Goal: Task Accomplishment & Management: Complete application form

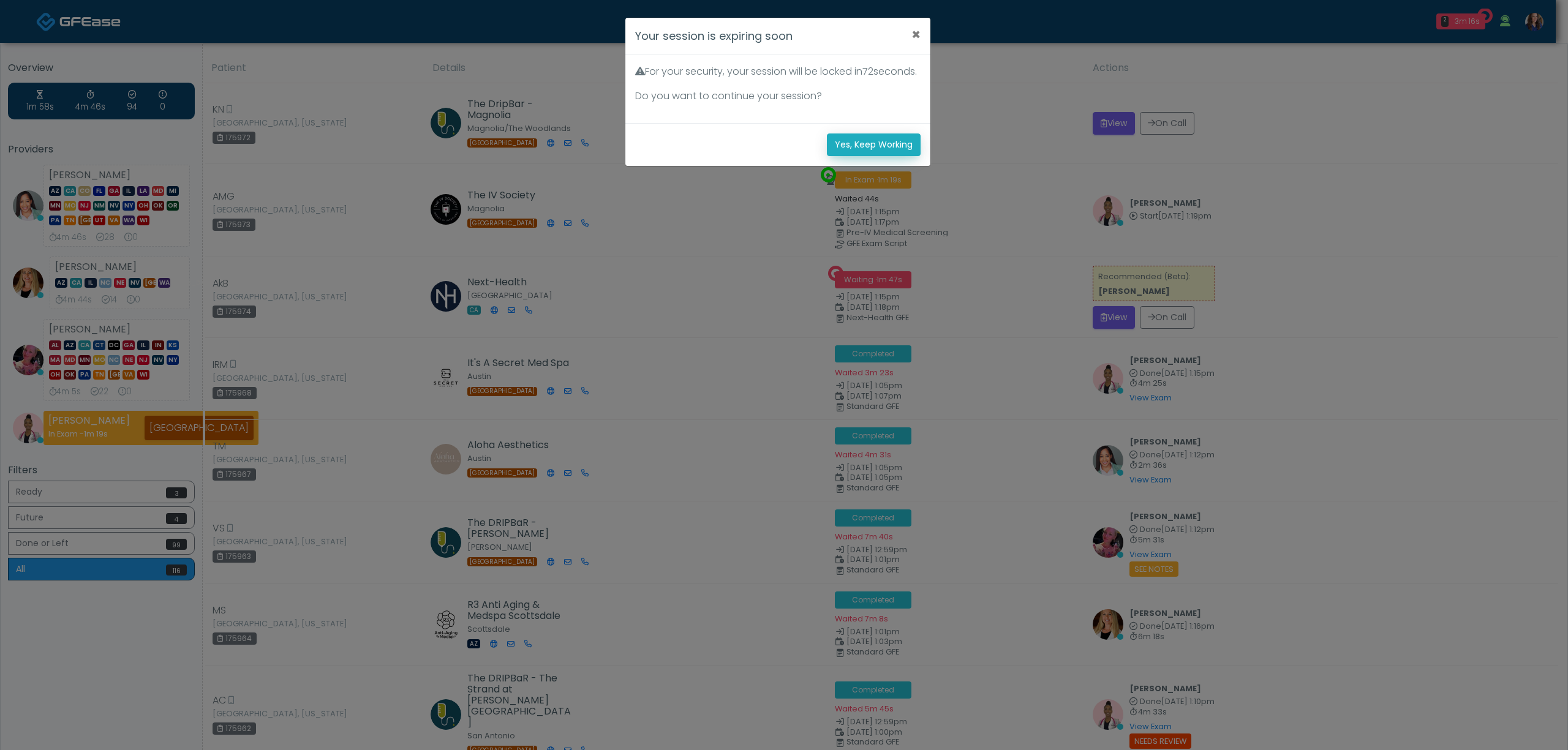
click at [893, 156] on button "Yes, Keep Working" at bounding box center [873, 144] width 94 height 22
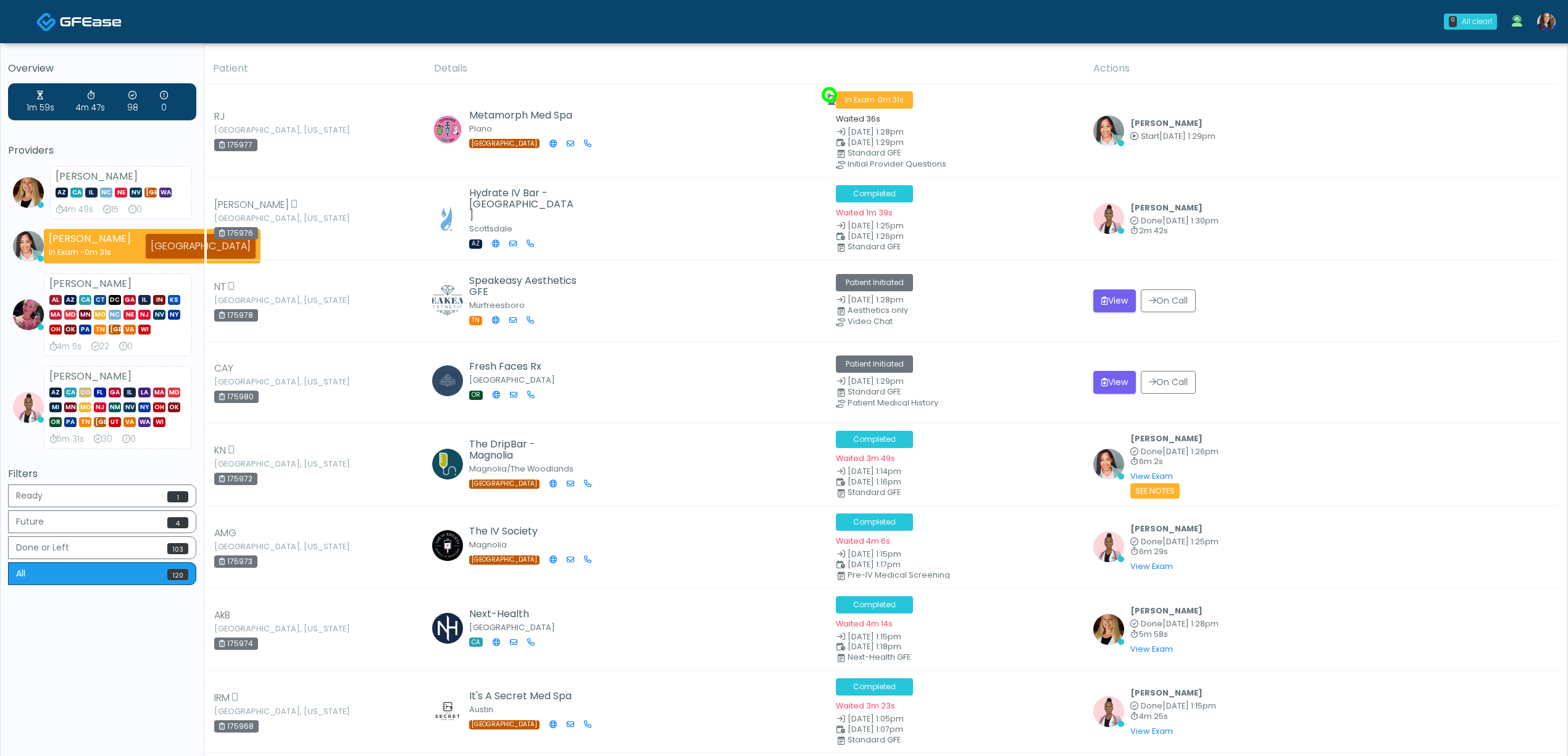
click at [1553, 23] on img at bounding box center [1546, 22] width 19 height 19
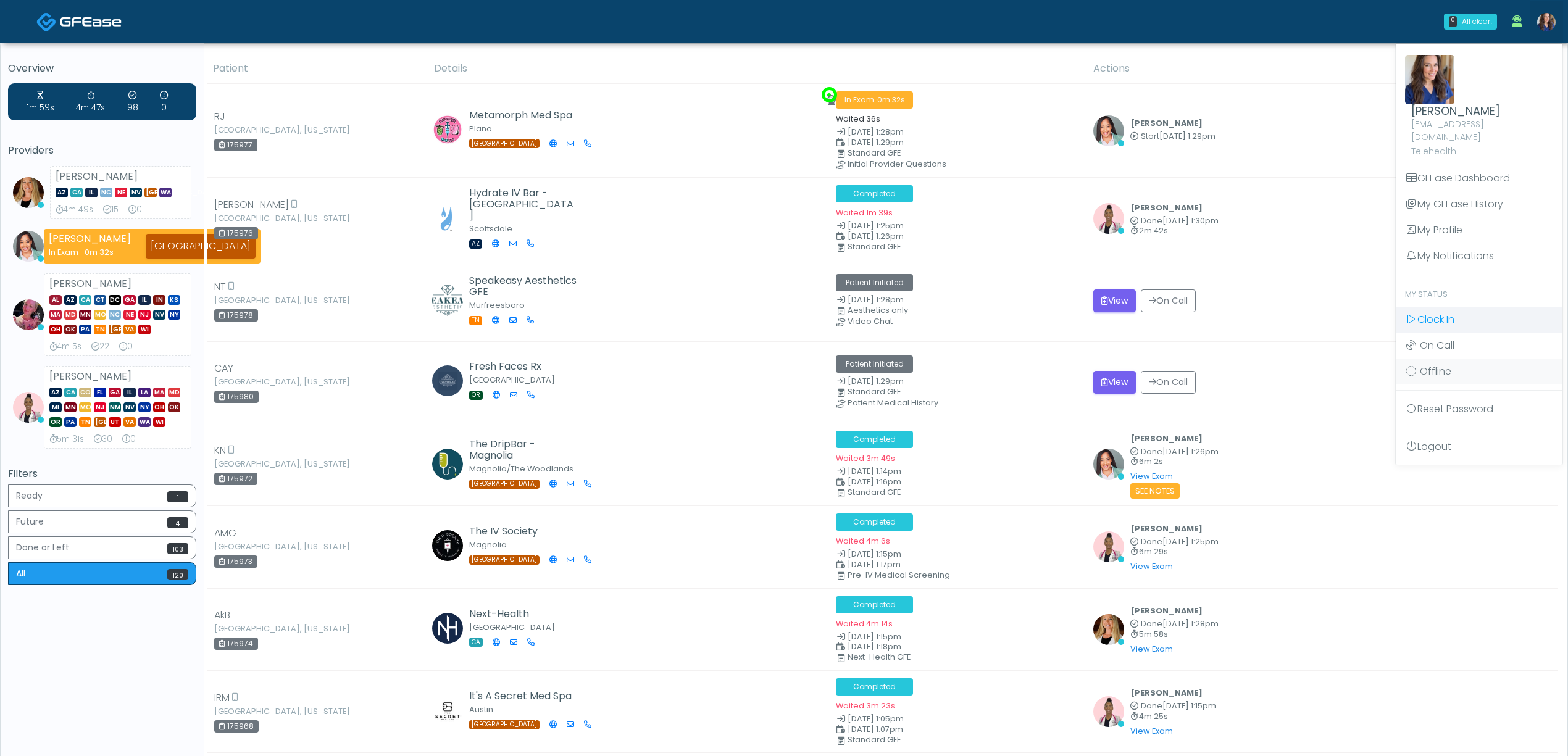
click at [1453, 312] on span "Clock In" at bounding box center [1436, 319] width 37 height 14
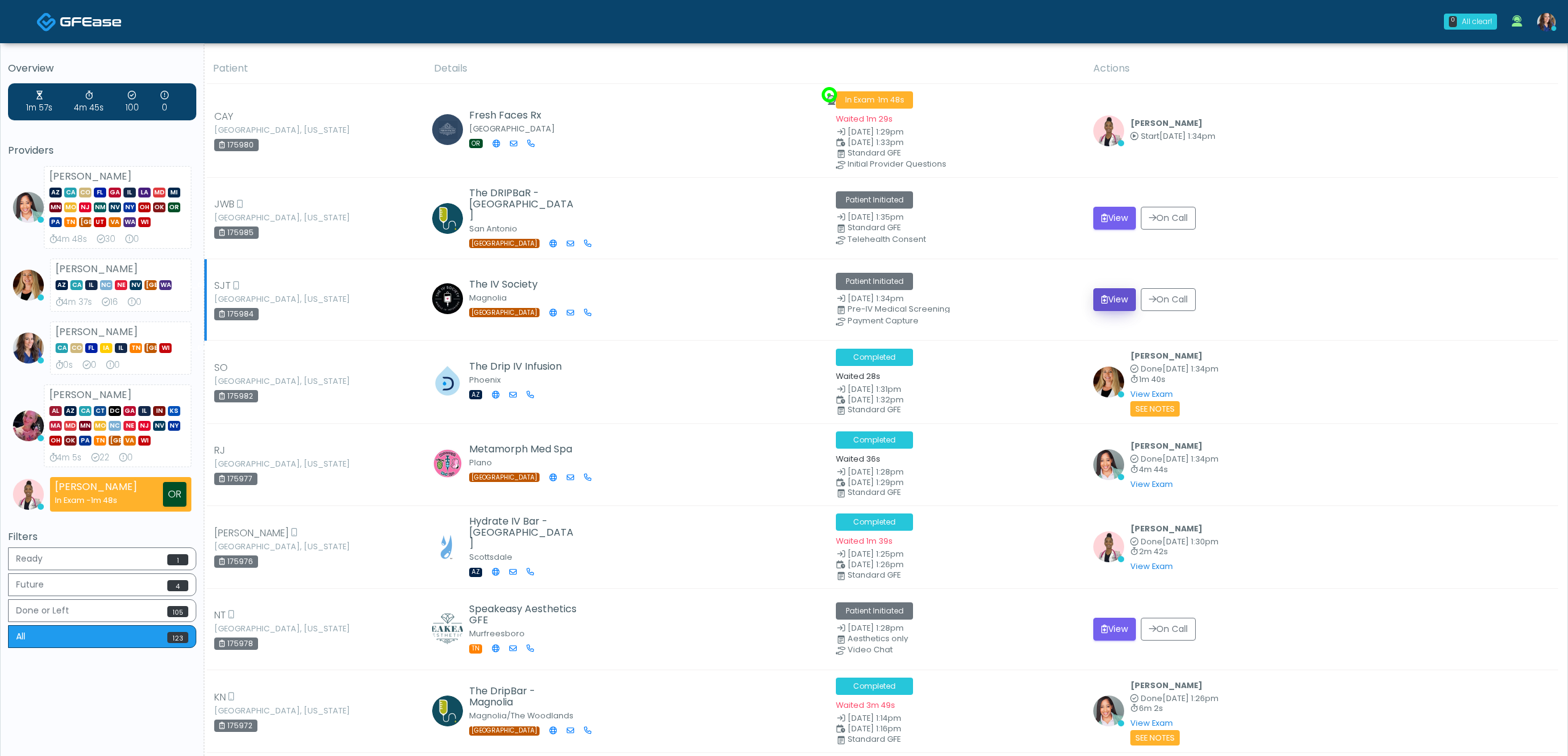
drag, startPoint x: 1111, startPoint y: 297, endPoint x: 1112, endPoint y: 288, distance: 9.1
click at [1112, 297] on button "View" at bounding box center [1114, 298] width 42 height 23
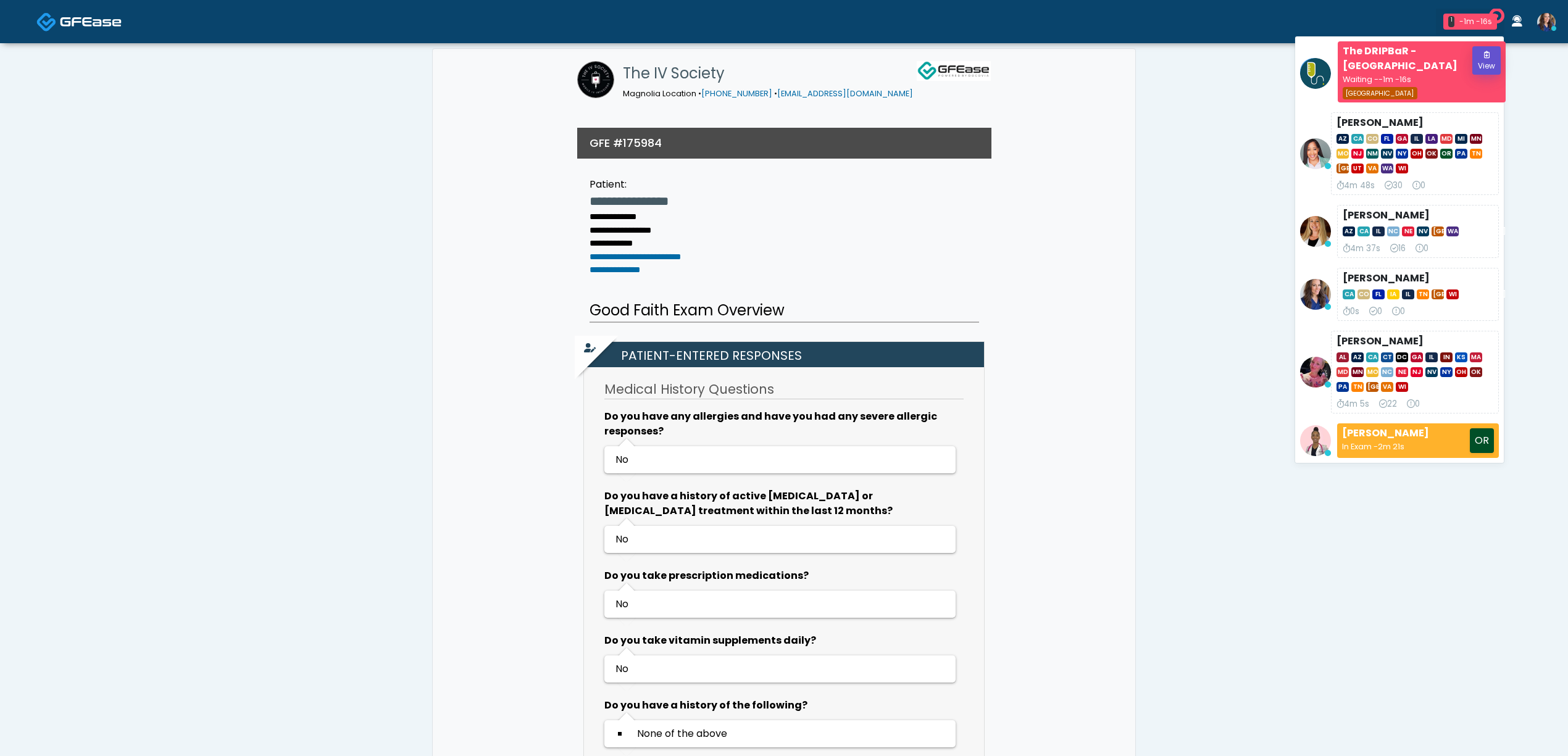
click at [1477, 62] on button "View" at bounding box center [1486, 60] width 28 height 28
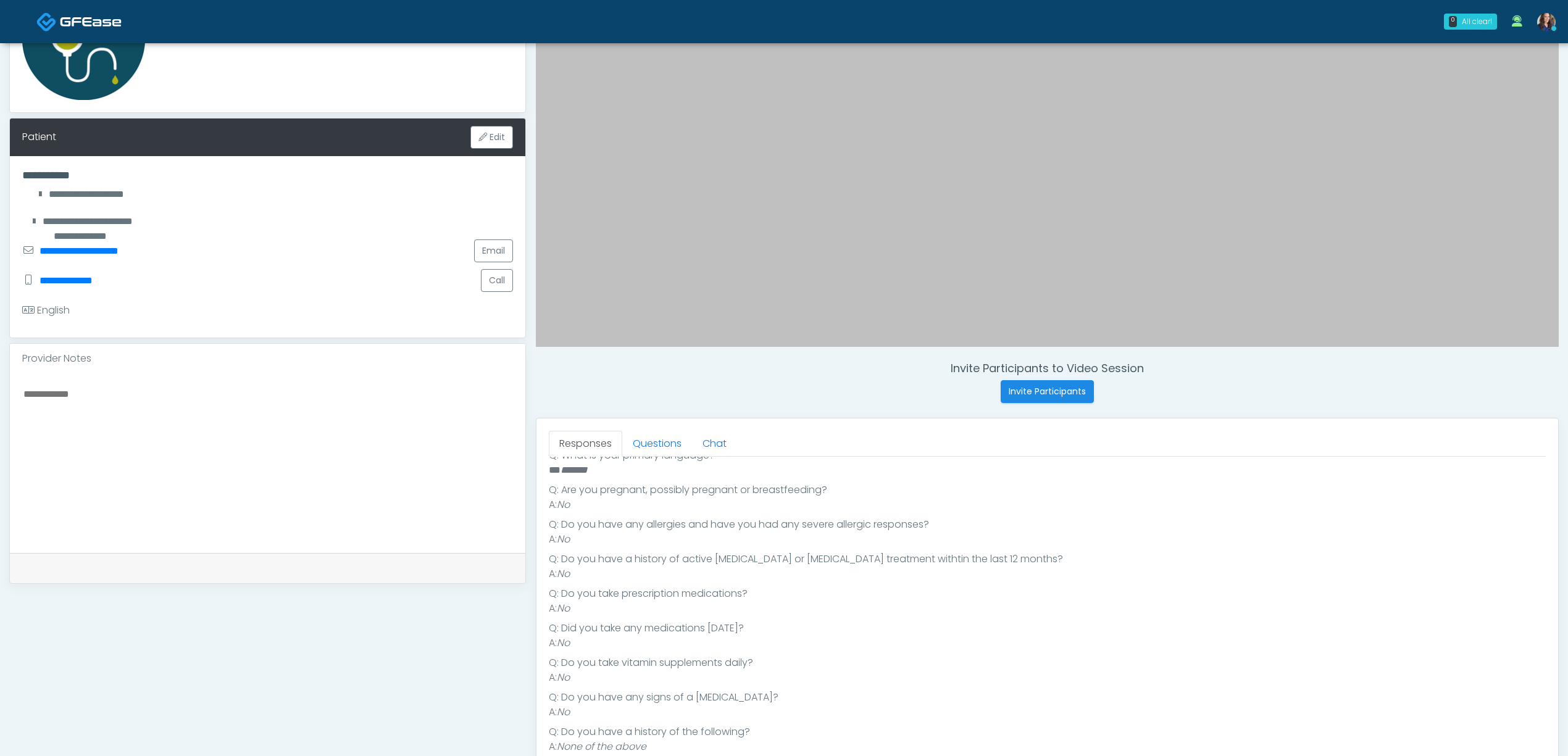
scroll to position [154, 0]
drag, startPoint x: 650, startPoint y: 442, endPoint x: 650, endPoint y: 464, distance: 22.0
click at [650, 442] on link "Questions" at bounding box center [656, 444] width 70 height 26
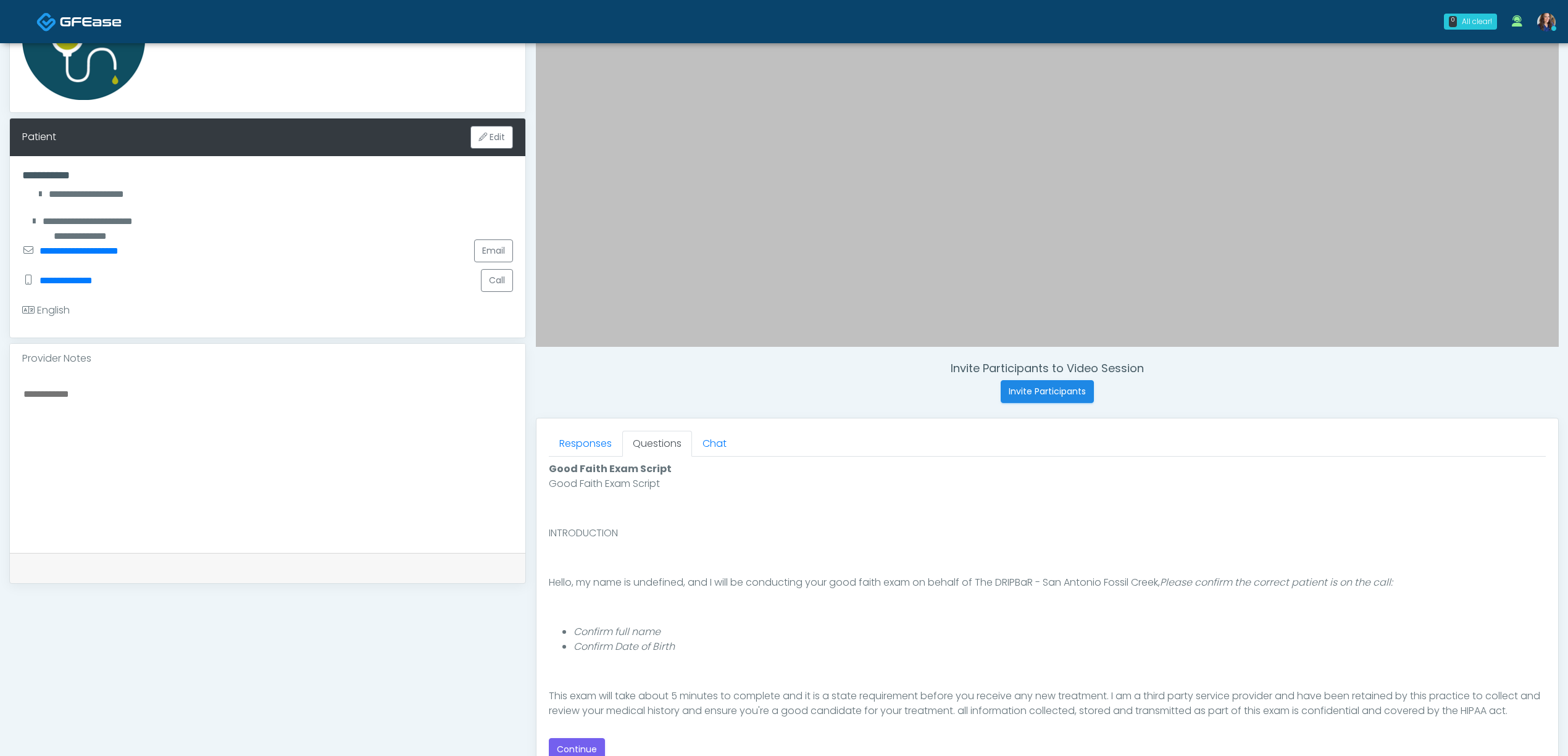
scroll to position [83, 0]
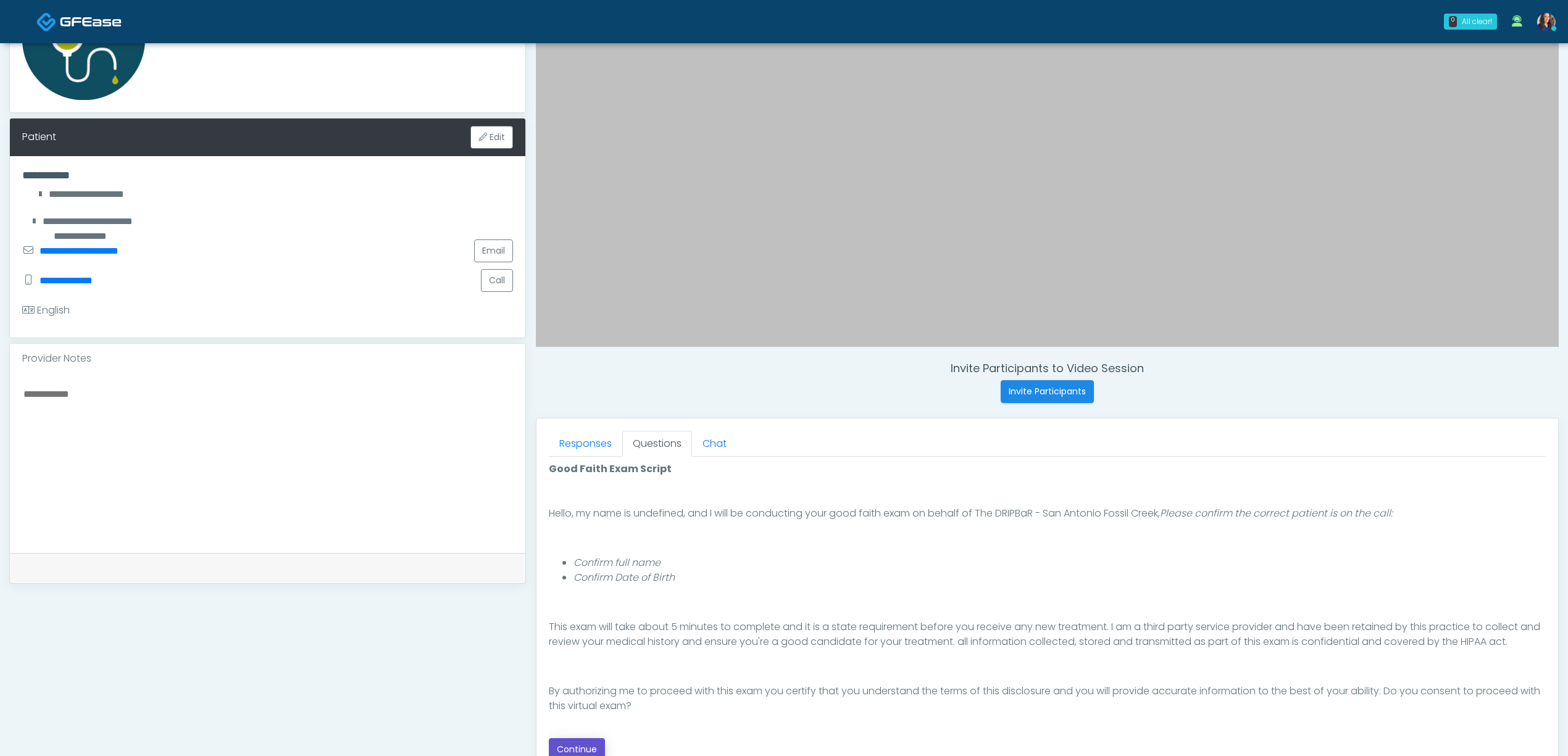
click at [580, 746] on button "Continue" at bounding box center [577, 749] width 56 height 23
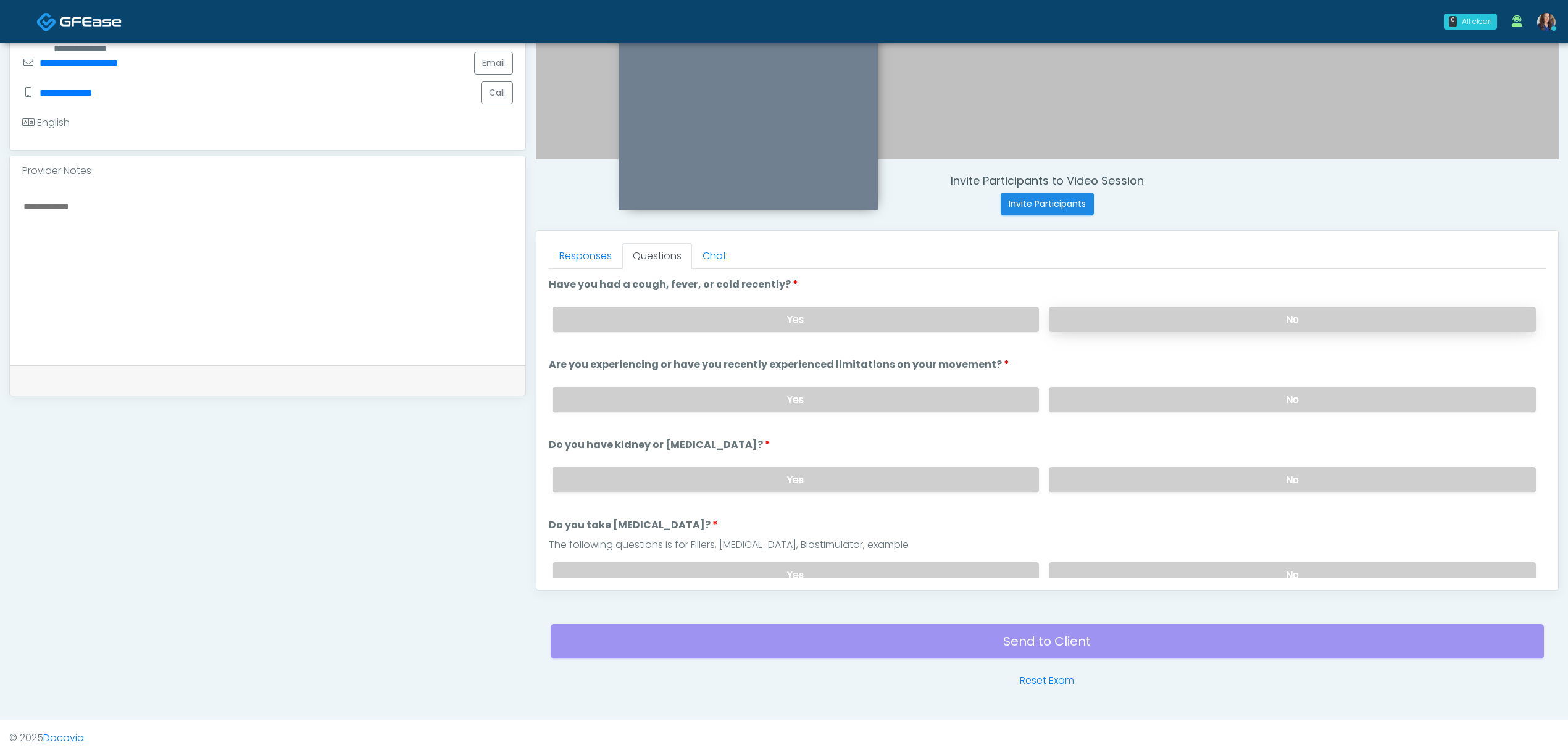
click at [1141, 323] on label "No" at bounding box center [1293, 319] width 487 height 26
click at [1123, 398] on label "No" at bounding box center [1293, 400] width 487 height 26
drag, startPoint x: 1100, startPoint y: 477, endPoint x: 1101, endPoint y: 538, distance: 61.0
click at [1099, 477] on label "No" at bounding box center [1293, 480] width 487 height 26
drag, startPoint x: 1097, startPoint y: 570, endPoint x: 1090, endPoint y: 554, distance: 17.5
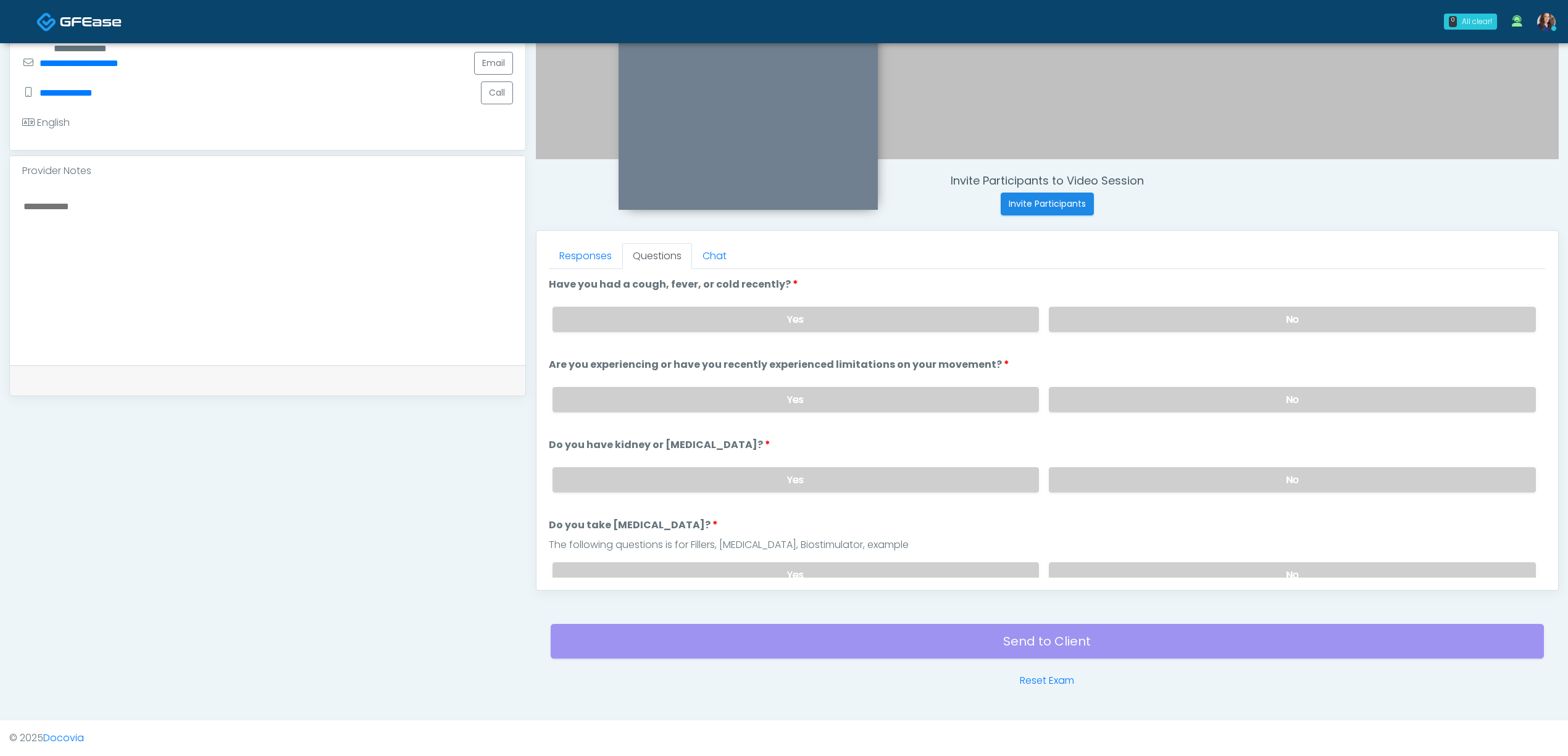
click at [1096, 563] on label "No" at bounding box center [1293, 575] width 487 height 26
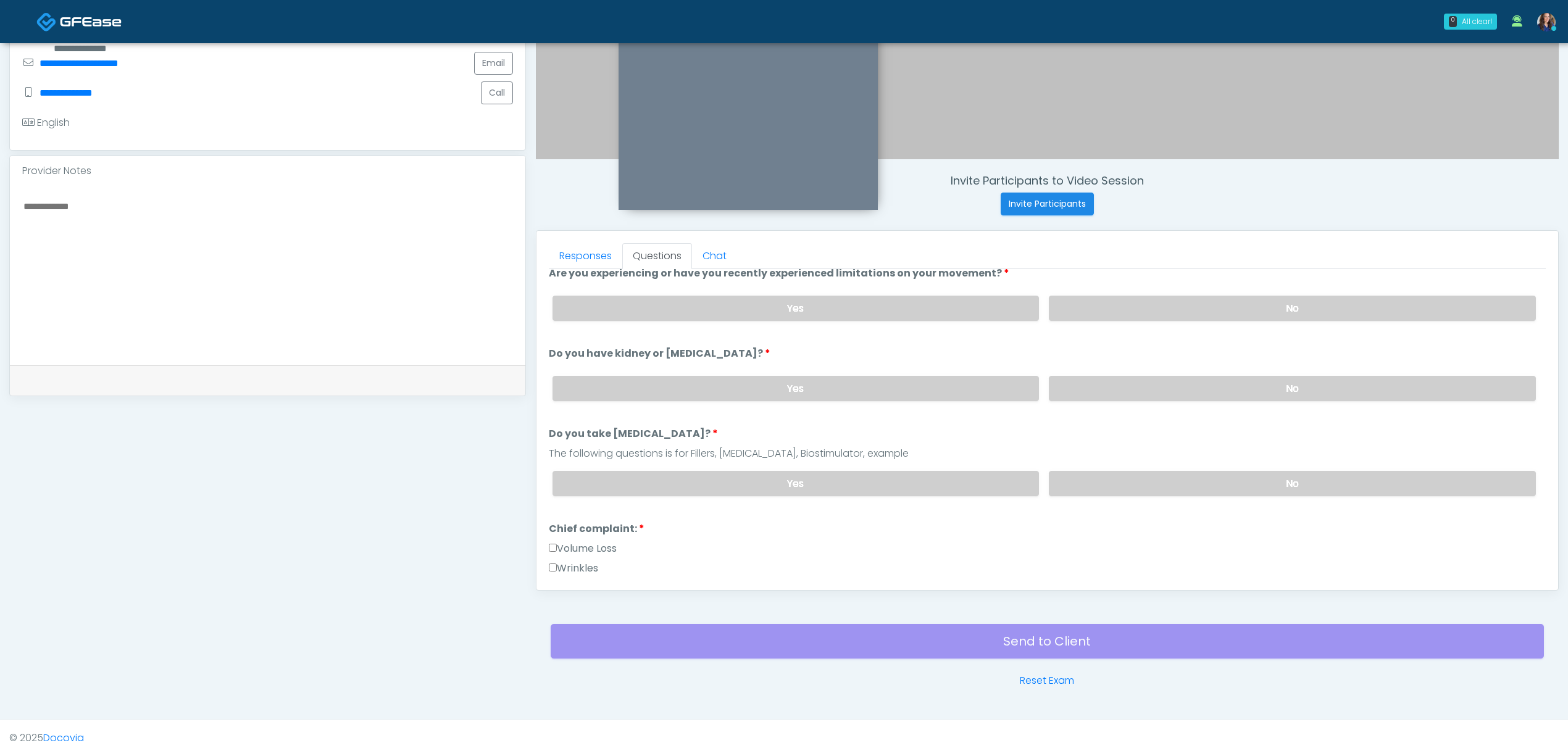
scroll to position [246, 0]
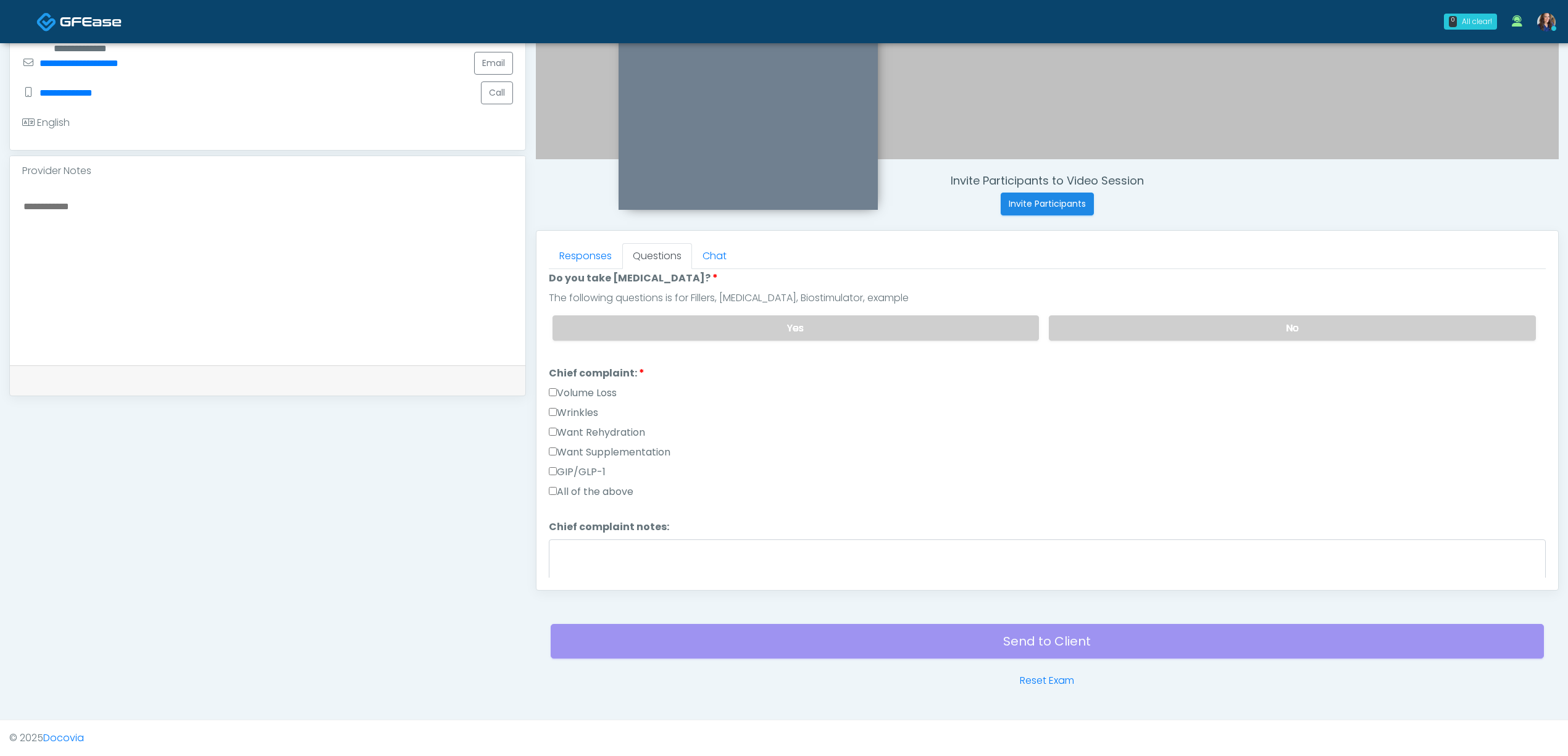
click at [598, 431] on label "Want Rehydration" at bounding box center [597, 432] width 96 height 15
drag, startPoint x: 600, startPoint y: 451, endPoint x: 672, endPoint y: 462, distance: 72.8
click at [601, 451] on label "Want Supplementation" at bounding box center [610, 452] width 122 height 15
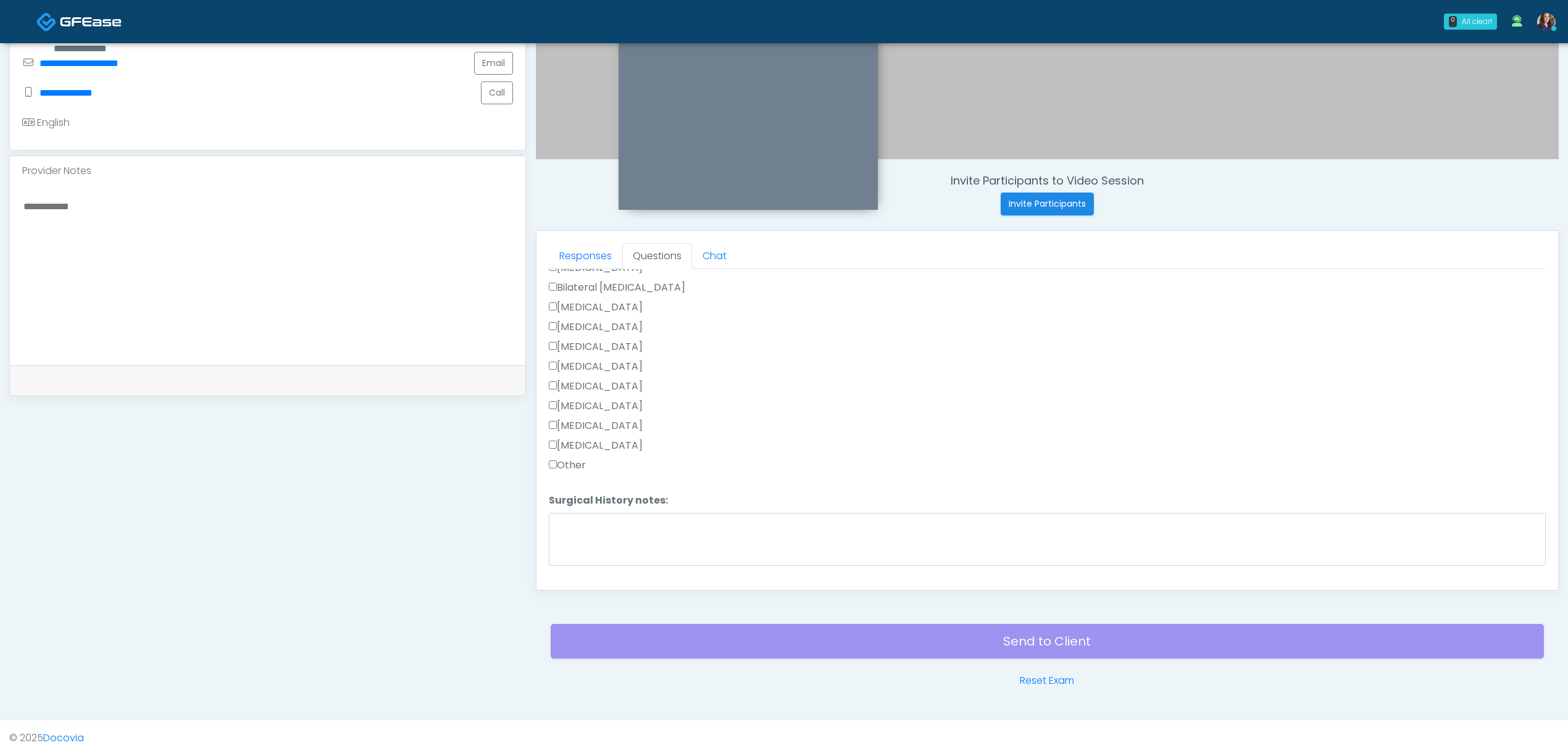
scroll to position [575, 0]
click at [571, 306] on label "None" at bounding box center [566, 310] width 33 height 15
click at [583, 572] on button "Continue" at bounding box center [577, 566] width 56 height 23
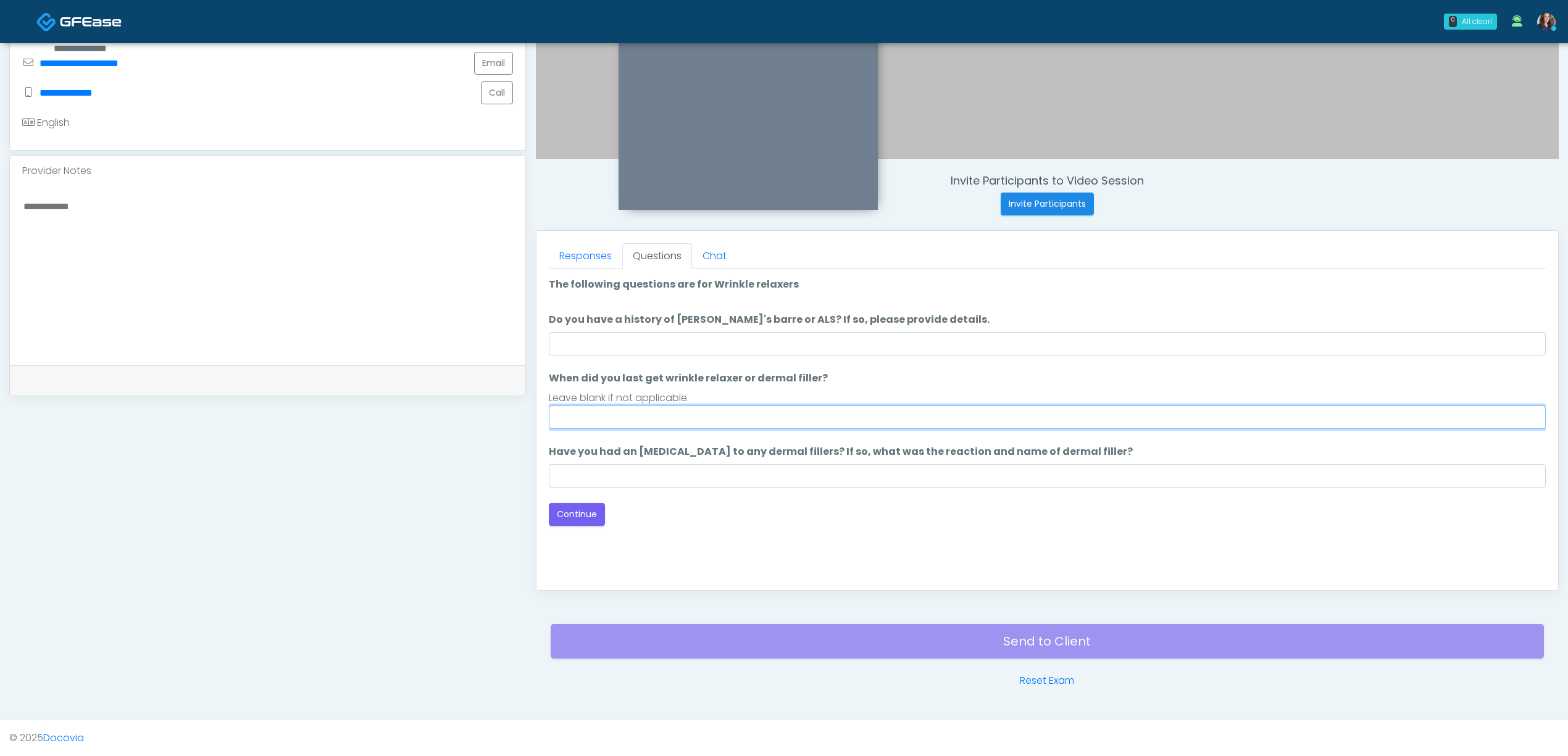
drag, startPoint x: 613, startPoint y: 420, endPoint x: 621, endPoint y: 428, distance: 11.3
click at [613, 420] on input "When did you last get wrinkle relaxer or dermal filler?" at bounding box center [1047, 417] width 997 height 24
type input "**"
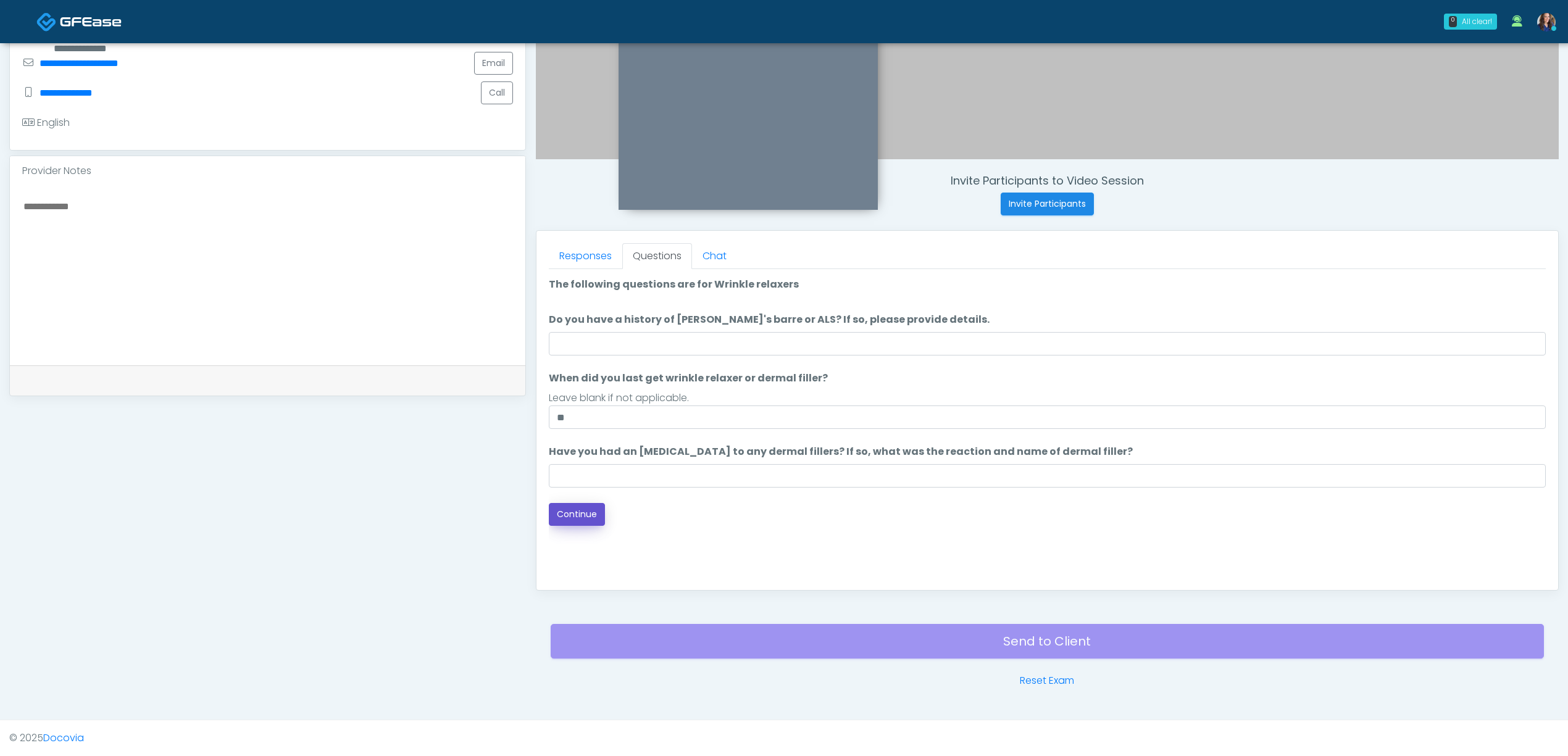
click at [580, 515] on button "Continue" at bounding box center [577, 513] width 56 height 23
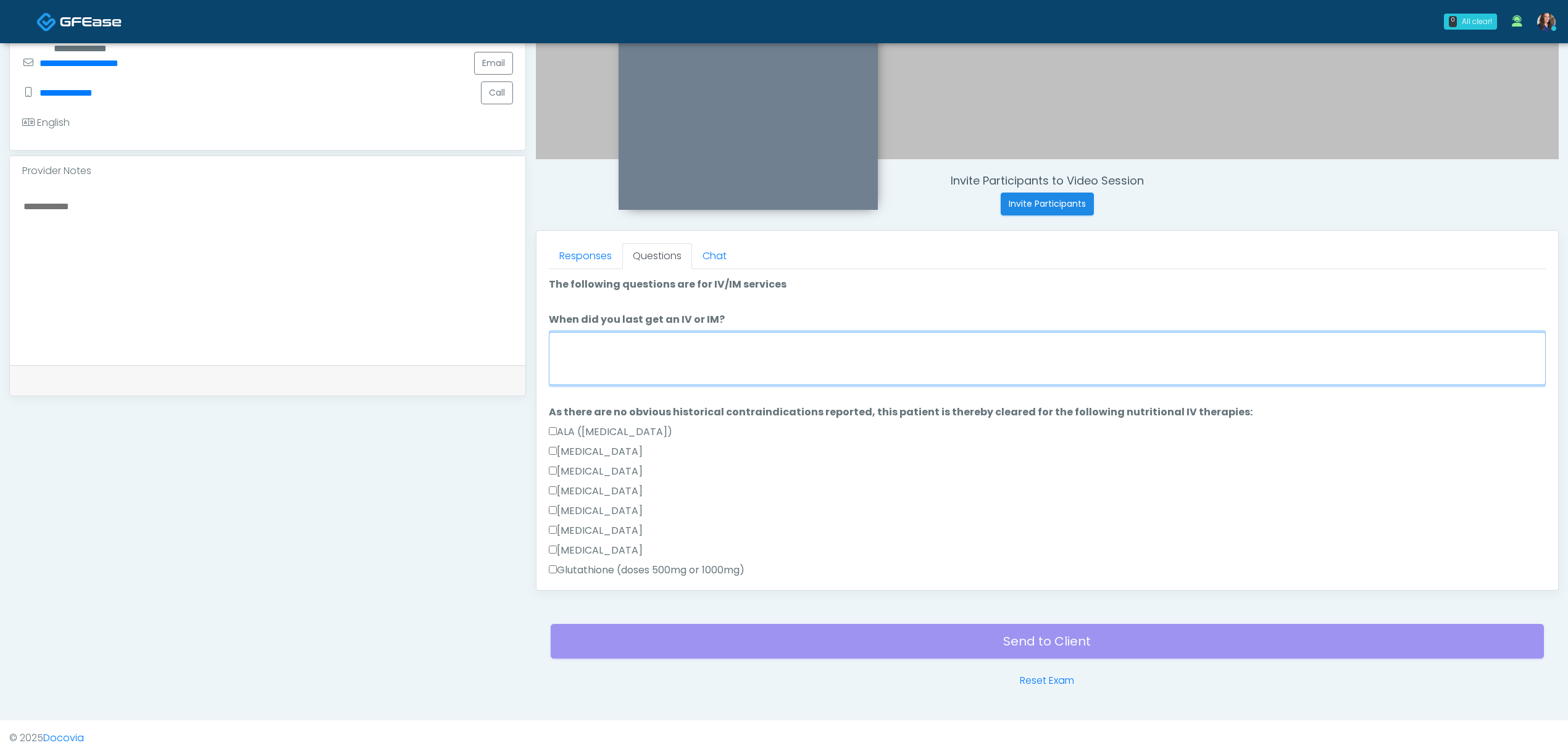
click at [742, 366] on textarea "When did you last get an IV or IM?" at bounding box center [1047, 358] width 997 height 53
type textarea "*"
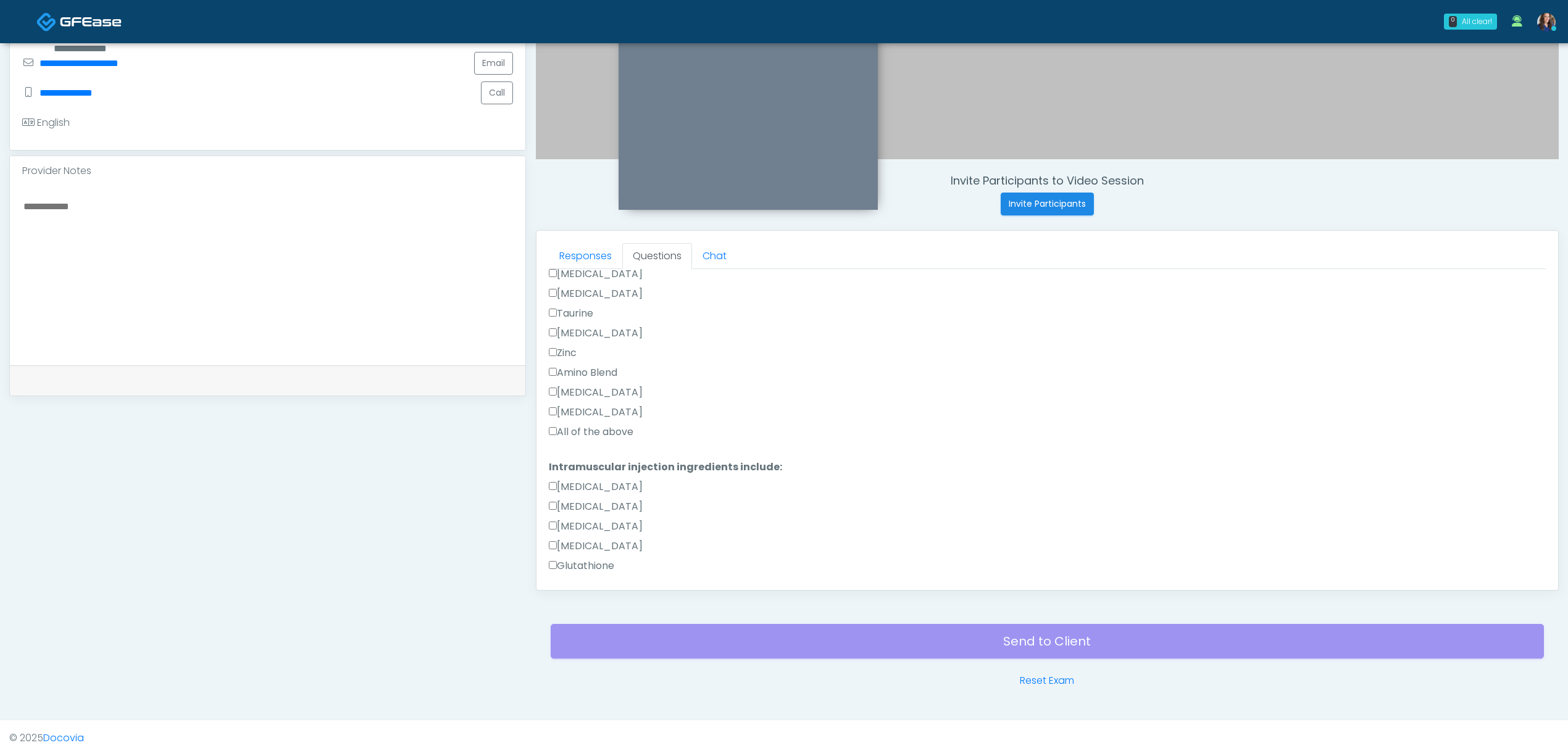
type textarea "**********"
click at [591, 430] on label "All of the above" at bounding box center [591, 431] width 84 height 15
click at [614, 519] on label "All of the above" at bounding box center [591, 526] width 84 height 15
click at [564, 566] on button "Continue" at bounding box center [577, 566] width 56 height 23
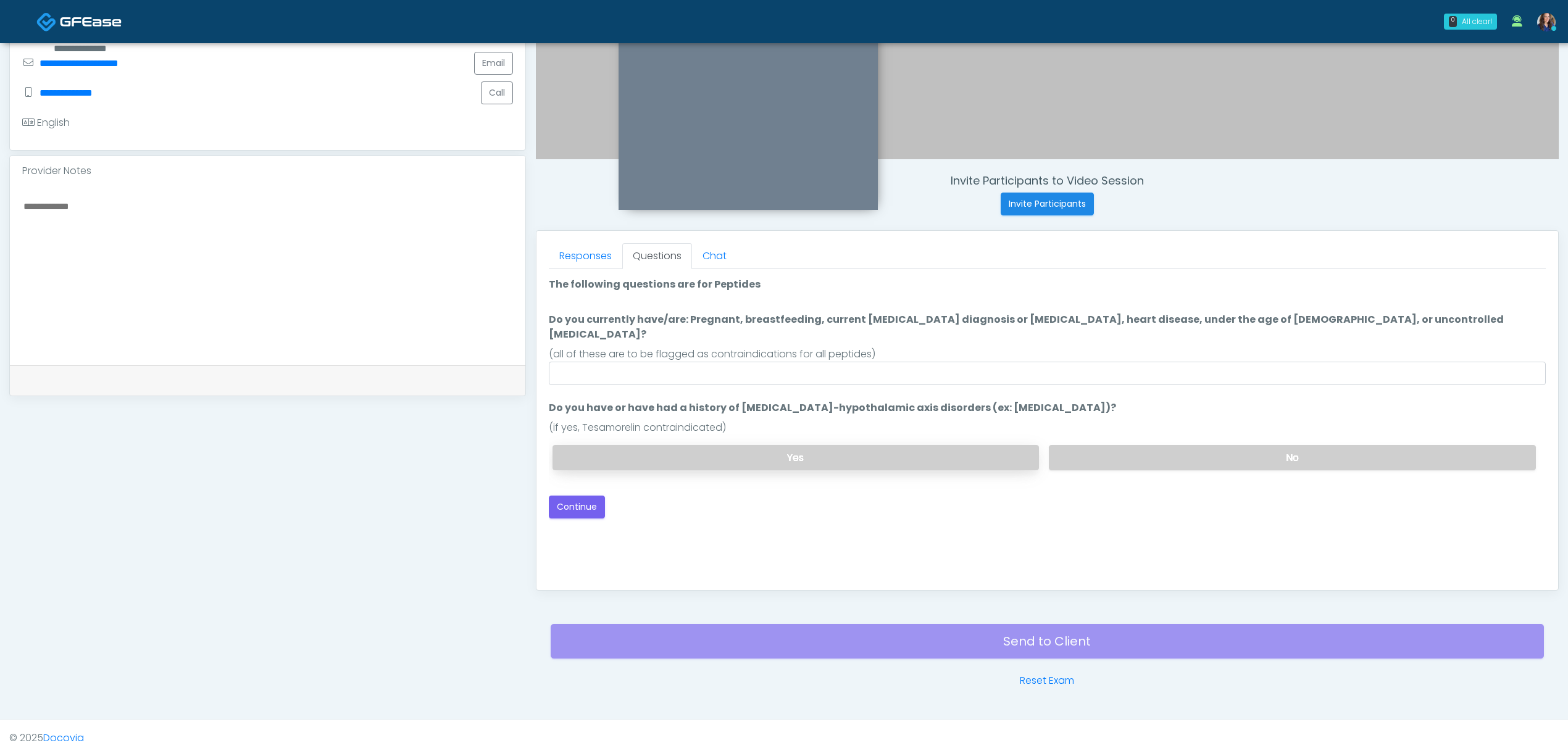
scroll to position [0, 0]
click at [1052, 366] on input "Do you currently have/are: Pregnant, breastfeeding, current cancer diagnosis or…" at bounding box center [1047, 373] width 997 height 24
type input "**"
click at [1188, 445] on label "No" at bounding box center [1293, 458] width 487 height 26
click at [584, 496] on button "Continue" at bounding box center [577, 507] width 56 height 23
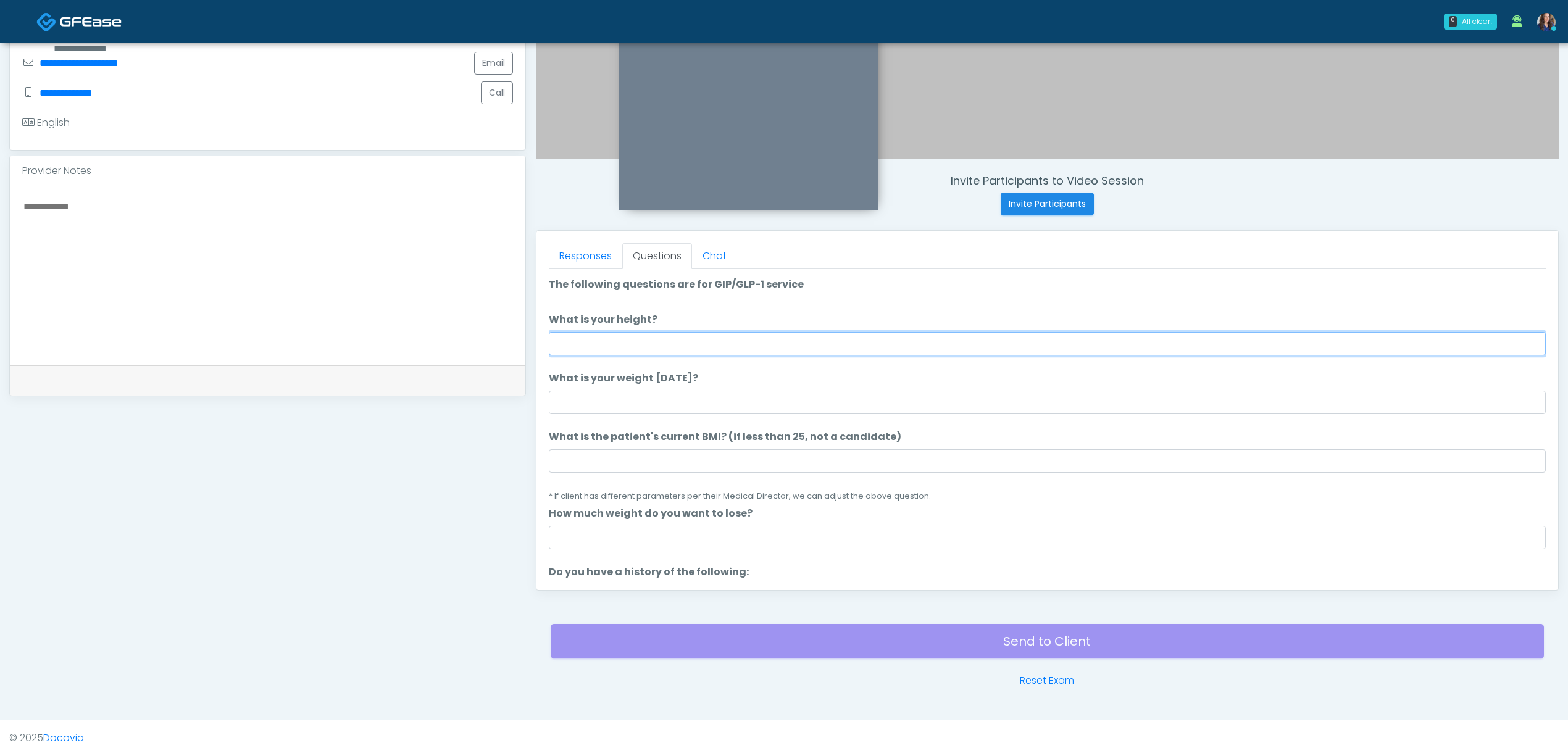
click at [996, 344] on input "What is your height?" at bounding box center [1047, 344] width 997 height 24
type input "******"
click at [746, 393] on input "What is your weight today?" at bounding box center [1047, 403] width 997 height 24
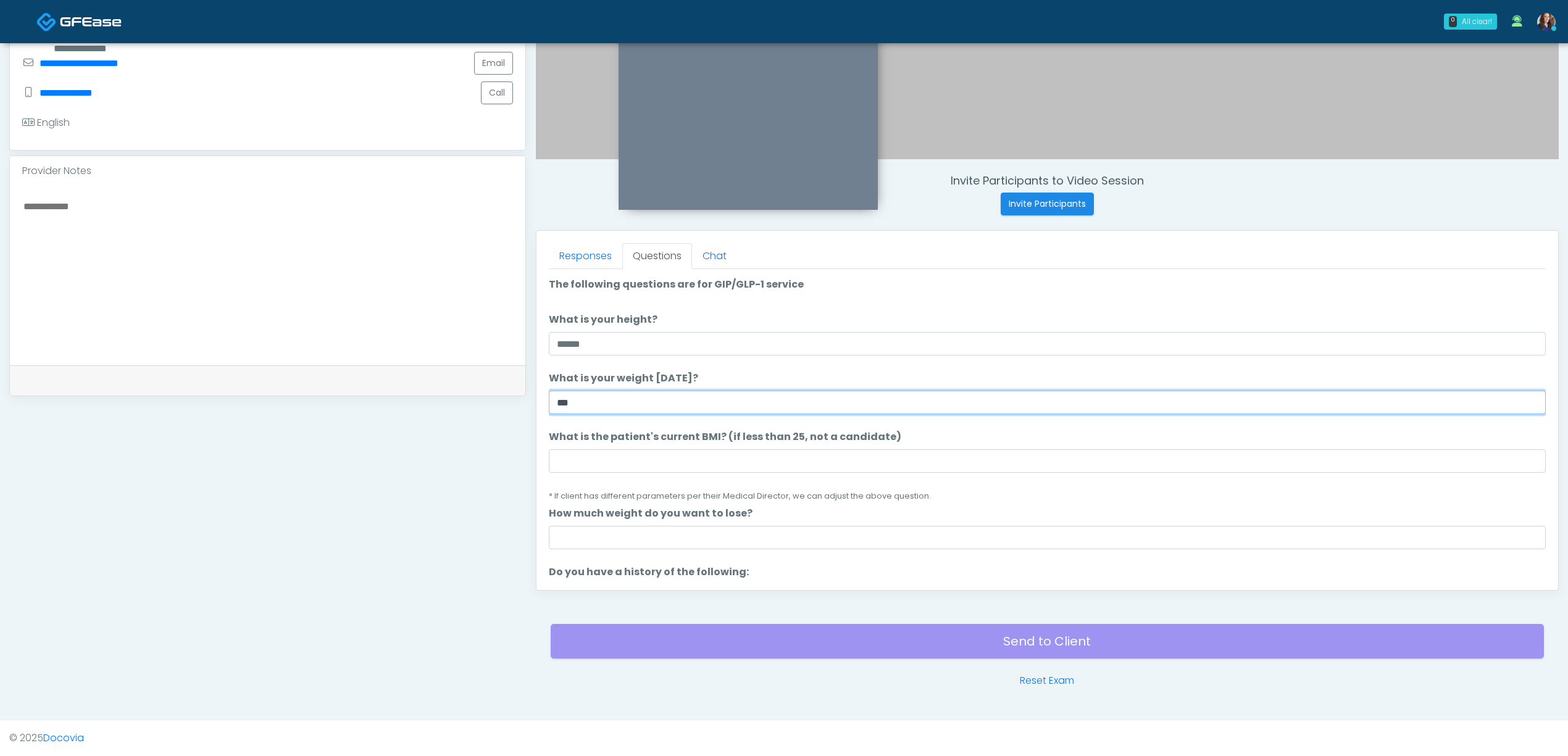
type input "***"
click at [737, 467] on input "What is the patient's current BMI? (if less than 25, not a candidate)" at bounding box center [1047, 461] width 997 height 24
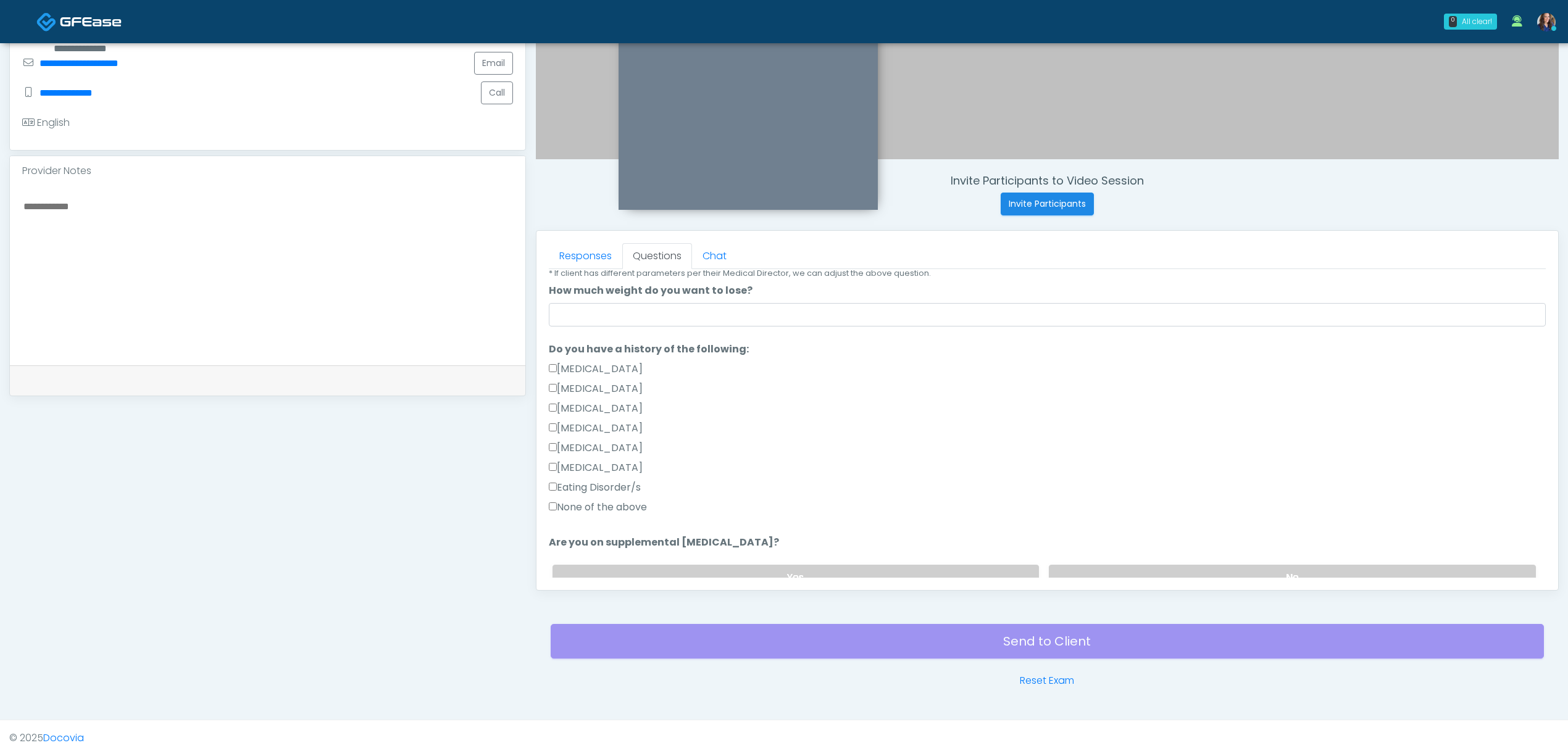
scroll to position [246, 0]
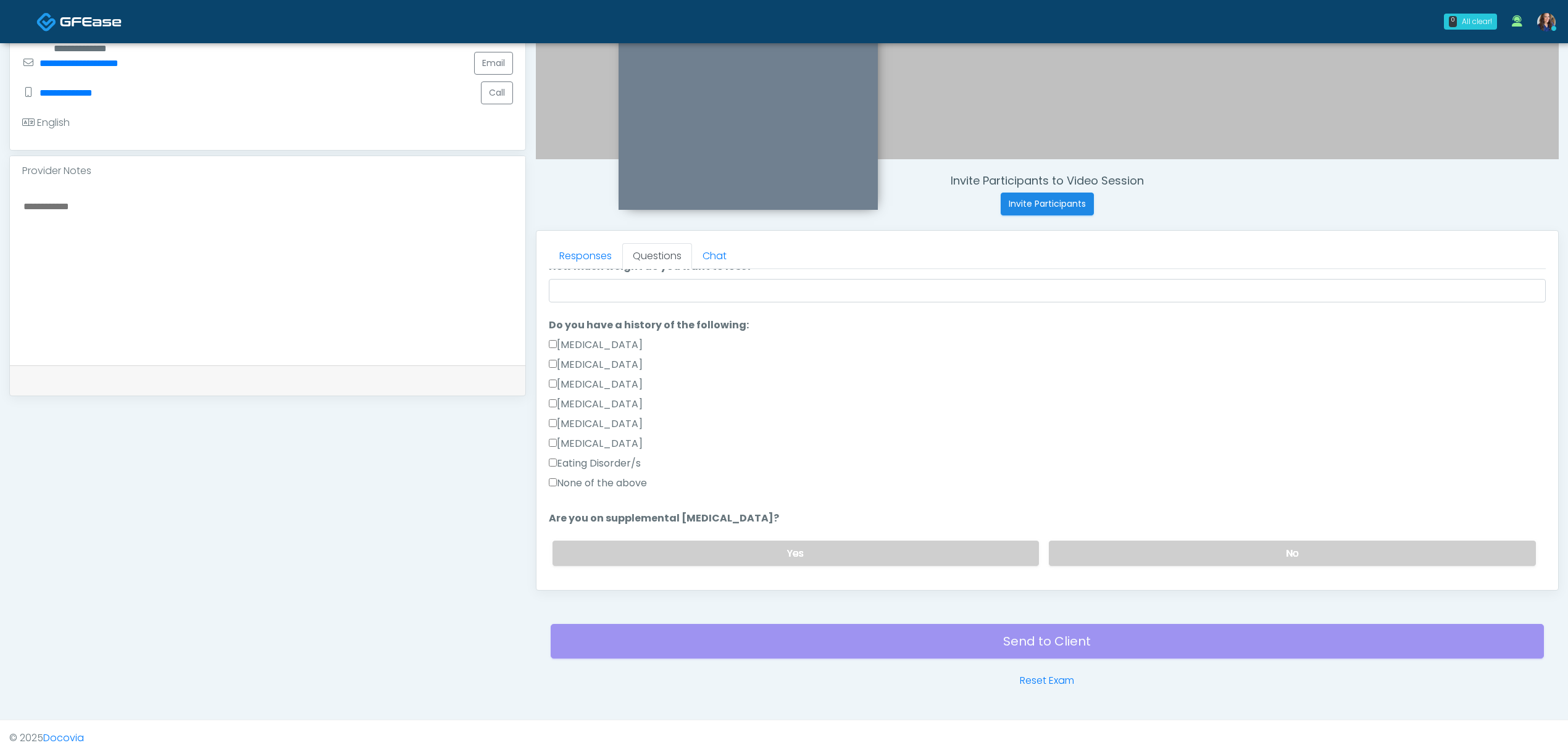
type input "**"
click at [631, 482] on label "None of the above" at bounding box center [598, 483] width 98 height 15
click at [1130, 556] on label "No" at bounding box center [1293, 554] width 487 height 26
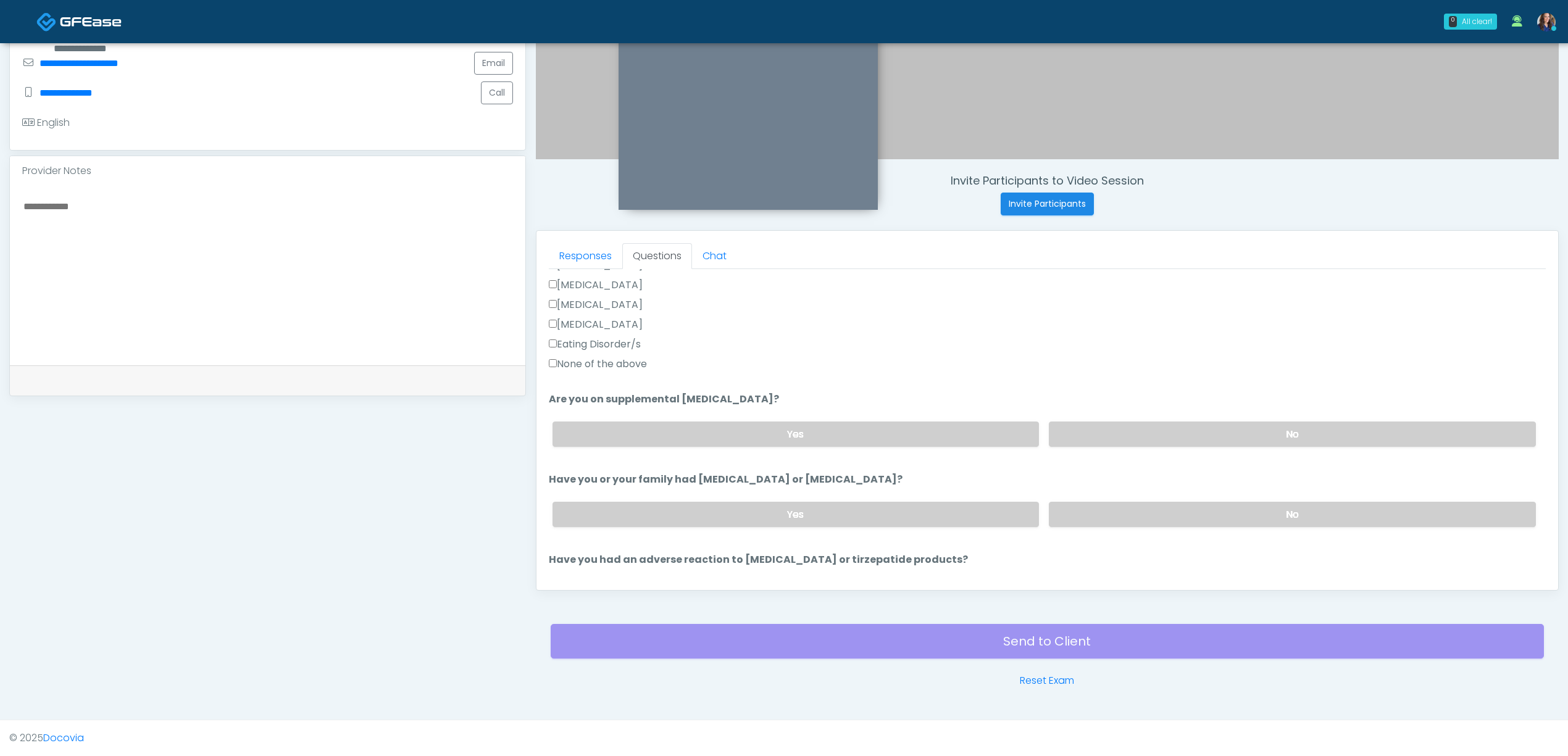
scroll to position [494, 0]
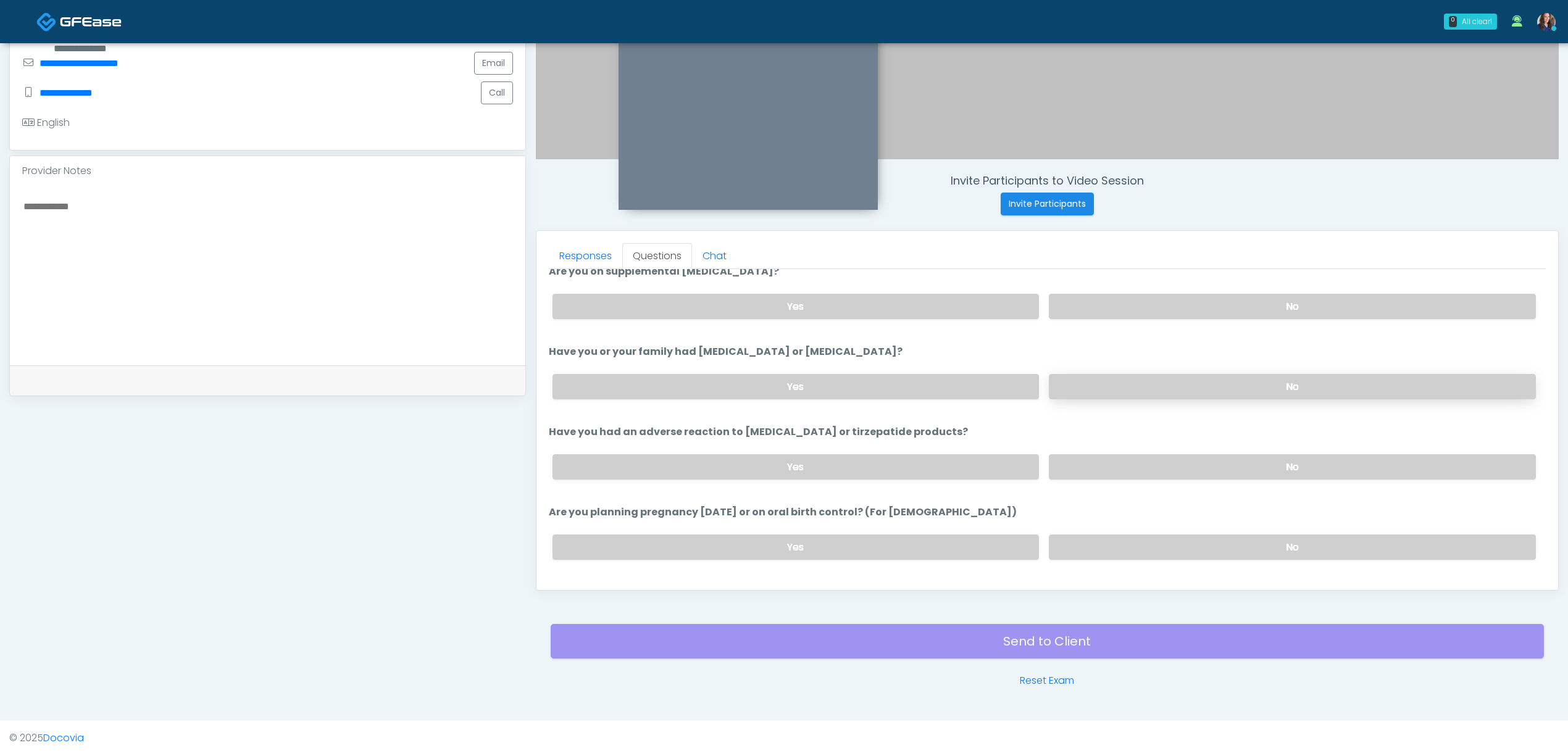
click at [1155, 386] on label "No" at bounding box center [1293, 387] width 487 height 26
click at [1135, 459] on label "No" at bounding box center [1293, 467] width 487 height 26
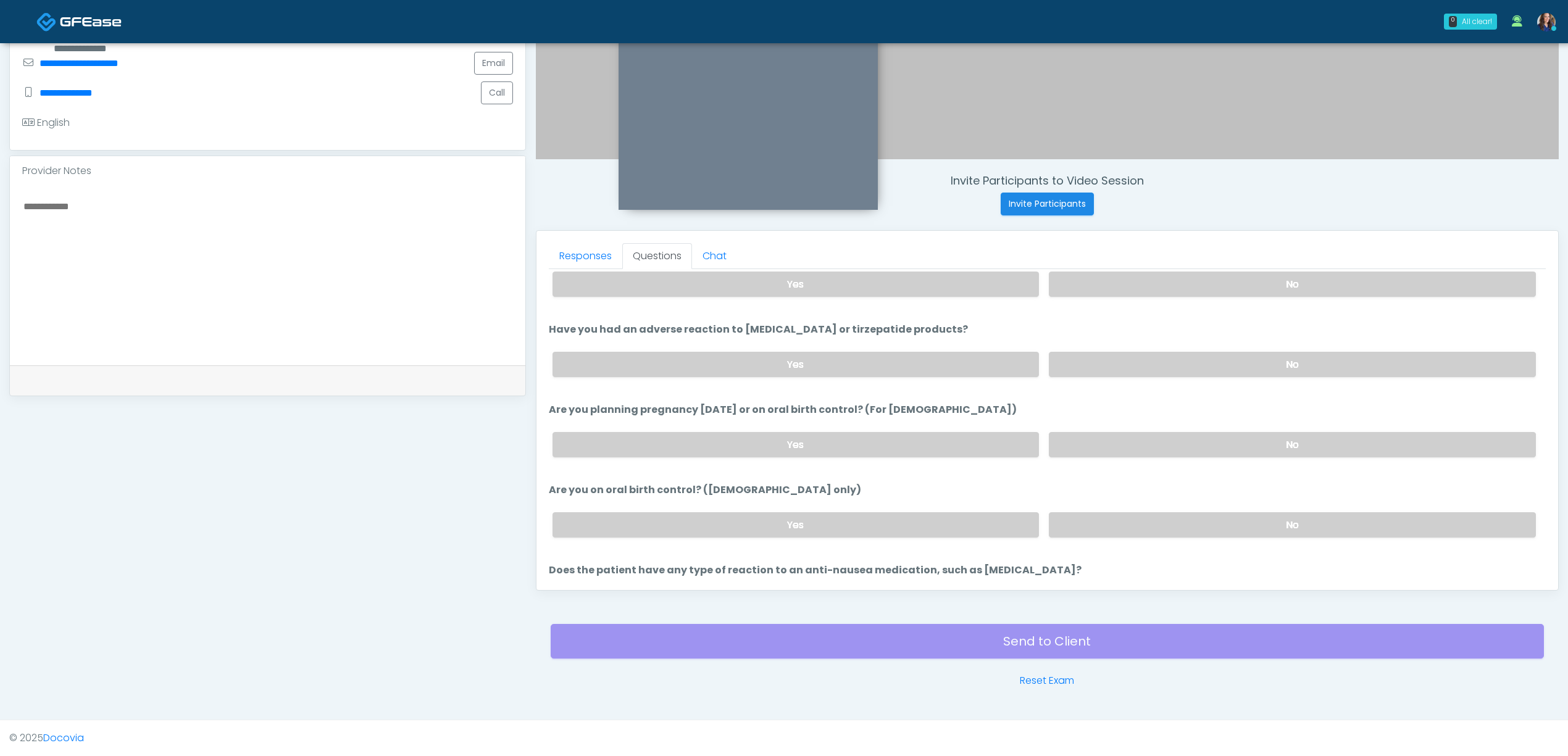
scroll to position [682, 0]
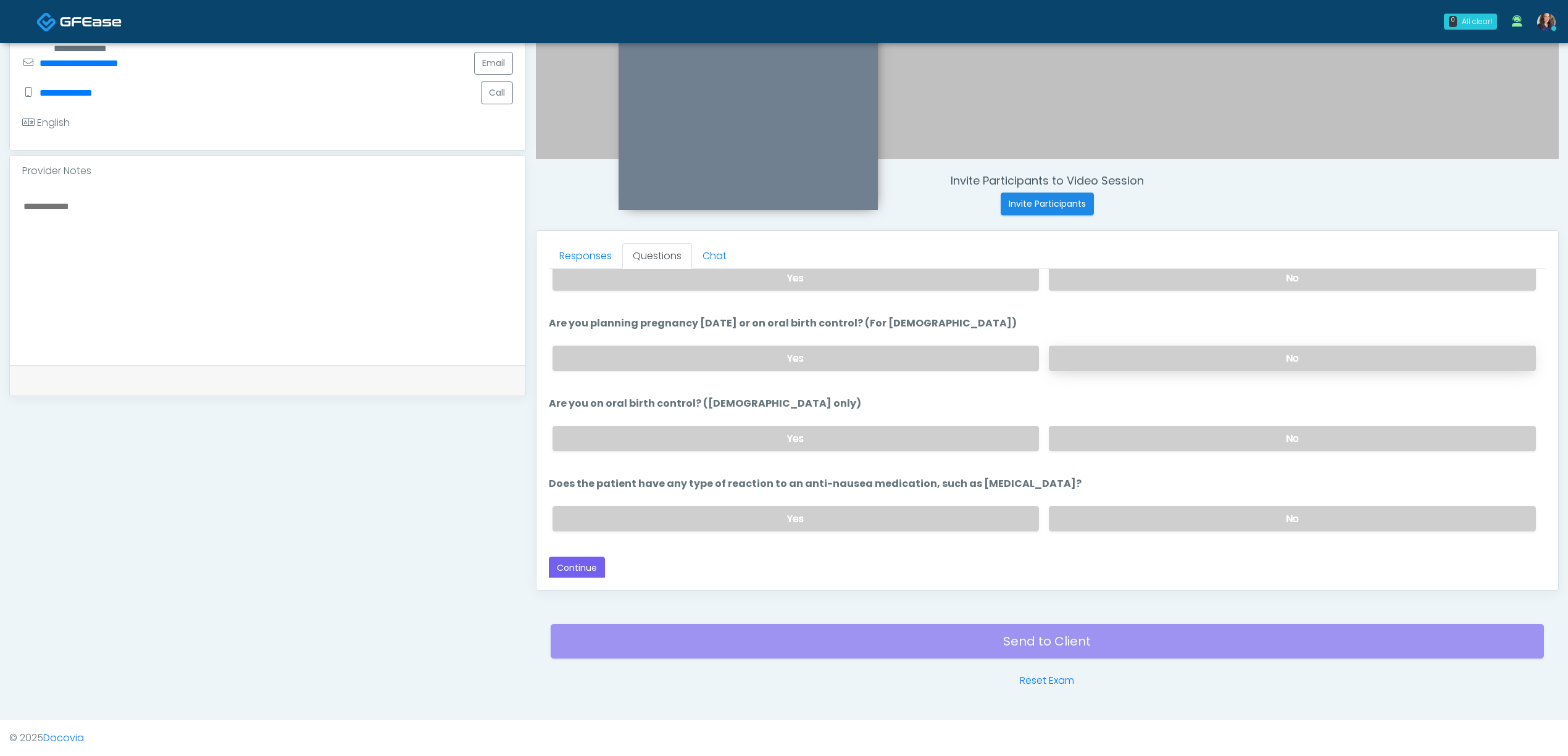
click at [1148, 356] on label "No" at bounding box center [1293, 358] width 487 height 26
click at [1156, 433] on label "No" at bounding box center [1293, 439] width 487 height 26
click at [1135, 509] on label "No" at bounding box center [1293, 518] width 487 height 26
click at [585, 568] on button "Continue" at bounding box center [577, 567] width 56 height 23
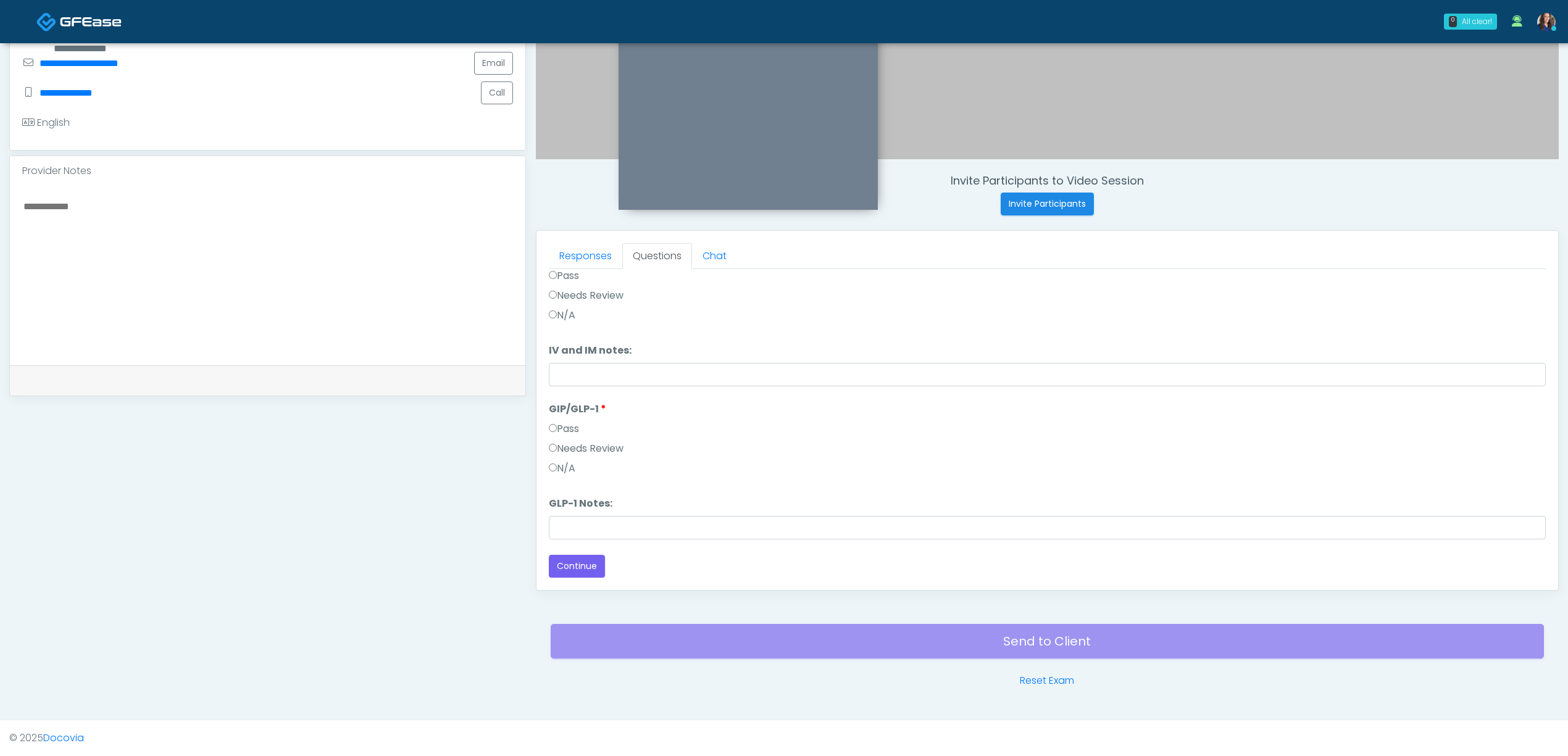
scroll to position [358, 0]
drag, startPoint x: 578, startPoint y: 564, endPoint x: 1360, endPoint y: 385, distance: 802.2
click at [1344, 380] on div "Loading... Connecting to your agent... Please wait while we prepare your person…" at bounding box center [1047, 246] width 997 height 661
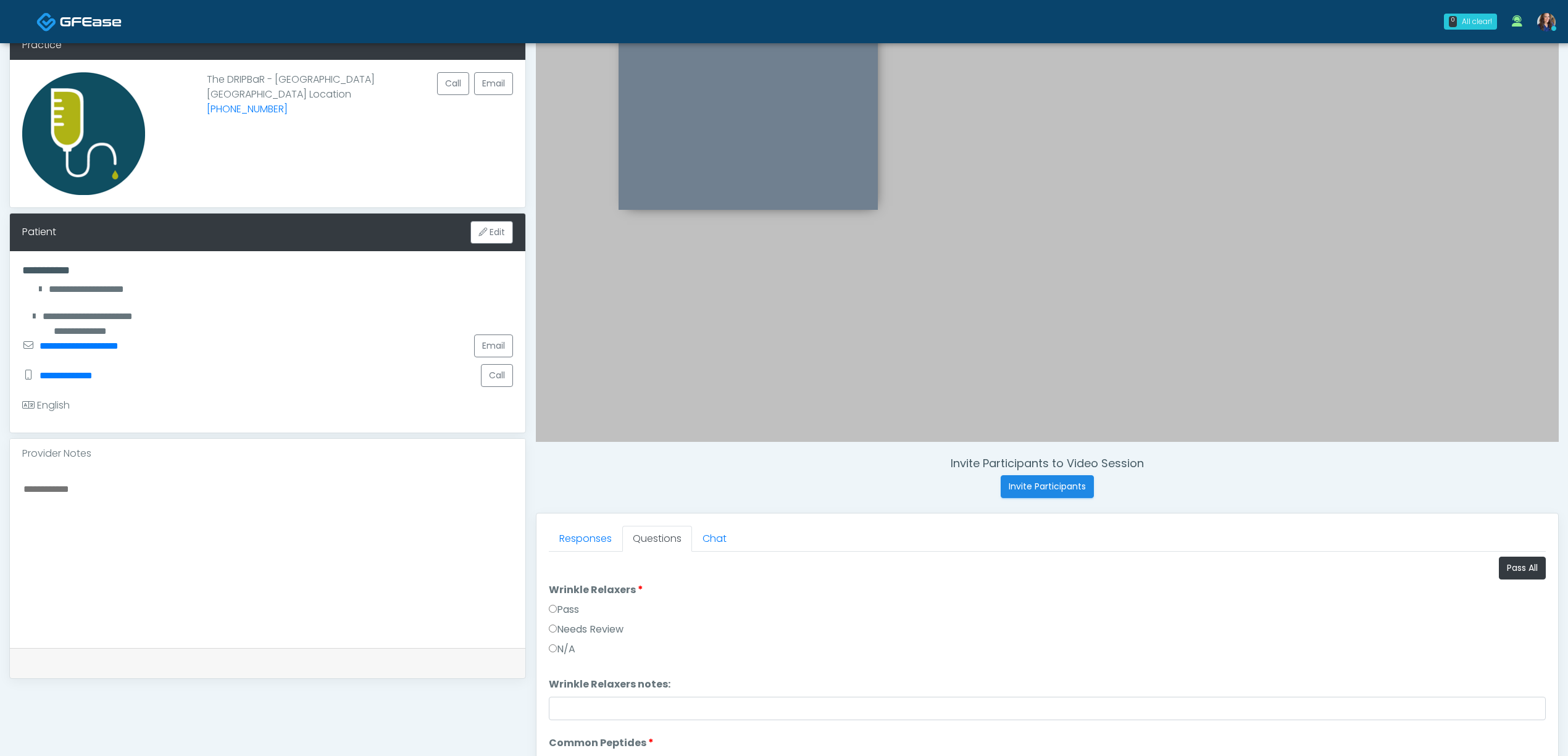
scroll to position [26, 0]
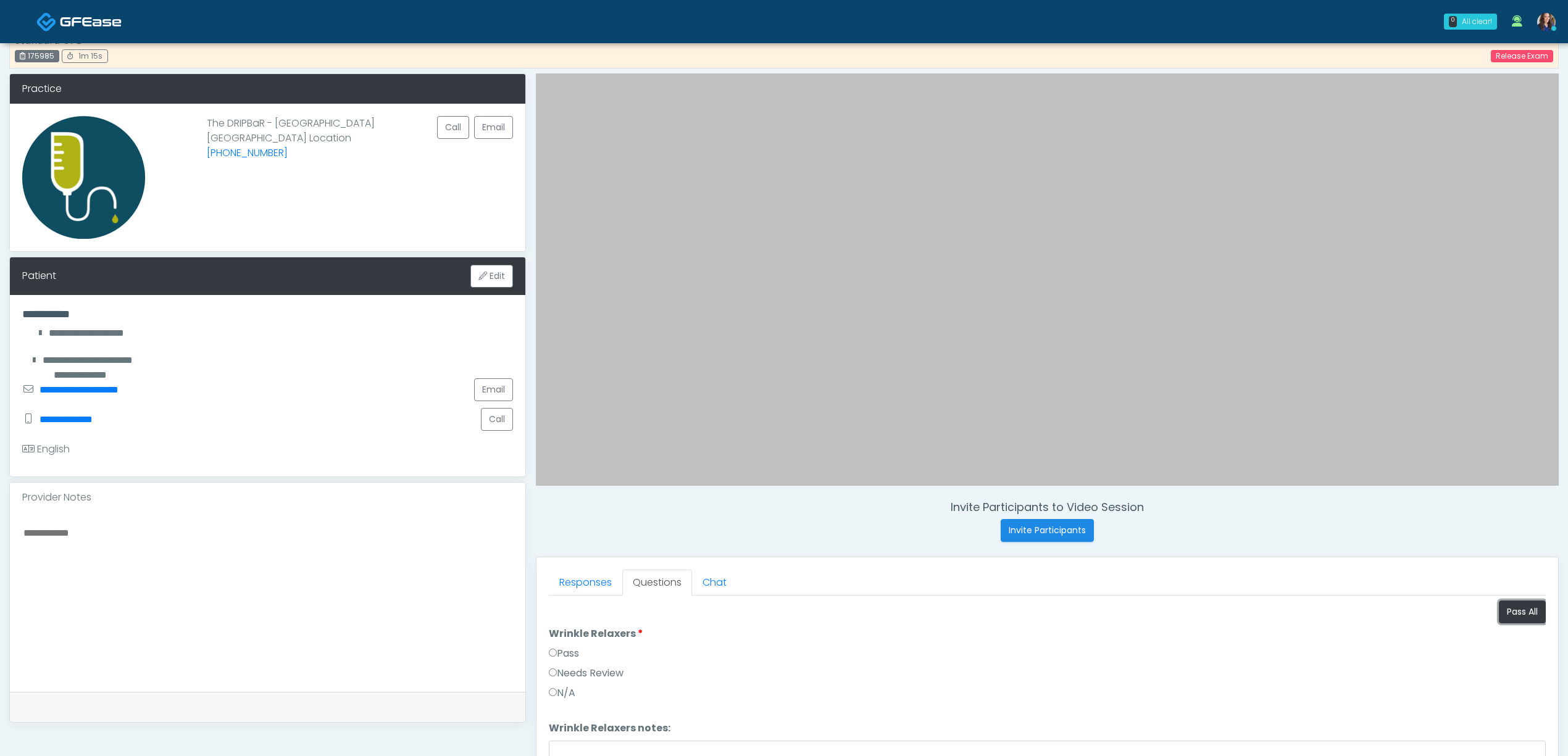
drag, startPoint x: 1500, startPoint y: 615, endPoint x: 1143, endPoint y: 586, distance: 358.2
click at [1499, 615] on button "Pass All" at bounding box center [1523, 612] width 47 height 23
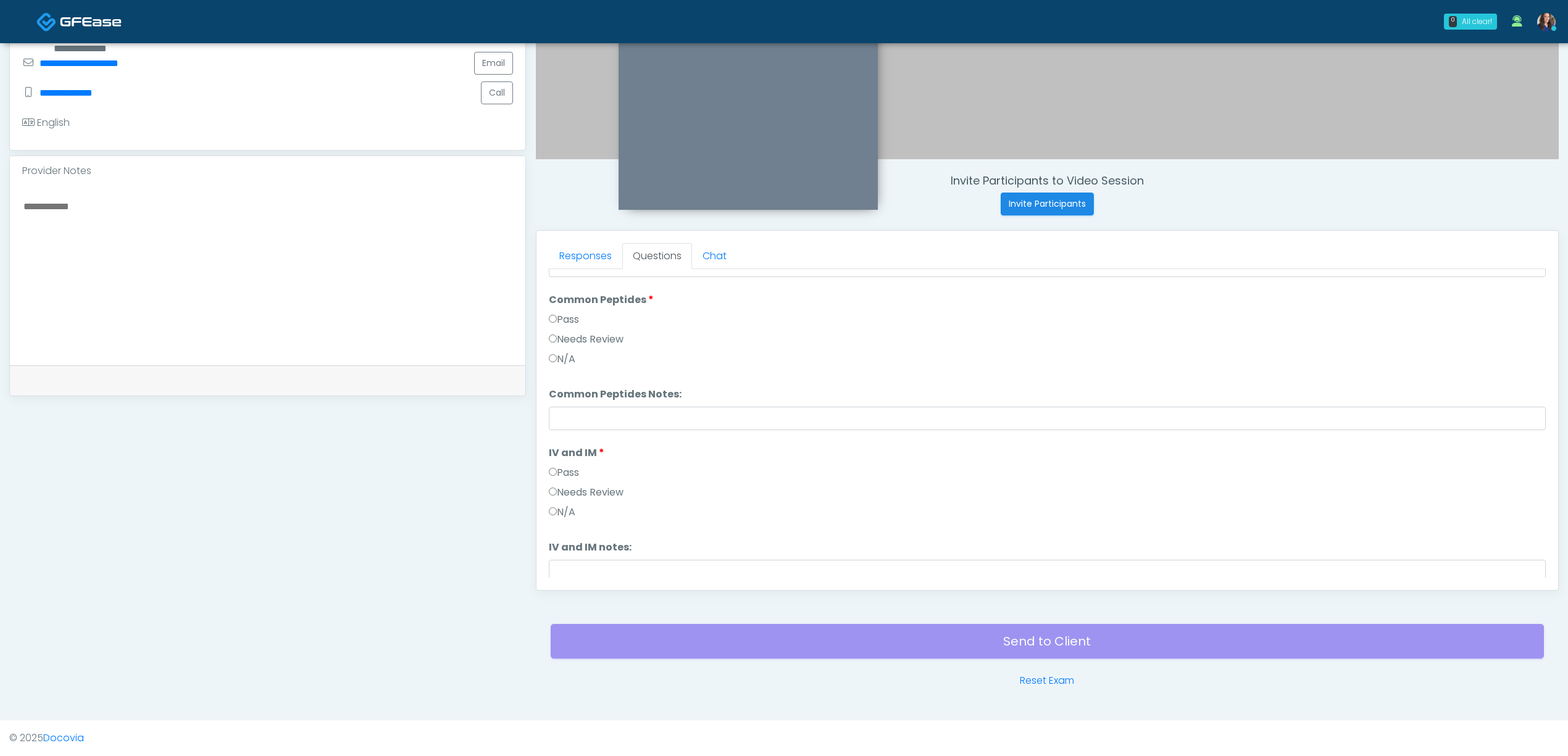
scroll to position [358, 0]
drag, startPoint x: 590, startPoint y: 563, endPoint x: 660, endPoint y: 567, distance: 70.1
click at [591, 563] on button "Continue" at bounding box center [577, 566] width 56 height 23
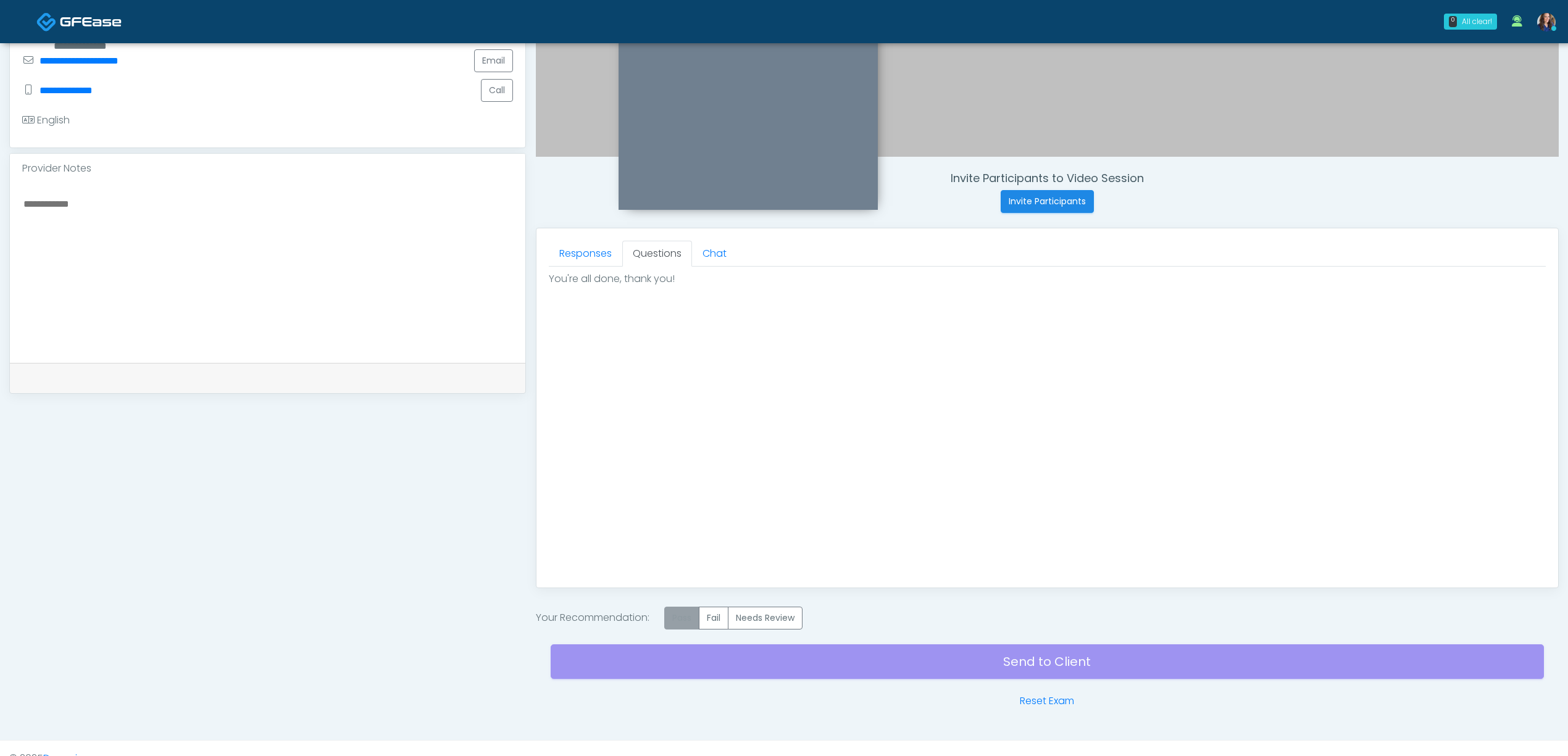
click at [672, 621] on label "Pass" at bounding box center [682, 618] width 35 height 23
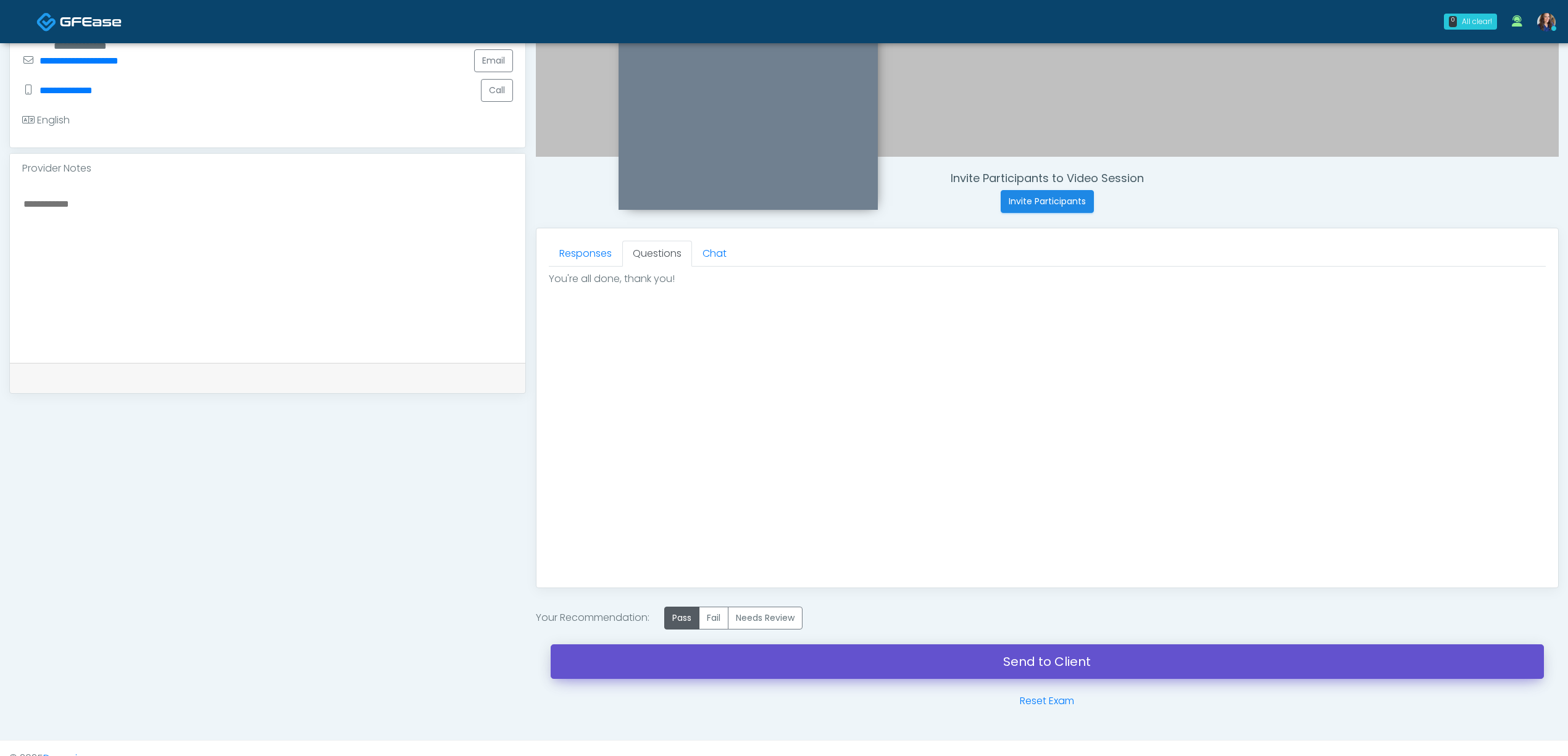
drag, startPoint x: 883, startPoint y: 660, endPoint x: 869, endPoint y: 207, distance: 453.2
click at [884, 660] on link "Send to Client" at bounding box center [1047, 661] width 993 height 34
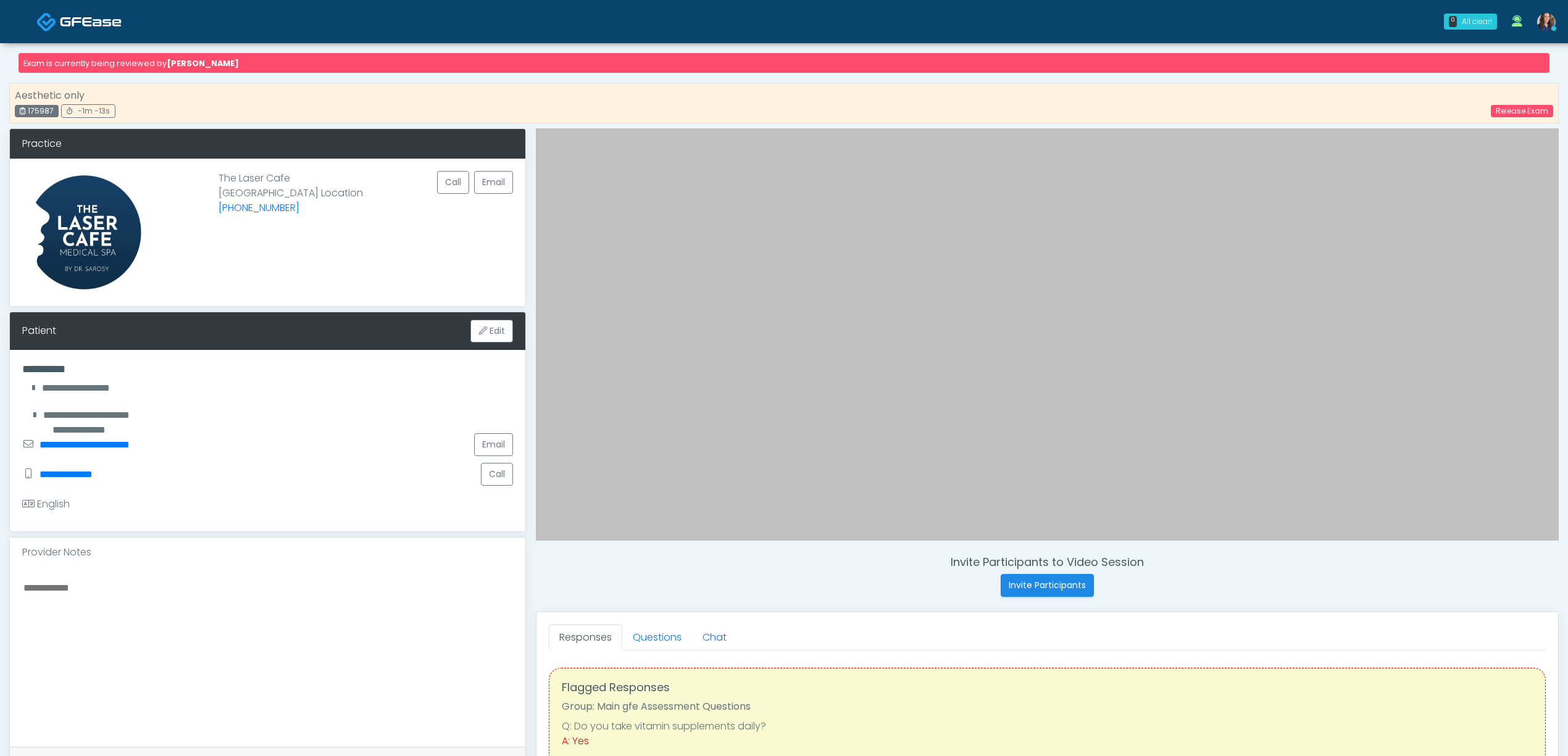
click at [66, 21] on img at bounding box center [90, 22] width 62 height 13
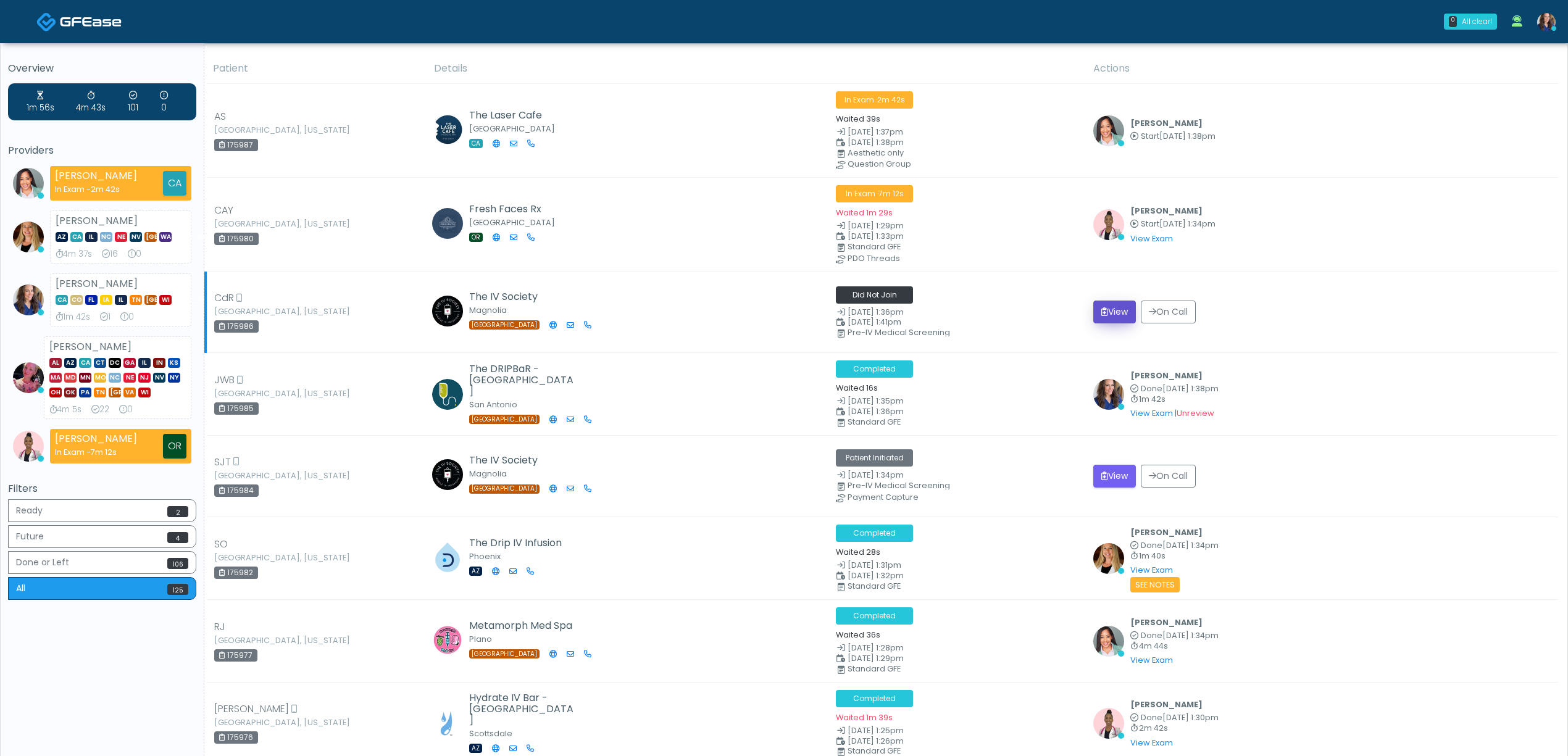
click at [1113, 303] on button "View" at bounding box center [1114, 311] width 42 height 23
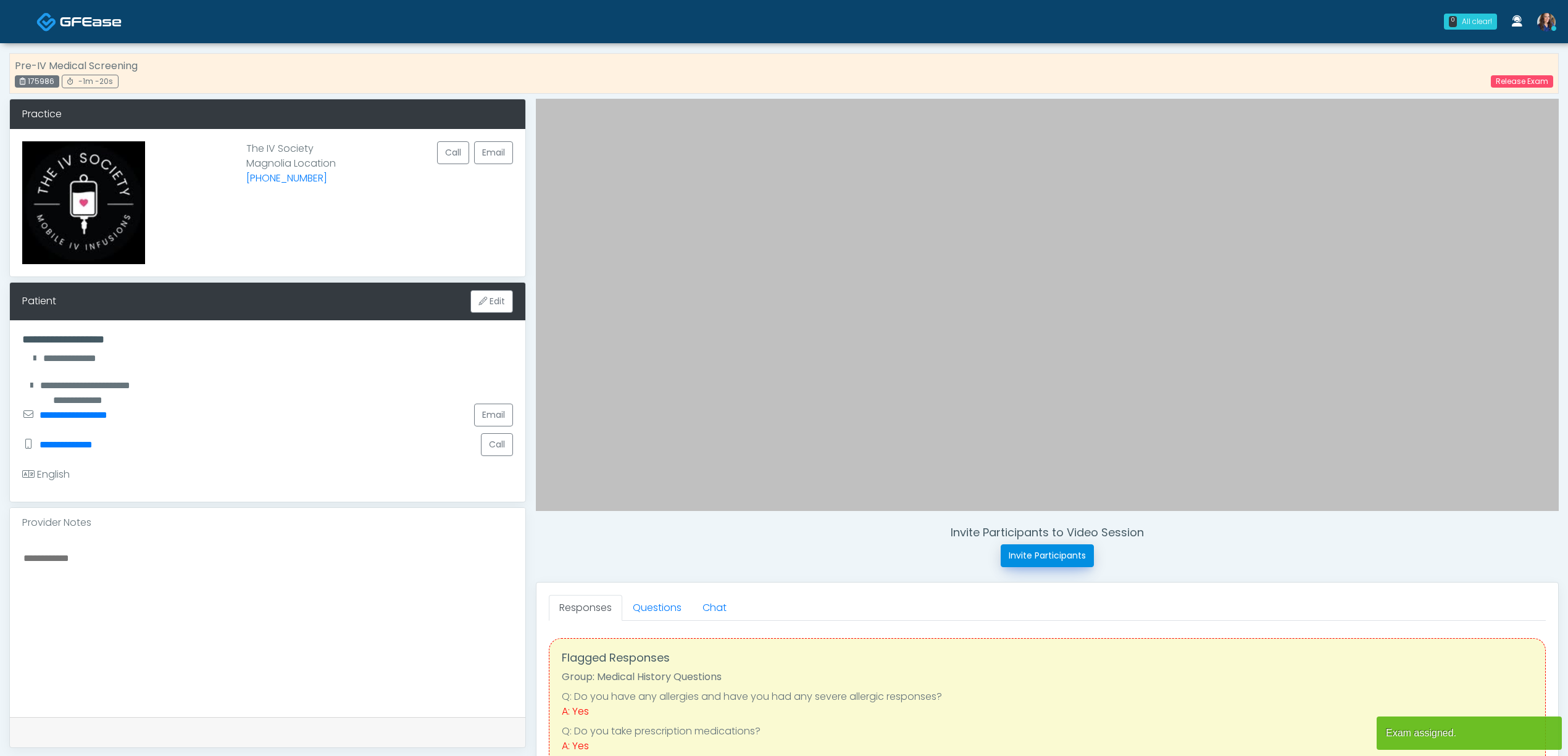
click at [1038, 561] on button "Invite Participants" at bounding box center [1047, 555] width 93 height 23
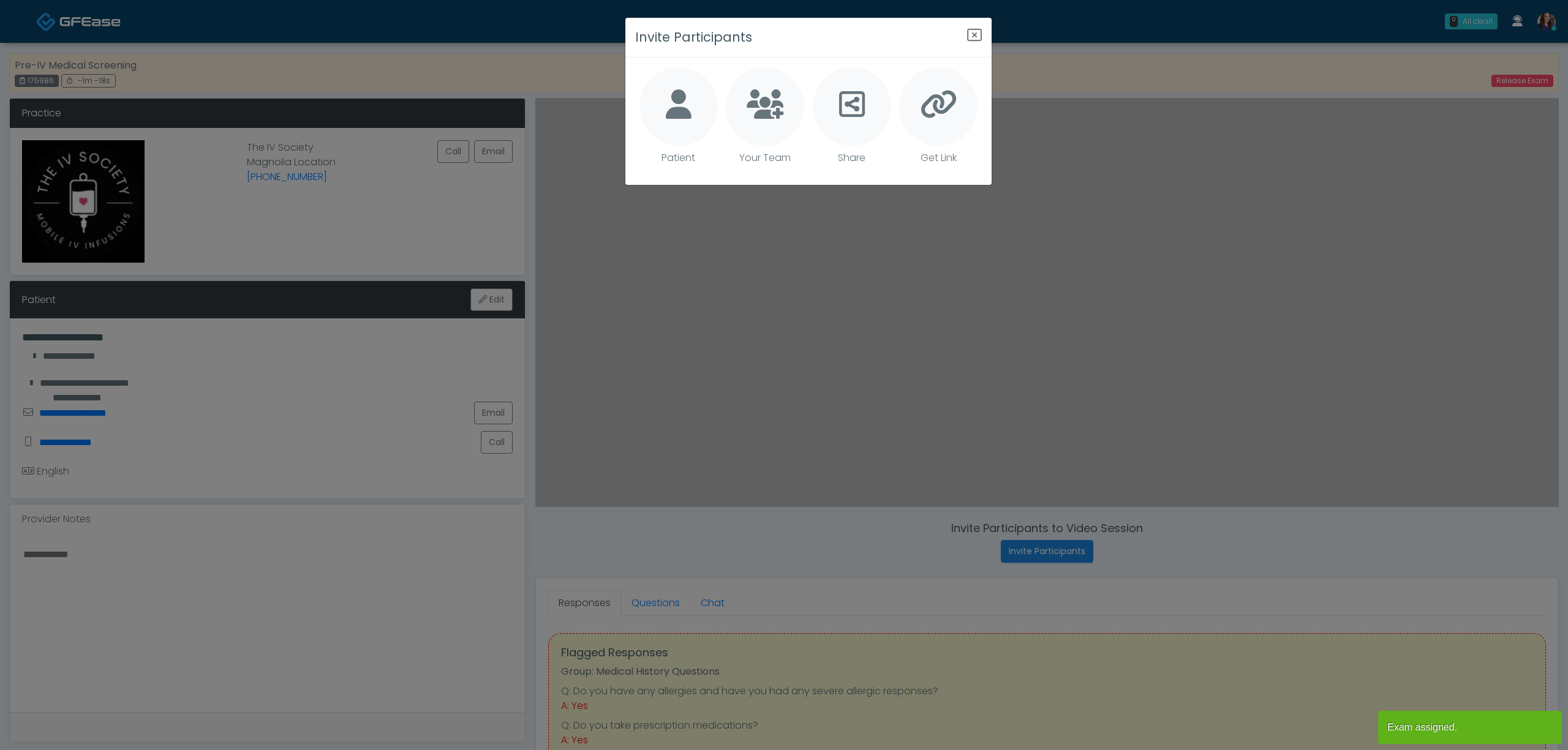
click at [679, 121] on div at bounding box center [678, 106] width 78 height 78
type textarea "**********"
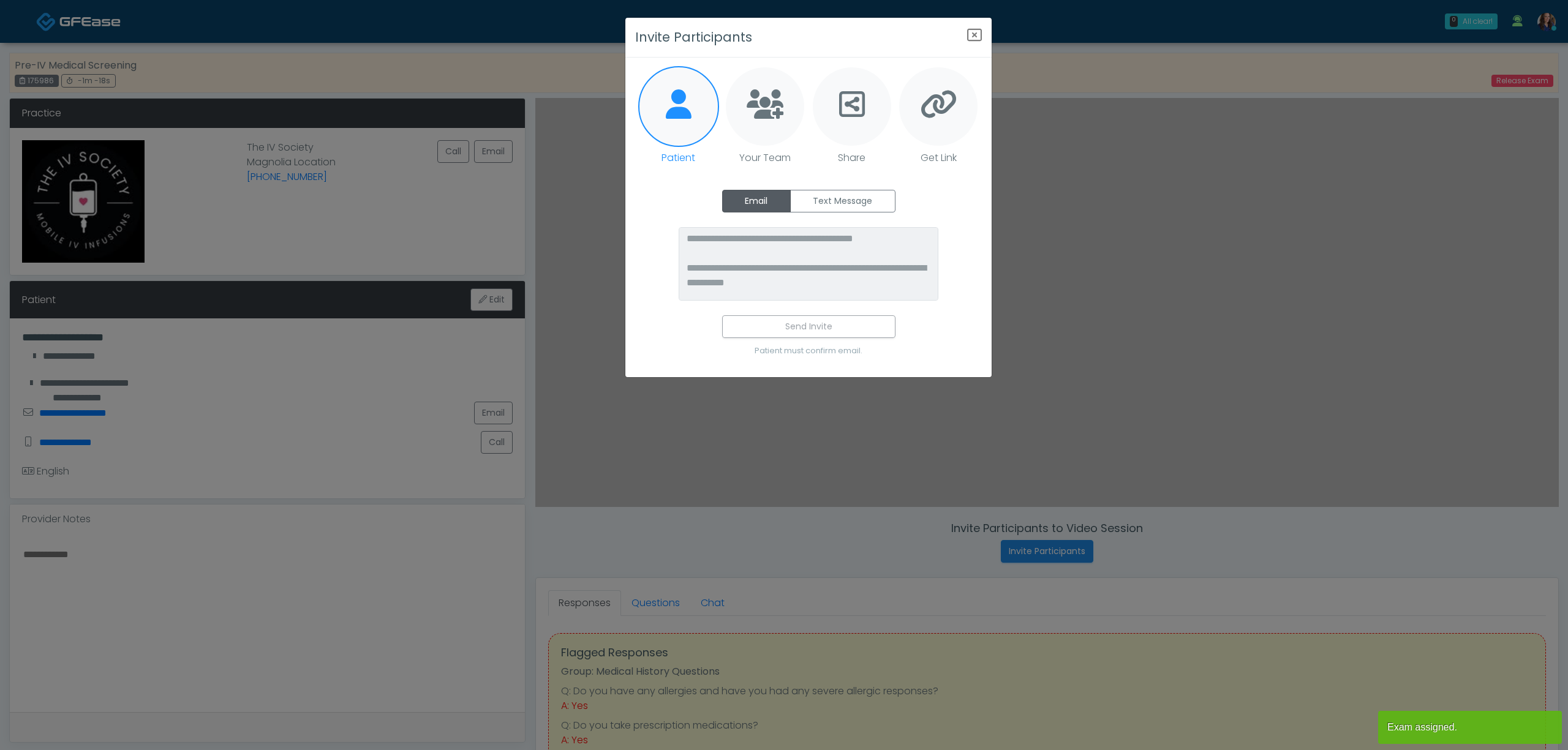
drag, startPoint x: 847, startPoint y: 192, endPoint x: 841, endPoint y: 240, distance: 48.4
click at [846, 192] on label "Text Message" at bounding box center [843, 201] width 105 height 22
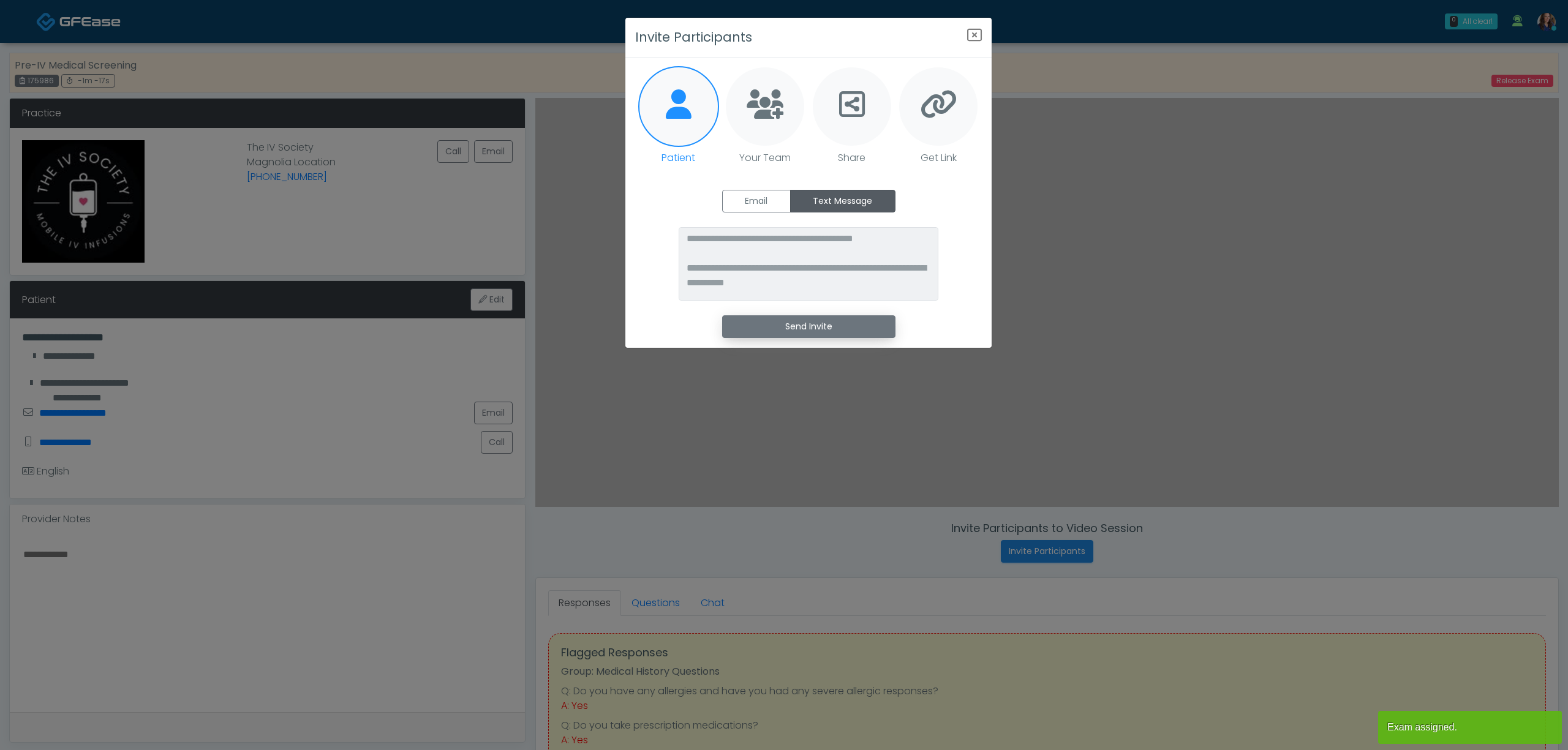
click at [823, 318] on button "Send Invite" at bounding box center [809, 326] width 173 height 22
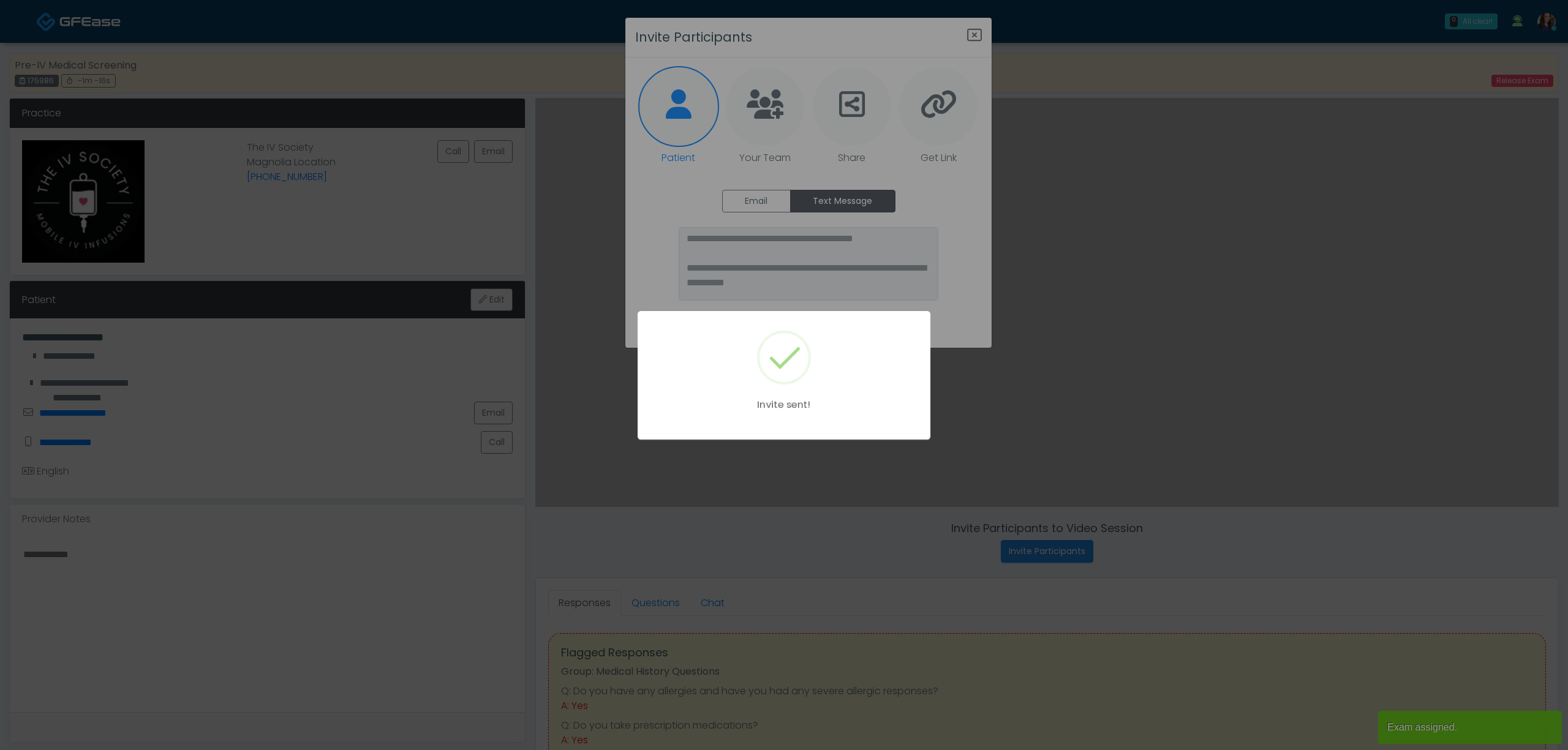
click at [973, 35] on div "Invite sent!" at bounding box center [784, 375] width 1568 height 750
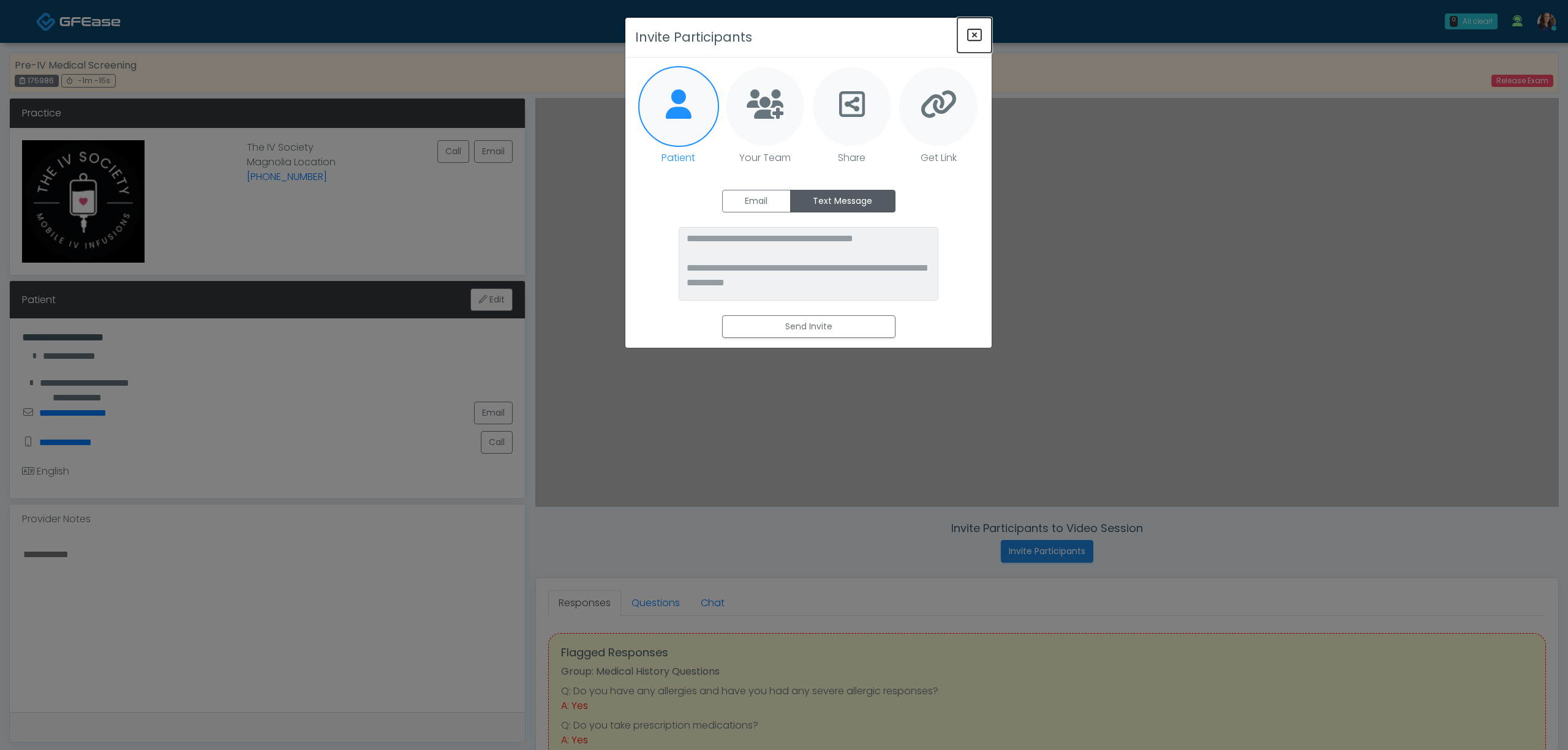
click at [974, 35] on icon "Close" at bounding box center [974, 34] width 15 height 15
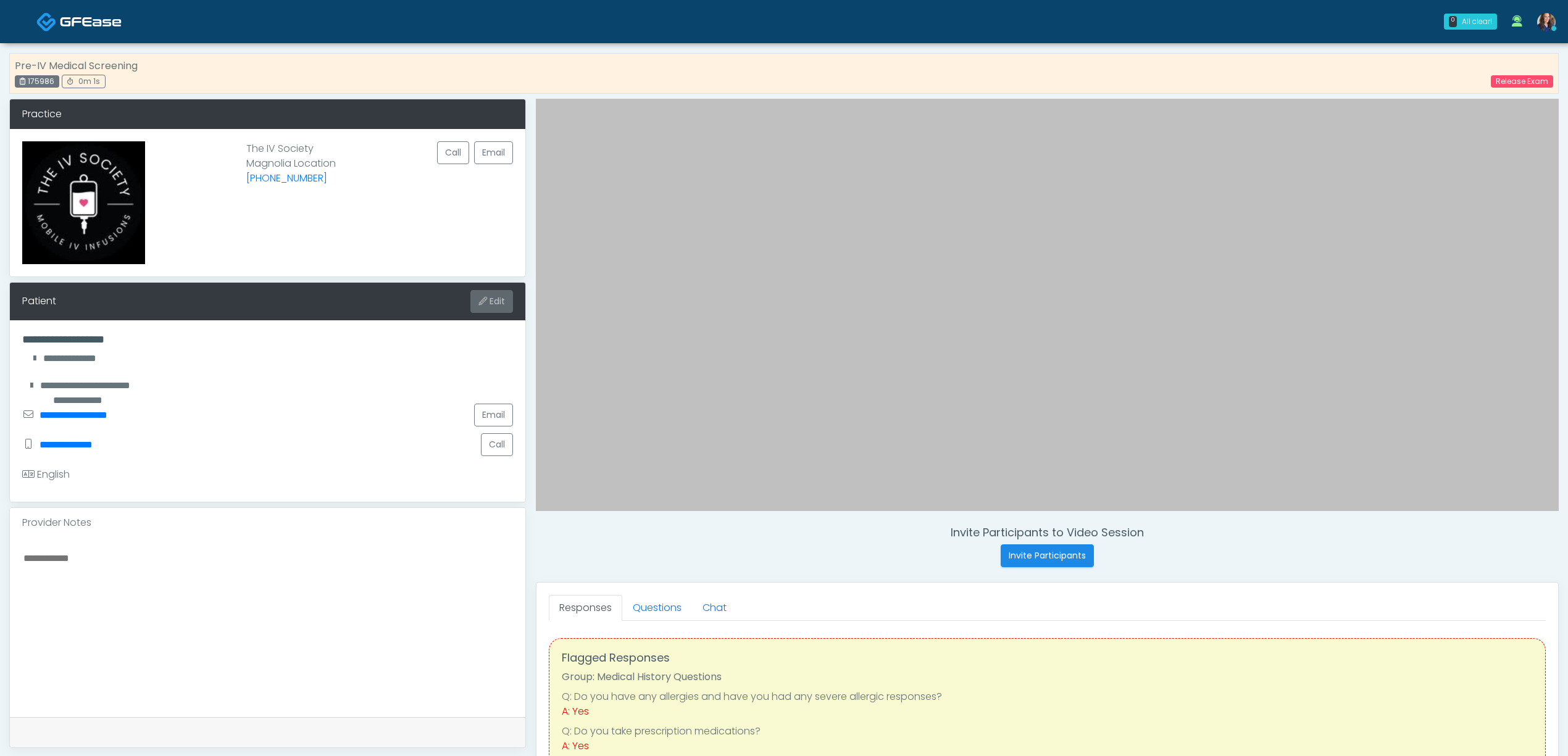
click at [502, 309] on button "Edit" at bounding box center [491, 300] width 42 height 23
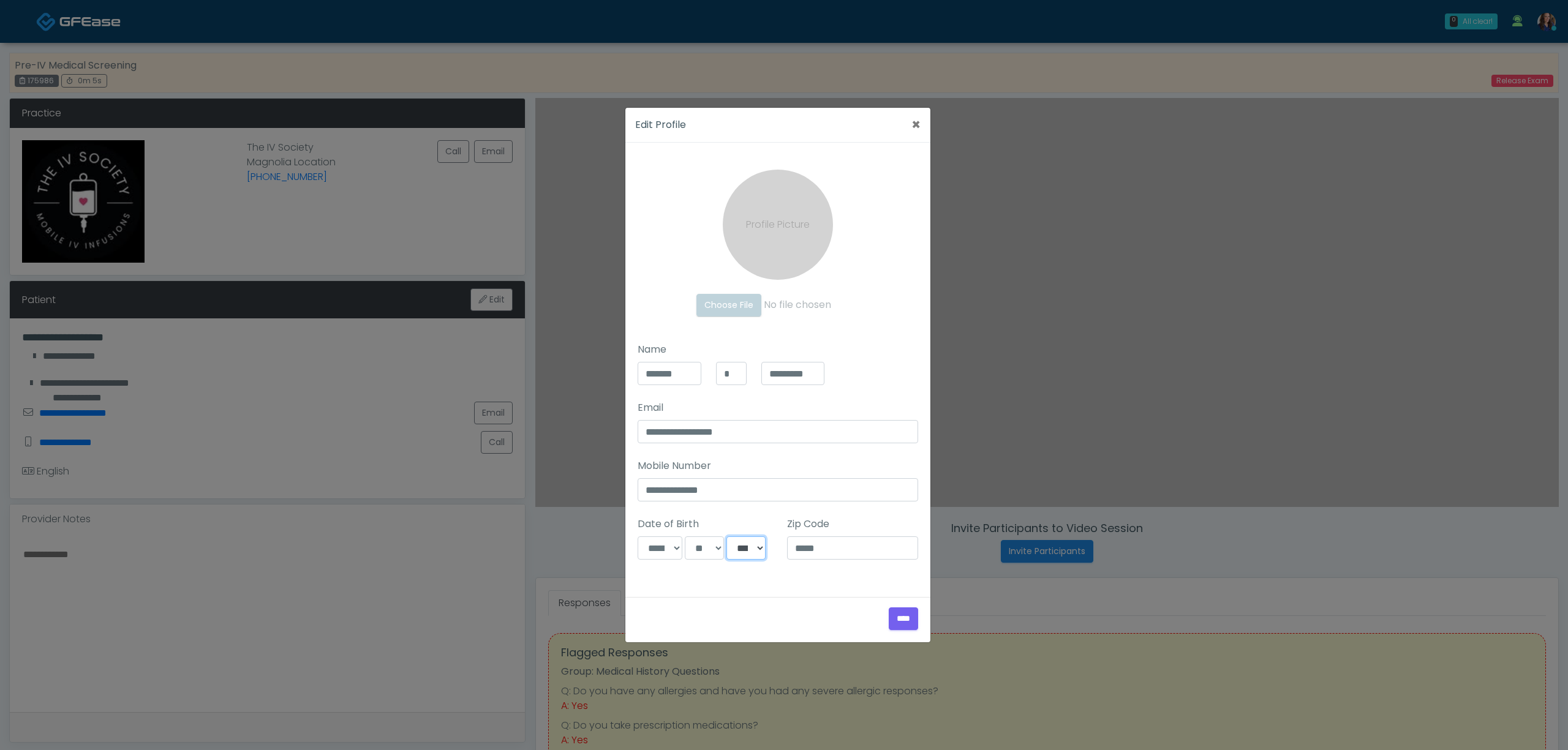
click at [747, 549] on select "**** **** **** **** **** **** **** **** **** **** **** **** **** **** **** ****…" at bounding box center [746, 548] width 39 height 23
select select "****"
click at [726, 537] on select "**** **** **** **** **** **** **** **** **** **** **** **** **** **** **** ****…" at bounding box center [746, 548] width 39 height 23
click at [899, 608] on input "****" at bounding box center [903, 618] width 29 height 22
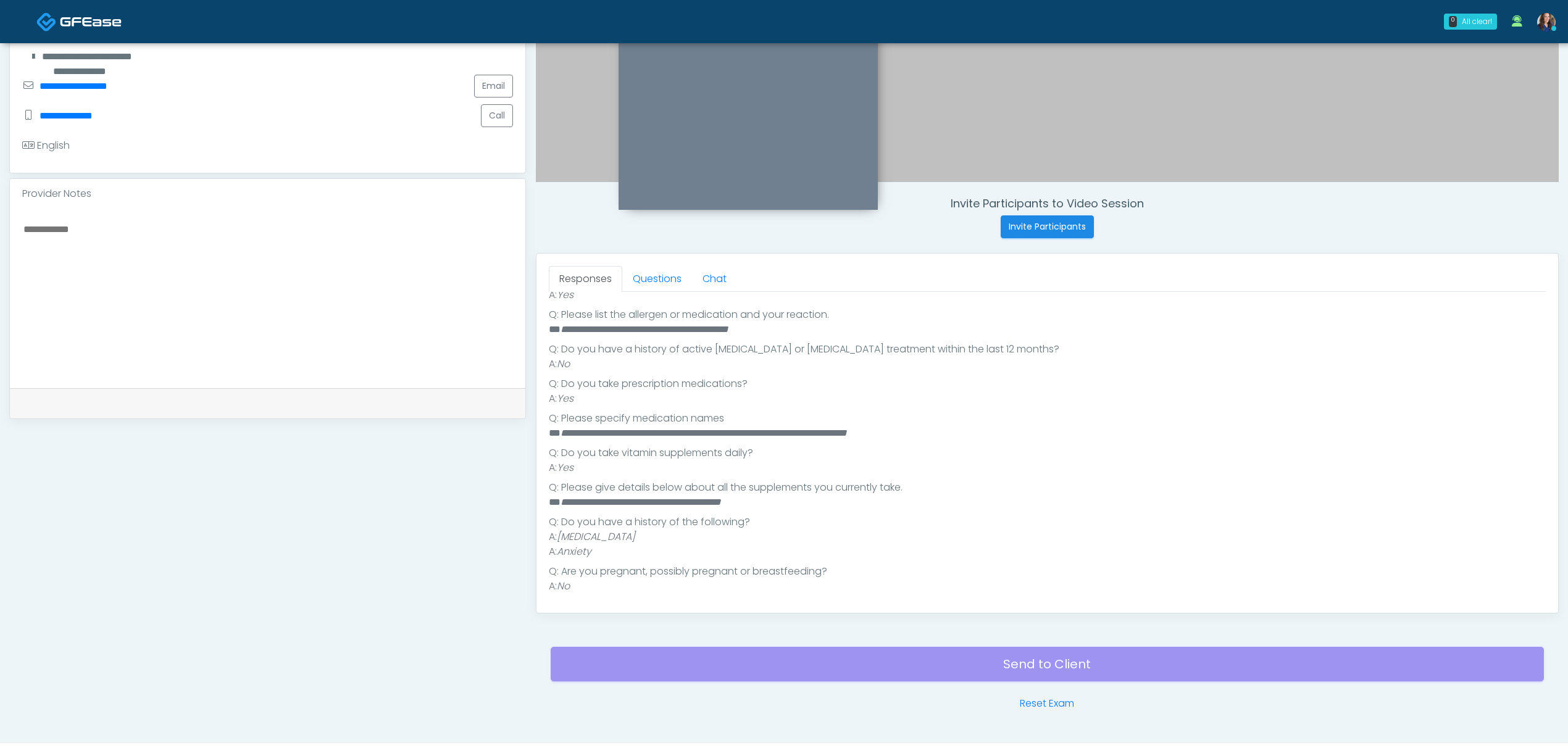
scroll to position [263, 0]
drag, startPoint x: 949, startPoint y: 437, endPoint x: 889, endPoint y: 438, distance: 60.0
click at [889, 438] on li "**********" at bounding box center [1041, 430] width 984 height 15
copy em "**********"
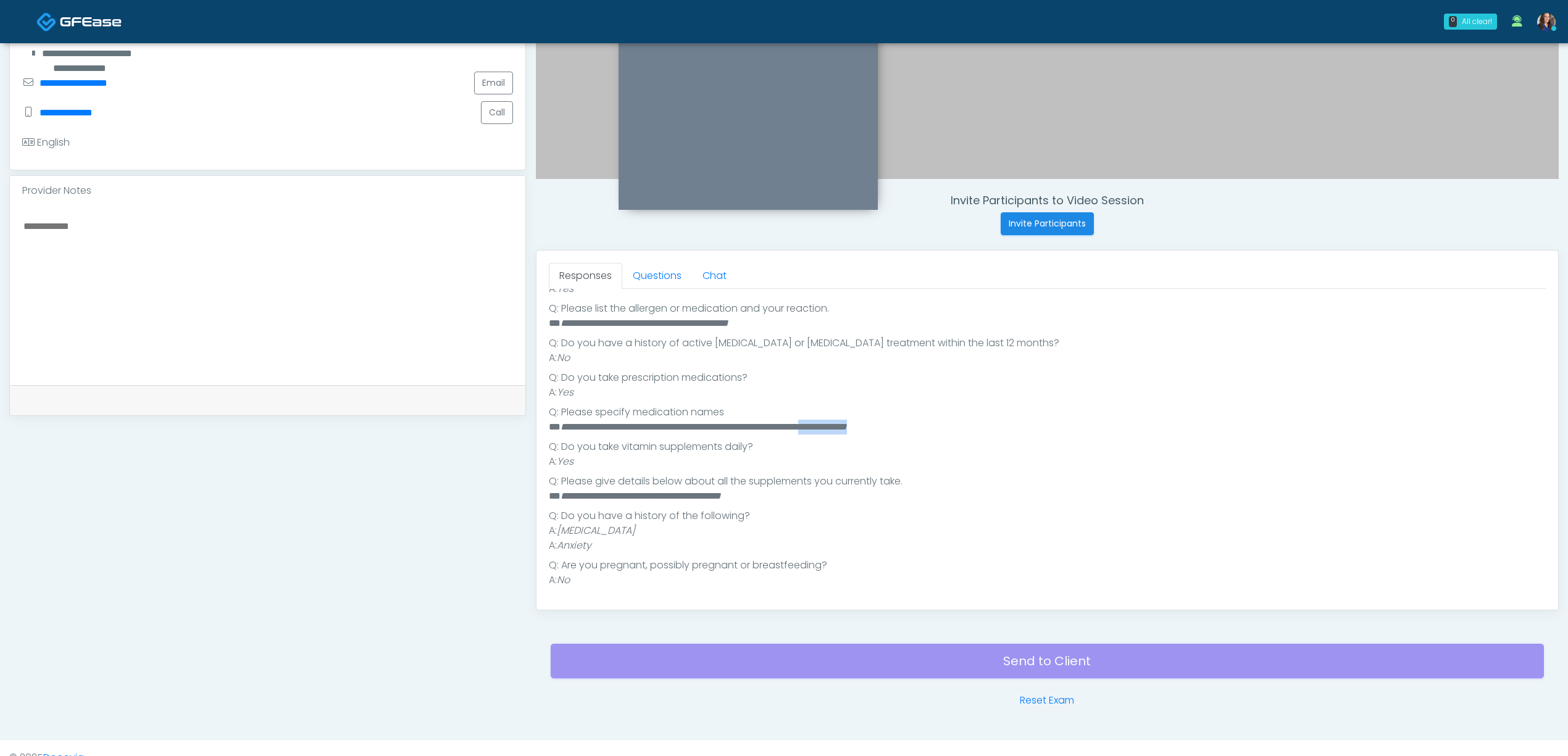
scroll to position [354, 0]
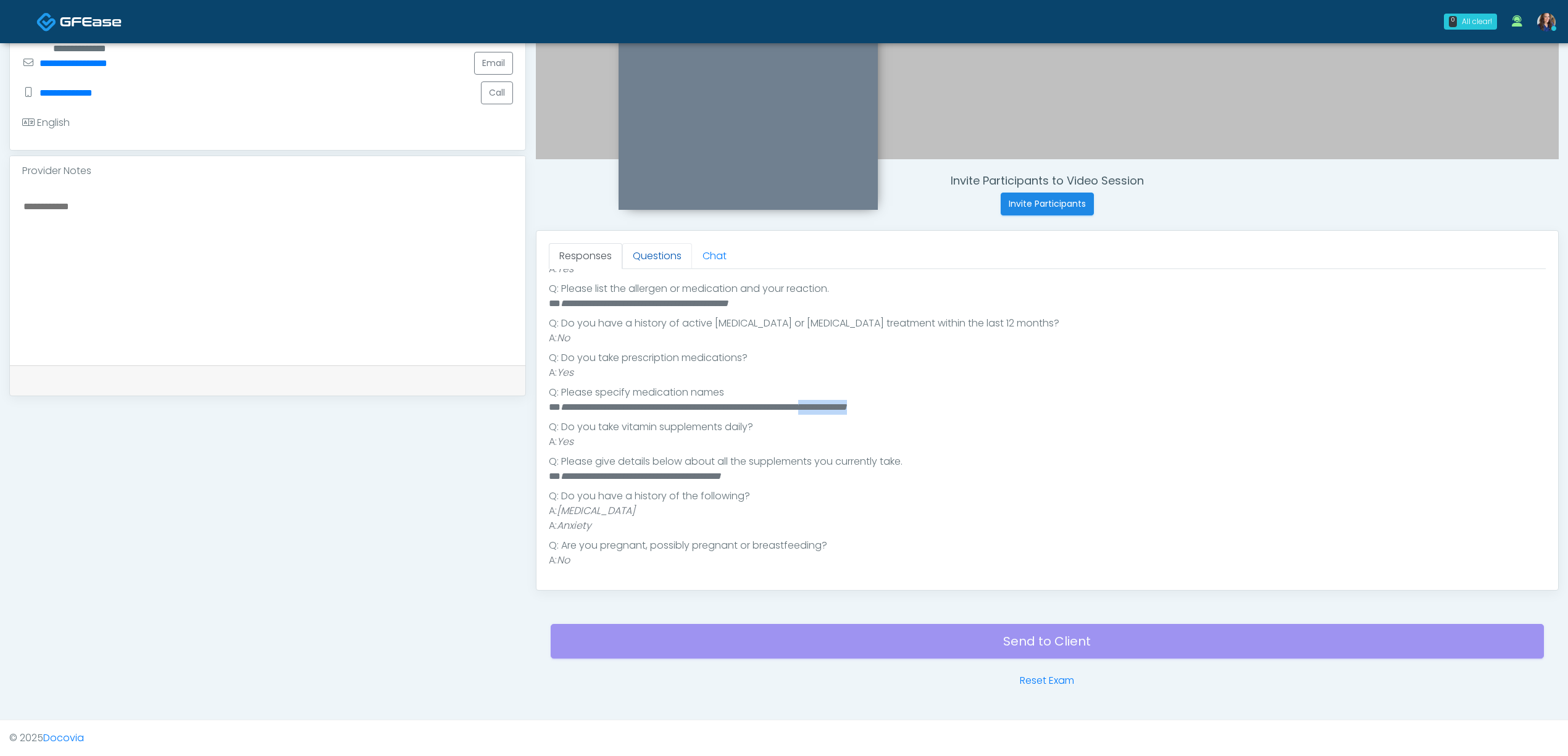
drag, startPoint x: 665, startPoint y: 255, endPoint x: 688, endPoint y: 255, distance: 23.0
click at [665, 255] on link "Questions" at bounding box center [656, 256] width 70 height 26
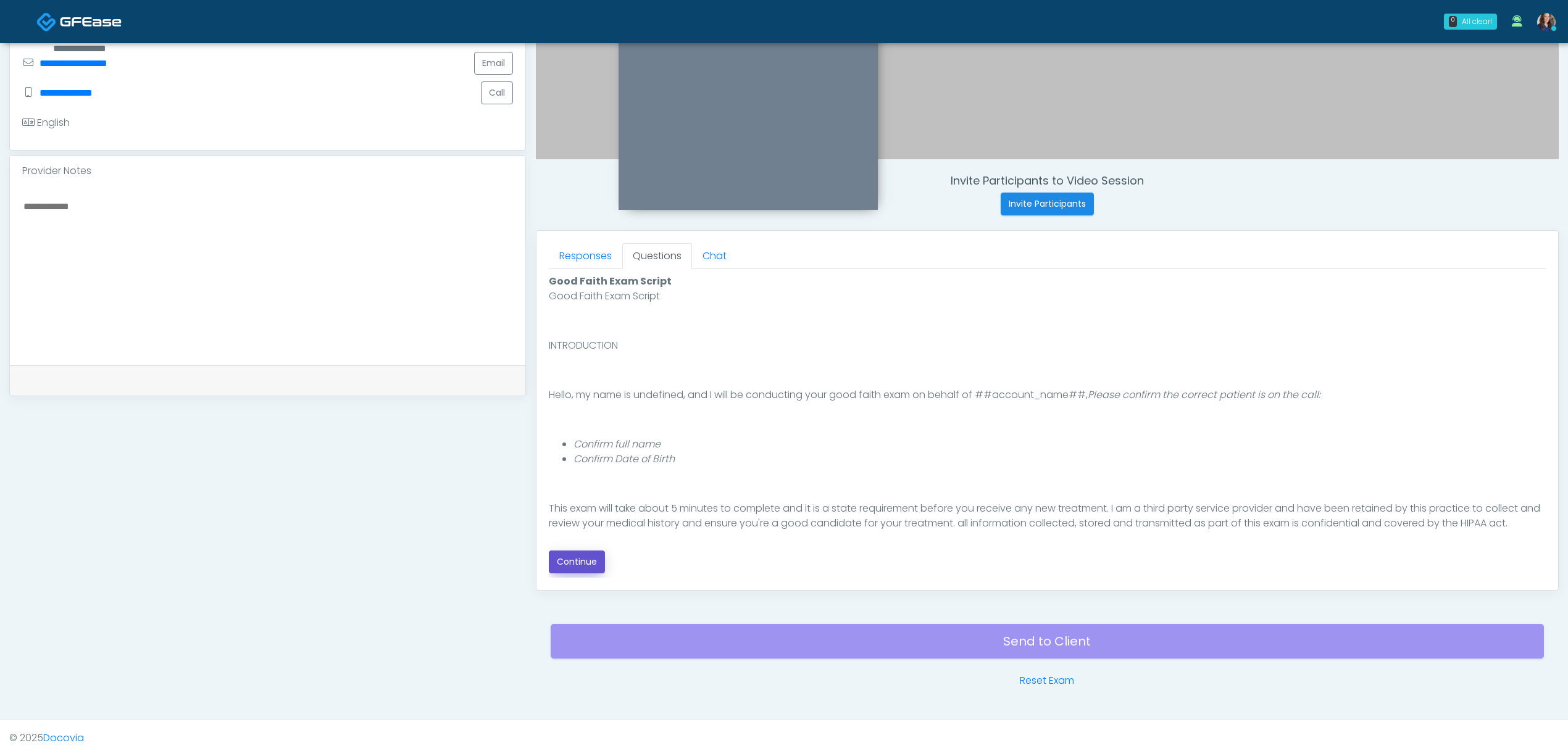
click at [580, 564] on button "Continue" at bounding box center [577, 562] width 56 height 23
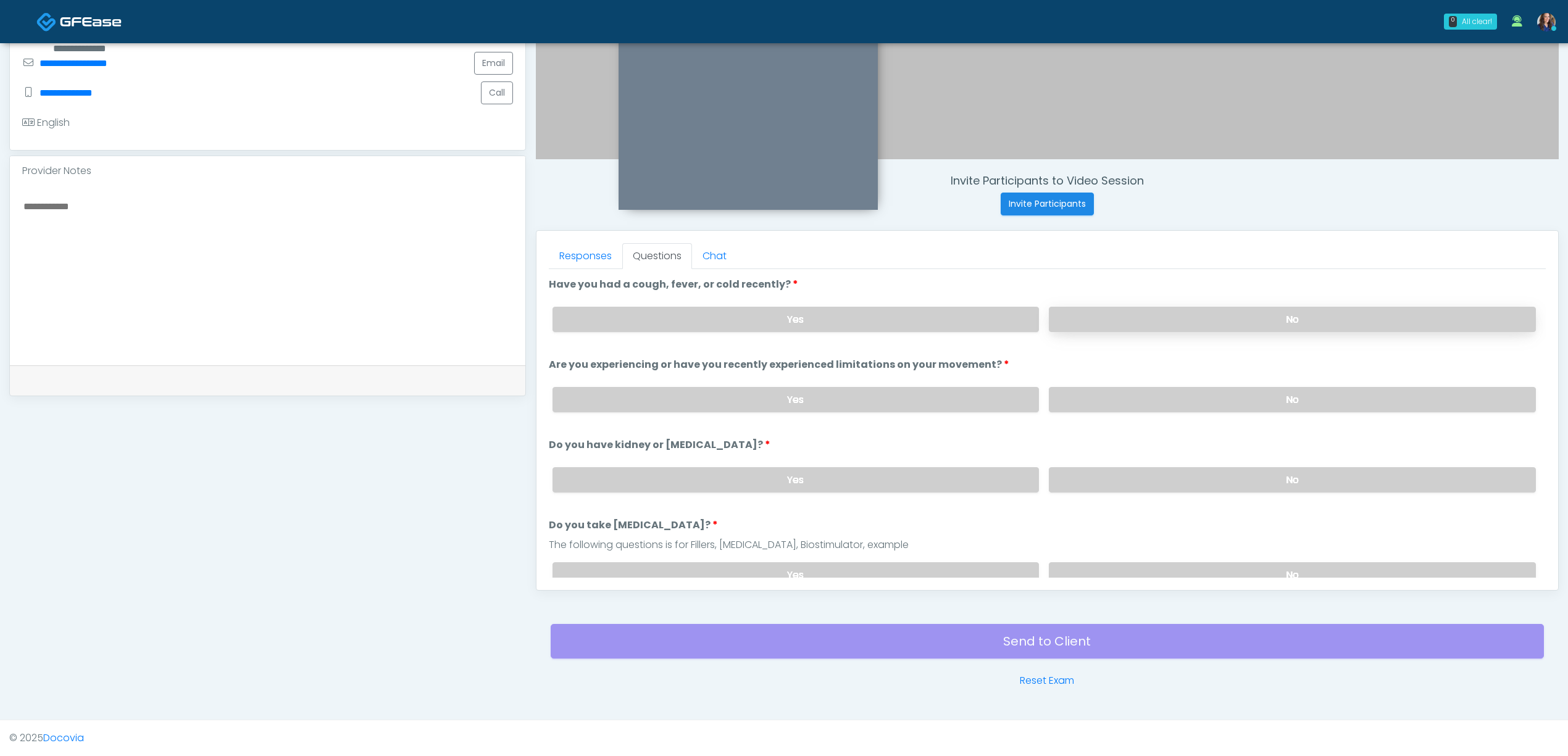
click at [1107, 314] on label "No" at bounding box center [1293, 319] width 487 height 26
click at [1109, 387] on label "No" at bounding box center [1293, 400] width 487 height 26
drag, startPoint x: 1095, startPoint y: 462, endPoint x: 1095, endPoint y: 484, distance: 22.0
click at [1094, 462] on div "Yes No" at bounding box center [1043, 480] width 1003 height 45
click at [1095, 485] on label "No" at bounding box center [1293, 480] width 487 height 26
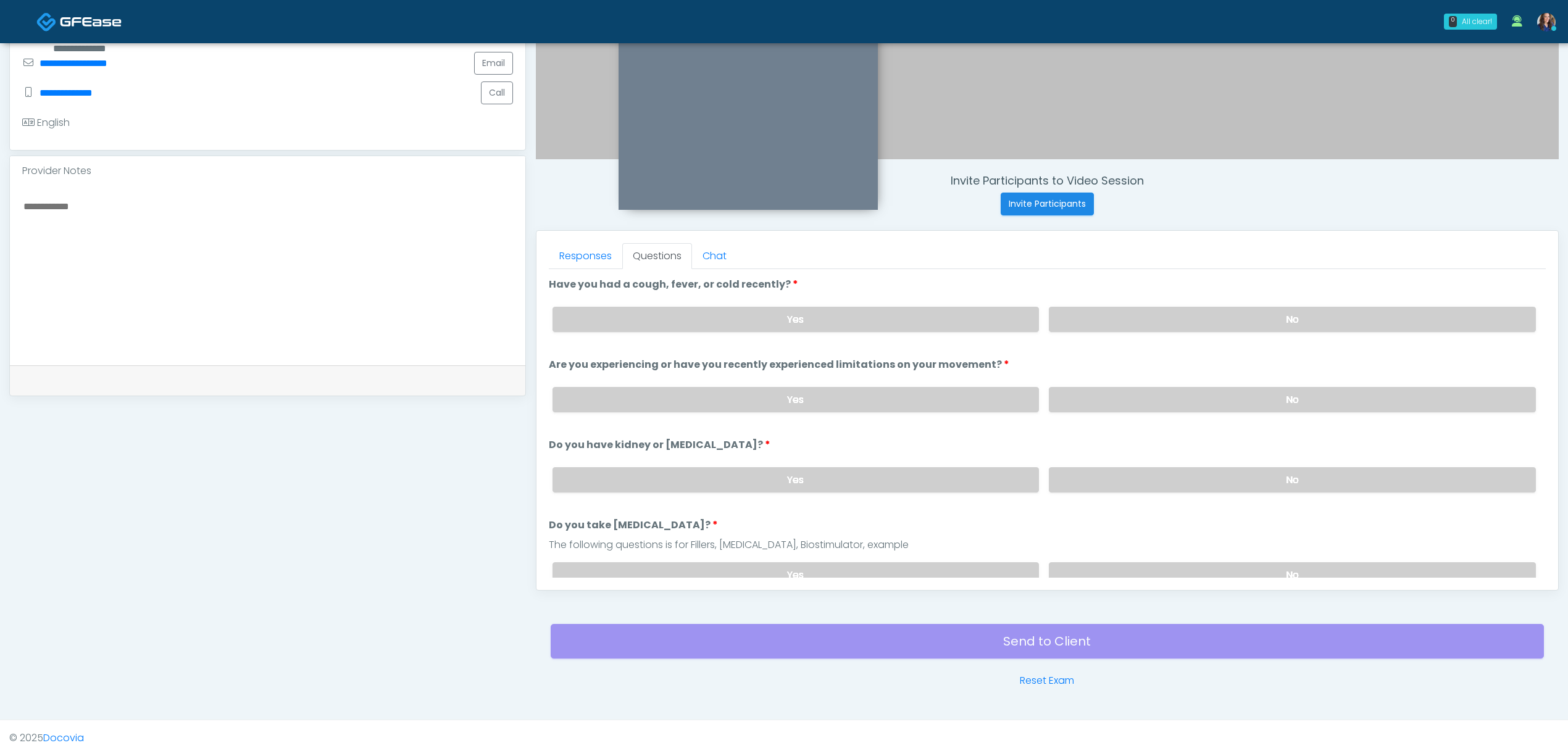
drag, startPoint x: 1113, startPoint y: 566, endPoint x: 841, endPoint y: 424, distance: 306.8
click at [1110, 566] on label "No" at bounding box center [1293, 575] width 487 height 26
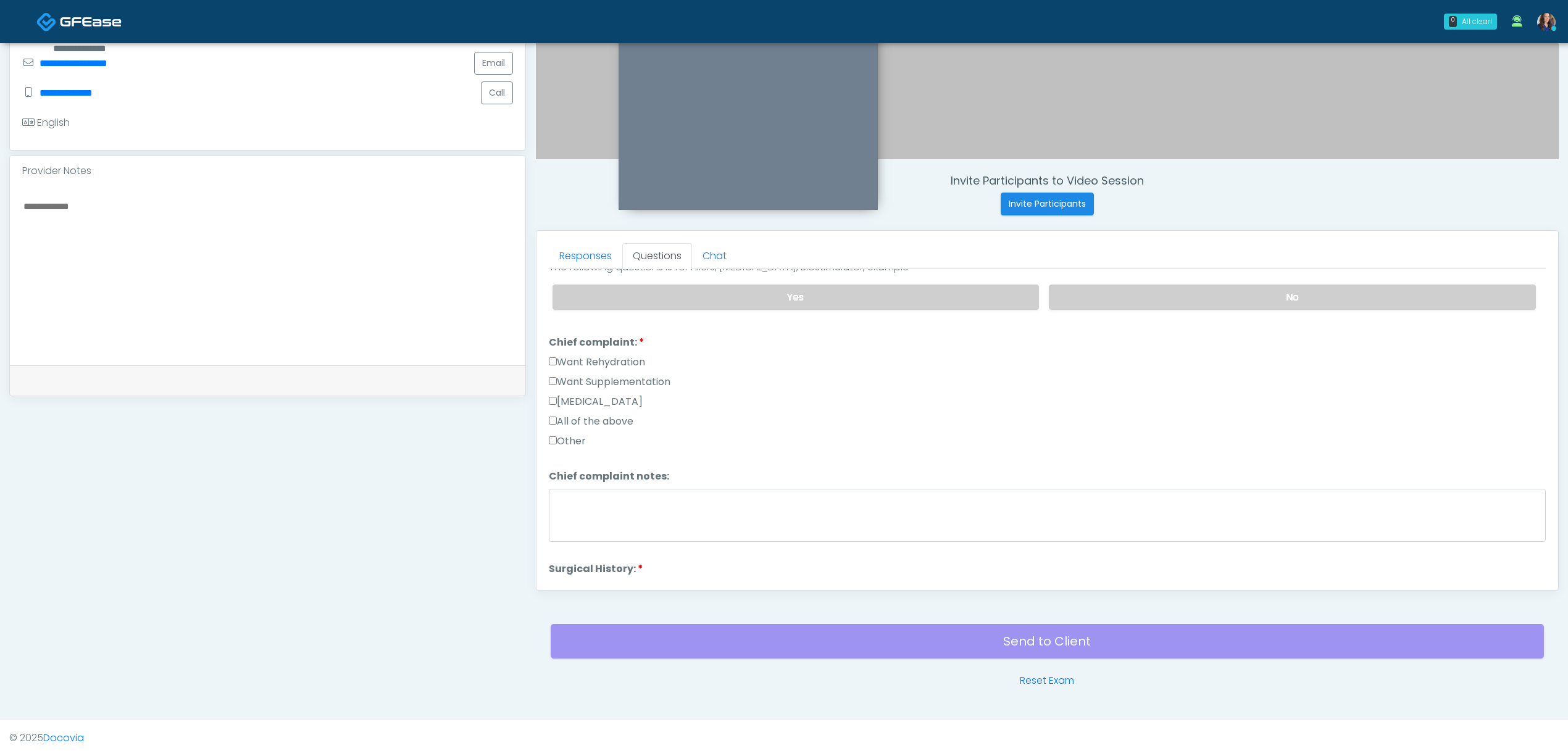
scroll to position [329, 0]
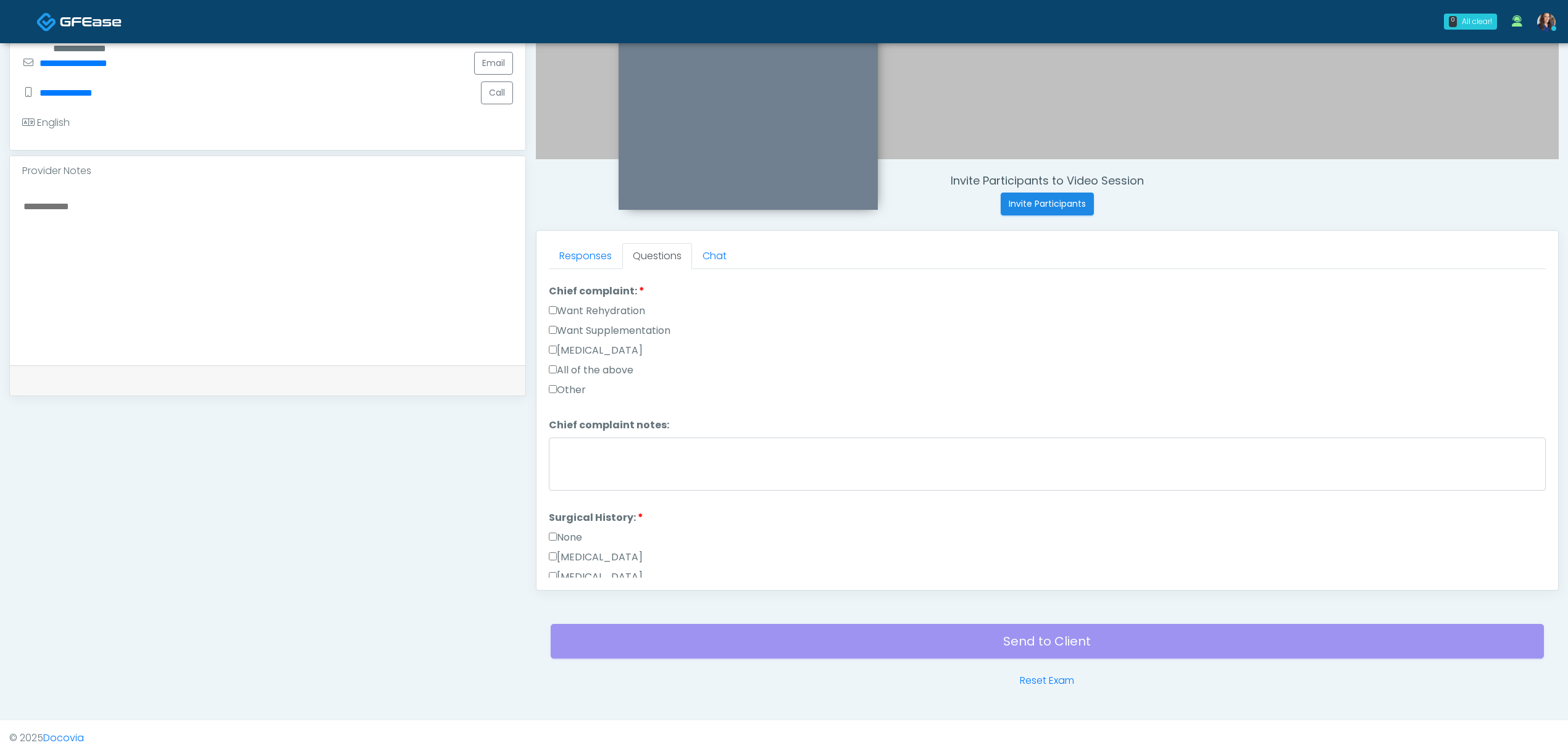
click at [629, 308] on label "Want Rehydration" at bounding box center [597, 310] width 96 height 15
click at [633, 331] on label "Want Supplementation" at bounding box center [610, 330] width 122 height 15
click at [634, 446] on textarea "Chief complaint notes:" at bounding box center [1047, 464] width 997 height 53
paste textarea "**********"
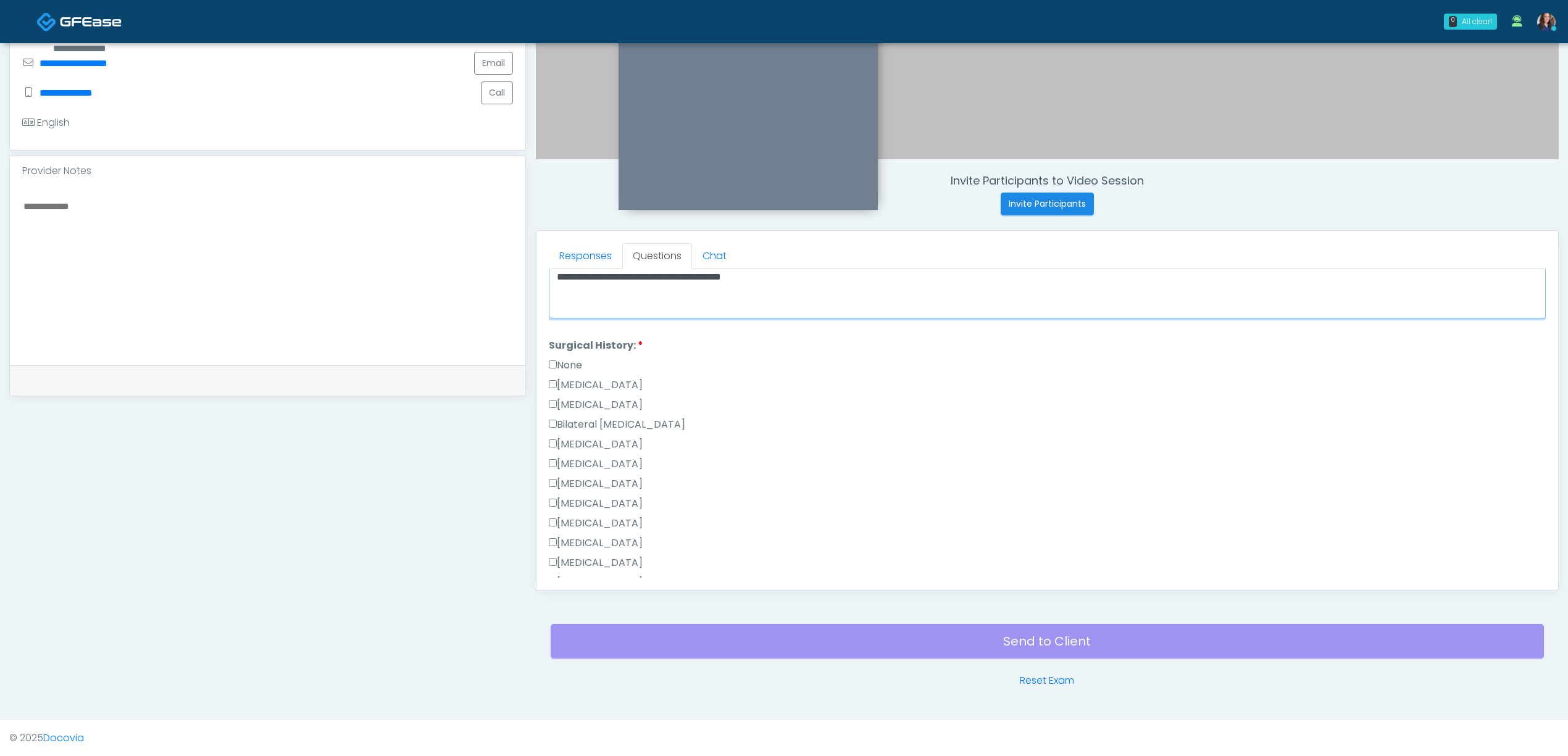
scroll to position [337, 0]
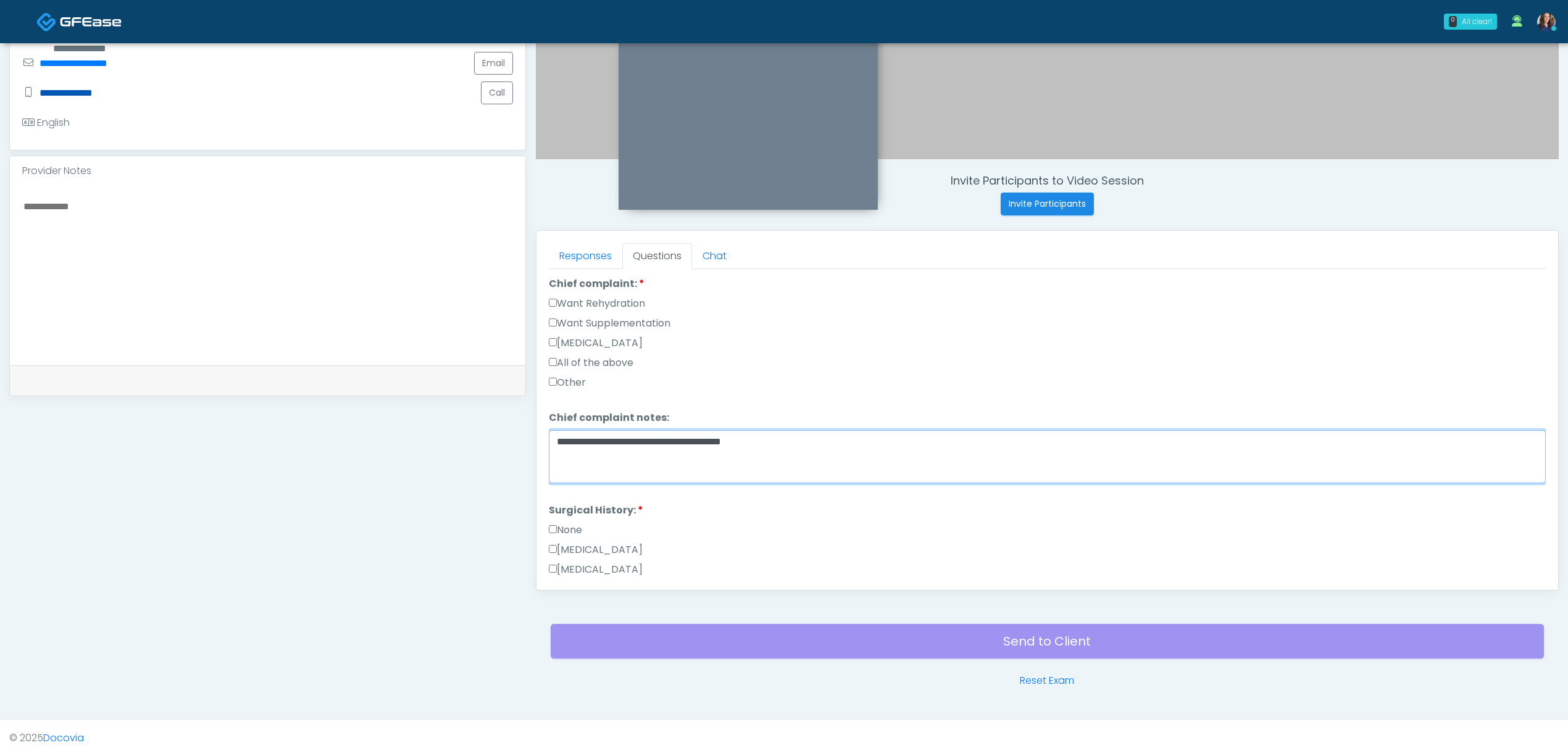
type textarea "**********"
drag, startPoint x: 758, startPoint y: 448, endPoint x: 794, endPoint y: 464, distance: 39.4
click at [758, 448] on textarea "**********" at bounding box center [1047, 457] width 997 height 53
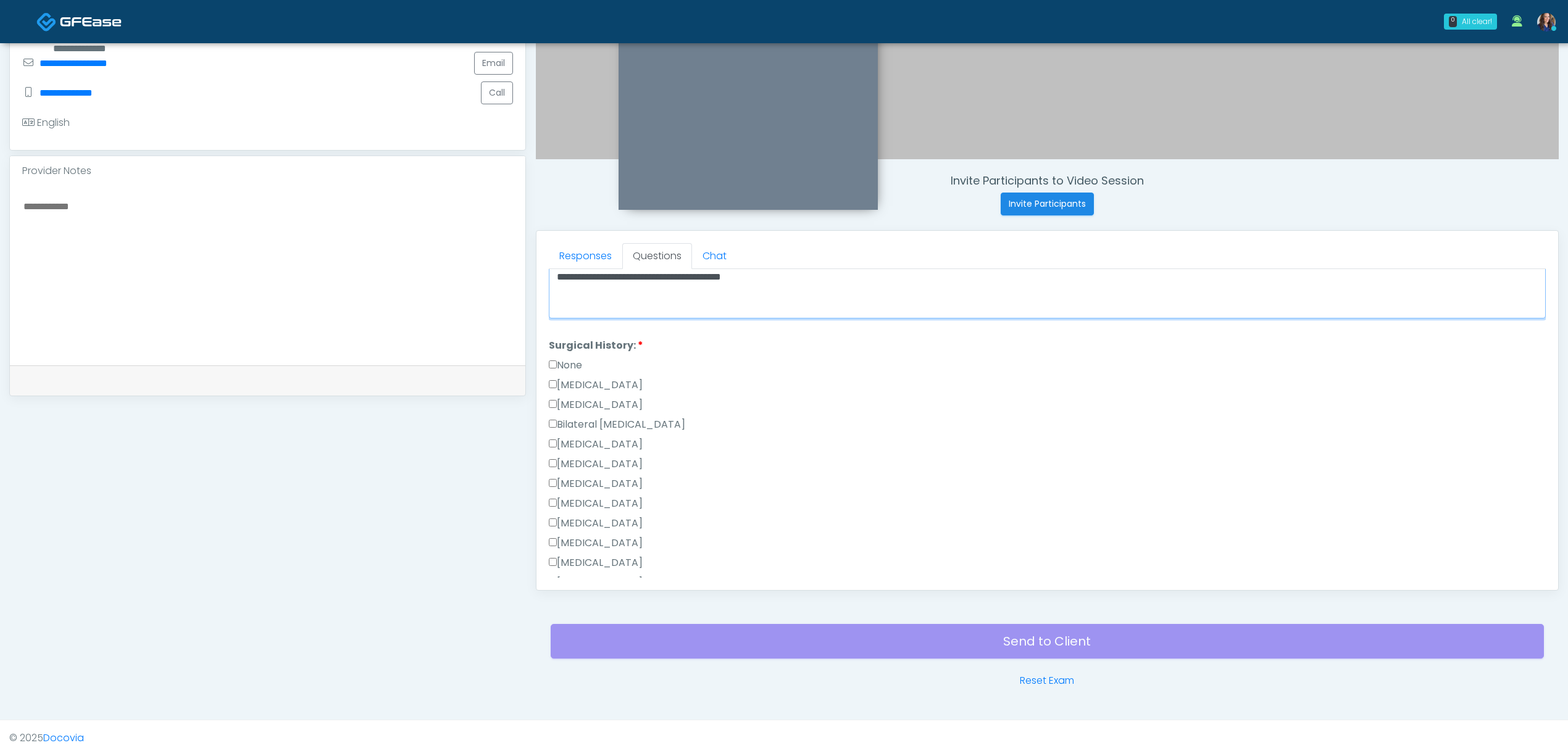
scroll to position [688, 0]
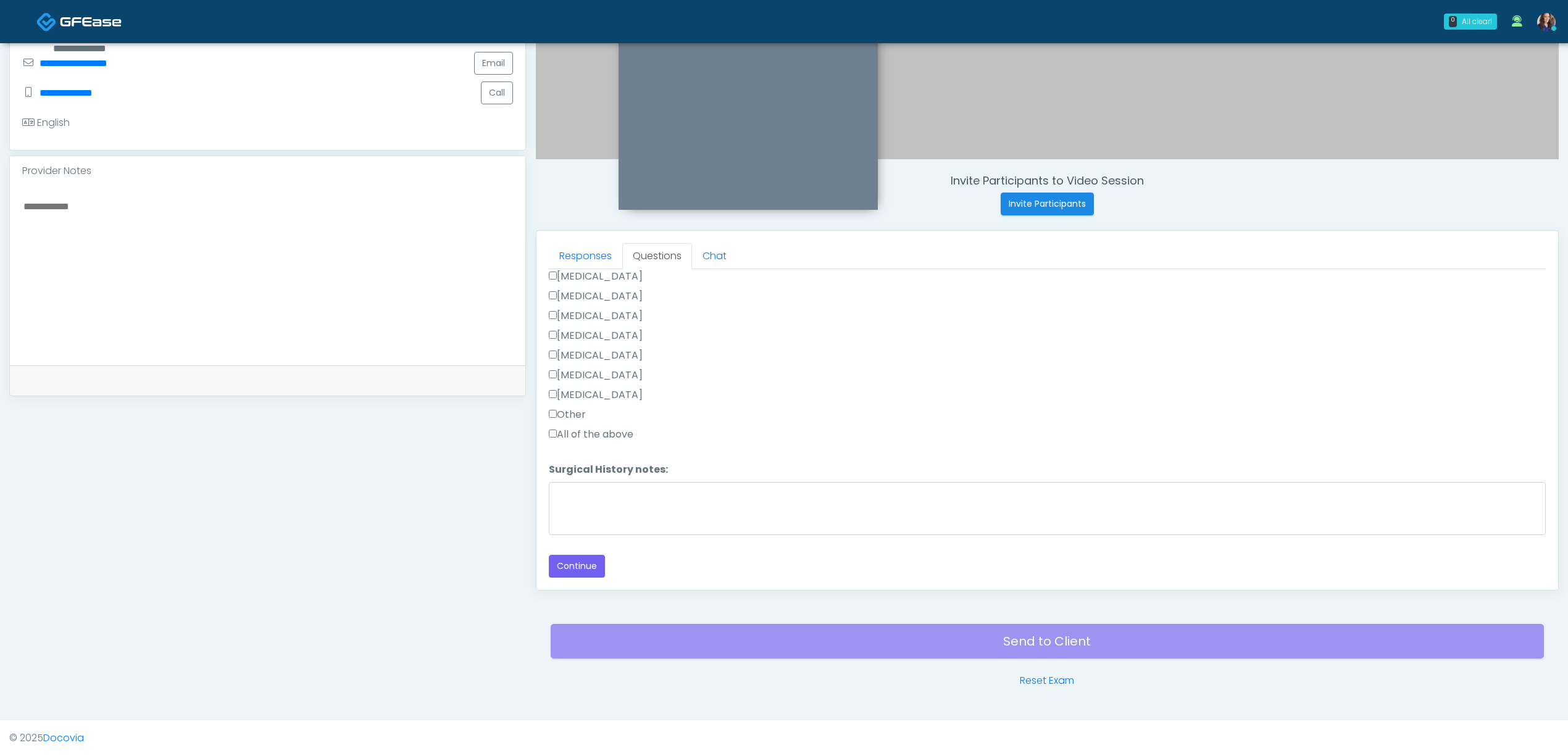
drag, startPoint x: 586, startPoint y: 431, endPoint x: 580, endPoint y: 443, distance: 13.4
click at [586, 431] on label "All of the above" at bounding box center [591, 434] width 84 height 15
click at [571, 501] on textarea "Surgical History notes:" at bounding box center [1047, 509] width 997 height 53
click at [564, 437] on label "All of the above" at bounding box center [591, 434] width 84 height 15
drag, startPoint x: 569, startPoint y: 414, endPoint x: 569, endPoint y: 502, distance: 88.0
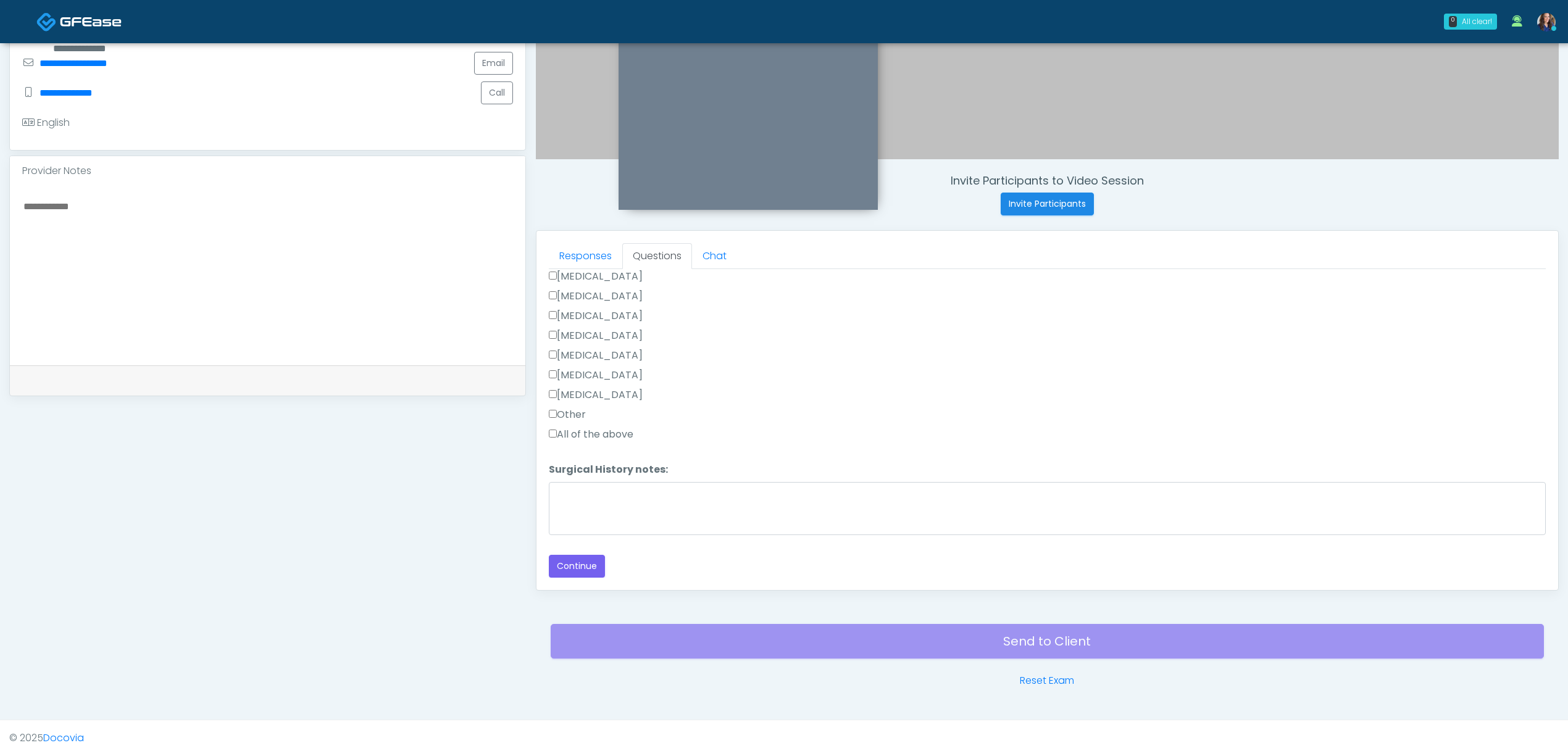
click at [571, 414] on label "Other" at bounding box center [568, 414] width 37 height 15
click at [582, 504] on textarea "Surgical History notes:" at bounding box center [1047, 509] width 997 height 53
click at [571, 295] on label "Hysterectomy" at bounding box center [596, 299] width 94 height 15
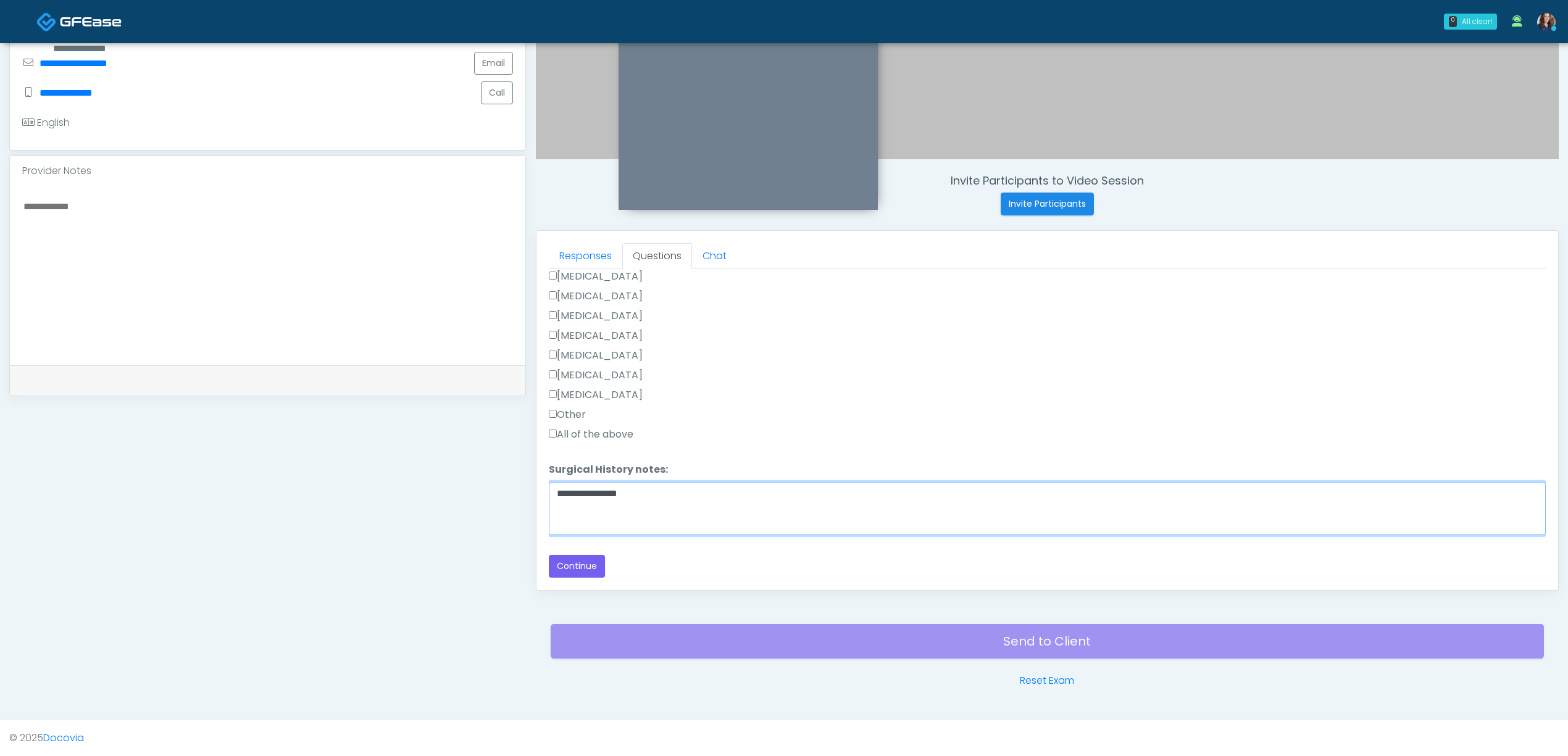
click at [679, 492] on textarea "**********" at bounding box center [1047, 509] width 997 height 53
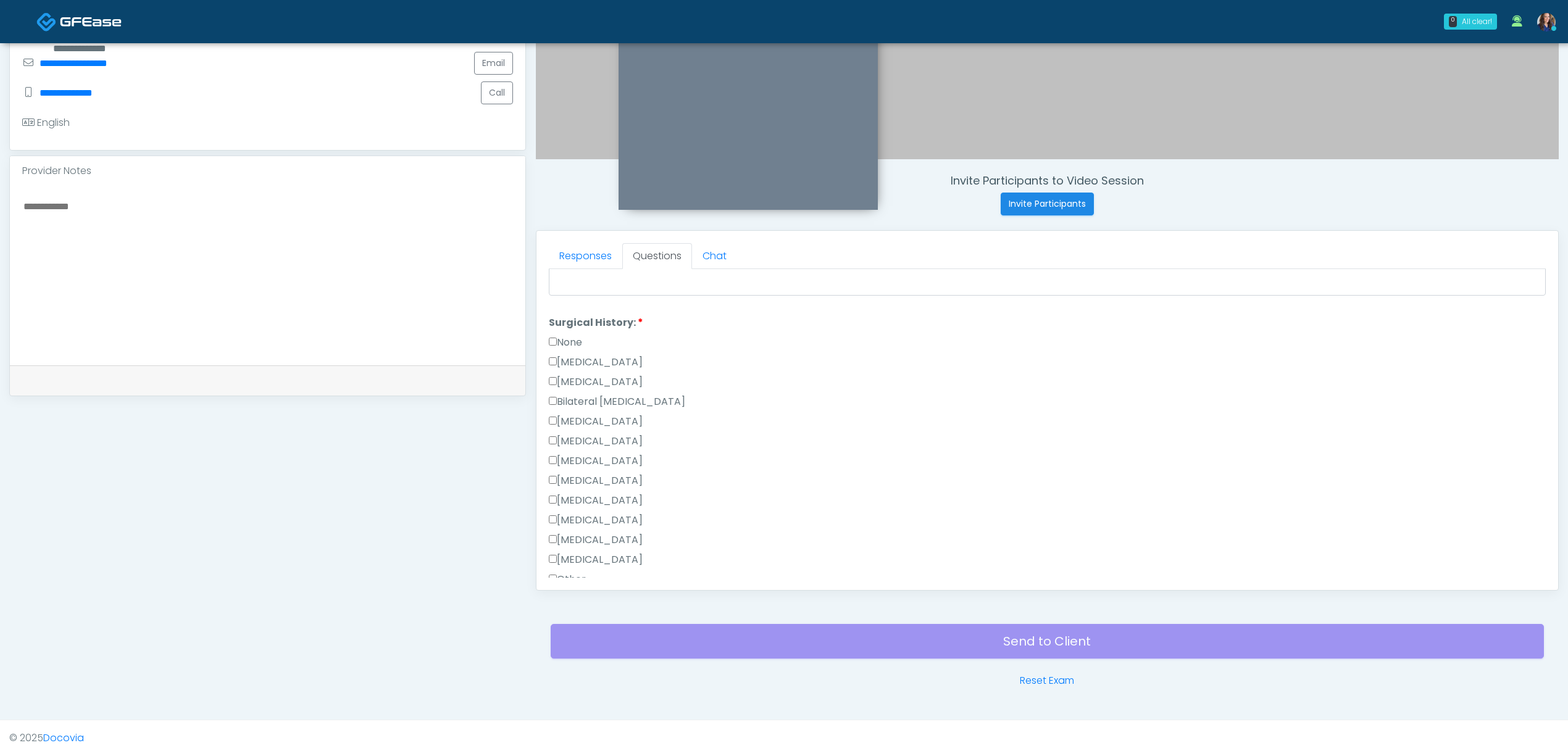
type textarea "**********"
click at [569, 344] on label "None" at bounding box center [566, 342] width 33 height 15
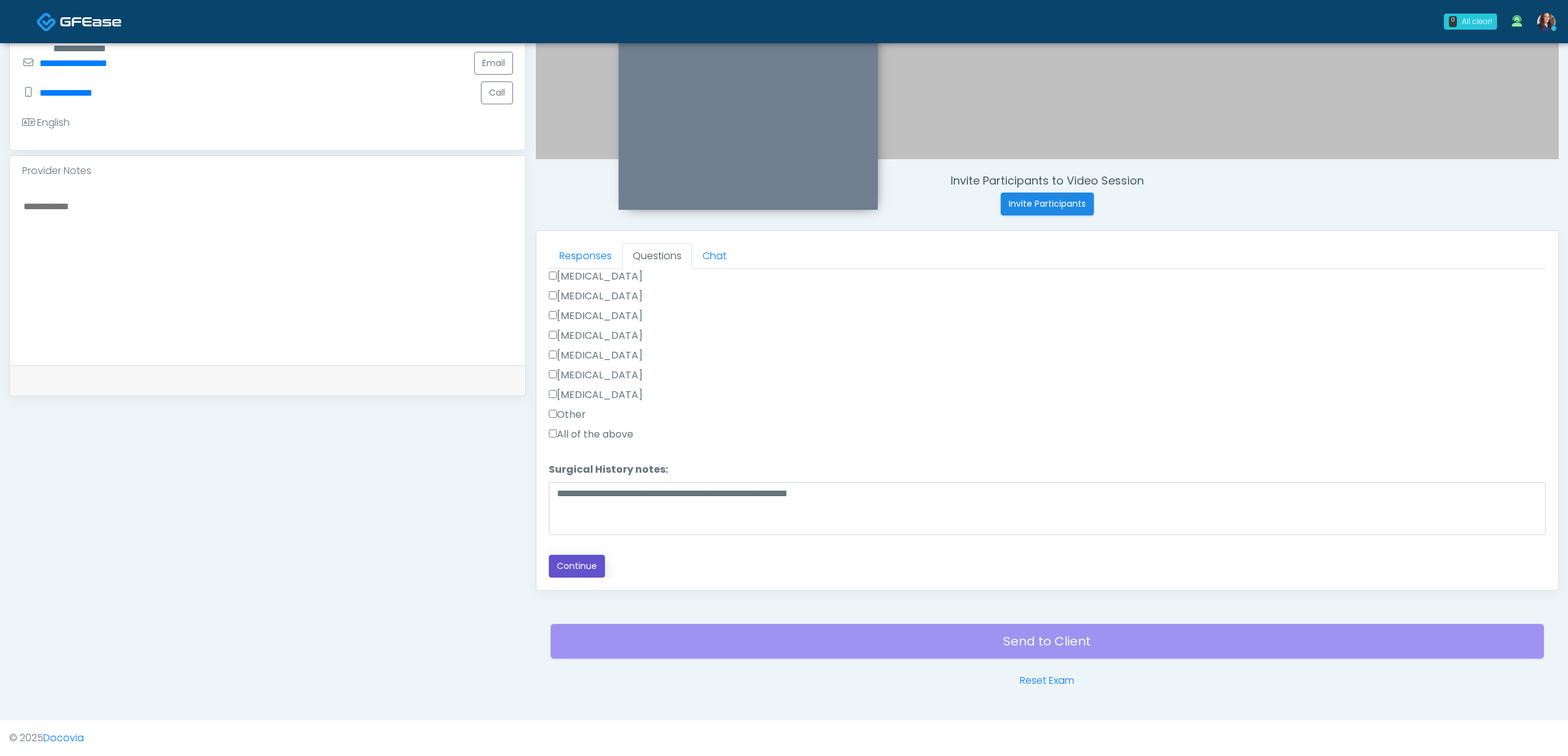
click at [573, 562] on button "Continue" at bounding box center [577, 566] width 56 height 23
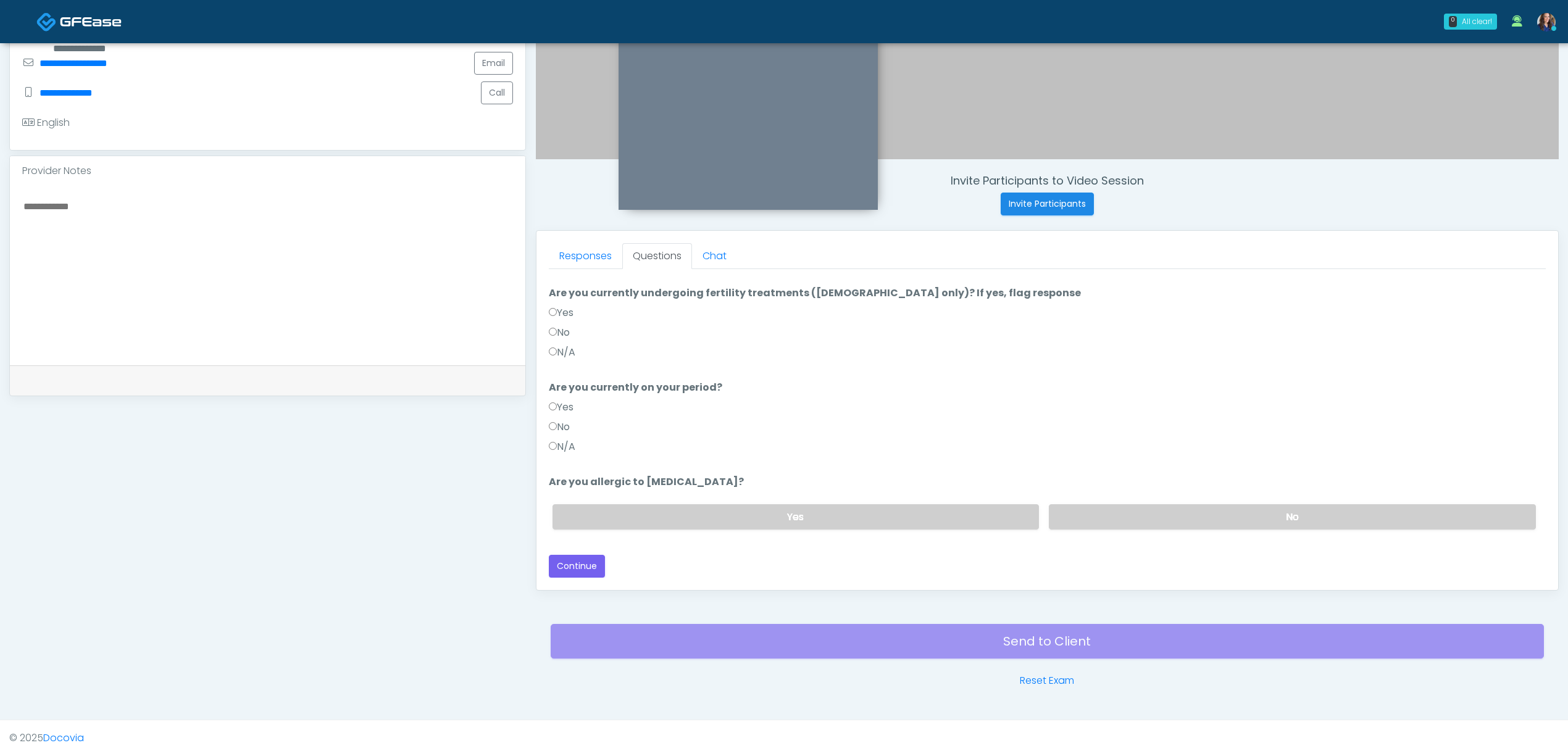
scroll to position [0, 0]
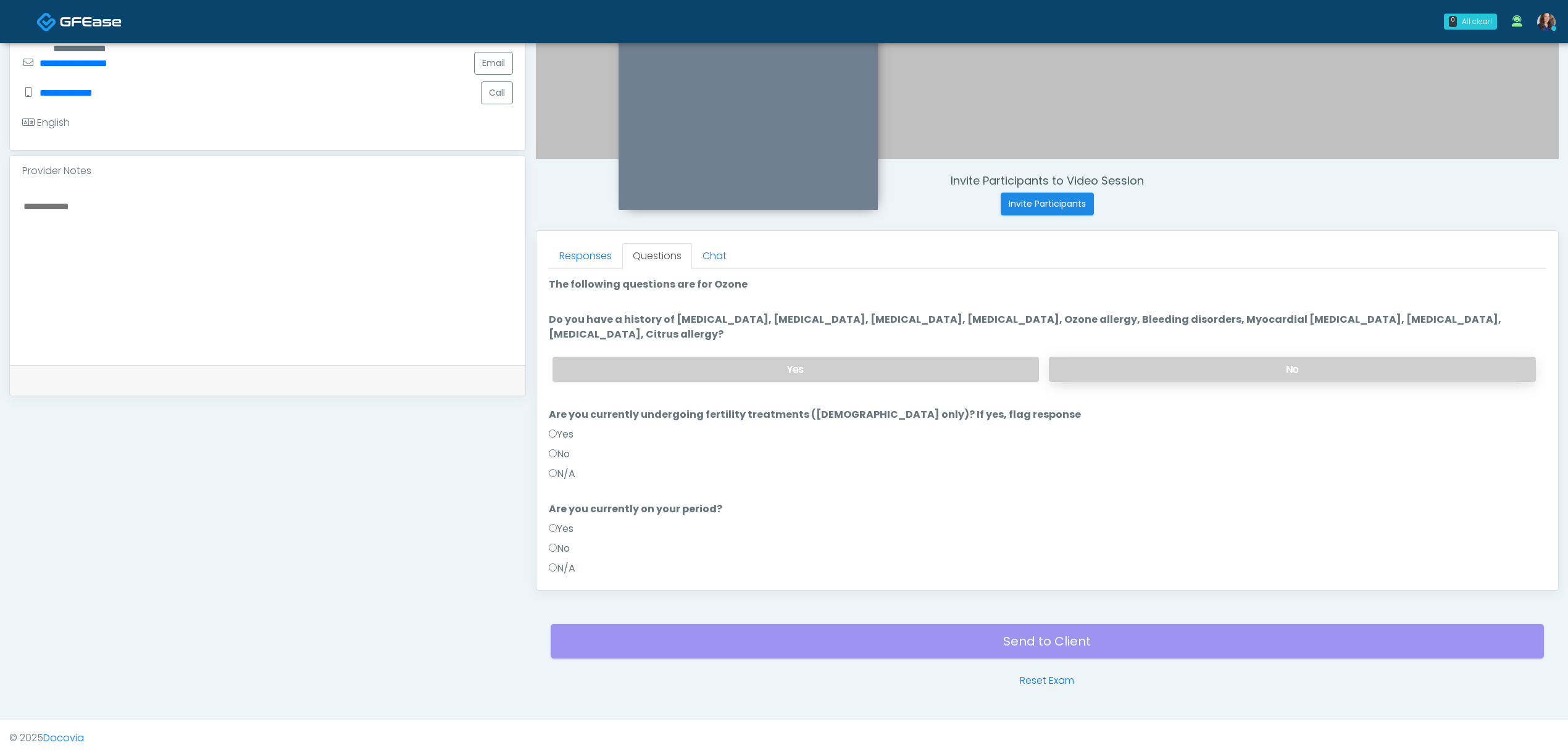
click at [1080, 374] on label "No" at bounding box center [1293, 369] width 487 height 26
drag, startPoint x: 559, startPoint y: 464, endPoint x: 563, endPoint y: 472, distance: 8.9
click at [559, 465] on div "Yes No N/A" at bounding box center [1047, 457] width 997 height 59
click at [563, 477] on label "N/A" at bounding box center [562, 473] width 27 height 15
drag, startPoint x: 559, startPoint y: 566, endPoint x: 677, endPoint y: 561, distance: 118.1
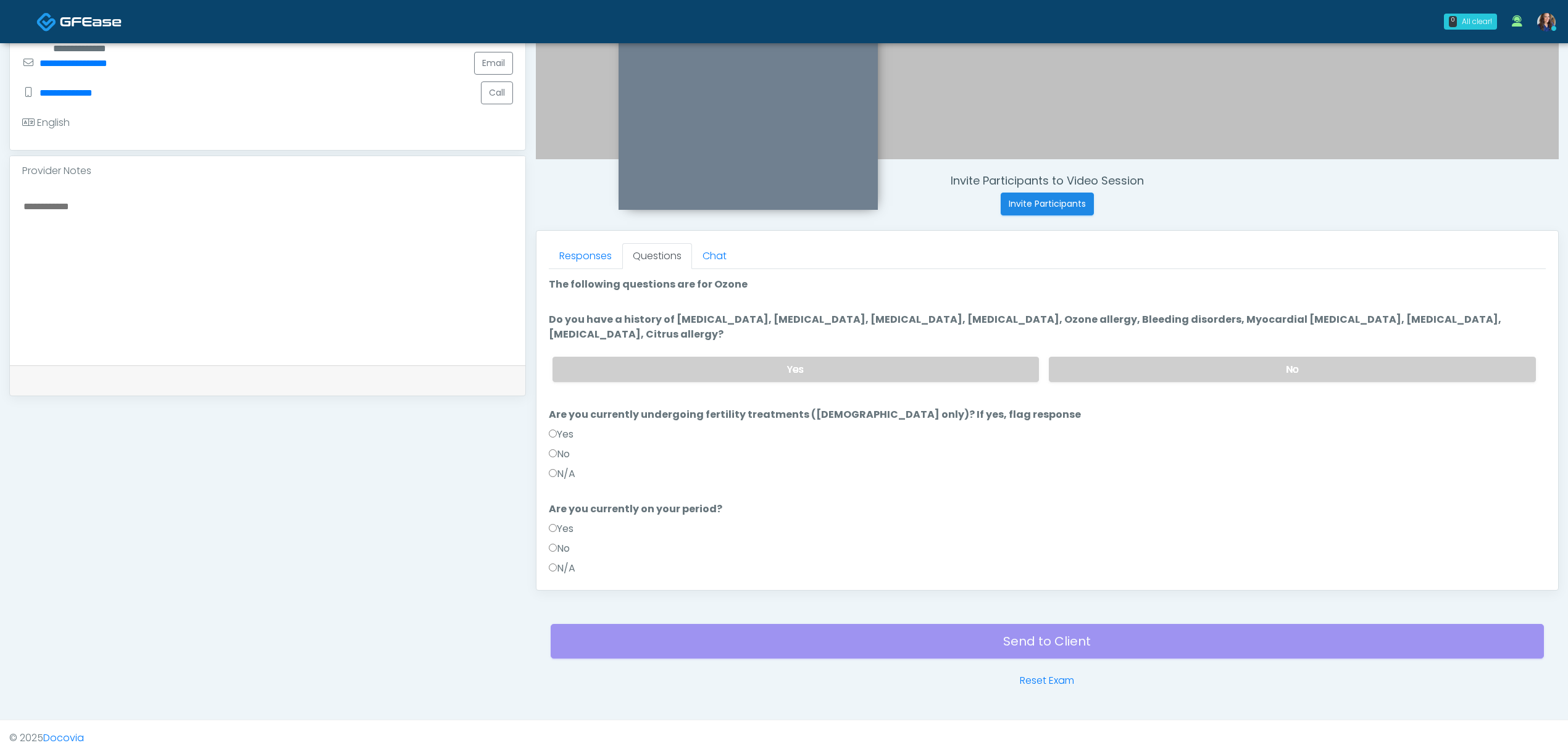
click at [561, 566] on label "N/A" at bounding box center [562, 567] width 27 height 15
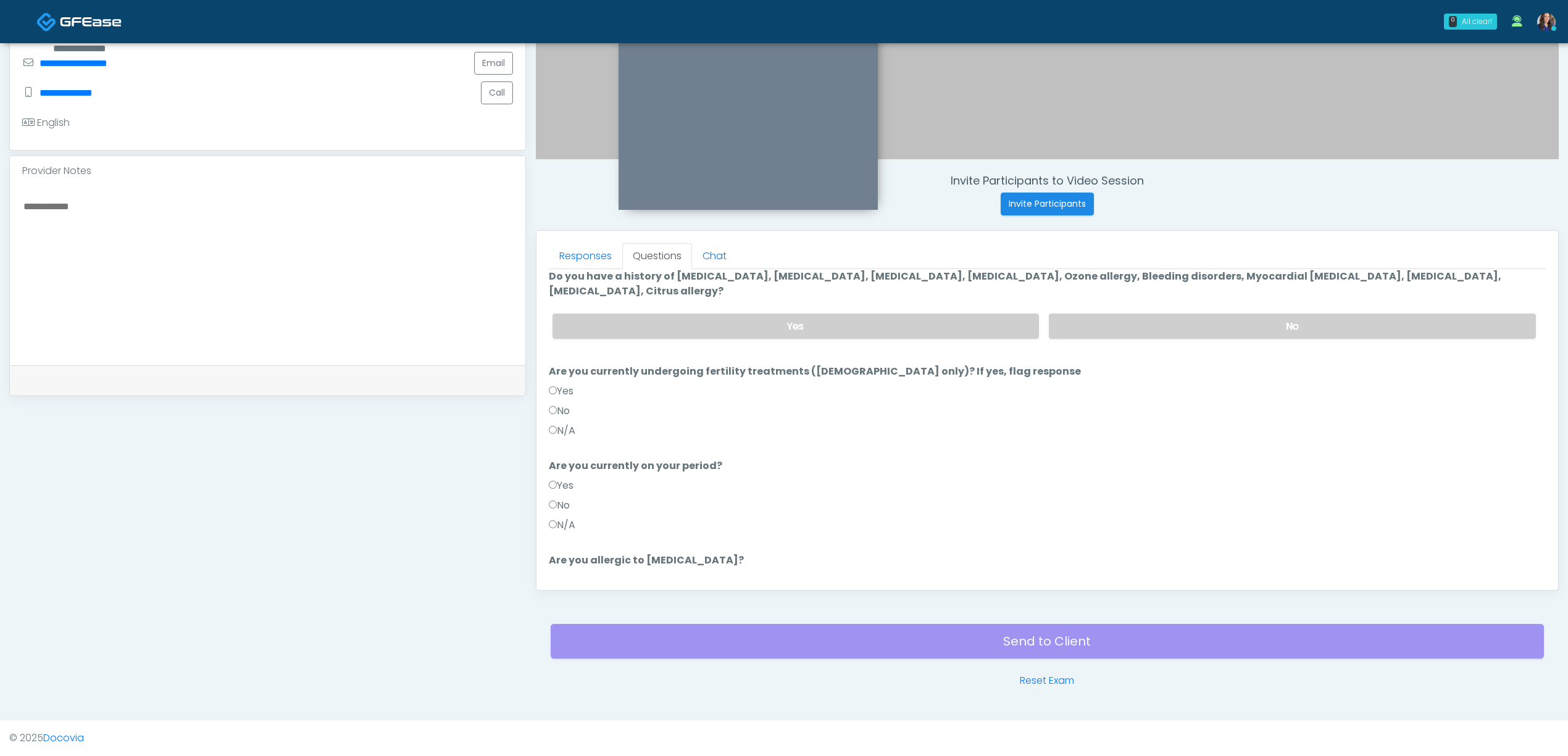
scroll to position [82, 0]
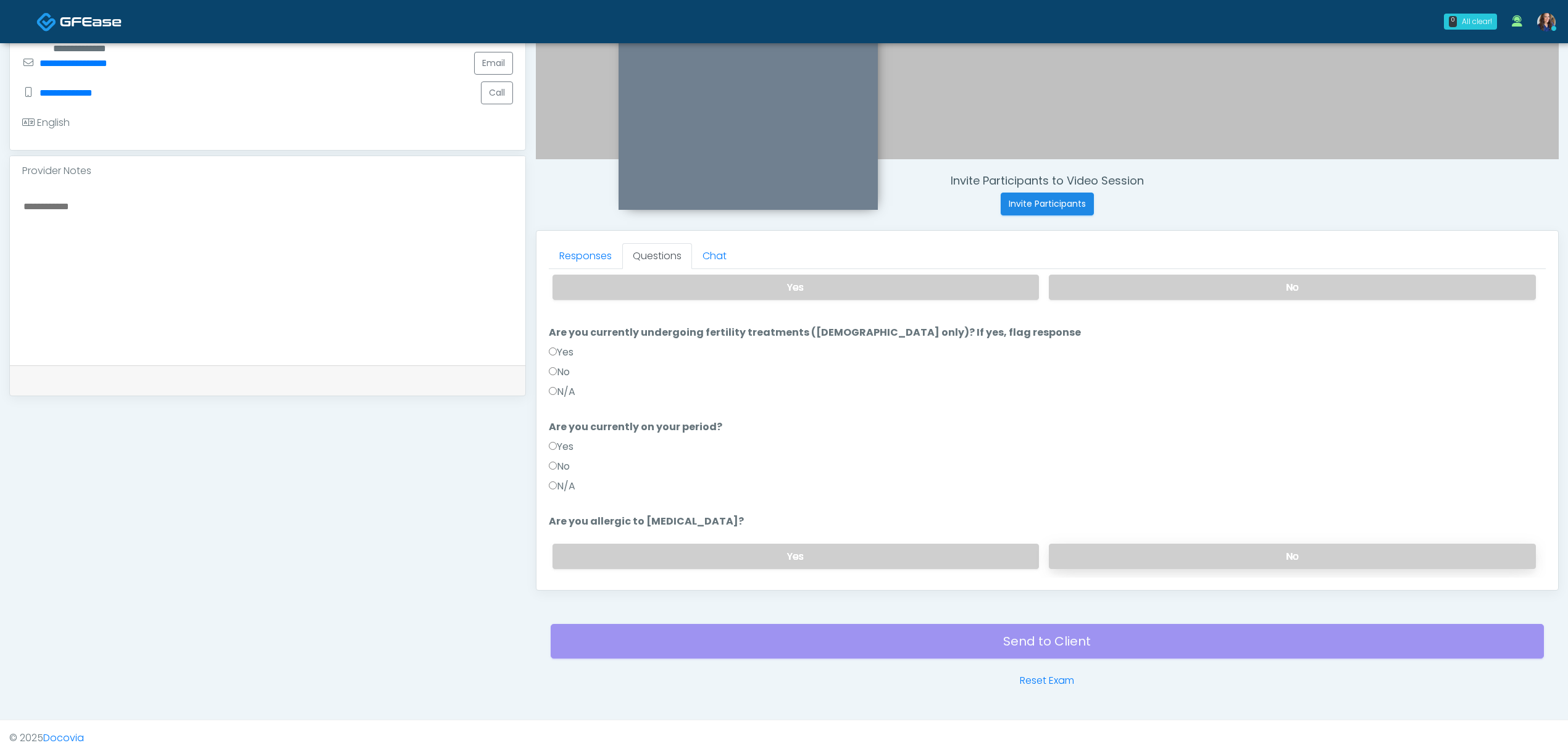
click at [1191, 559] on label "No" at bounding box center [1293, 557] width 487 height 26
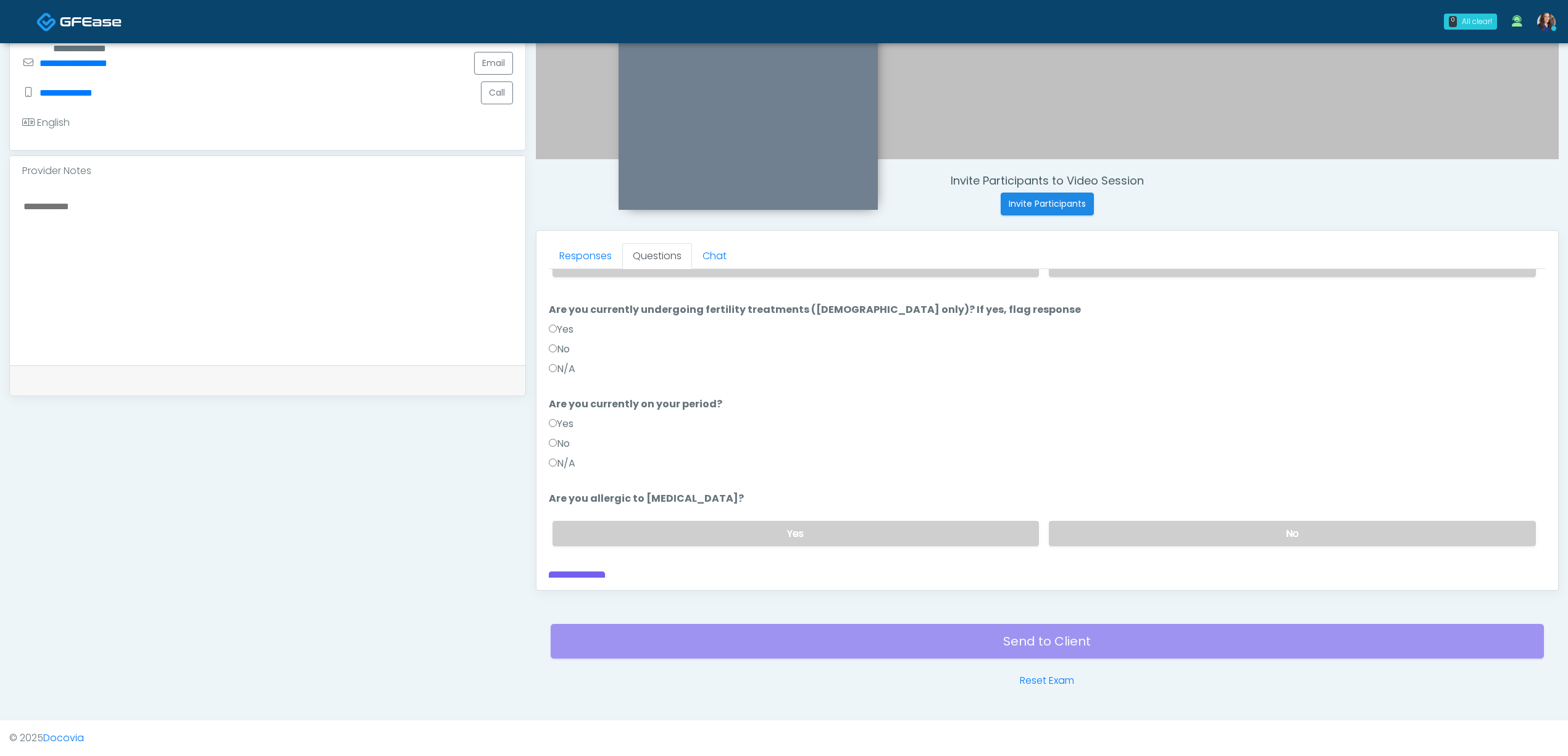
scroll to position [121, 0]
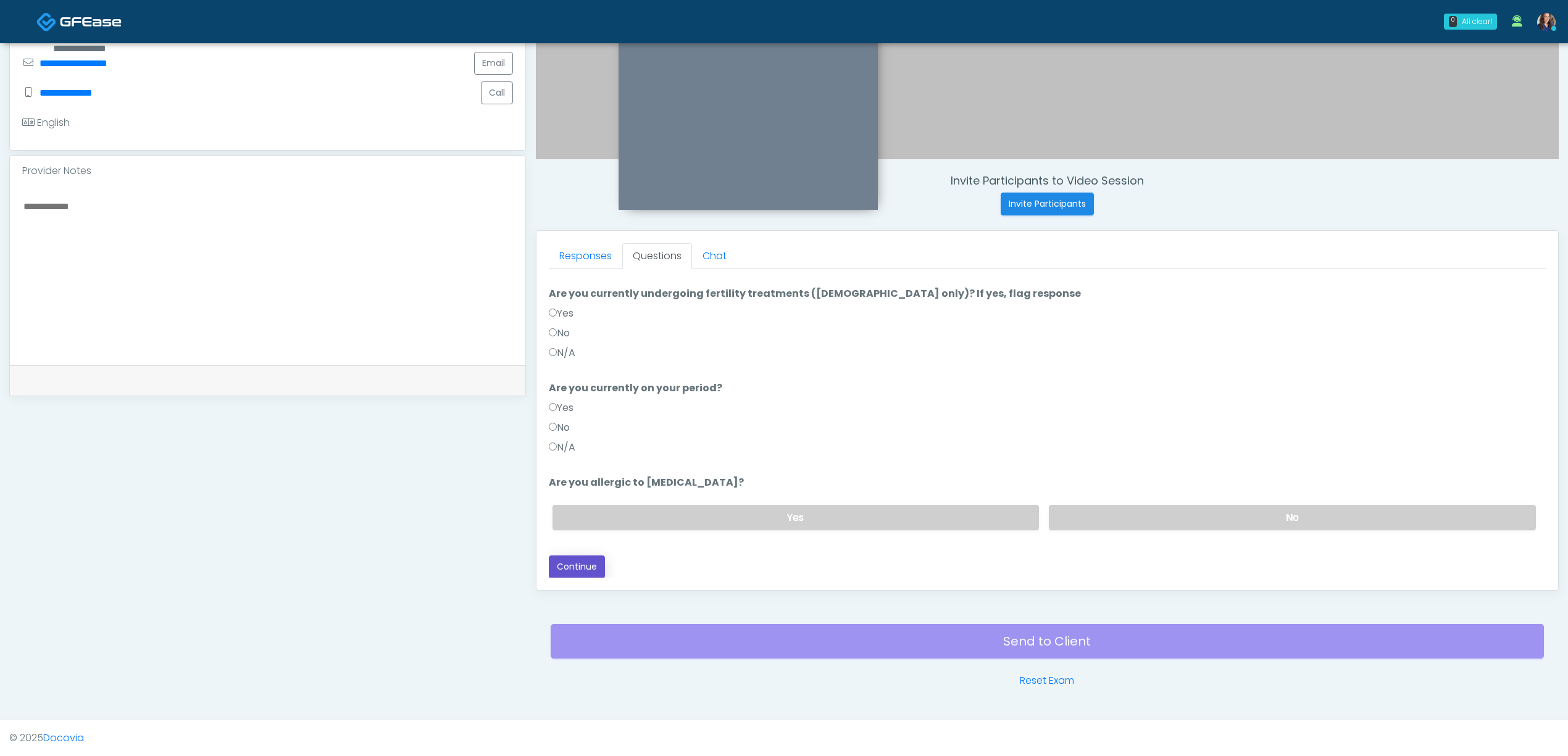
click at [573, 566] on button "Continue" at bounding box center [577, 567] width 56 height 23
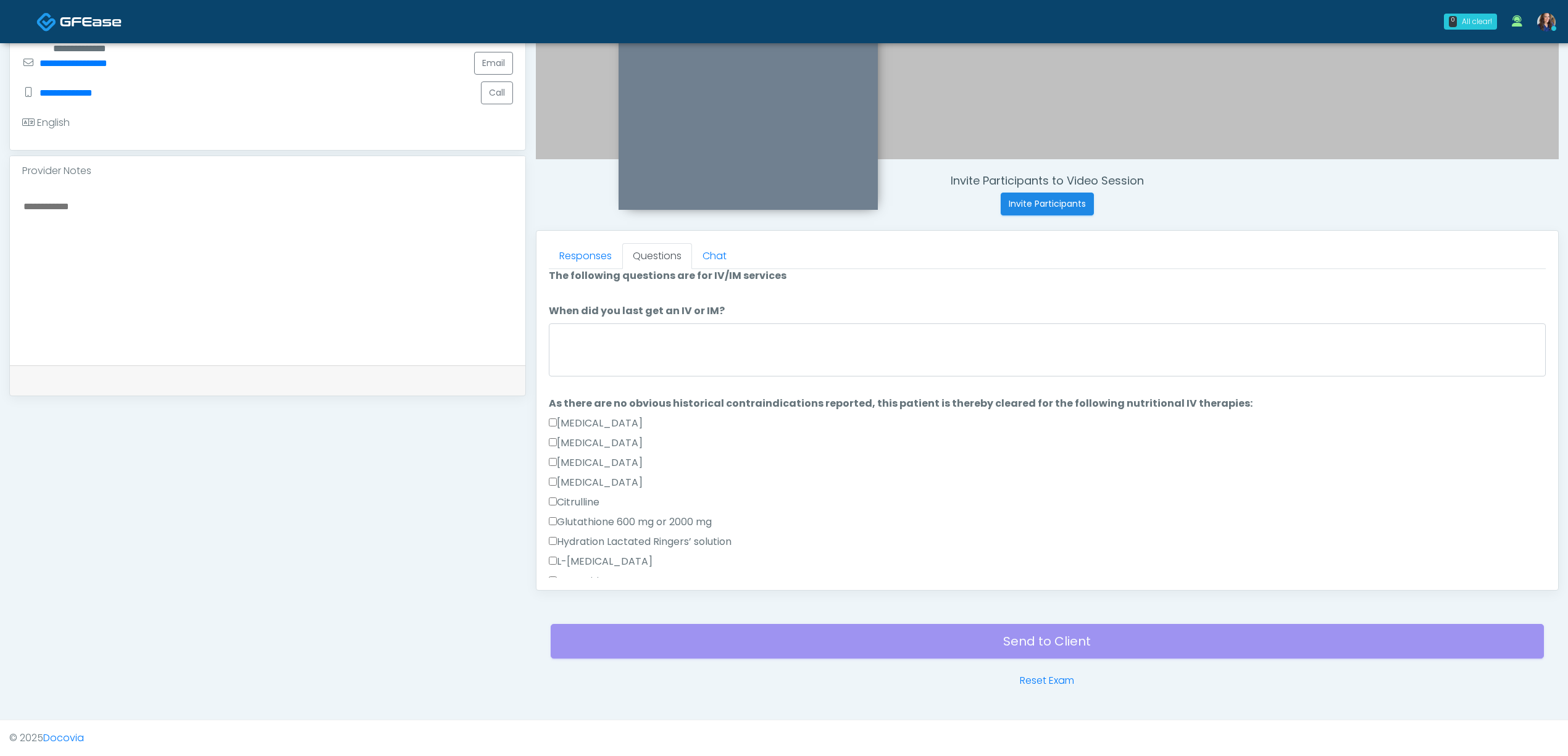
scroll to position [0, 0]
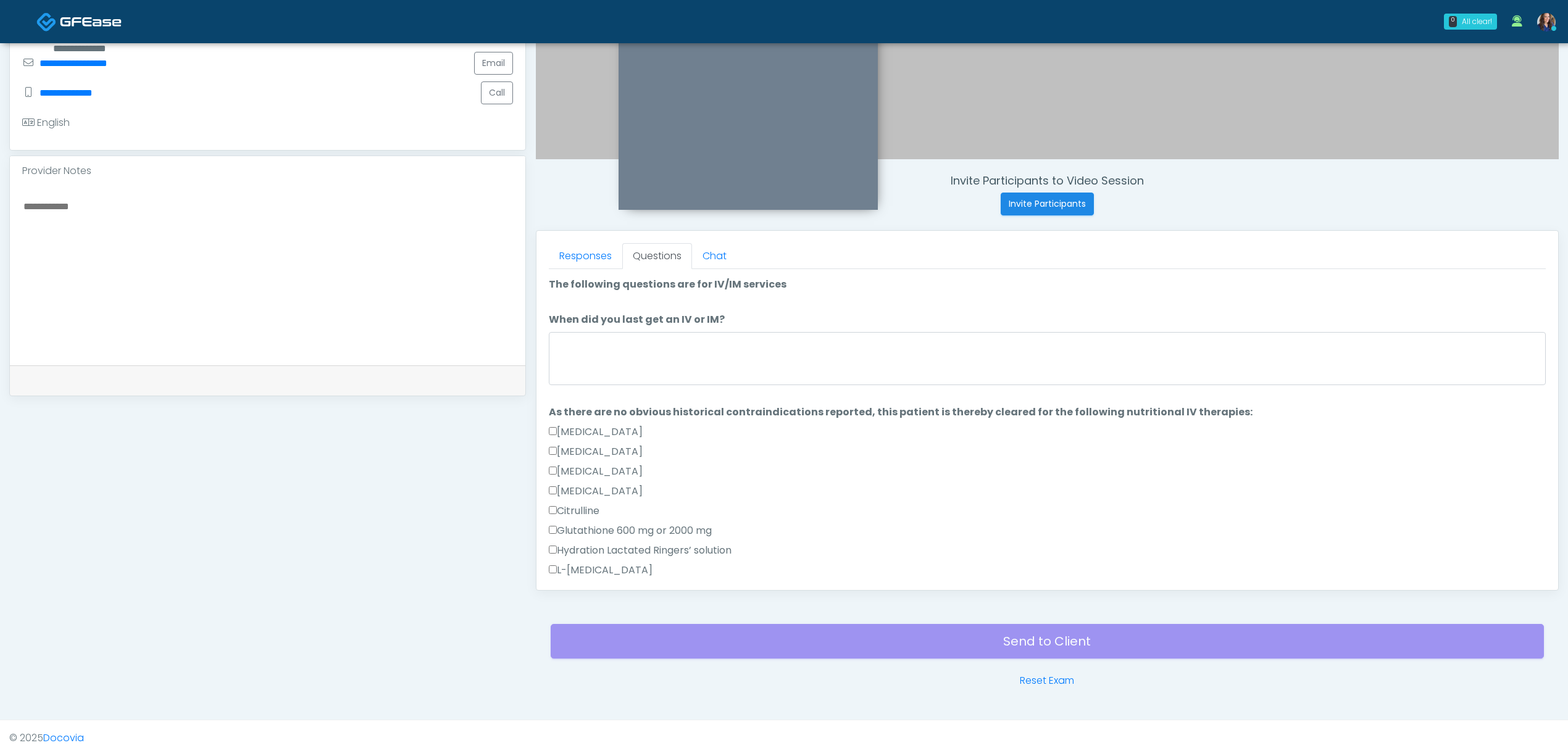
click at [629, 331] on li "When did you last get an IV or IM? When did you last get an IV or IM?" at bounding box center [1047, 351] width 997 height 78
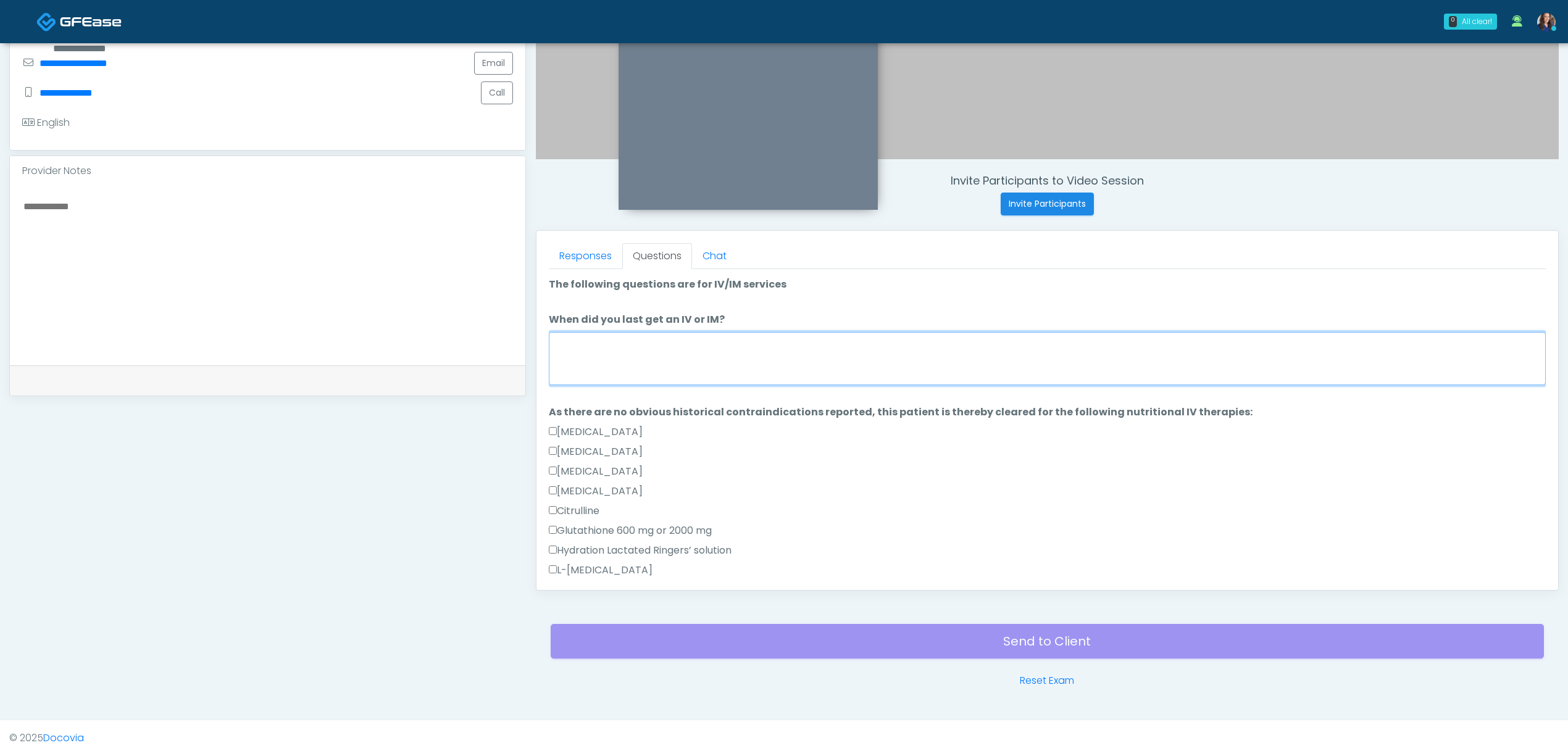
click at [626, 356] on textarea "When did you last get an IV or IM?" at bounding box center [1047, 358] width 997 height 53
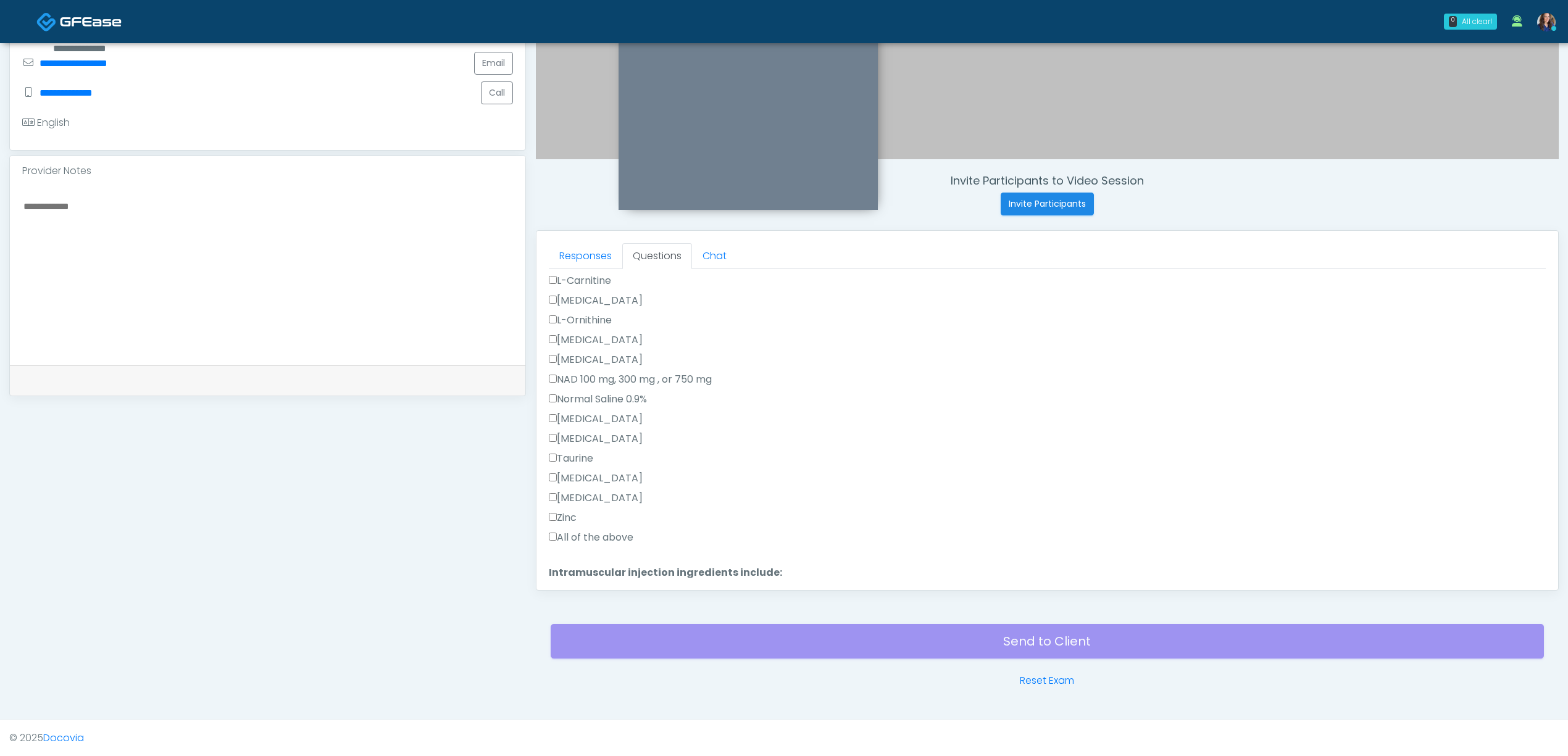
scroll to position [411, 0]
type textarea "**********"
click at [609, 438] on label "All of the above" at bounding box center [591, 435] width 84 height 15
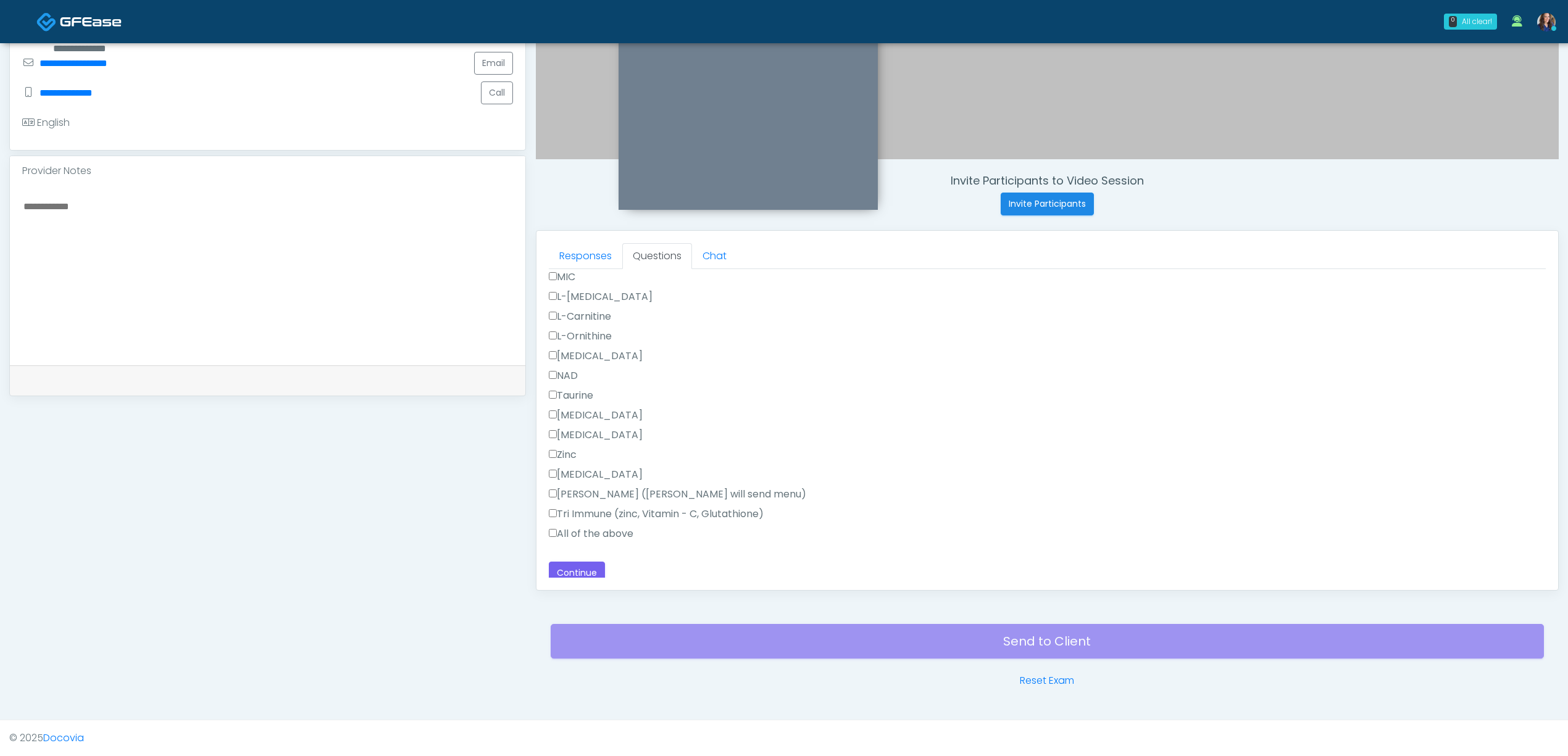
scroll to position [770, 0]
drag, startPoint x: 571, startPoint y: 524, endPoint x: 571, endPoint y: 533, distance: 9.0
click at [571, 527] on label "All of the above" at bounding box center [591, 526] width 84 height 15
drag, startPoint x: 571, startPoint y: 559, endPoint x: 616, endPoint y: 559, distance: 45.0
click at [569, 559] on button "Continue" at bounding box center [577, 566] width 56 height 23
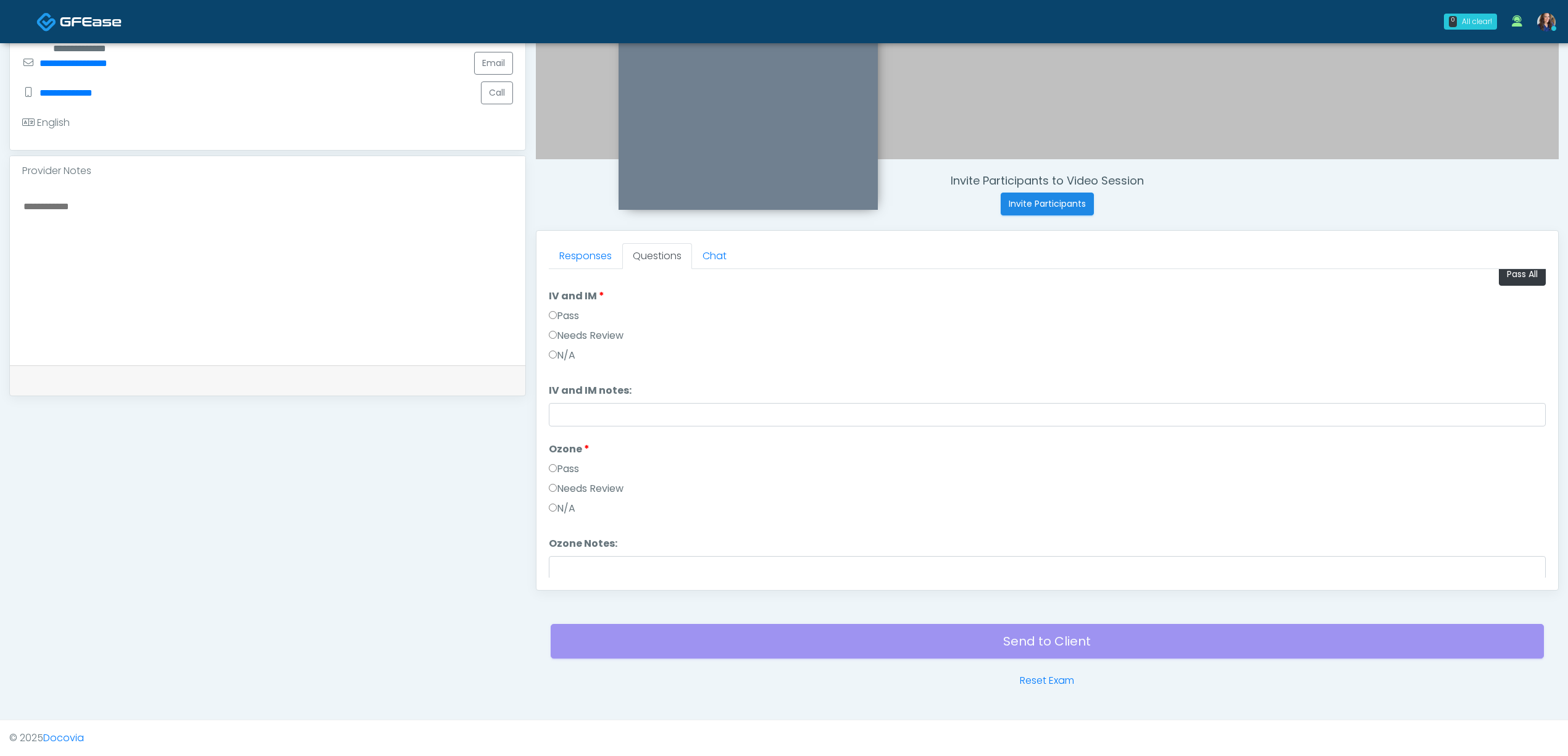
scroll to position [0, 0]
click at [1506, 284] on button "Pass All" at bounding box center [1523, 285] width 47 height 23
click at [594, 562] on button "Continue" at bounding box center [577, 566] width 56 height 23
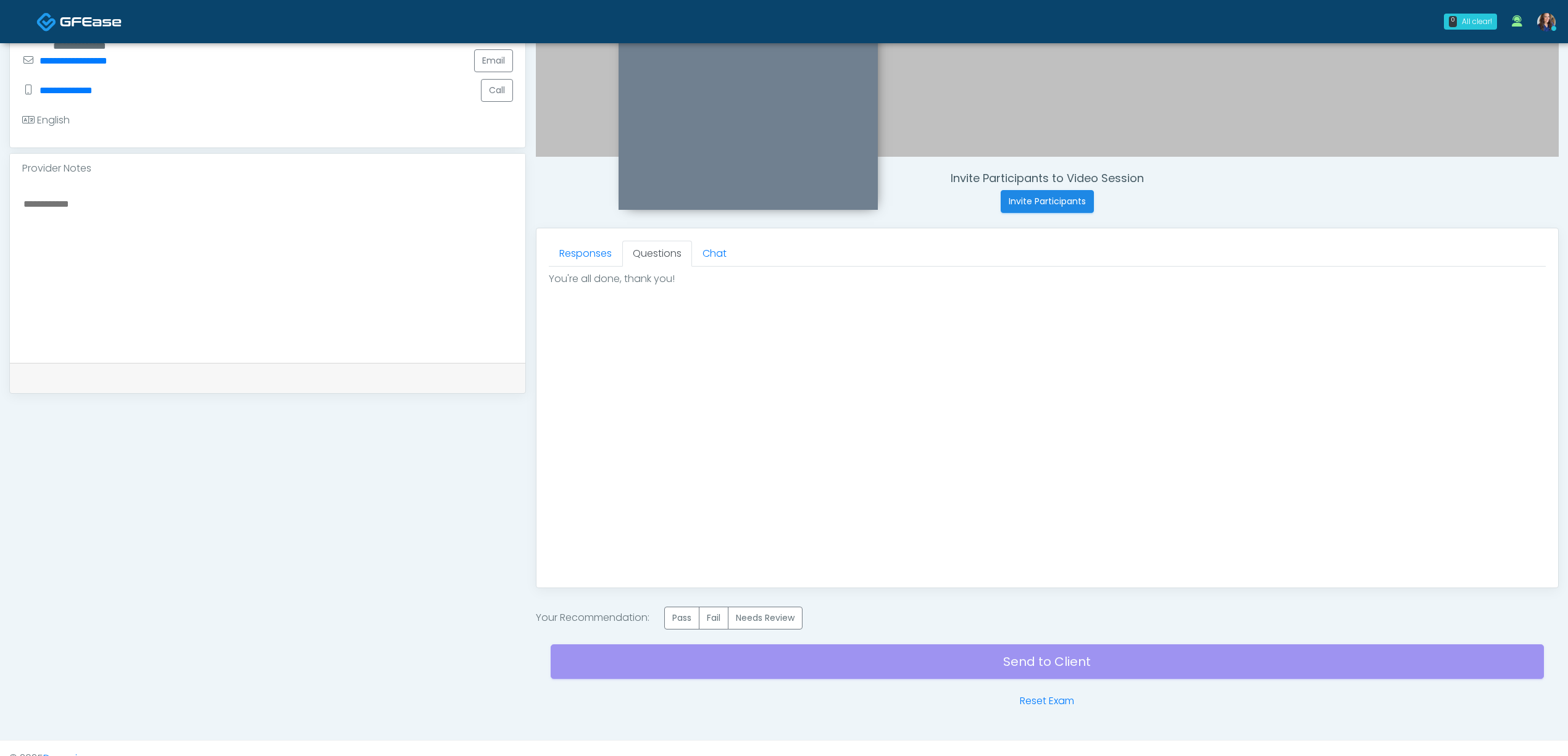
scroll to position [0, 0]
click at [687, 617] on label "Pass" at bounding box center [682, 618] width 35 height 23
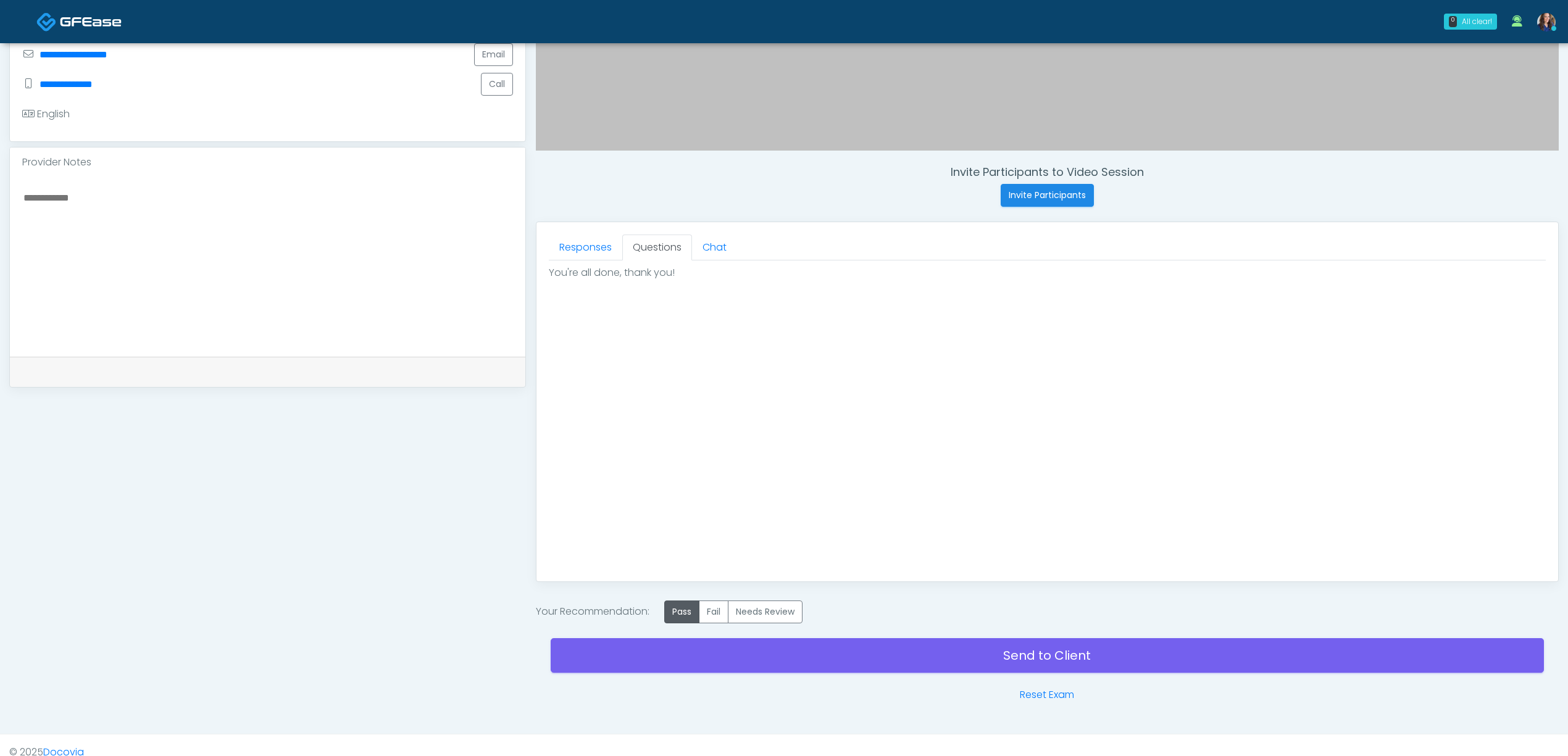
scroll to position [378, 0]
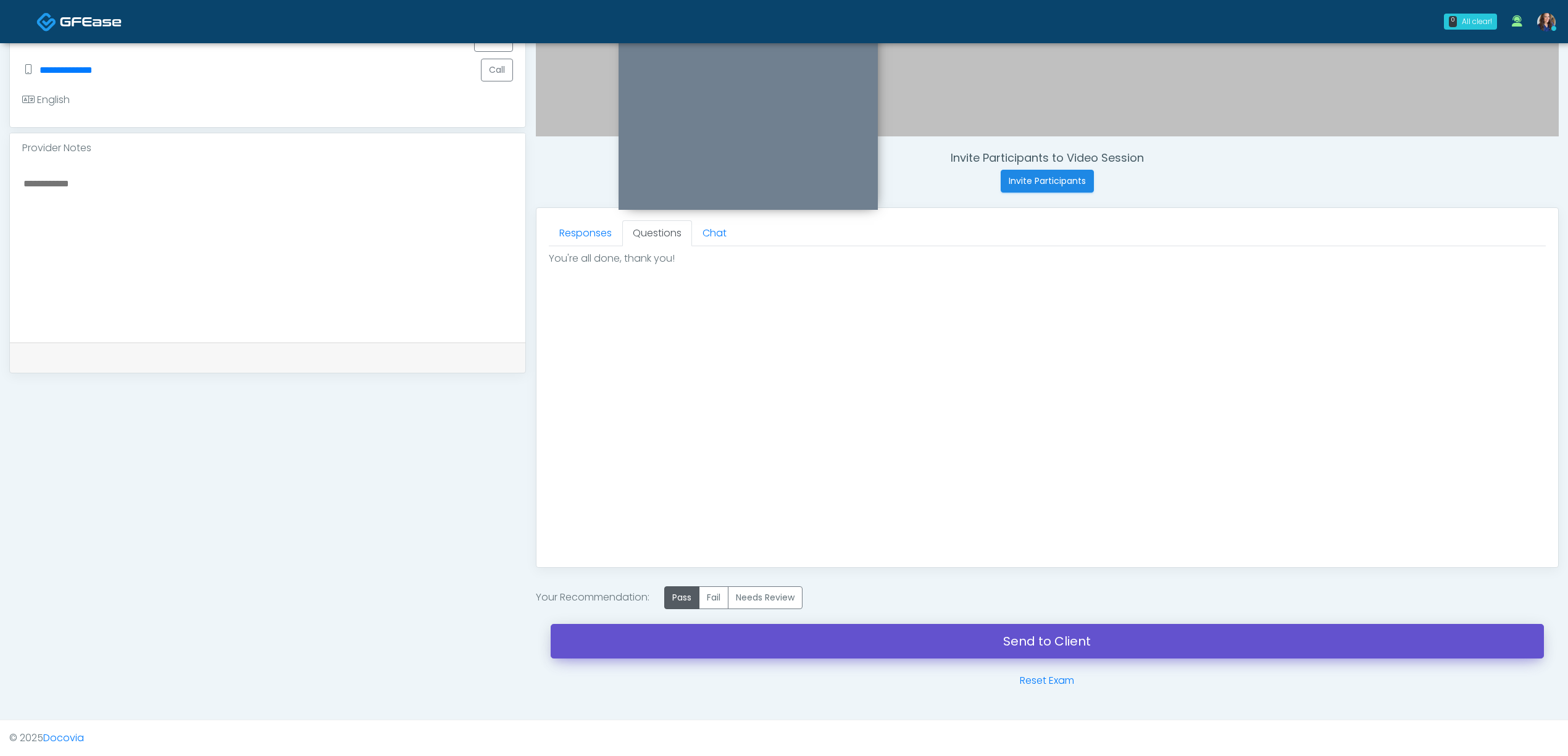
click at [924, 644] on link "Send to Client" at bounding box center [1047, 640] width 993 height 34
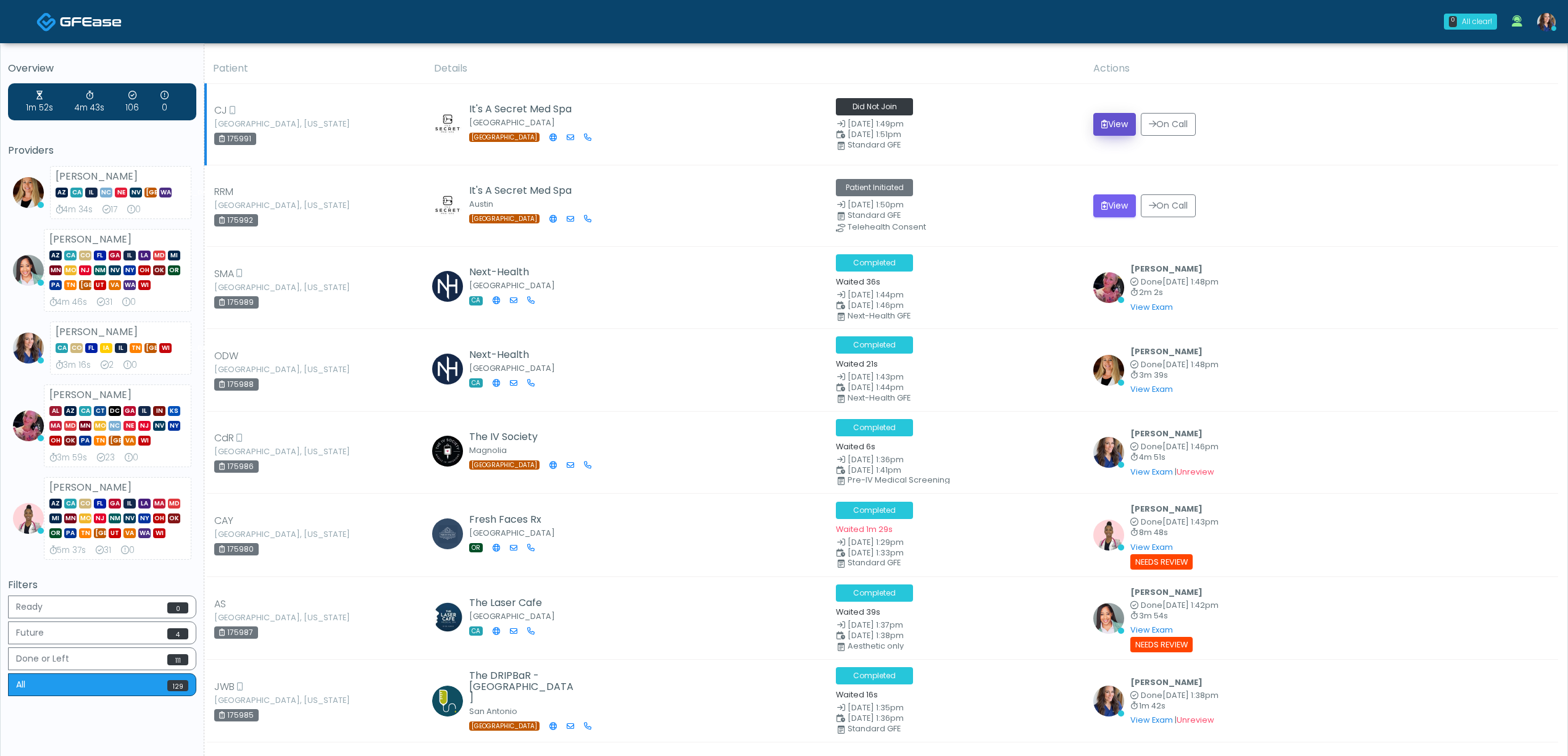
click at [1109, 119] on button "View" at bounding box center [1114, 124] width 42 height 23
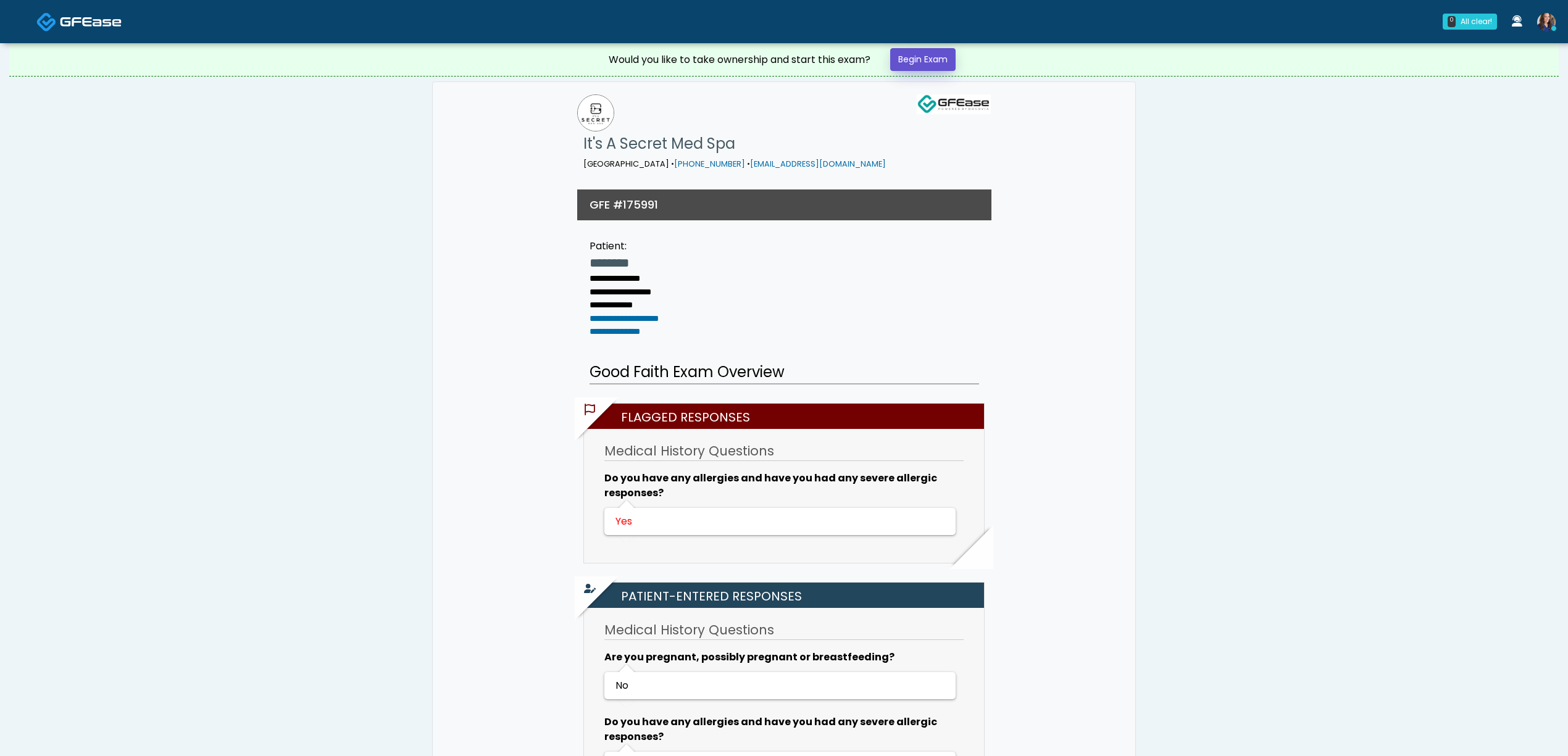
click at [935, 57] on link "Begin Exam" at bounding box center [923, 59] width 66 height 23
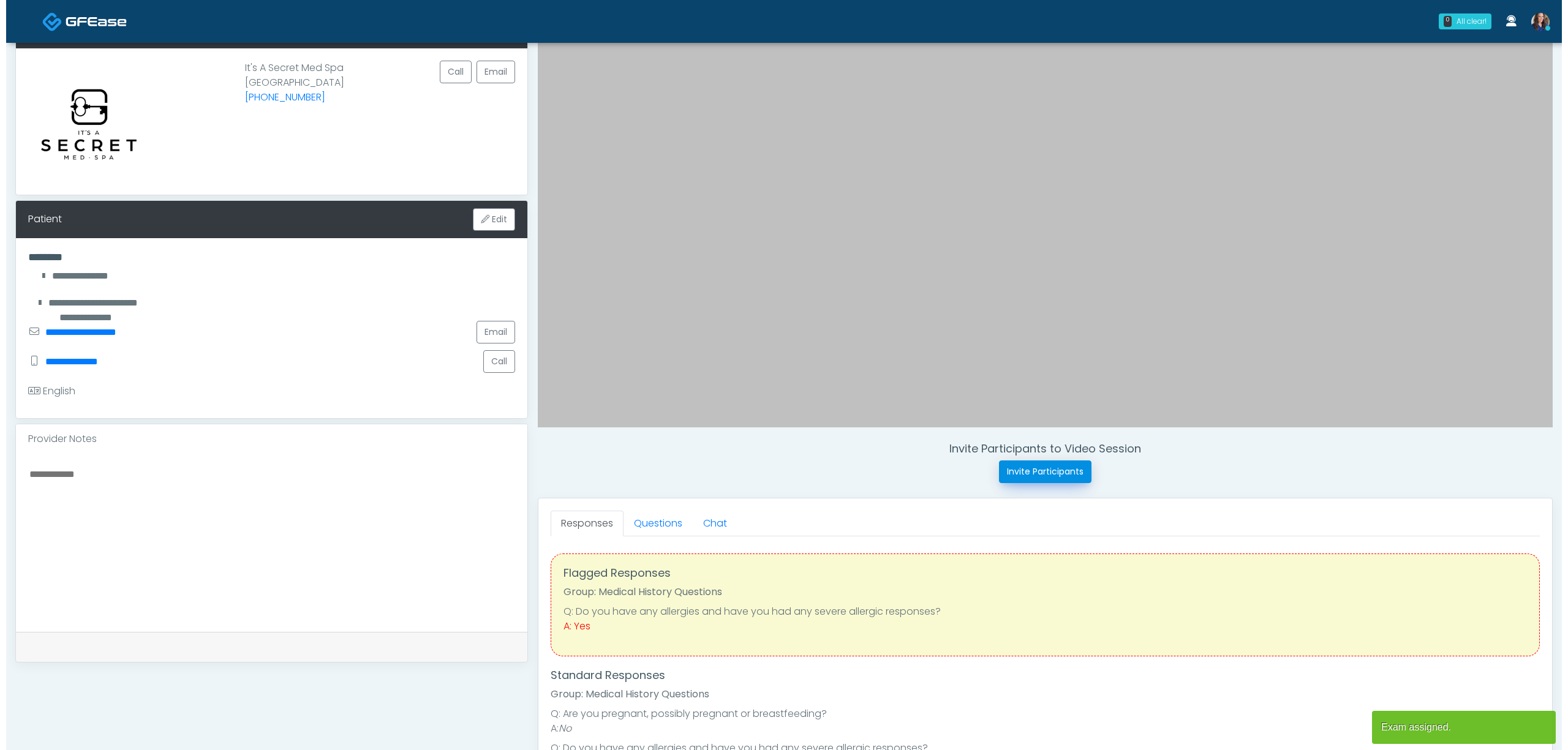
scroll to position [80, 0]
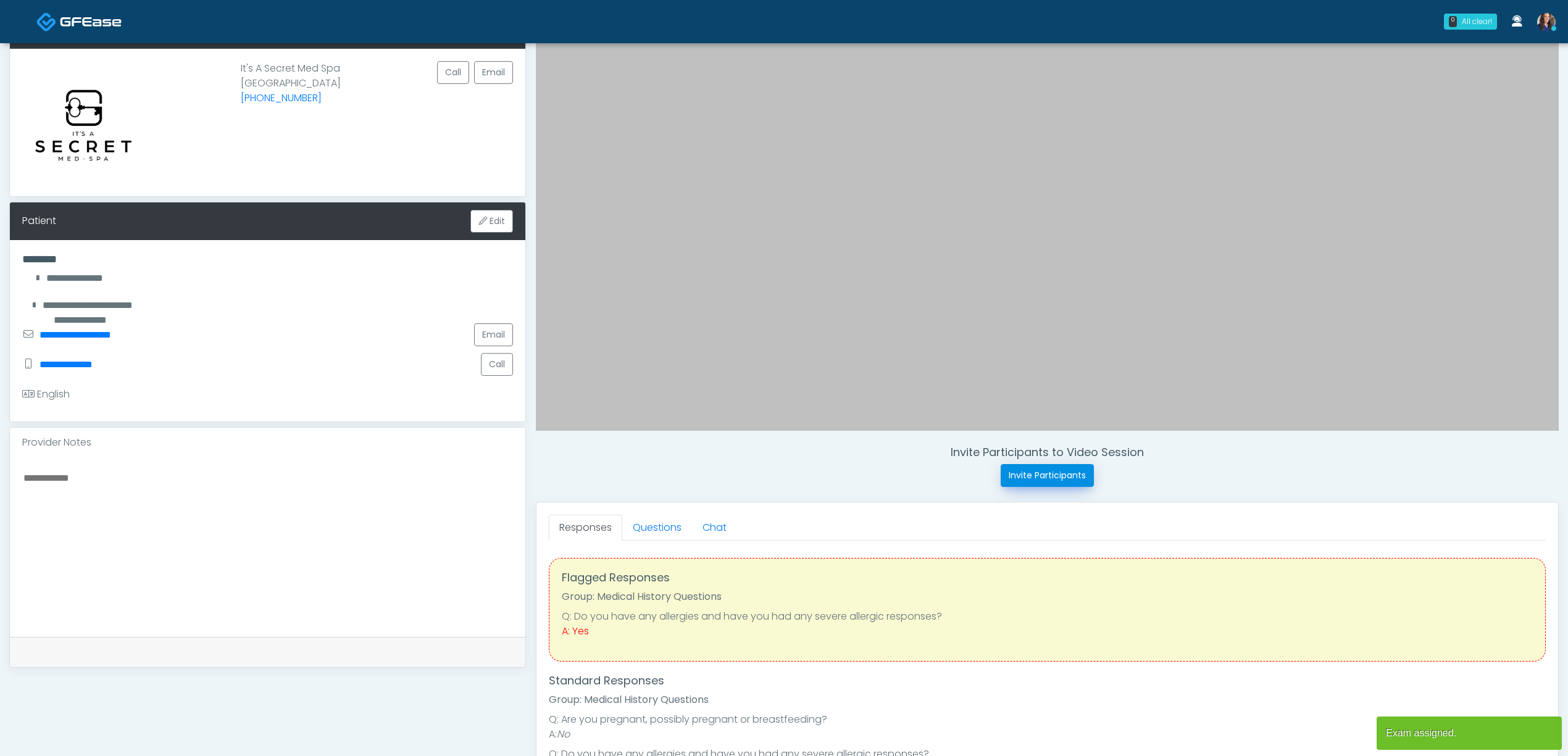
click at [1016, 467] on button "Invite Participants" at bounding box center [1047, 475] width 93 height 23
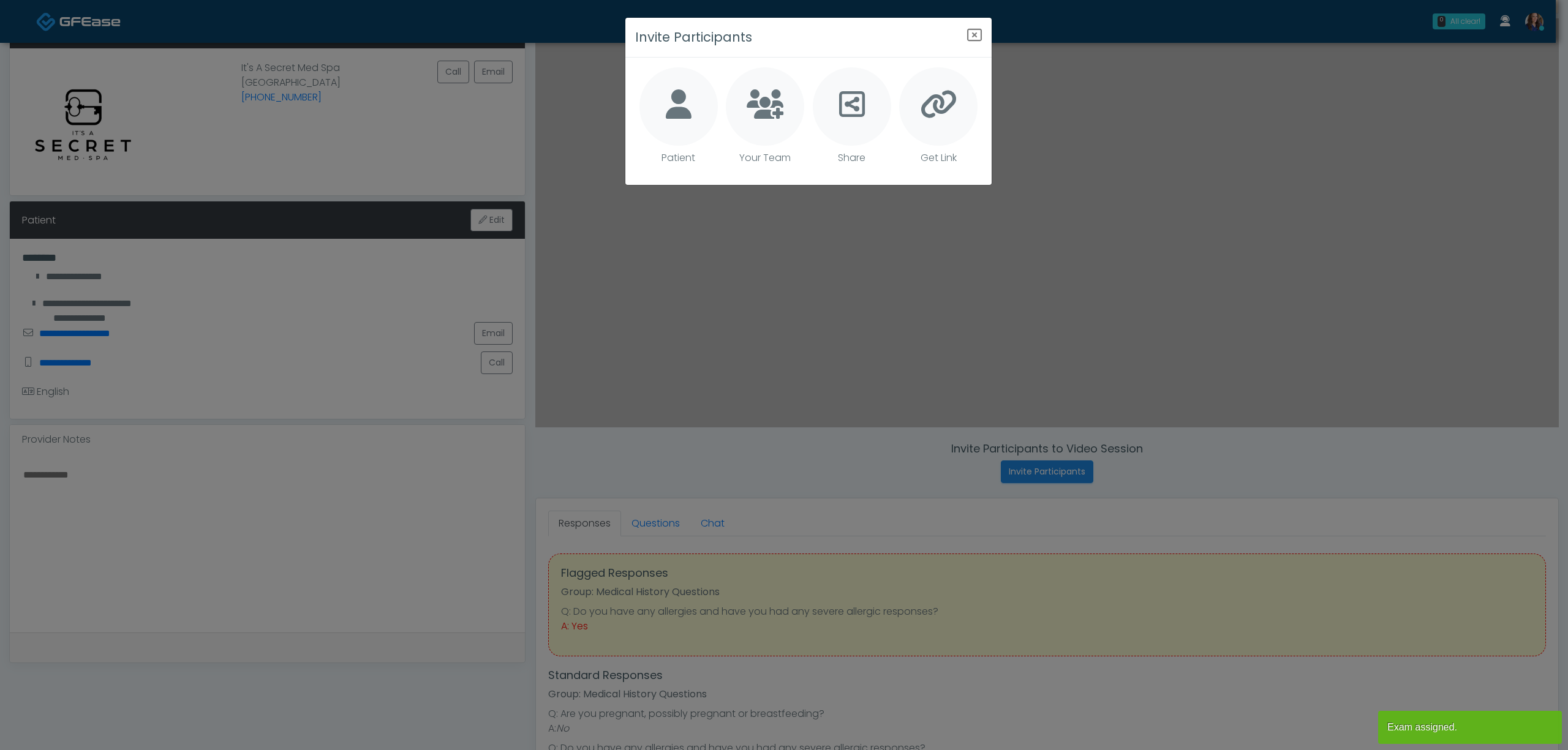
click at [680, 111] on icon at bounding box center [678, 104] width 25 height 29
type textarea "**********"
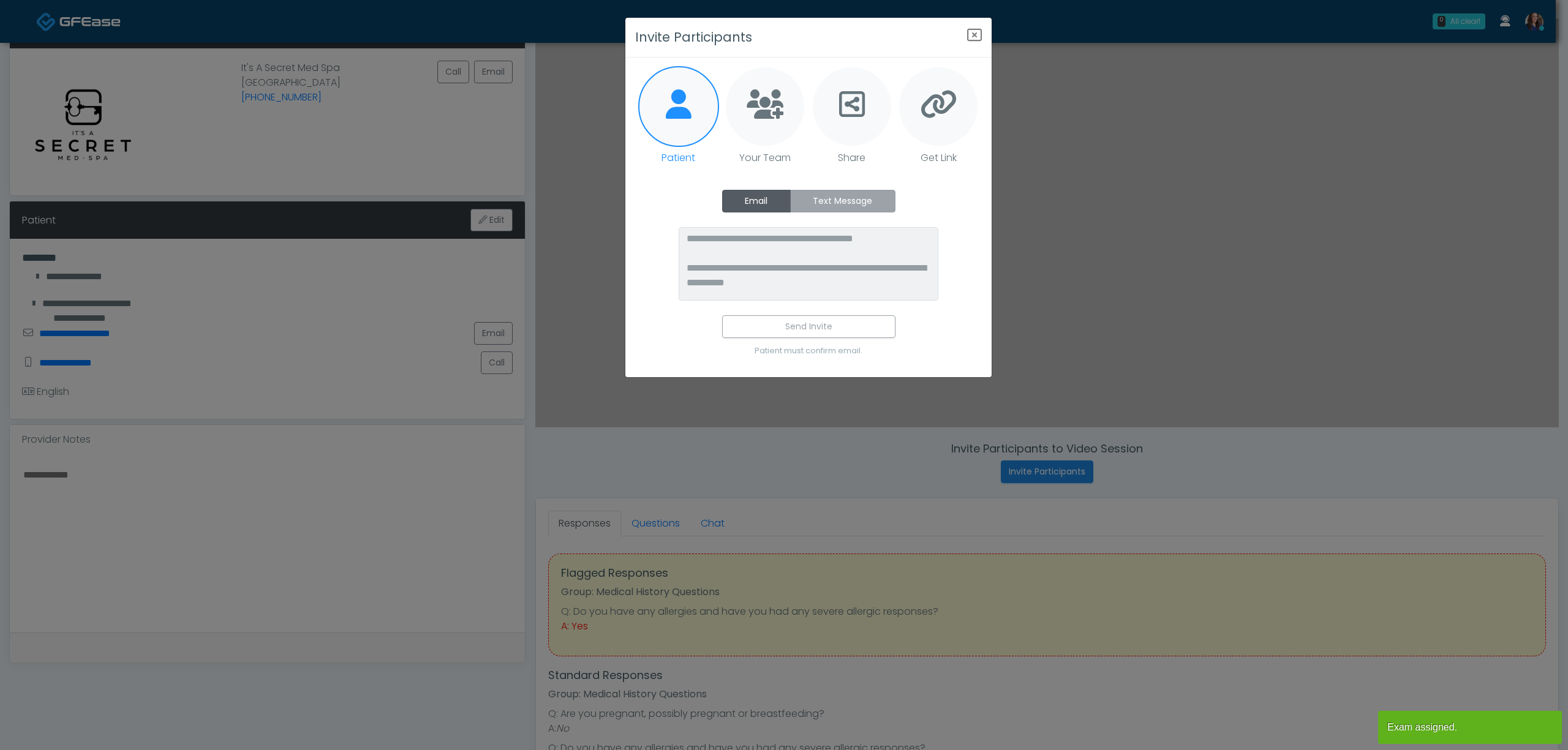
click at [881, 195] on label "Text Message" at bounding box center [843, 201] width 105 height 22
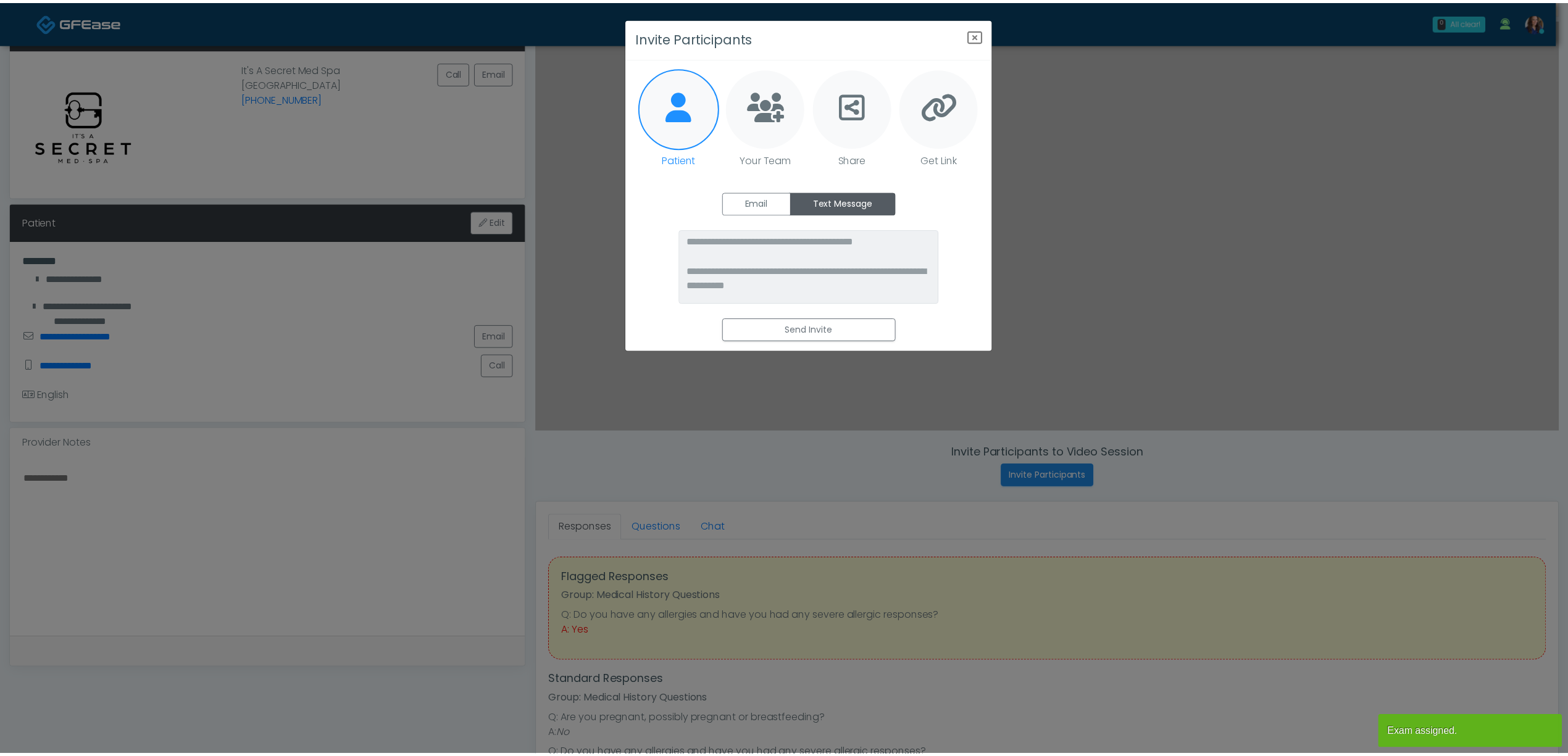
scroll to position [0, 0]
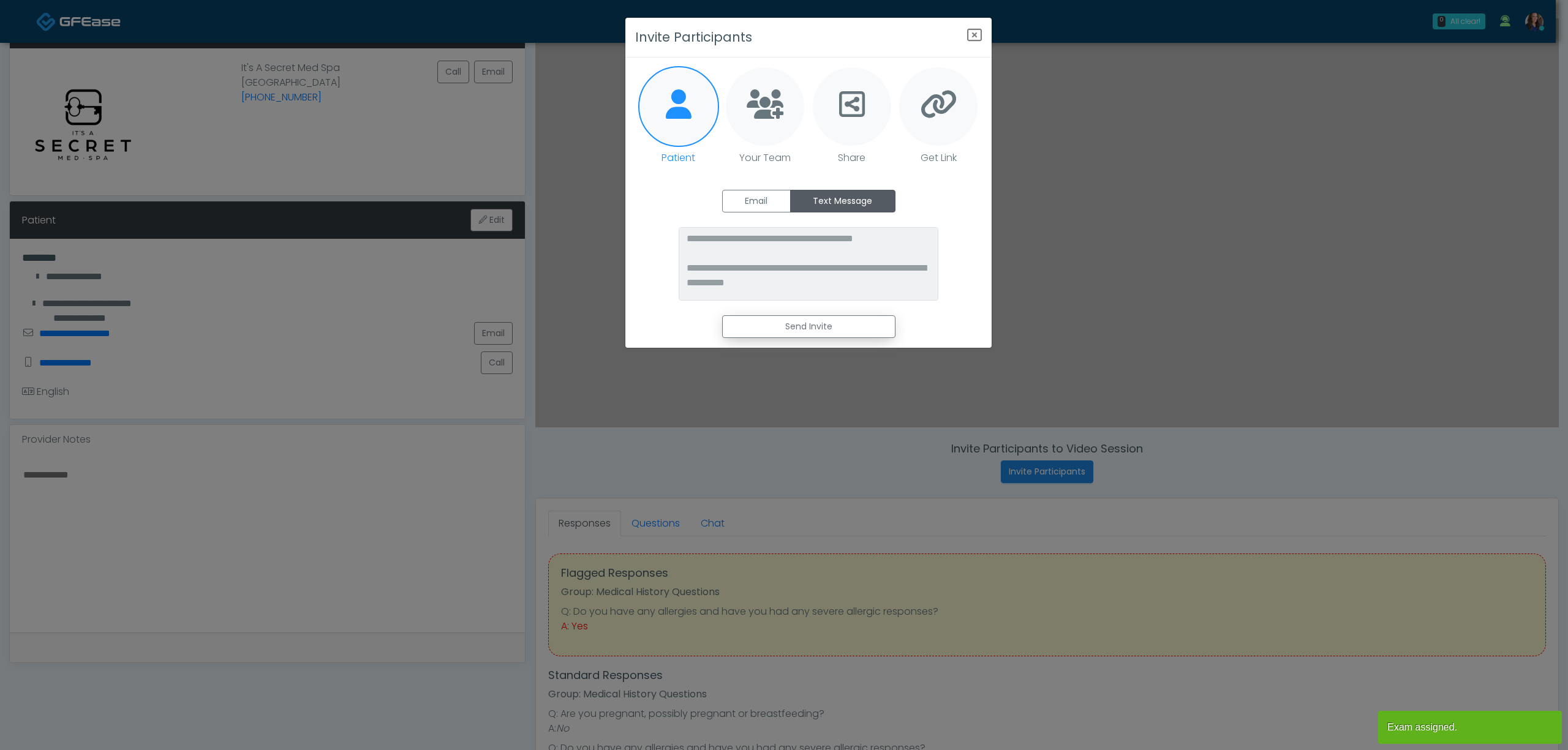
drag, startPoint x: 831, startPoint y: 321, endPoint x: 838, endPoint y: 314, distance: 9.9
click at [831, 321] on button "Send Invite" at bounding box center [809, 326] width 173 height 22
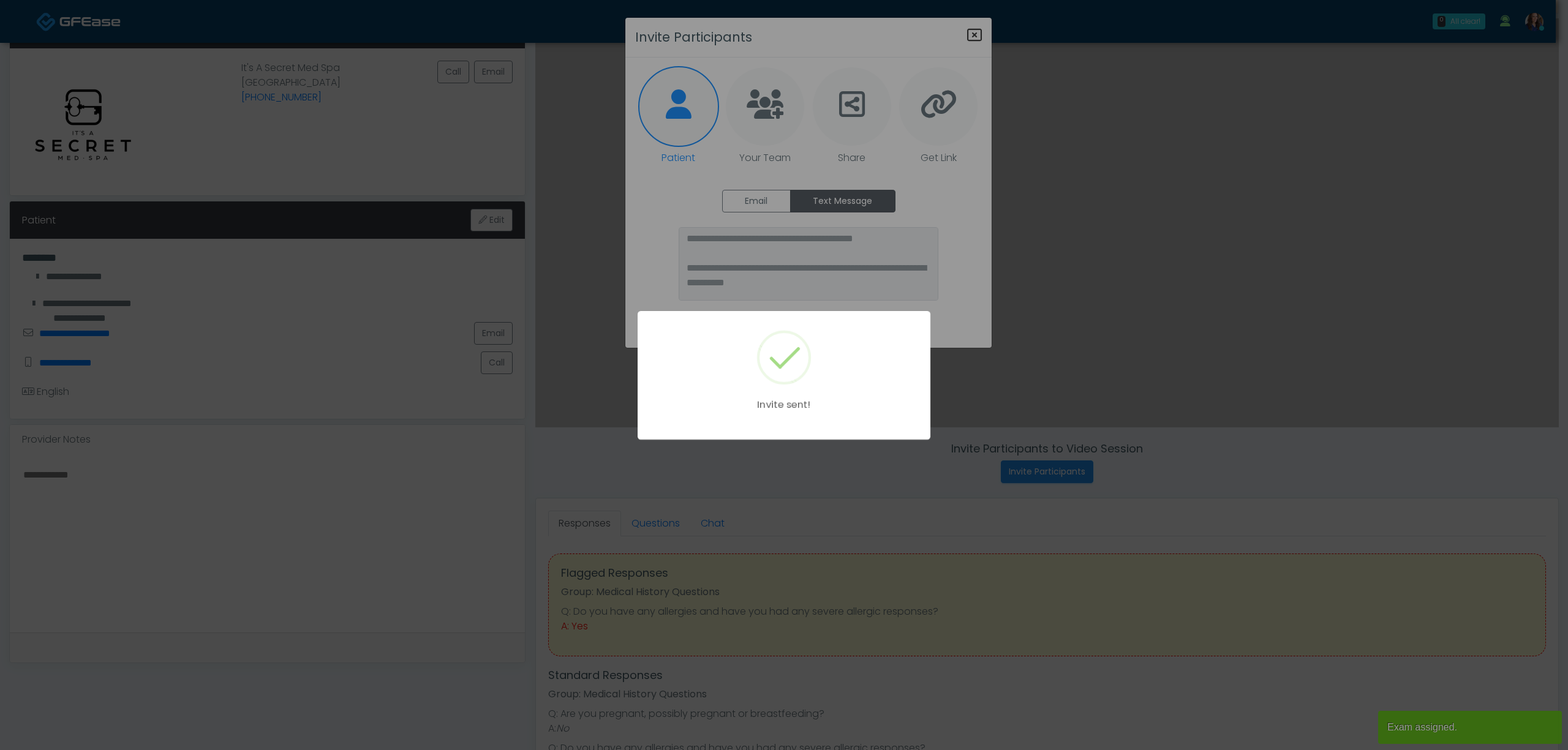
click at [972, 35] on div "Invite sent!" at bounding box center [784, 375] width 1568 height 750
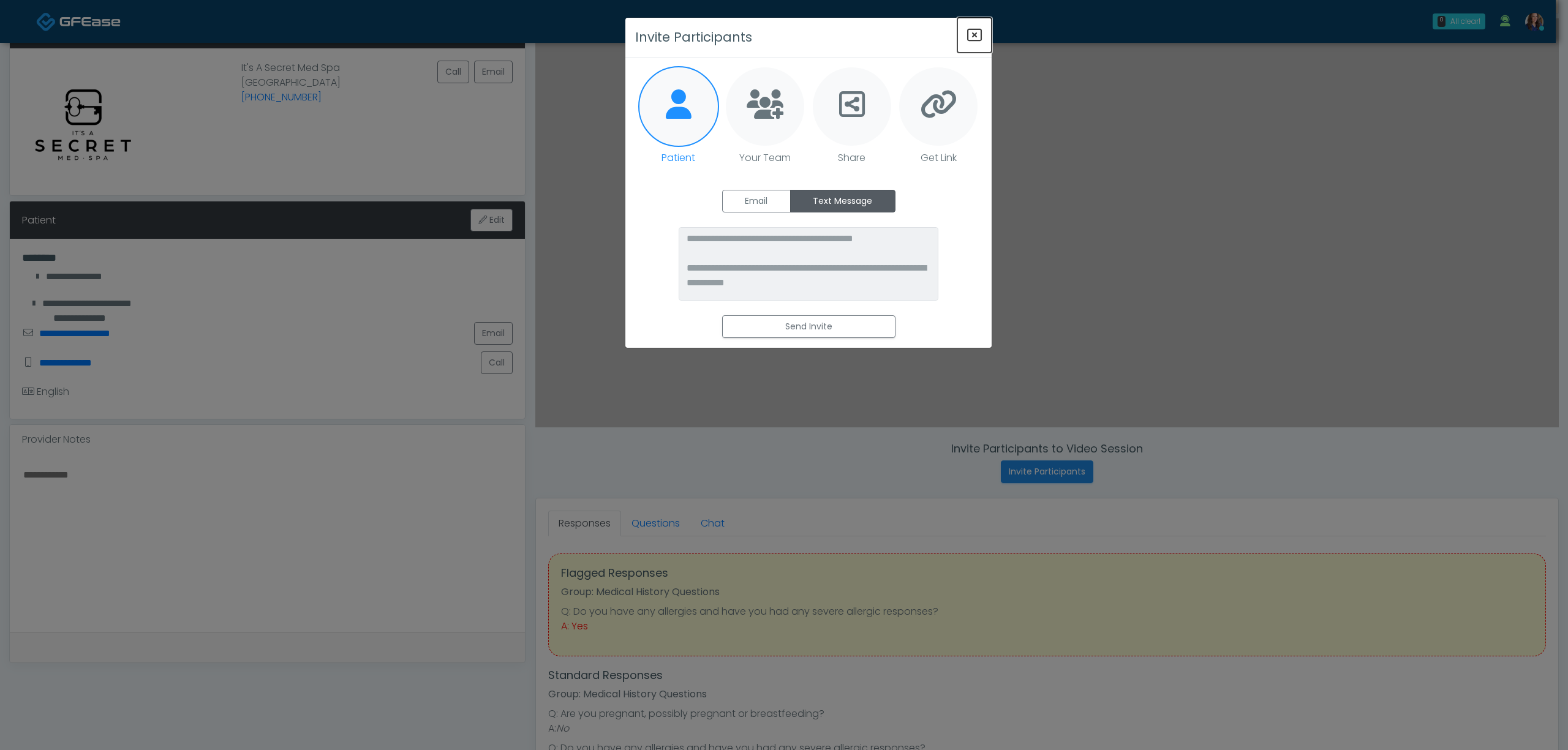
drag, startPoint x: 976, startPoint y: 33, endPoint x: 1001, endPoint y: 33, distance: 25.0
click at [977, 33] on icon "Close" at bounding box center [974, 34] width 15 height 15
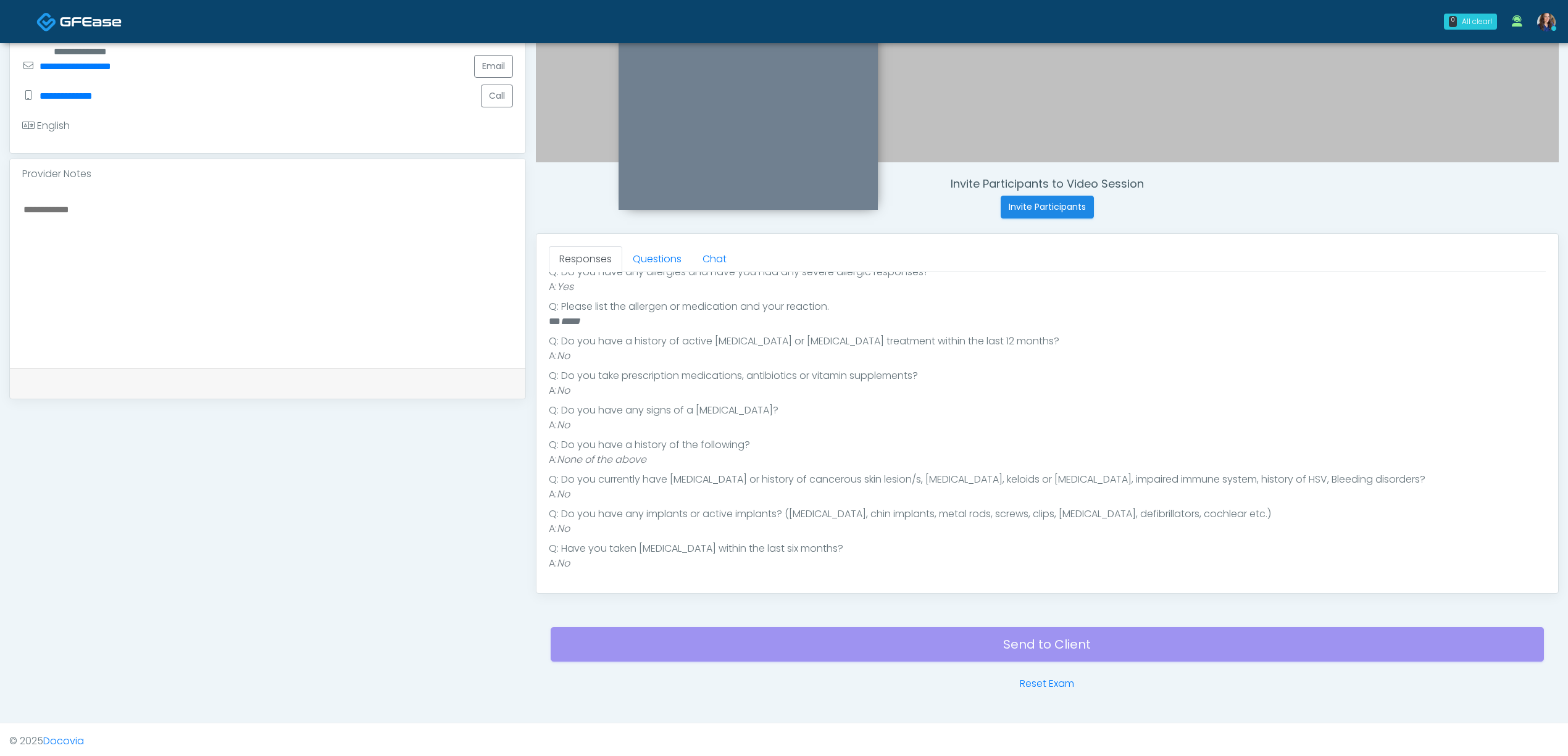
scroll to position [354, 0]
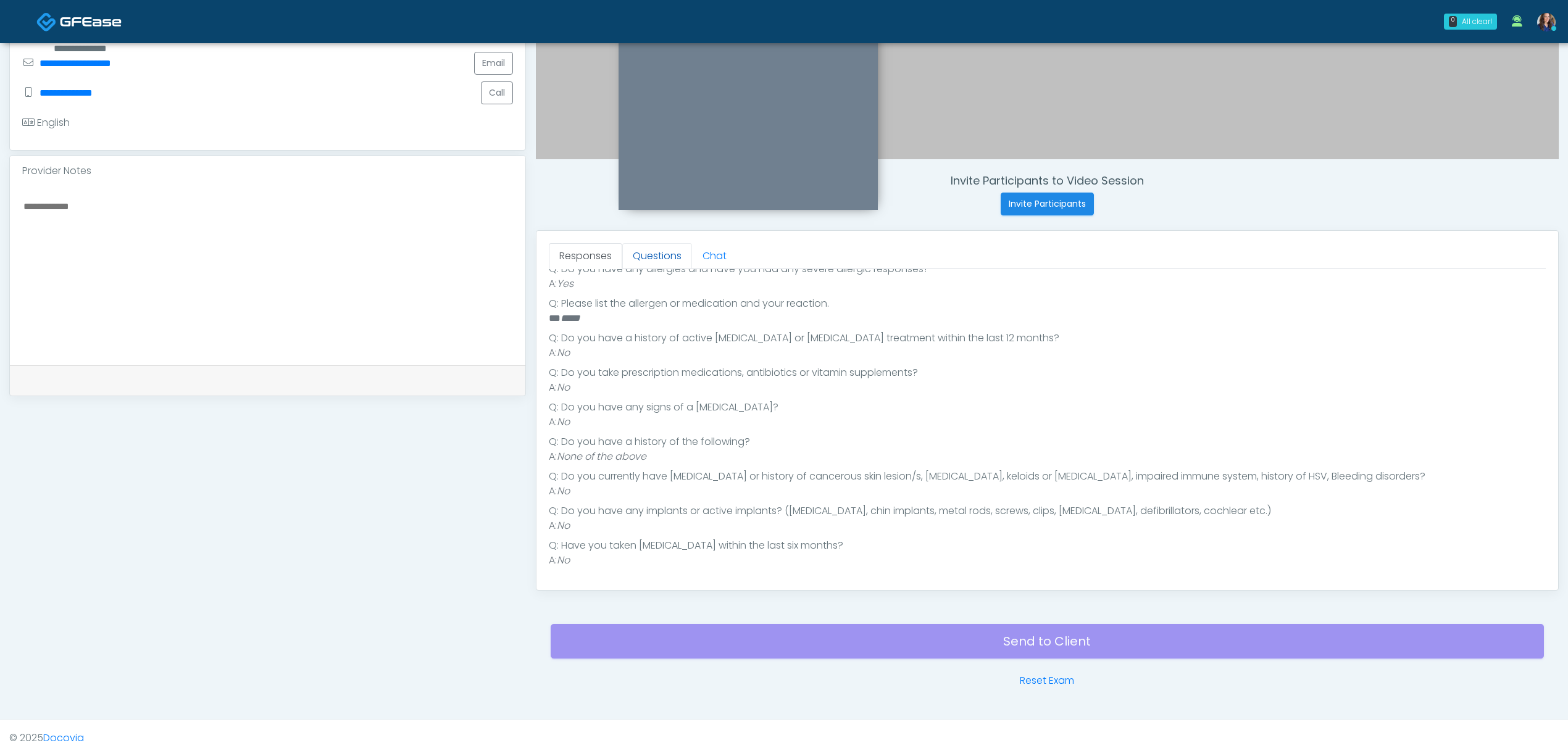
click at [663, 264] on link "Questions" at bounding box center [656, 256] width 70 height 26
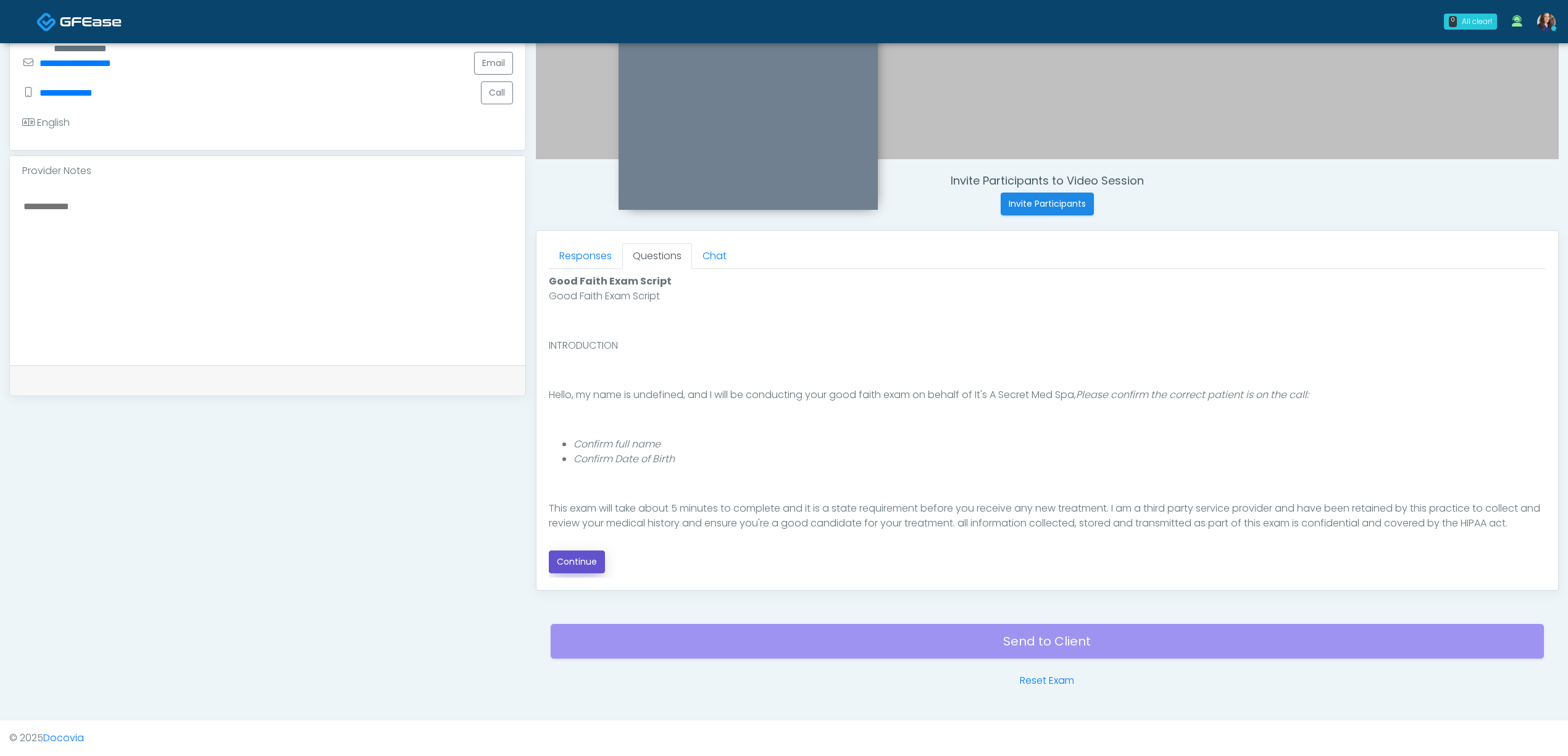
click at [578, 564] on button "Continue" at bounding box center [577, 562] width 56 height 23
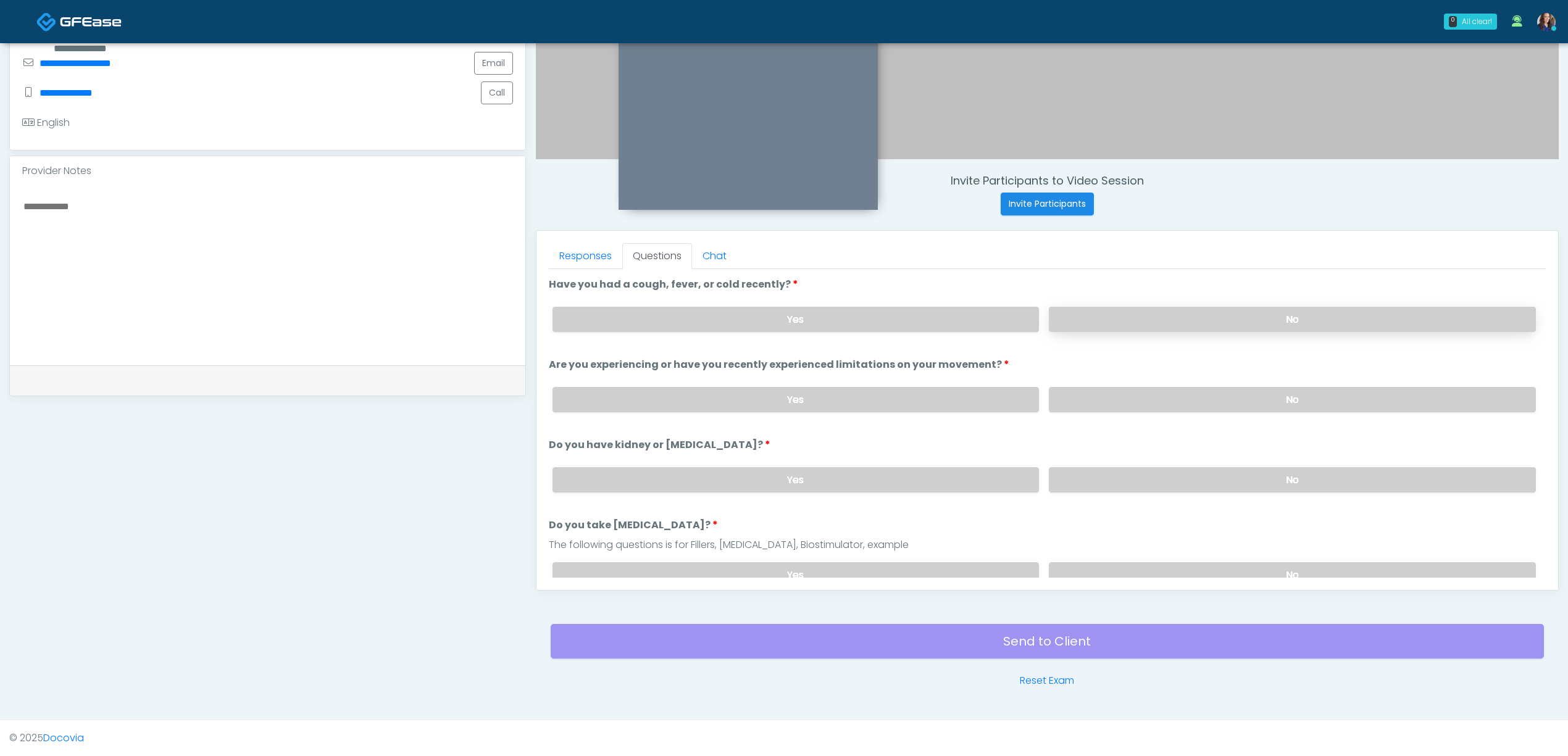
click at [1154, 319] on label "No" at bounding box center [1293, 319] width 487 height 26
click at [1161, 394] on label "No" at bounding box center [1293, 400] width 487 height 26
click at [1127, 471] on label "No" at bounding box center [1293, 480] width 487 height 26
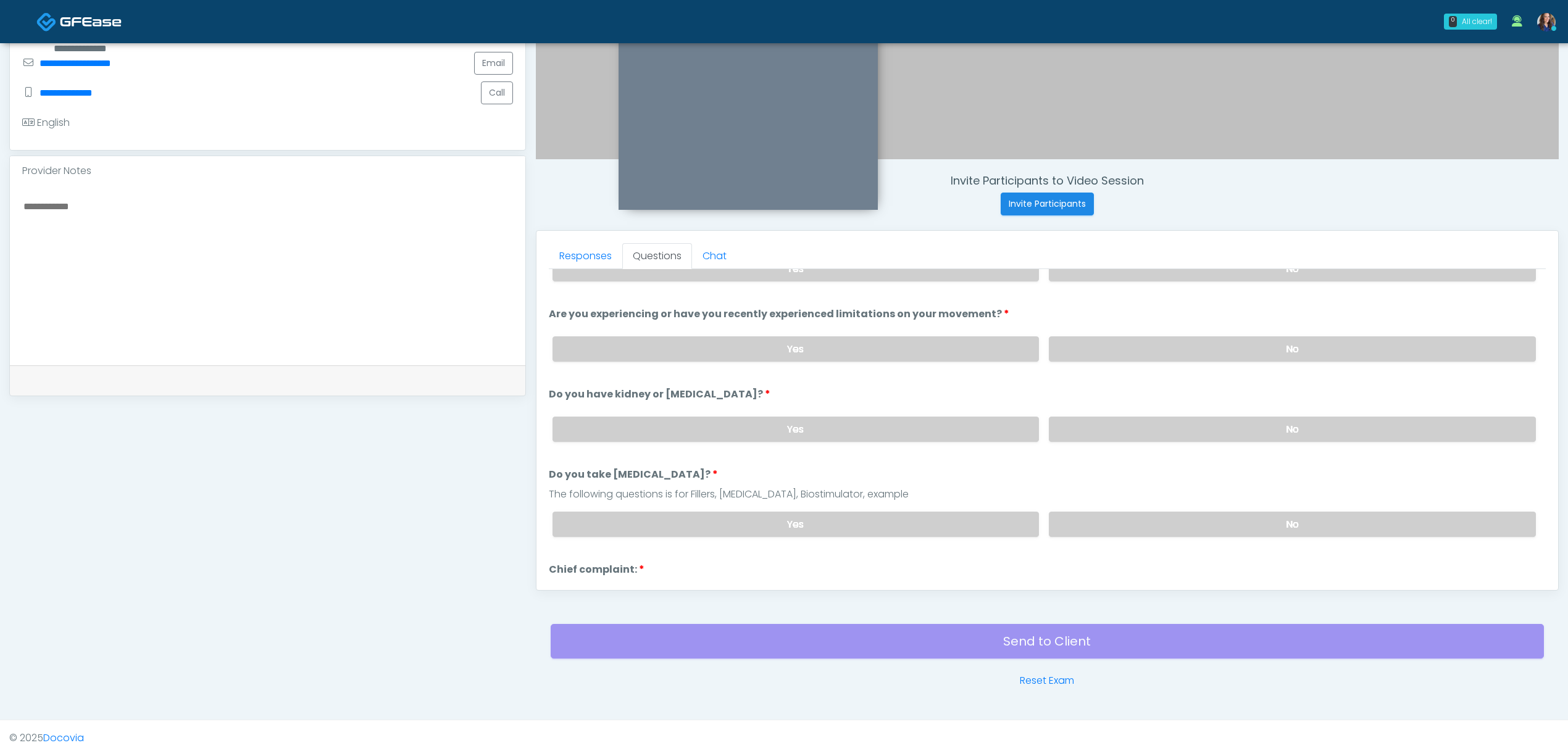
scroll to position [164, 0]
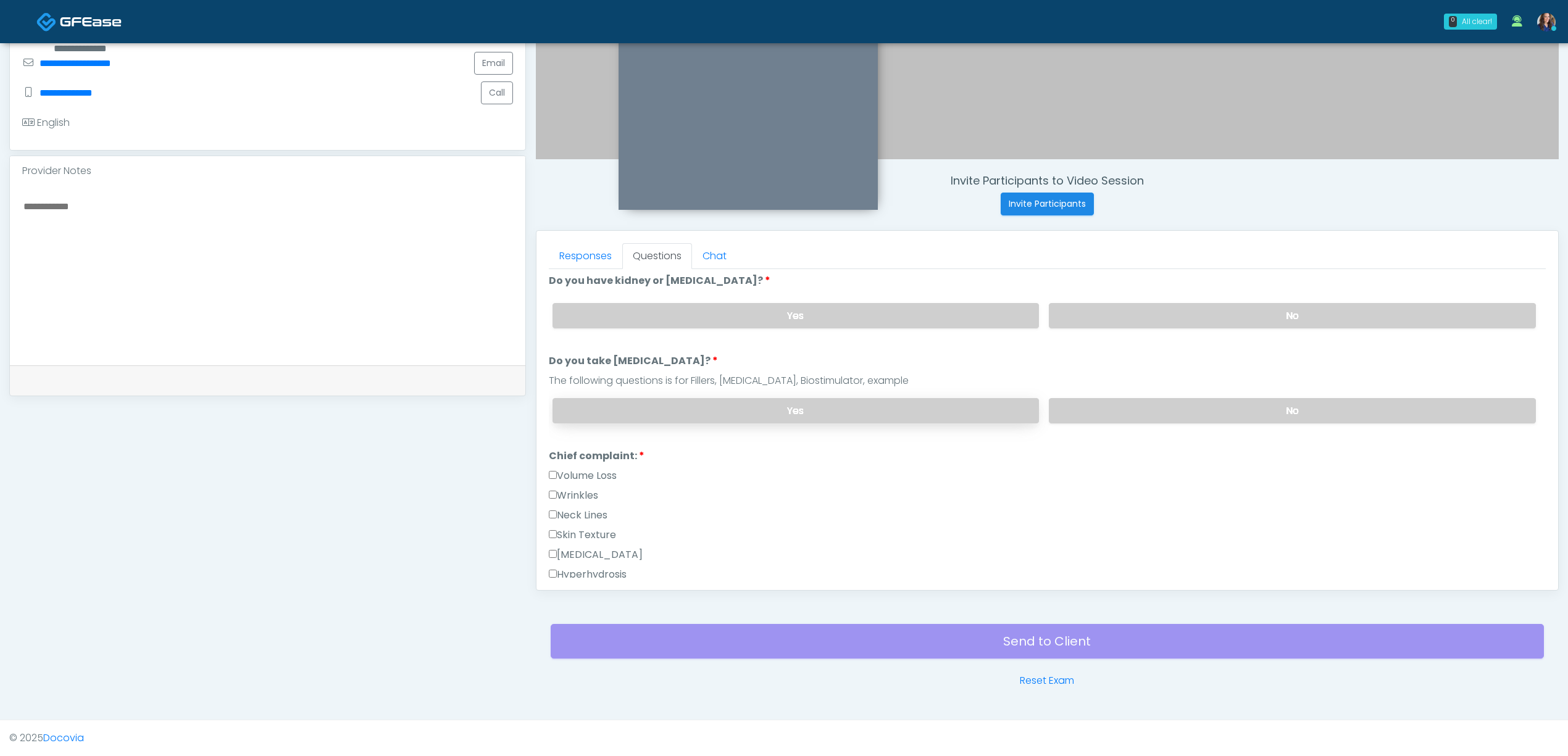
drag, startPoint x: 1141, startPoint y: 409, endPoint x: 975, endPoint y: 415, distance: 166.1
click at [1142, 409] on label "No" at bounding box center [1293, 410] width 487 height 26
drag, startPoint x: 589, startPoint y: 487, endPoint x: 699, endPoint y: 485, distance: 110.0
click at [590, 488] on label "Wrinkles" at bounding box center [574, 495] width 49 height 15
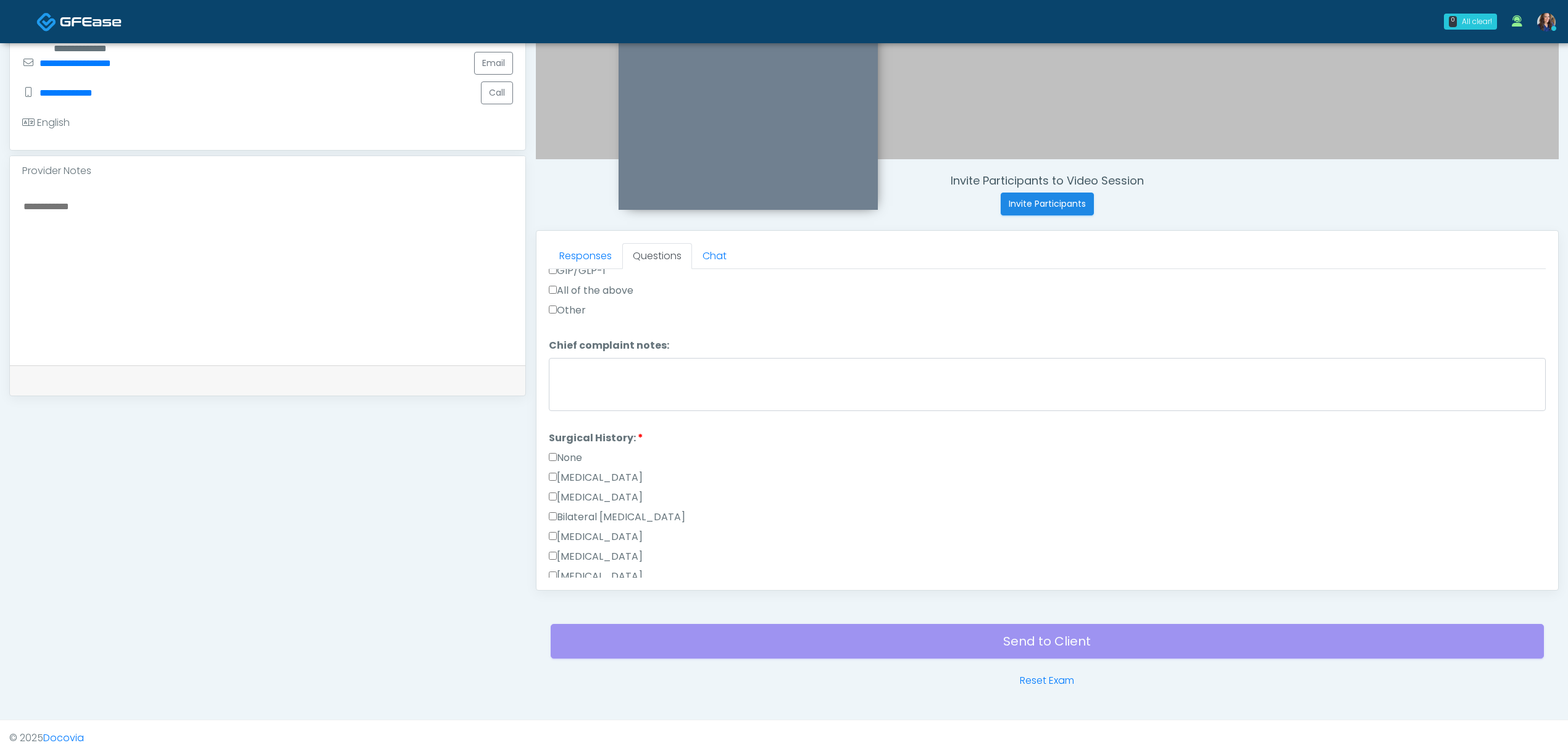
scroll to position [575, 0]
drag, startPoint x: 574, startPoint y: 428, endPoint x: 645, endPoint y: 428, distance: 71.0
click at [576, 428] on label "None" at bounding box center [566, 428] width 33 height 15
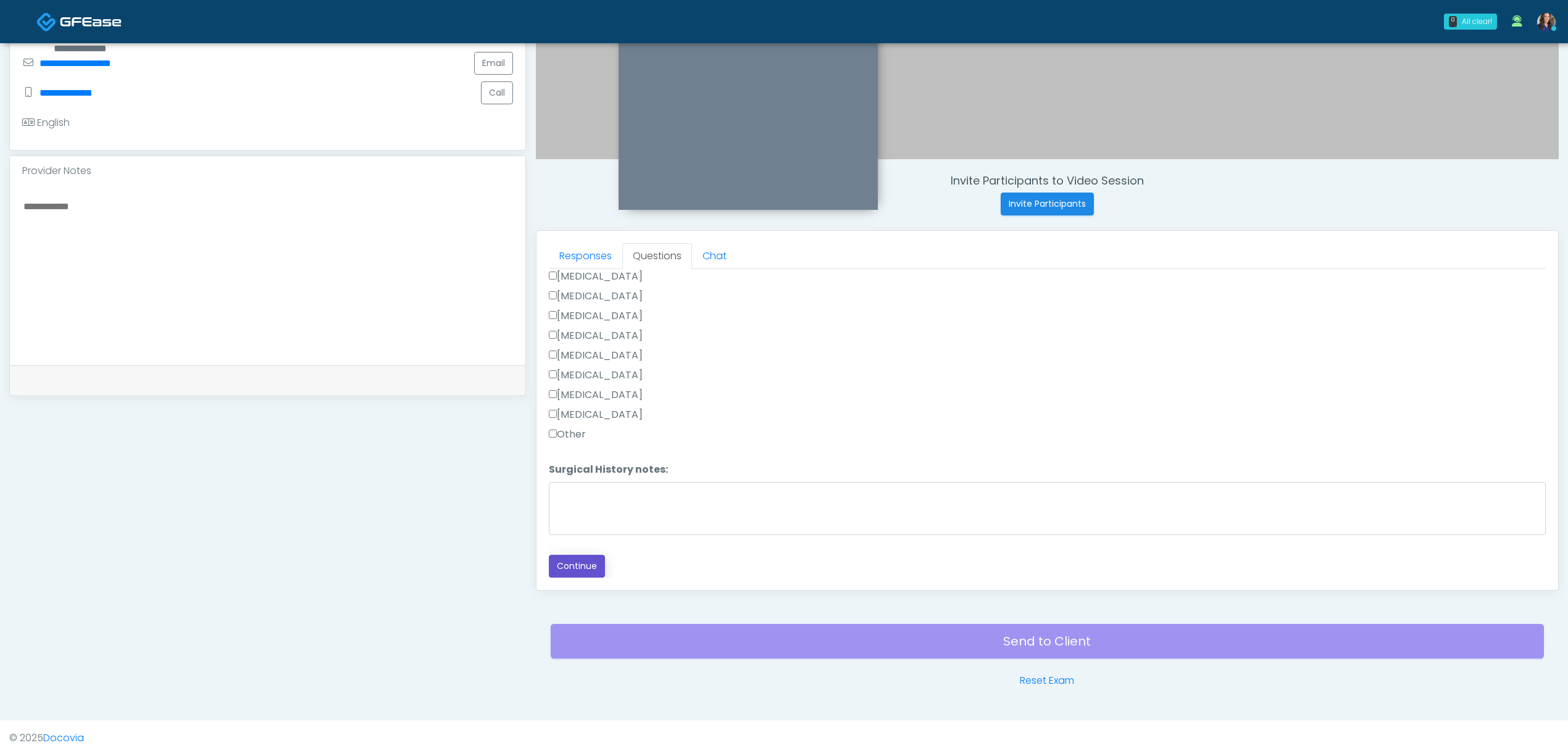
click at [578, 558] on button "Continue" at bounding box center [577, 566] width 56 height 23
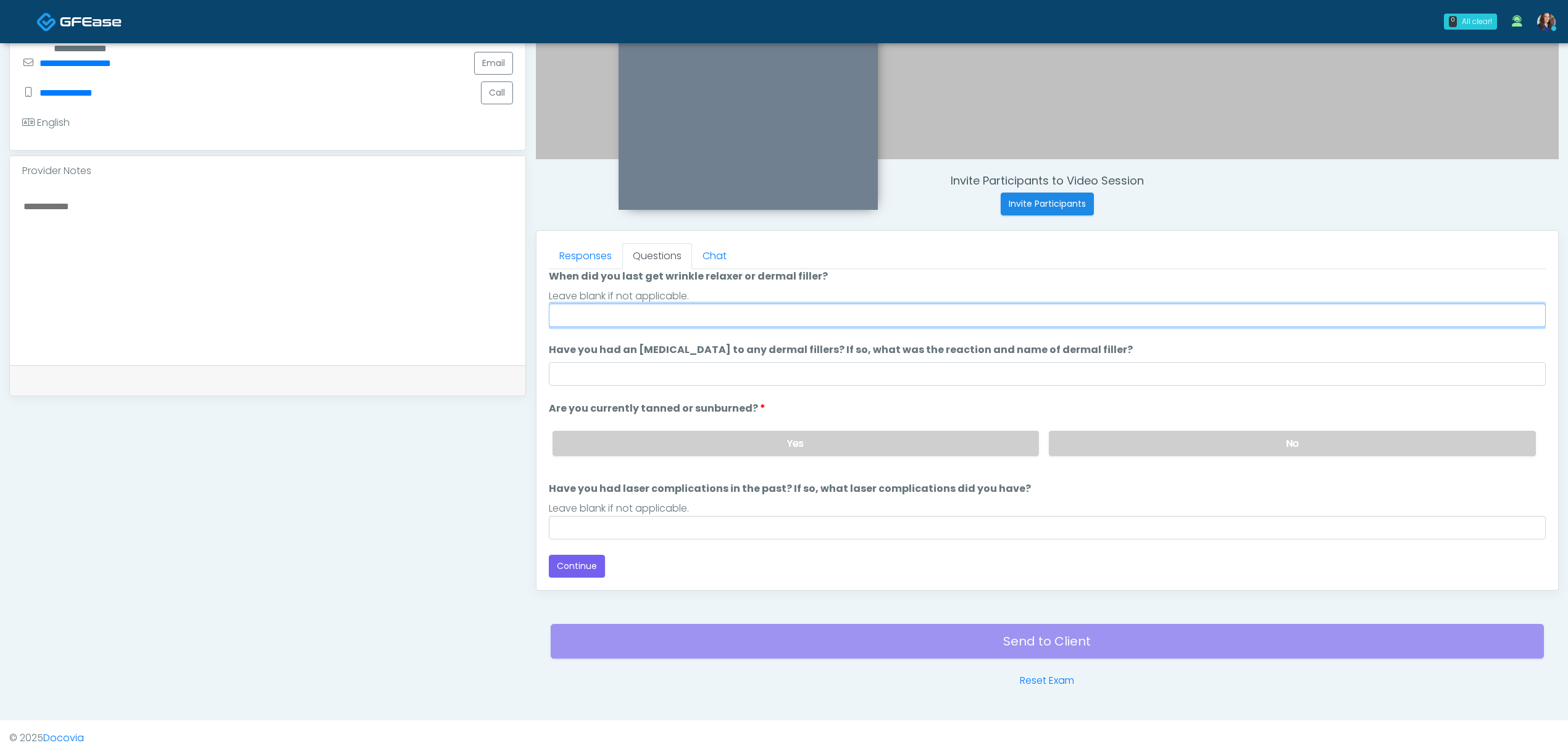
click at [655, 314] on input "When did you last get wrinkle relaxer or dermal filler?" at bounding box center [1047, 315] width 997 height 24
click at [606, 317] on input "**********" at bounding box center [1047, 315] width 997 height 24
click at [604, 317] on input "**********" at bounding box center [1047, 315] width 997 height 24
type input "**********"
click at [1104, 444] on label "No" at bounding box center [1293, 444] width 487 height 26
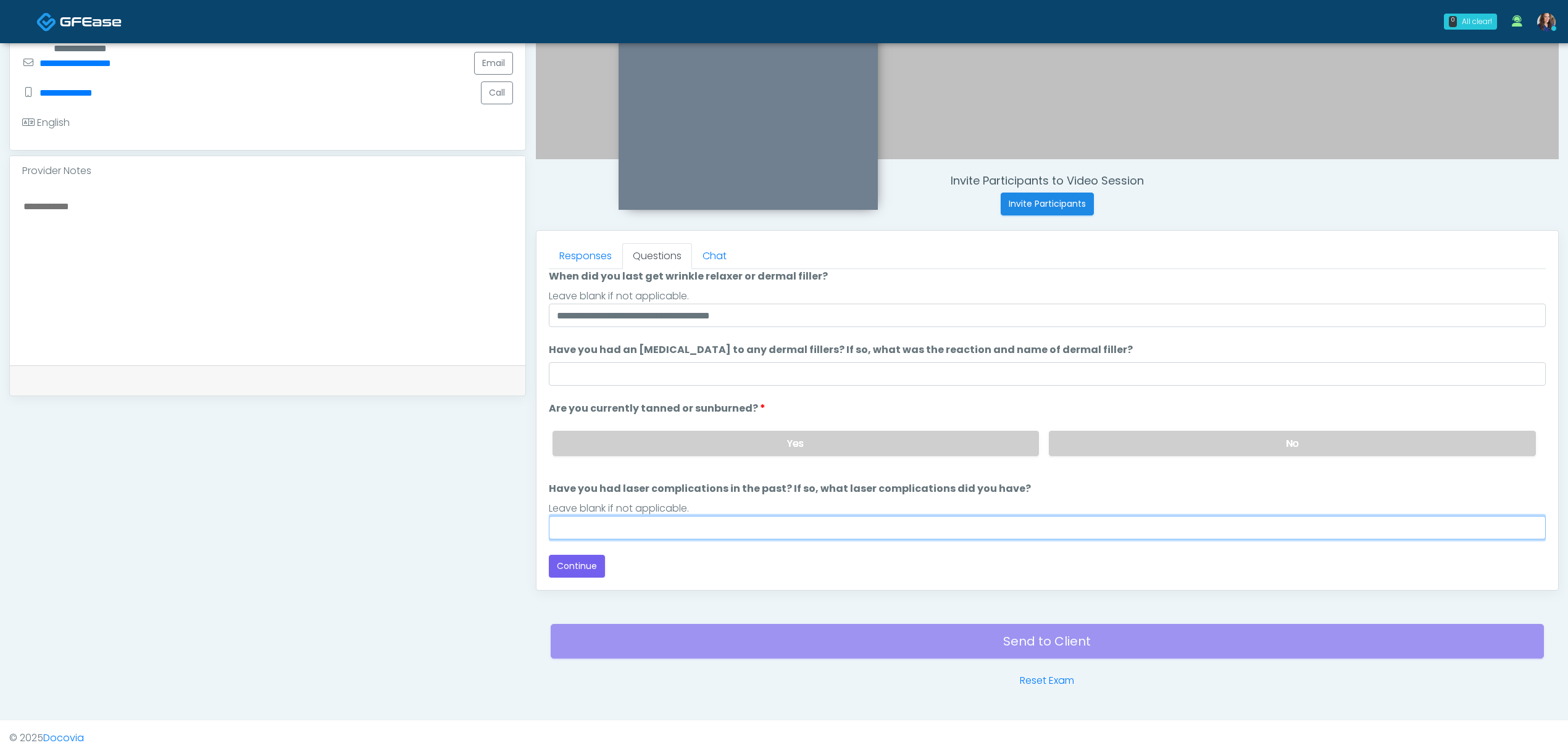
click at [923, 518] on input "Have you had laser complications in the past? If so, what laser complications d…" at bounding box center [1047, 527] width 997 height 24
type input "**********"
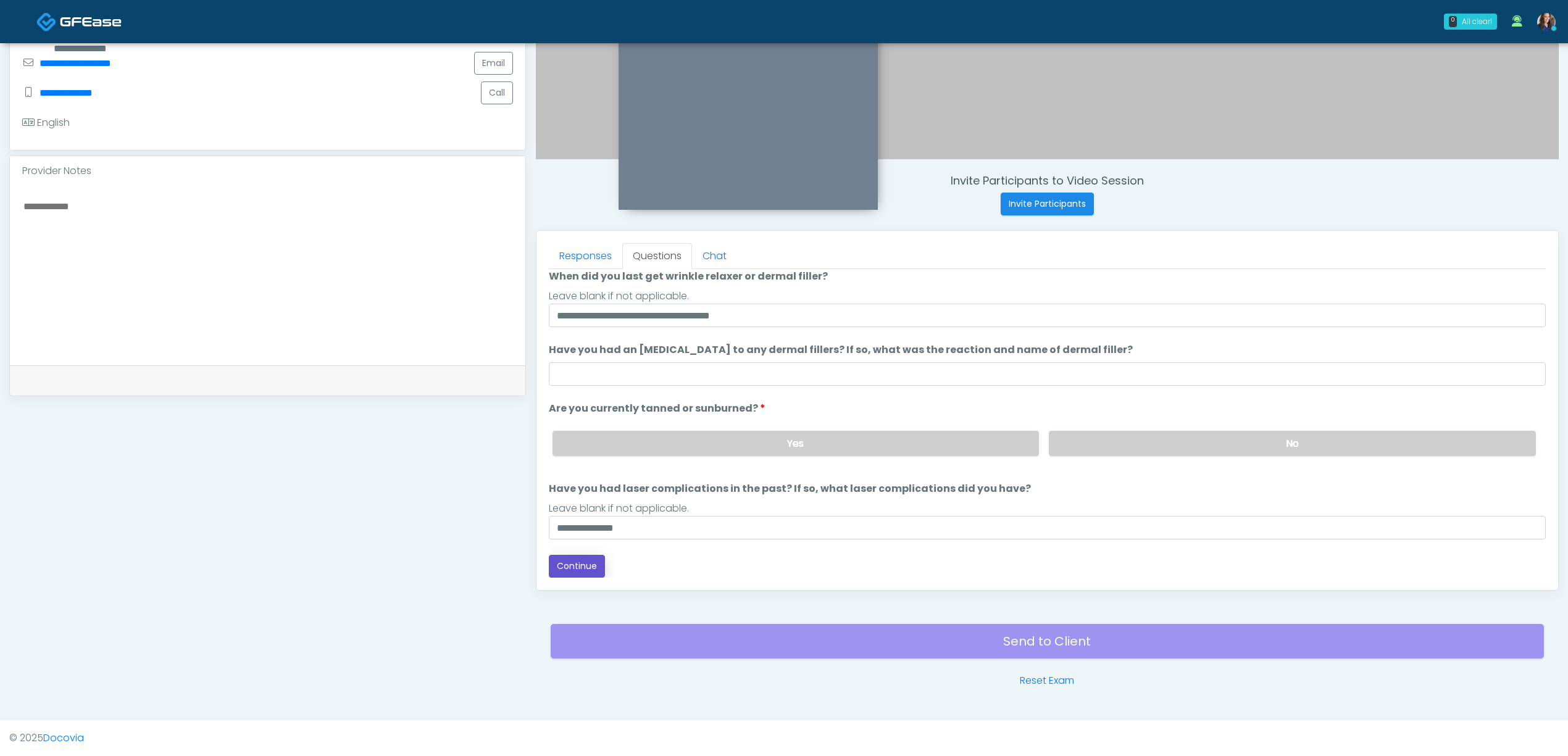
click at [574, 557] on button "Continue" at bounding box center [577, 566] width 56 height 23
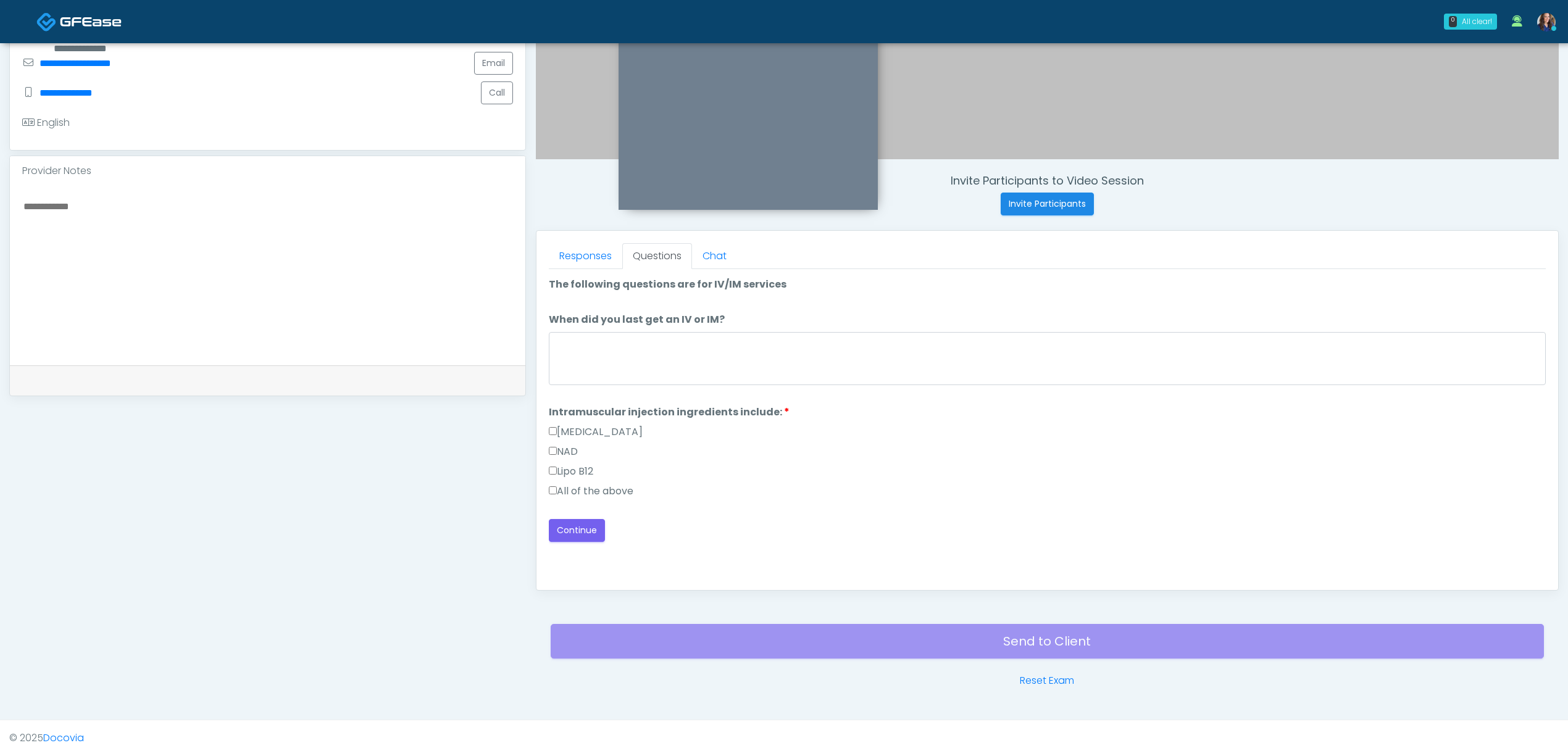
click at [595, 490] on label "All of the above" at bounding box center [591, 491] width 84 height 15
click at [569, 528] on button "Continue" at bounding box center [577, 530] width 56 height 23
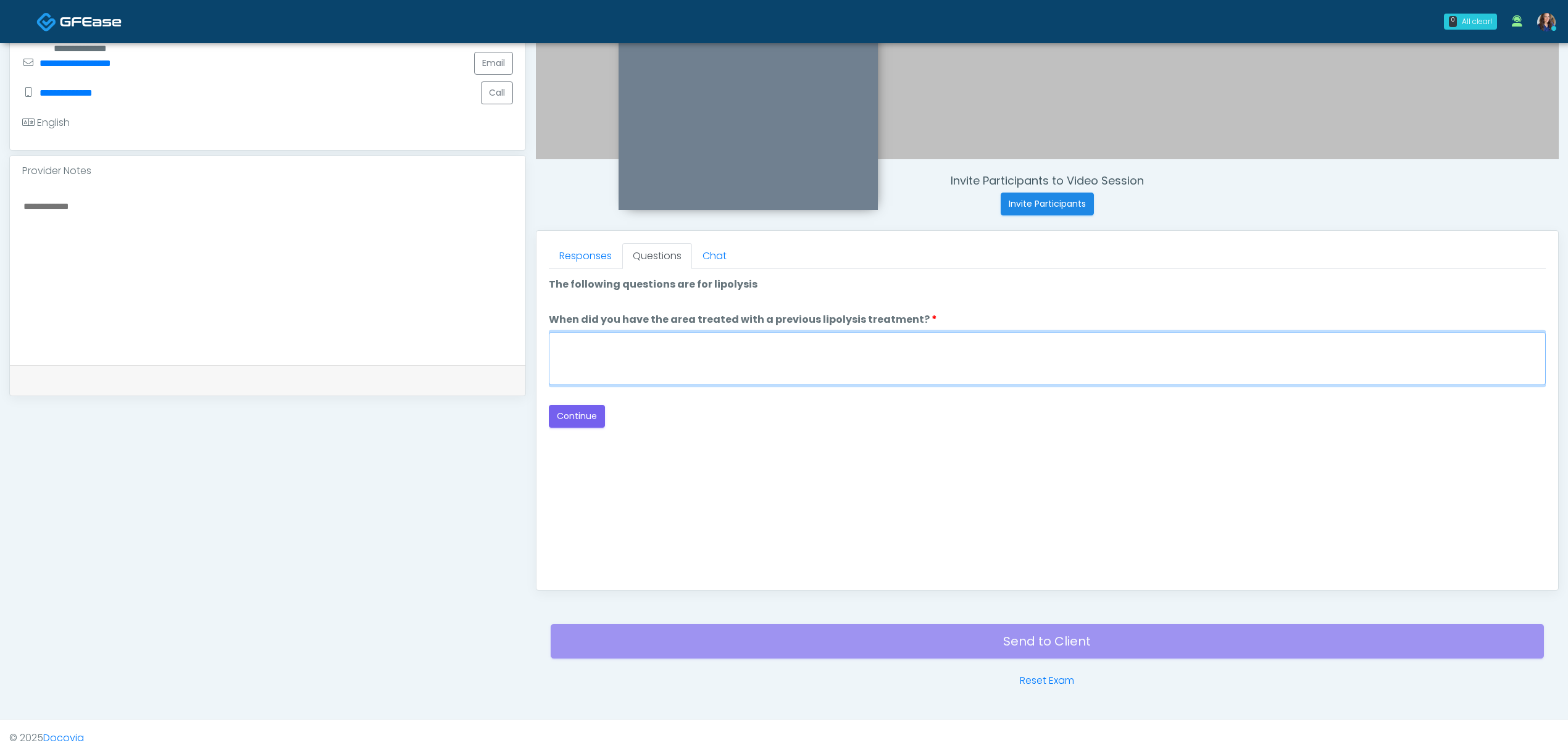
click at [660, 365] on textarea "When did you have the area treated with a previous lipolysis treatment?" at bounding box center [1047, 358] width 997 height 53
type textarea "**"
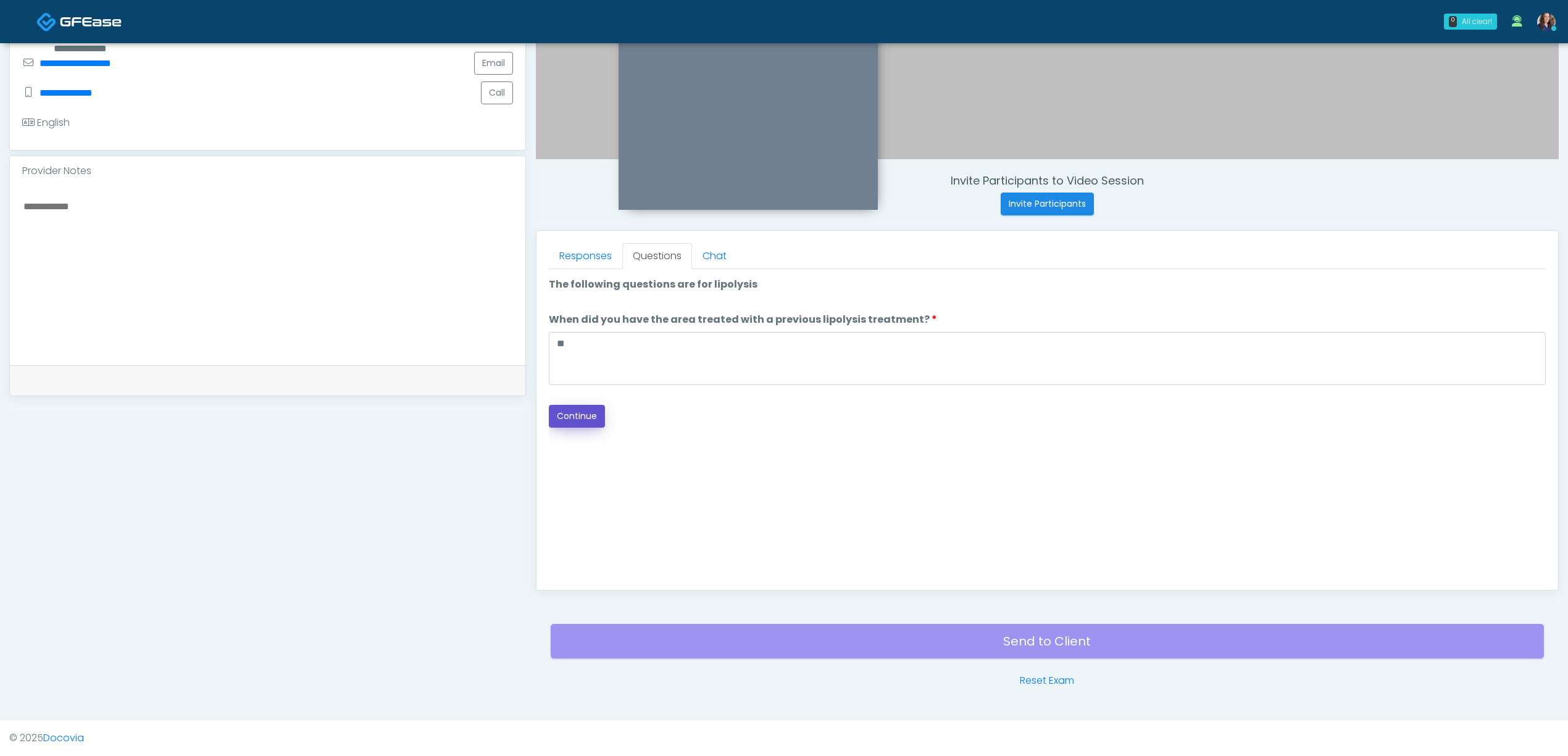
click at [577, 411] on button "Continue" at bounding box center [577, 415] width 56 height 23
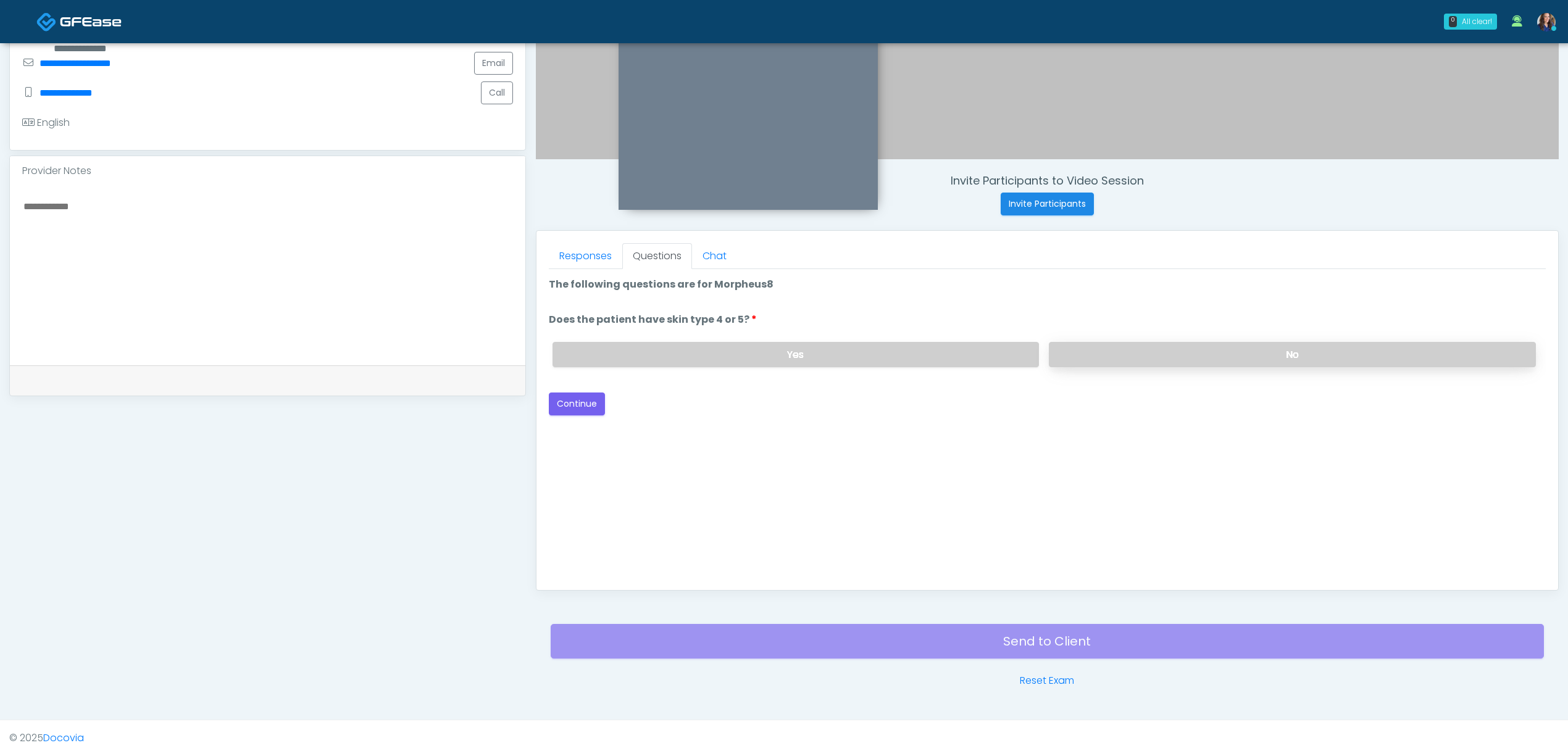
click at [1163, 352] on label "No" at bounding box center [1293, 354] width 487 height 26
drag, startPoint x: 595, startPoint y: 399, endPoint x: 736, endPoint y: 396, distance: 141.0
click at [595, 399] on button "Continue" at bounding box center [577, 404] width 56 height 23
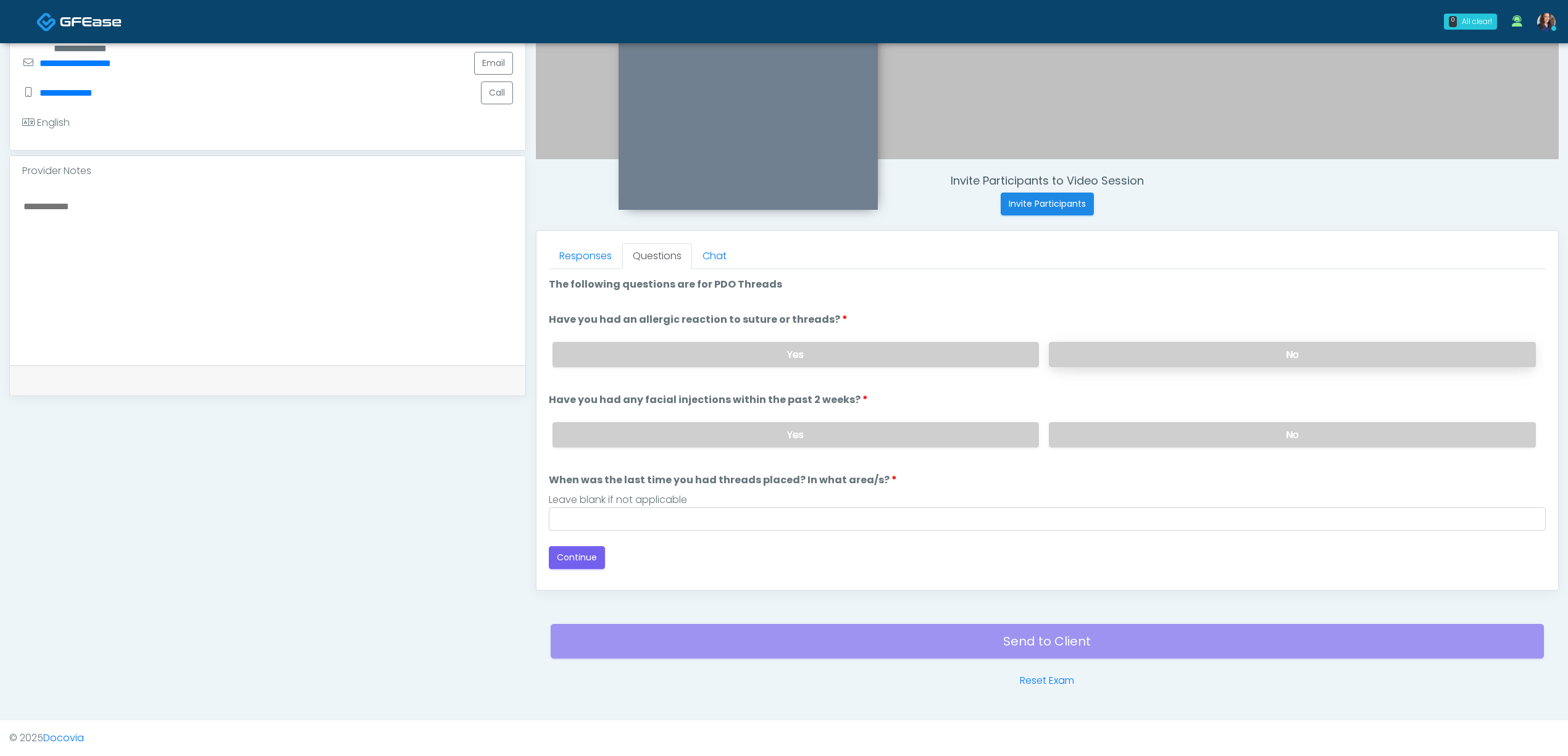
click at [1109, 342] on label "No" at bounding box center [1293, 354] width 487 height 26
click at [1080, 428] on label "No" at bounding box center [1293, 435] width 487 height 26
drag, startPoint x: 752, startPoint y: 512, endPoint x: 734, endPoint y: 529, distance: 24.8
click at [752, 513] on input "When was the last time you had threads placed? In what area/s?" at bounding box center [1047, 519] width 997 height 24
type input "**"
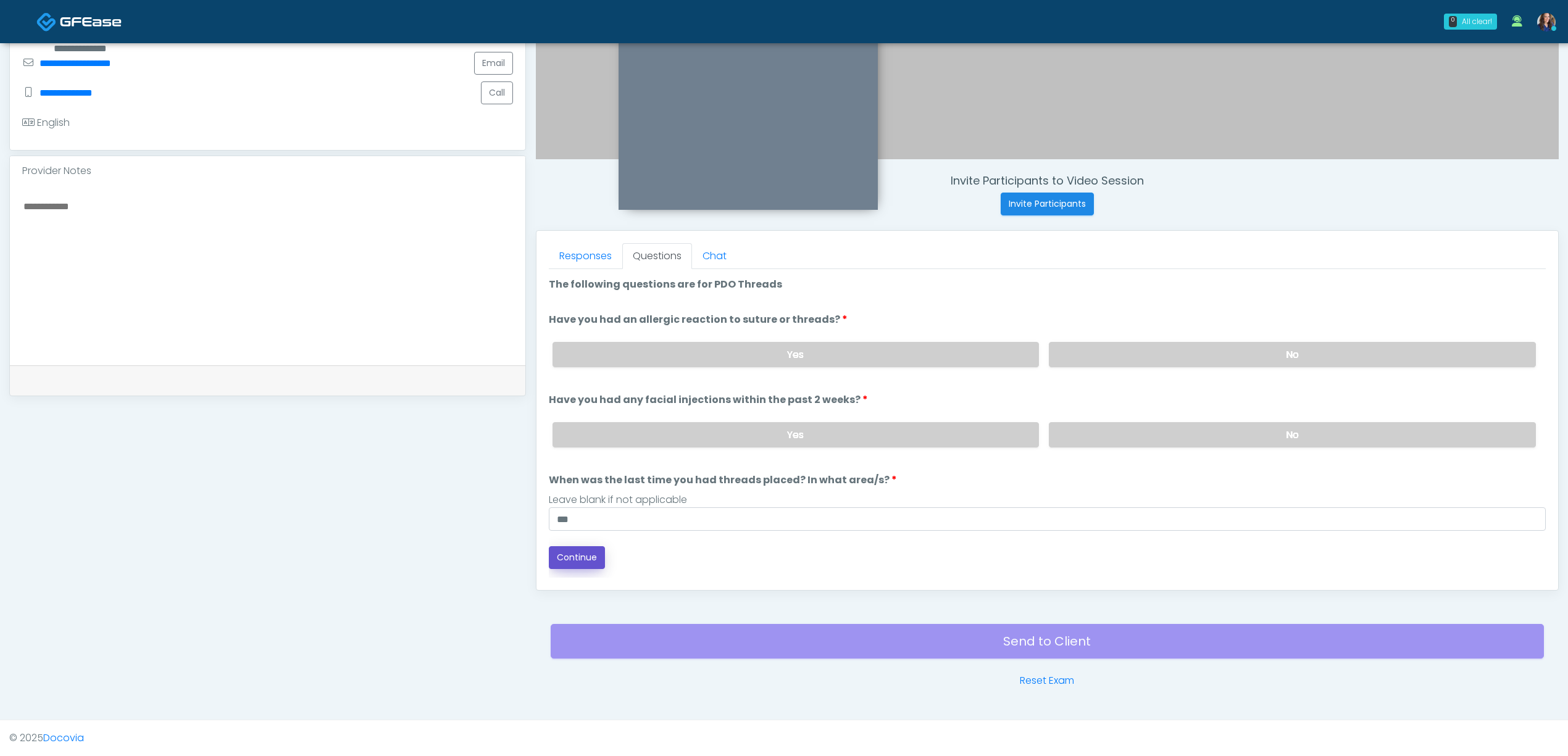
click at [578, 556] on button "Continue" at bounding box center [577, 557] width 56 height 23
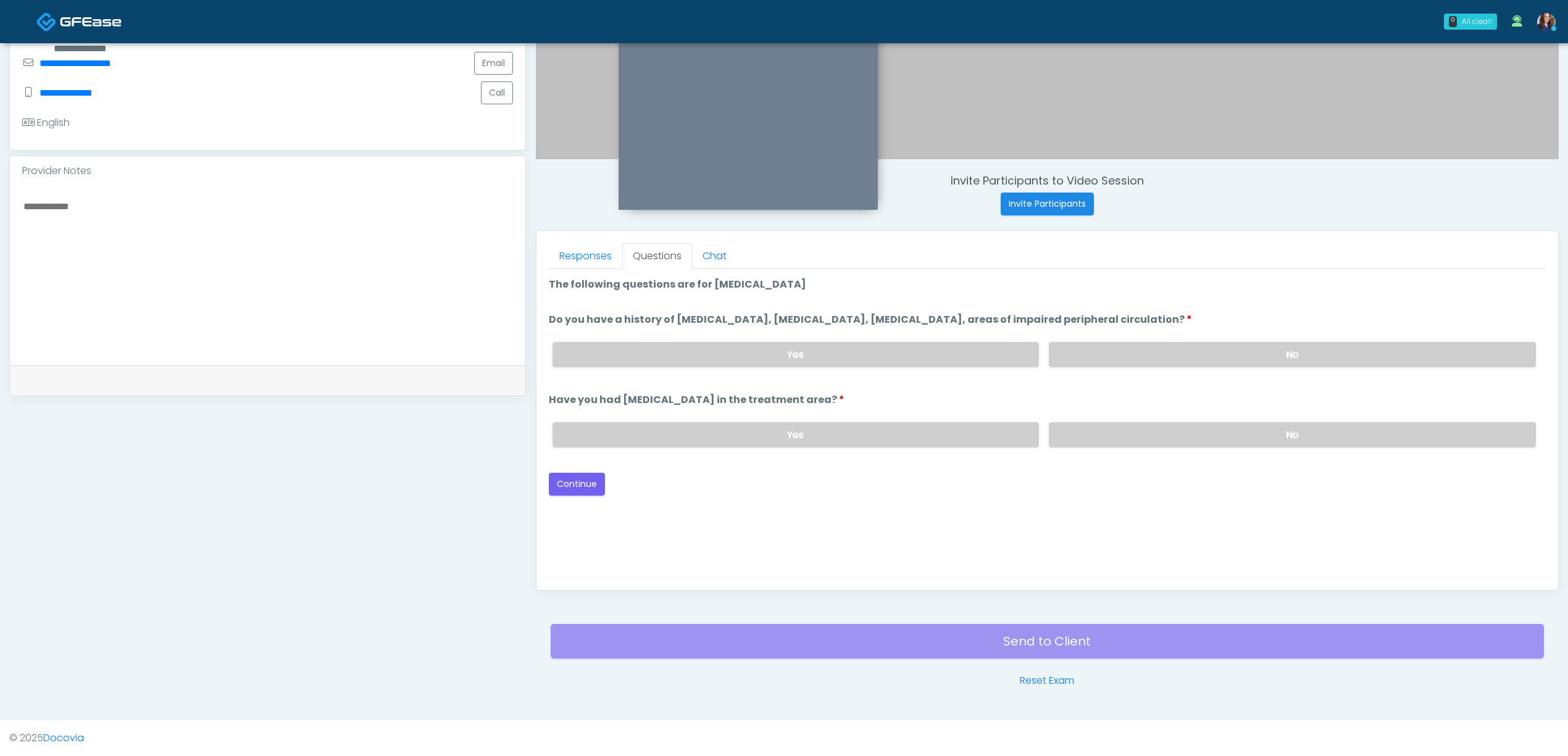
drag, startPoint x: 1128, startPoint y: 351, endPoint x: 1146, endPoint y: 378, distance: 32.4
click at [1129, 351] on label "No" at bounding box center [1293, 354] width 487 height 26
click at [1128, 428] on label "No" at bounding box center [1293, 435] width 487 height 26
click at [581, 480] on button "Continue" at bounding box center [577, 483] width 56 height 23
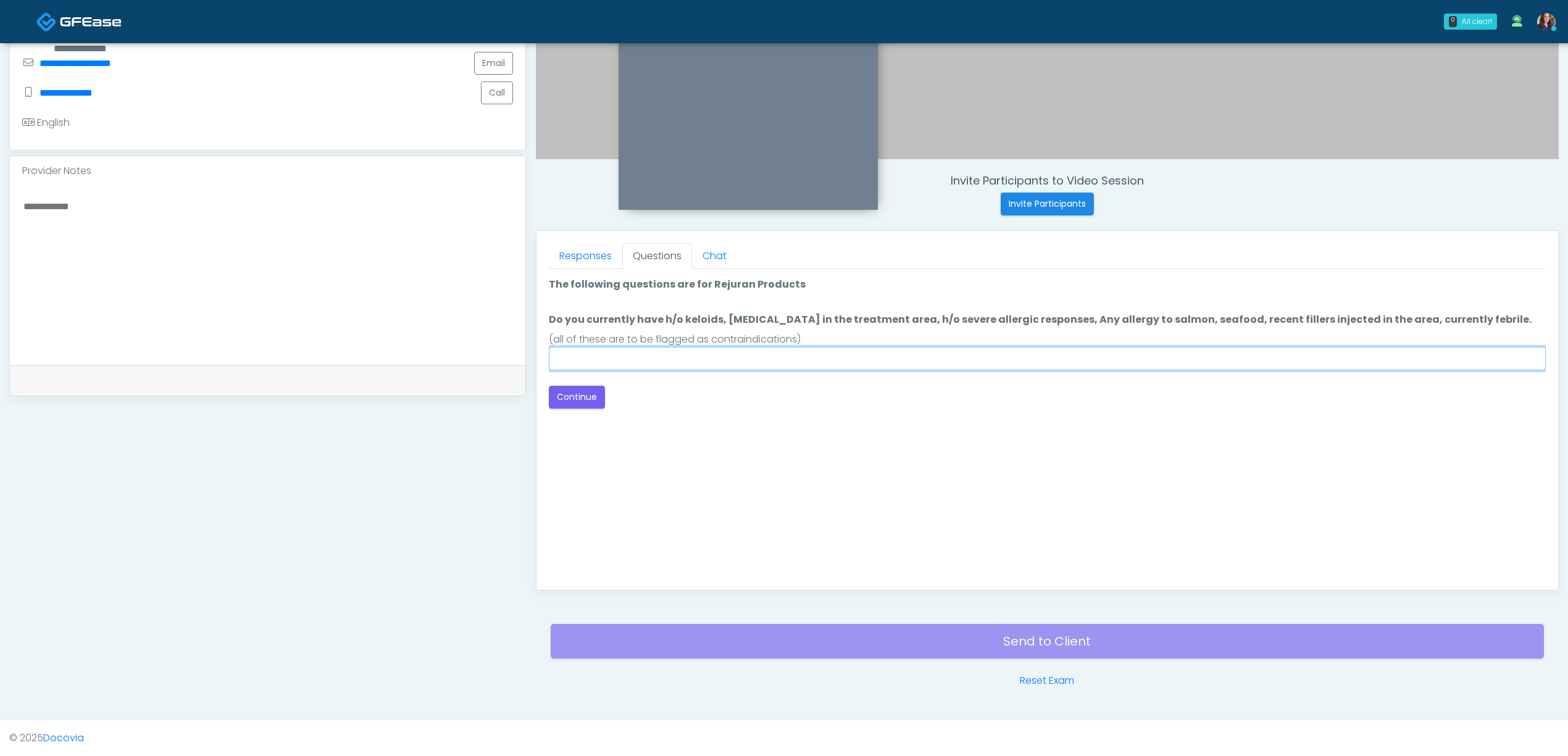
click at [671, 356] on input "Do you currently have h/o keloids, skin infection in the treatment area, h/o se…" at bounding box center [1047, 358] width 997 height 24
type input "**"
click at [562, 395] on button "Continue" at bounding box center [577, 397] width 56 height 23
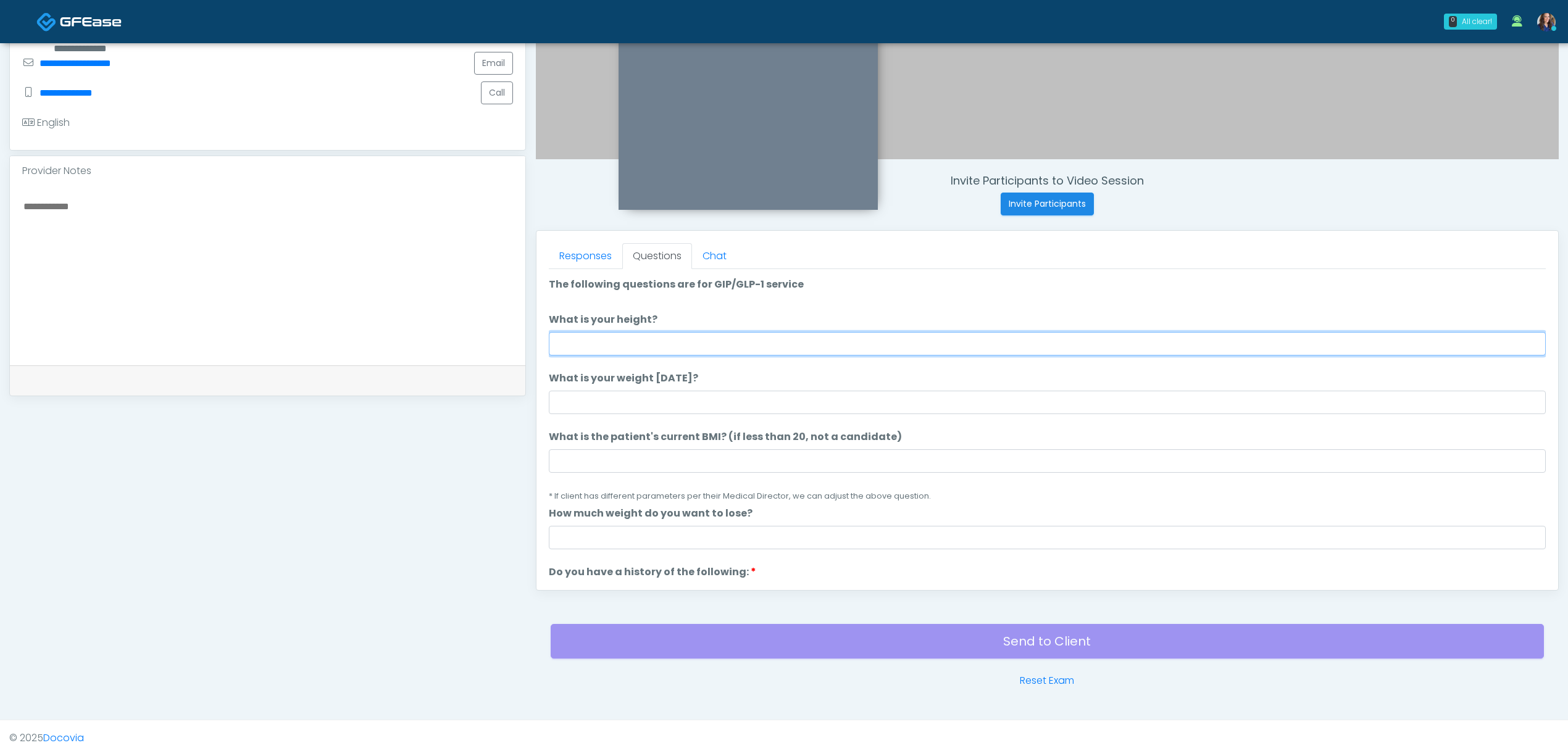
click at [762, 337] on input "What is your height?" at bounding box center [1047, 344] width 997 height 24
type input "*****"
click at [724, 393] on input "What is your weight [DATE]?" at bounding box center [1047, 403] width 997 height 24
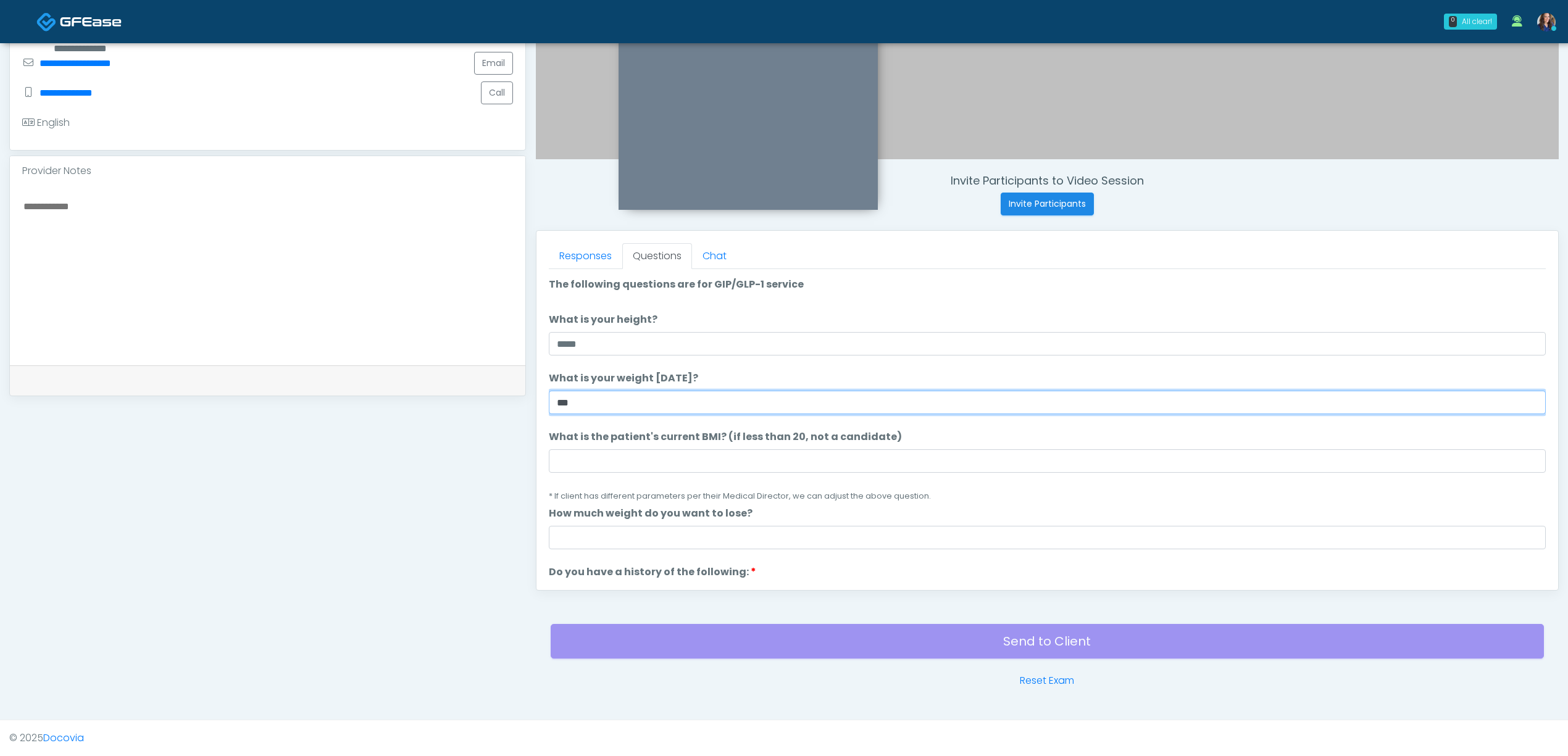
type input "***"
click at [676, 446] on li "What is the patient's current BMI? (if less than 20, not a candidate) What is t…" at bounding box center [1047, 465] width 997 height 74
click at [668, 453] on input "What is the patient's current BMI? (if less than 20, not a candidate)" at bounding box center [1047, 461] width 997 height 24
type input "**"
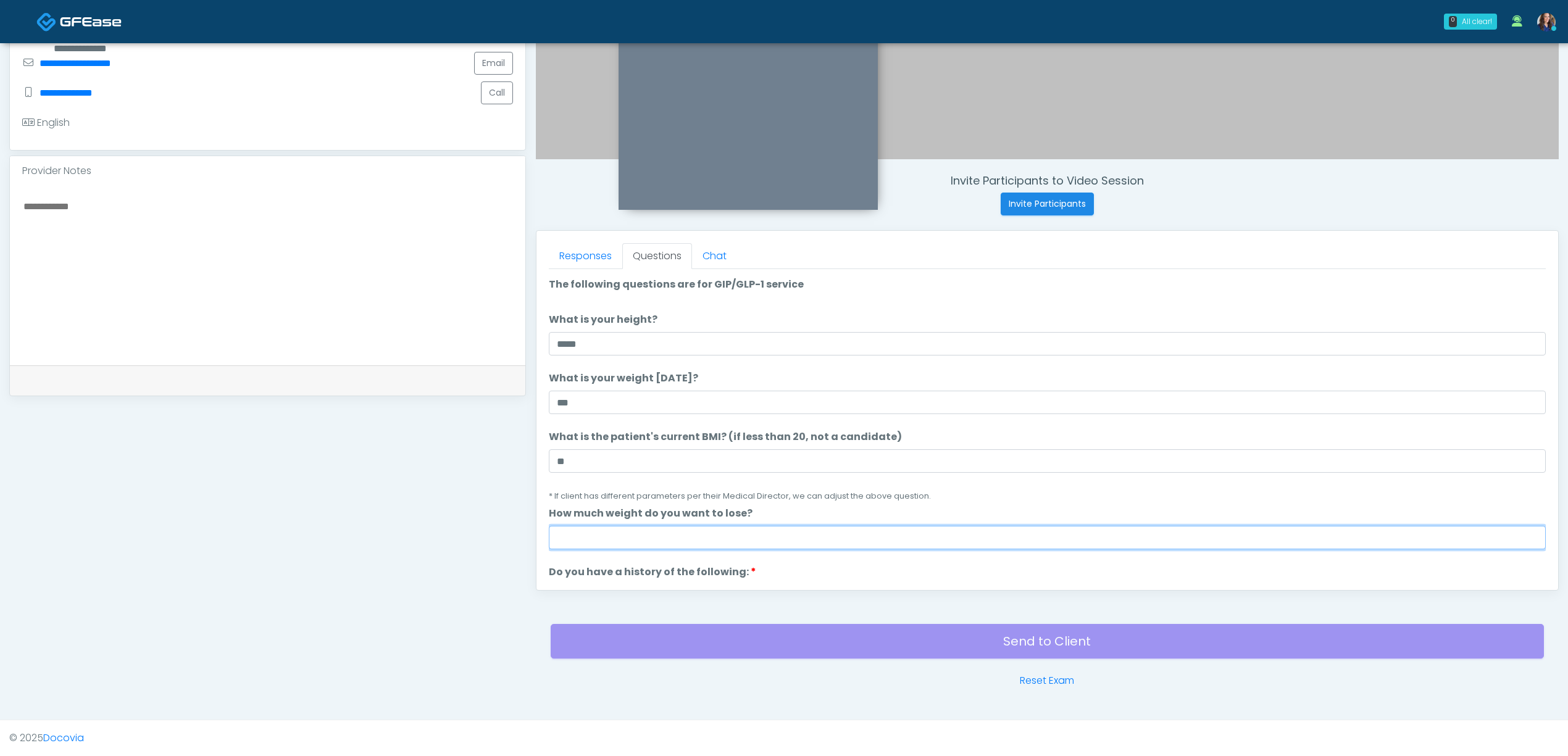
click at [577, 538] on input "How much weight do you want to lose?" at bounding box center [1047, 537] width 997 height 24
type input "*"
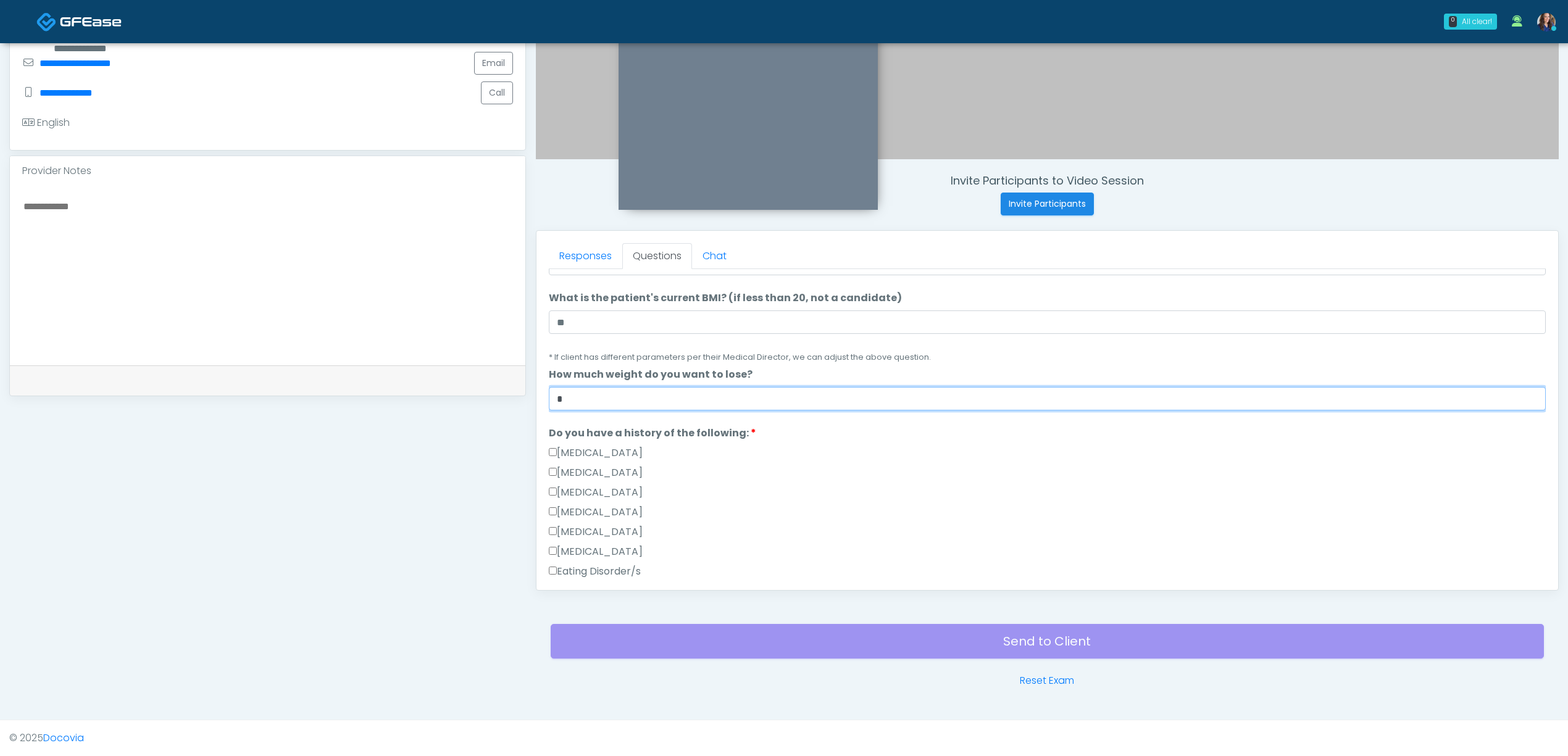
scroll to position [246, 0]
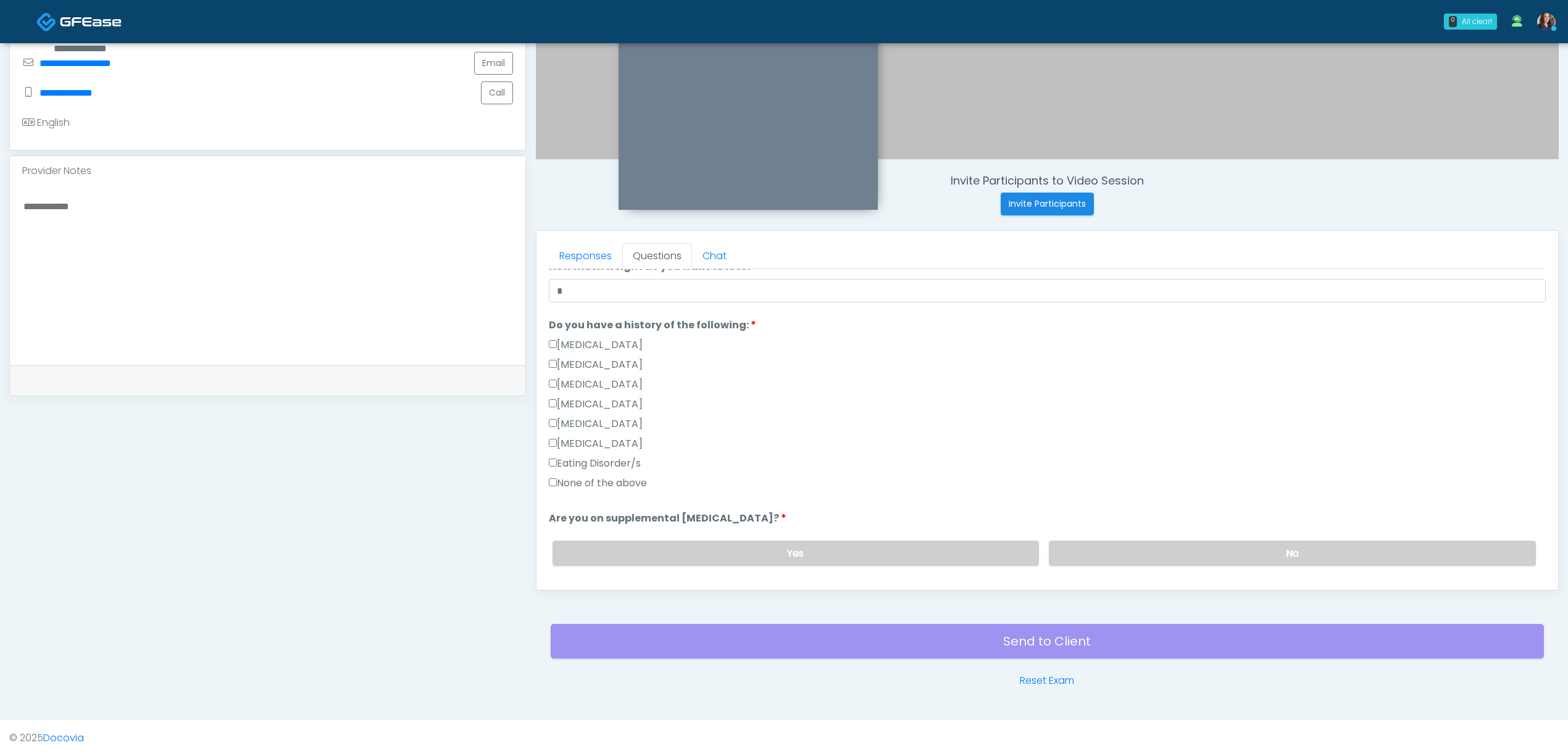
drag, startPoint x: 579, startPoint y: 485, endPoint x: 616, endPoint y: 480, distance: 37.3
click at [580, 485] on label "None of the above" at bounding box center [598, 483] width 98 height 15
click at [603, 287] on input "*" at bounding box center [1047, 291] width 997 height 24
click at [671, 301] on input "*" at bounding box center [1047, 291] width 997 height 24
click at [806, 339] on div "[MEDICAL_DATA]" at bounding box center [1047, 348] width 997 height 20
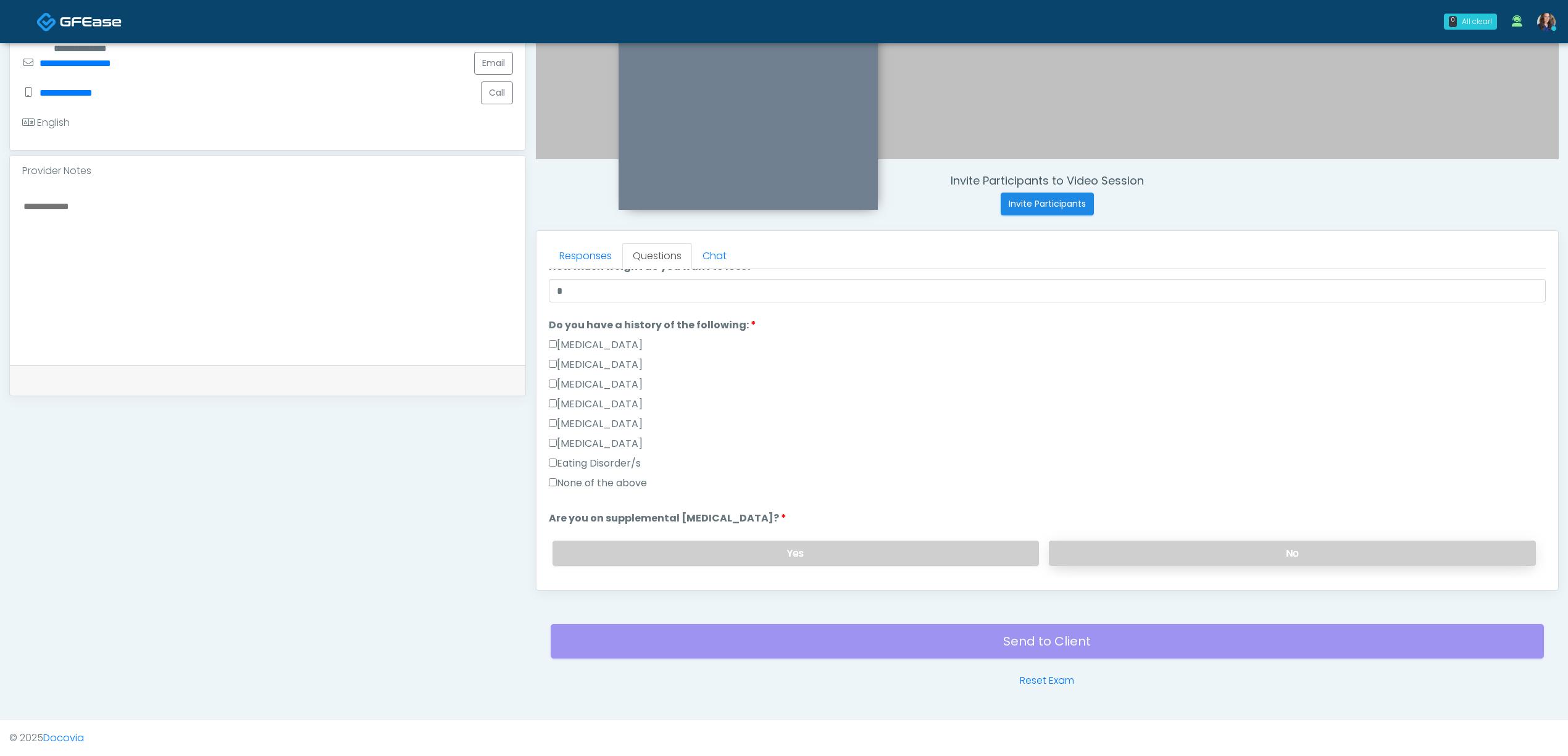
click at [1126, 558] on label "No" at bounding box center [1293, 554] width 487 height 26
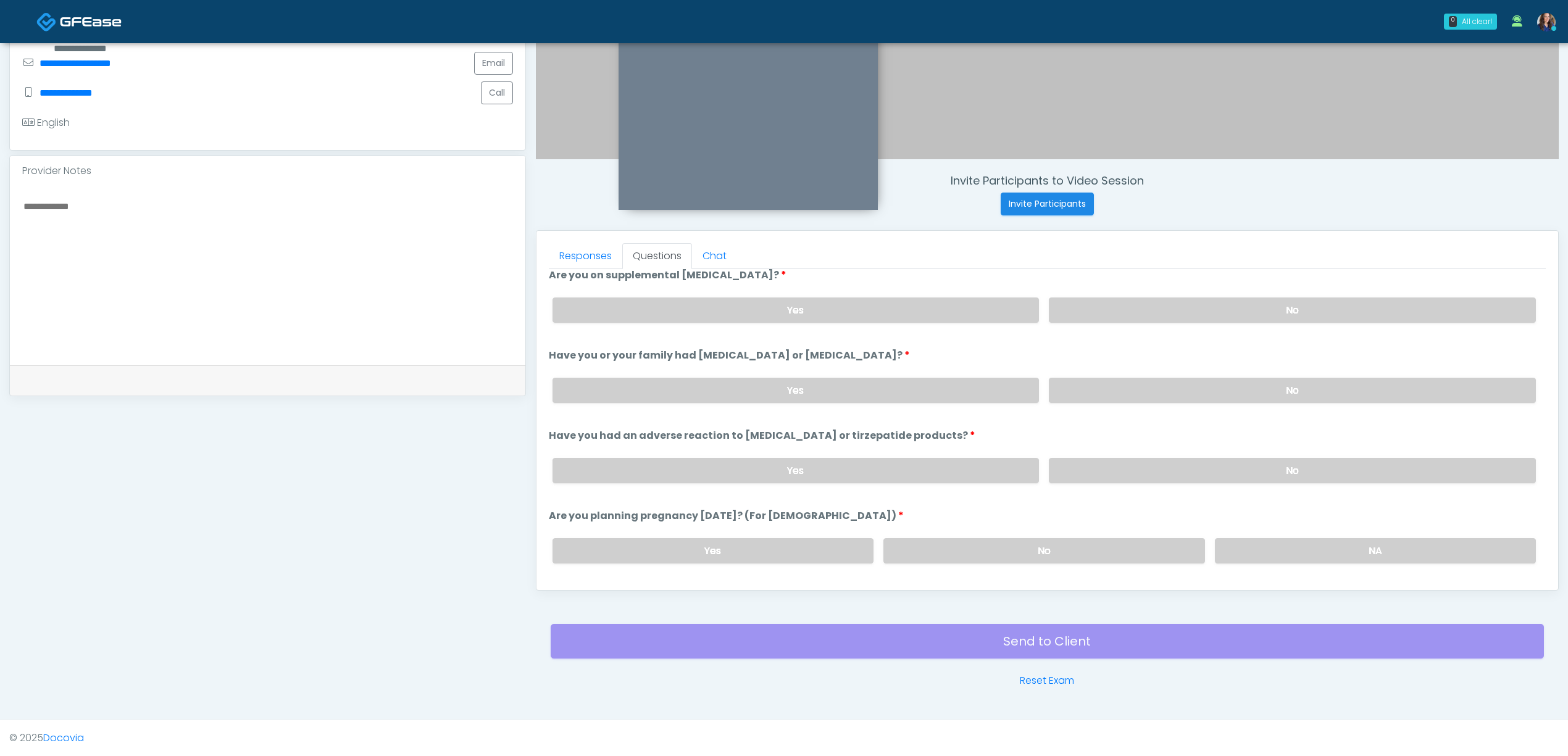
scroll to position [494, 0]
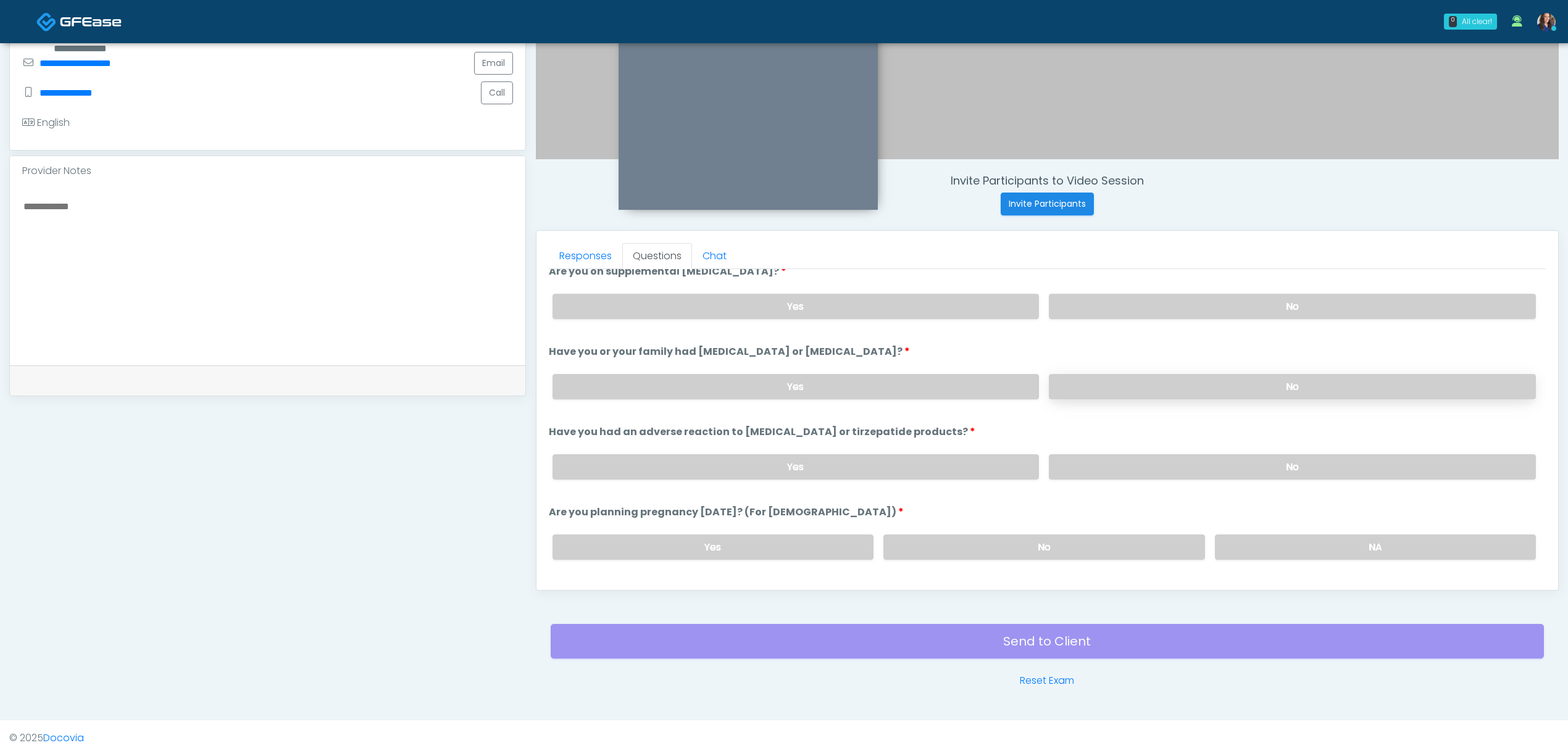
click at [1181, 393] on label "No" at bounding box center [1293, 387] width 487 height 26
click at [1171, 452] on div "Yes No" at bounding box center [1043, 466] width 1003 height 45
click at [1173, 467] on label "No" at bounding box center [1293, 467] width 487 height 26
click at [1137, 547] on label "No" at bounding box center [1043, 547] width 321 height 26
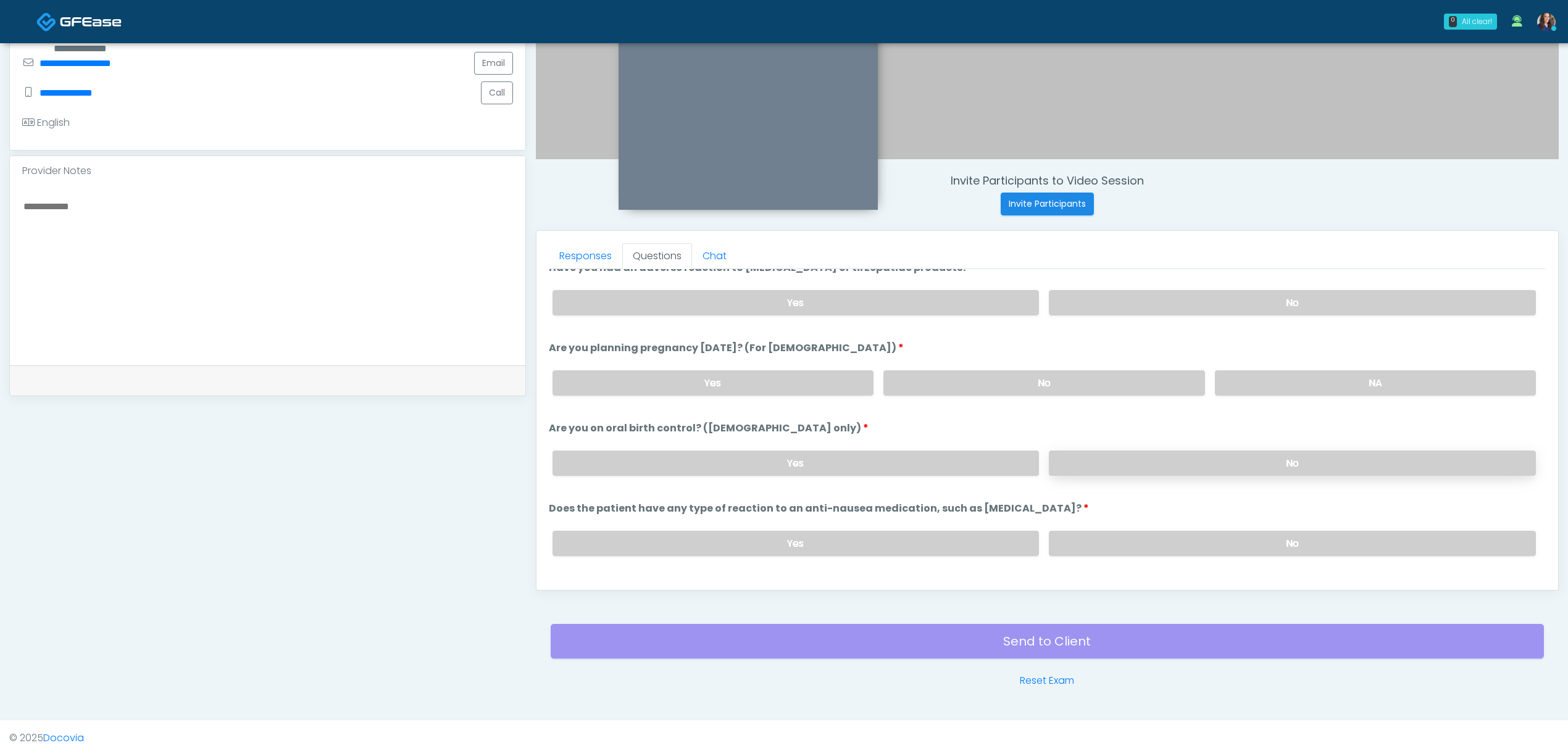
click at [1199, 472] on div "Yes No" at bounding box center [1043, 463] width 1003 height 45
drag, startPoint x: 1206, startPoint y: 466, endPoint x: 1225, endPoint y: 519, distance: 56.3
click at [1208, 466] on label "No" at bounding box center [1293, 463] width 487 height 26
drag, startPoint x: 1225, startPoint y: 530, endPoint x: 1196, endPoint y: 528, distance: 29.1
click at [1224, 530] on label "No" at bounding box center [1293, 543] width 487 height 26
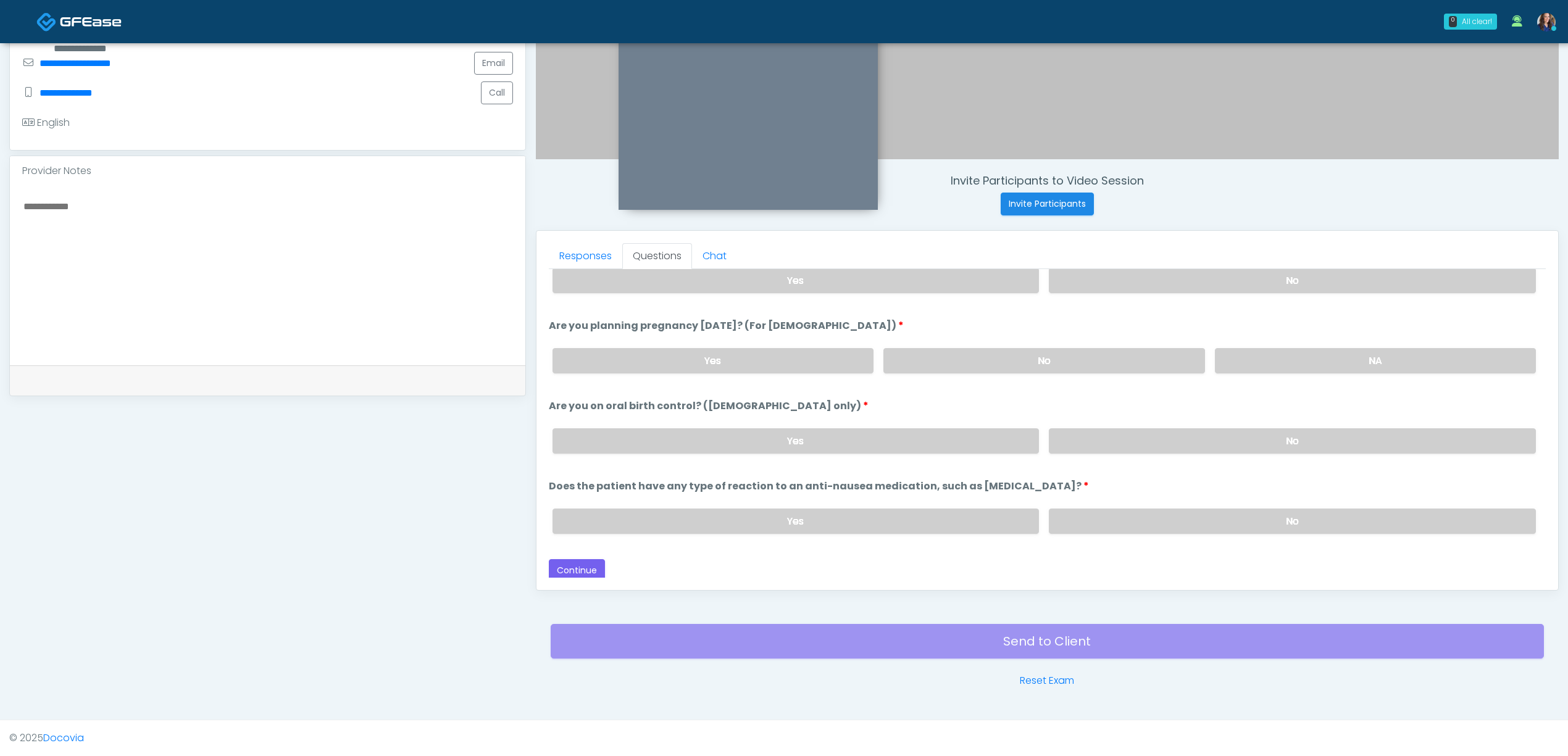
scroll to position [682, 0]
click at [588, 553] on div "Loading... Connecting to your agent... Please wait while we prepare your person…" at bounding box center [1047, 86] width 997 height 985
click at [564, 566] on button "Continue" at bounding box center [577, 567] width 56 height 23
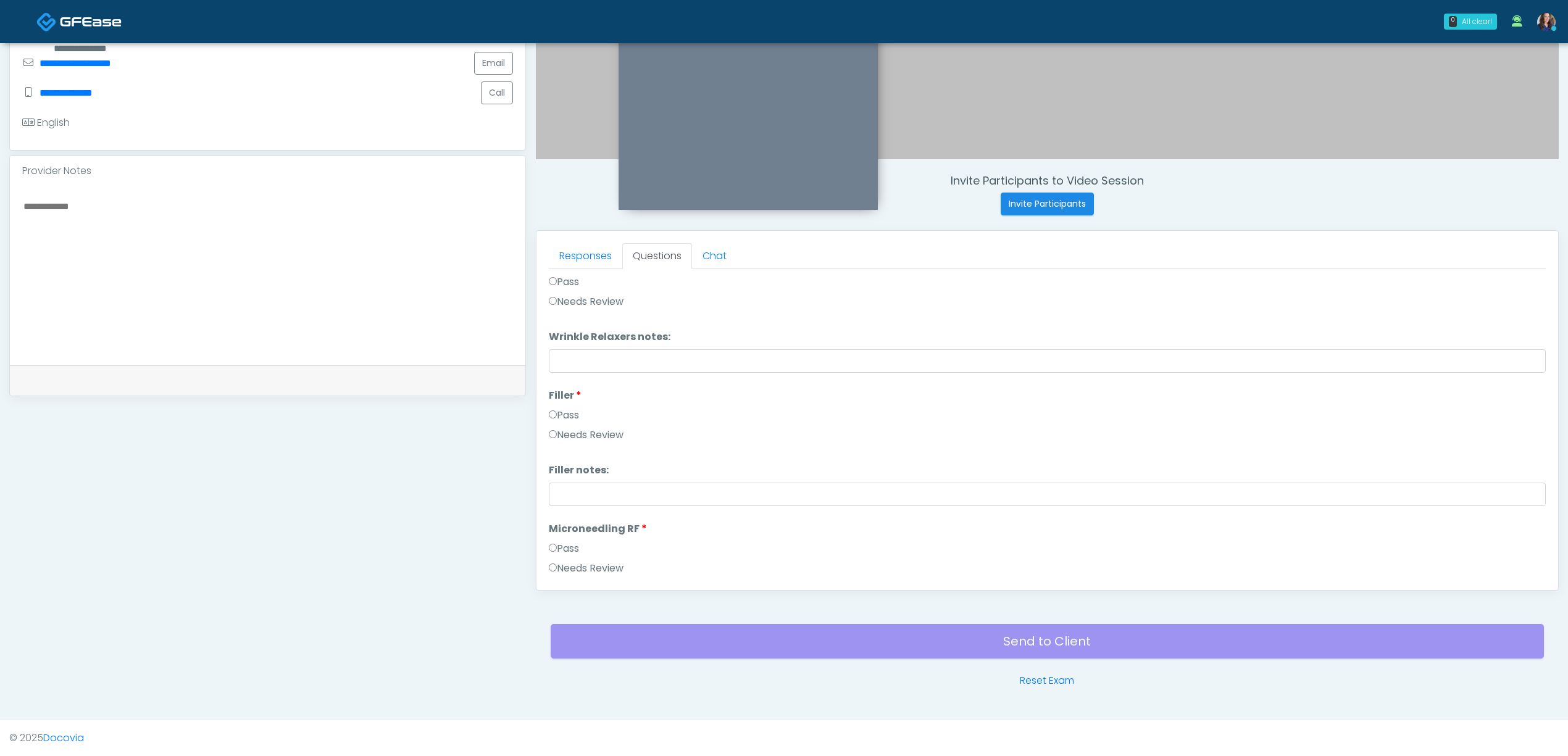
scroll to position [0, 0]
click at [1509, 289] on button "Pass All" at bounding box center [1523, 285] width 47 height 23
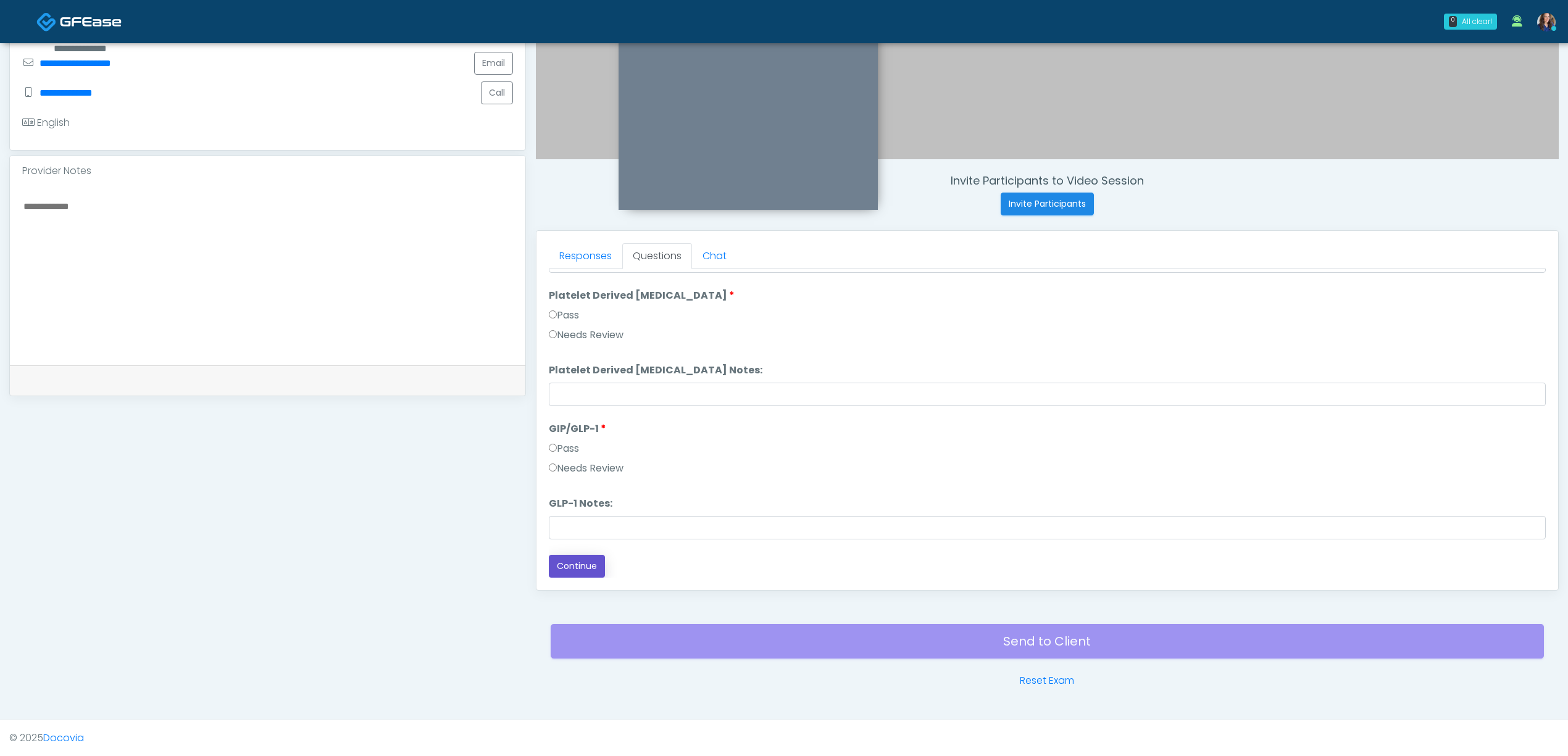
click at [586, 567] on button "Continue" at bounding box center [577, 566] width 56 height 23
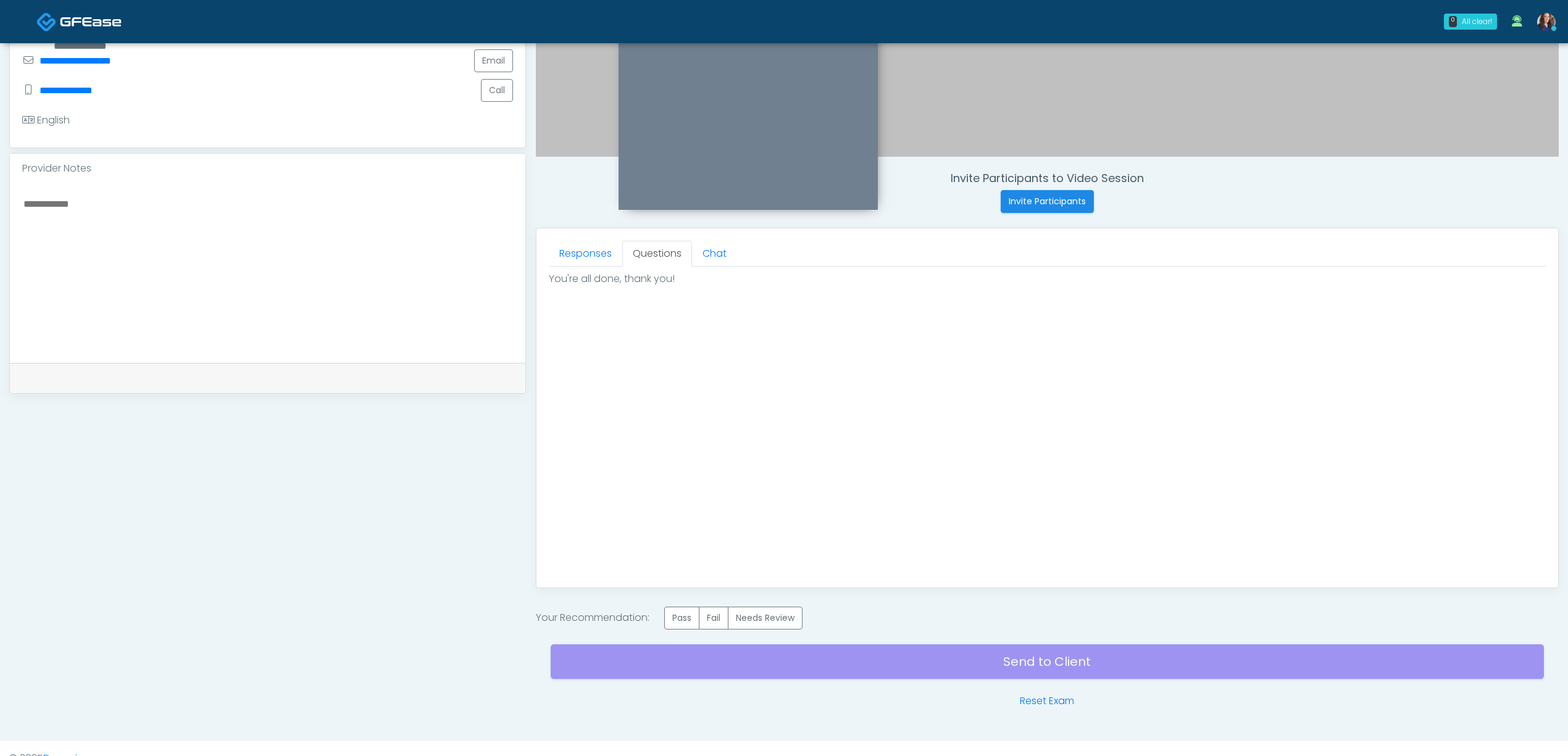
drag, startPoint x: 694, startPoint y: 614, endPoint x: 745, endPoint y: 639, distance: 56.8
click at [695, 614] on label "Pass" at bounding box center [682, 618] width 35 height 23
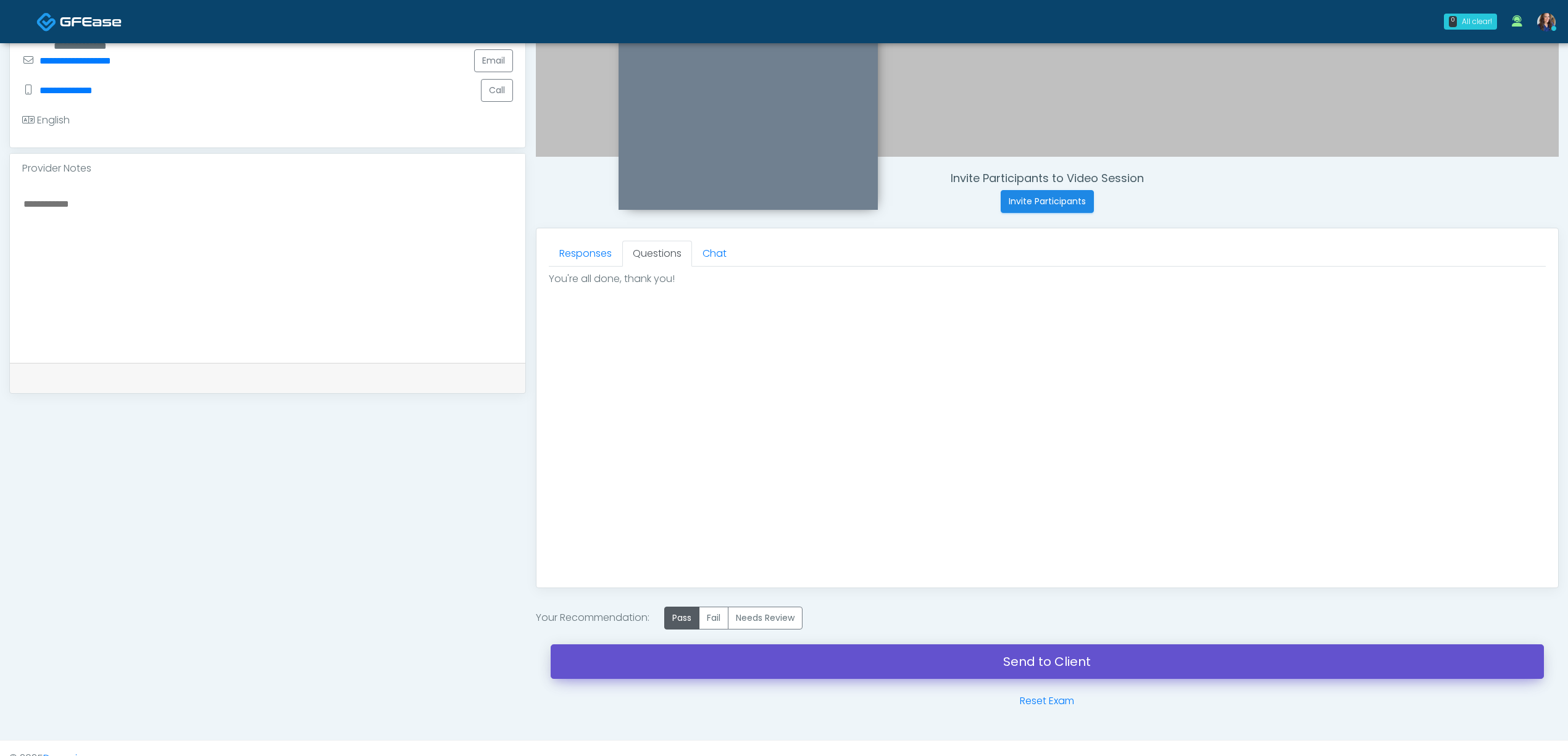
click at [835, 663] on link "Send to Client" at bounding box center [1047, 661] width 993 height 34
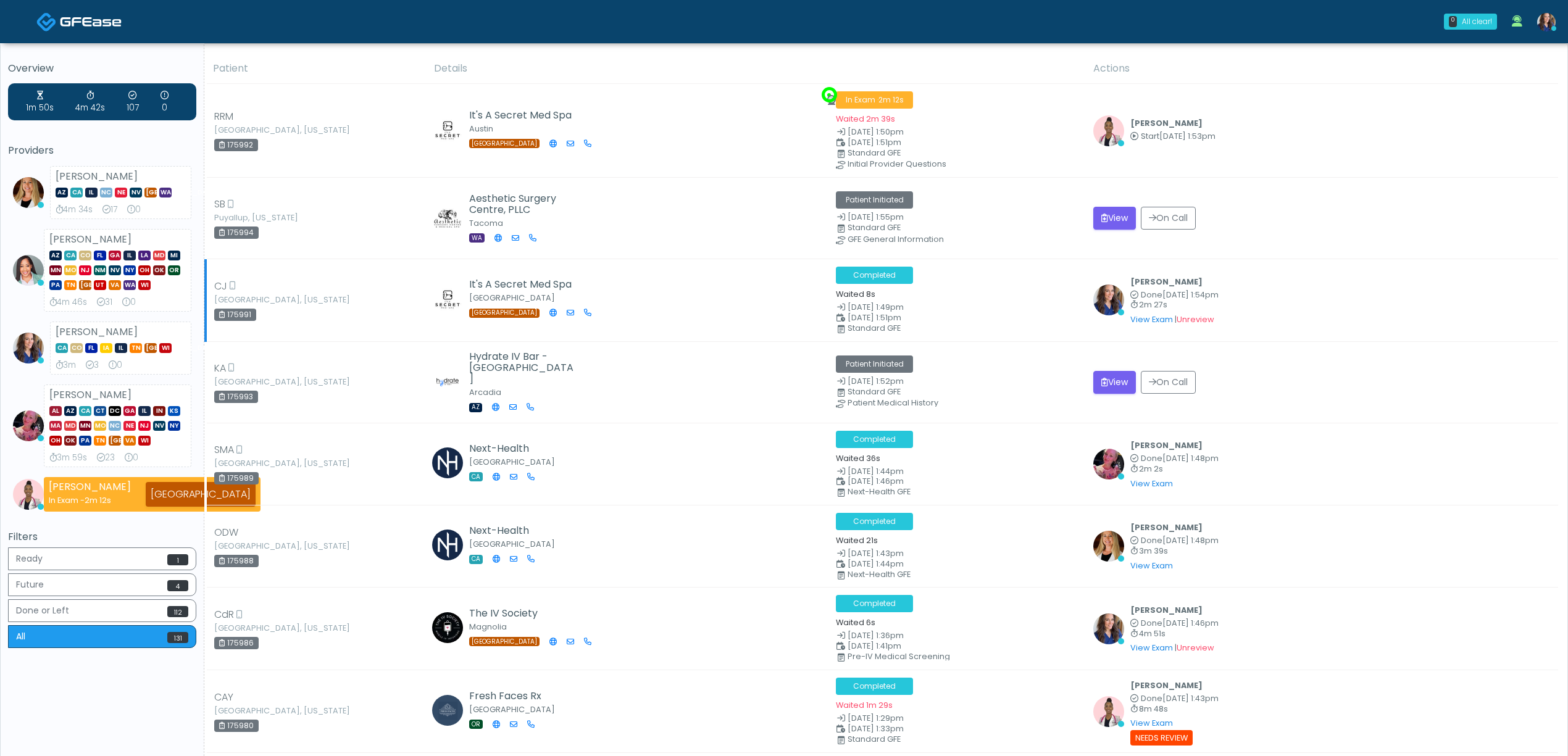
click at [993, 333] on td "Completed Waited 8s Oct 1, 1:49pm Oct 1, 1:51pm Standard GFE" at bounding box center [957, 300] width 257 height 82
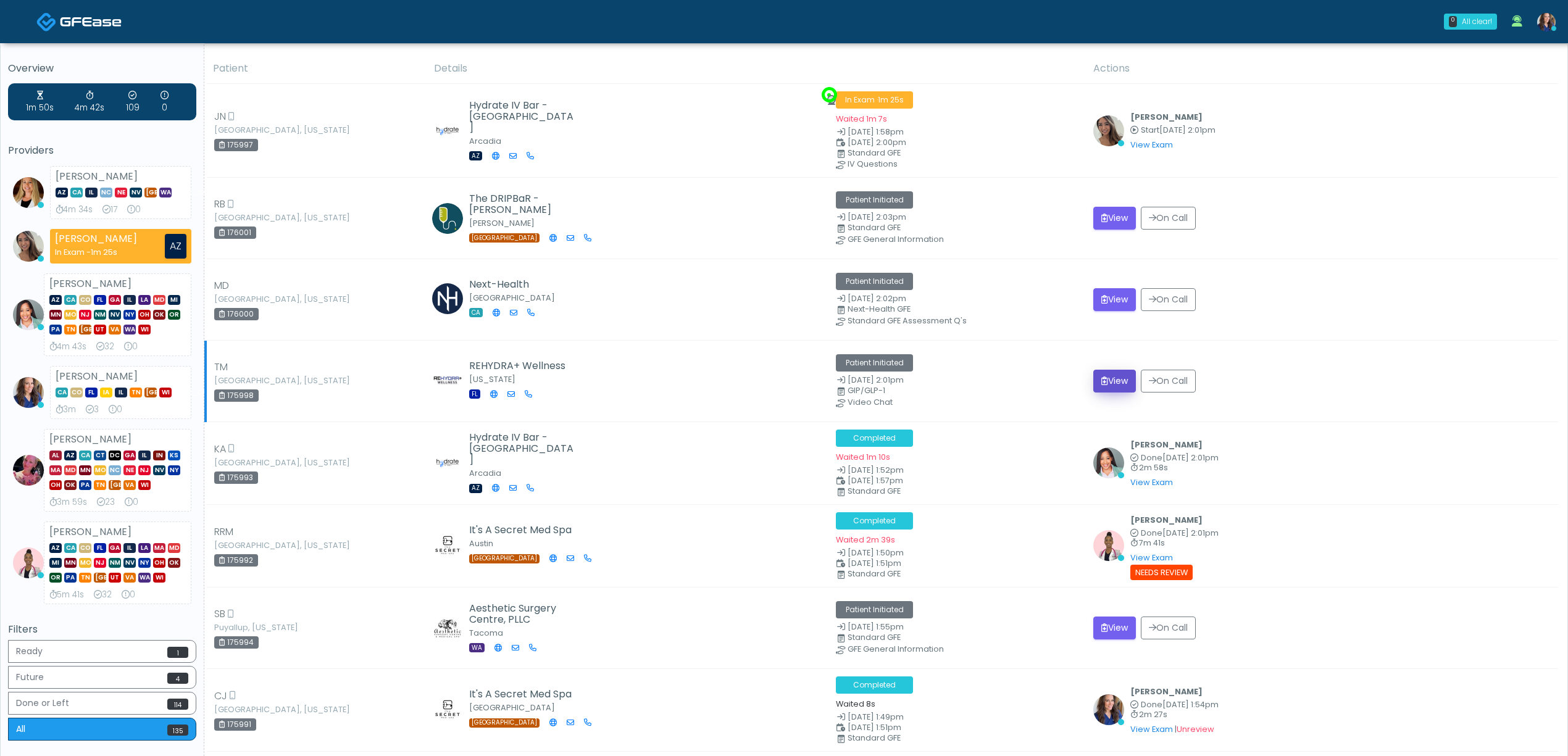
click at [1117, 388] on button "View" at bounding box center [1114, 380] width 42 height 23
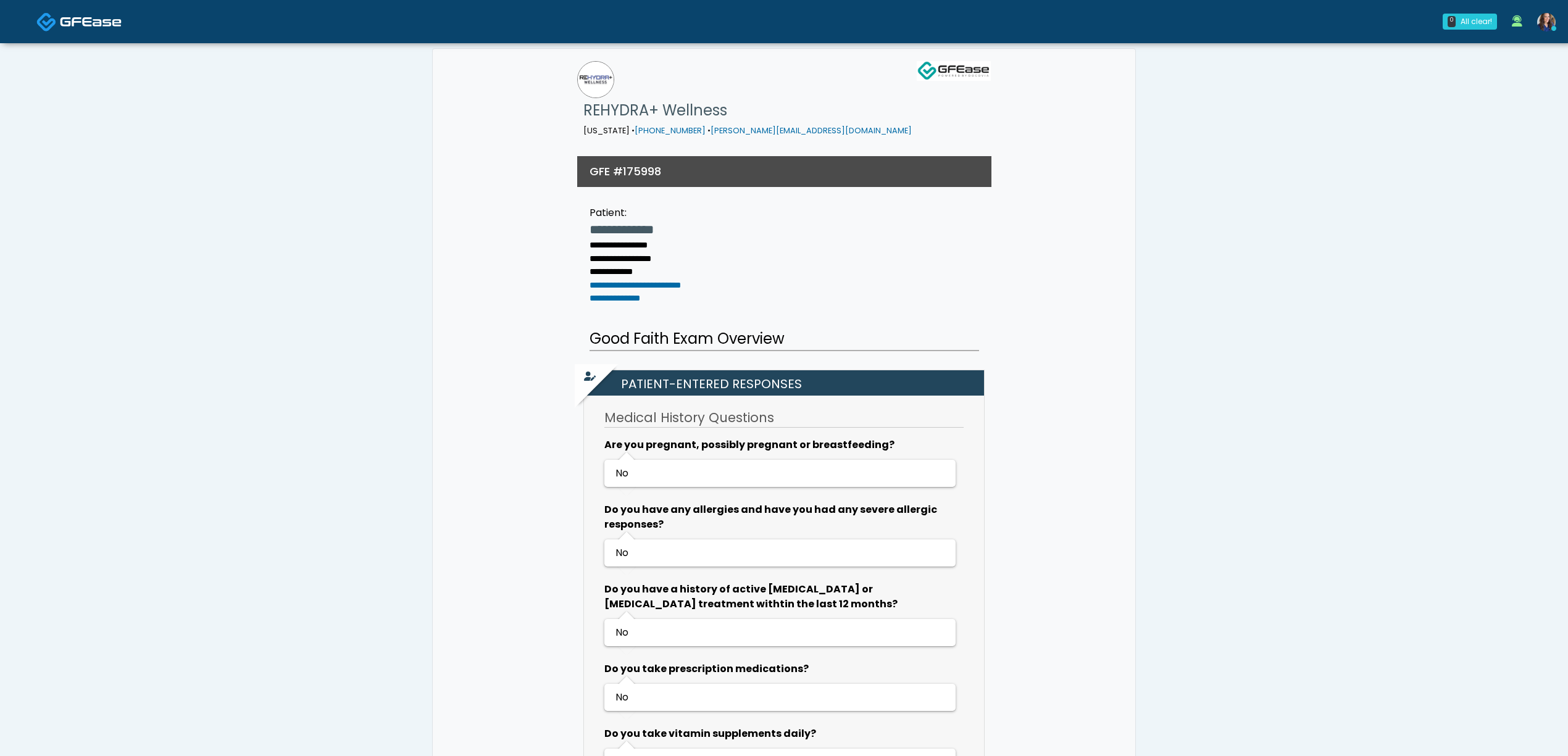
drag, startPoint x: 174, startPoint y: 201, endPoint x: 148, endPoint y: 76, distance: 127.7
click at [174, 201] on div "**********" at bounding box center [783, 763] width 1549 height 1439
click at [1475, 26] on div "-1m -21s" at bounding box center [1476, 21] width 32 height 11
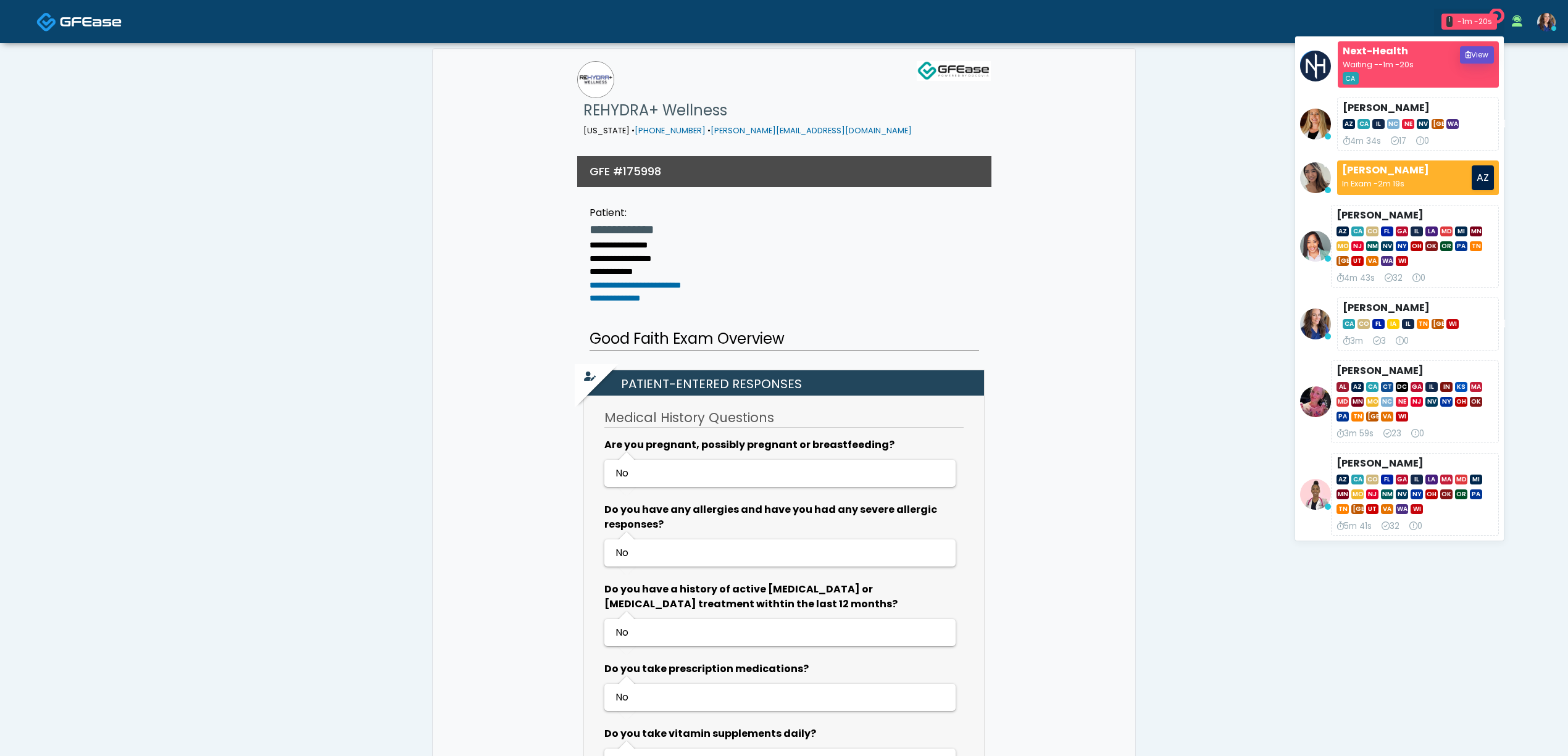
click at [1470, 48] on button "View" at bounding box center [1477, 55] width 34 height 18
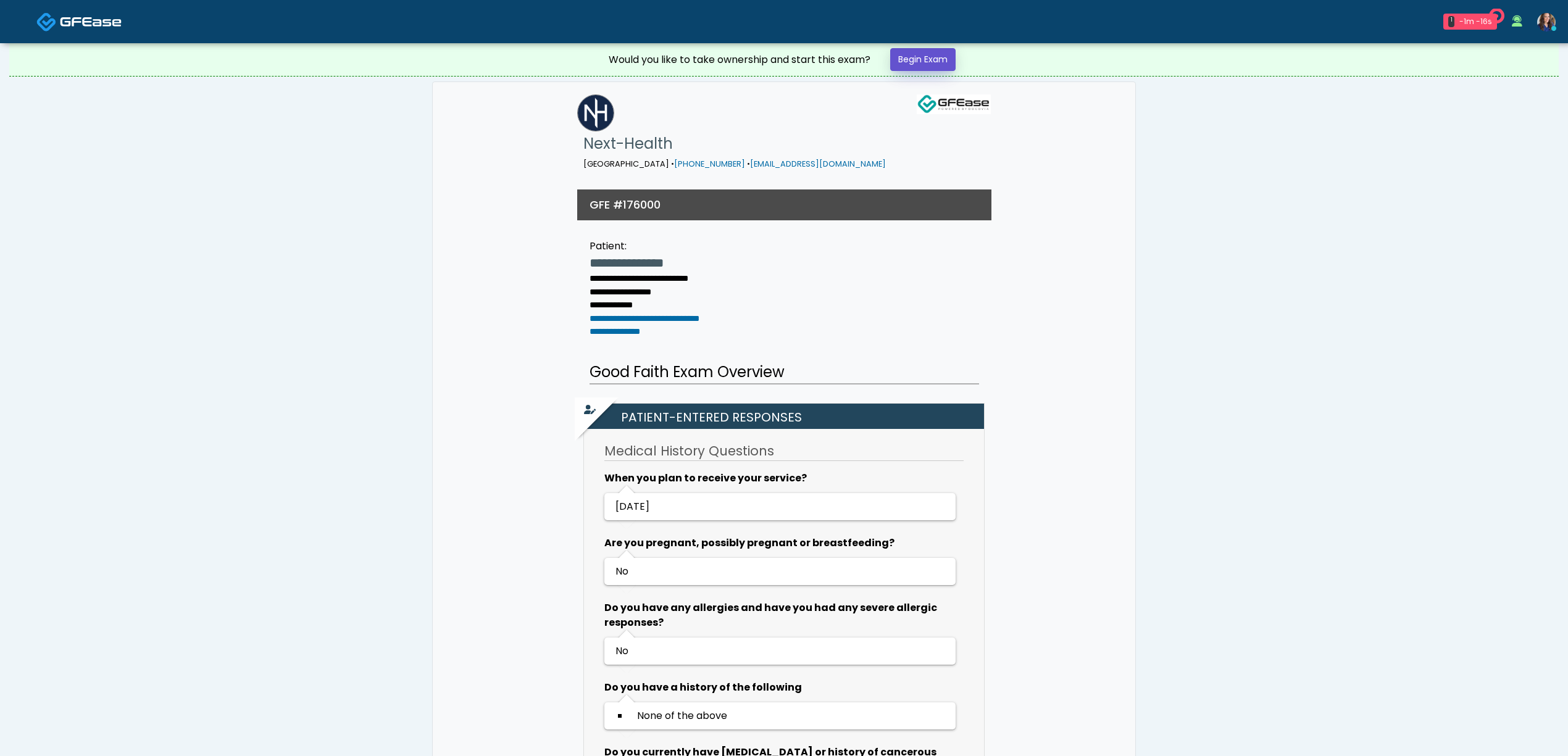
click at [949, 63] on link "Begin Exam" at bounding box center [923, 59] width 66 height 23
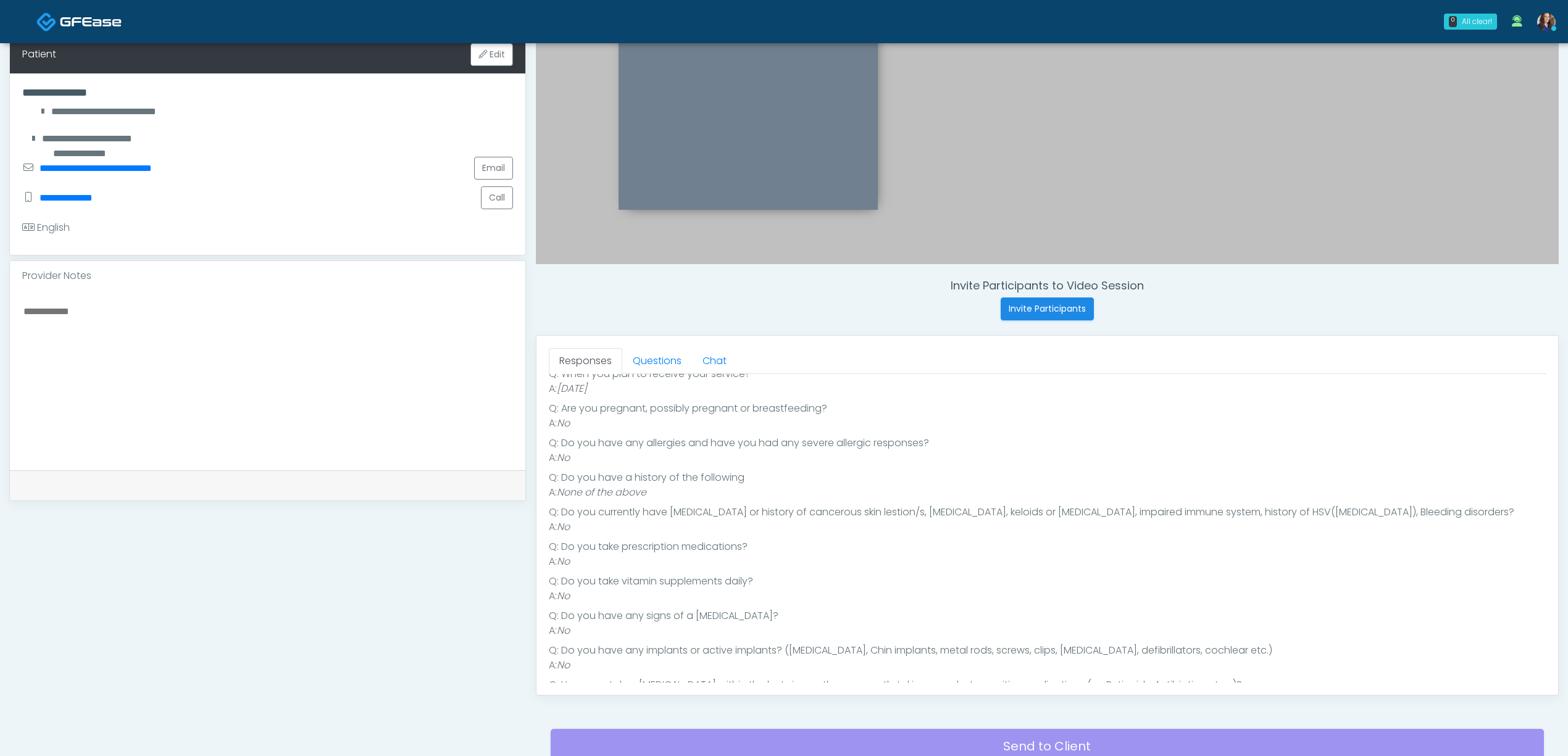
scroll to position [154, 0]
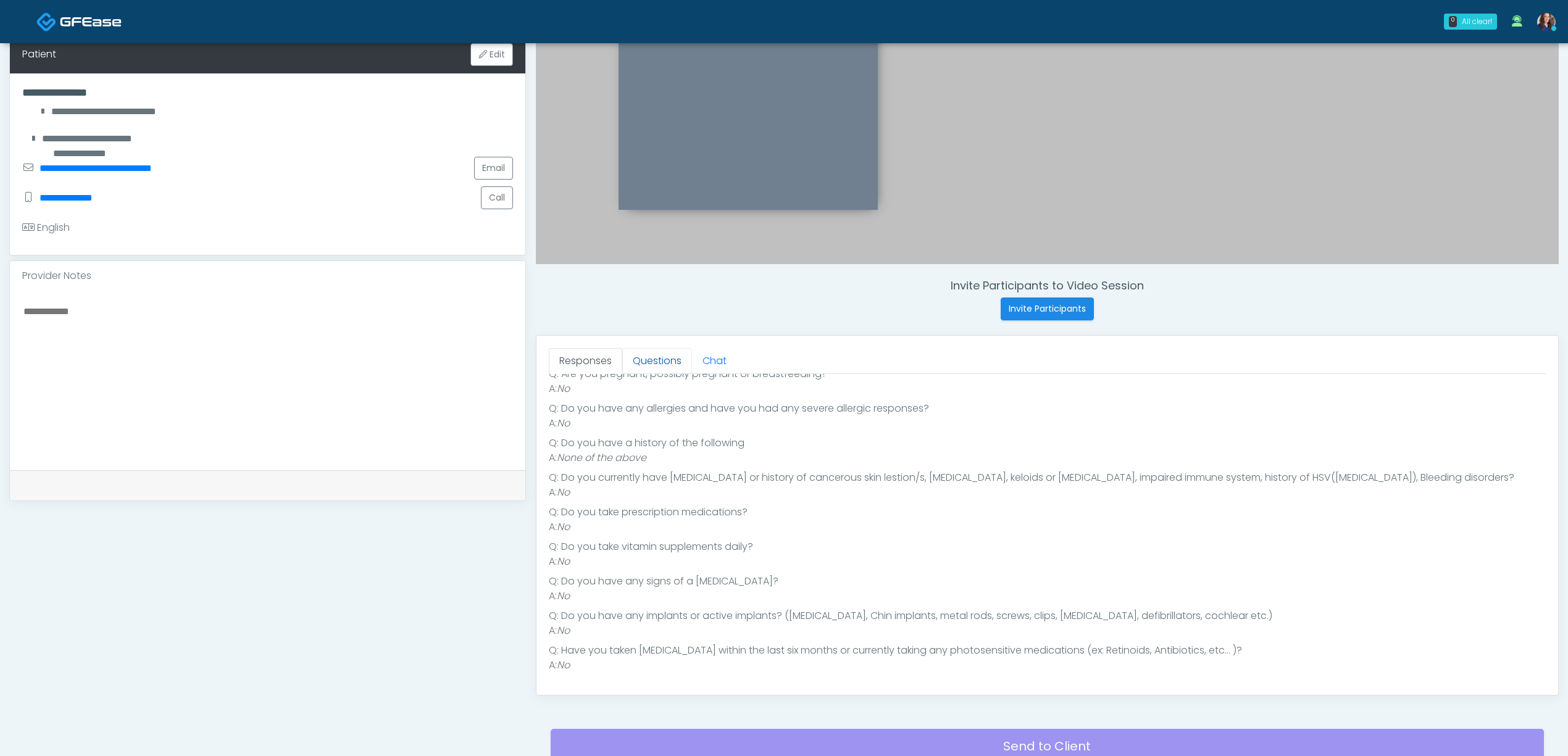
click at [643, 355] on link "Questions" at bounding box center [656, 360] width 70 height 26
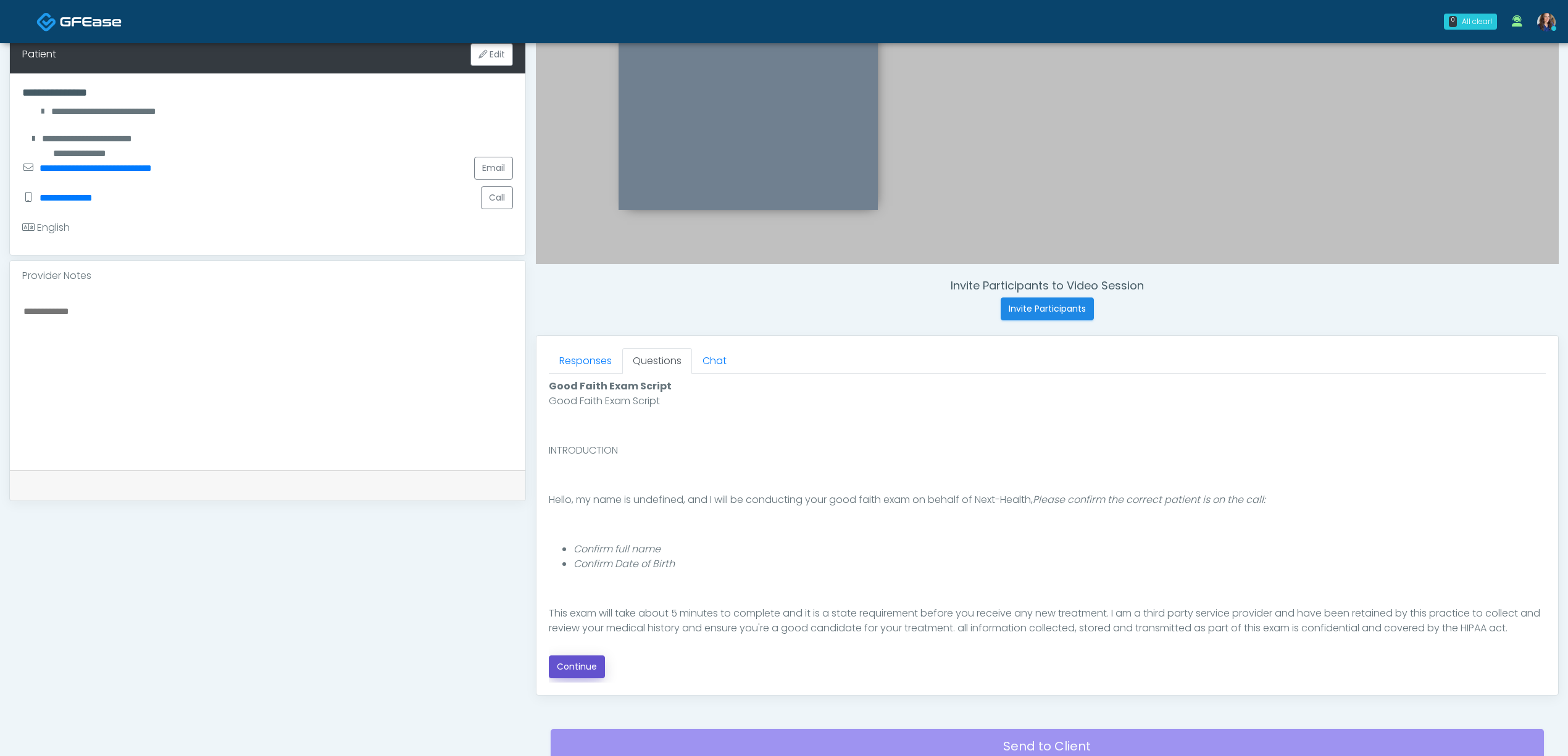
click at [574, 672] on button "Continue" at bounding box center [577, 666] width 56 height 23
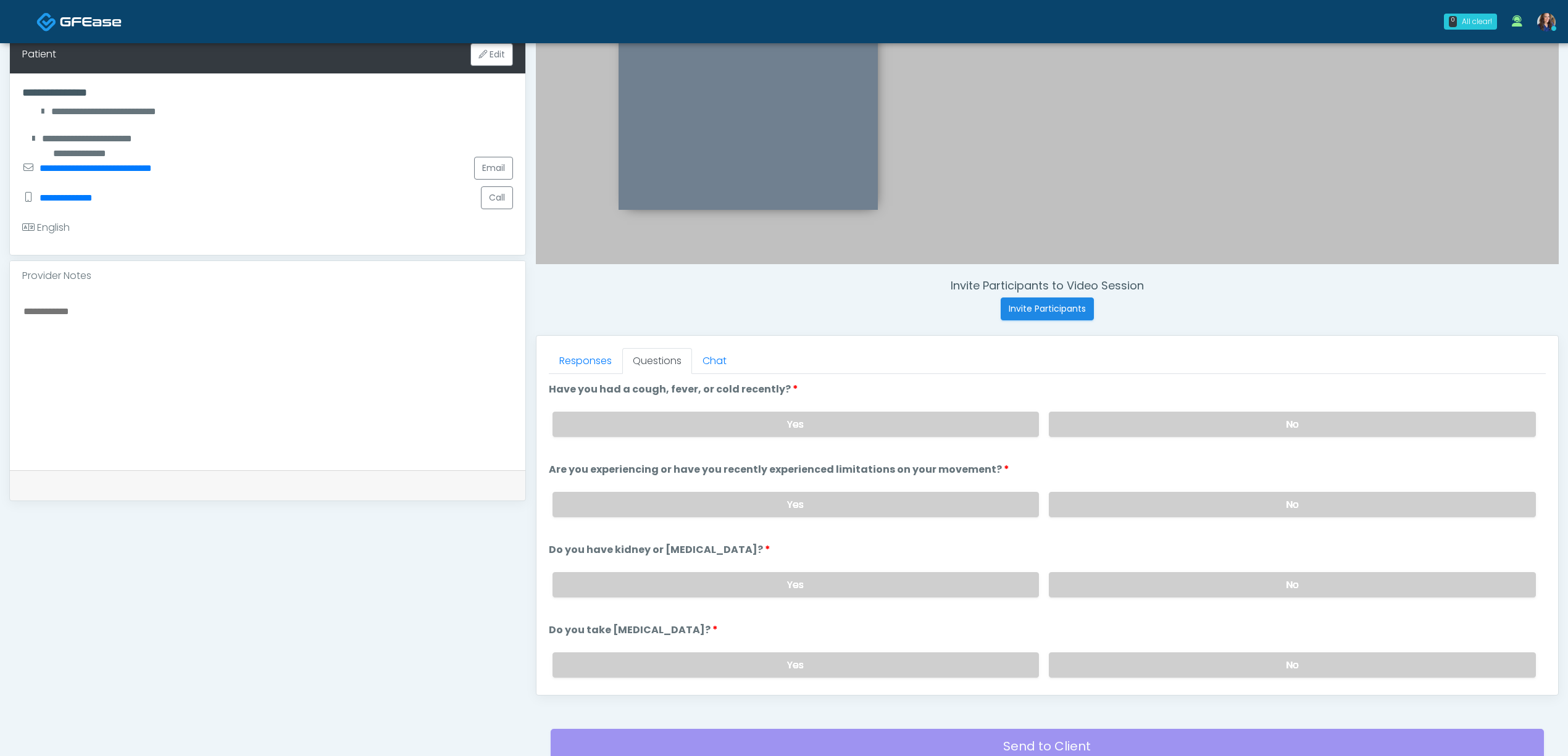
scroll to position [354, 0]
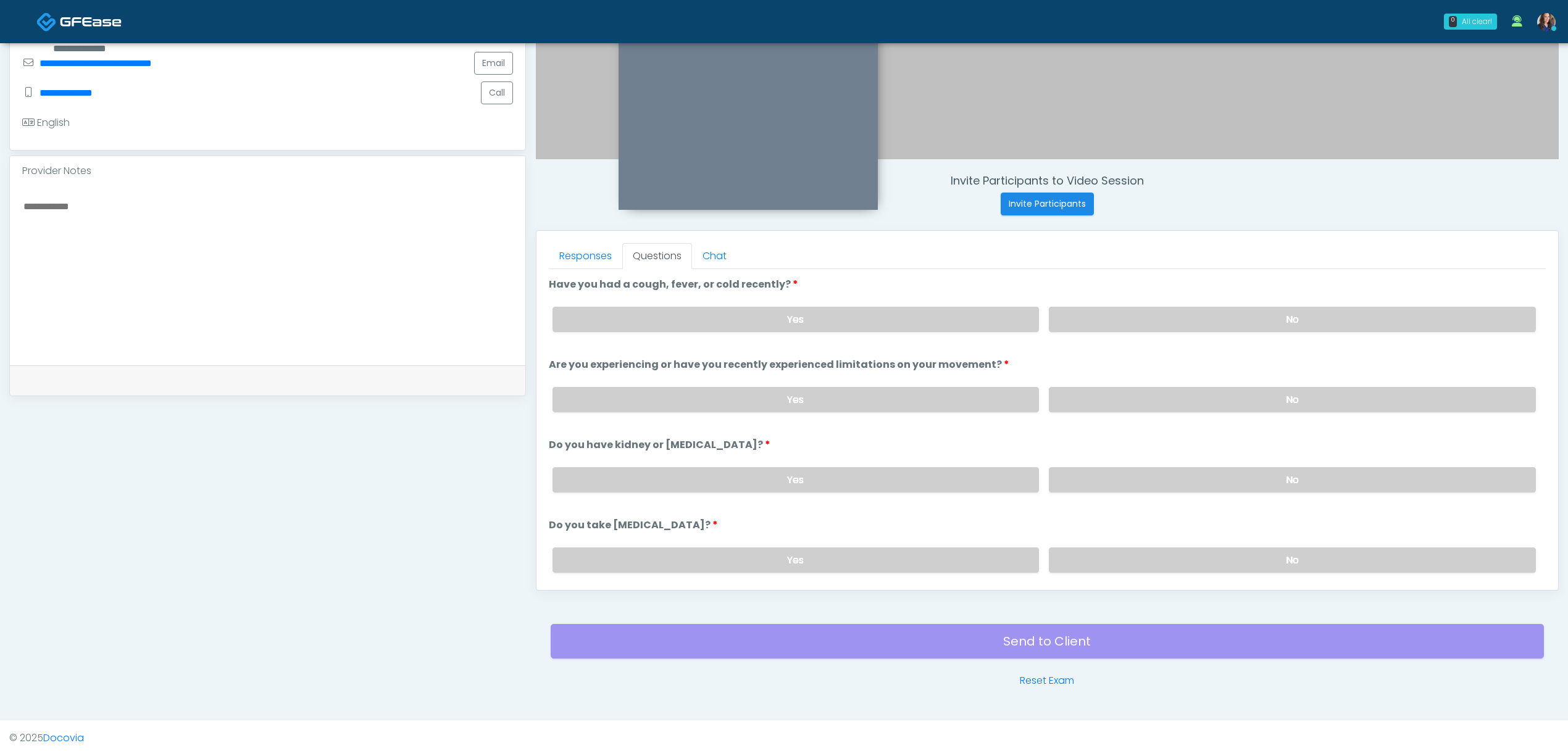
click at [1161, 304] on div "Yes No" at bounding box center [1043, 319] width 1003 height 45
click at [1156, 316] on label "No" at bounding box center [1293, 319] width 487 height 26
click at [1136, 395] on label "No" at bounding box center [1293, 400] width 487 height 26
click at [1126, 474] on label "No" at bounding box center [1293, 480] width 487 height 26
click at [1117, 549] on label "No" at bounding box center [1293, 560] width 487 height 26
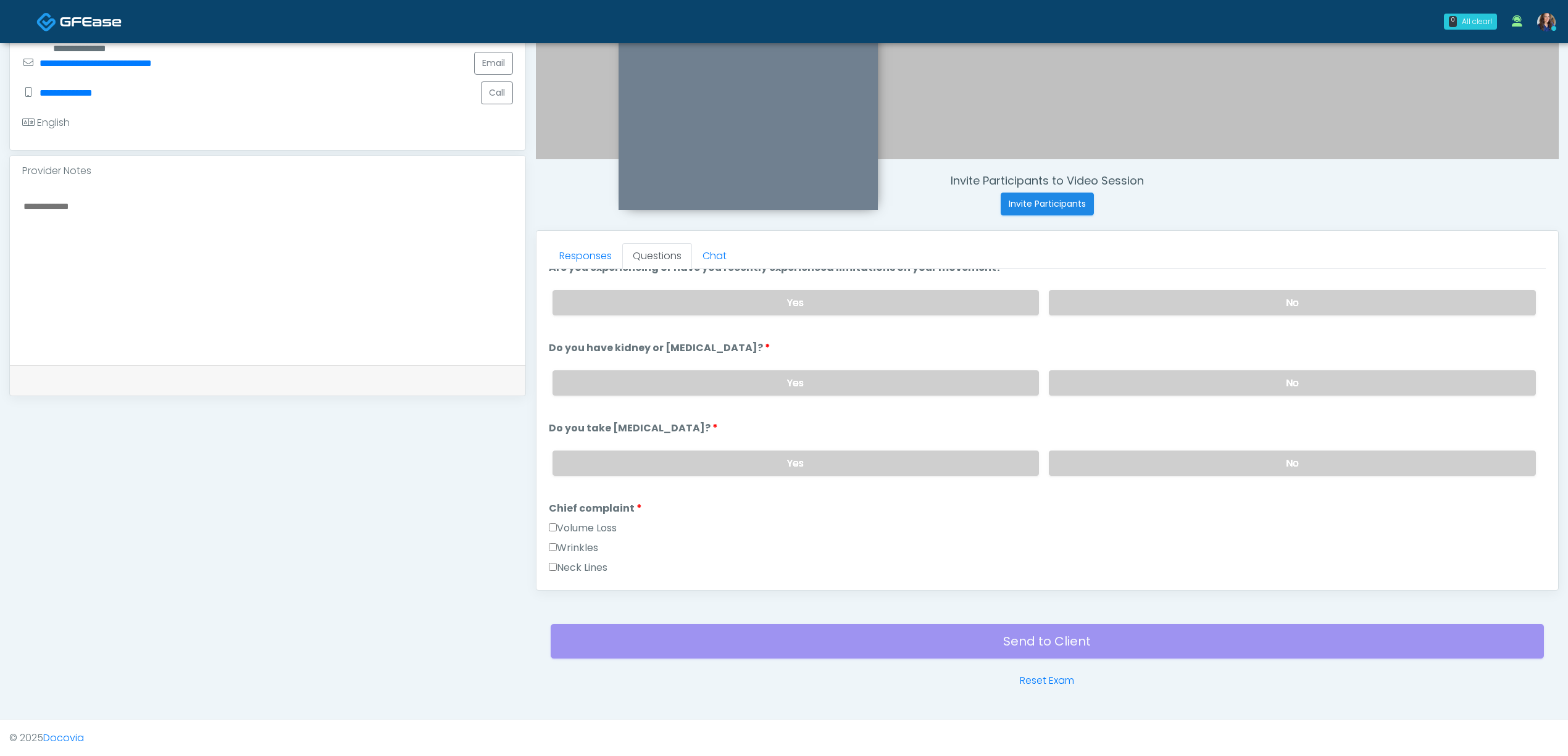
scroll to position [246, 0]
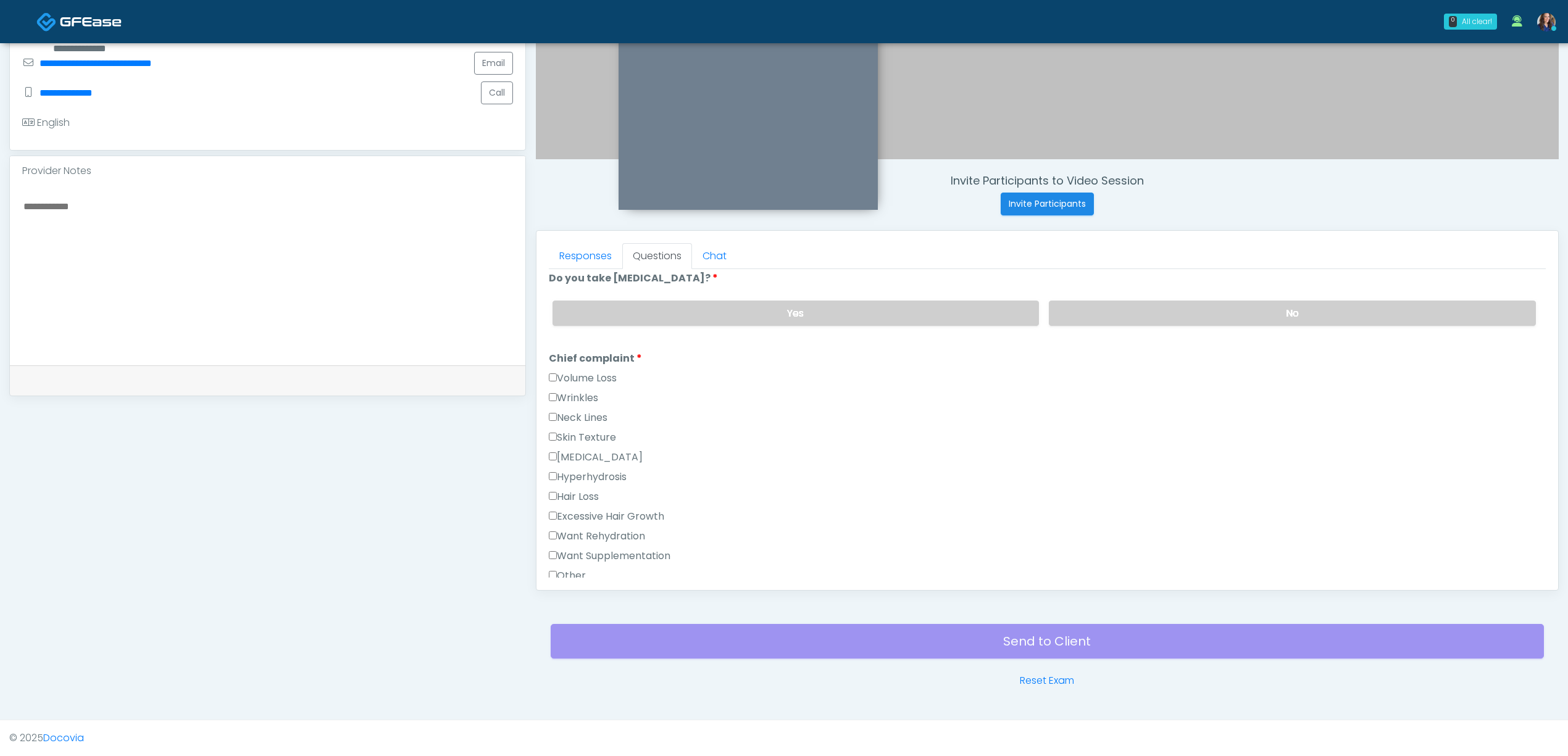
click at [595, 554] on label "Want Supplementation" at bounding box center [610, 556] width 122 height 15
click at [601, 532] on label "Want Rehydration" at bounding box center [597, 536] width 96 height 15
click at [569, 255] on link "Responses" at bounding box center [586, 256] width 74 height 26
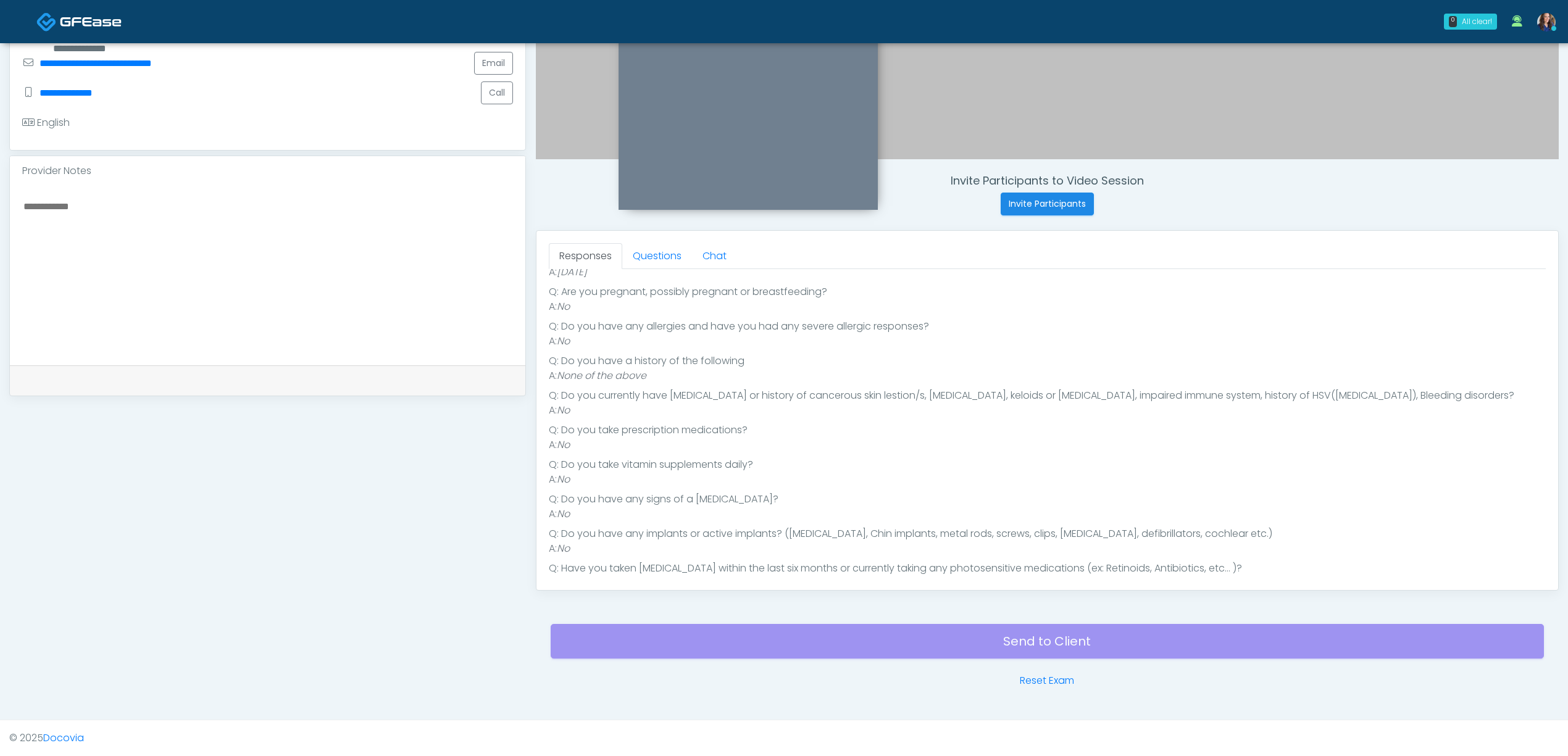
scroll to position [154, 0]
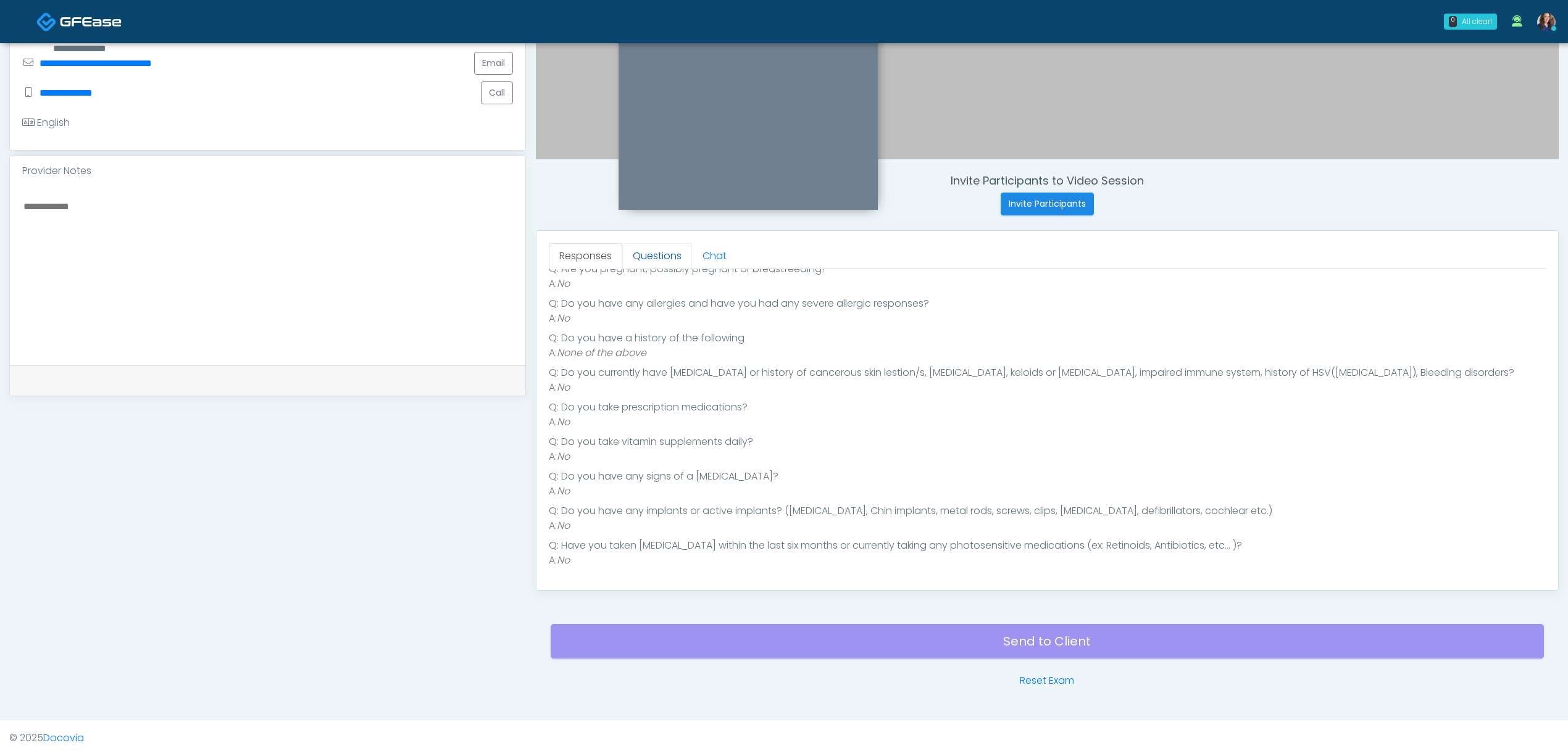
click at [677, 256] on link "Questions" at bounding box center [656, 256] width 70 height 26
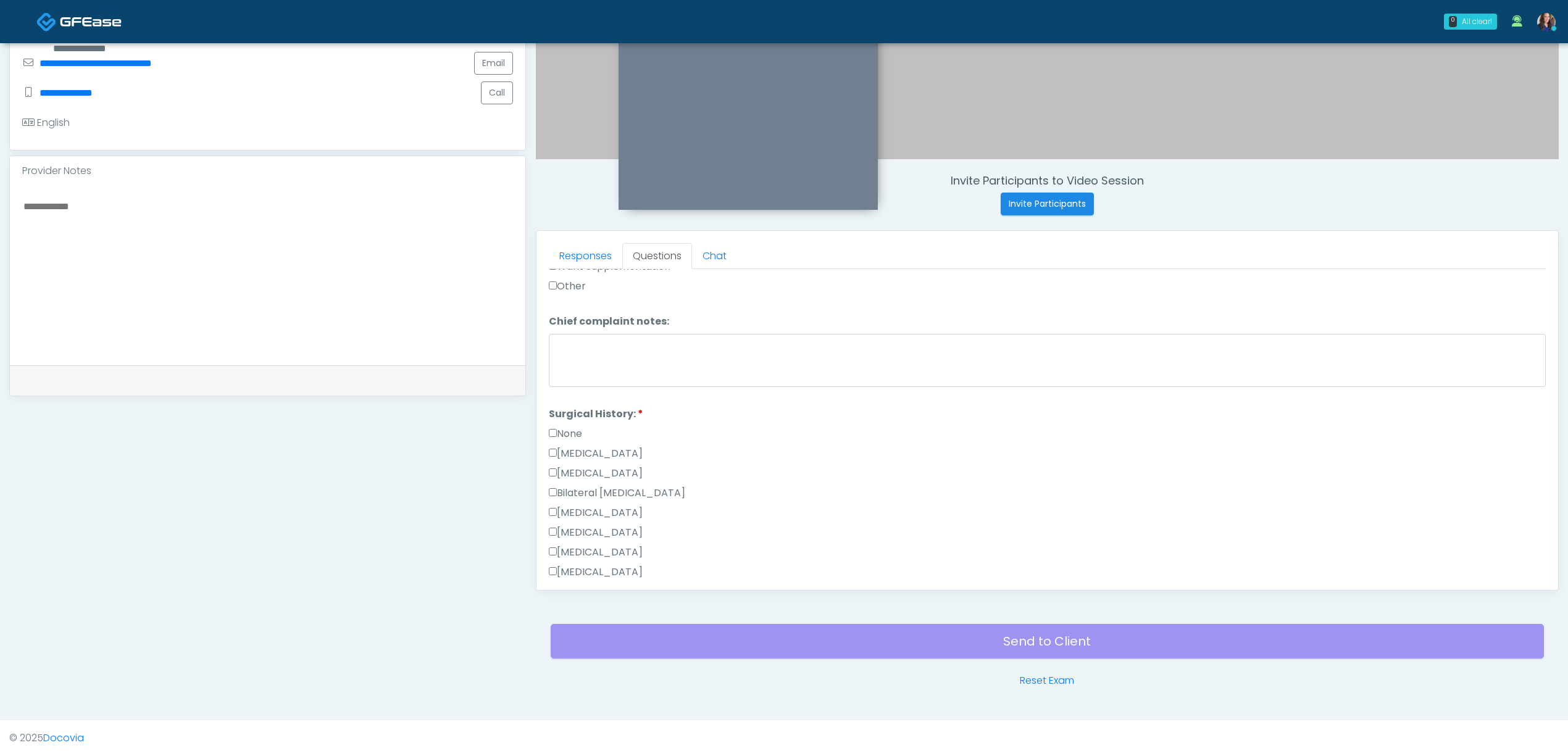
scroll to position [566, 0]
click at [573, 401] on label "None" at bounding box center [566, 404] width 33 height 15
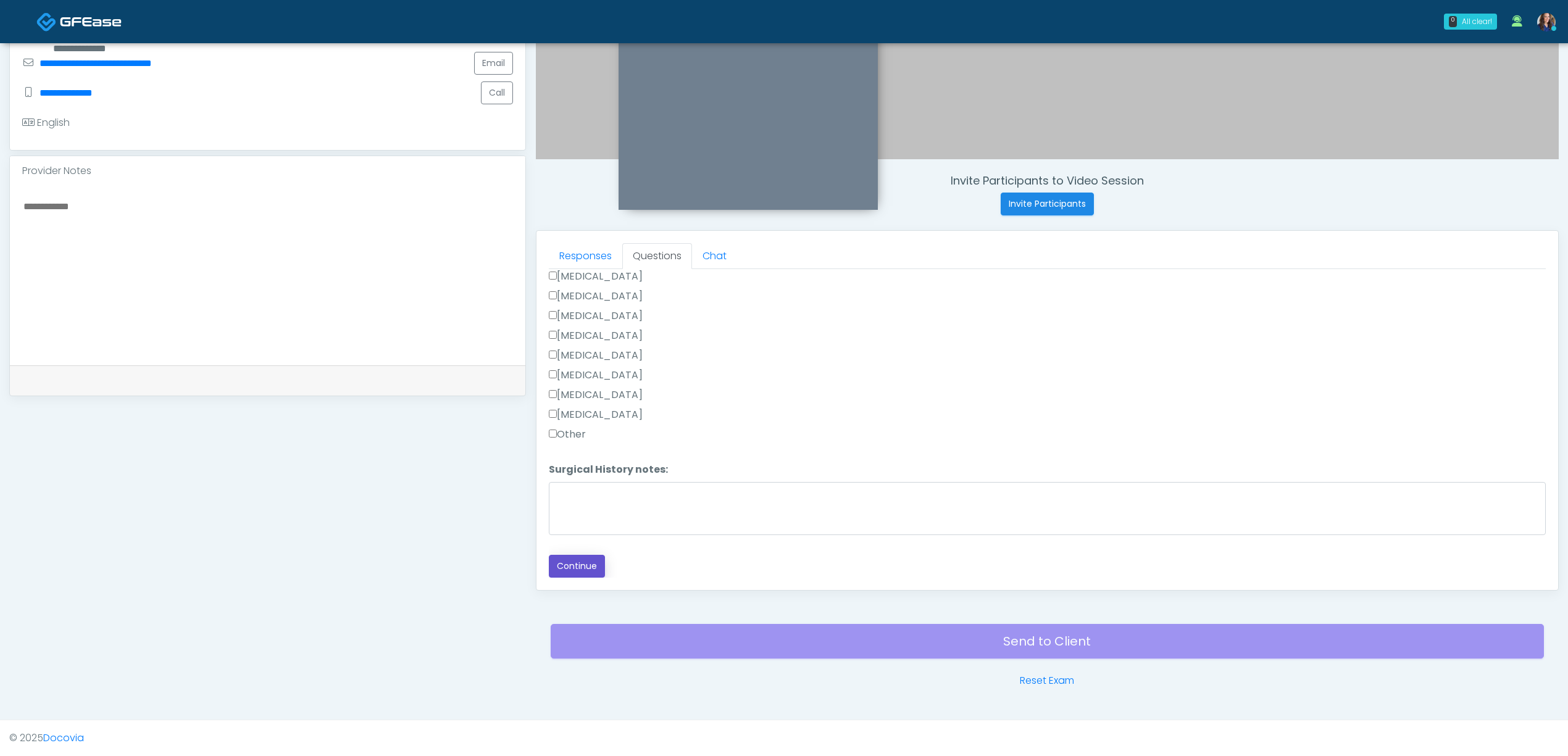
click at [582, 567] on button "Continue" at bounding box center [577, 566] width 56 height 23
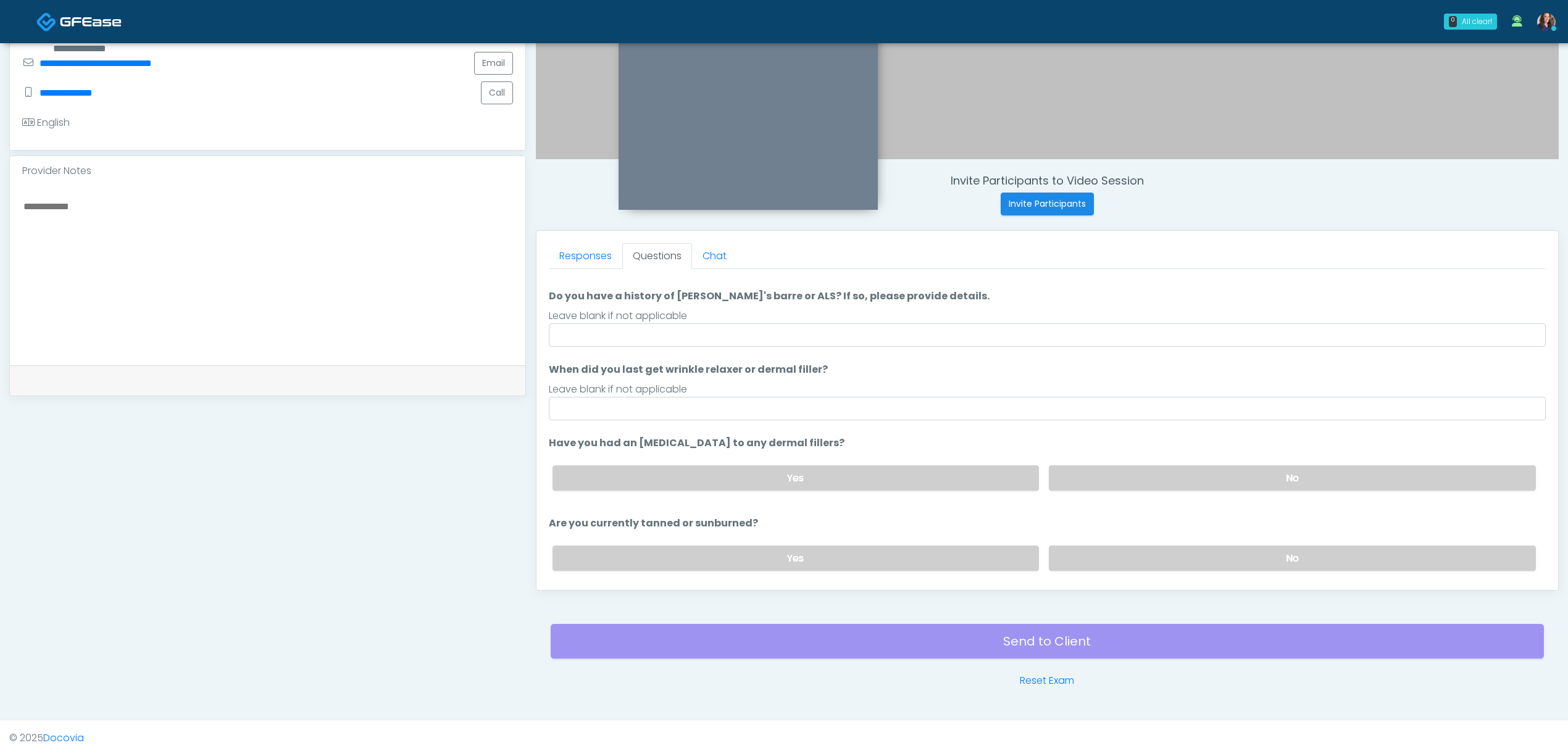
scroll to position [0, 0]
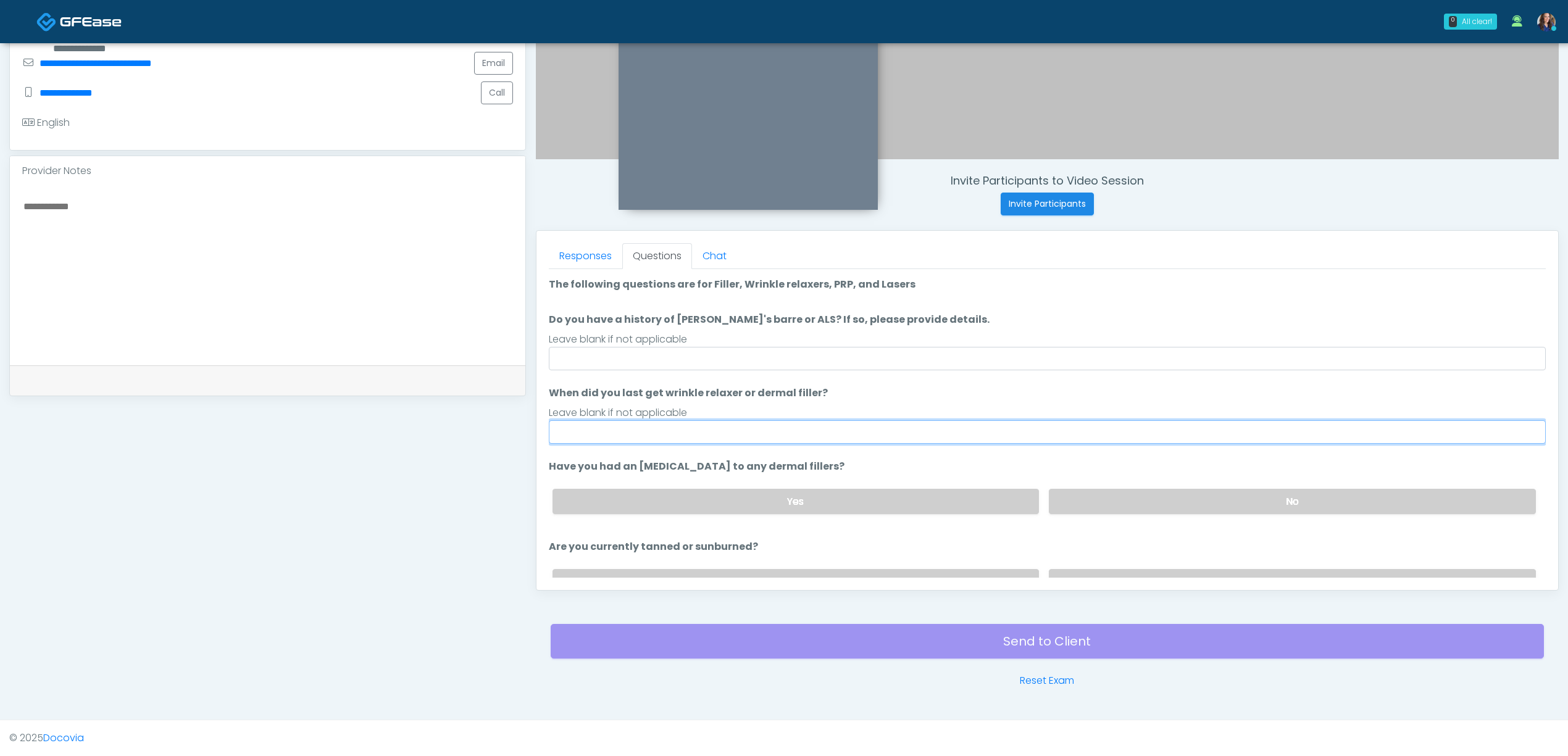
click at [775, 428] on input "When did you last get wrinkle relaxer or dermal filler?" at bounding box center [1047, 432] width 997 height 24
type input "**"
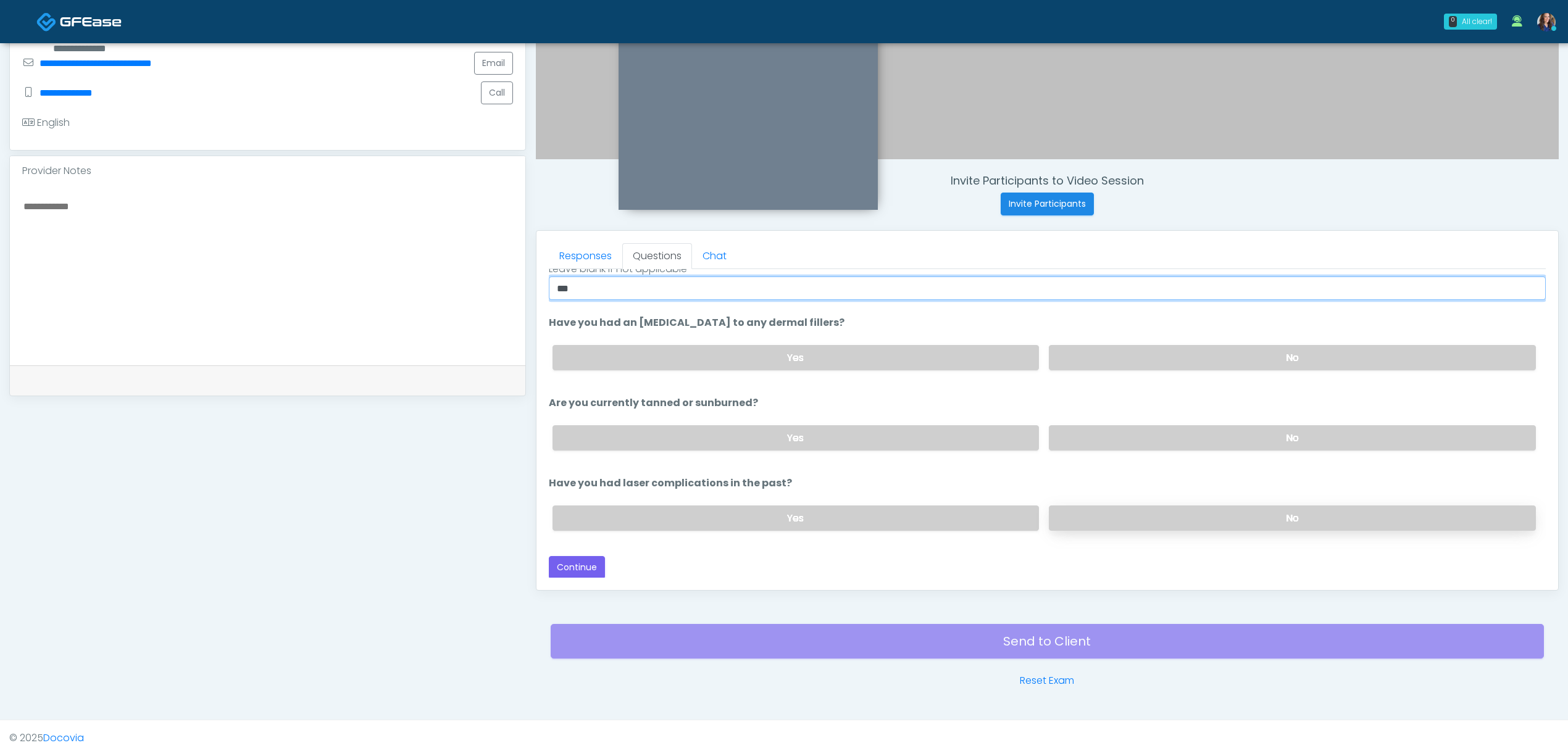
scroll to position [144, 0]
drag, startPoint x: 1088, startPoint y: 522, endPoint x: 1095, endPoint y: 481, distance: 41.6
click at [1088, 517] on label "No" at bounding box center [1293, 517] width 487 height 26
click at [1097, 435] on label "No" at bounding box center [1293, 437] width 487 height 26
drag, startPoint x: 588, startPoint y: 563, endPoint x: 604, endPoint y: 558, distance: 16.8
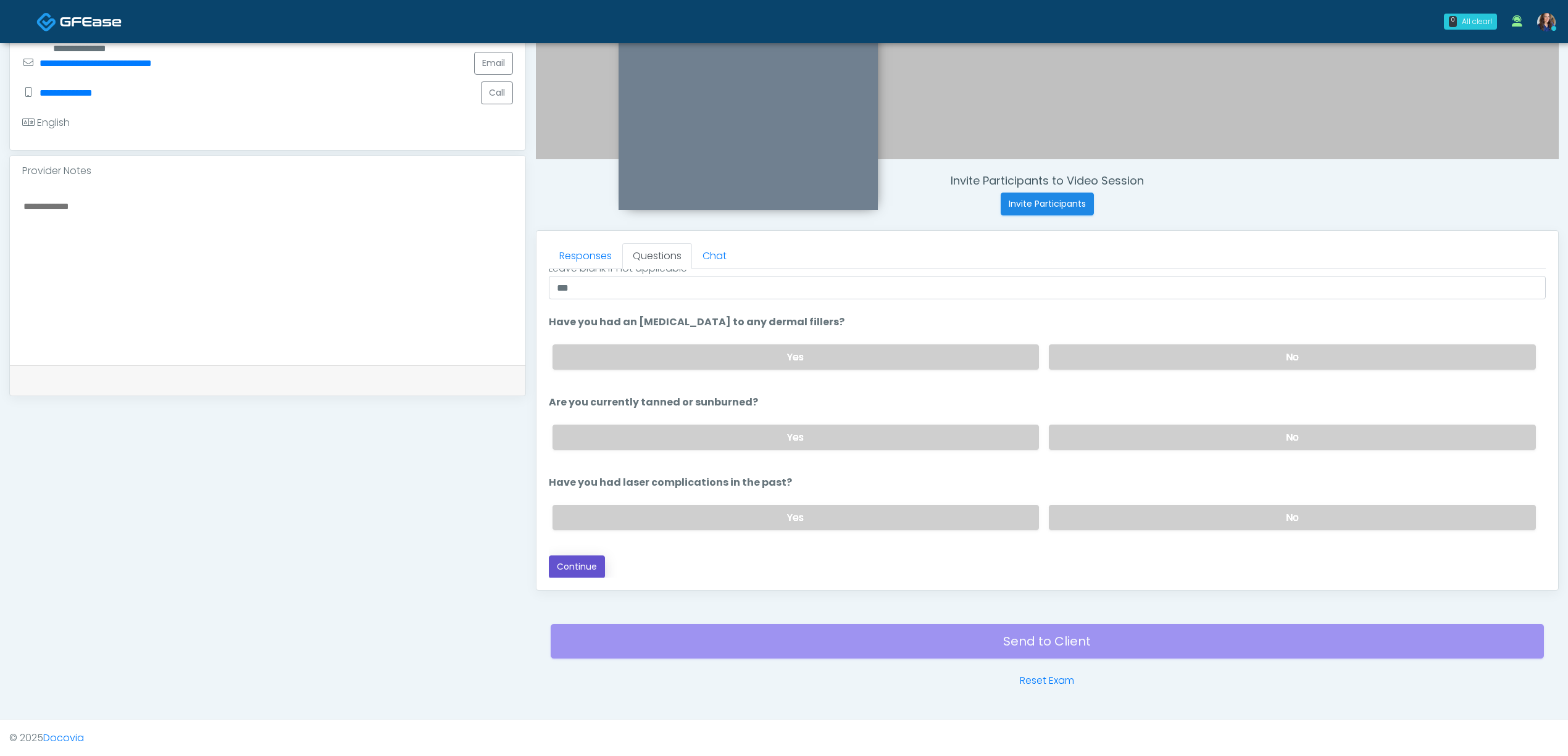
click at [588, 562] on button "Continue" at bounding box center [577, 567] width 56 height 23
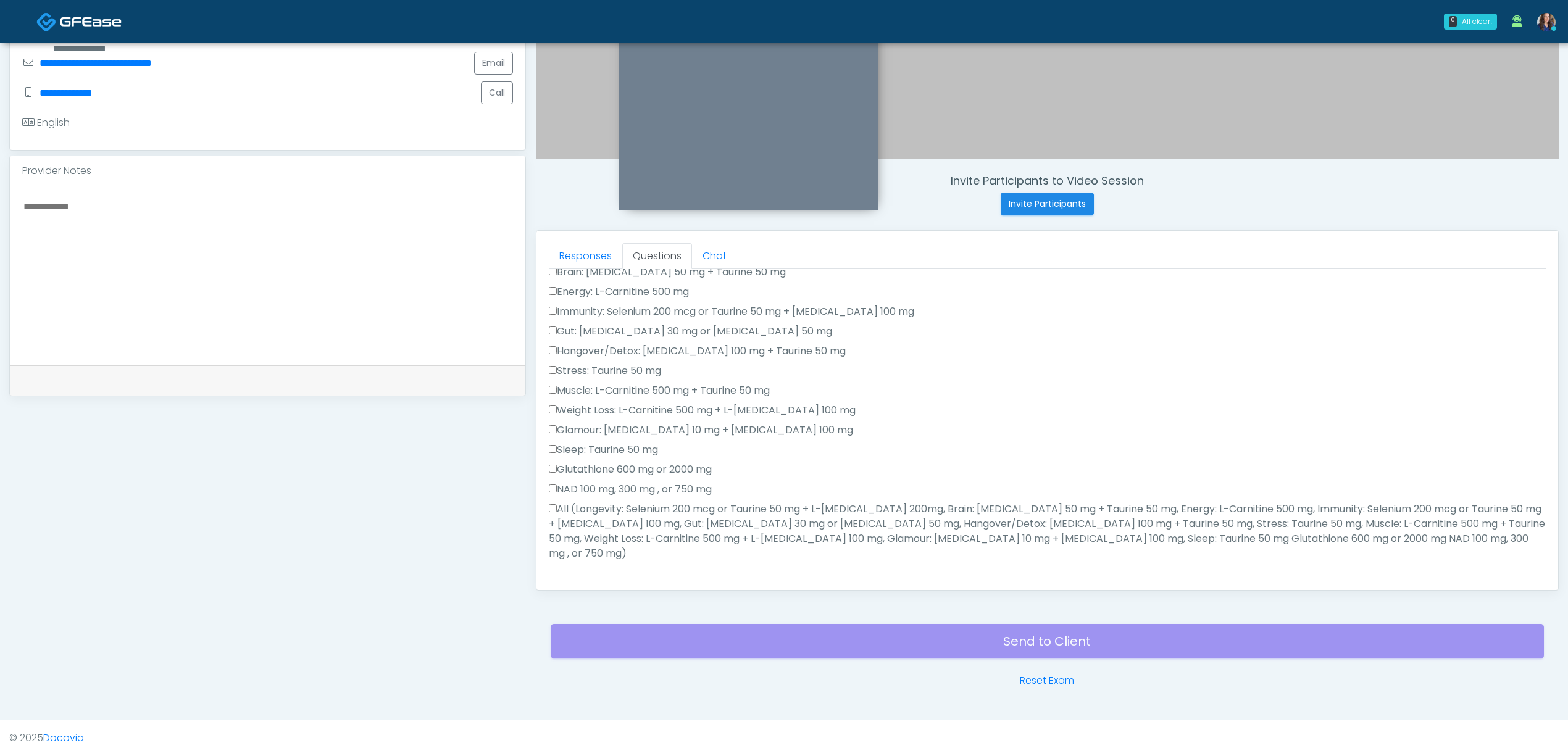
click at [638, 518] on label "All (Longevity: Selenium 200 mcg or Taurine 50 mg + L-Arginine 200mg, Brain: Gl…" at bounding box center [1047, 531] width 997 height 59
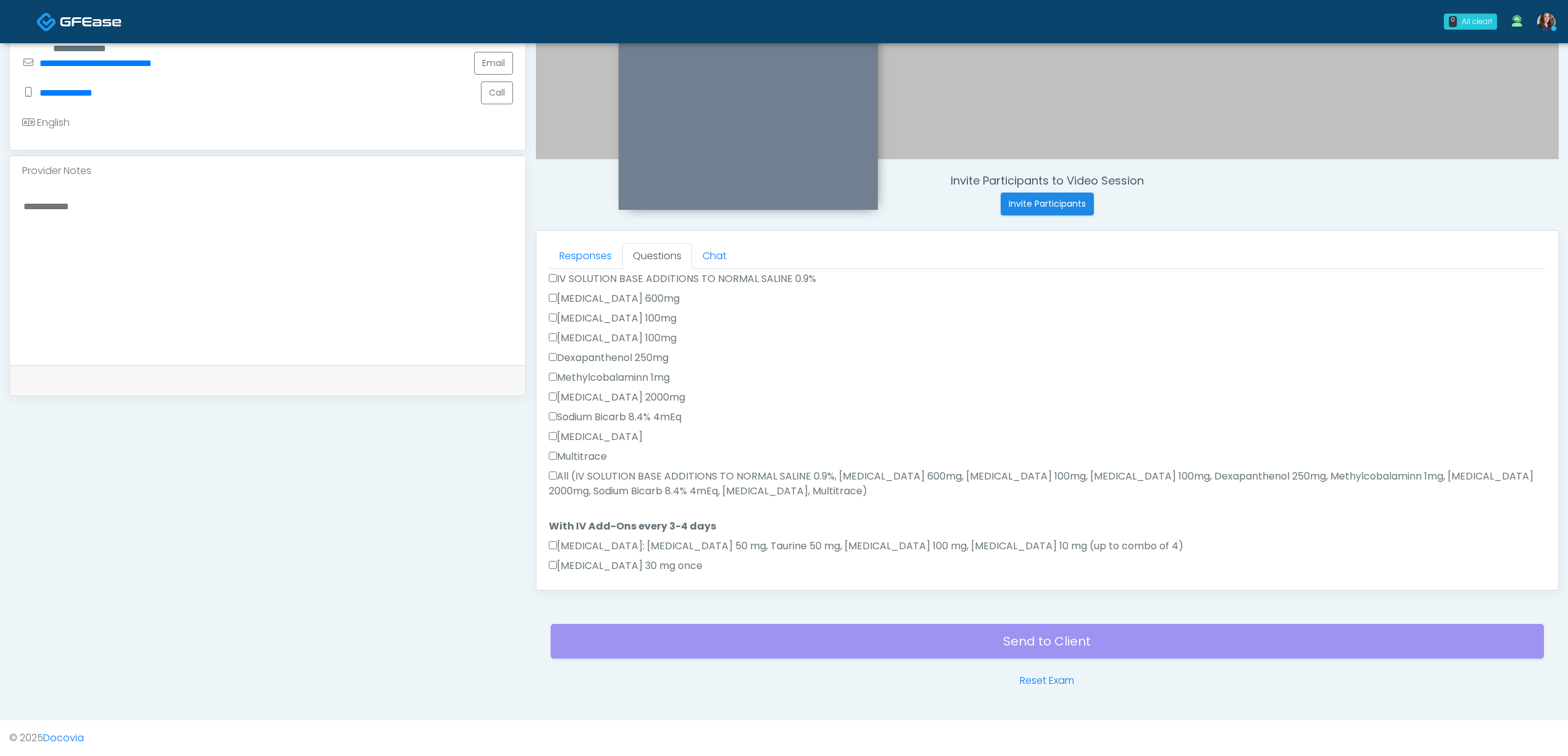
click at [631, 469] on label "All (IV SOLUTION BASE ADDITIONS TO NORMAL SALINE 0.9%, Magnesium Chloride 600mg…" at bounding box center [1047, 484] width 997 height 29
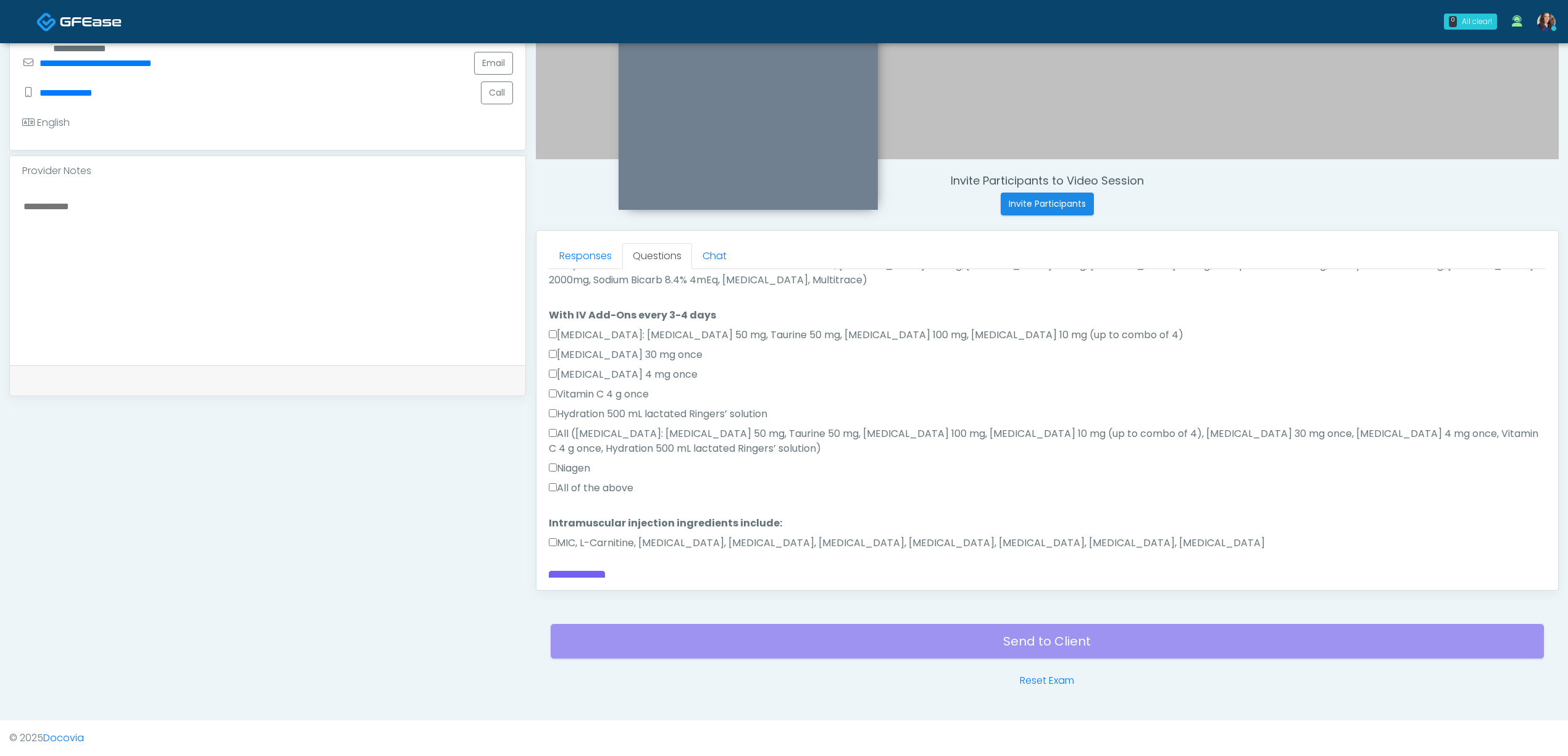
scroll to position [686, 0]
click at [621, 479] on label "All of the above" at bounding box center [591, 486] width 84 height 15
click at [639, 534] on label "MIC, L-Carnitine, Methylcobalamin, Glycine, B-Complex, Lycine, Biotin, Vitamin …" at bounding box center [907, 541] width 716 height 15
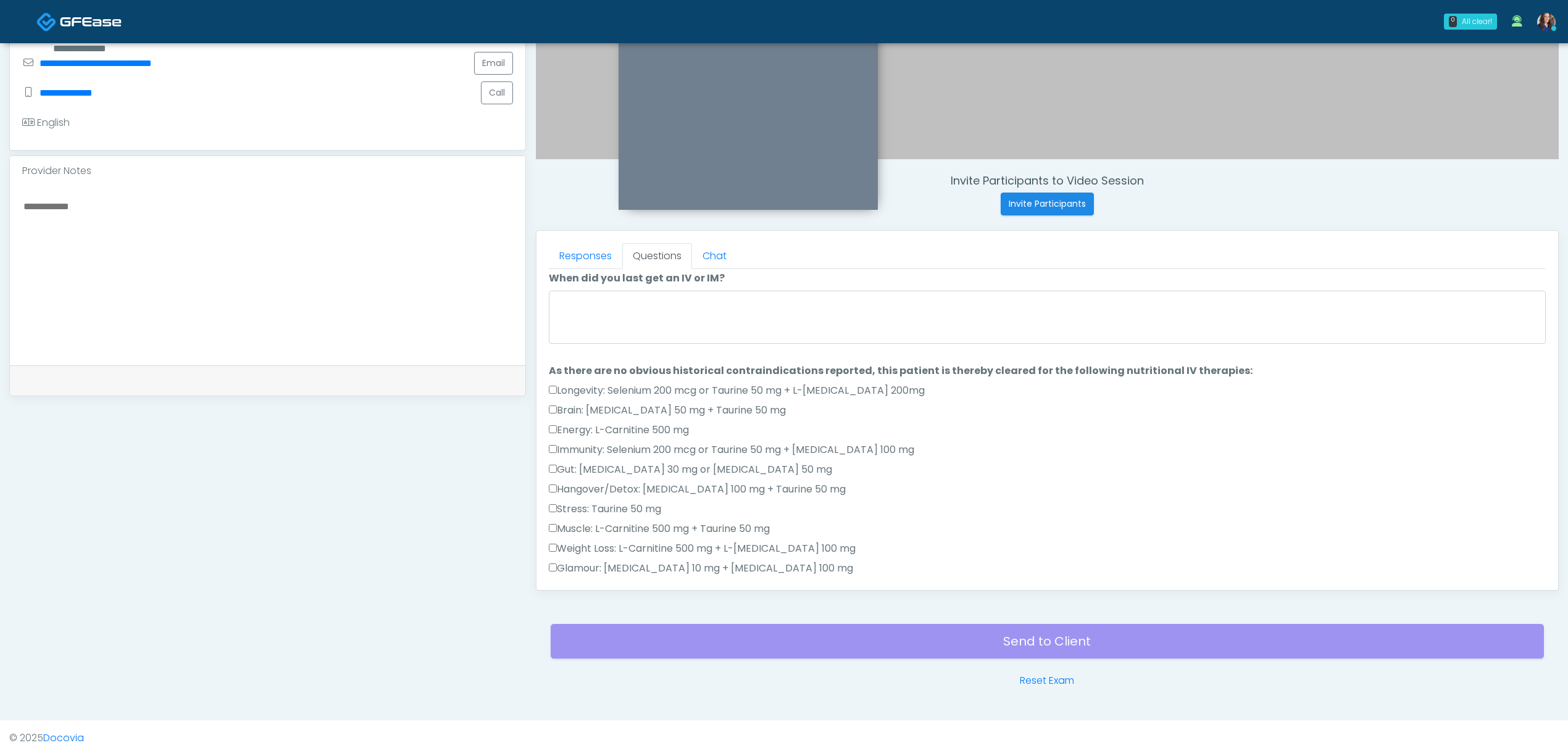
scroll to position [0, 0]
click at [654, 337] on textarea "When did you last get an IV or IM?" at bounding box center [1047, 323] width 997 height 53
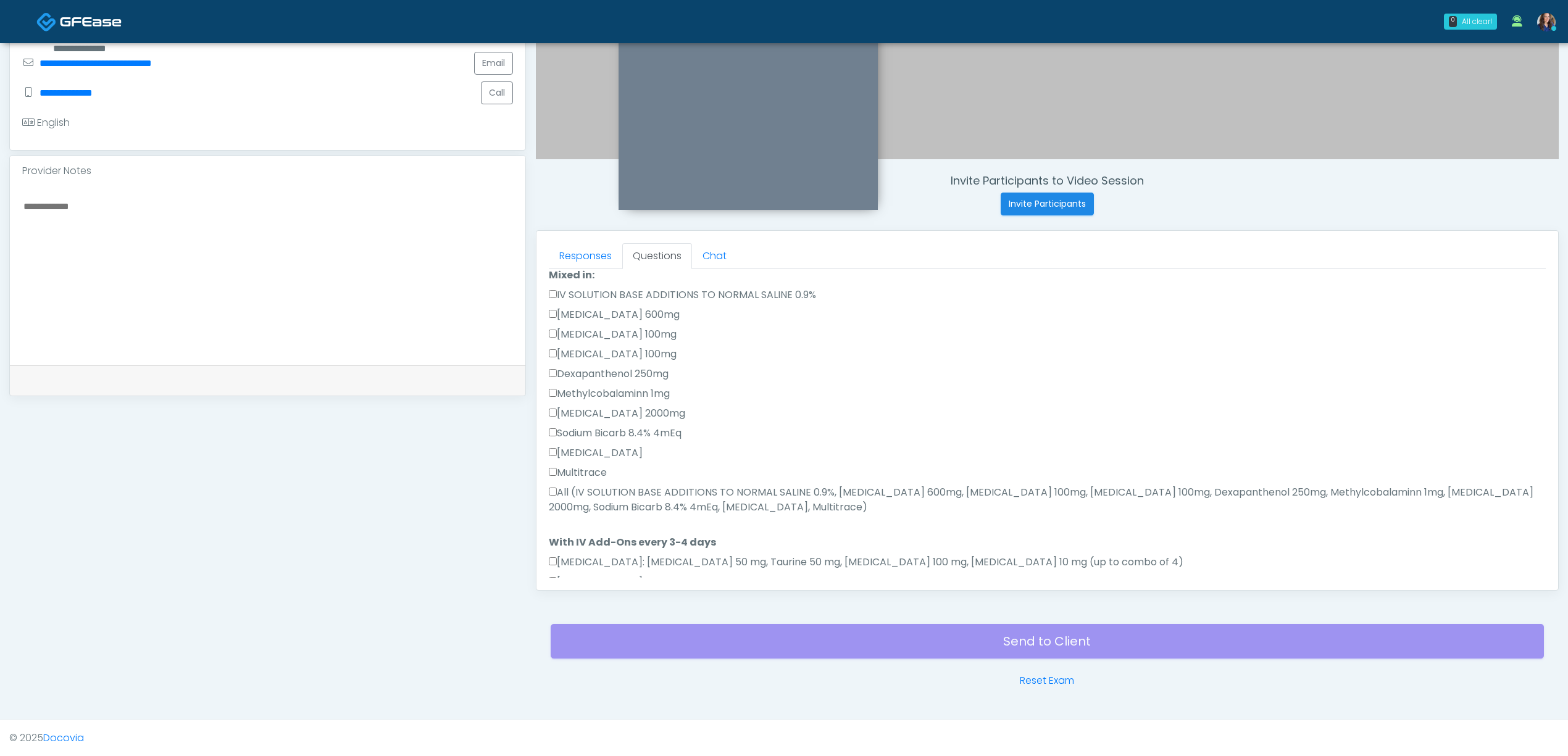
scroll to position [686, 0]
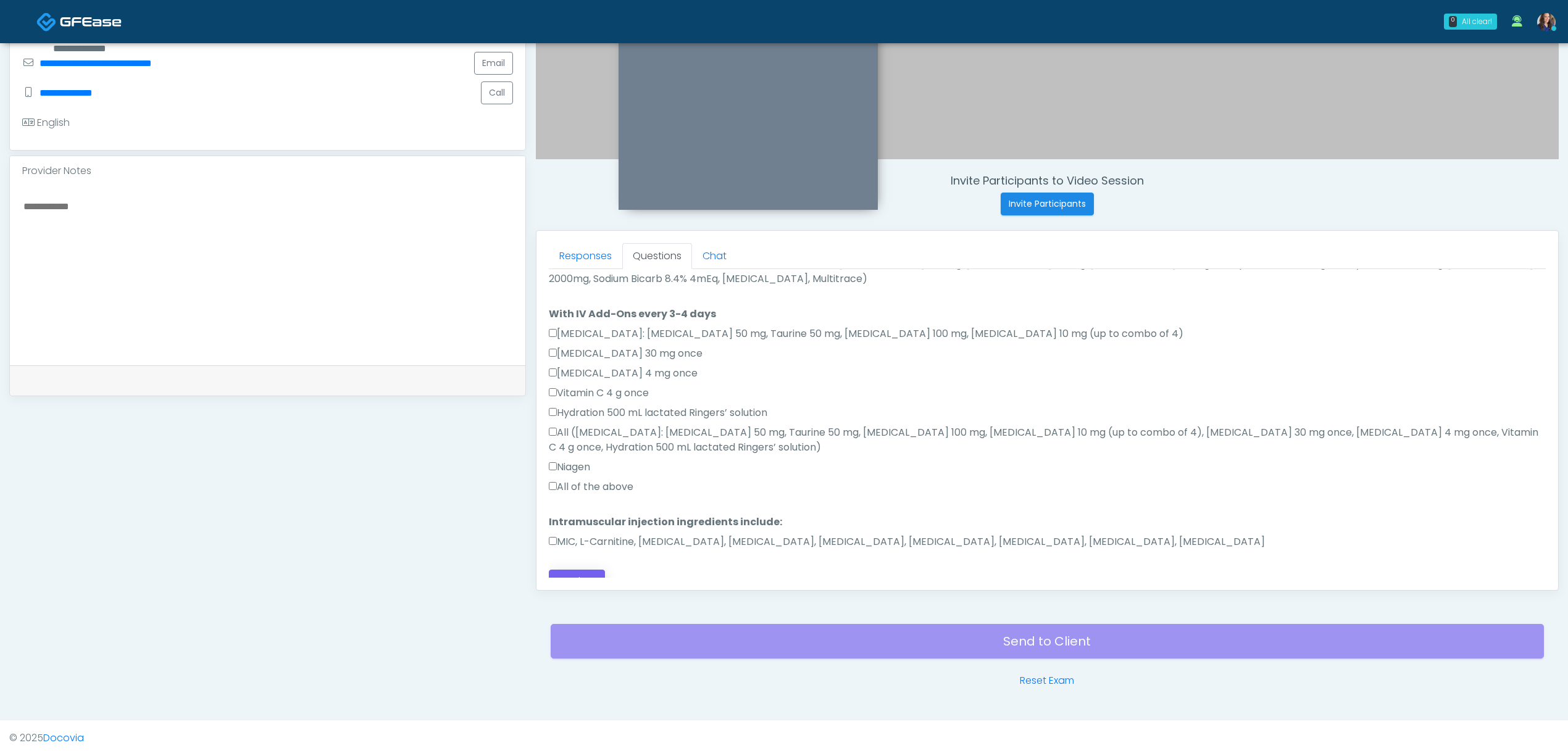
type textarea "**********"
click at [571, 569] on button "Continue" at bounding box center [577, 580] width 56 height 23
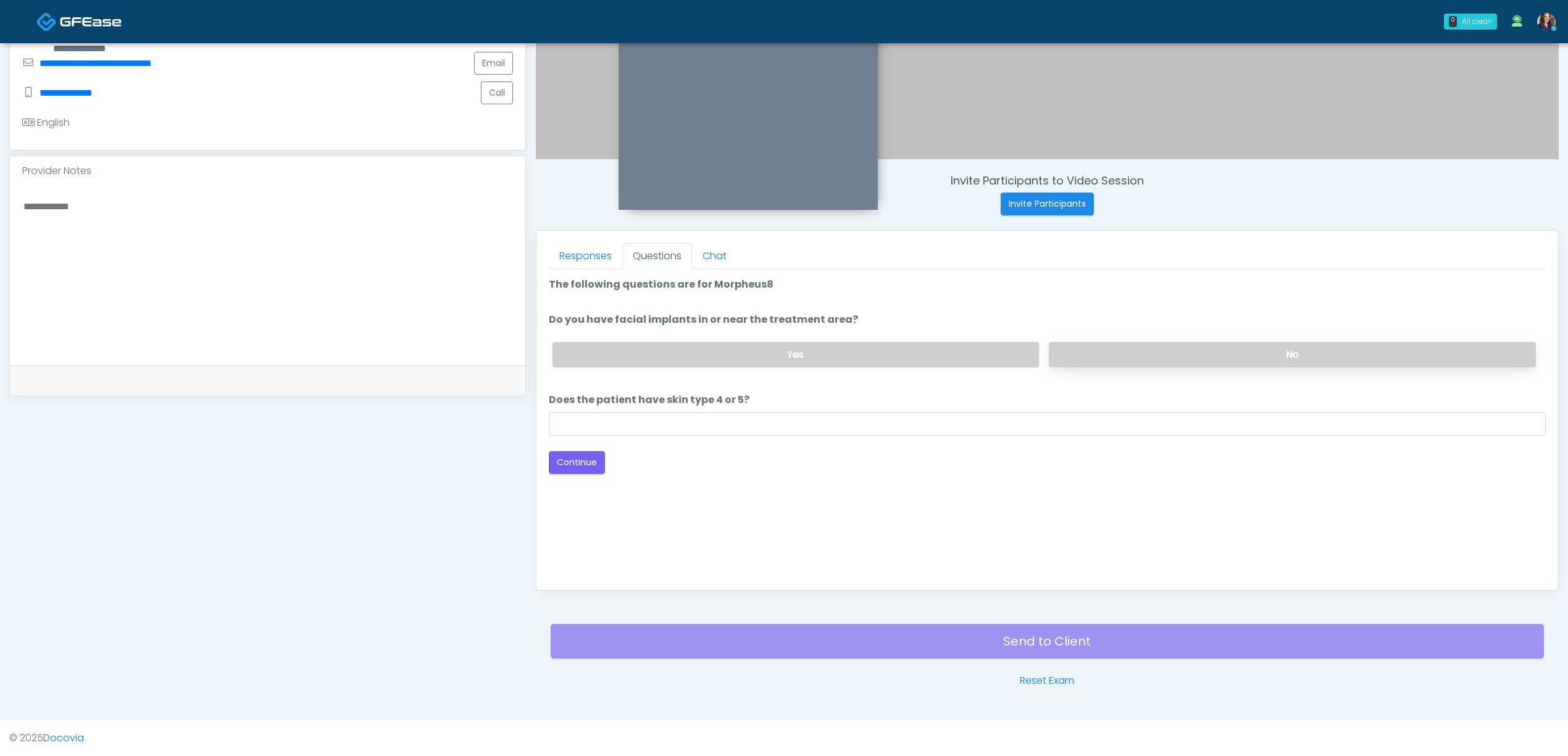
click at [1134, 345] on label "No" at bounding box center [1293, 354] width 487 height 26
click at [685, 419] on input "Does the patient have skin type 4 or 5?" at bounding box center [1047, 424] width 997 height 24
type input "**"
click at [593, 455] on button "Continue" at bounding box center [577, 461] width 56 height 23
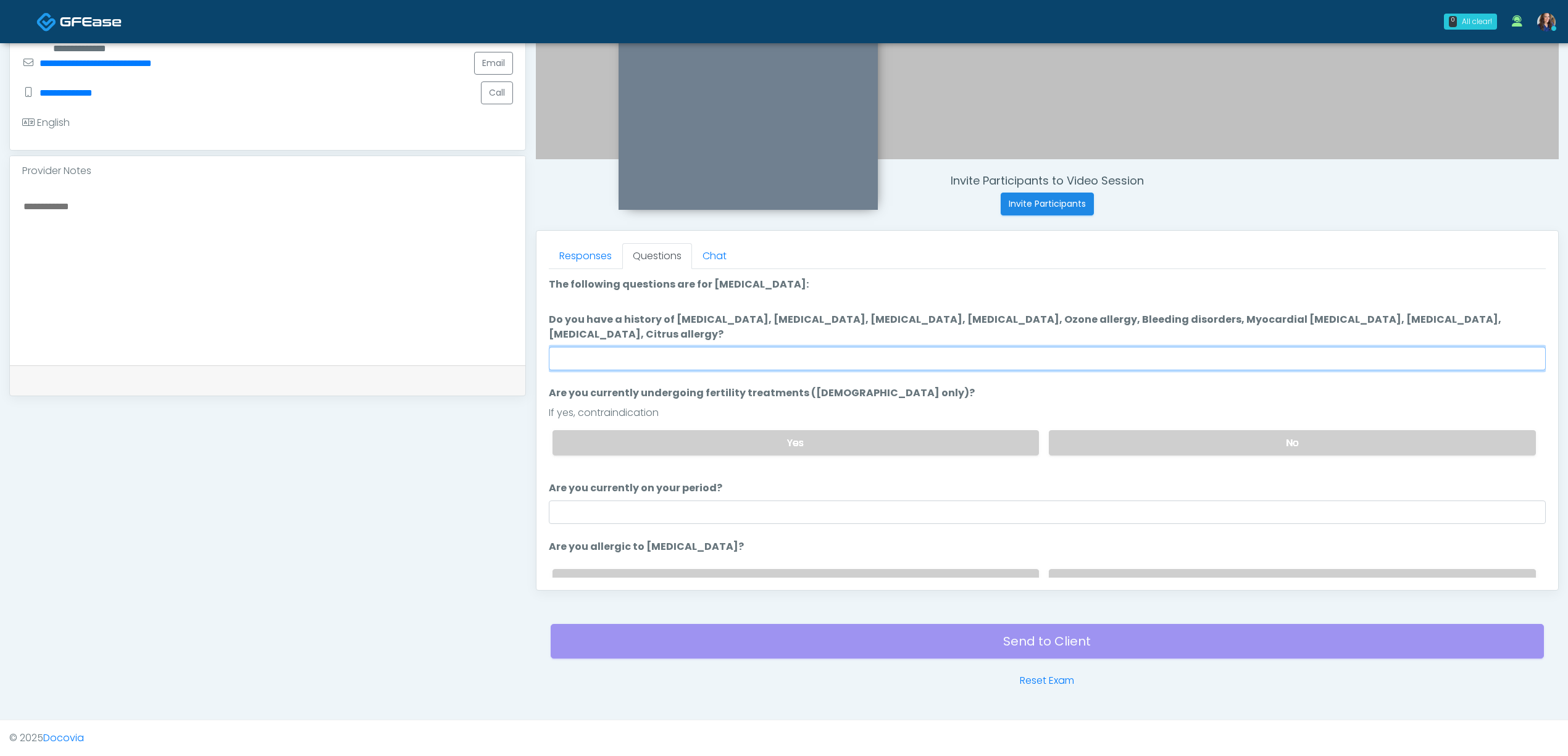
click at [957, 352] on input "Do you have a history of Hyperthyroidism, Hypotension, Hypocalcemia, Hypoglycem…" at bounding box center [1047, 358] width 997 height 24
type input "**"
click at [1132, 435] on label "No" at bounding box center [1293, 443] width 487 height 26
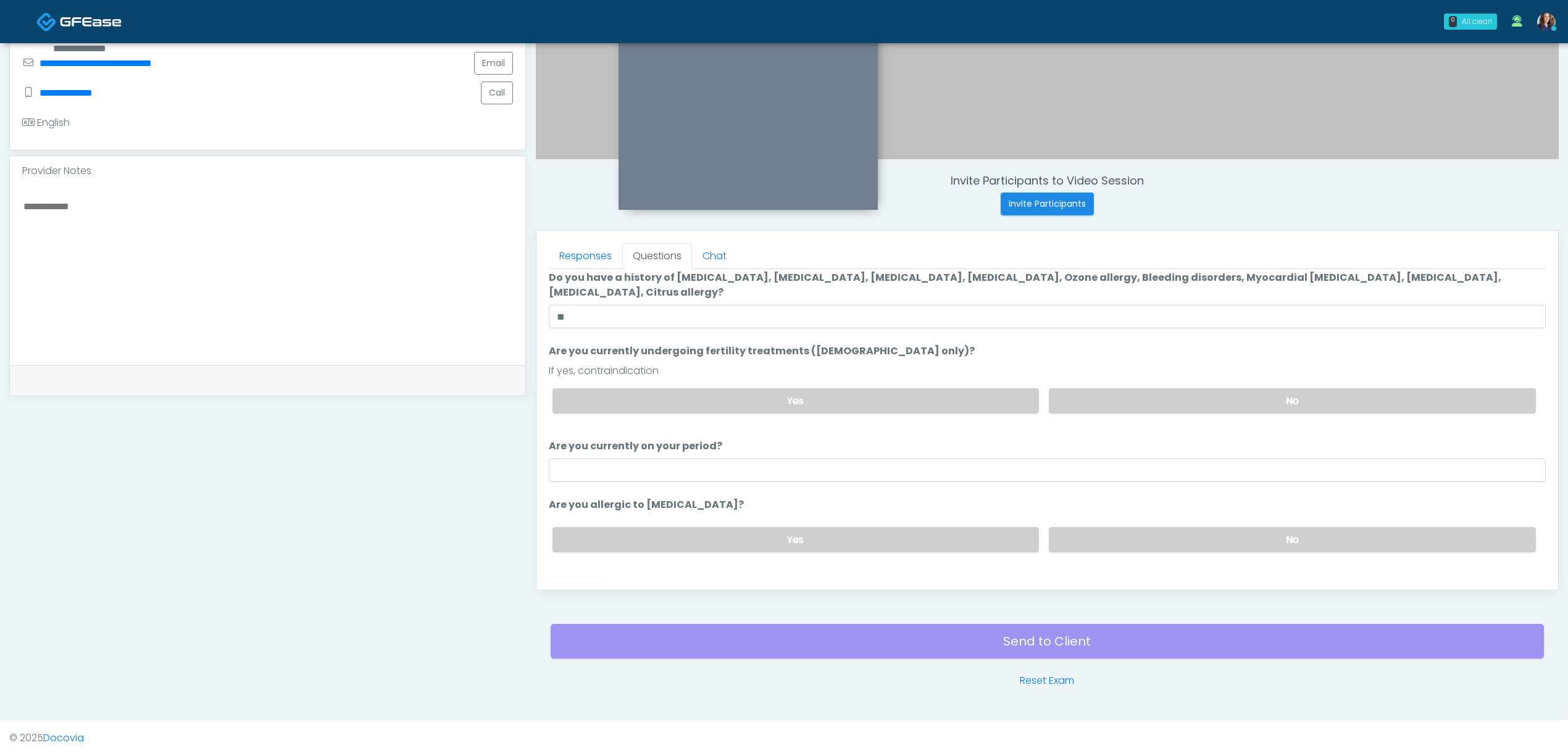
scroll to position [64, 0]
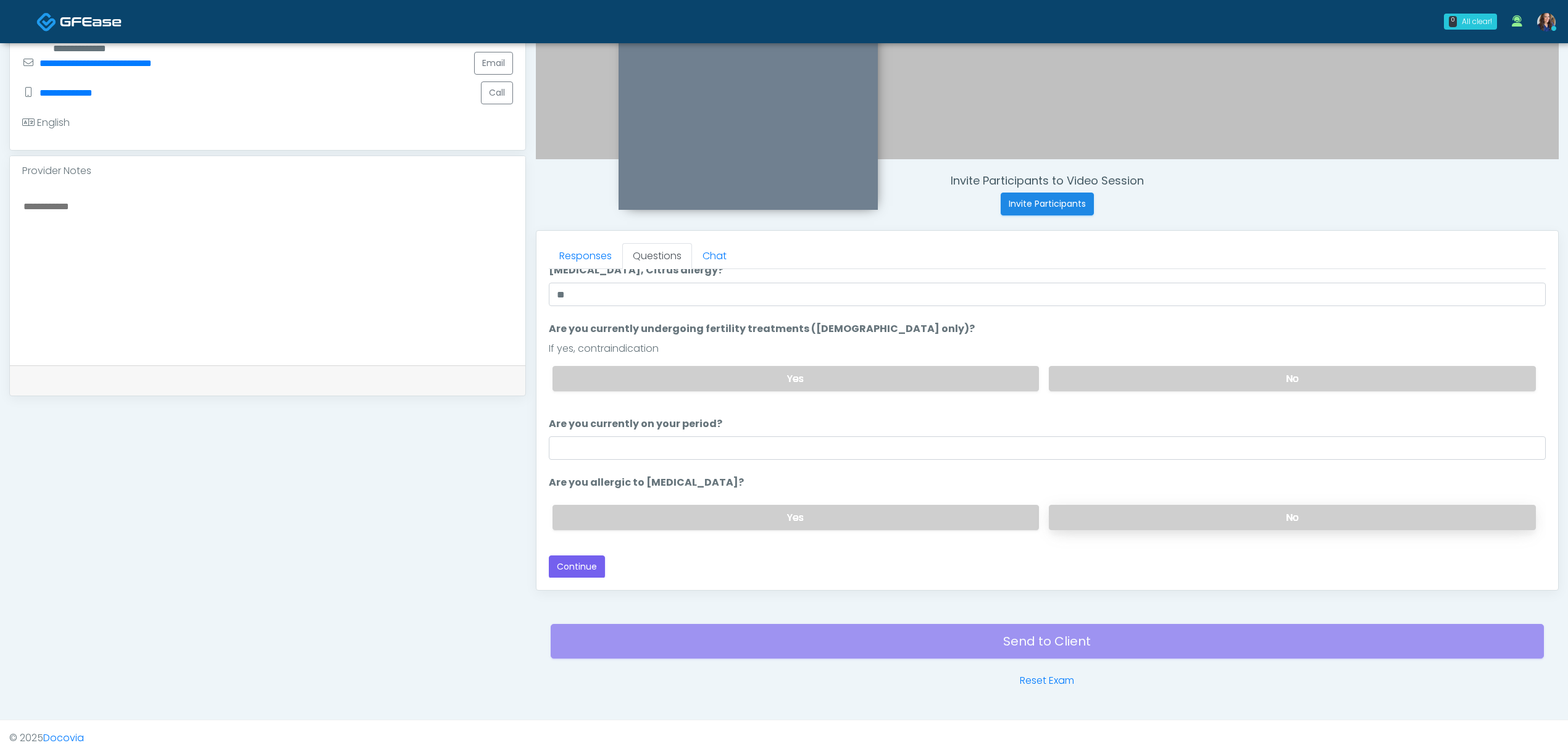
click at [1120, 512] on label "No" at bounding box center [1293, 517] width 487 height 26
click at [579, 561] on button "Continue" at bounding box center [577, 567] width 56 height 23
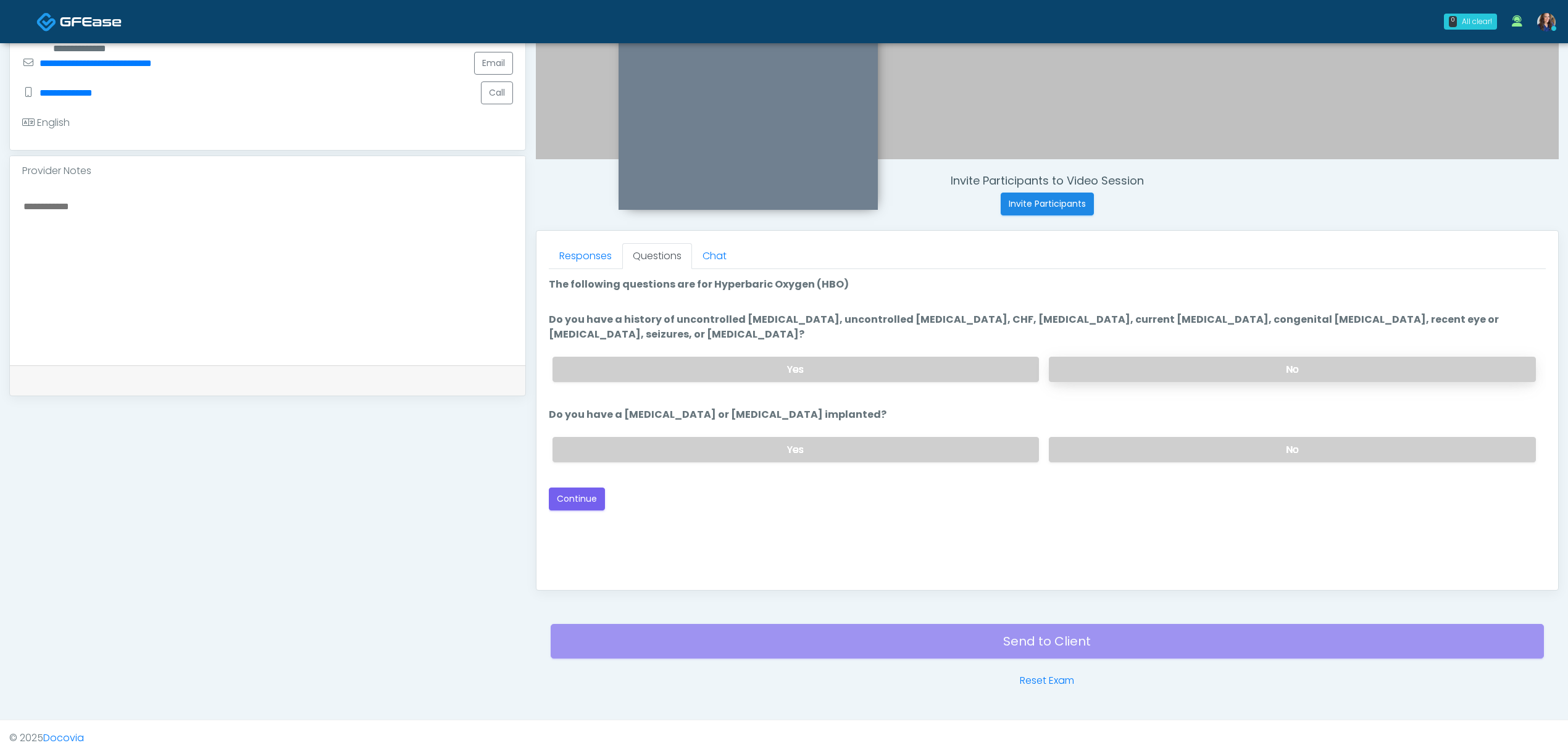
click at [1184, 361] on label "No" at bounding box center [1293, 369] width 487 height 26
click at [1164, 443] on label "No" at bounding box center [1293, 450] width 487 height 26
click at [581, 494] on button "Continue" at bounding box center [577, 498] width 56 height 23
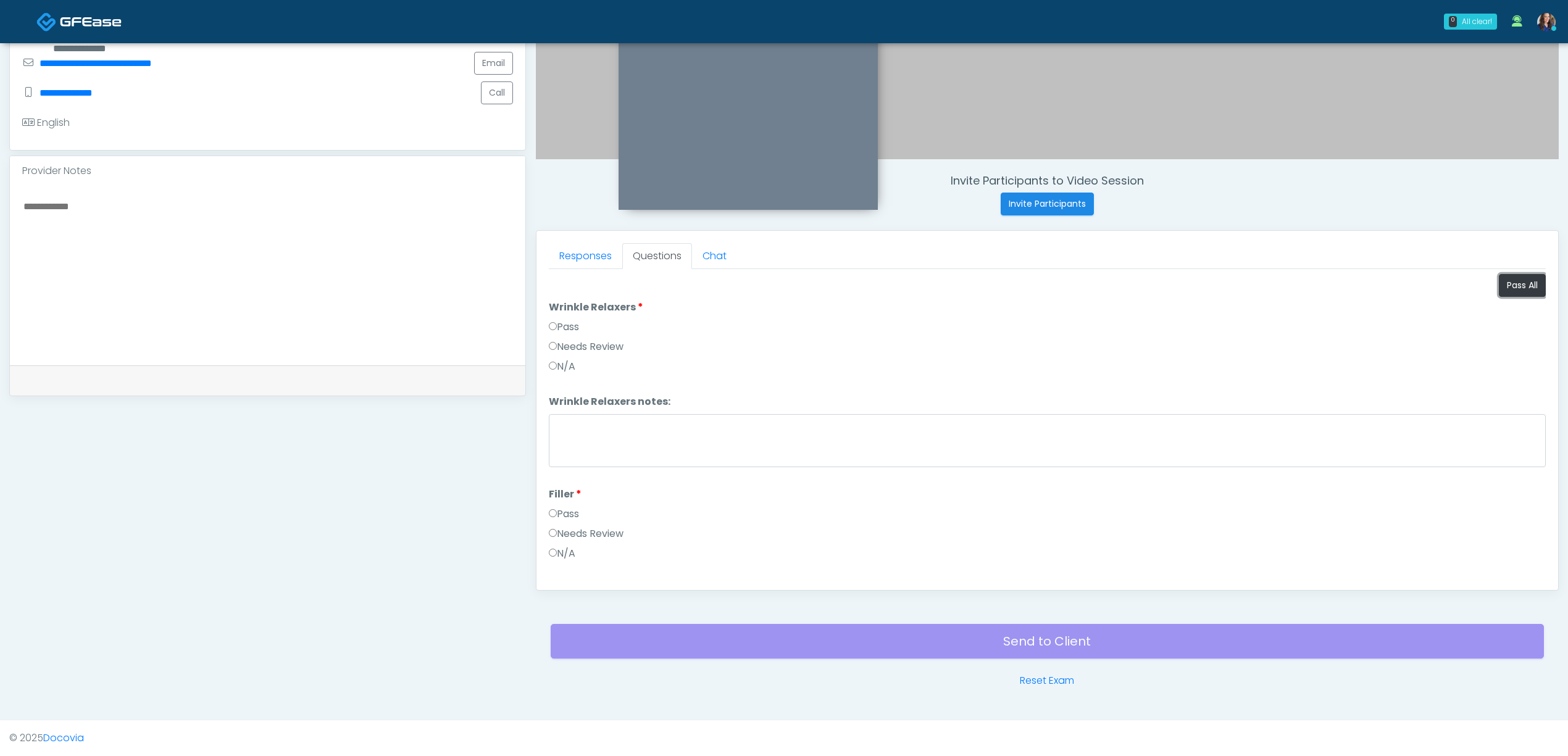
drag, startPoint x: 1503, startPoint y: 282, endPoint x: 1471, endPoint y: 290, distance: 33.0
click at [1504, 282] on button "Pass All" at bounding box center [1523, 285] width 47 height 23
click at [583, 564] on button "Continue" at bounding box center [577, 566] width 56 height 23
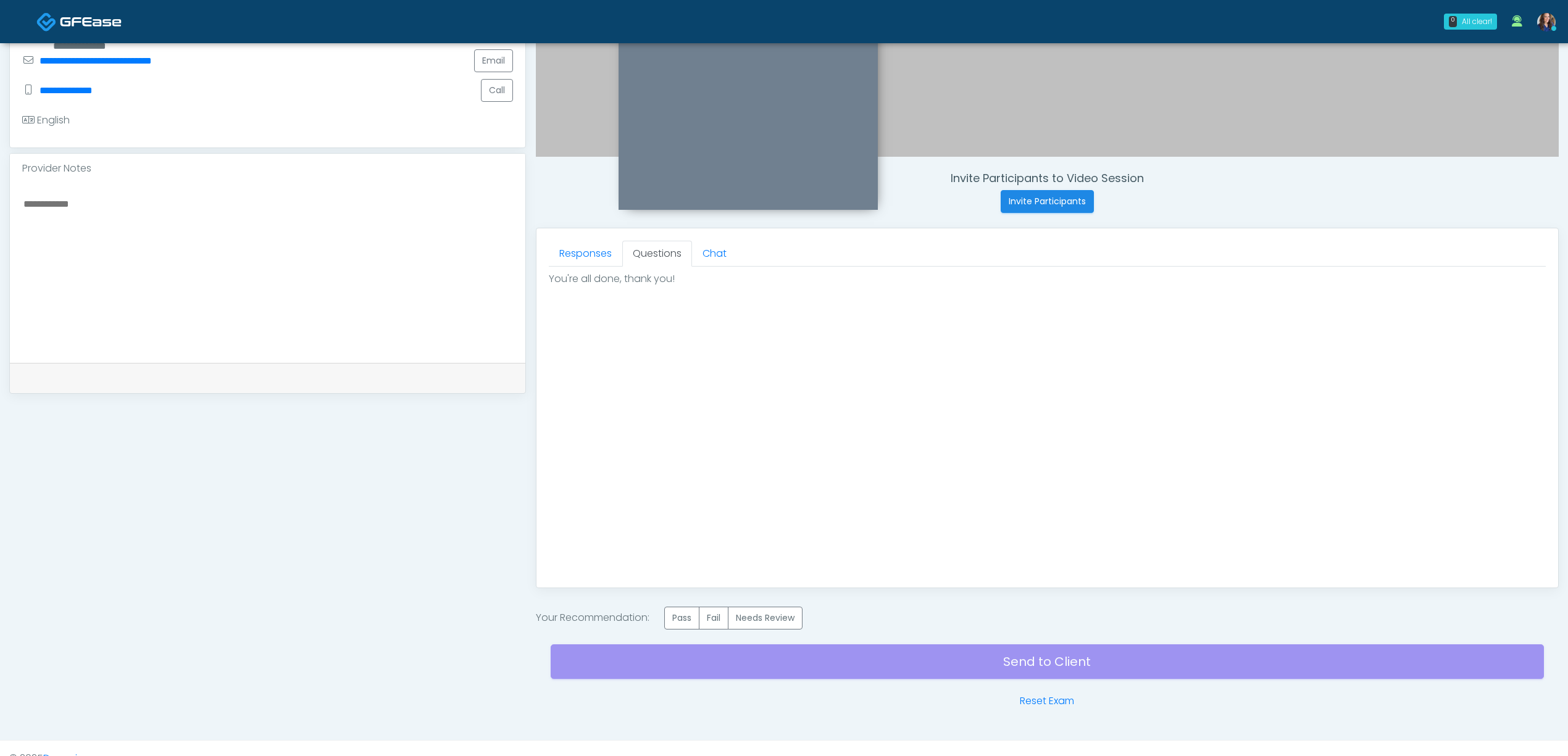
scroll to position [0, 0]
drag, startPoint x: 677, startPoint y: 620, endPoint x: 709, endPoint y: 647, distance: 41.9
click at [678, 620] on label "Pass" at bounding box center [682, 618] width 35 height 23
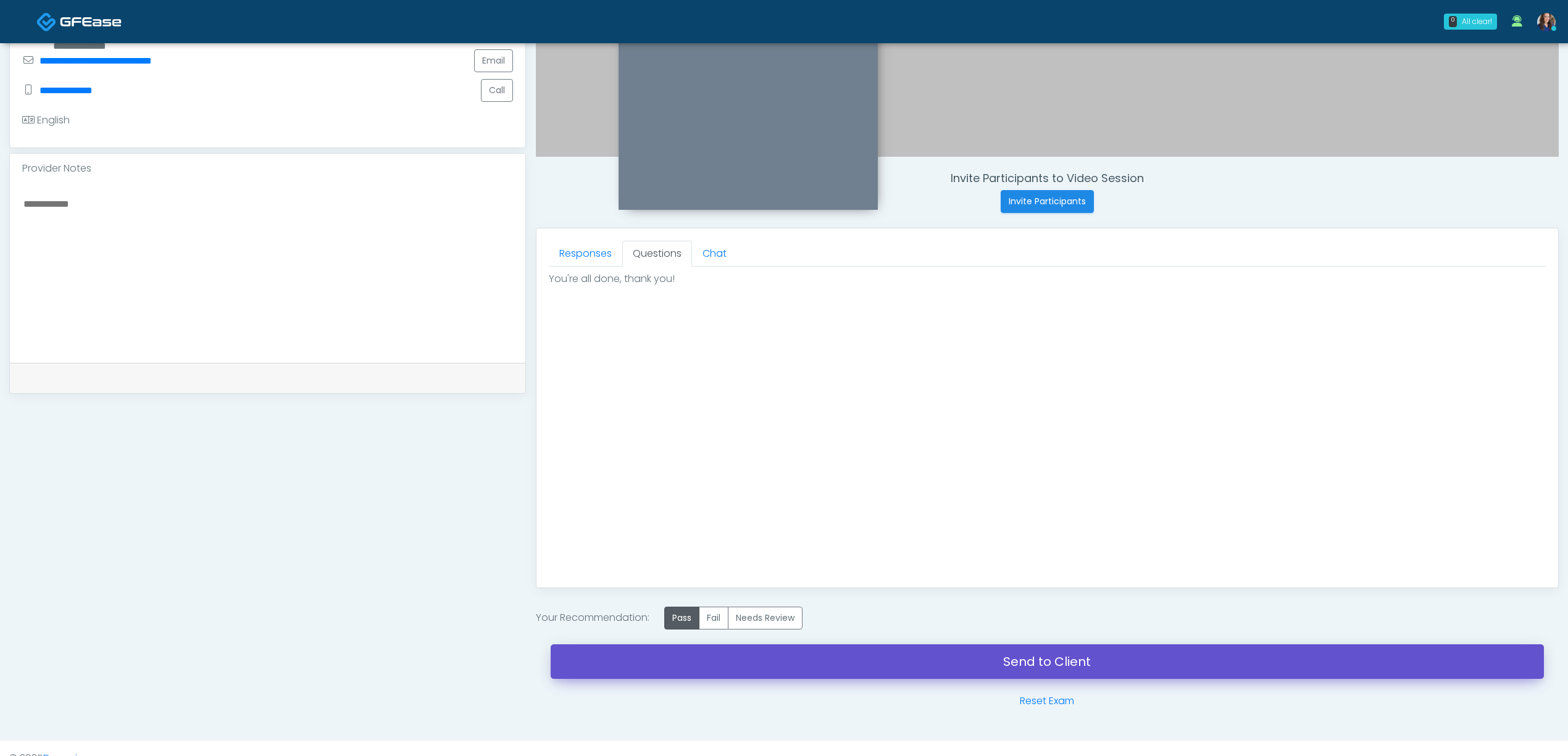
click at [825, 667] on link "Send to Client" at bounding box center [1047, 661] width 993 height 34
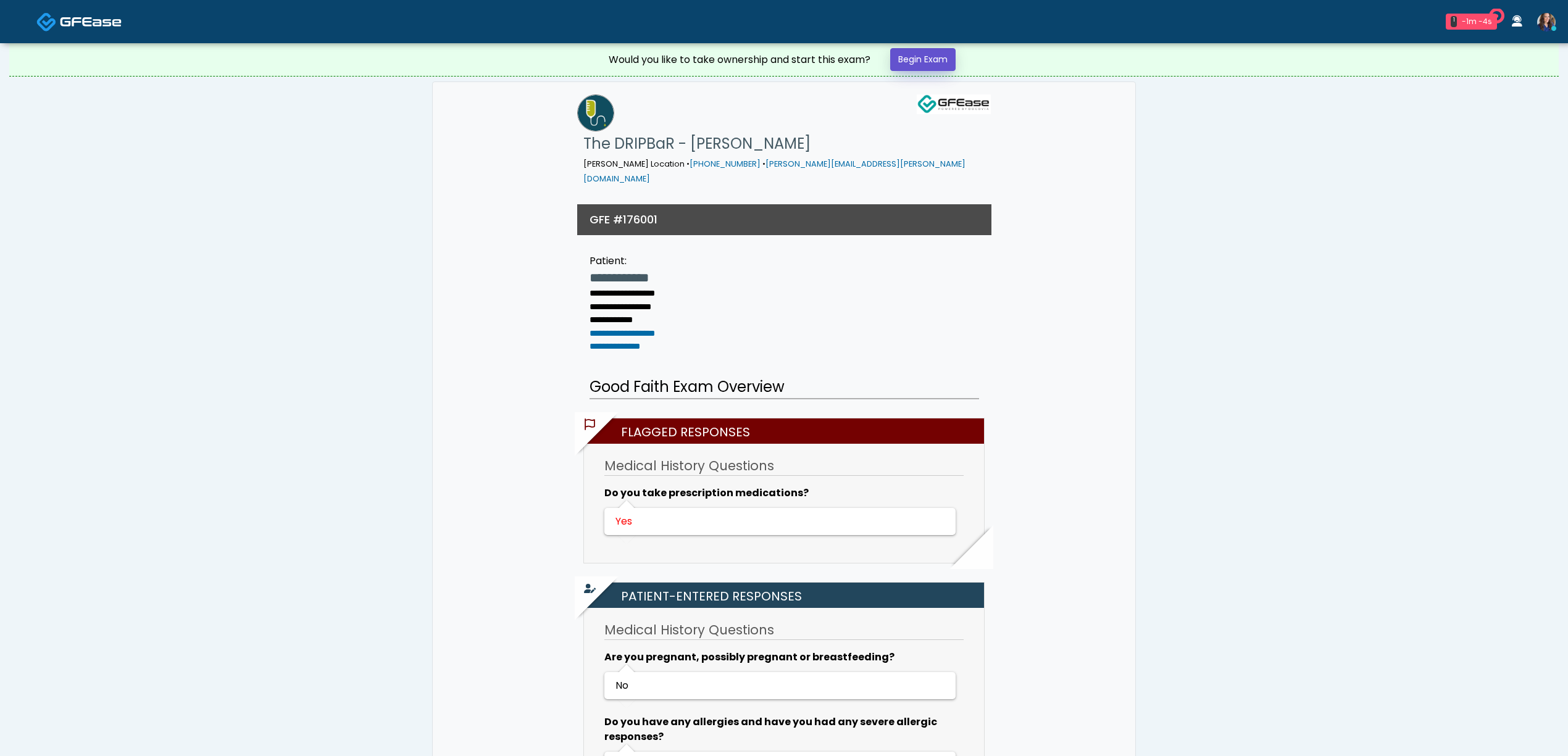
click at [924, 68] on link "Begin Exam" at bounding box center [923, 59] width 66 height 23
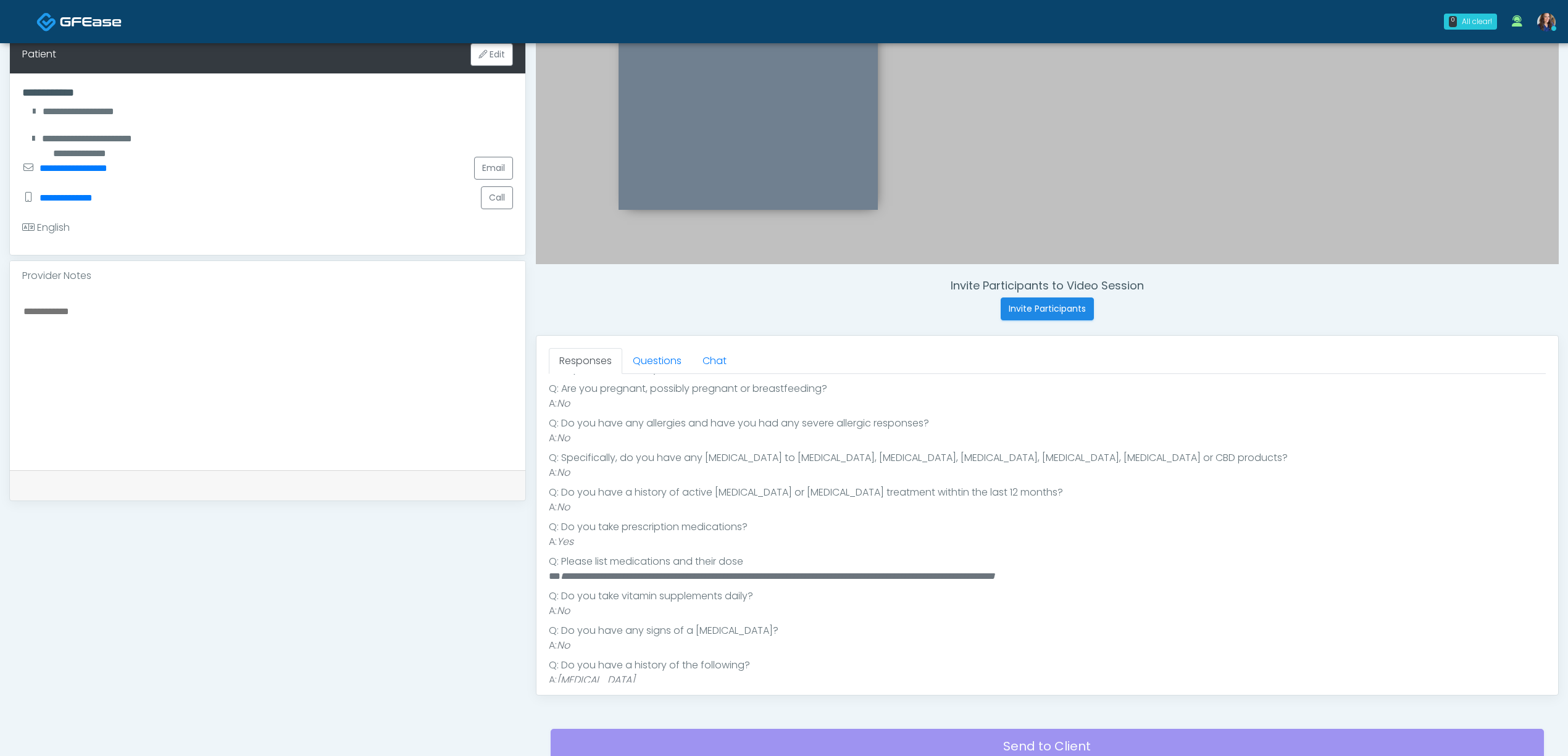
scroll to position [179, 0]
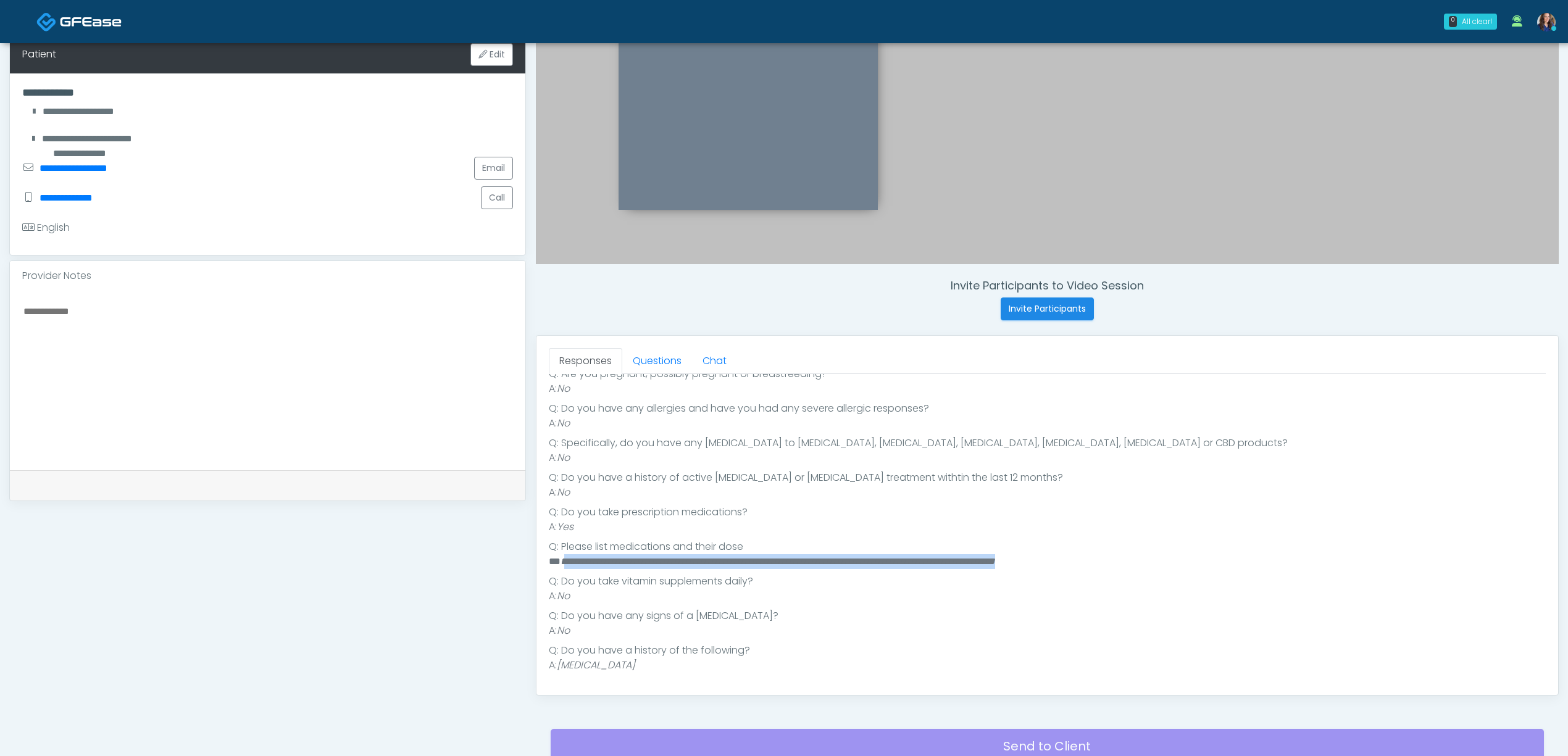
drag, startPoint x: 611, startPoint y: 563, endPoint x: 1171, endPoint y: 557, distance: 560.0
click at [1171, 557] on li "**********" at bounding box center [1041, 561] width 984 height 15
click at [671, 356] on link "Questions" at bounding box center [656, 360] width 70 height 26
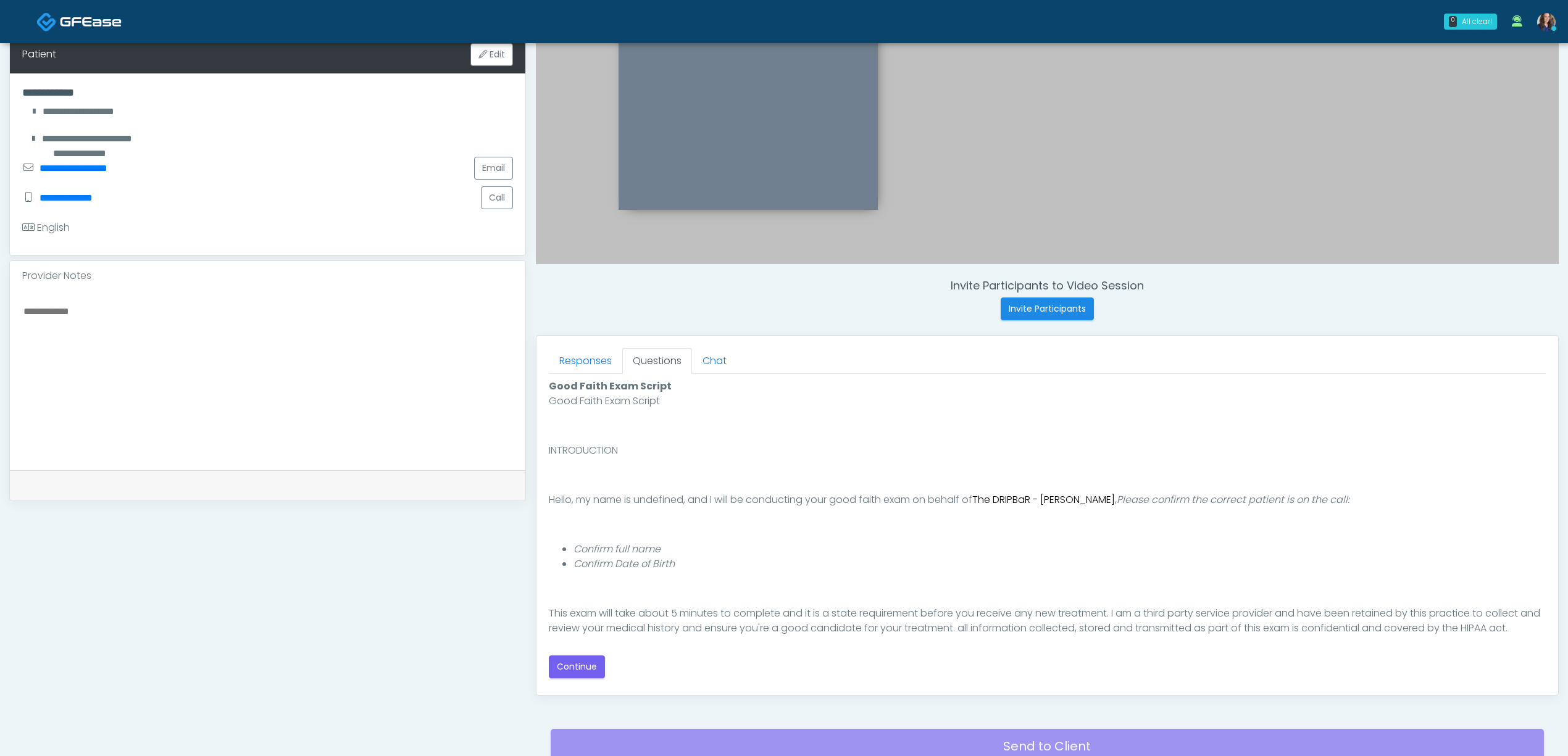
scroll to position [0, 0]
click at [583, 670] on button "Continue" at bounding box center [577, 666] width 56 height 23
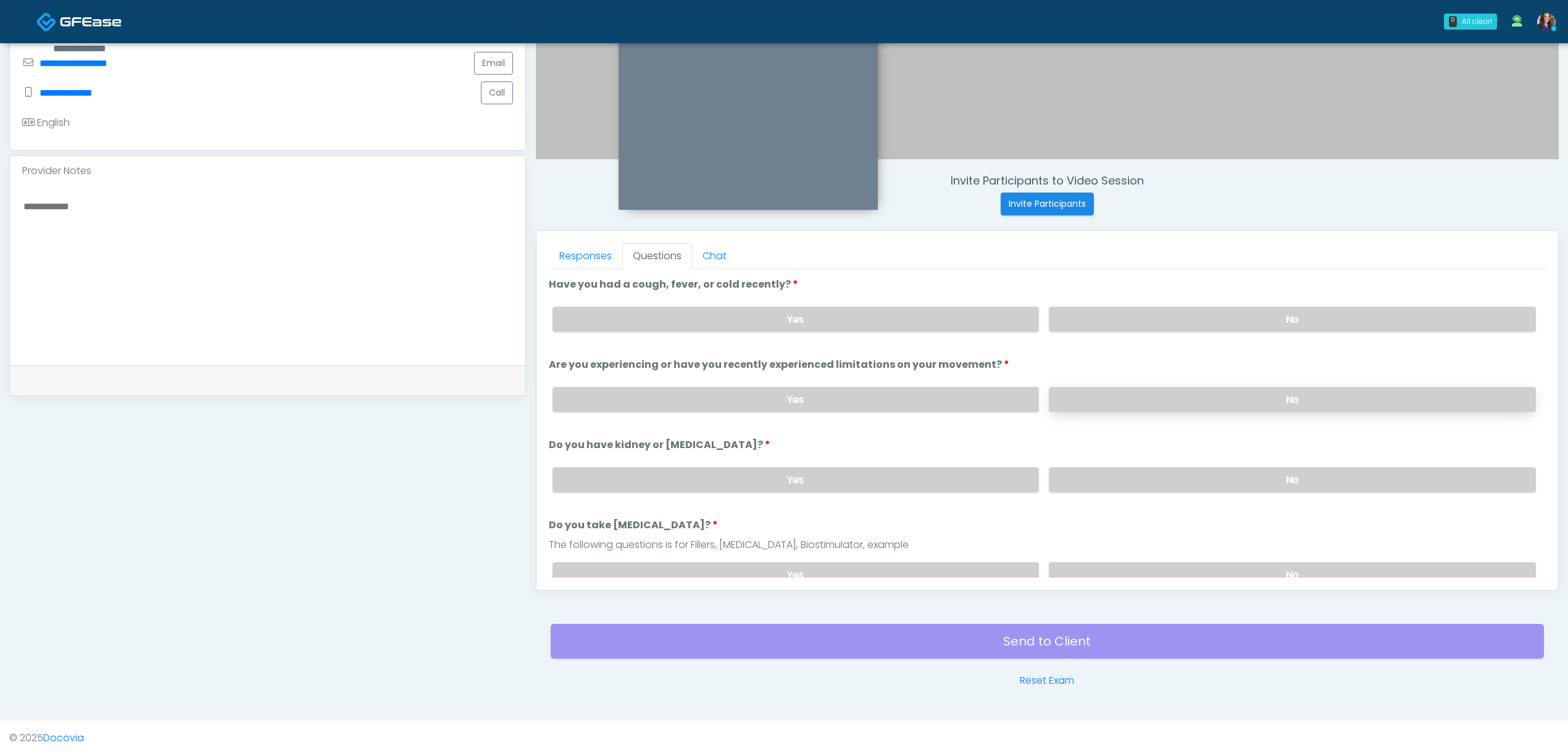
drag, startPoint x: 784, startPoint y: 316, endPoint x: 1140, endPoint y: 409, distance: 367.9
click at [803, 318] on label "Yes" at bounding box center [796, 319] width 487 height 26
click at [1177, 396] on label "No" at bounding box center [1293, 400] width 487 height 26
click at [1173, 476] on label "No" at bounding box center [1293, 480] width 487 height 26
click at [1176, 563] on label "No" at bounding box center [1293, 575] width 487 height 26
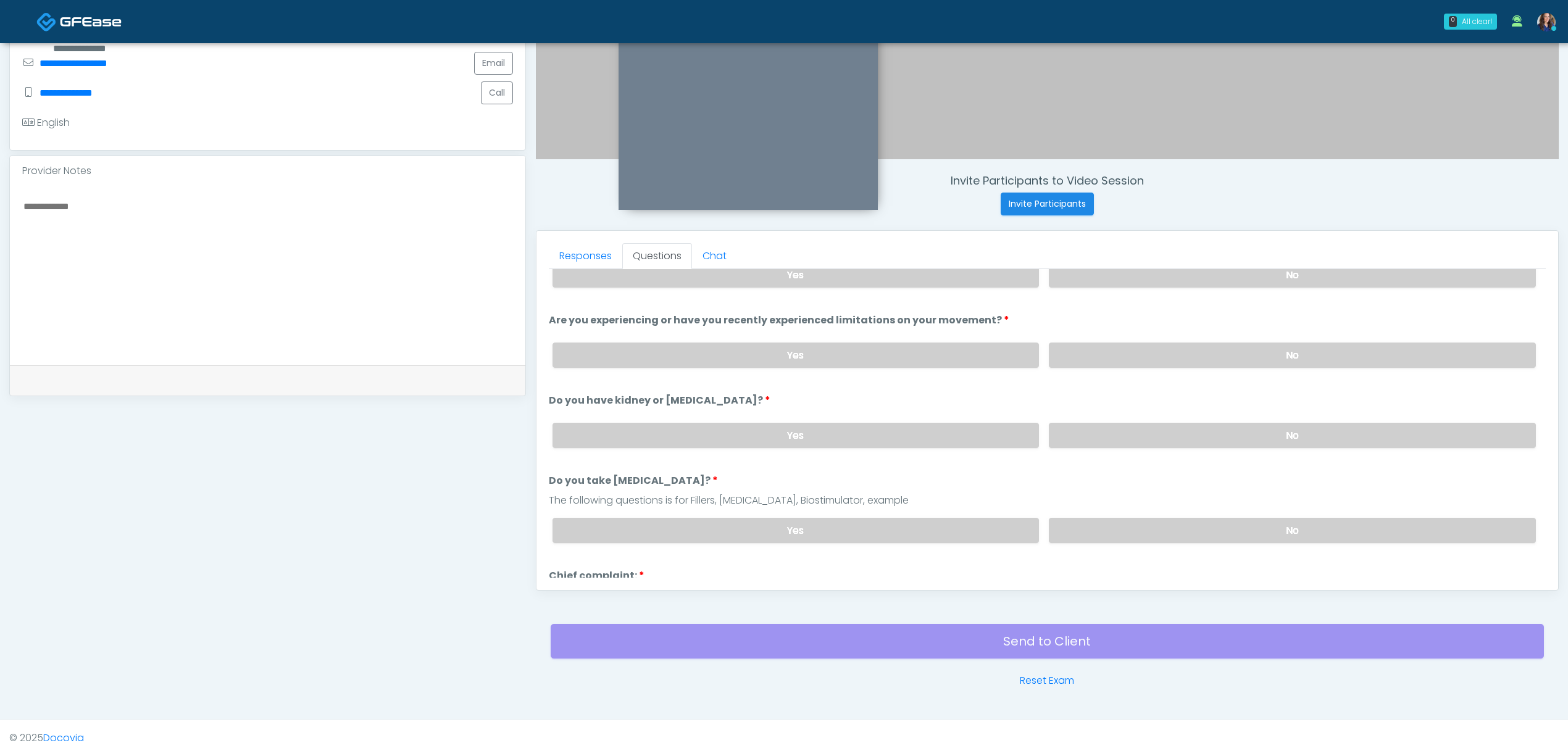
scroll to position [82, 0]
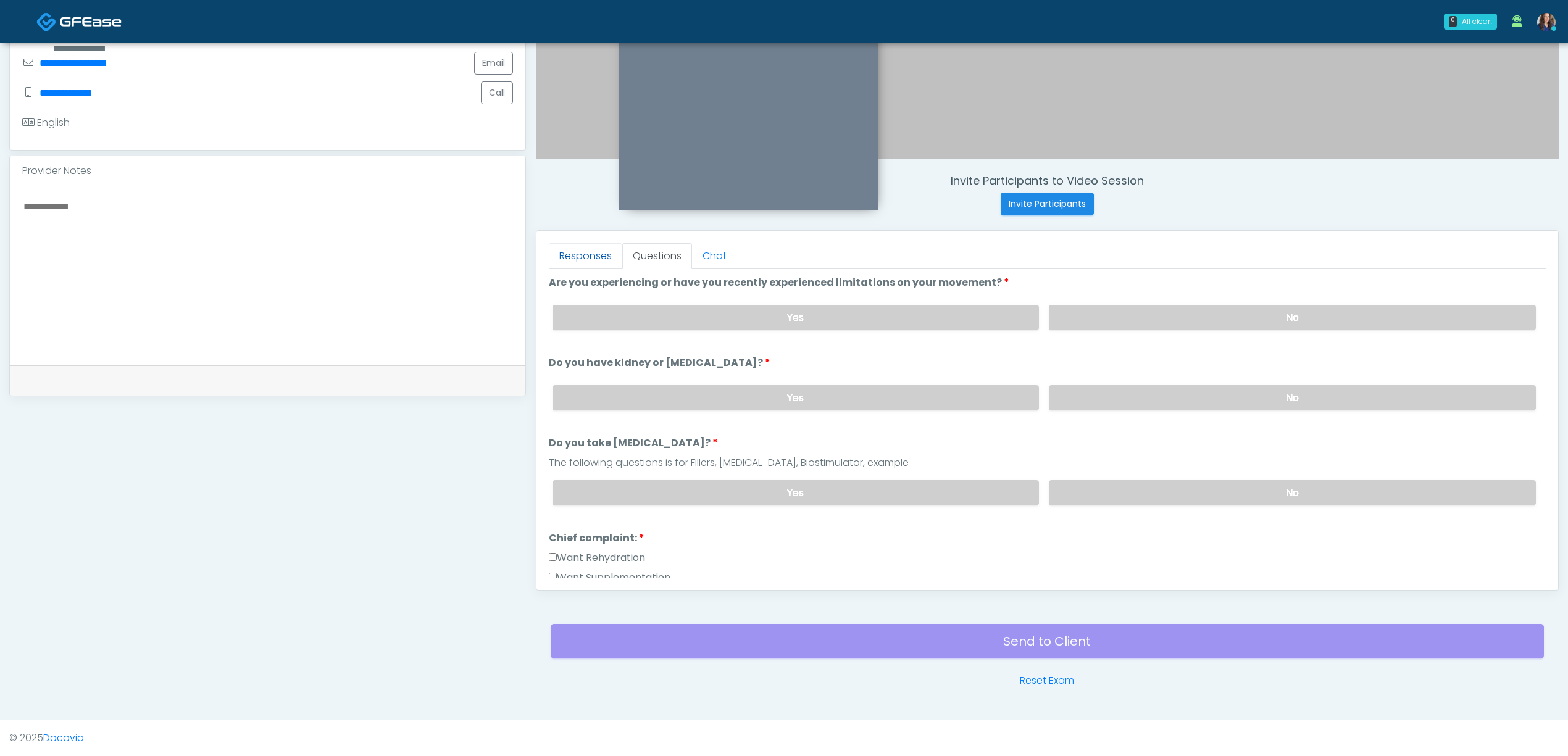
click at [586, 253] on link "Responses" at bounding box center [586, 256] width 74 height 26
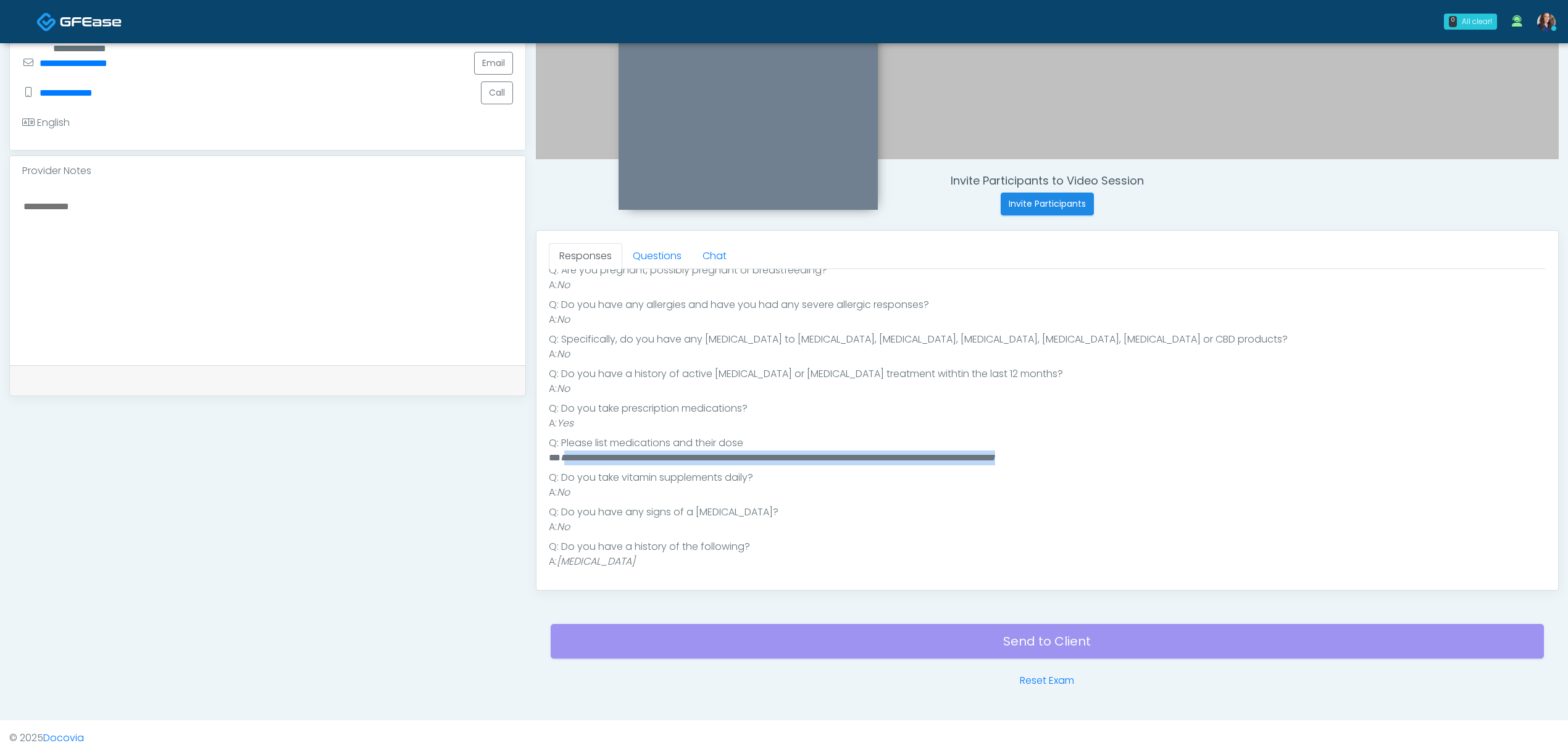
scroll to position [179, 0]
drag, startPoint x: 665, startPoint y: 259, endPoint x: 698, endPoint y: 284, distance: 41.4
click at [664, 259] on link "Questions" at bounding box center [656, 256] width 70 height 26
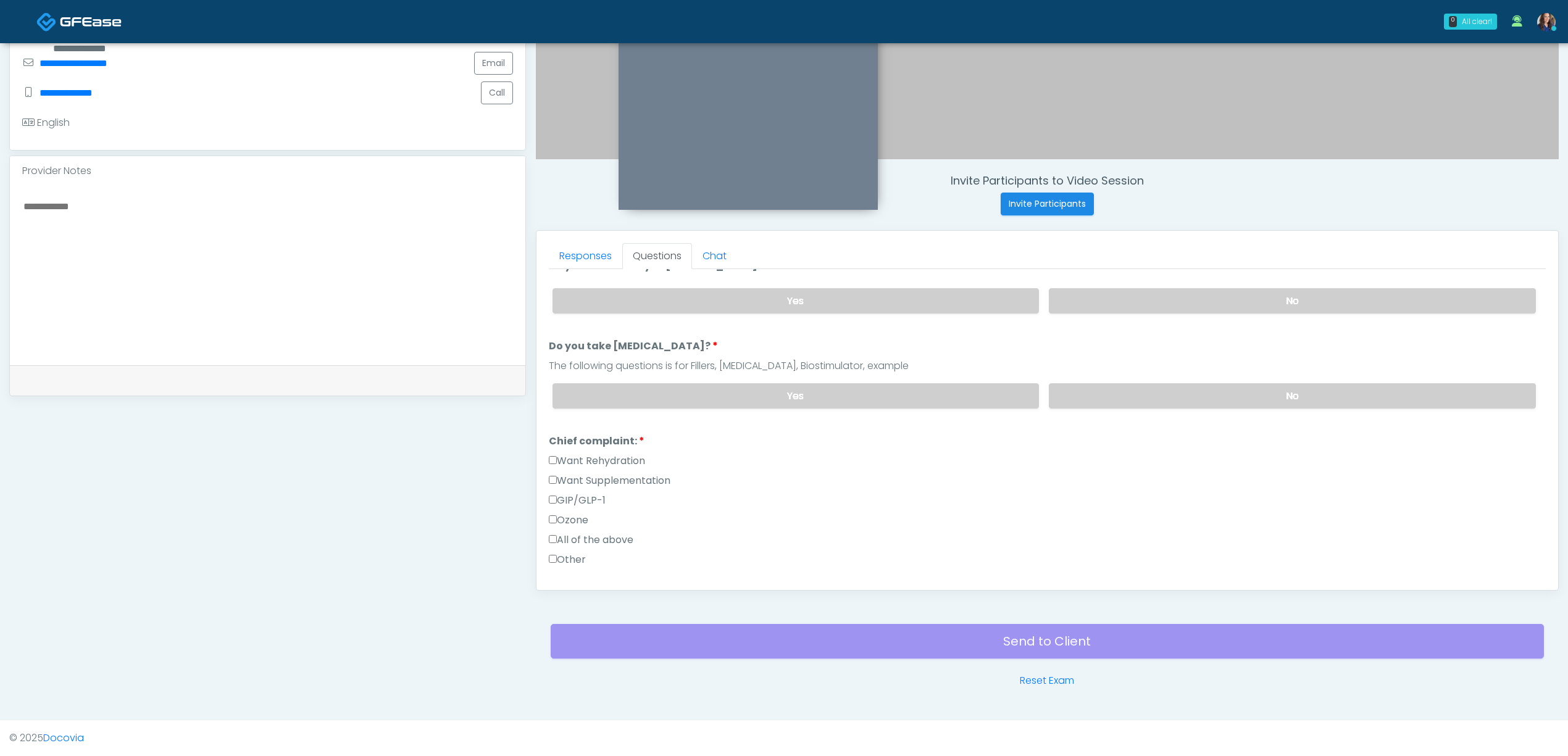
drag, startPoint x: 621, startPoint y: 480, endPoint x: 625, endPoint y: 464, distance: 16.5
click at [621, 480] on label "Want Supplementation" at bounding box center [610, 480] width 122 height 15
click at [623, 456] on label "Want Rehydration" at bounding box center [597, 460] width 96 height 15
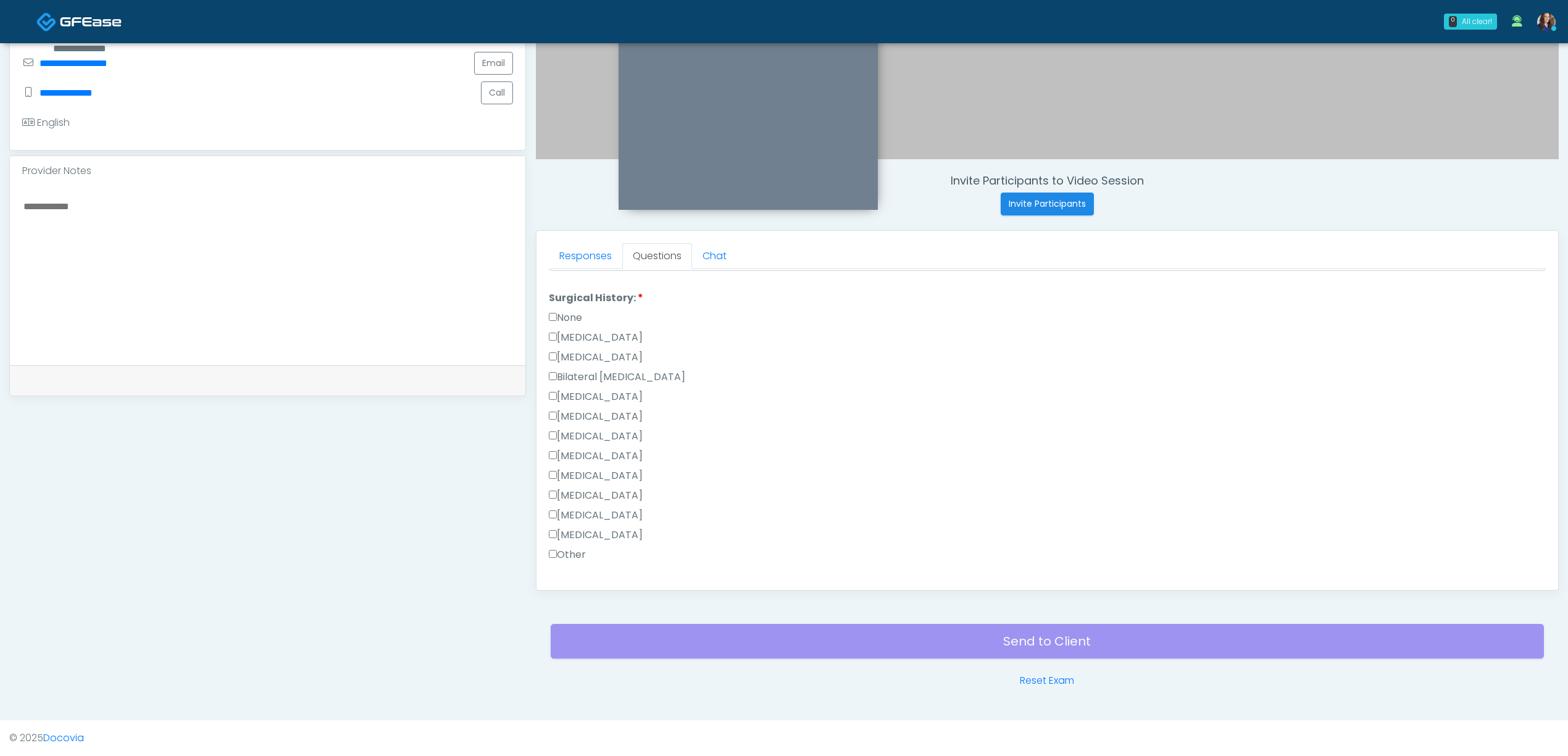
scroll to position [590, 0]
click at [569, 293] on label "None" at bounding box center [566, 295] width 33 height 15
click at [572, 293] on label "None" at bounding box center [566, 295] width 33 height 15
click at [578, 455] on label "Other" at bounding box center [568, 450] width 37 height 15
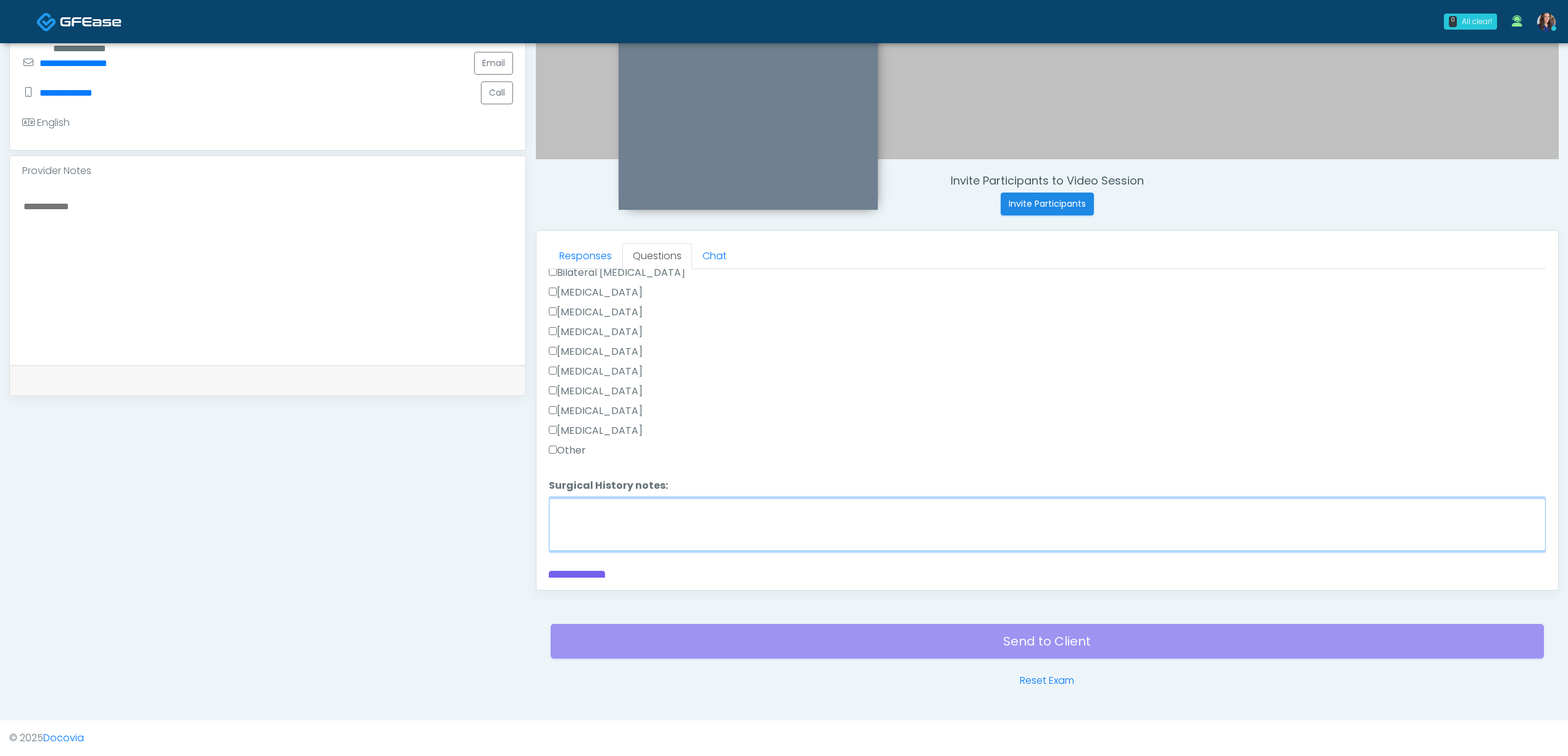
click at [614, 533] on textarea "Surgical History notes:" at bounding box center [1047, 524] width 997 height 53
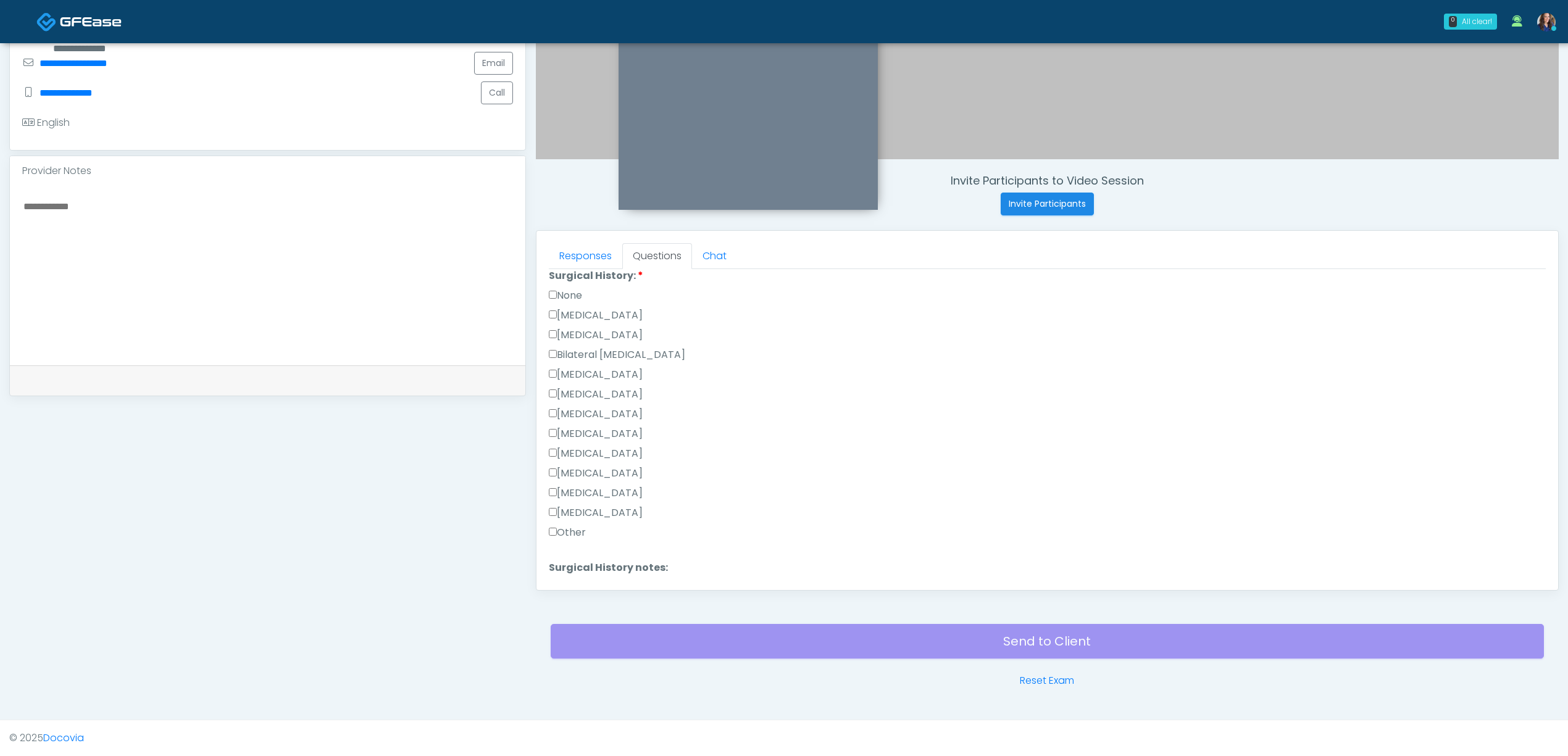
type textarea "**********"
click at [595, 336] on label "[MEDICAL_DATA]" at bounding box center [596, 335] width 94 height 15
click at [581, 566] on button "Continue" at bounding box center [577, 566] width 56 height 23
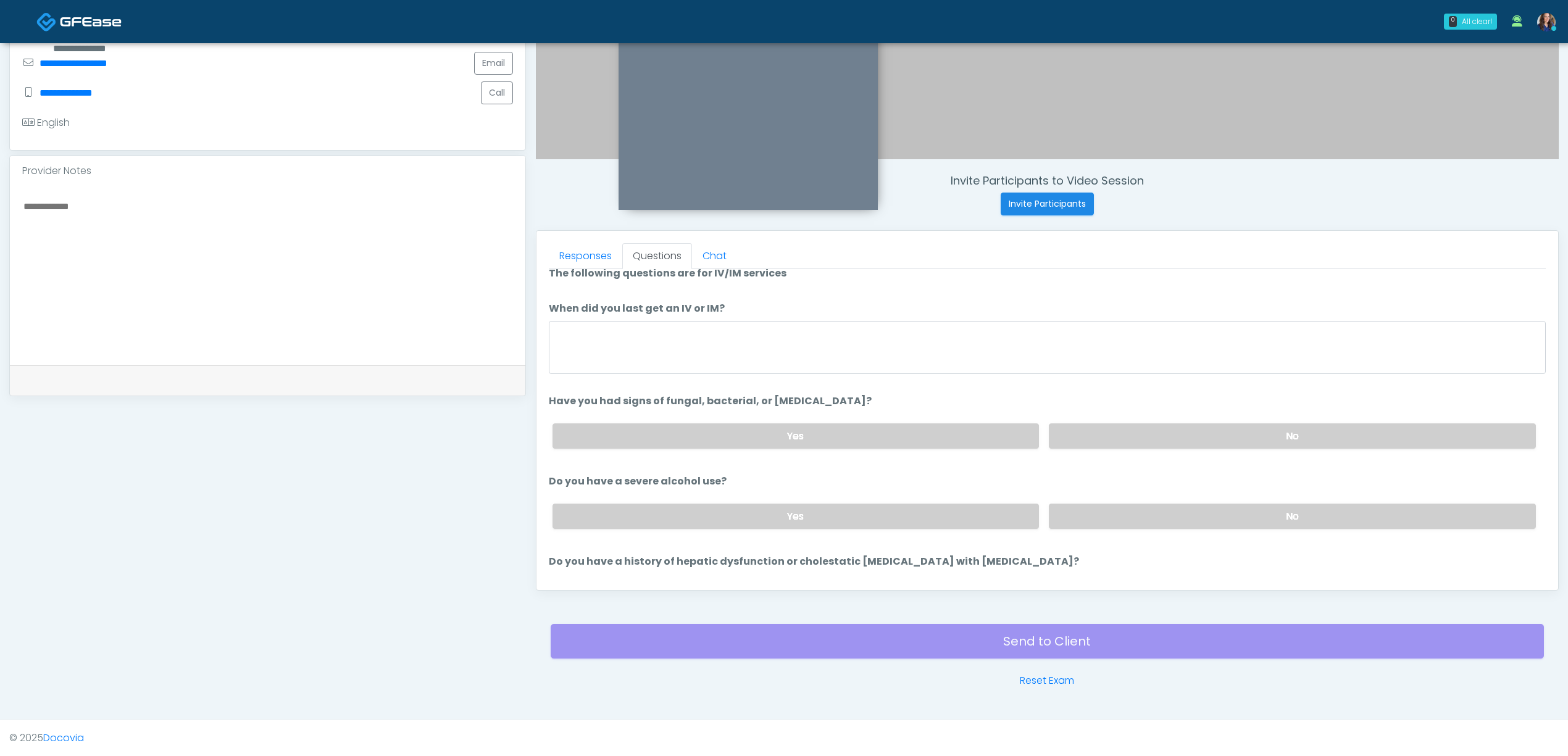
scroll to position [0, 0]
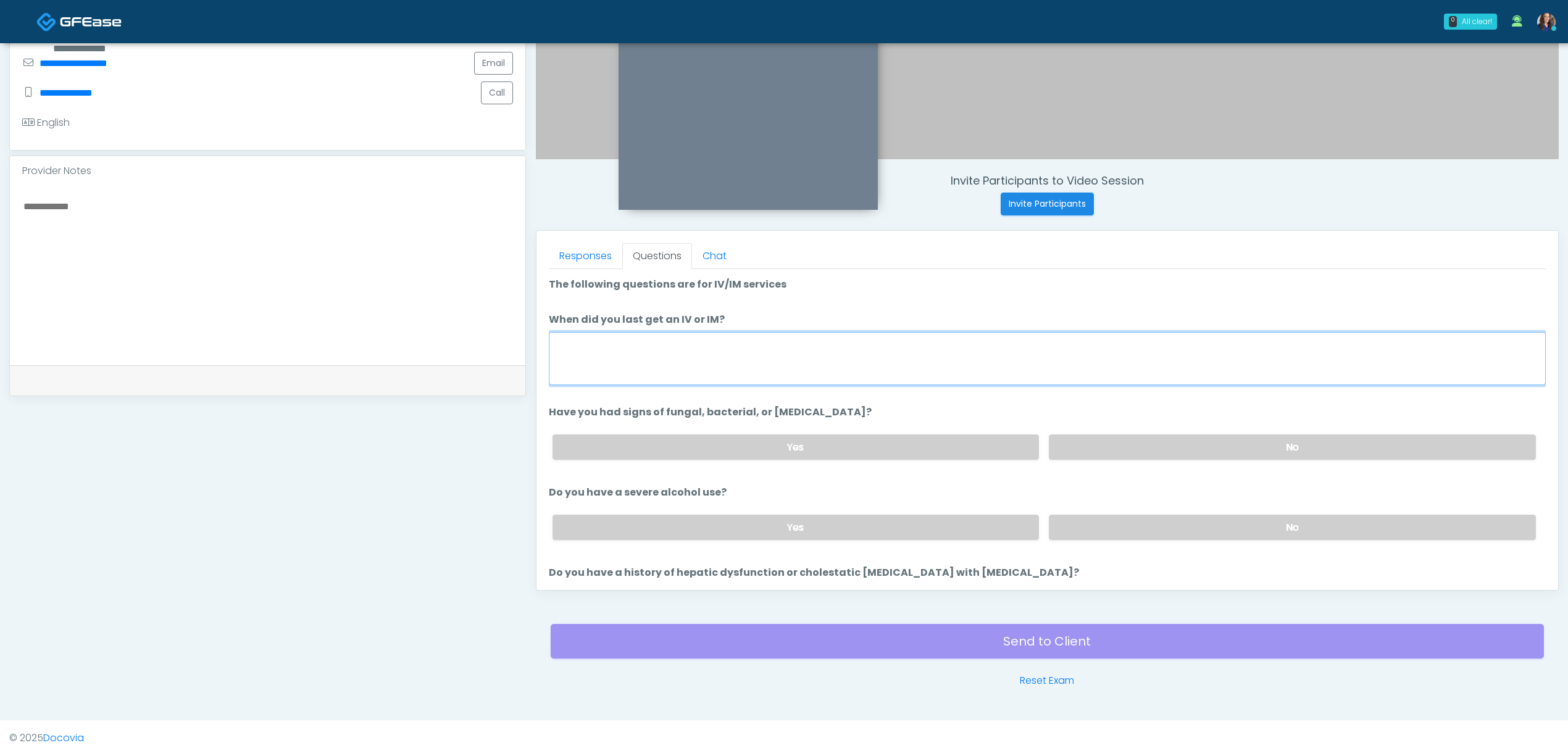
click at [752, 348] on textarea "When did you last get an IV or IM?" at bounding box center [1047, 358] width 997 height 53
type textarea "**********"
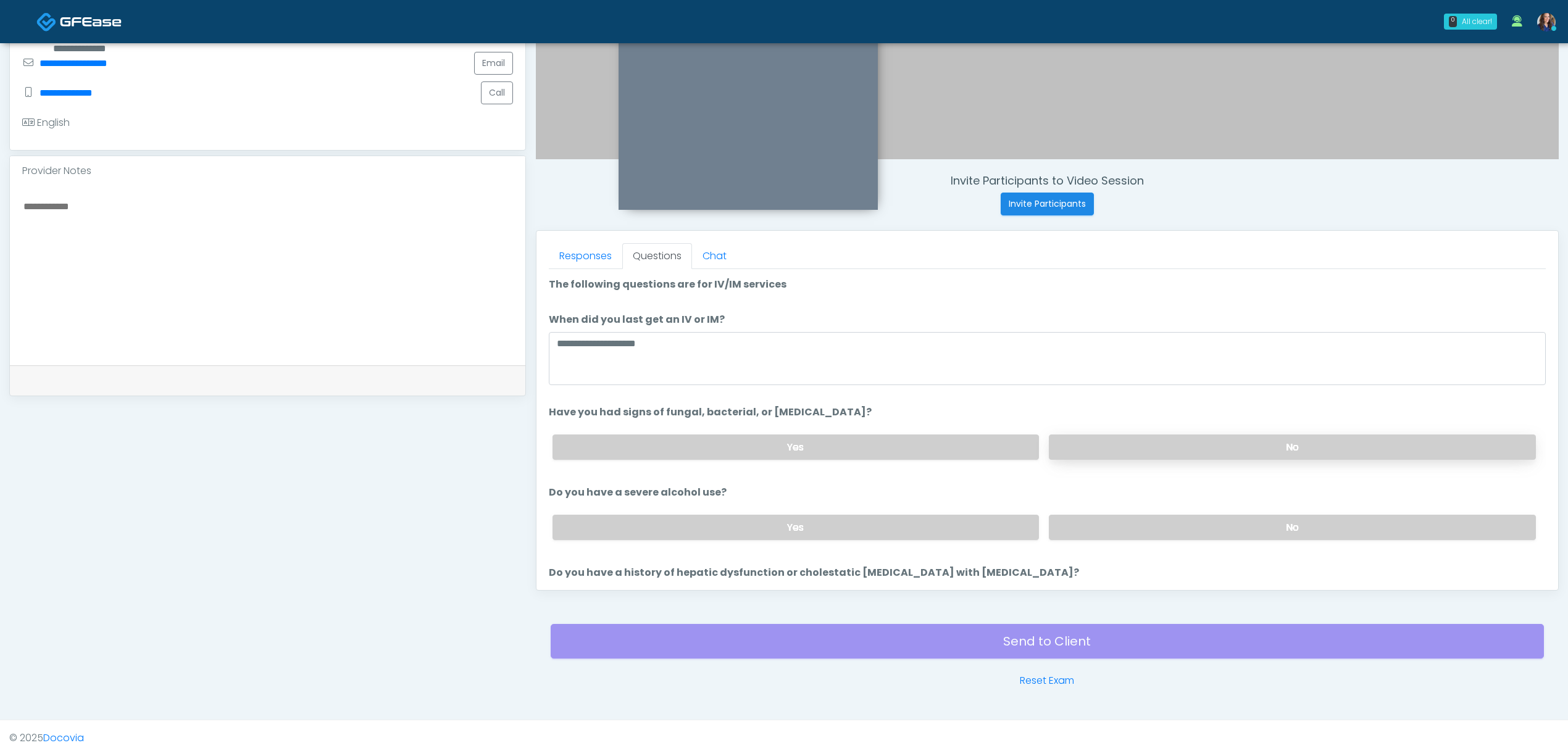
click at [1224, 453] on label "No" at bounding box center [1293, 447] width 487 height 26
click at [798, 442] on label "Yes" at bounding box center [796, 447] width 487 height 26
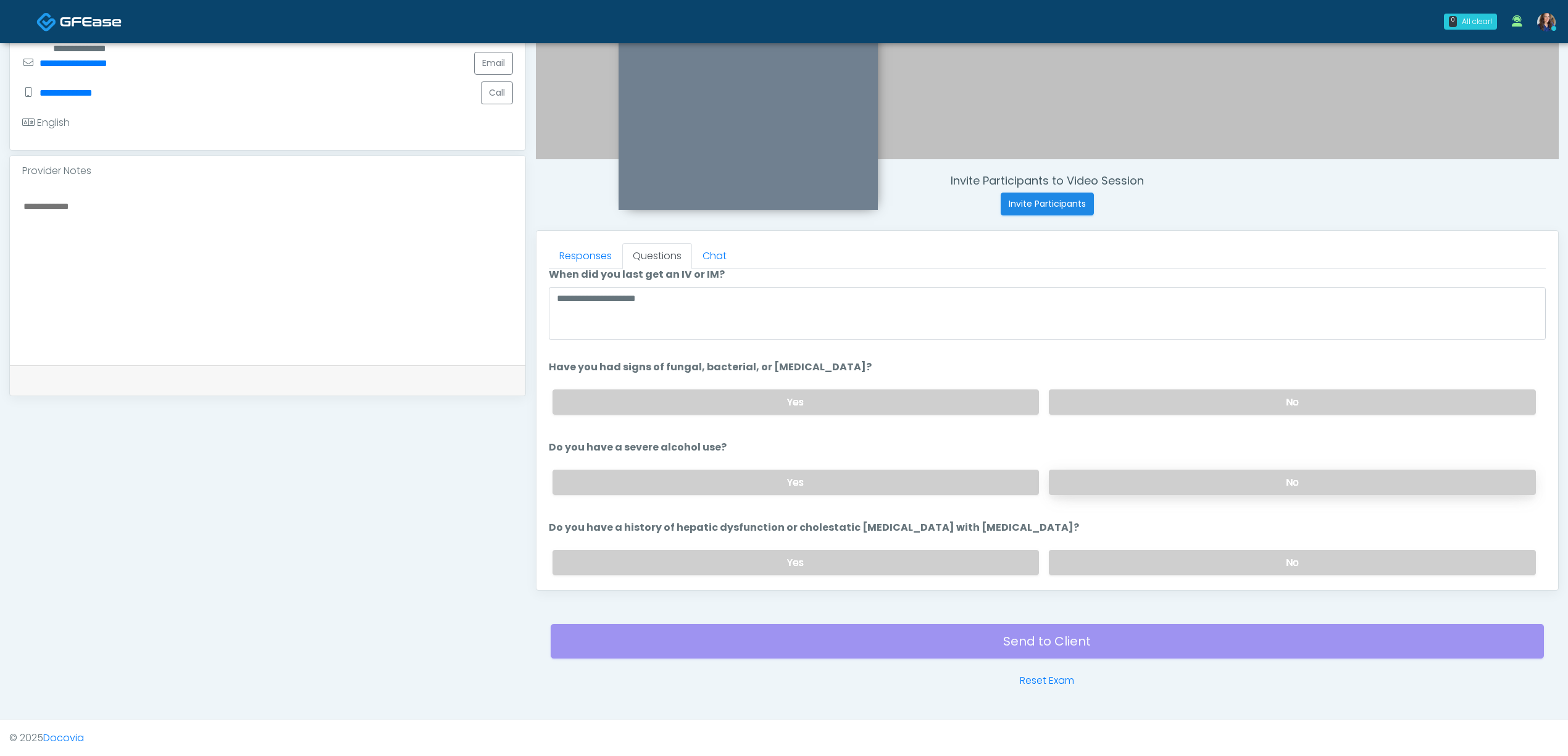
scroll to position [82, 0]
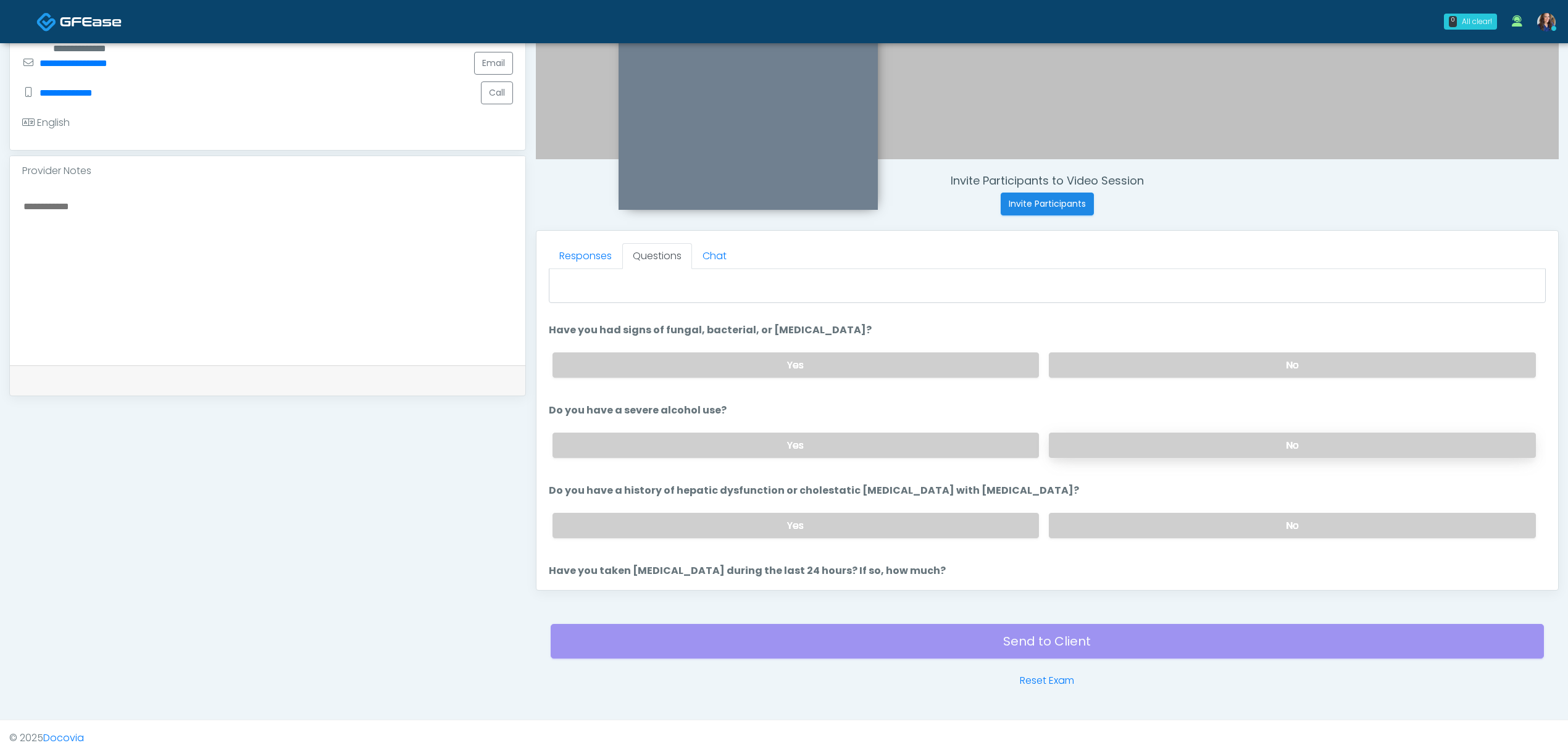
click at [1166, 450] on label "No" at bounding box center [1293, 446] width 487 height 26
click at [1172, 516] on label "No" at bounding box center [1293, 525] width 487 height 26
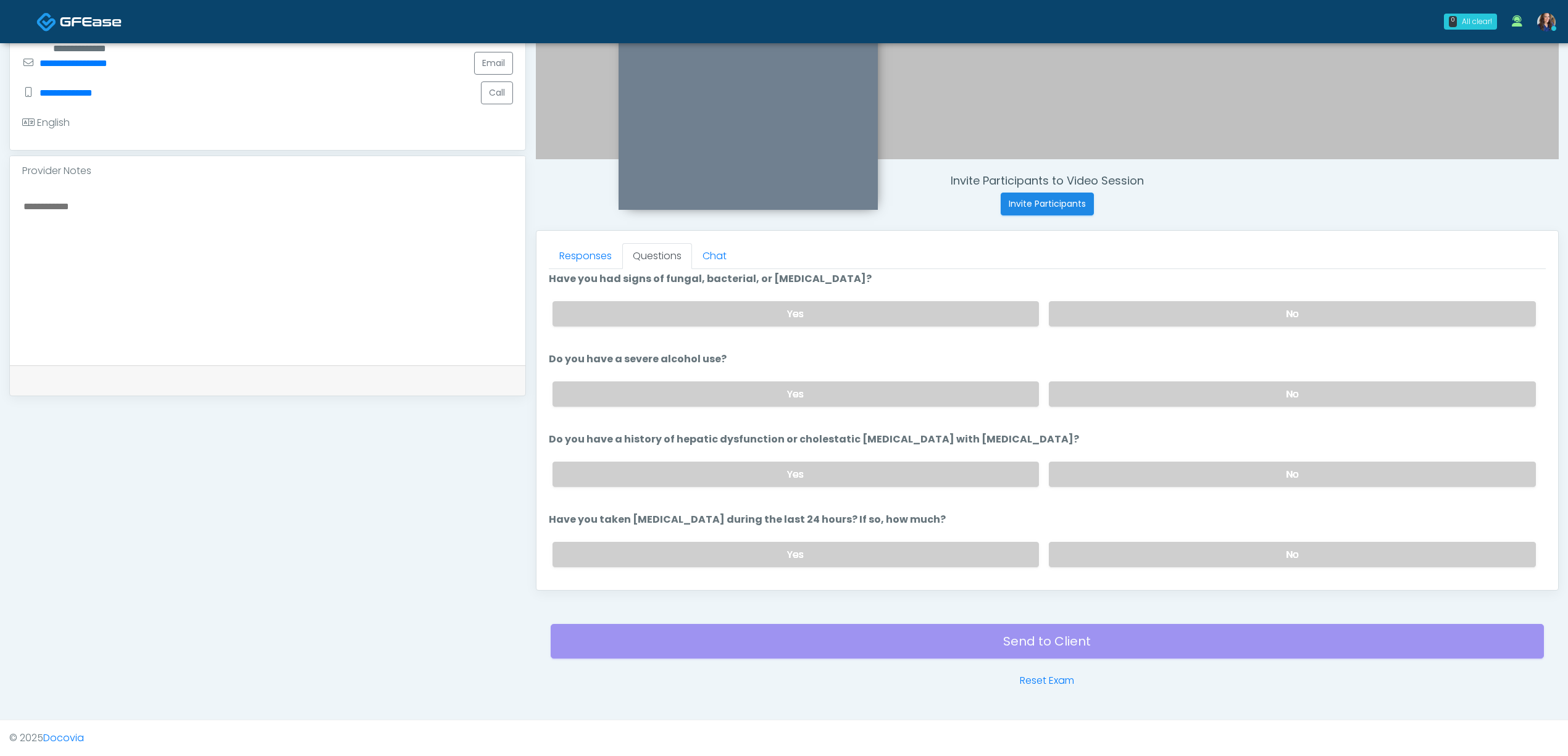
scroll to position [246, 0]
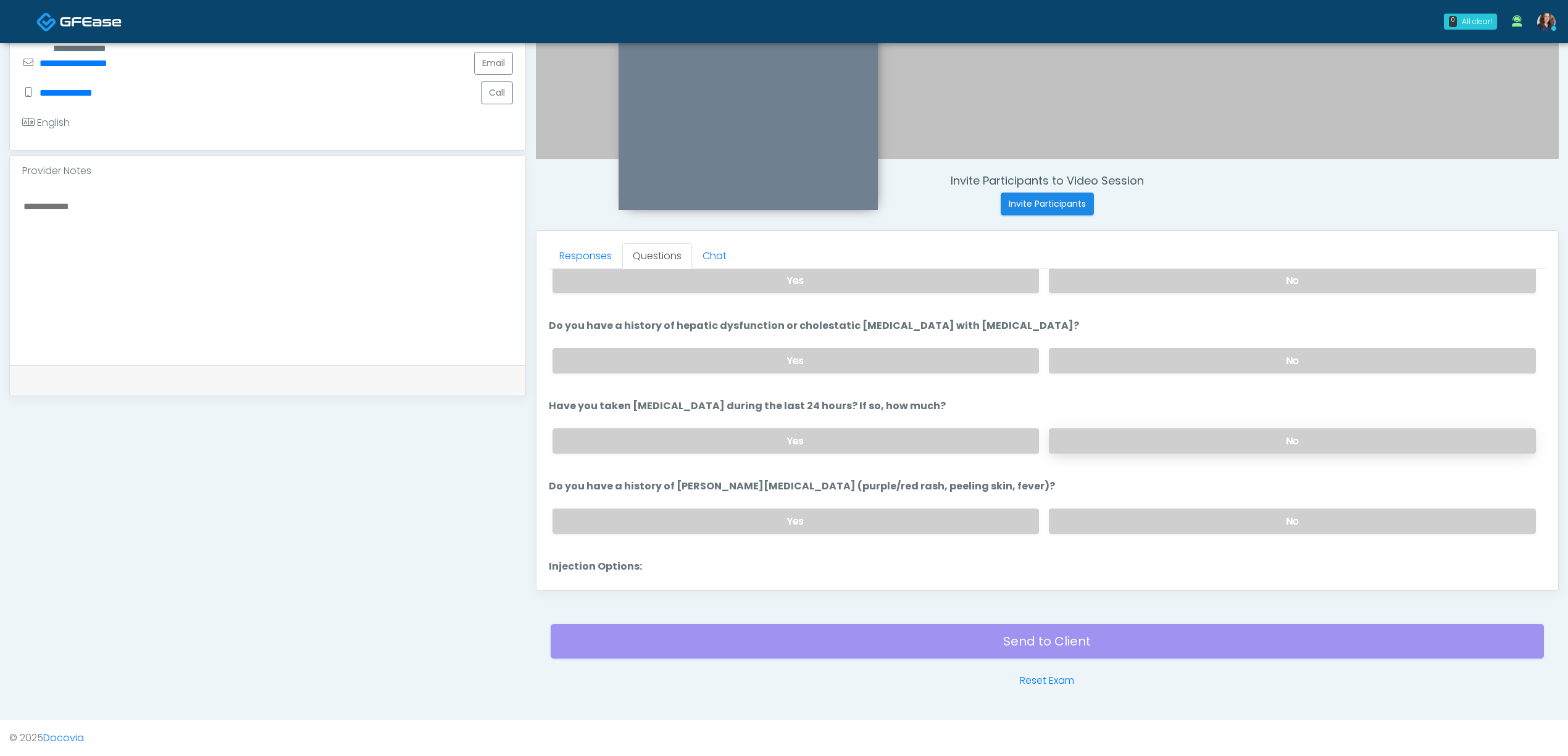
click at [1188, 443] on label "No" at bounding box center [1293, 441] width 487 height 26
click at [1199, 505] on div "Yes No" at bounding box center [1043, 521] width 1003 height 45
drag, startPoint x: 1186, startPoint y: 521, endPoint x: 1134, endPoint y: 514, distance: 52.5
click at [1187, 521] on label "No" at bounding box center [1293, 521] width 487 height 26
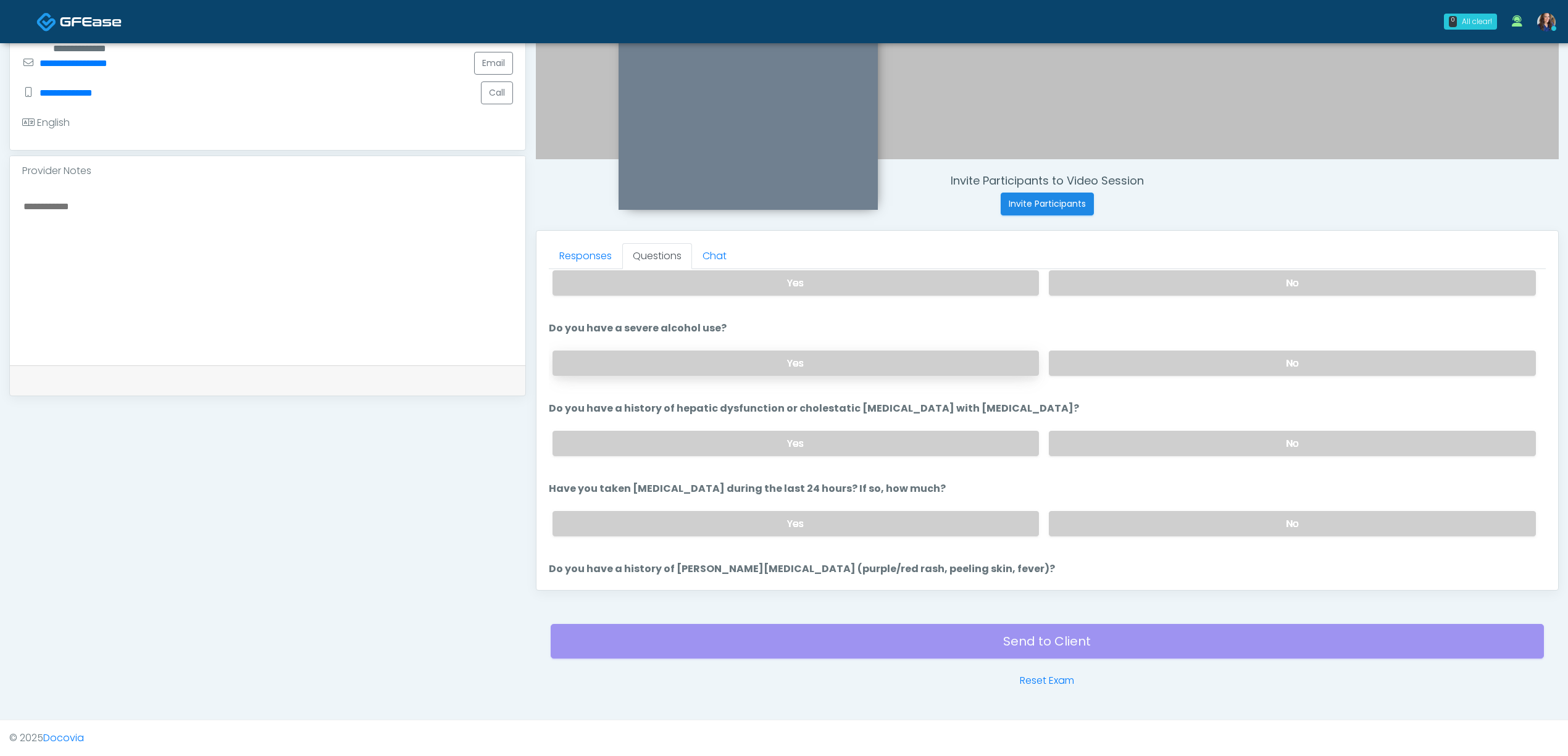
click at [709, 365] on label "Yes" at bounding box center [796, 363] width 487 height 26
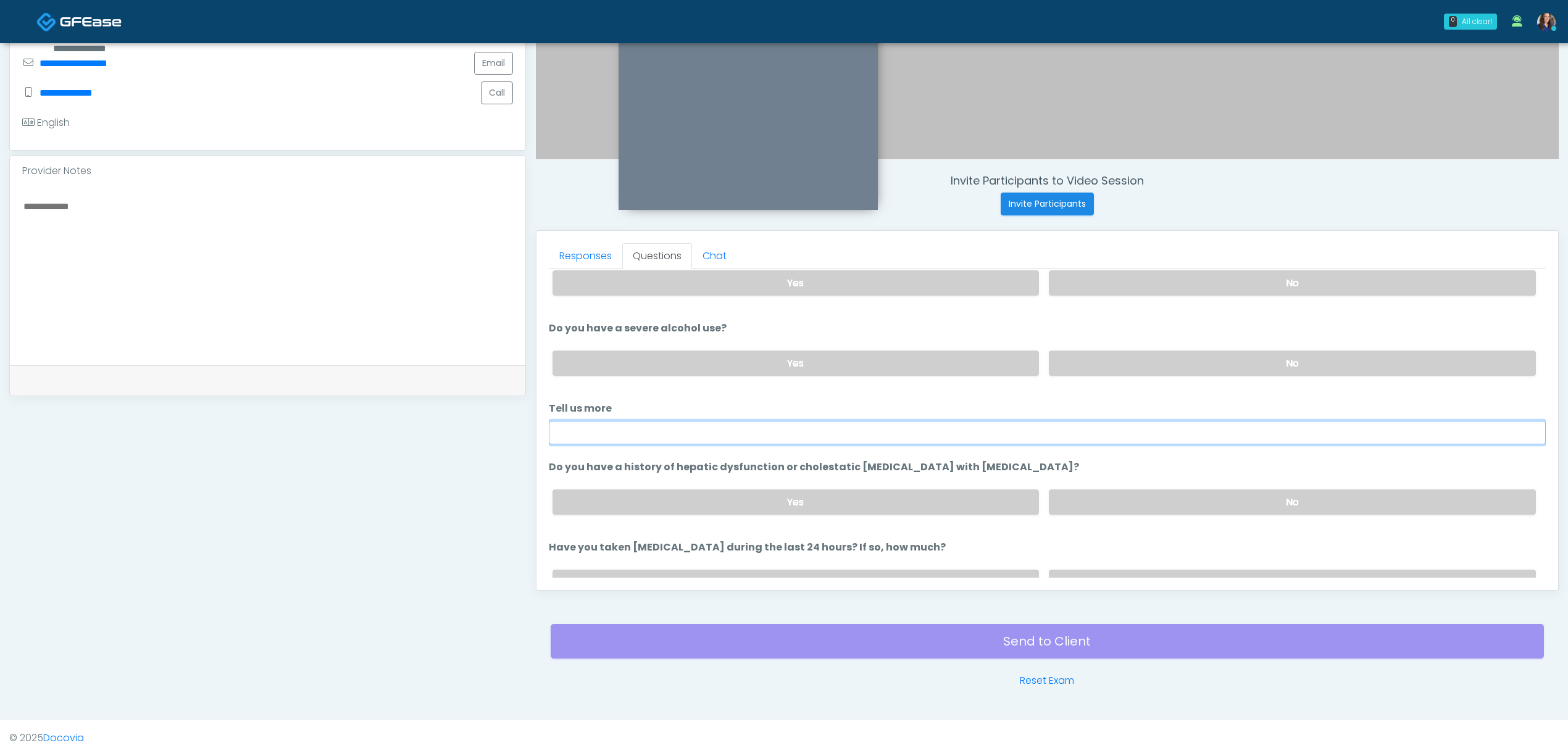
click at [669, 424] on input "Tell us more" at bounding box center [1047, 433] width 997 height 24
click at [1109, 366] on label "No" at bounding box center [1293, 363] width 487 height 26
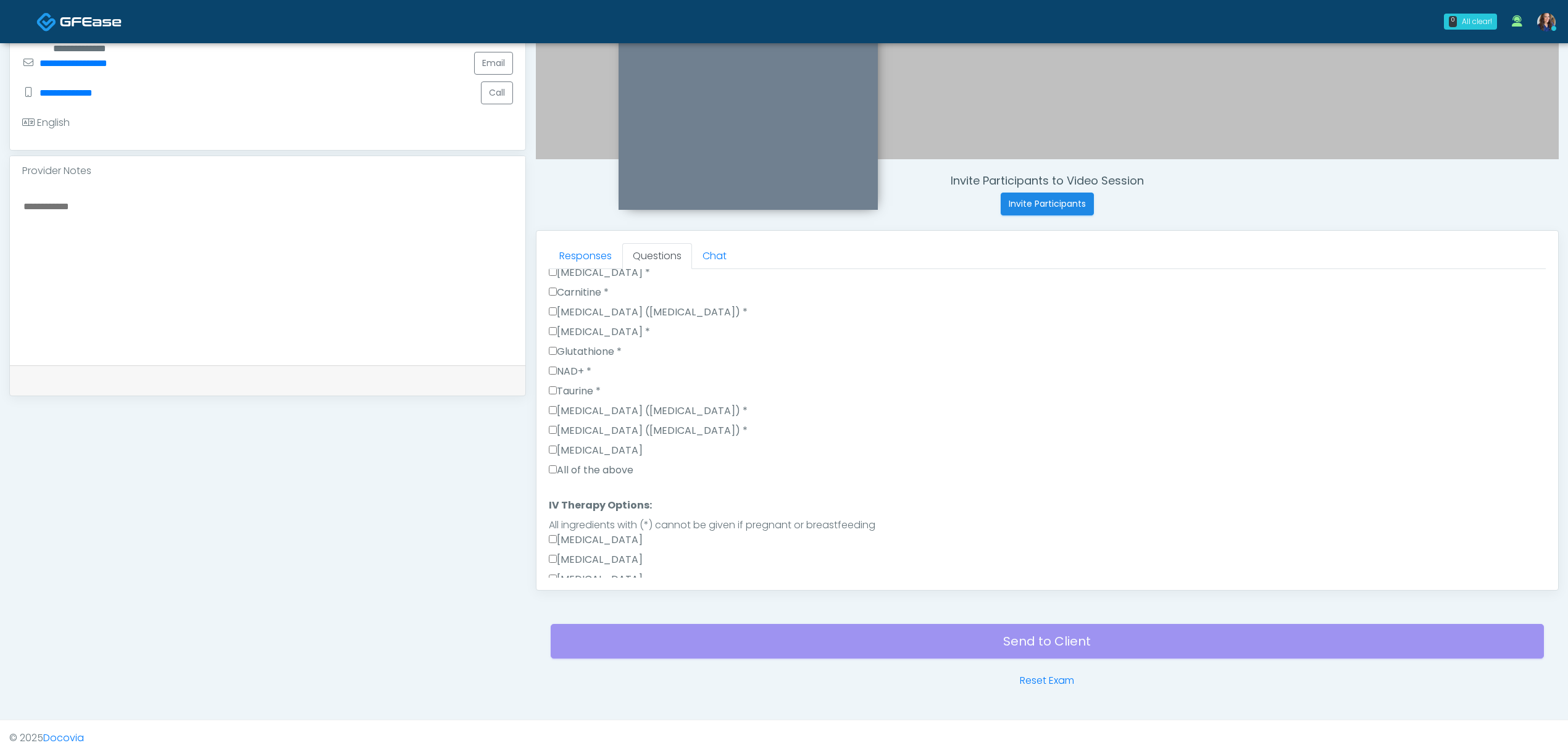
scroll to position [904, 0]
click at [618, 359] on label "All of the above" at bounding box center [591, 357] width 84 height 15
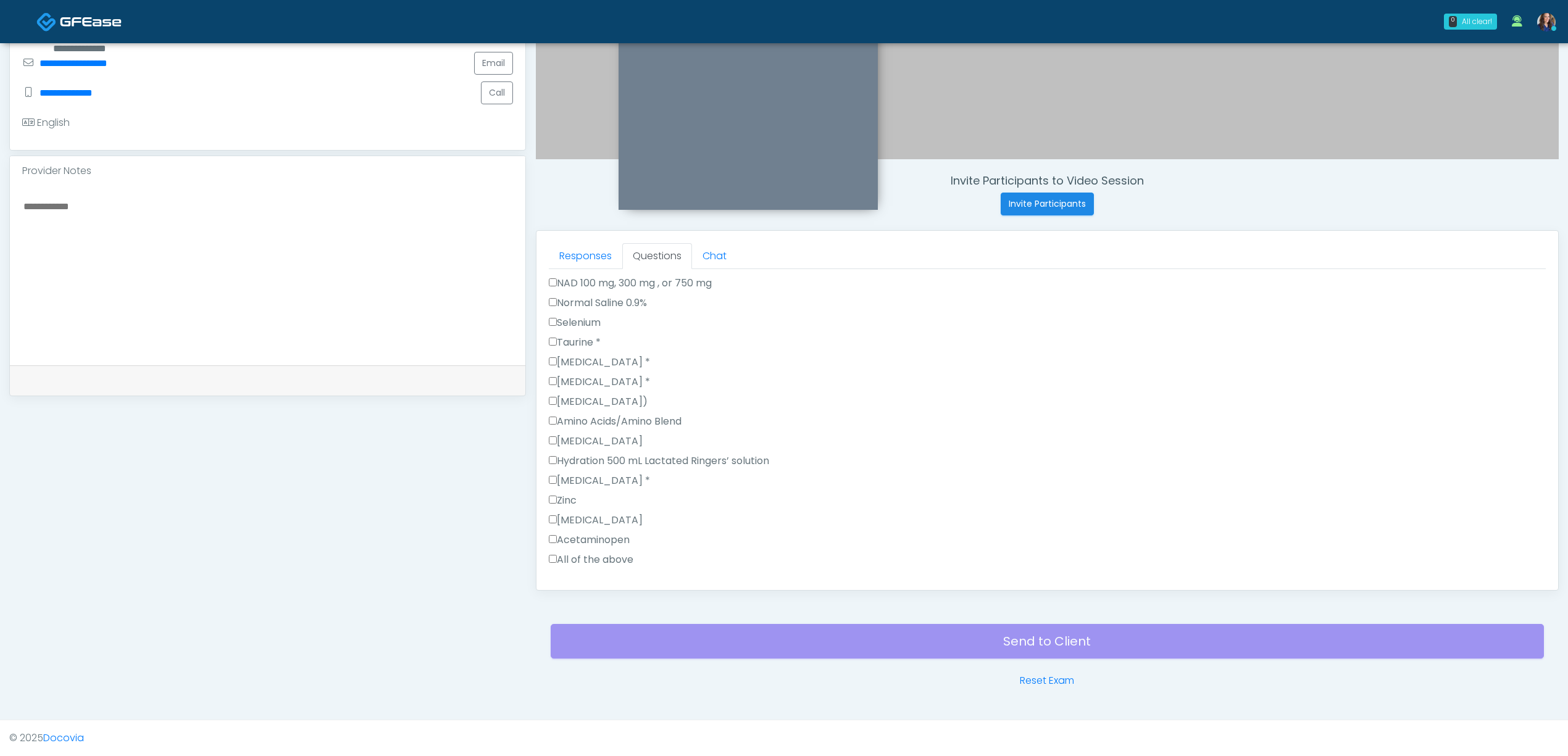
scroll to position [1298, 0]
click at [594, 530] on label "All of the above" at bounding box center [591, 527] width 84 height 15
click at [577, 254] on link "Responses" at bounding box center [586, 256] width 74 height 26
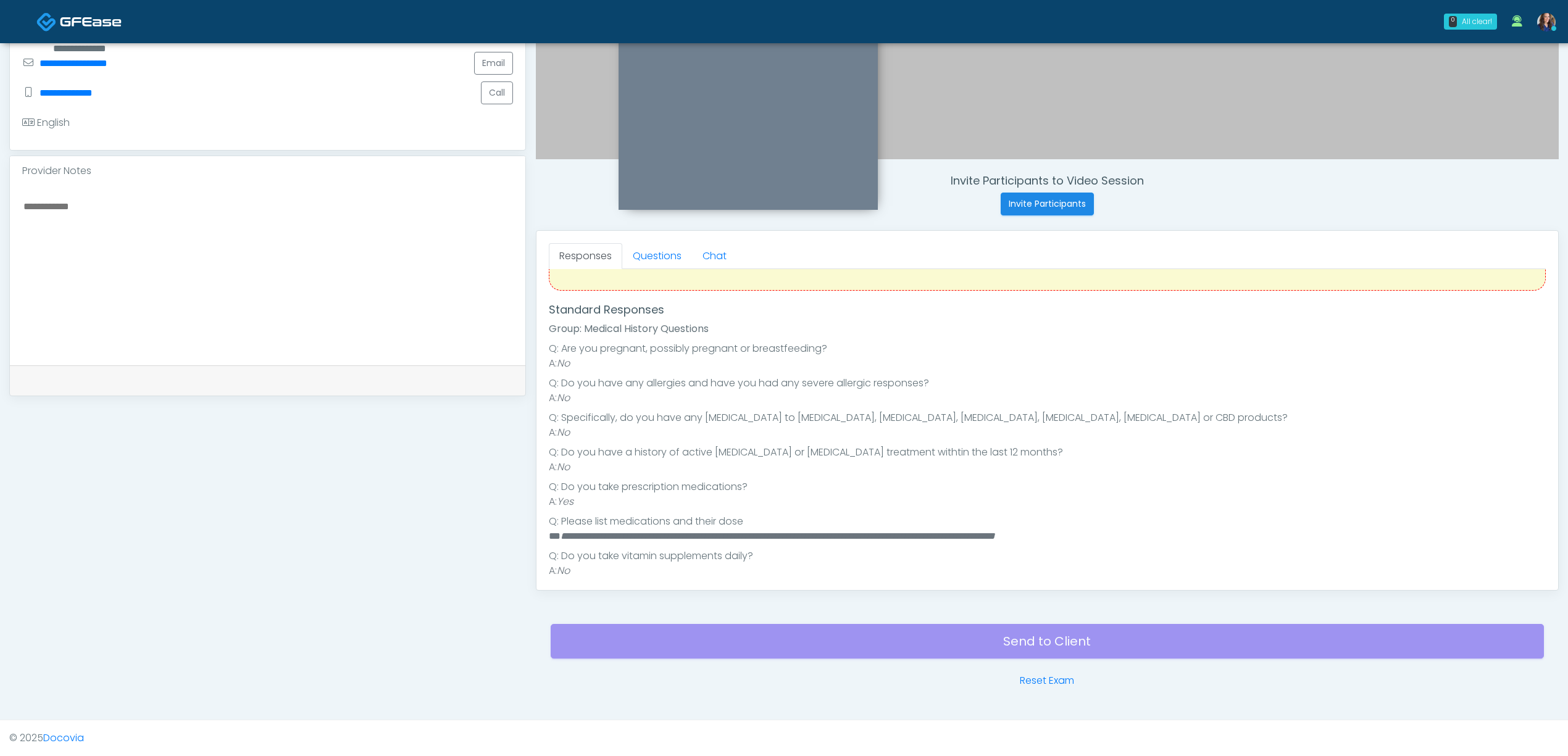
scroll to position [0, 0]
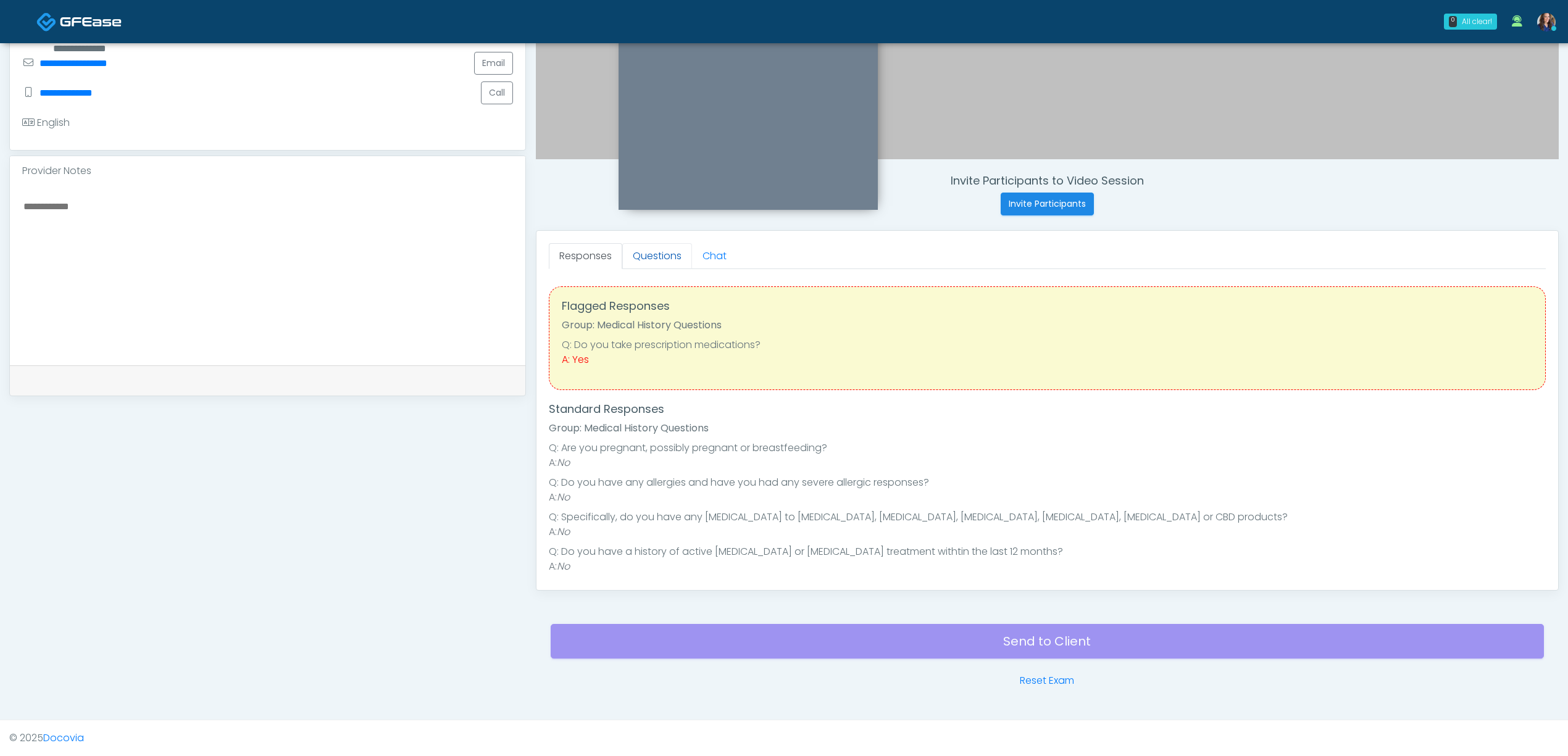
click at [647, 244] on link "Questions" at bounding box center [656, 256] width 70 height 26
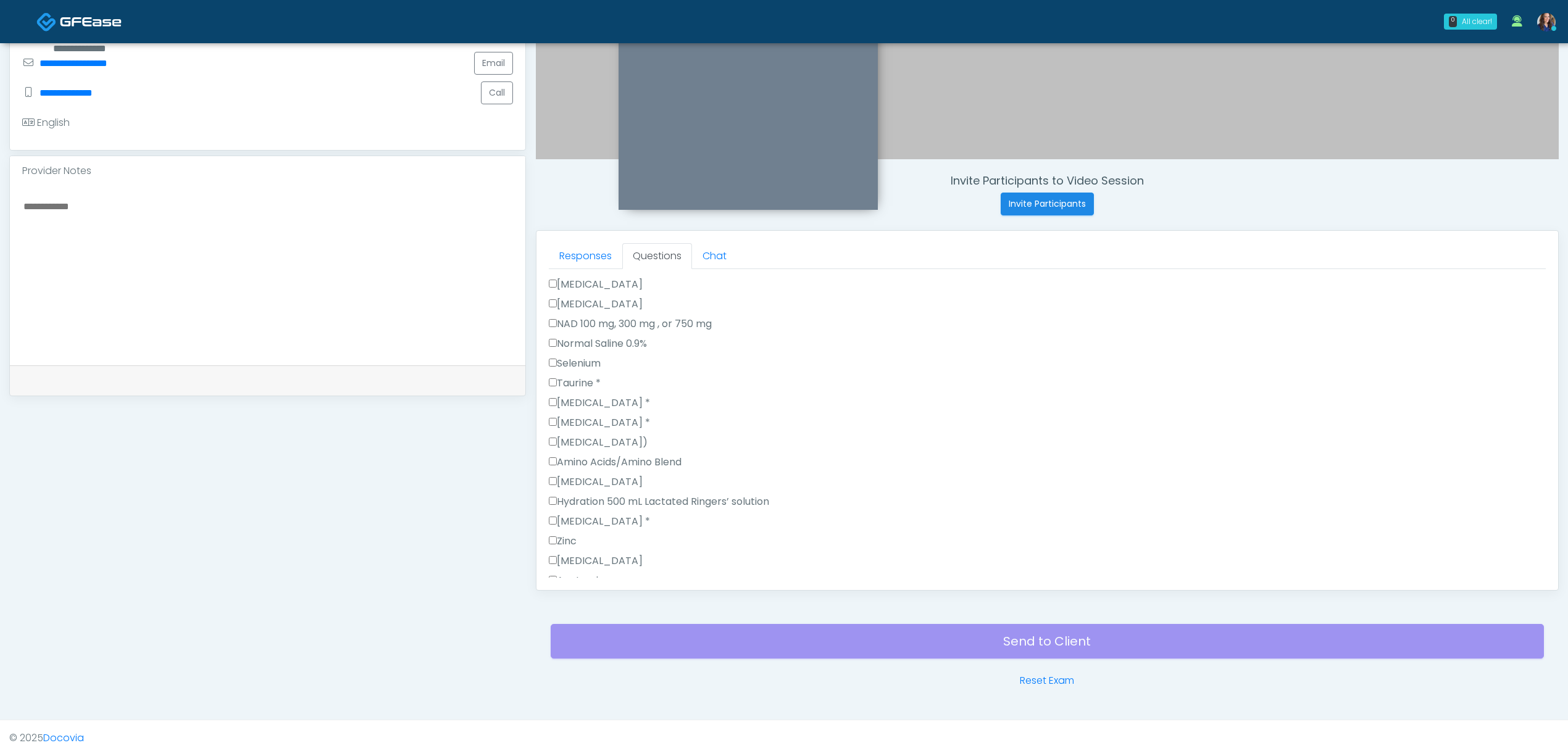
scroll to position [1298, 0]
click at [587, 561] on button "Continue" at bounding box center [577, 567] width 56 height 23
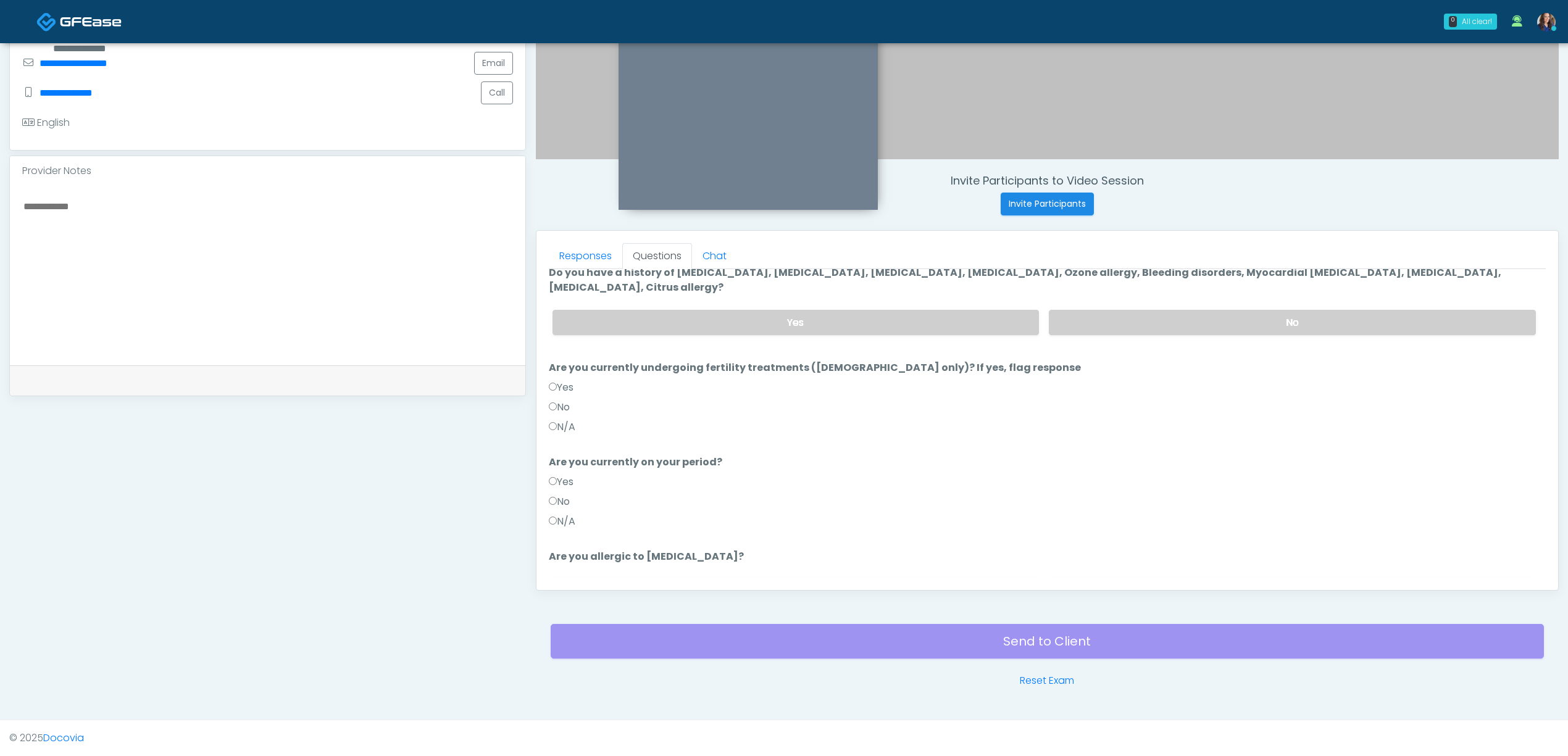
scroll to position [0, 0]
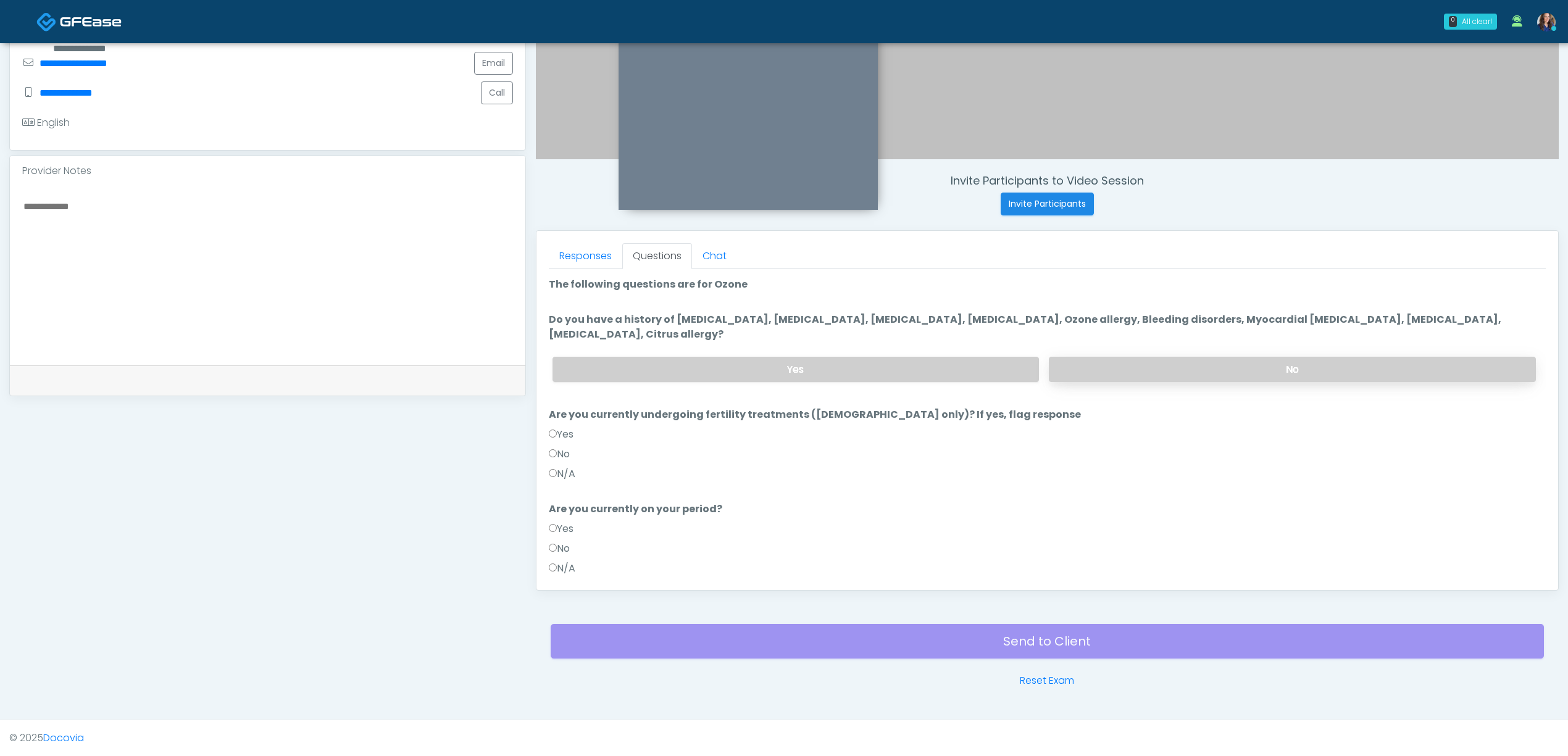
click at [1209, 369] on label "No" at bounding box center [1293, 369] width 487 height 26
click at [566, 471] on label "N/A" at bounding box center [562, 473] width 27 height 15
click at [569, 566] on label "N/A" at bounding box center [562, 567] width 27 height 15
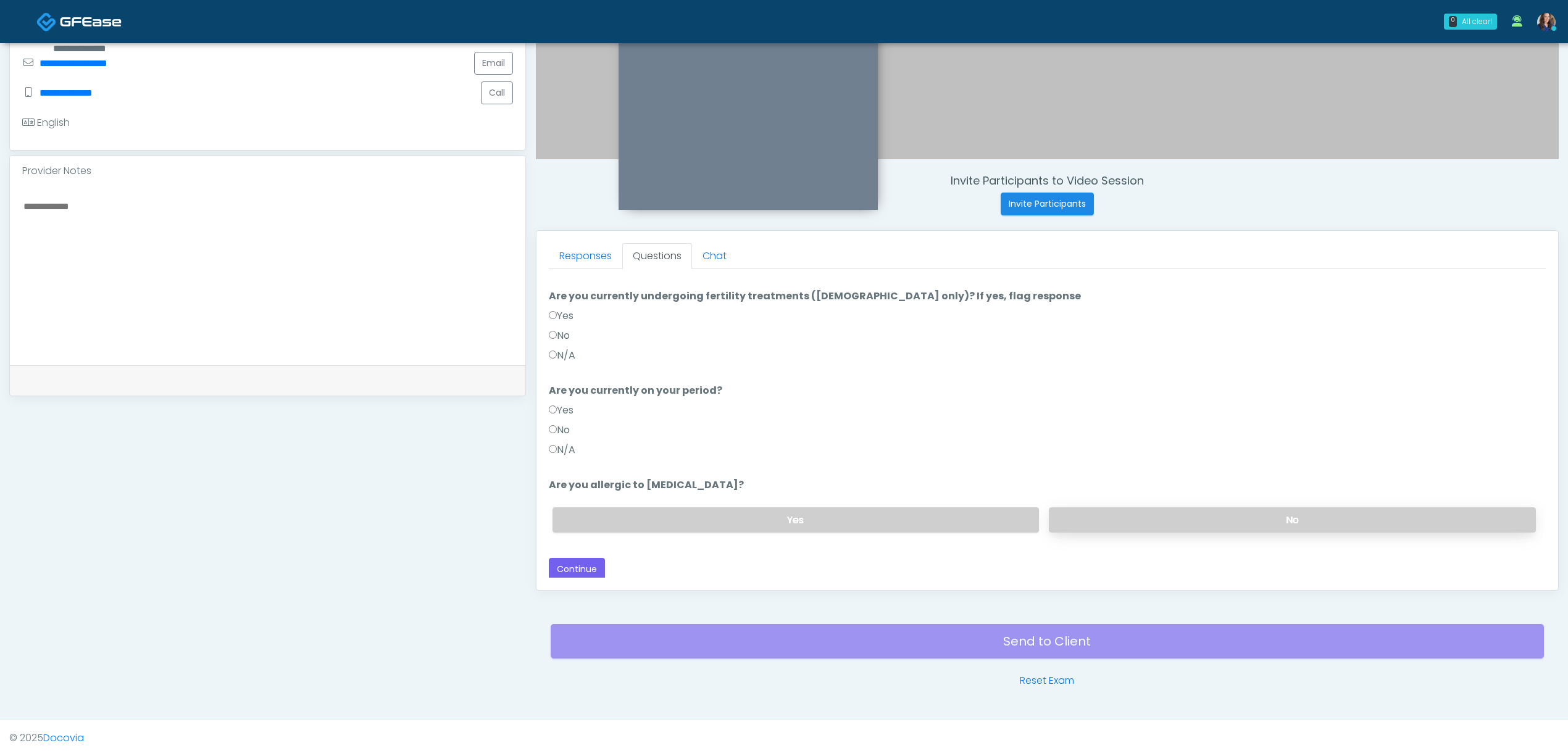
scroll to position [121, 0]
click at [1061, 513] on label "No" at bounding box center [1293, 517] width 487 height 26
click at [588, 570] on button "Continue" at bounding box center [577, 567] width 56 height 23
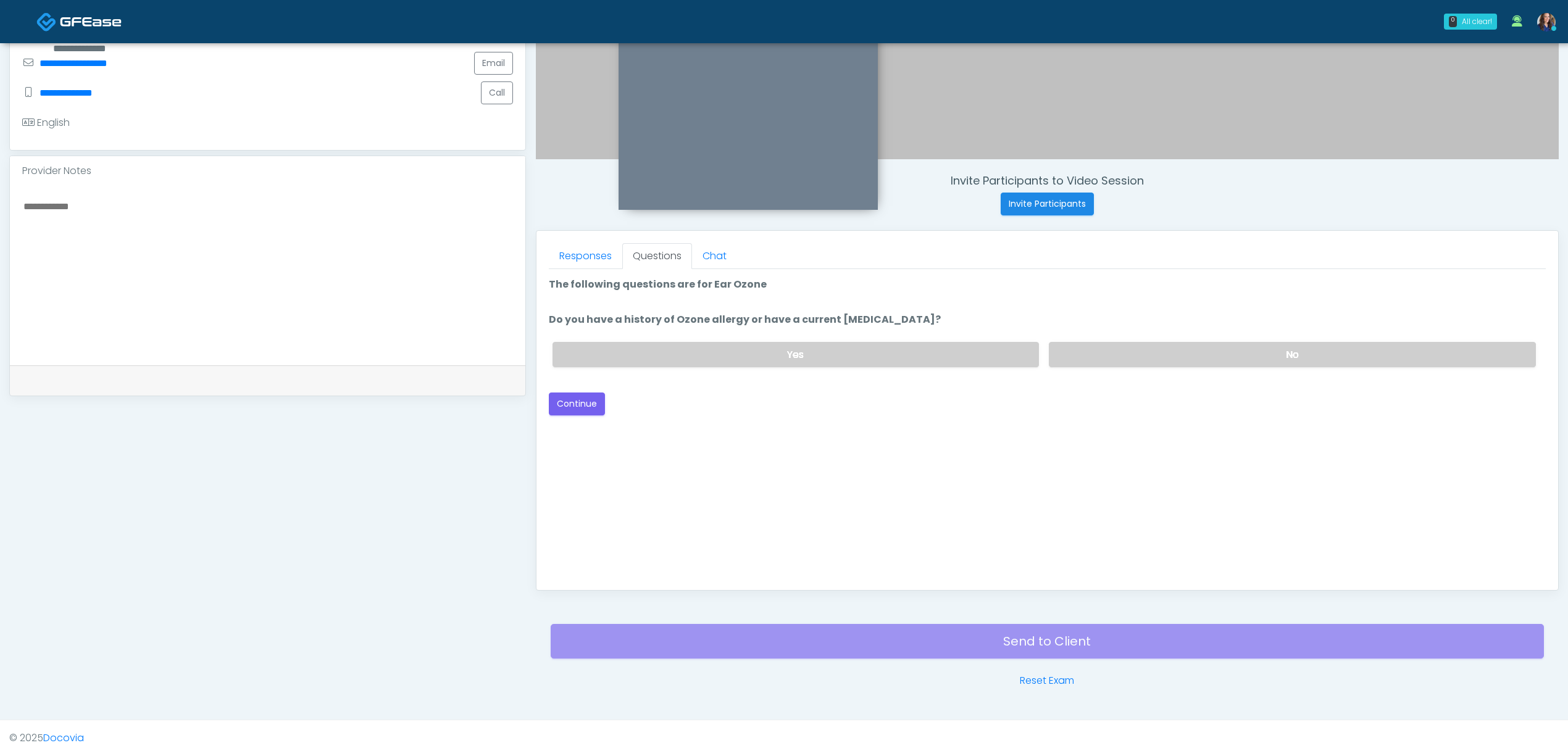
scroll to position [0, 0]
drag, startPoint x: 1102, startPoint y: 351, endPoint x: 1050, endPoint y: 361, distance: 53.0
click at [1101, 351] on label "No" at bounding box center [1293, 354] width 487 height 26
click at [588, 401] on button "Continue" at bounding box center [577, 404] width 56 height 23
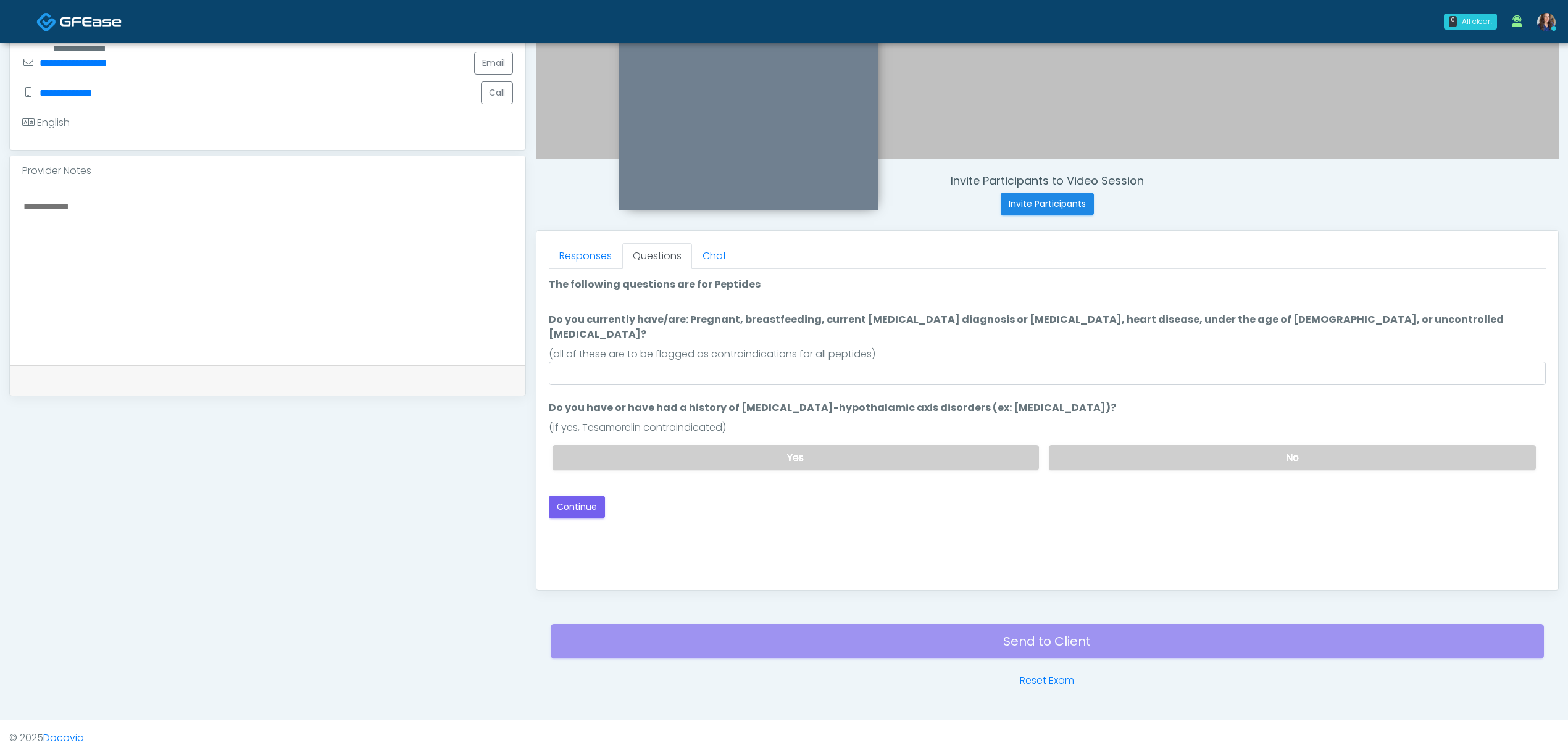
click at [887, 347] on div "(all of these are to be flagged as contraindications for all peptides)" at bounding box center [1047, 353] width 997 height 15
click at [871, 361] on input "Do you currently have/are: Pregnant, breastfeeding, current [MEDICAL_DATA] diag…" at bounding box center [1047, 373] width 997 height 24
type input "**"
click at [585, 496] on button "Continue" at bounding box center [577, 507] width 56 height 23
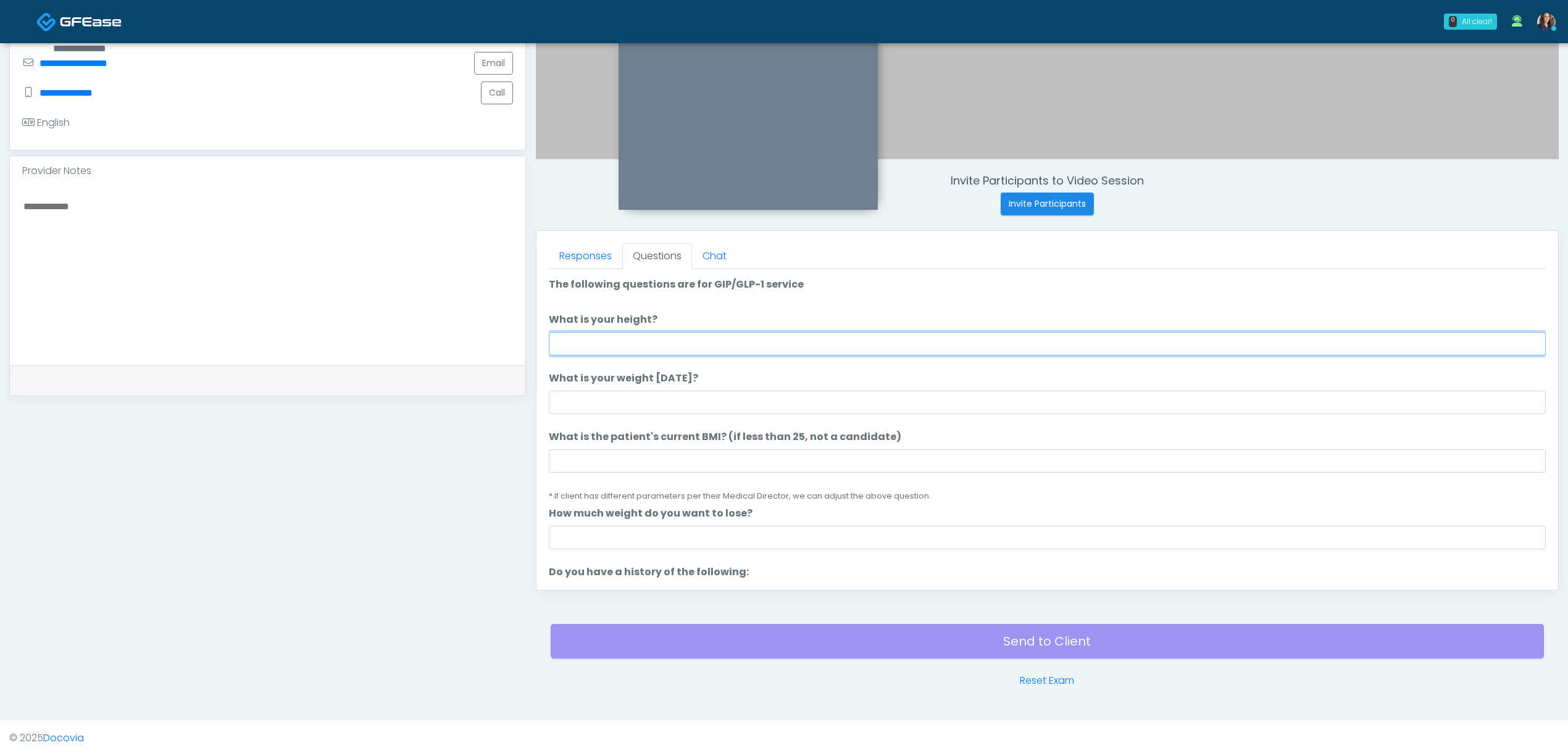
click at [1382, 347] on input "What is your height?" at bounding box center [1047, 344] width 997 height 24
type input "*****"
click at [788, 407] on input "What is your weight [DATE]?" at bounding box center [1047, 403] width 997 height 24
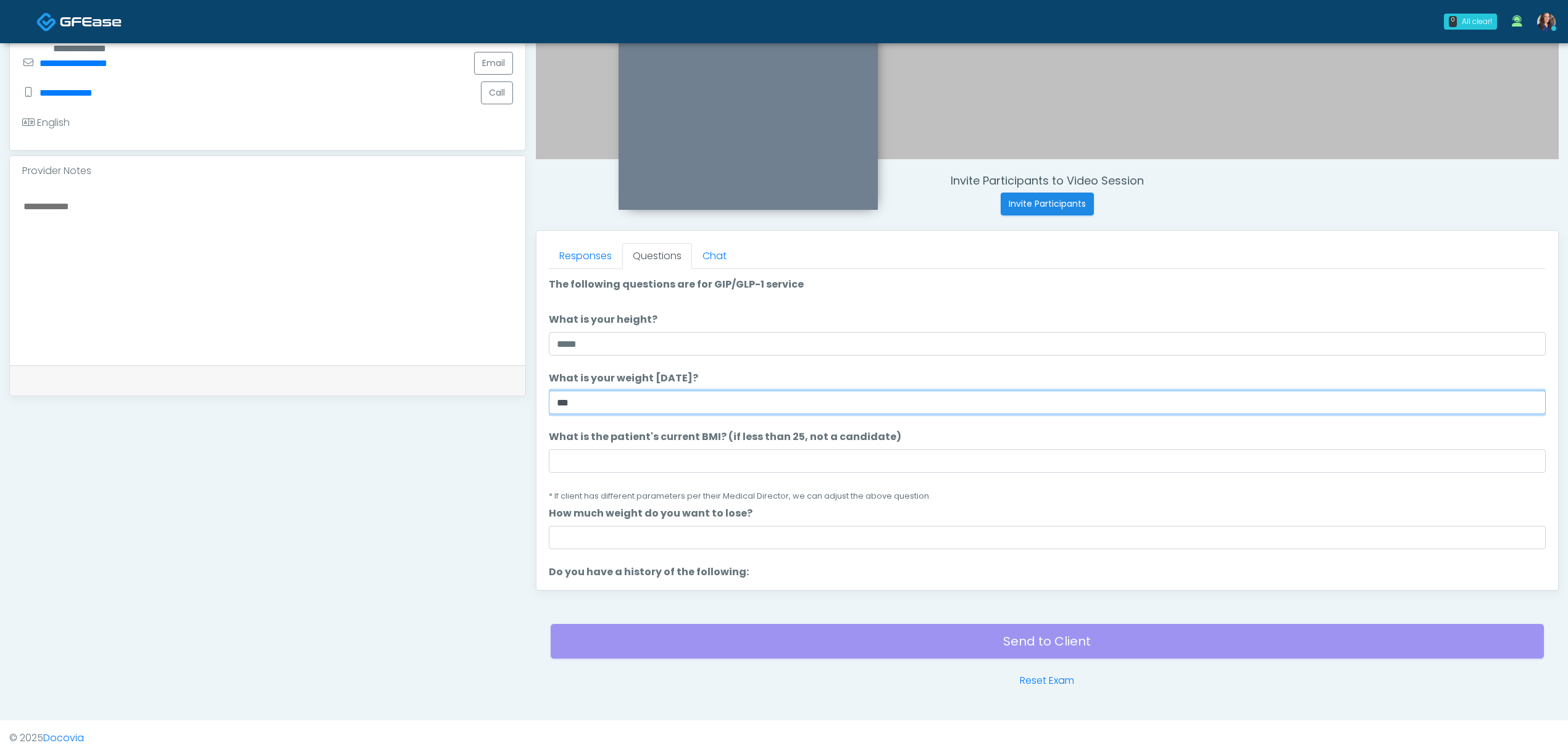
type input "***"
click at [672, 462] on input "What is the patient's current BMI? (if less than 25, not a candidate)" at bounding box center [1047, 461] width 997 height 24
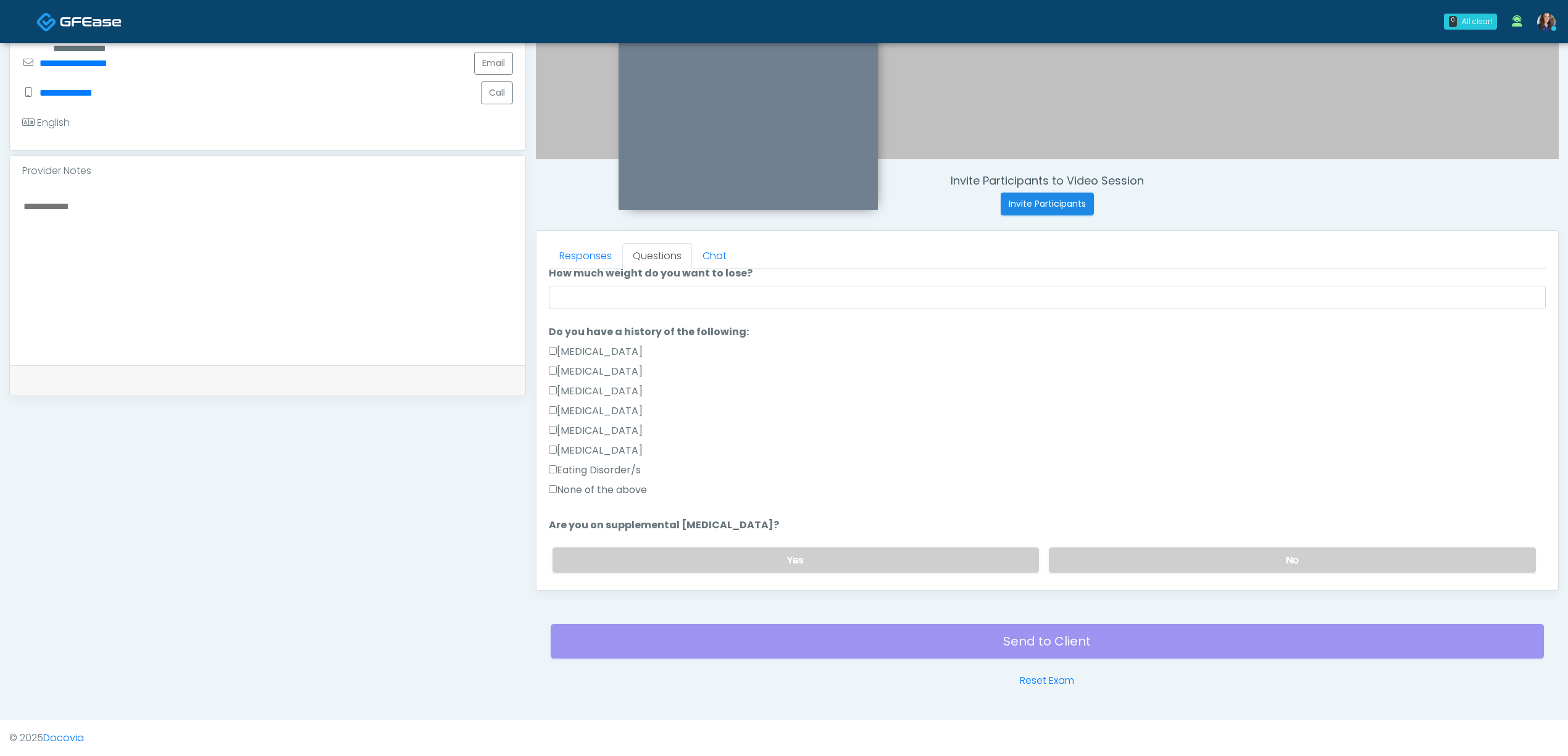
scroll to position [246, 0]
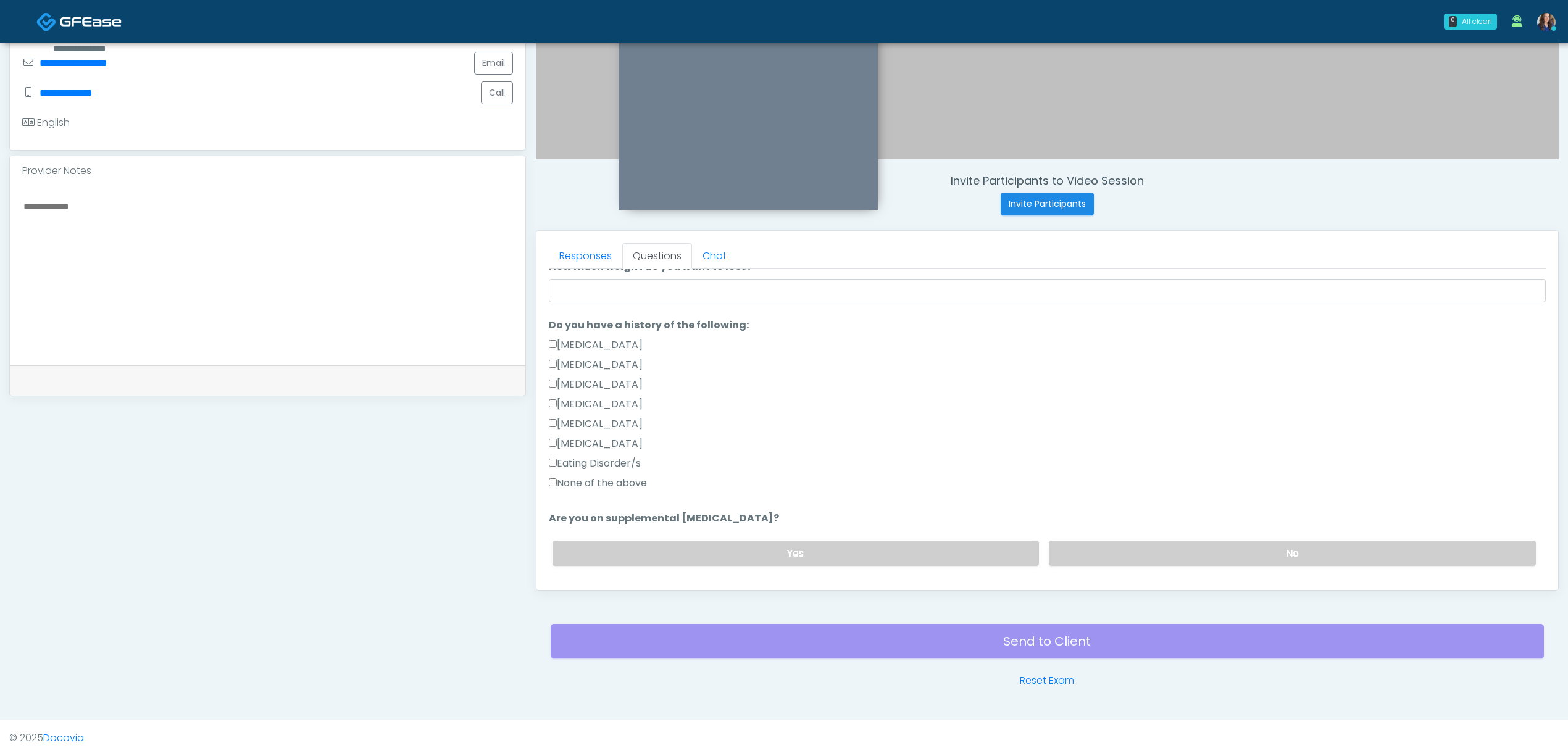
type input "**"
click at [643, 295] on input "How much weight do you want to lose?" at bounding box center [1047, 291] width 997 height 24
type input "***"
click at [577, 484] on label "None of the above" at bounding box center [598, 483] width 98 height 15
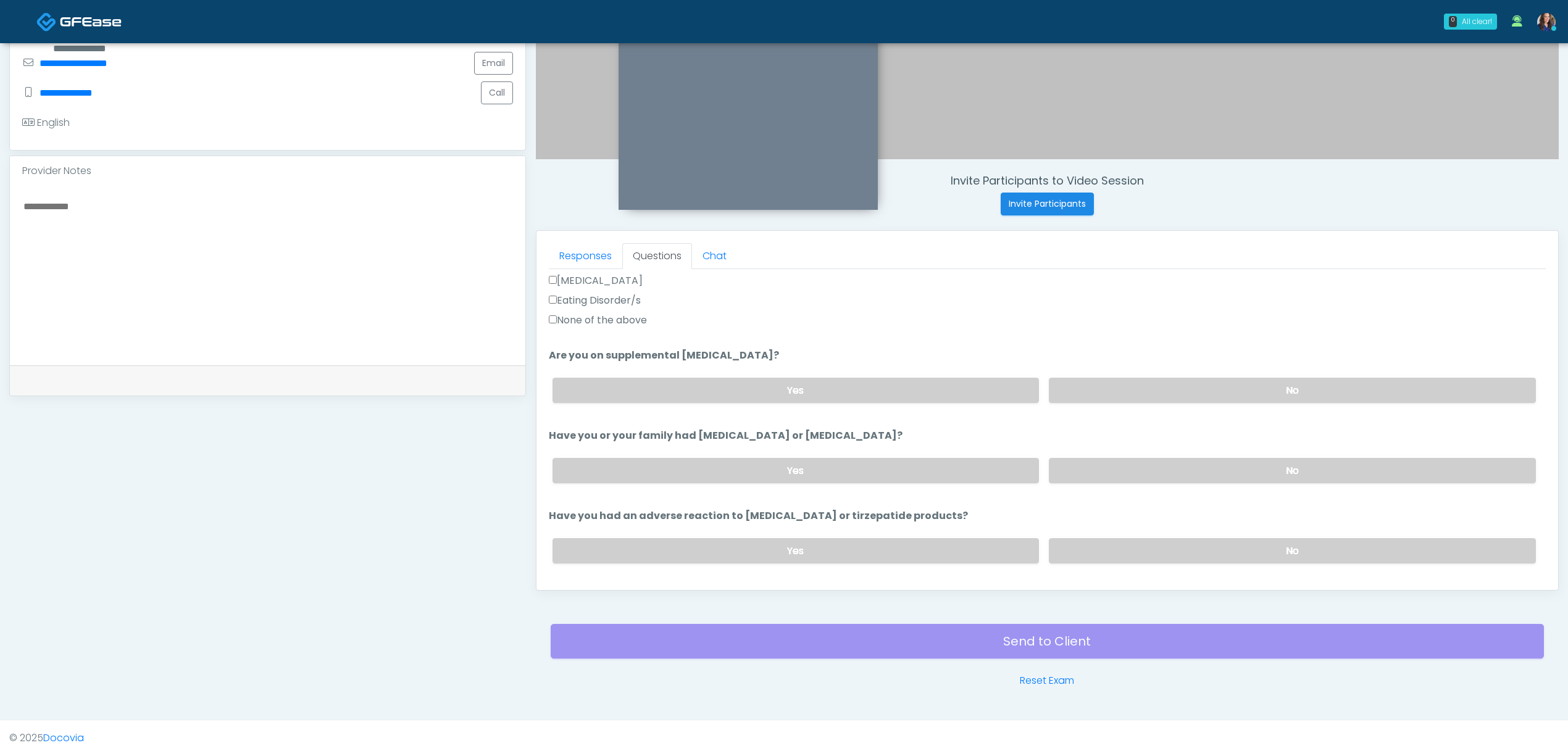
scroll to position [411, 0]
click at [1179, 391] on label "No" at bounding box center [1293, 389] width 487 height 26
click at [1181, 465] on label "No" at bounding box center [1293, 469] width 487 height 26
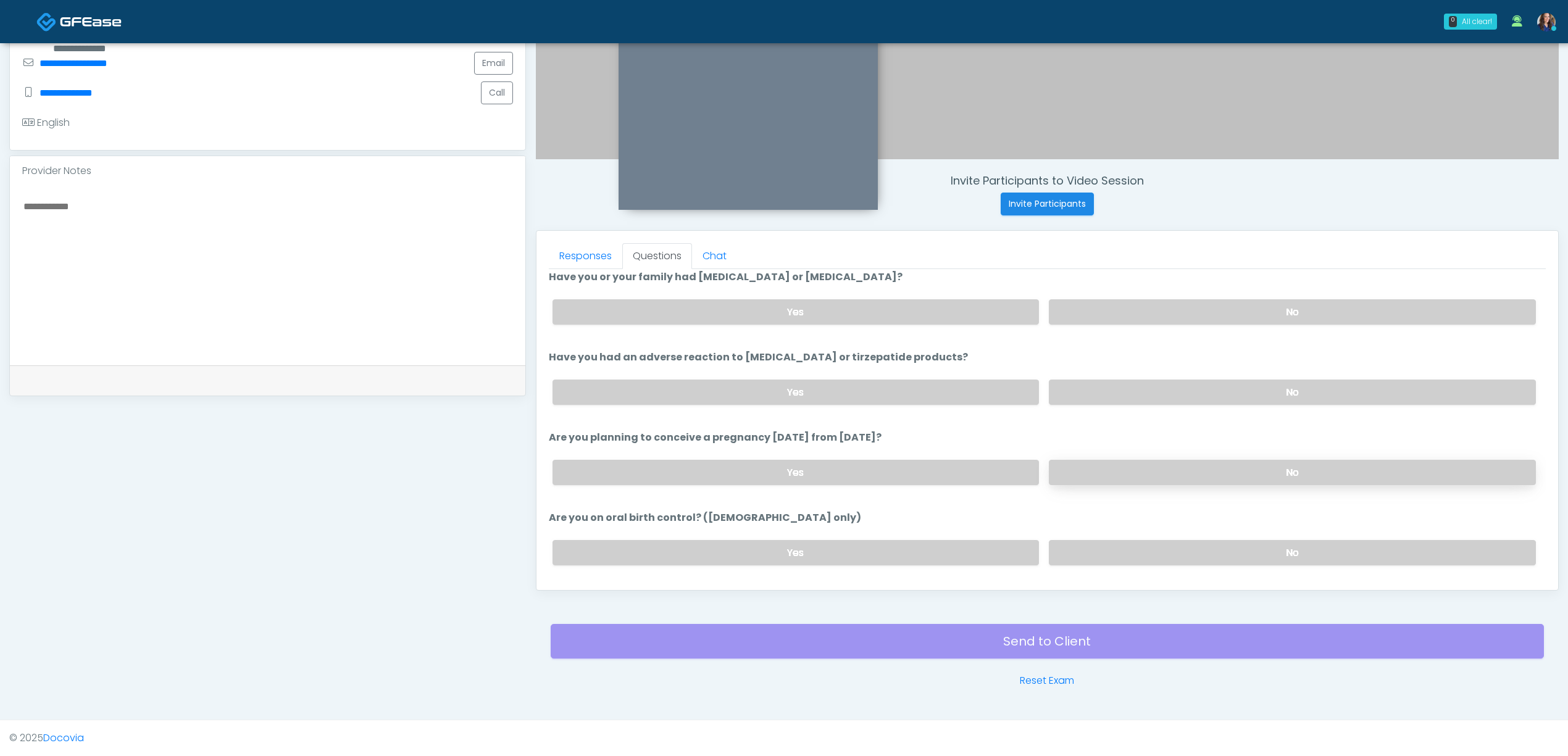
scroll to position [575, 0]
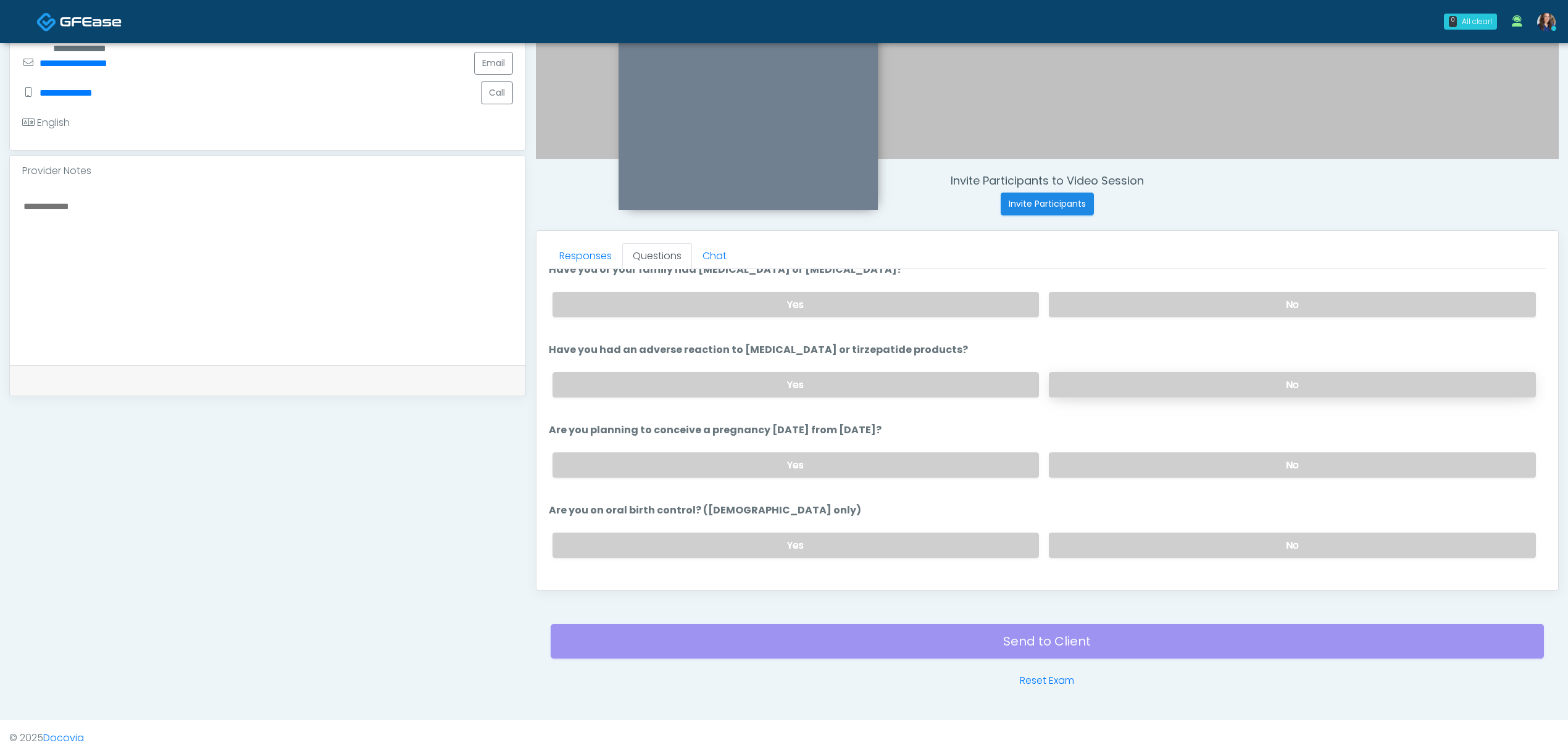
click at [1231, 381] on label "No" at bounding box center [1293, 385] width 487 height 26
click at [1222, 453] on label "No" at bounding box center [1293, 465] width 487 height 26
click at [1204, 534] on label "No" at bounding box center [1293, 545] width 487 height 26
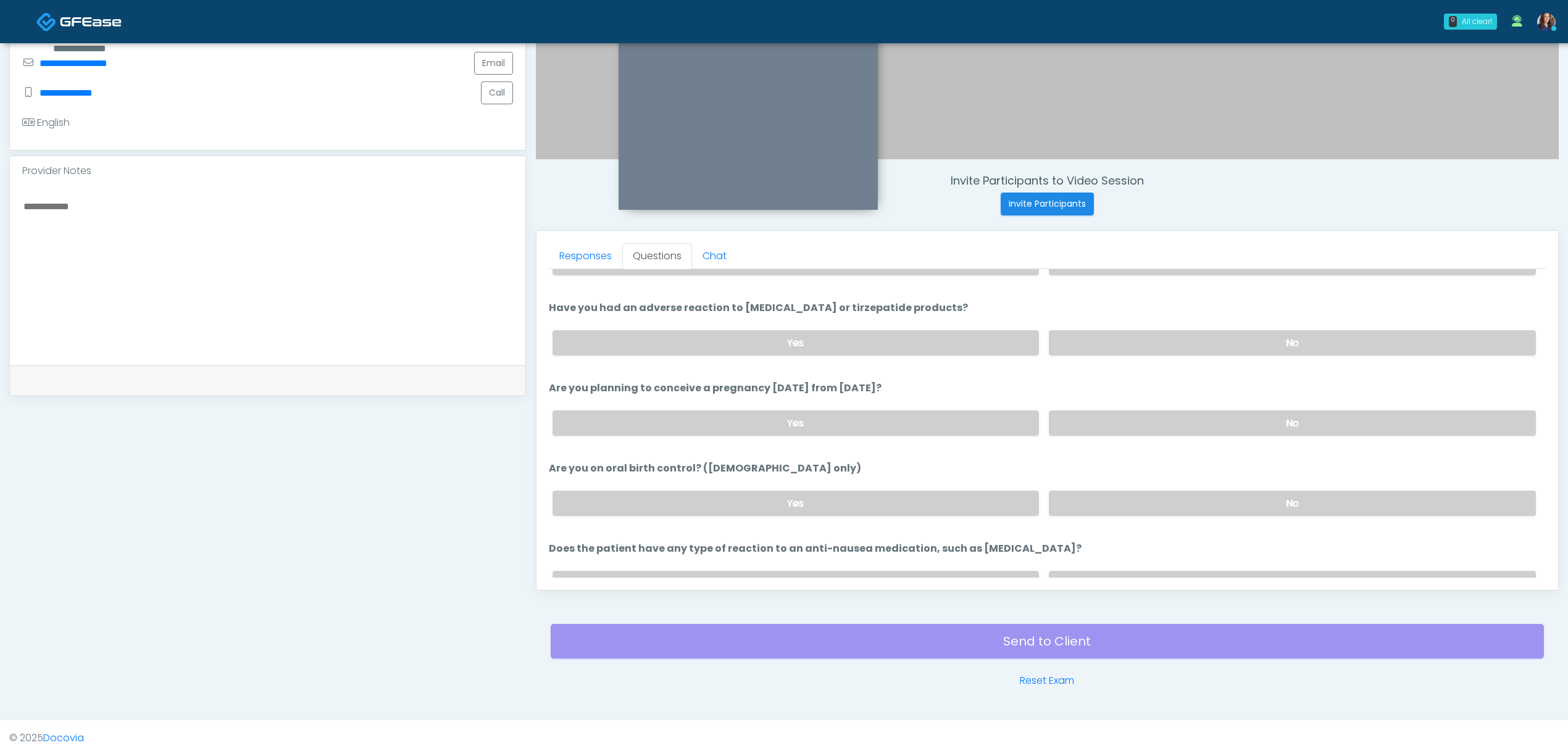
scroll to position [658, 0]
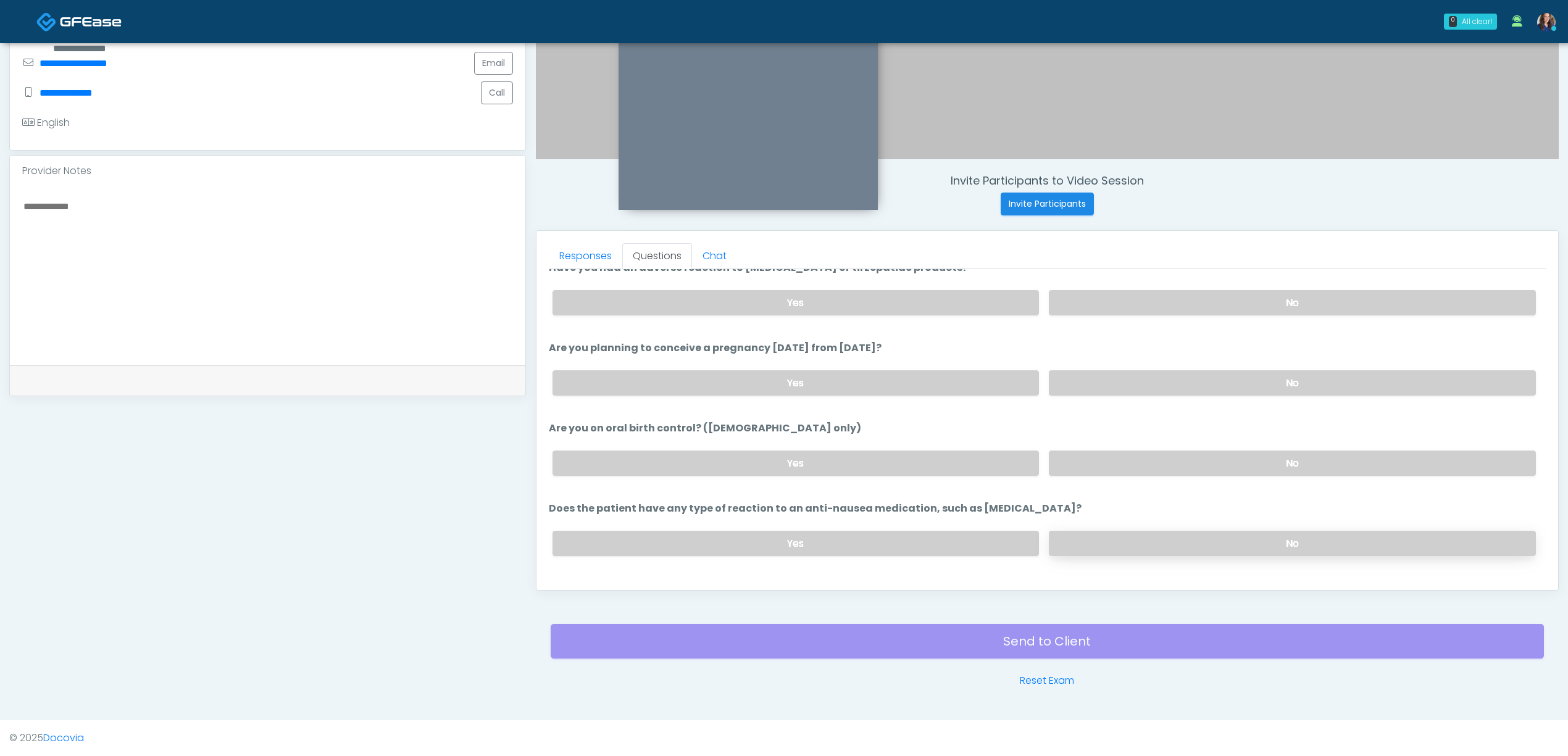
click at [1211, 539] on label "No" at bounding box center [1293, 543] width 487 height 26
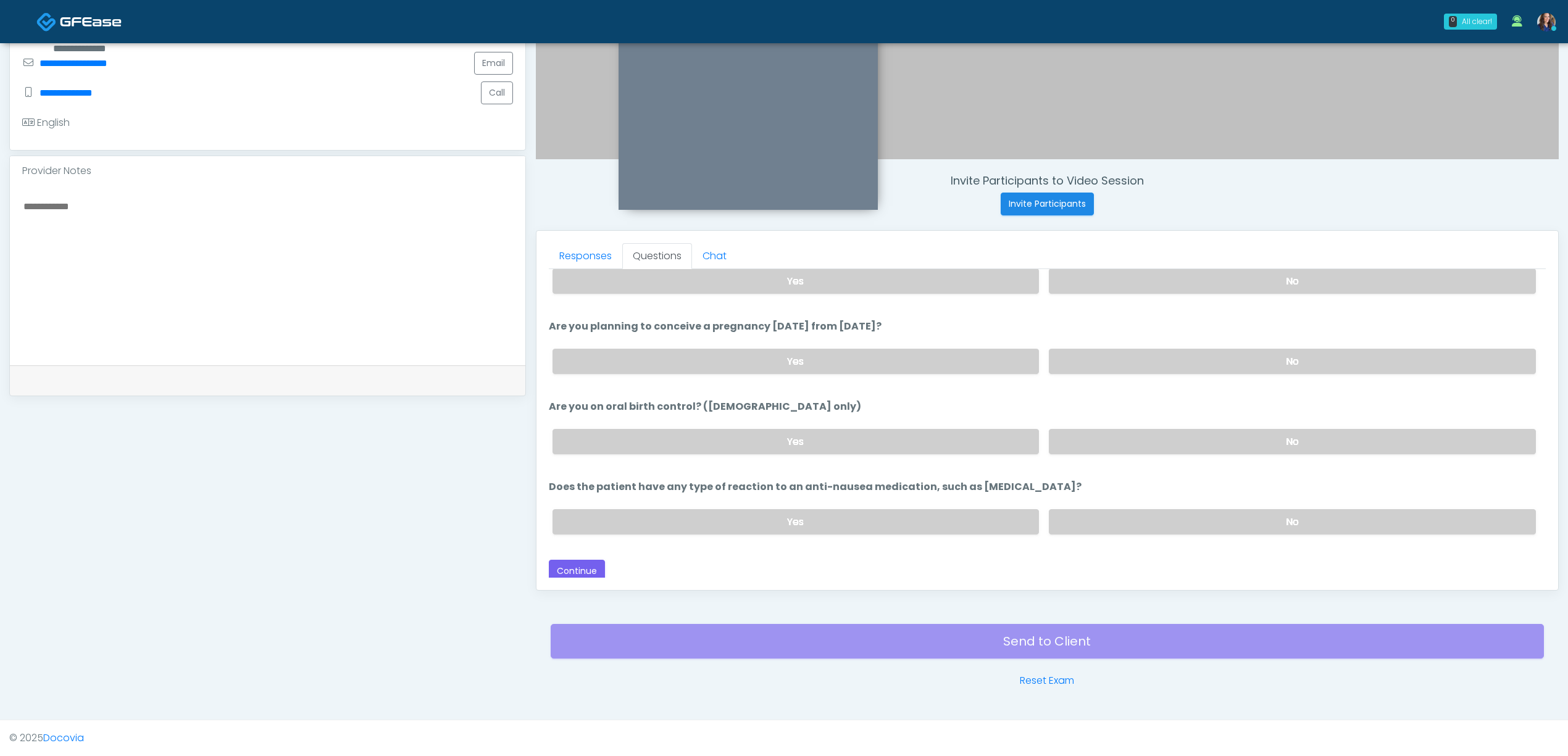
scroll to position [682, 0]
click at [590, 559] on button "Continue" at bounding box center [577, 567] width 56 height 23
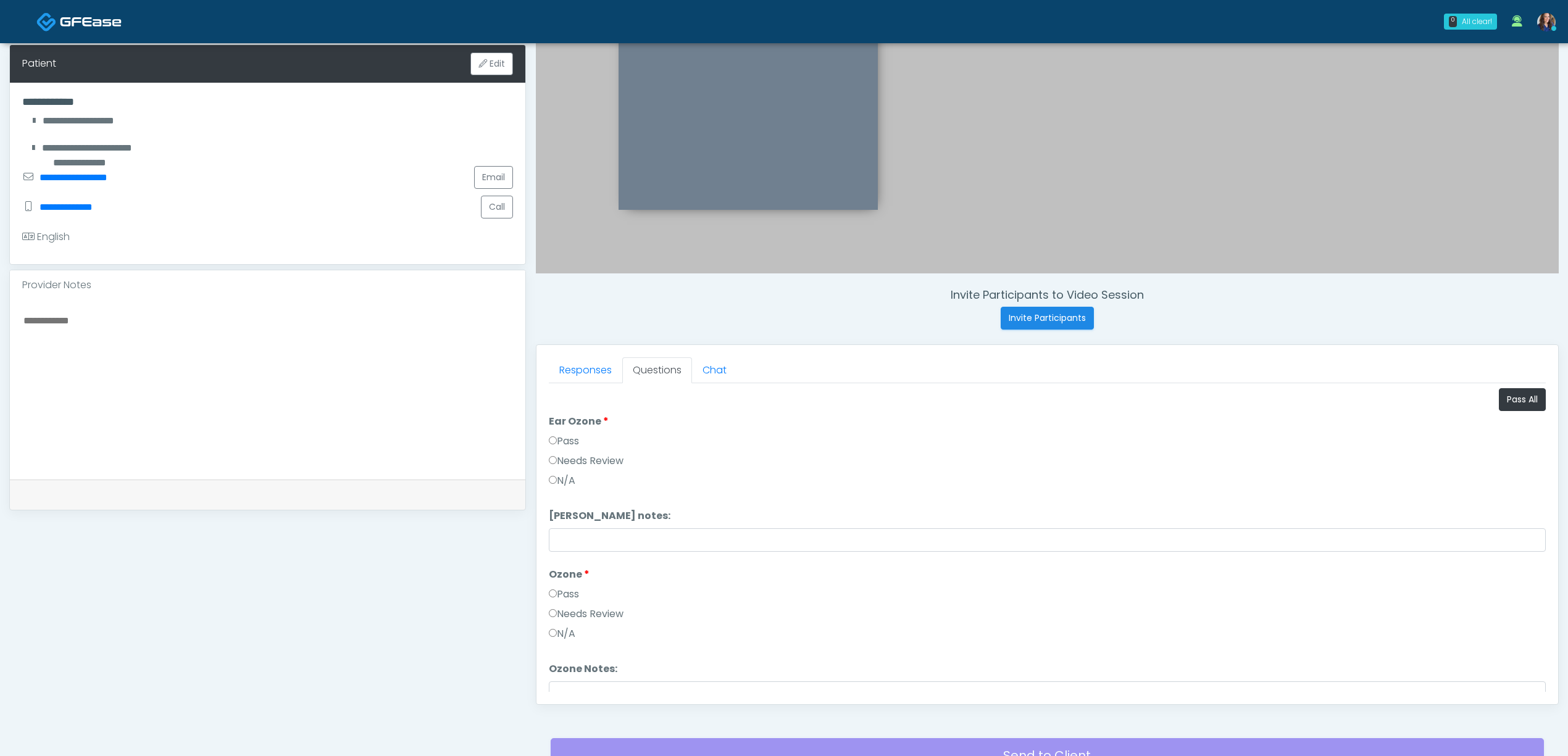
scroll to position [190, 0]
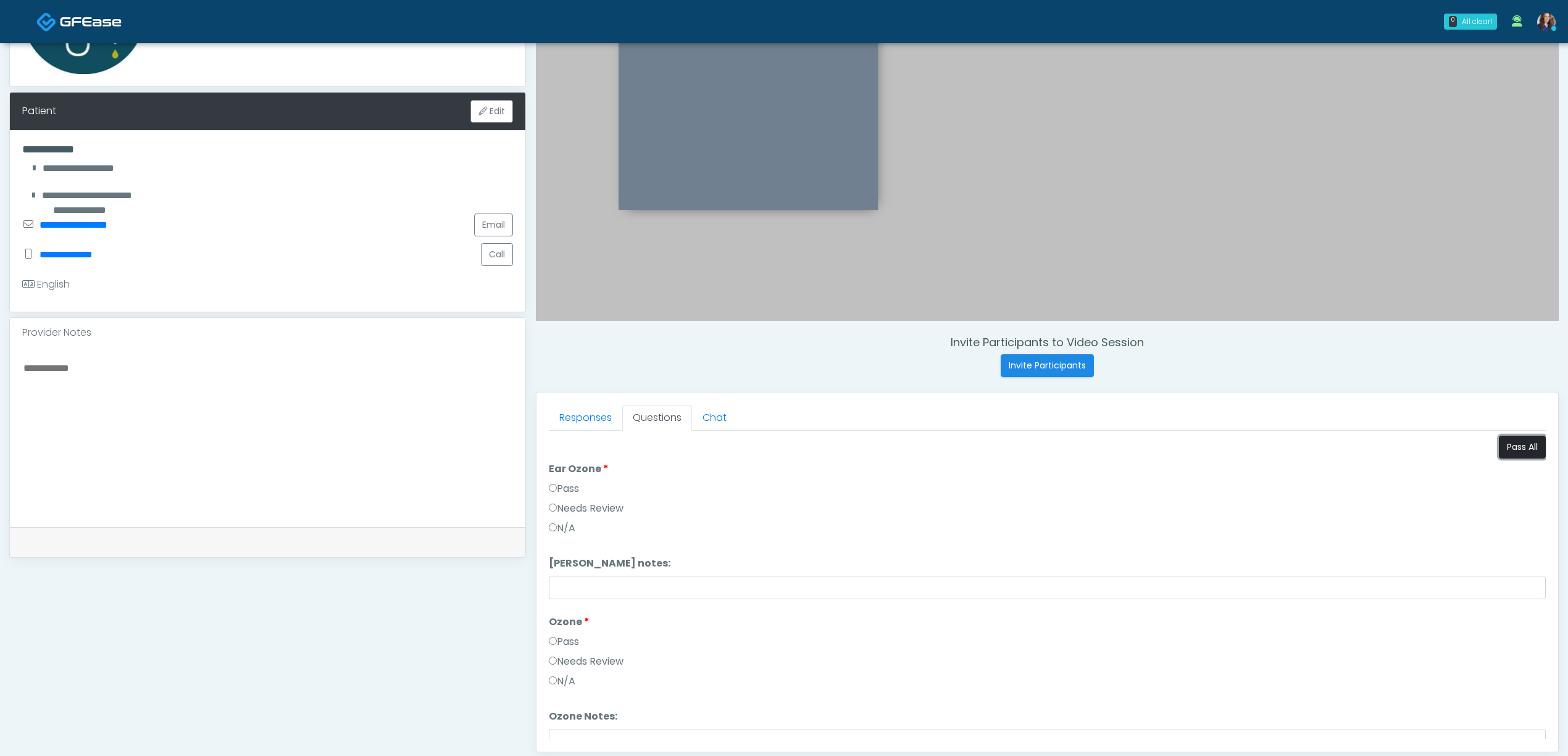
click at [1507, 450] on button "Pass All" at bounding box center [1523, 447] width 47 height 23
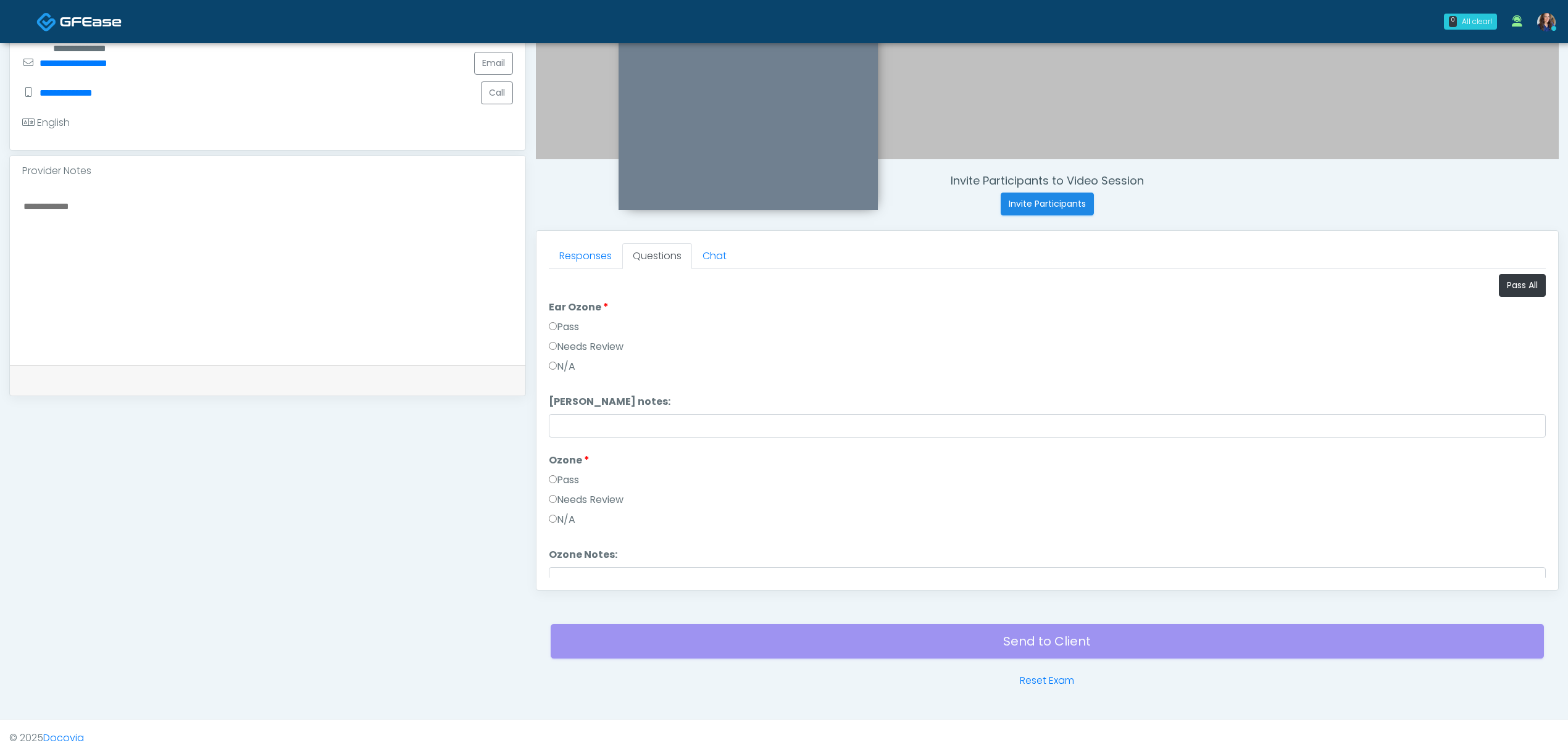
click at [420, 203] on textarea at bounding box center [268, 273] width 491 height 150
type textarea "*"
type textarea "**********"
click at [574, 557] on button "Continue" at bounding box center [577, 566] width 56 height 23
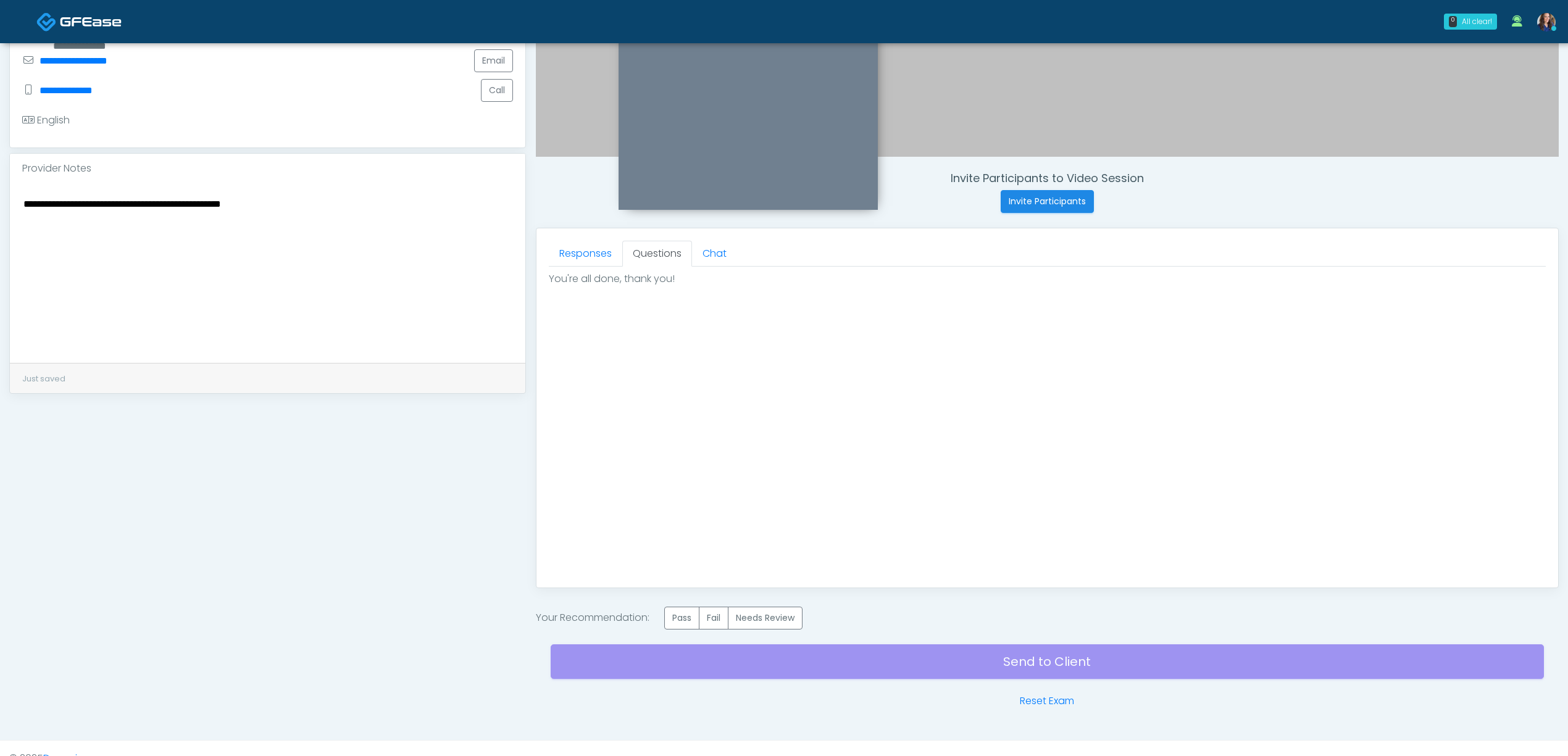
scroll to position [0, 0]
click at [693, 613] on label "Pass" at bounding box center [682, 618] width 35 height 23
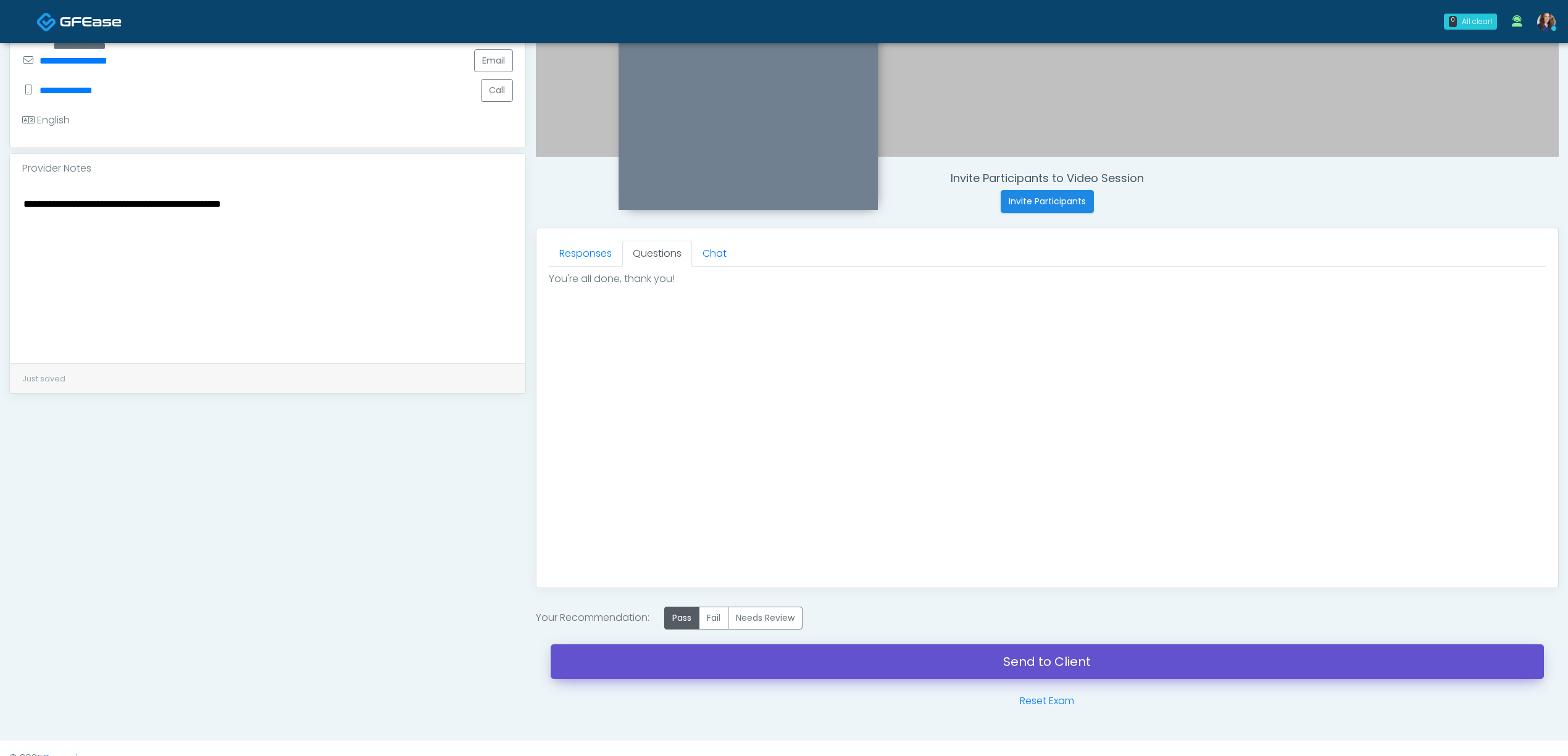
click at [842, 665] on link "Send to Client" at bounding box center [1047, 661] width 993 height 34
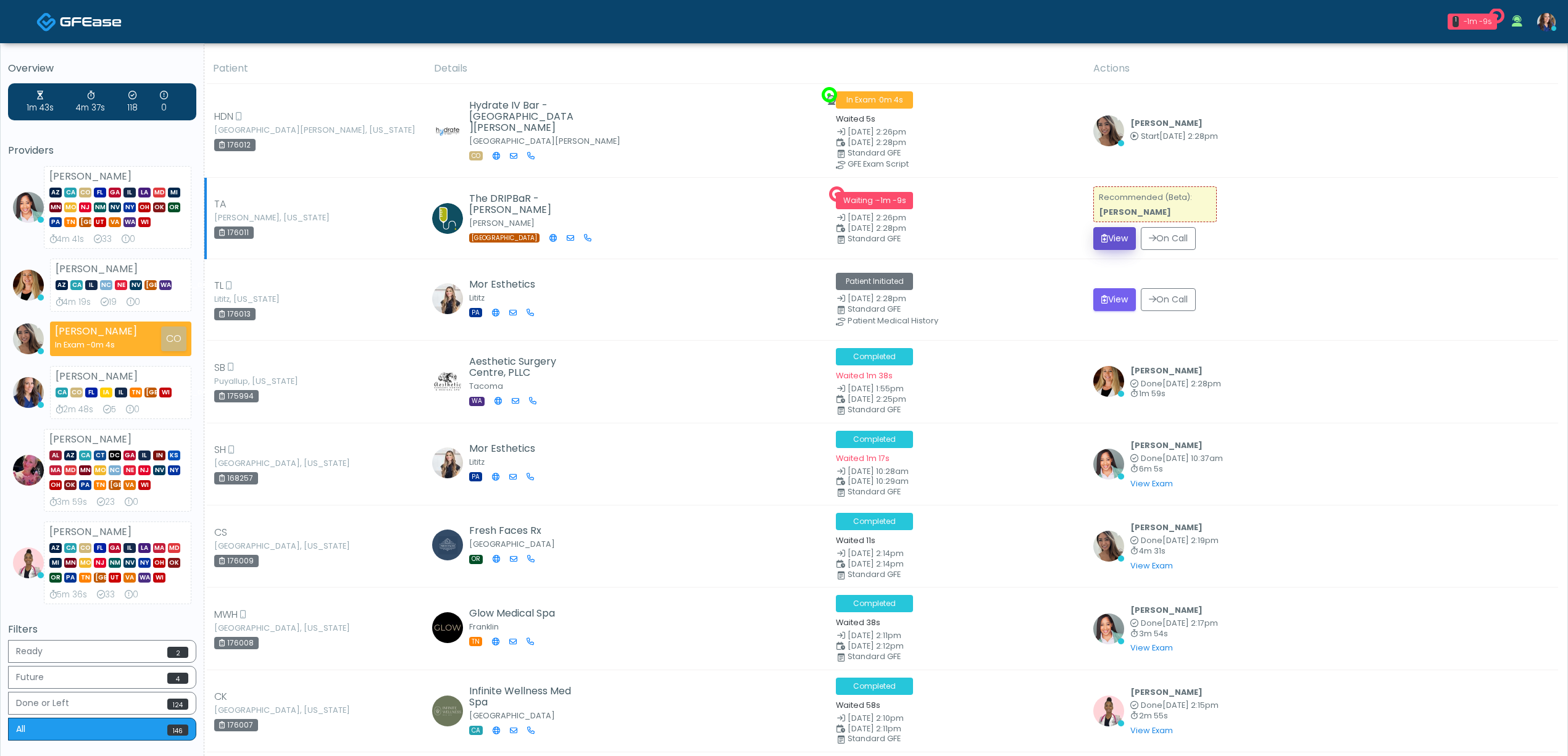
click at [1119, 236] on button "View" at bounding box center [1114, 238] width 42 height 23
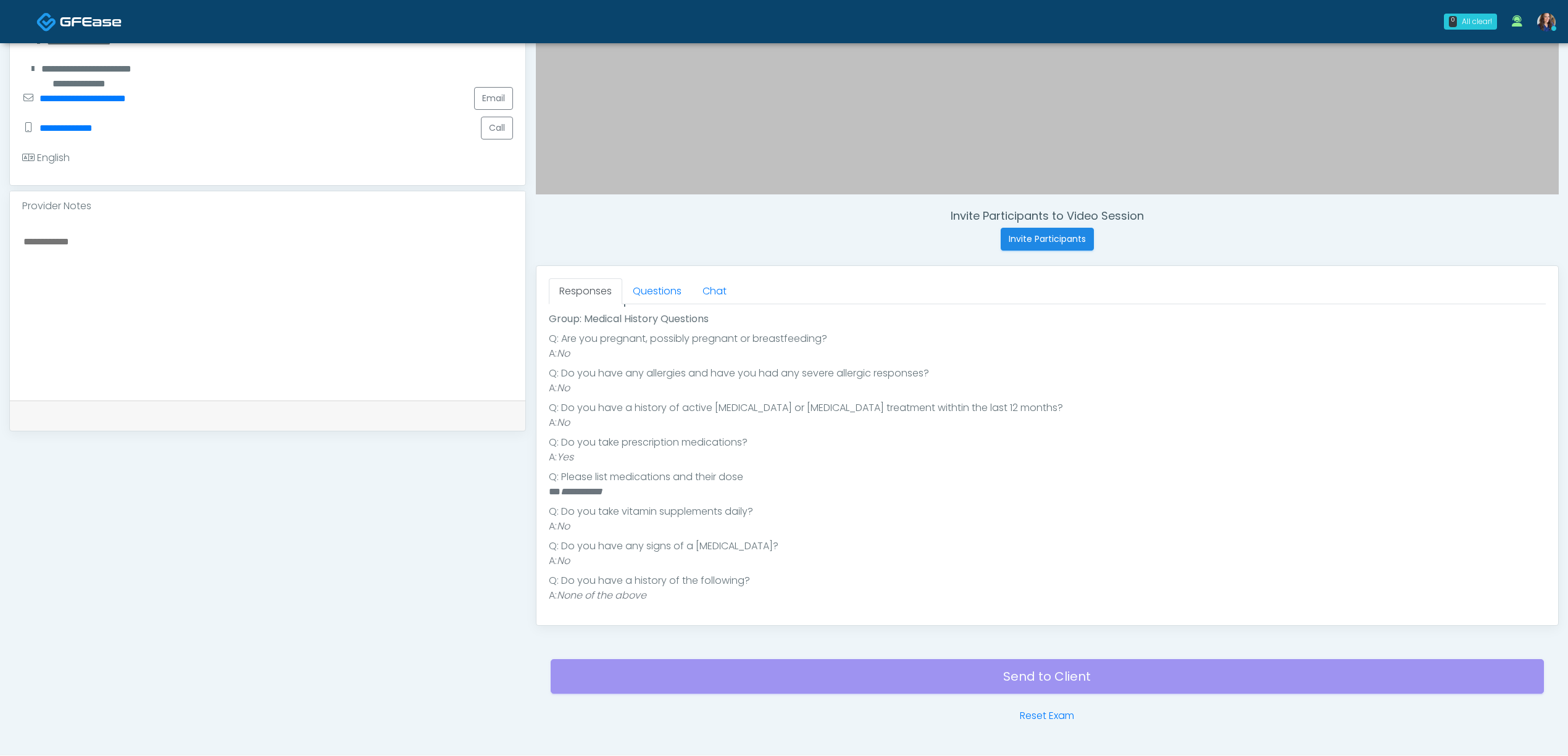
scroll to position [329, 0]
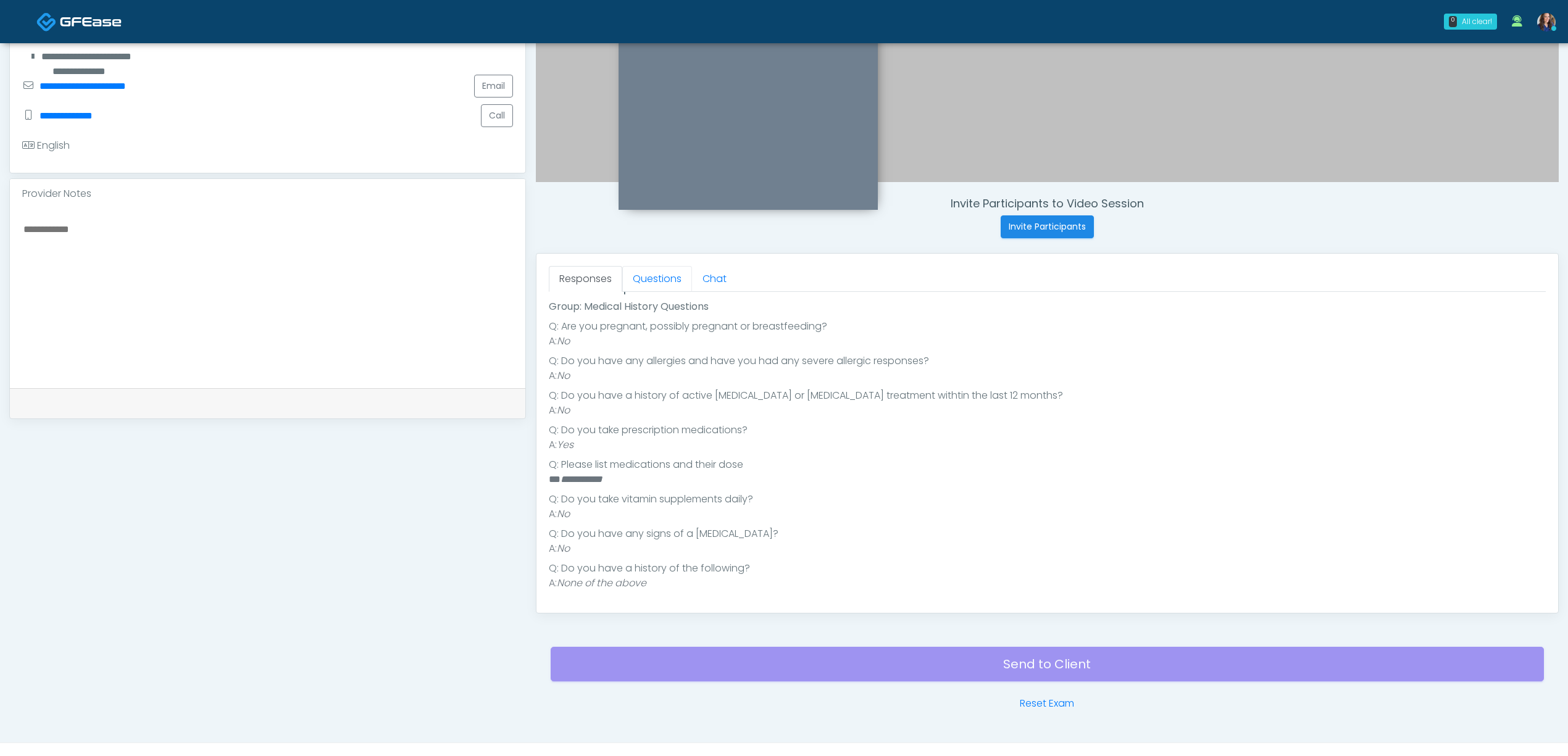
drag, startPoint x: 655, startPoint y: 282, endPoint x: 644, endPoint y: 346, distance: 64.9
click at [657, 282] on link "Questions" at bounding box center [656, 279] width 70 height 26
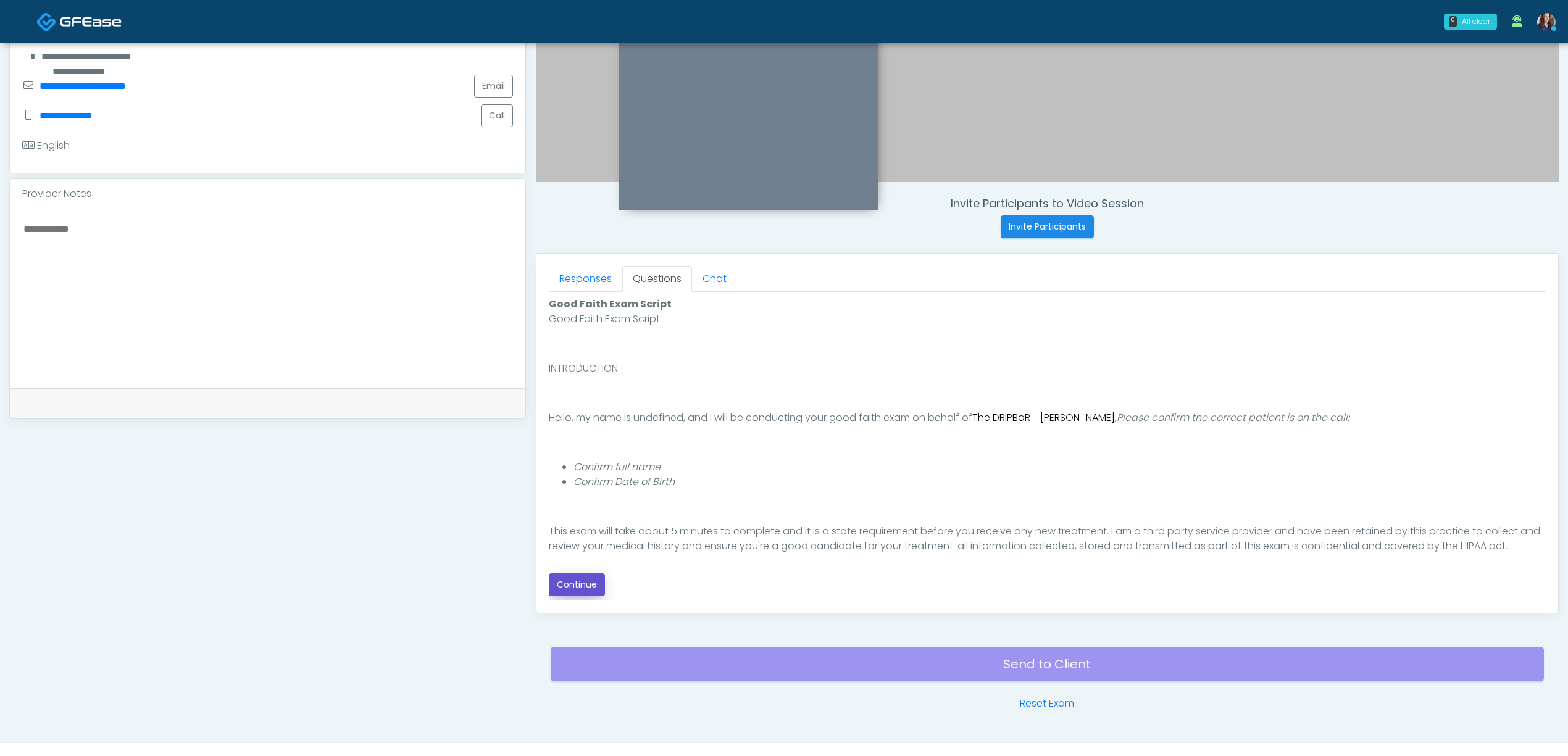
click at [581, 585] on button "Continue" at bounding box center [577, 584] width 56 height 23
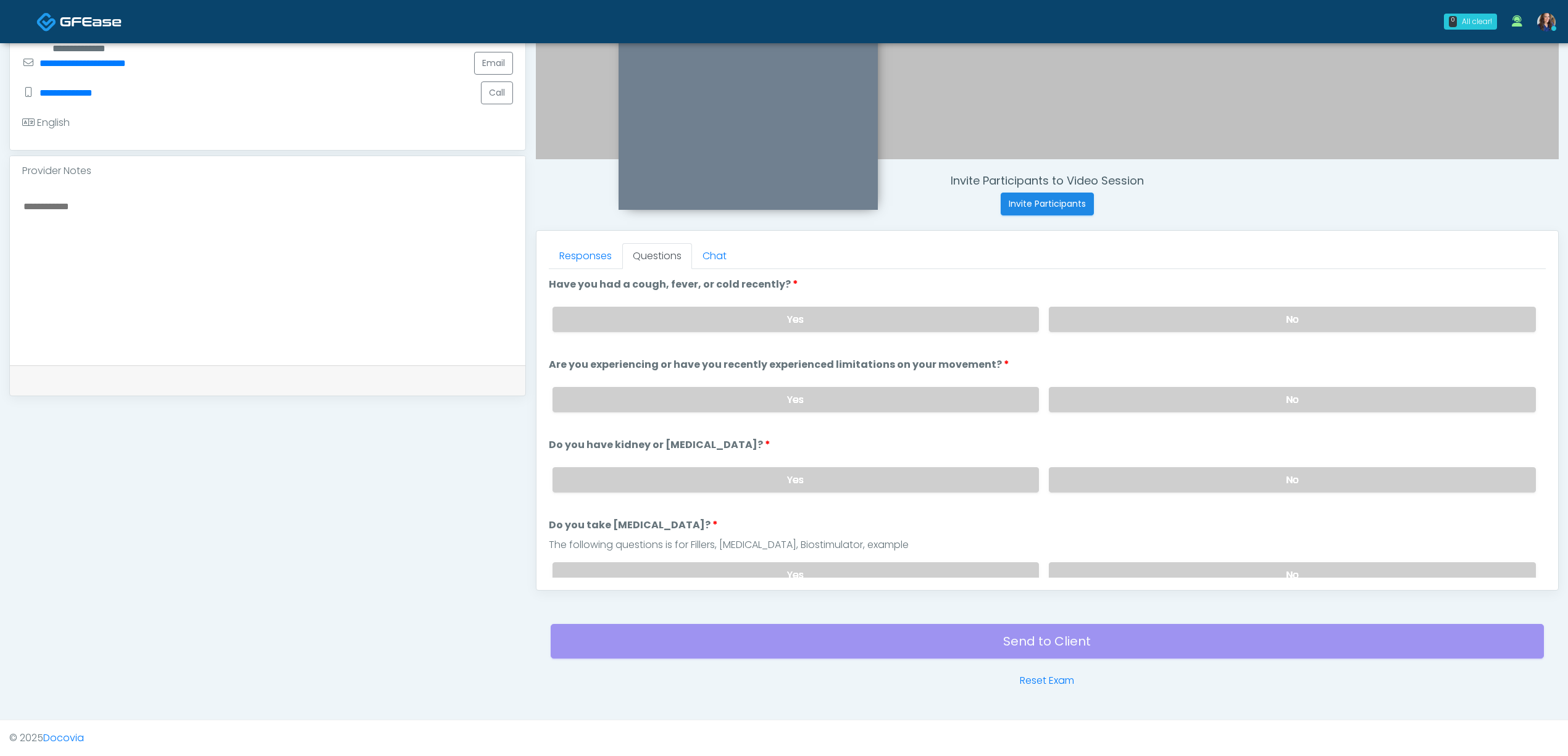
drag, startPoint x: 1223, startPoint y: 317, endPoint x: 1224, endPoint y: 336, distance: 19.0
click at [1224, 317] on label "No" at bounding box center [1293, 319] width 487 height 26
click at [1201, 399] on label "No" at bounding box center [1293, 400] width 487 height 26
drag, startPoint x: 1192, startPoint y: 469, endPoint x: 1188, endPoint y: 481, distance: 12.6
click at [1193, 469] on label "No" at bounding box center [1293, 480] width 487 height 26
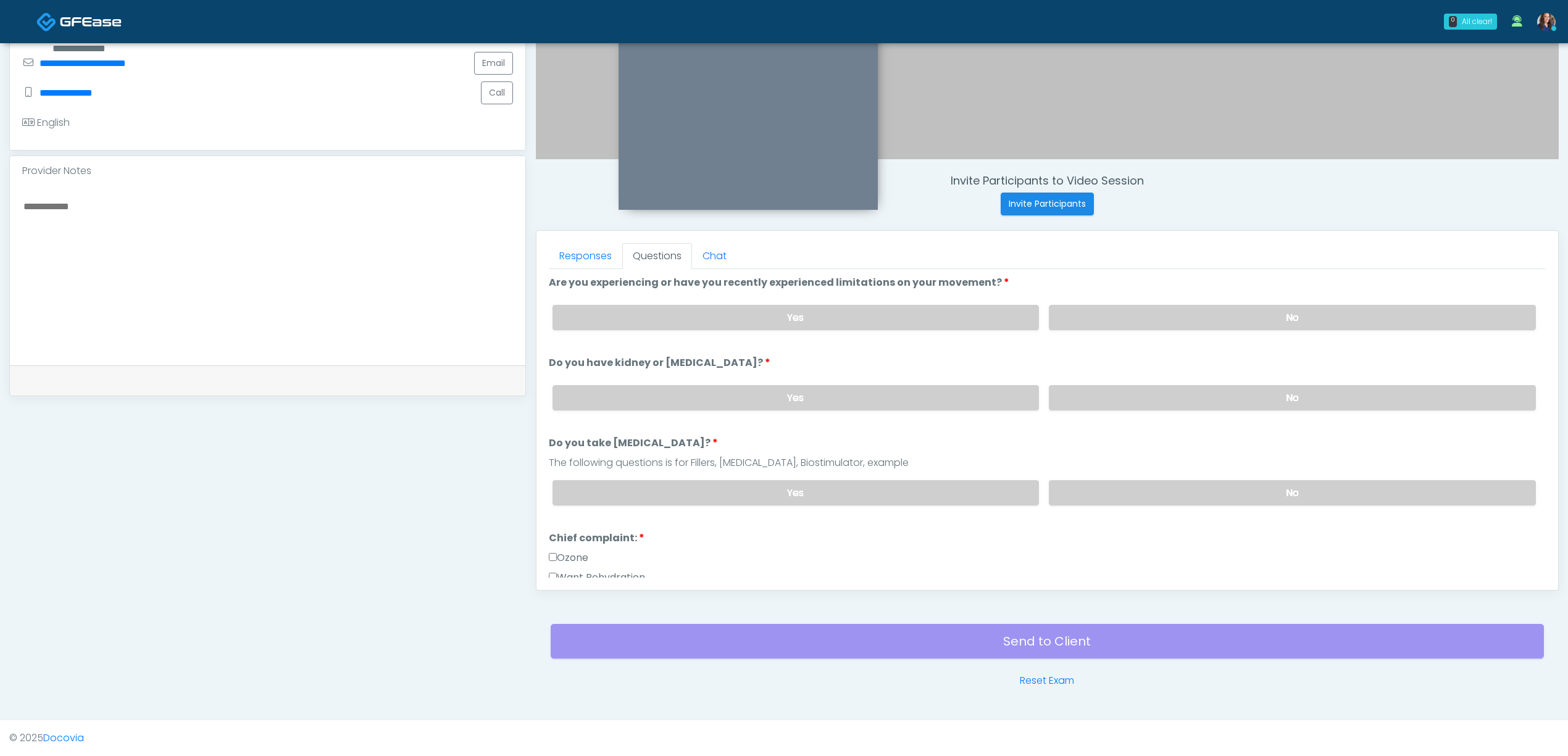
drag, startPoint x: 1184, startPoint y: 486, endPoint x: 1042, endPoint y: 506, distance: 143.4
click at [1184, 487] on label "No" at bounding box center [1293, 493] width 487 height 26
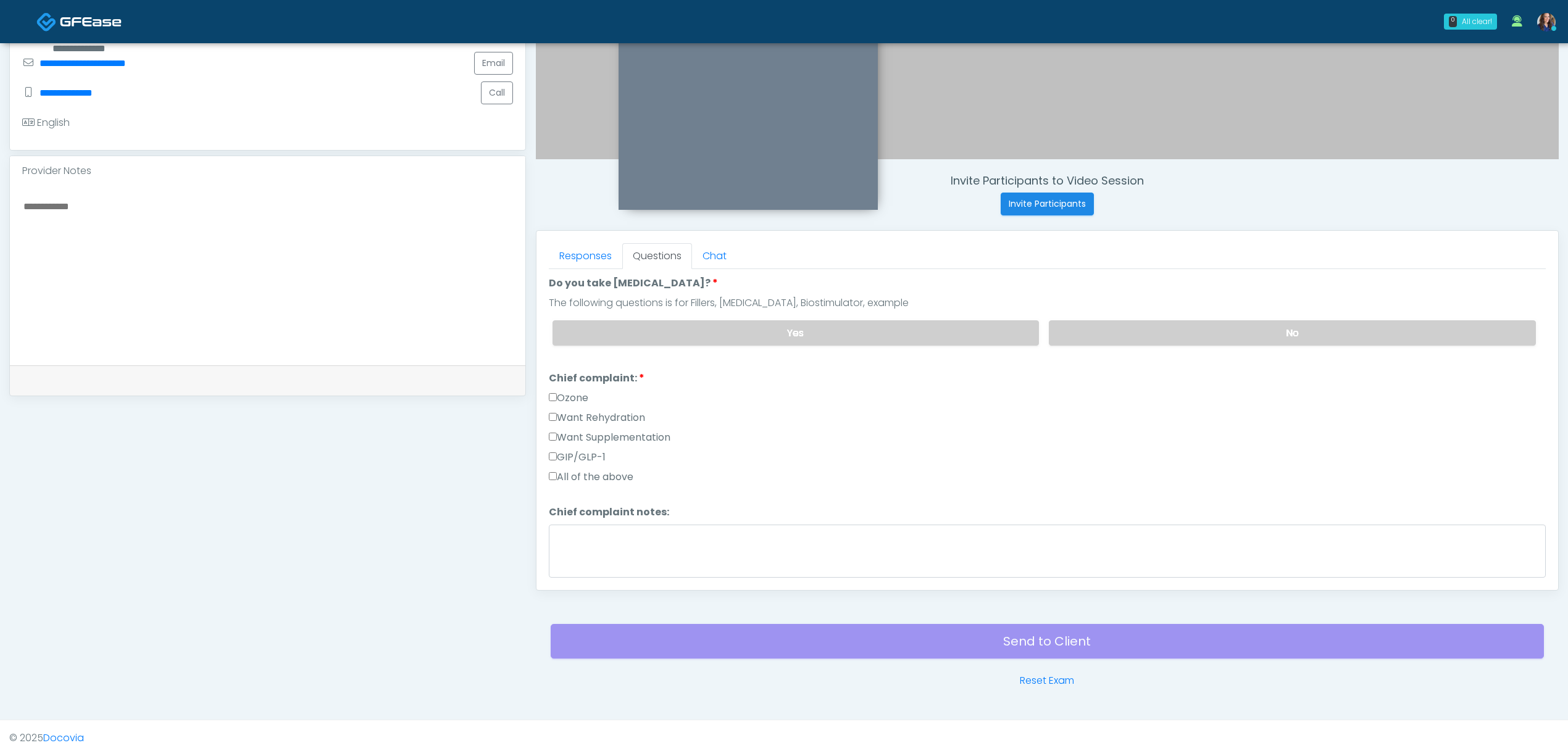
scroll to position [246, 0]
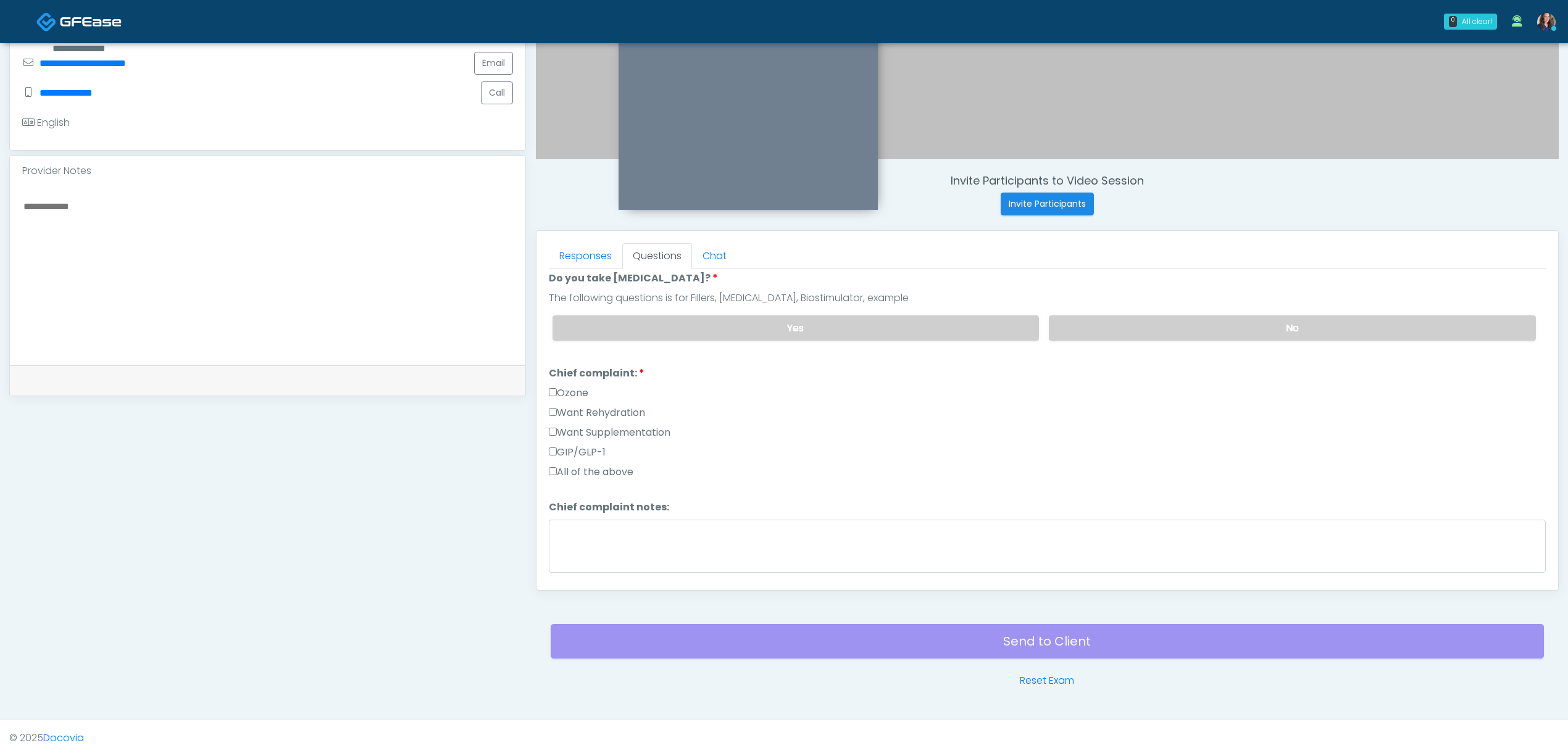
drag, startPoint x: 587, startPoint y: 428, endPoint x: 591, endPoint y: 411, distance: 17.5
click at [587, 427] on label "Want Supplementation" at bounding box center [610, 432] width 122 height 15
click at [590, 410] on label "Want Rehydration" at bounding box center [597, 412] width 96 height 15
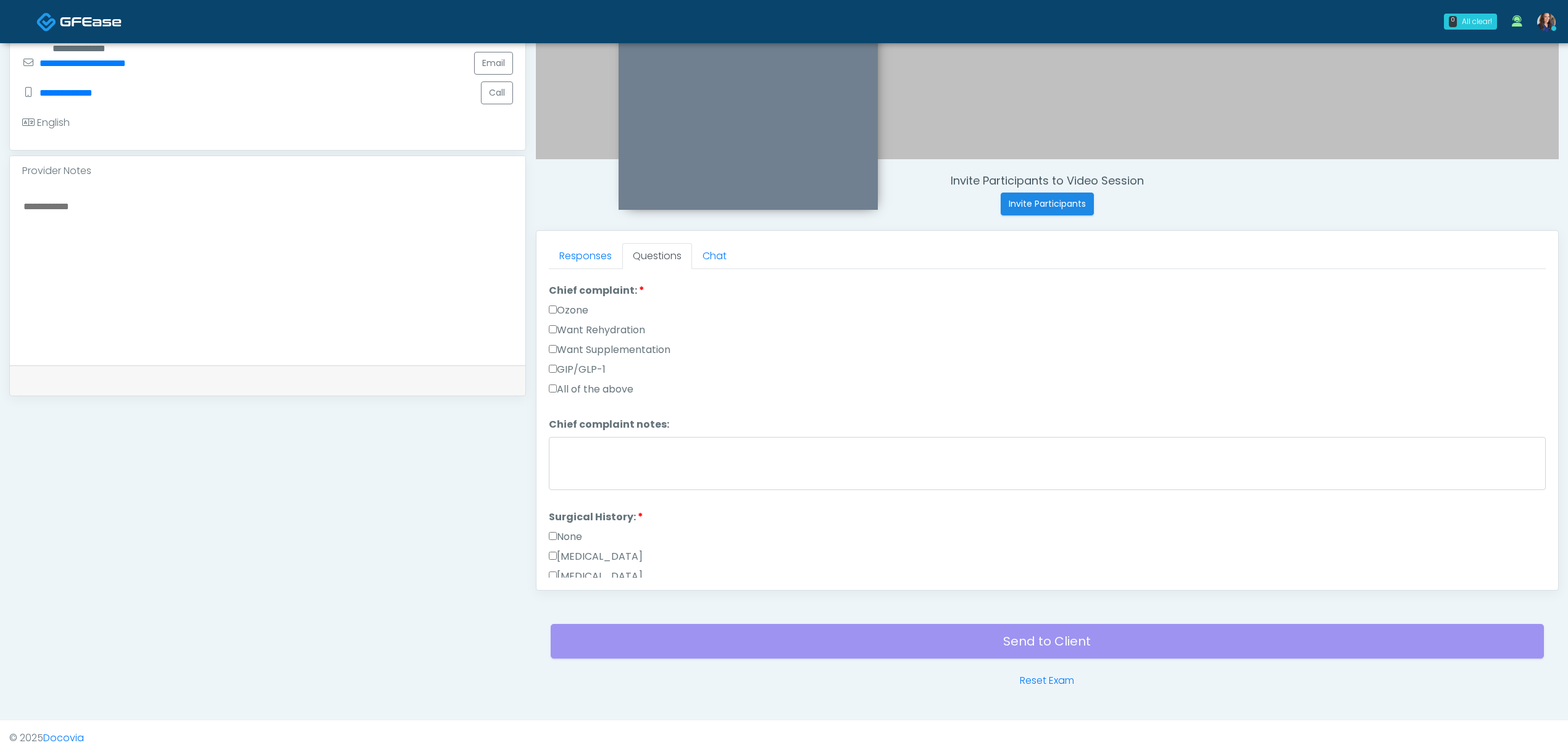
scroll to position [329, 0]
click at [586, 320] on div "Ozone" at bounding box center [1047, 313] width 997 height 20
drag, startPoint x: 583, startPoint y: 326, endPoint x: 633, endPoint y: 358, distance: 59.4
click at [581, 326] on label "Want Rehydration" at bounding box center [597, 330] width 96 height 15
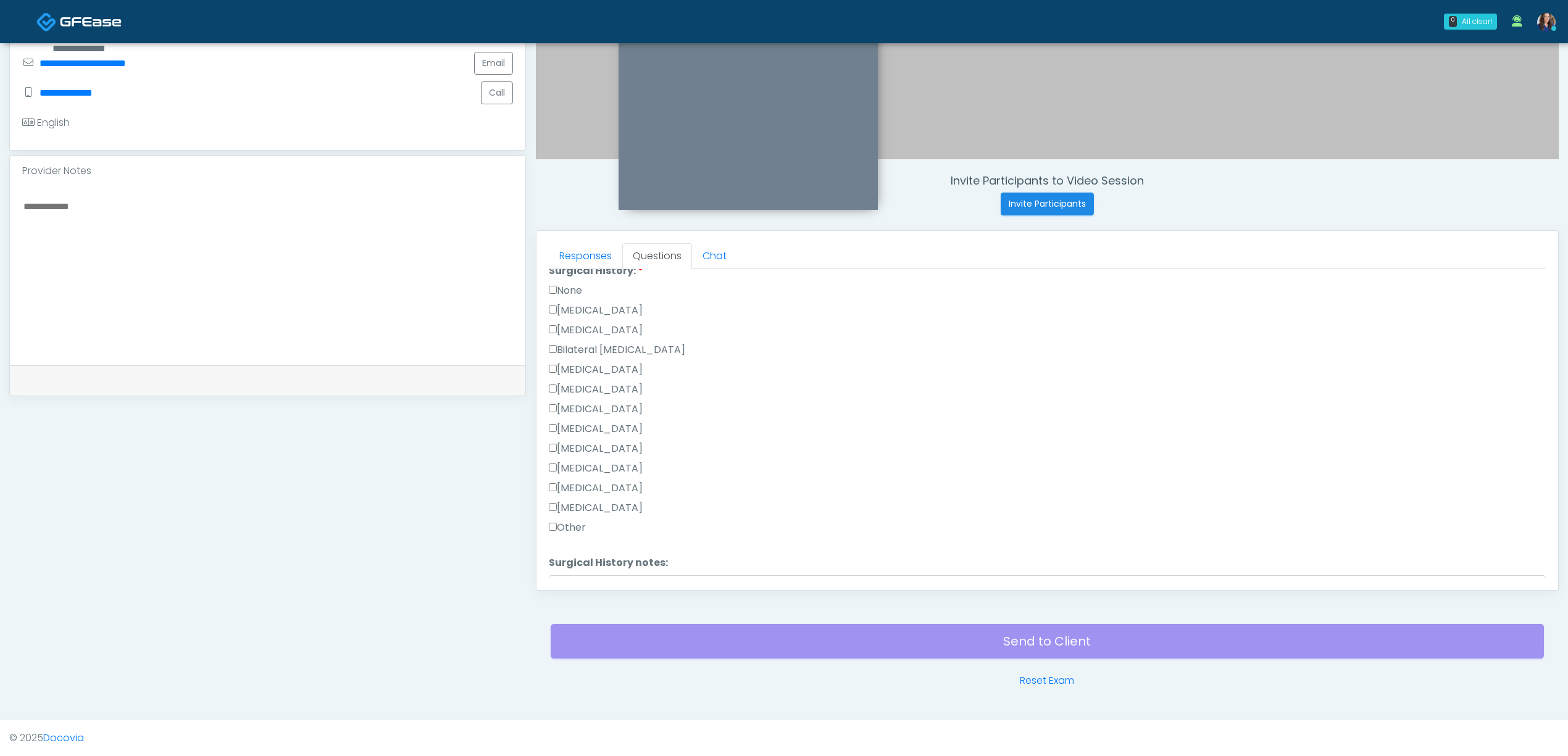
click at [581, 287] on label "None" at bounding box center [566, 290] width 33 height 15
click at [578, 564] on button "Continue" at bounding box center [577, 566] width 56 height 23
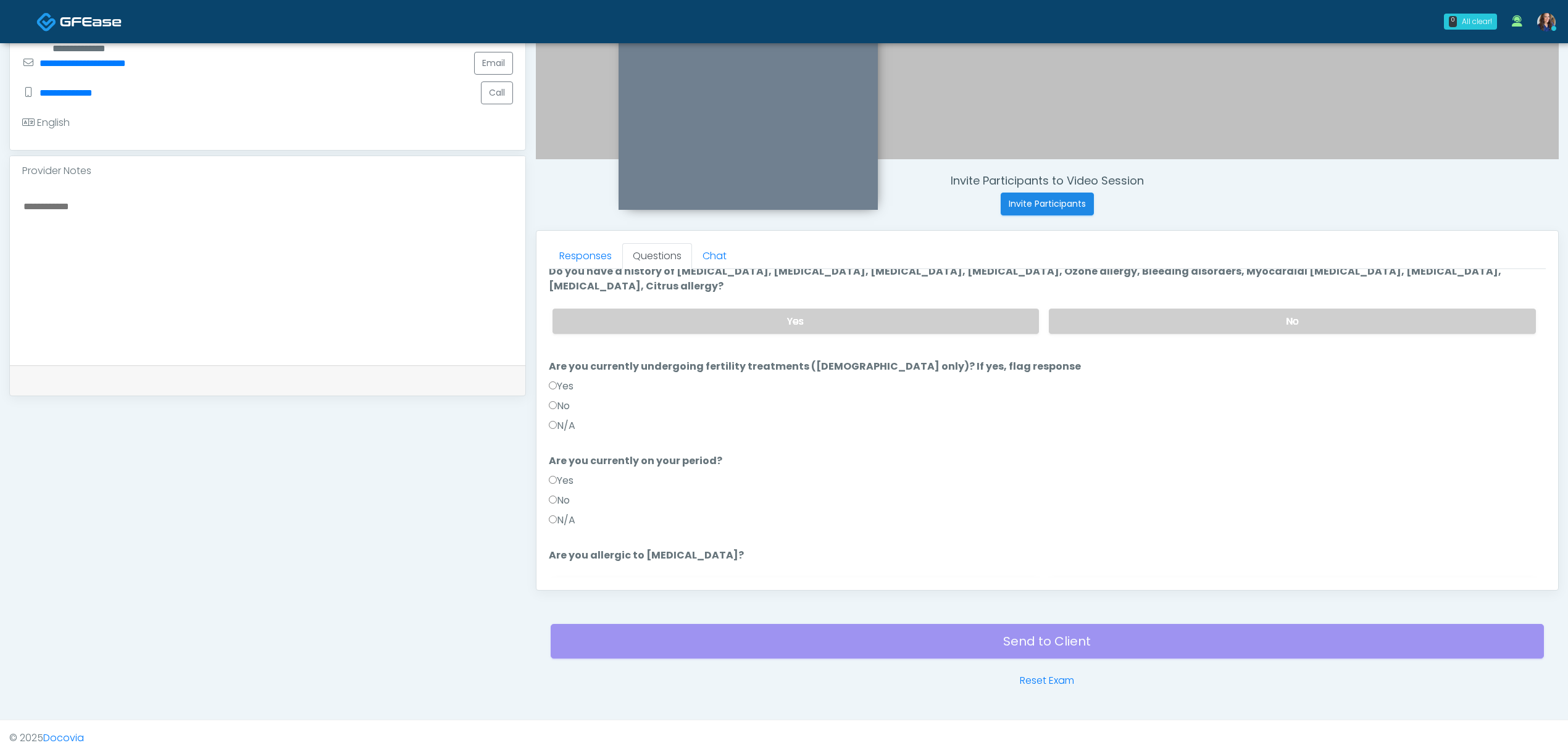
scroll to position [0, 0]
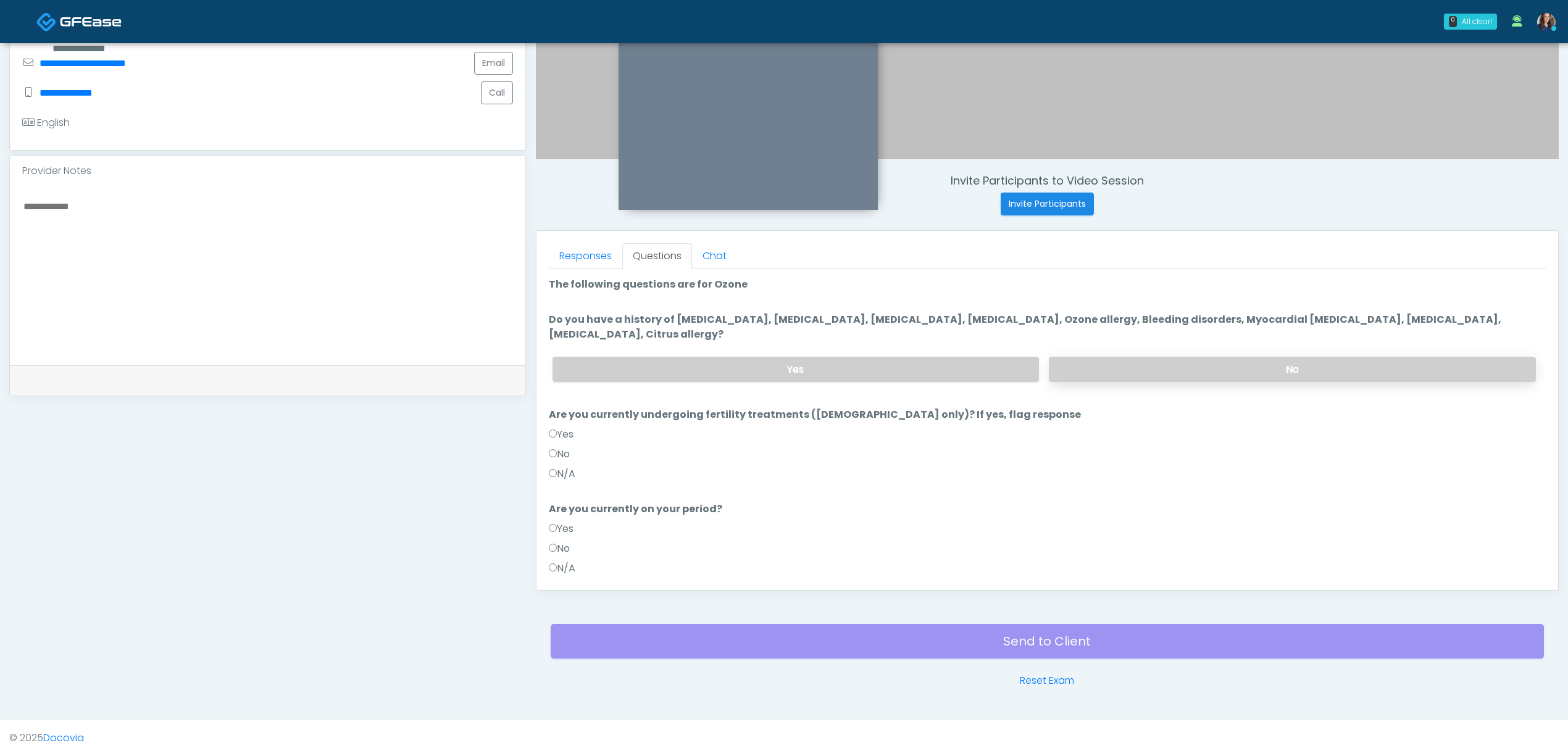
click at [1112, 359] on label "No" at bounding box center [1293, 369] width 487 height 26
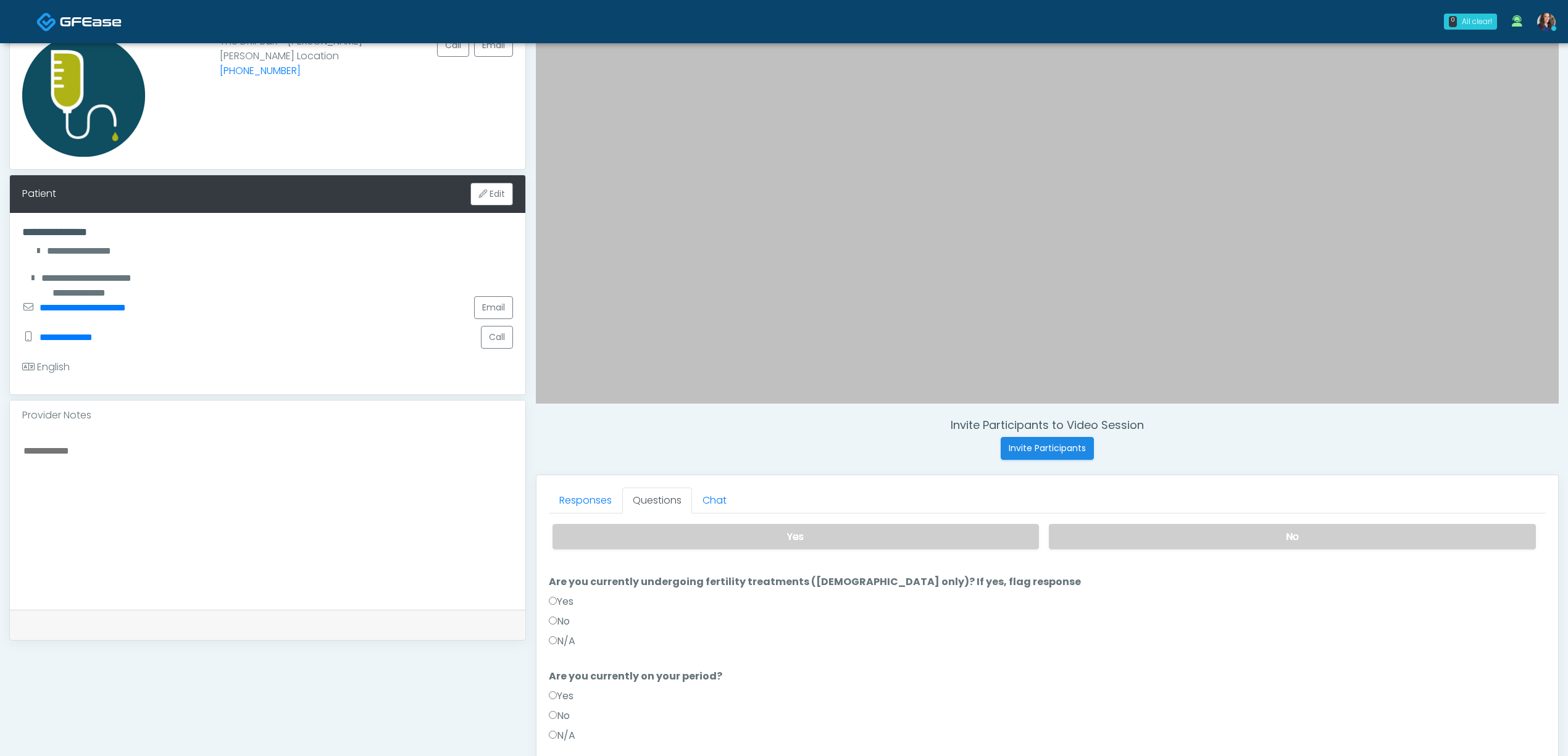
scroll to position [121, 0]
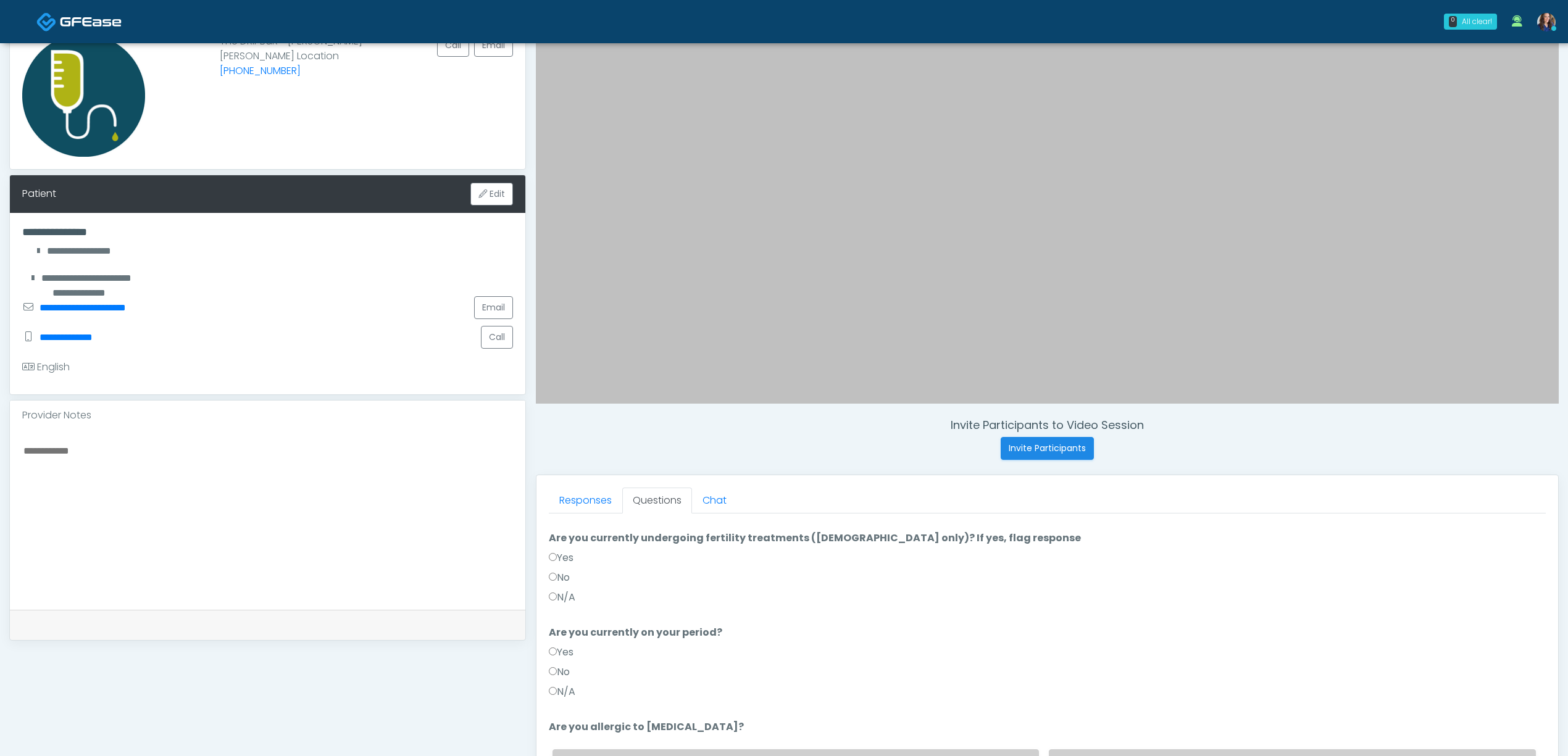
click at [568, 590] on div "No" at bounding box center [1047, 580] width 997 height 20
drag, startPoint x: 561, startPoint y: 580, endPoint x: 561, endPoint y: 615, distance: 35.0
click at [561, 580] on label "No" at bounding box center [559, 577] width 21 height 15
click at [562, 676] on label "No" at bounding box center [559, 672] width 21 height 15
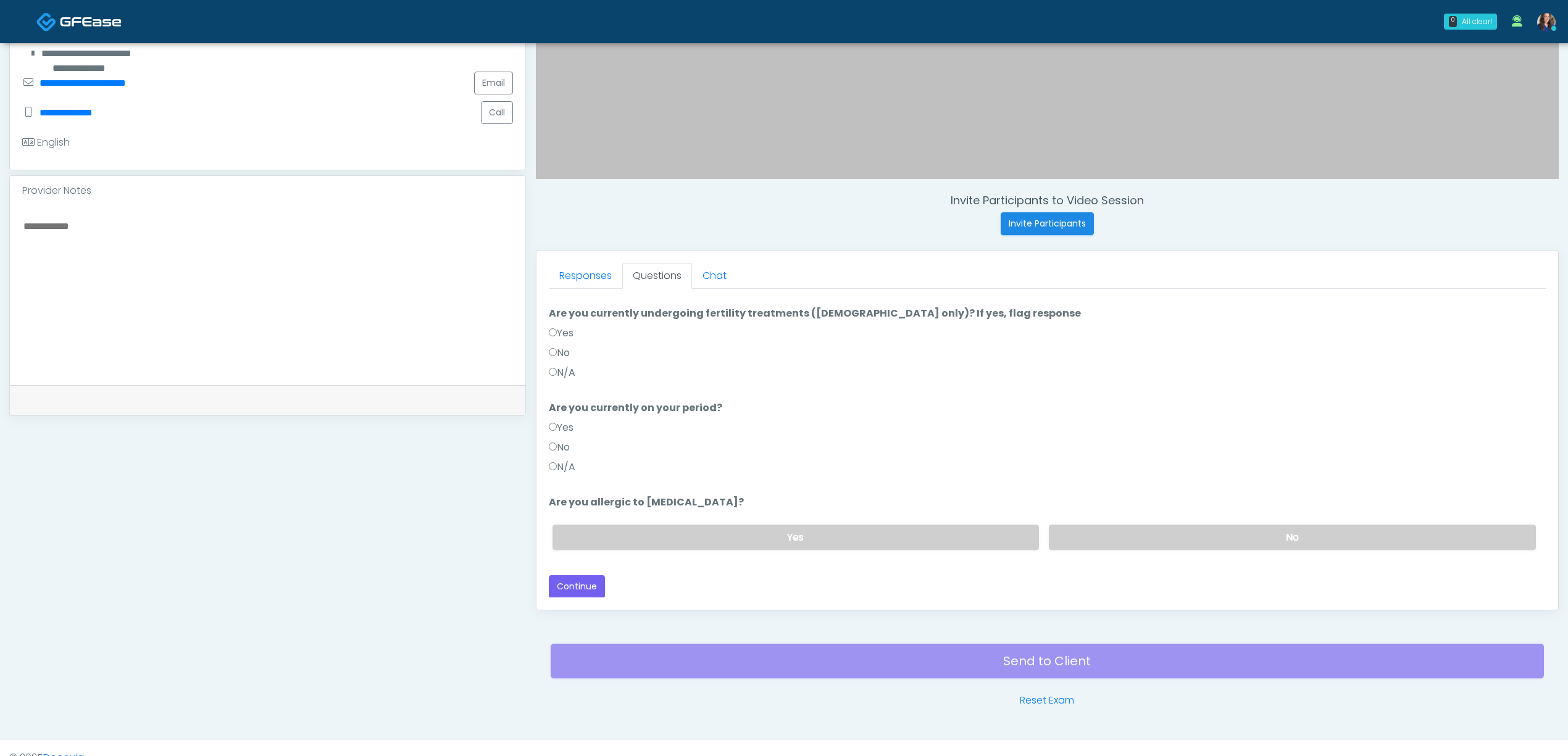
scroll to position [354, 0]
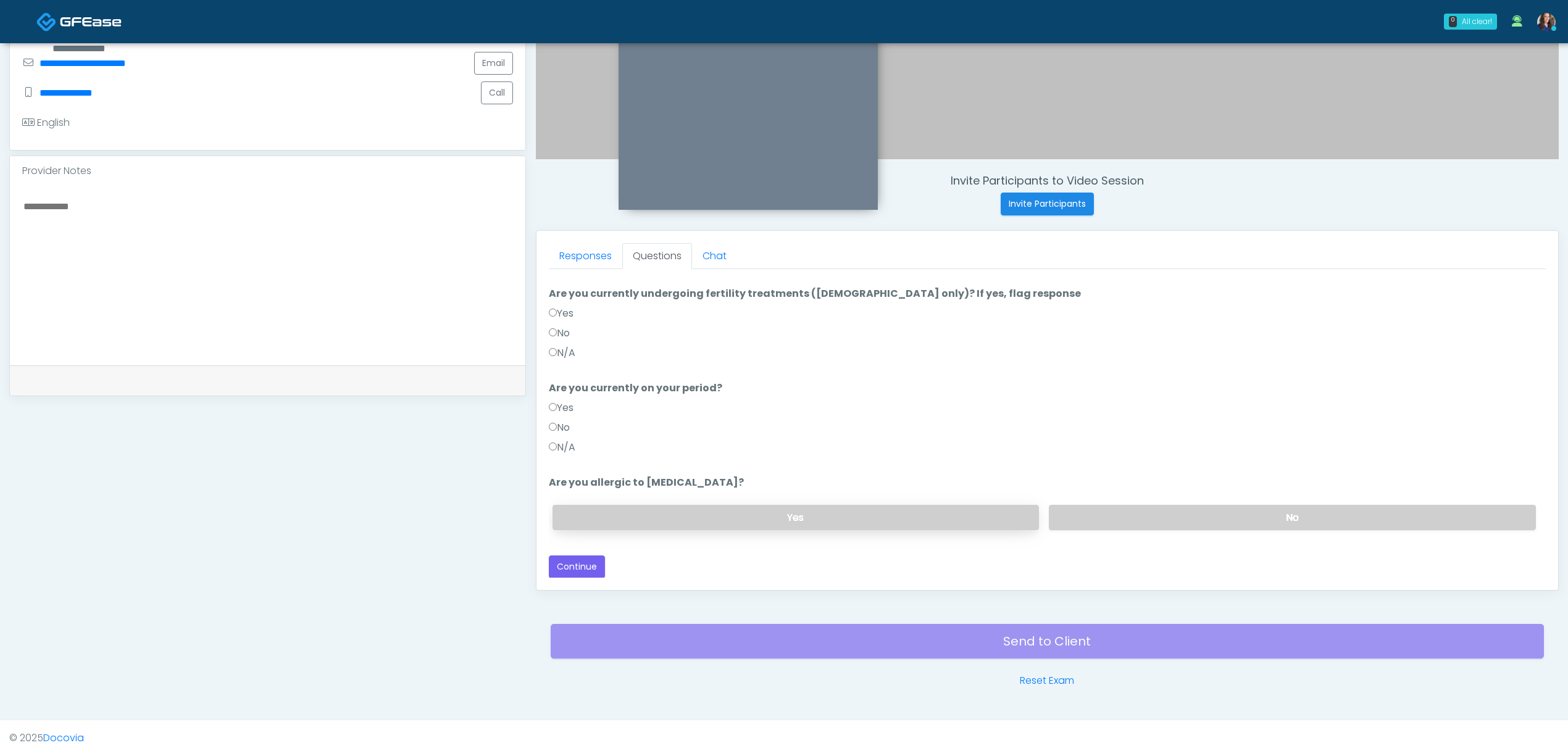
drag, startPoint x: 1125, startPoint y: 512, endPoint x: 962, endPoint y: 526, distance: 163.6
click at [1124, 512] on label "No" at bounding box center [1293, 517] width 487 height 26
drag, startPoint x: 569, startPoint y: 556, endPoint x: 729, endPoint y: 571, distance: 160.7
click at [569, 556] on button "Continue" at bounding box center [577, 567] width 56 height 23
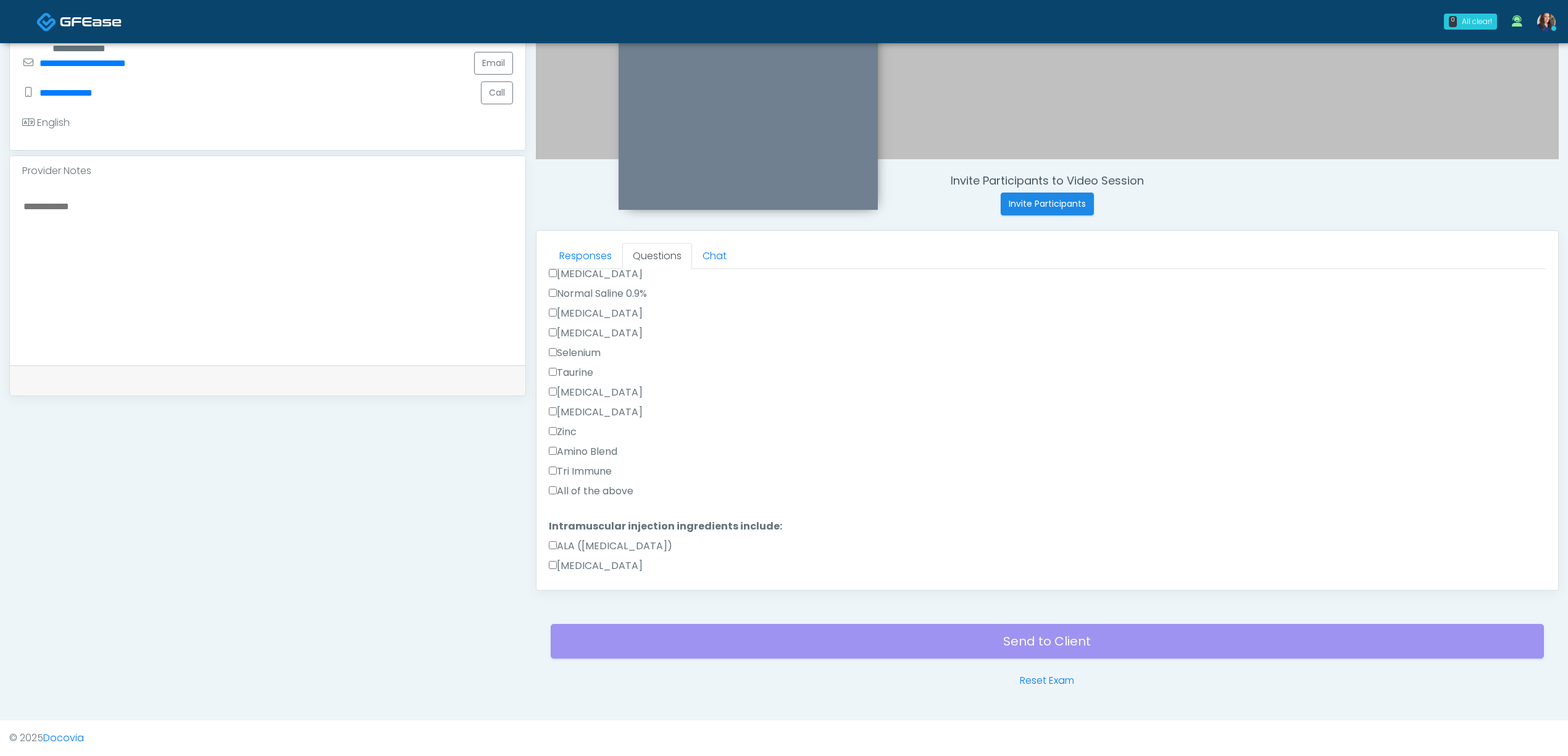
click at [602, 489] on label "All of the above" at bounding box center [591, 491] width 84 height 15
drag, startPoint x: 606, startPoint y: 529, endPoint x: 649, endPoint y: 529, distance: 43.0
click at [605, 529] on label "All of the above" at bounding box center [591, 526] width 84 height 15
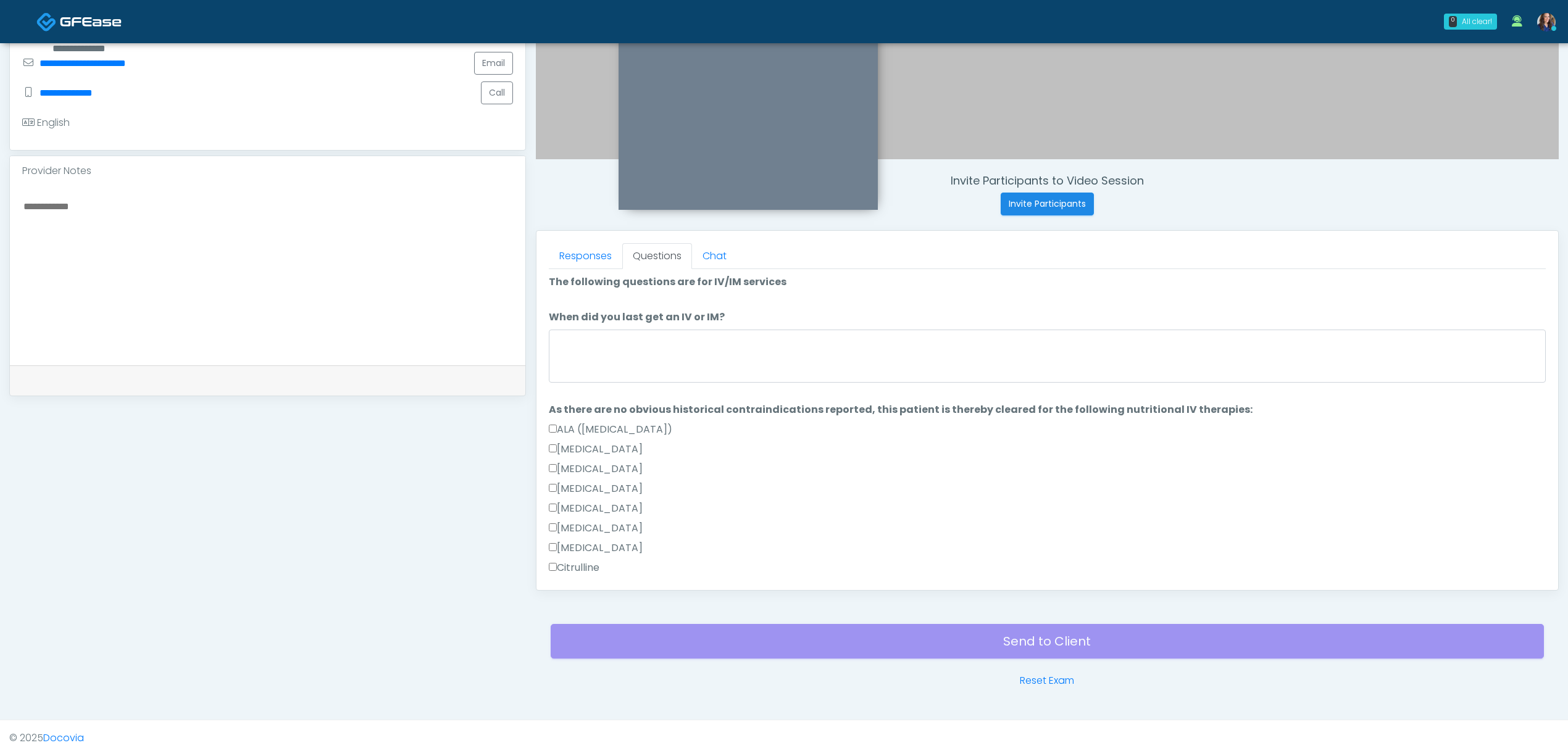
scroll to position [0, 0]
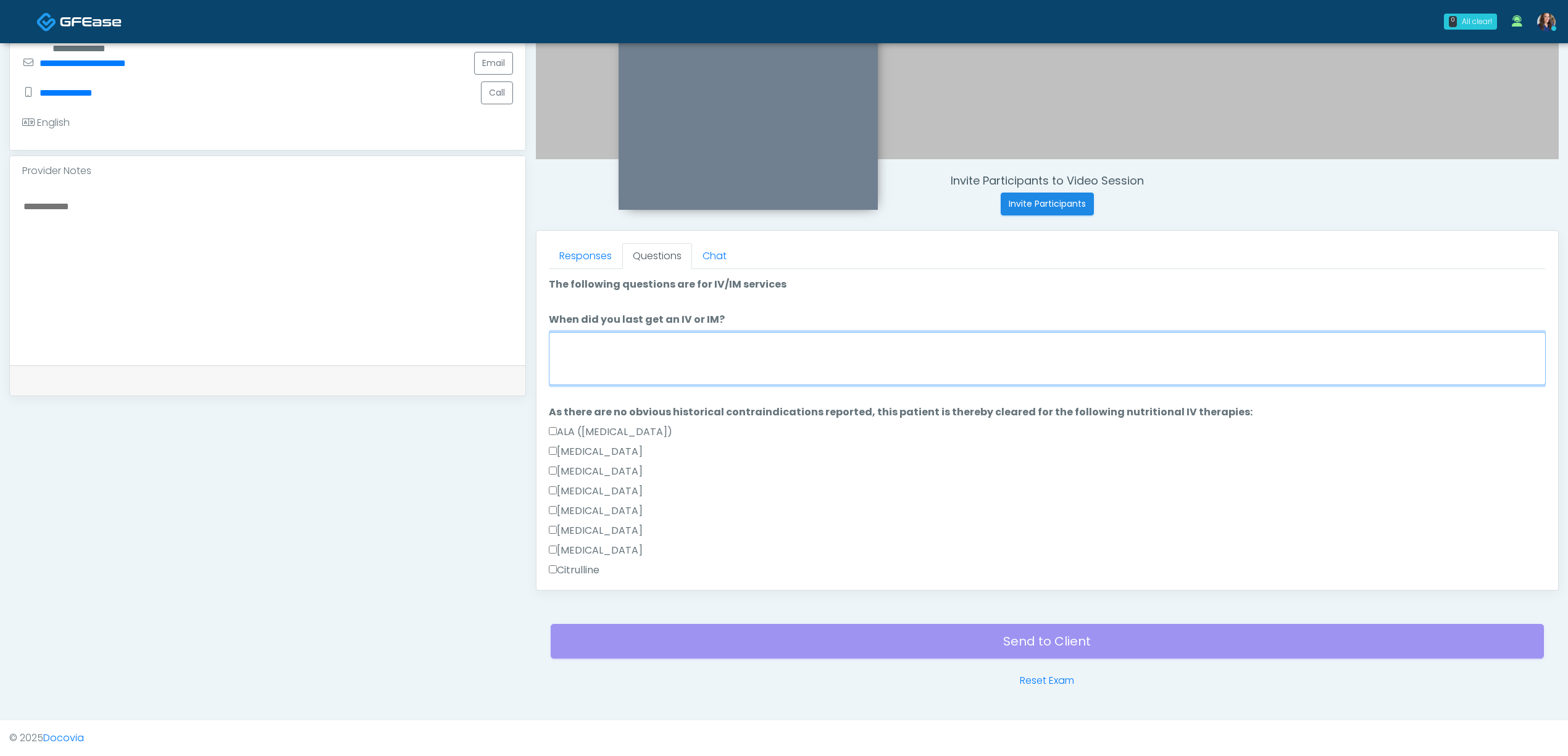
click at [692, 345] on textarea "When did you last get an IV or IM?" at bounding box center [1047, 358] width 997 height 53
type textarea "*"
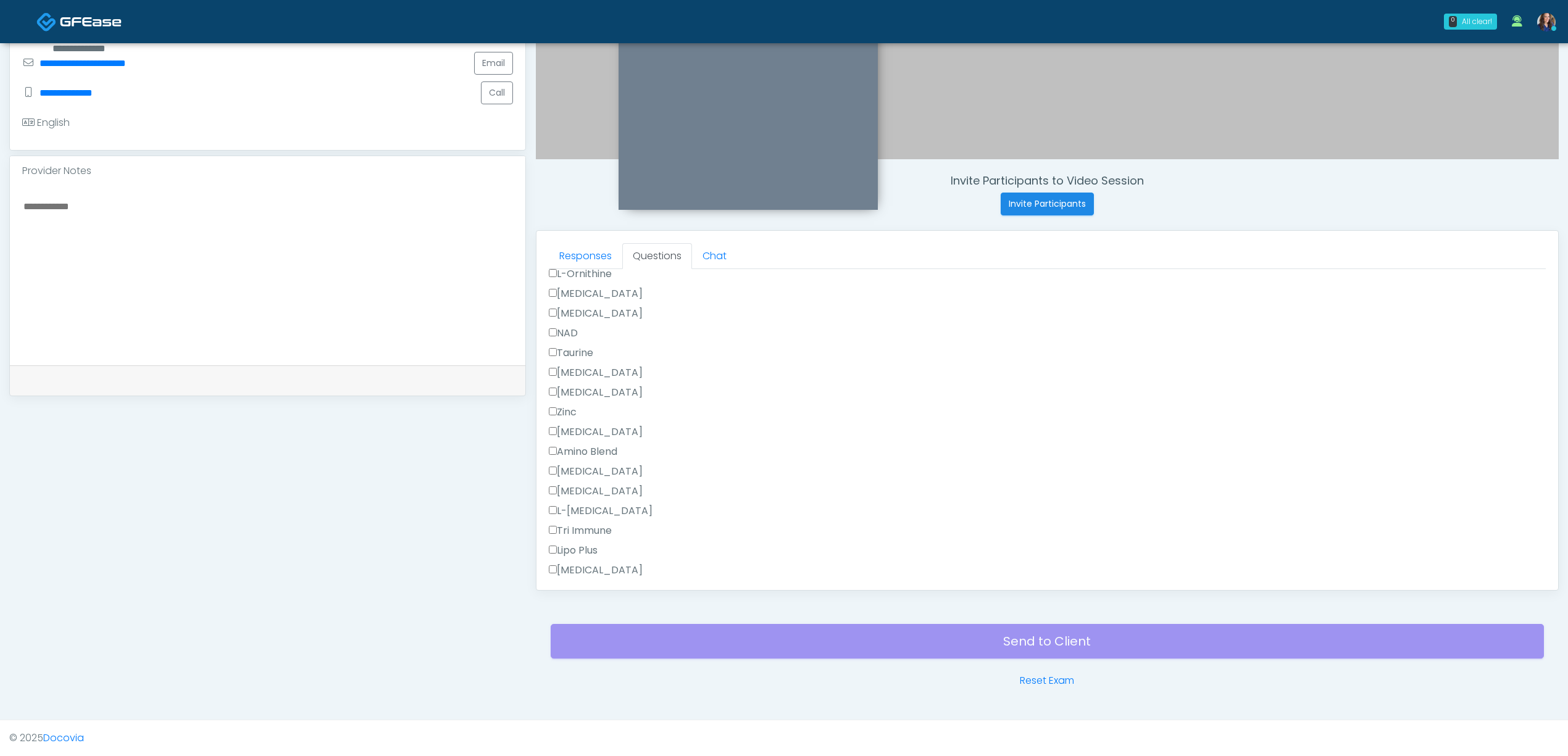
scroll to position [1086, 0]
type textarea "**********"
click at [586, 558] on button "Continue" at bounding box center [577, 566] width 56 height 23
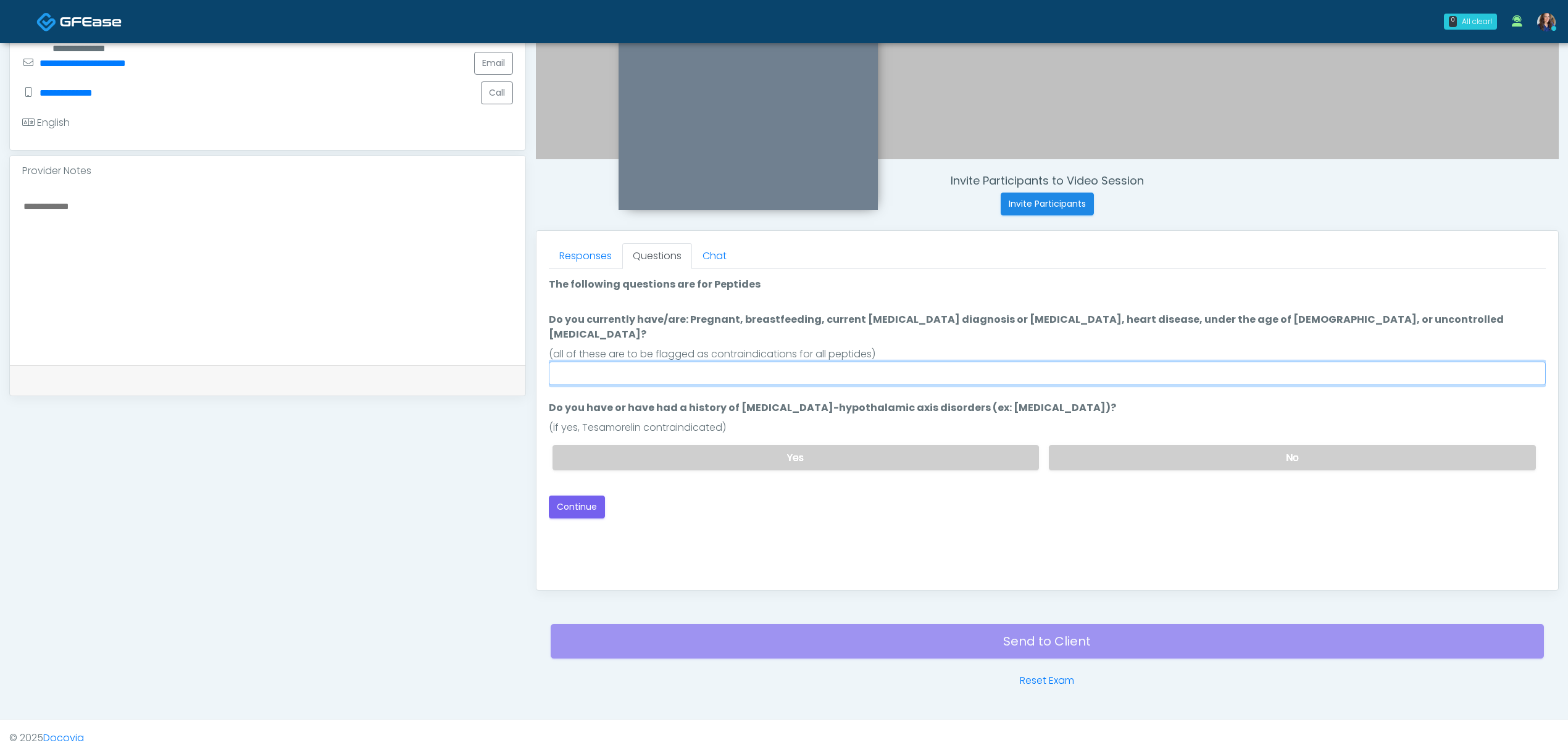
click at [698, 361] on input "Do you currently have/are: Pregnant, breastfeeding, current cancer diagnosis or…" at bounding box center [1047, 373] width 997 height 24
type input "**"
click at [1139, 445] on label "No" at bounding box center [1293, 458] width 487 height 26
click at [586, 496] on button "Continue" at bounding box center [577, 507] width 56 height 23
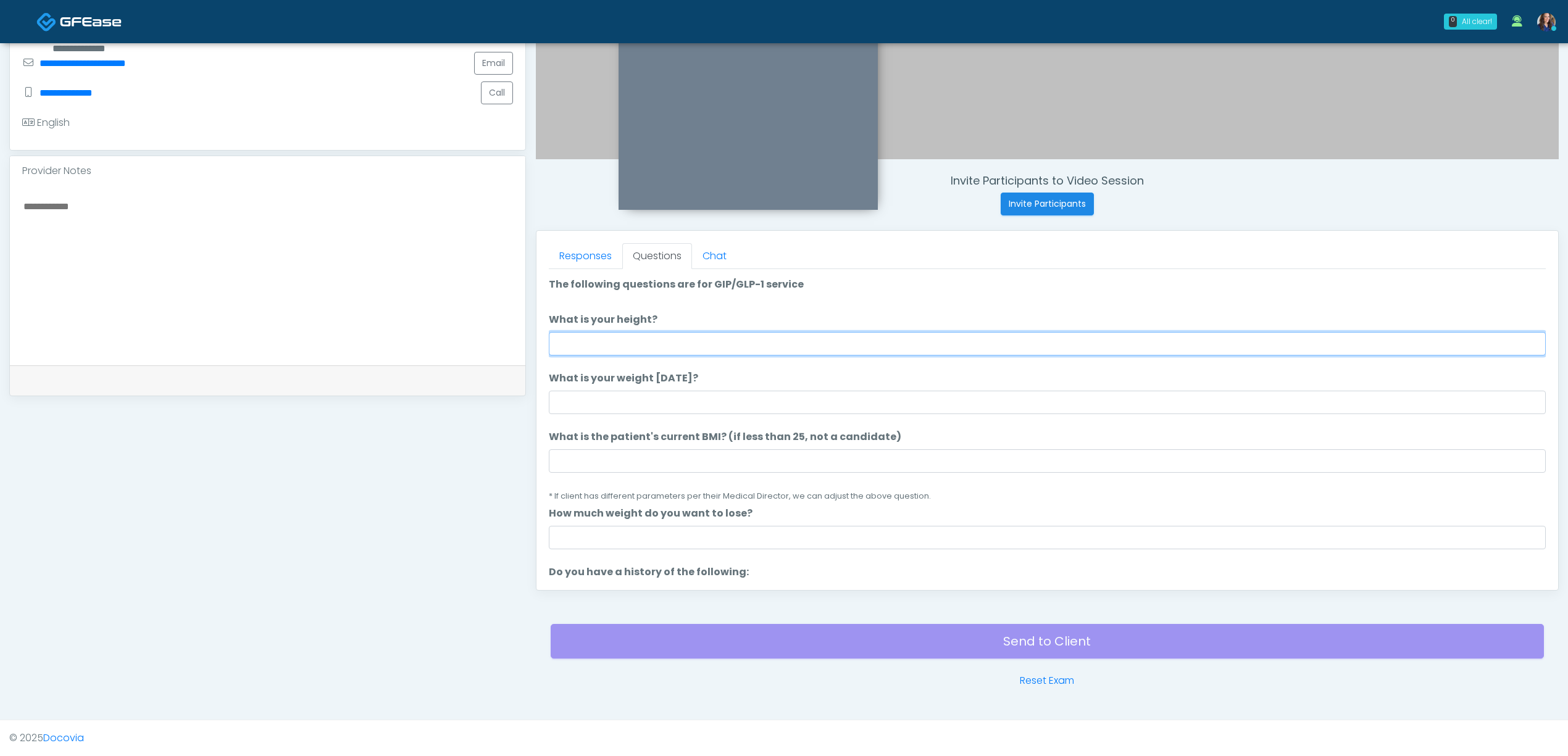
click at [1347, 341] on input "What is your height?" at bounding box center [1047, 344] width 997 height 24
drag, startPoint x: 595, startPoint y: 342, endPoint x: 508, endPoint y: 339, distance: 87.1
click at [509, 339] on div "**********" at bounding box center [783, 217] width 1549 height 941
type input "*****"
click at [687, 395] on input "What is your weight today?" at bounding box center [1047, 403] width 997 height 24
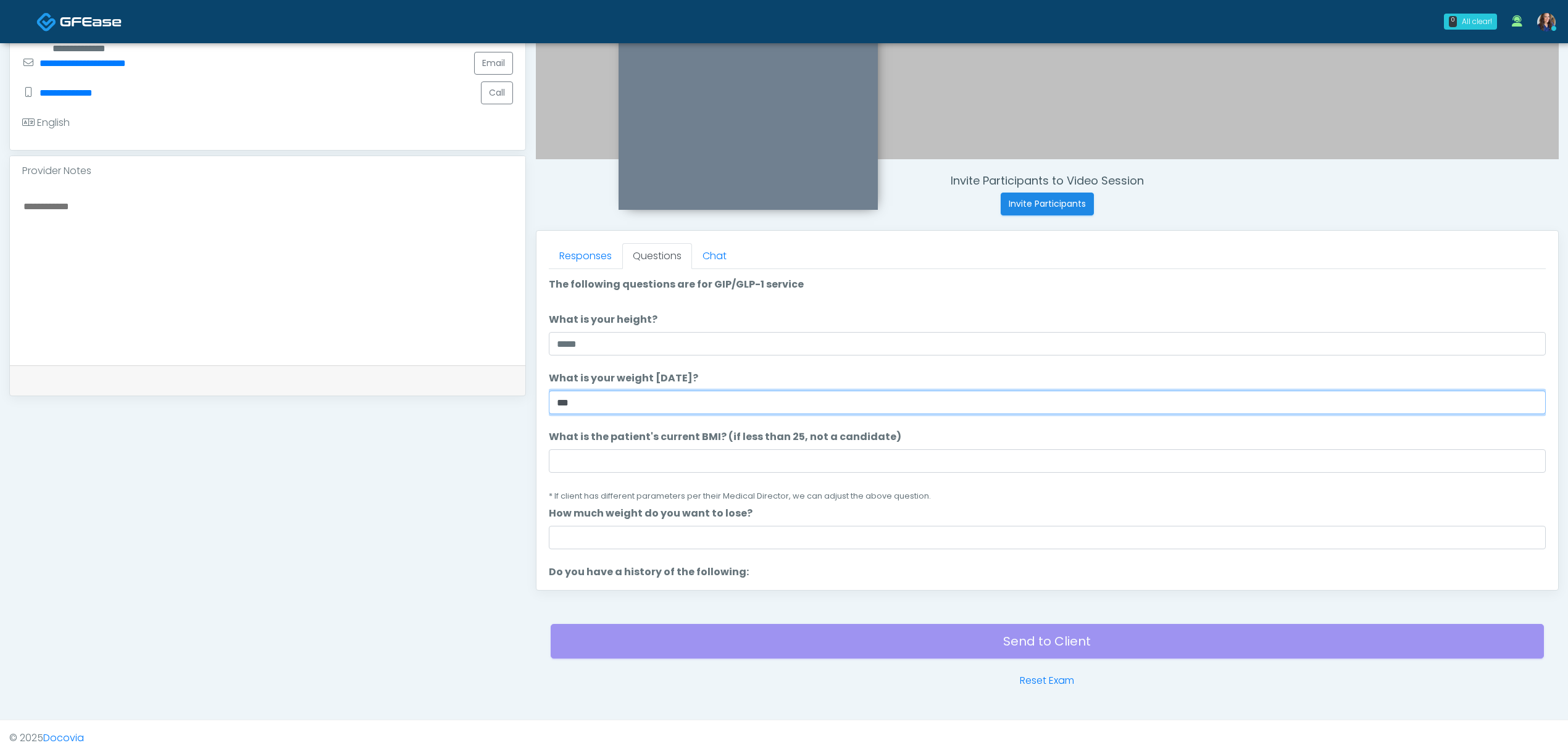
type input "***"
click at [652, 465] on input "What is the patient's current BMI? (if less than 25, not a candidate)" at bounding box center [1047, 461] width 997 height 24
type input "**"
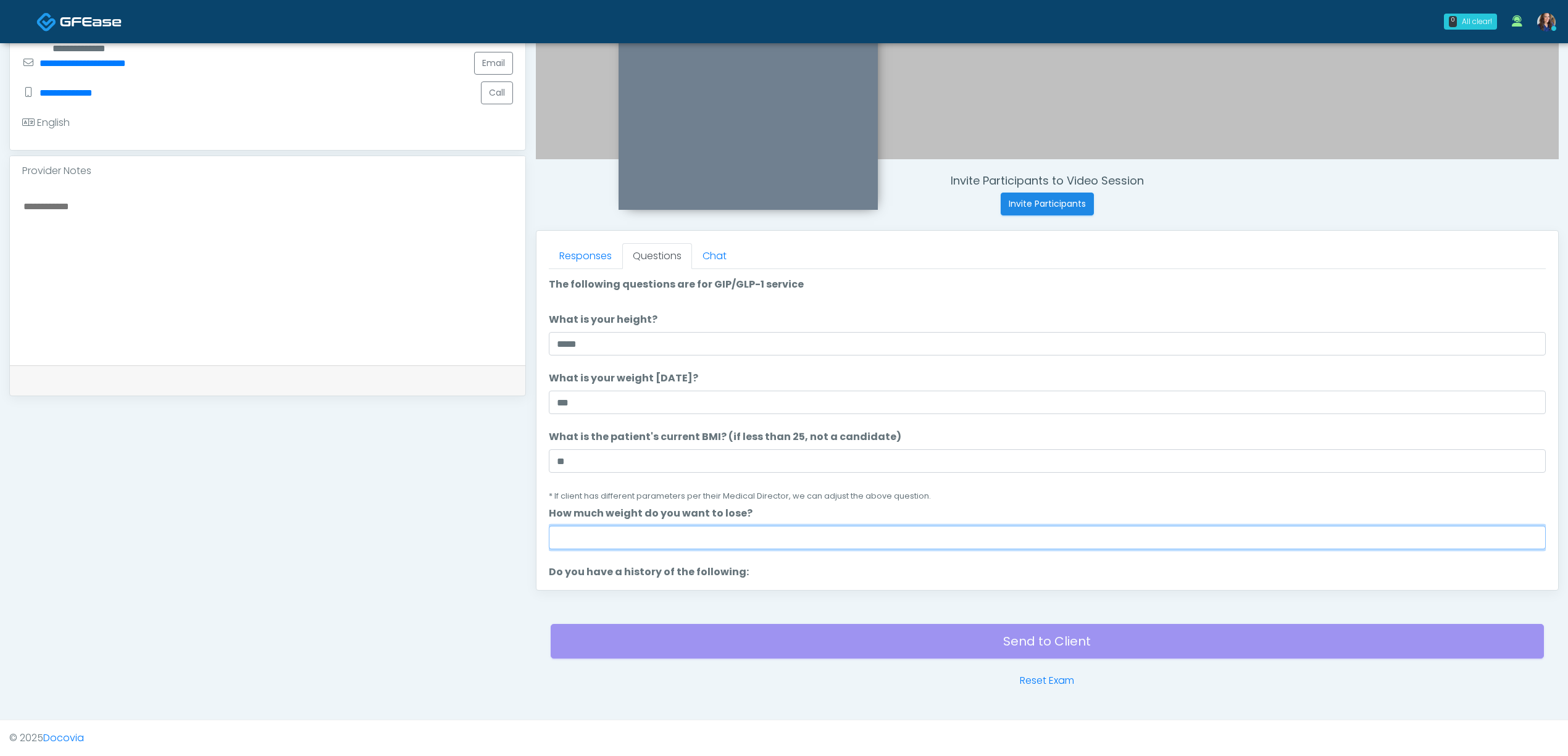
click at [626, 532] on input "How much weight do you want to lose?" at bounding box center [1047, 537] width 997 height 24
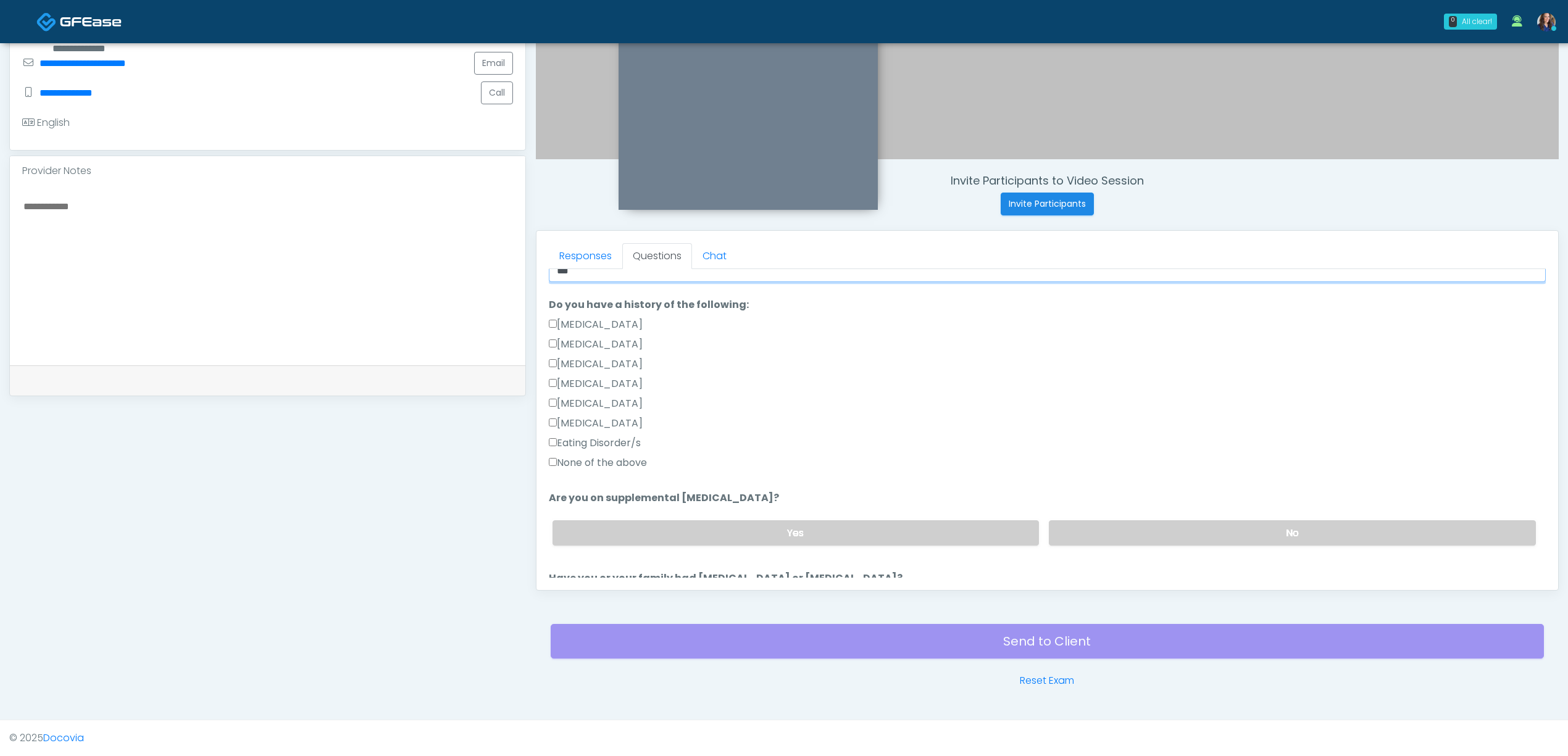
scroll to position [329, 0]
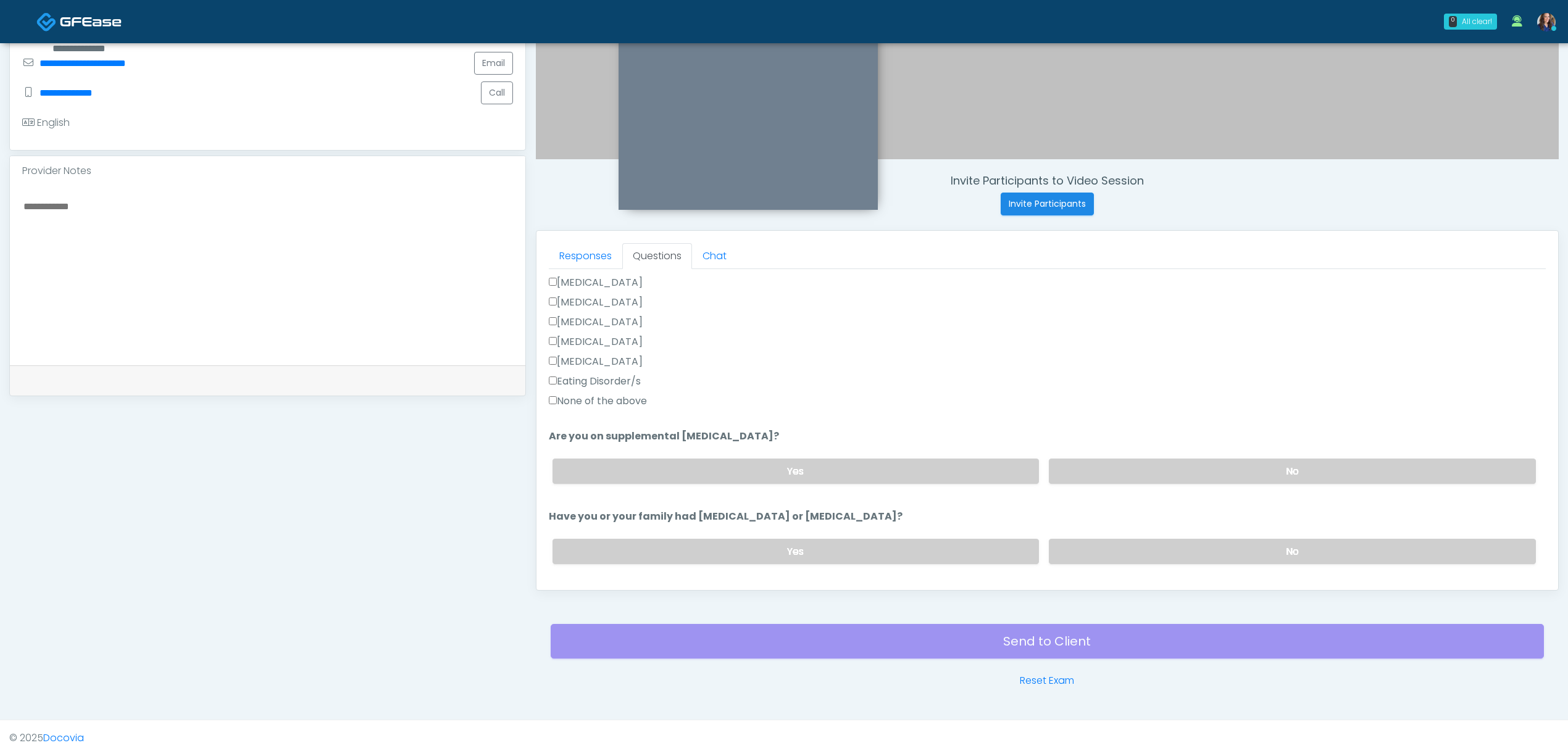
type input "***"
click at [622, 399] on label "None of the above" at bounding box center [598, 401] width 98 height 15
click at [1083, 470] on label "No" at bounding box center [1293, 471] width 487 height 26
click at [1136, 544] on label "No" at bounding box center [1293, 552] width 487 height 26
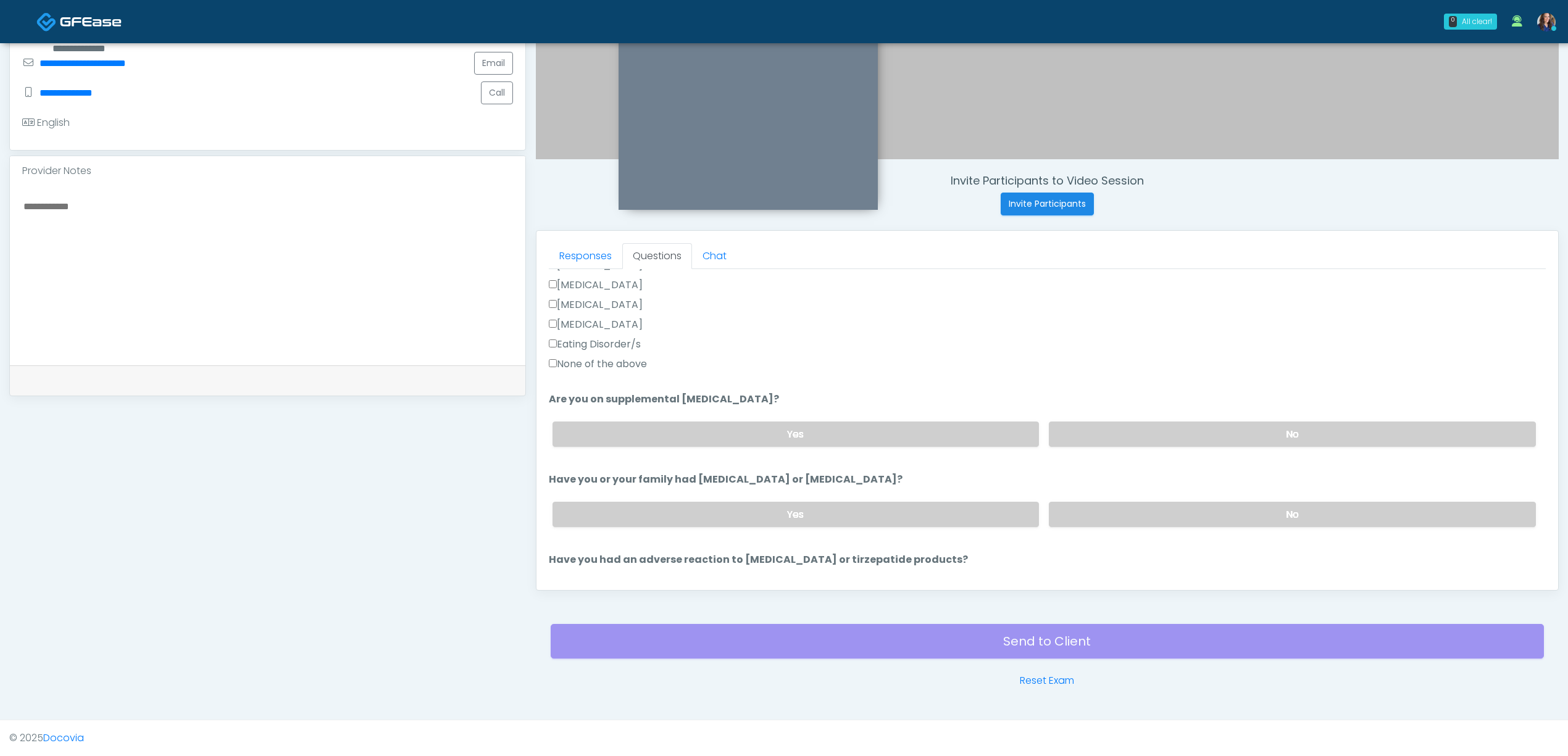
scroll to position [494, 0]
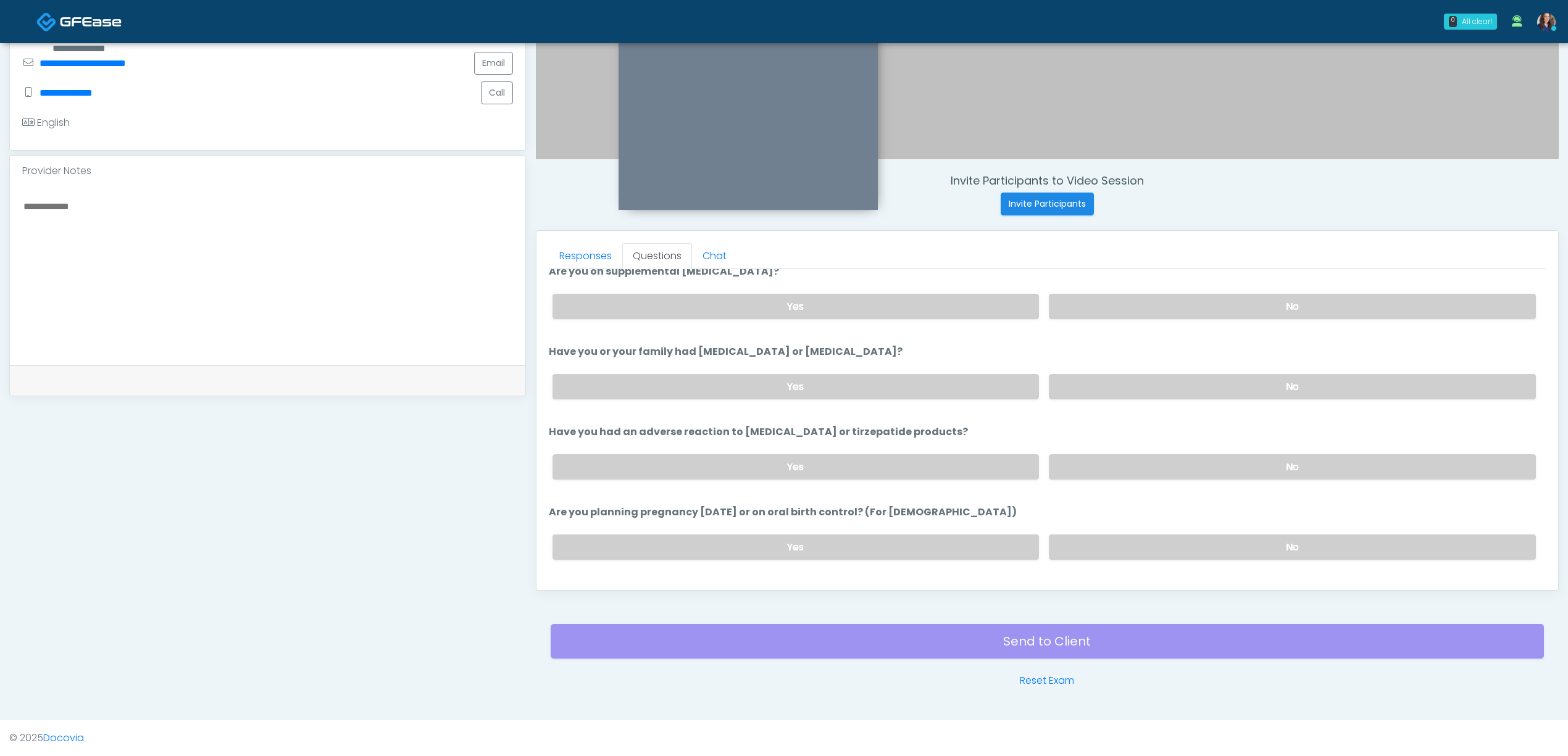
drag, startPoint x: 1169, startPoint y: 459, endPoint x: 1183, endPoint y: 523, distance: 65.5
click at [1169, 464] on label "No" at bounding box center [1293, 467] width 487 height 26
click at [1176, 533] on div "Yes No" at bounding box center [1043, 547] width 1003 height 45
click at [1174, 539] on label "No" at bounding box center [1293, 547] width 487 height 26
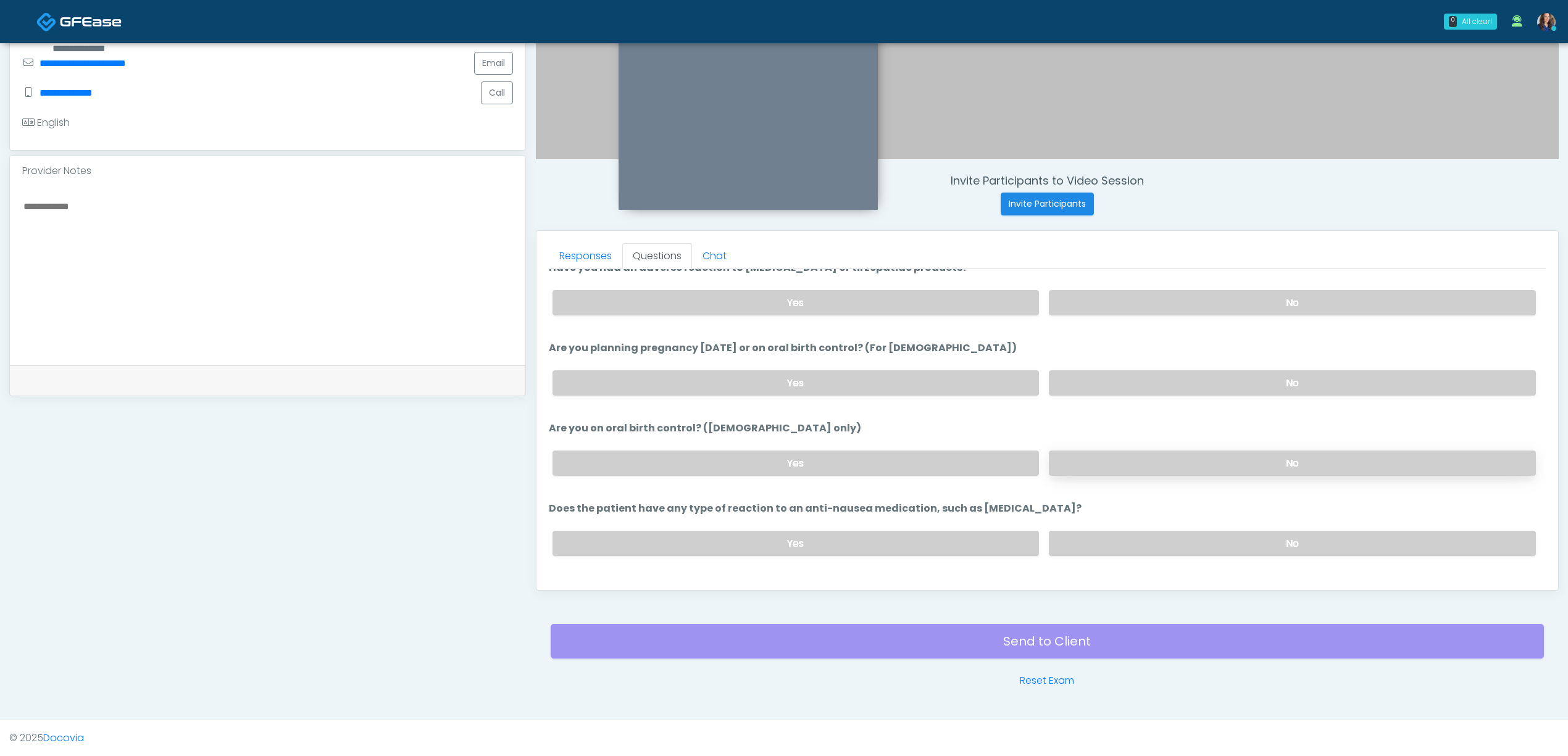
click at [1201, 464] on label "No" at bounding box center [1293, 463] width 487 height 26
click at [1194, 542] on label "No" at bounding box center [1293, 543] width 487 height 26
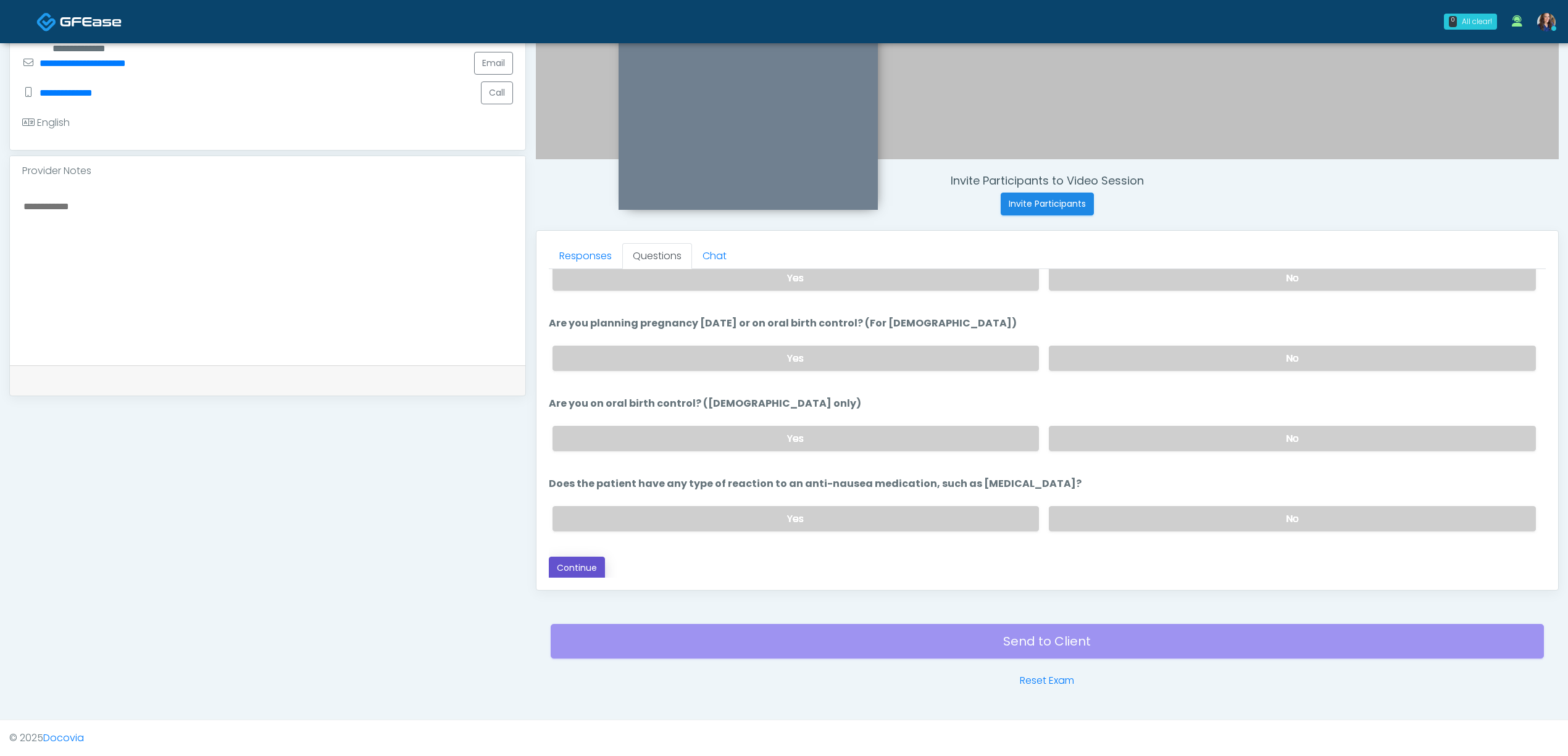
drag, startPoint x: 580, startPoint y: 566, endPoint x: 606, endPoint y: 567, distance: 26.0
click at [579, 566] on button "Continue" at bounding box center [577, 567] width 56 height 23
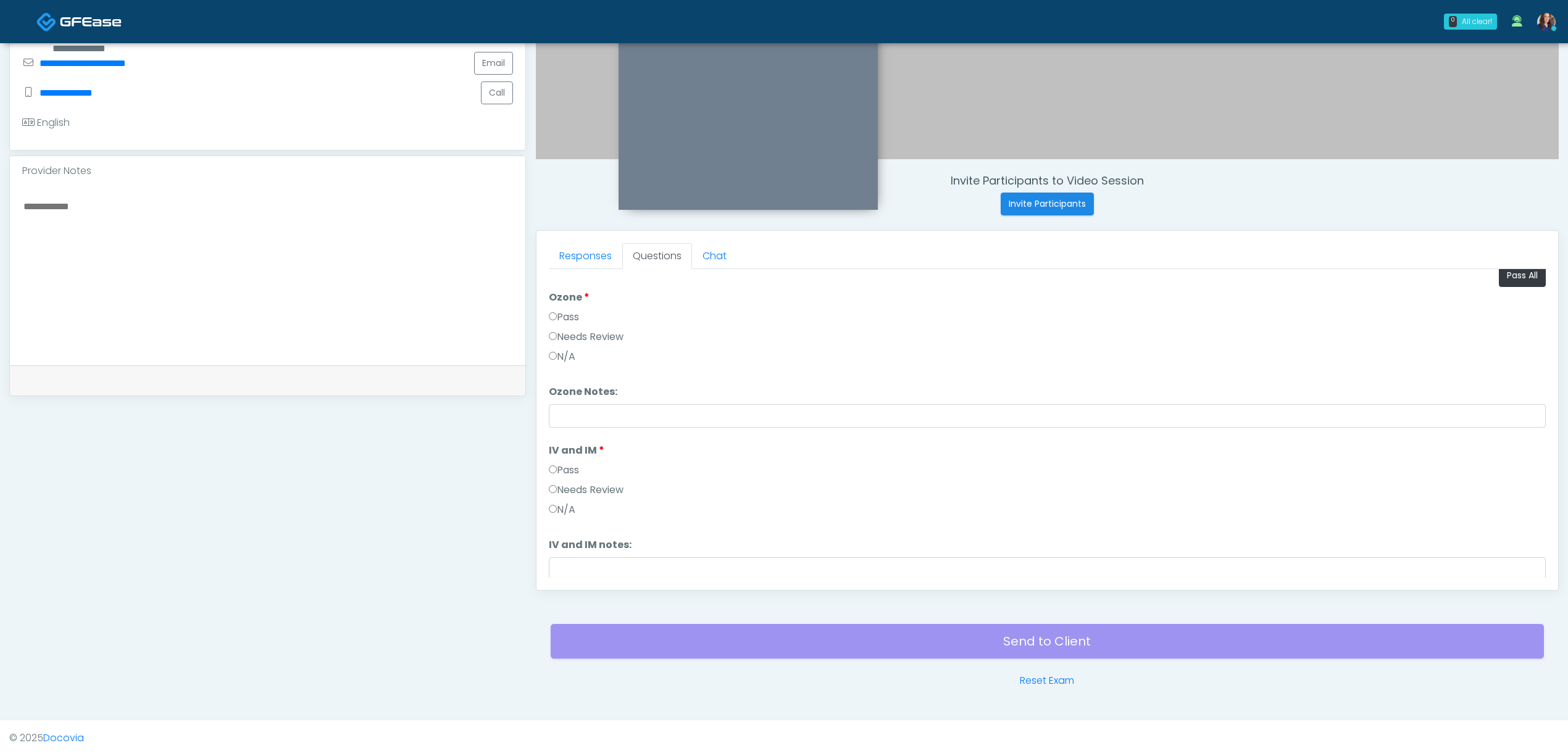
scroll to position [0, 0]
click at [1509, 289] on button "Pass All" at bounding box center [1523, 285] width 47 height 23
click at [584, 571] on button "Continue" at bounding box center [577, 566] width 56 height 23
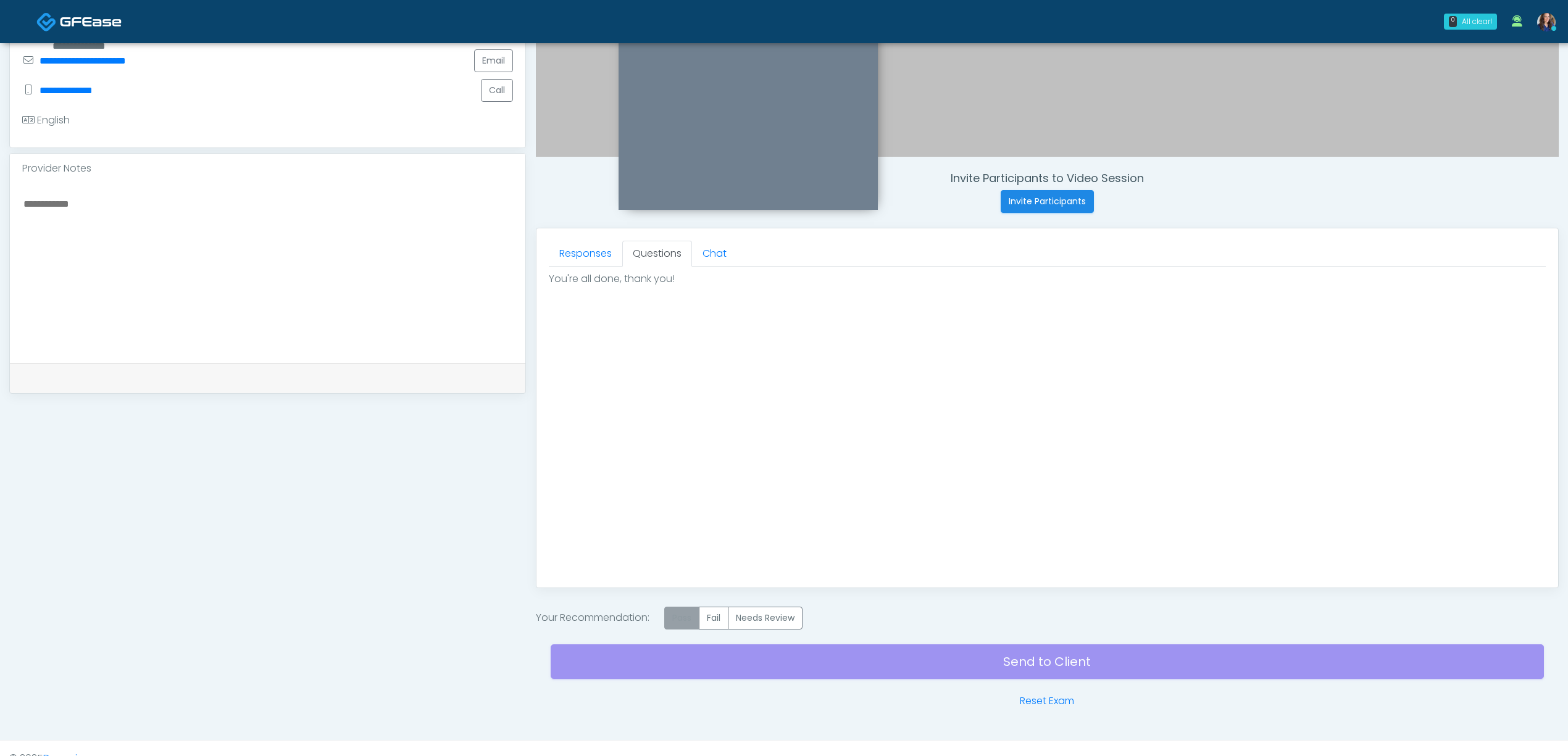
click at [692, 621] on label "Pass" at bounding box center [682, 618] width 35 height 23
click at [828, 660] on div "Send to Client Reset Exam" at bounding box center [1047, 669] width 993 height 79
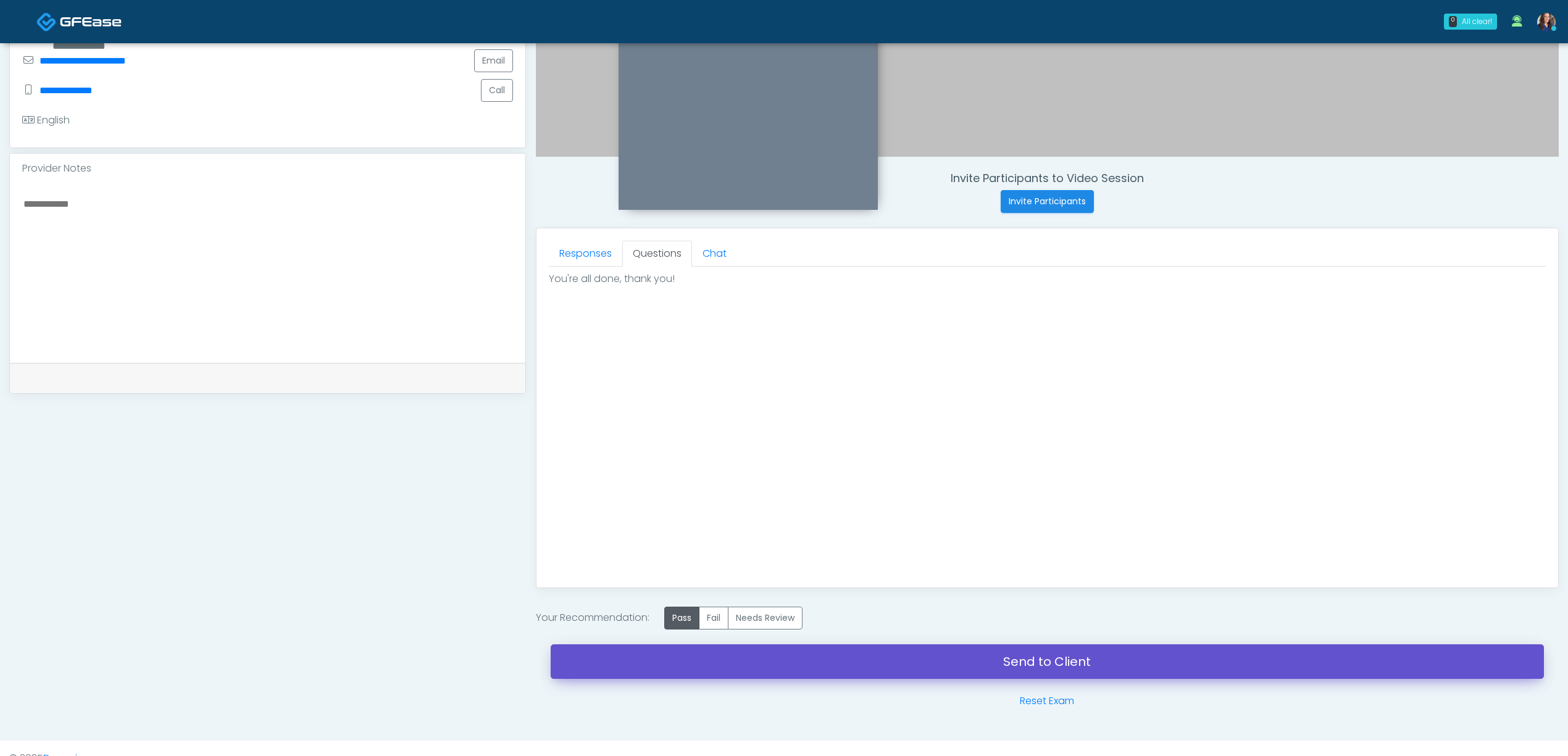
click at [893, 662] on link "Send to Client" at bounding box center [1047, 661] width 993 height 34
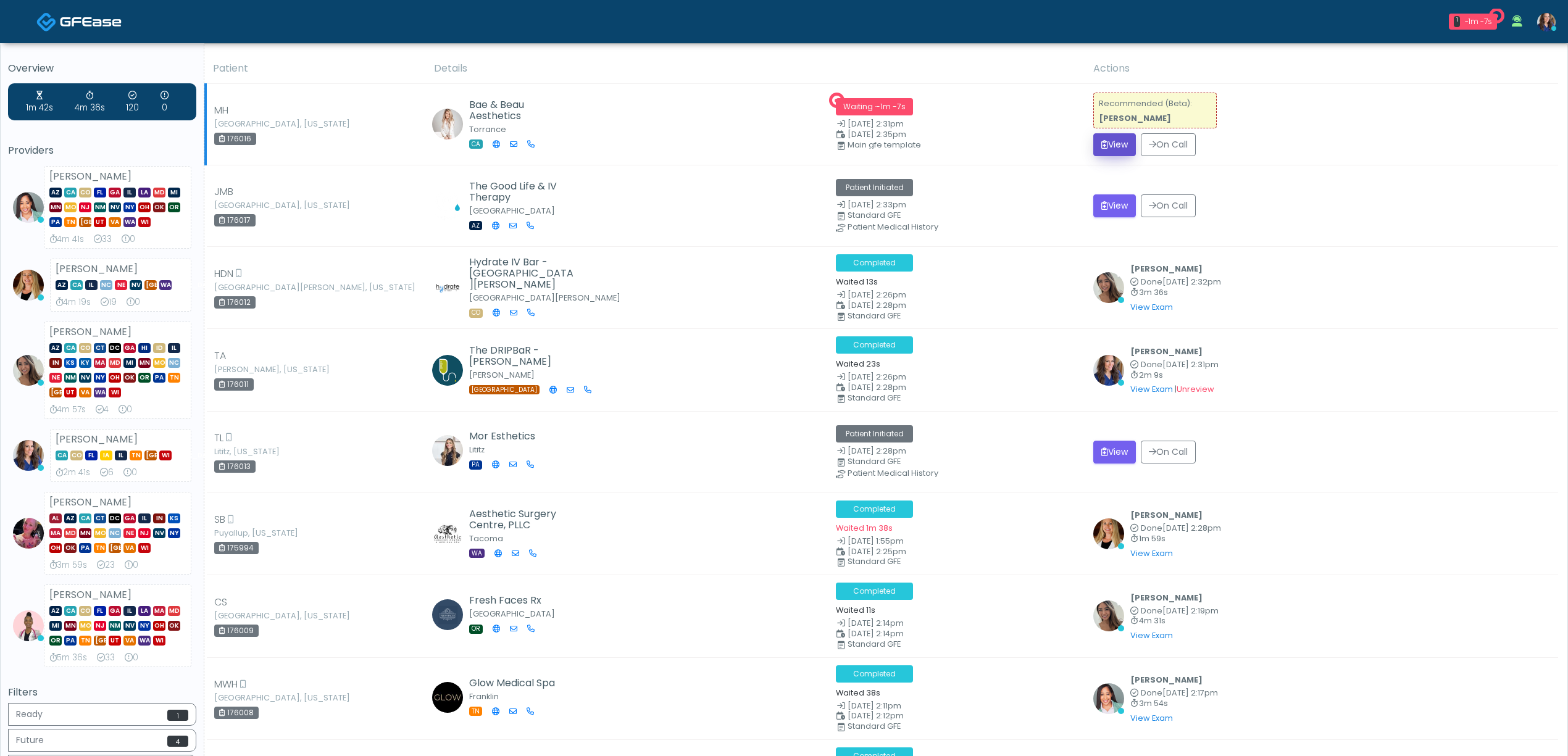
click at [1101, 141] on icon "submit" at bounding box center [1104, 144] width 7 height 9
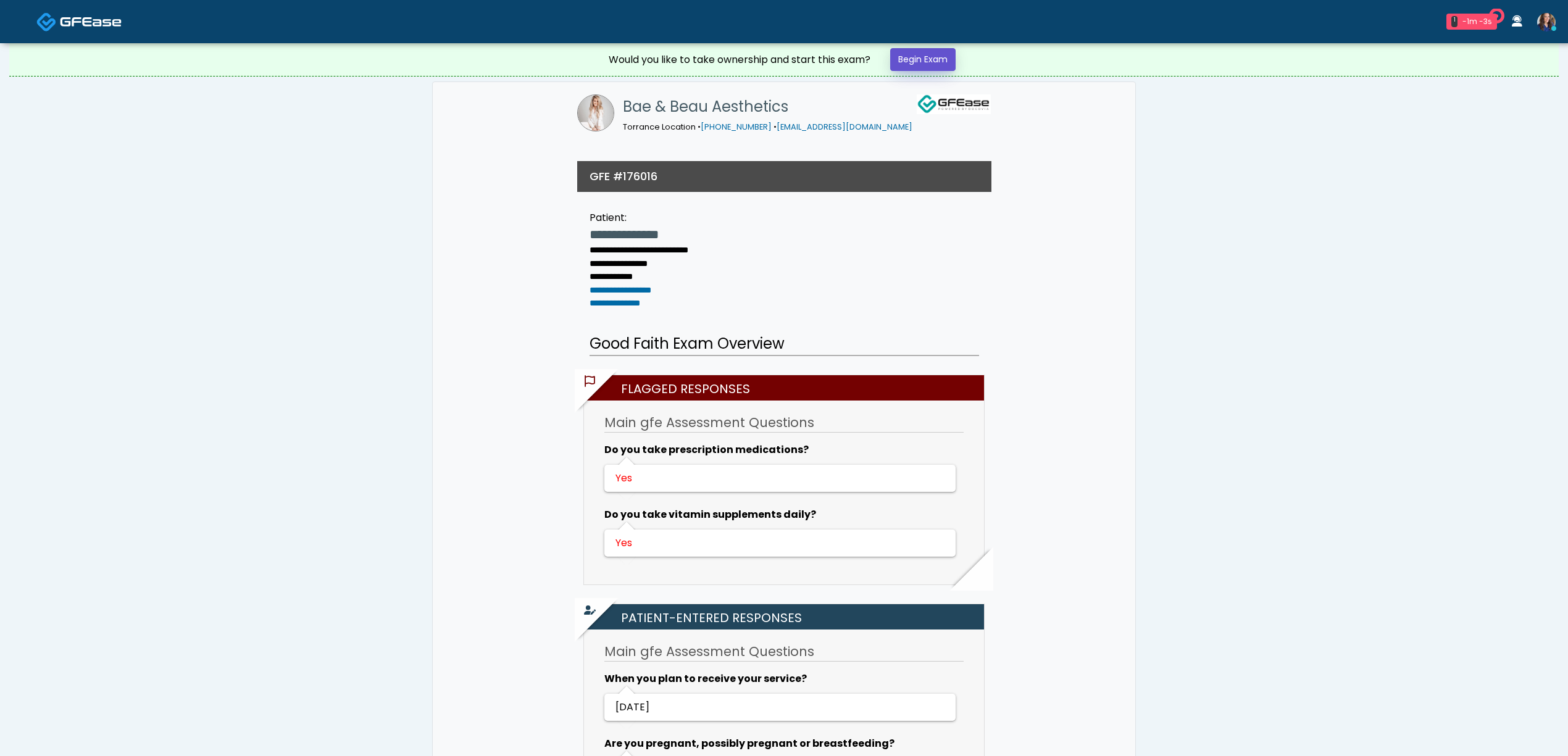
click at [936, 70] on link "Begin Exam" at bounding box center [923, 59] width 66 height 23
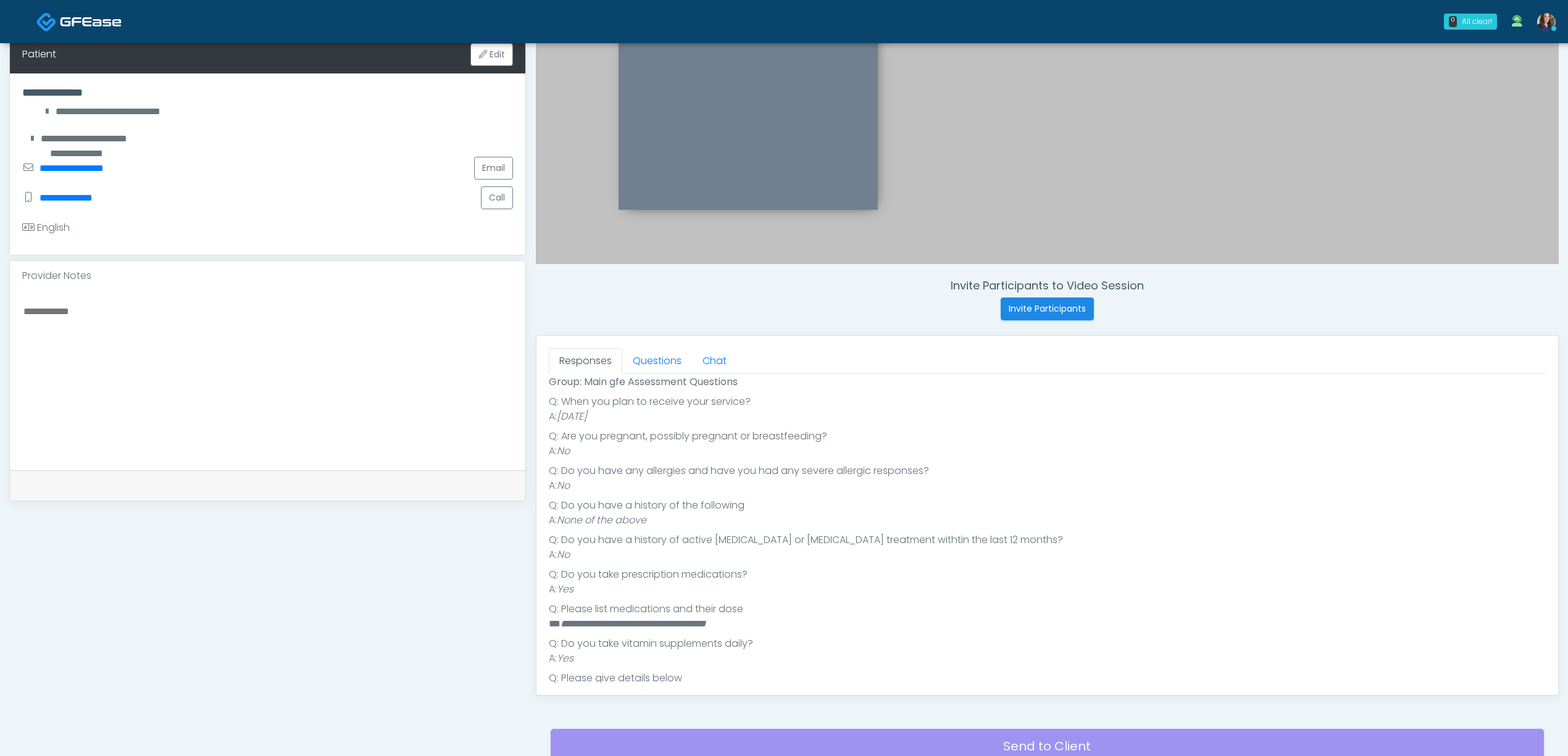
scroll to position [105, 0]
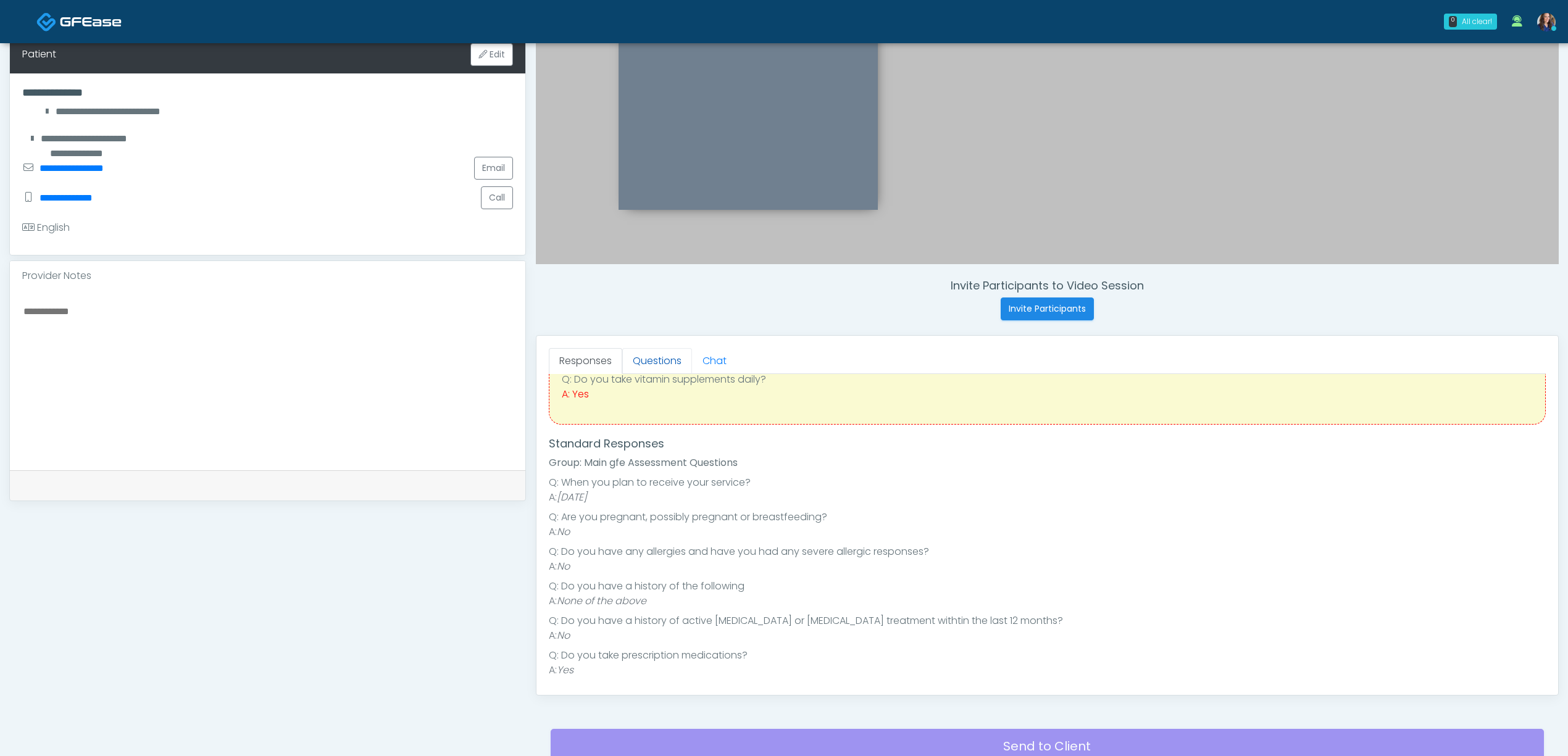
click at [649, 358] on link "Questions" at bounding box center [656, 360] width 70 height 26
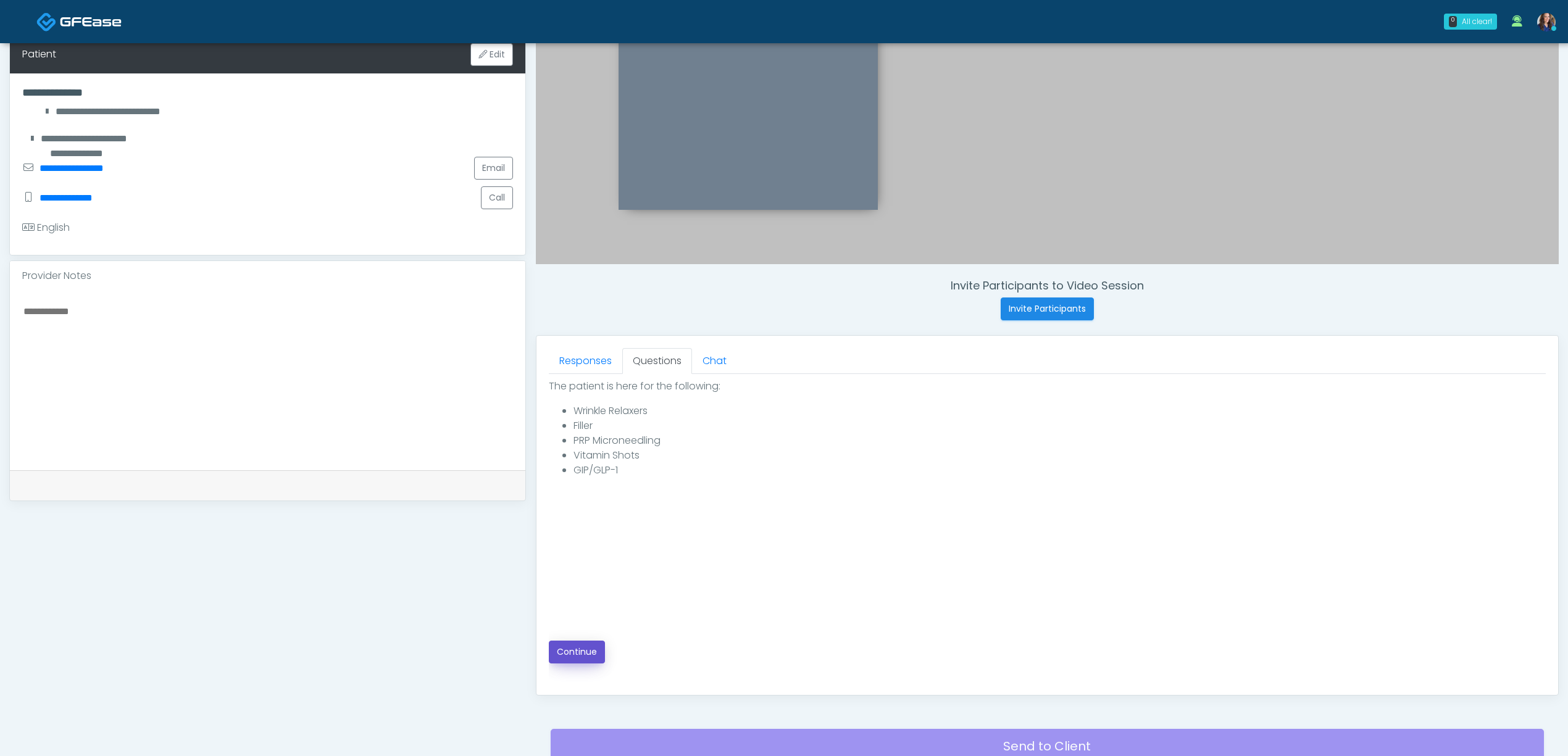
drag, startPoint x: 574, startPoint y: 652, endPoint x: 812, endPoint y: 619, distance: 240.3
click at [583, 652] on button "Continue" at bounding box center [577, 651] width 56 height 23
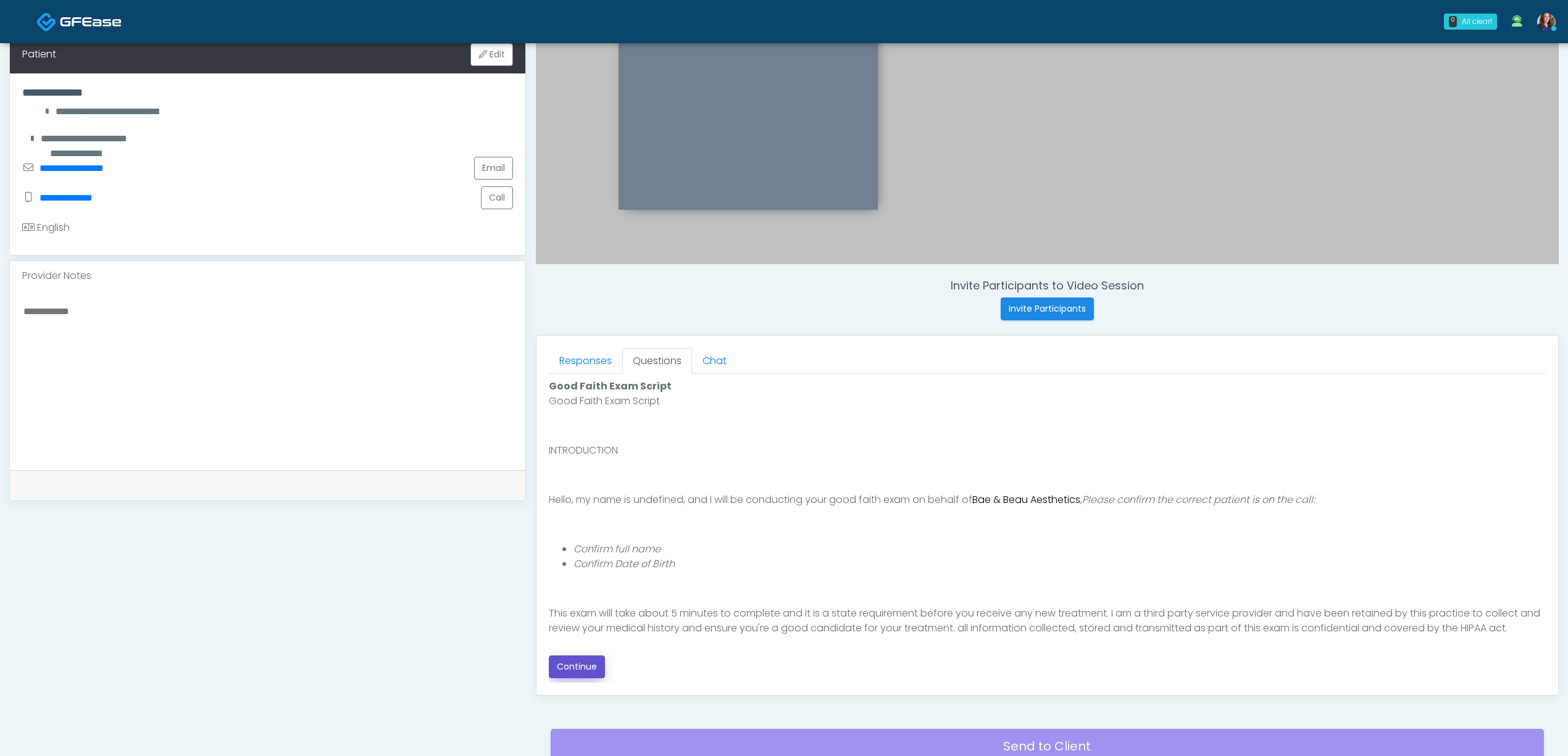
drag, startPoint x: 583, startPoint y: 665, endPoint x: 655, endPoint y: 662, distance: 72.1
click at [582, 665] on button "Continue" at bounding box center [577, 666] width 56 height 23
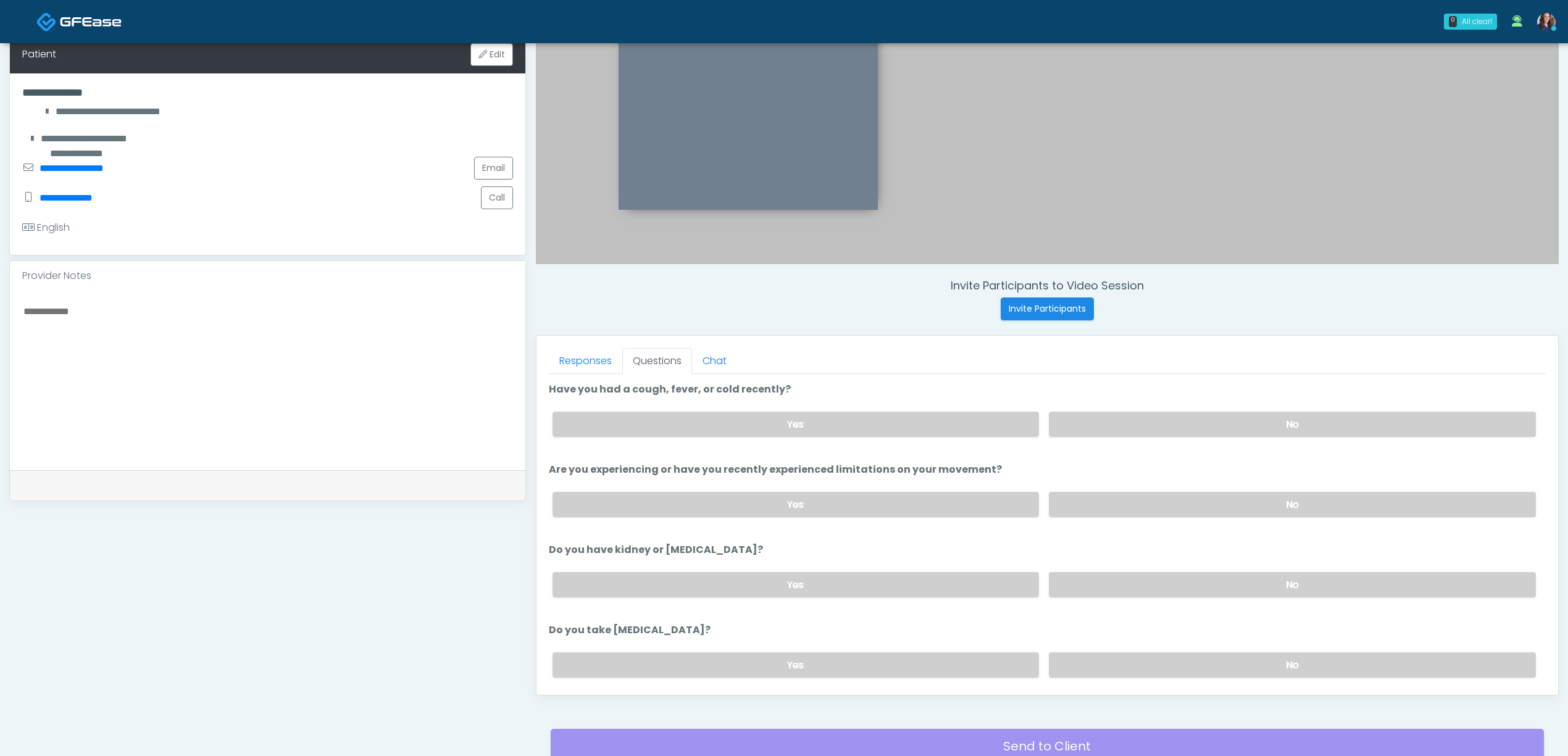
scroll to position [354, 0]
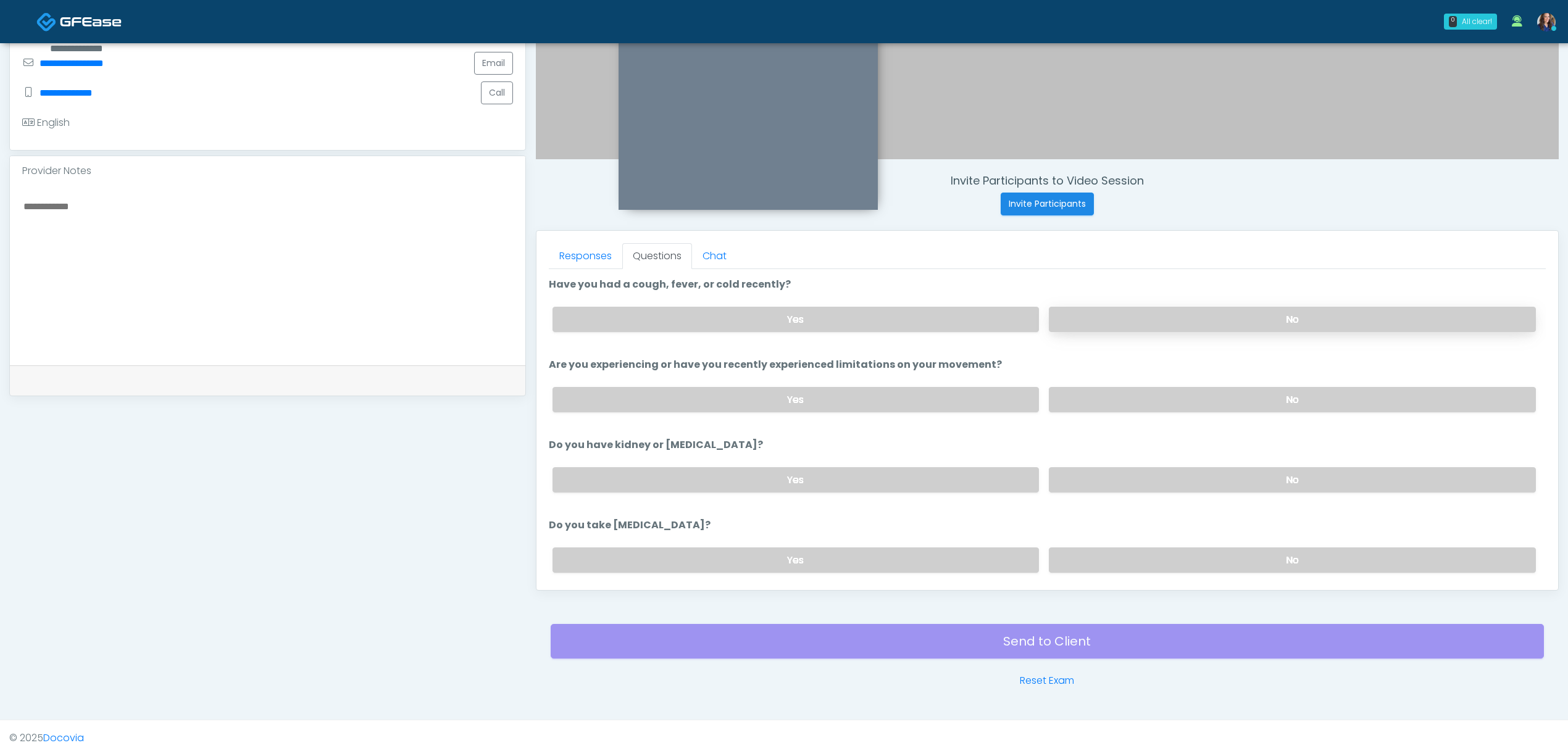
click at [1228, 318] on label "No" at bounding box center [1293, 319] width 487 height 26
click at [1215, 406] on label "No" at bounding box center [1293, 400] width 487 height 26
click at [1198, 471] on label "No" at bounding box center [1293, 480] width 487 height 26
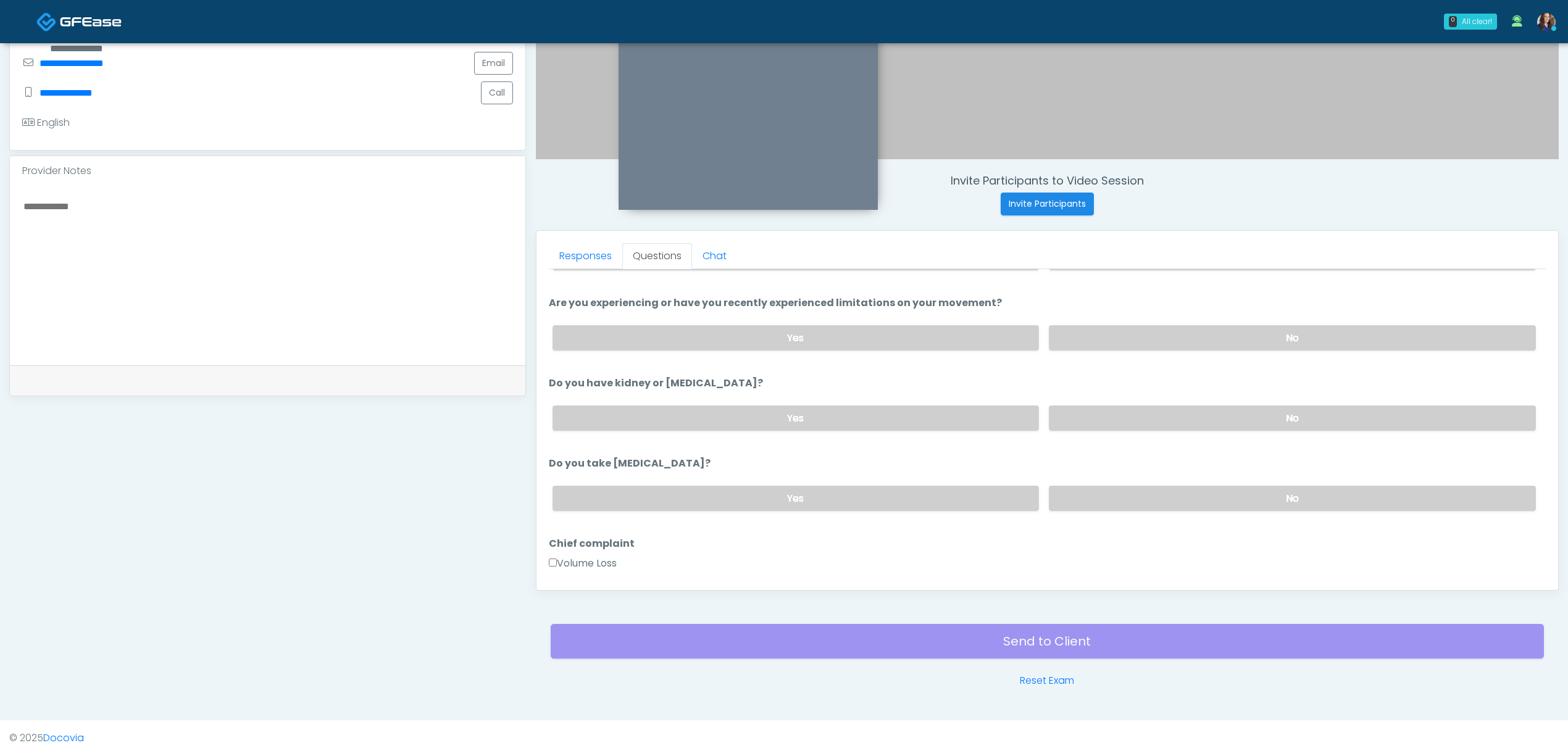
scroll to position [164, 0]
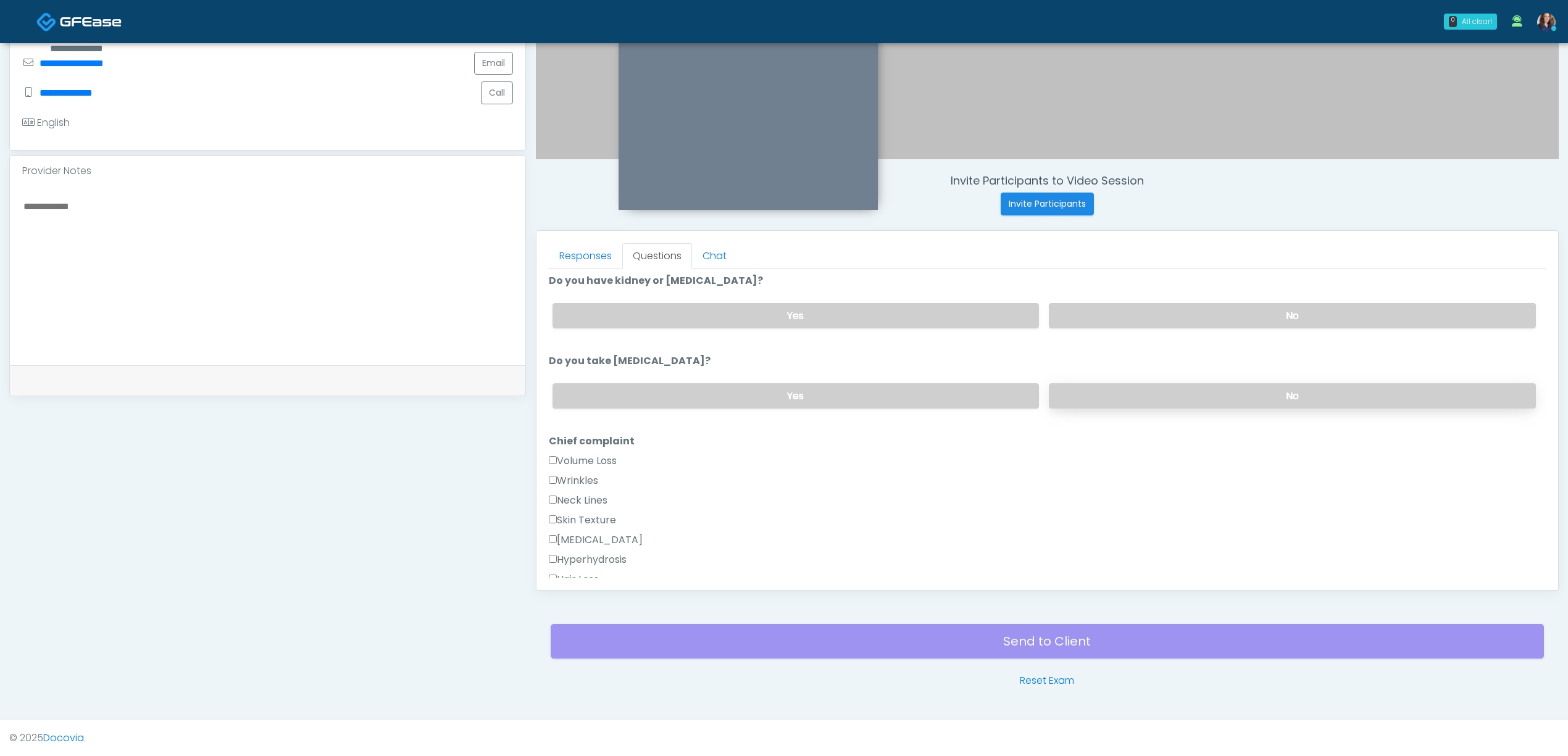
click at [1184, 393] on label "No" at bounding box center [1293, 396] width 487 height 26
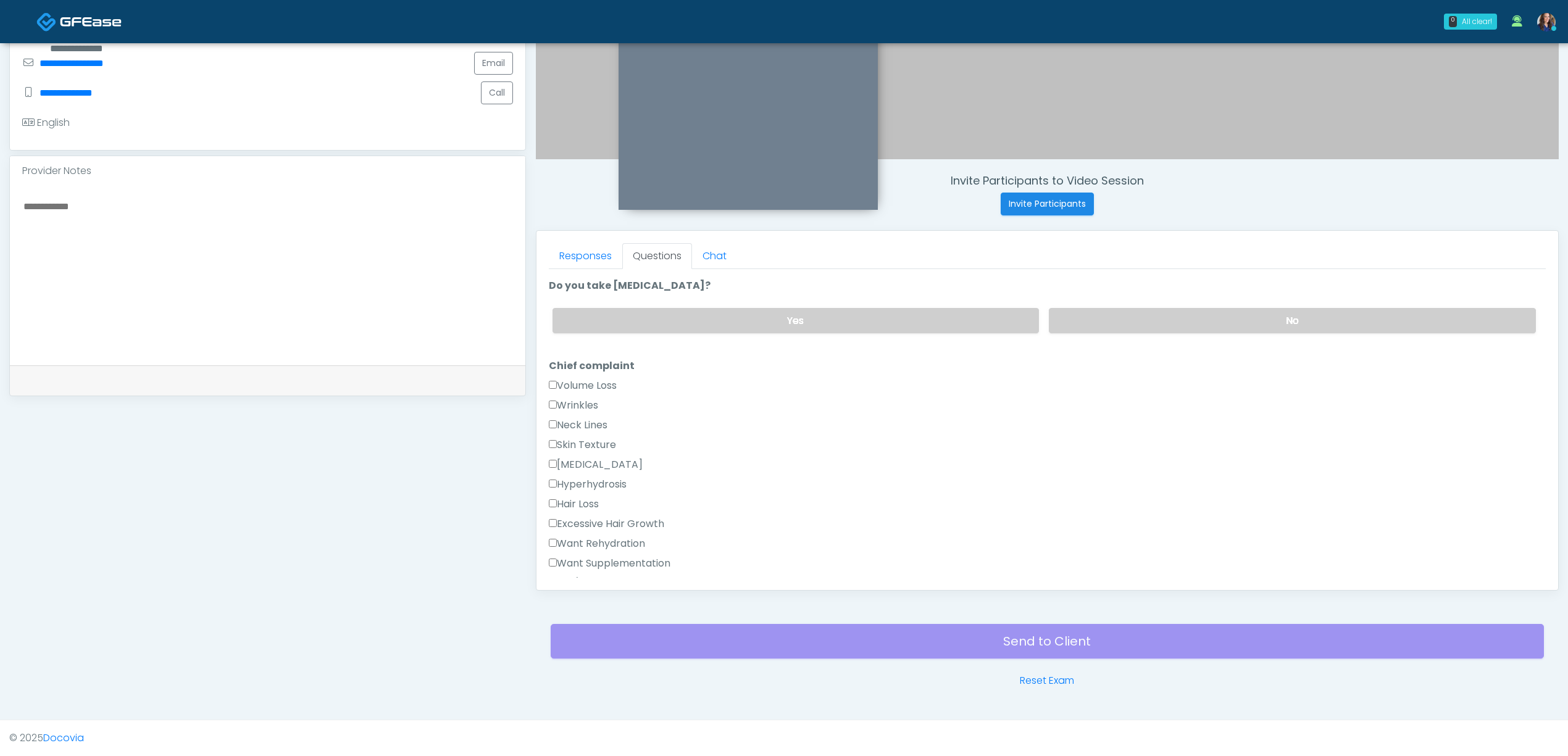
scroll to position [246, 0]
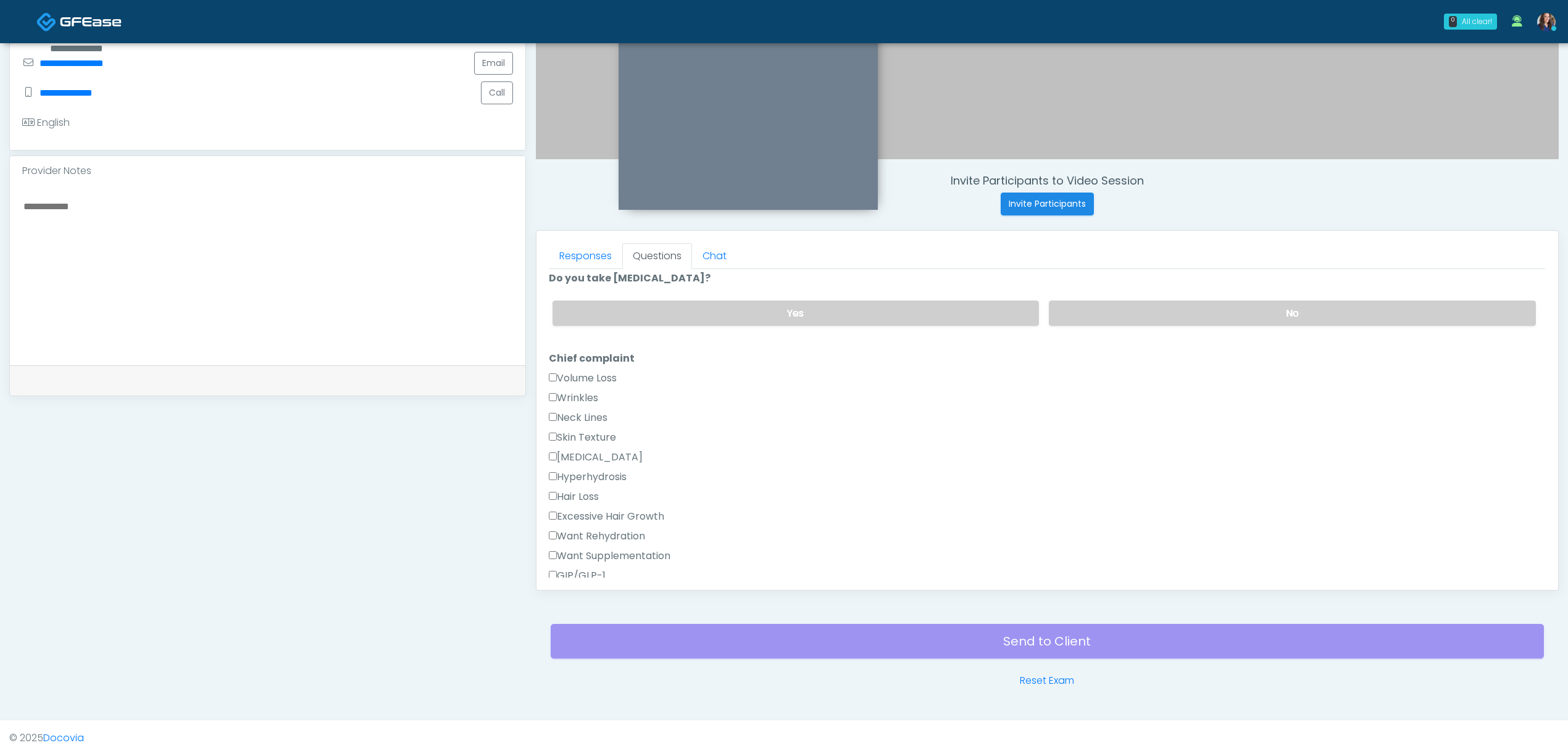
click at [589, 431] on label "Skin Texture" at bounding box center [583, 437] width 68 height 15
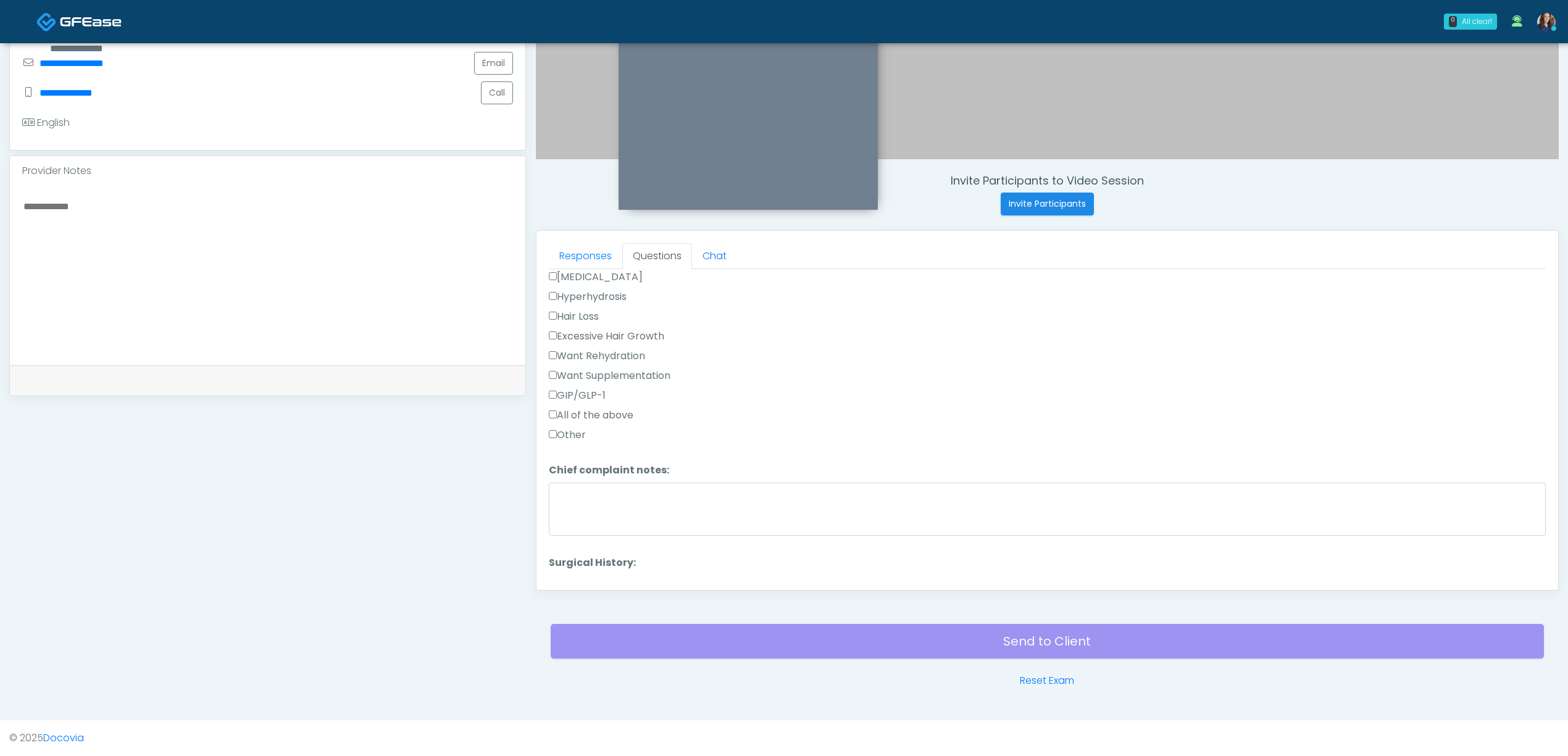
scroll to position [494, 0]
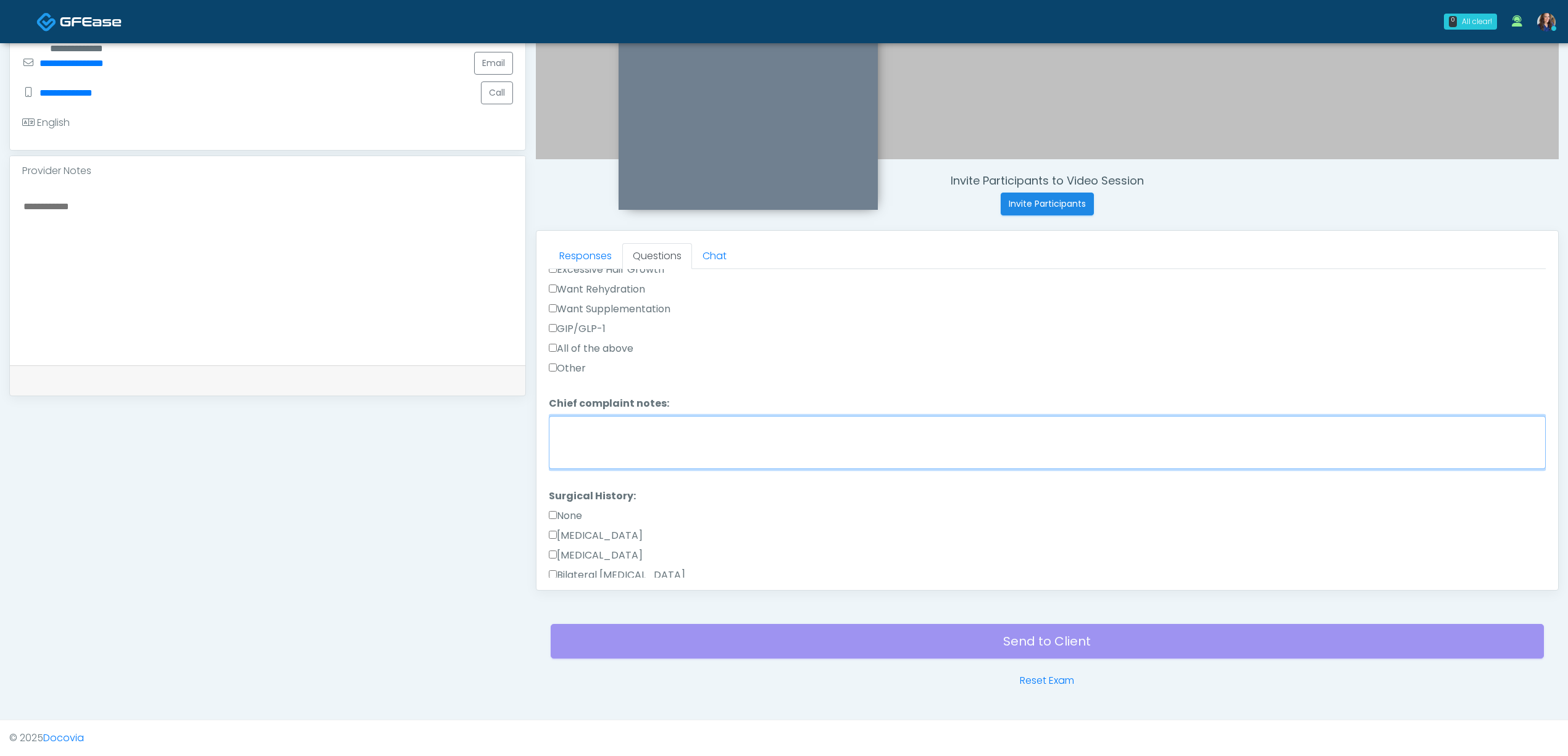
click at [690, 453] on textarea "Chief complaint notes:" at bounding box center [1047, 443] width 997 height 53
type textarea "**********"
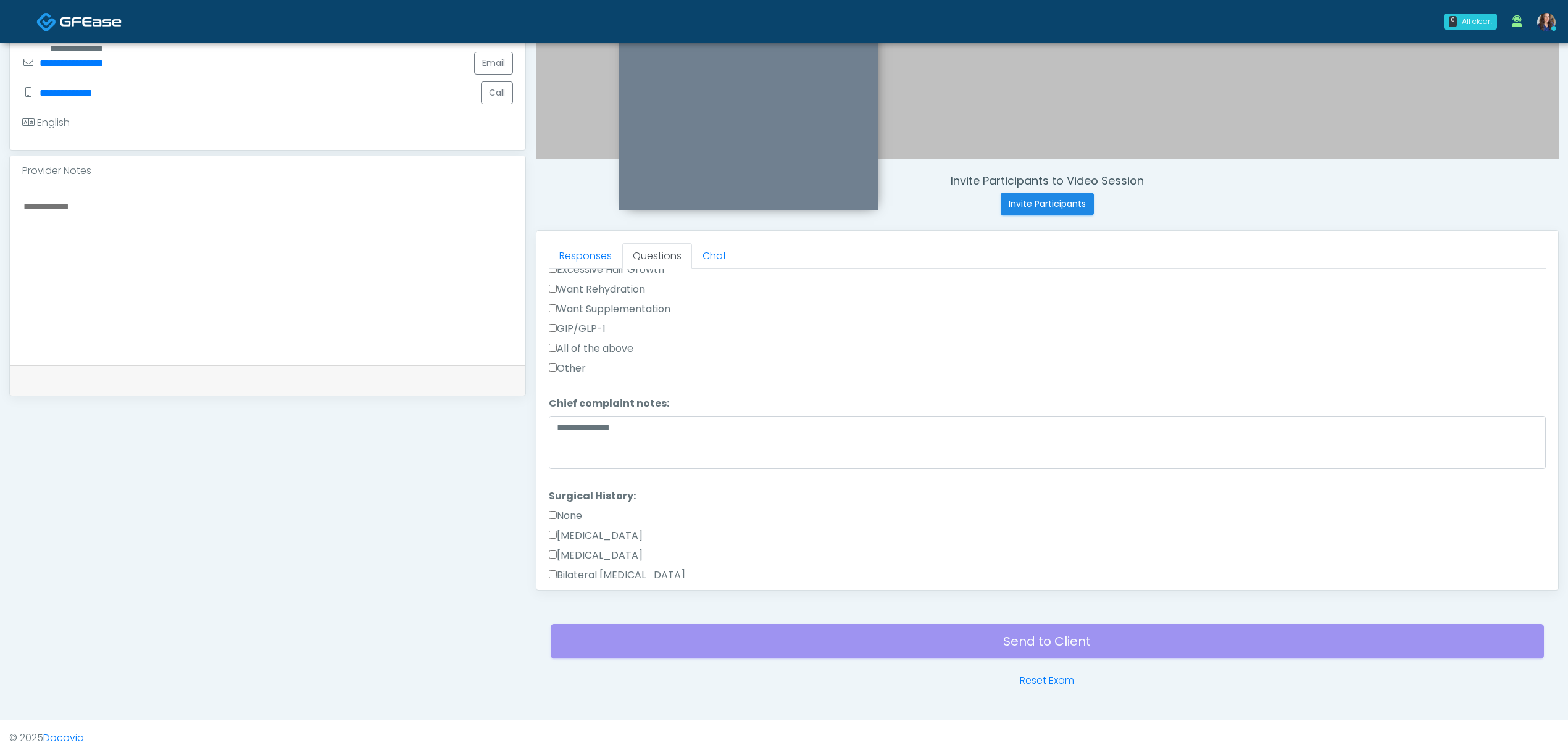
click at [574, 509] on label "None" at bounding box center [566, 515] width 33 height 15
click at [595, 566] on button "Continue" at bounding box center [577, 566] width 56 height 23
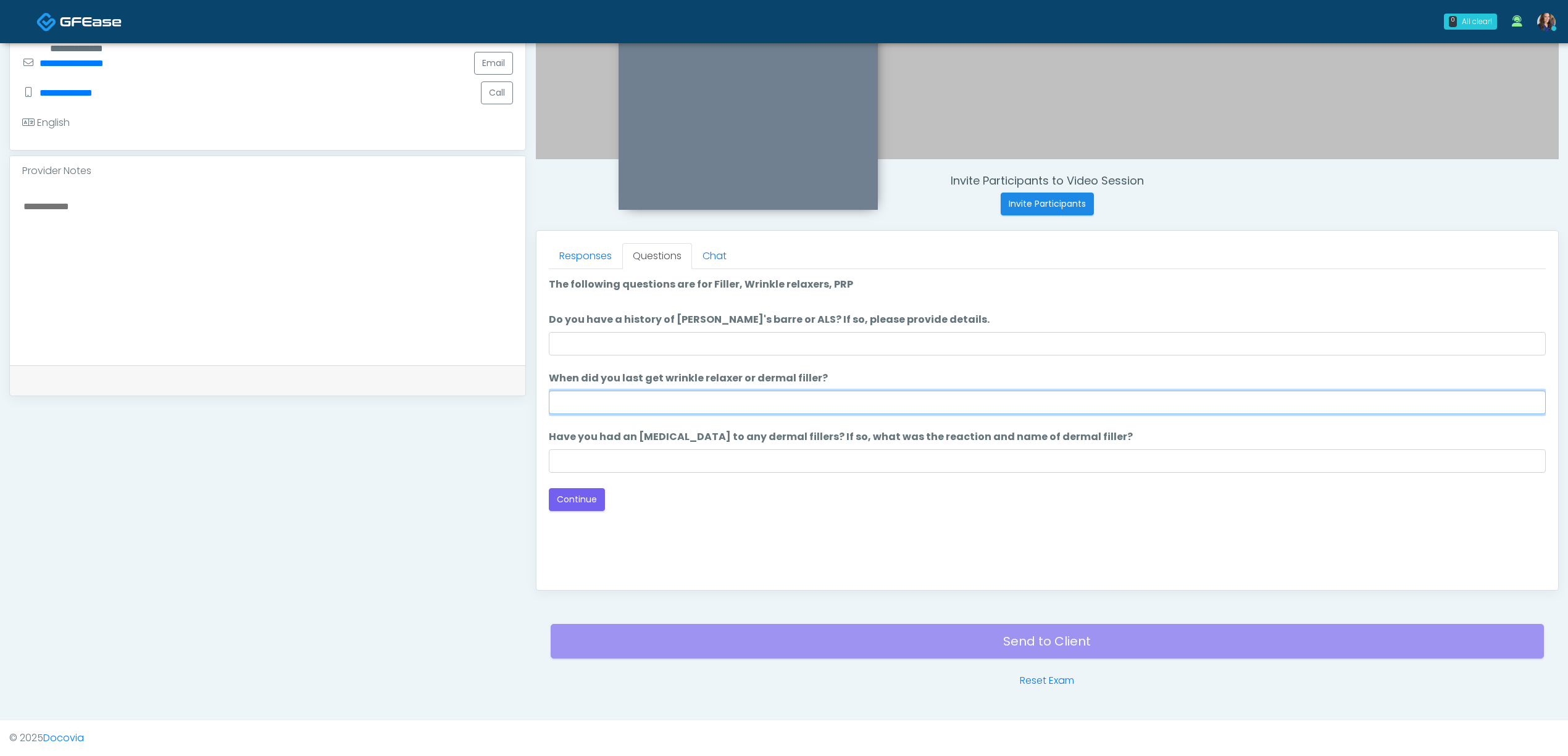
click at [672, 398] on input "When did you last get wrinkle relaxer or dermal filler?" at bounding box center [1047, 403] width 997 height 24
click at [638, 403] on input "**********" at bounding box center [1047, 403] width 997 height 24
click at [640, 403] on input "**********" at bounding box center [1047, 403] width 997 height 24
drag, startPoint x: 757, startPoint y: 405, endPoint x: 831, endPoint y: 396, distance: 74.5
click at [828, 400] on input "**********" at bounding box center [1047, 403] width 997 height 24
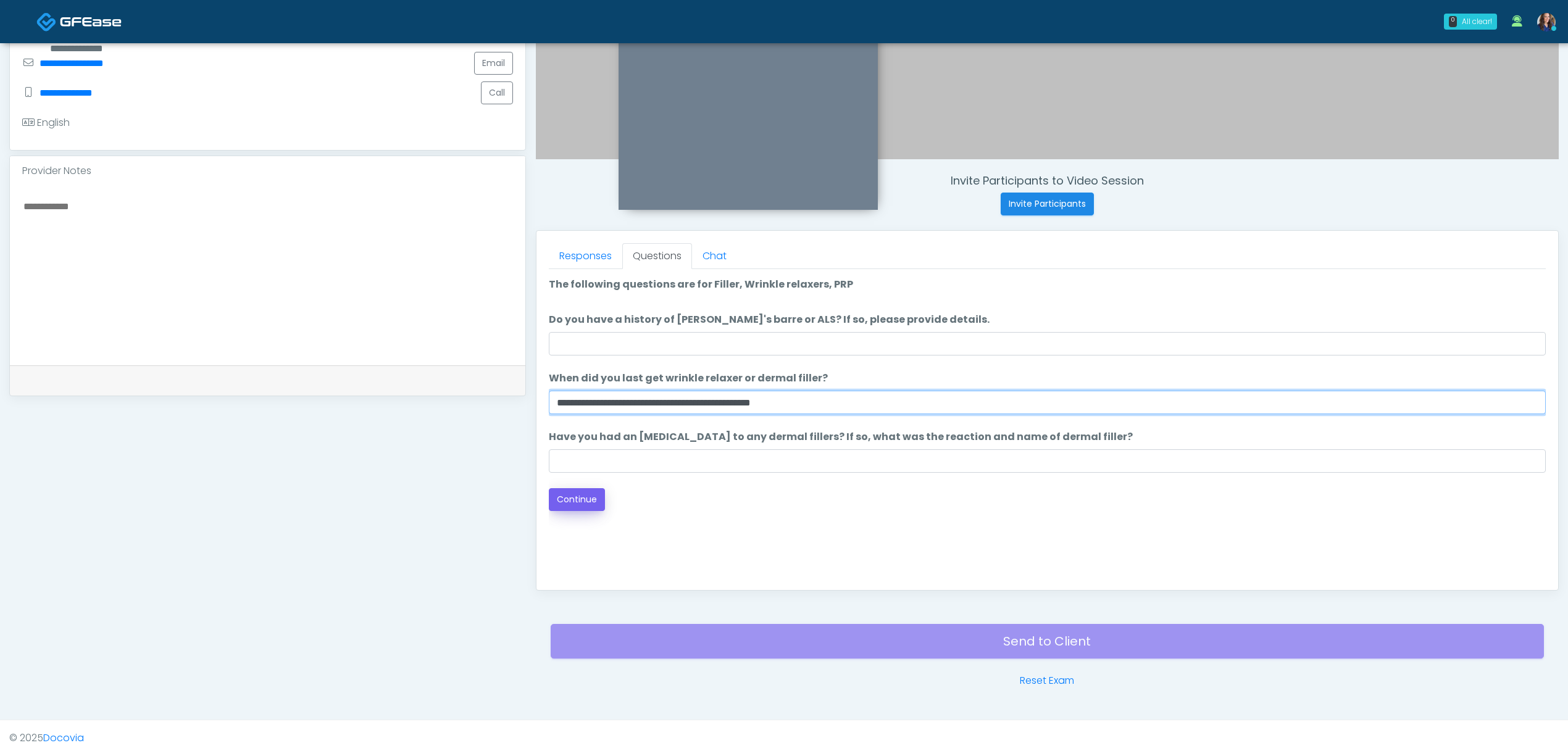
type input "**********"
drag, startPoint x: 574, startPoint y: 499, endPoint x: 613, endPoint y: 489, distance: 40.3
click at [574, 499] on button "Continue" at bounding box center [577, 499] width 56 height 23
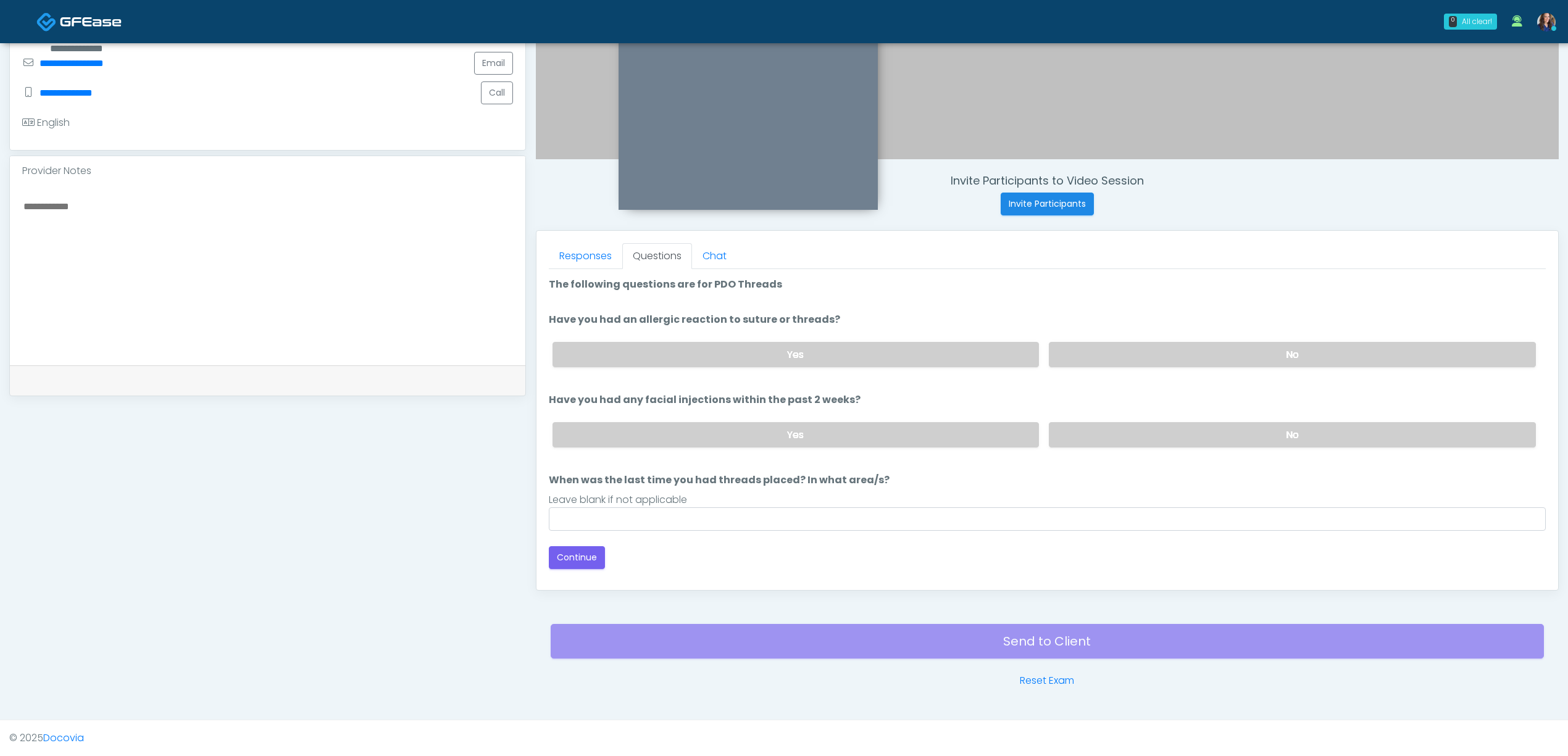
drag, startPoint x: 1164, startPoint y: 351, endPoint x: 1163, endPoint y: 389, distance: 38.0
click at [1164, 351] on label "No" at bounding box center [1293, 354] width 487 height 26
click at [1140, 435] on label "No" at bounding box center [1293, 435] width 487 height 26
drag, startPoint x: 729, startPoint y: 505, endPoint x: 700, endPoint y: 524, distance: 34.7
click at [729, 506] on li "When was the last time you had threads placed? In what area/s? When was the las…" at bounding box center [1047, 501] width 997 height 58
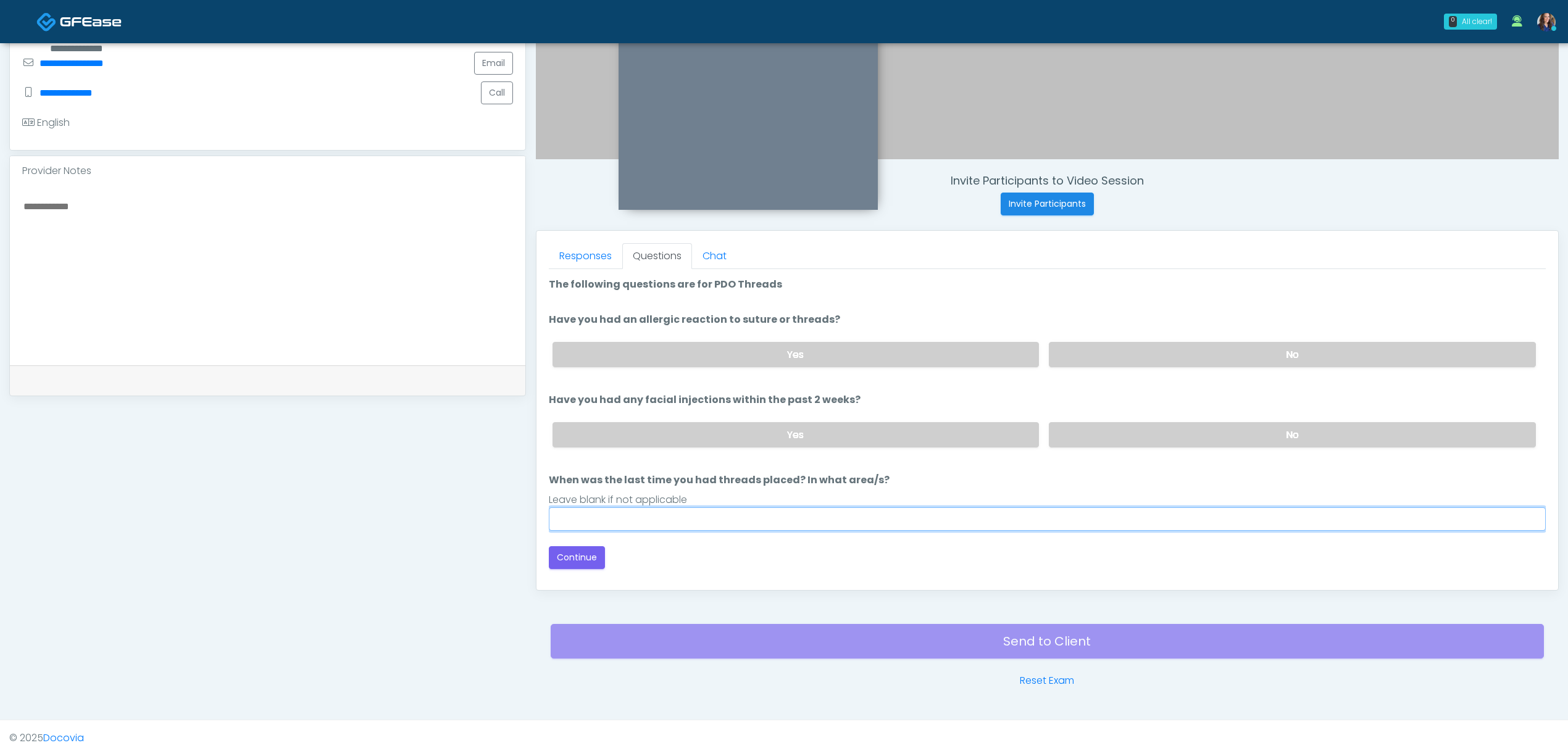
drag, startPoint x: 658, startPoint y: 517, endPoint x: 648, endPoint y: 529, distance: 15.6
click at [655, 520] on input "When was the last time you had threads placed? In what area/s?" at bounding box center [1047, 519] width 997 height 24
type input "**"
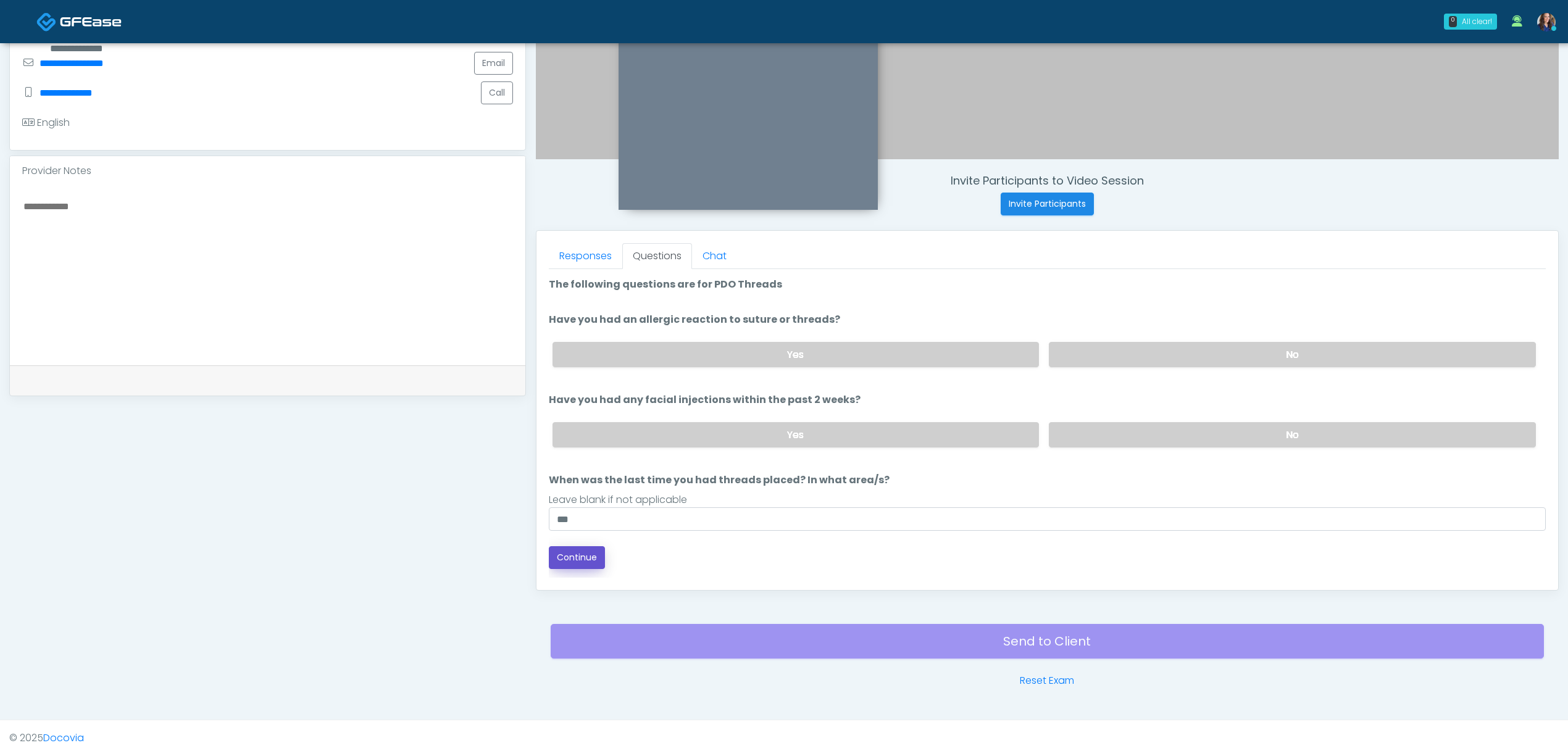
drag, startPoint x: 581, startPoint y: 554, endPoint x: 808, endPoint y: 493, distance: 235.1
click at [580, 554] on button "Continue" at bounding box center [577, 557] width 56 height 23
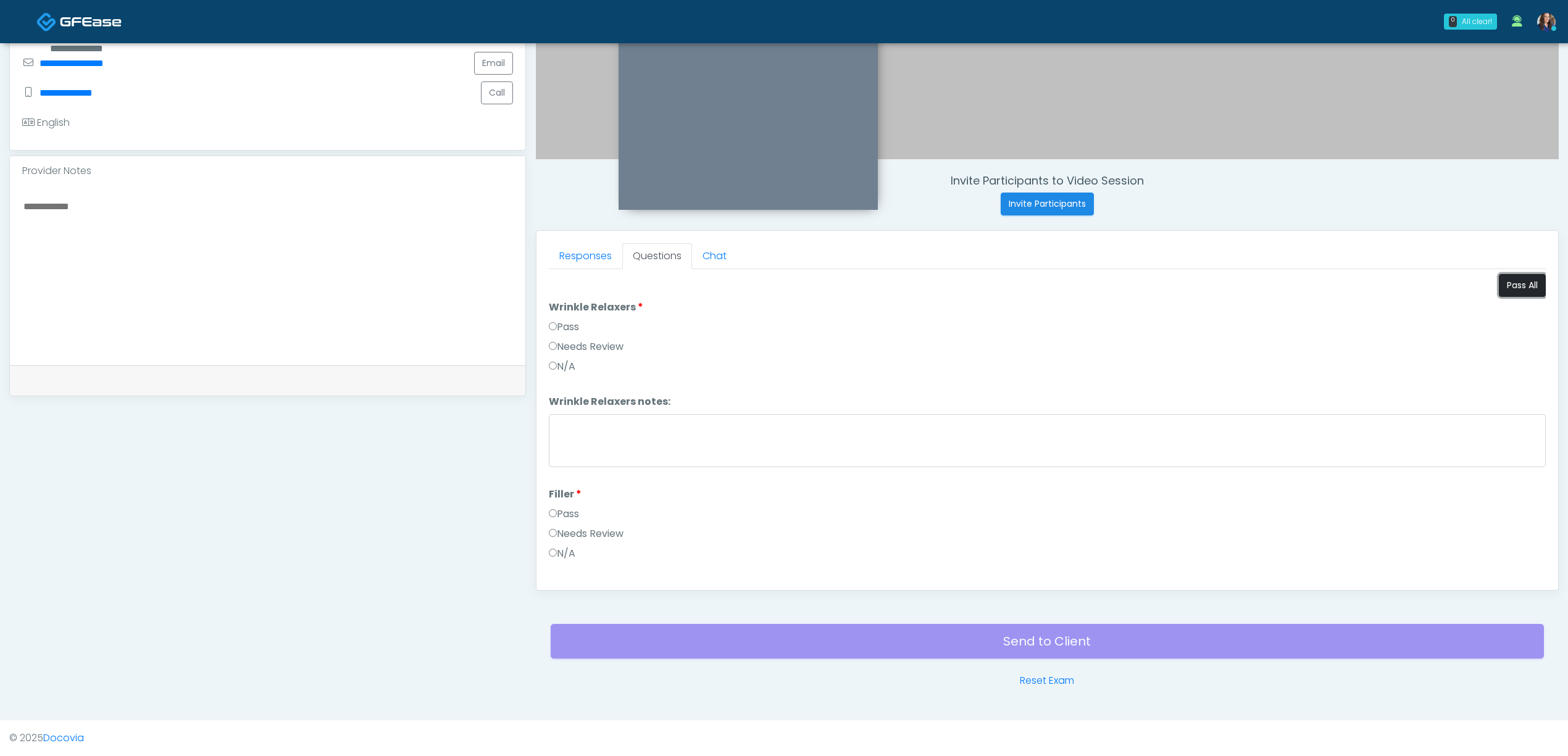
click at [1514, 284] on button "Pass All" at bounding box center [1523, 285] width 47 height 23
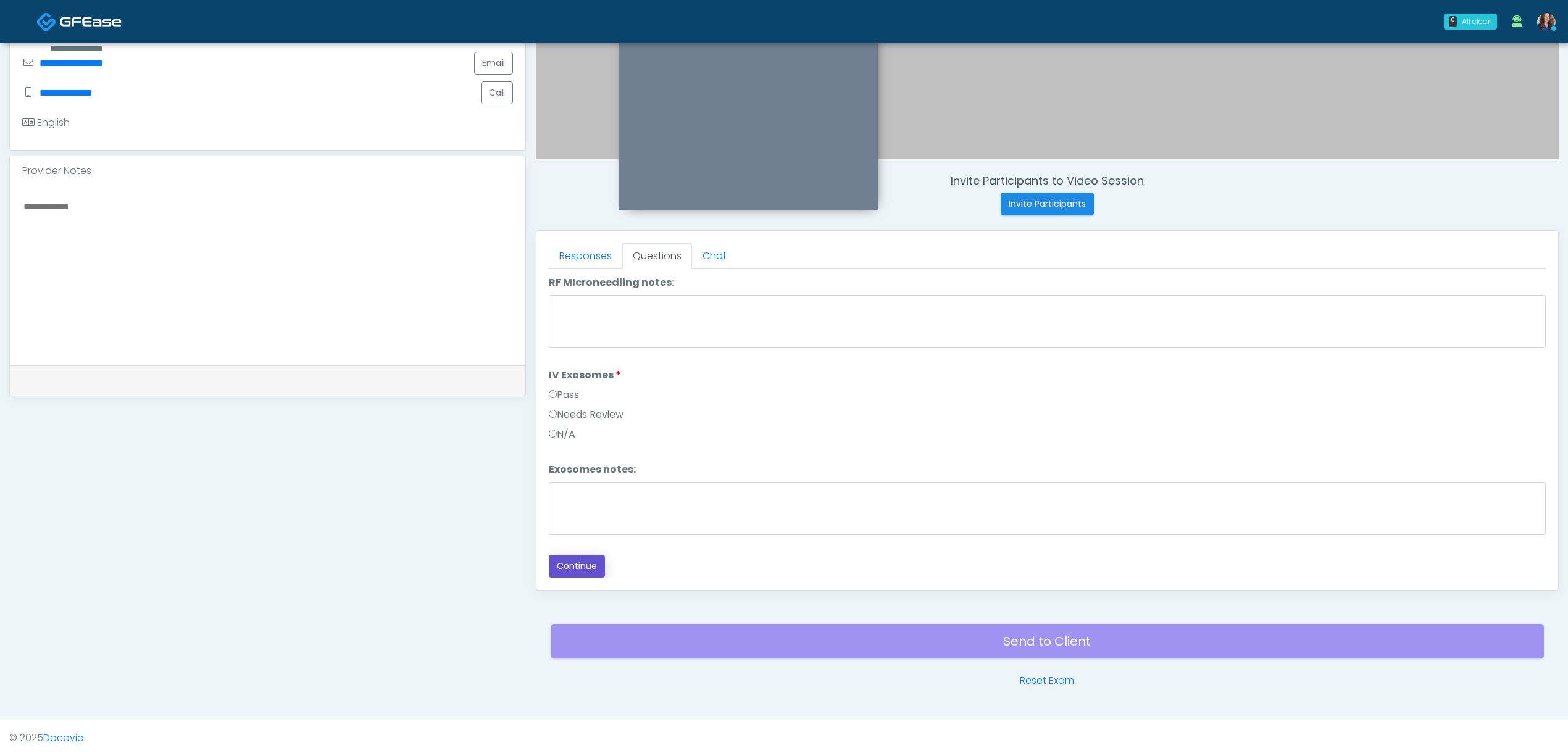
drag, startPoint x: 576, startPoint y: 564, endPoint x: 729, endPoint y: 529, distance: 157.0
click at [578, 564] on button "Continue" at bounding box center [577, 566] width 56 height 23
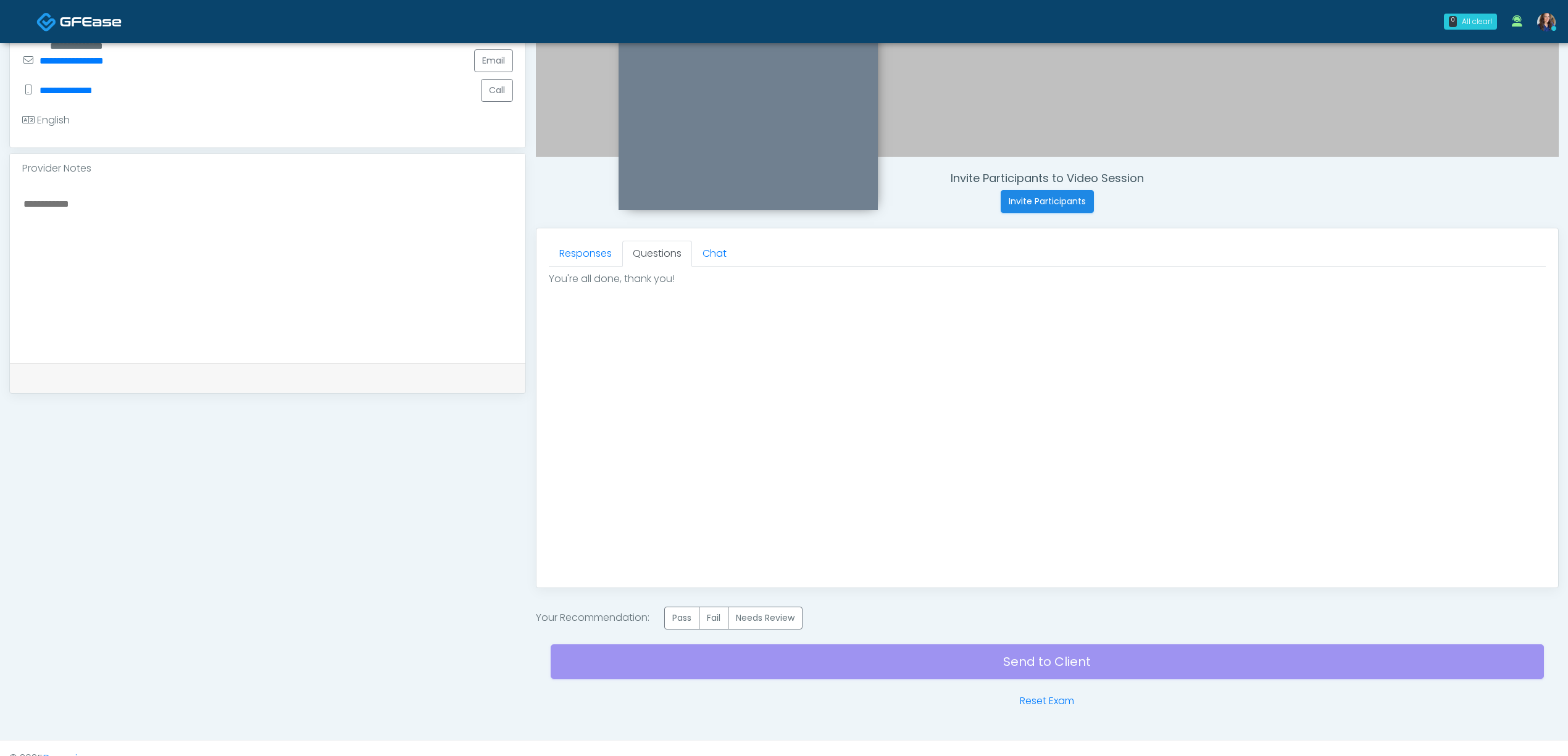
drag, startPoint x: 683, startPoint y: 617, endPoint x: 470, endPoint y: 417, distance: 292.2
click at [682, 617] on label "Pass" at bounding box center [682, 618] width 35 height 23
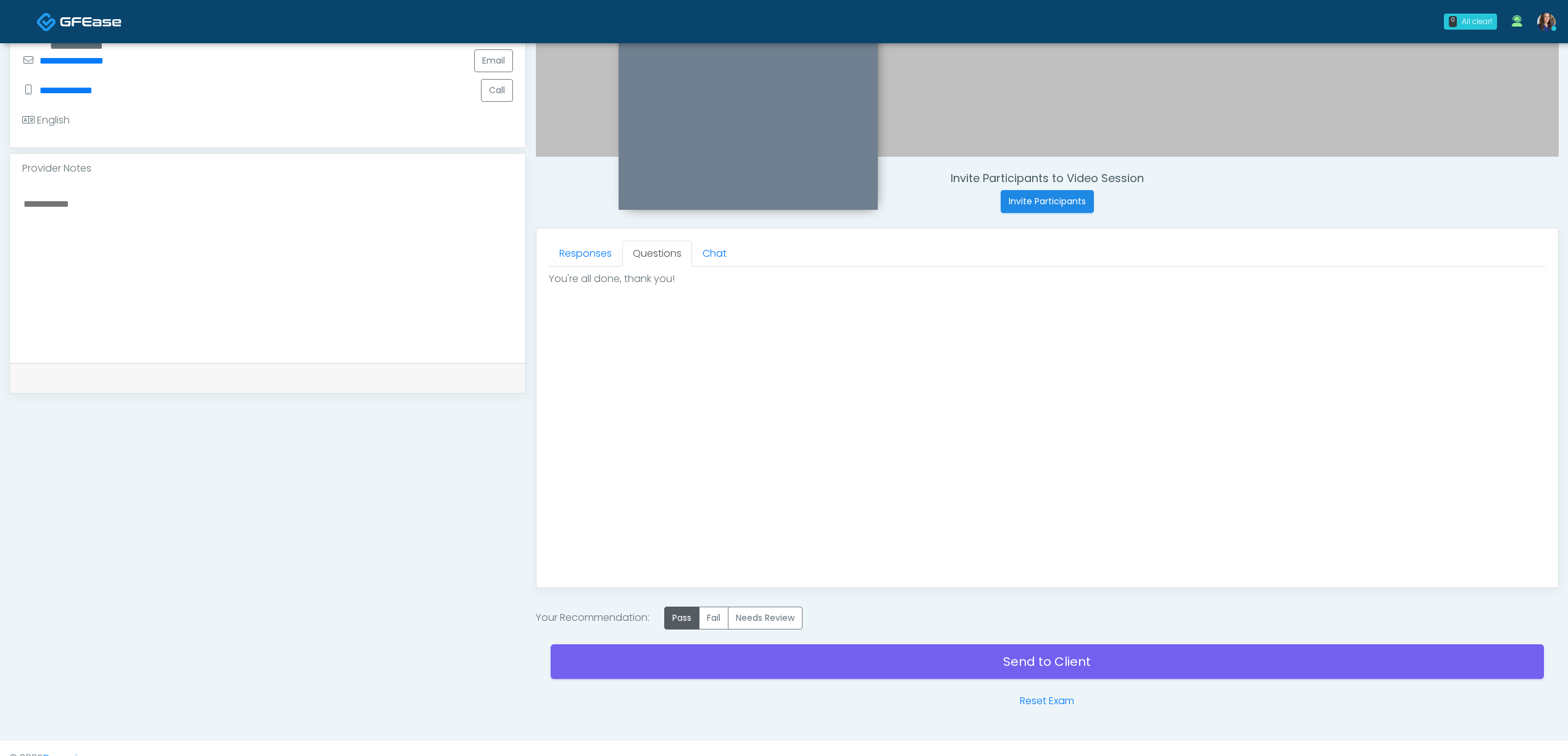
click at [357, 269] on textarea at bounding box center [268, 270] width 491 height 150
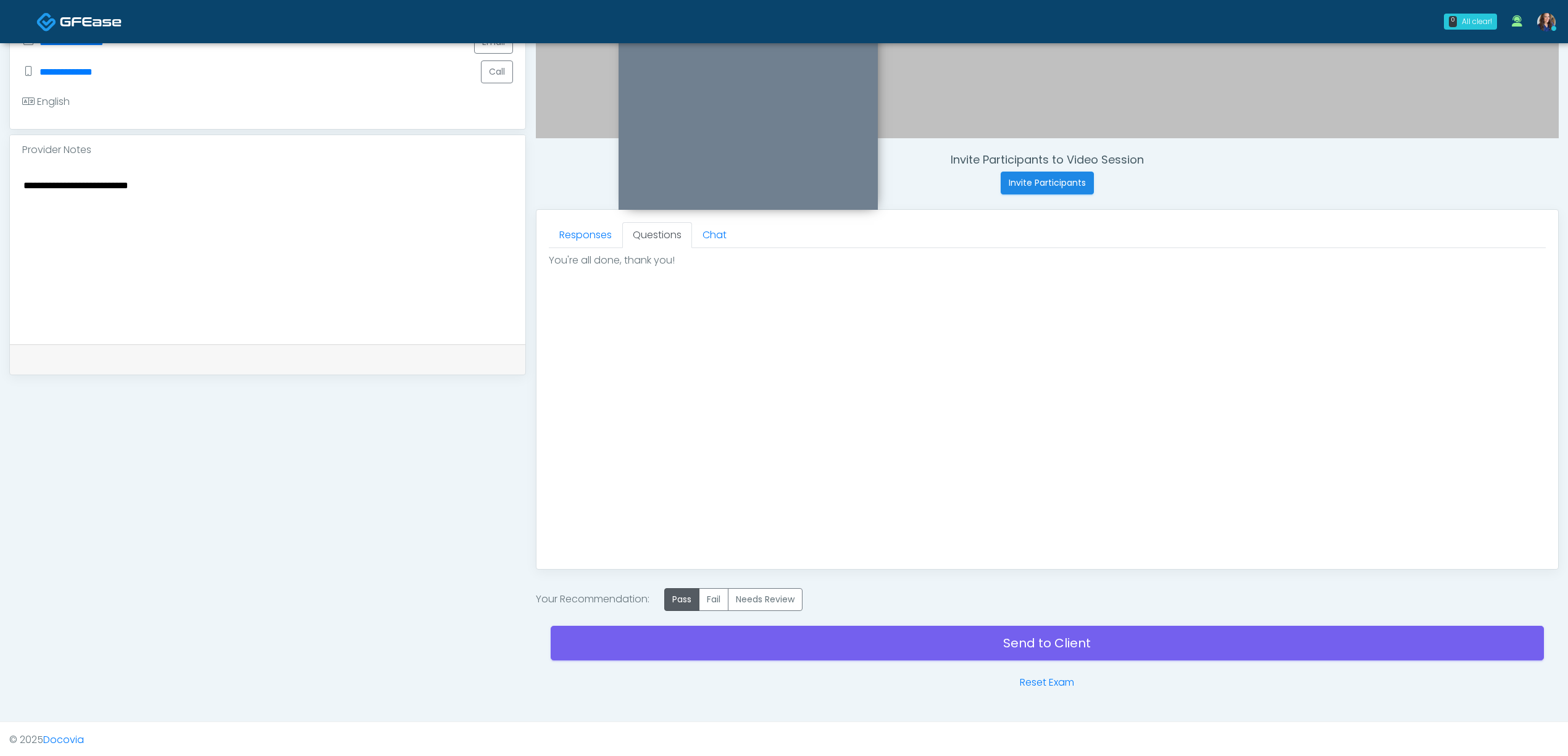
scroll to position [378, 0]
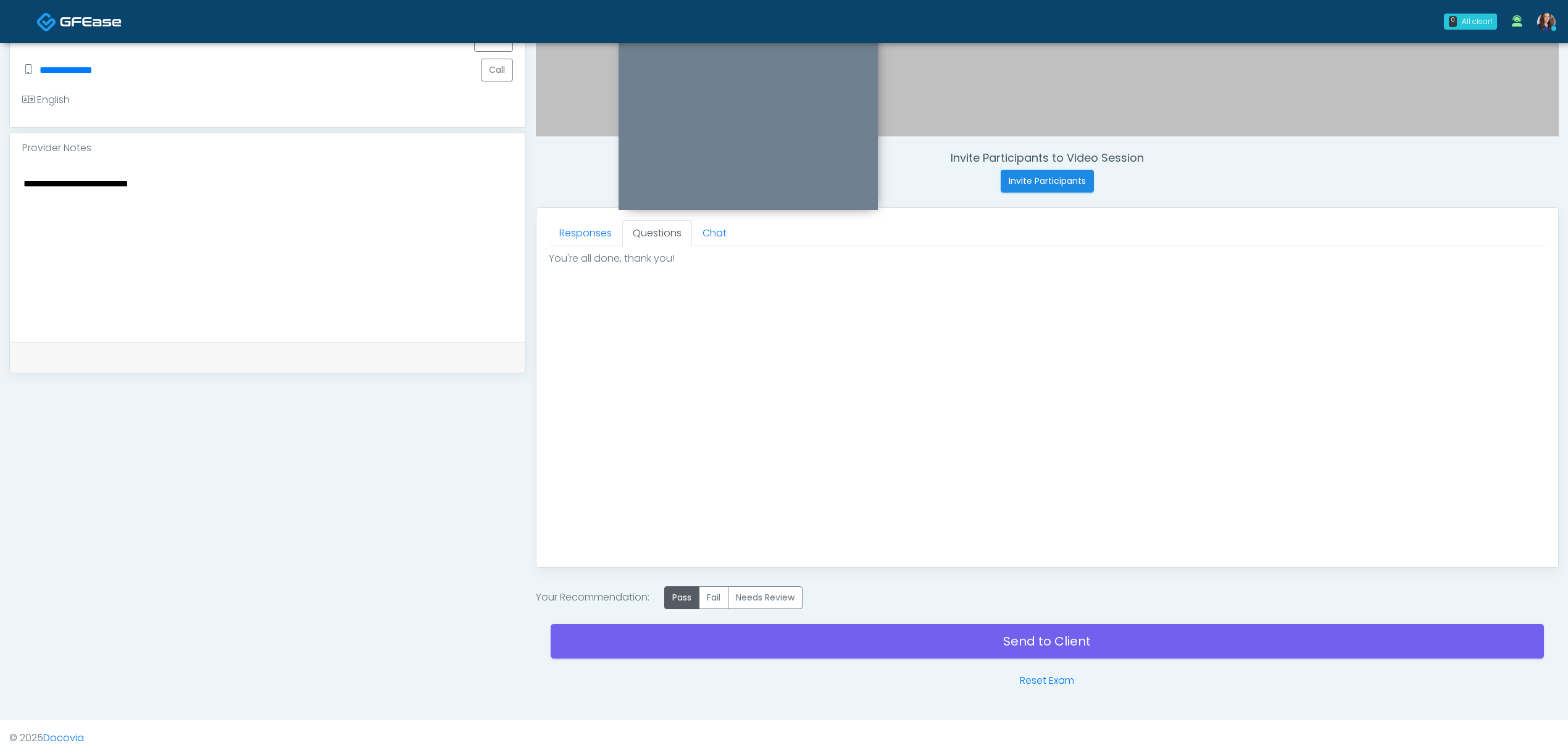
type textarea "**********"
drag, startPoint x: 764, startPoint y: 662, endPoint x: 784, endPoint y: 643, distance: 27.6
click at [764, 660] on div "Send to Client Reset Exam" at bounding box center [1047, 648] width 993 height 79
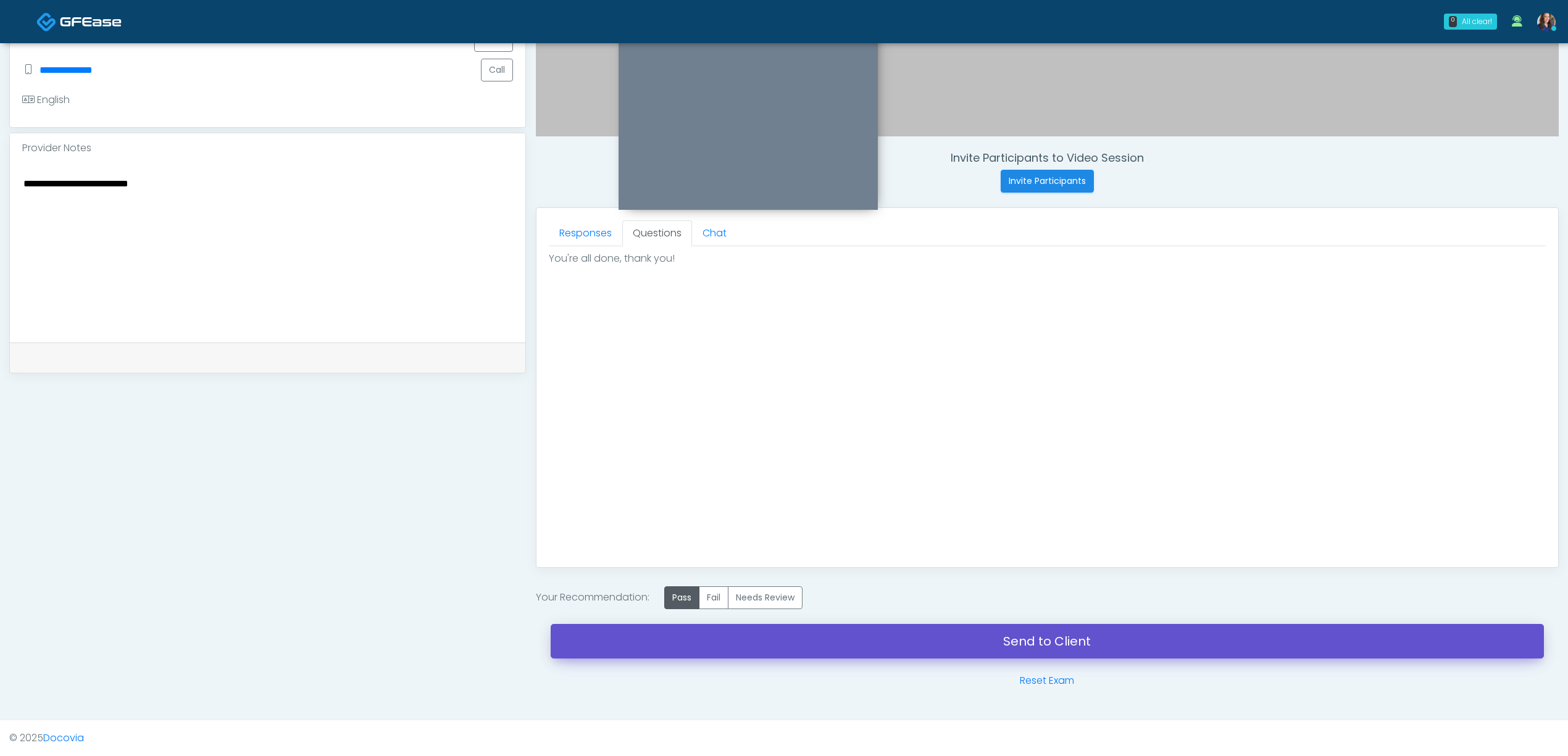
click at [811, 629] on link "Send to Client" at bounding box center [1047, 640] width 993 height 34
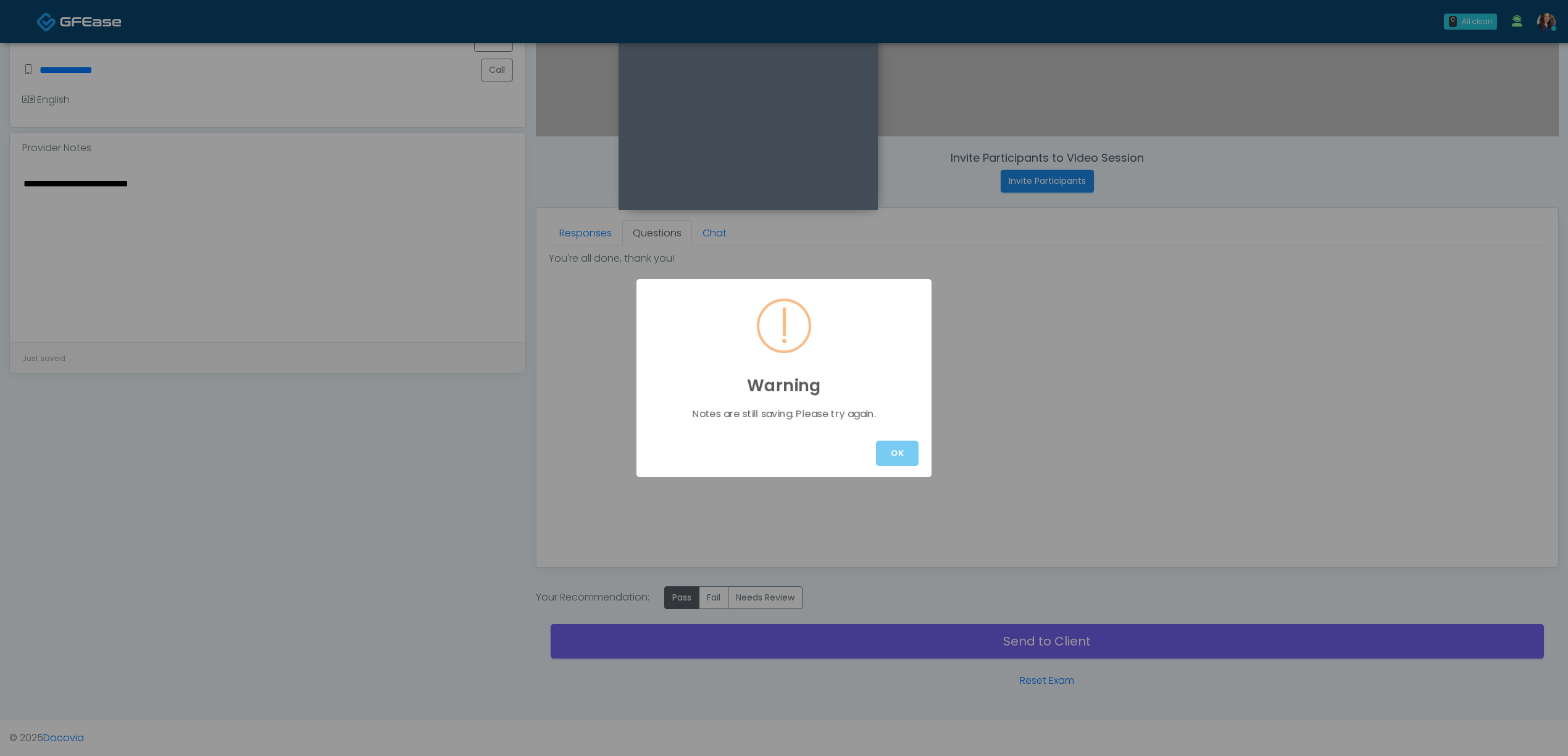
drag, startPoint x: 892, startPoint y: 457, endPoint x: 883, endPoint y: 499, distance: 43.0
click at [892, 457] on button "OK" at bounding box center [897, 454] width 42 height 26
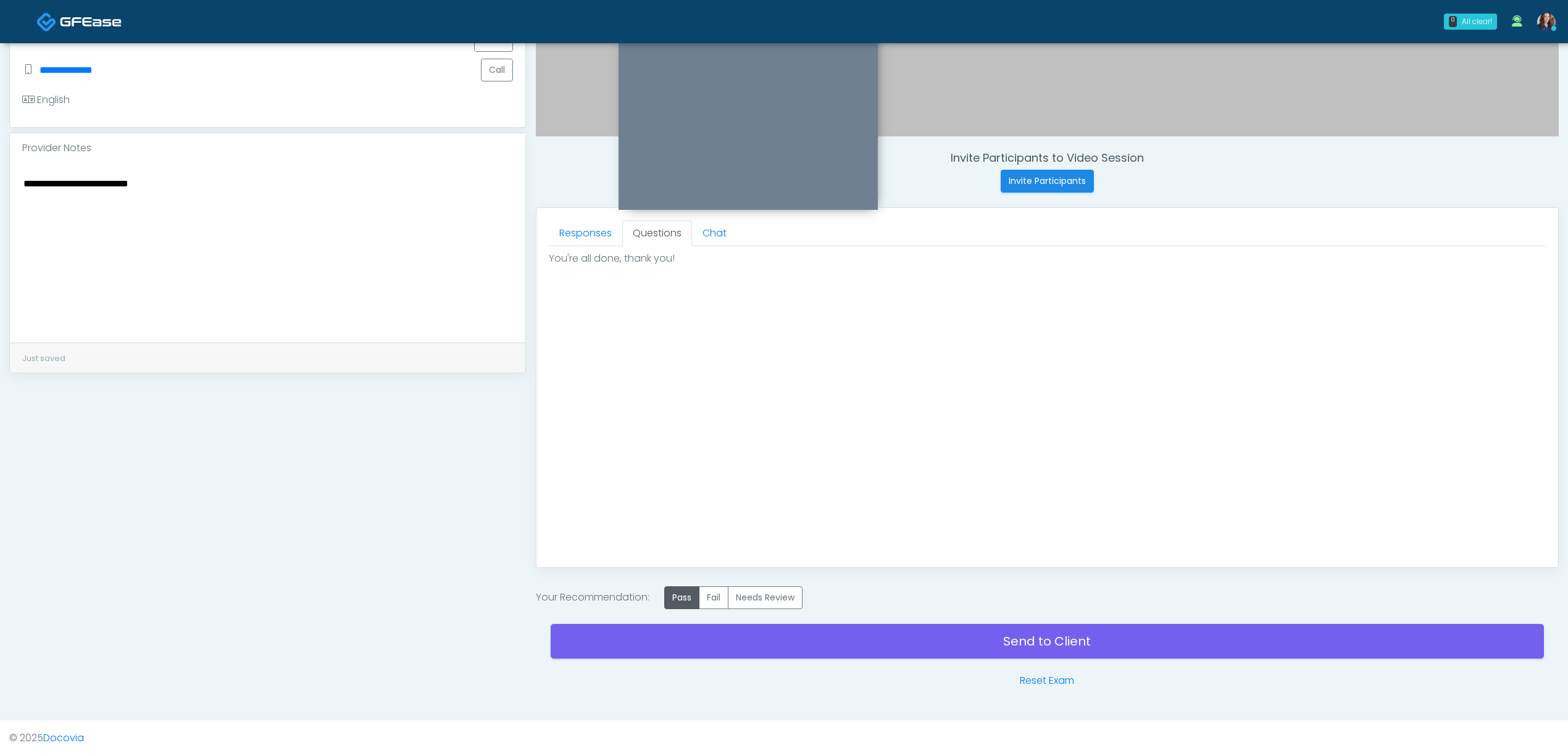
click at [739, 507] on div "The patient is here for the following: Wrinkle Relaxers Filler PRP Microneedlin…" at bounding box center [1047, 401] width 997 height 308
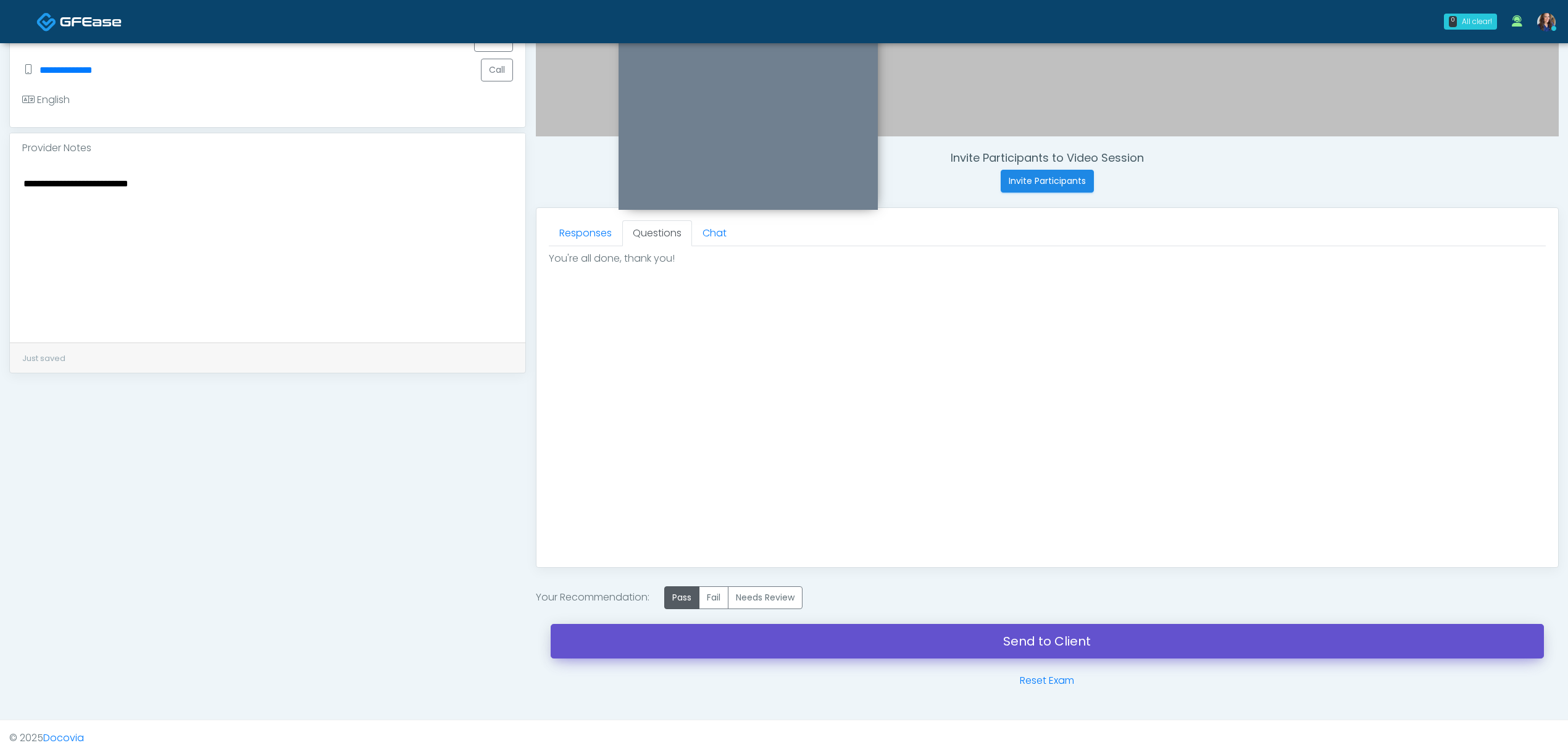
drag, startPoint x: 754, startPoint y: 640, endPoint x: 841, endPoint y: 205, distance: 443.6
click at [755, 640] on link "Send to Client" at bounding box center [1047, 640] width 993 height 34
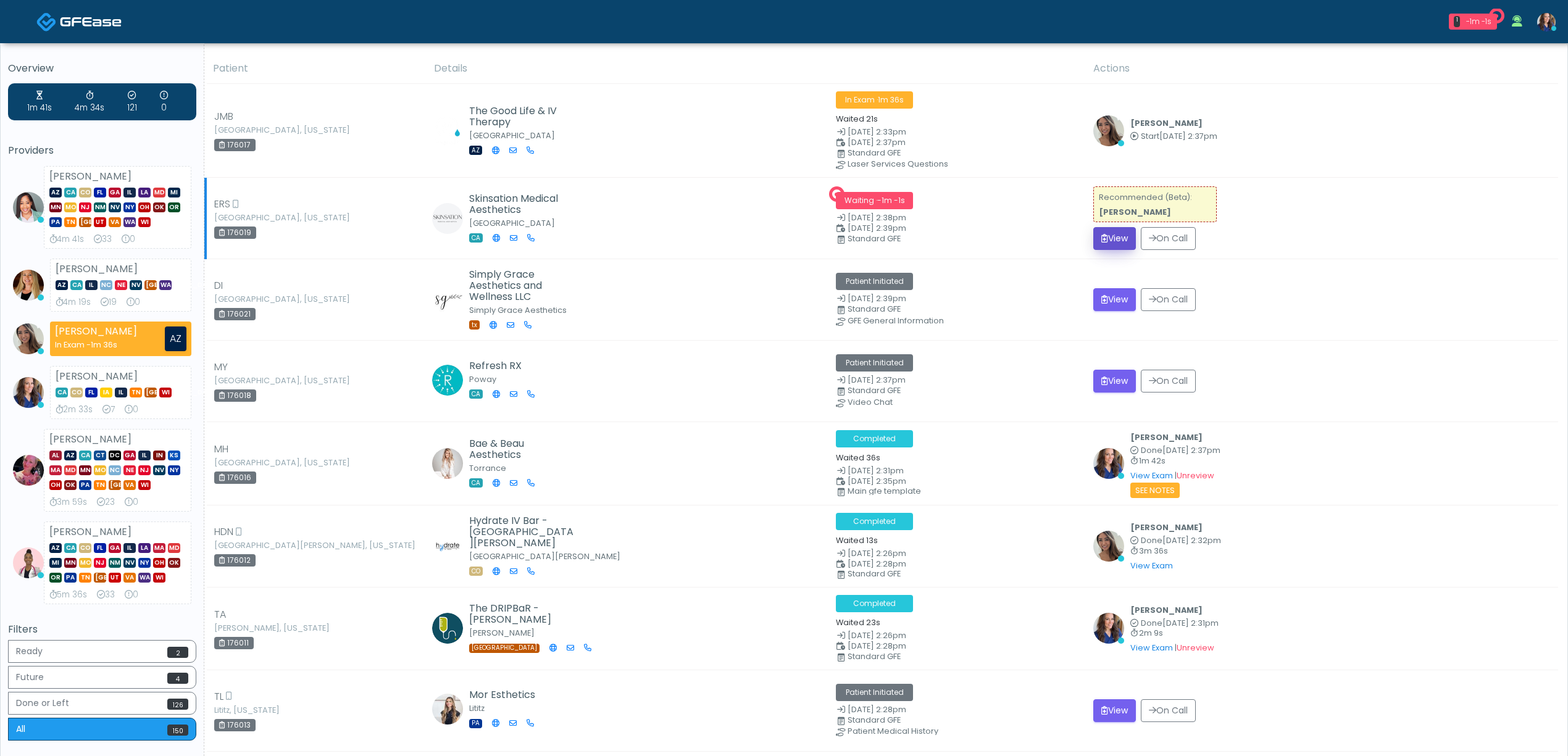
click at [1109, 235] on button "View" at bounding box center [1114, 238] width 42 height 23
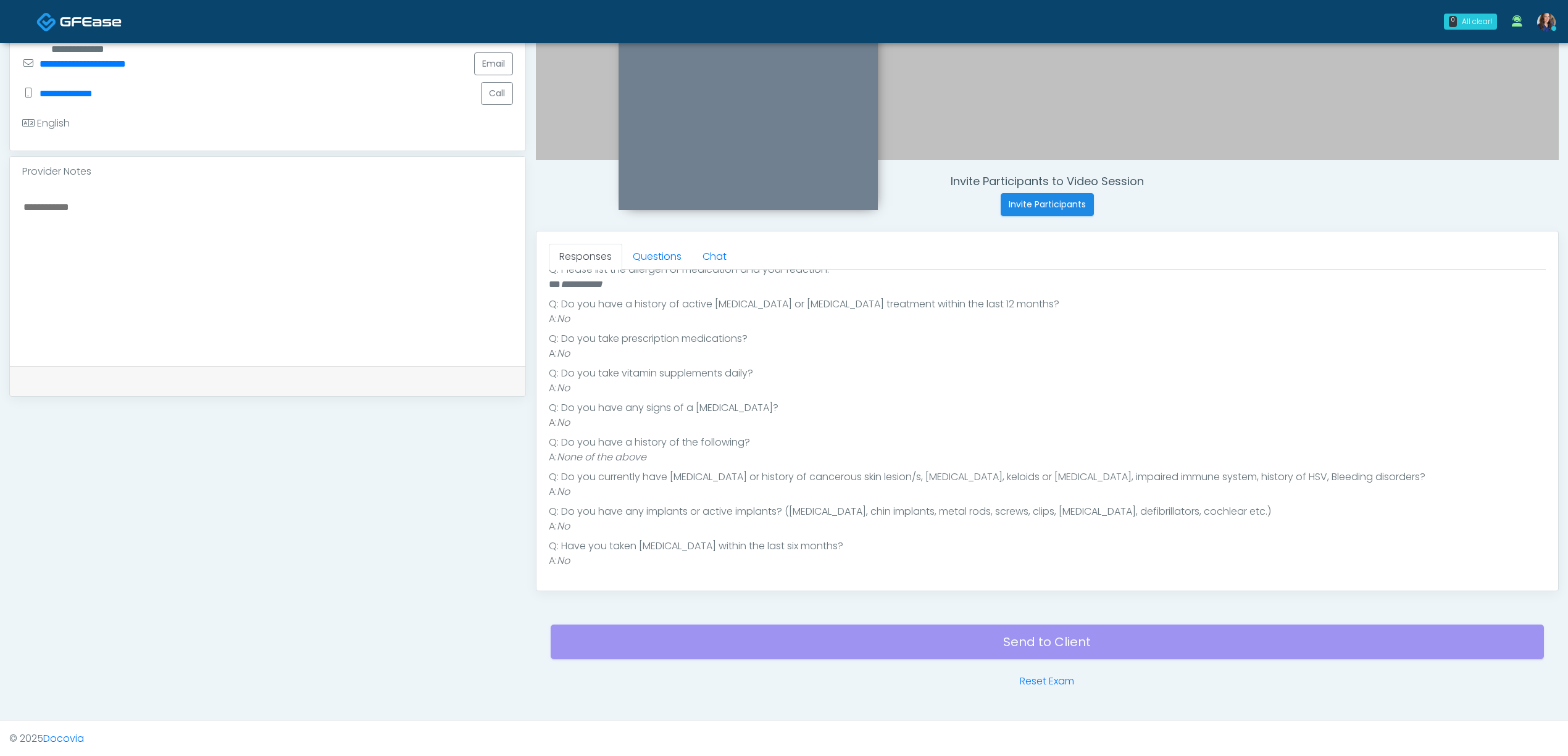
scroll to position [354, 0]
click at [665, 261] on link "Questions" at bounding box center [656, 256] width 70 height 26
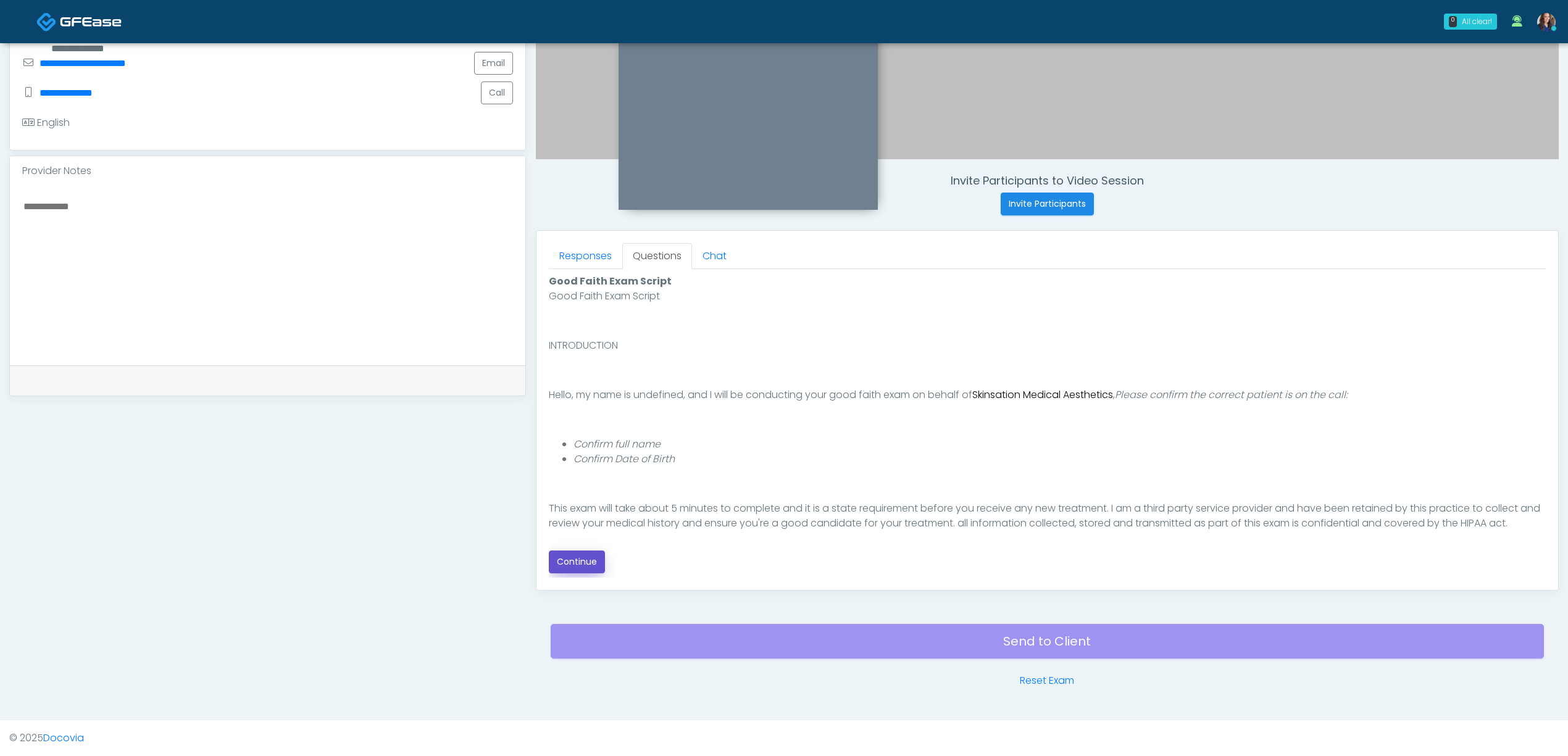
click at [581, 561] on button "Continue" at bounding box center [577, 562] width 56 height 23
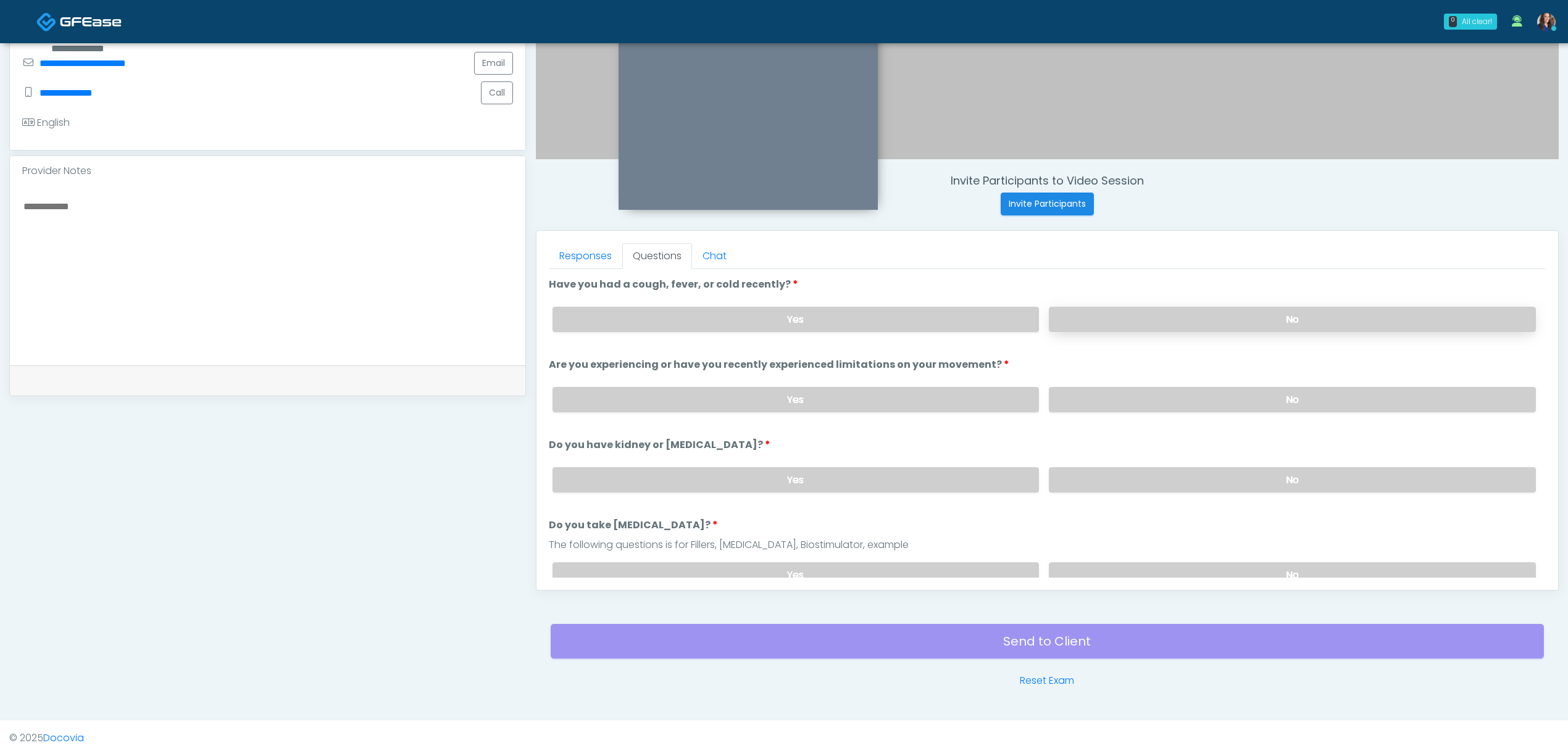
click at [1213, 329] on label "No" at bounding box center [1293, 319] width 487 height 26
click at [1204, 388] on label "No" at bounding box center [1293, 400] width 487 height 26
click at [1196, 472] on label "No" at bounding box center [1293, 480] width 487 height 26
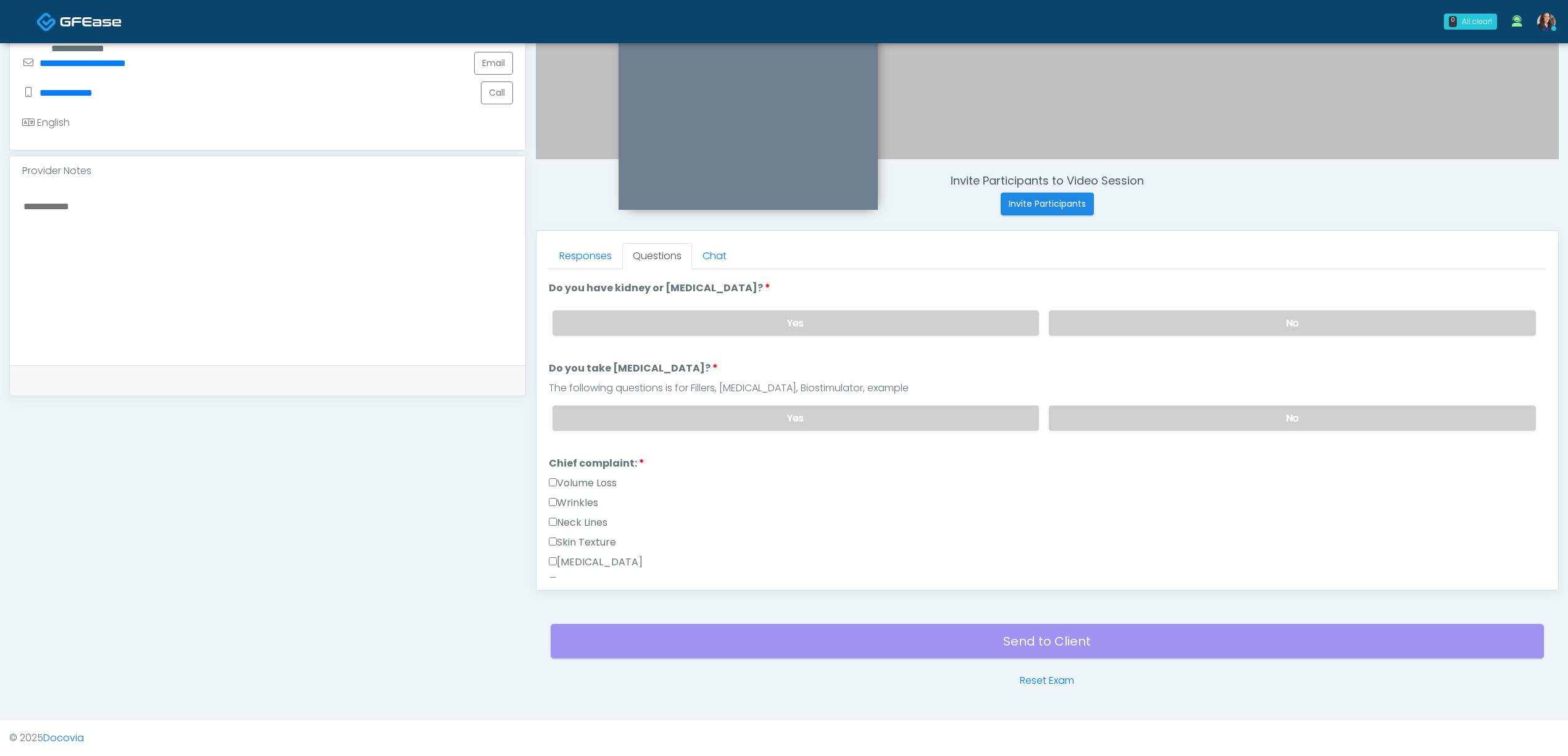
scroll to position [164, 0]
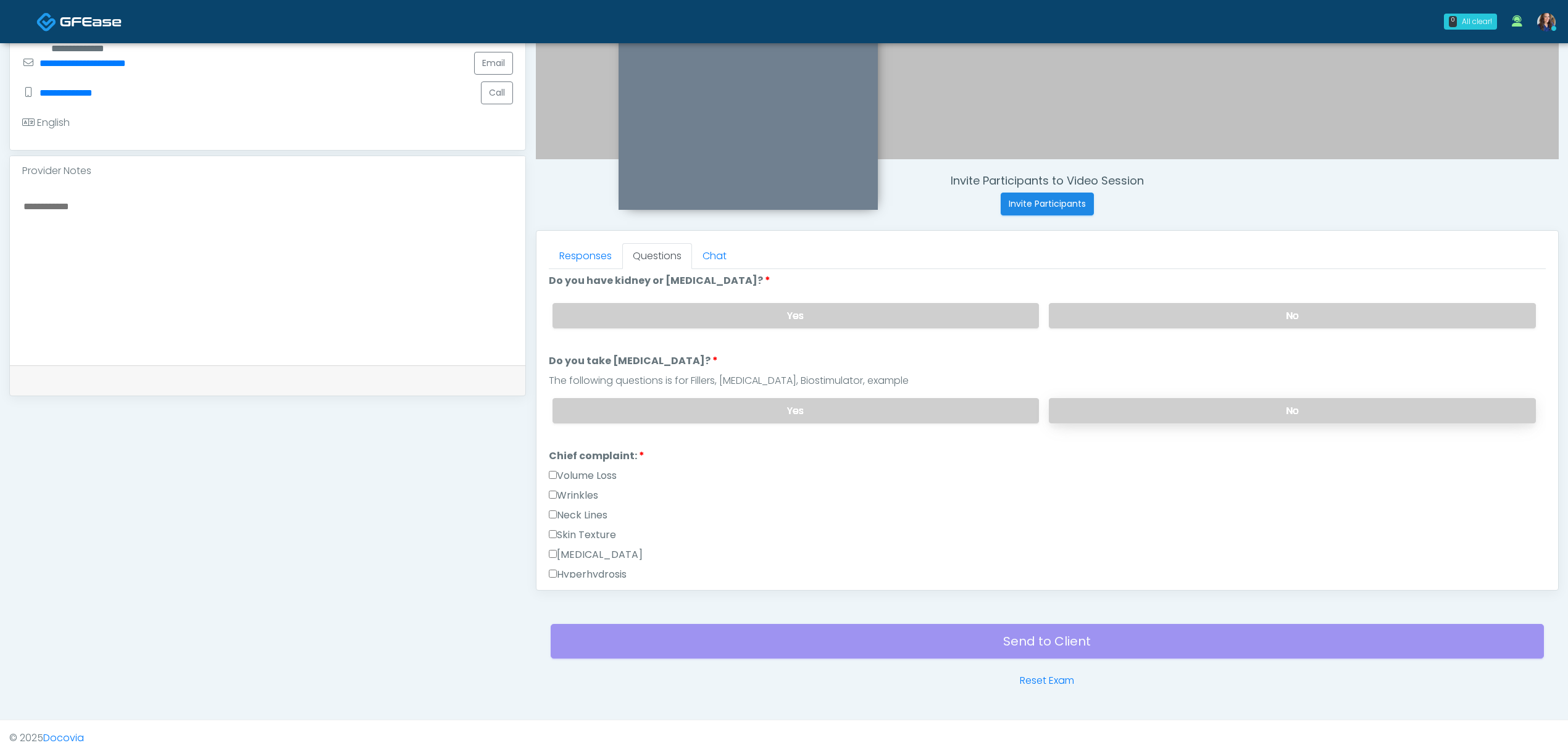
click at [1223, 410] on label "No" at bounding box center [1293, 410] width 487 height 26
drag, startPoint x: 576, startPoint y: 487, endPoint x: 583, endPoint y: 472, distance: 16.6
click at [576, 488] on label "Wrinkles" at bounding box center [574, 495] width 49 height 15
drag, startPoint x: 584, startPoint y: 472, endPoint x: 792, endPoint y: 477, distance: 208.1
click at [585, 472] on label "Volume Loss" at bounding box center [583, 475] width 68 height 15
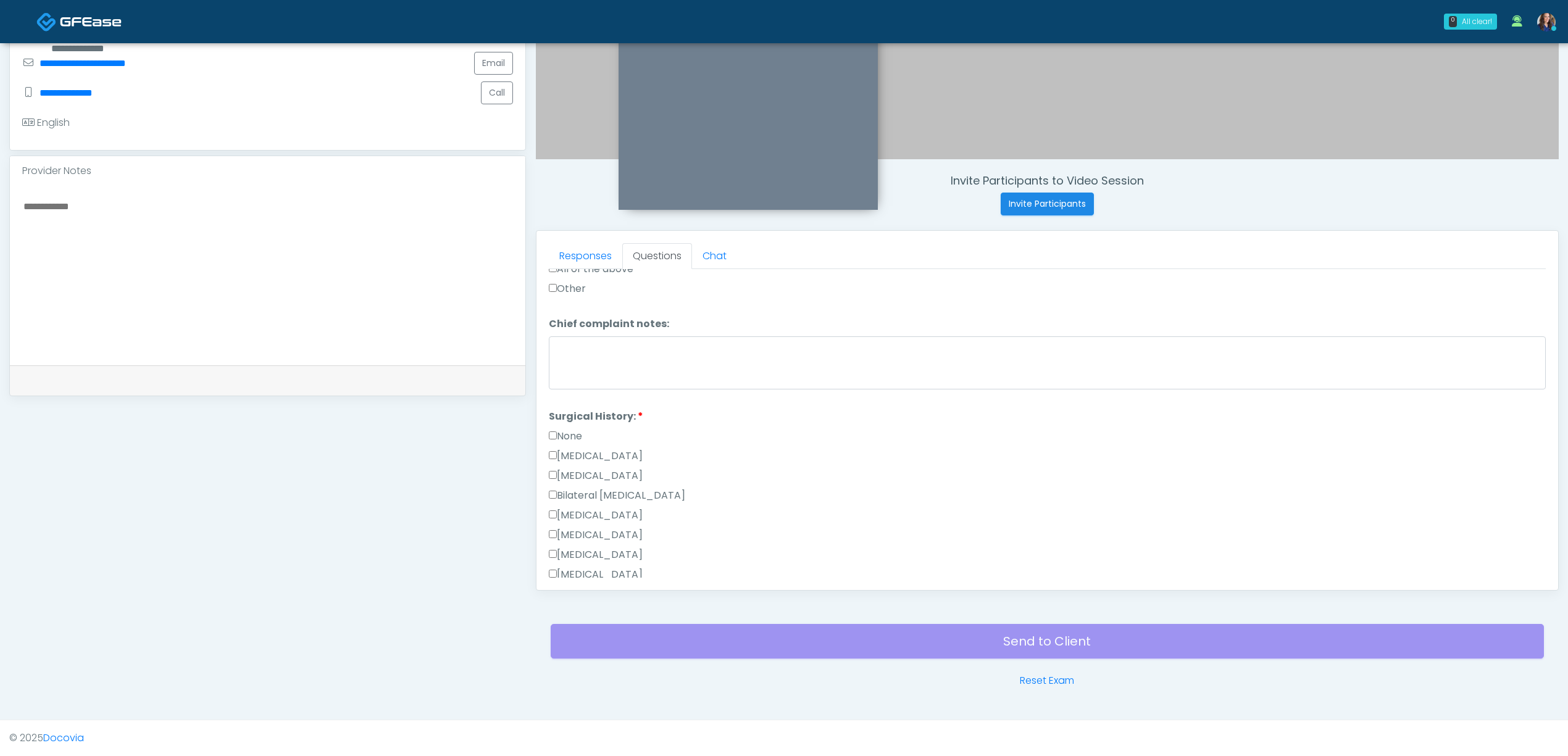
scroll to position [575, 0]
drag, startPoint x: 564, startPoint y: 406, endPoint x: 581, endPoint y: 412, distance: 18.0
click at [564, 406] on label "None" at bounding box center [566, 408] width 33 height 15
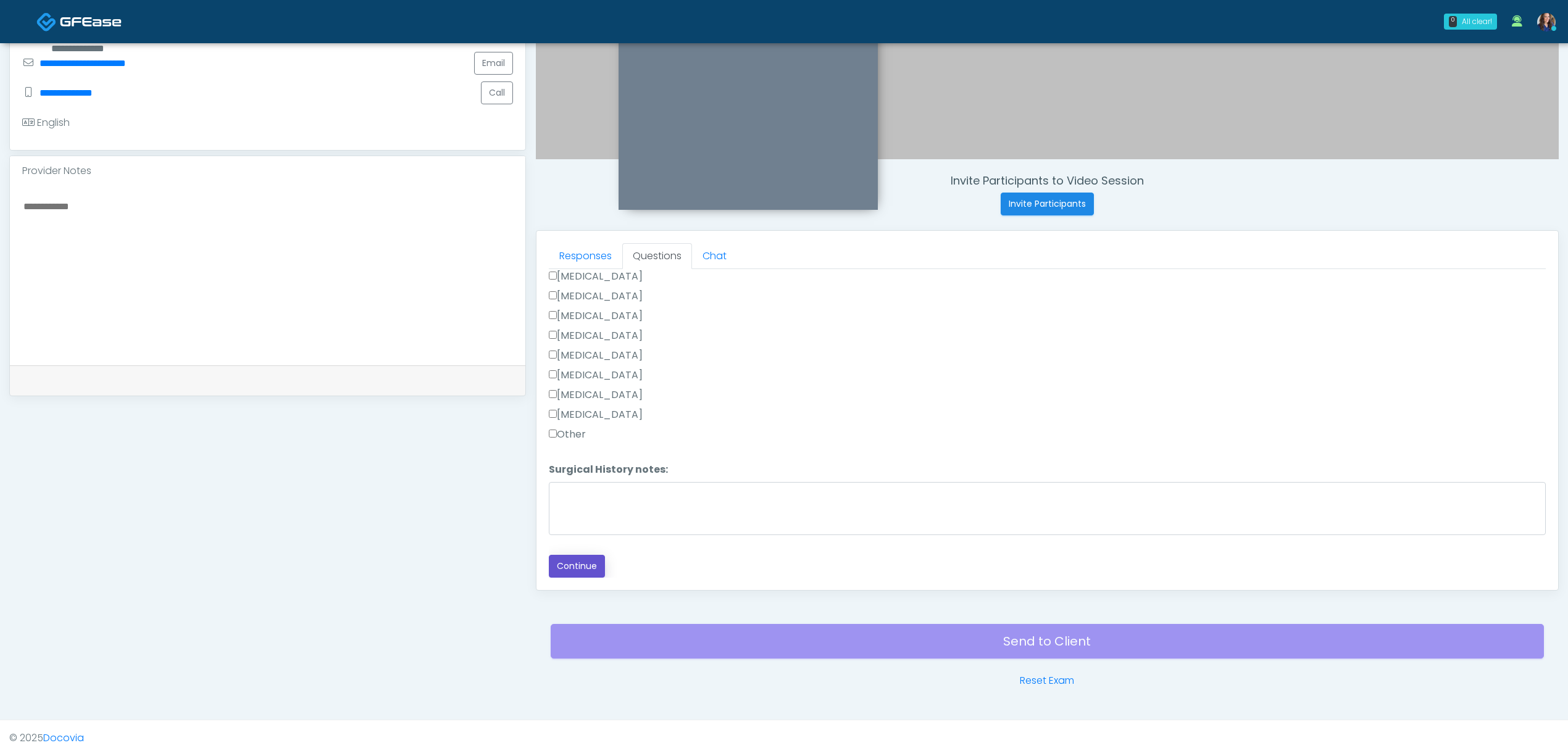
click at [562, 563] on button "Continue" at bounding box center [577, 566] width 56 height 23
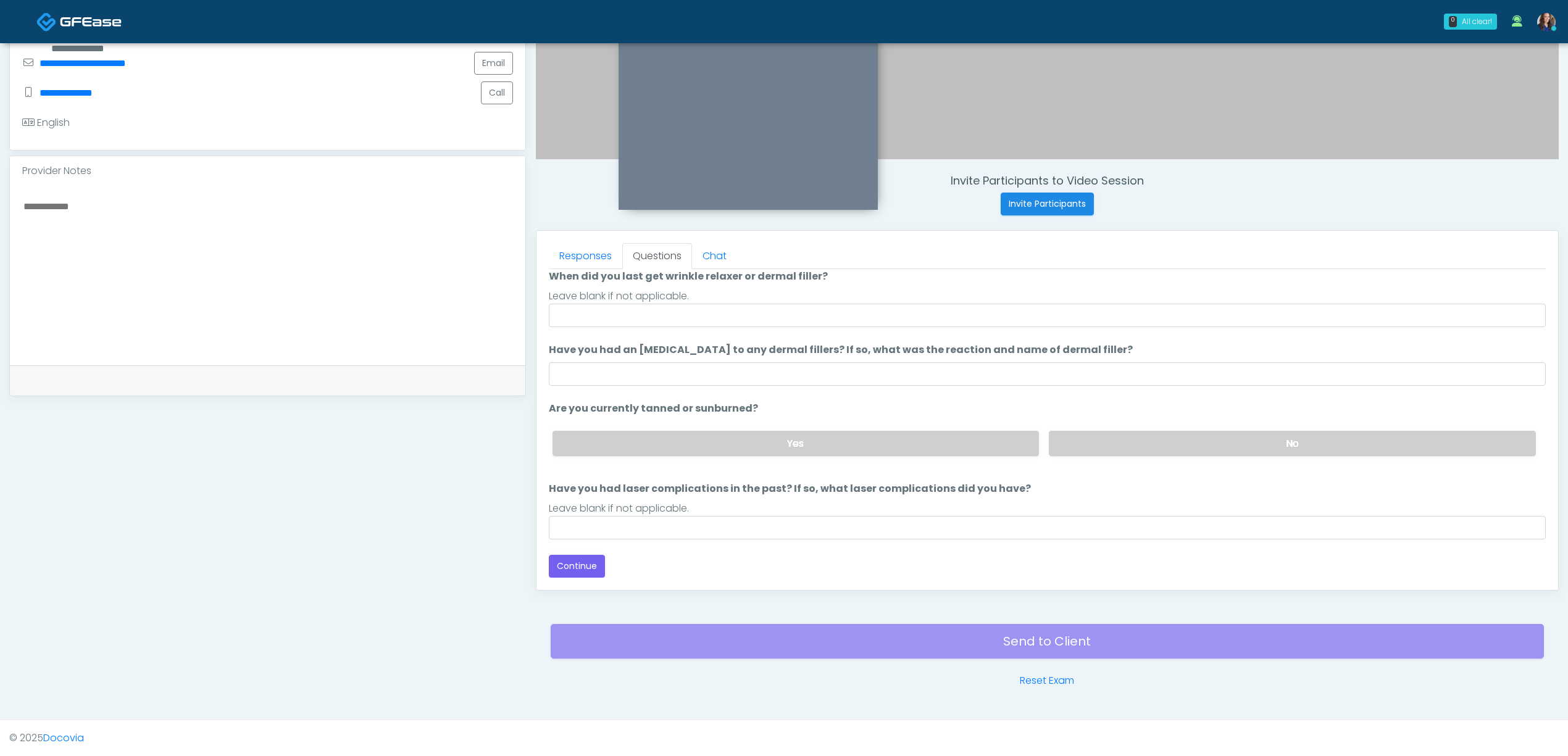
scroll to position [102, 0]
drag, startPoint x: 647, startPoint y: 313, endPoint x: 648, endPoint y: 326, distance: 13.0
click at [647, 313] on input "When did you last get wrinkle relaxer or dermal filler?" at bounding box center [1047, 315] width 997 height 24
click at [612, 322] on input "When did you last get wrinkle relaxer or dermal filler?" at bounding box center [1047, 315] width 997 height 24
type input "**********"
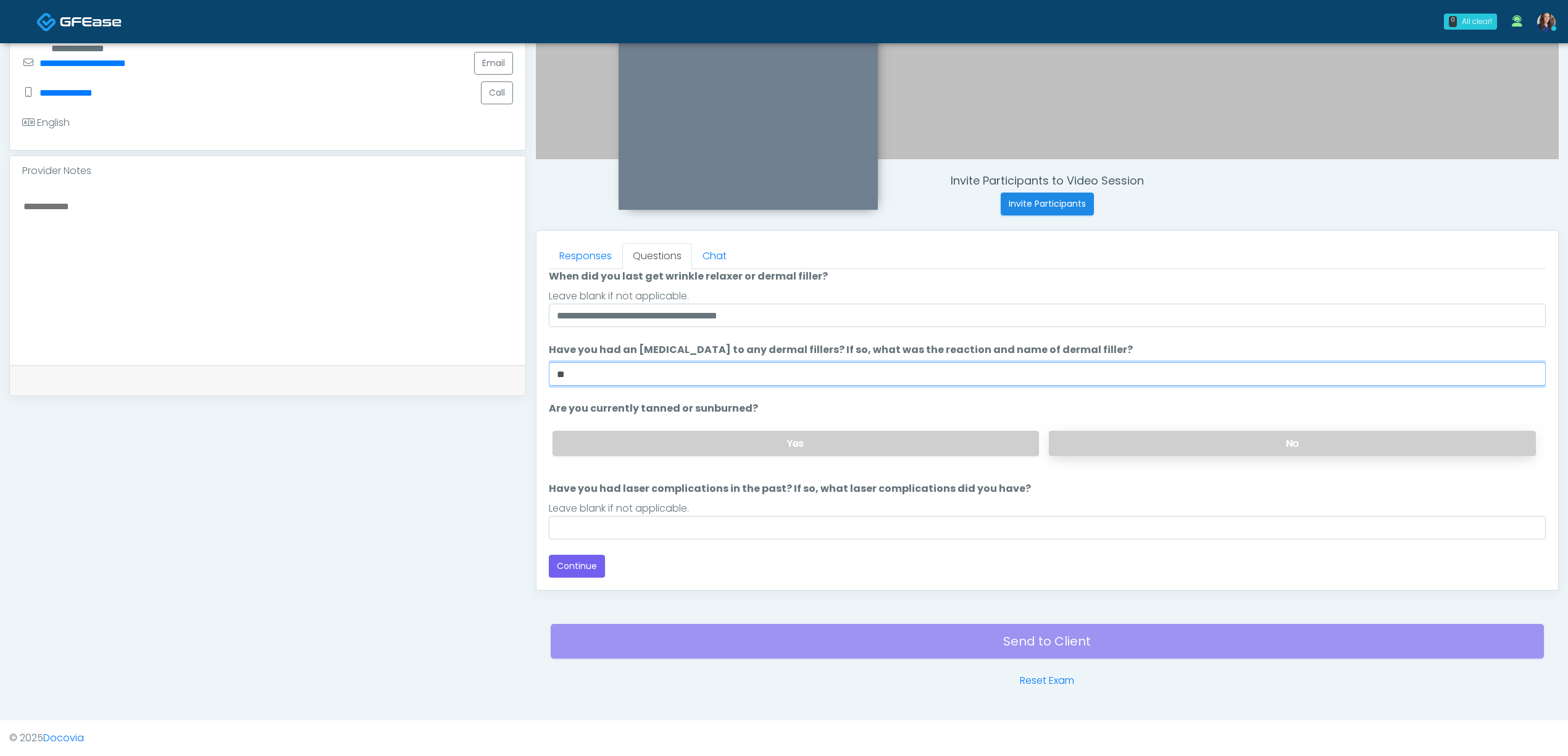
type input "**"
click at [1071, 443] on label "No" at bounding box center [1293, 444] width 487 height 26
click at [727, 528] on input "Have you had laser complications in the past? If so, what laser complications d…" at bounding box center [1047, 527] width 997 height 24
type input "**"
click at [590, 564] on button "Continue" at bounding box center [577, 566] width 56 height 23
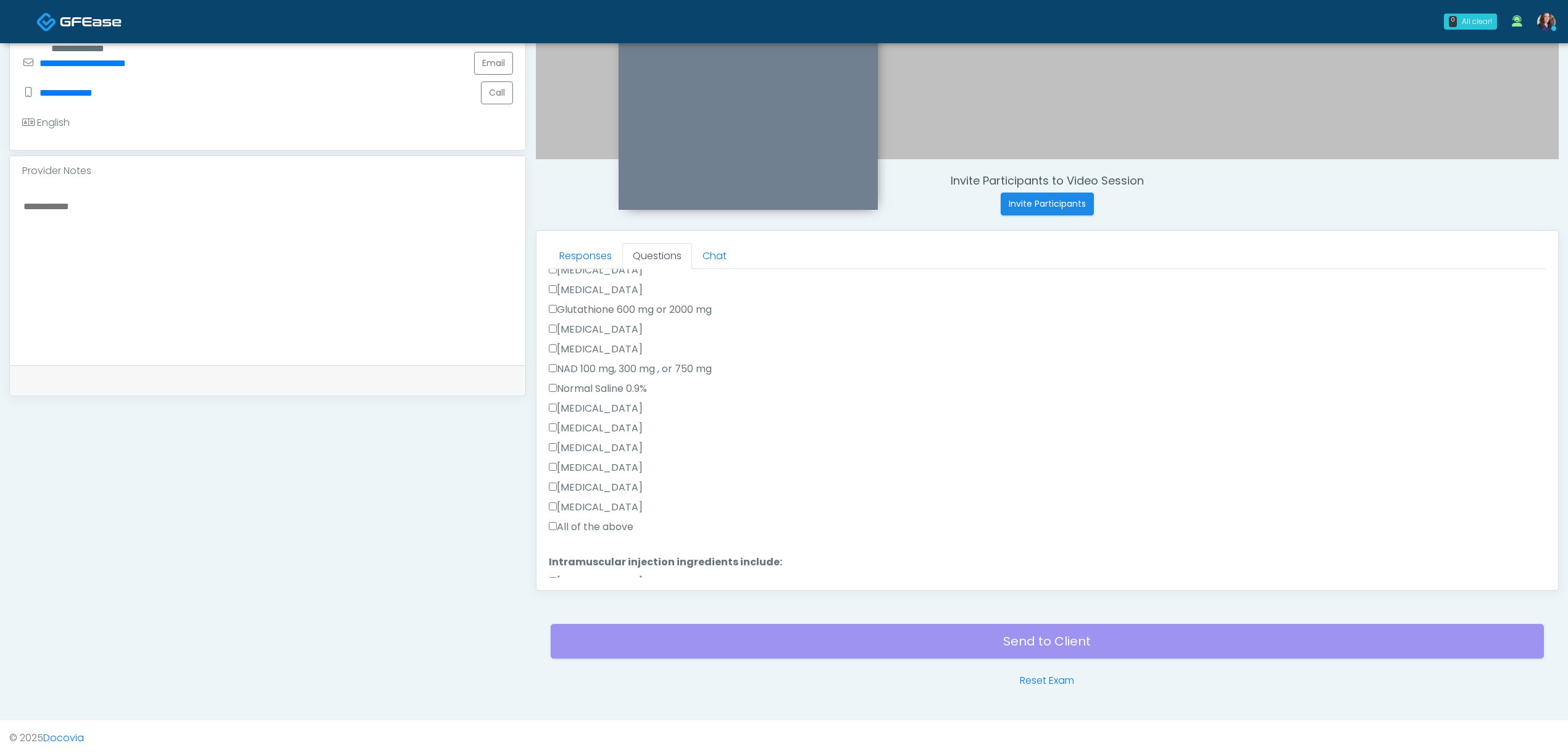
scroll to position [349, 0]
drag, startPoint x: 590, startPoint y: 398, endPoint x: 594, endPoint y: 405, distance: 8.1
click at [591, 398] on label "All of the above" at bounding box center [591, 399] width 84 height 15
click at [576, 522] on label "All of the above" at bounding box center [591, 526] width 84 height 15
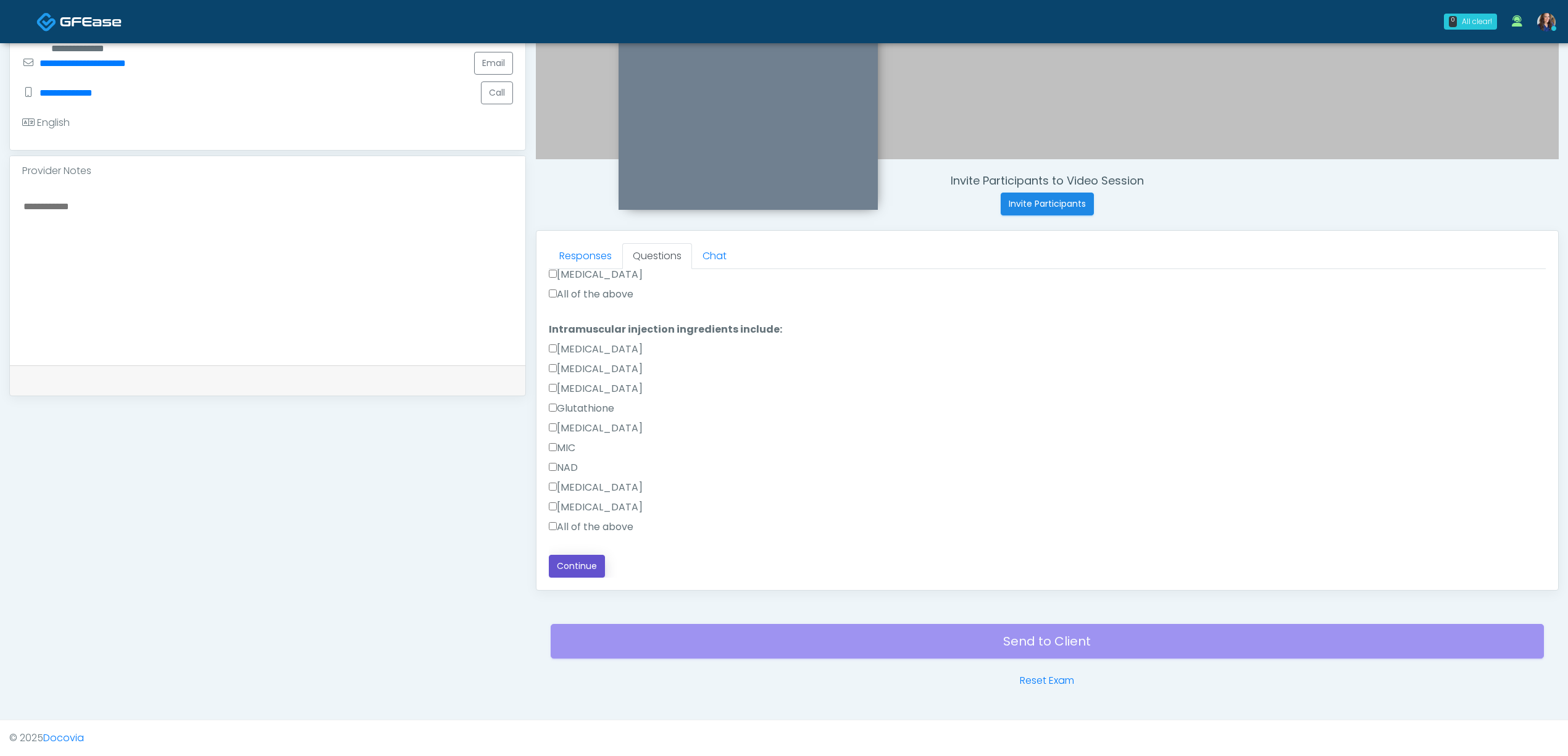
drag, startPoint x: 591, startPoint y: 564, endPoint x: 647, endPoint y: 561, distance: 56.1
click at [590, 564] on button "Continue" at bounding box center [577, 566] width 56 height 23
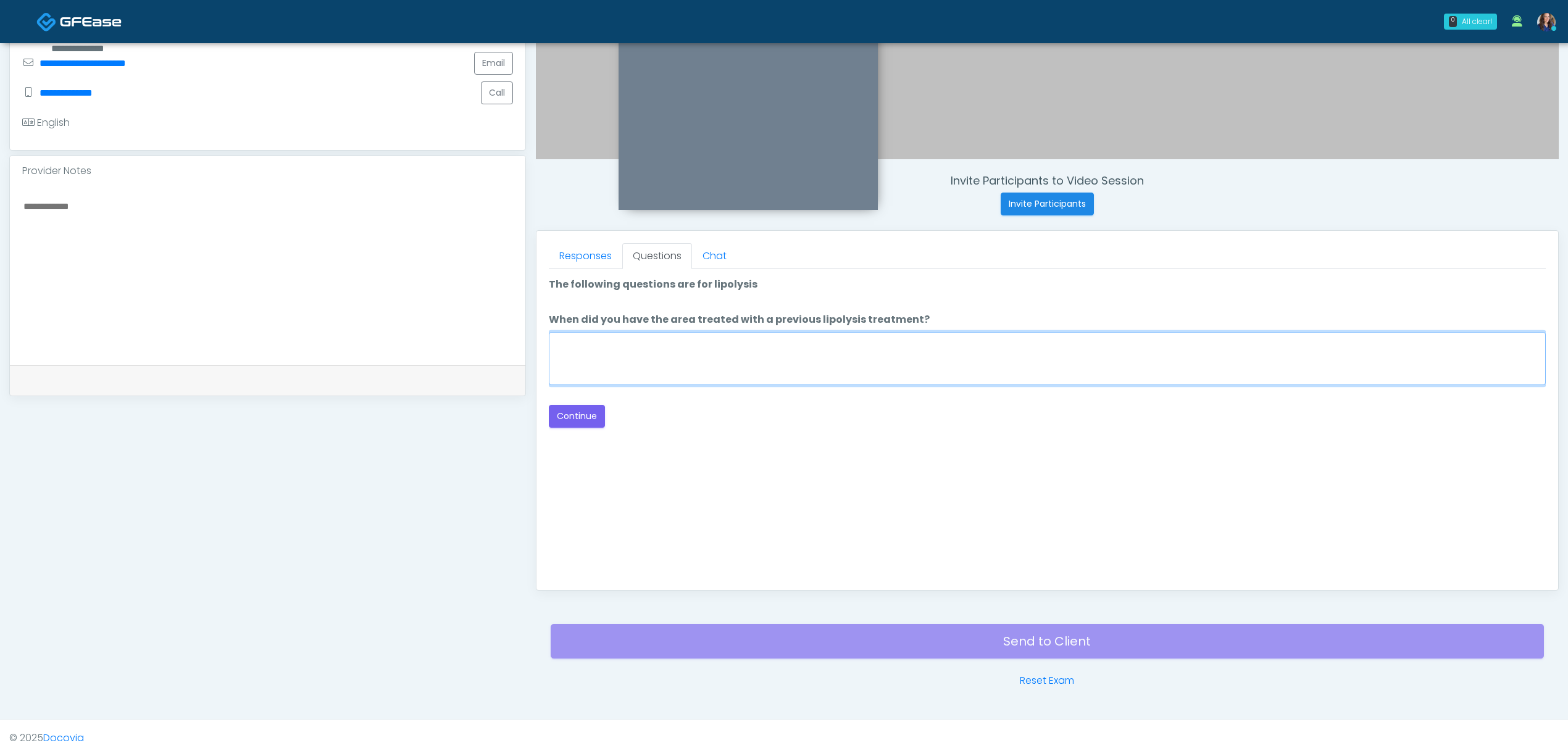
click at [698, 363] on textarea "When did you have the area treated with a previous lipolysis treatment?" at bounding box center [1047, 358] width 997 height 53
type textarea "**"
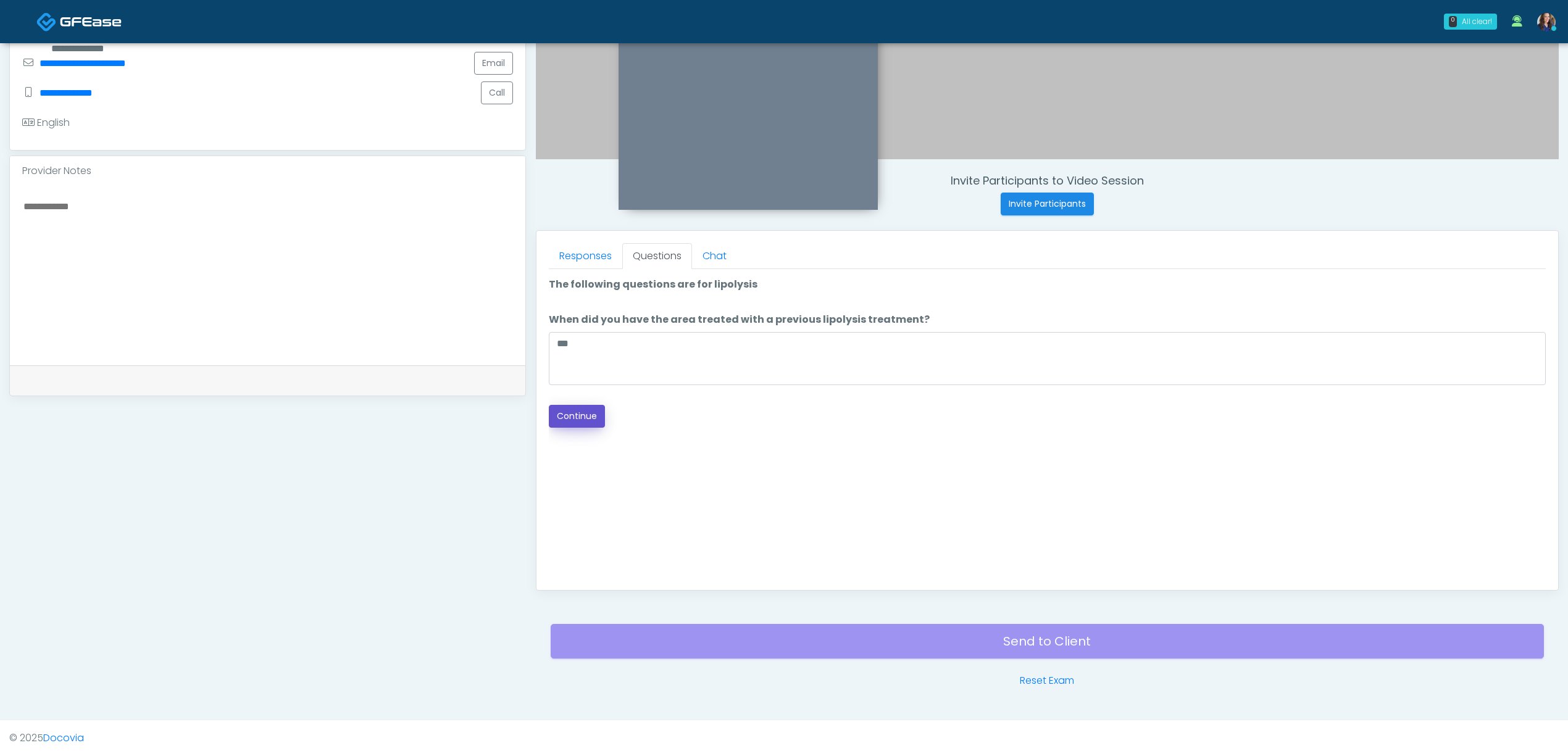
drag, startPoint x: 581, startPoint y: 411, endPoint x: 789, endPoint y: 406, distance: 208.1
click at [580, 411] on button "Continue" at bounding box center [577, 415] width 56 height 23
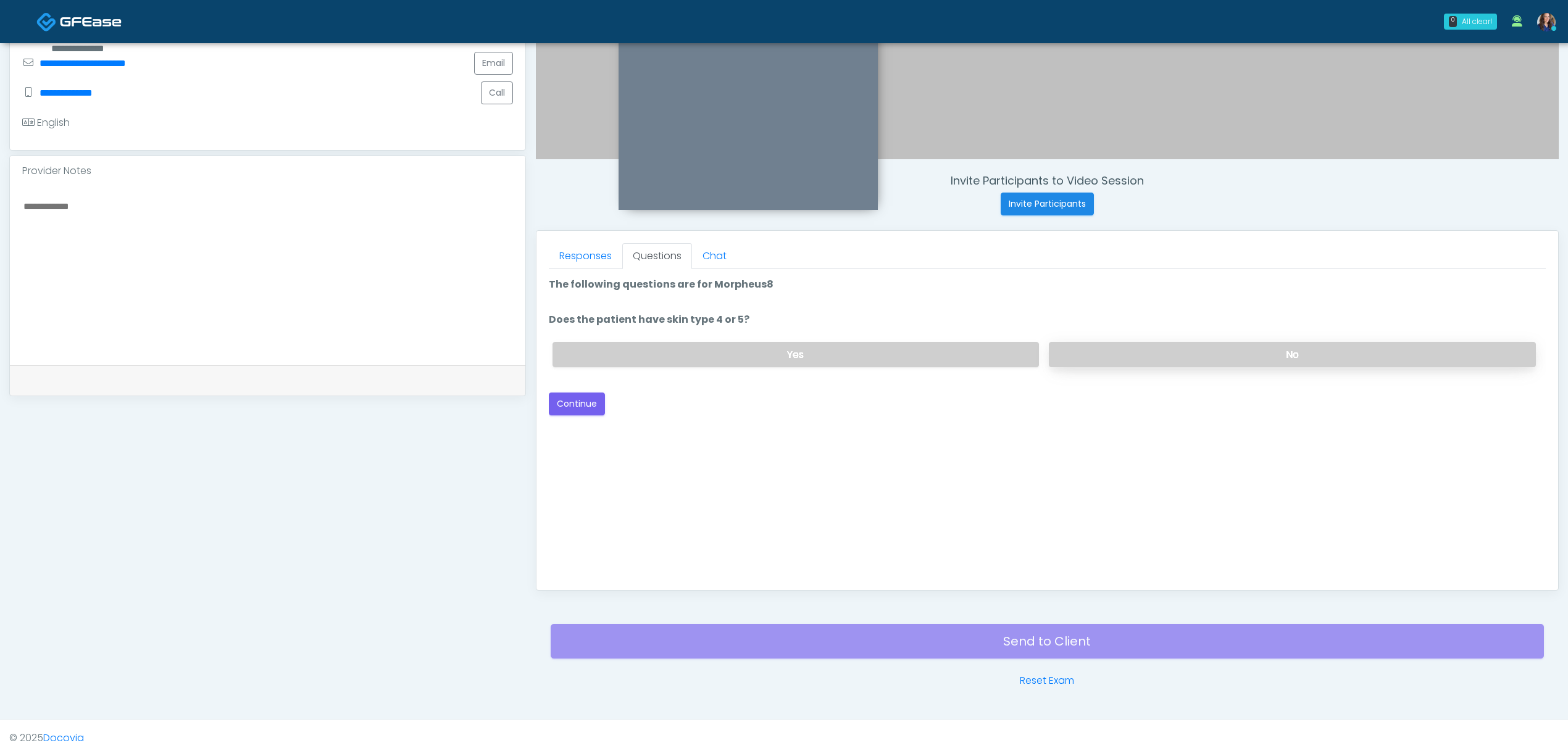
click at [1159, 358] on label "No" at bounding box center [1293, 354] width 487 height 26
click at [586, 404] on button "Continue" at bounding box center [577, 404] width 56 height 23
click at [1162, 358] on label "No" at bounding box center [1293, 354] width 487 height 26
drag, startPoint x: 576, startPoint y: 404, endPoint x: 647, endPoint y: 403, distance: 71.0
click at [576, 404] on button "Continue" at bounding box center [577, 404] width 56 height 23
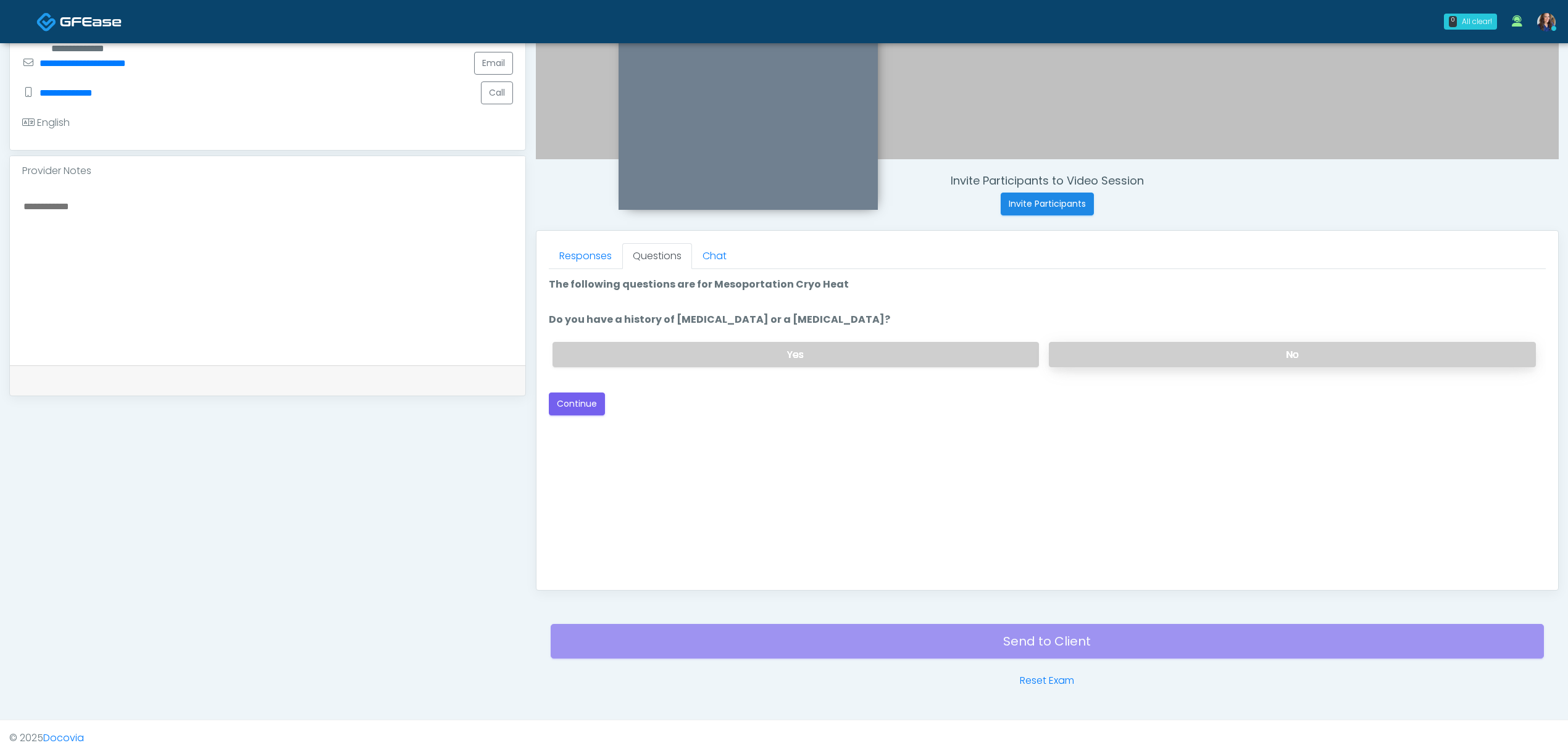
click at [1145, 358] on label "No" at bounding box center [1293, 354] width 487 height 26
click at [574, 399] on button "Continue" at bounding box center [577, 404] width 56 height 23
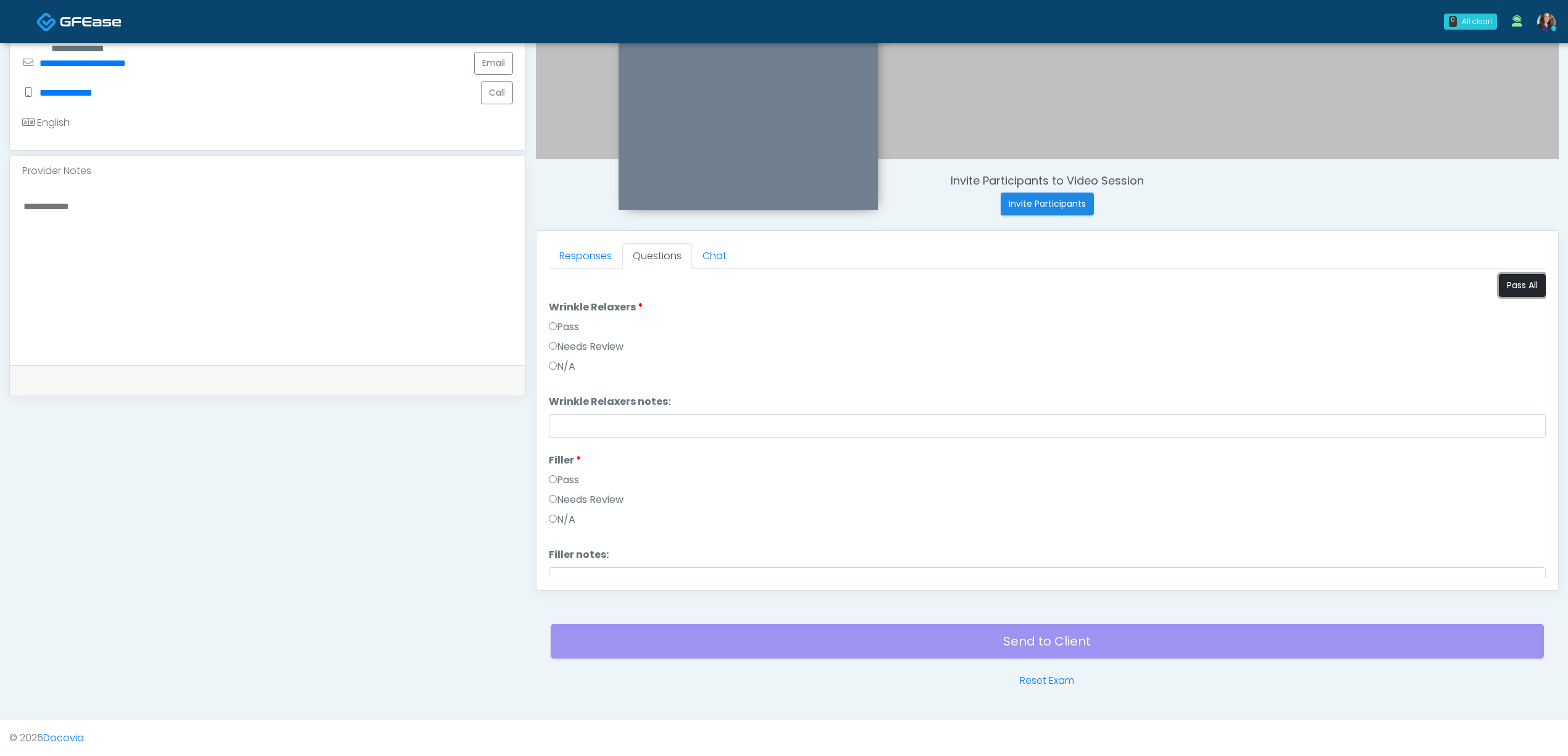
click at [1515, 287] on button "Pass All" at bounding box center [1523, 285] width 47 height 23
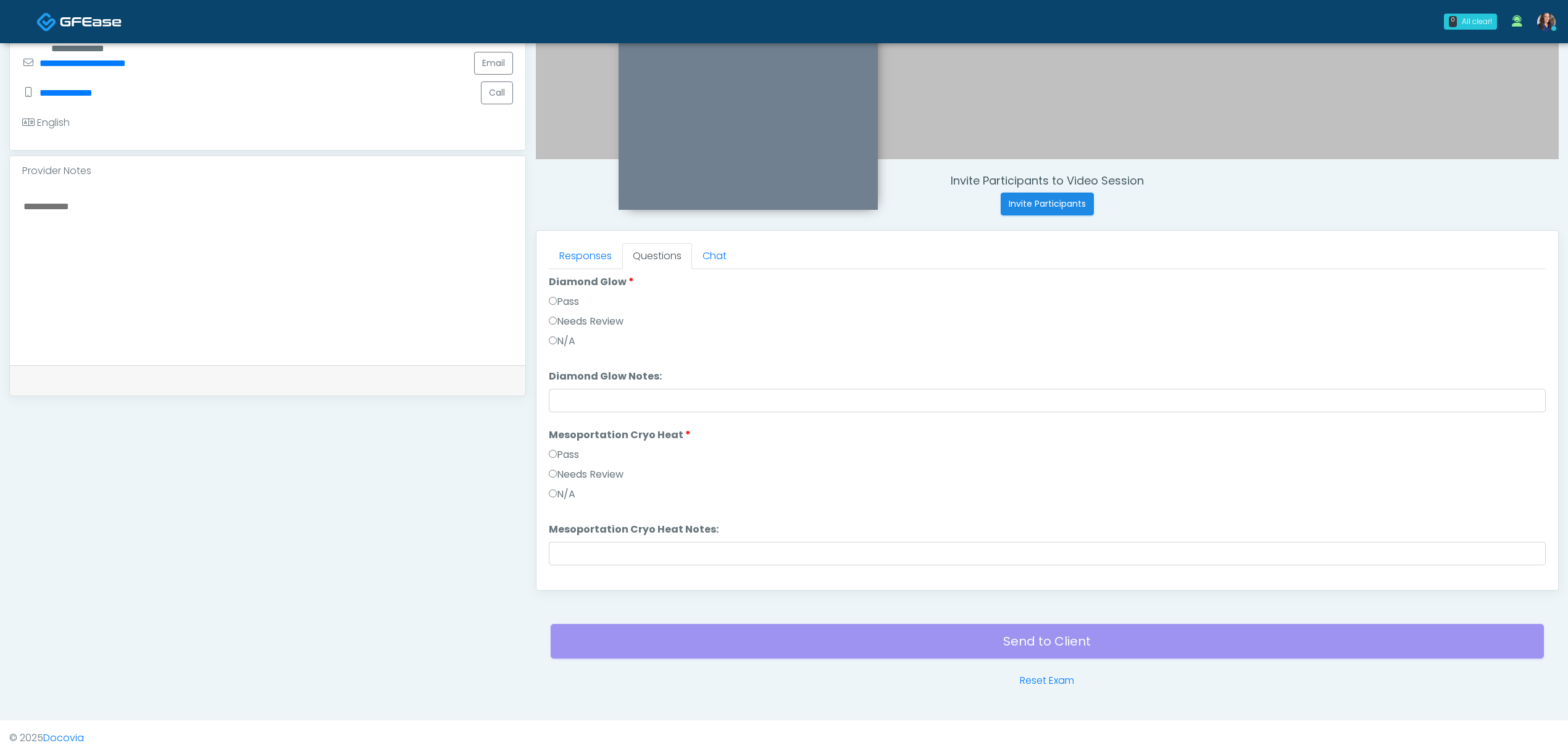
scroll to position [2194, 0]
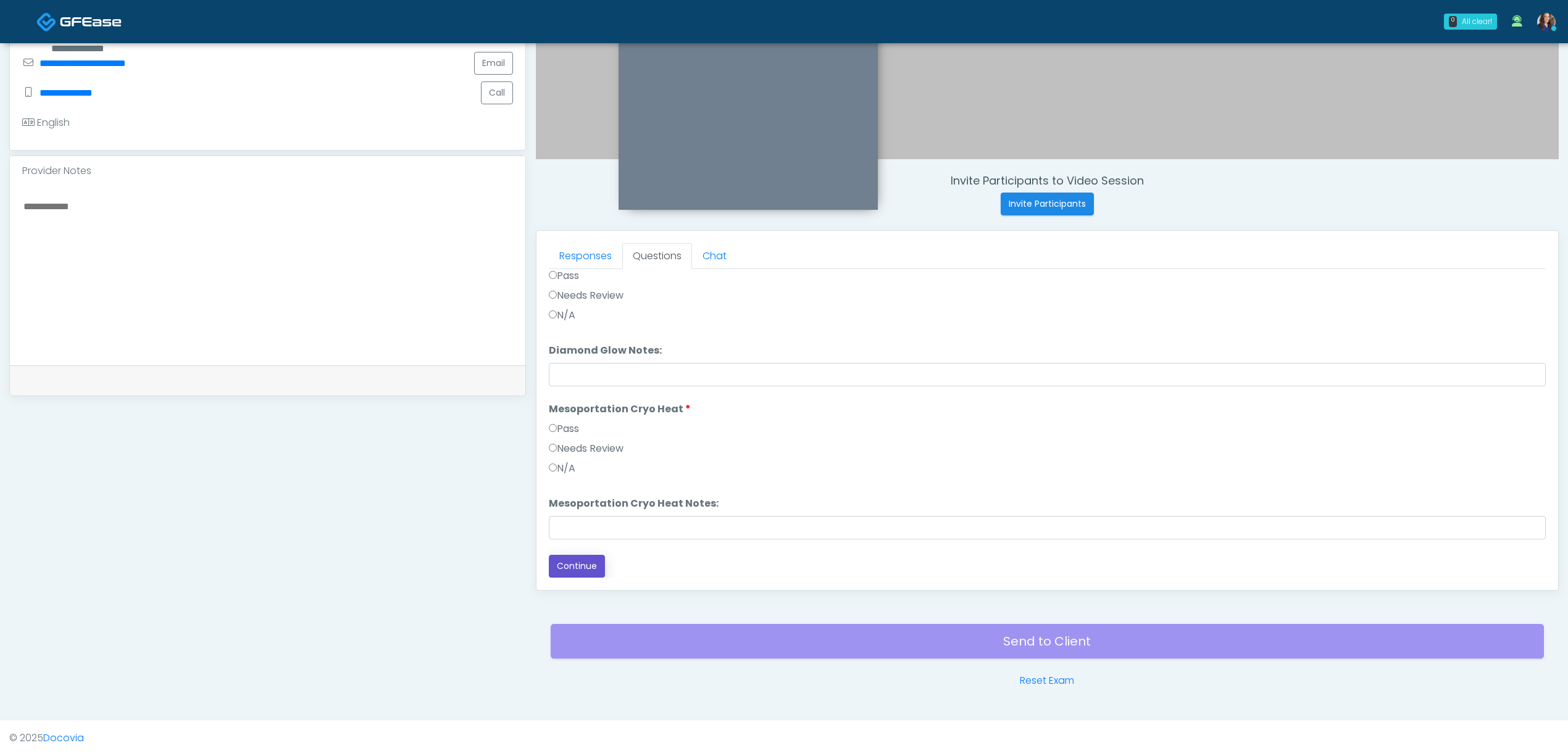
click at [576, 568] on button "Continue" at bounding box center [577, 566] width 56 height 23
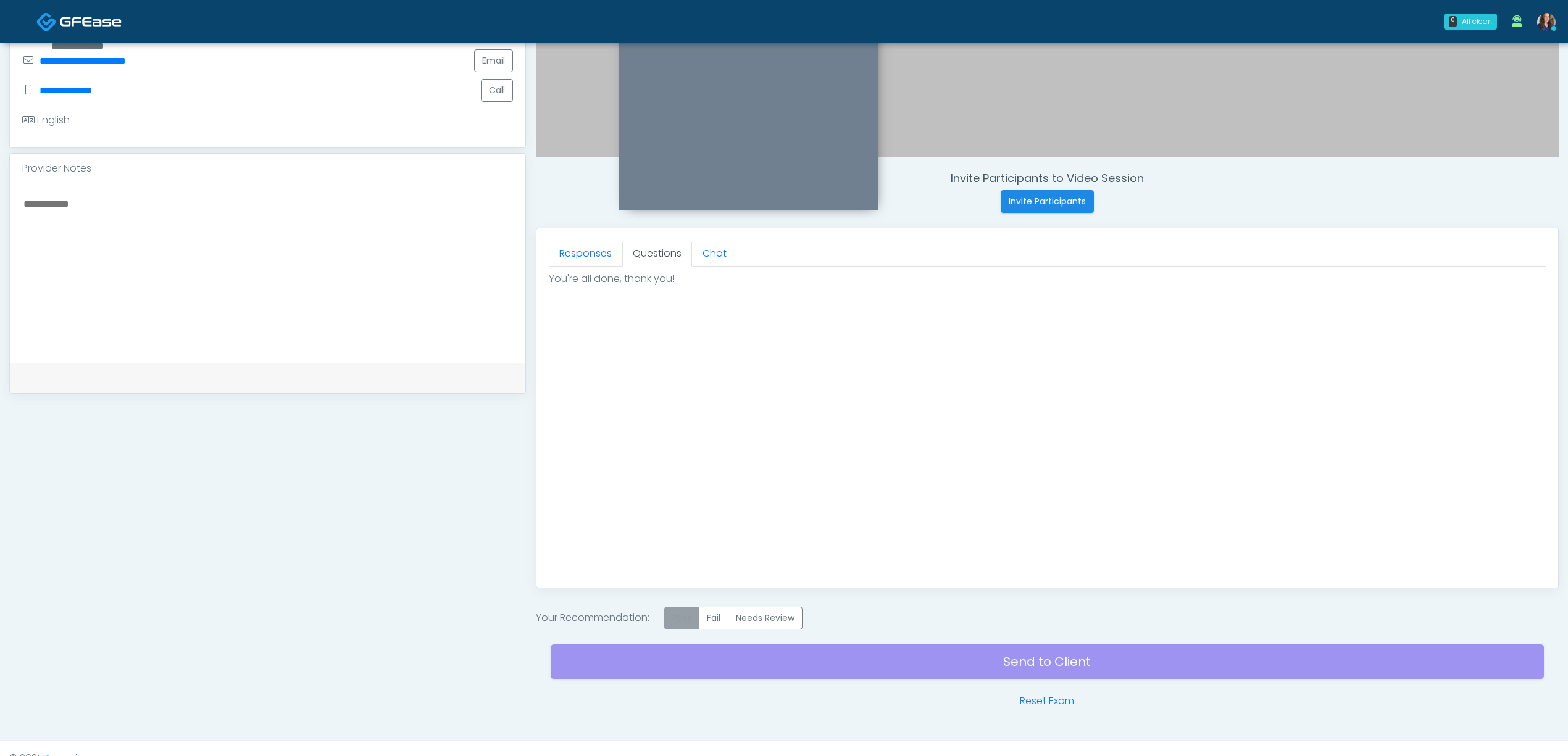
click at [686, 616] on label "Pass" at bounding box center [682, 618] width 35 height 23
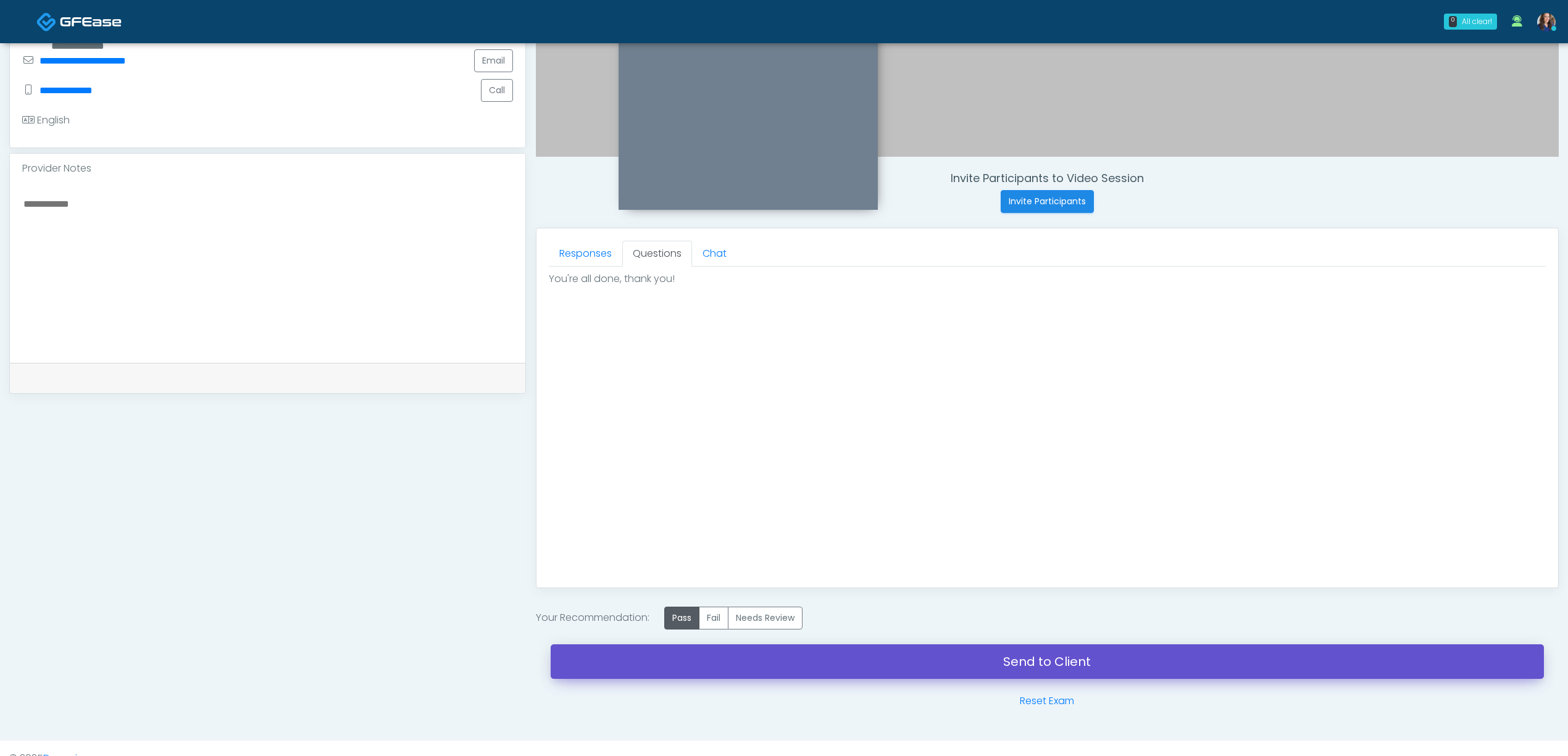
click at [826, 664] on link "Send to Client" at bounding box center [1047, 661] width 993 height 34
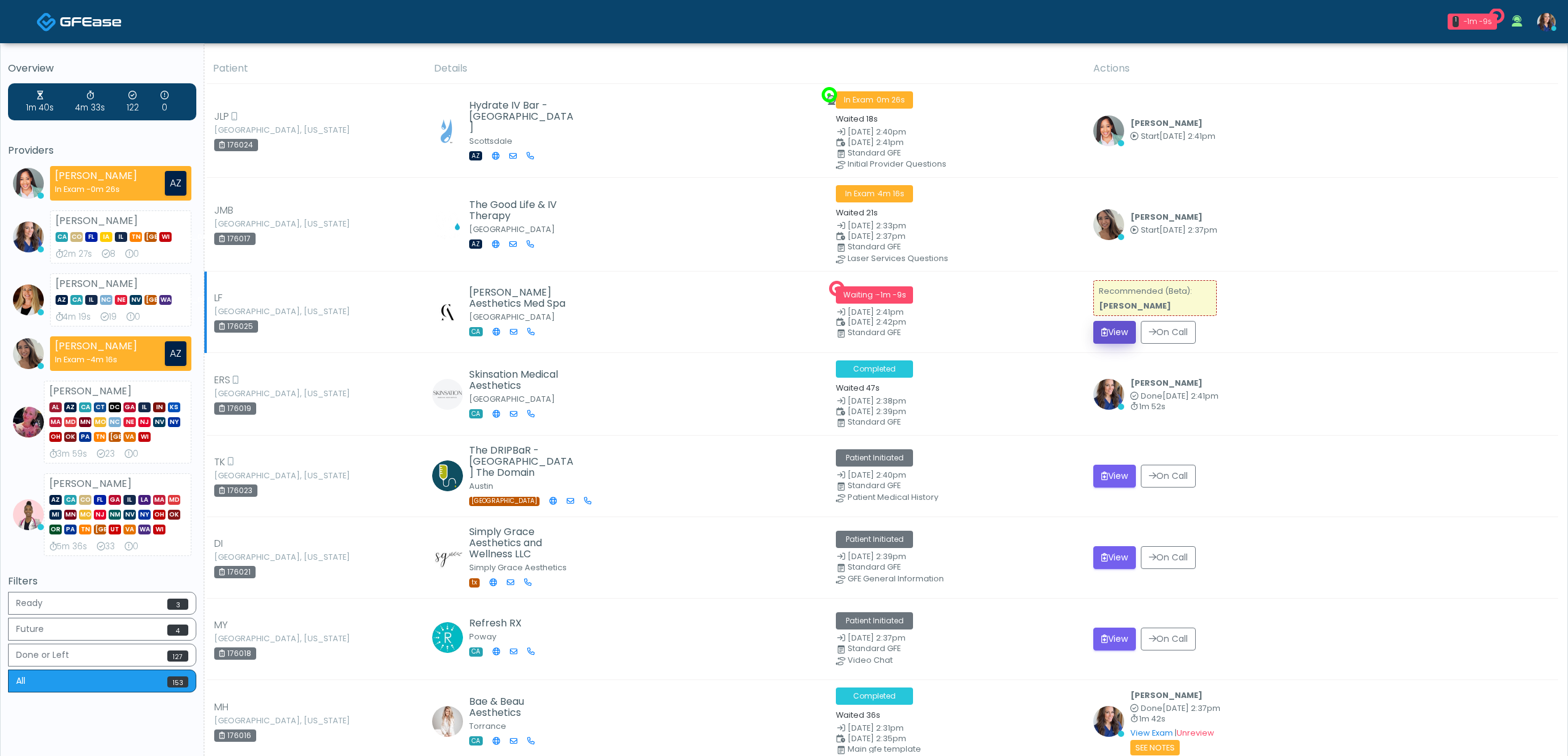
click at [1114, 326] on button "View" at bounding box center [1114, 332] width 42 height 23
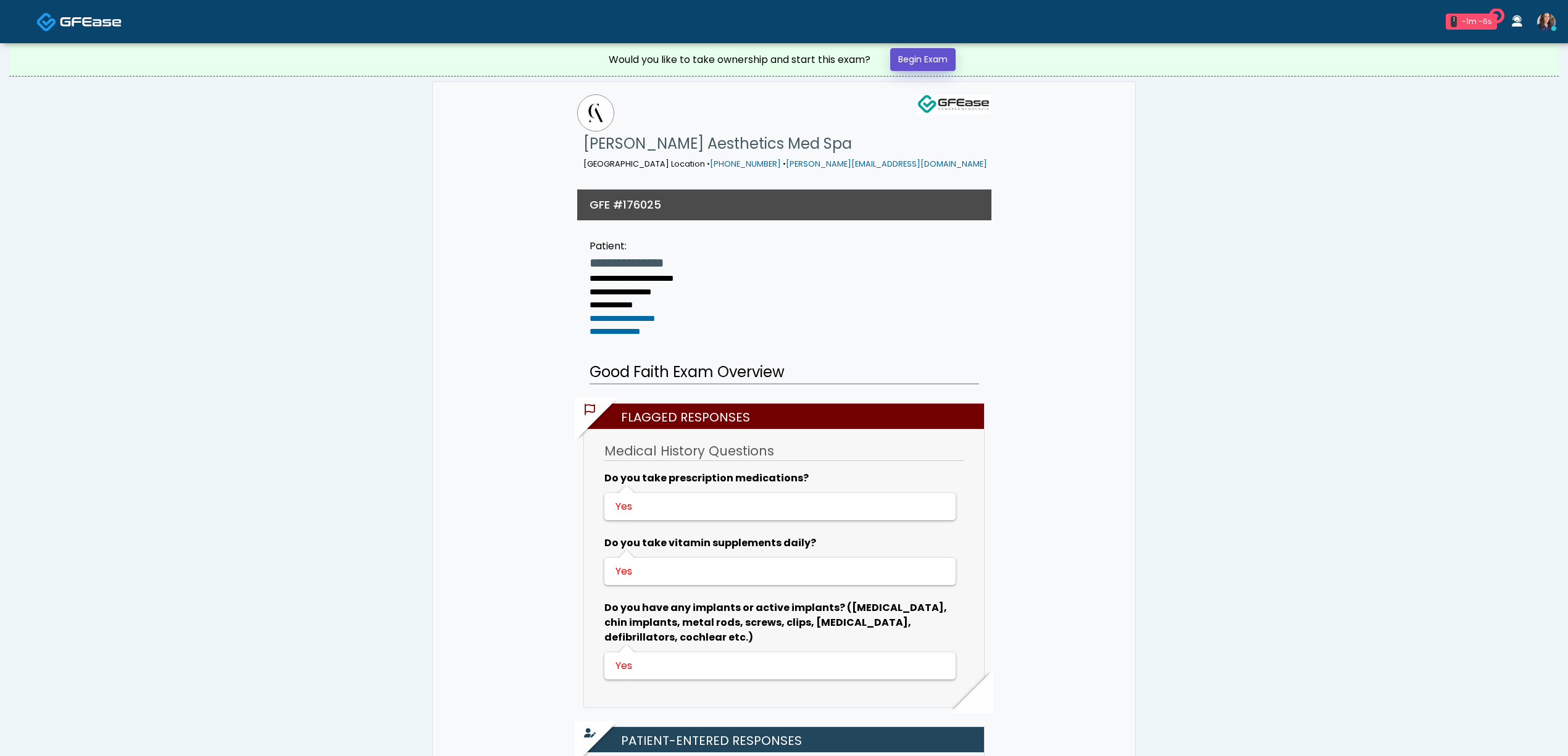
click at [936, 64] on link "Begin Exam" at bounding box center [923, 59] width 66 height 23
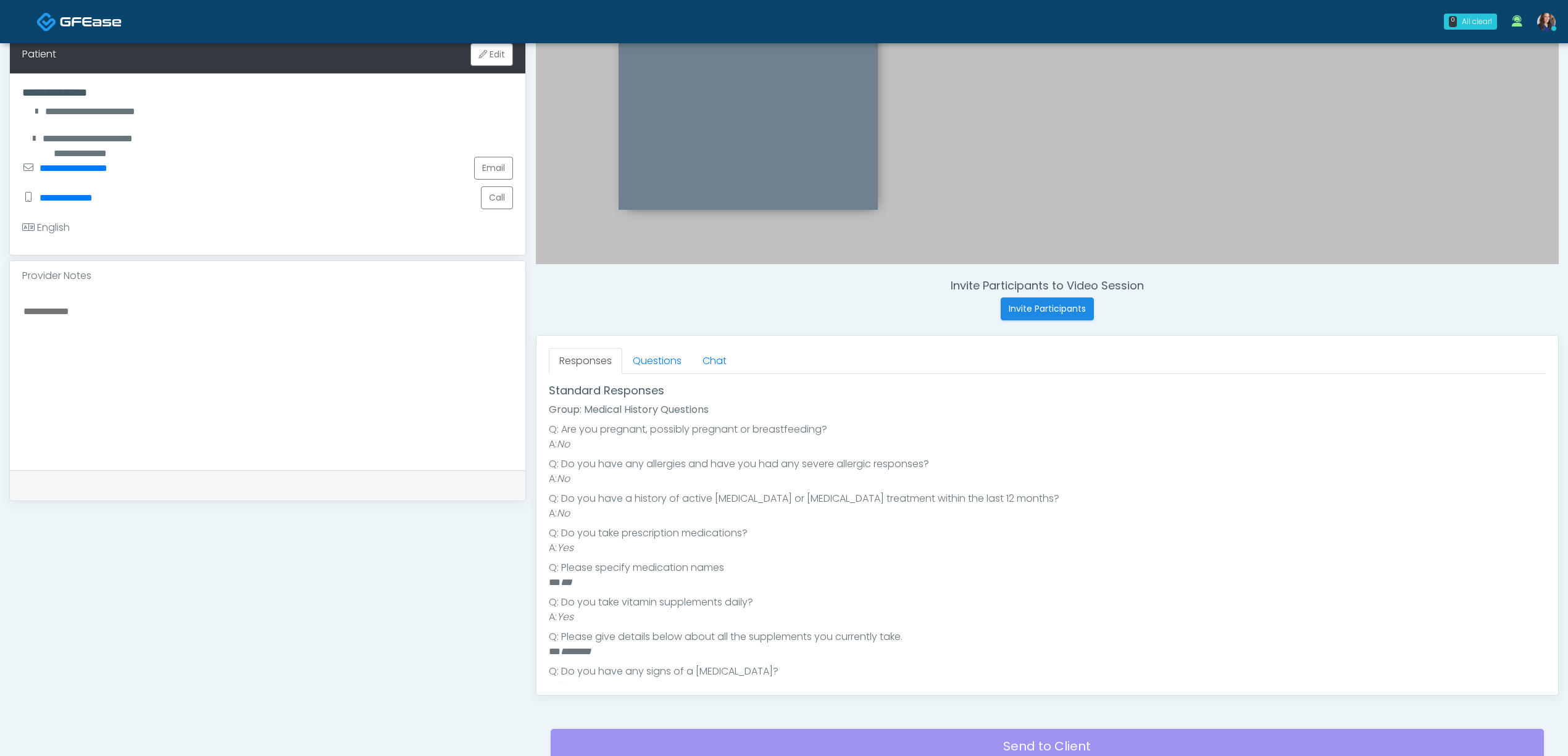
scroll to position [174, 0]
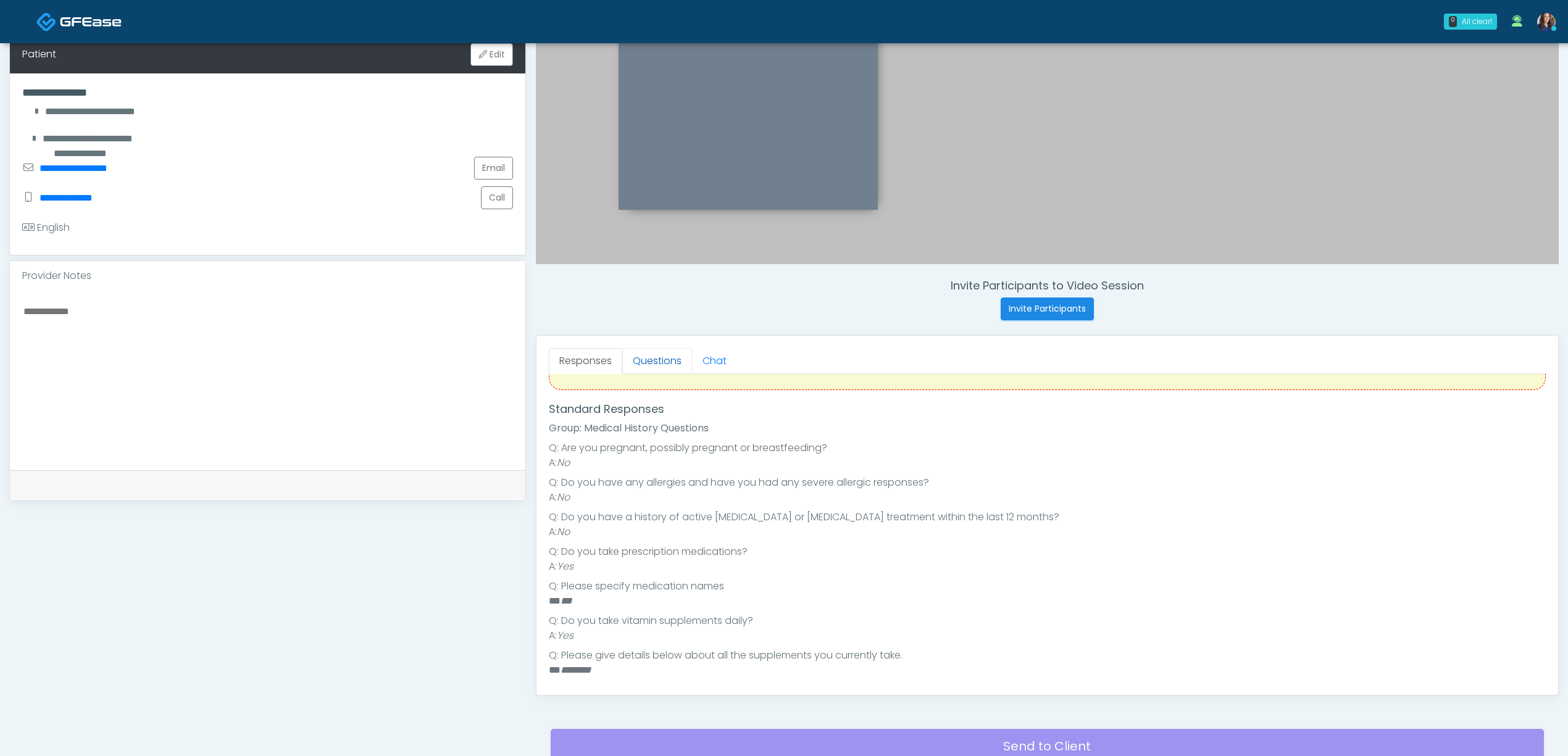
click at [650, 359] on link "Questions" at bounding box center [656, 360] width 70 height 26
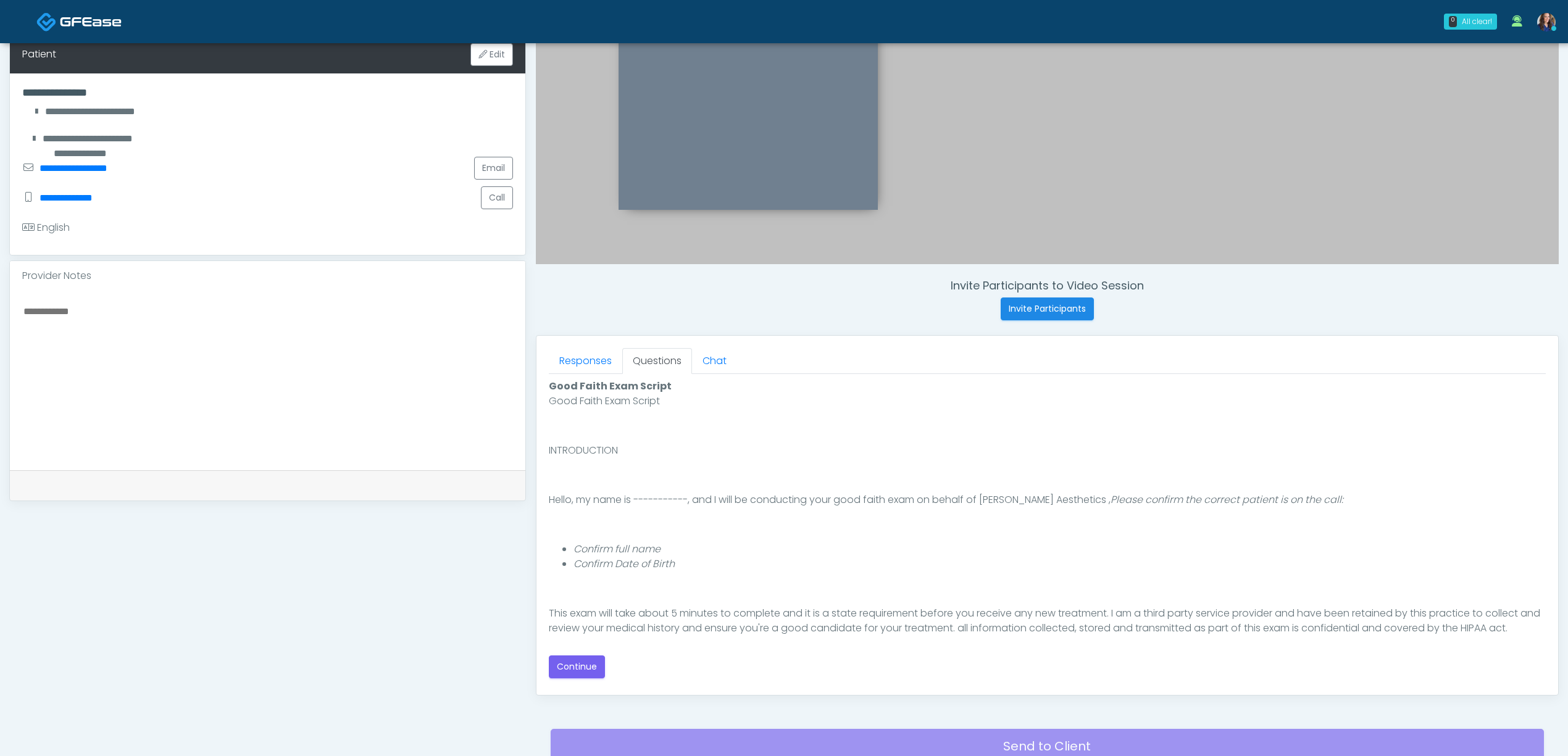
scroll to position [0, 0]
click at [581, 663] on button "Continue" at bounding box center [577, 666] width 56 height 23
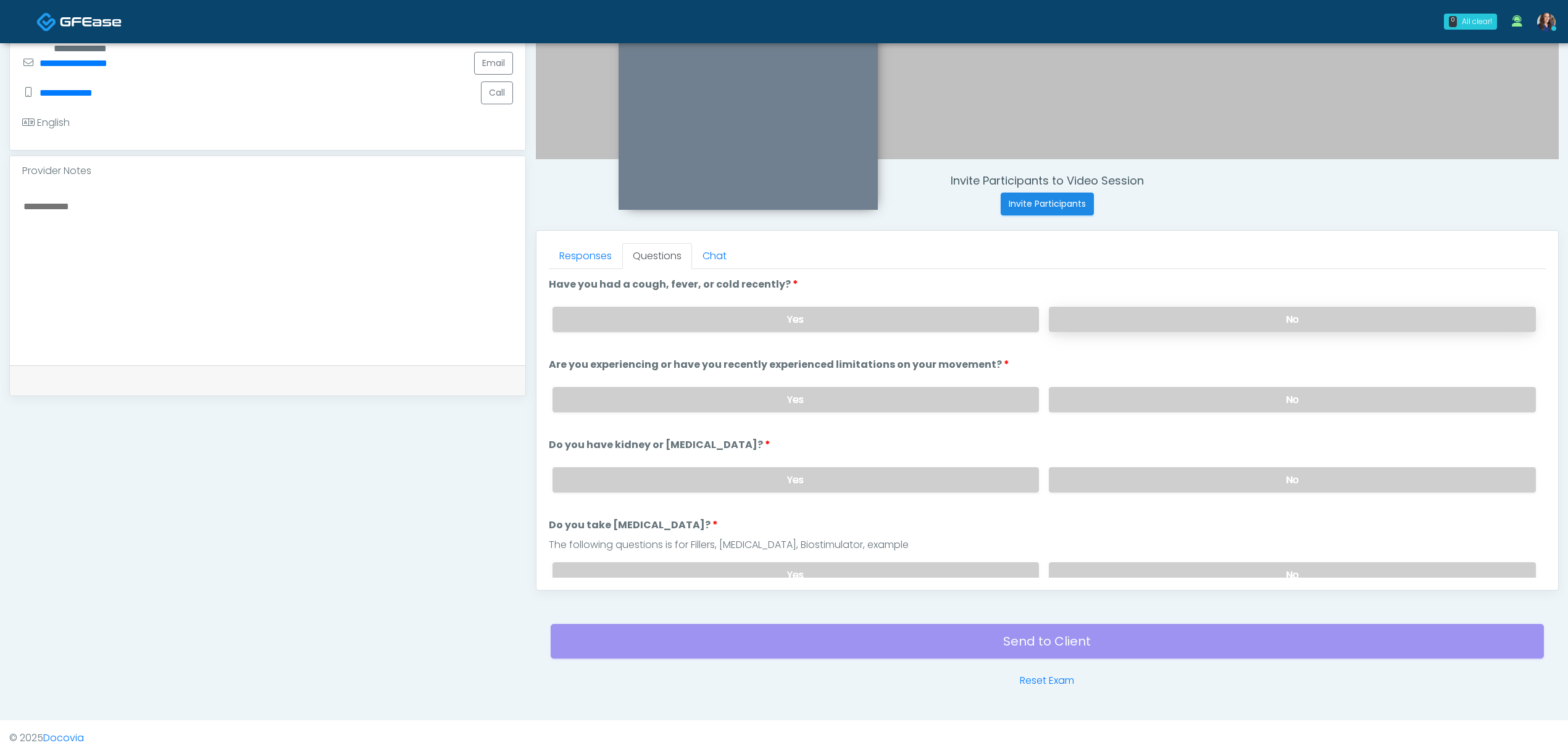
click at [1152, 325] on label "No" at bounding box center [1293, 319] width 487 height 26
click at [1140, 396] on label "No" at bounding box center [1293, 400] width 487 height 26
drag, startPoint x: 1139, startPoint y: 462, endPoint x: 1137, endPoint y: 471, distance: 9.2
click at [1138, 469] on div "Yes No" at bounding box center [1043, 480] width 1003 height 45
click at [1144, 472] on label "No" at bounding box center [1293, 480] width 487 height 26
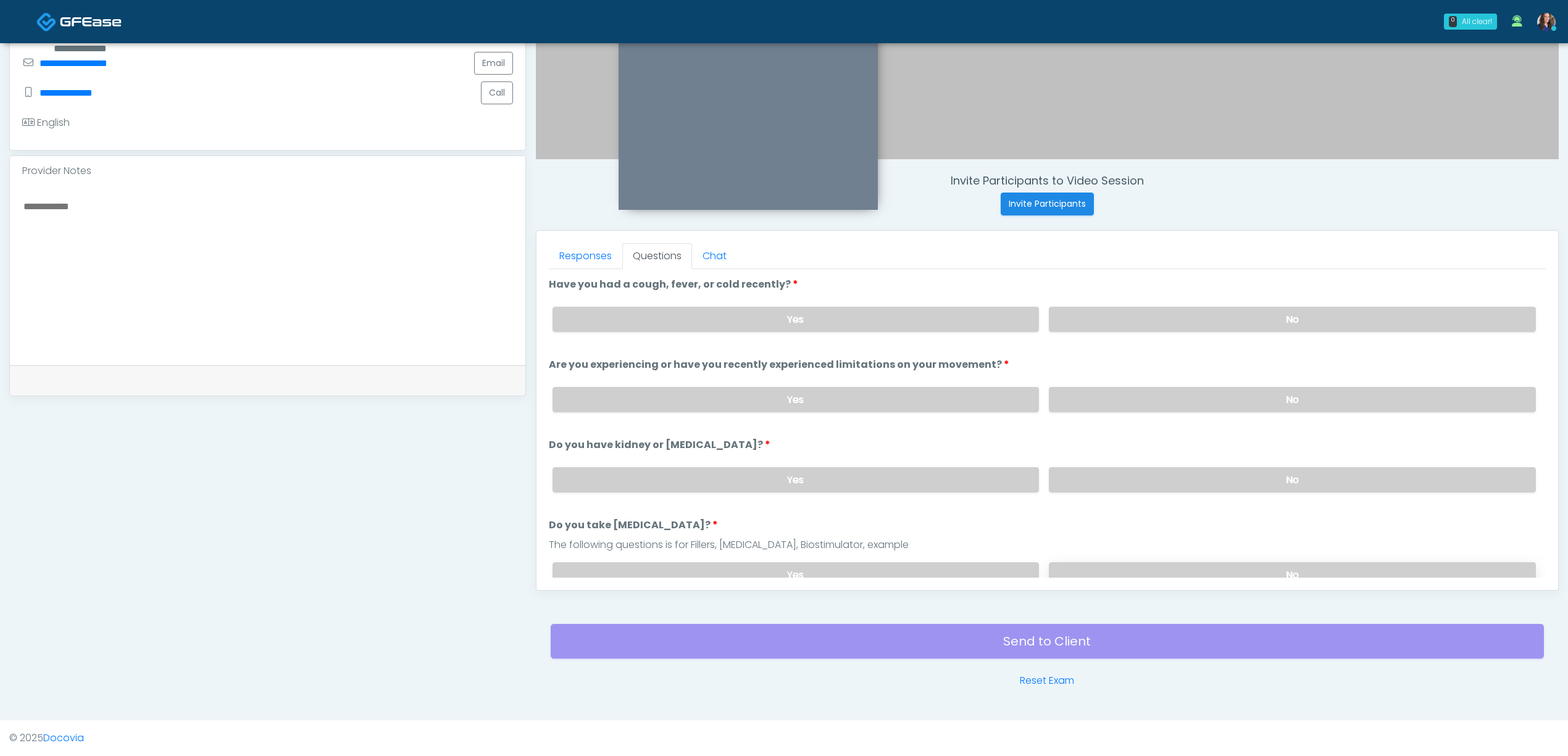
click at [1141, 566] on label "No" at bounding box center [1293, 575] width 487 height 26
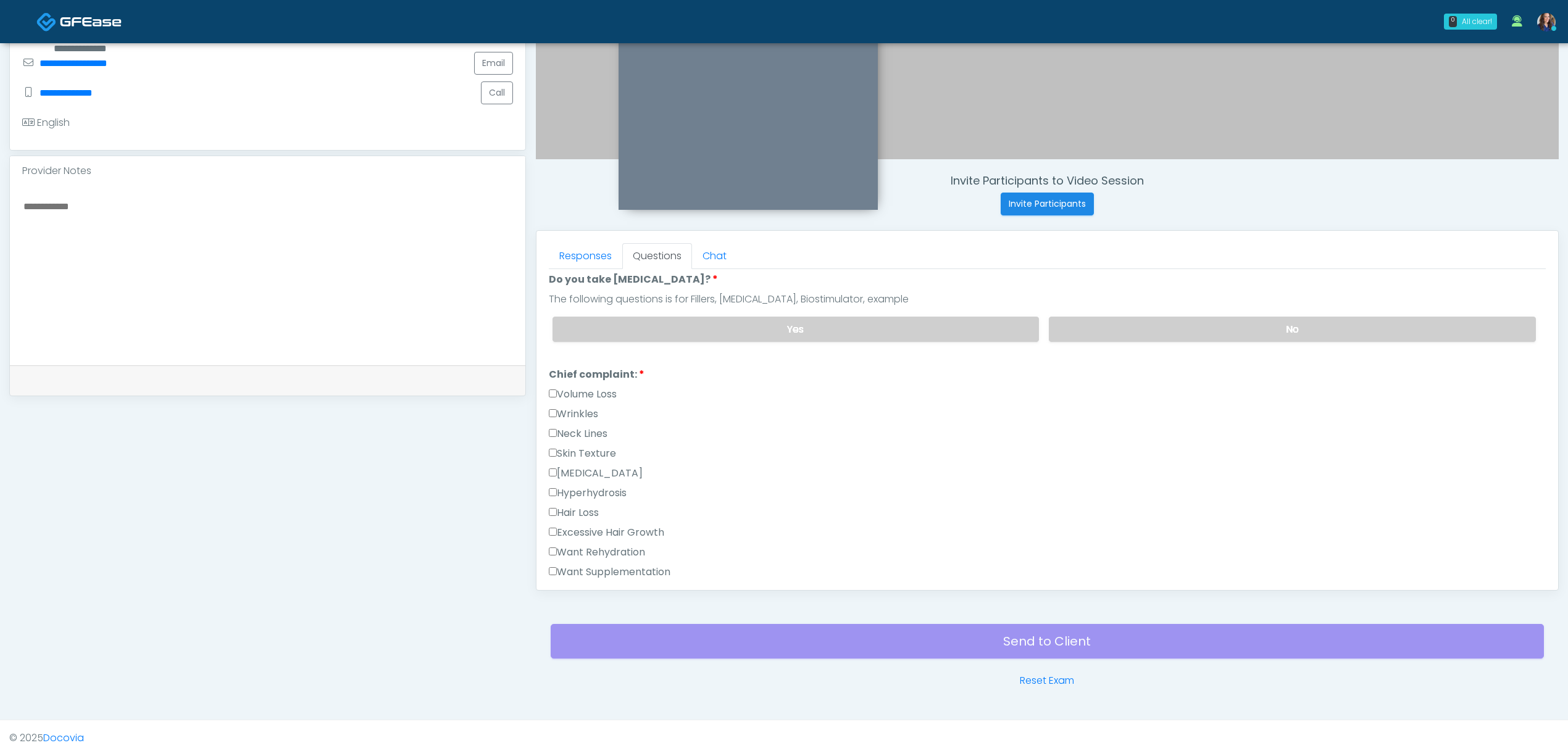
scroll to position [246, 0]
click at [636, 529] on label "Excessive Hair Growth" at bounding box center [607, 531] width 116 height 15
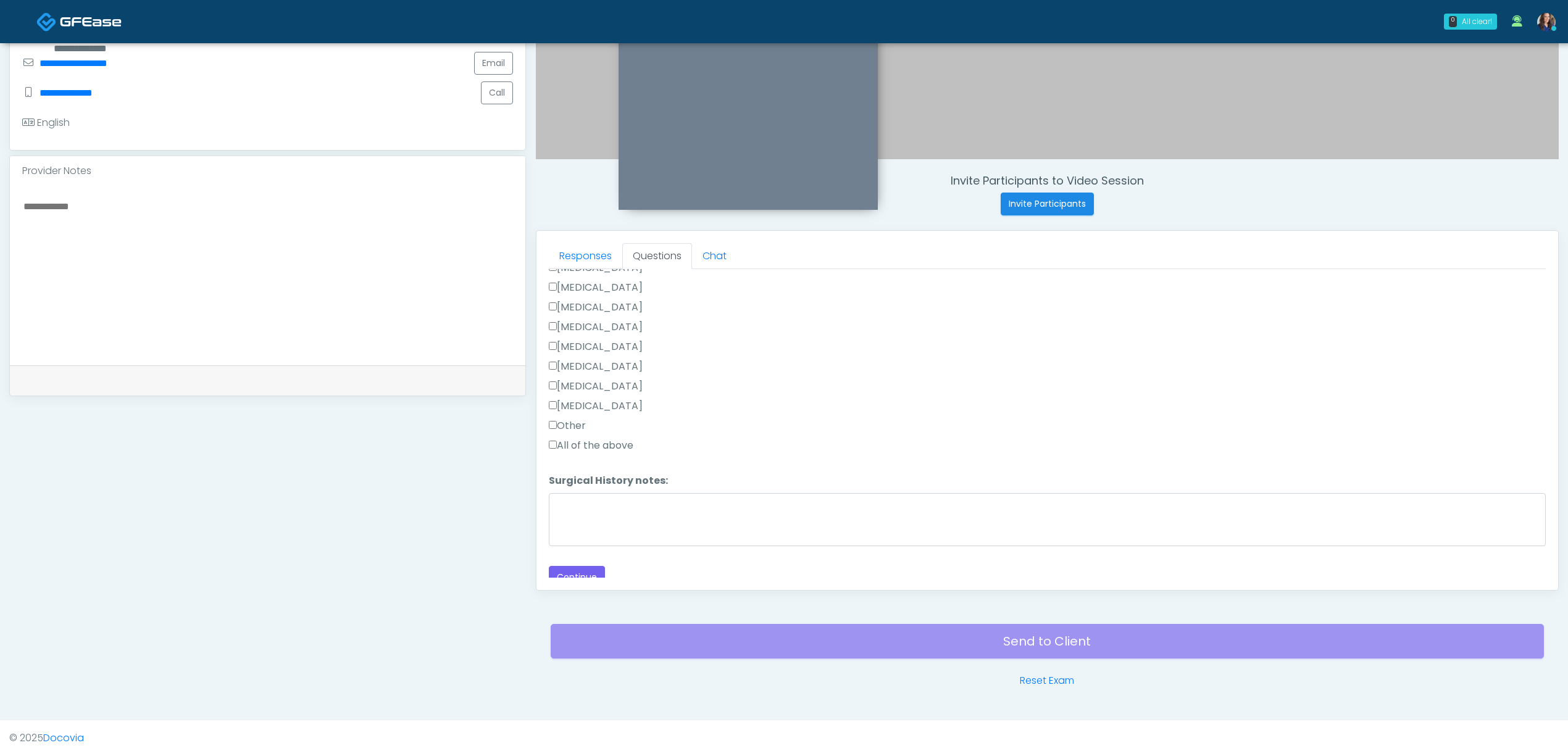
scroll to position [823, 0]
drag, startPoint x: 561, startPoint y: 417, endPoint x: 601, endPoint y: 459, distance: 58.0
click at [561, 417] on label "Other" at bounding box center [568, 418] width 37 height 15
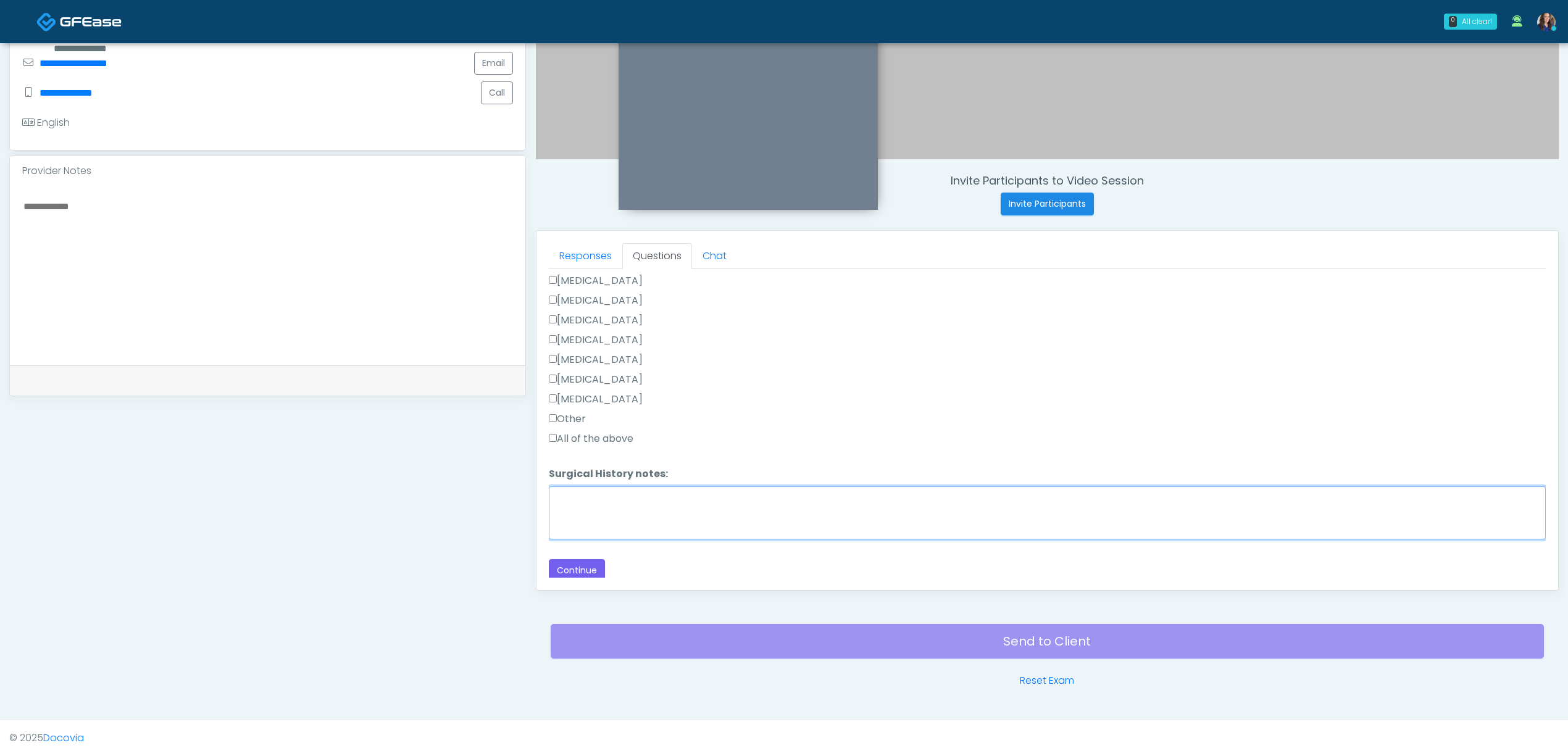
click at [610, 492] on textarea "Surgical History notes:" at bounding box center [1047, 513] width 997 height 53
type textarea "**********"
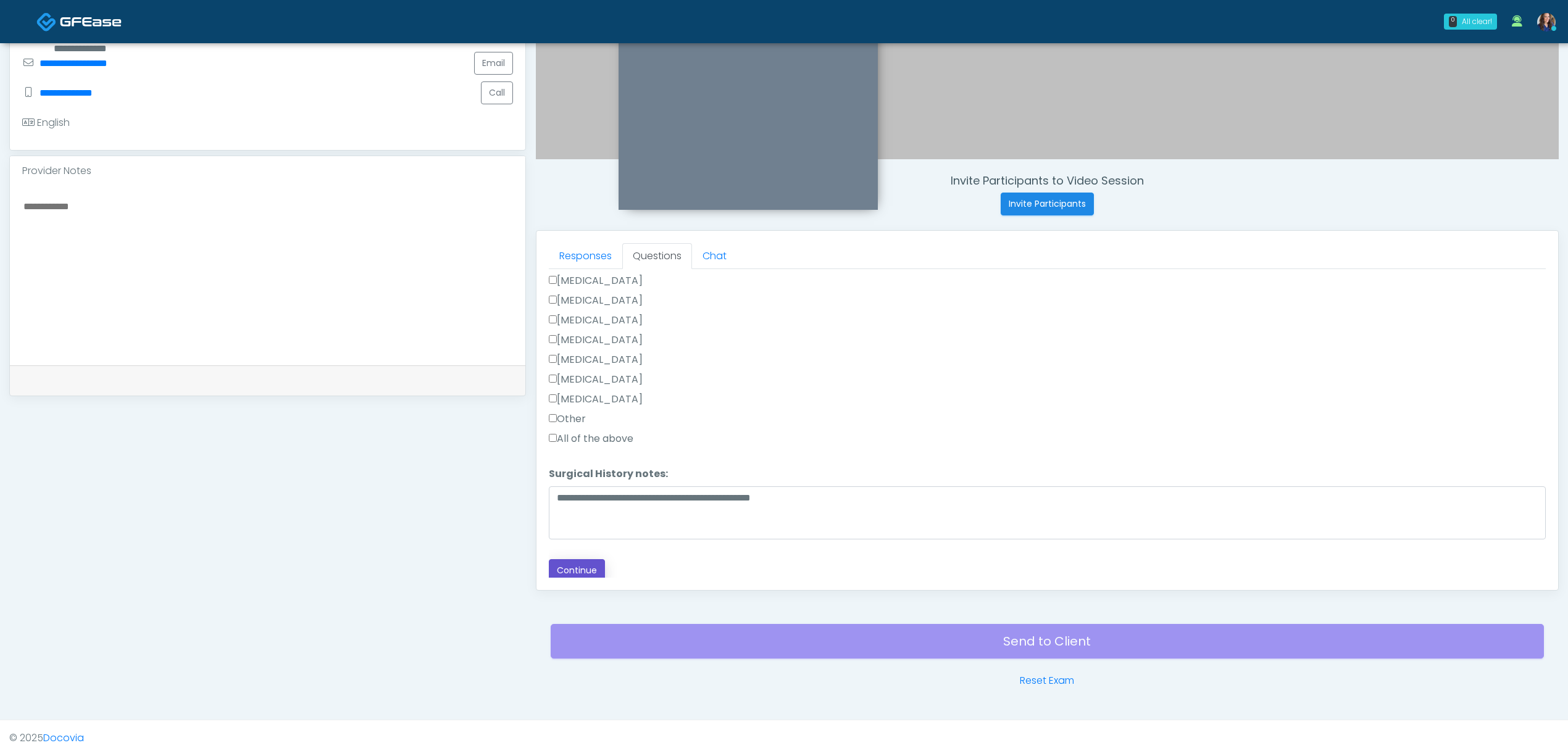
drag, startPoint x: 581, startPoint y: 572, endPoint x: 584, endPoint y: 567, distance: 5.8
click at [581, 572] on button "Continue" at bounding box center [577, 569] width 56 height 23
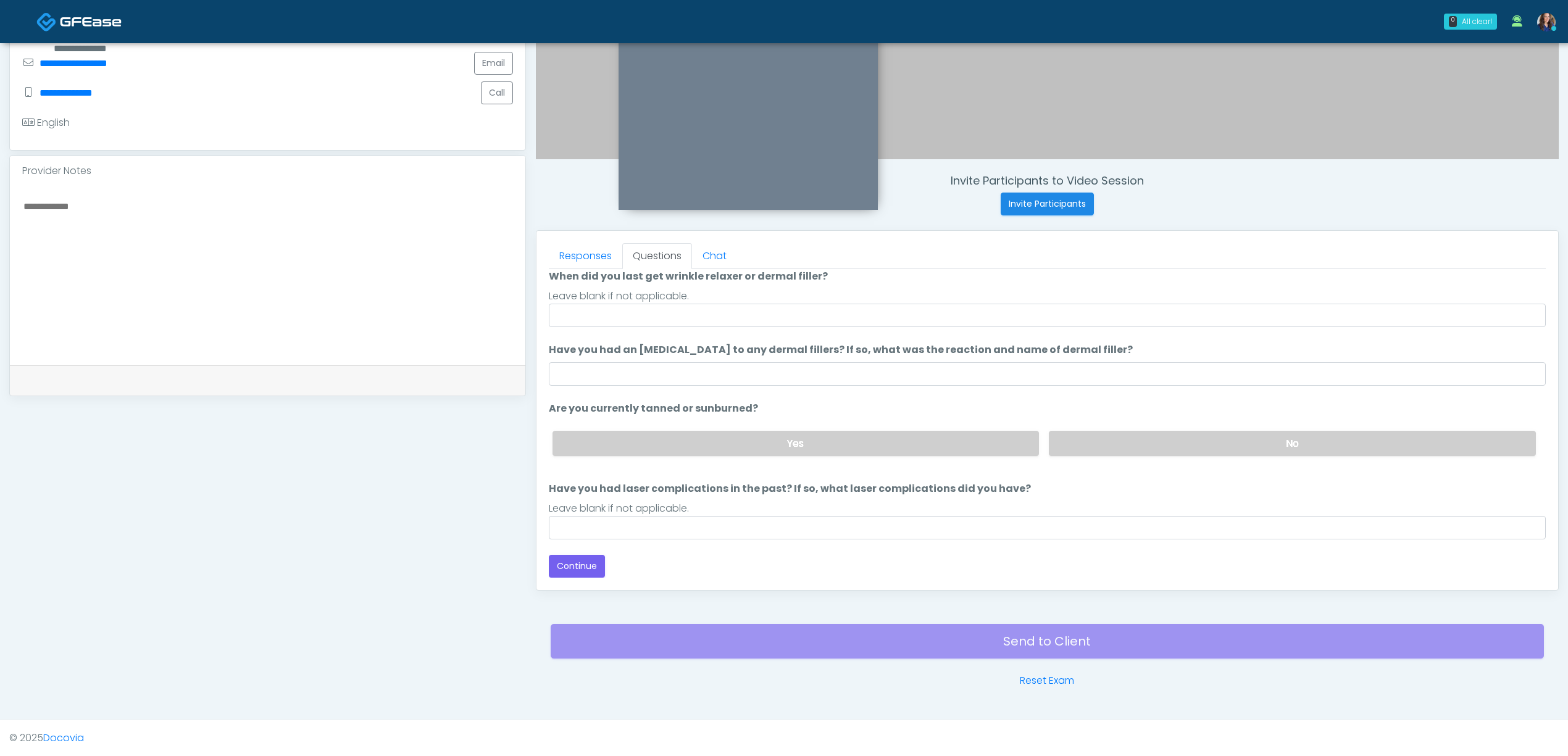
scroll to position [102, 0]
click at [683, 317] on input "When did you last get wrinkle relaxer or dermal filler?" at bounding box center [1047, 315] width 997 height 24
drag, startPoint x: 596, startPoint y: 312, endPoint x: 587, endPoint y: 315, distance: 9.5
click at [587, 315] on input "**********" at bounding box center [1047, 315] width 997 height 24
drag, startPoint x: 739, startPoint y: 315, endPoint x: 892, endPoint y: 316, distance: 153.0
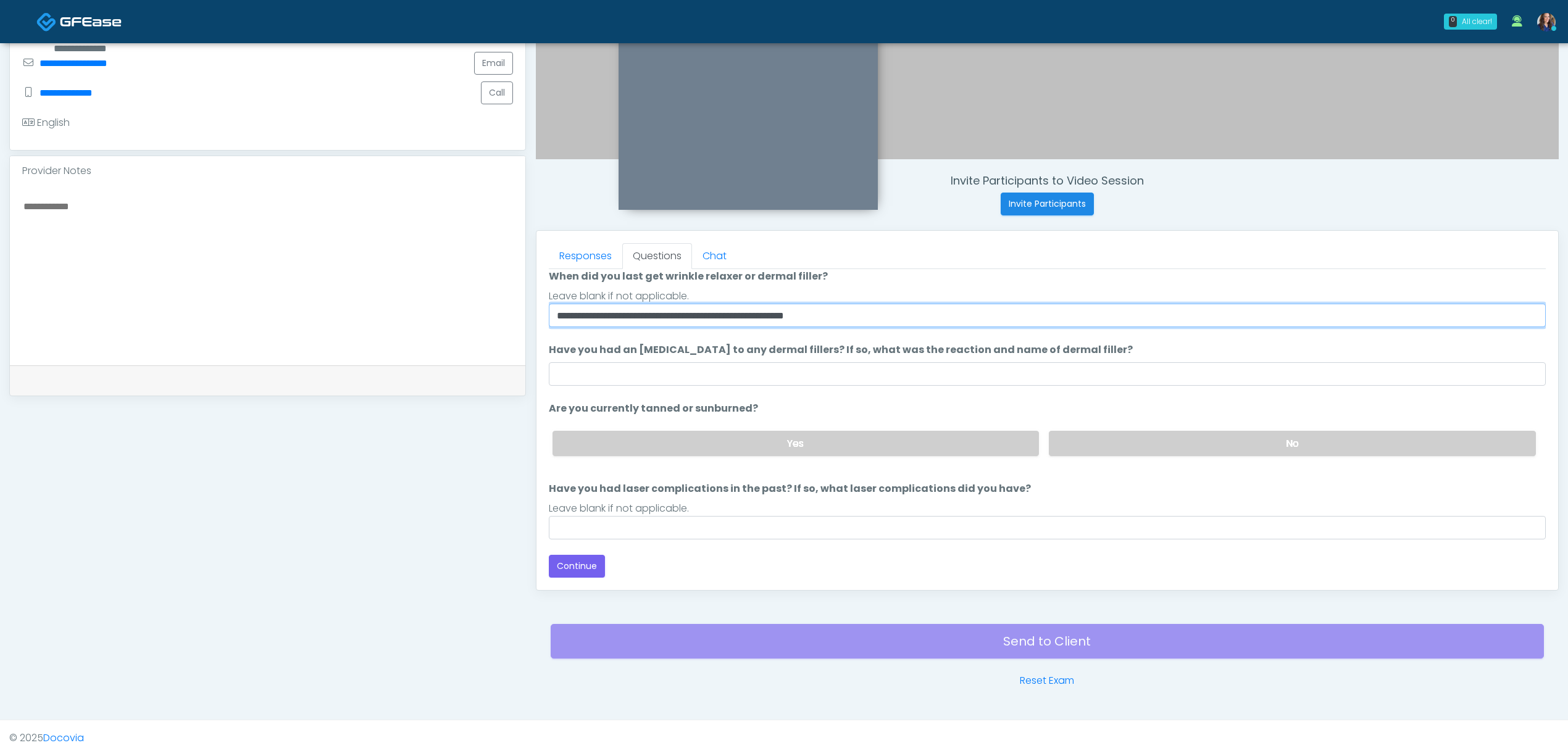
click at [890, 316] on input "**********" at bounding box center [1047, 315] width 997 height 24
type input "**********"
click at [1145, 434] on label "No" at bounding box center [1293, 444] width 487 height 26
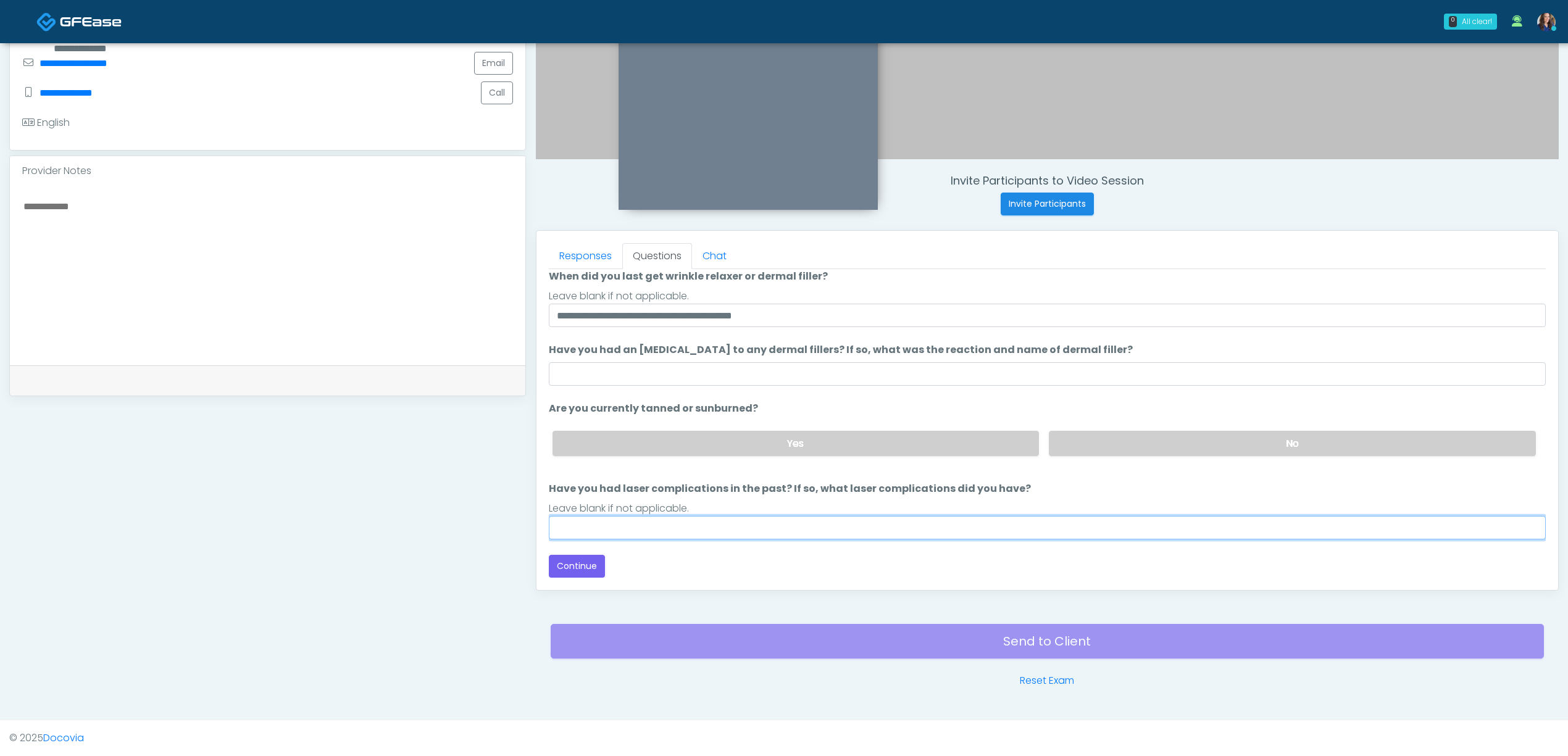
click at [860, 523] on input "Have you had laser complications in the past? If so, what laser complications d…" at bounding box center [1047, 527] width 997 height 24
type input "**********"
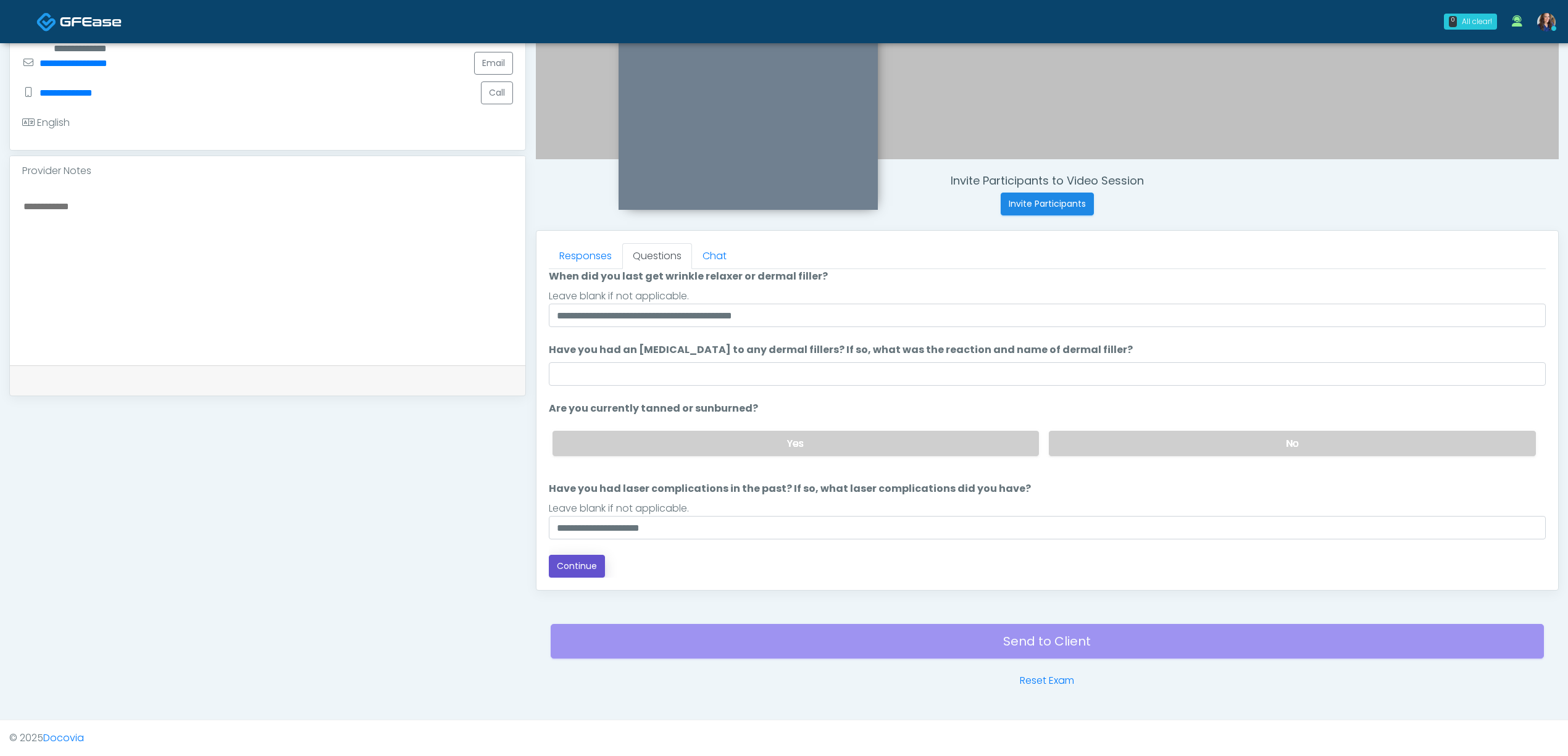
click at [588, 558] on button "Continue" at bounding box center [577, 566] width 56 height 23
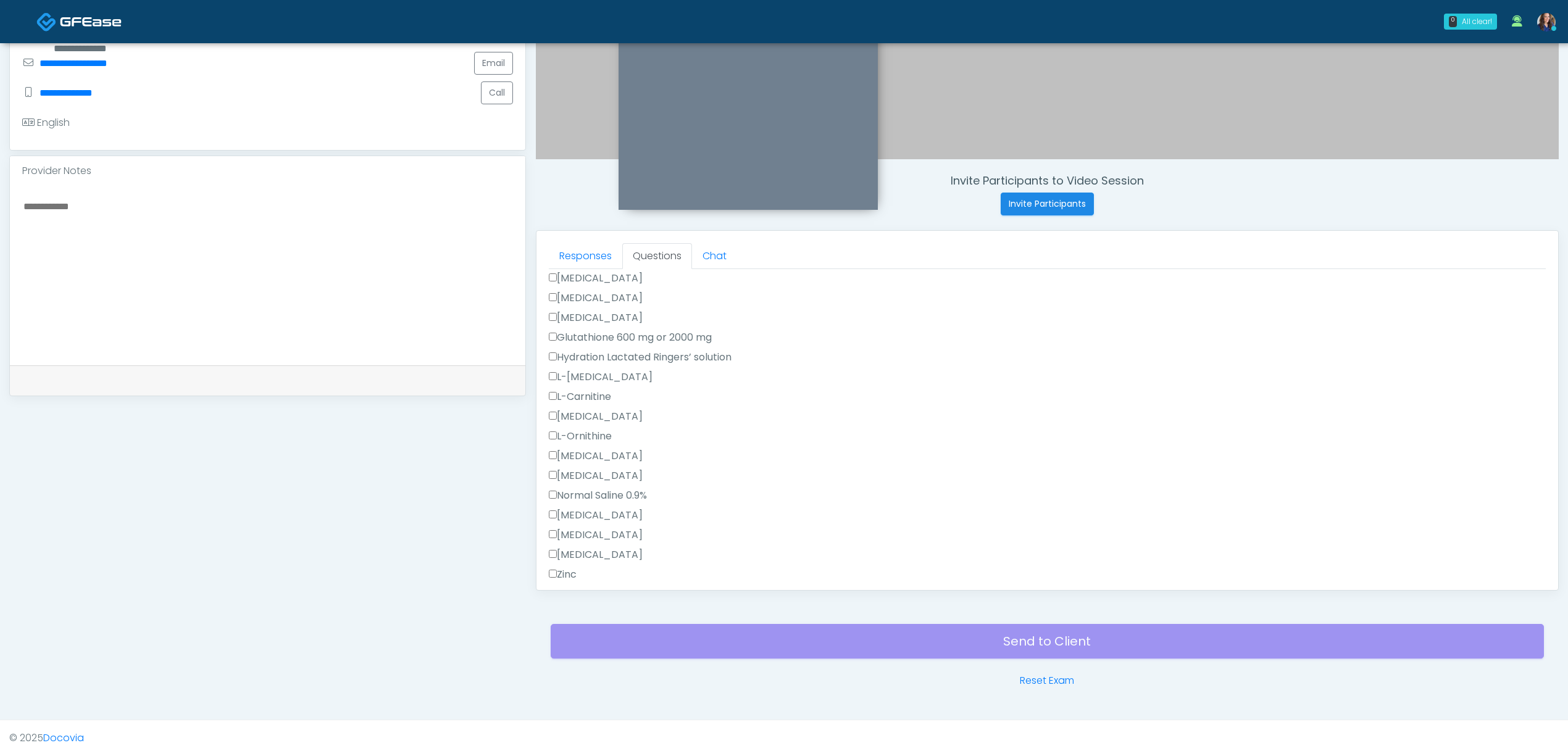
scroll to position [266, 0]
click at [607, 539] on label "All of the above" at bounding box center [591, 540] width 84 height 15
click at [603, 520] on label "[MEDICAL_DATA]" at bounding box center [596, 526] width 94 height 15
click at [578, 563] on button "Continue" at bounding box center [577, 566] width 56 height 23
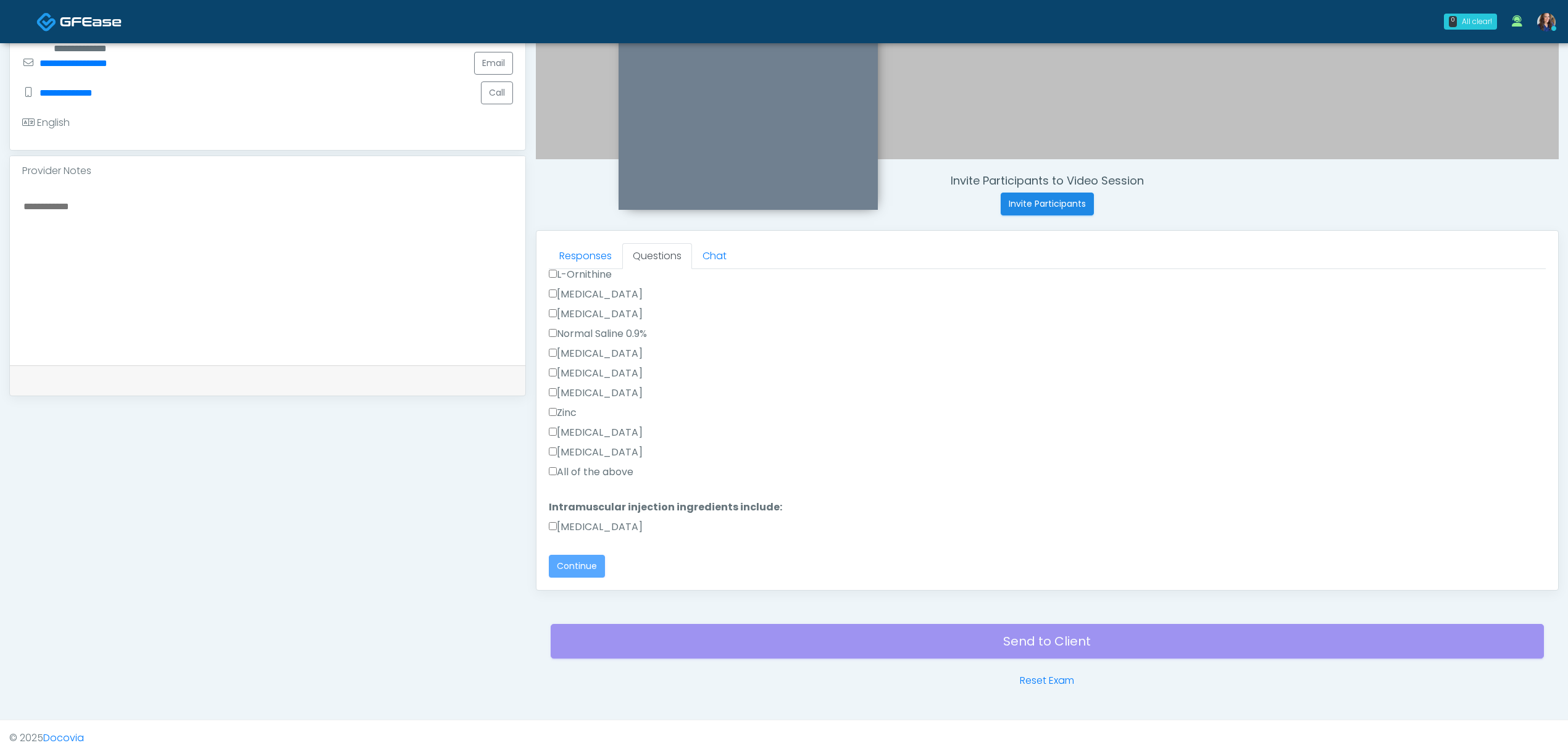
scroll to position [0, 0]
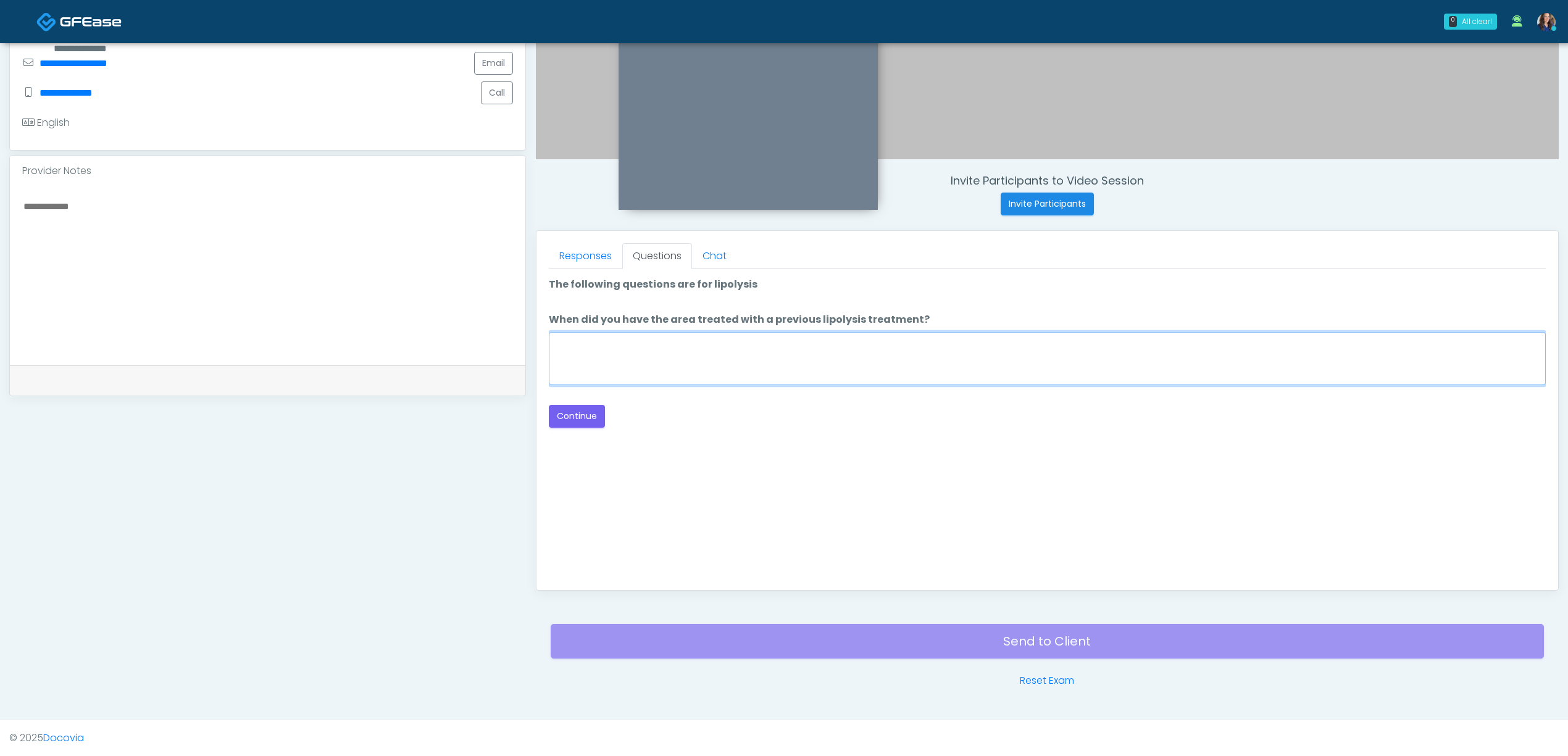
click at [772, 343] on textarea "When did you have the area treated with a previous lipolysis treatment?" at bounding box center [1047, 358] width 997 height 53
type textarea "**"
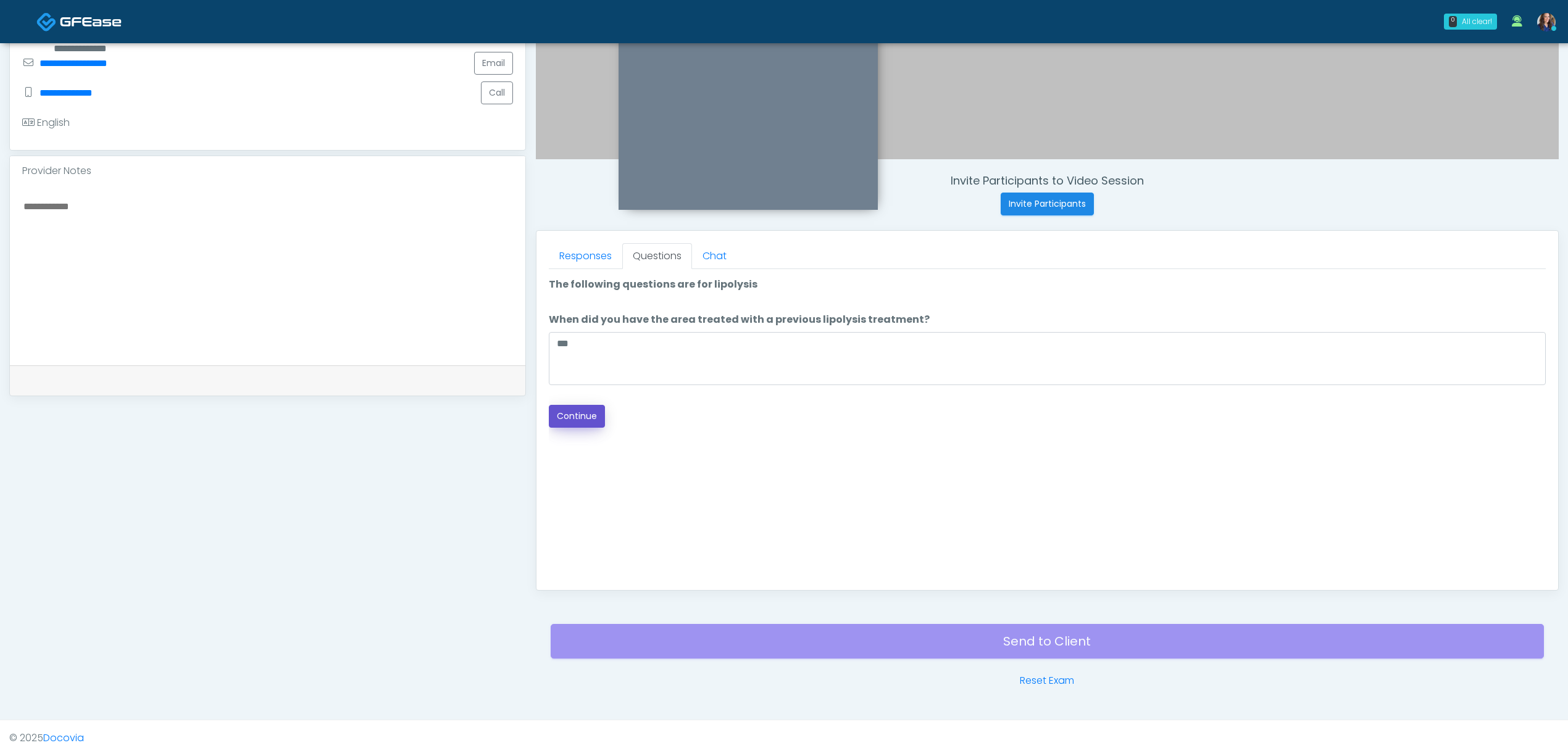
click at [597, 415] on button "Continue" at bounding box center [577, 415] width 56 height 23
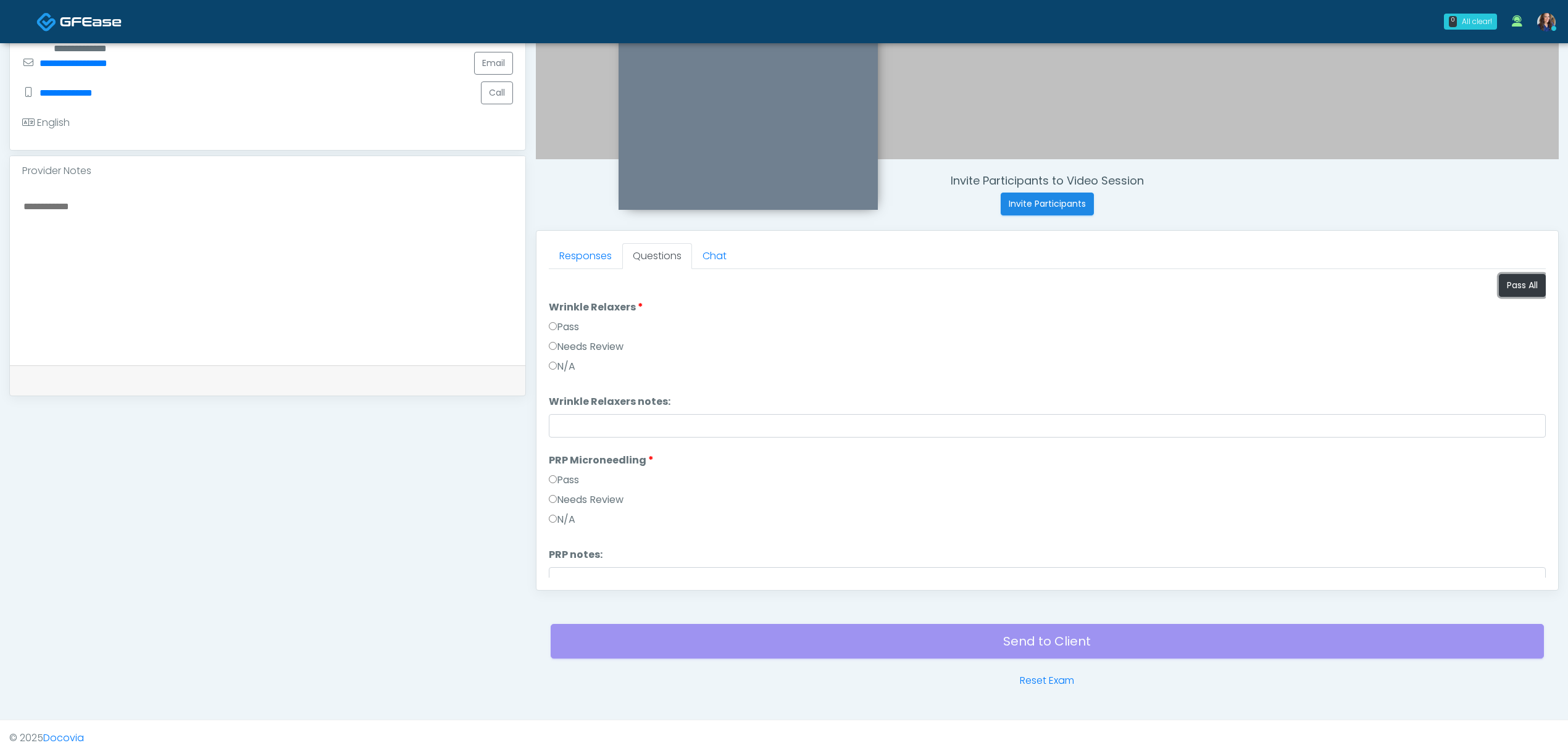
drag, startPoint x: 1520, startPoint y: 285, endPoint x: 1465, endPoint y: 297, distance: 56.3
click at [1518, 285] on button "Pass All" at bounding box center [1523, 285] width 47 height 23
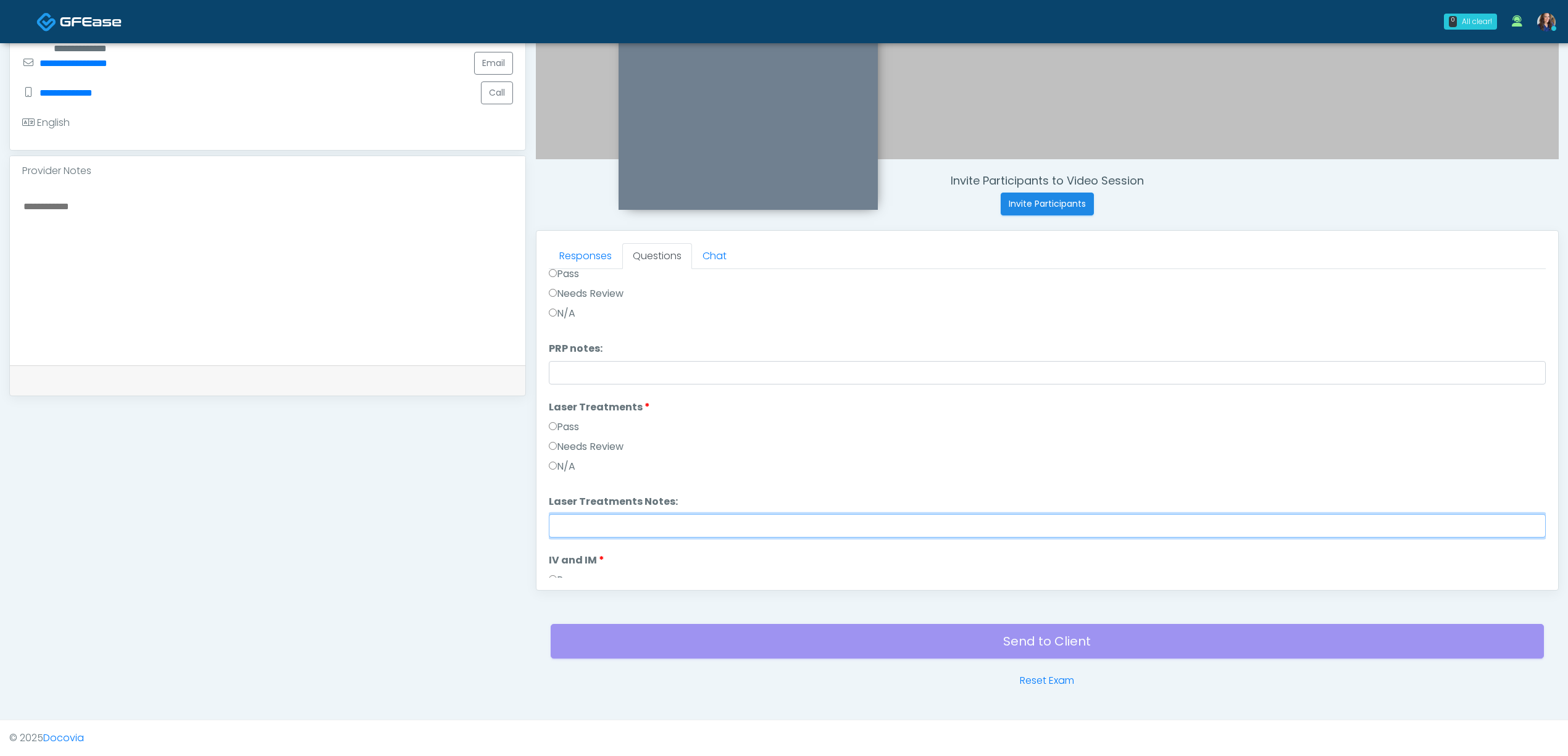
click at [665, 519] on input "Laser Treatments Notes:" at bounding box center [1047, 526] width 997 height 24
click at [311, 201] on textarea at bounding box center [268, 273] width 491 height 150
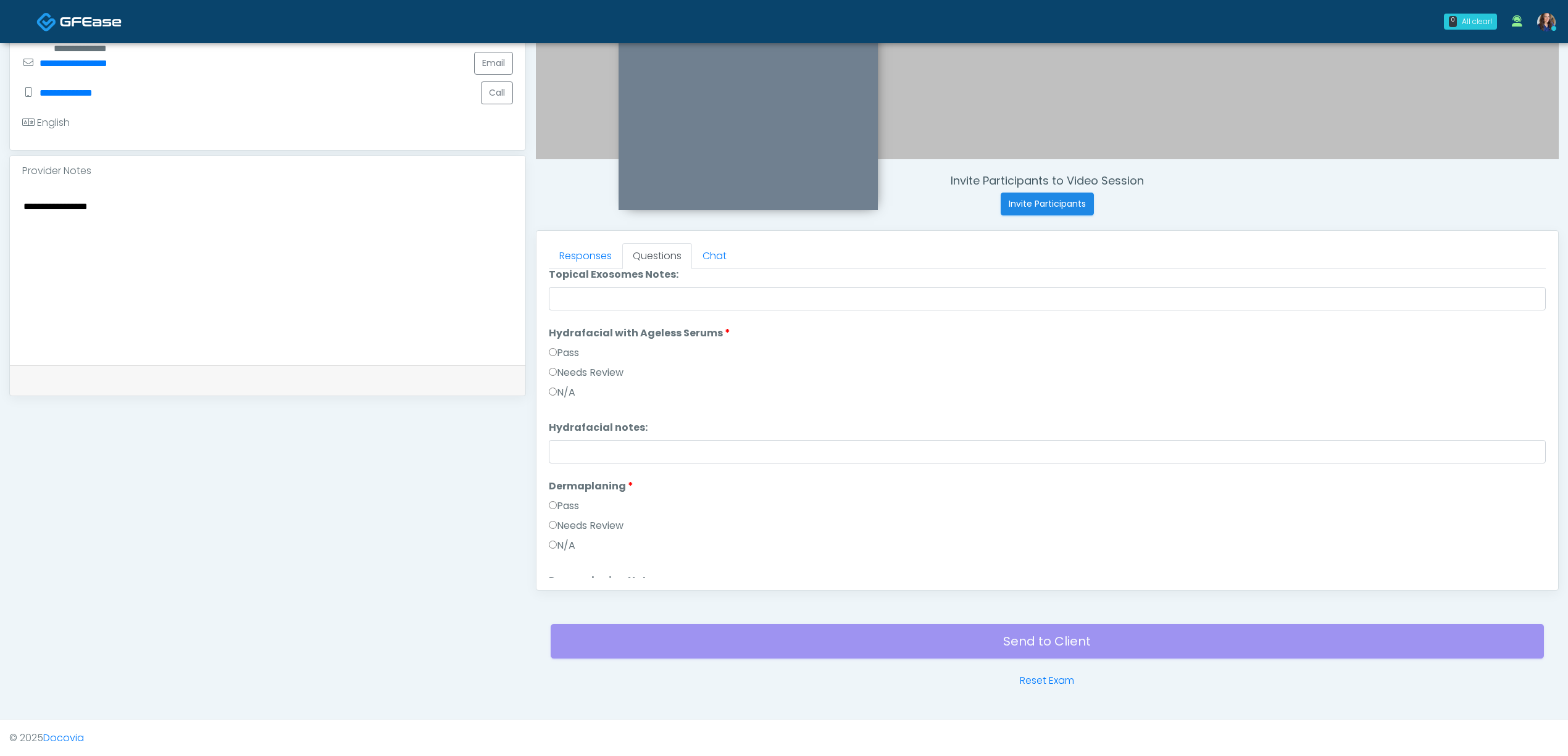
scroll to position [1276, 0]
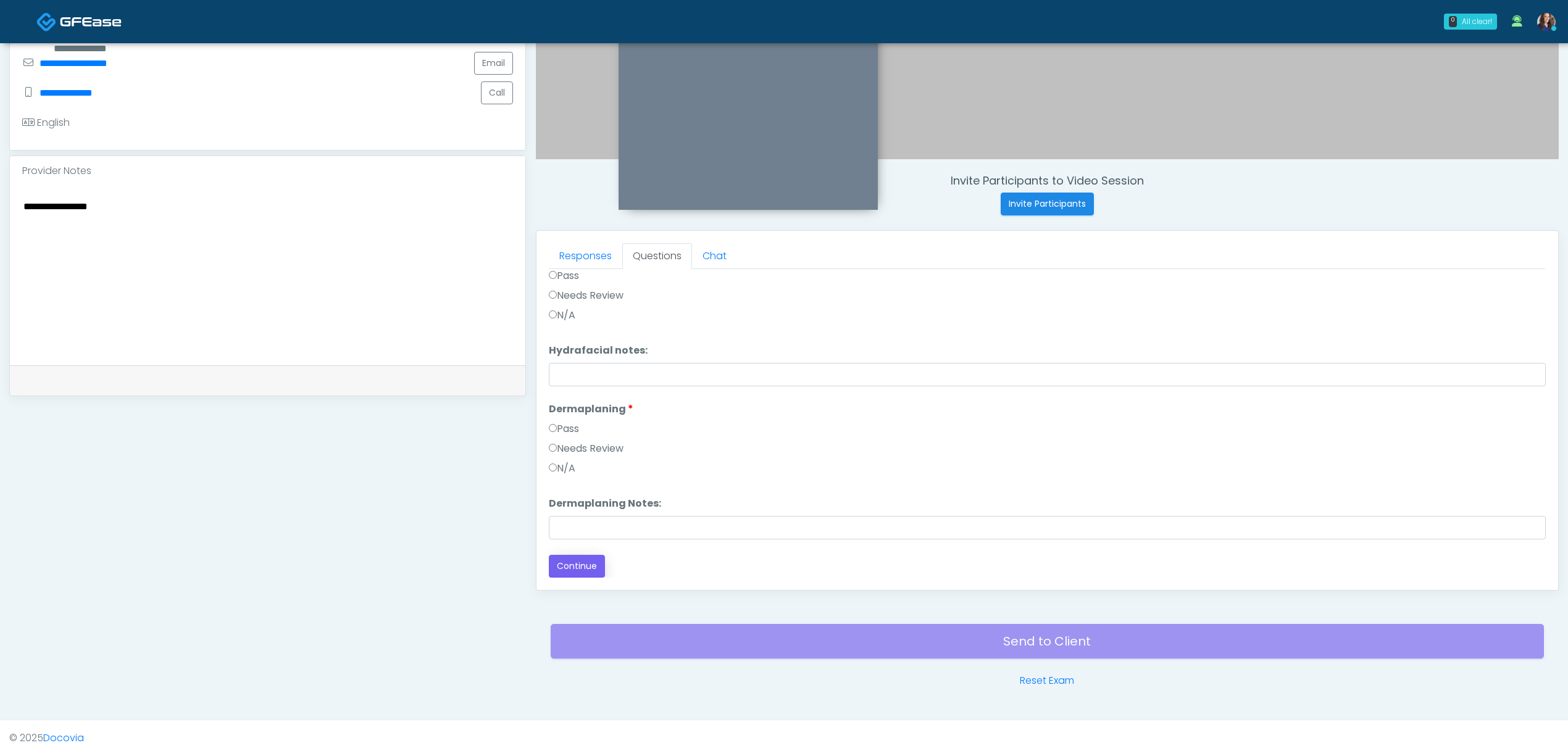
type textarea "**********"
click at [590, 567] on button "Continue" at bounding box center [577, 566] width 56 height 23
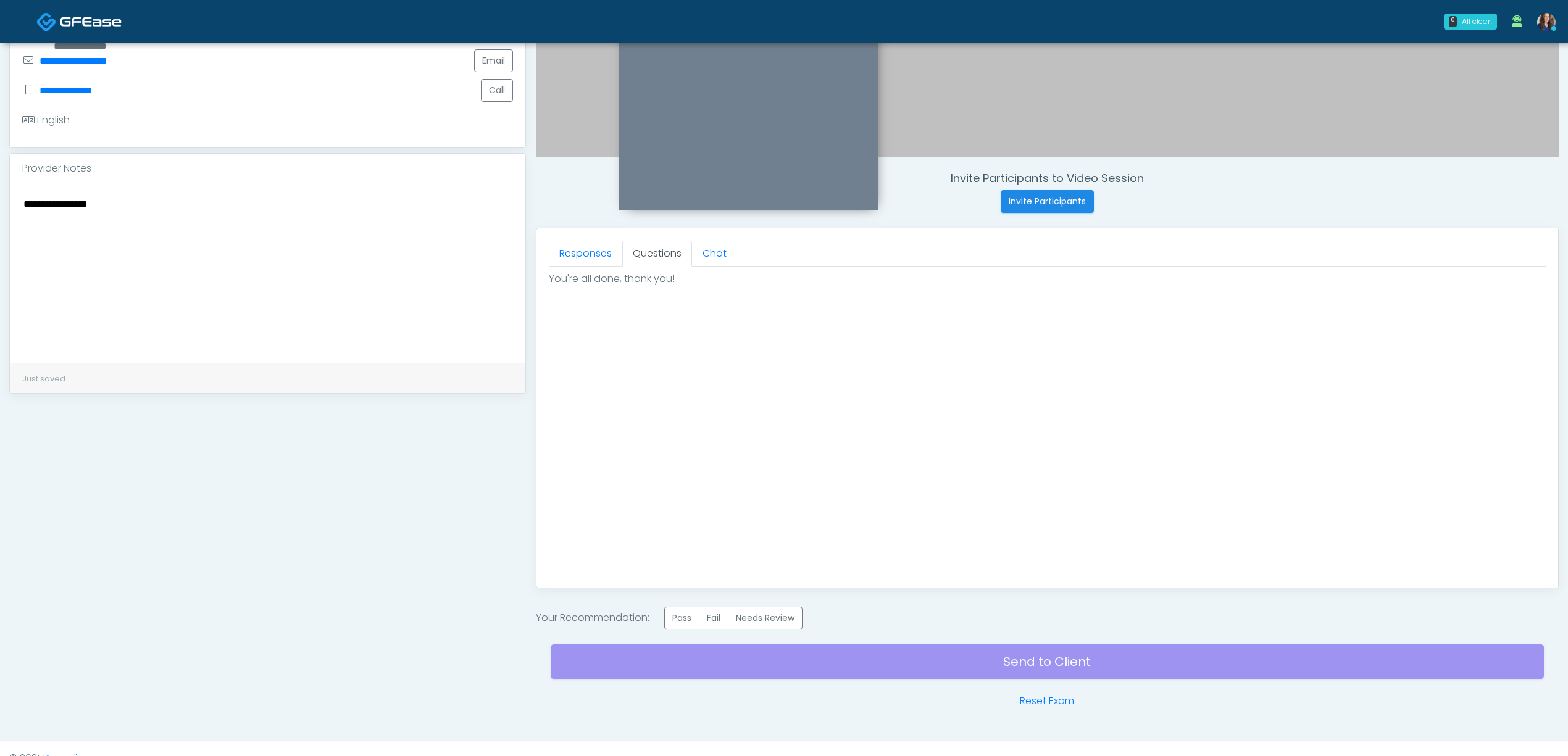
scroll to position [0, 0]
click at [681, 621] on label "Pass" at bounding box center [682, 618] width 35 height 23
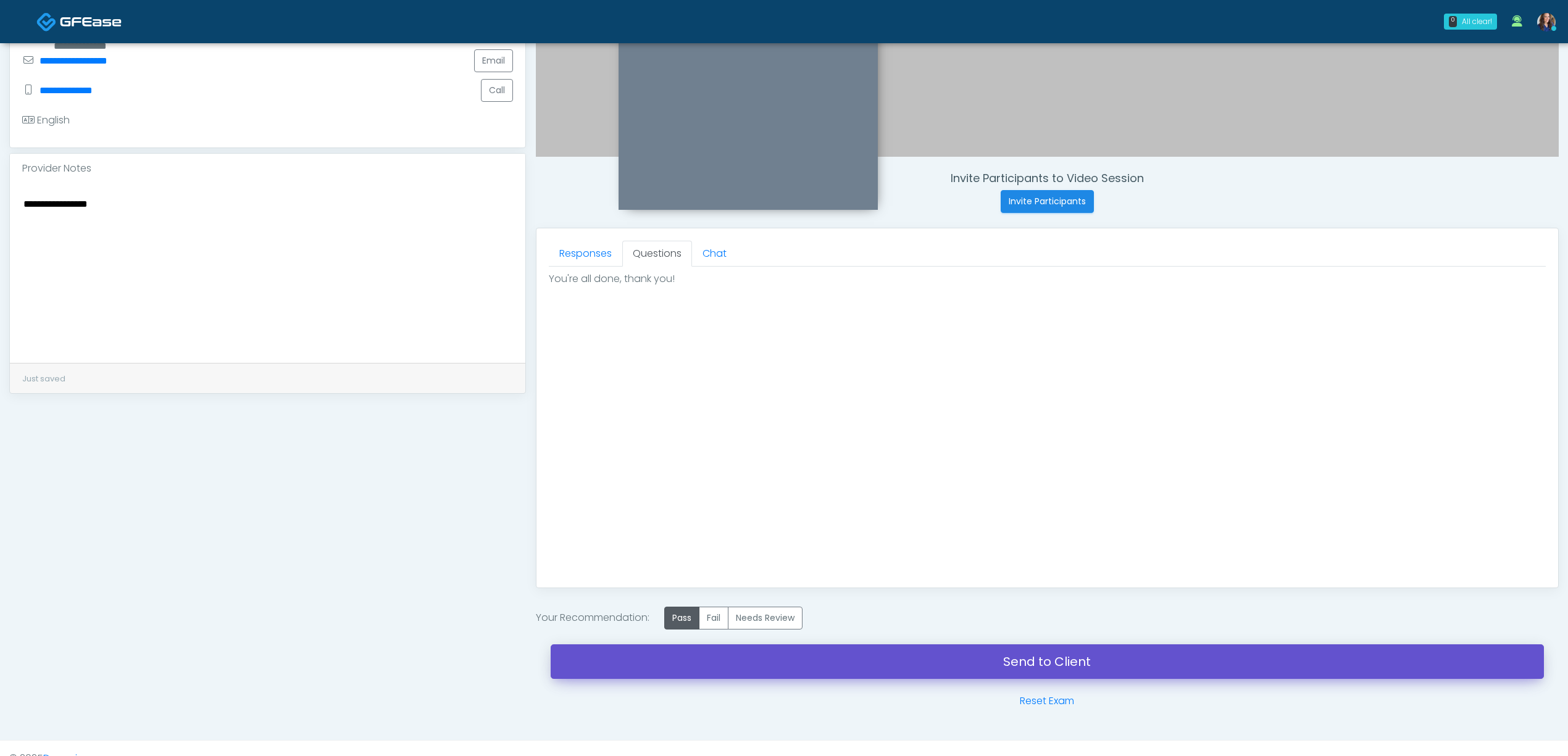
drag, startPoint x: 847, startPoint y: 668, endPoint x: 877, endPoint y: 115, distance: 553.8
click at [848, 668] on link "Send to Client" at bounding box center [1047, 661] width 993 height 34
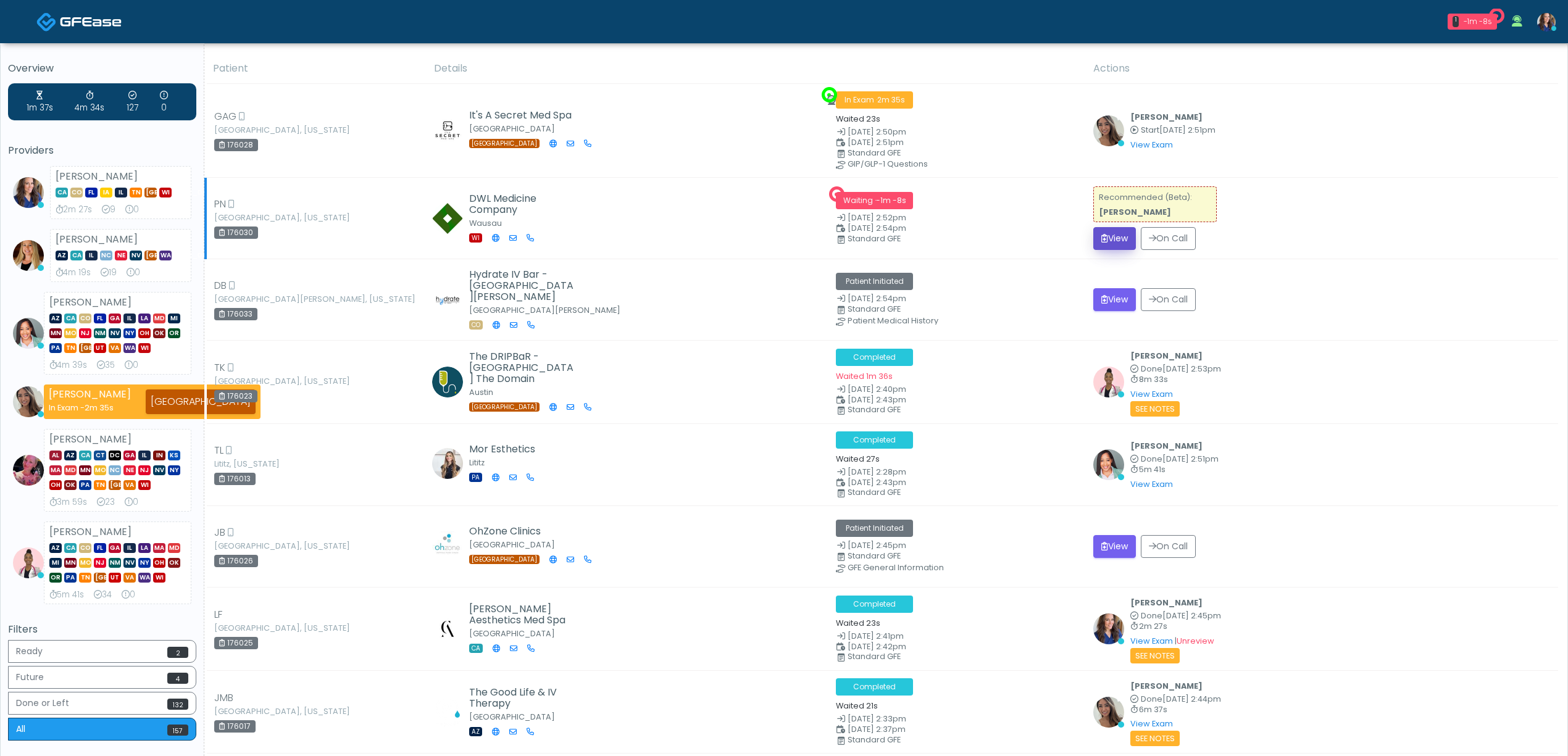
click at [1126, 240] on button "View" at bounding box center [1114, 238] width 42 height 23
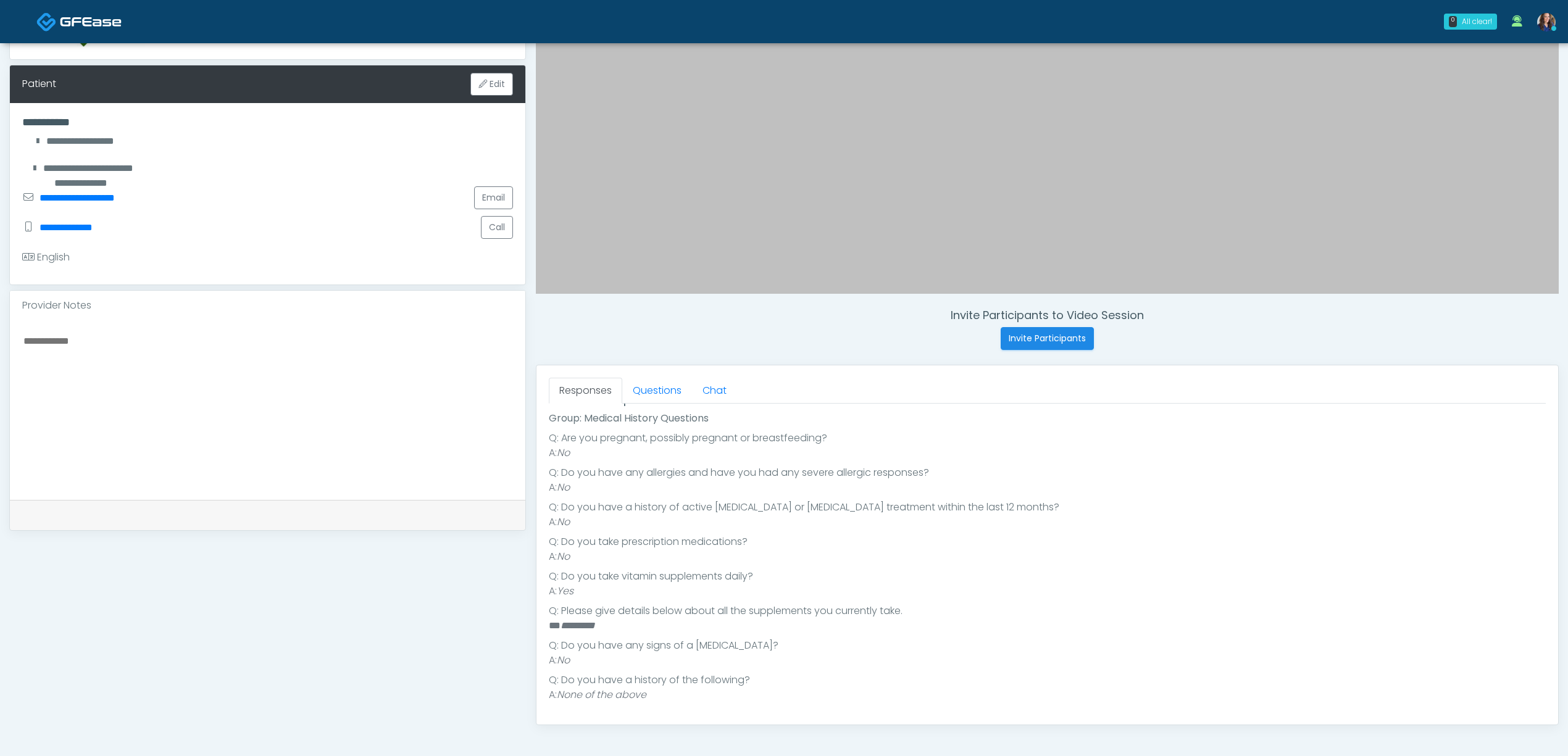
scroll to position [246, 0]
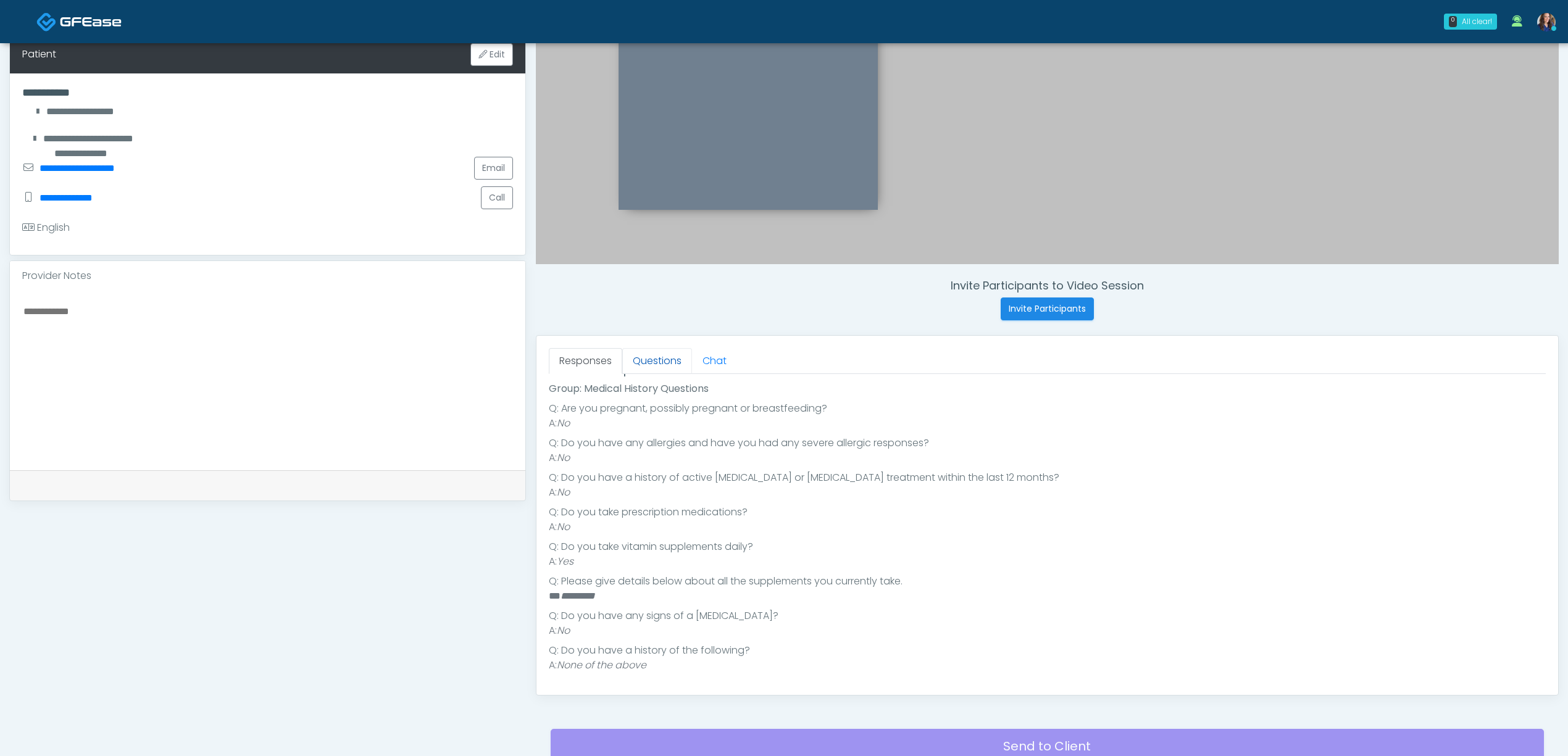
click at [667, 369] on link "Questions" at bounding box center [656, 360] width 70 height 26
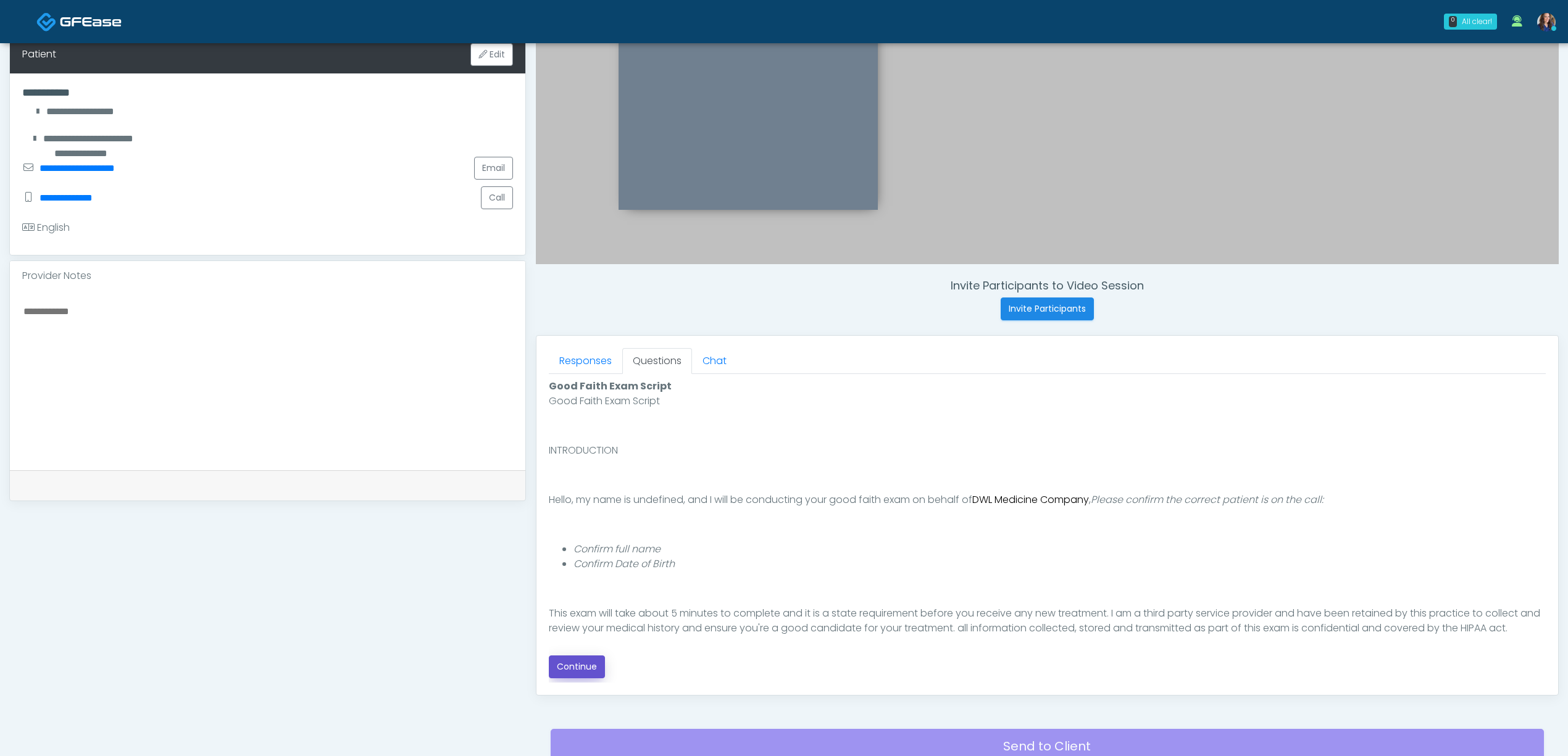
click at [581, 670] on button "Continue" at bounding box center [577, 666] width 56 height 23
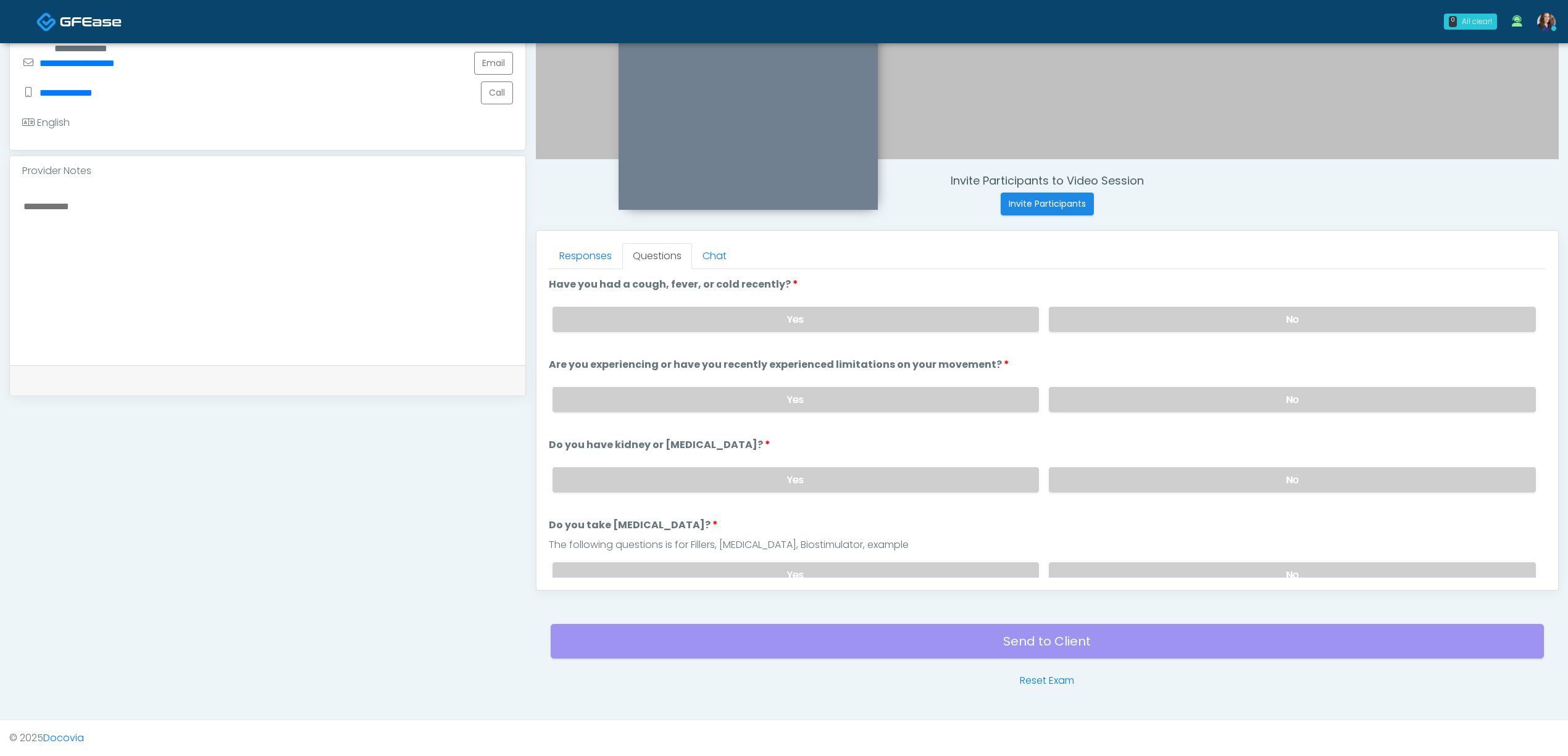
drag, startPoint x: 1233, startPoint y: 326, endPoint x: 1237, endPoint y: 351, distance: 25.3
click at [1232, 326] on label "No" at bounding box center [1293, 319] width 487 height 26
drag, startPoint x: 1227, startPoint y: 396, endPoint x: 1231, endPoint y: 406, distance: 10.8
click at [1228, 396] on label "No" at bounding box center [1293, 400] width 487 height 26
click at [1233, 479] on label "No" at bounding box center [1293, 480] width 487 height 26
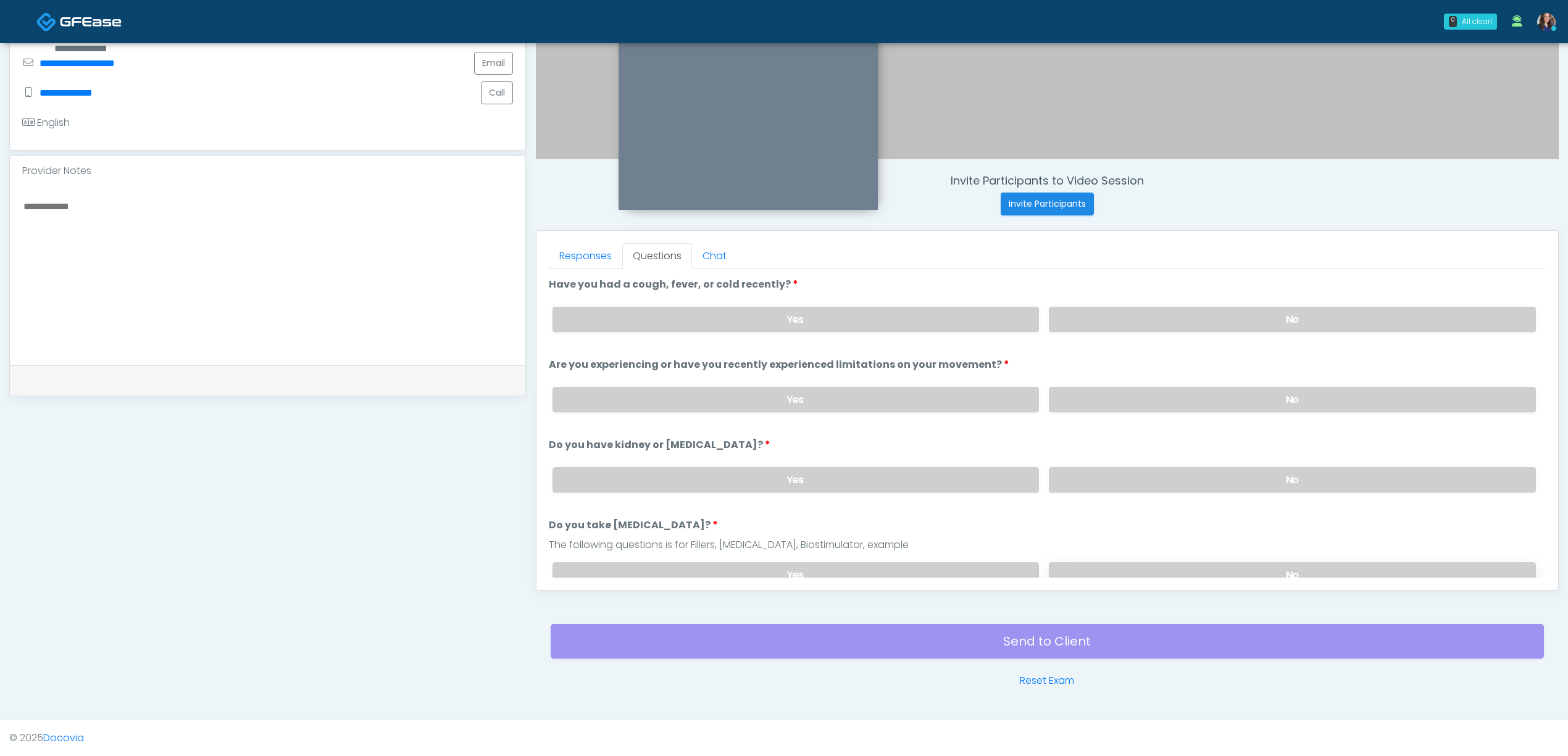
click at [1206, 568] on label "No" at bounding box center [1293, 575] width 487 height 26
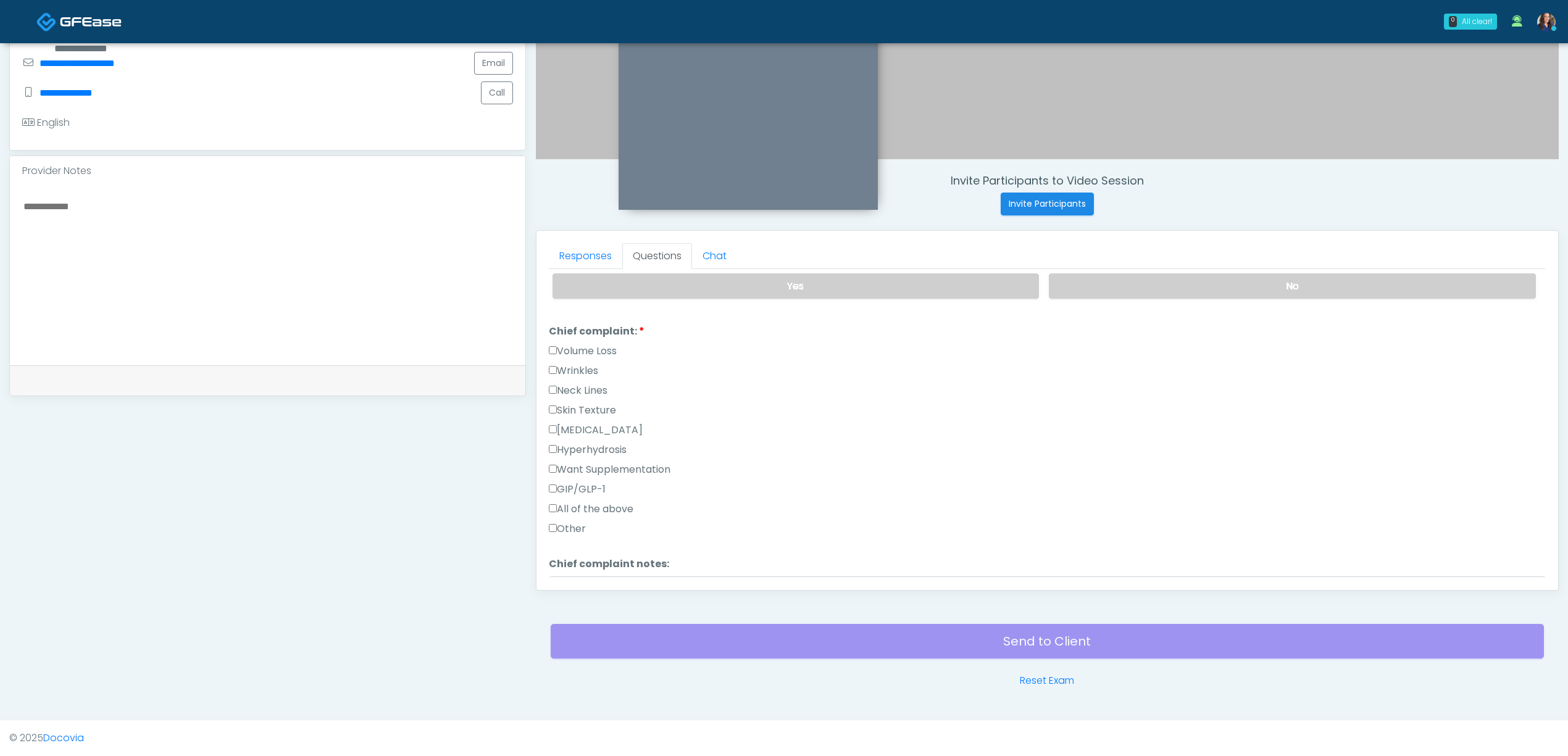
scroll to position [329, 0]
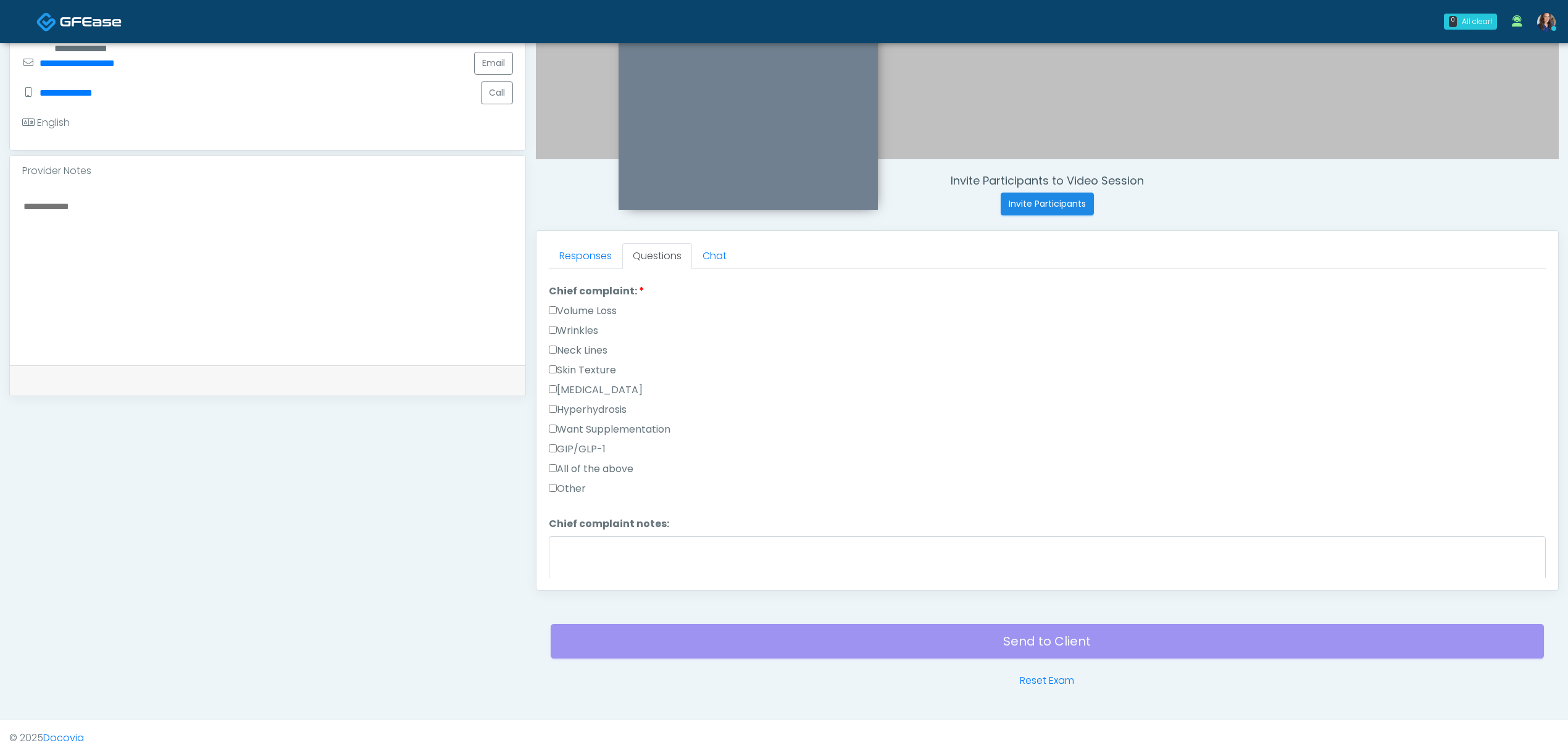
click at [596, 442] on label "GIP/GLP-1" at bounding box center [578, 449] width 57 height 15
click at [573, 425] on label "[MEDICAL_DATA]" at bounding box center [596, 428] width 94 height 15
click at [619, 442] on label "[MEDICAL_DATA]" at bounding box center [596, 441] width 94 height 15
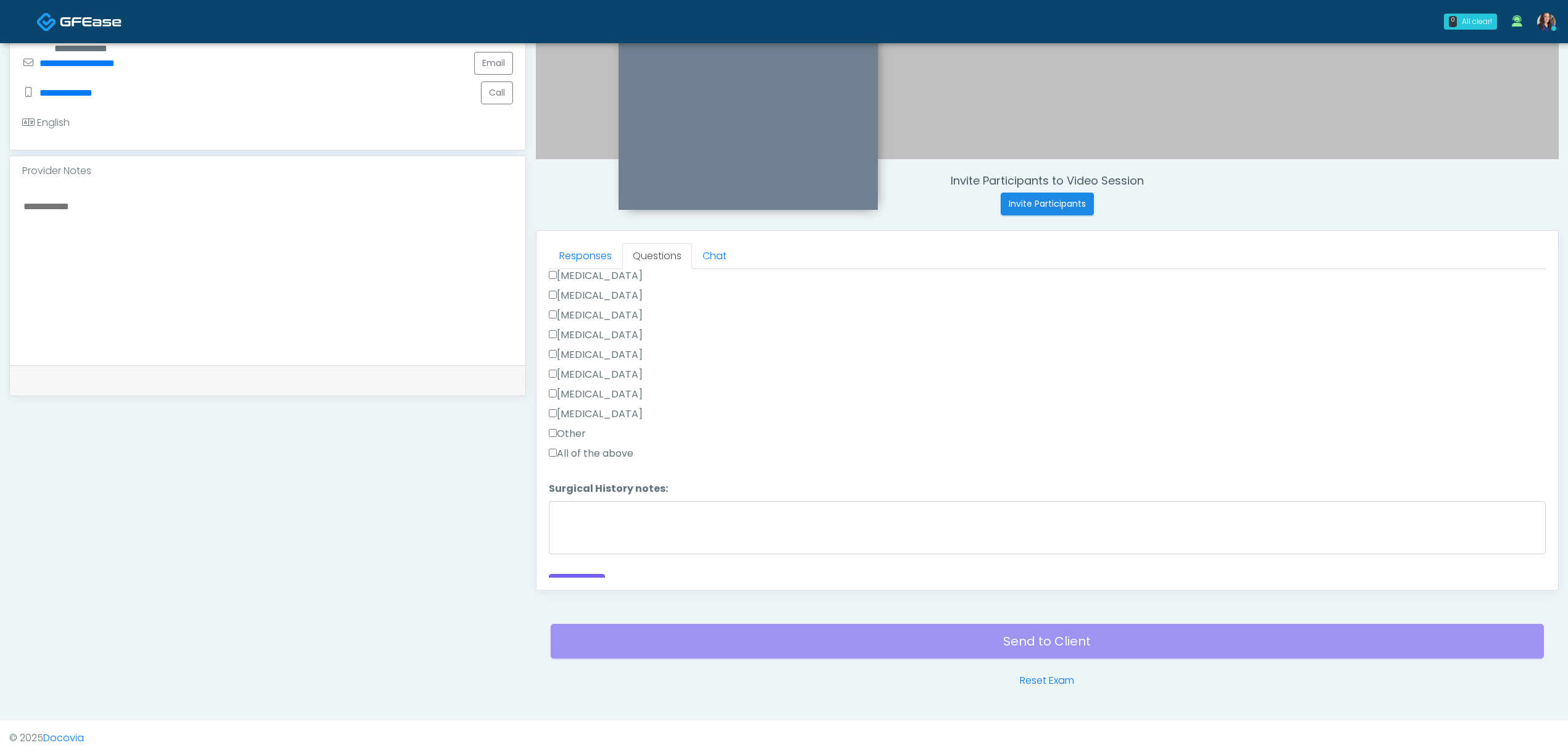
scroll to position [787, 0]
click at [588, 561] on button "Continue" at bounding box center [577, 566] width 56 height 23
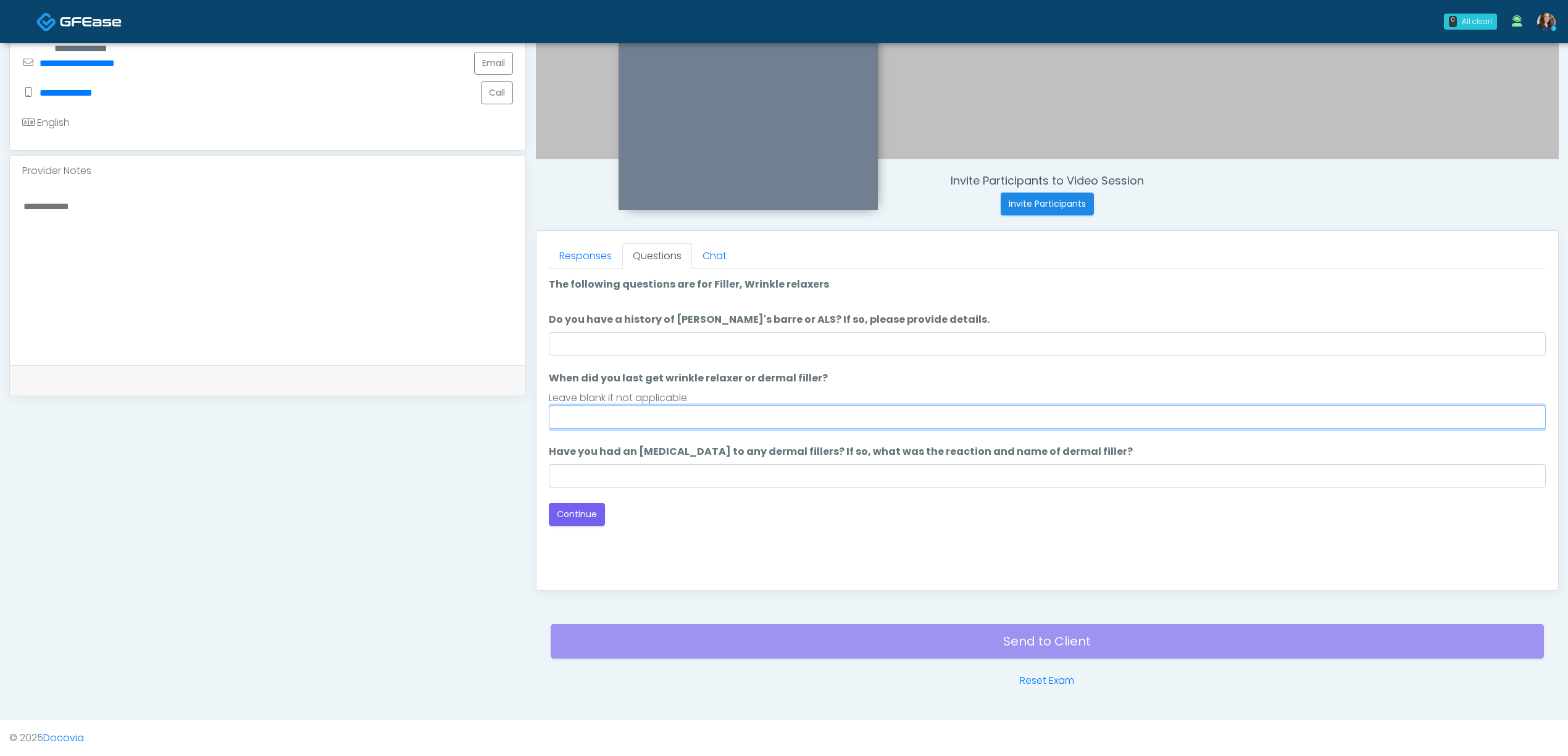
click at [601, 421] on input "When did you last get wrinkle relaxer or dermal filler?" at bounding box center [1047, 417] width 997 height 24
type input "**"
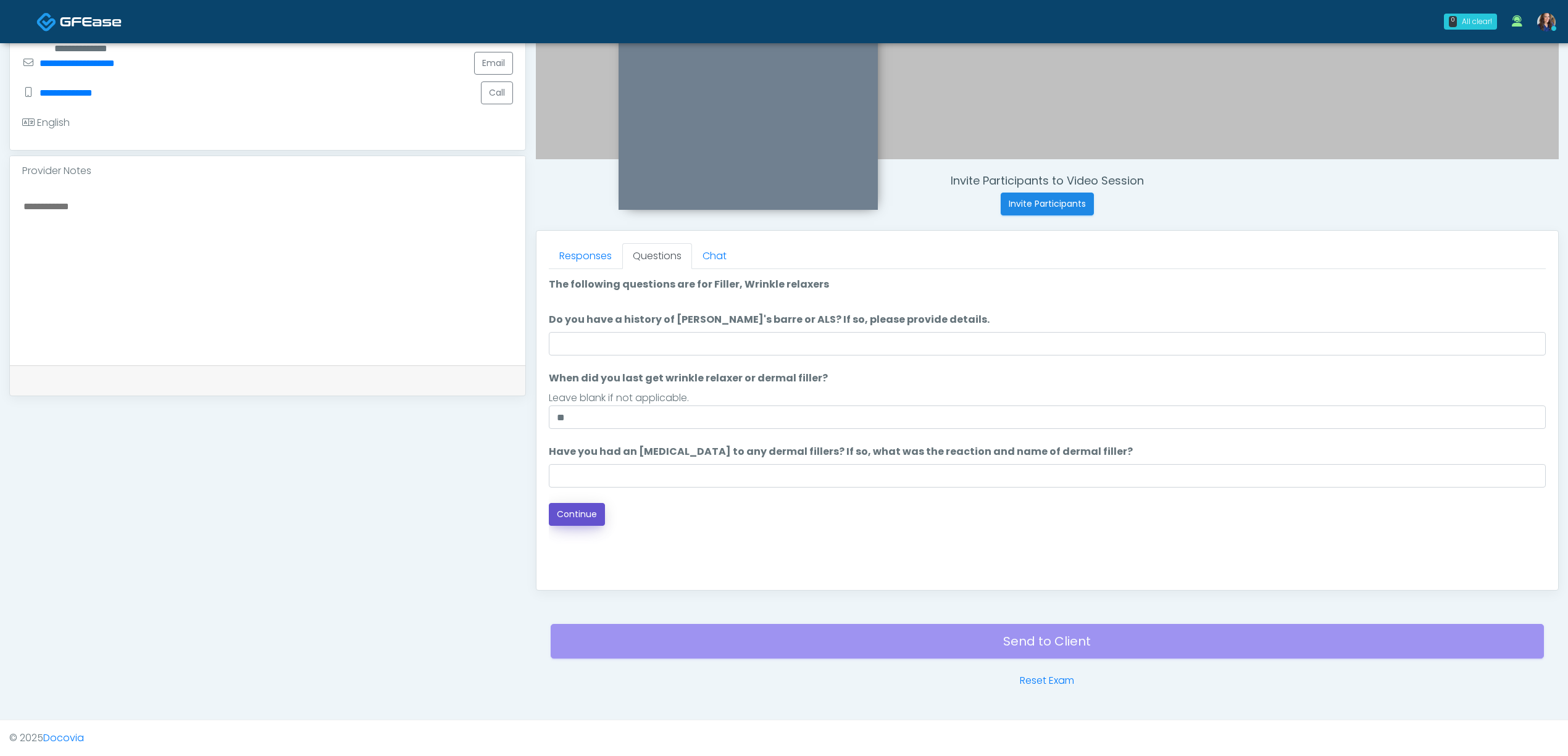
click at [592, 509] on button "Continue" at bounding box center [577, 513] width 56 height 23
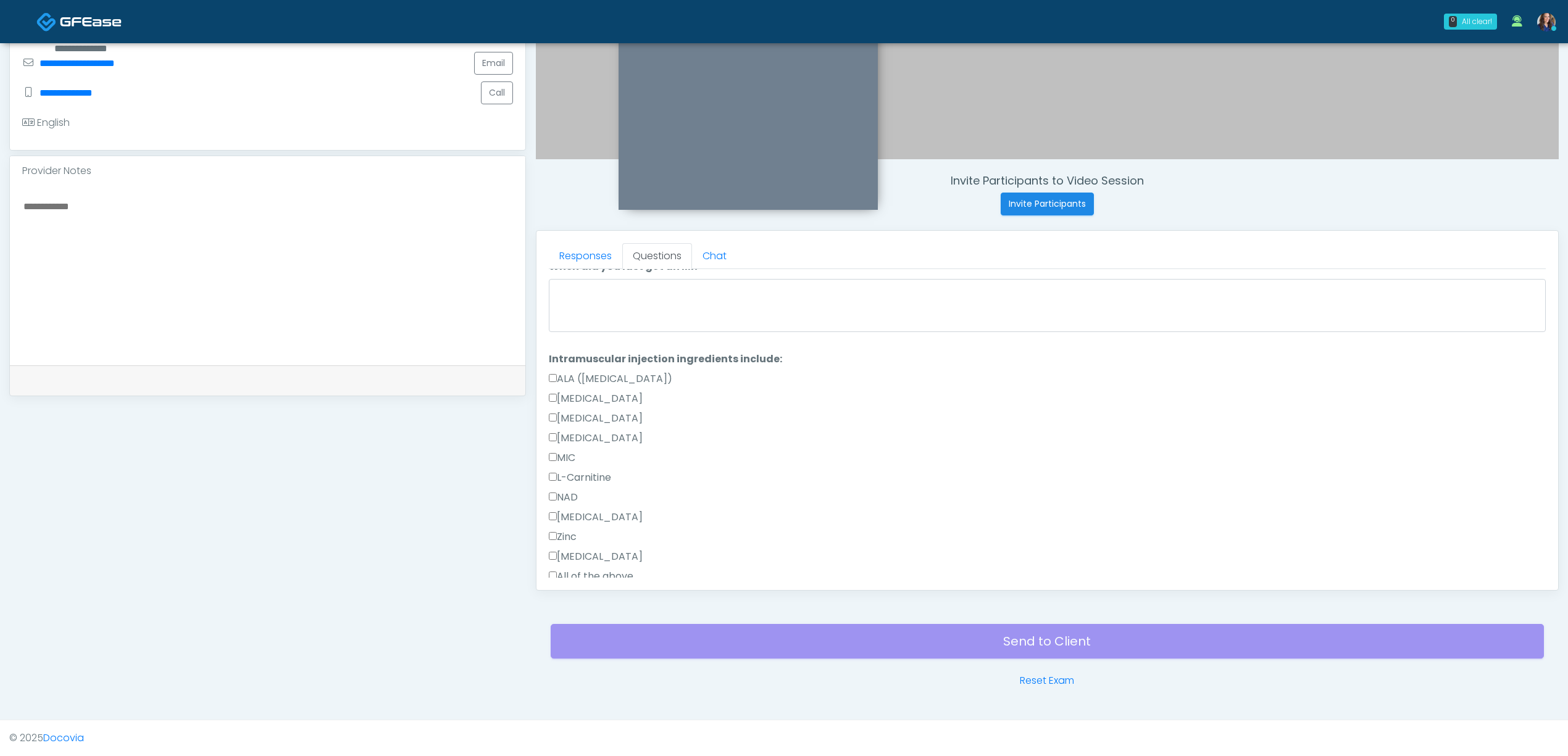
scroll to position [102, 0]
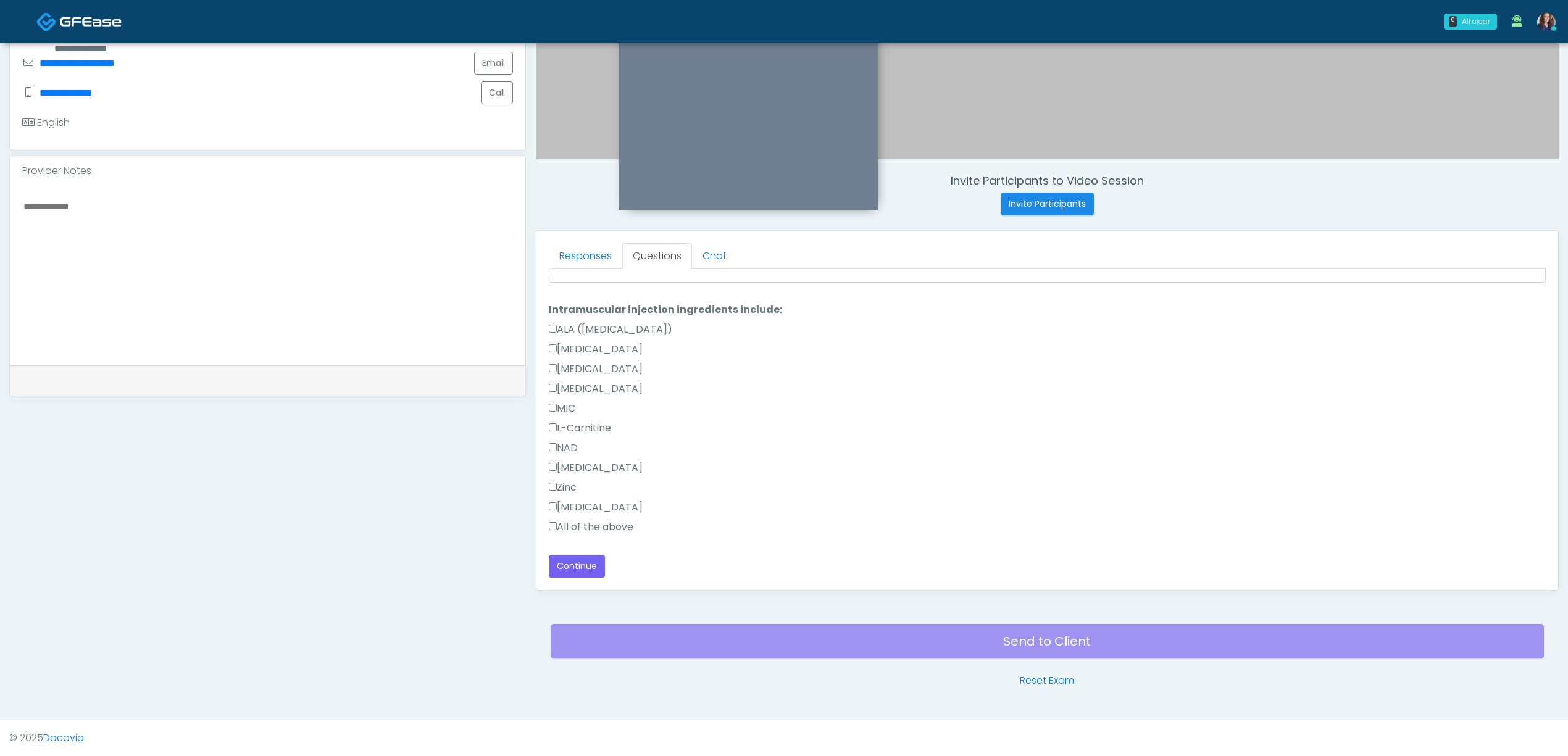
click at [580, 528] on label "All of the above" at bounding box center [591, 526] width 84 height 15
drag, startPoint x: 583, startPoint y: 567, endPoint x: 601, endPoint y: 566, distance: 18.0
click at [584, 567] on button "Continue" at bounding box center [577, 566] width 56 height 23
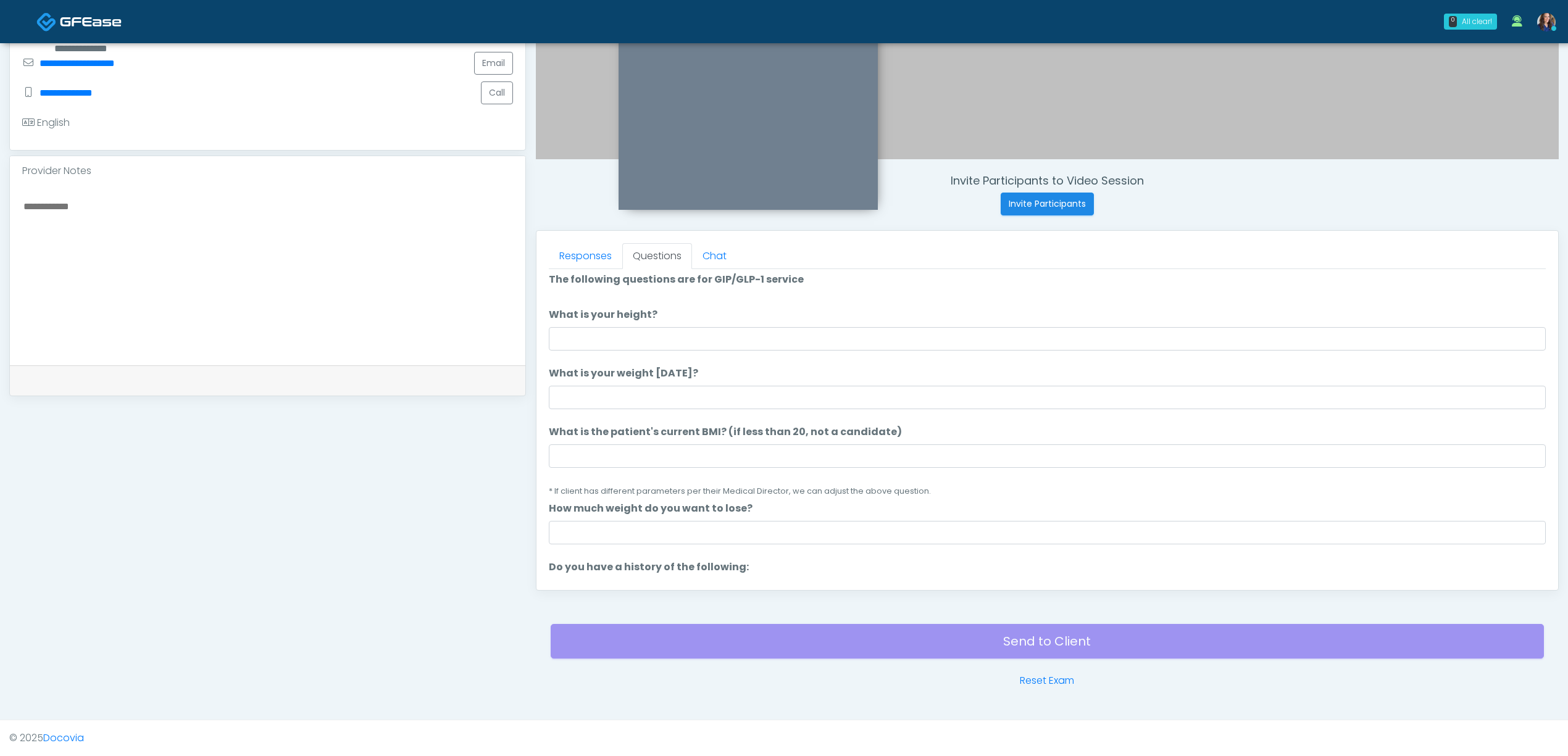
scroll to position [0, 0]
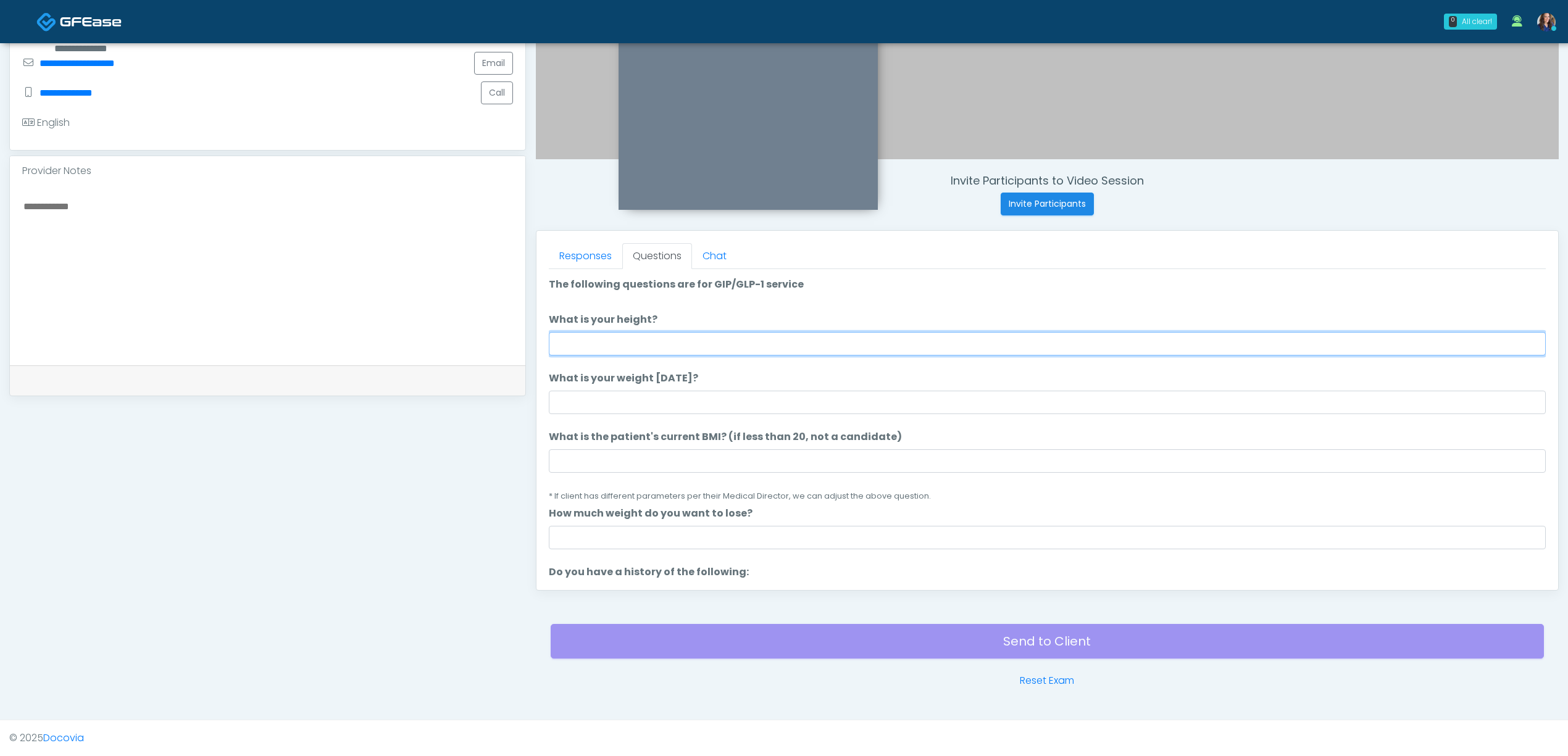
click at [659, 334] on input "What is your height?" at bounding box center [1047, 344] width 997 height 24
type input "*****"
click at [631, 401] on input "What is your weight [DATE]?" at bounding box center [1047, 403] width 997 height 24
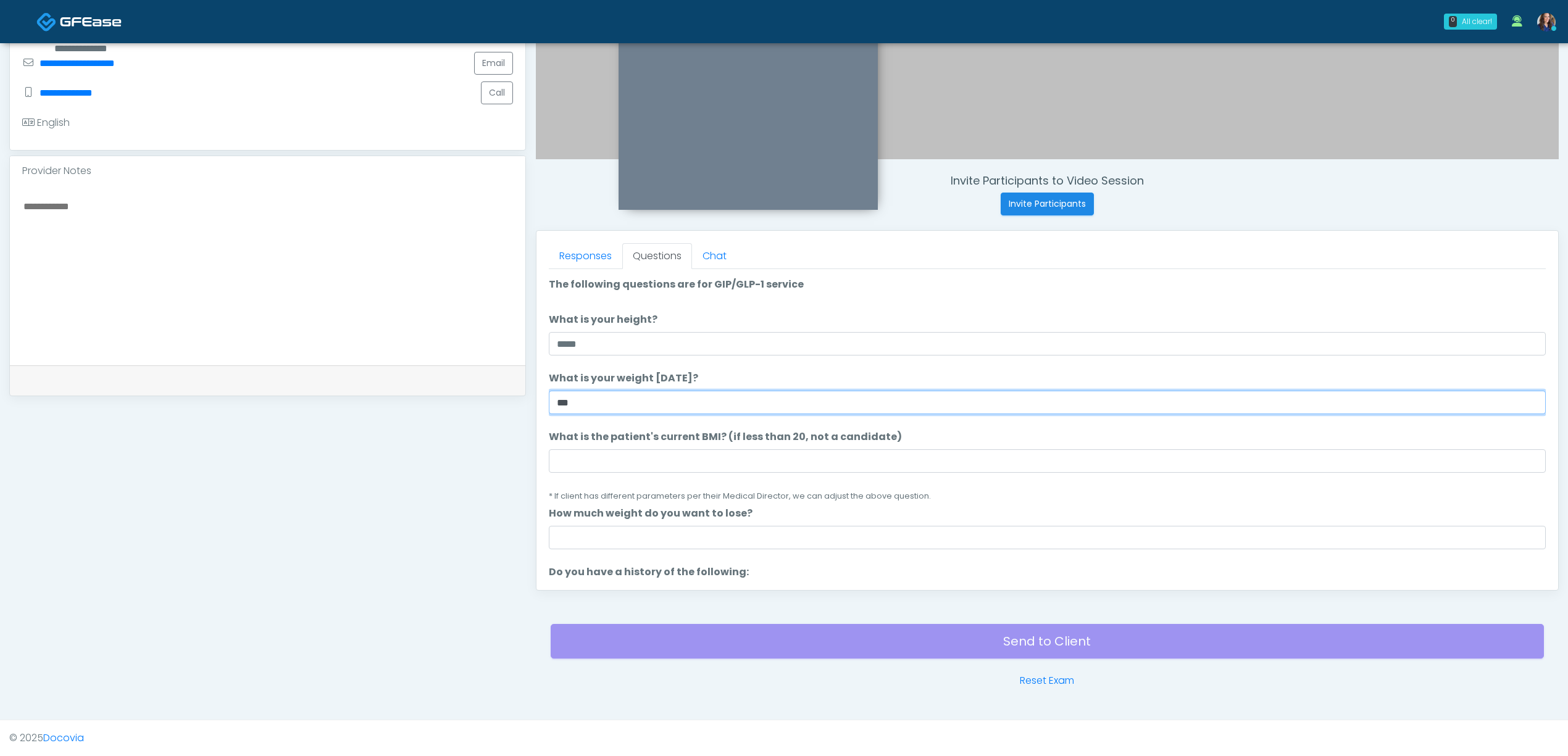
type input "***"
click at [635, 467] on input "What is the patient's current BMI? (if less than 20, not a candidate)" at bounding box center [1047, 461] width 997 height 24
type input "**"
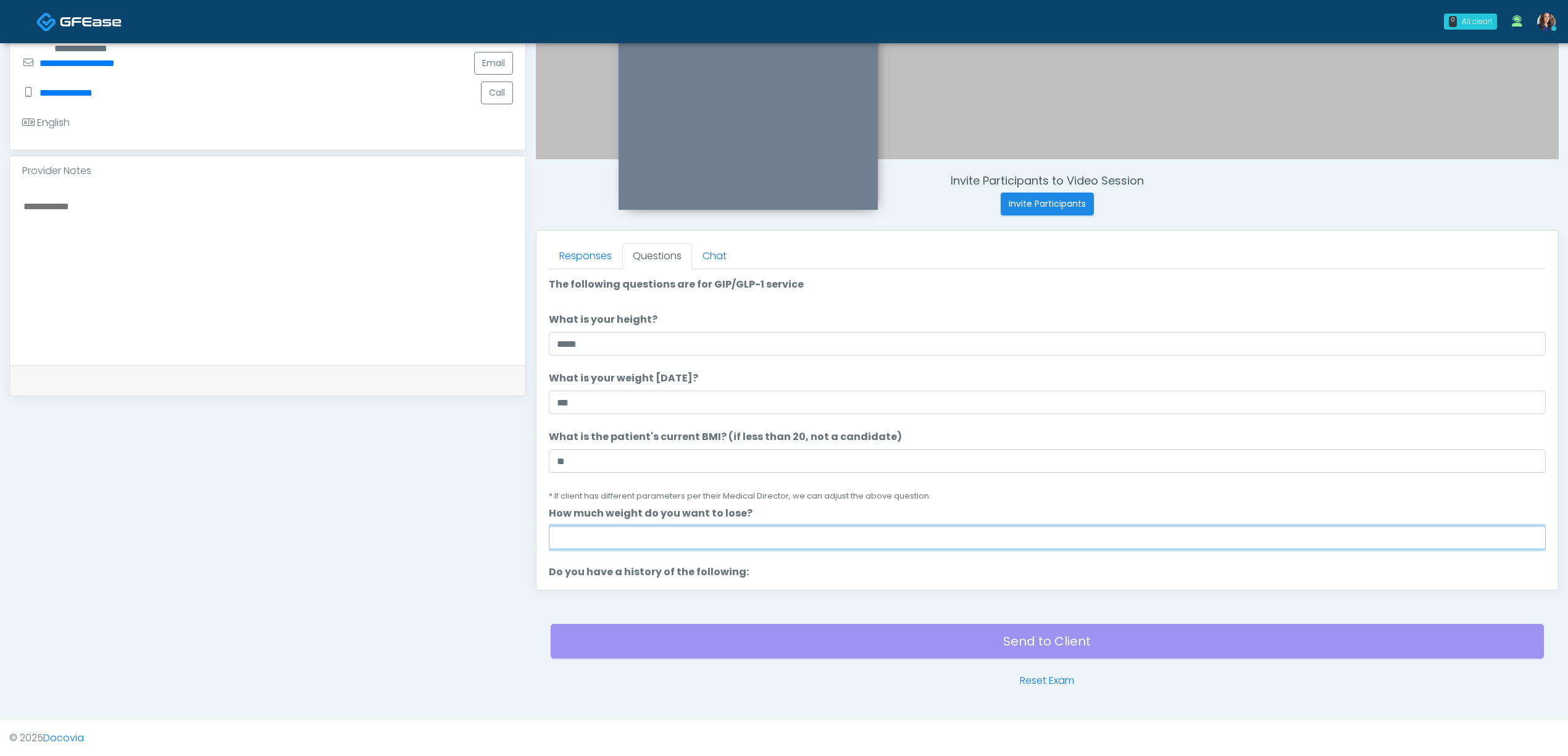
click at [606, 529] on input "How much weight do you want to lose?" at bounding box center [1047, 537] width 997 height 24
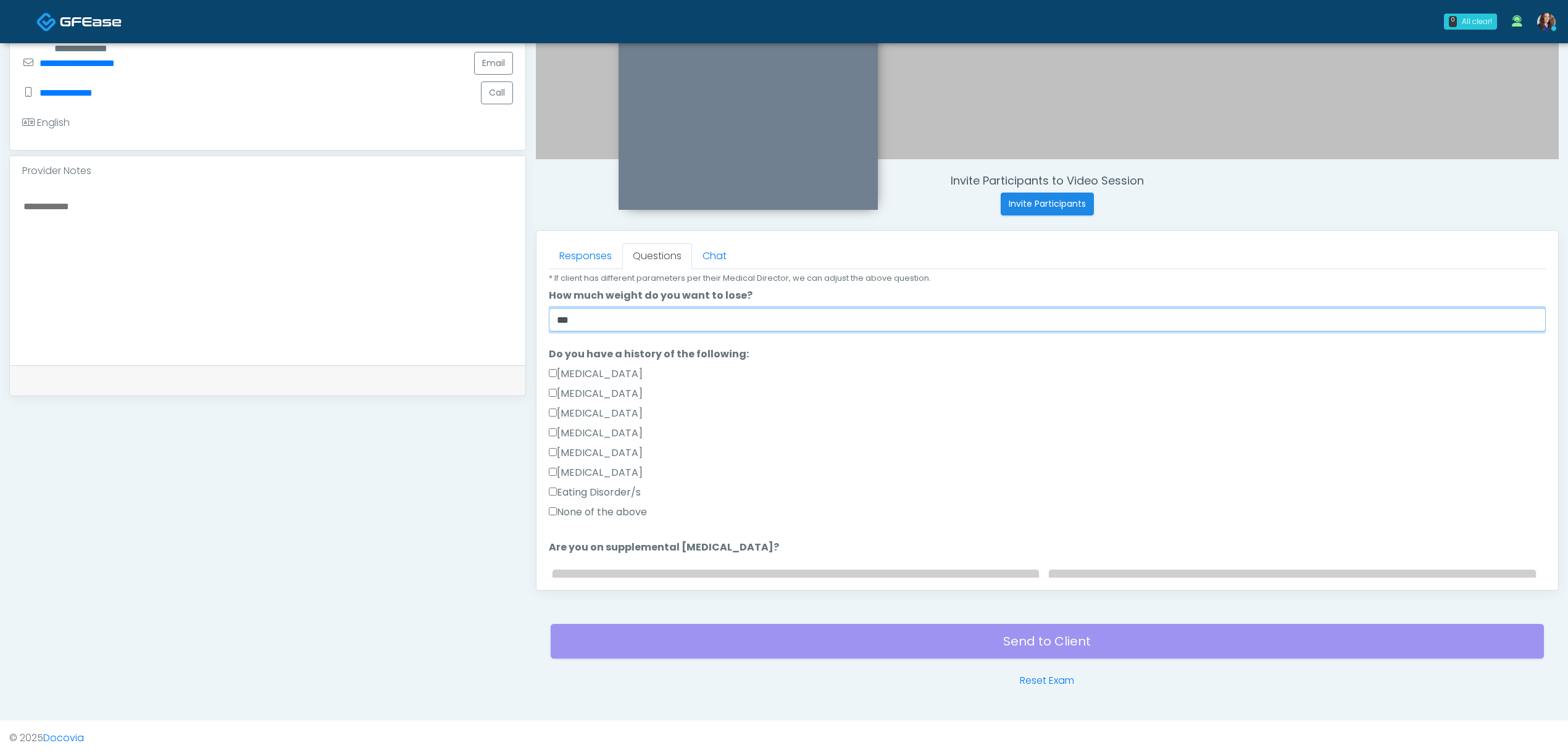
scroll to position [246, 0]
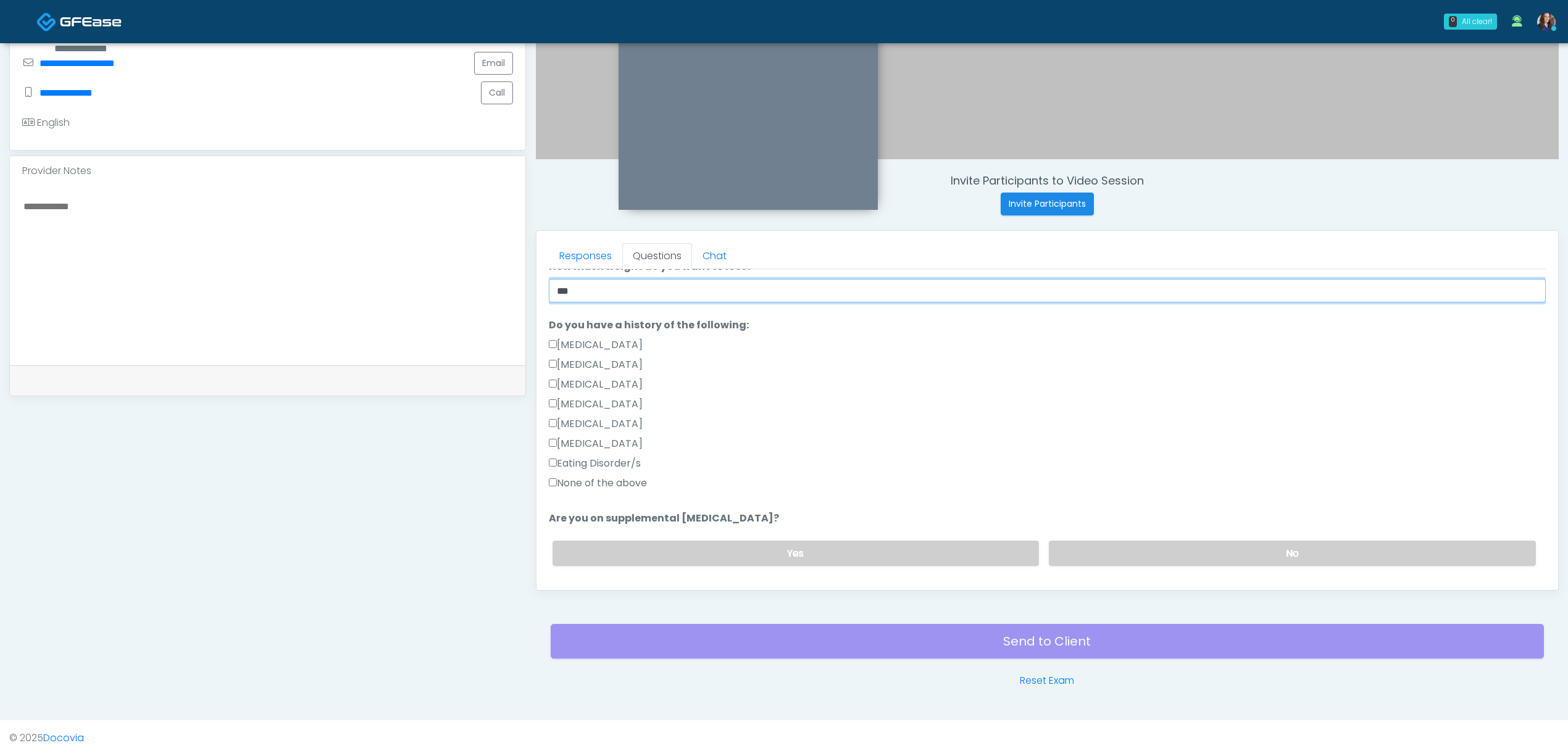
type input "***"
click at [576, 482] on label "None of the above" at bounding box center [598, 483] width 98 height 15
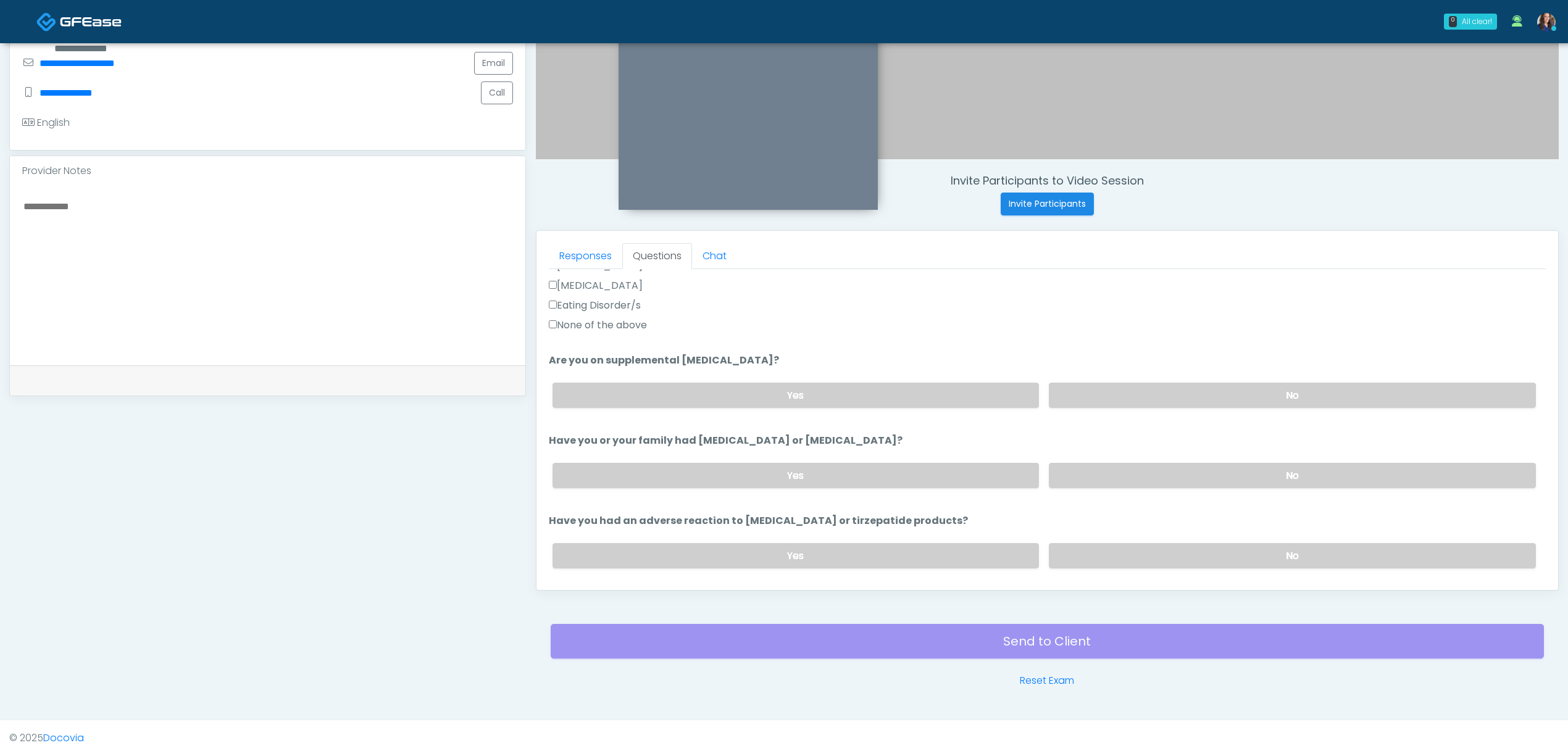
scroll to position [411, 0]
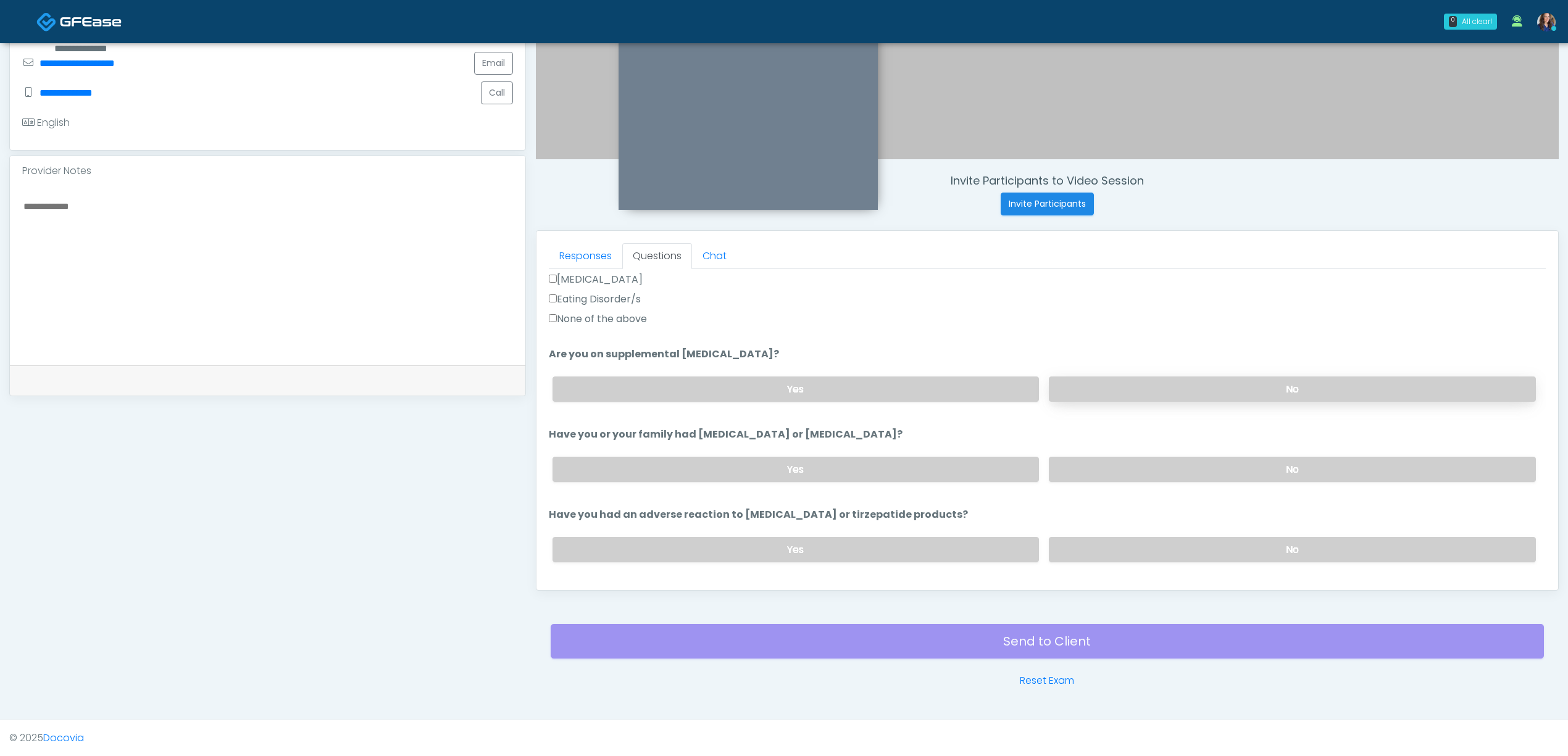
click at [1242, 381] on label "No" at bounding box center [1293, 389] width 487 height 26
click at [1199, 474] on label "No" at bounding box center [1293, 469] width 487 height 26
click at [1223, 464] on label "No" at bounding box center [1293, 469] width 487 height 26
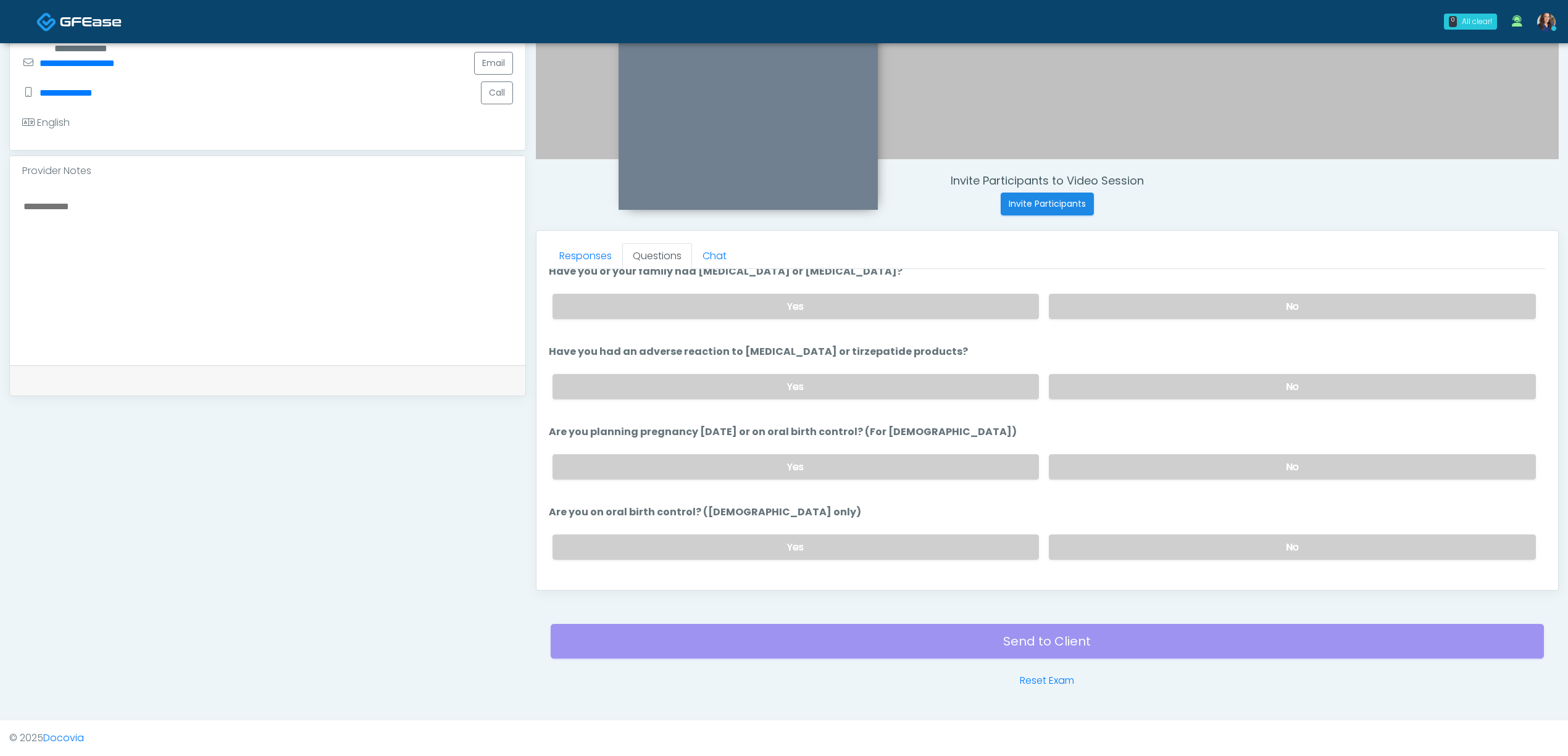
scroll to position [575, 0]
click at [1161, 369] on div "Yes No" at bounding box center [1043, 385] width 1003 height 45
click at [1174, 388] on label "No" at bounding box center [1293, 385] width 487 height 26
click at [1177, 462] on label "No" at bounding box center [1293, 465] width 487 height 26
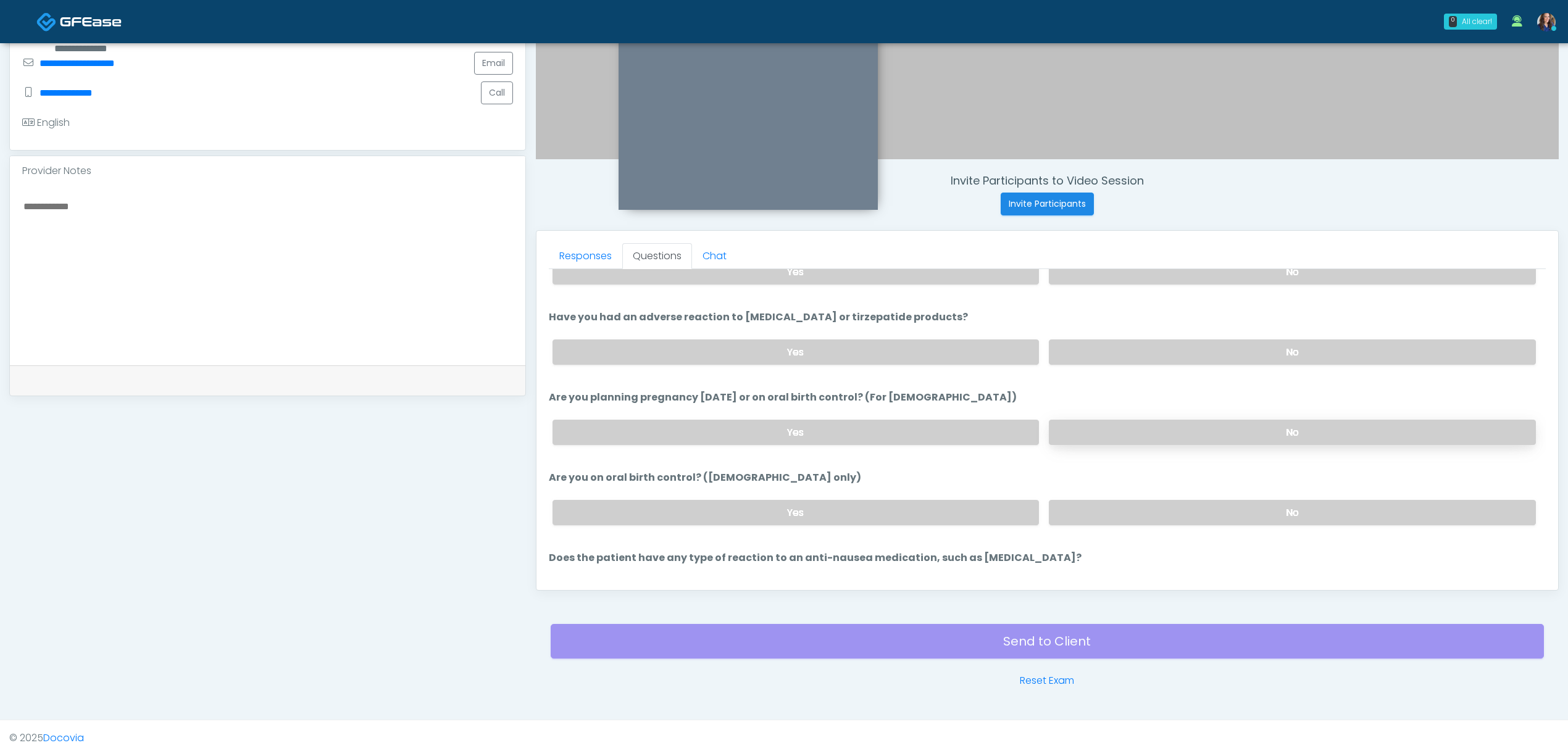
scroll to position [658, 0]
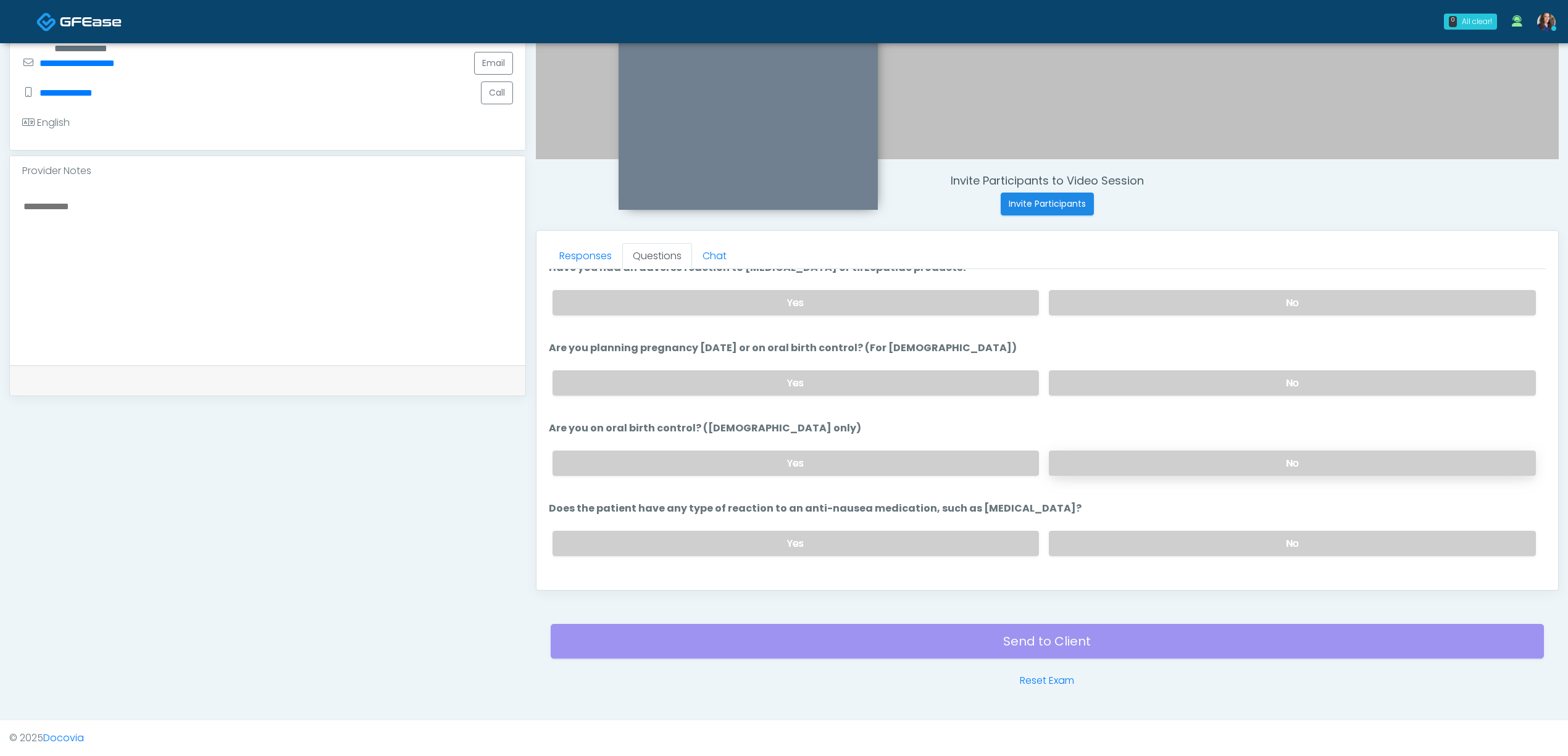
click at [1198, 464] on label "No" at bounding box center [1293, 463] width 487 height 26
click at [1182, 538] on label "No" at bounding box center [1293, 543] width 487 height 26
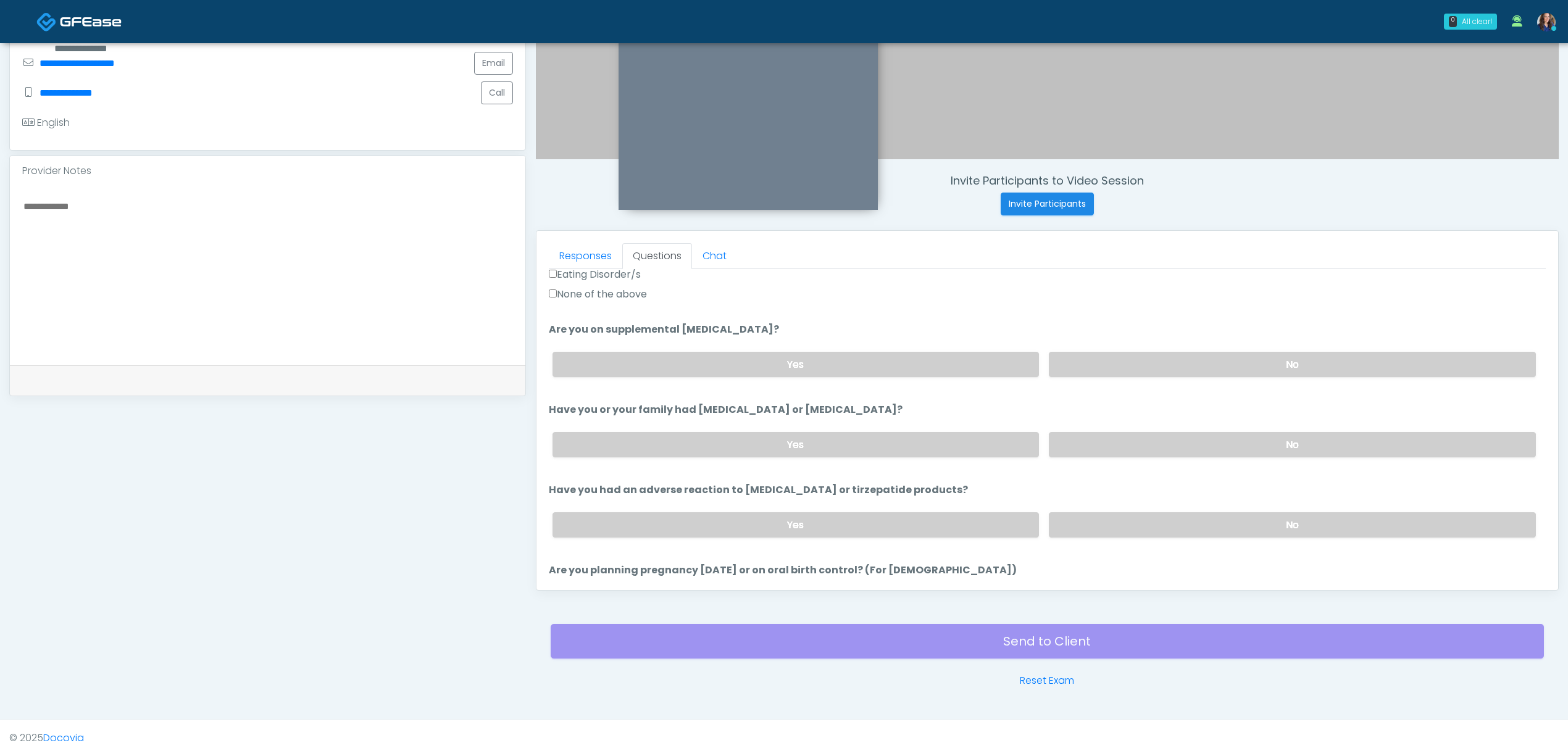
scroll to position [682, 0]
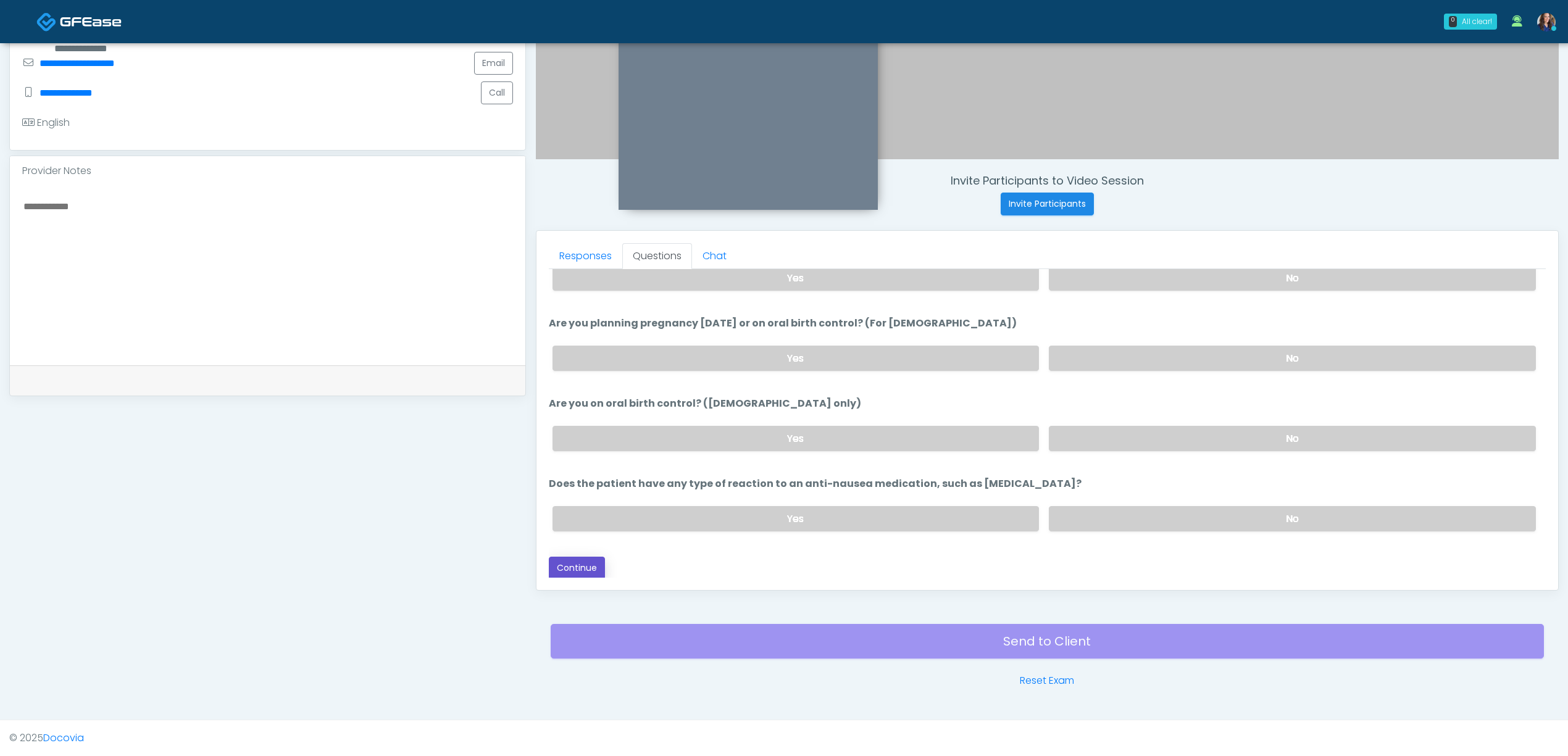
drag, startPoint x: 571, startPoint y: 566, endPoint x: 708, endPoint y: 564, distance: 137.0
click at [569, 566] on button "Continue" at bounding box center [577, 567] width 56 height 23
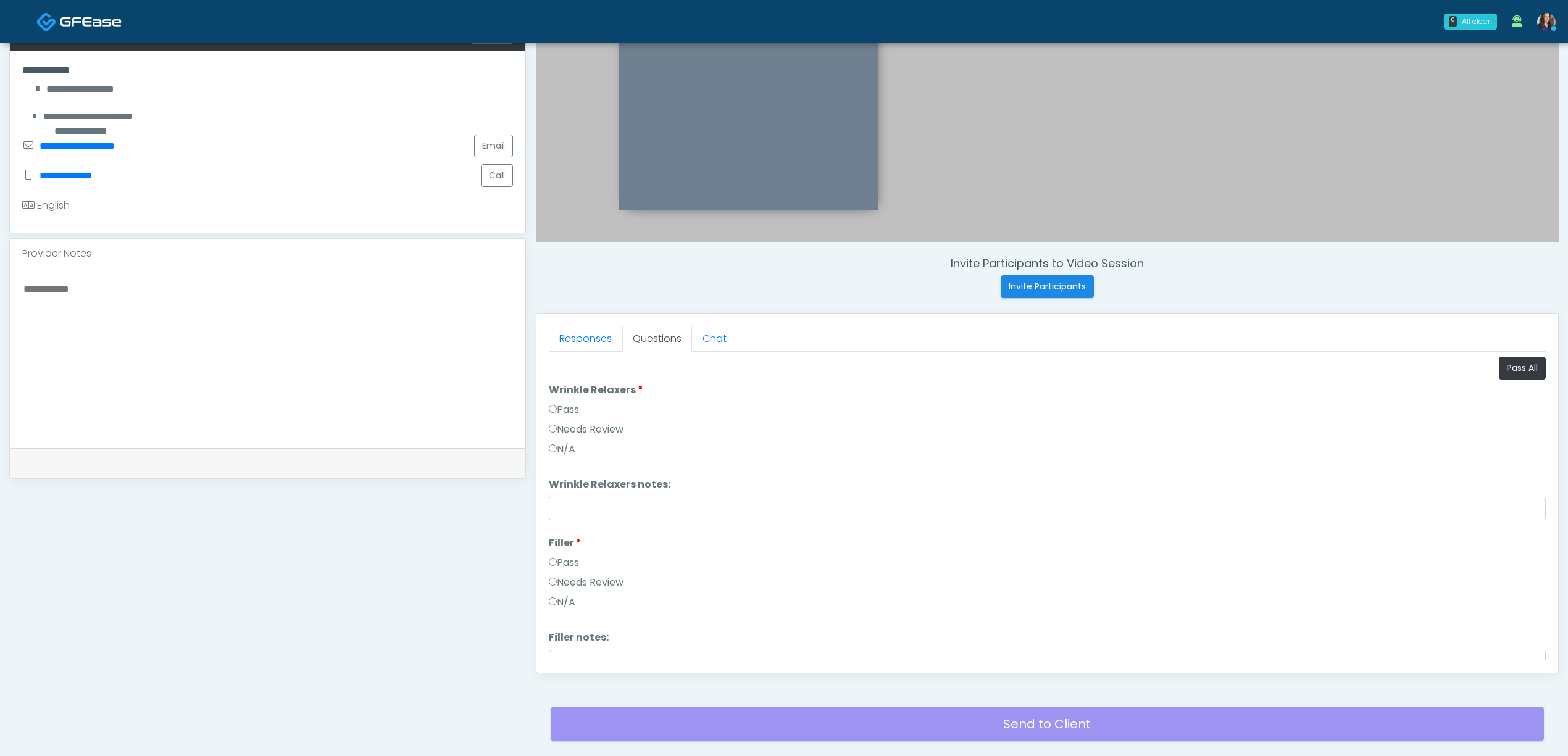
scroll to position [190, 0]
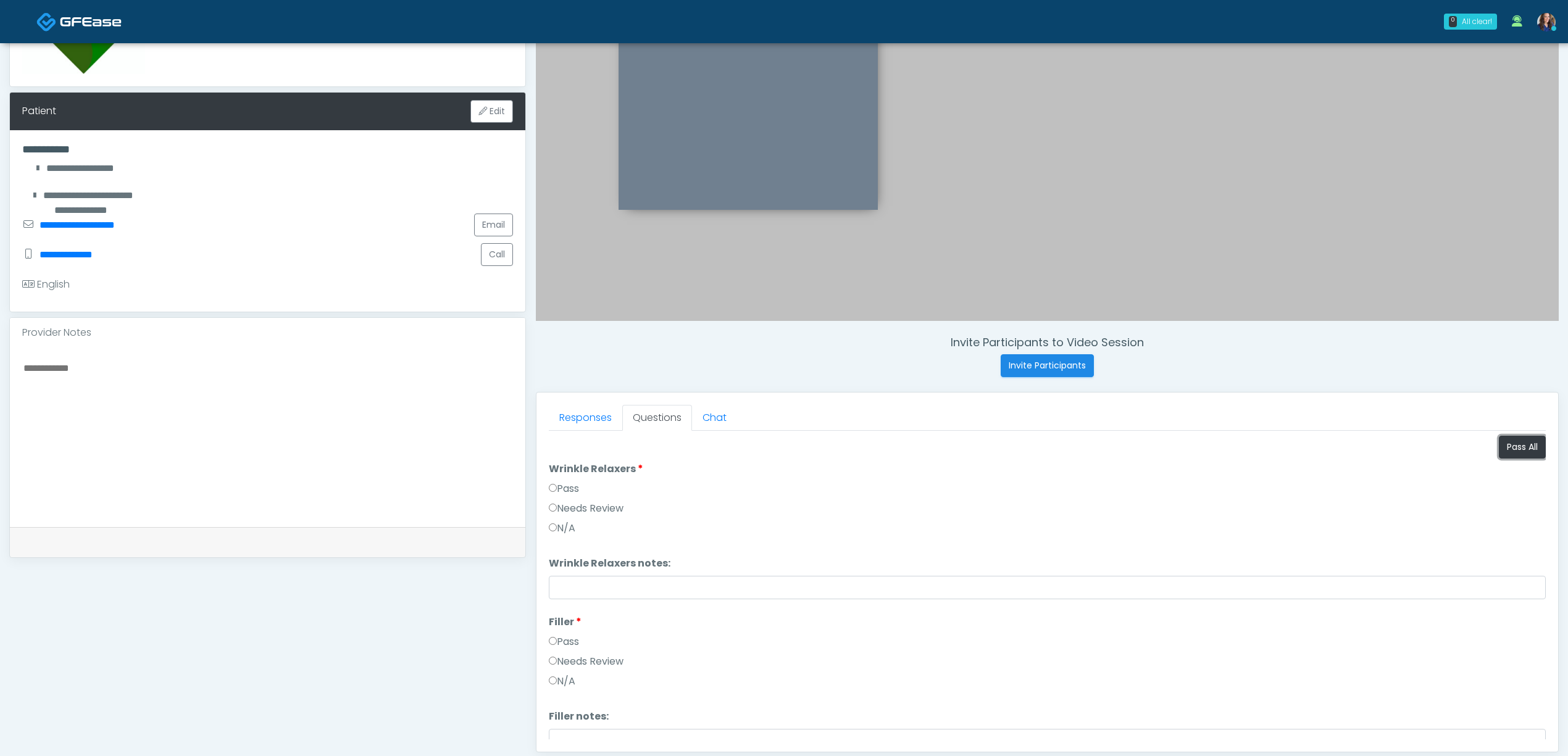
drag, startPoint x: 1507, startPoint y: 444, endPoint x: 1416, endPoint y: 443, distance: 91.0
click at [1506, 444] on button "Pass All" at bounding box center [1523, 447] width 47 height 23
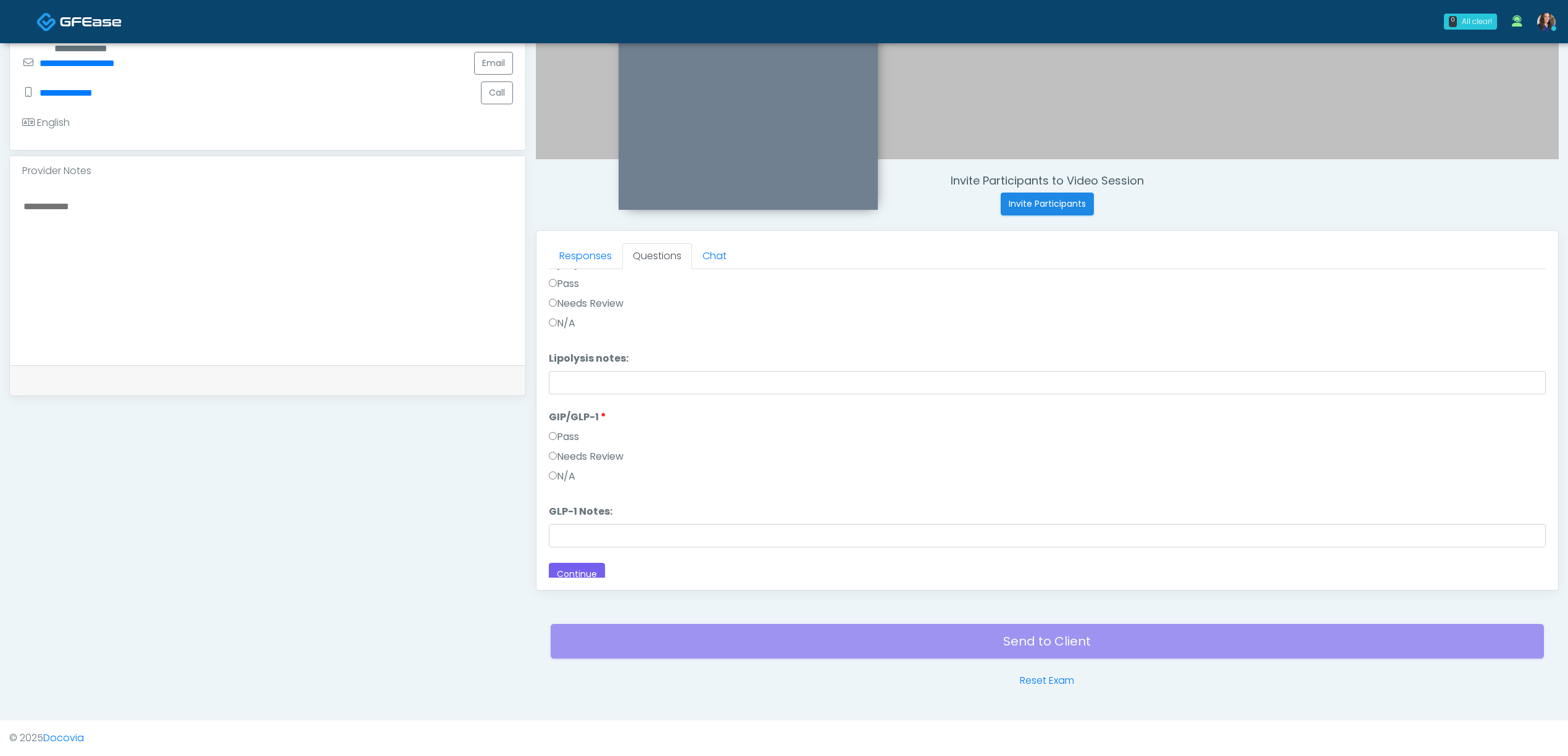
scroll to position [511, 0]
drag, startPoint x: 587, startPoint y: 564, endPoint x: 608, endPoint y: 561, distance: 21.2
click at [586, 564] on button "Continue" at bounding box center [577, 566] width 56 height 23
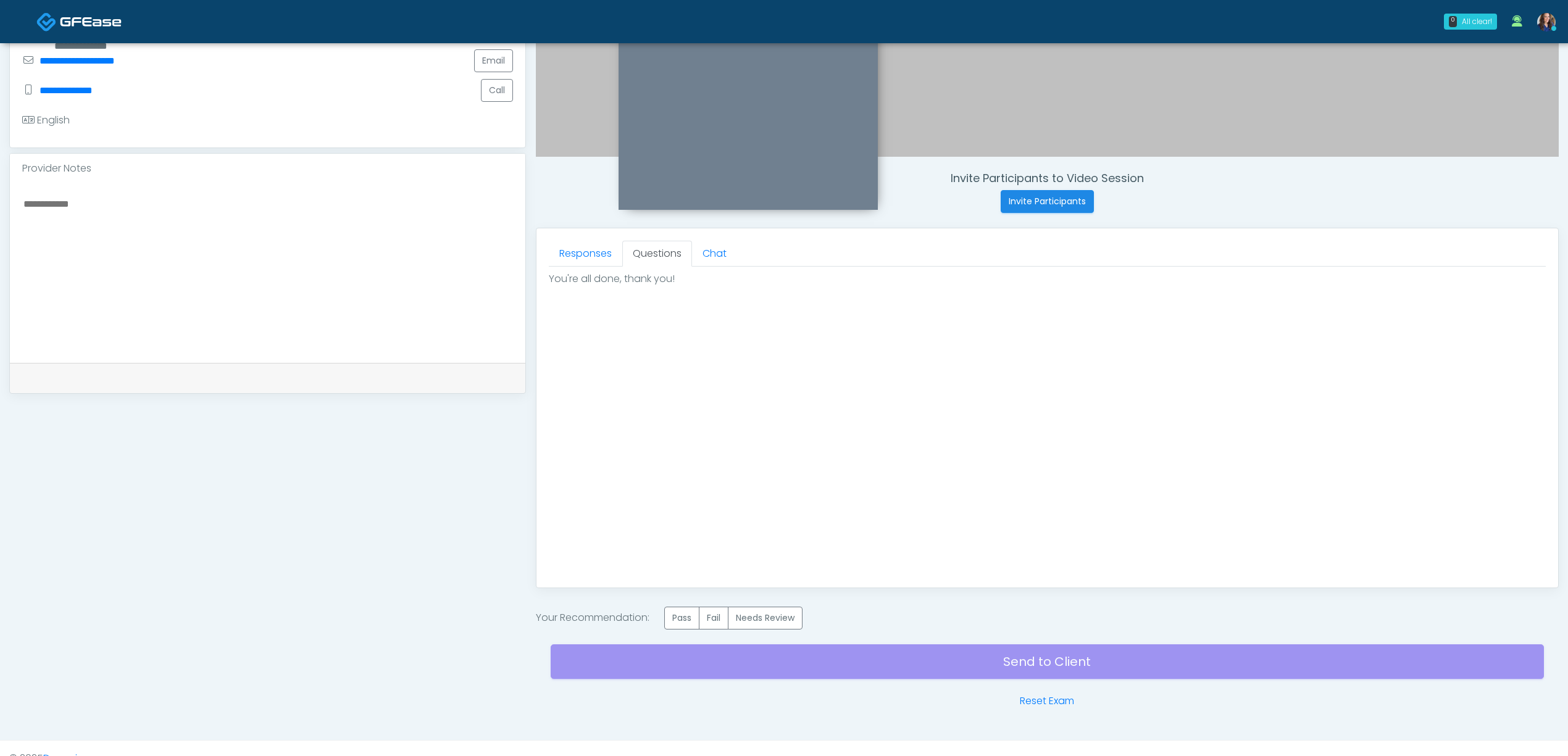
scroll to position [0, 0]
click at [677, 621] on label "Pass" at bounding box center [682, 618] width 35 height 23
click at [775, 658] on div "Send to Client Reset Exam" at bounding box center [1047, 669] width 993 height 79
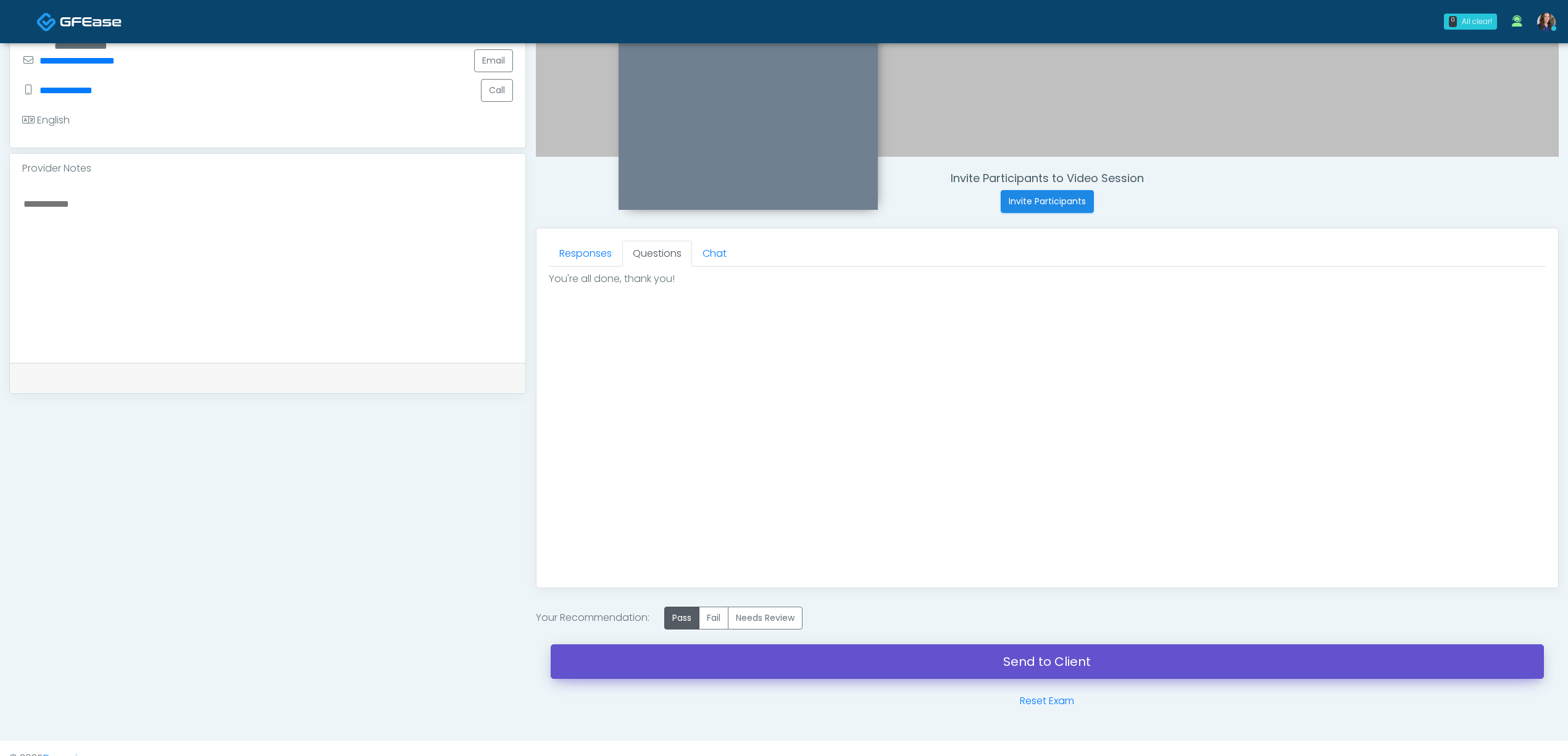
click at [820, 676] on link "Send to Client" at bounding box center [1047, 661] width 993 height 34
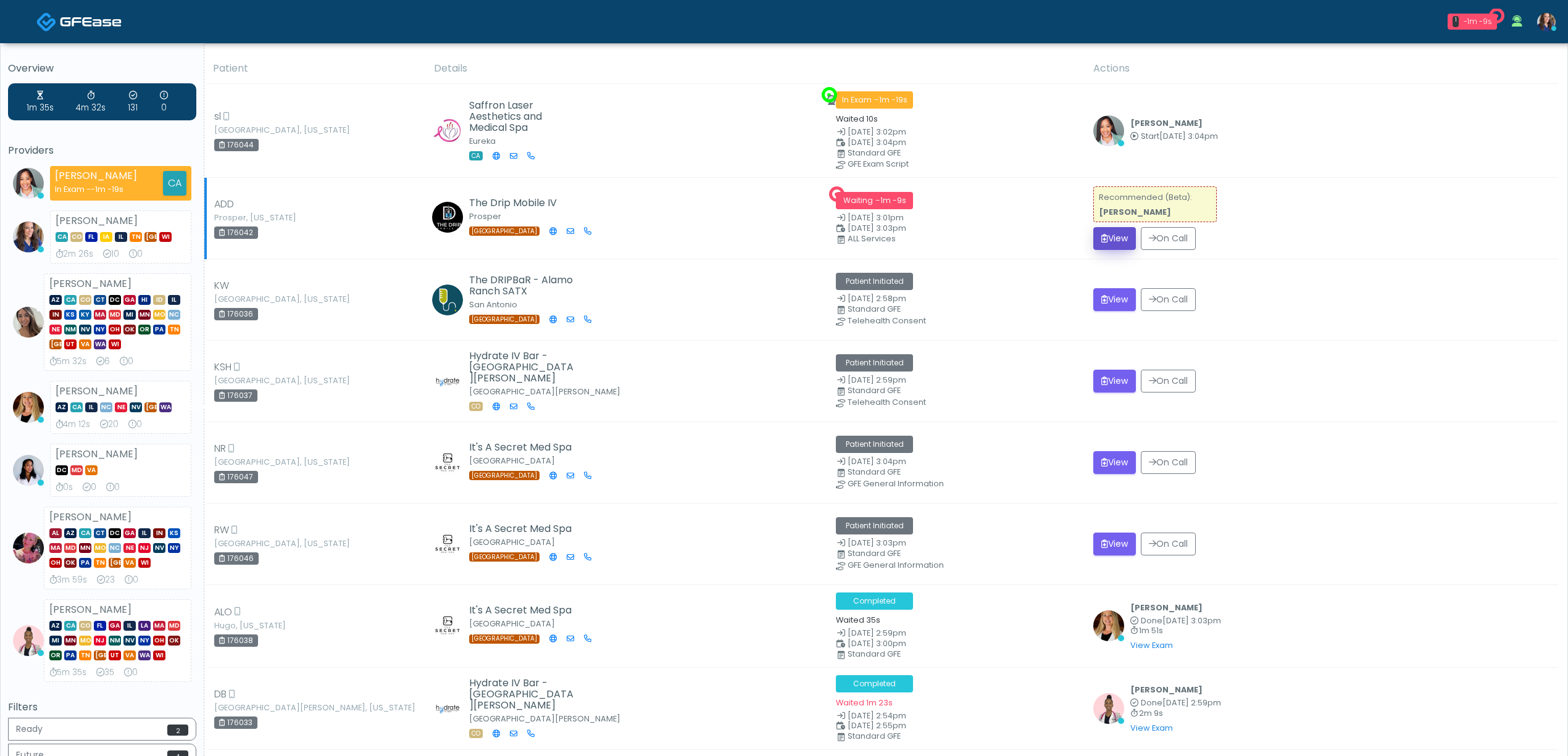
click at [1120, 240] on button "View" at bounding box center [1114, 238] width 42 height 23
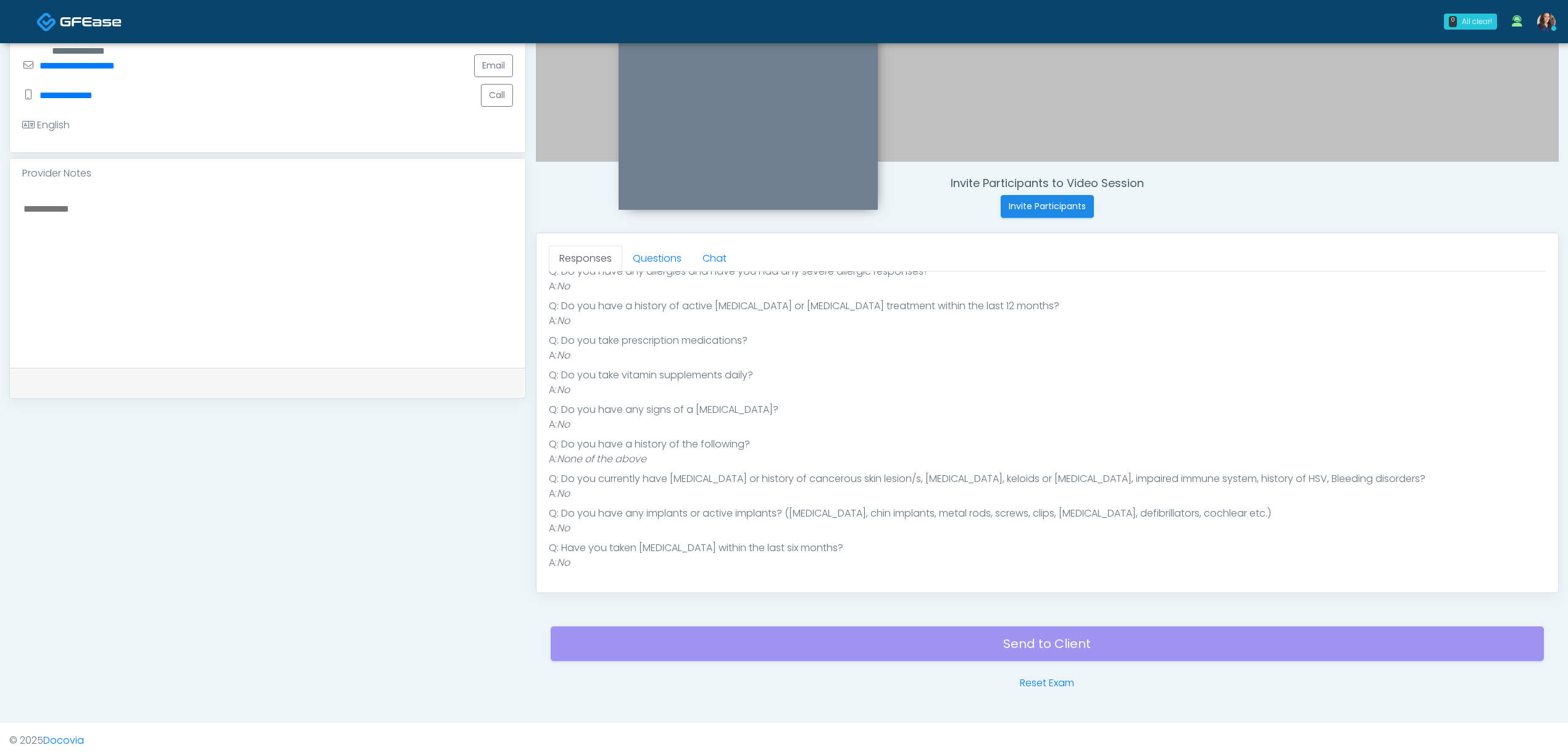
scroll to position [354, 0]
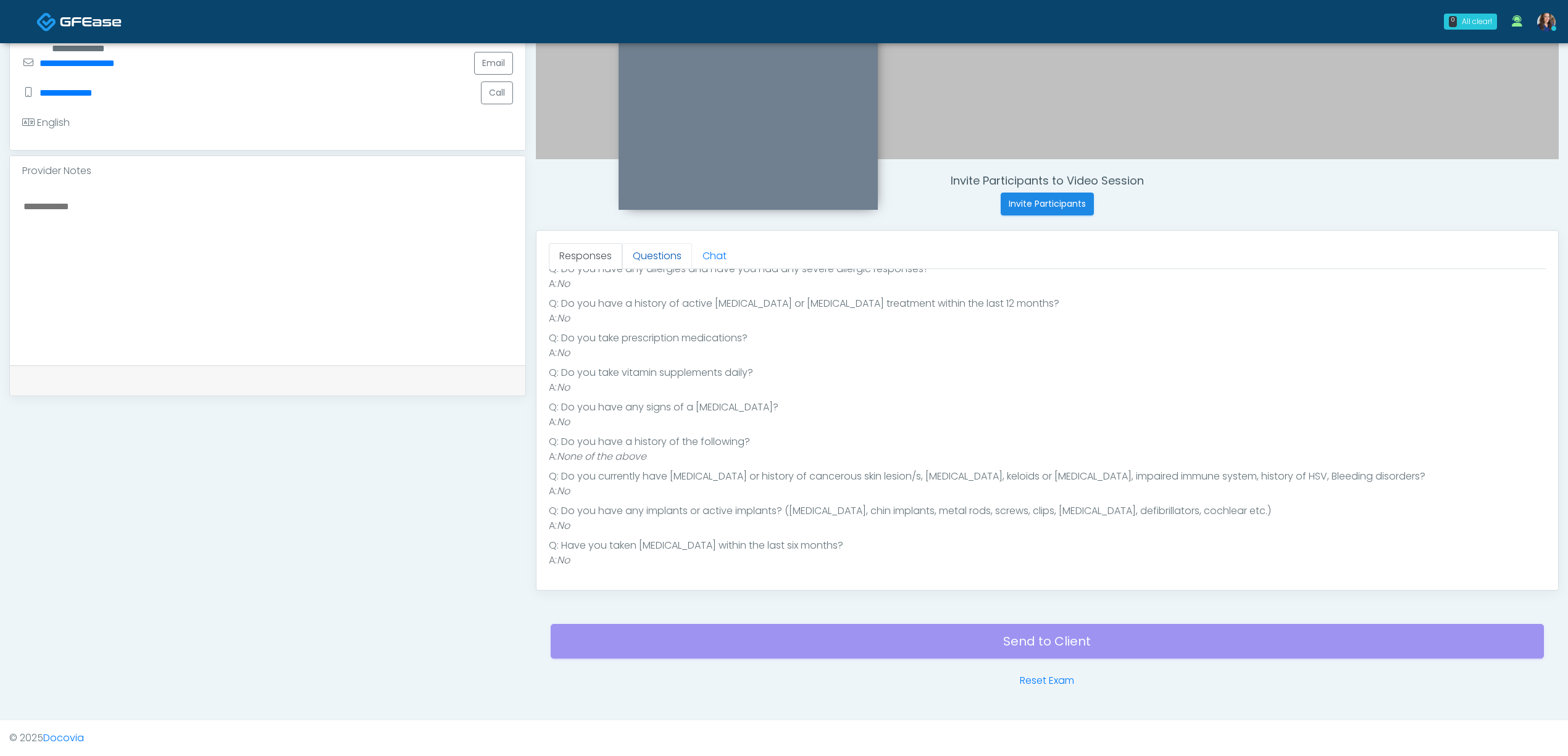
click at [665, 255] on link "Questions" at bounding box center [656, 256] width 70 height 26
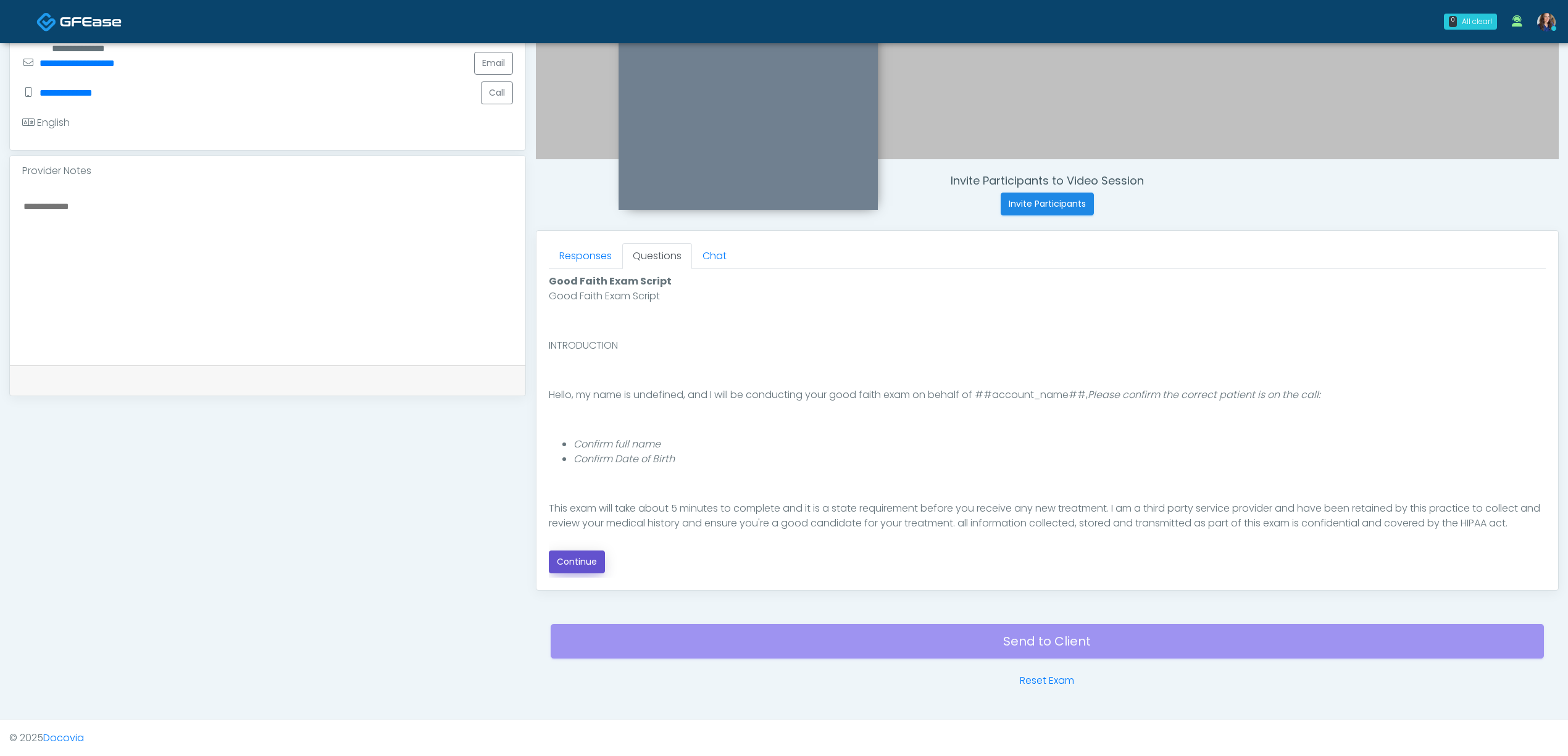
click at [585, 563] on button "Continue" at bounding box center [577, 562] width 56 height 23
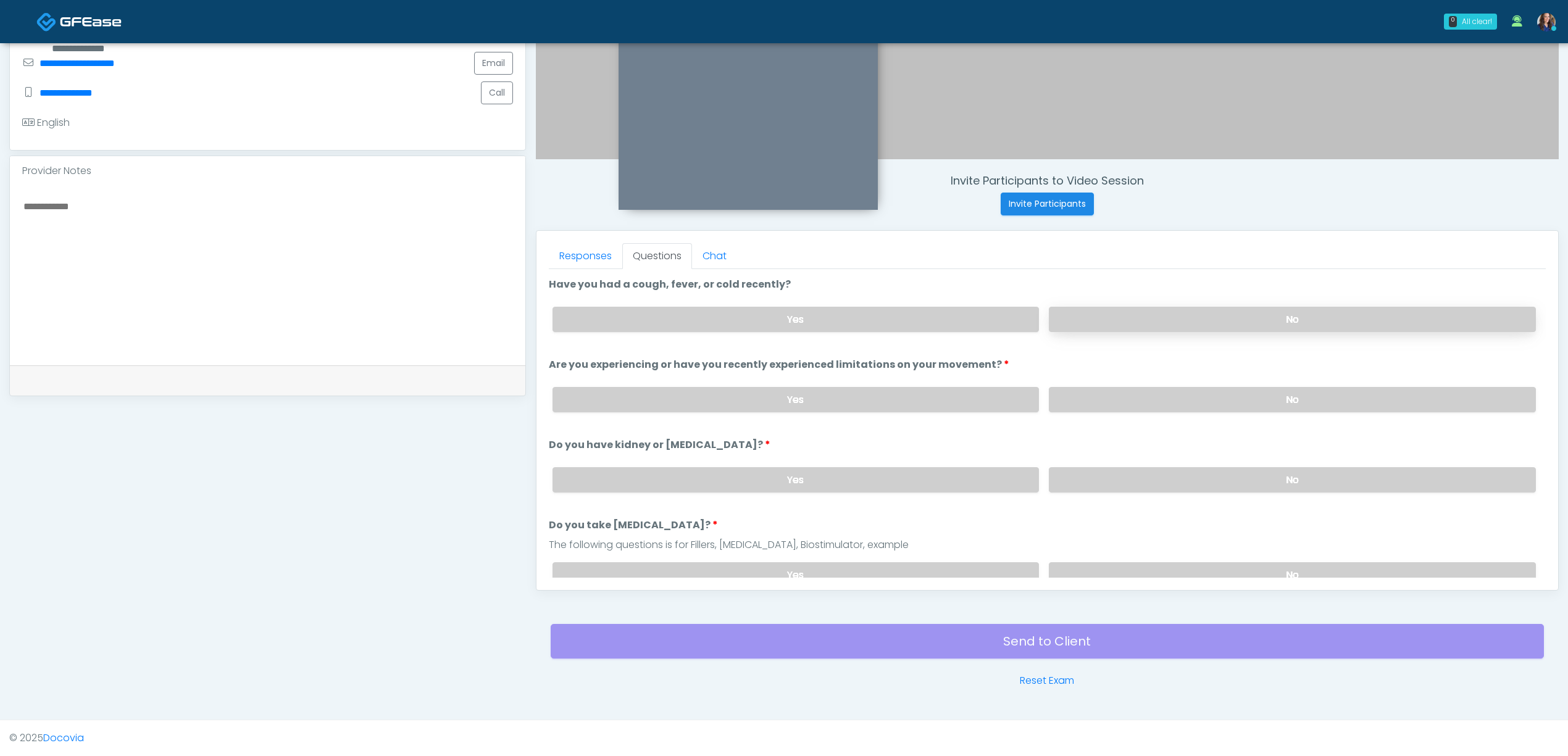
drag, startPoint x: 1197, startPoint y: 297, endPoint x: 1205, endPoint y: 307, distance: 12.8
click at [1199, 298] on div "Yes No" at bounding box center [1043, 319] width 1003 height 45
click at [1204, 314] on label "No" at bounding box center [1293, 319] width 487 height 26
drag, startPoint x: 1183, startPoint y: 396, endPoint x: 1178, endPoint y: 459, distance: 63.2
click at [1184, 398] on label "No" at bounding box center [1293, 400] width 487 height 26
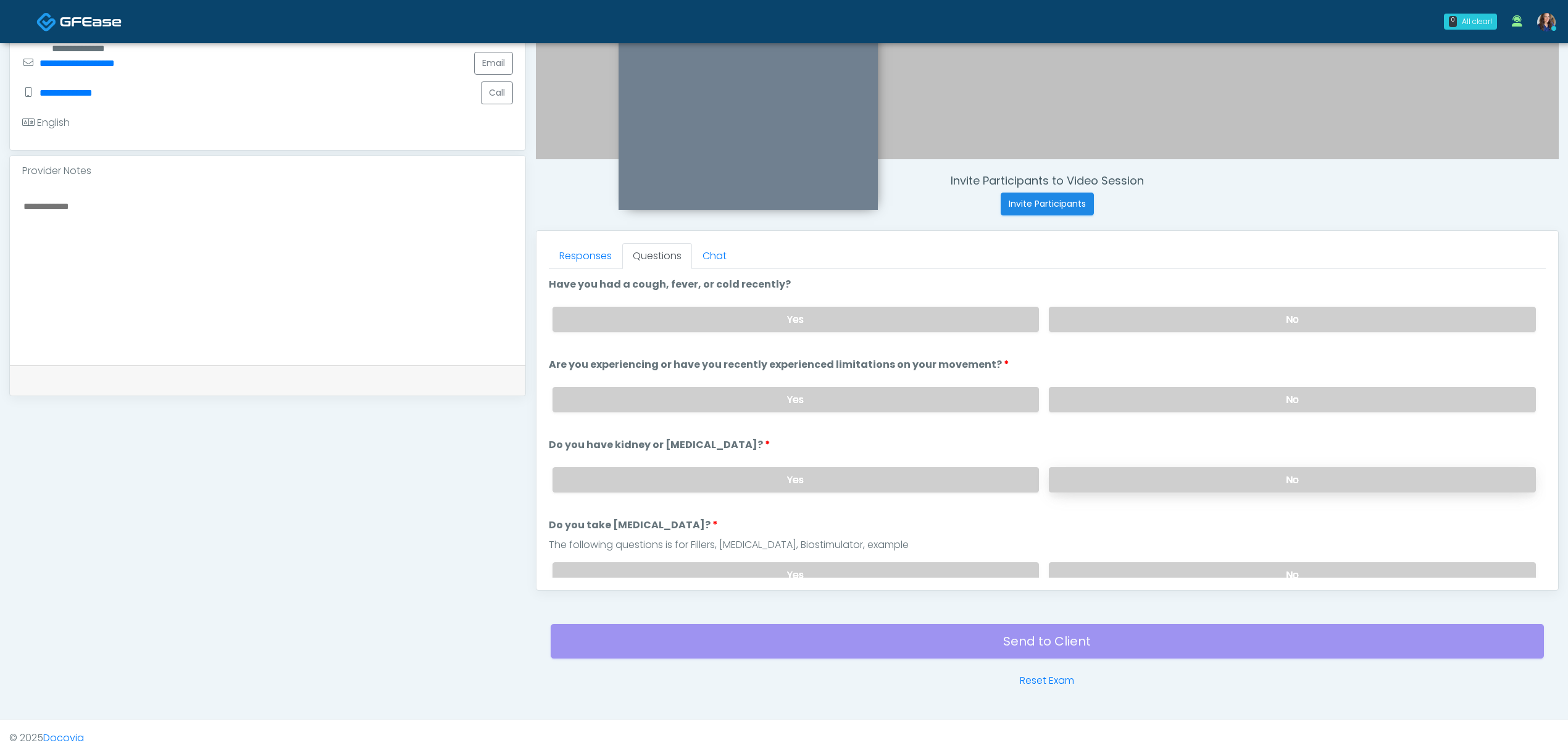
click at [1176, 474] on label "No" at bounding box center [1293, 480] width 487 height 26
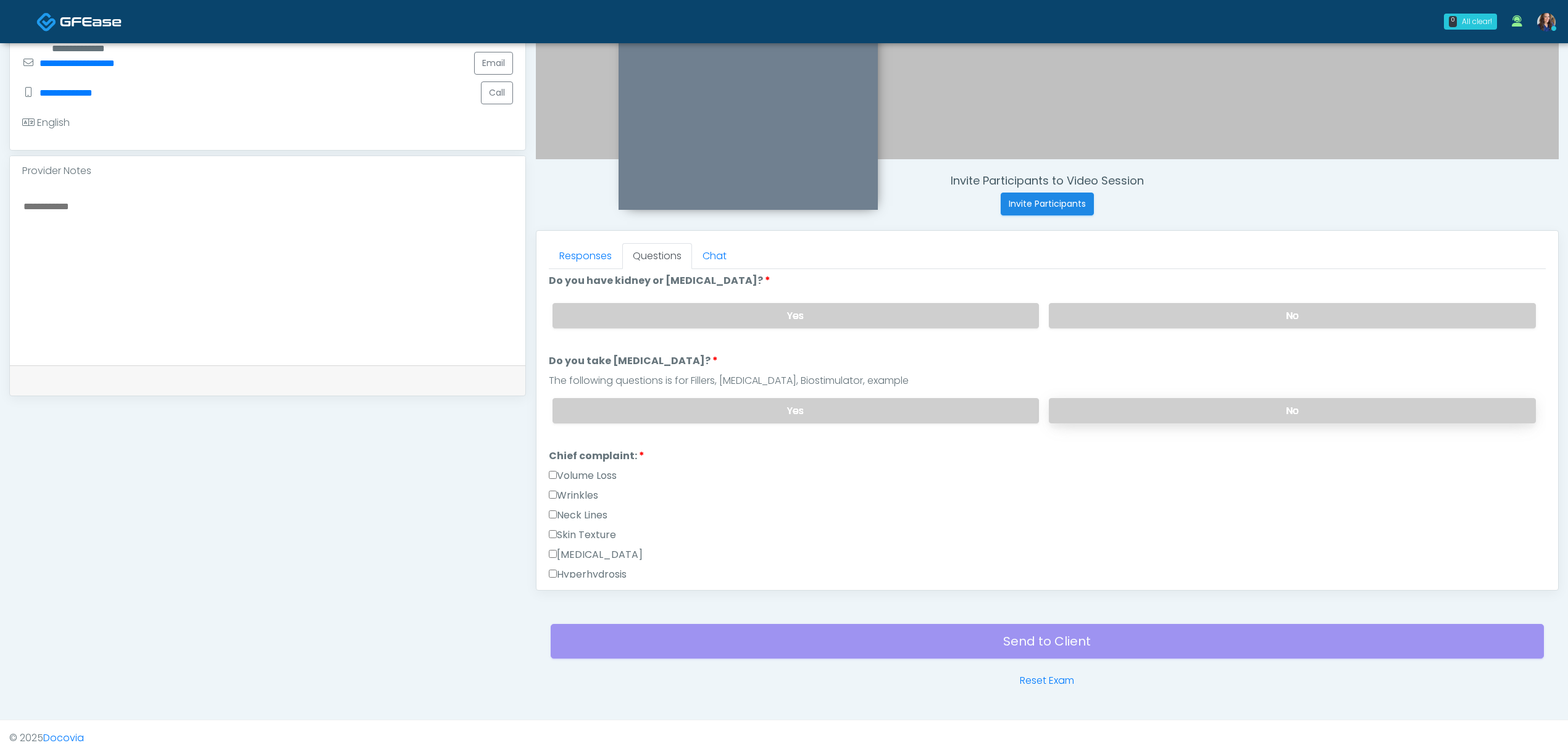
click at [1197, 412] on label "No" at bounding box center [1293, 410] width 487 height 26
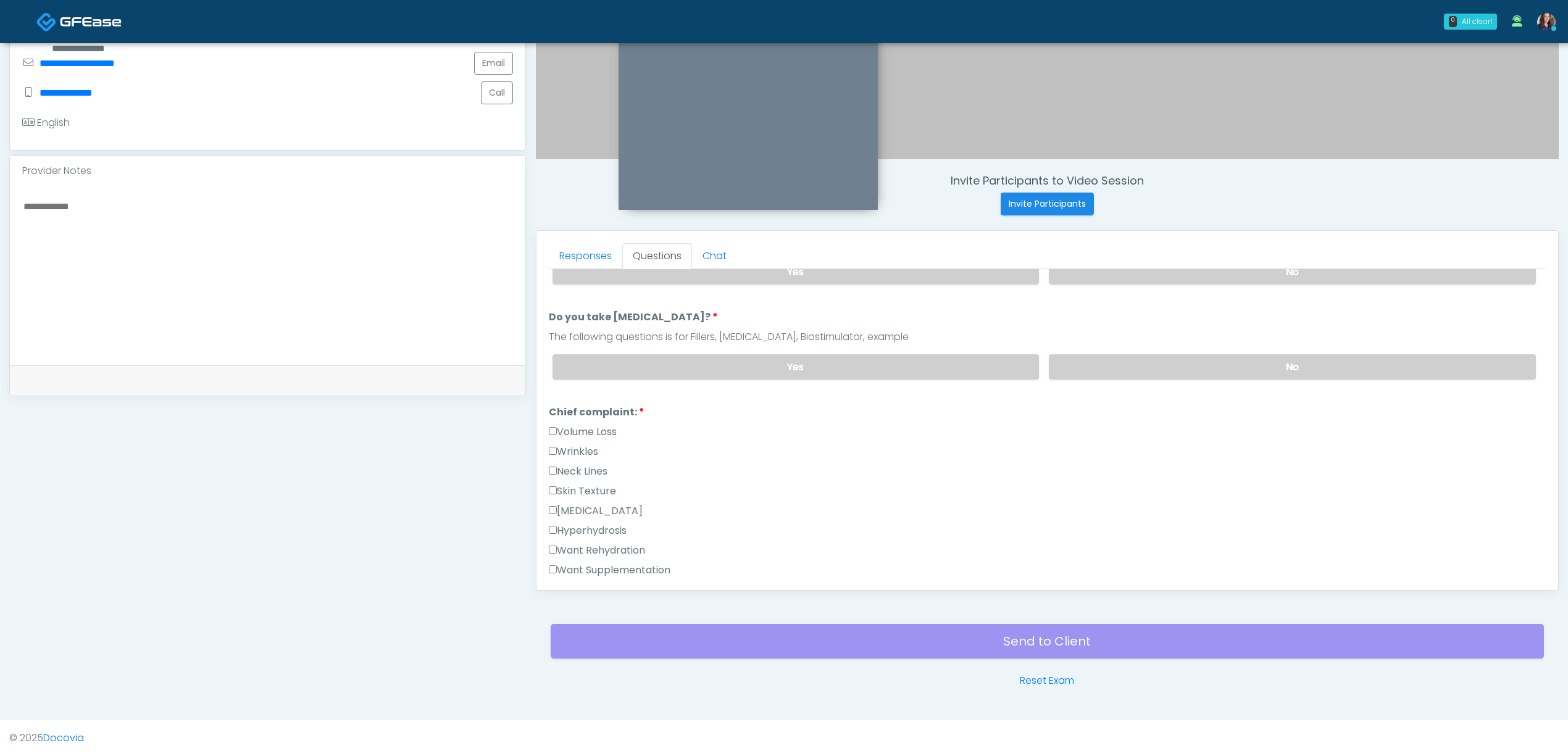
scroll to position [246, 0]
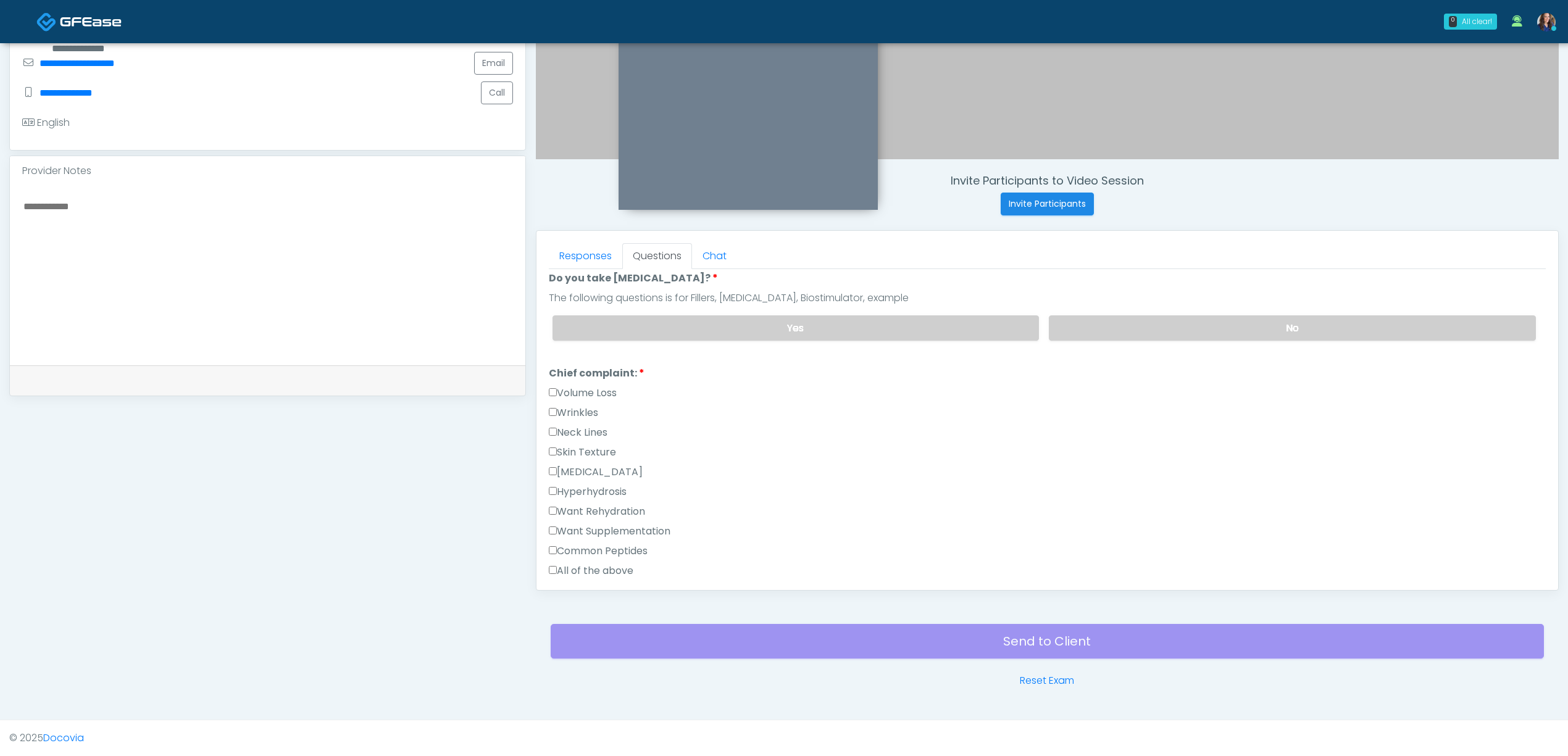
drag, startPoint x: 600, startPoint y: 533, endPoint x: 621, endPoint y: 524, distance: 22.8
click at [599, 533] on label "Want Supplementation" at bounding box center [610, 531] width 122 height 15
drag, startPoint x: 615, startPoint y: 514, endPoint x: 649, endPoint y: 508, distance: 34.5
click at [616, 514] on label "Want Rehydration" at bounding box center [597, 511] width 96 height 15
drag, startPoint x: 605, startPoint y: 511, endPoint x: 698, endPoint y: 509, distance: 93.0
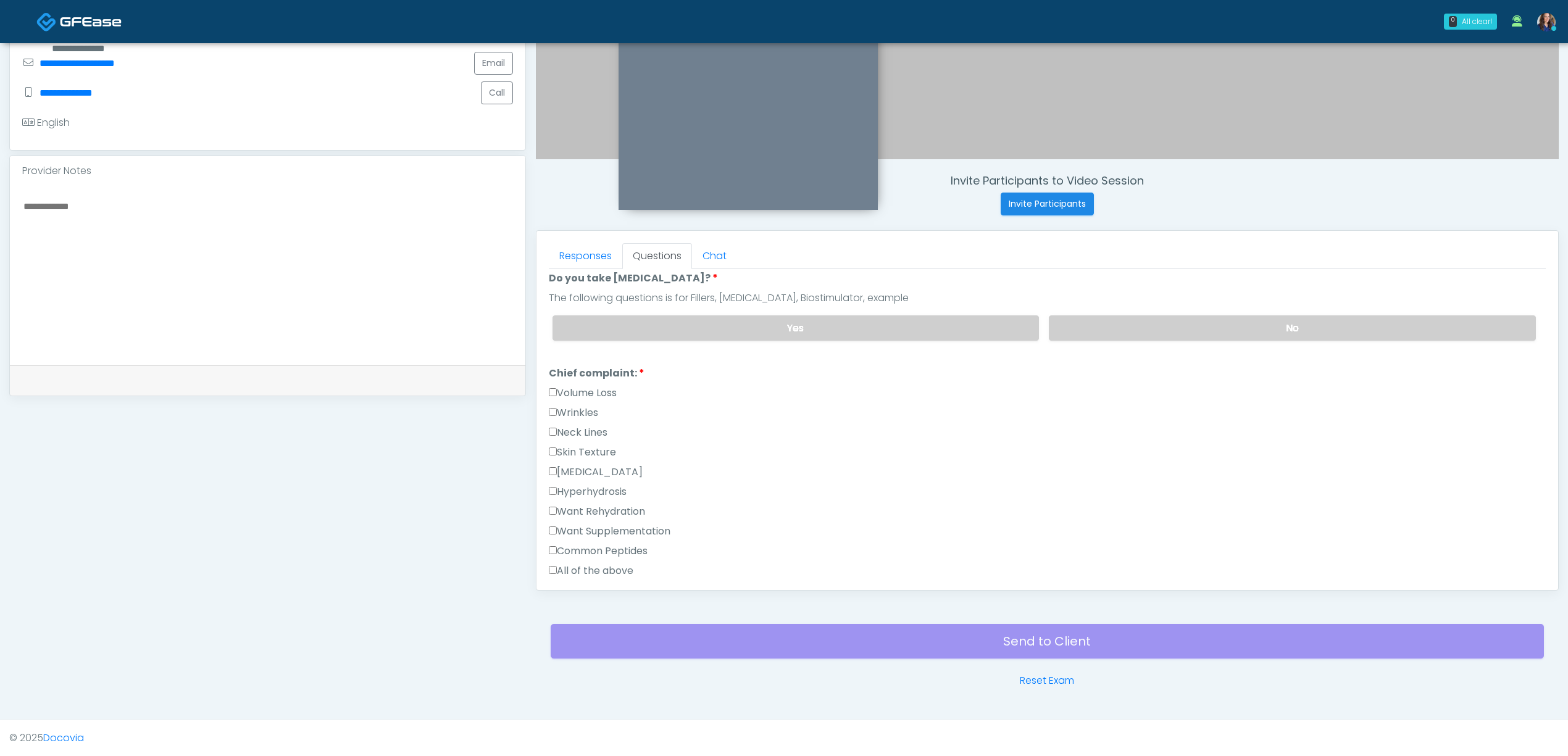
click at [606, 511] on label "Want Rehydration" at bounding box center [597, 511] width 96 height 15
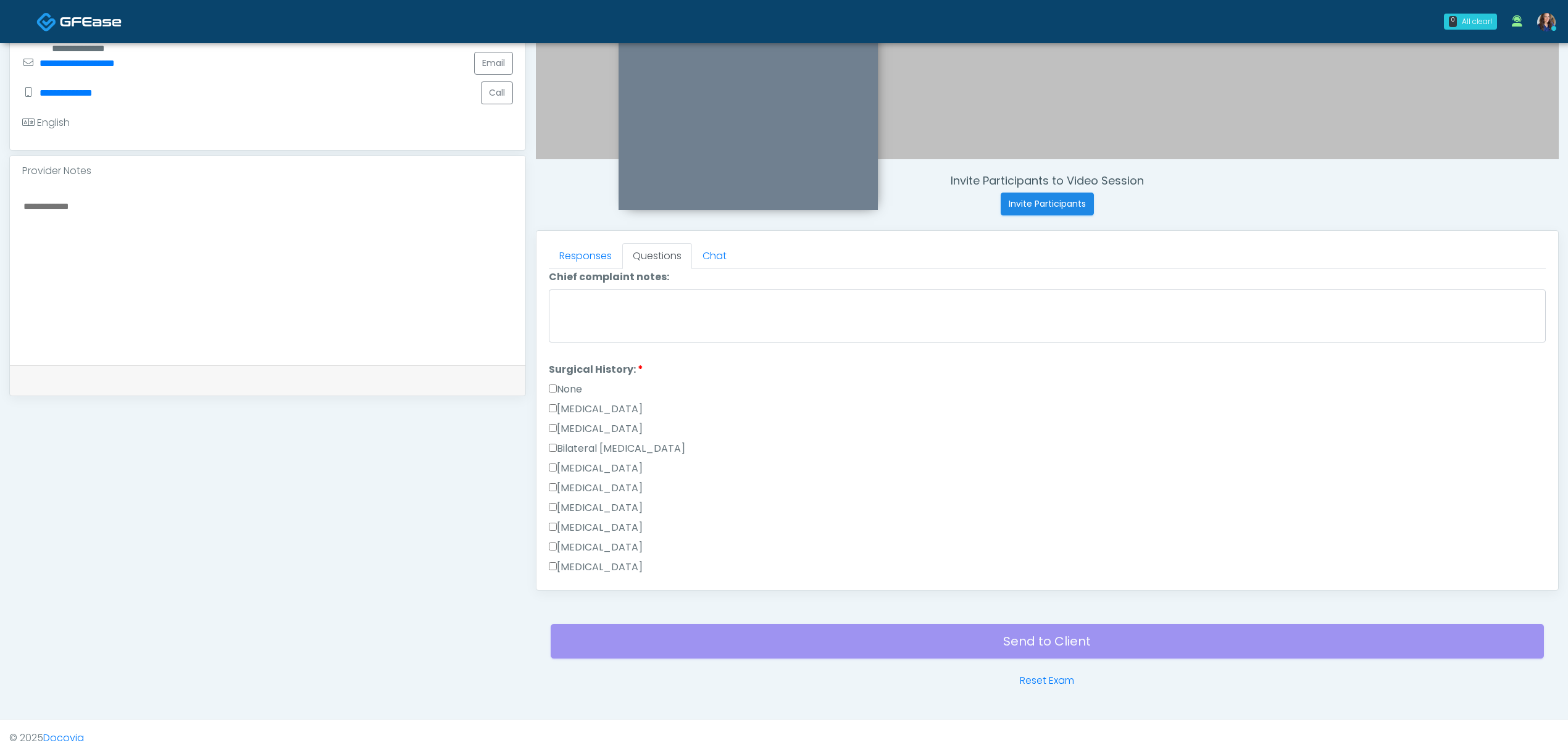
scroll to position [658, 0]
click at [569, 304] on label "None" at bounding box center [566, 306] width 33 height 15
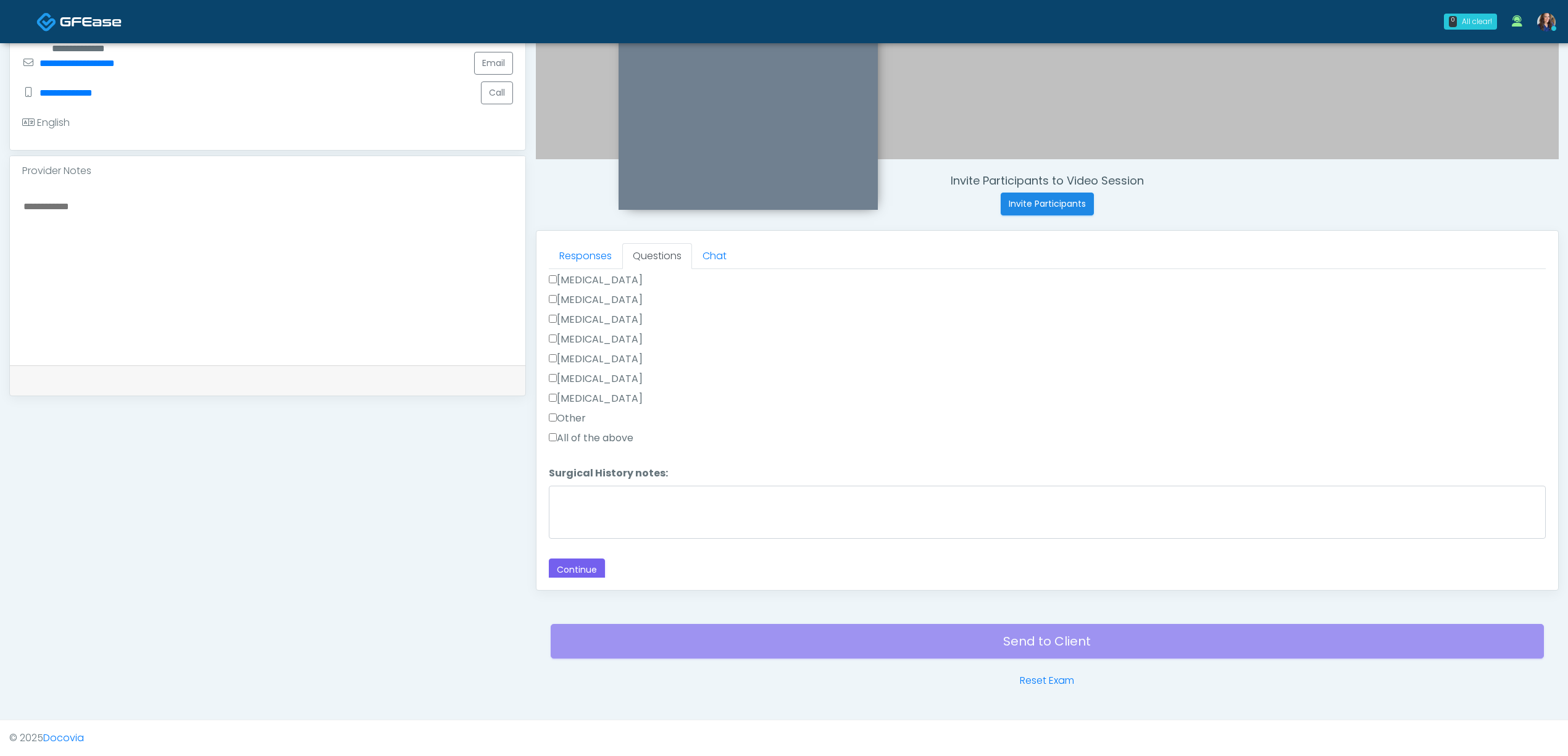
scroll to position [787, 0]
click at [569, 564] on button "Continue" at bounding box center [577, 566] width 56 height 23
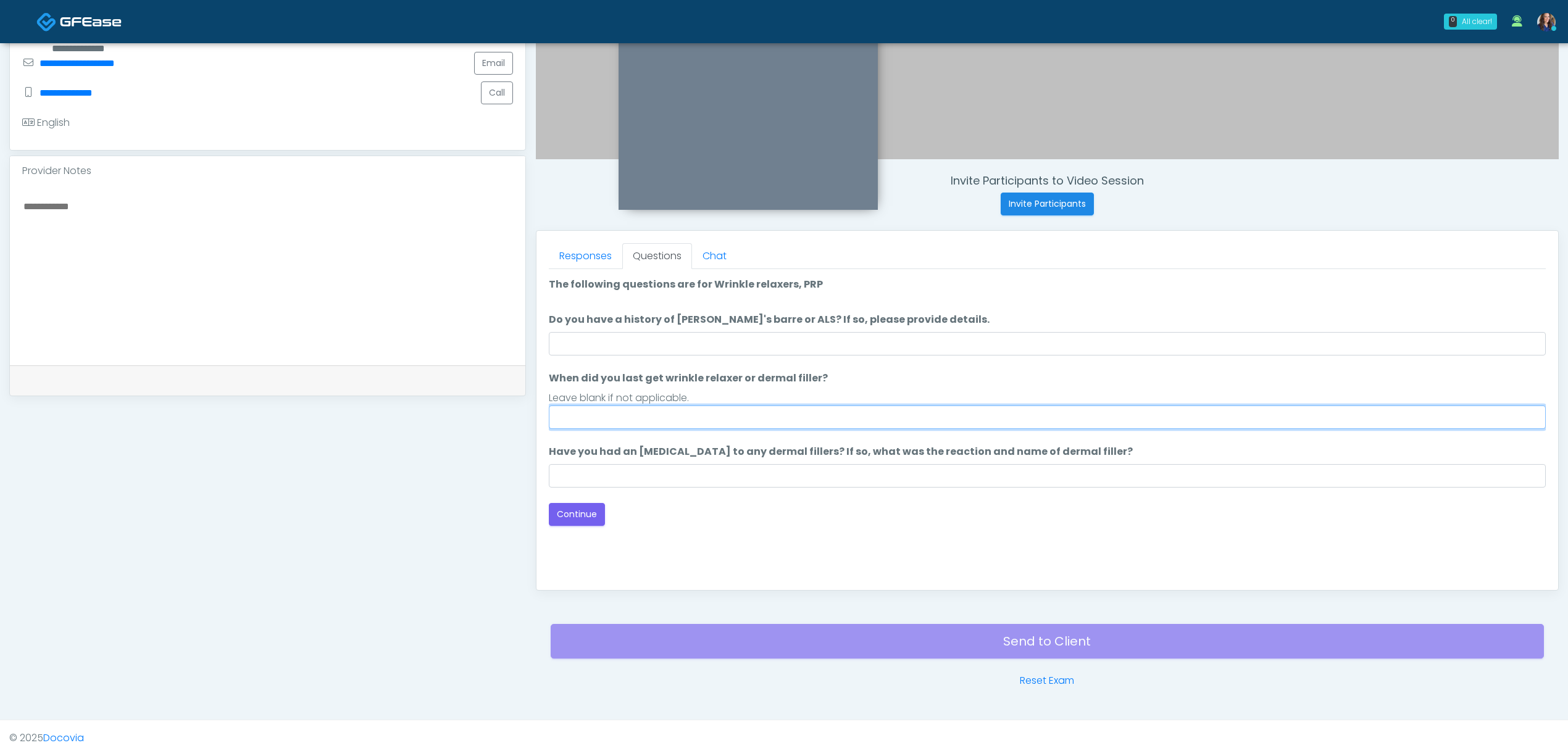
click at [593, 419] on input "When did you last get wrinkle relaxer or dermal filler?" at bounding box center [1047, 417] width 997 height 24
type input "**"
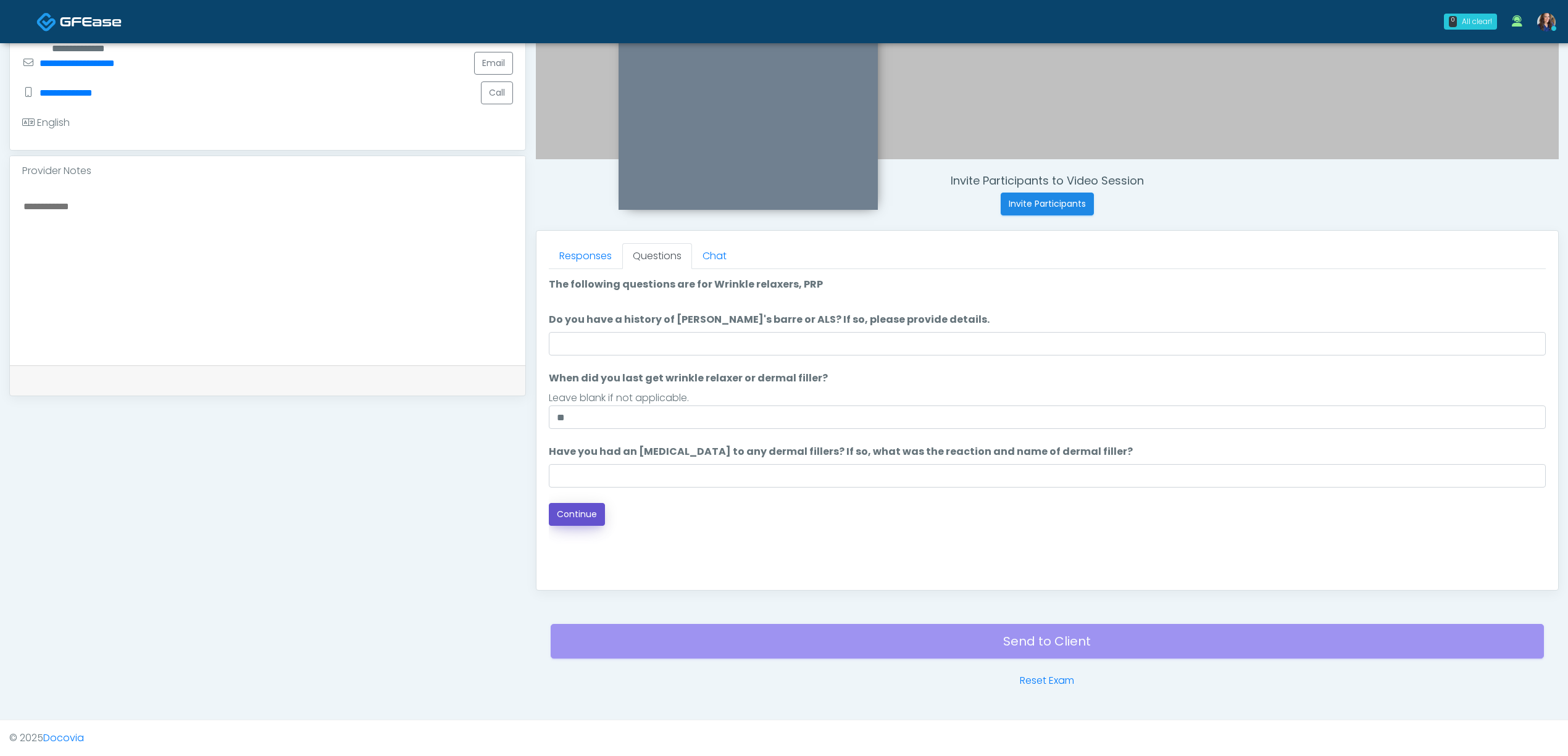
click at [567, 506] on button "Continue" at bounding box center [577, 513] width 56 height 23
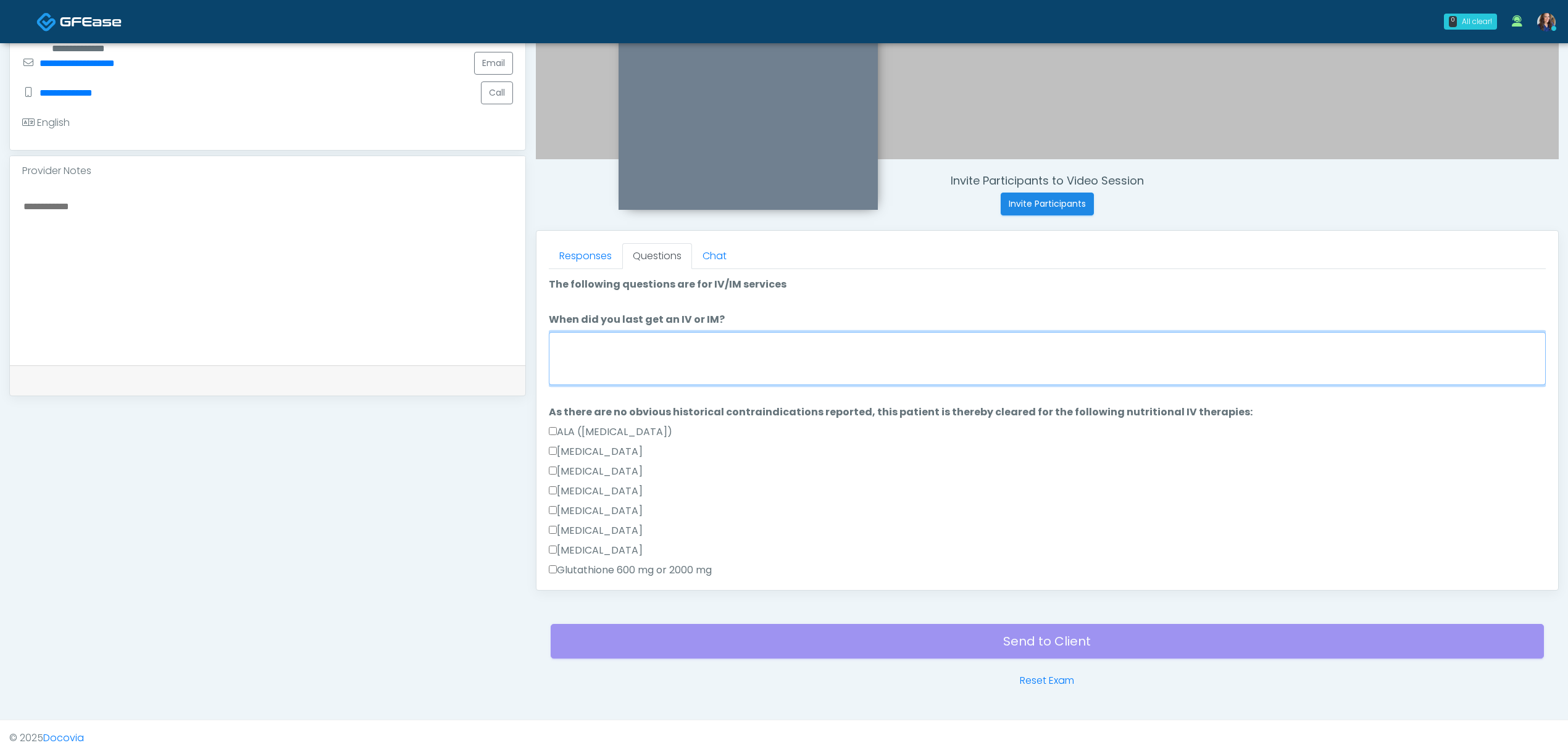
click at [662, 348] on textarea "When did you last get an IV or IM?" at bounding box center [1047, 358] width 997 height 53
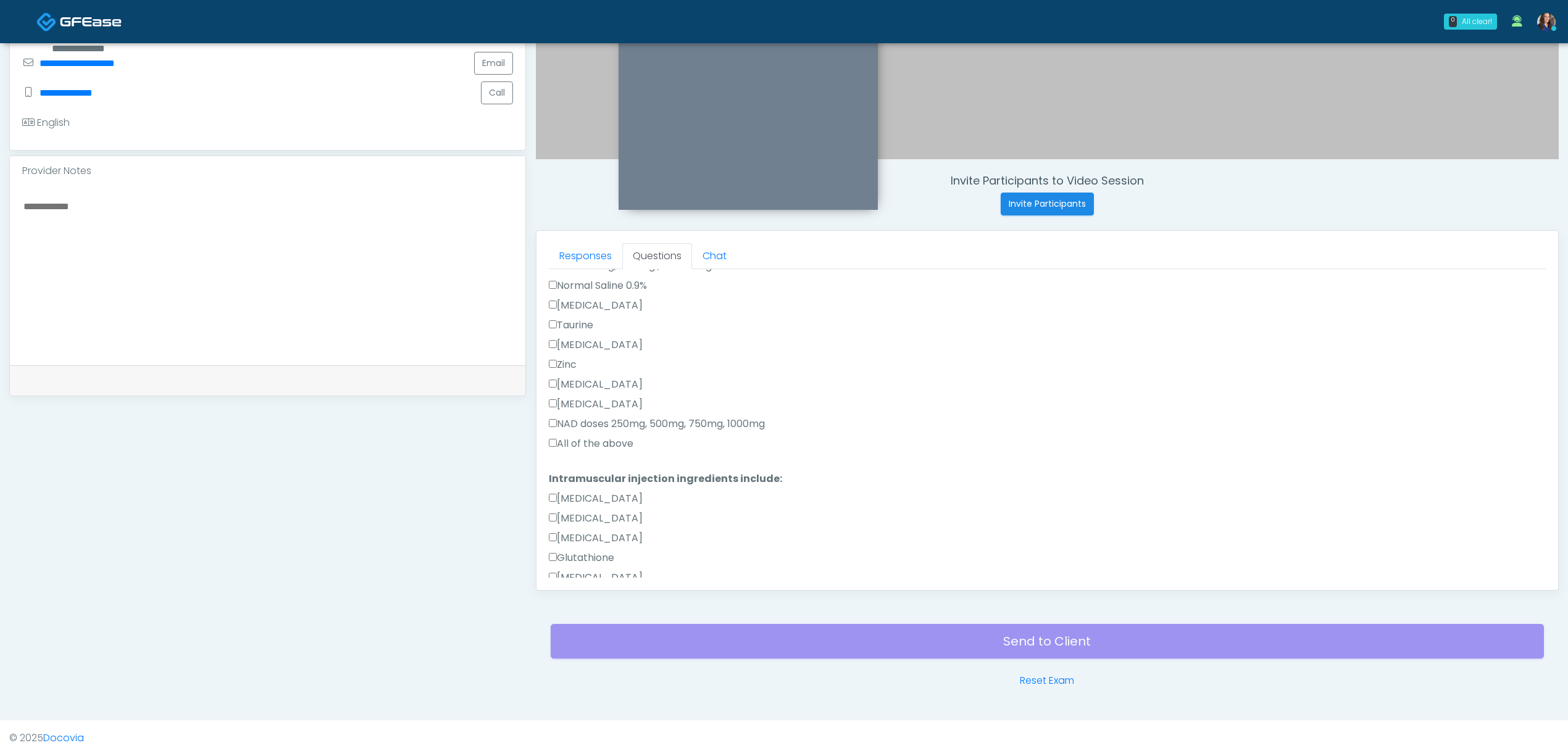
scroll to position [494, 0]
type textarea "**********"
click at [591, 354] on label "All of the above" at bounding box center [591, 352] width 84 height 15
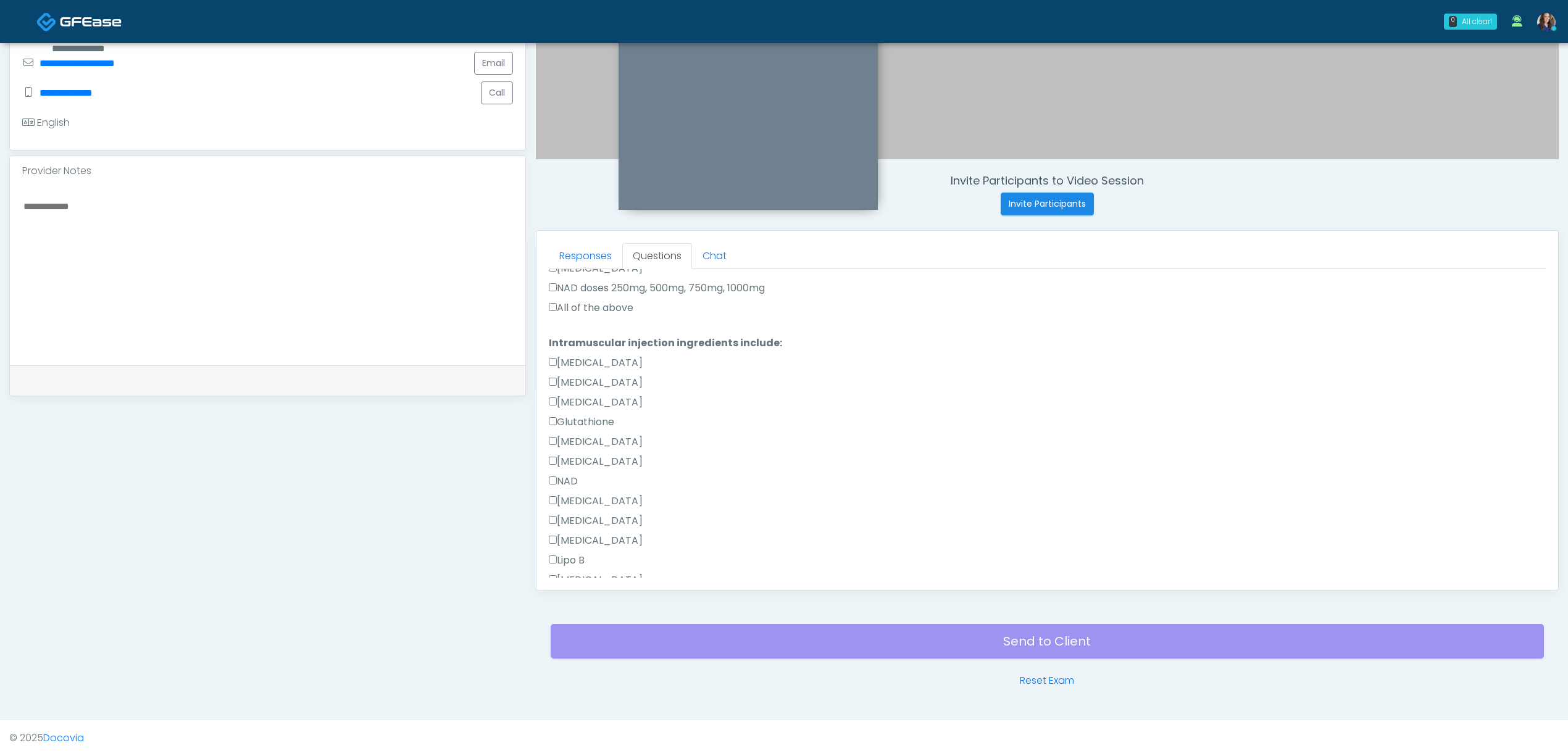
scroll to position [612, 0]
drag, startPoint x: 598, startPoint y: 522, endPoint x: 614, endPoint y: 519, distance: 16.3
click at [597, 522] on label "All of the above" at bounding box center [591, 526] width 84 height 15
click at [579, 561] on button "Continue" at bounding box center [577, 566] width 56 height 23
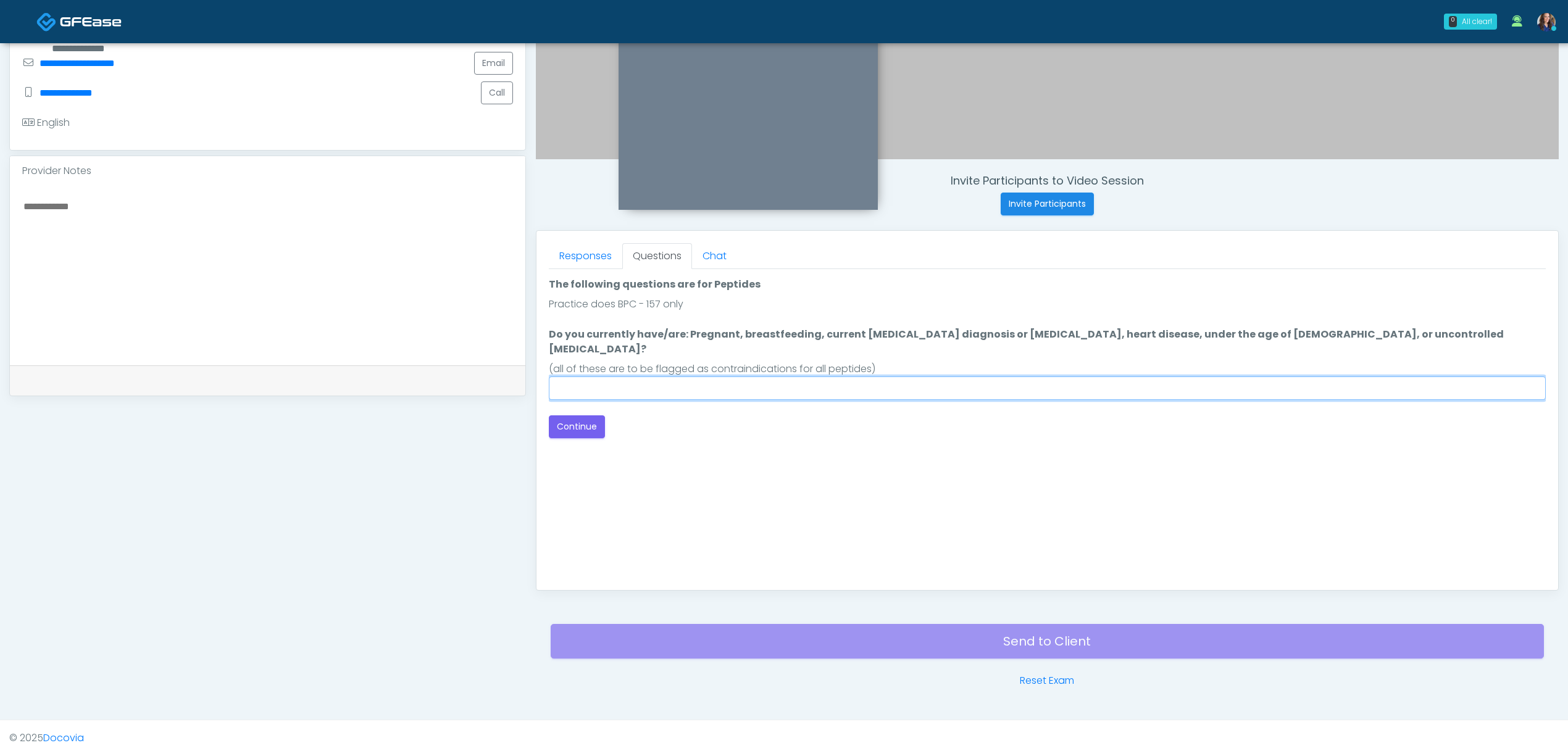
click at [729, 376] on input "Do you currently have/are: Pregnant, breastfeeding, current [MEDICAL_DATA] diag…" at bounding box center [1047, 388] width 997 height 24
type input "**"
drag, startPoint x: 588, startPoint y: 407, endPoint x: 818, endPoint y: 431, distance: 231.2
click at [589, 415] on button "Continue" at bounding box center [577, 426] width 56 height 23
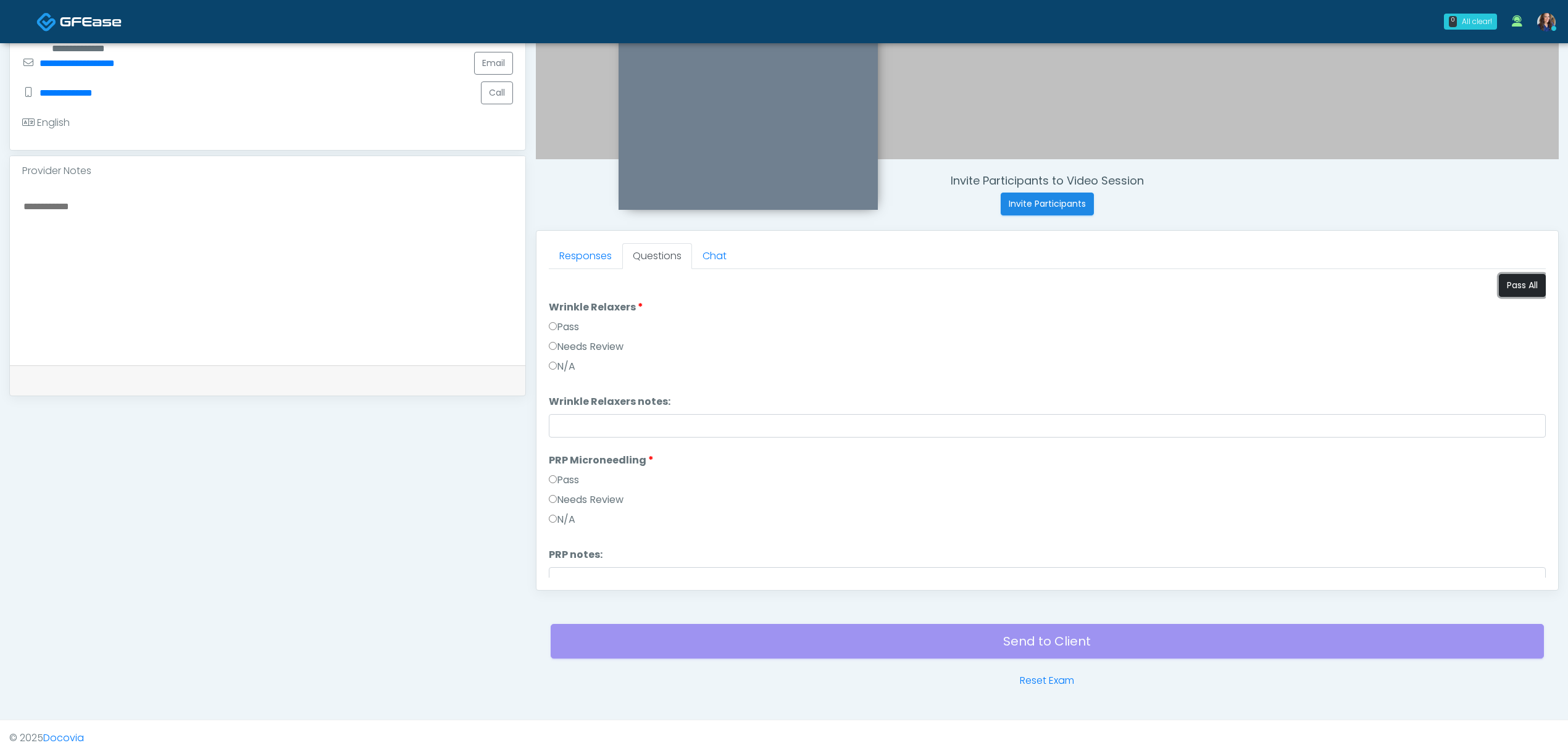
click at [1499, 292] on button "Pass All" at bounding box center [1523, 285] width 47 height 23
click at [567, 570] on button "Continue" at bounding box center [577, 566] width 56 height 23
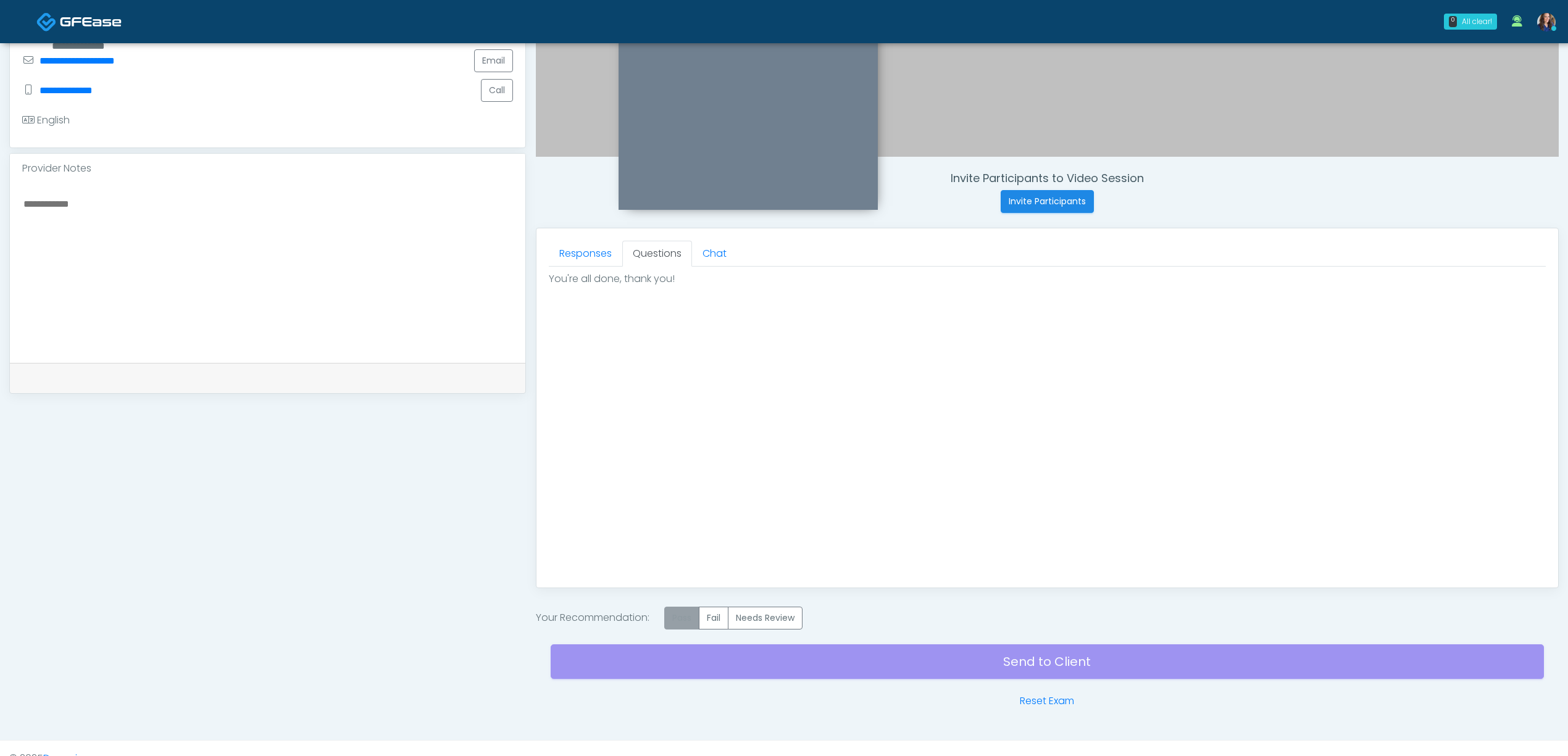
click at [691, 618] on label "Pass" at bounding box center [682, 618] width 35 height 23
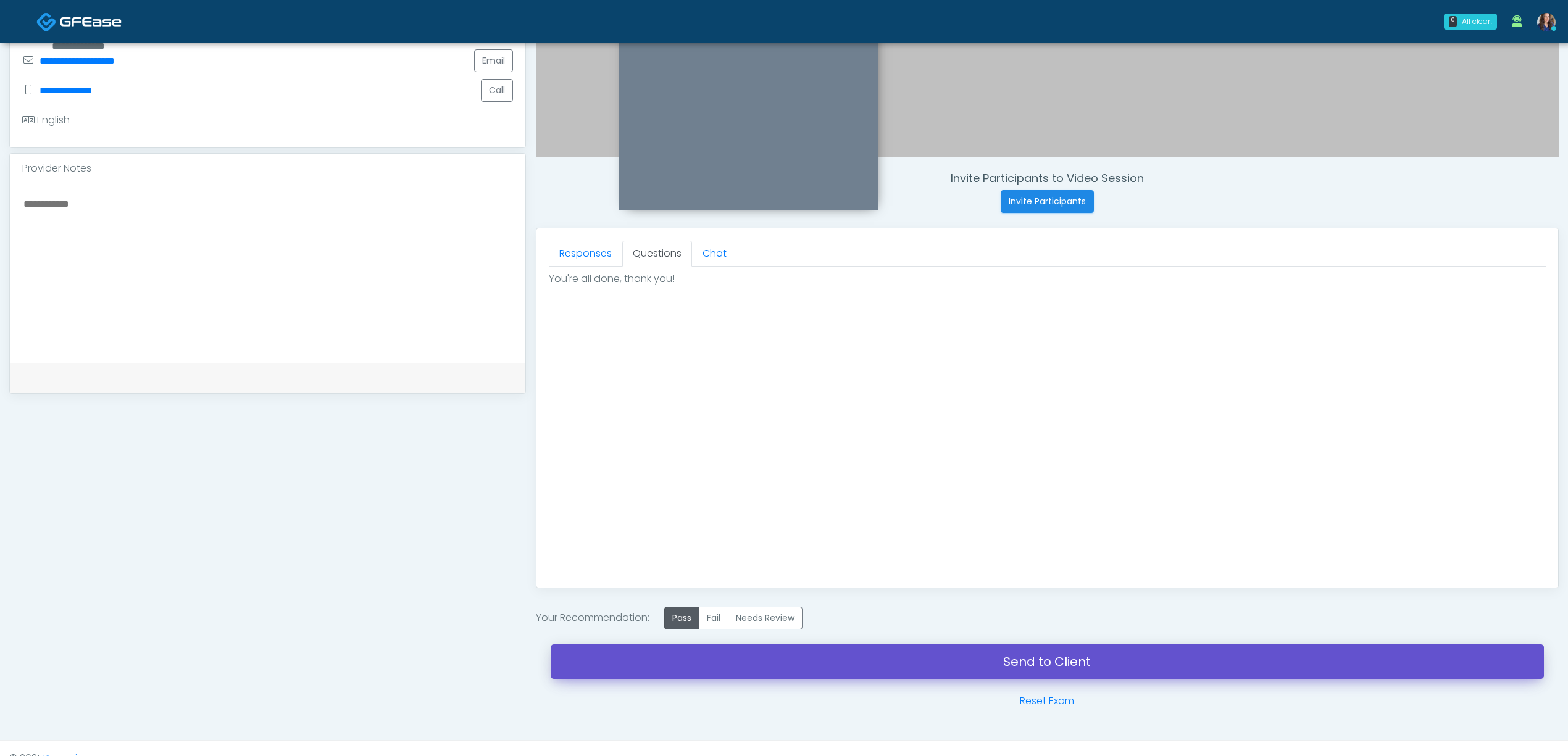
click at [820, 662] on link "Send to Client" at bounding box center [1047, 661] width 993 height 34
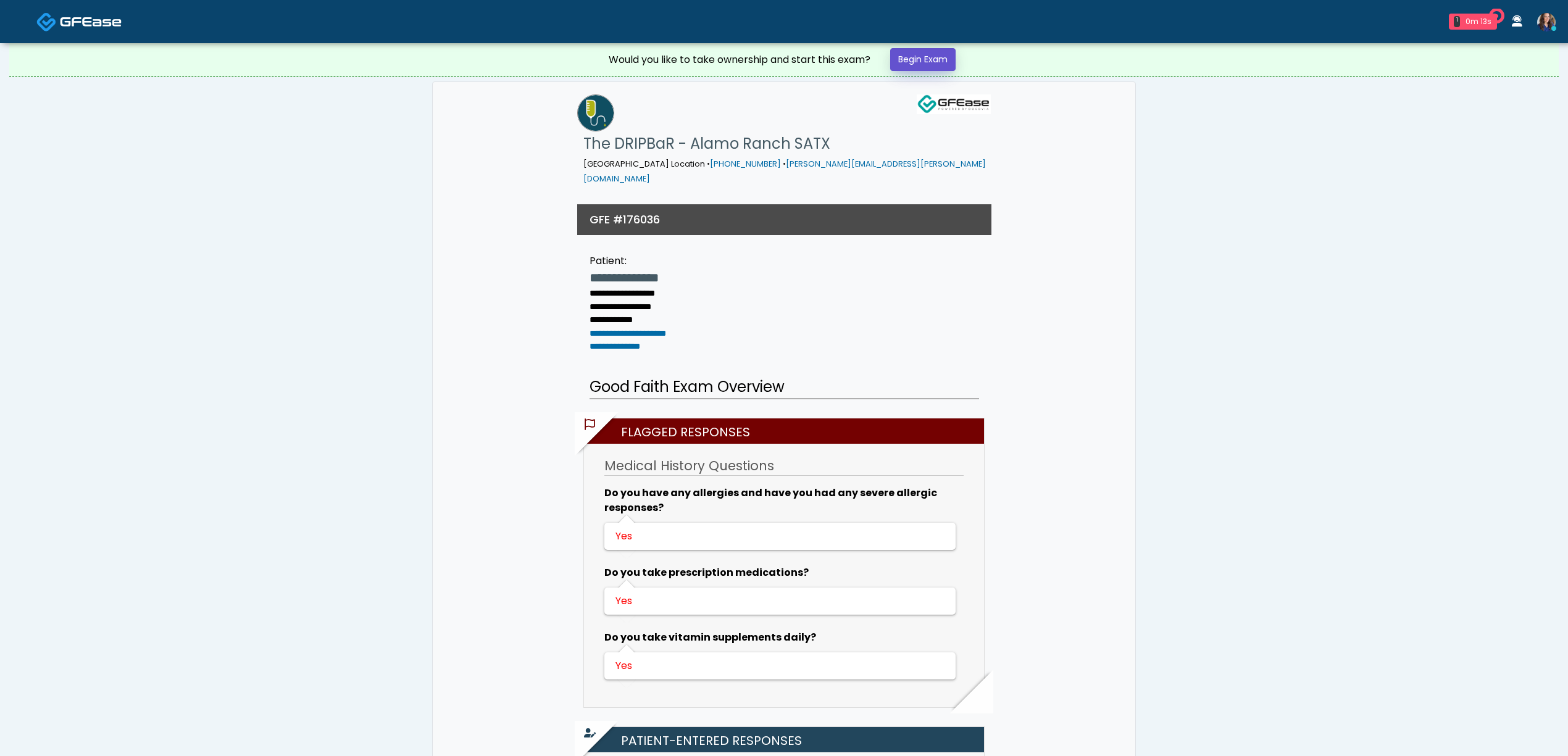
click at [917, 59] on link "Begin Exam" at bounding box center [923, 59] width 66 height 23
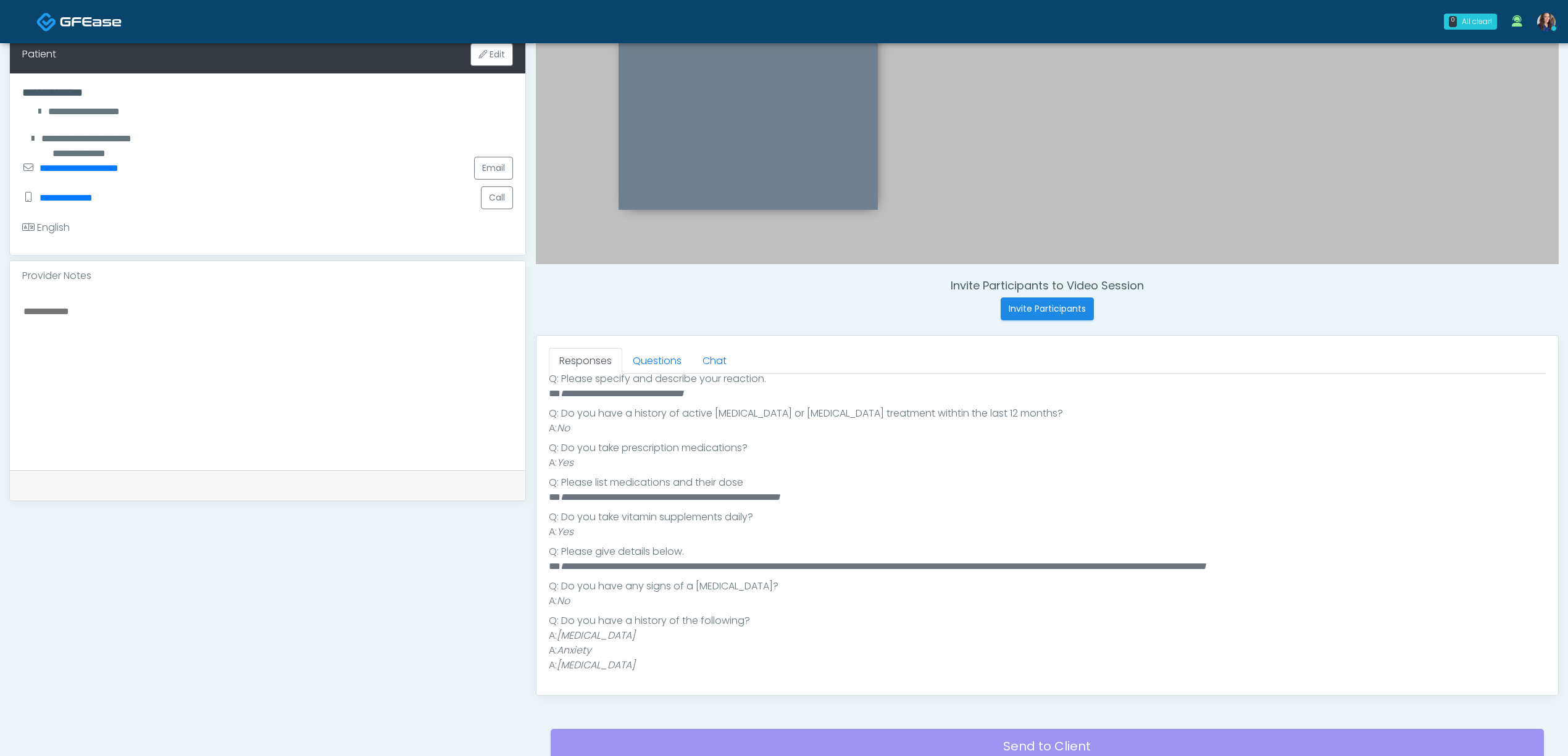
scroll to position [329, 0]
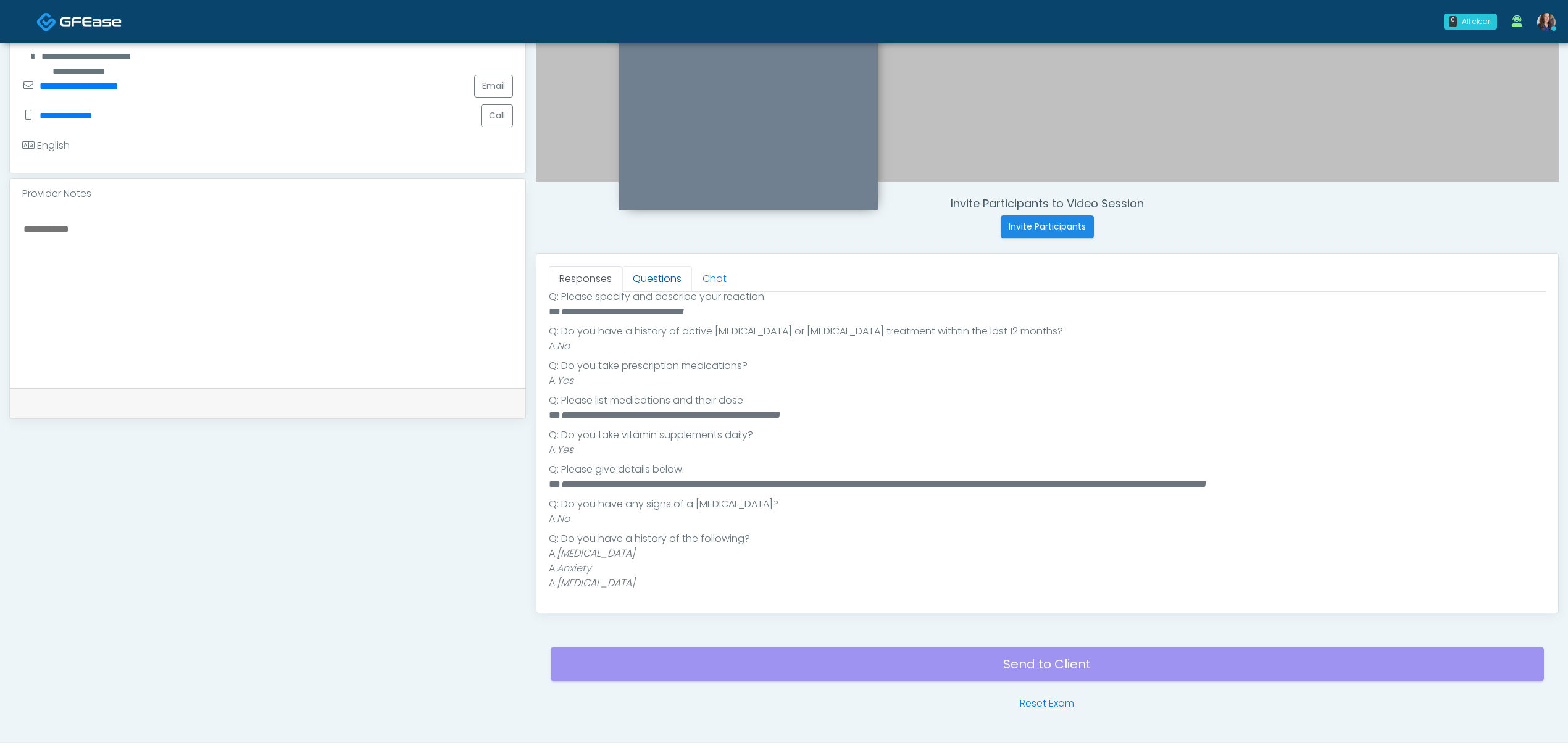
drag, startPoint x: 668, startPoint y: 280, endPoint x: 676, endPoint y: 292, distance: 14.4
click at [667, 280] on link "Questions" at bounding box center [656, 279] width 70 height 26
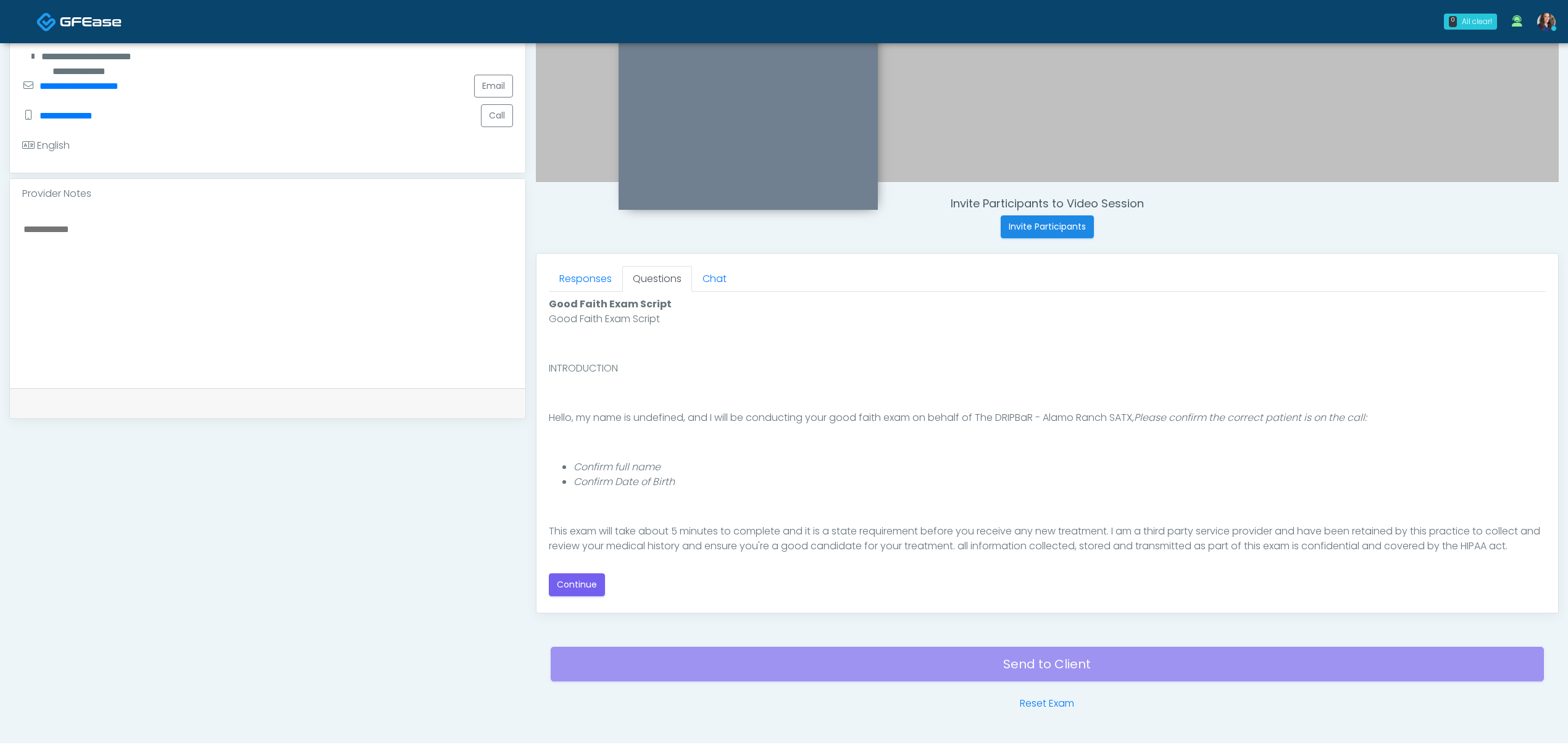
scroll to position [0, 0]
click at [574, 579] on button "Continue" at bounding box center [577, 584] width 56 height 23
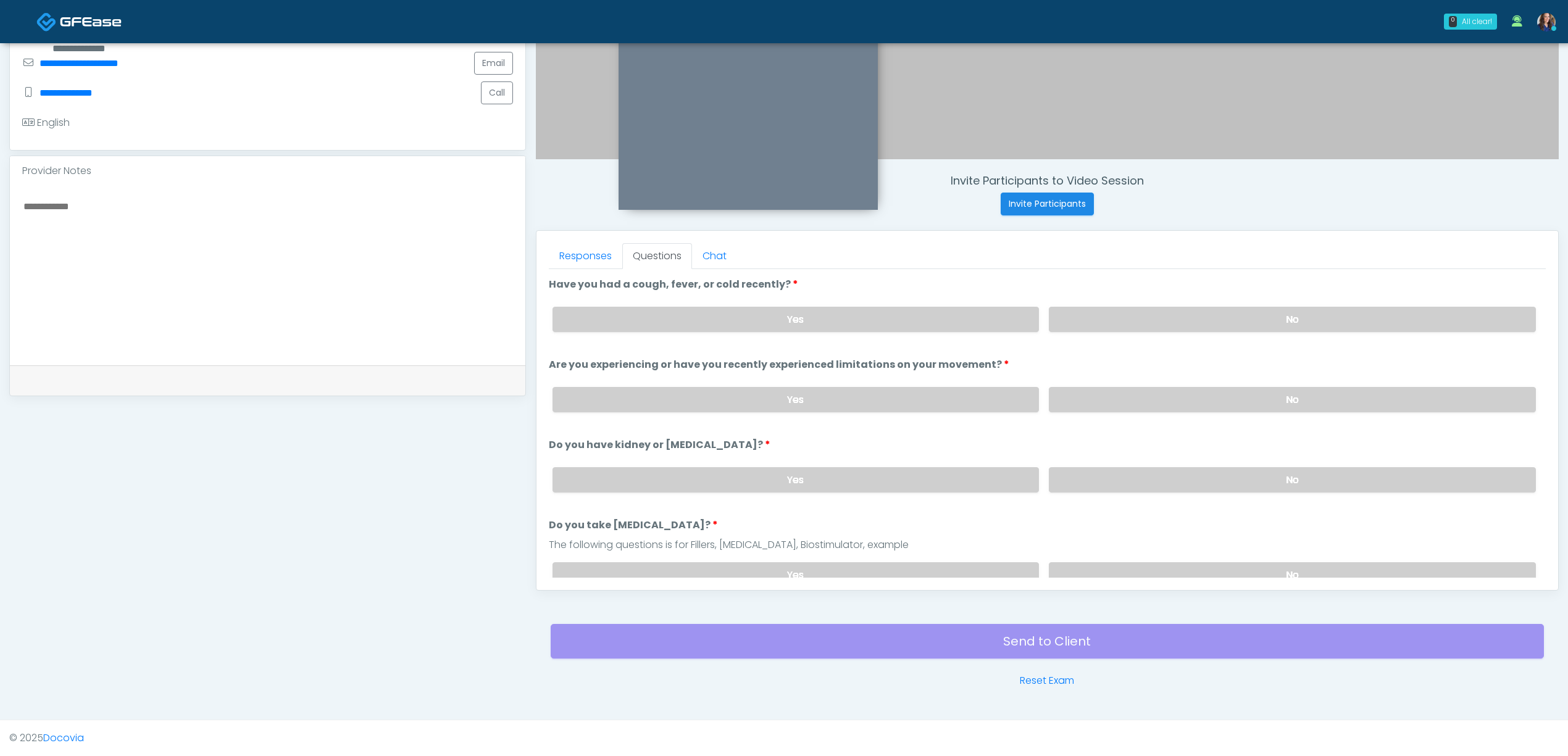
drag, startPoint x: 1197, startPoint y: 319, endPoint x: 1199, endPoint y: 346, distance: 27.1
click at [1198, 325] on label "No" at bounding box center [1293, 319] width 487 height 26
click at [1183, 393] on label "No" at bounding box center [1293, 400] width 487 height 26
click at [1186, 477] on label "No" at bounding box center [1293, 480] width 487 height 26
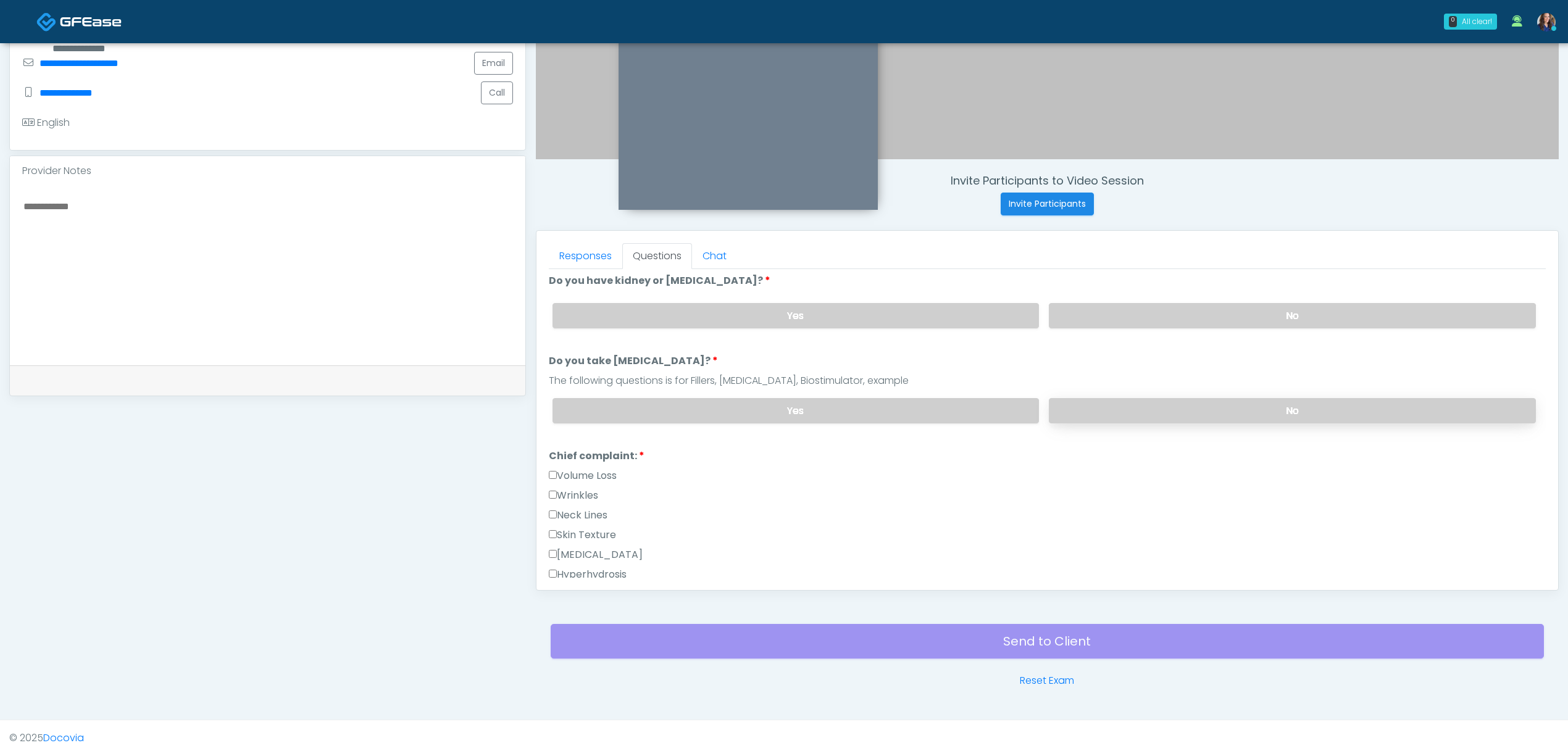
click at [1262, 406] on label "No" at bounding box center [1293, 410] width 487 height 26
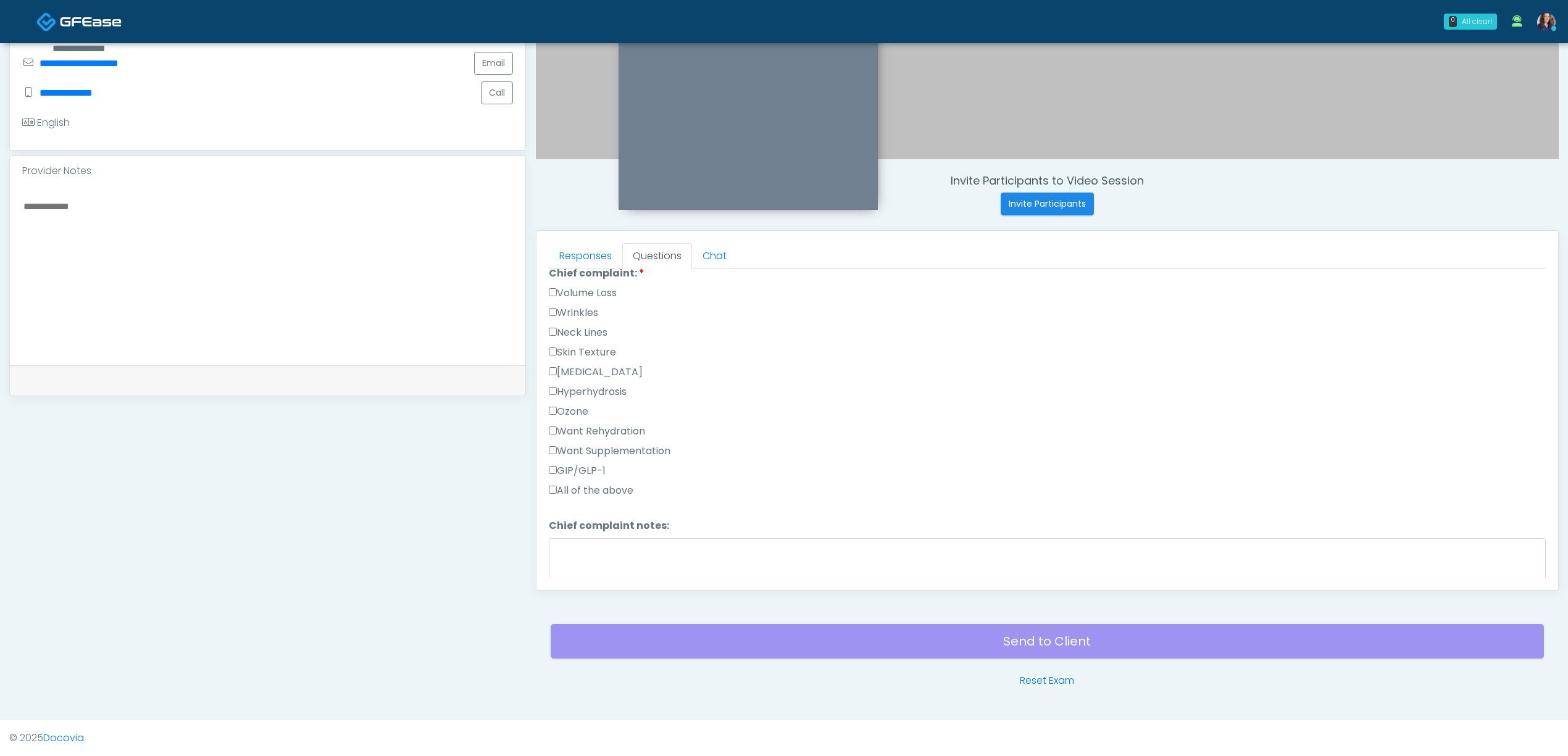
scroll to position [329, 0]
click at [590, 450] on label "Want Rehydration" at bounding box center [597, 449] width 96 height 15
click at [616, 467] on label "Want Supplementation" at bounding box center [610, 468] width 122 height 15
click at [603, 363] on label "[MEDICAL_DATA]" at bounding box center [596, 366] width 94 height 15
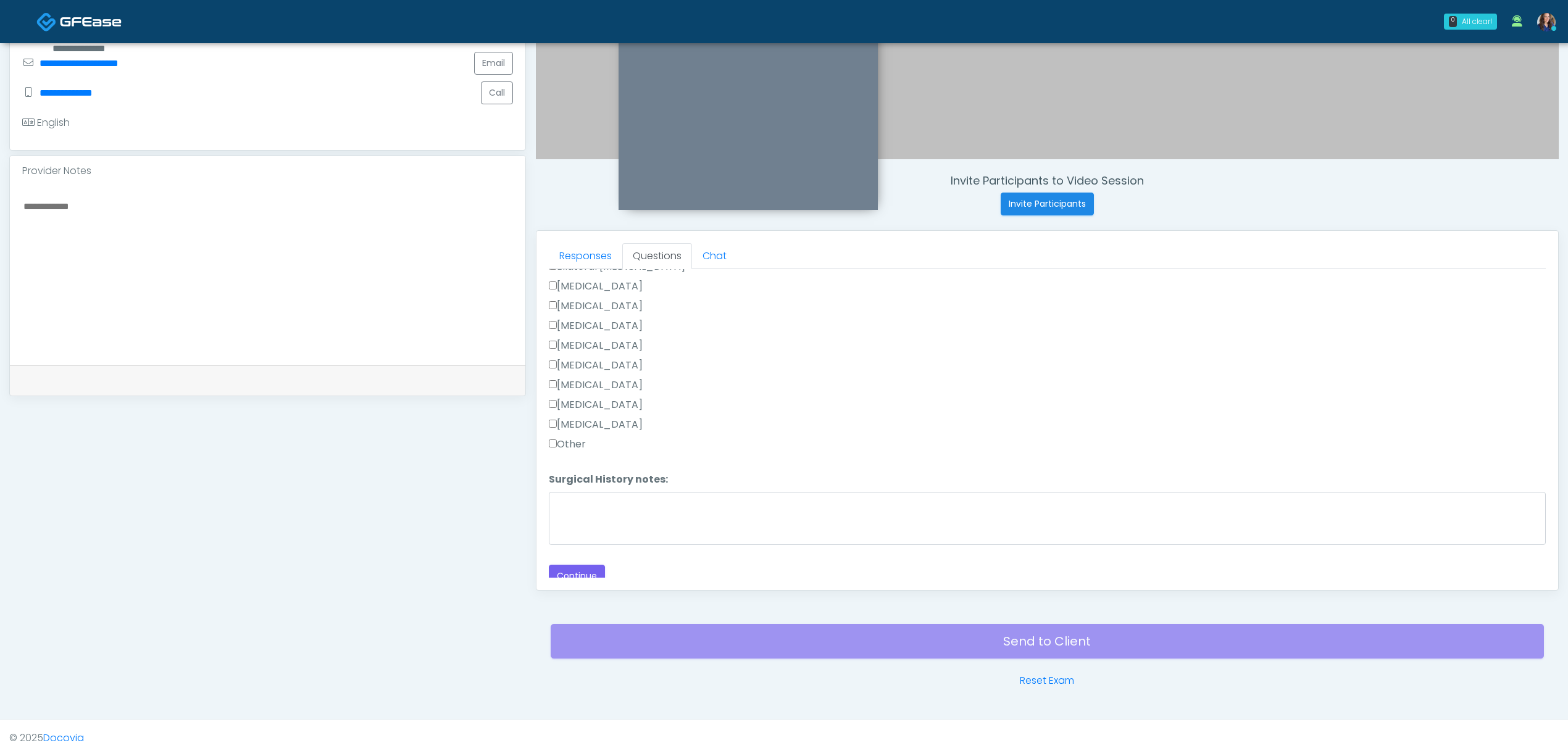
scroll to position [787, 0]
click at [588, 564] on button "Continue" at bounding box center [577, 566] width 56 height 23
drag, startPoint x: 610, startPoint y: 452, endPoint x: 618, endPoint y: 448, distance: 8.9
click at [611, 452] on label "All of the above" at bounding box center [591, 448] width 84 height 15
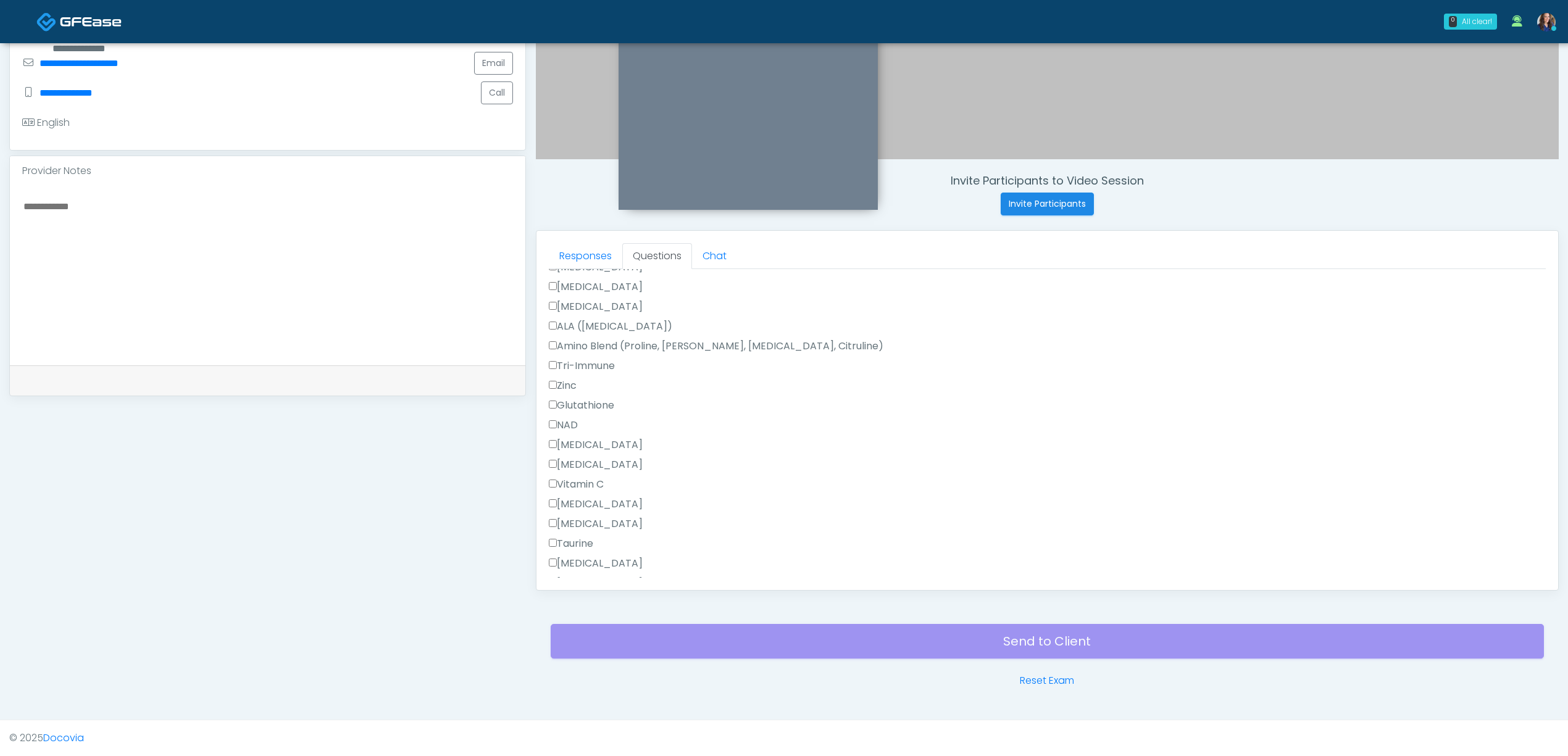
scroll to position [951, 0]
click at [594, 542] on label "All of the above" at bounding box center [591, 542] width 84 height 15
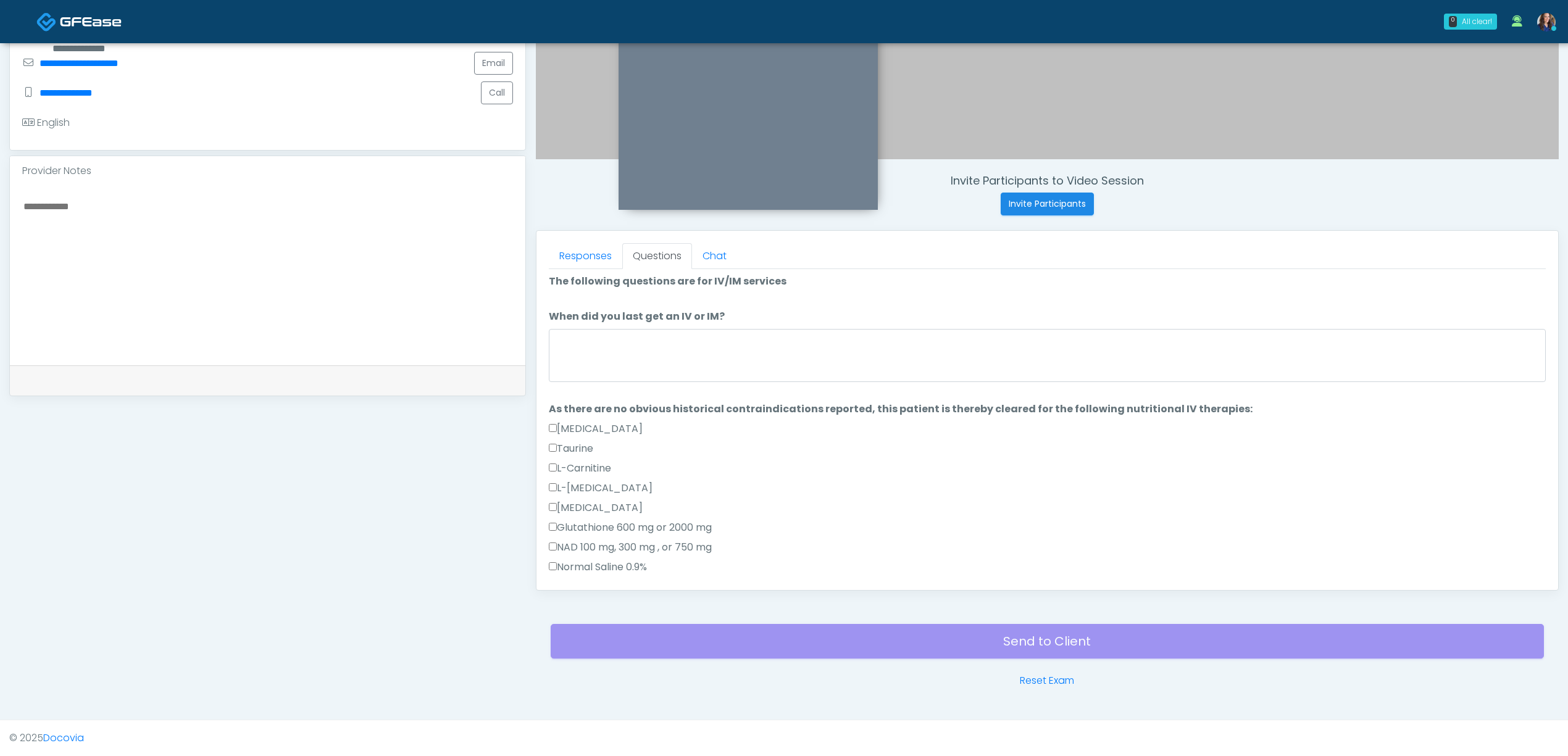
scroll to position [0, 0]
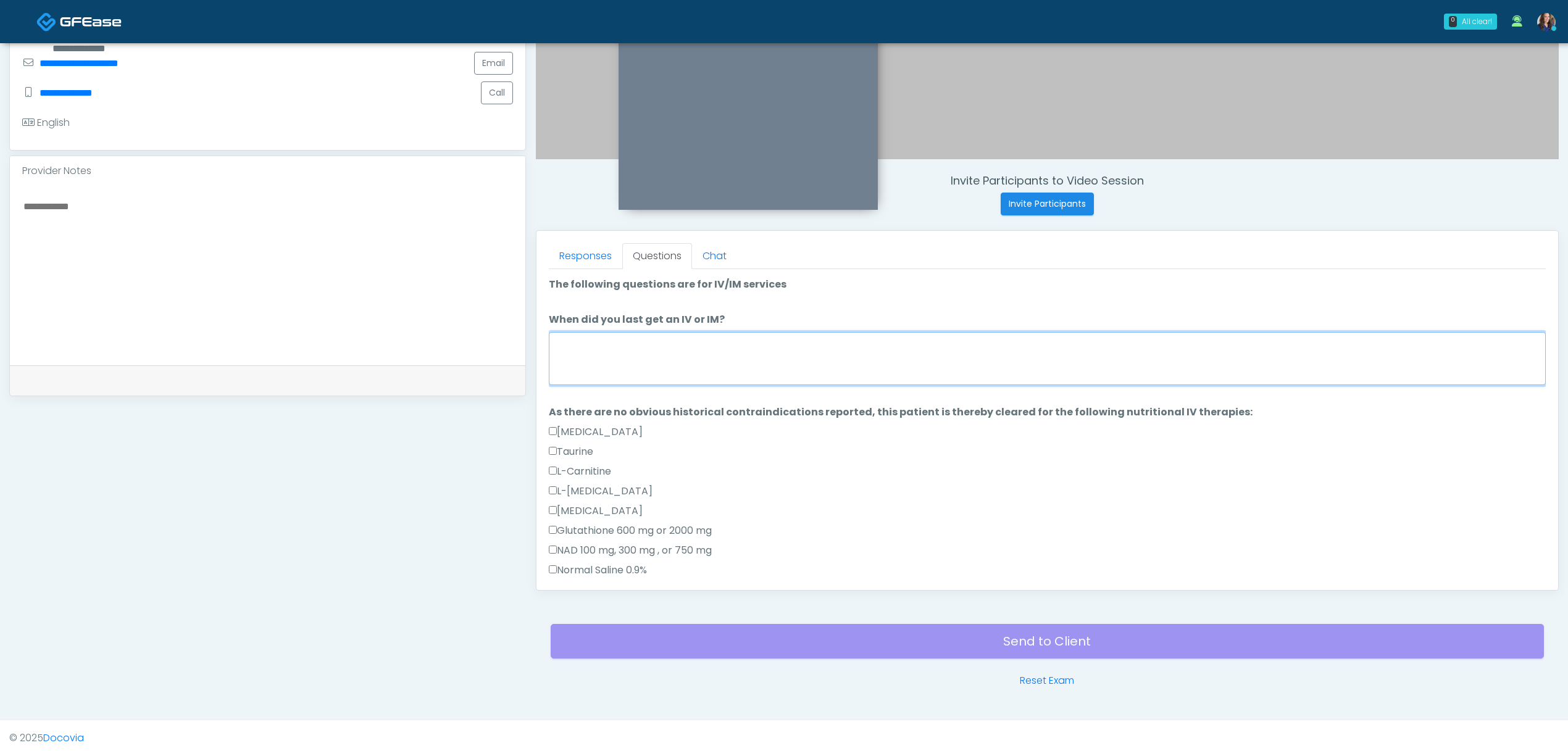
click at [701, 355] on textarea "When did you last get an IV or IM?" at bounding box center [1047, 358] width 997 height 53
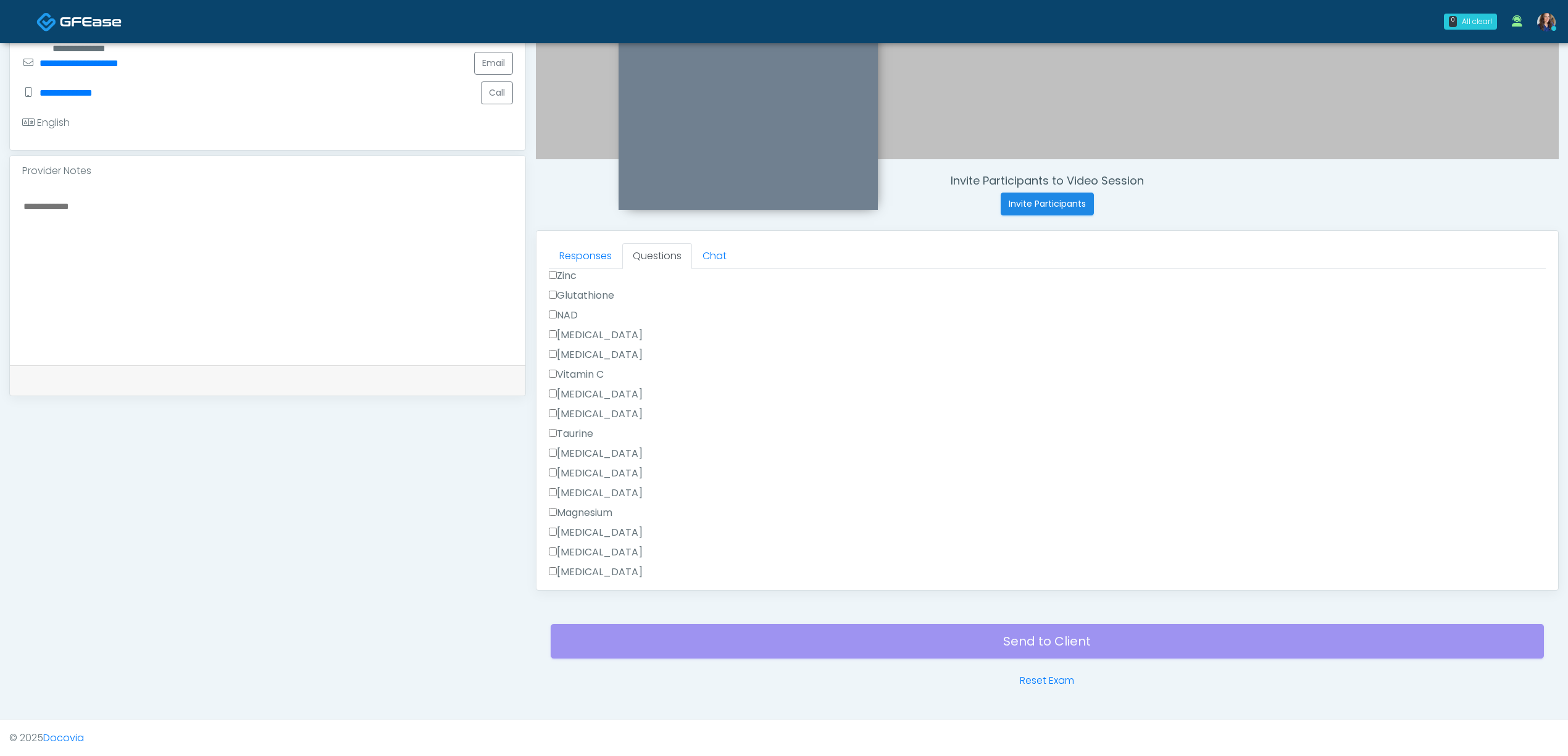
scroll to position [967, 0]
type textarea "**********"
click at [577, 562] on button "Continue" at bounding box center [577, 566] width 56 height 23
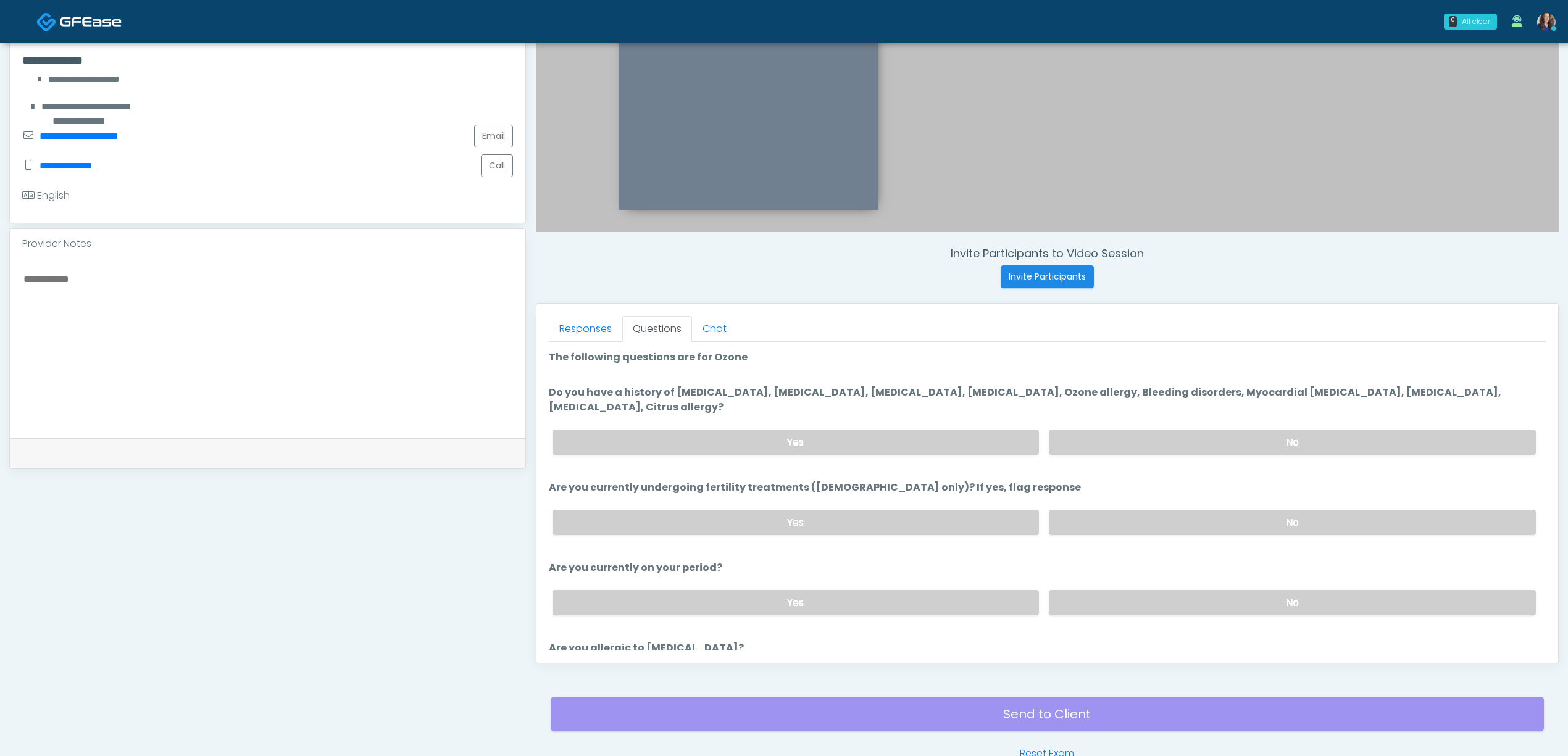
scroll to position [272, 0]
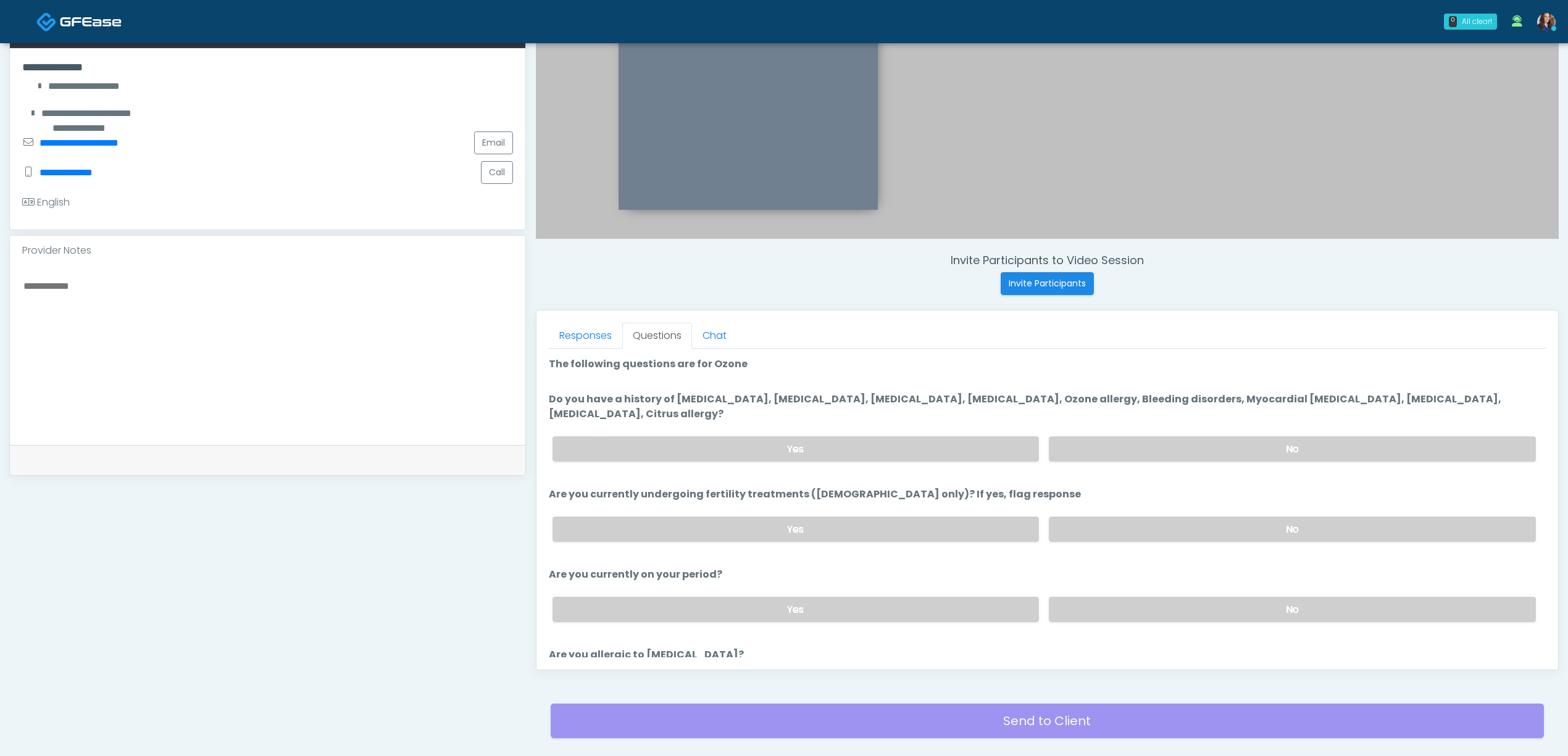
click at [1217, 437] on div "Yes No" at bounding box center [1043, 449] width 1003 height 45
click at [1218, 446] on label "No" at bounding box center [1293, 449] width 487 height 26
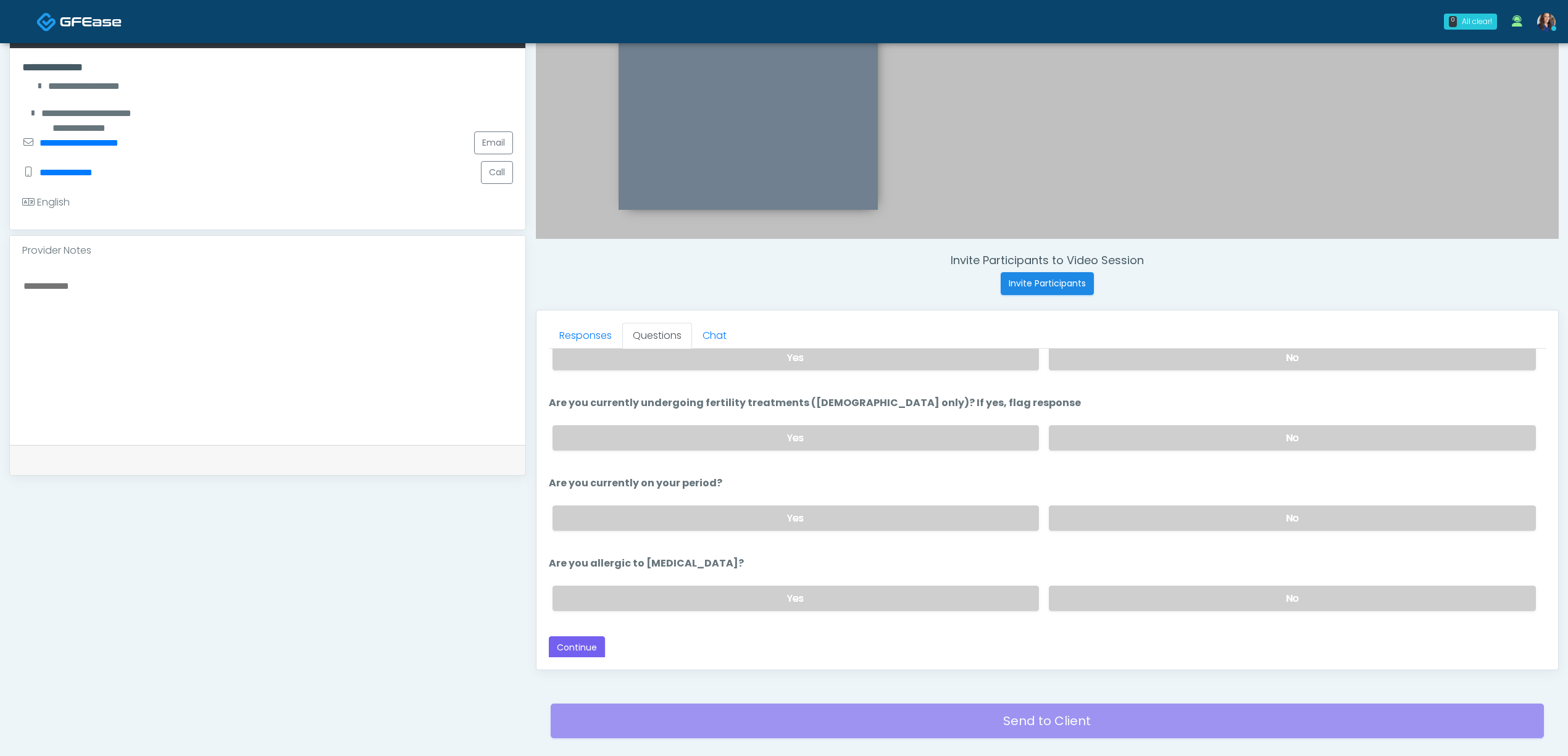
scroll to position [92, 0]
click at [1210, 443] on label "No" at bounding box center [1293, 437] width 487 height 26
click at [1184, 519] on label "No" at bounding box center [1293, 517] width 487 height 26
click at [1169, 595] on label "No" at bounding box center [1293, 598] width 487 height 26
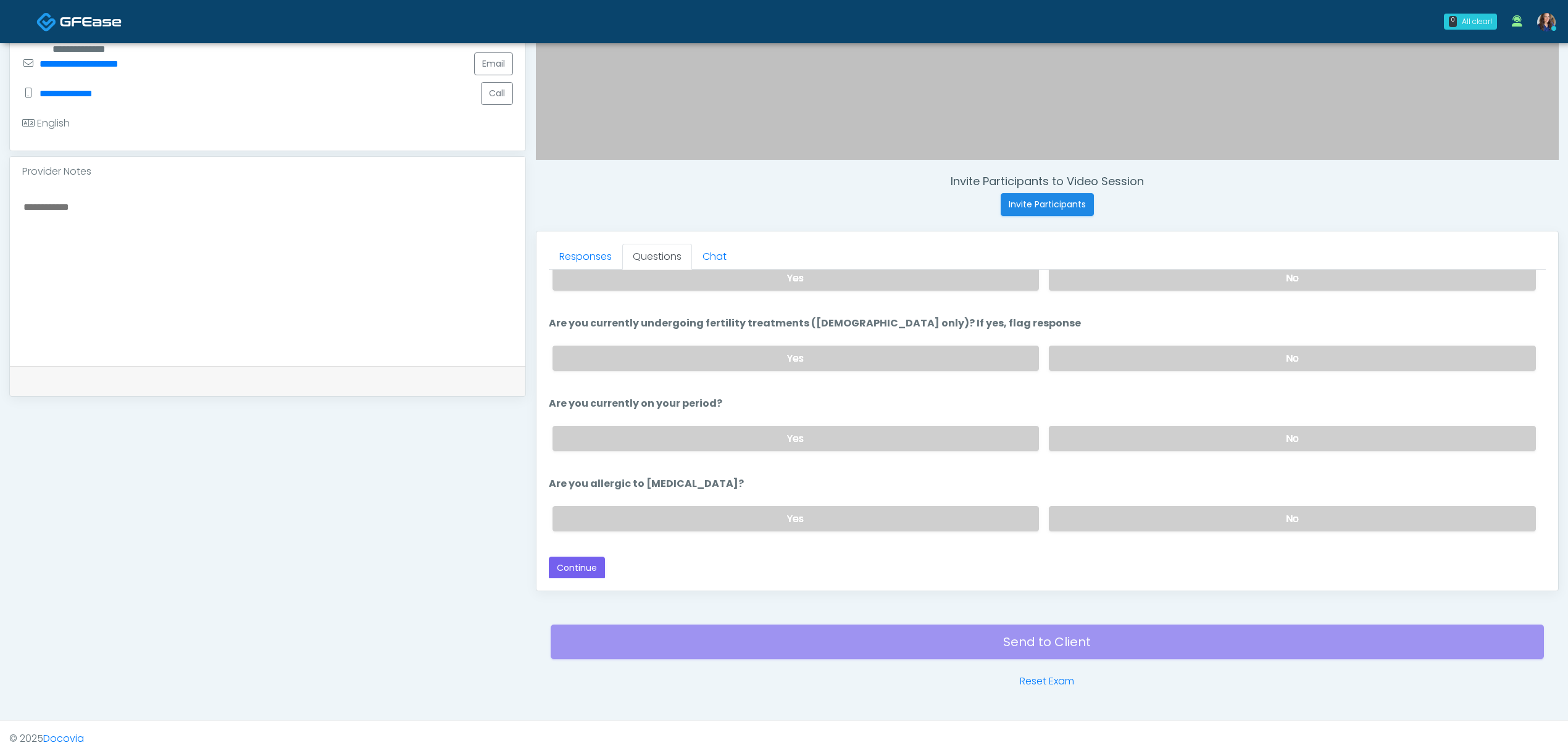
scroll to position [354, 0]
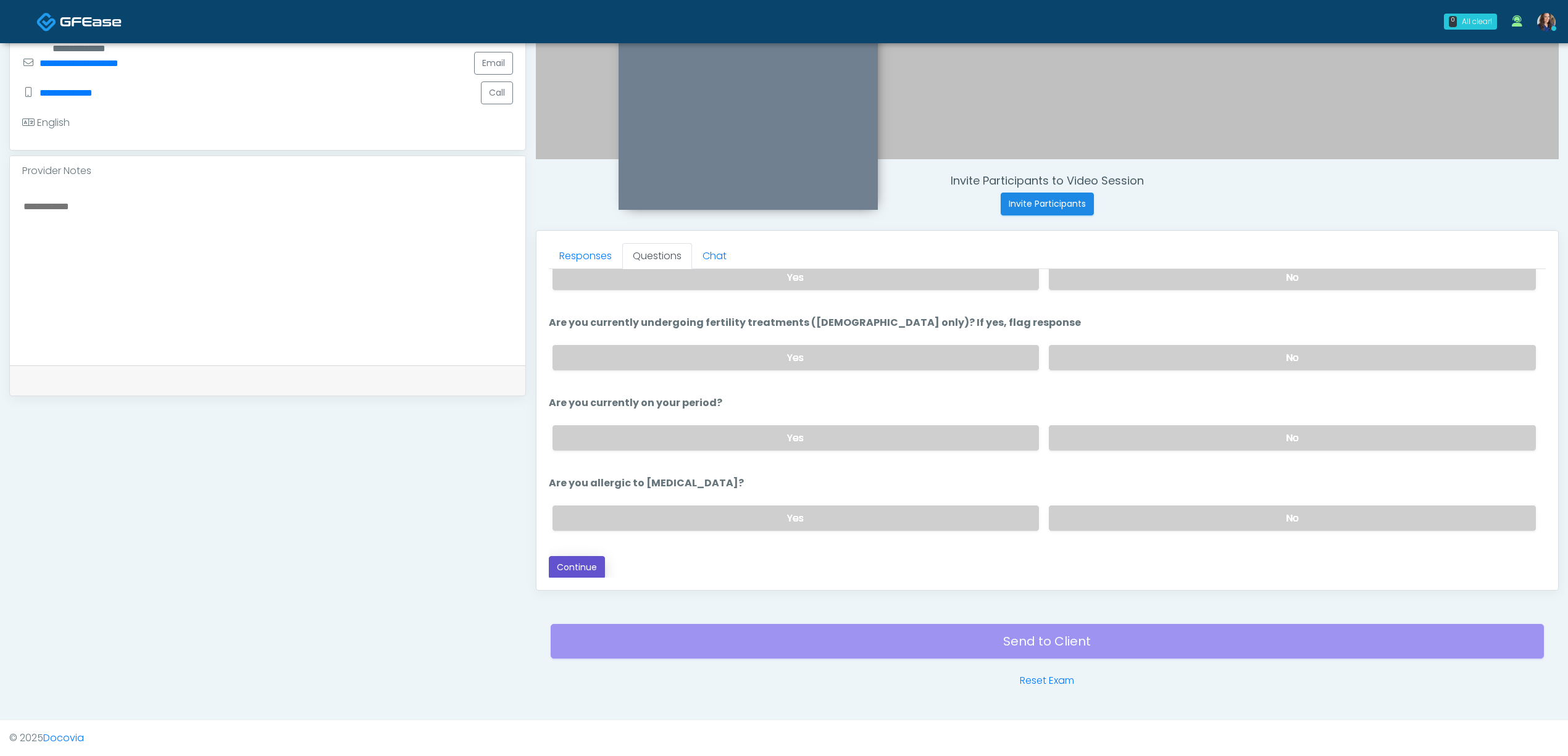
click at [590, 567] on button "Continue" at bounding box center [577, 567] width 56 height 23
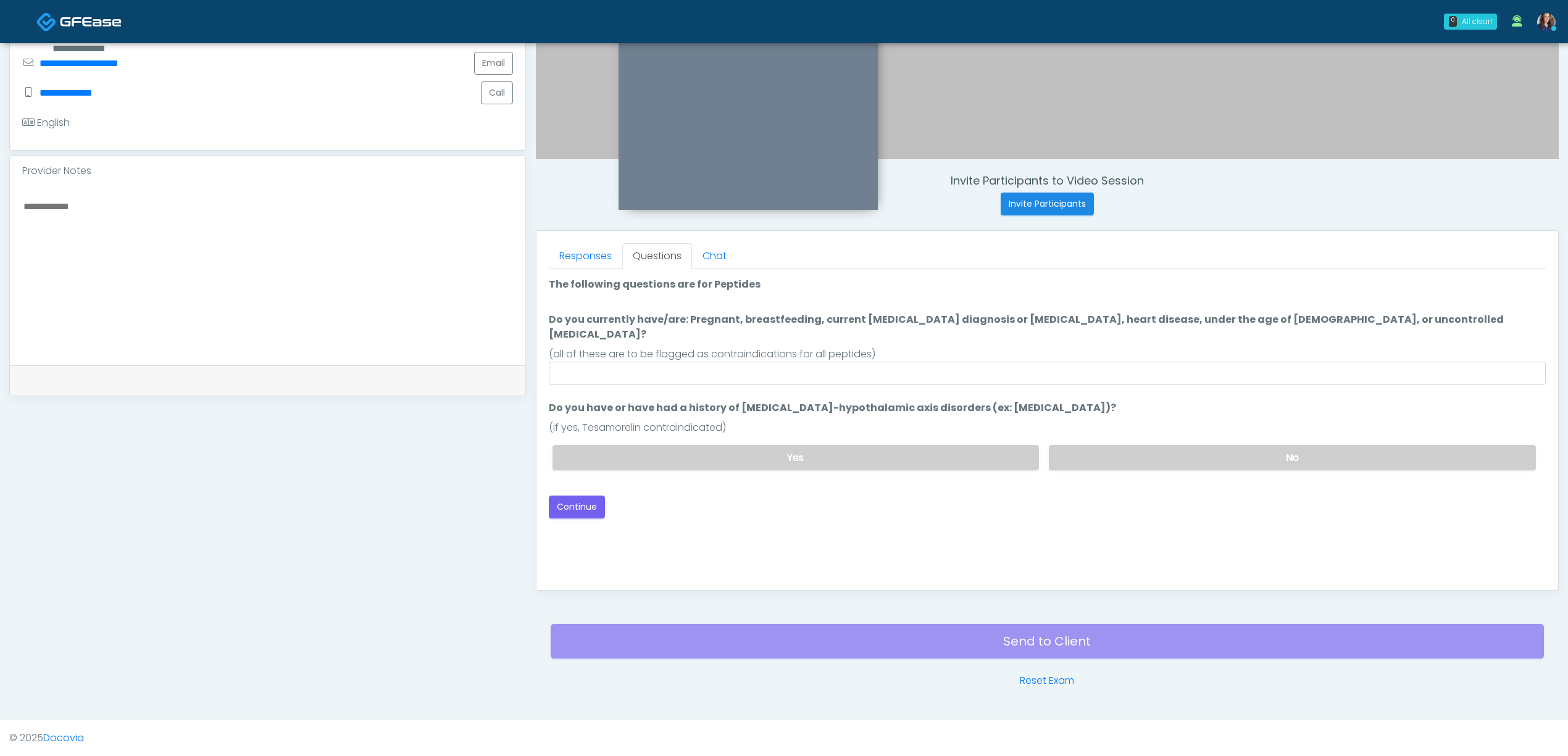
scroll to position [0, 0]
click at [811, 361] on input "Do you currently have/are: Pregnant, breastfeeding, current [MEDICAL_DATA] diag…" at bounding box center [1047, 373] width 997 height 24
type input "**"
click at [1244, 445] on label "No" at bounding box center [1293, 458] width 487 height 26
click at [561, 496] on button "Continue" at bounding box center [577, 507] width 56 height 23
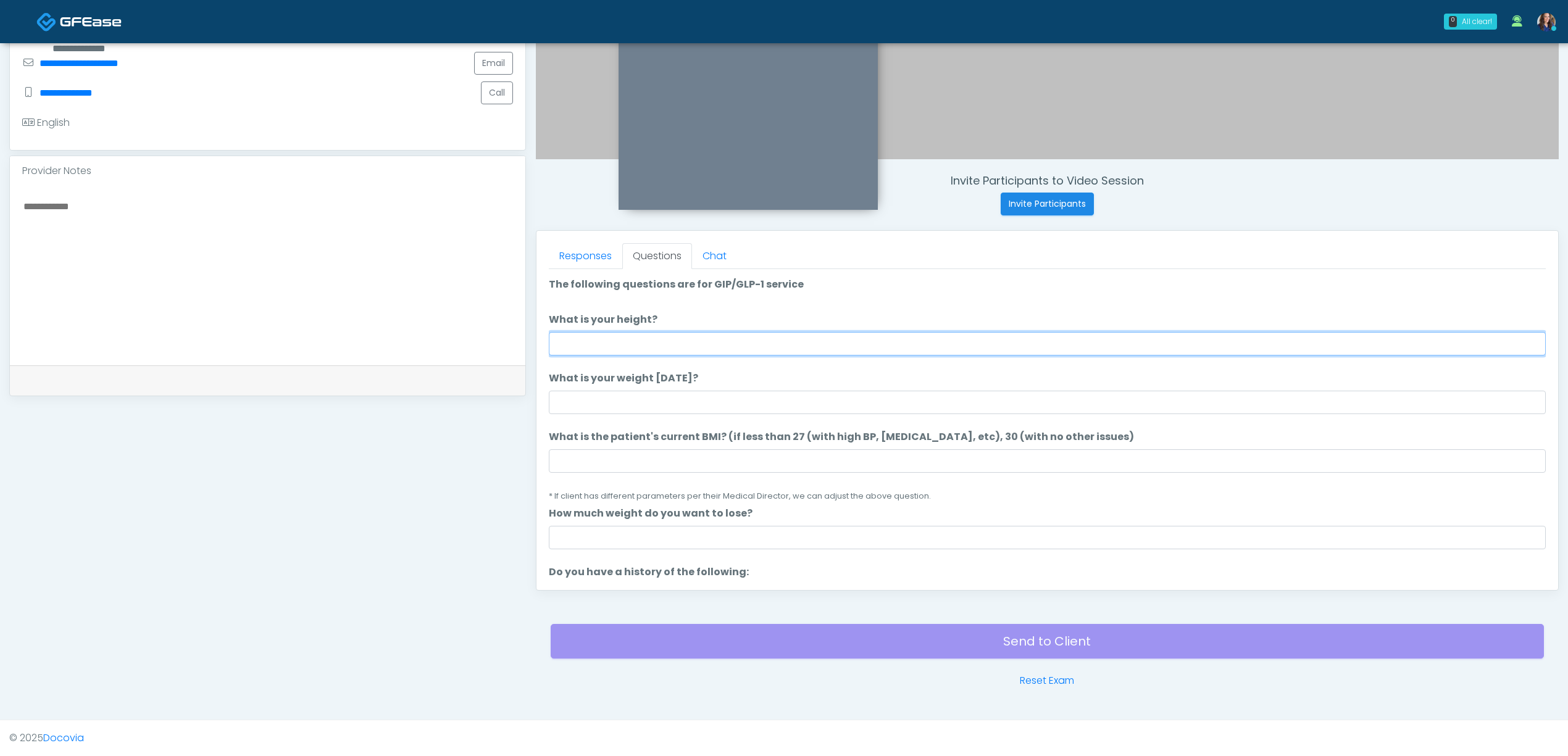
click at [880, 345] on input "What is your height?" at bounding box center [1047, 344] width 997 height 24
type input "*****"
click at [704, 394] on input "What is your weight [DATE]?" at bounding box center [1047, 403] width 997 height 24
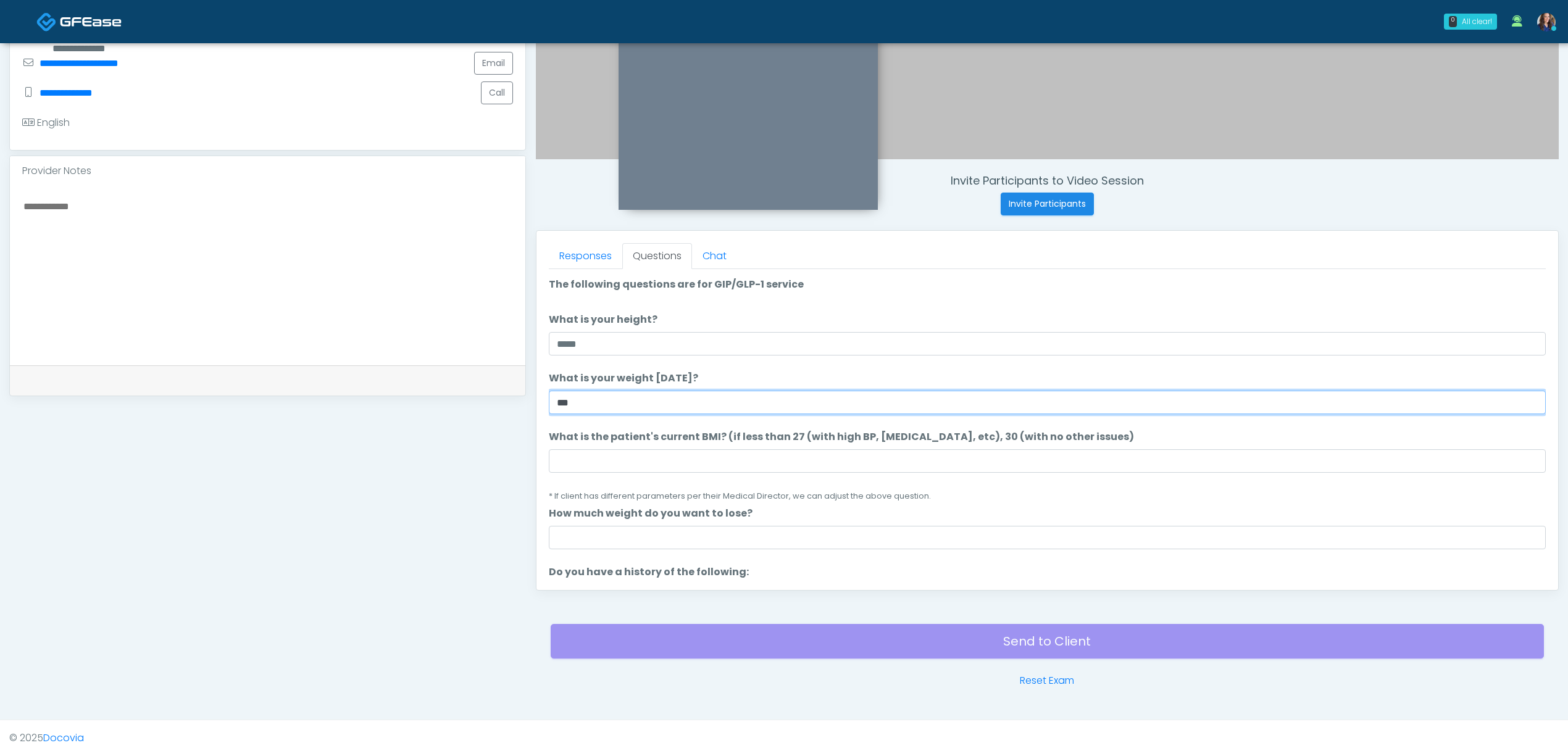
type input "***"
click at [720, 455] on input "What is the patient's current BMI? (if less than 27 (with high BP, [MEDICAL_DAT…" at bounding box center [1047, 461] width 997 height 24
type input "**"
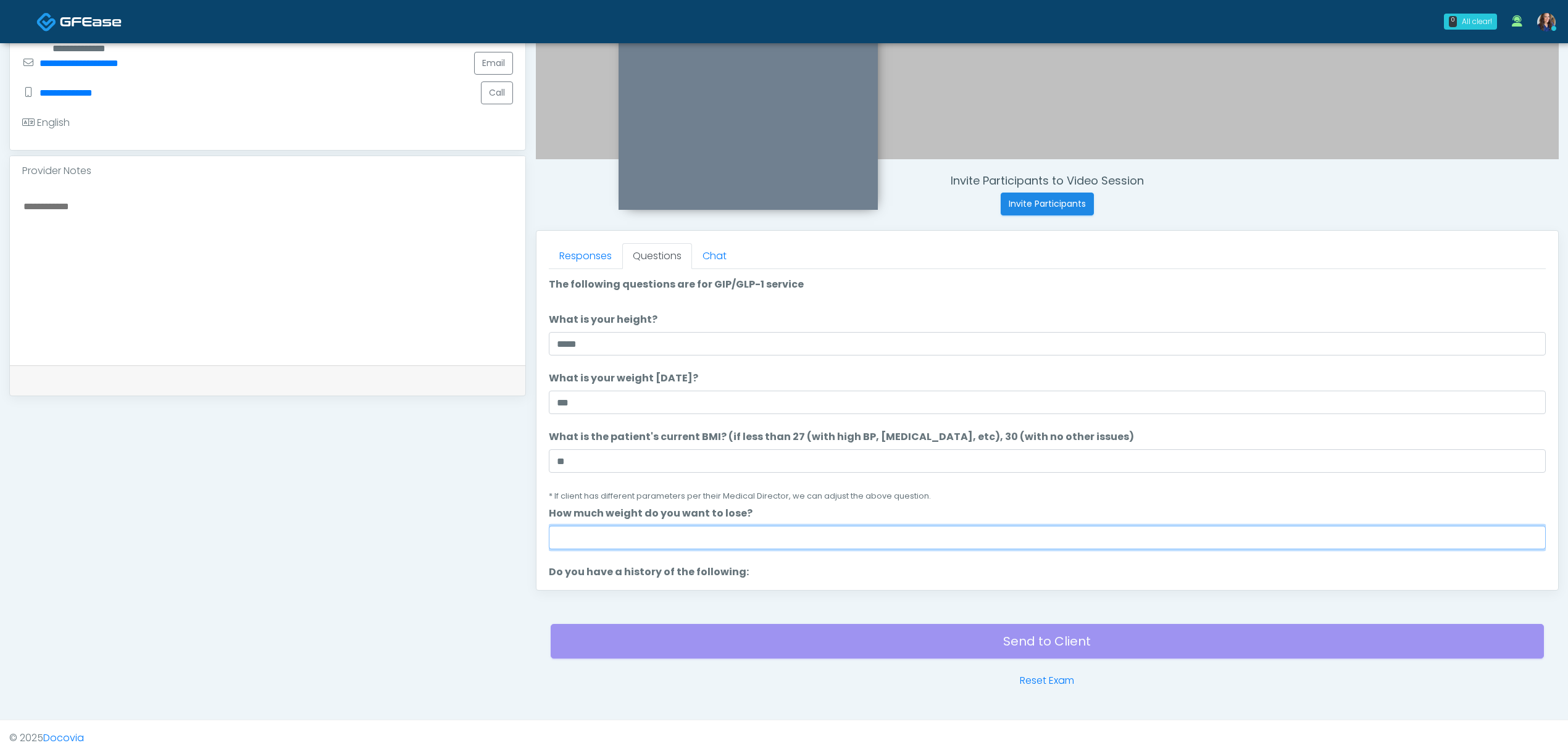
click at [662, 534] on input "How much weight do you want to lose?" at bounding box center [1047, 537] width 997 height 24
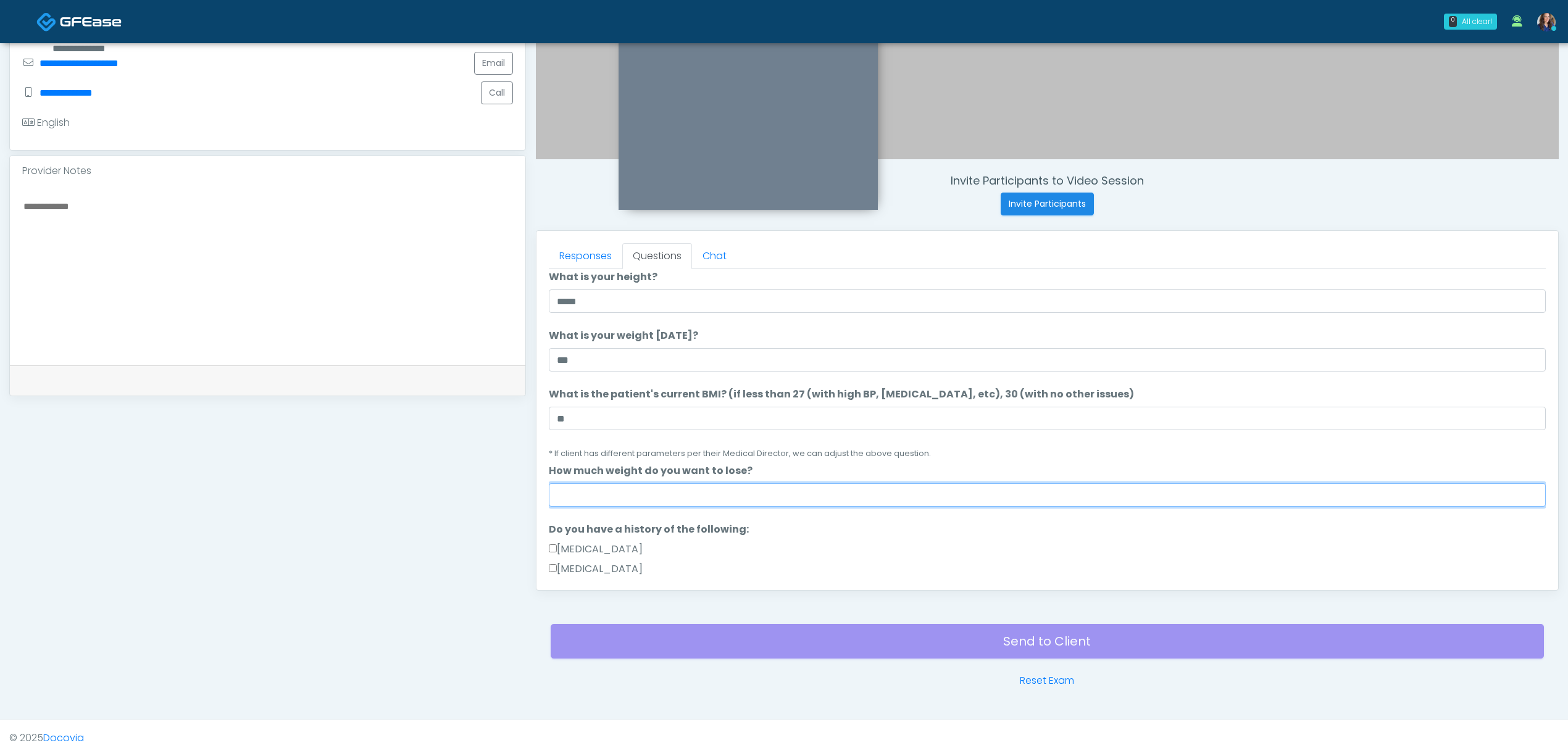
scroll to position [82, 0]
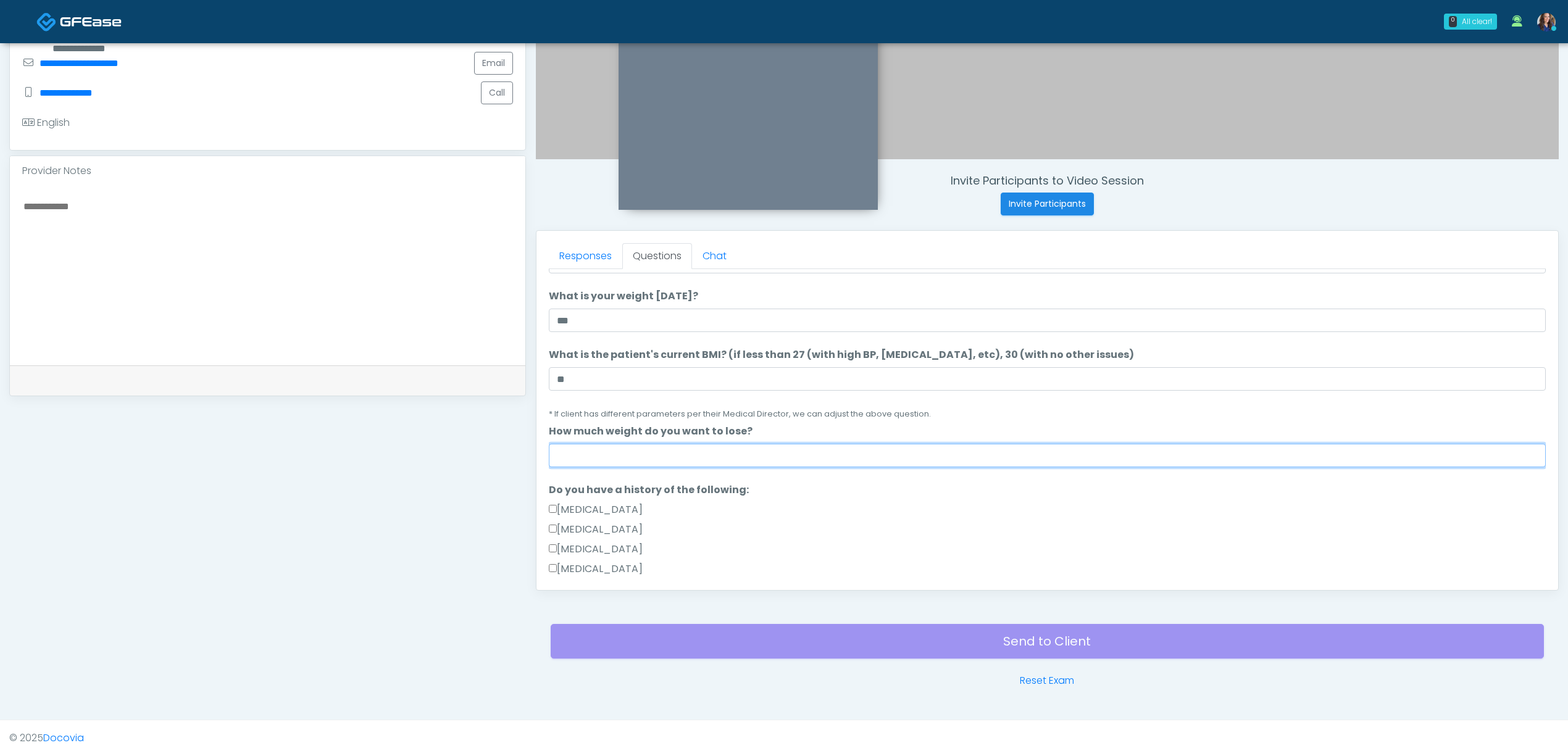
type input "****"
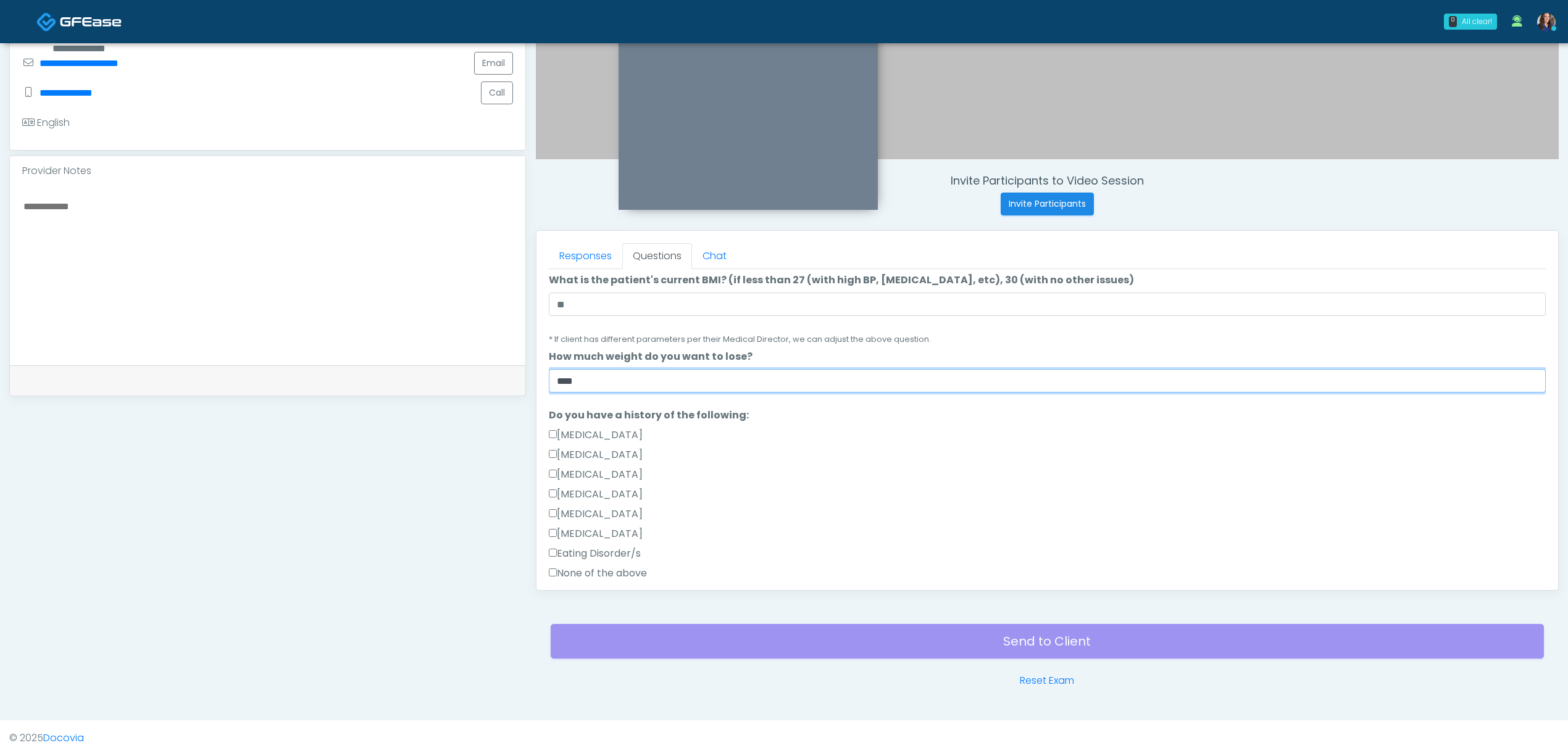
scroll to position [246, 0]
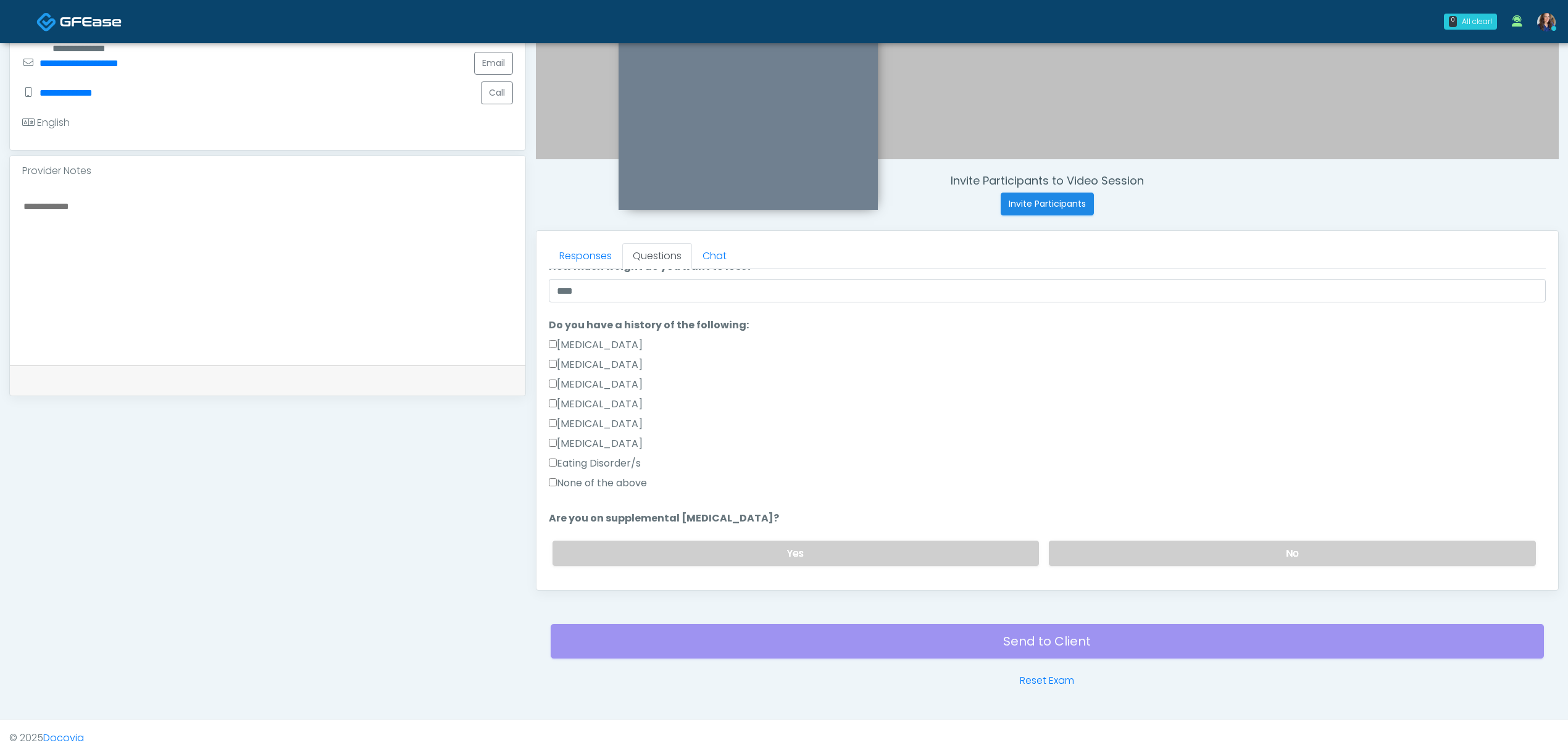
drag, startPoint x: 599, startPoint y: 469, endPoint x: 595, endPoint y: 475, distance: 7.2
click at [598, 469] on label "Eating Disorder/s" at bounding box center [595, 462] width 92 height 15
click at [588, 484] on label "None of the above" at bounding box center [598, 483] width 98 height 15
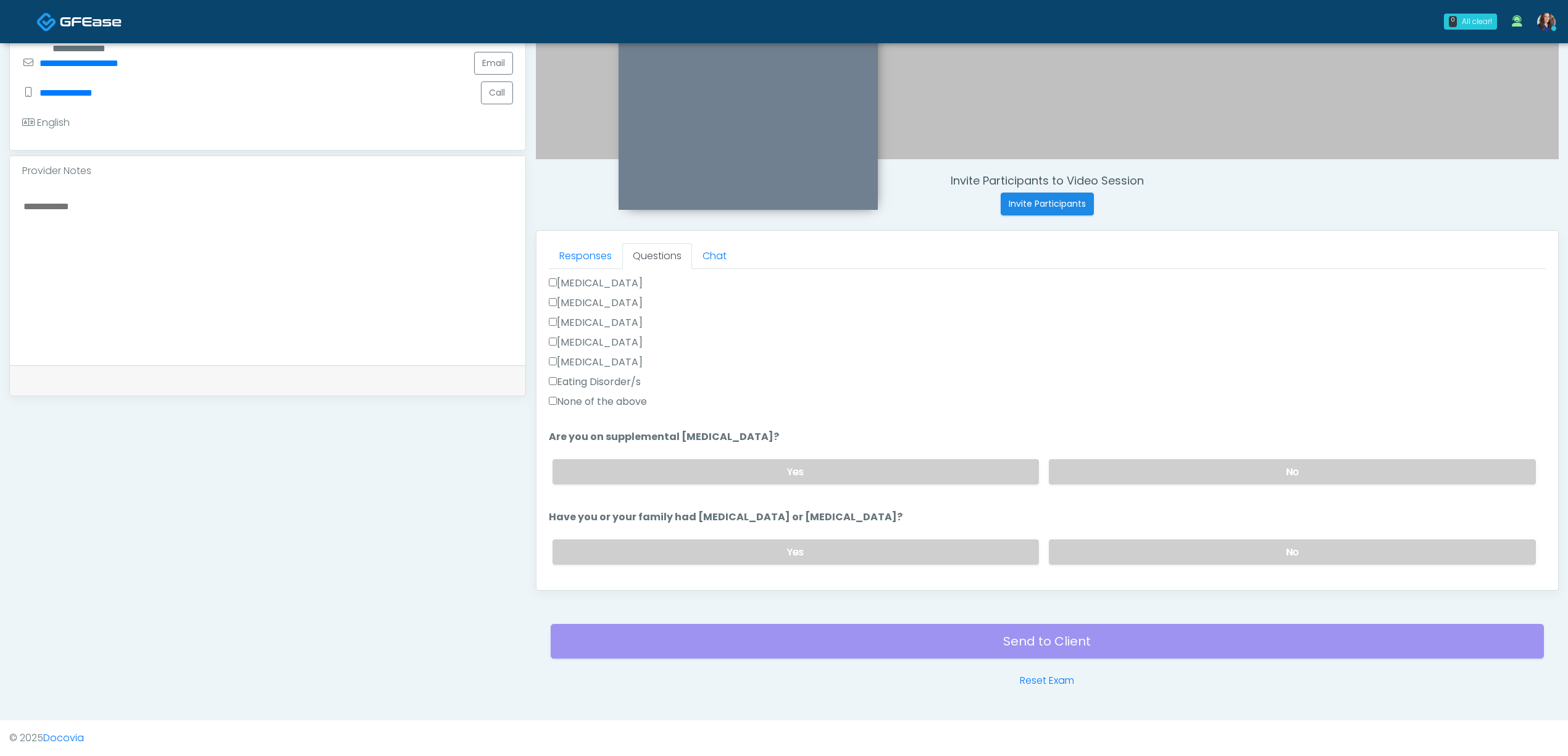
scroll to position [329, 0]
click at [1186, 469] on label "No" at bounding box center [1293, 471] width 487 height 26
click at [1220, 559] on label "No" at bounding box center [1293, 552] width 487 height 26
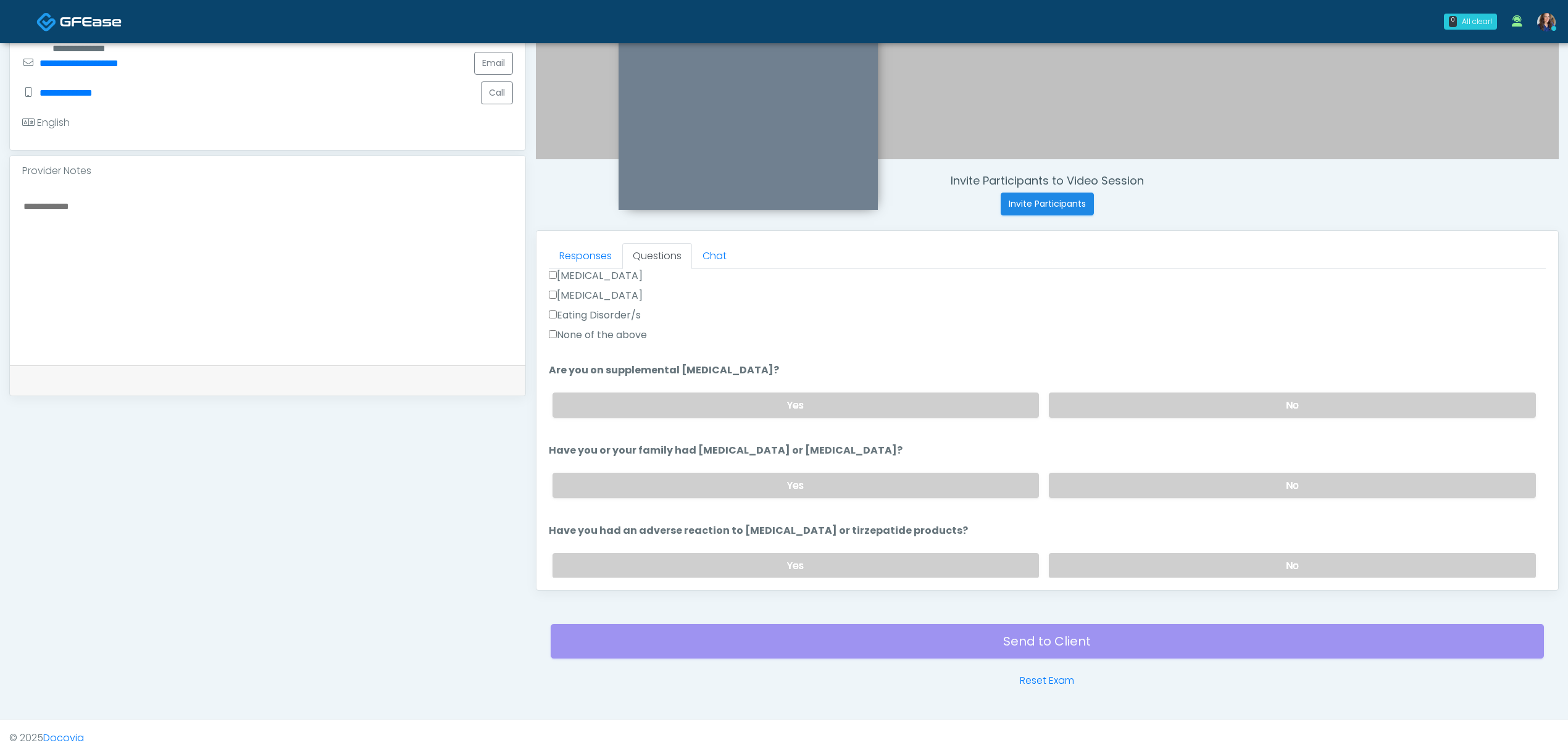
scroll to position [494, 0]
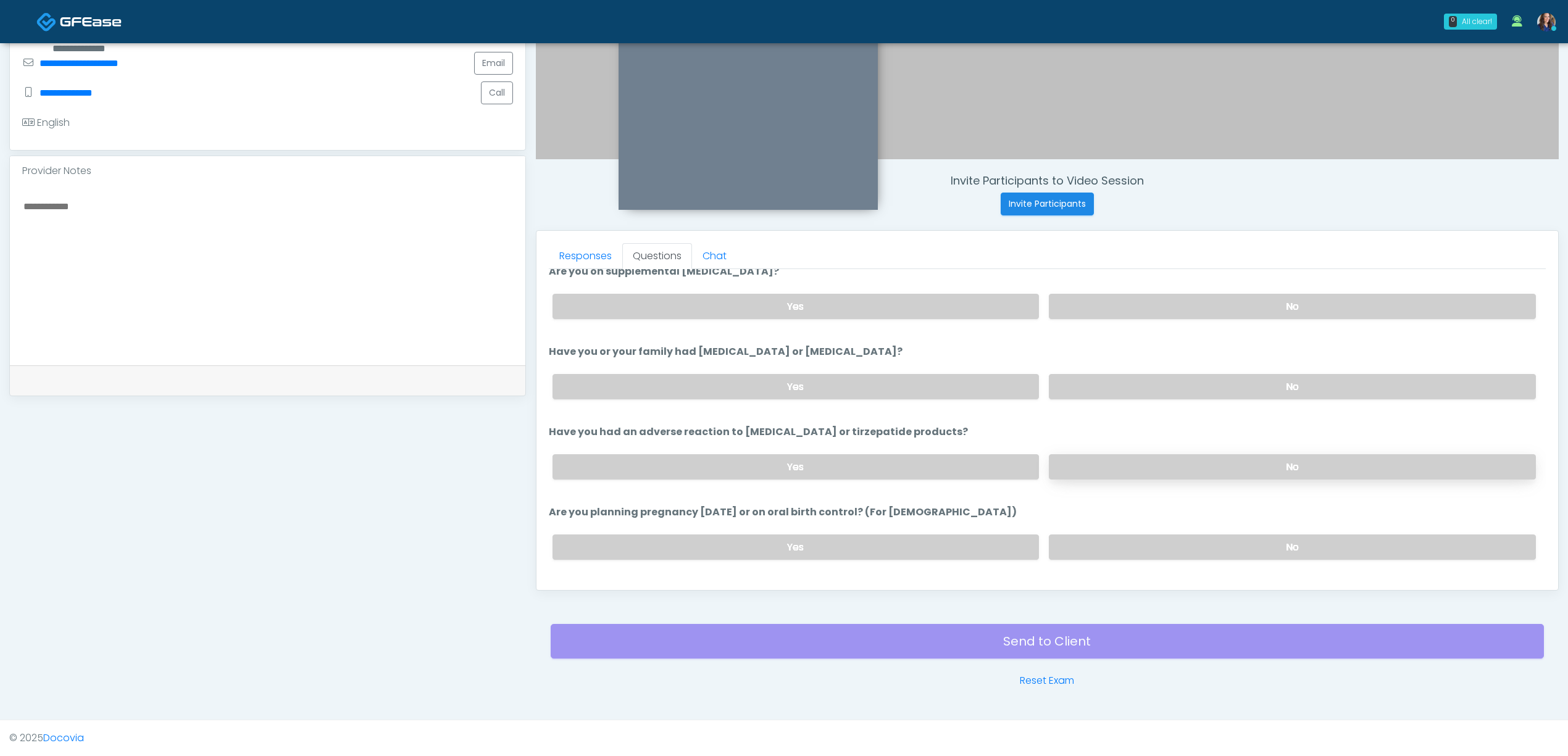
click at [1234, 467] on label "No" at bounding box center [1293, 467] width 487 height 26
click at [1246, 551] on label "No" at bounding box center [1293, 547] width 487 height 26
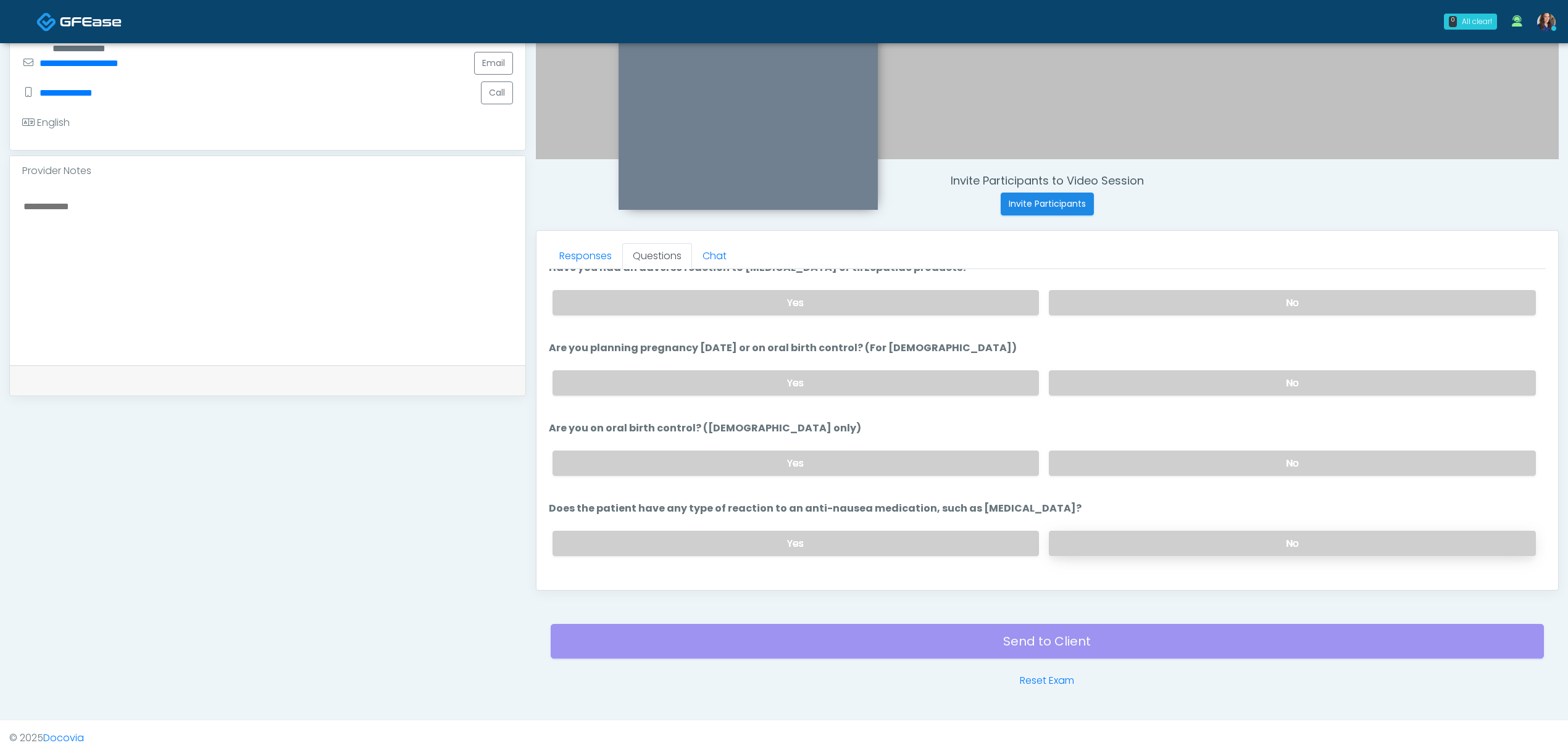
drag, startPoint x: 1246, startPoint y: 462, endPoint x: 1235, endPoint y: 529, distance: 67.9
click at [1246, 464] on label "No" at bounding box center [1293, 463] width 487 height 26
drag, startPoint x: 1232, startPoint y: 536, endPoint x: 1196, endPoint y: 514, distance: 42.2
click at [1231, 527] on div "Yes No" at bounding box center [1043, 543] width 1003 height 45
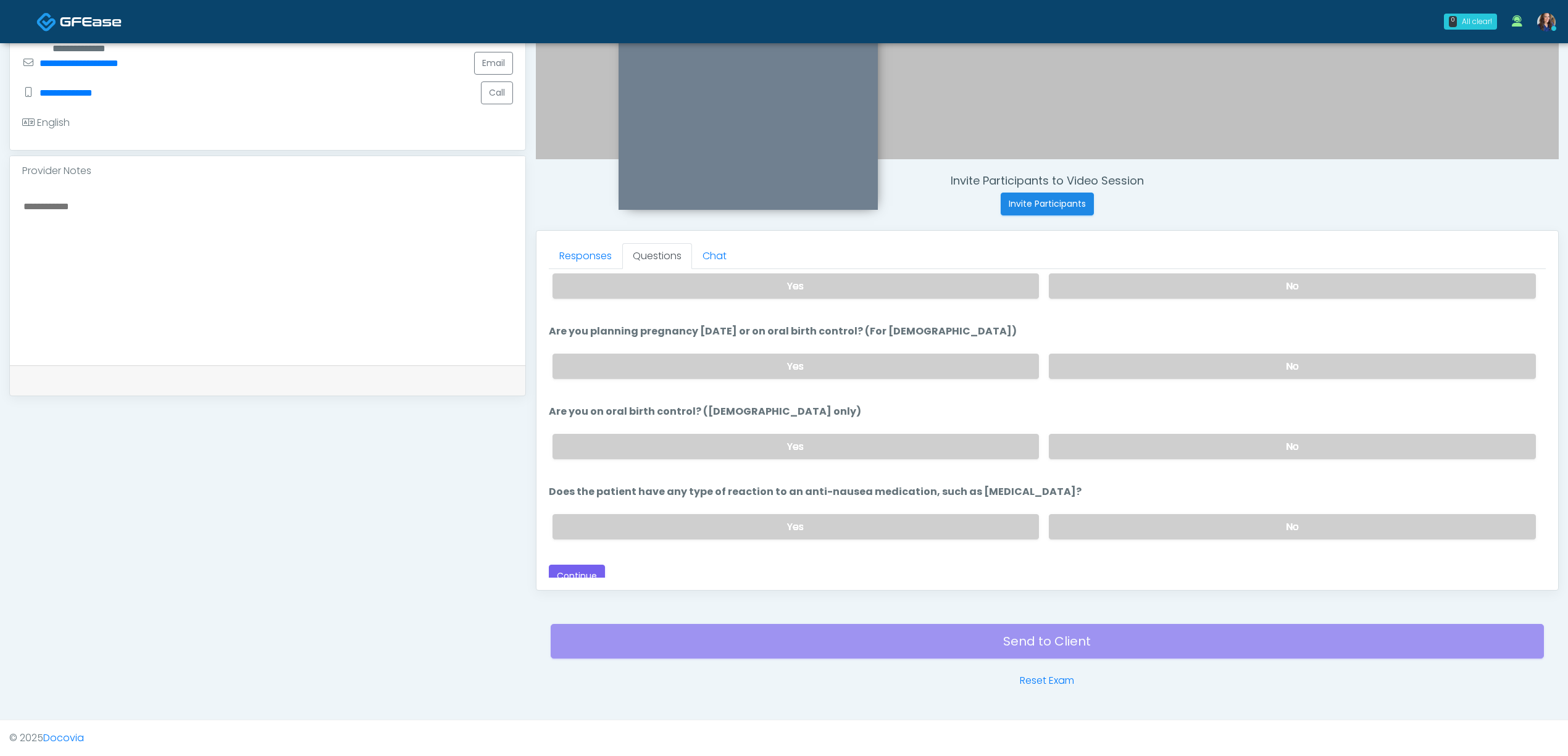
scroll to position [682, 0]
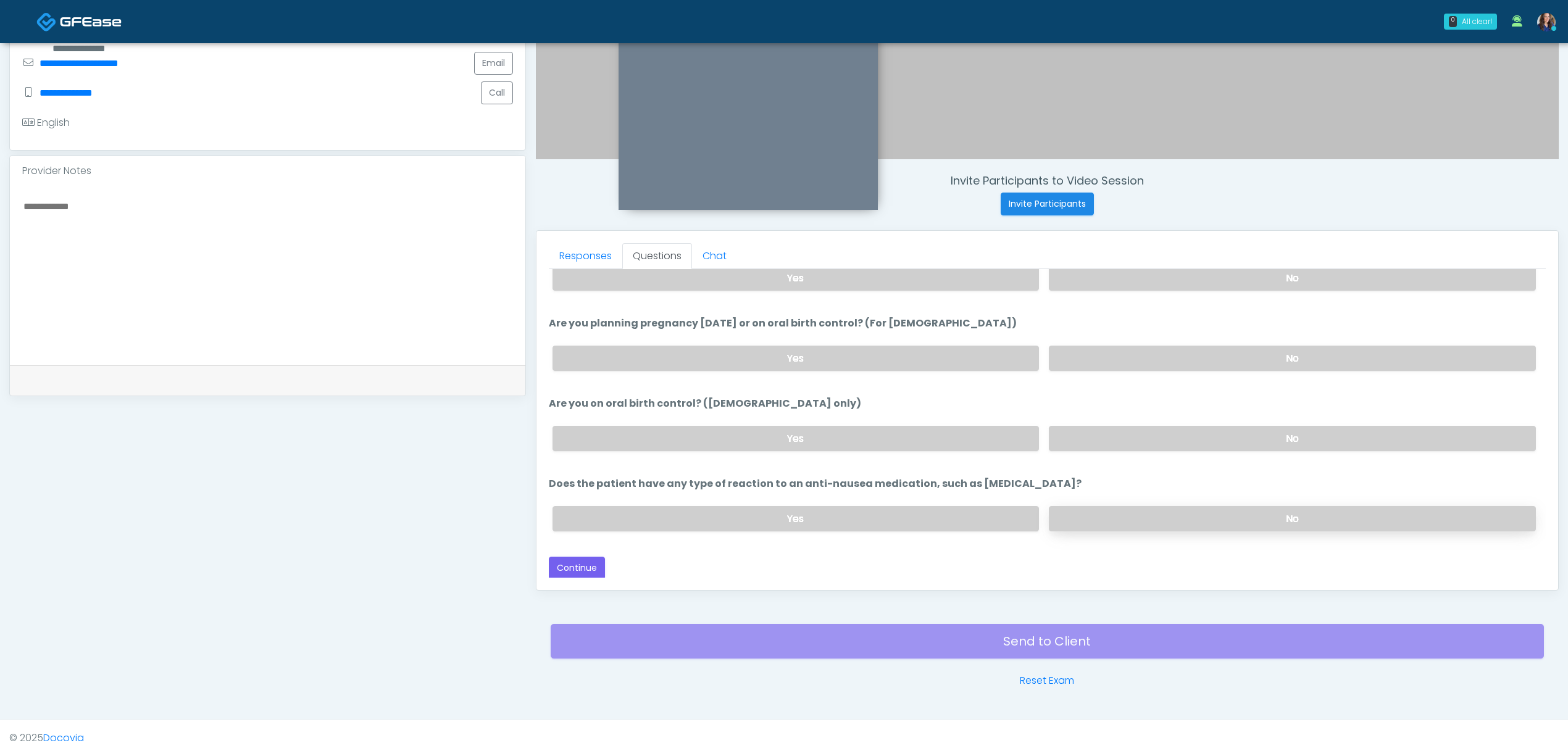
click at [1275, 516] on label "No" at bounding box center [1293, 518] width 487 height 26
click at [585, 566] on button "Continue" at bounding box center [577, 567] width 56 height 23
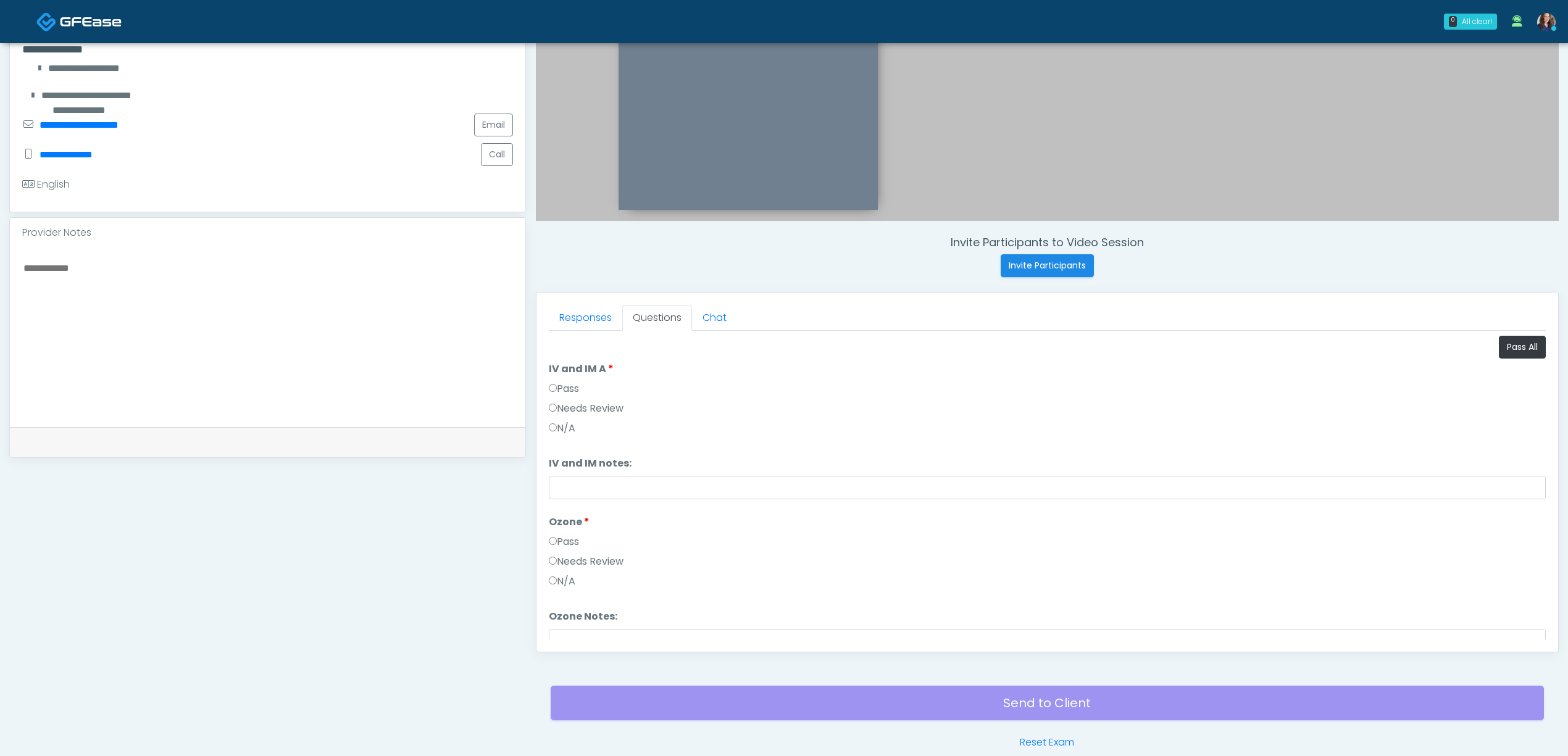
scroll to position [272, 0]
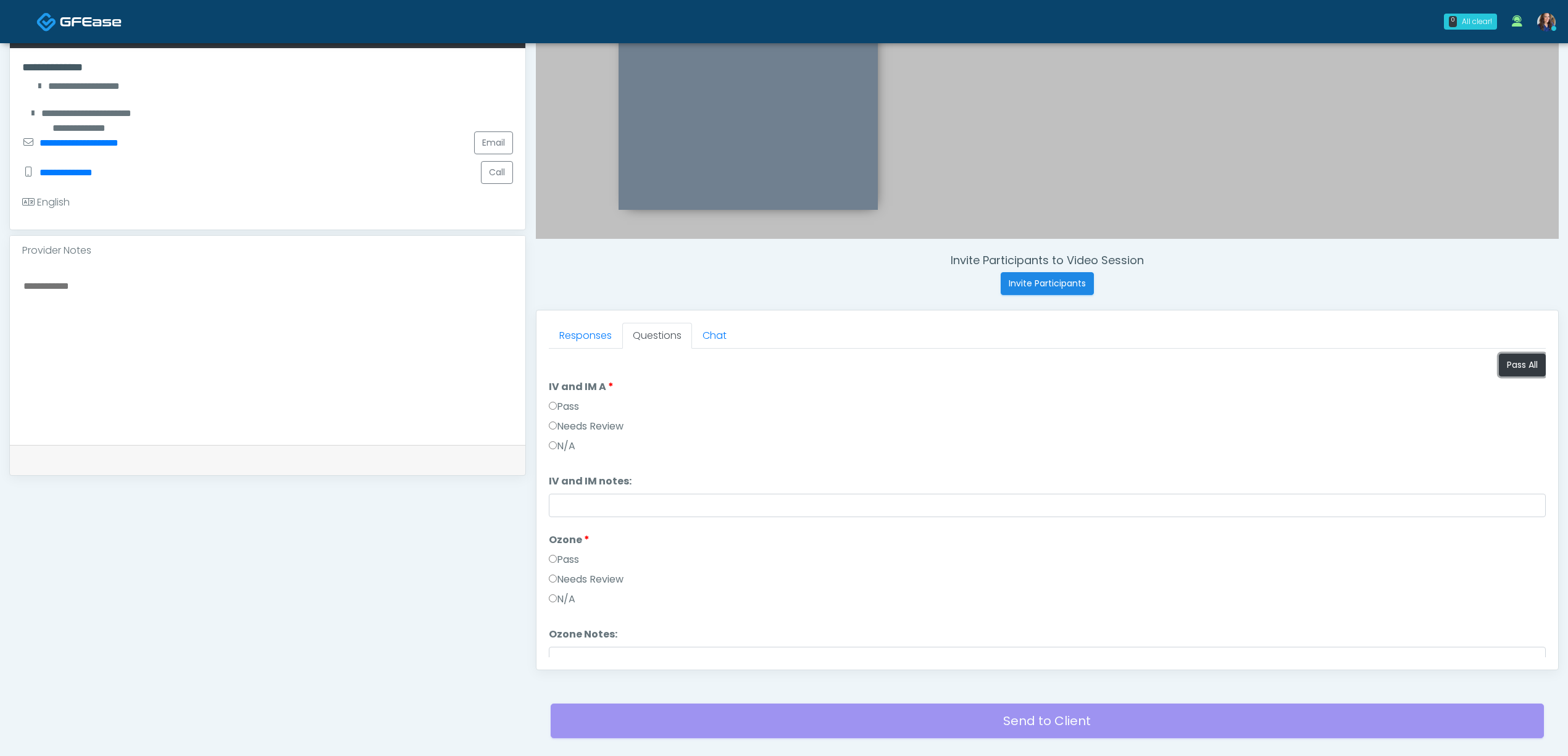
drag, startPoint x: 1505, startPoint y: 369, endPoint x: 1463, endPoint y: 378, distance: 43.0
click at [1504, 369] on button "Pass All" at bounding box center [1523, 364] width 47 height 23
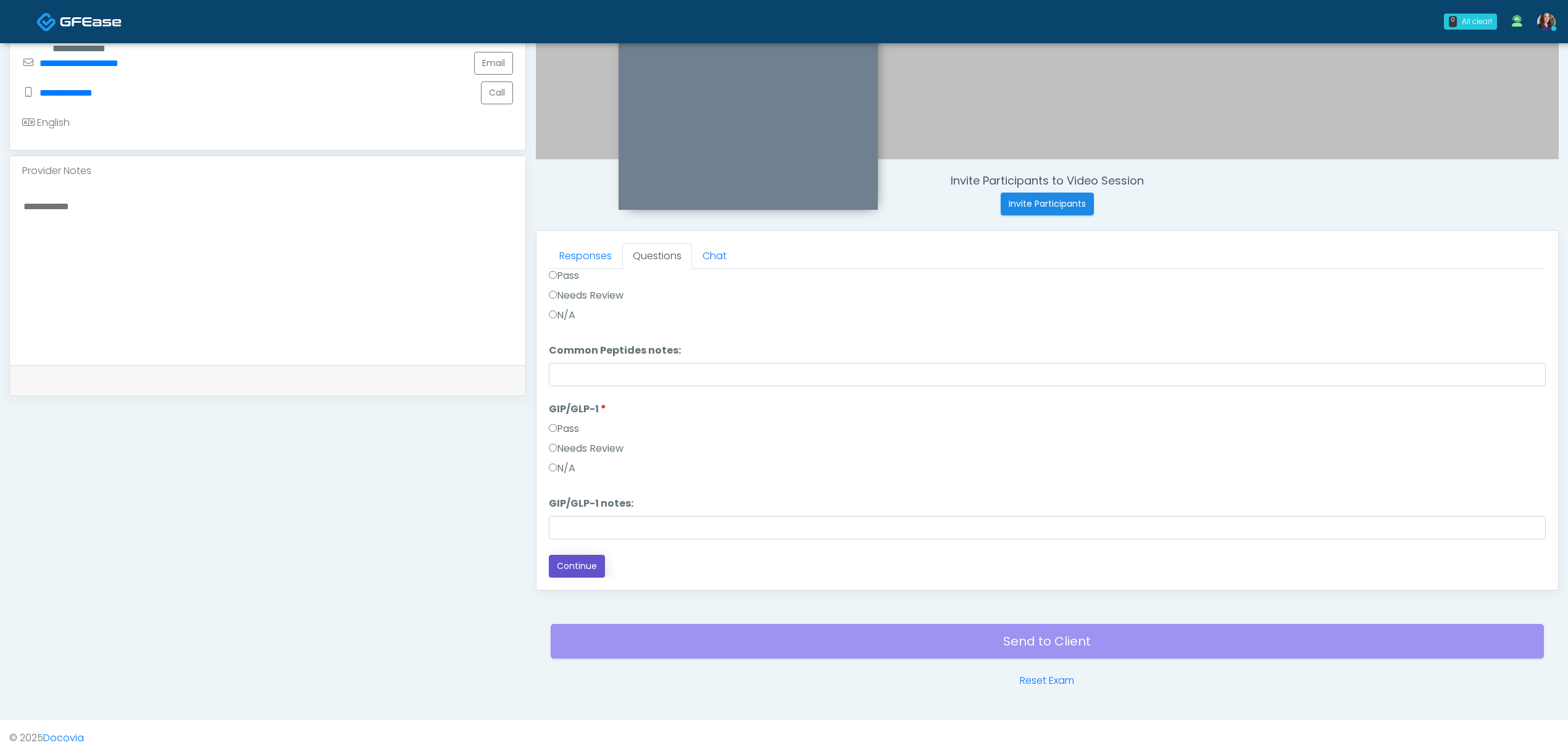
drag, startPoint x: 591, startPoint y: 563, endPoint x: 660, endPoint y: 561, distance: 69.0
click at [590, 563] on button "Continue" at bounding box center [577, 566] width 56 height 23
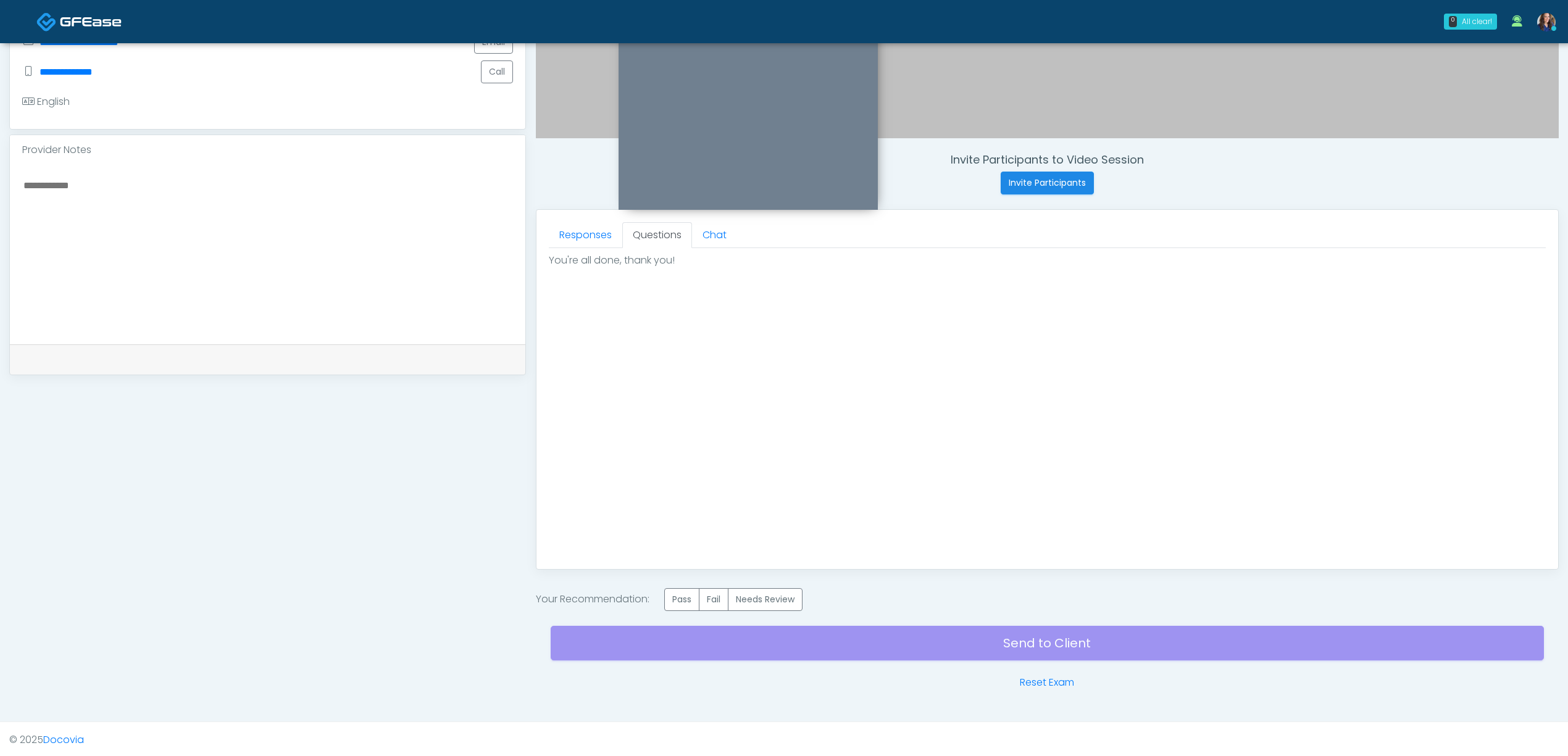
scroll to position [378, 0]
drag, startPoint x: 688, startPoint y: 591, endPoint x: 784, endPoint y: 620, distance: 100.3
click at [693, 594] on label "Pass" at bounding box center [682, 597] width 35 height 23
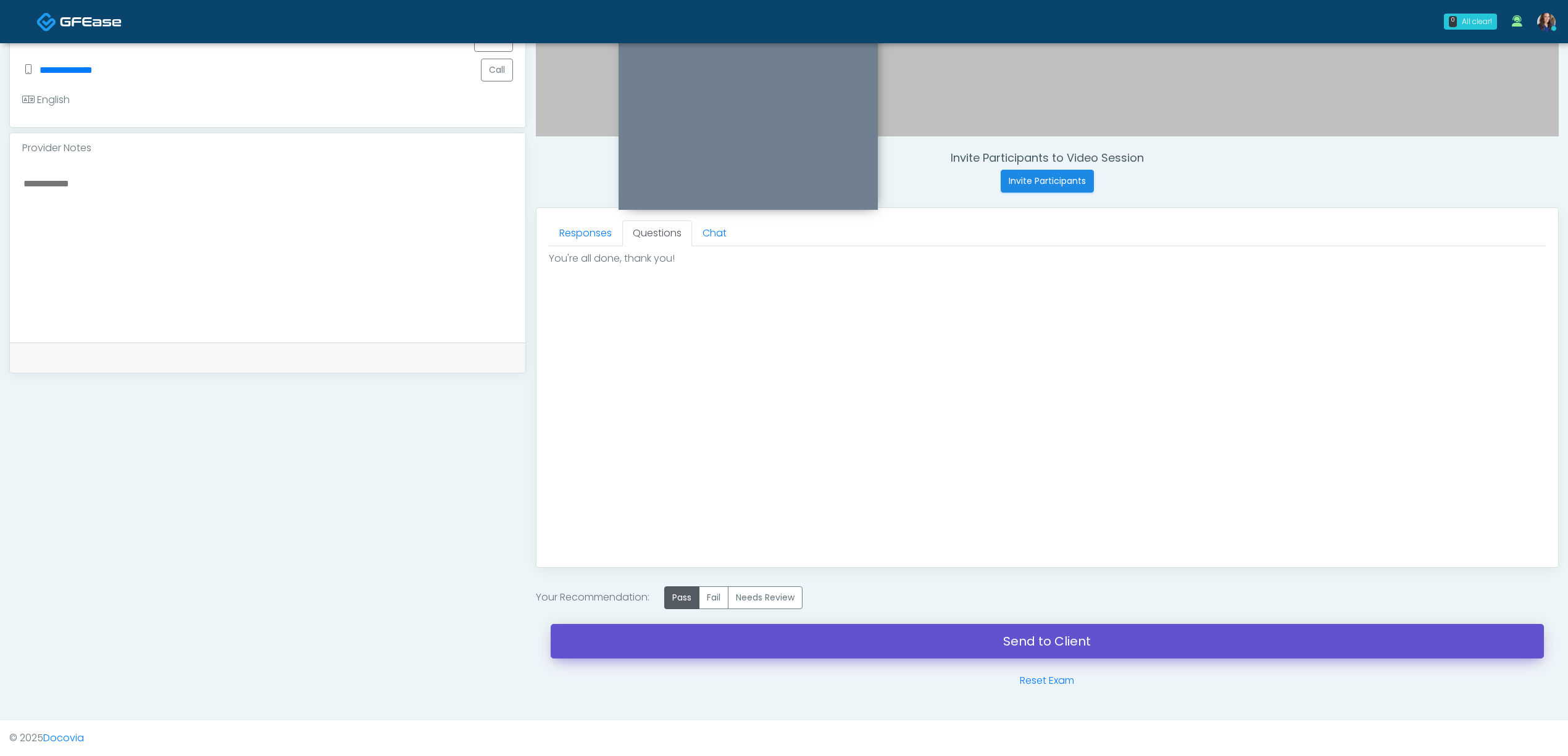
click at [909, 640] on link "Send to Client" at bounding box center [1047, 640] width 993 height 34
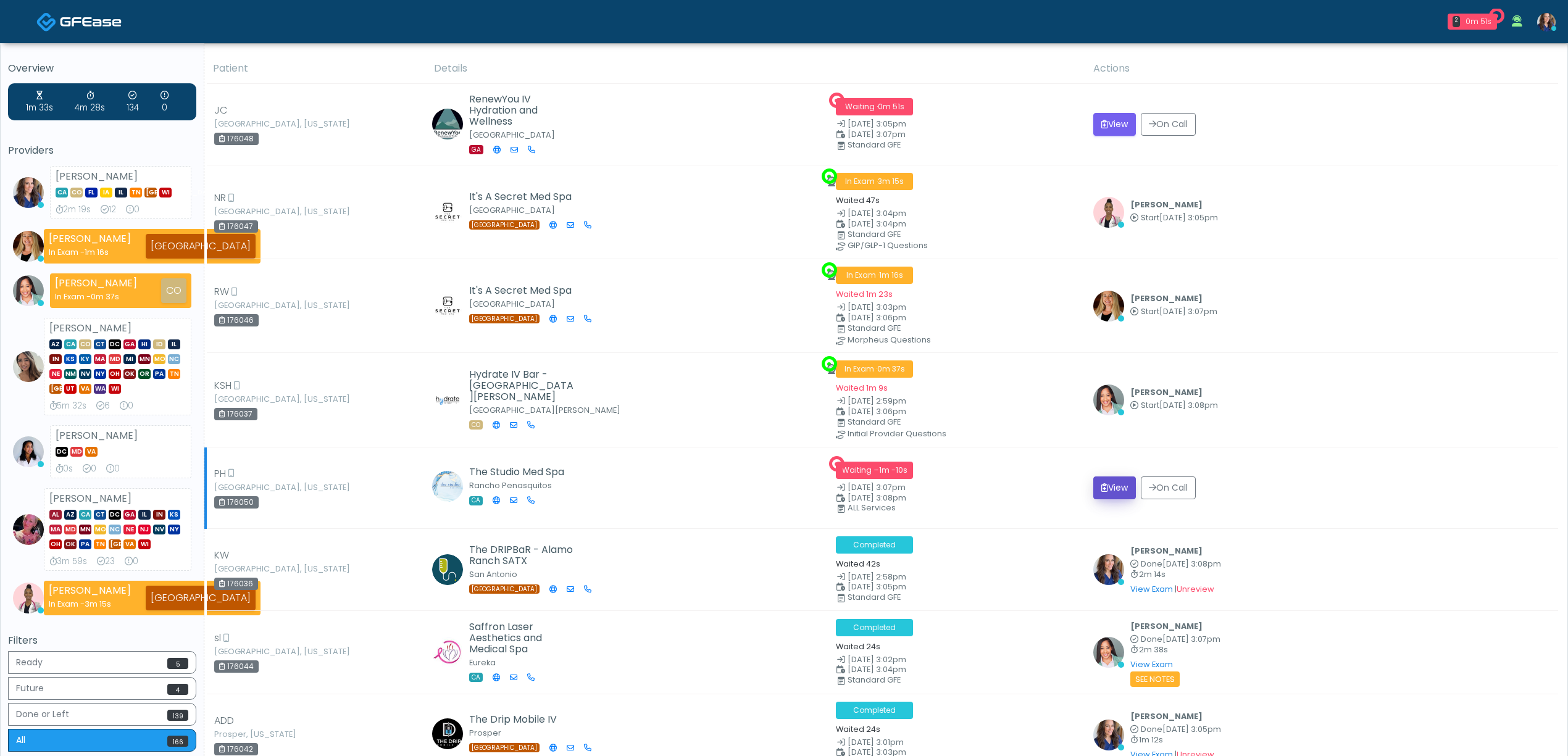
click at [1121, 491] on button "View" at bounding box center [1114, 487] width 42 height 23
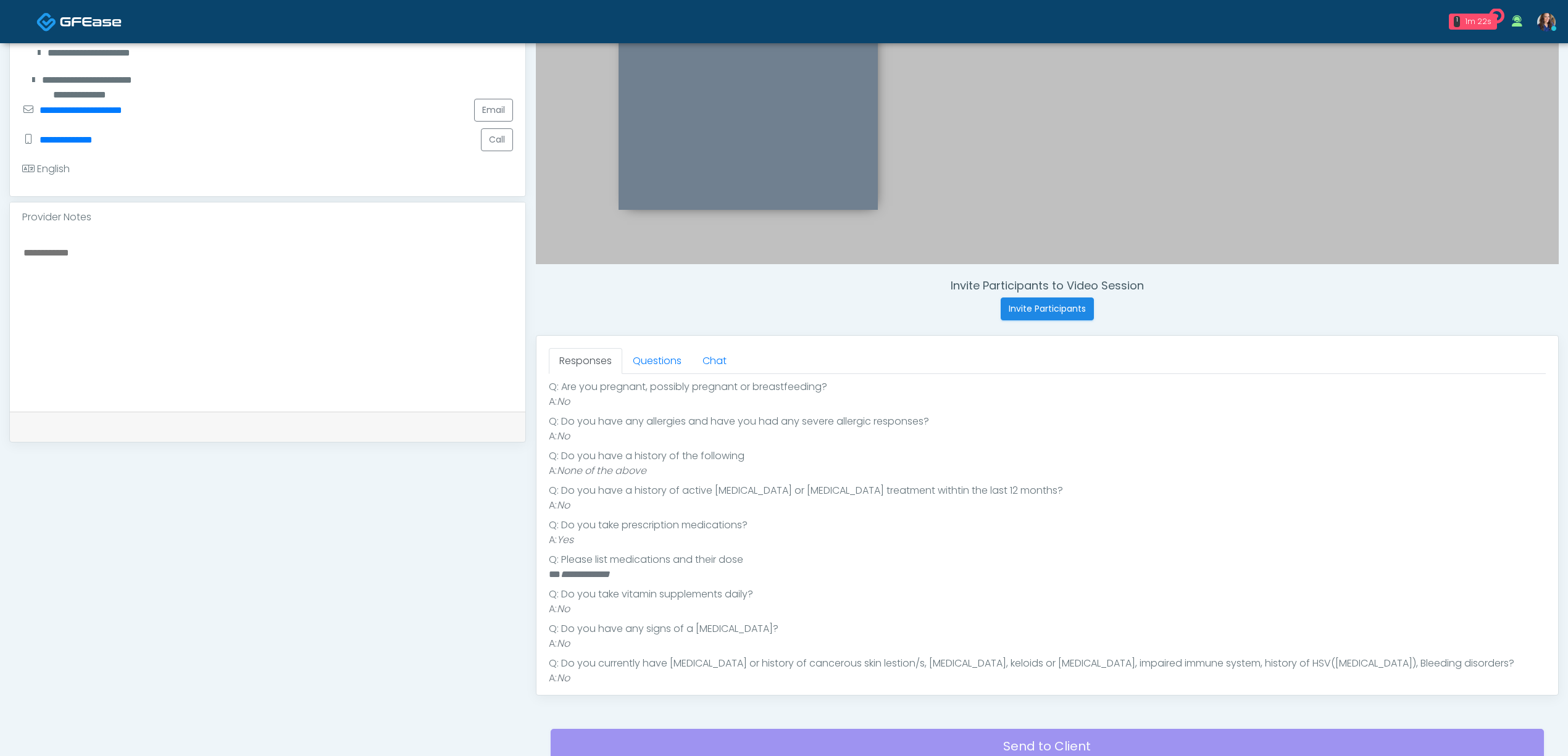
scroll to position [82, 0]
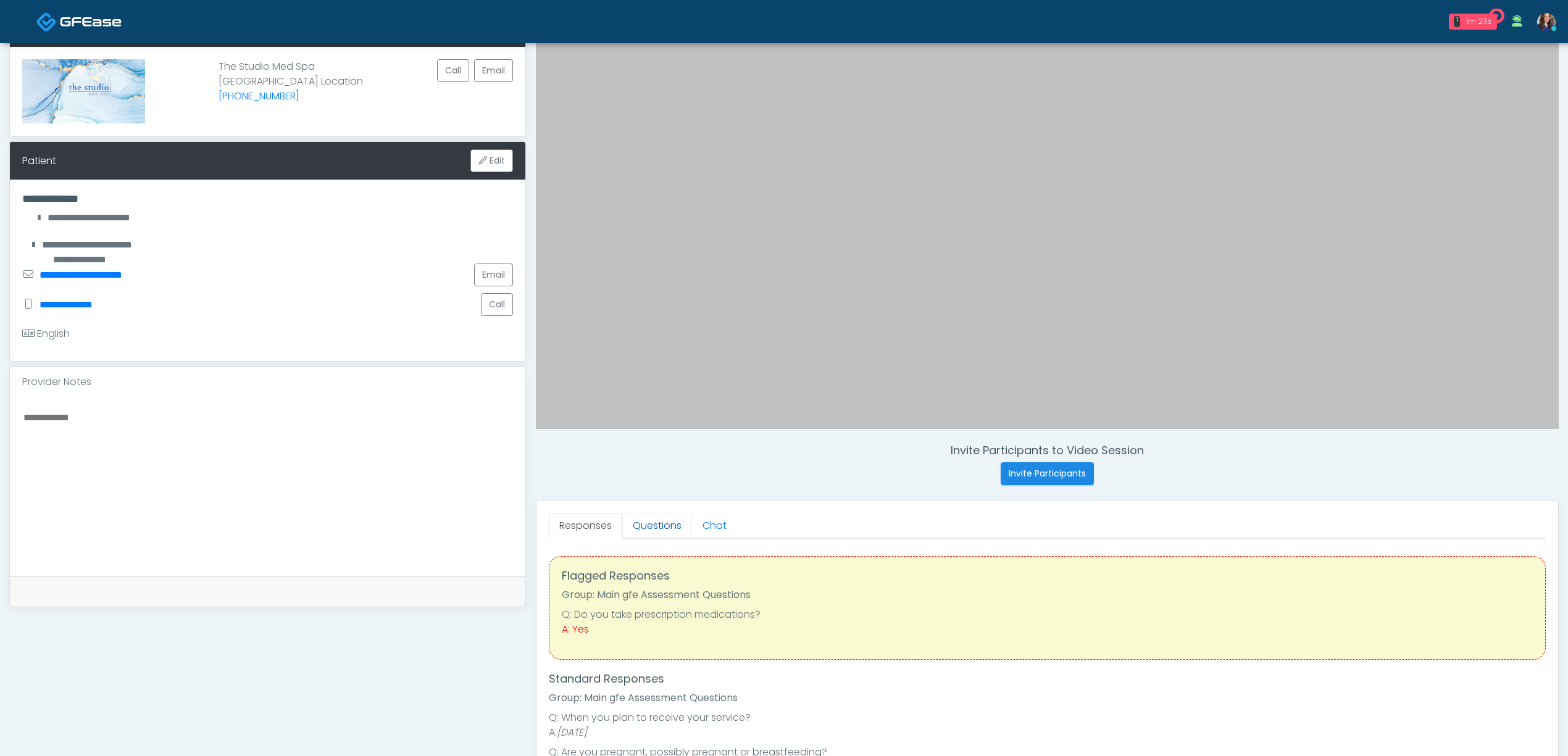
click at [655, 524] on link "Questions" at bounding box center [656, 525] width 70 height 26
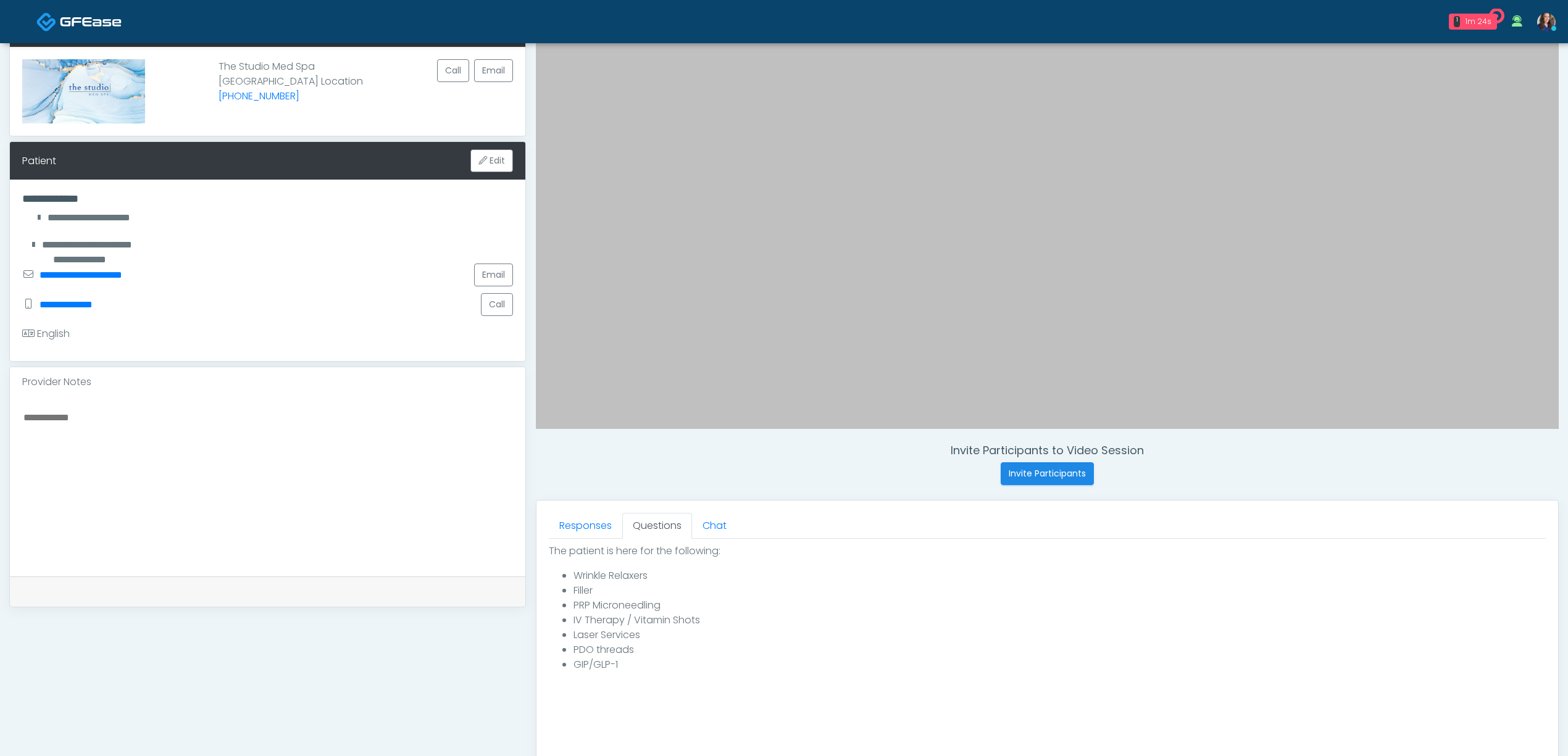
scroll to position [354, 0]
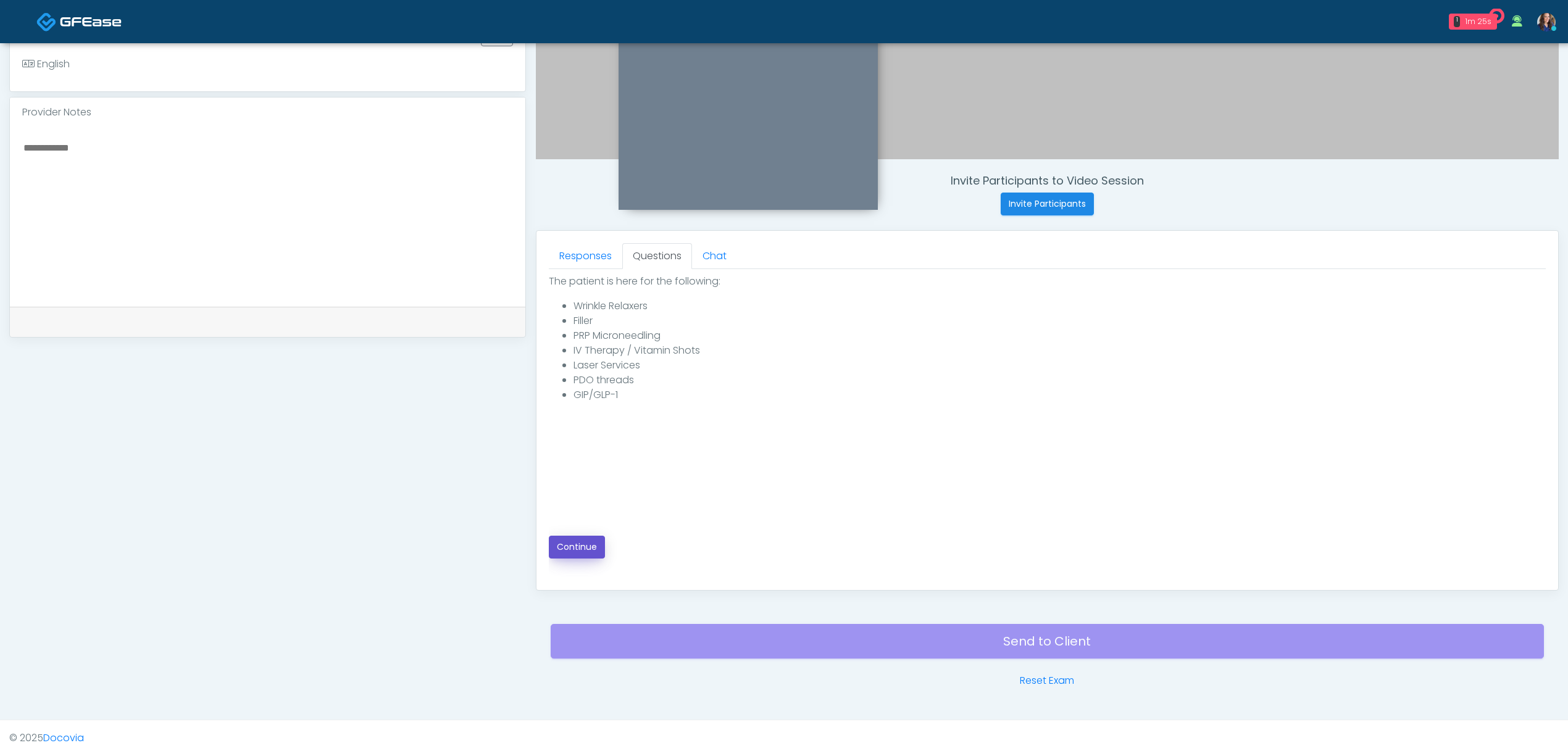
click at [576, 536] on button "Continue" at bounding box center [577, 547] width 56 height 23
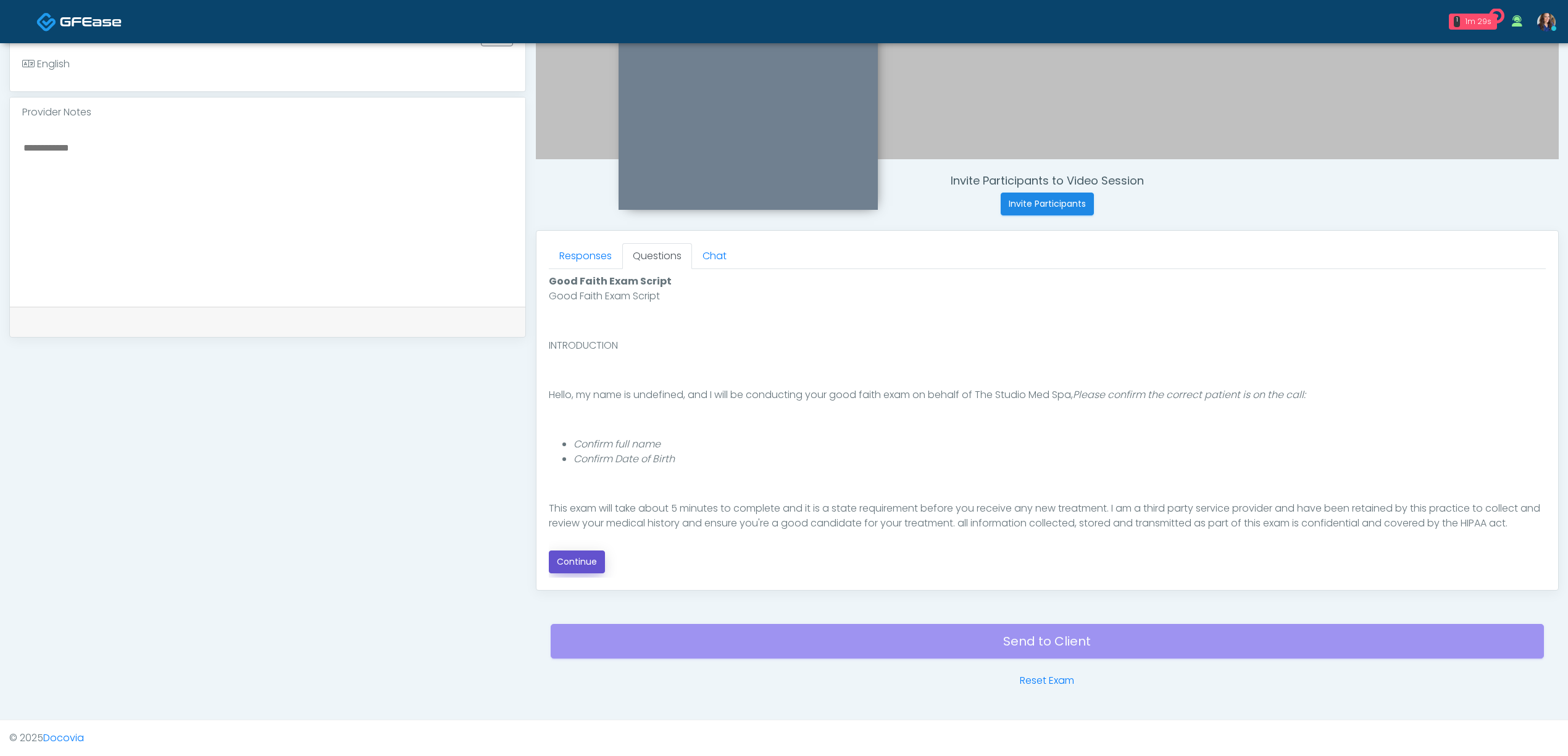
click at [574, 561] on button "Continue" at bounding box center [577, 562] width 56 height 23
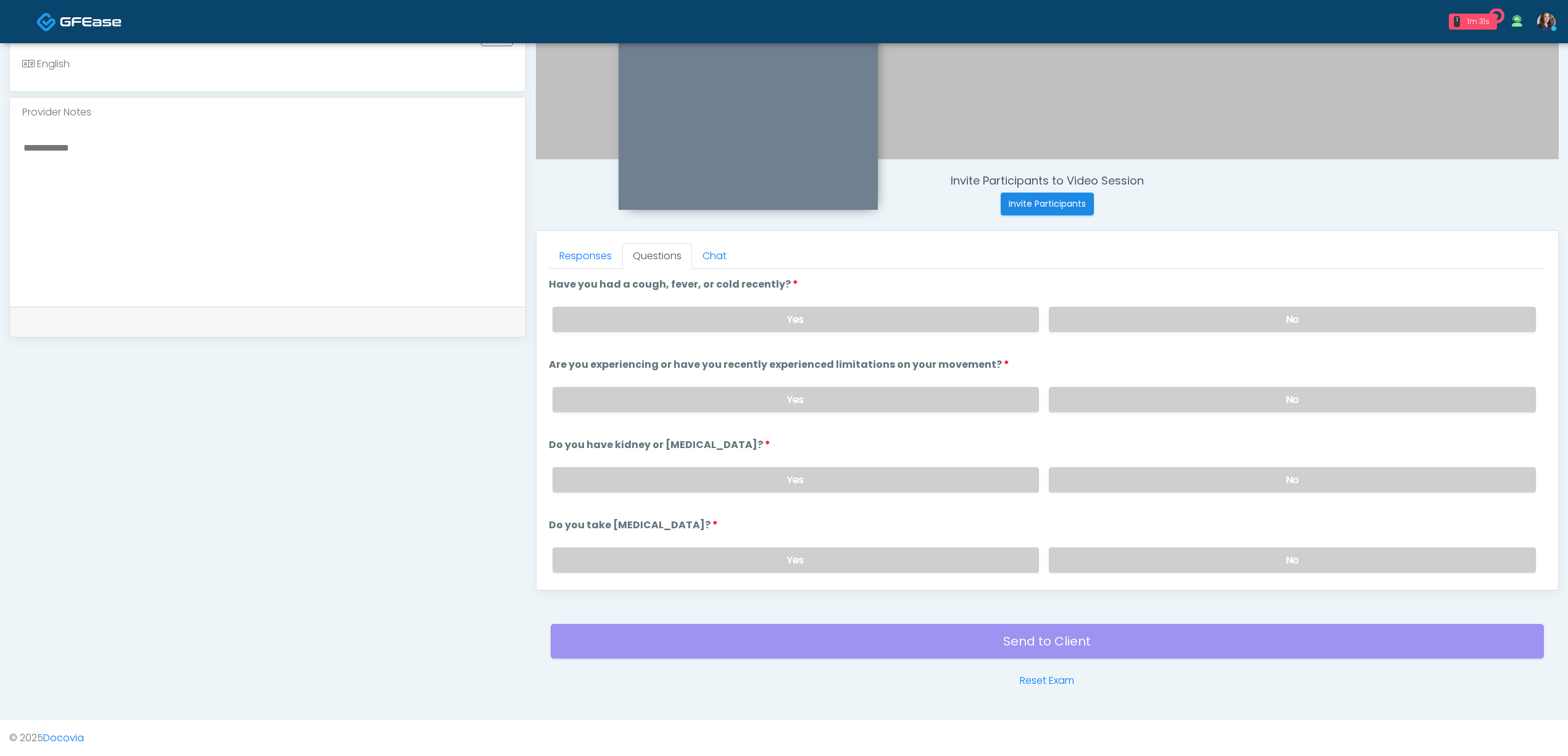
click at [1186, 326] on label "No" at bounding box center [1293, 319] width 487 height 26
click at [1194, 396] on label "No" at bounding box center [1293, 400] width 487 height 26
click at [1179, 471] on label "No" at bounding box center [1293, 480] width 487 height 26
click at [1173, 553] on label "No" at bounding box center [1293, 560] width 487 height 26
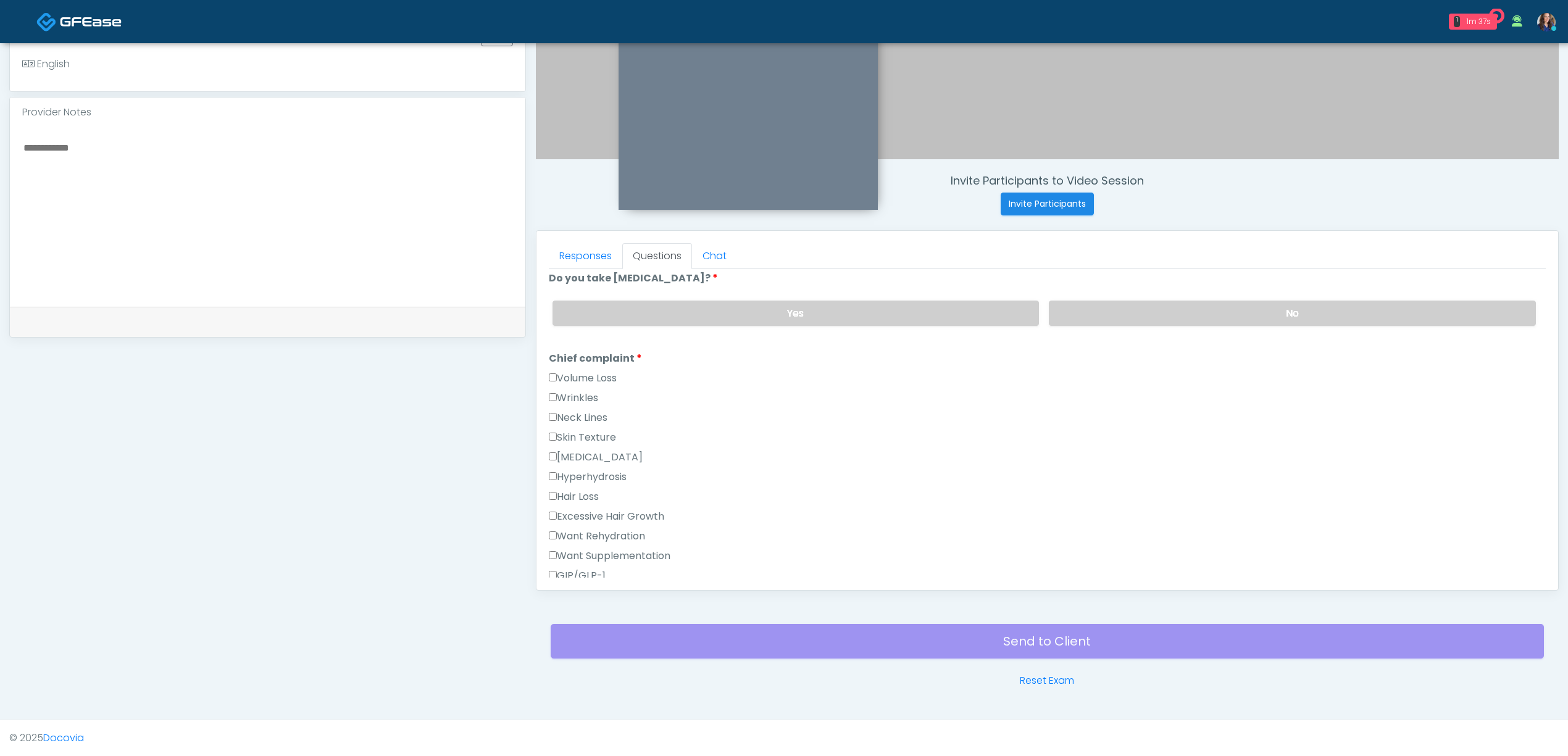
scroll to position [329, 0]
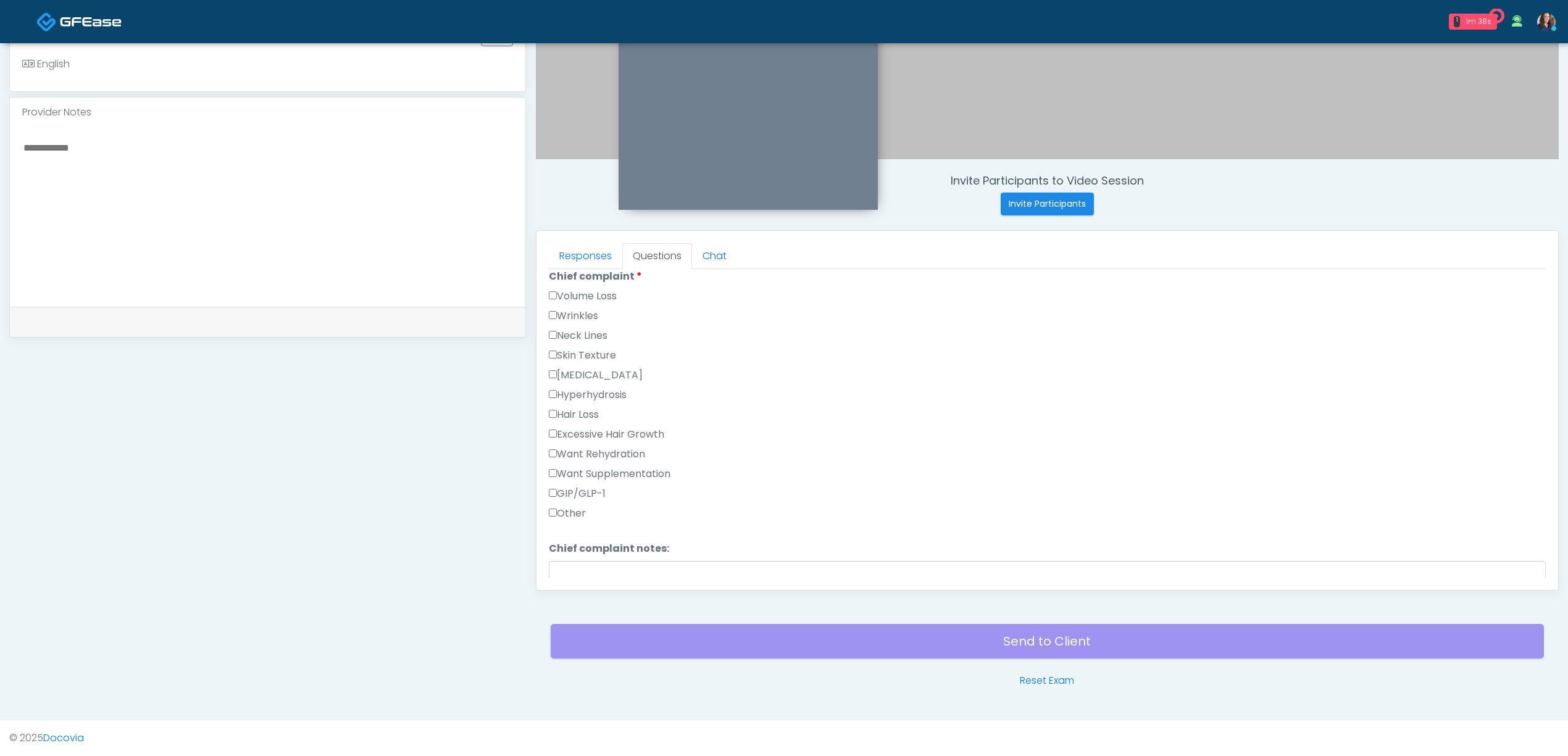
click at [597, 492] on label "GIP/GLP-1" at bounding box center [578, 493] width 57 height 15
click at [568, 433] on label "Other" at bounding box center [568, 434] width 37 height 15
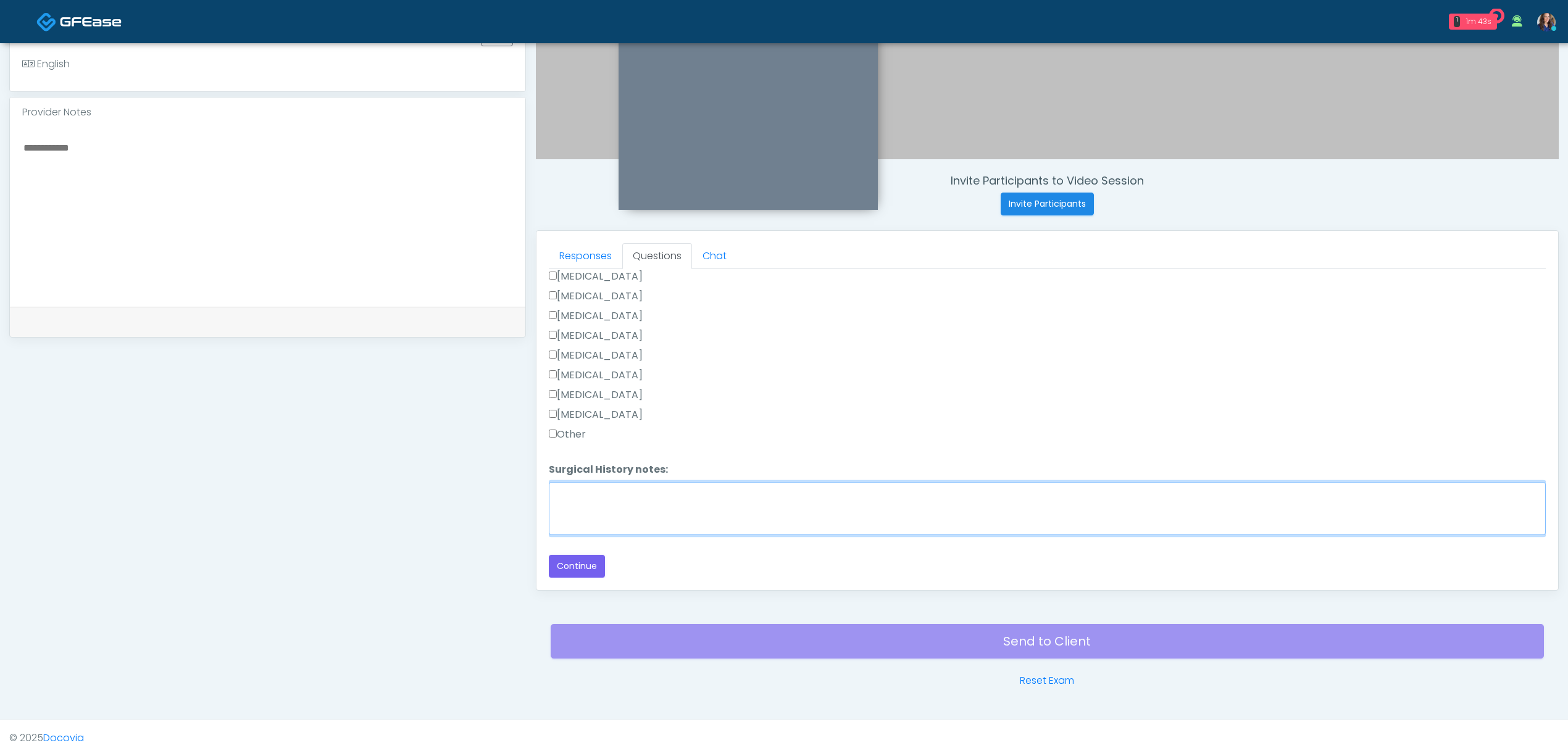
click at [634, 493] on textarea "Surgical History notes:" at bounding box center [1047, 509] width 997 height 53
type textarea "******"
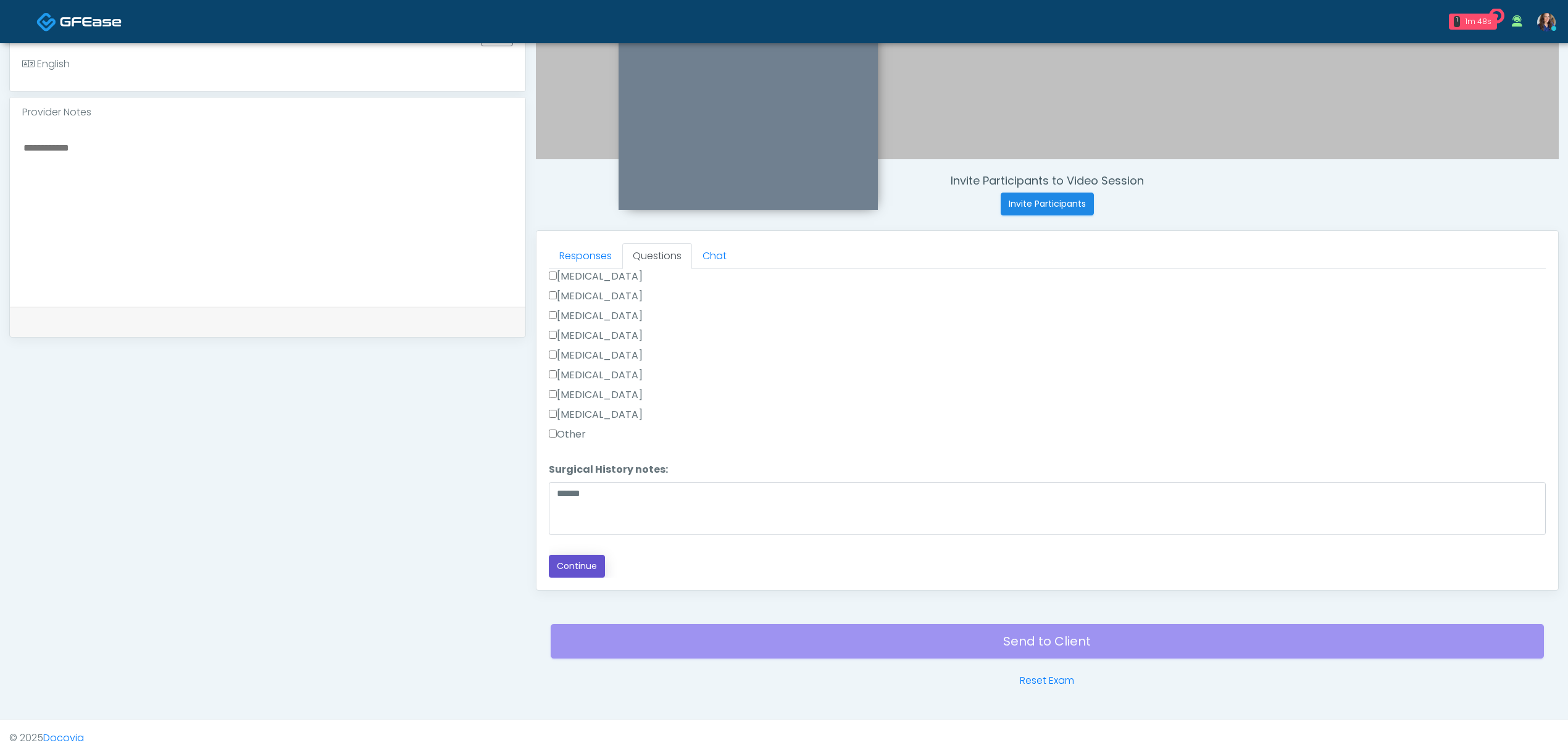
click at [588, 566] on button "Continue" at bounding box center [577, 566] width 56 height 23
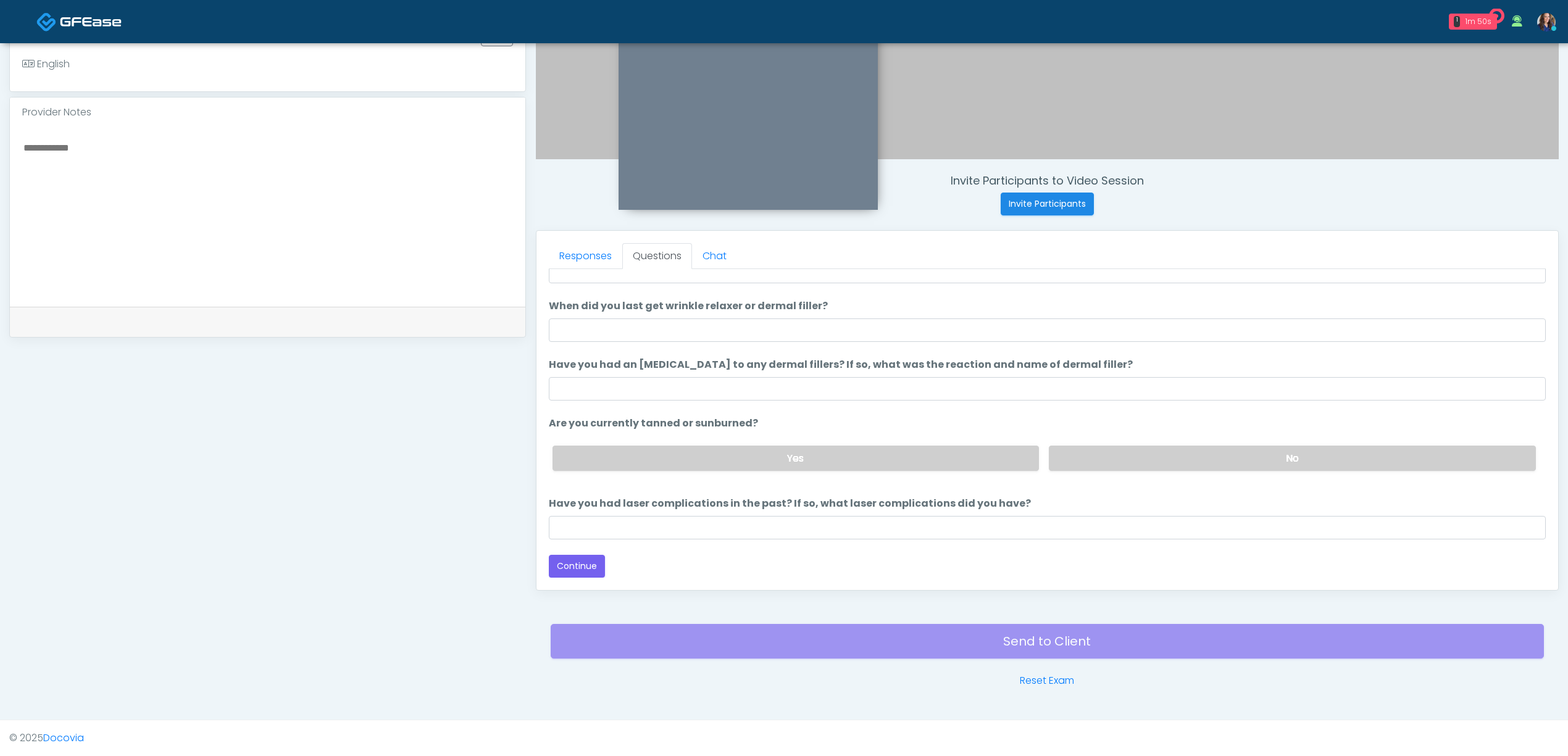
scroll to position [73, 0]
click at [660, 333] on input "When did you last get wrinkle relaxer or dermal filler?" at bounding box center [1047, 330] width 997 height 24
type input "**********"
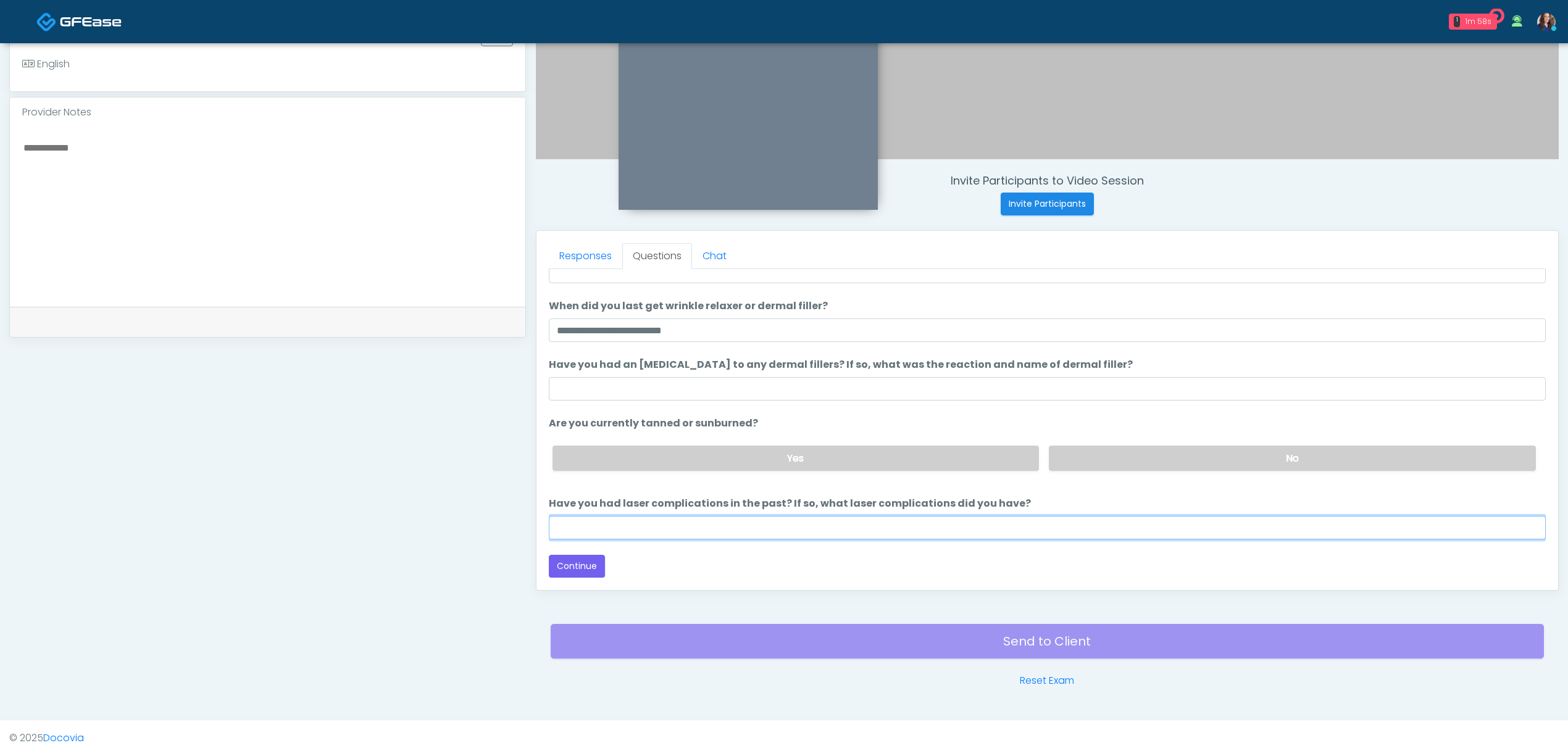
click at [689, 528] on input "Have you had laser complications in the past? If so, what laser complications d…" at bounding box center [1047, 527] width 997 height 24
type input "**"
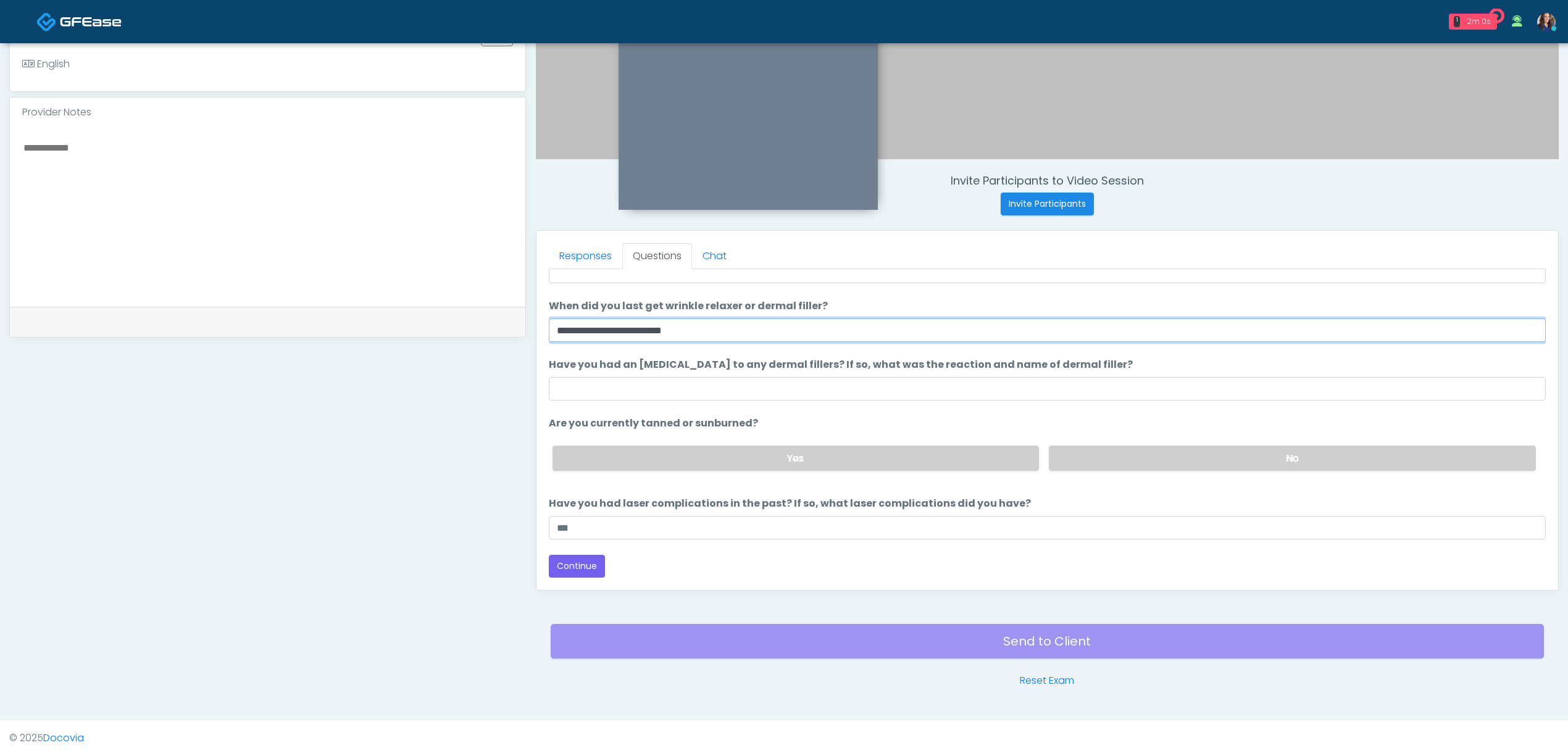
click at [682, 328] on input "**********" at bounding box center [1047, 330] width 997 height 24
type input "**********"
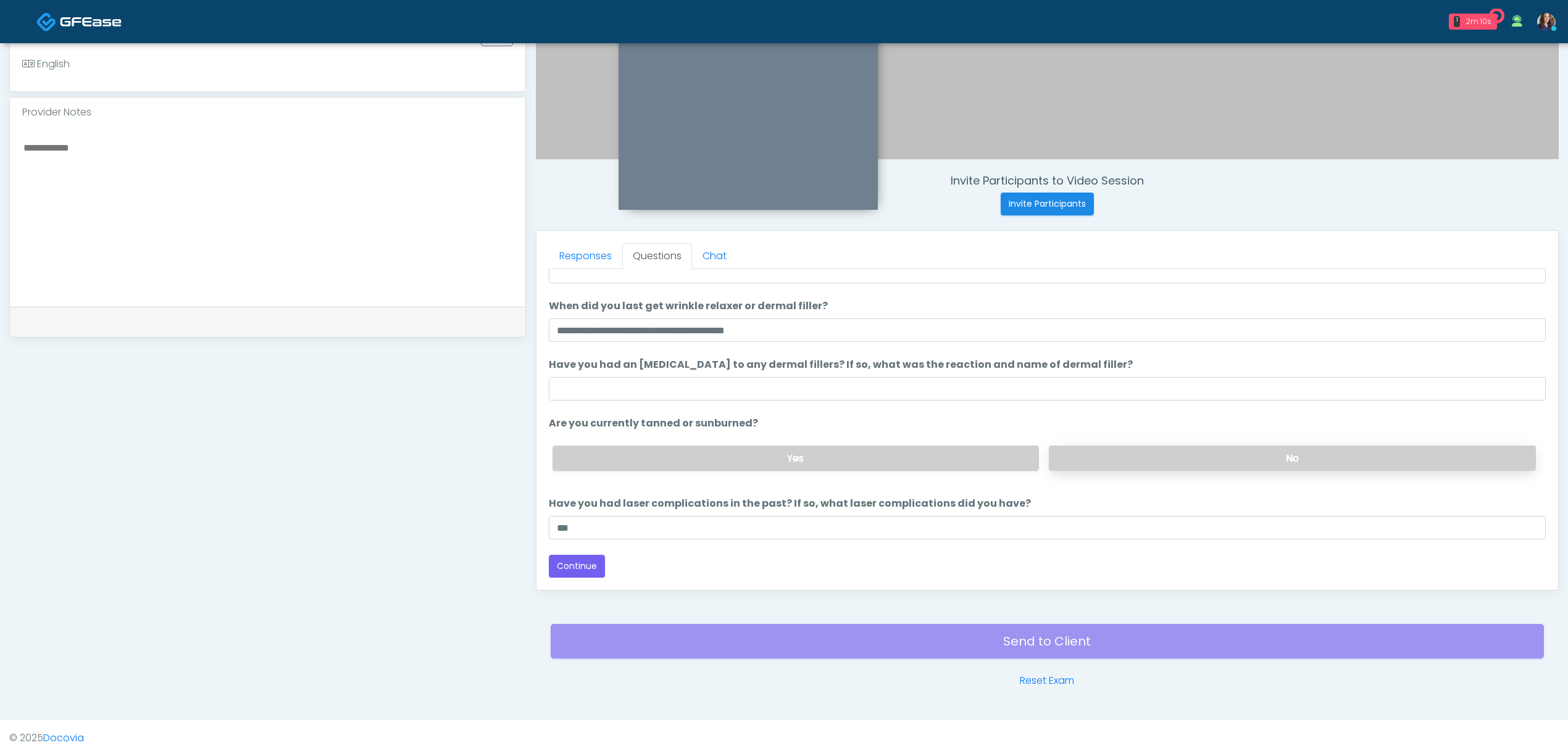
click at [1130, 453] on label "No" at bounding box center [1293, 459] width 487 height 26
click at [586, 557] on button "Continue" at bounding box center [577, 566] width 56 height 23
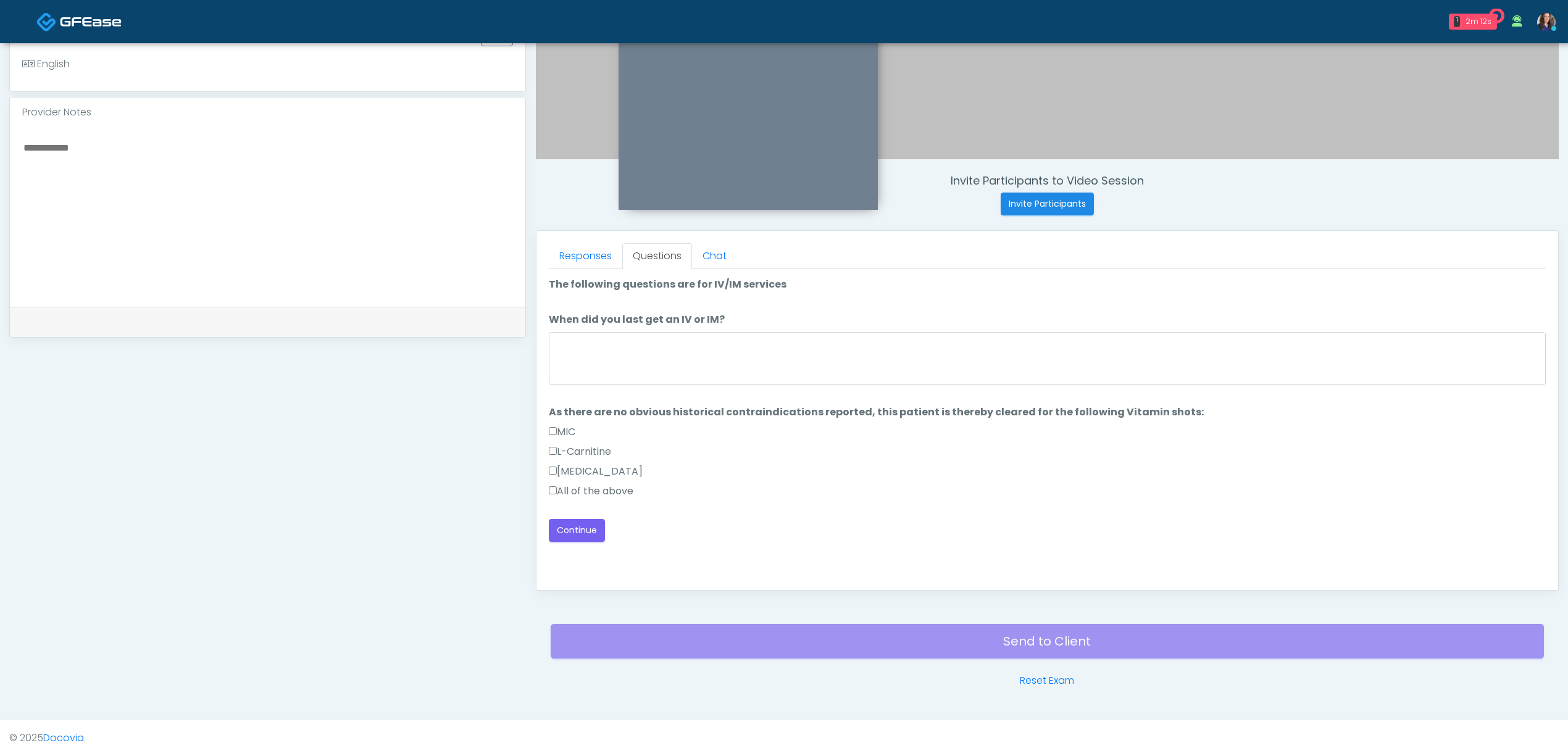
scroll to position [0, 0]
click at [581, 489] on label "All of the above" at bounding box center [591, 491] width 84 height 15
click at [564, 529] on button "Continue" at bounding box center [577, 530] width 56 height 23
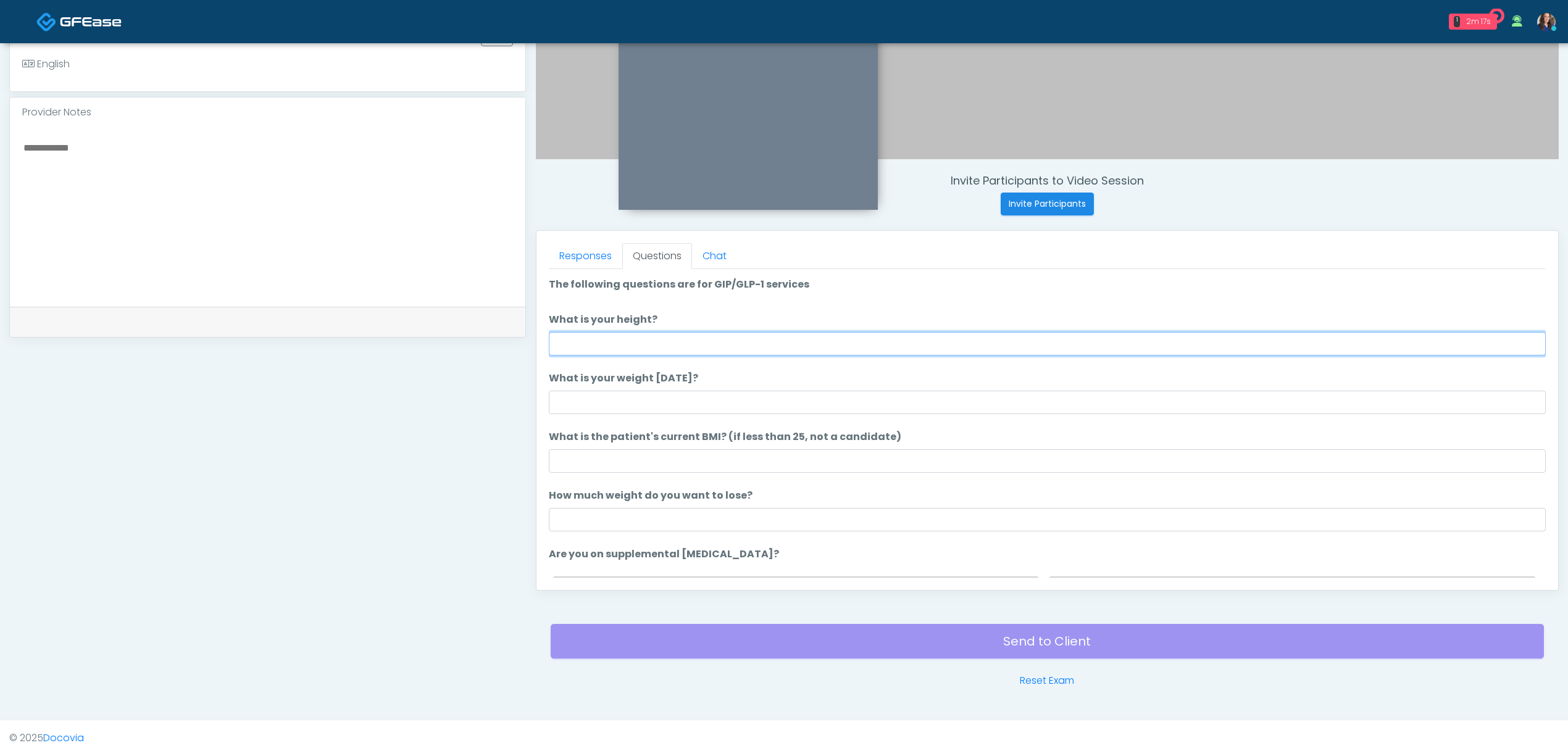
click at [756, 346] on input "What is your height?" at bounding box center [1047, 344] width 997 height 24
type input "*****"
click at [724, 399] on input "What is your weight today?" at bounding box center [1047, 403] width 997 height 24
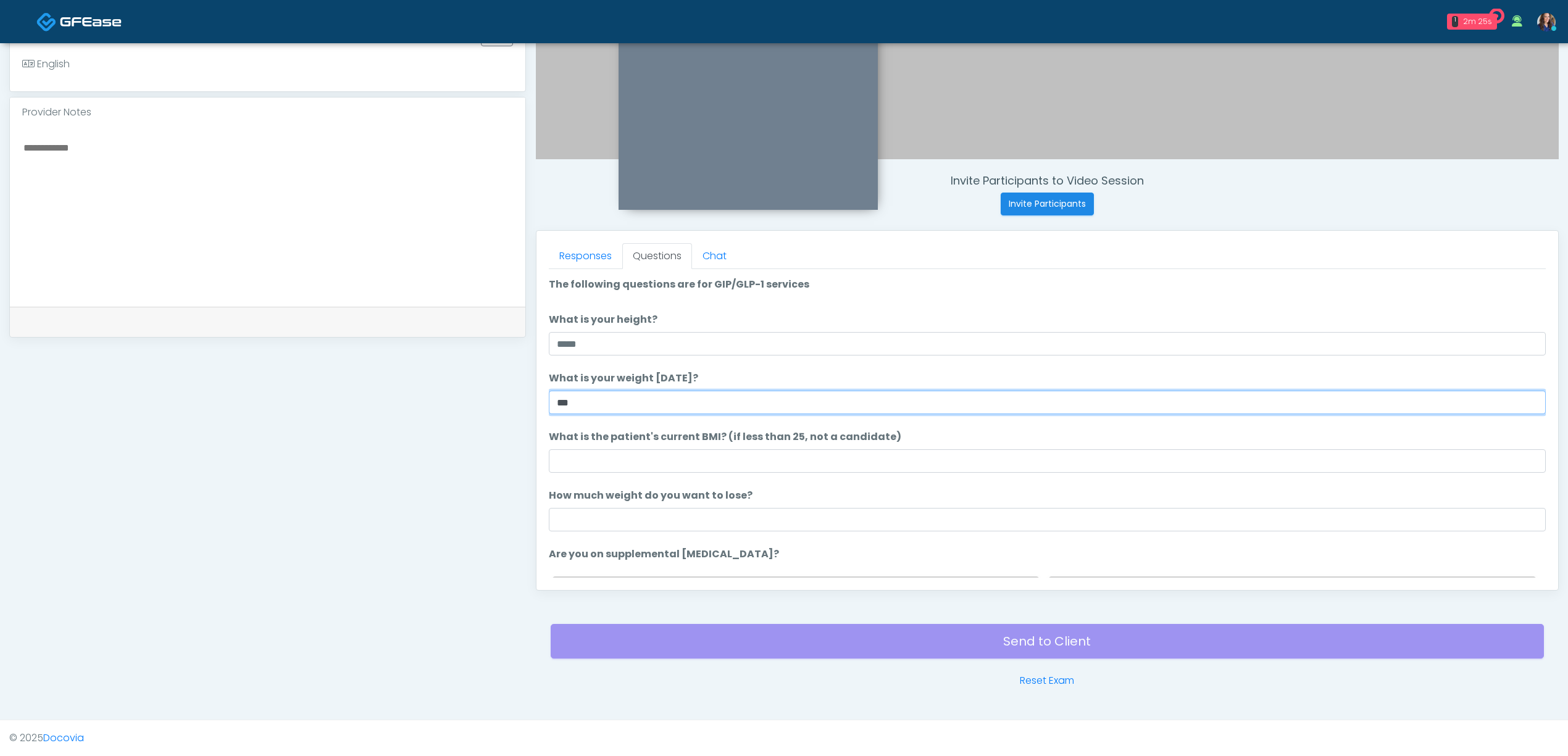
type input "***"
click at [696, 453] on input "What is the patient's current BMI? (if less than 25, not a candidate)" at bounding box center [1047, 461] width 997 height 24
type input "**"
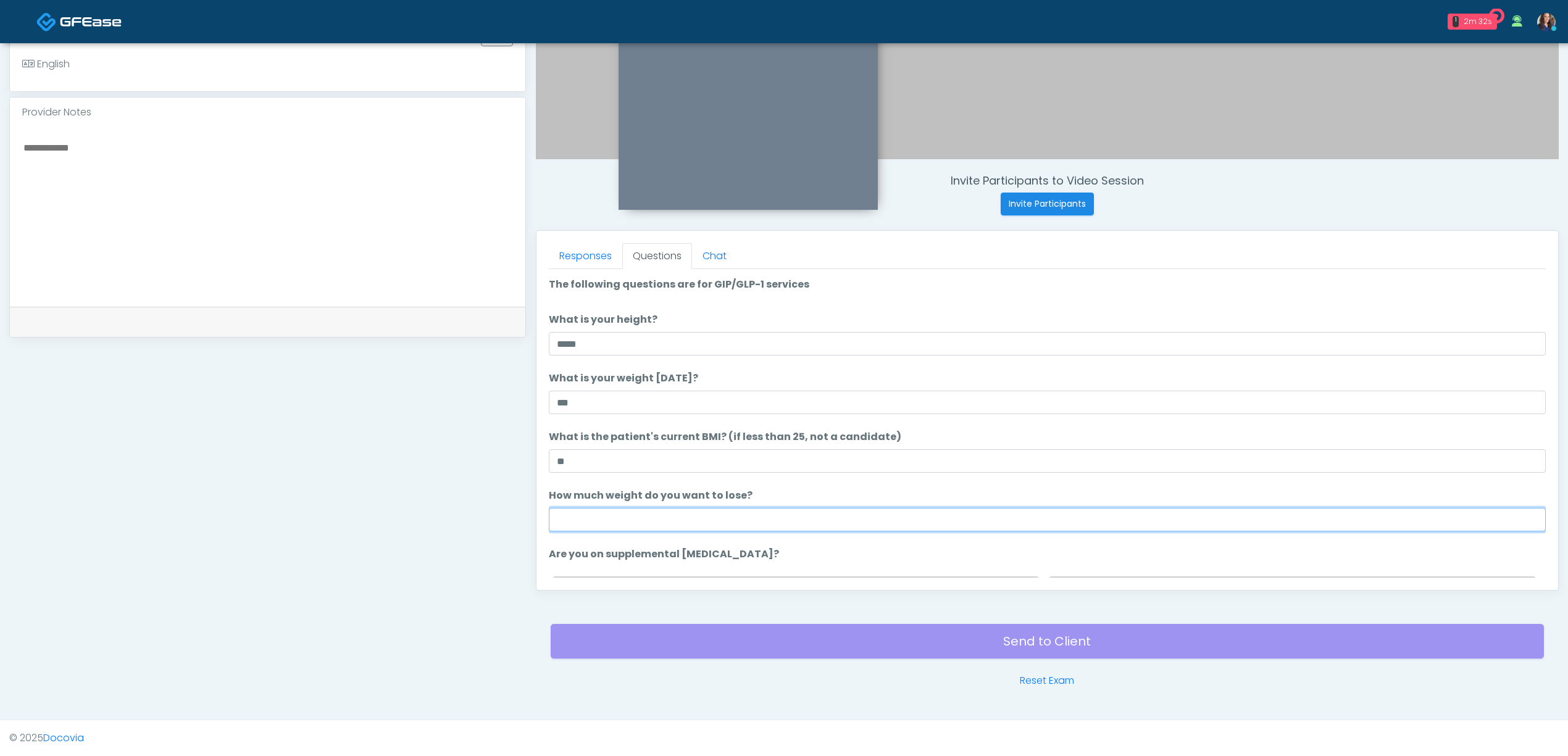
click at [578, 517] on input "How much weight do you want to lose?" at bounding box center [1047, 519] width 997 height 24
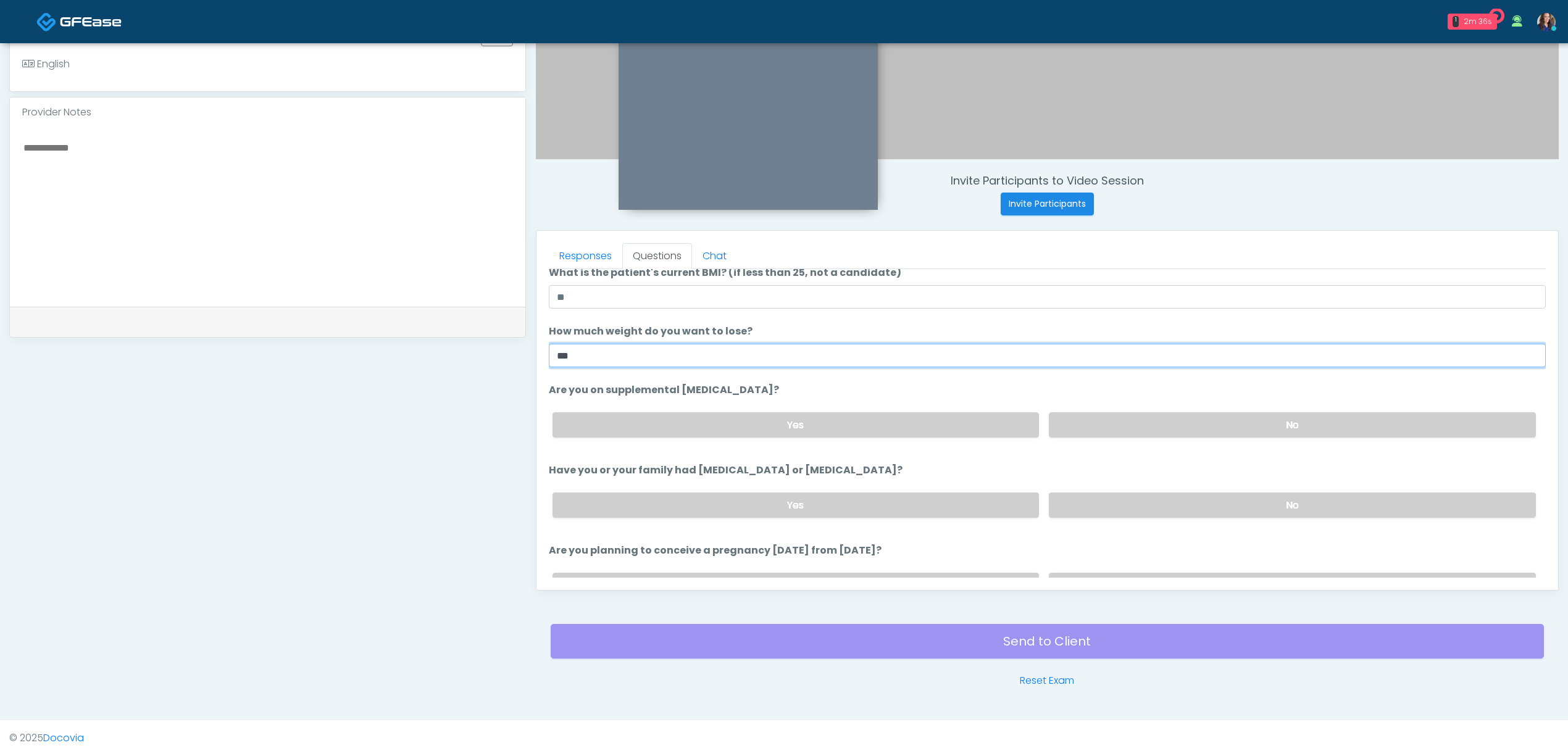
scroll to position [246, 0]
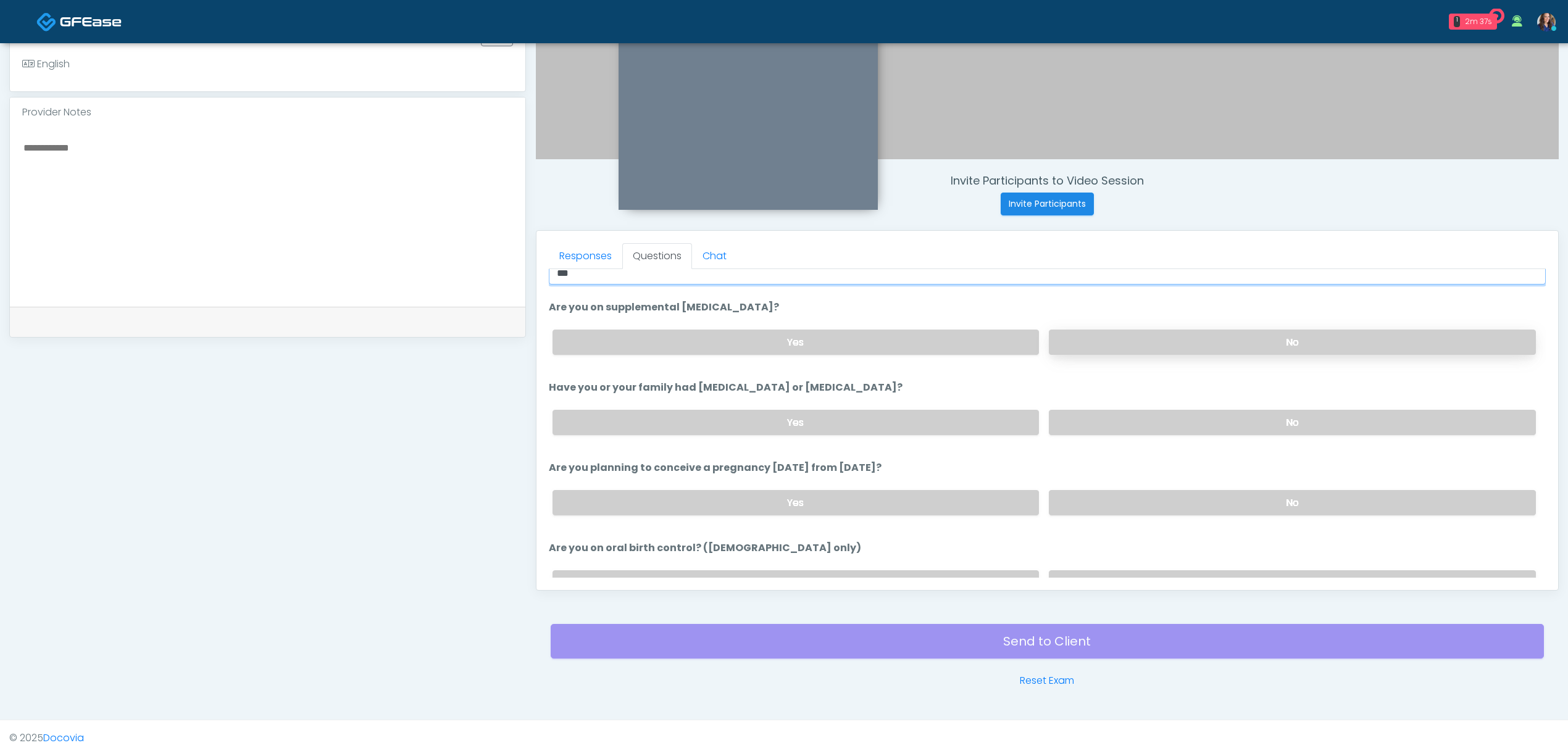
type input "***"
click at [1174, 342] on label "No" at bounding box center [1293, 343] width 487 height 26
click at [1201, 418] on label "No" at bounding box center [1293, 422] width 487 height 26
click at [1181, 497] on label "No" at bounding box center [1293, 503] width 487 height 26
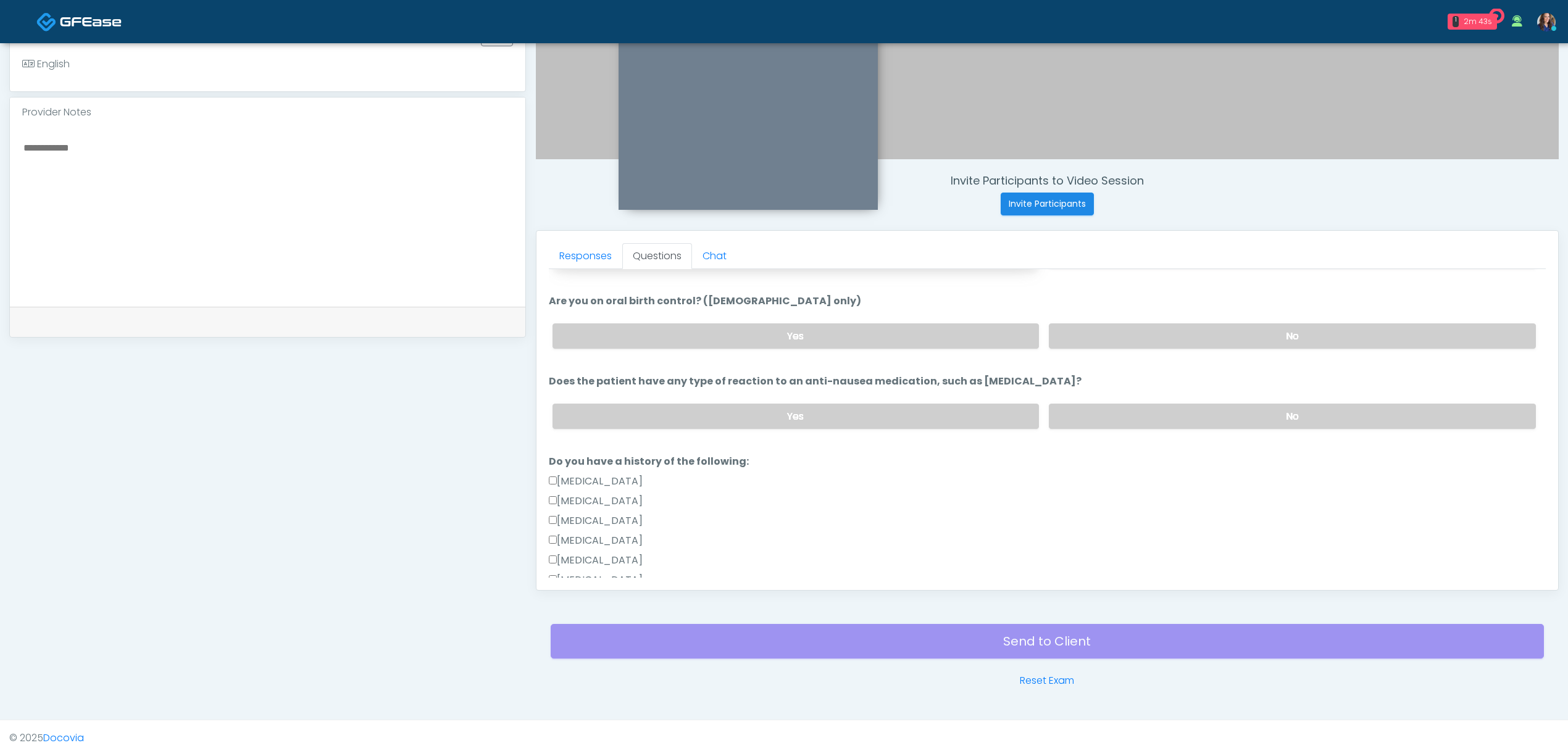
scroll to position [411, 0]
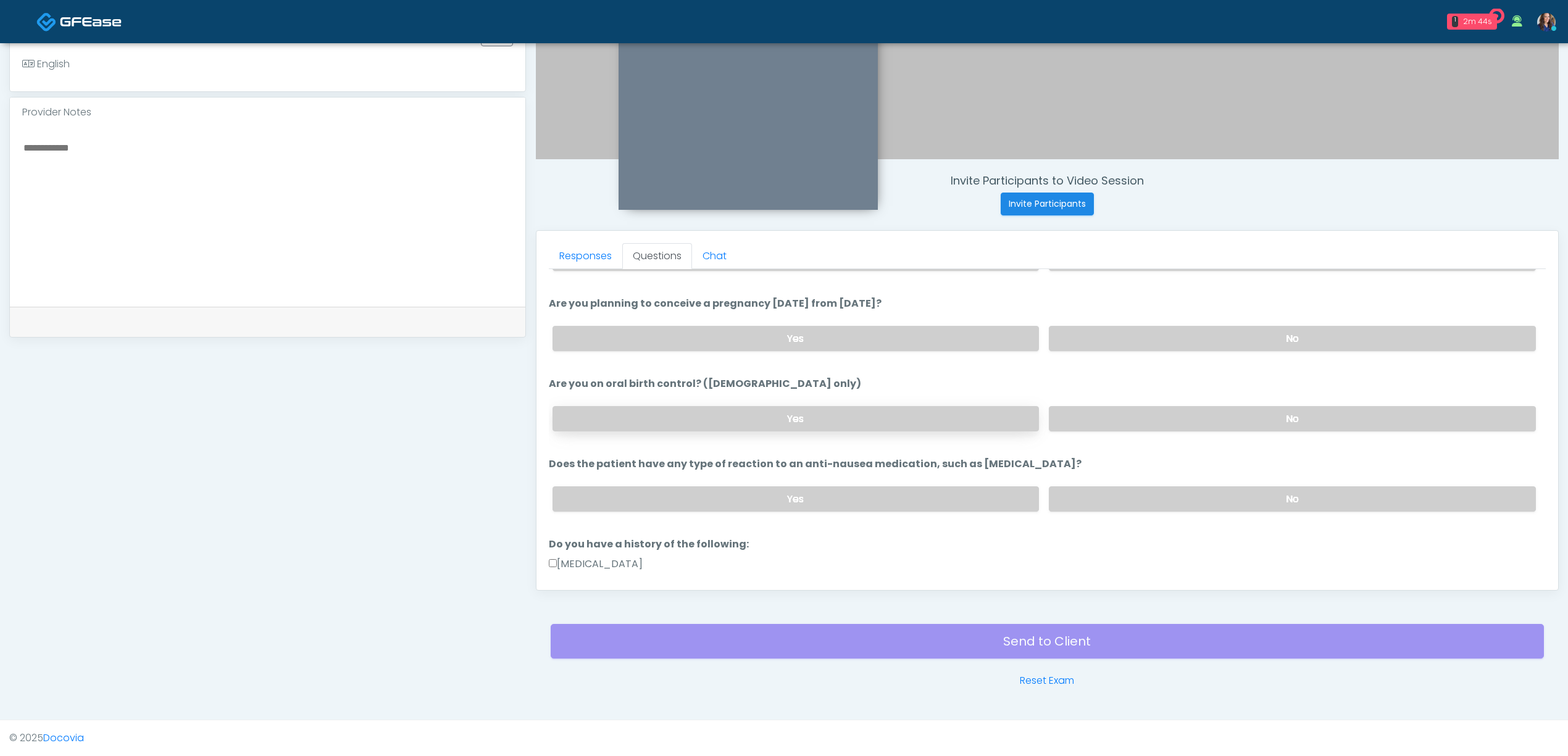
click at [806, 414] on label "Yes" at bounding box center [796, 419] width 487 height 26
click at [1130, 503] on label "No" at bounding box center [1293, 499] width 487 height 26
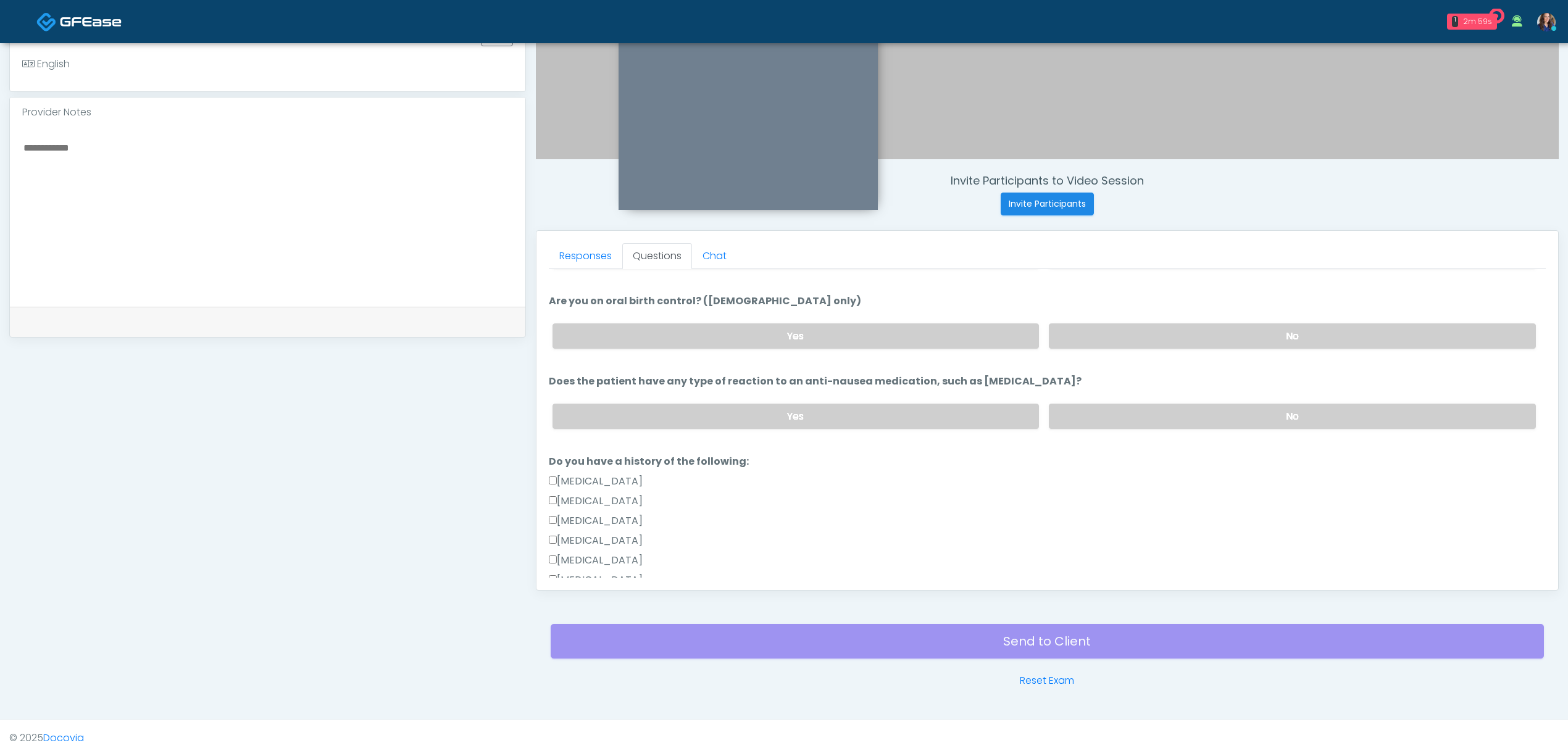
scroll to position [585, 0]
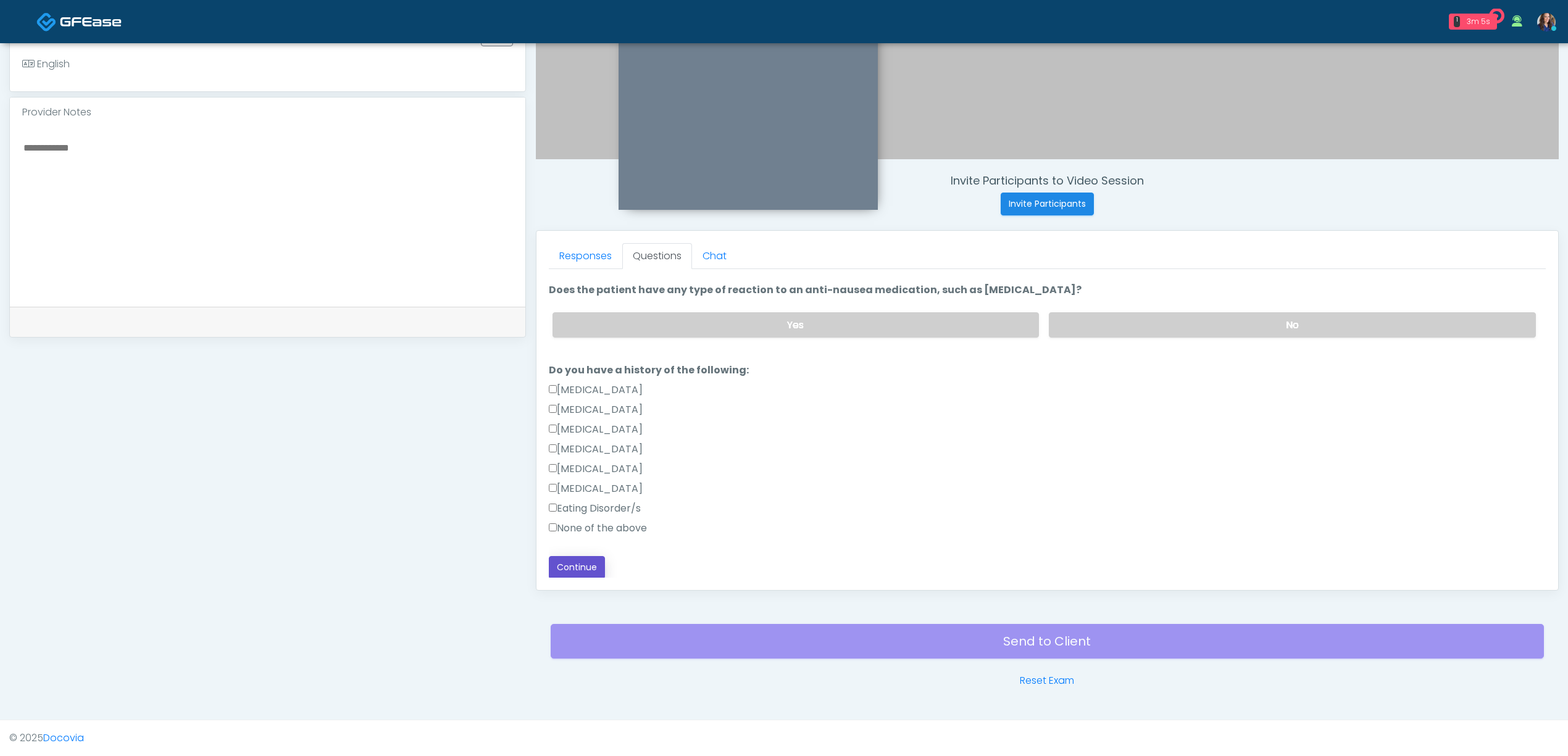
click at [579, 562] on button "Continue" at bounding box center [577, 567] width 56 height 23
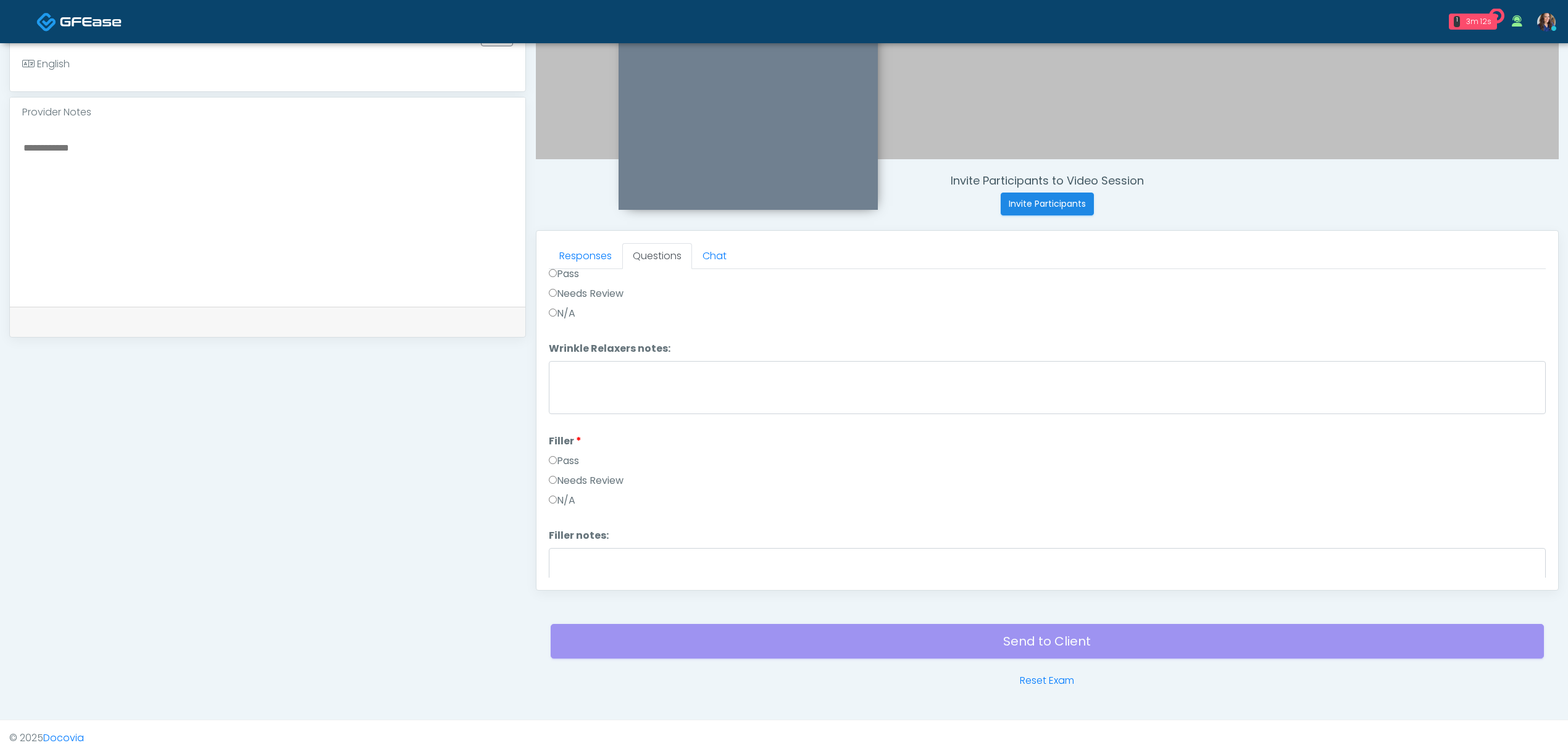
scroll to position [0, 0]
click at [1514, 287] on button "Pass All" at bounding box center [1523, 285] width 47 height 23
click at [571, 570] on button "Continue" at bounding box center [577, 566] width 56 height 23
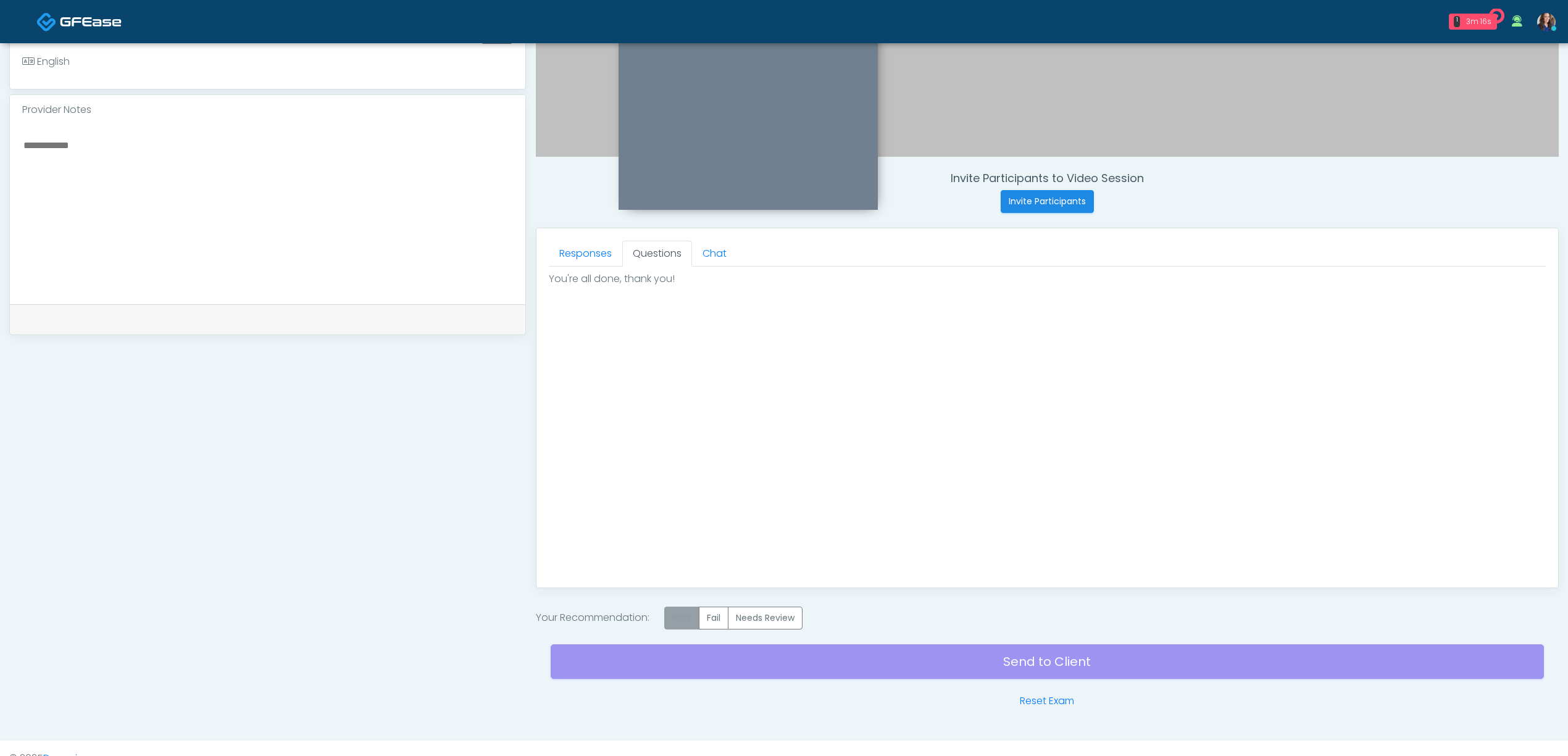
click at [687, 623] on label "Pass" at bounding box center [682, 618] width 35 height 23
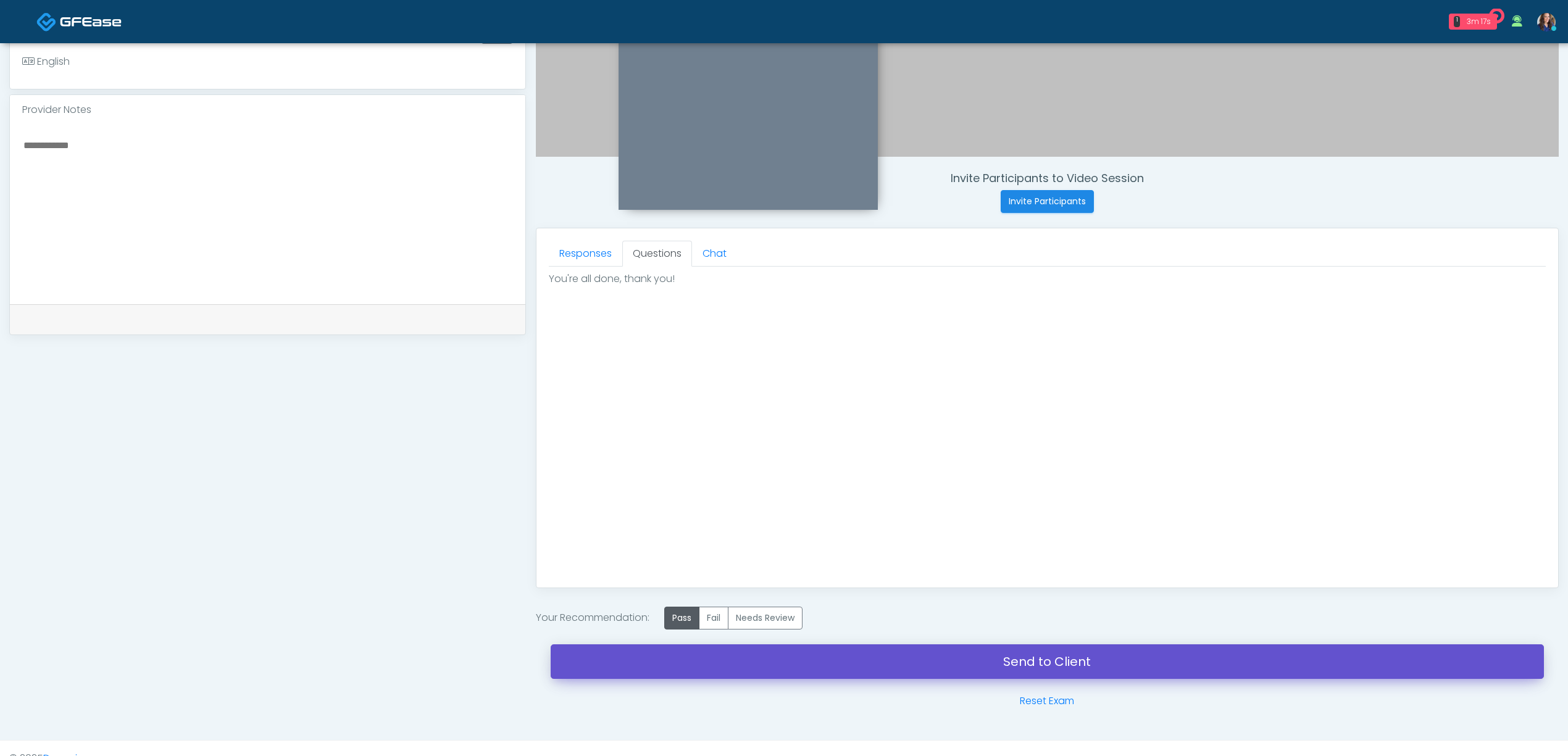
click at [935, 669] on link "Send to Client" at bounding box center [1047, 661] width 993 height 34
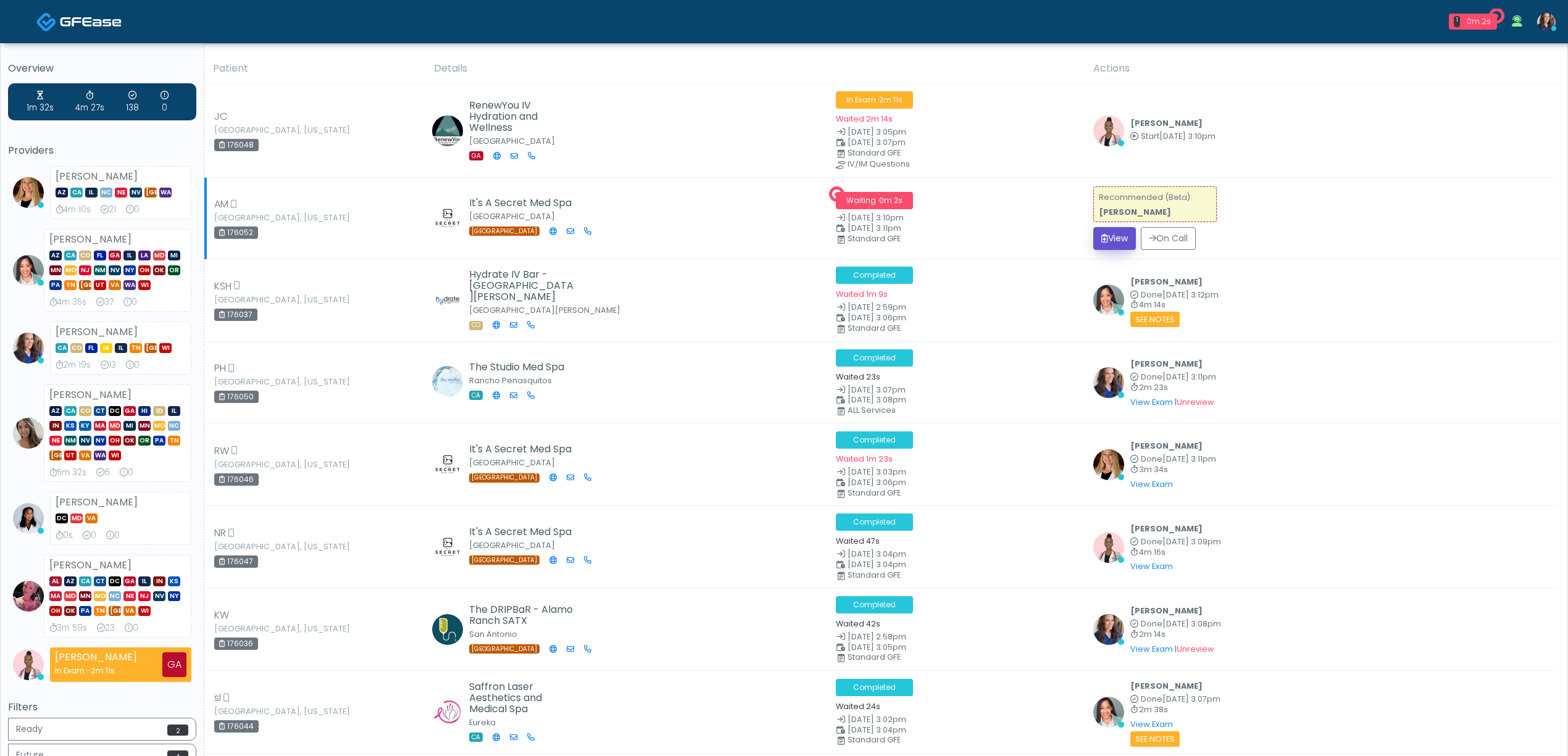
click at [1113, 234] on button "View" at bounding box center [1114, 238] width 42 height 23
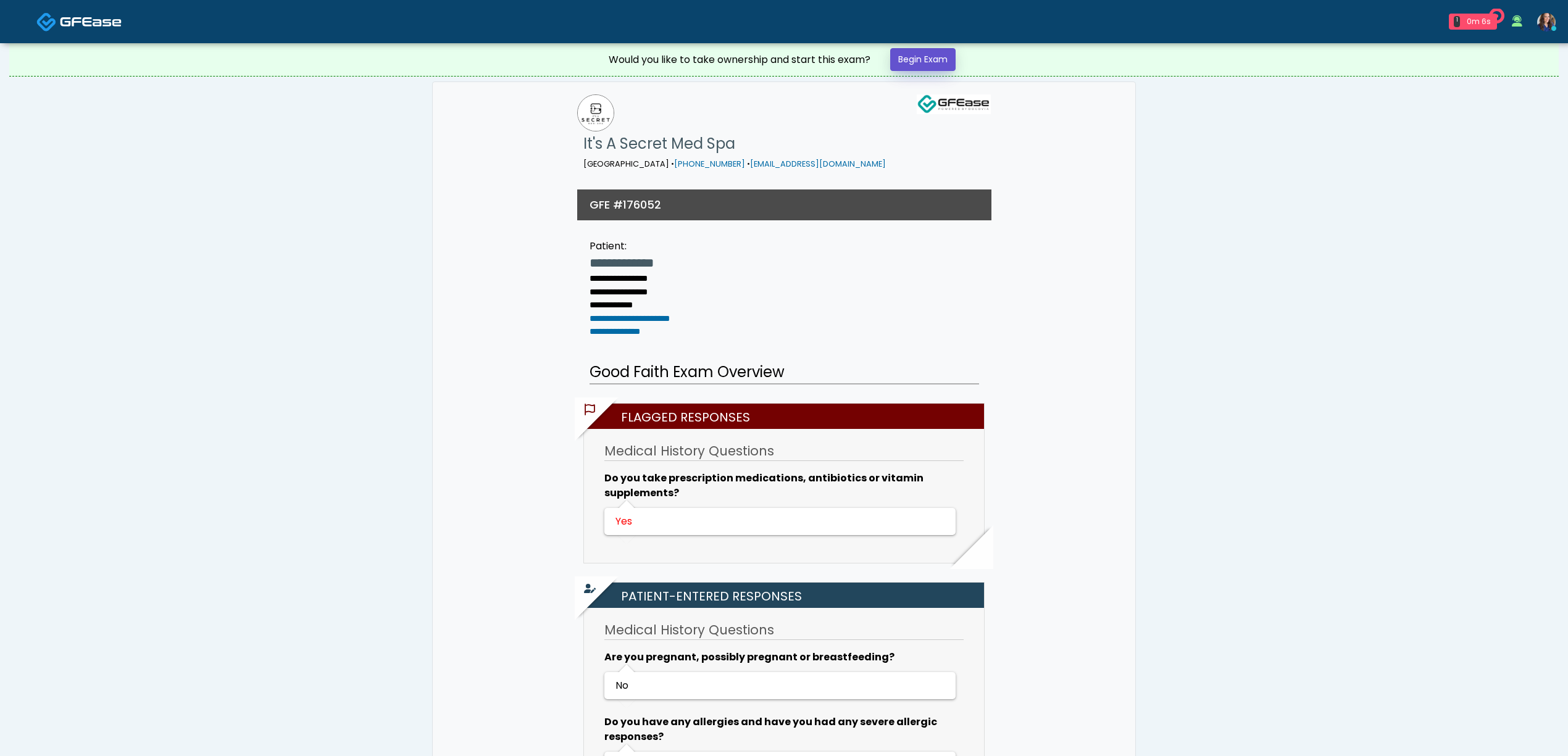
click at [938, 62] on link "Begin Exam" at bounding box center [923, 59] width 66 height 23
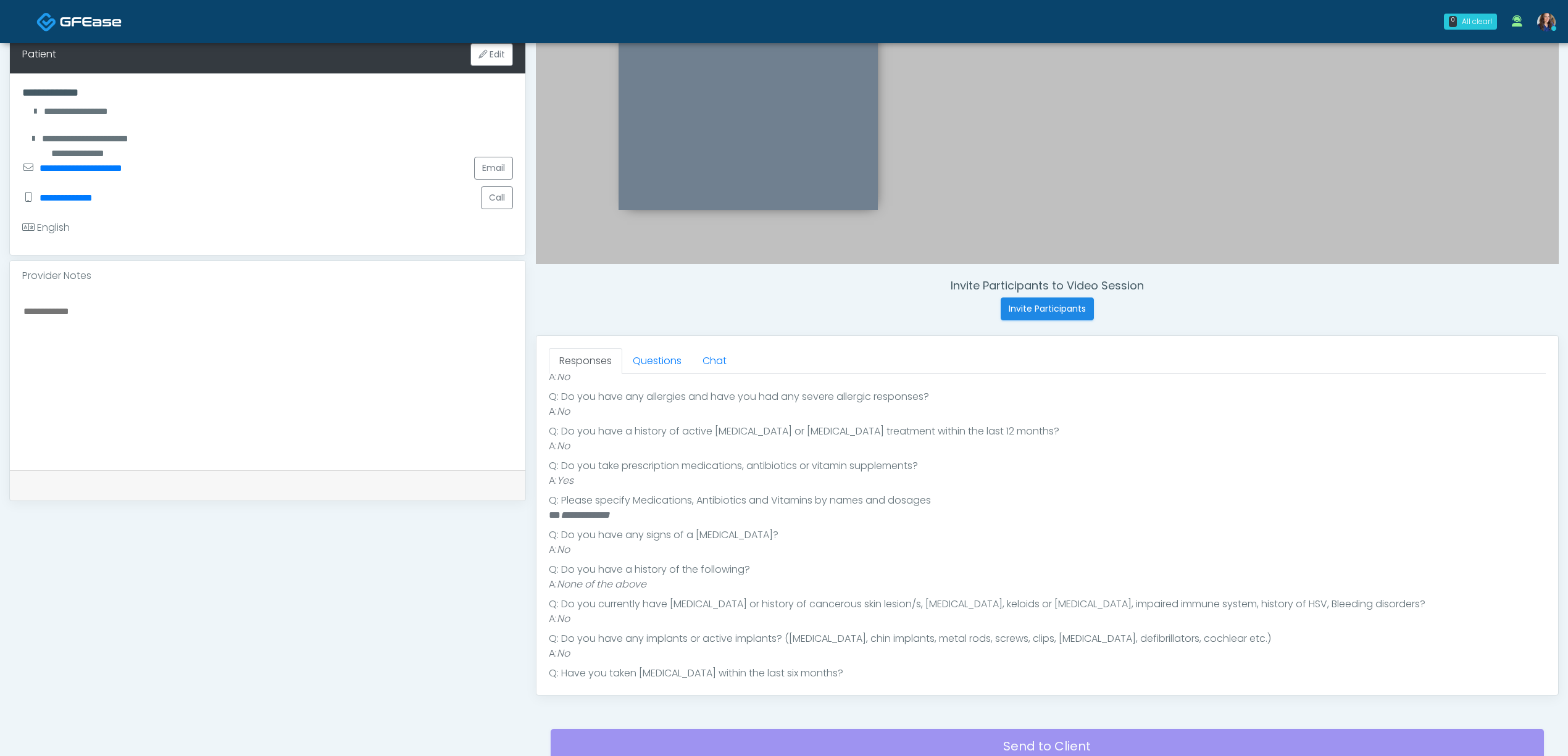
scroll to position [213, 0]
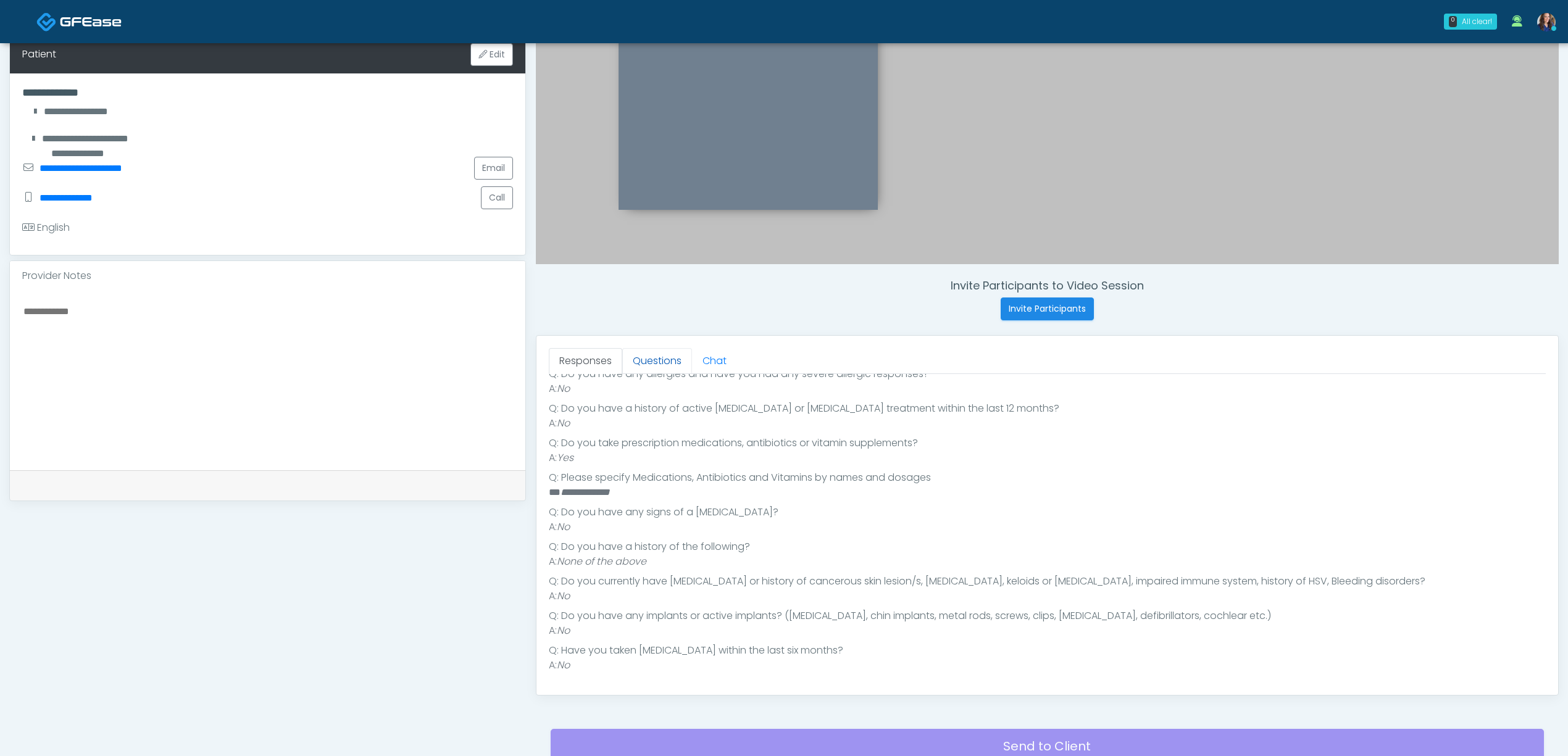
click at [655, 358] on link "Questions" at bounding box center [656, 360] width 70 height 26
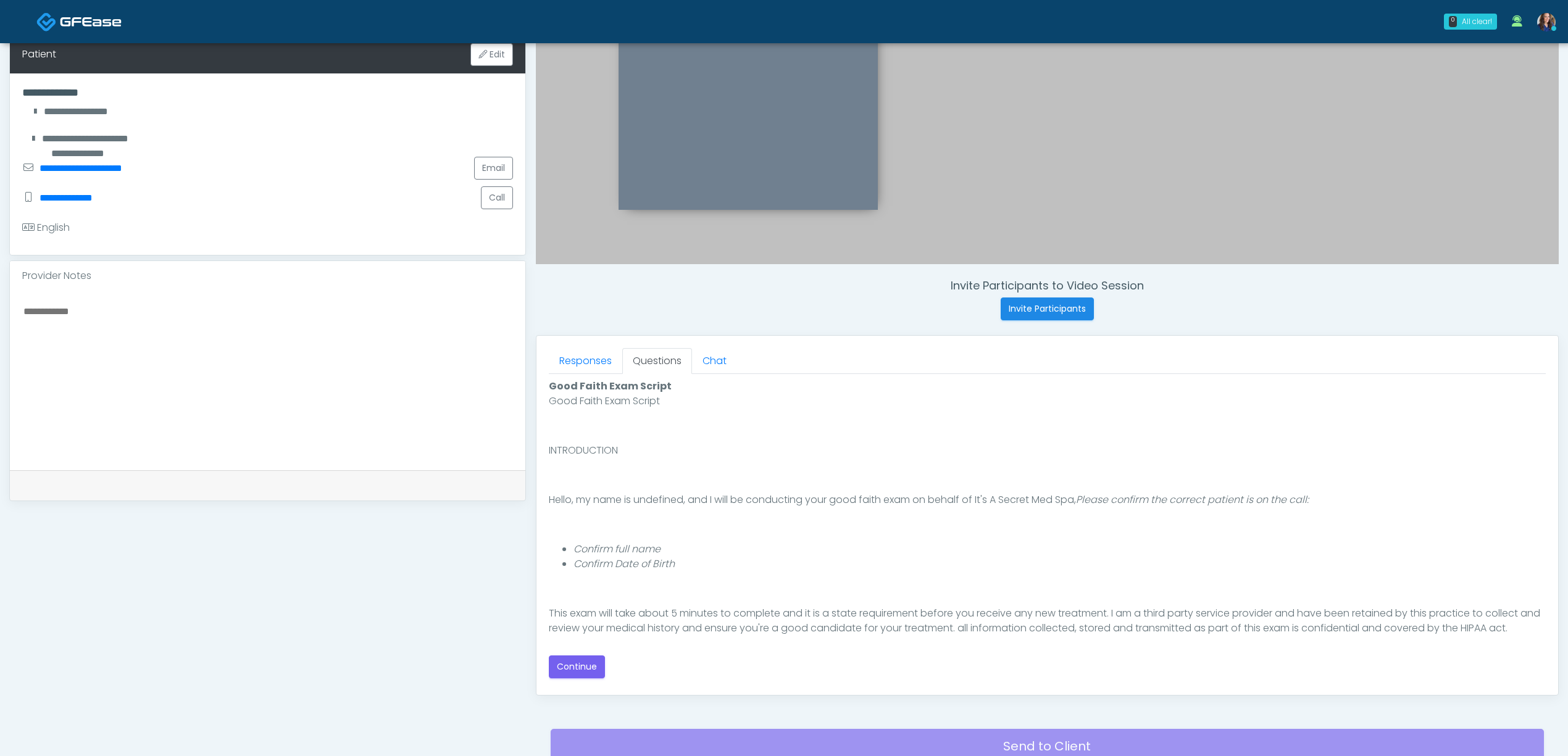
scroll to position [0, 0]
drag, startPoint x: 576, startPoint y: 660, endPoint x: 622, endPoint y: 653, distance: 46.5
click at [581, 660] on button "Continue" at bounding box center [577, 666] width 56 height 23
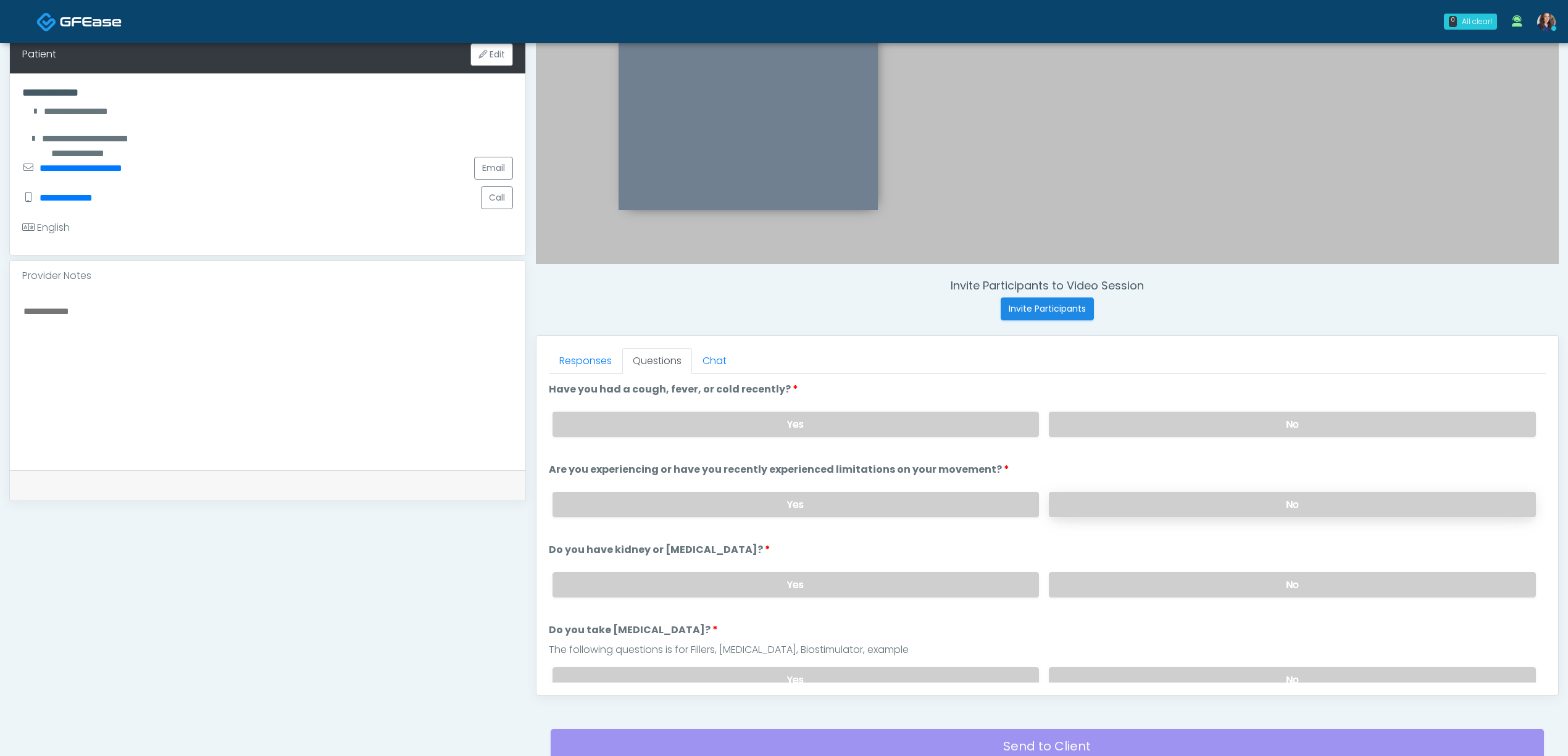
scroll to position [354, 0]
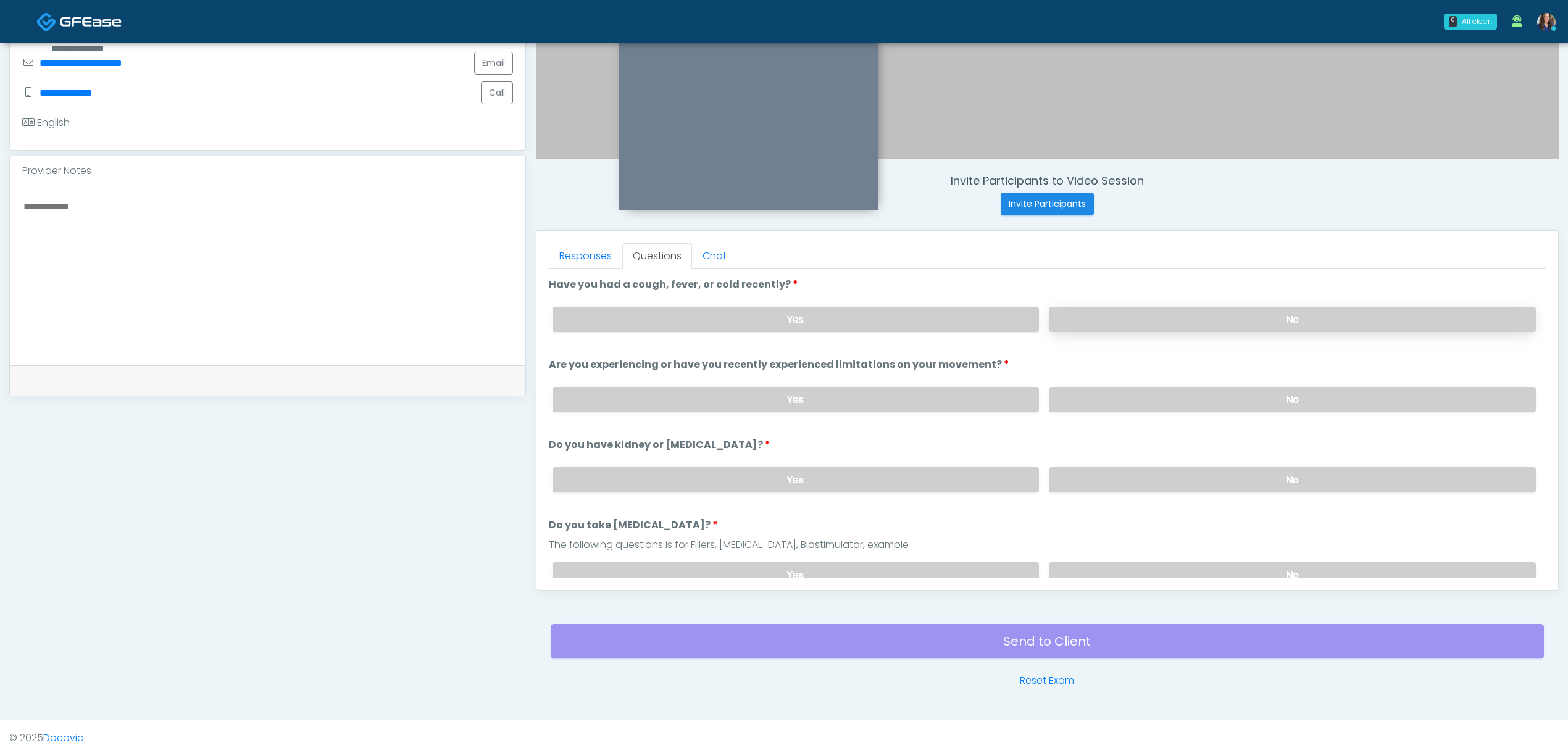
click at [1229, 325] on label "No" at bounding box center [1293, 319] width 487 height 26
click at [1226, 408] on label "No" at bounding box center [1293, 400] width 487 height 26
click at [1226, 471] on label "No" at bounding box center [1293, 480] width 487 height 26
click at [1213, 567] on label "No" at bounding box center [1293, 575] width 487 height 26
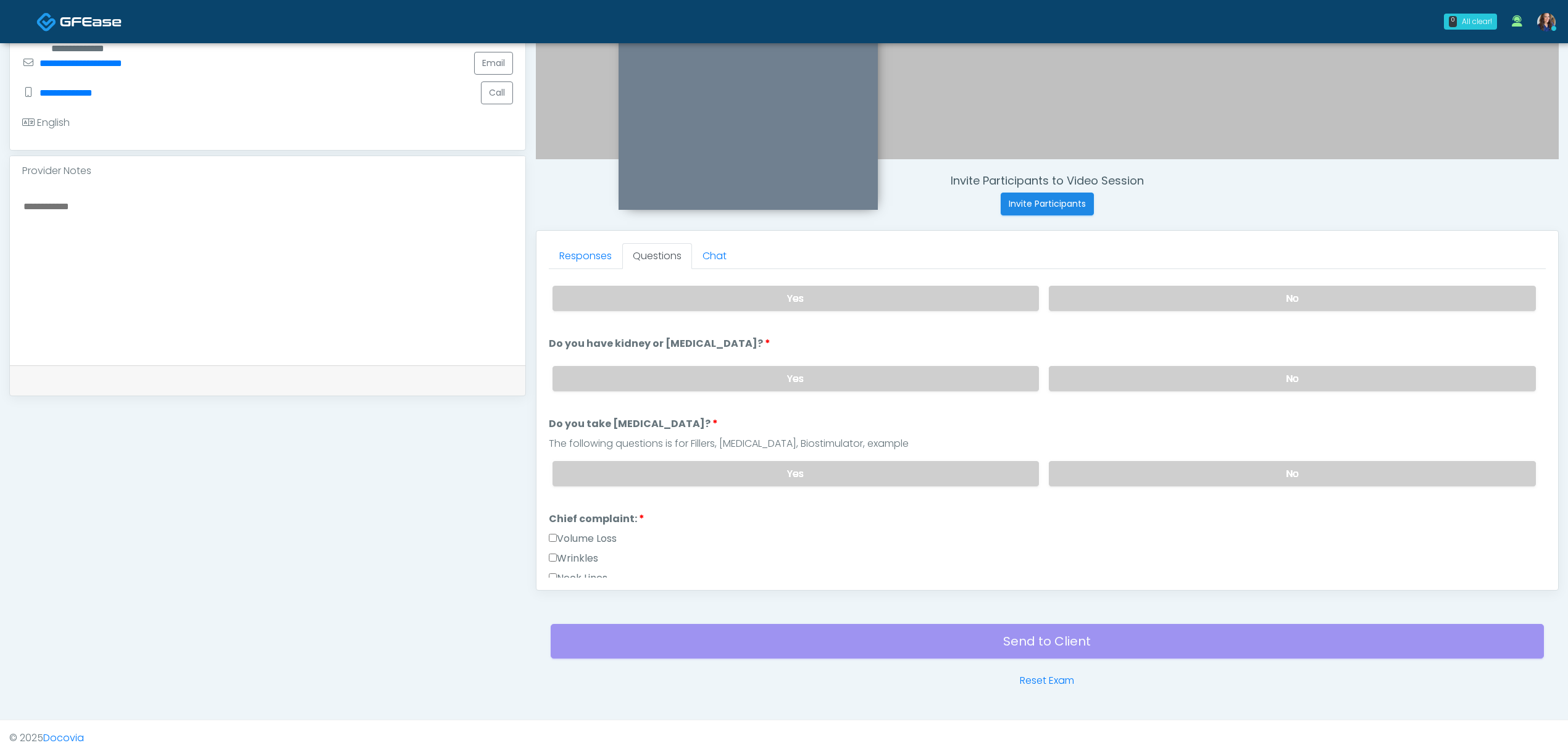
scroll to position [246, 0]
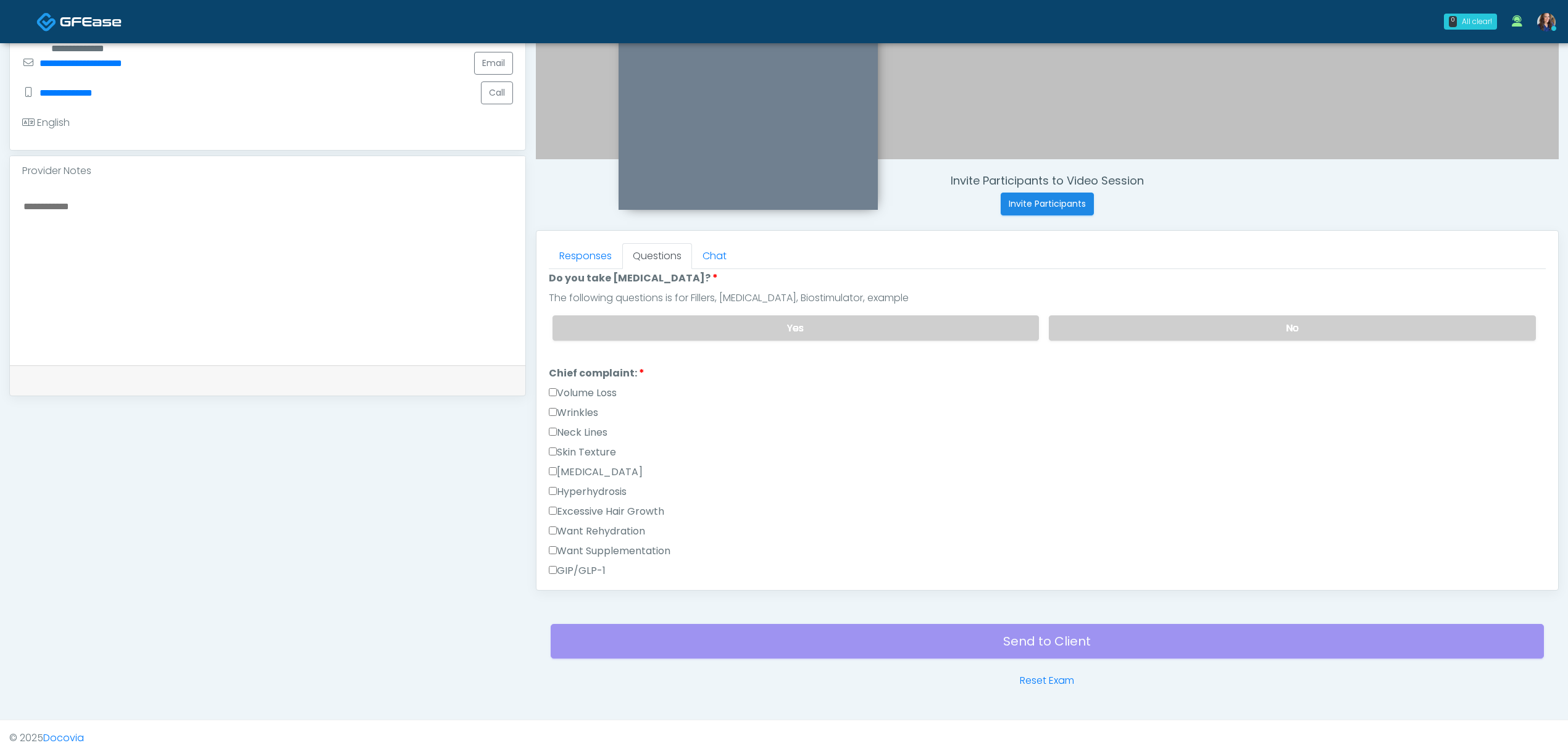
click at [581, 412] on label "Wrinkles" at bounding box center [574, 412] width 49 height 15
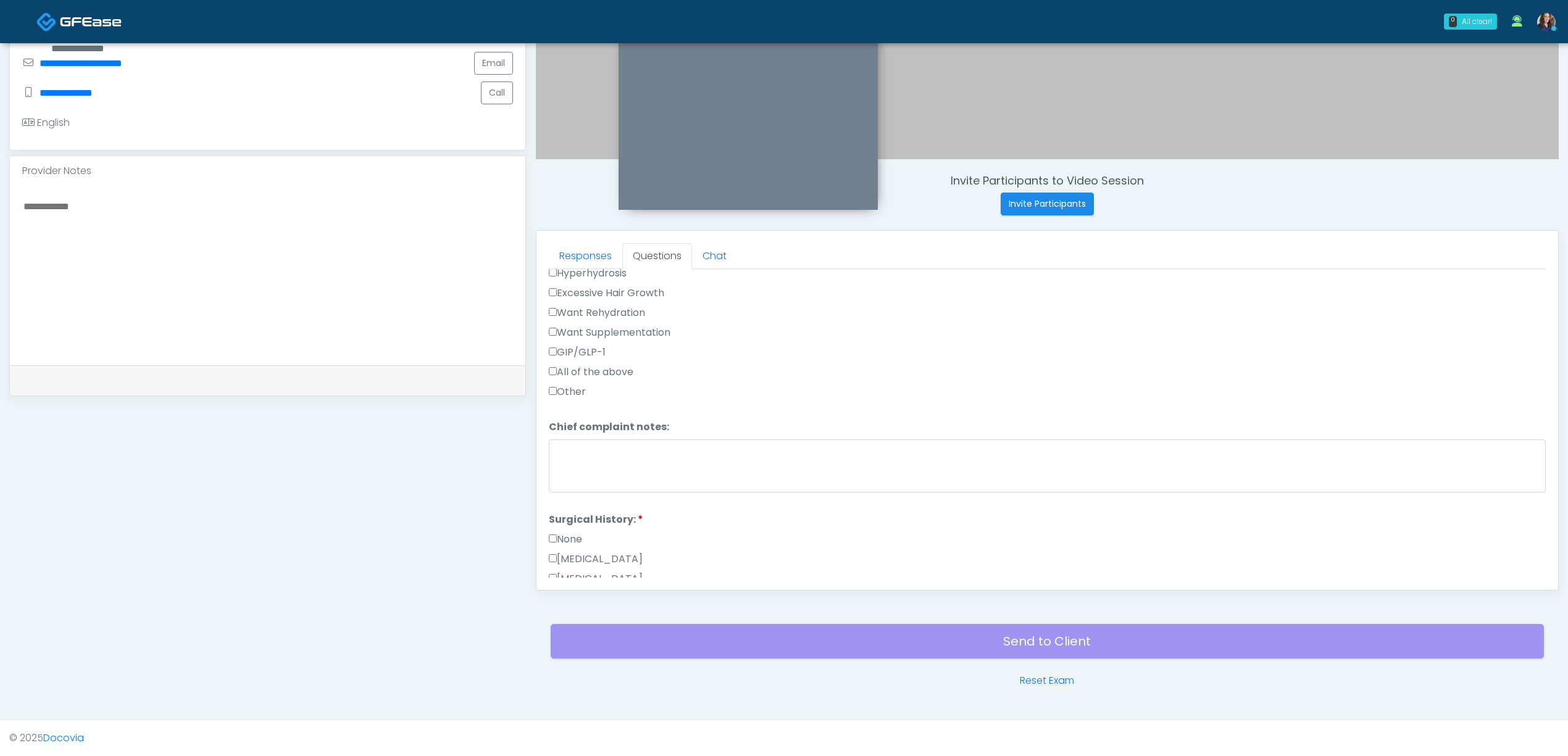
scroll to position [494, 0]
drag, startPoint x: 571, startPoint y: 509, endPoint x: 581, endPoint y: 509, distance: 10.0
click at [571, 509] on label "None" at bounding box center [566, 511] width 33 height 15
click at [582, 562] on button "Continue" at bounding box center [577, 566] width 56 height 23
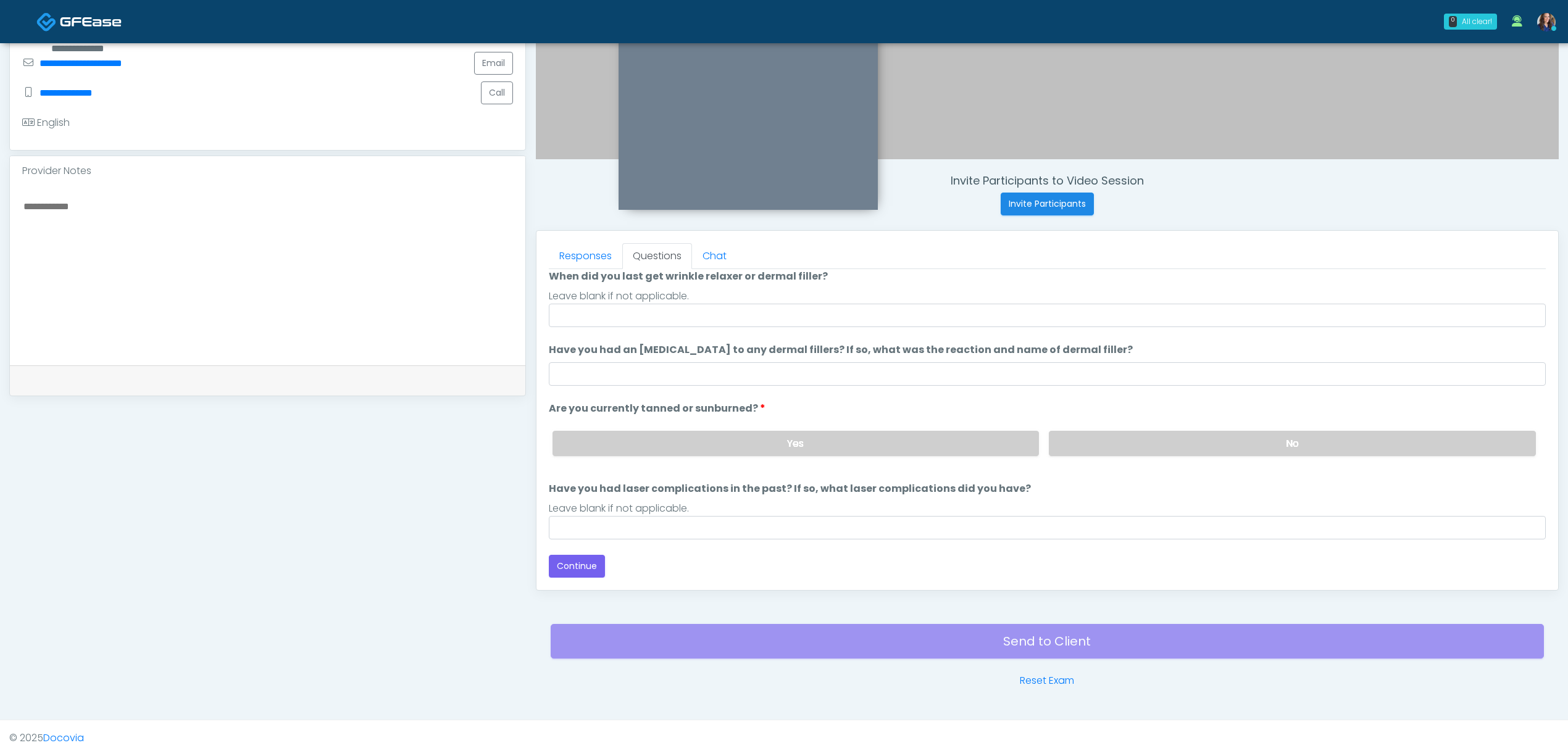
scroll to position [102, 0]
click at [711, 321] on input "When did you last get wrinkle relaxer or dermal filler?" at bounding box center [1047, 315] width 997 height 24
drag, startPoint x: 633, startPoint y: 319, endPoint x: 504, endPoint y: 302, distance: 130.1
click at [504, 302] on div "**********" at bounding box center [783, 217] width 1549 height 941
type input "*"
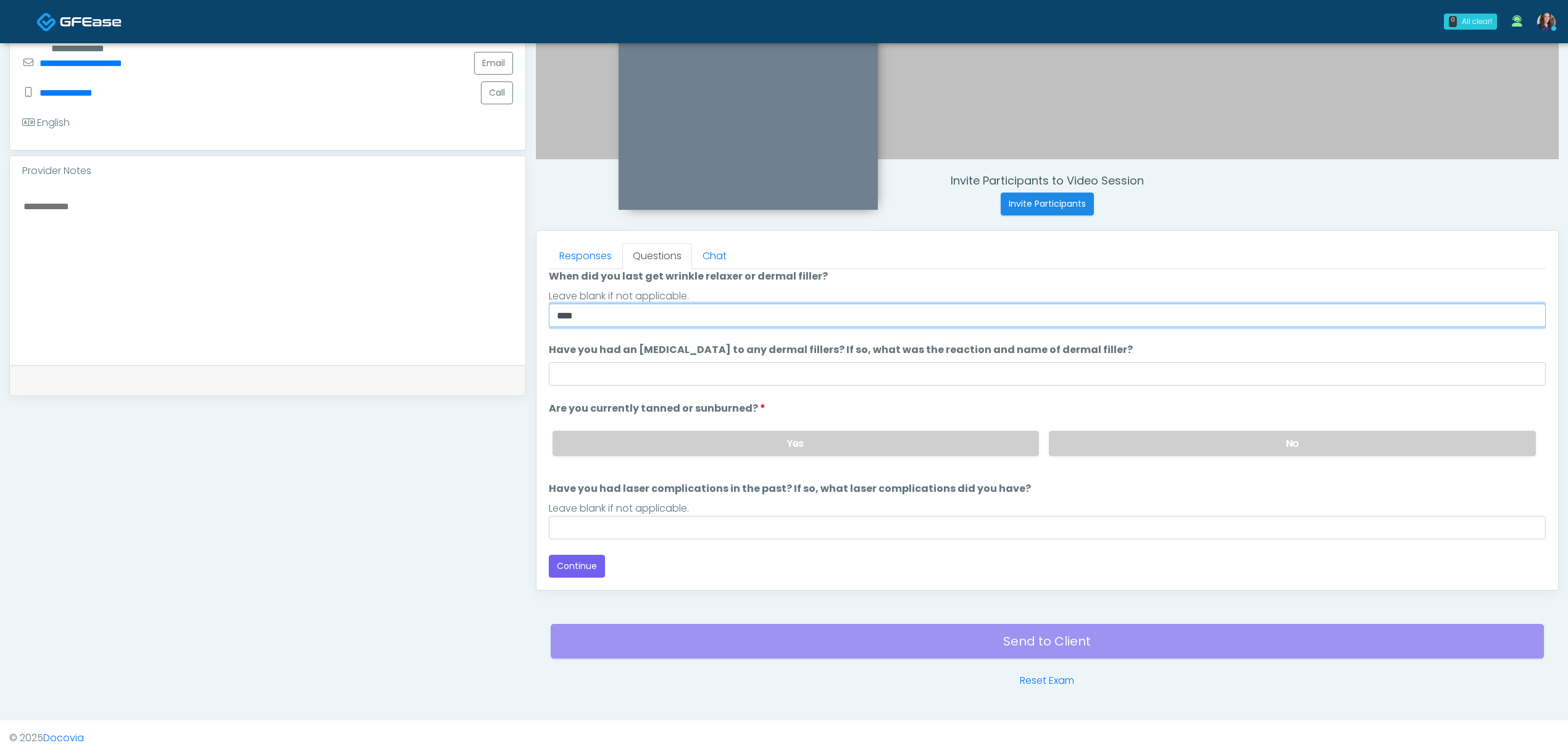
type input "**********"
drag, startPoint x: 1100, startPoint y: 439, endPoint x: 1083, endPoint y: 455, distance: 23.3
click at [1101, 439] on label "No" at bounding box center [1293, 444] width 487 height 26
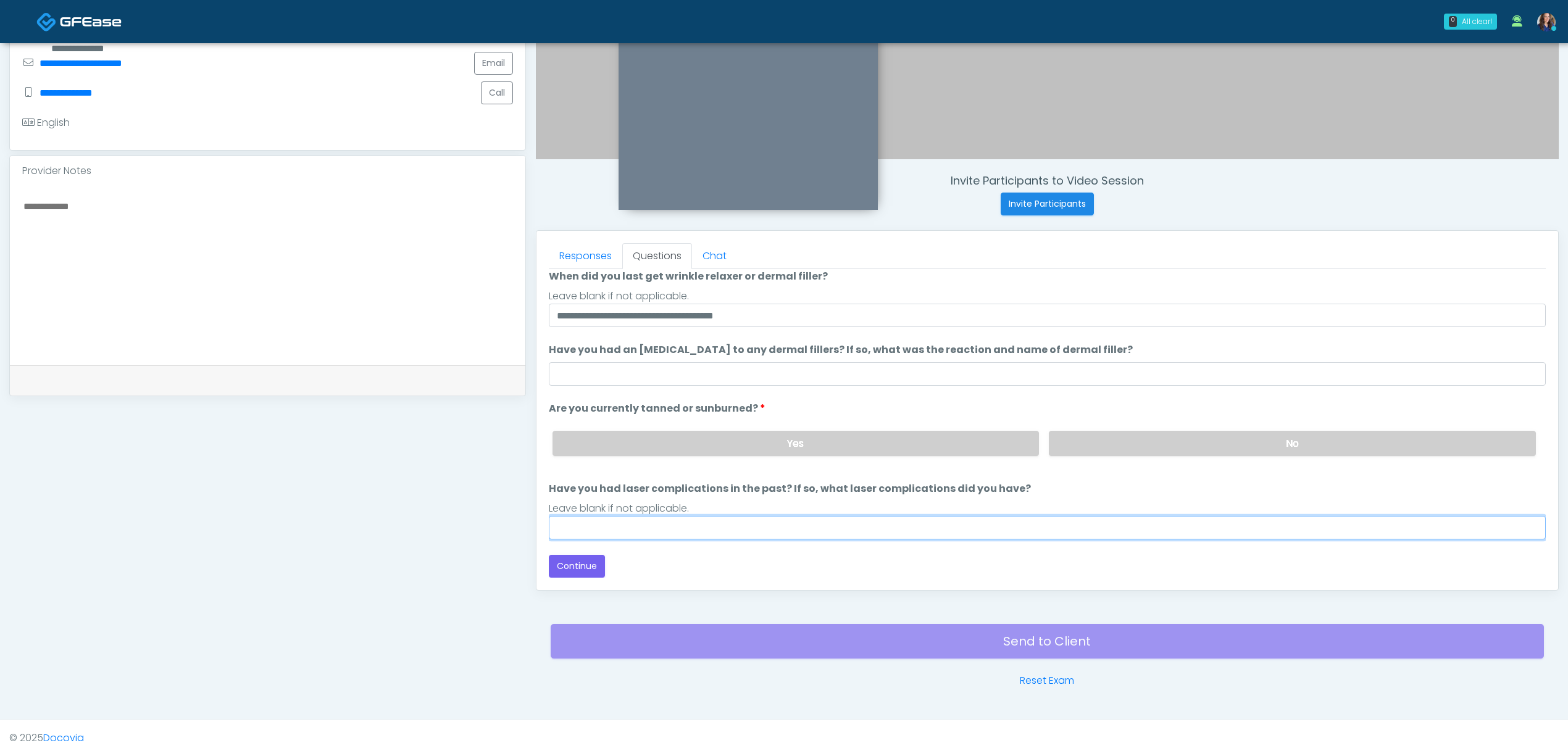
click at [863, 520] on input "Have you had laser complications in the past? If so, what laser complications d…" at bounding box center [1047, 527] width 997 height 24
type input "**"
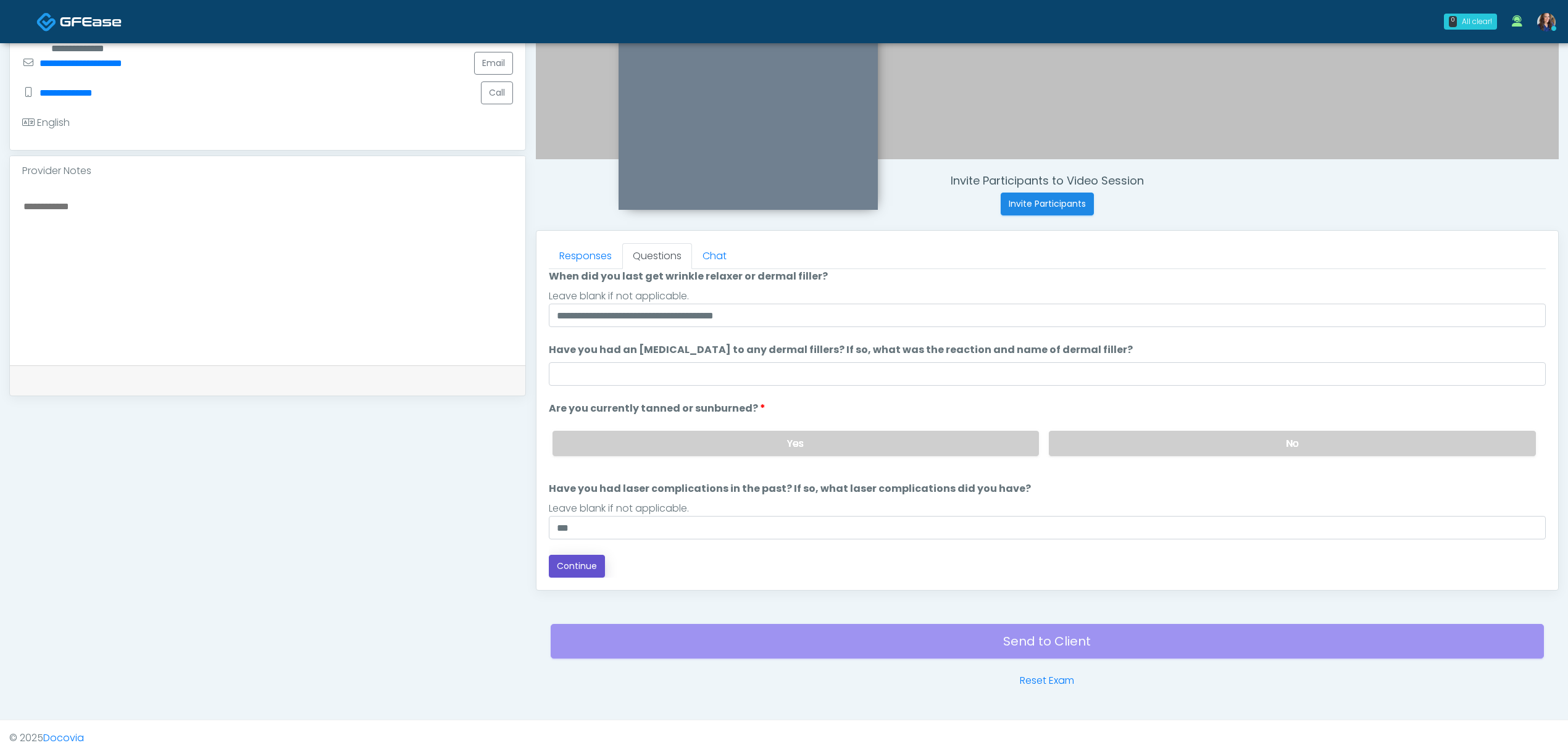
drag, startPoint x: 586, startPoint y: 564, endPoint x: 630, endPoint y: 544, distance: 48.3
click at [586, 564] on button "Continue" at bounding box center [577, 566] width 56 height 23
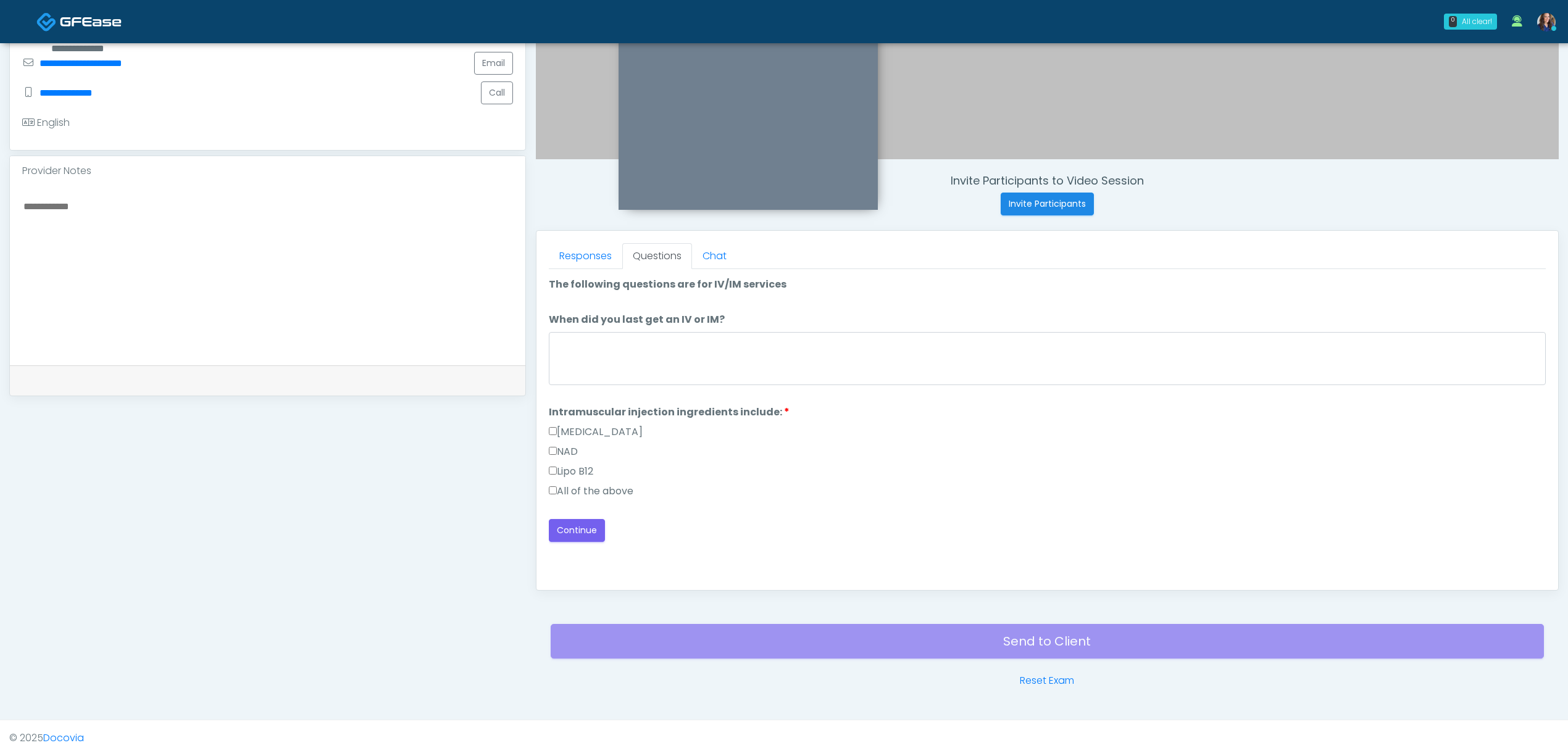
drag, startPoint x: 590, startPoint y: 482, endPoint x: 588, endPoint y: 494, distance: 12.2
click at [590, 484] on label "All of the above" at bounding box center [591, 491] width 84 height 15
drag, startPoint x: 578, startPoint y: 493, endPoint x: 578, endPoint y: 515, distance: 22.0
click at [577, 493] on label "All of the above" at bounding box center [591, 491] width 84 height 15
drag, startPoint x: 578, startPoint y: 525, endPoint x: 585, endPoint y: 523, distance: 7.3
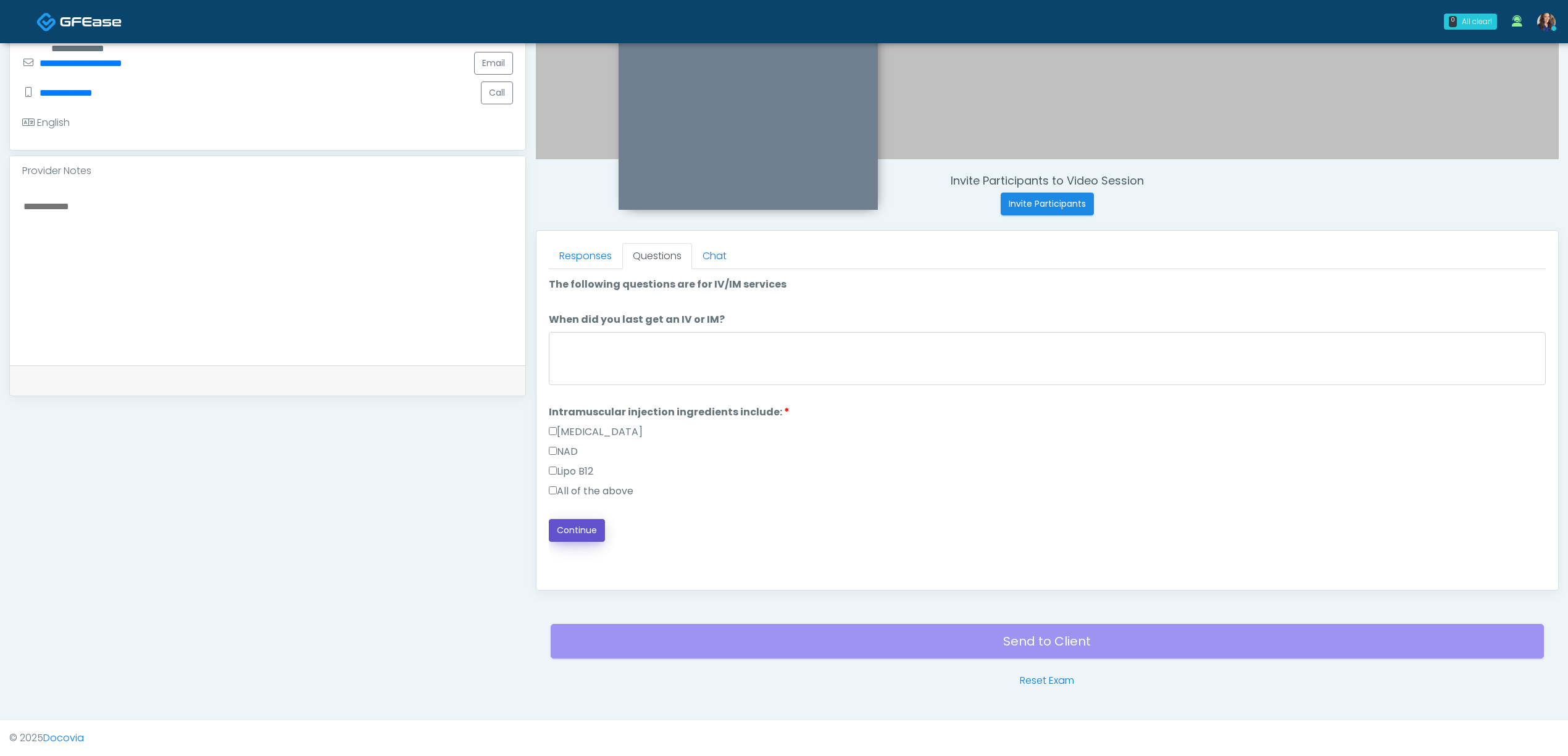
click at [576, 525] on button "Continue" at bounding box center [577, 530] width 56 height 23
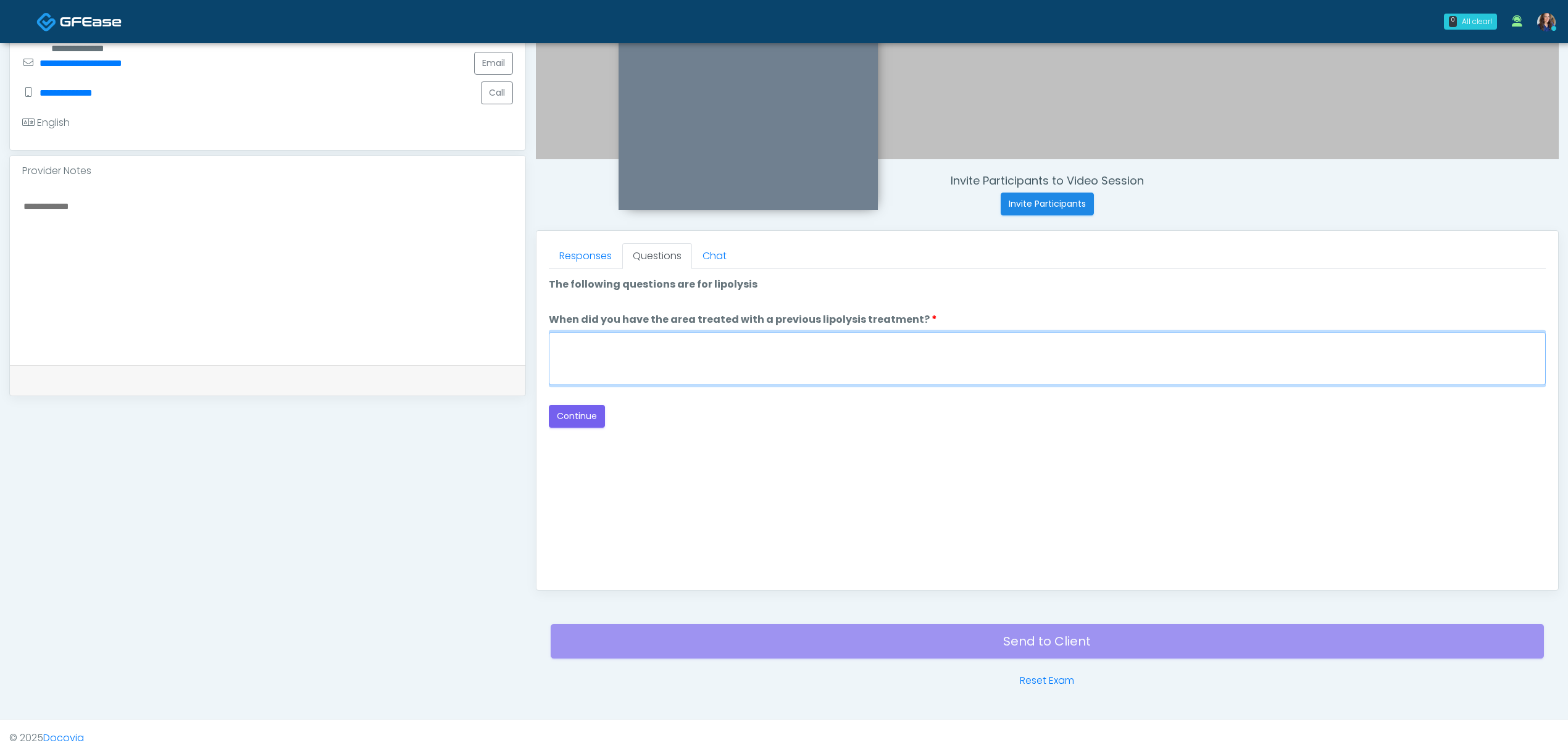
click at [838, 356] on textarea "When did you have the area treated with a previous lipolysis treatment?" at bounding box center [1047, 358] width 997 height 53
type textarea "**"
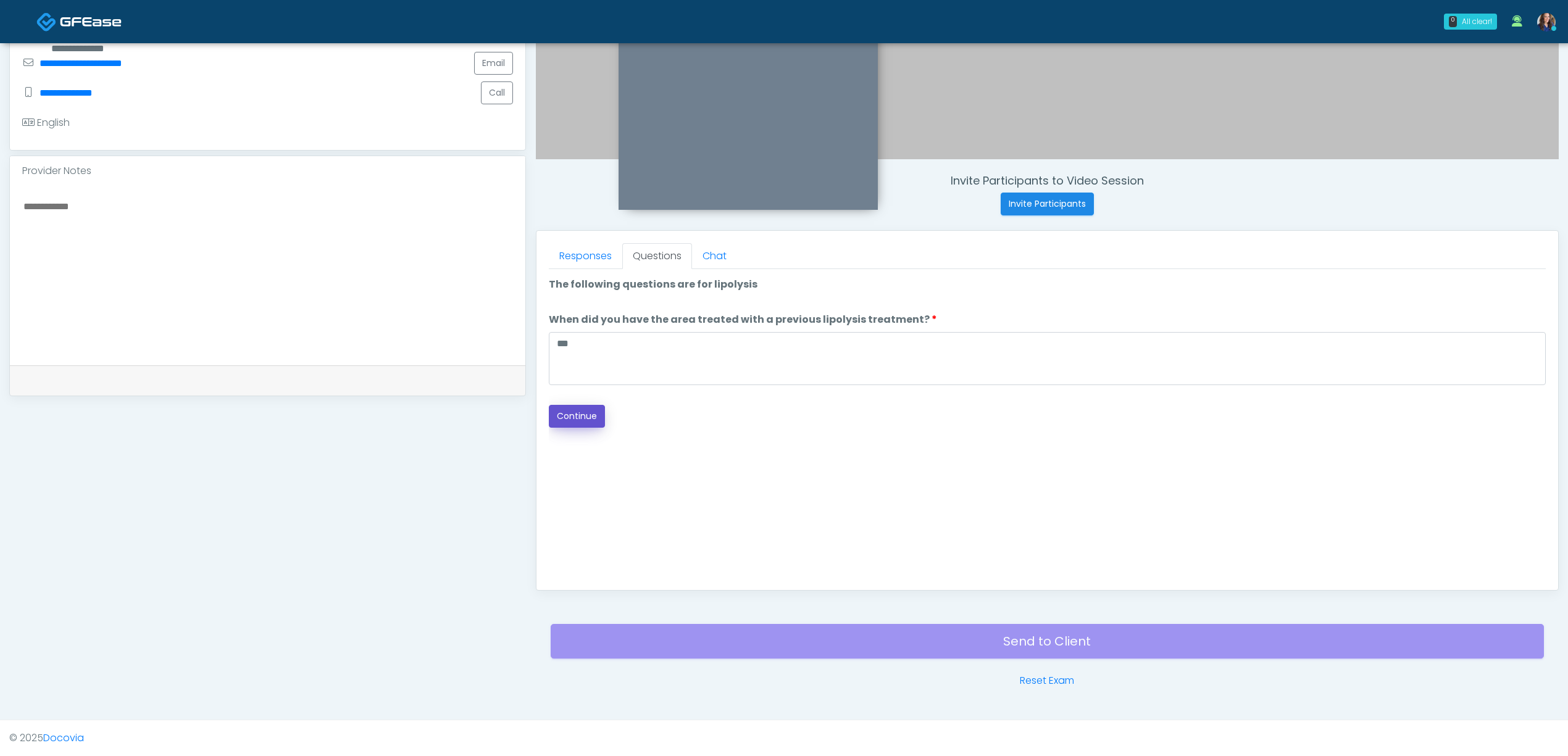
click at [581, 412] on button "Continue" at bounding box center [577, 415] width 56 height 23
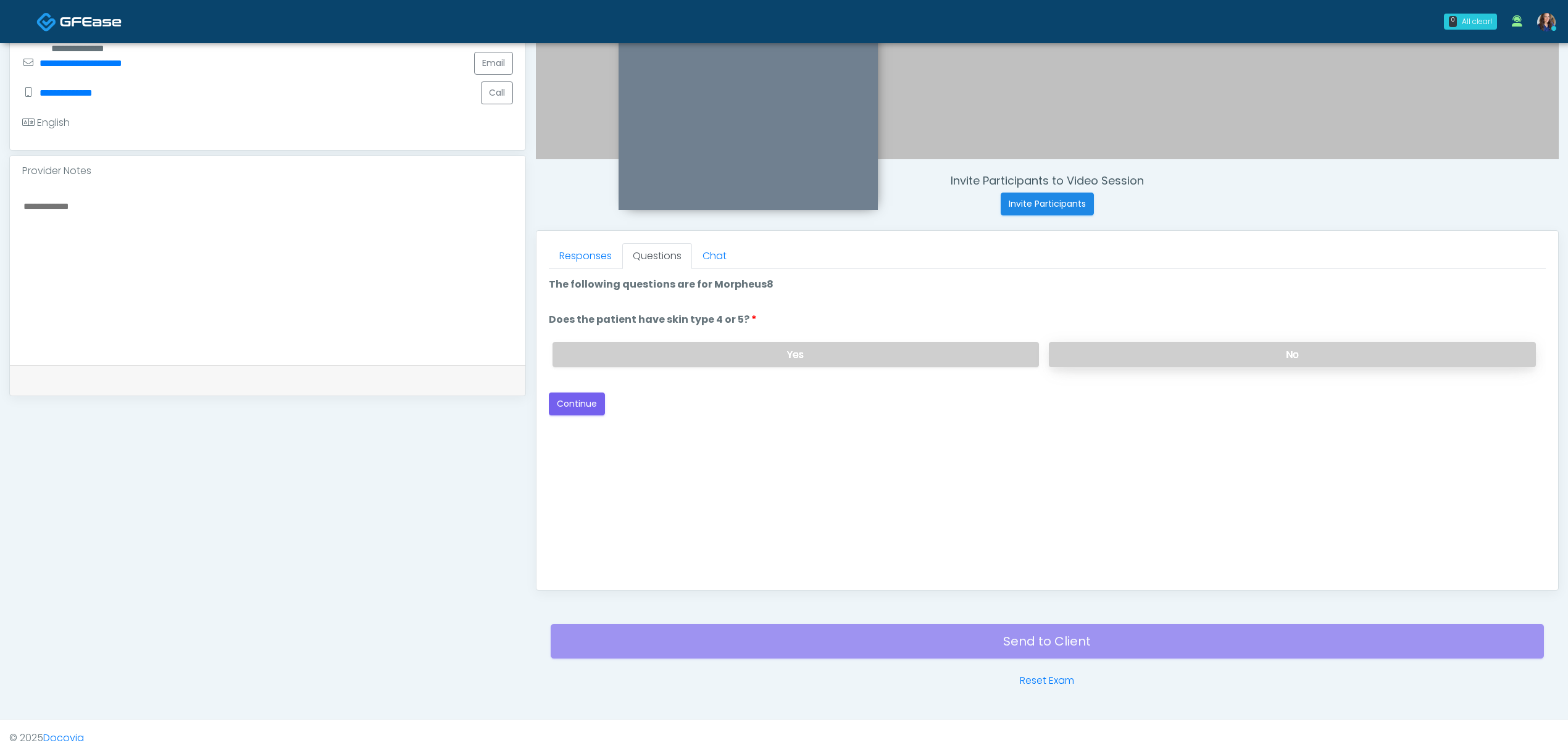
click at [1096, 348] on label "No" at bounding box center [1293, 354] width 487 height 26
click at [590, 398] on button "Continue" at bounding box center [577, 404] width 56 height 23
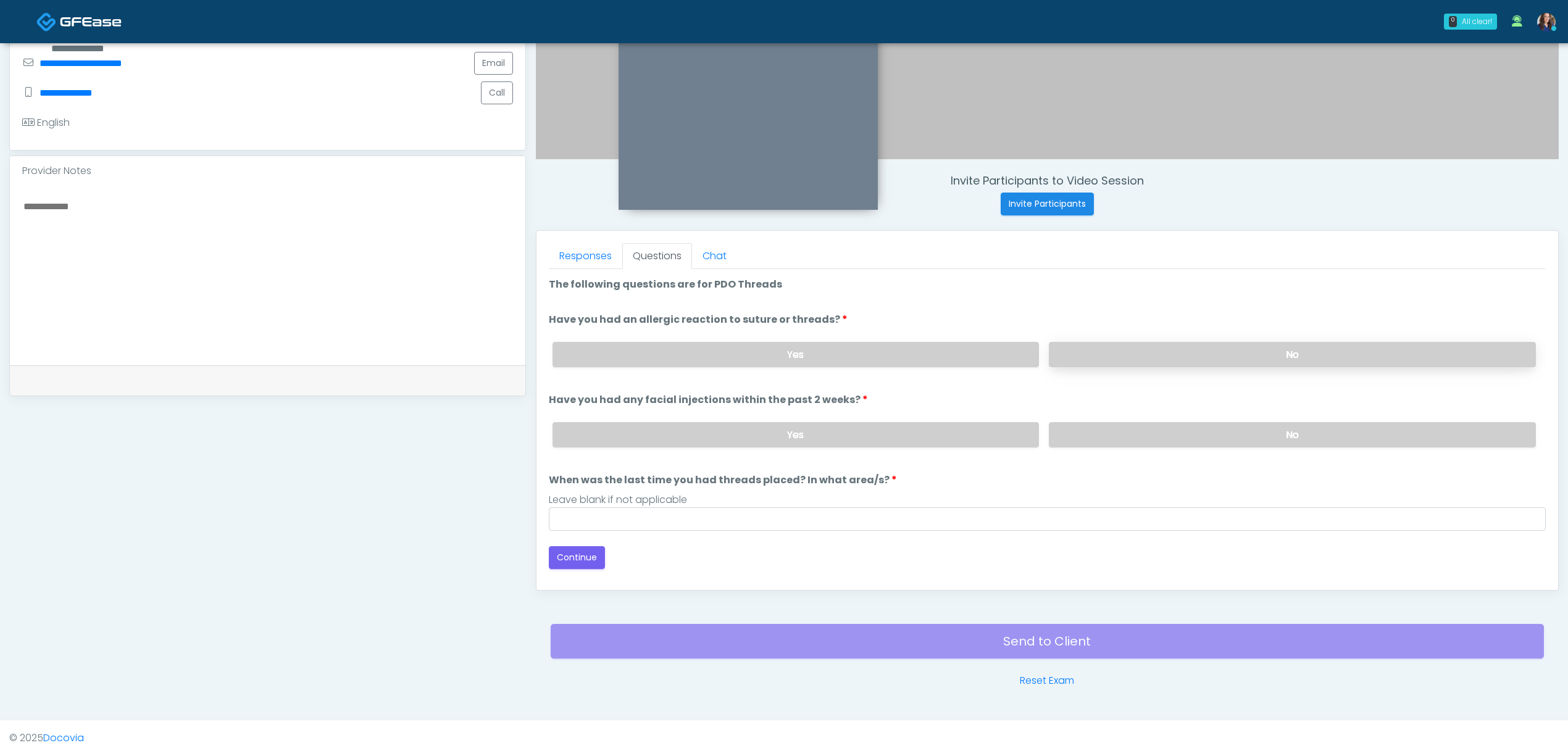
click at [1176, 349] on label "No" at bounding box center [1293, 354] width 487 height 26
drag, startPoint x: 1153, startPoint y: 425, endPoint x: 1148, endPoint y: 443, distance: 18.7
click at [1154, 425] on label "No" at bounding box center [1293, 435] width 487 height 26
click at [976, 518] on input "When was the last time you had threads placed? In what area/s?" at bounding box center [1047, 519] width 997 height 24
type input "**"
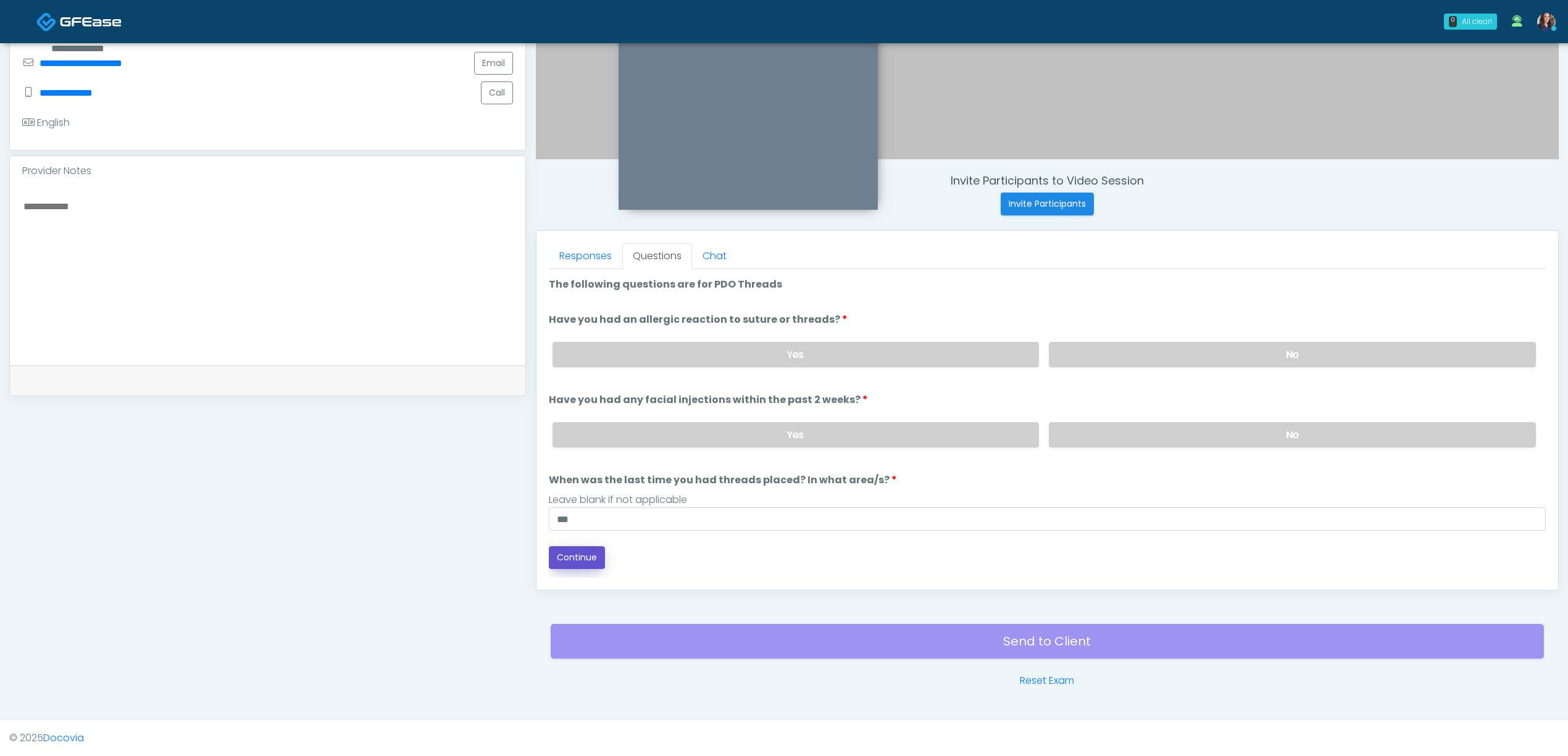
click at [566, 559] on button "Continue" at bounding box center [577, 557] width 56 height 23
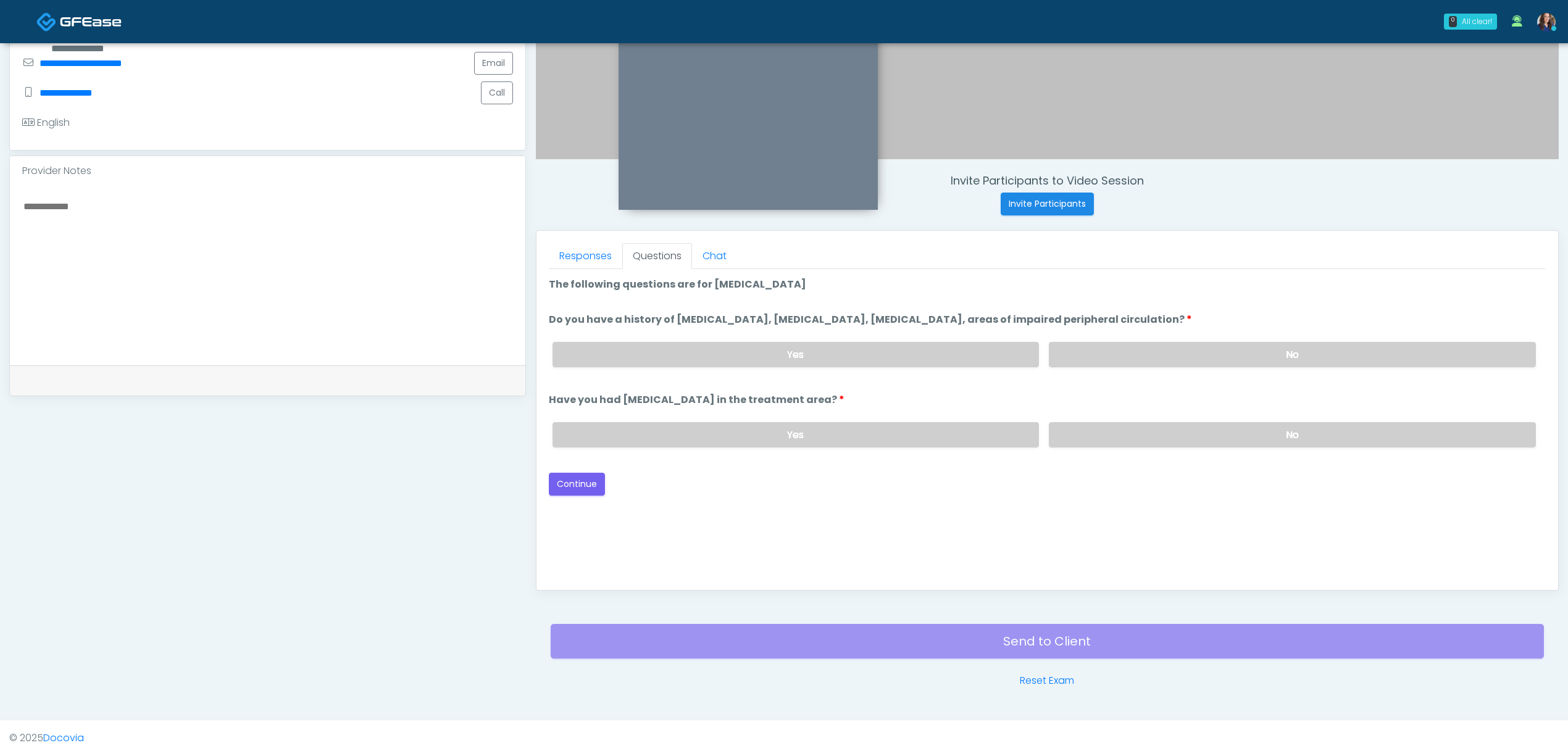
drag, startPoint x: 1144, startPoint y: 339, endPoint x: 1140, endPoint y: 398, distance: 59.1
click at [1145, 339] on div "Yes No" at bounding box center [1043, 354] width 1003 height 45
click at [1147, 352] on label "No" at bounding box center [1293, 354] width 487 height 26
drag, startPoint x: 1124, startPoint y: 426, endPoint x: 1094, endPoint y: 438, distance: 32.3
click at [1124, 426] on label "No" at bounding box center [1293, 435] width 487 height 26
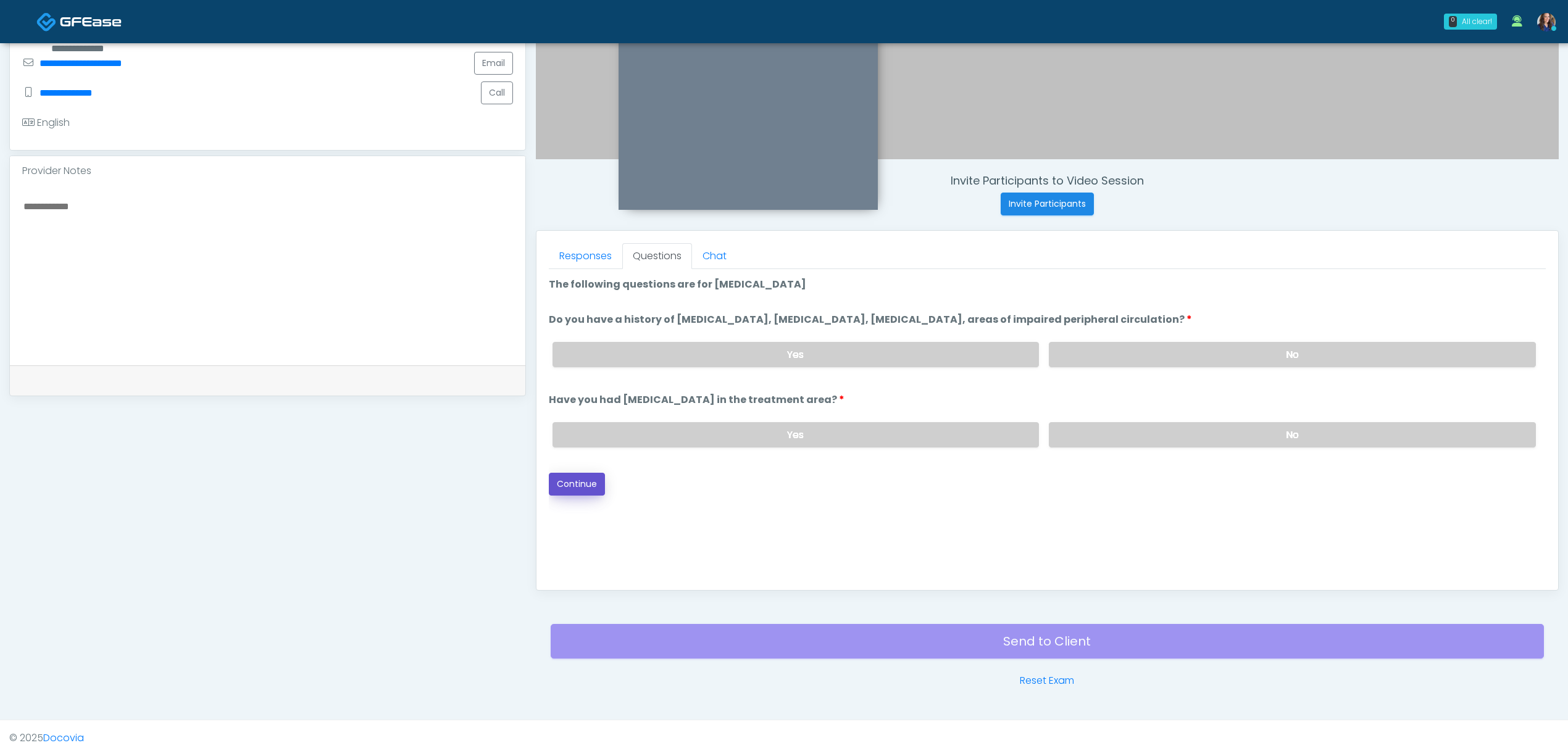
click at [586, 485] on button "Continue" at bounding box center [577, 483] width 56 height 23
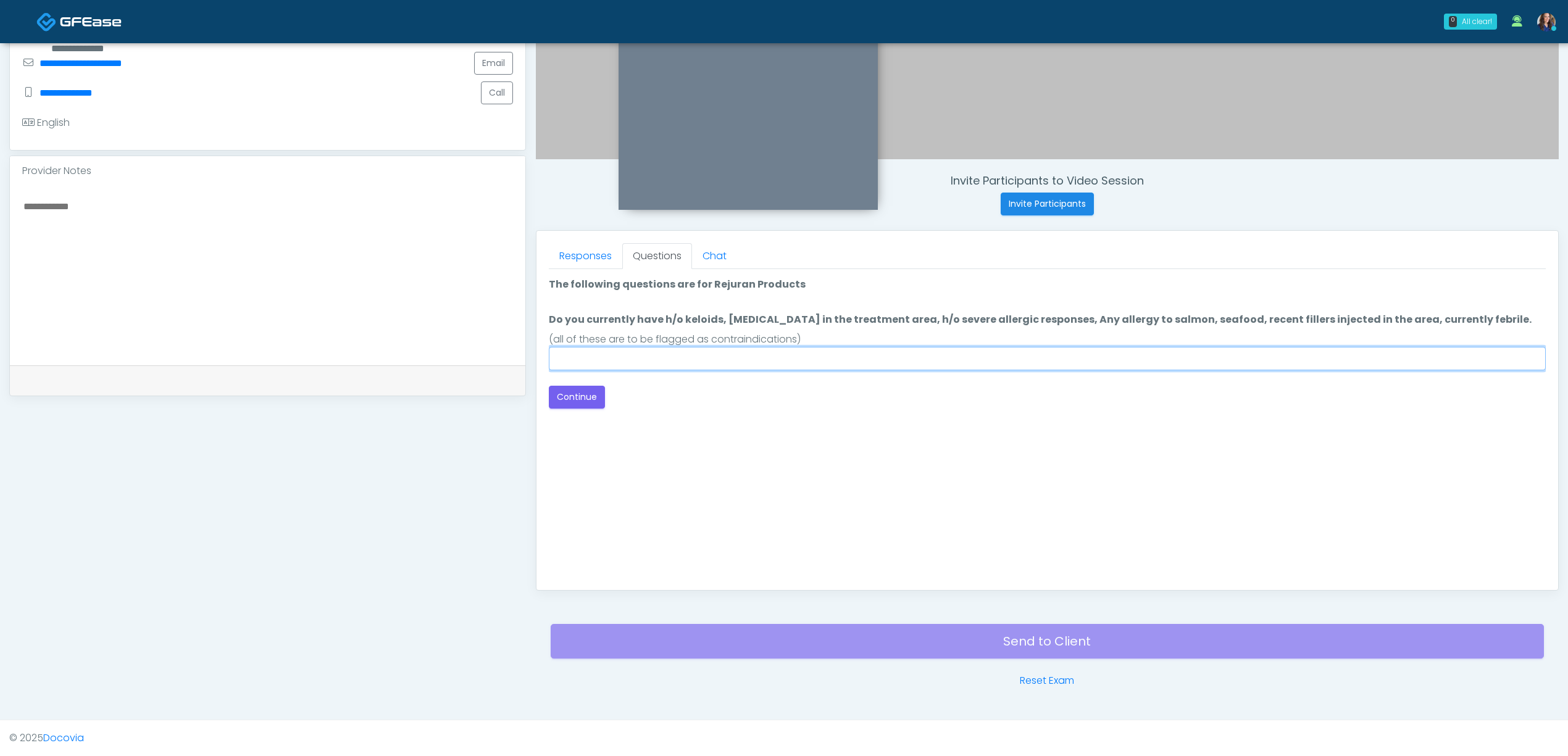
click at [1081, 366] on input "Do you currently have h/o keloids, [MEDICAL_DATA] in the treatment area, h/o se…" at bounding box center [1047, 358] width 997 height 24
drag, startPoint x: 806, startPoint y: 289, endPoint x: 707, endPoint y: 287, distance: 99.0
click at [705, 288] on li "The following questions are for Rejuran Products The following questions are fo…" at bounding box center [1047, 287] width 997 height 20
copy label "Rejuran Products"
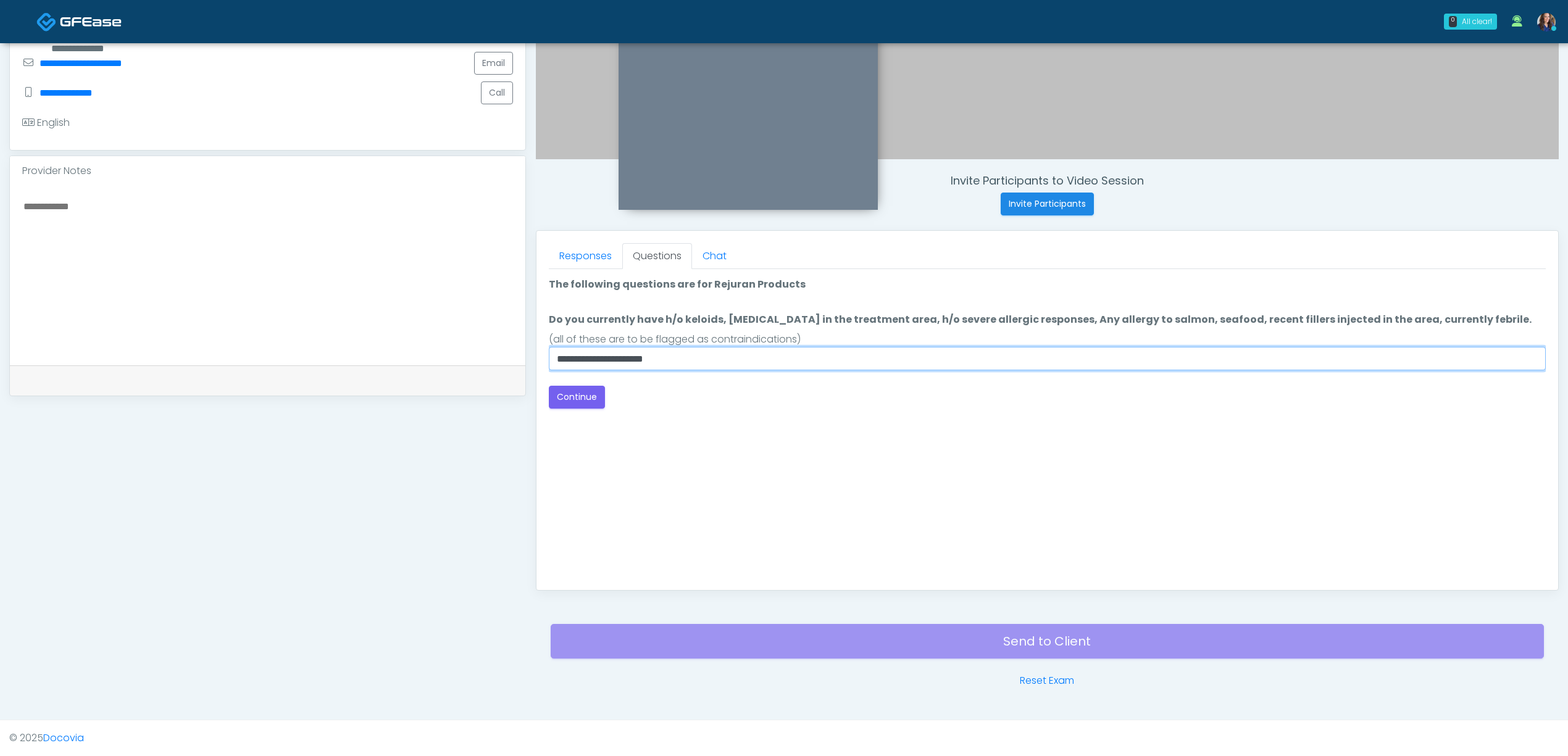
drag, startPoint x: 573, startPoint y: 356, endPoint x: 526, endPoint y: 351, distance: 47.3
click at [526, 351] on div "Invite Participants to Video Session Invite Participants Responses Questions Ch…" at bounding box center [1041, 217] width 1033 height 941
type input "**********"
click at [578, 386] on button "Continue" at bounding box center [577, 397] width 56 height 23
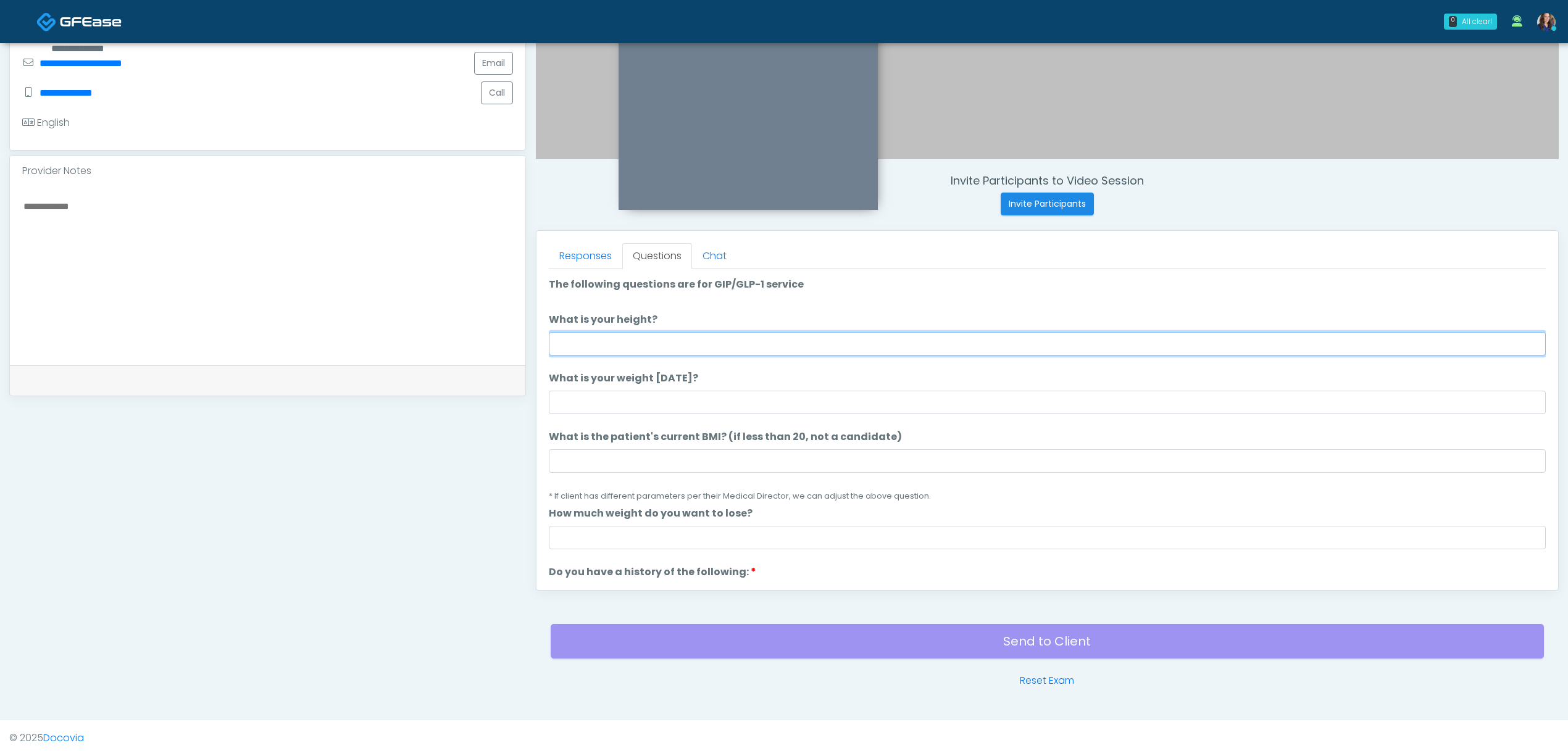
click at [613, 342] on input "What is your height?" at bounding box center [1047, 344] width 997 height 24
type input "******"
click at [587, 393] on input "What is your weight [DATE]?" at bounding box center [1047, 403] width 997 height 24
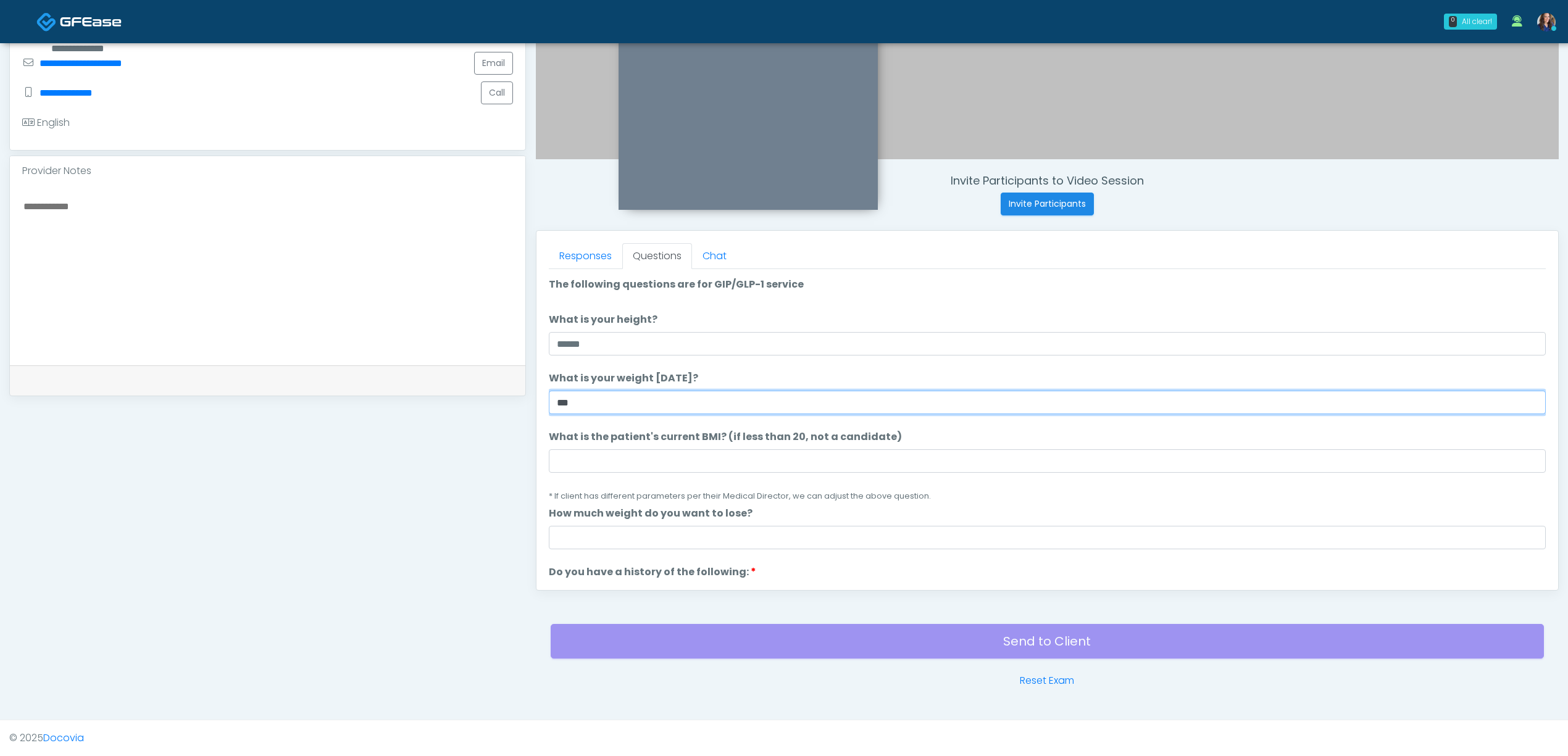
type input "***"
click at [592, 458] on input "What is the patient's current BMI? (if less than 20, not a candidate)" at bounding box center [1047, 461] width 997 height 24
type input "**"
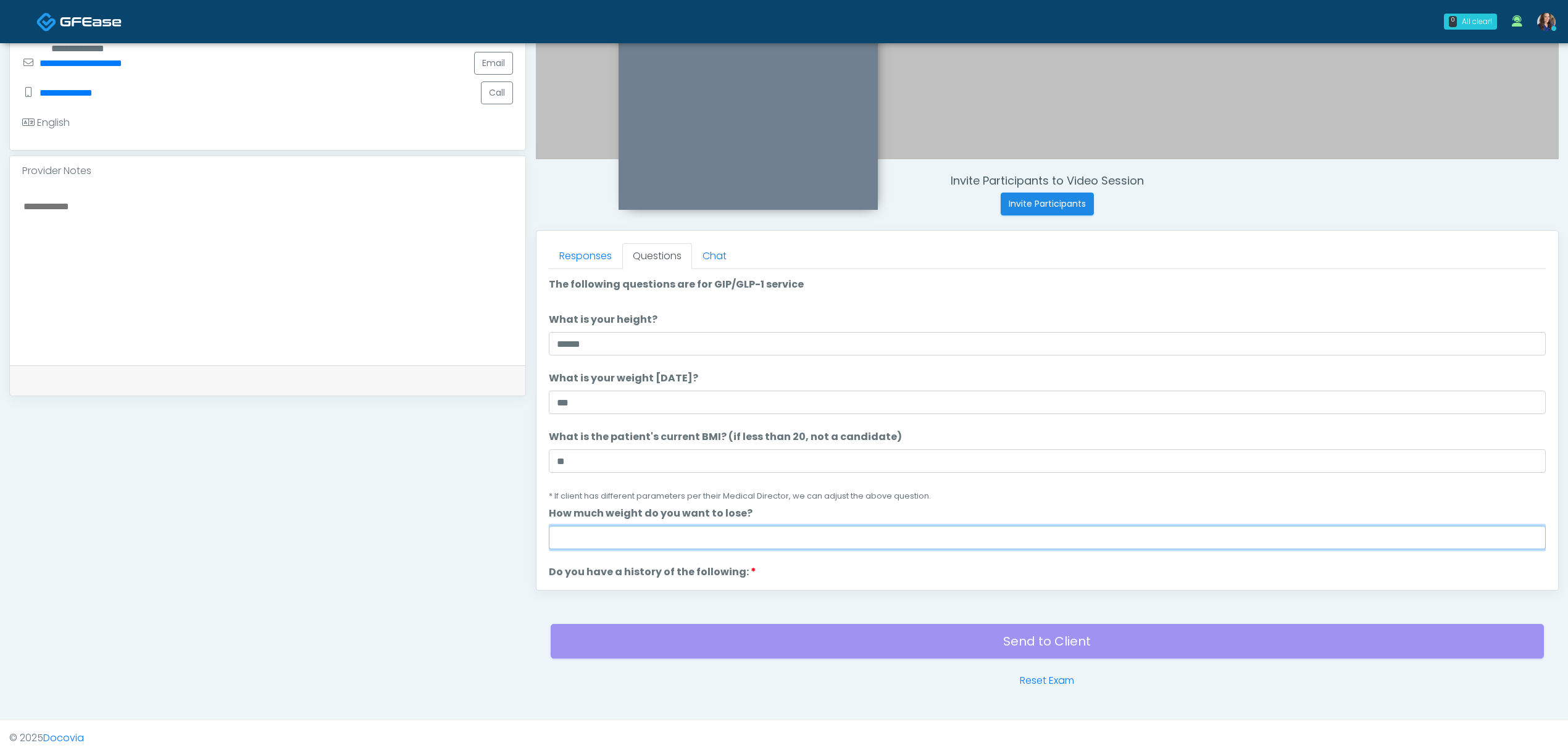
click at [865, 531] on input "How much weight do you want to lose?" at bounding box center [1047, 537] width 997 height 24
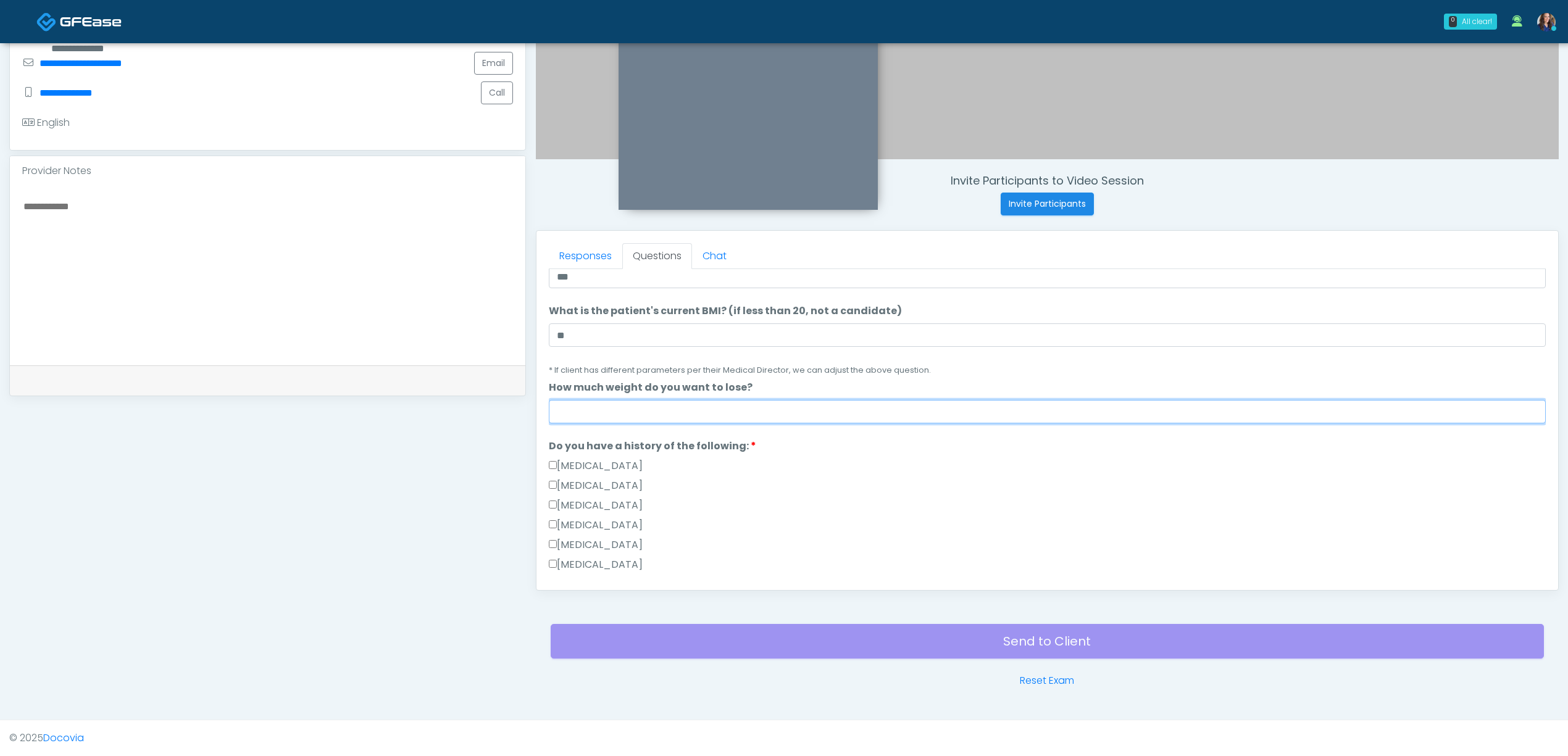
scroll to position [164, 0]
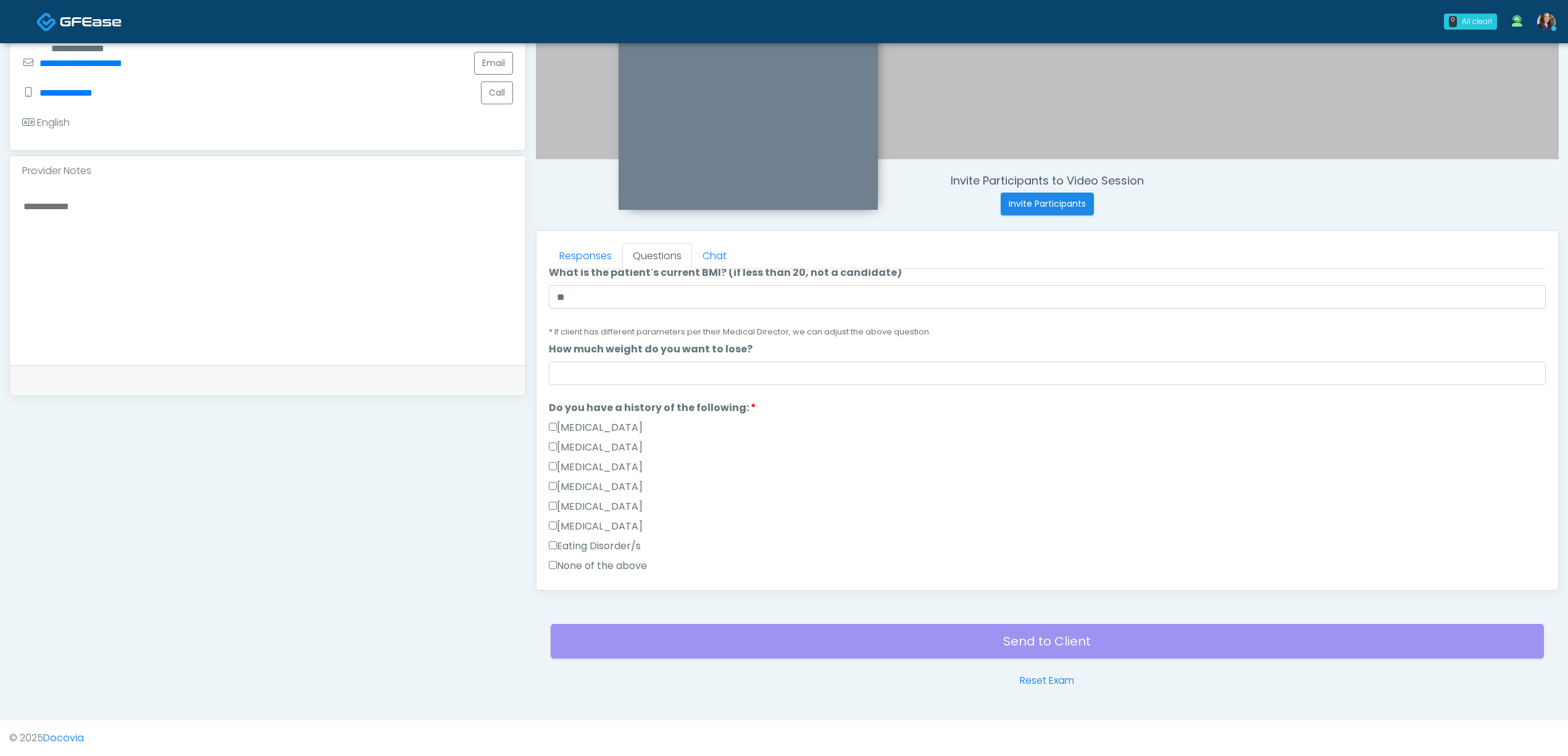
click at [797, 433] on div "[MEDICAL_DATA]" at bounding box center [1047, 430] width 997 height 20
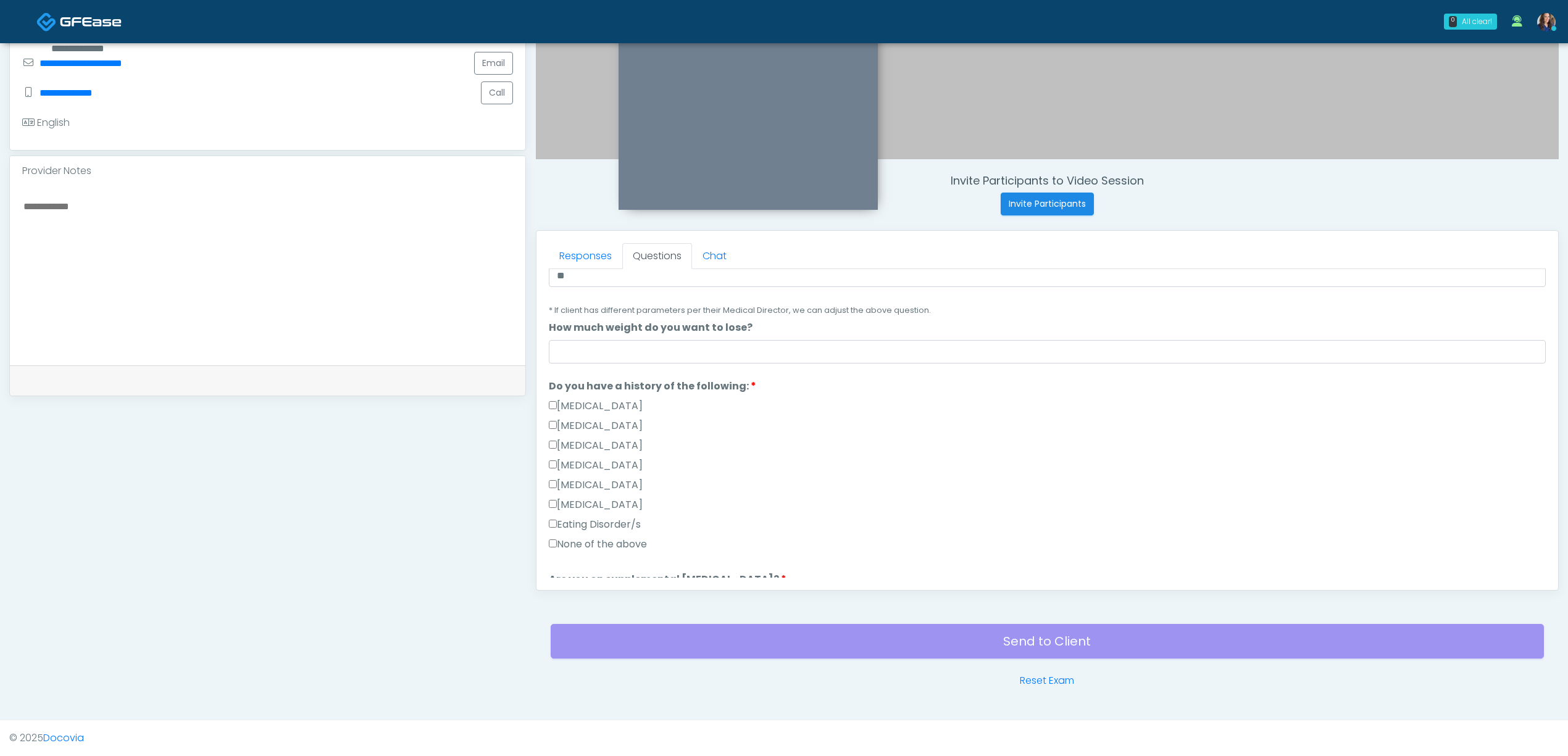
scroll to position [246, 0]
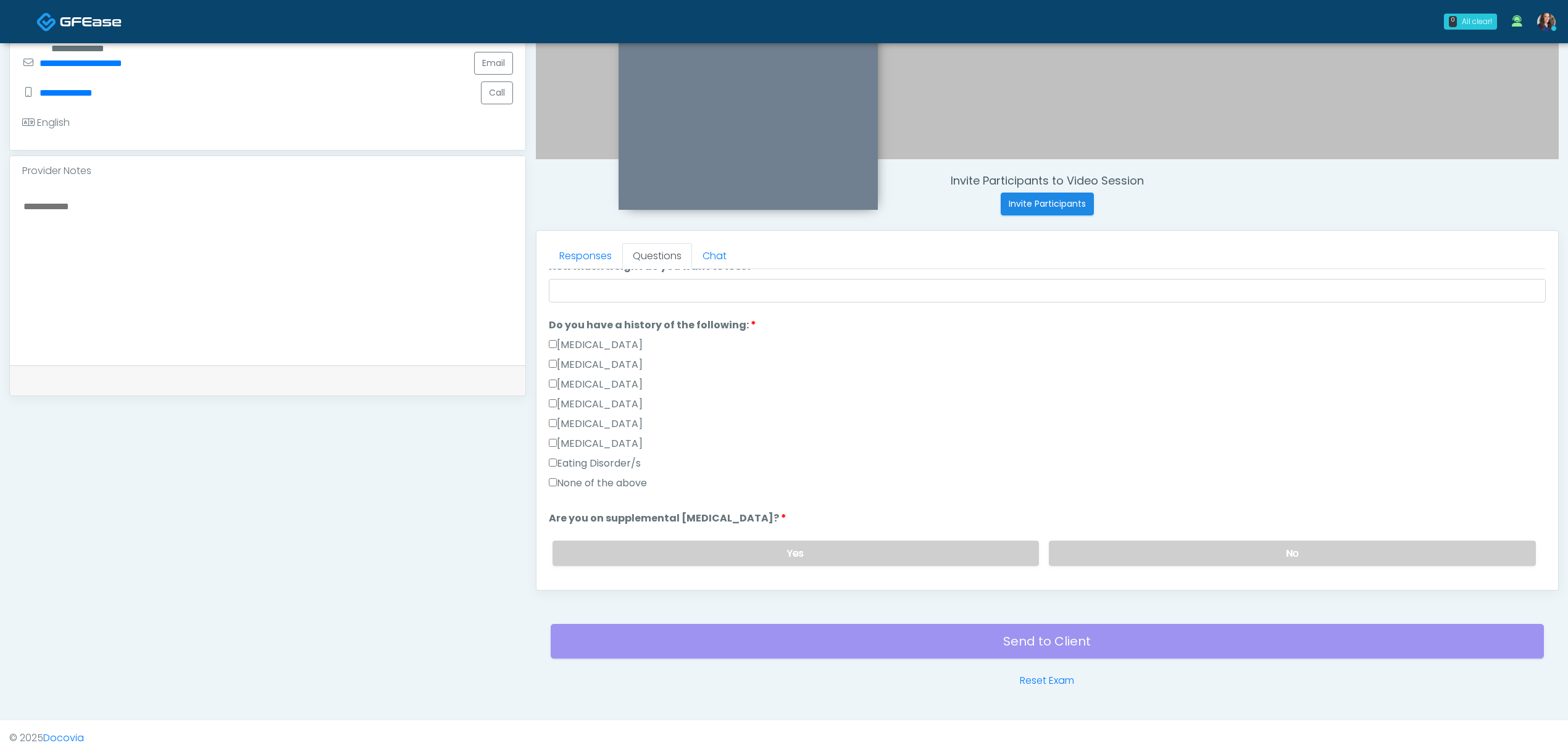
drag, startPoint x: 597, startPoint y: 481, endPoint x: 626, endPoint y: 485, distance: 29.3
click at [595, 481] on label "None of the above" at bounding box center [598, 483] width 98 height 15
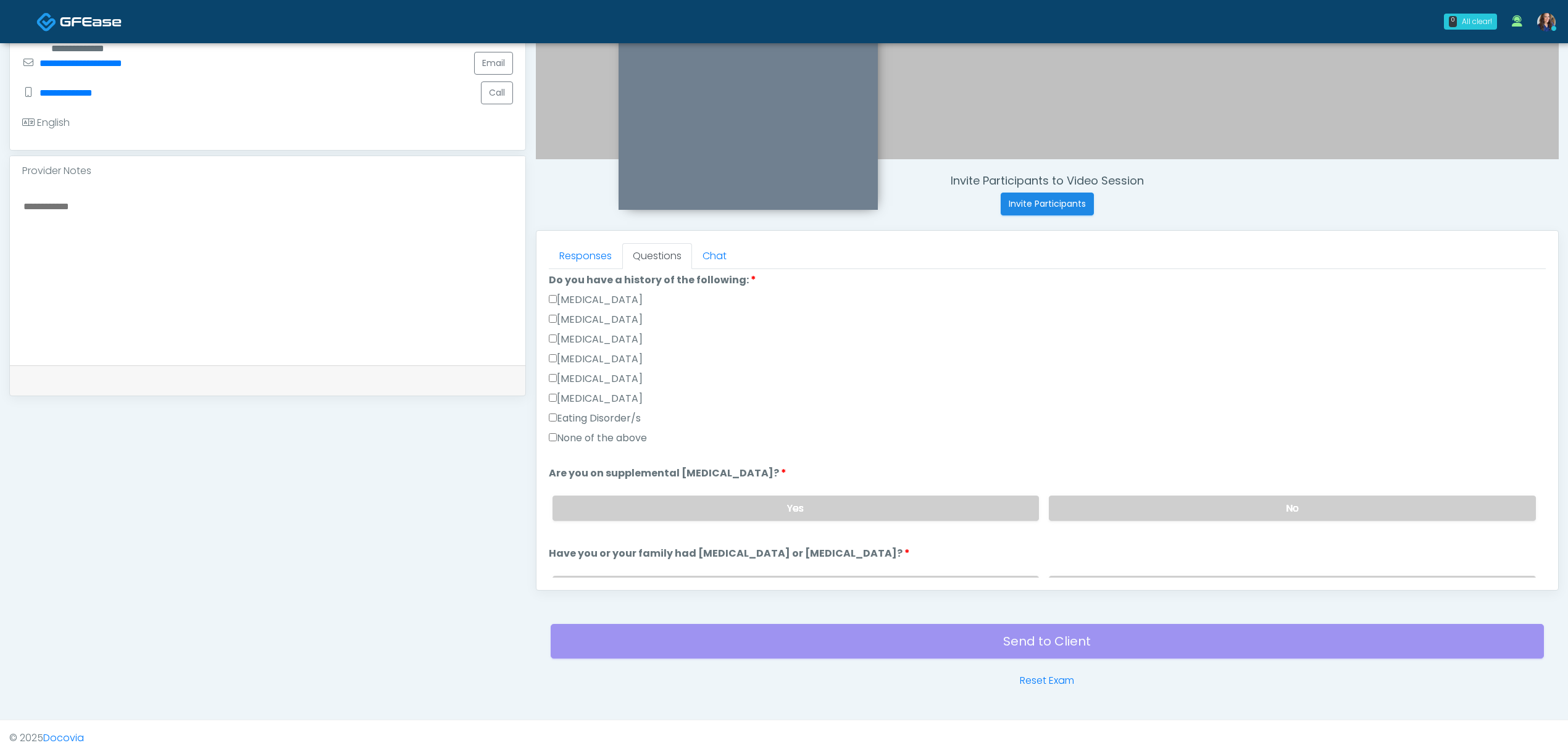
scroll to position [329, 0]
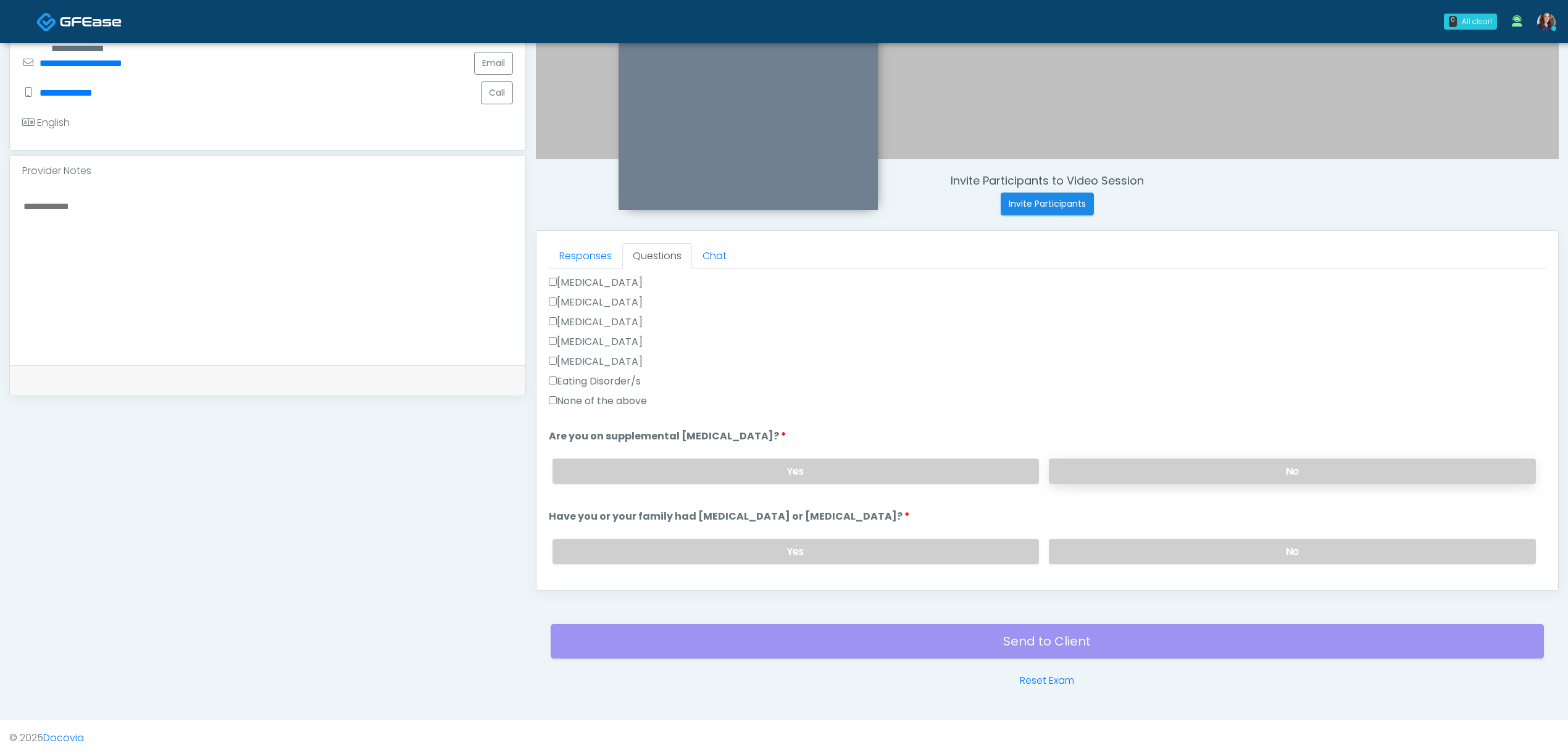
click at [1145, 461] on label "No" at bounding box center [1293, 471] width 487 height 26
click at [1155, 546] on label "No" at bounding box center [1293, 552] width 487 height 26
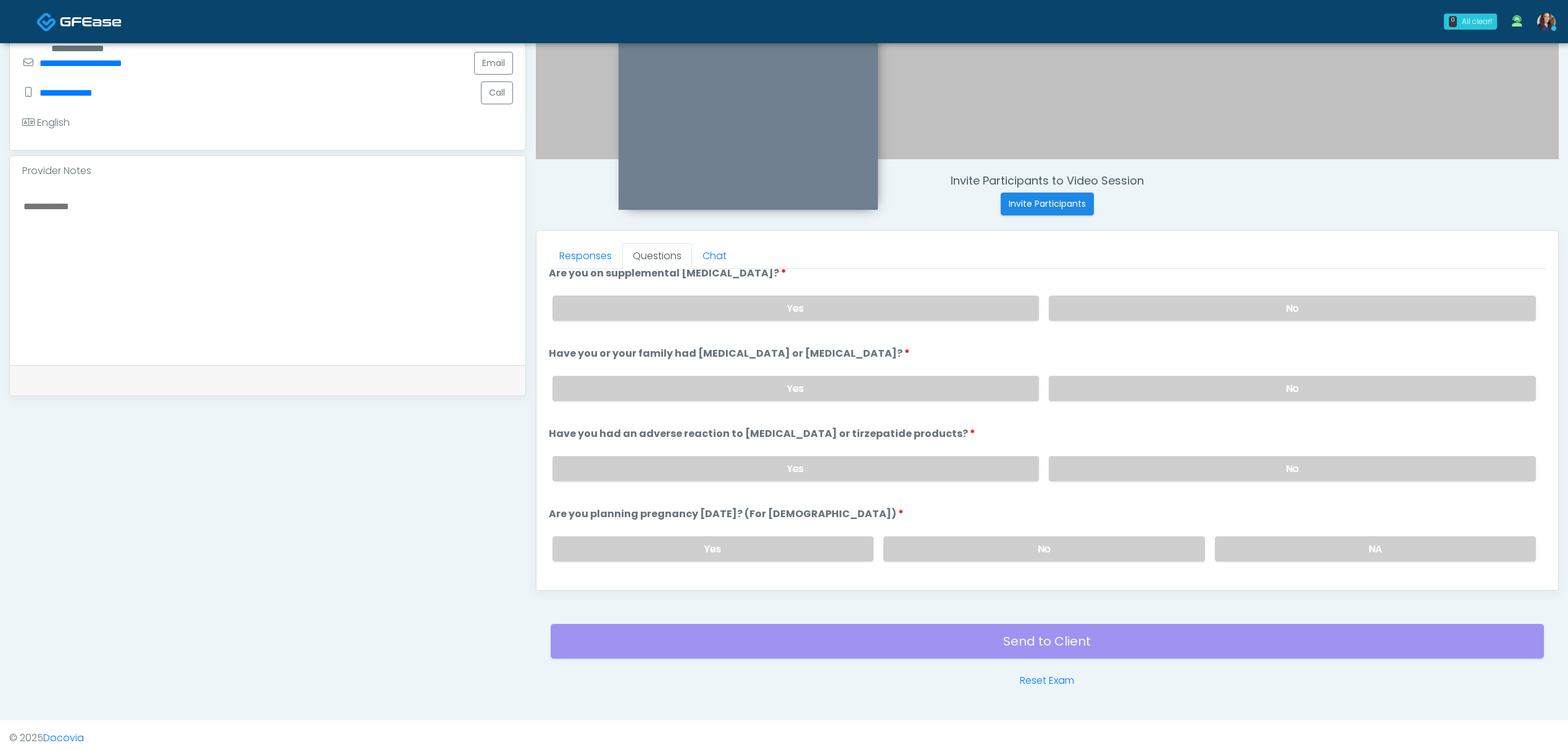
scroll to position [494, 0]
click at [1159, 464] on label "No" at bounding box center [1293, 467] width 487 height 26
click at [1125, 537] on label "No" at bounding box center [1043, 547] width 321 height 26
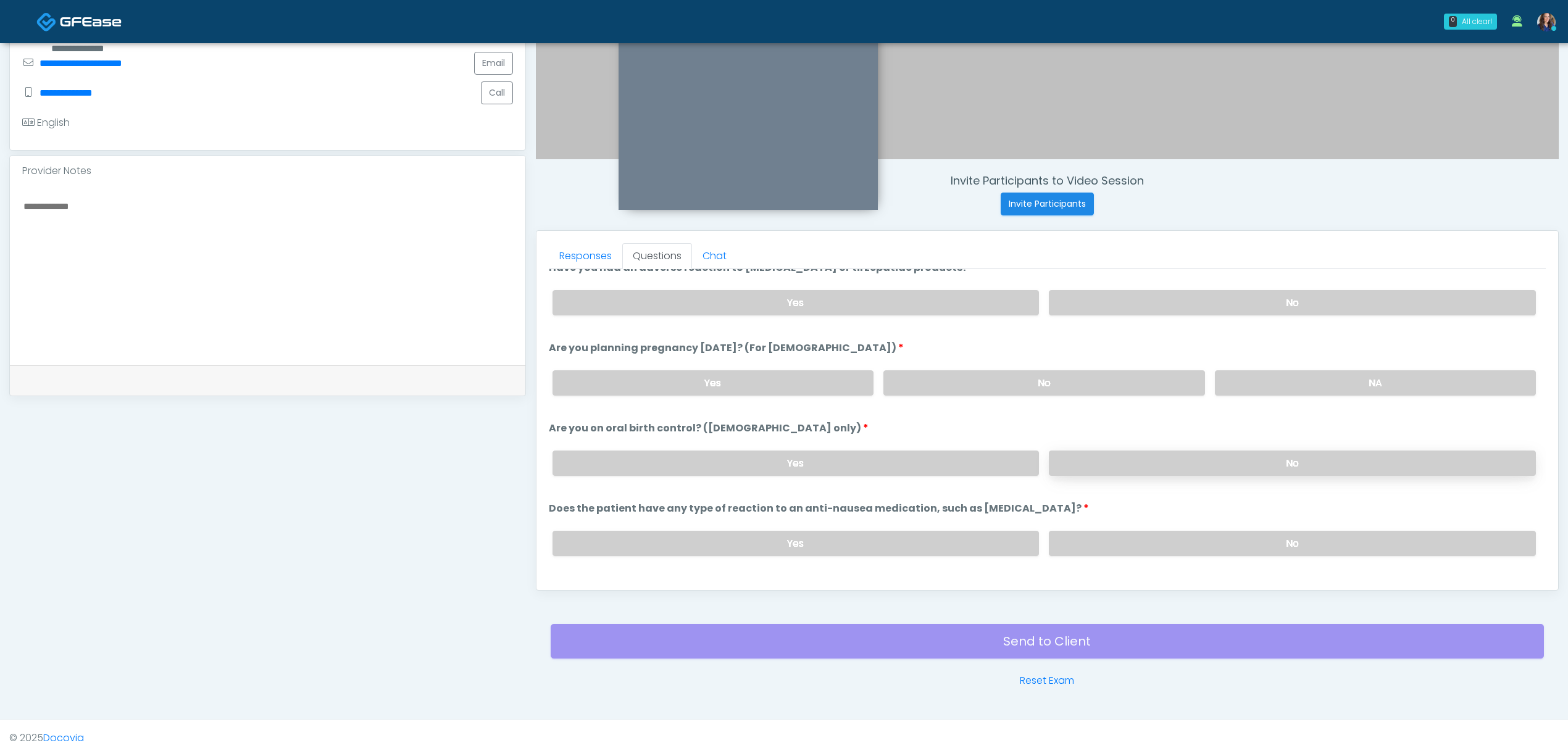
click at [1224, 467] on label "No" at bounding box center [1293, 463] width 487 height 26
click at [1222, 536] on label "No" at bounding box center [1293, 543] width 487 height 26
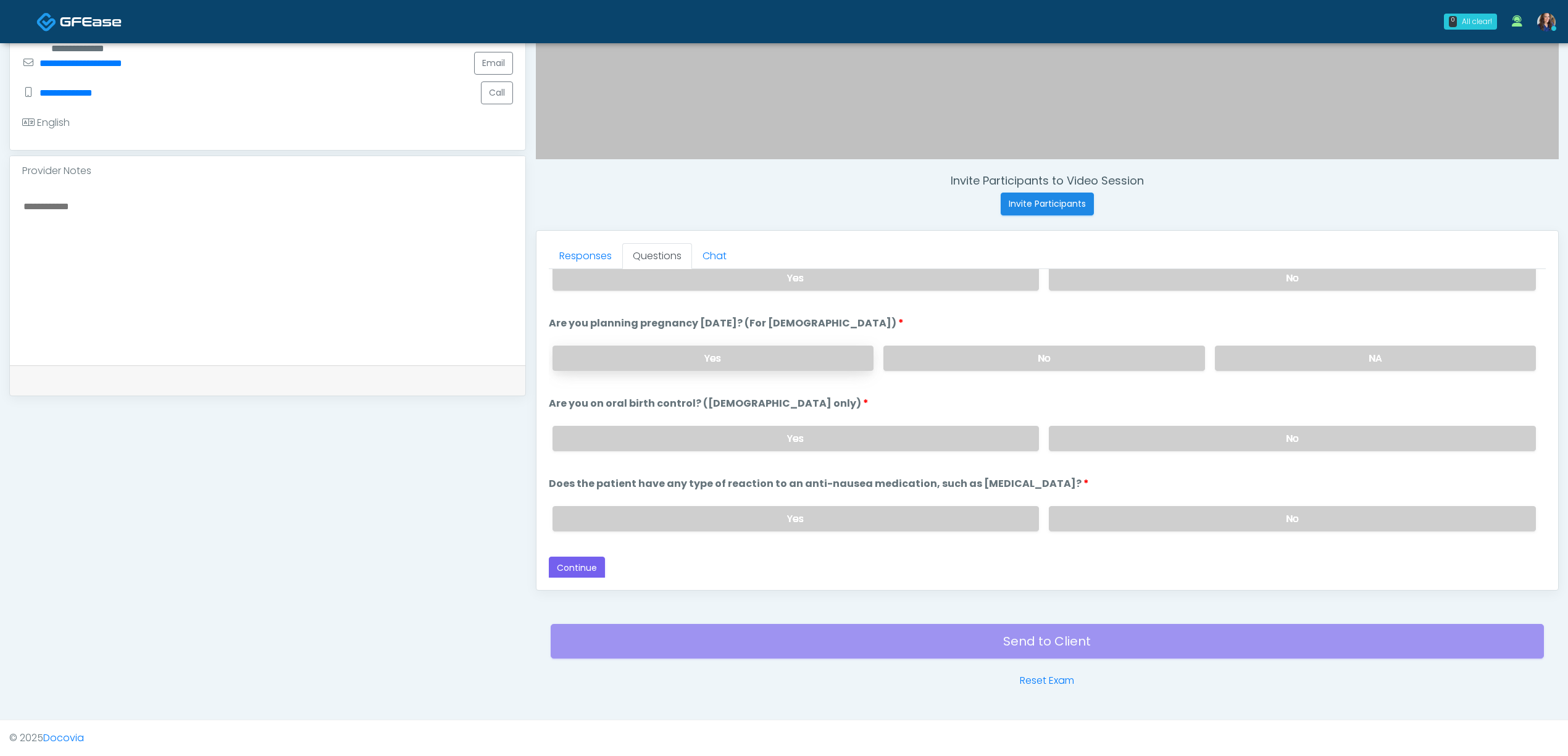
scroll to position [354, 0]
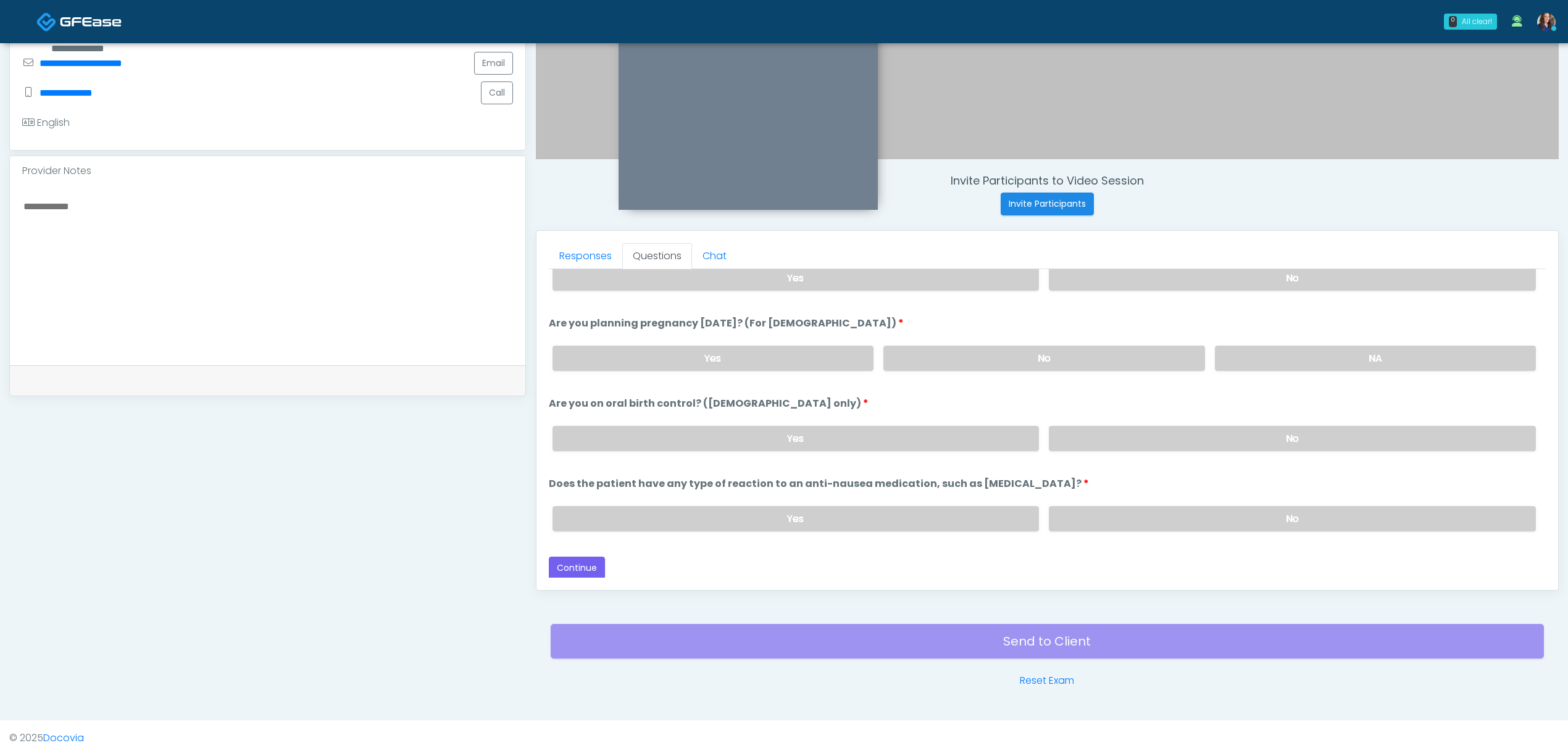
drag, startPoint x: 730, startPoint y: 431, endPoint x: 727, endPoint y: 405, distance: 26.2
click at [729, 431] on label "Yes" at bounding box center [796, 439] width 487 height 26
click at [567, 564] on button "Continue" at bounding box center [577, 567] width 56 height 23
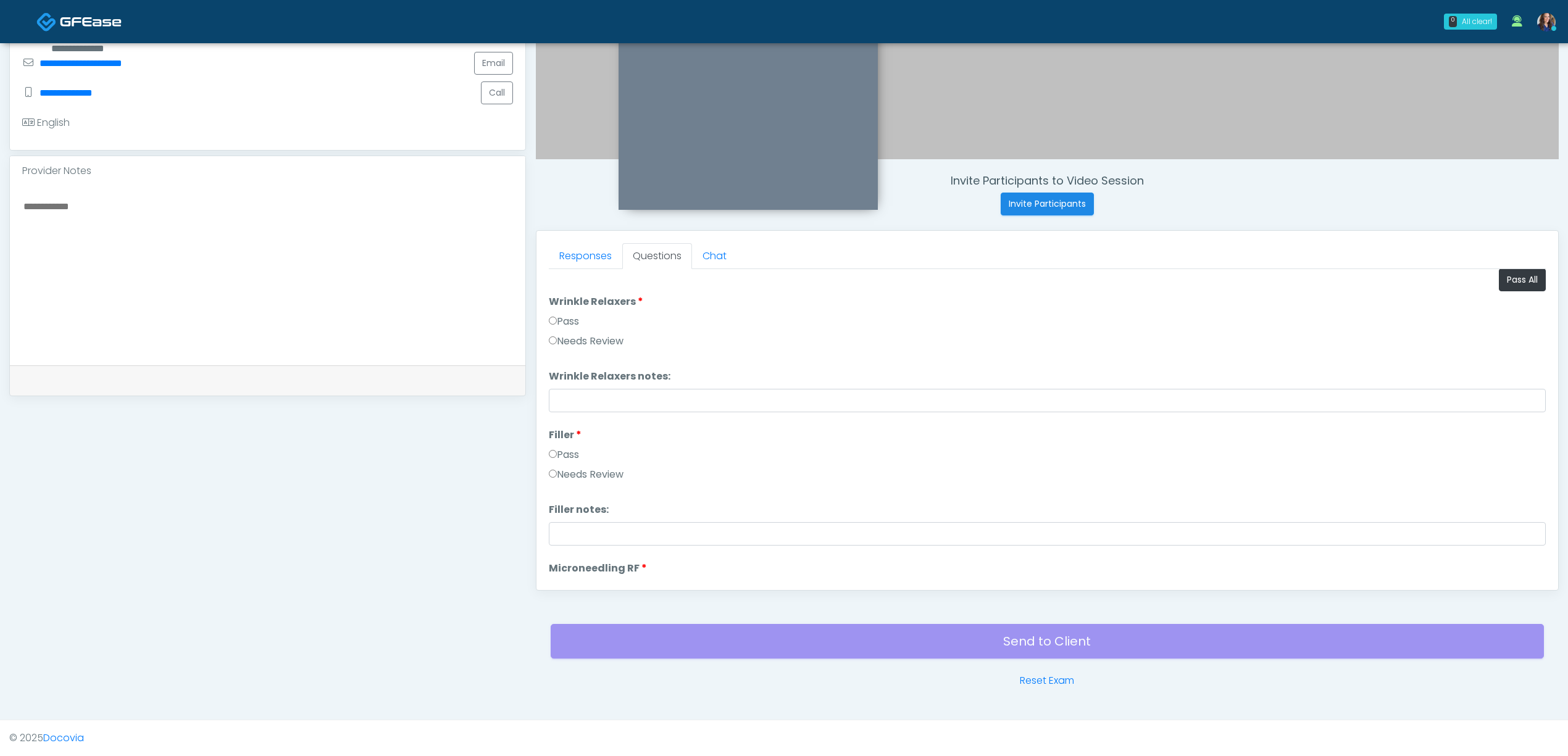
scroll to position [0, 0]
drag, startPoint x: 1503, startPoint y: 285, endPoint x: 1481, endPoint y: 298, distance: 25.6
click at [1502, 285] on button "Pass All" at bounding box center [1523, 285] width 47 height 23
click at [608, 374] on label "Needs Review" at bounding box center [587, 375] width 75 height 15
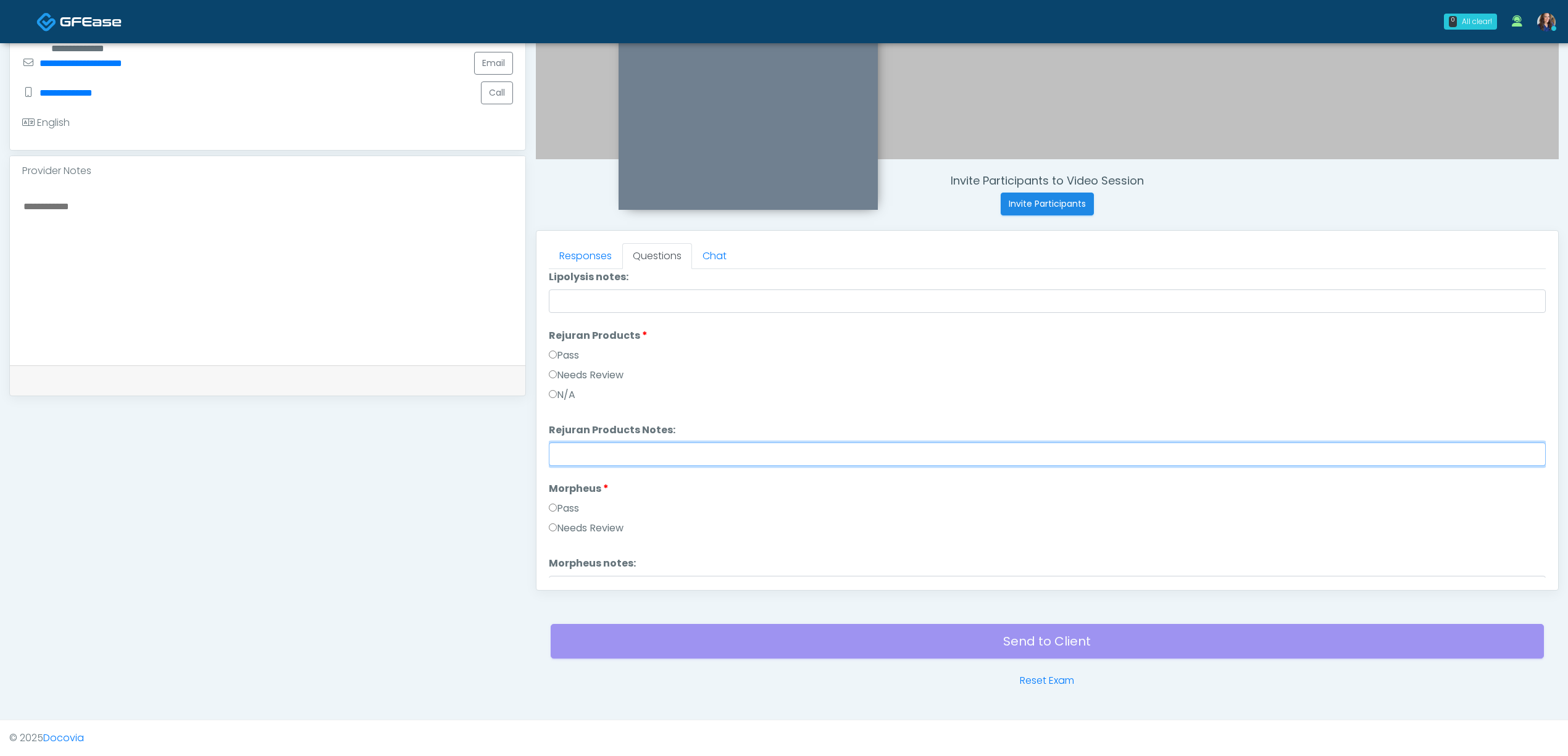
click at [633, 451] on input "Rejuran Products Notes:" at bounding box center [1047, 455] width 997 height 24
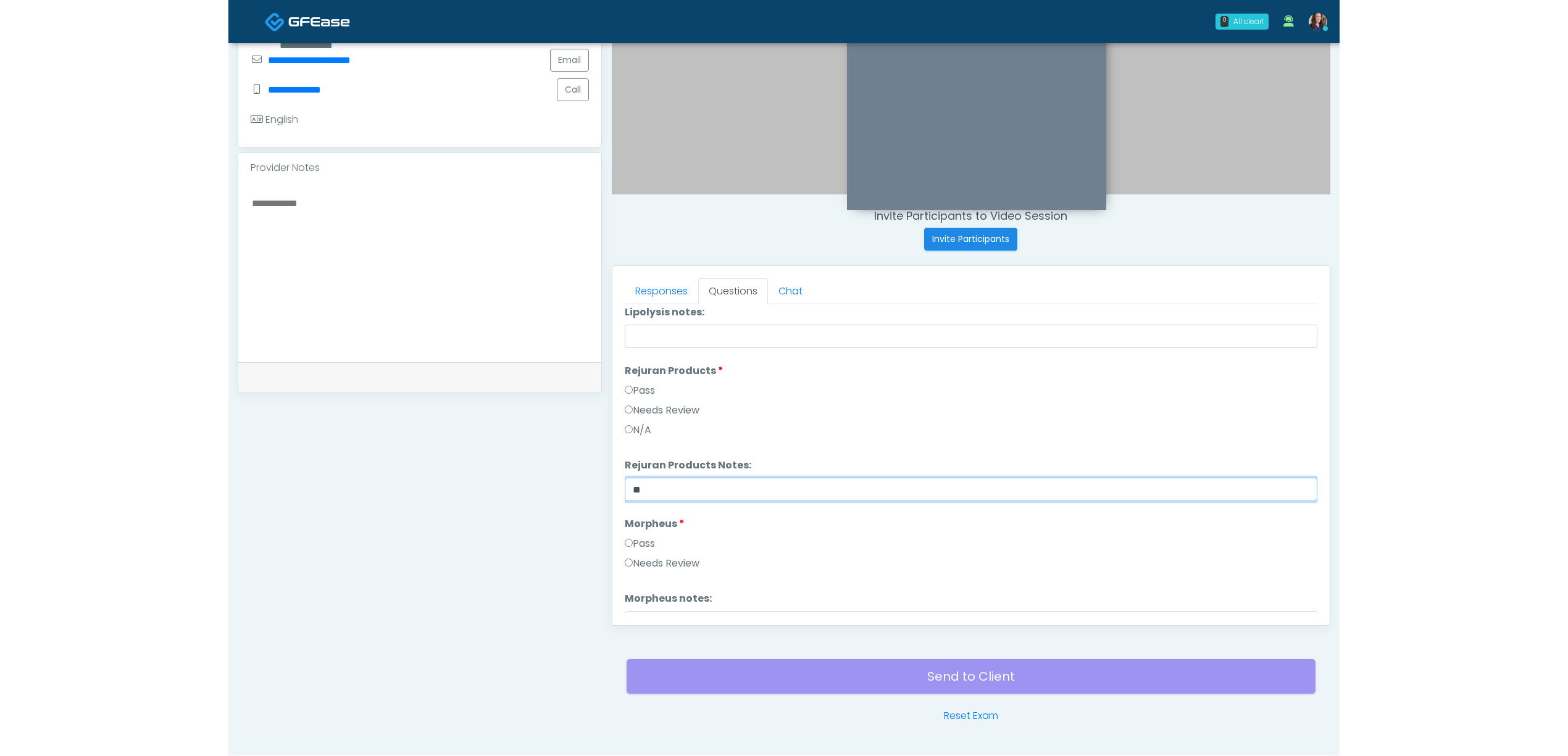
scroll to position [354, 0]
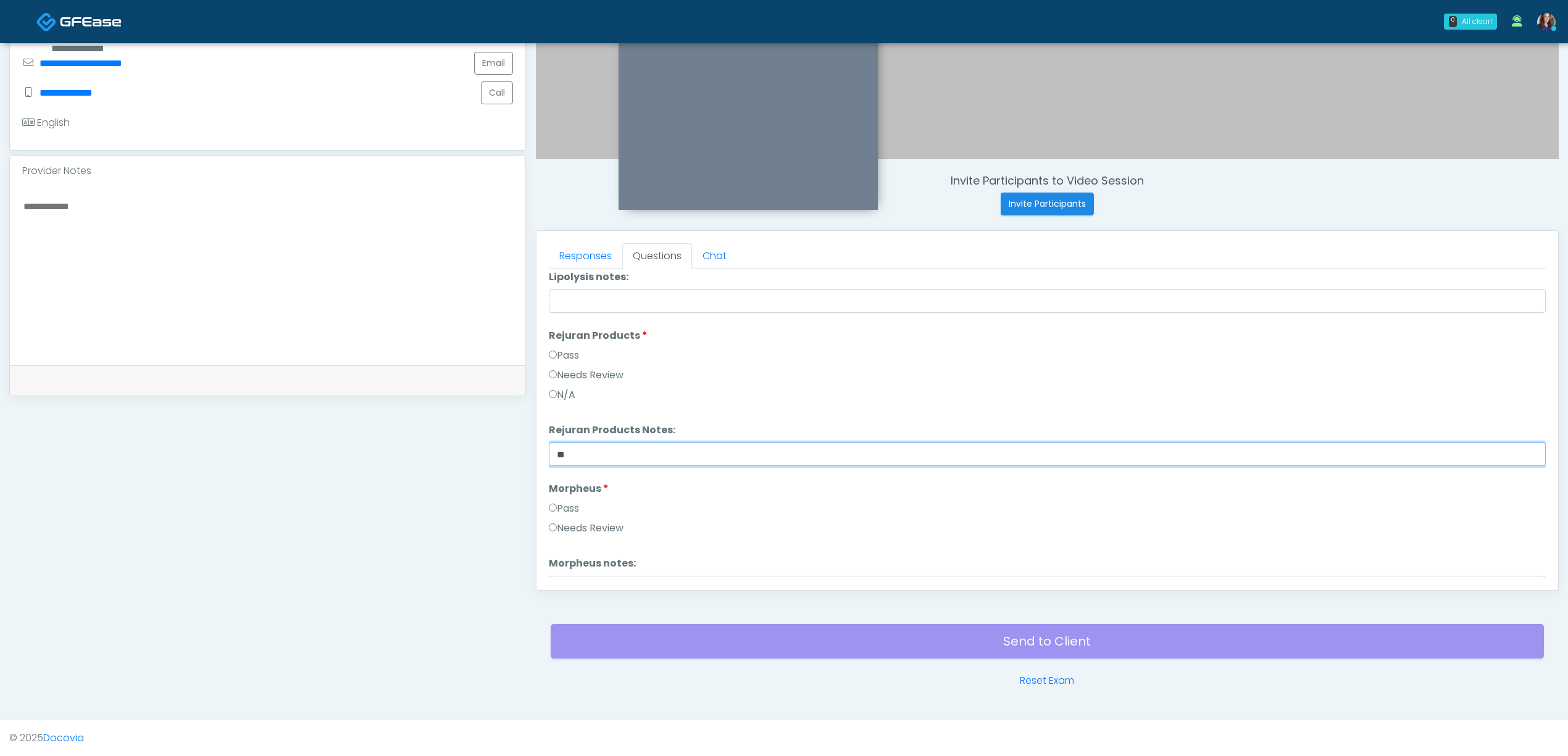
drag, startPoint x: 581, startPoint y: 448, endPoint x: 494, endPoint y: 428, distance: 89.3
click at [494, 428] on div "**********" at bounding box center [783, 217] width 1549 height 941
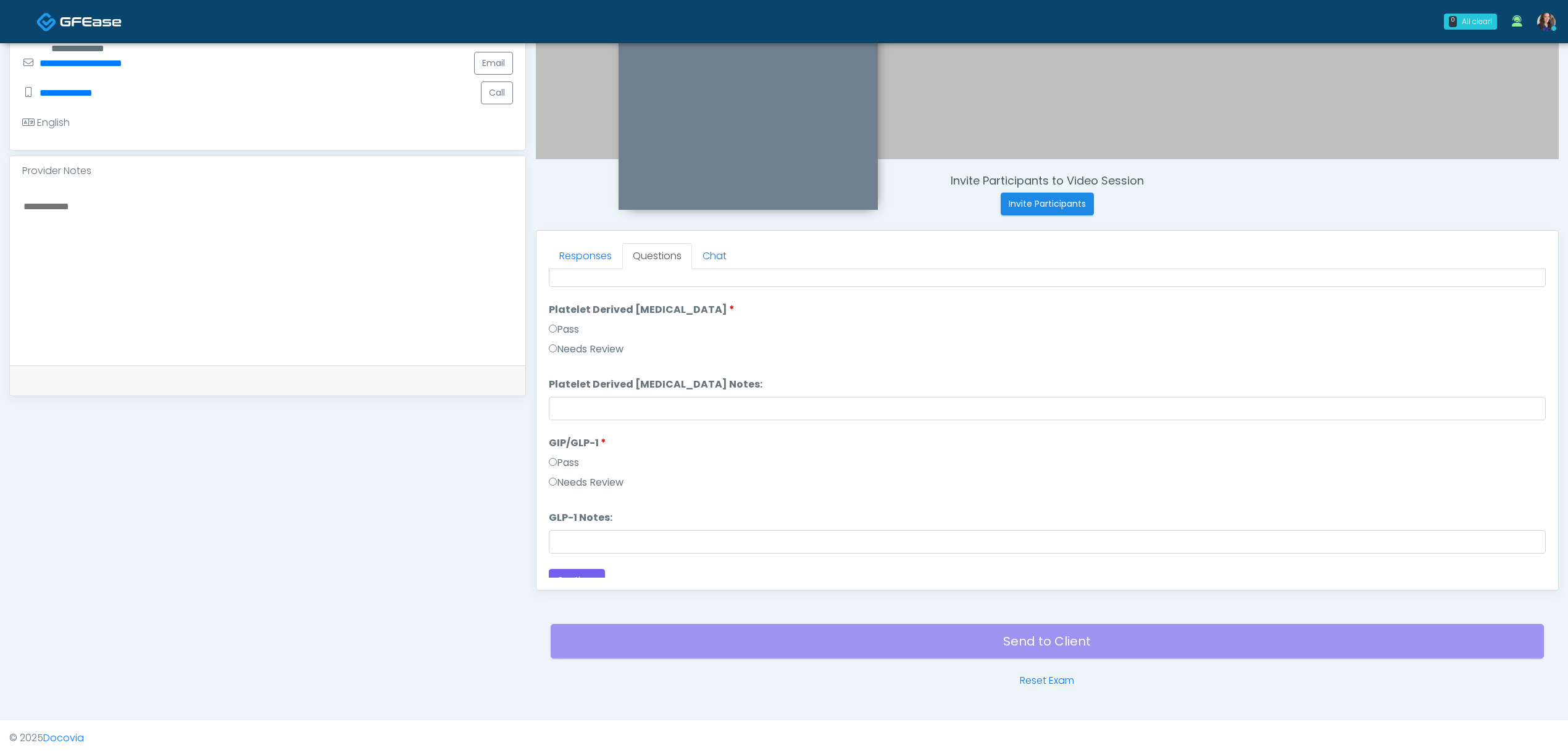
scroll to position [2431, 0]
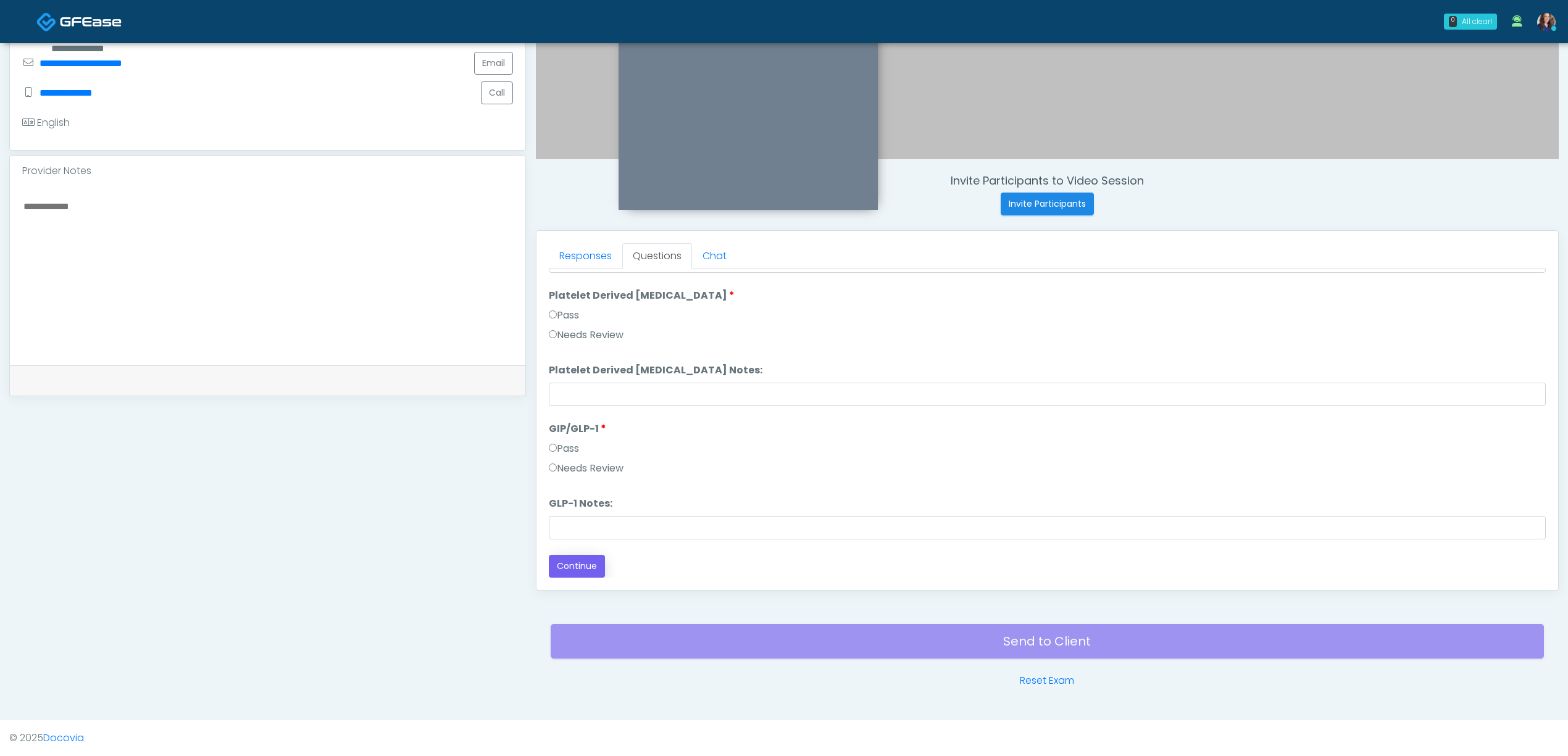
type input "**********"
drag, startPoint x: 586, startPoint y: 568, endPoint x: 625, endPoint y: 570, distance: 39.1
click at [586, 568] on button "Continue" at bounding box center [577, 566] width 56 height 23
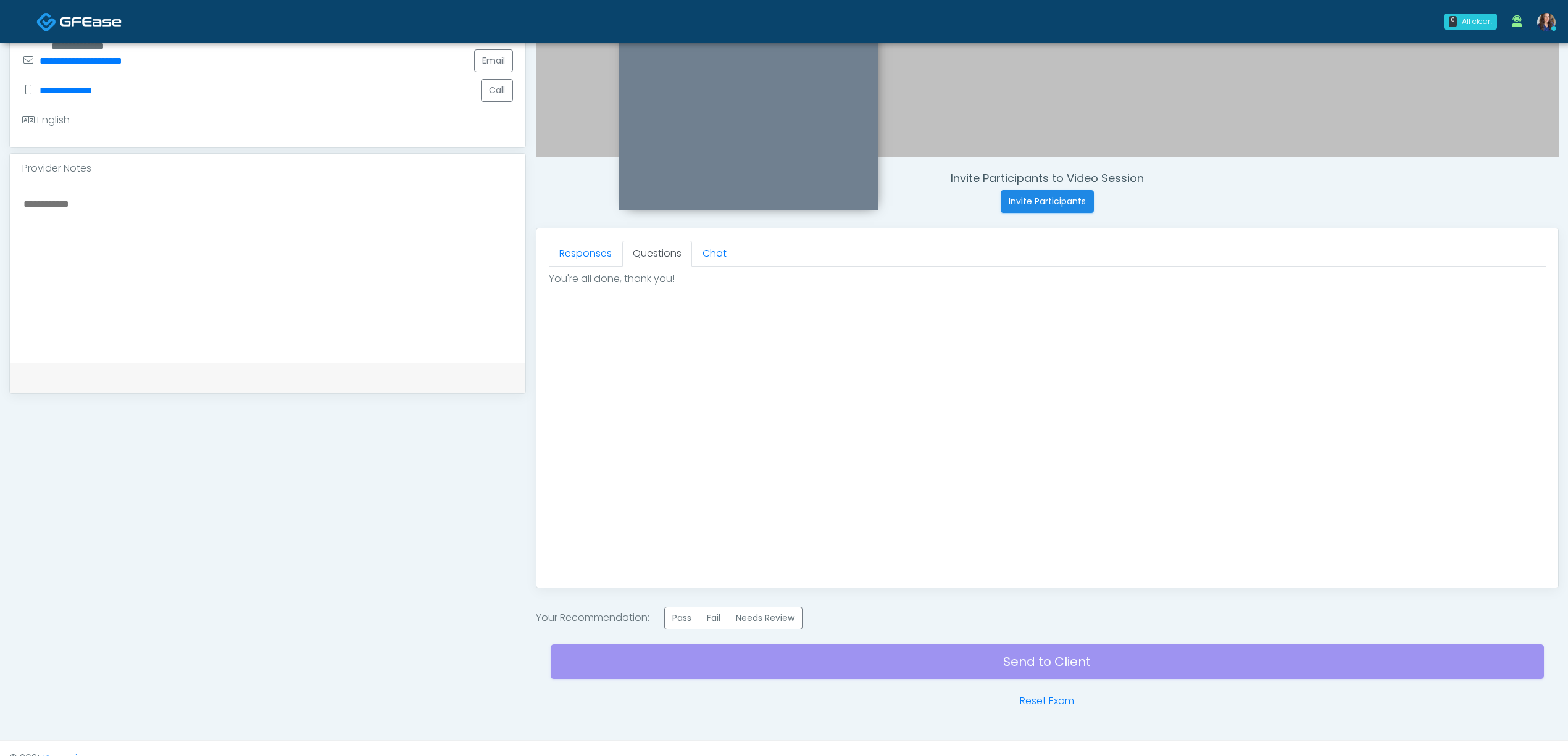
scroll to position [0, 0]
drag, startPoint x: 683, startPoint y: 619, endPoint x: 779, endPoint y: 645, distance: 99.5
click at [688, 619] on label "Pass" at bounding box center [682, 618] width 35 height 23
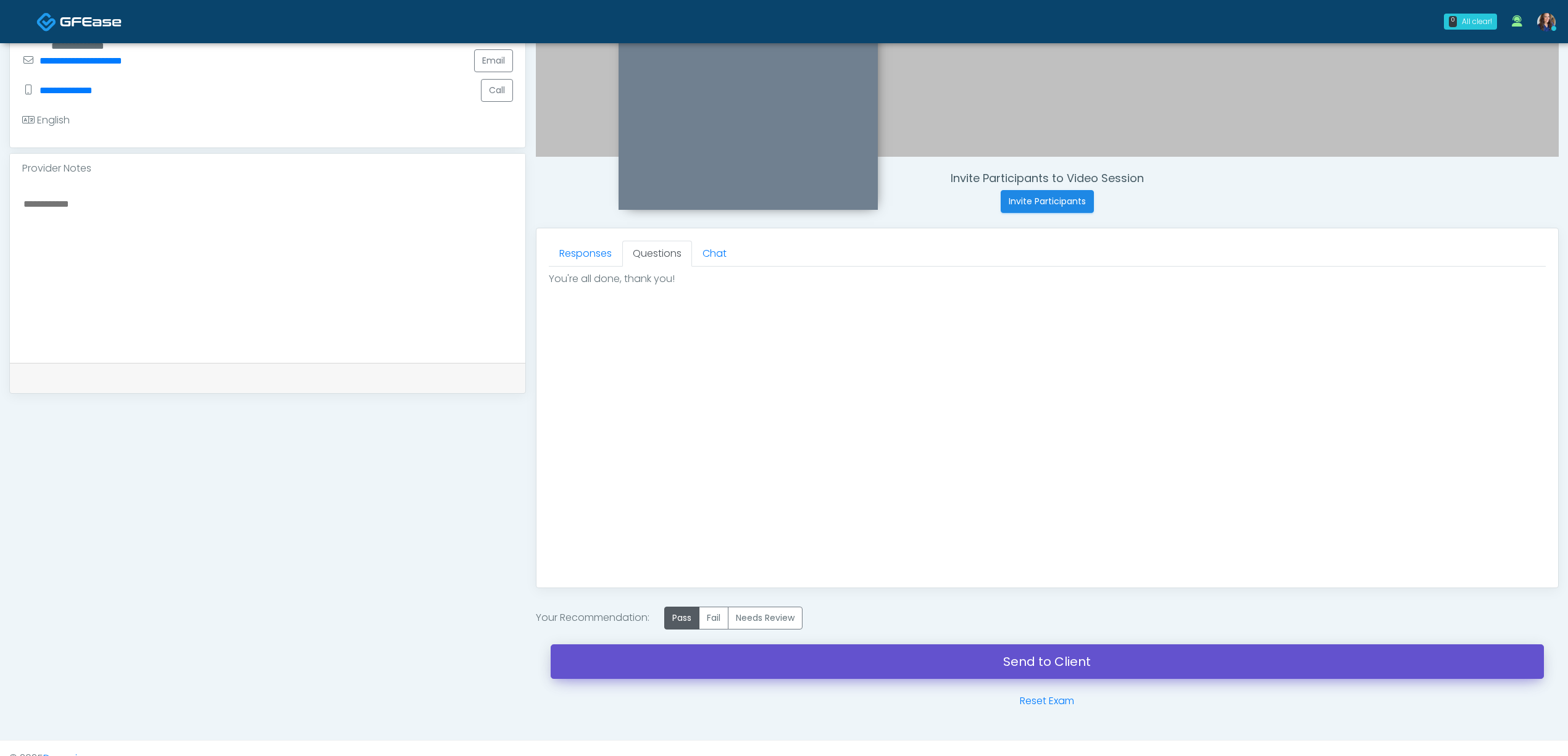
click at [828, 658] on link "Send to Client" at bounding box center [1047, 661] width 993 height 34
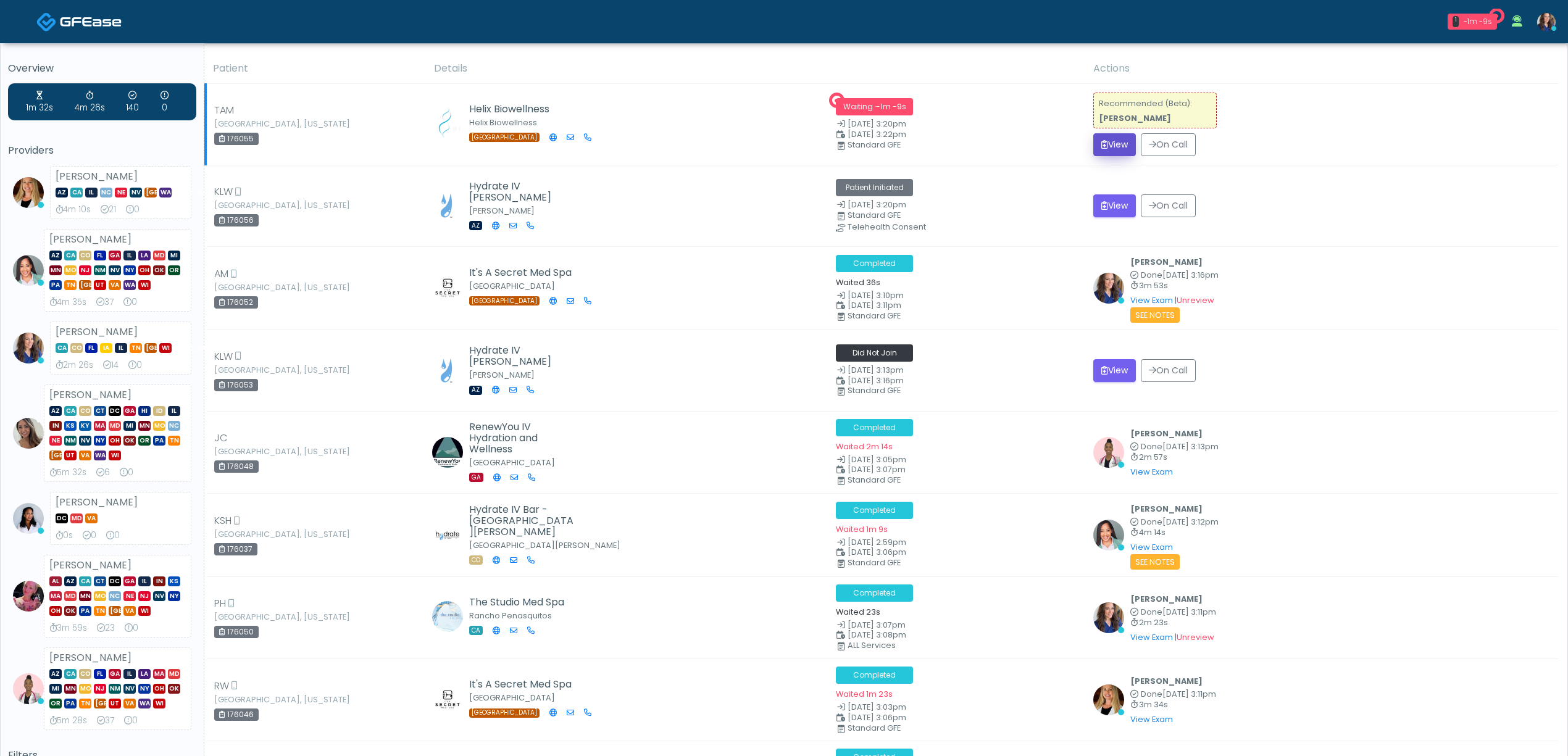
click at [1102, 145] on icon "submit" at bounding box center [1104, 144] width 7 height 9
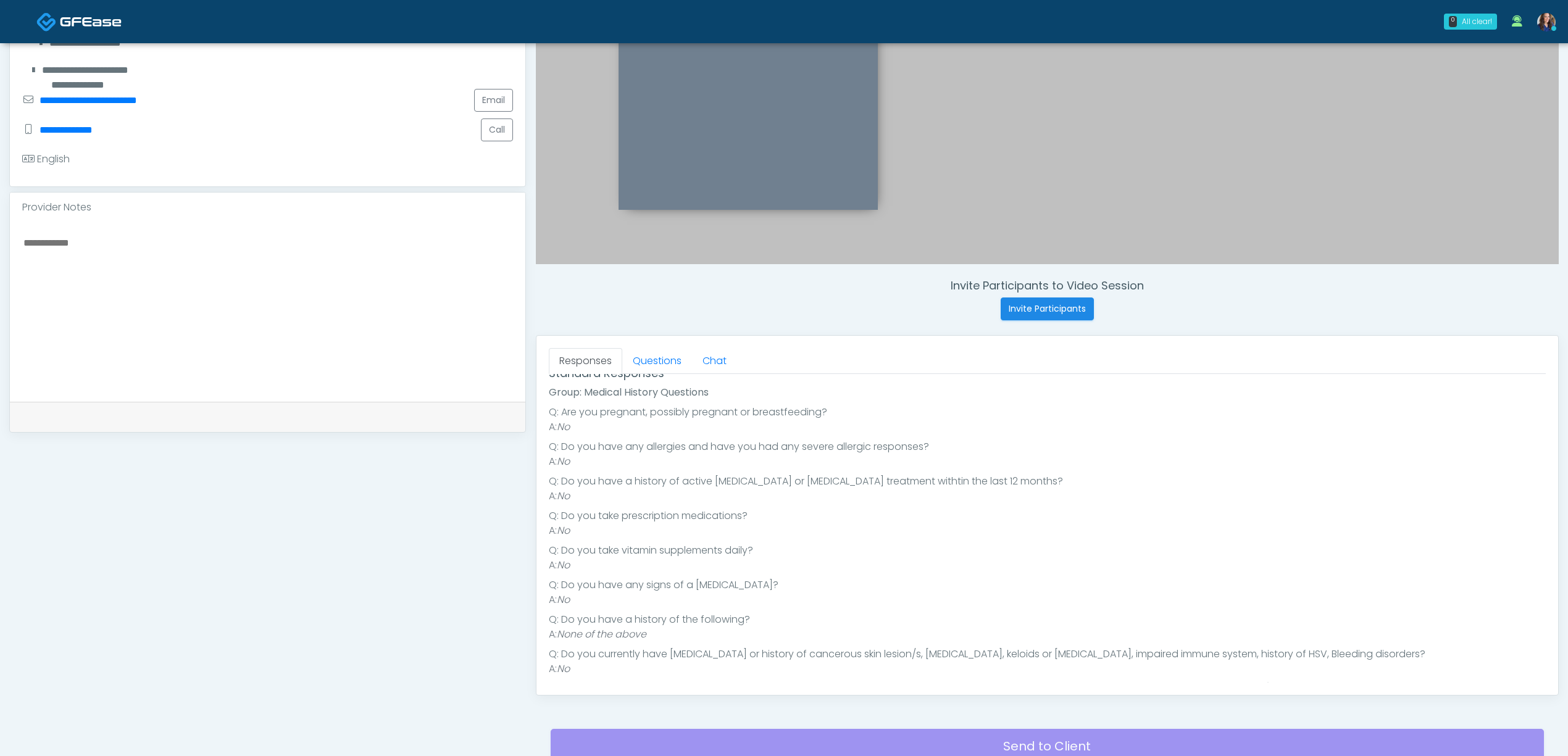
scroll to position [154, 0]
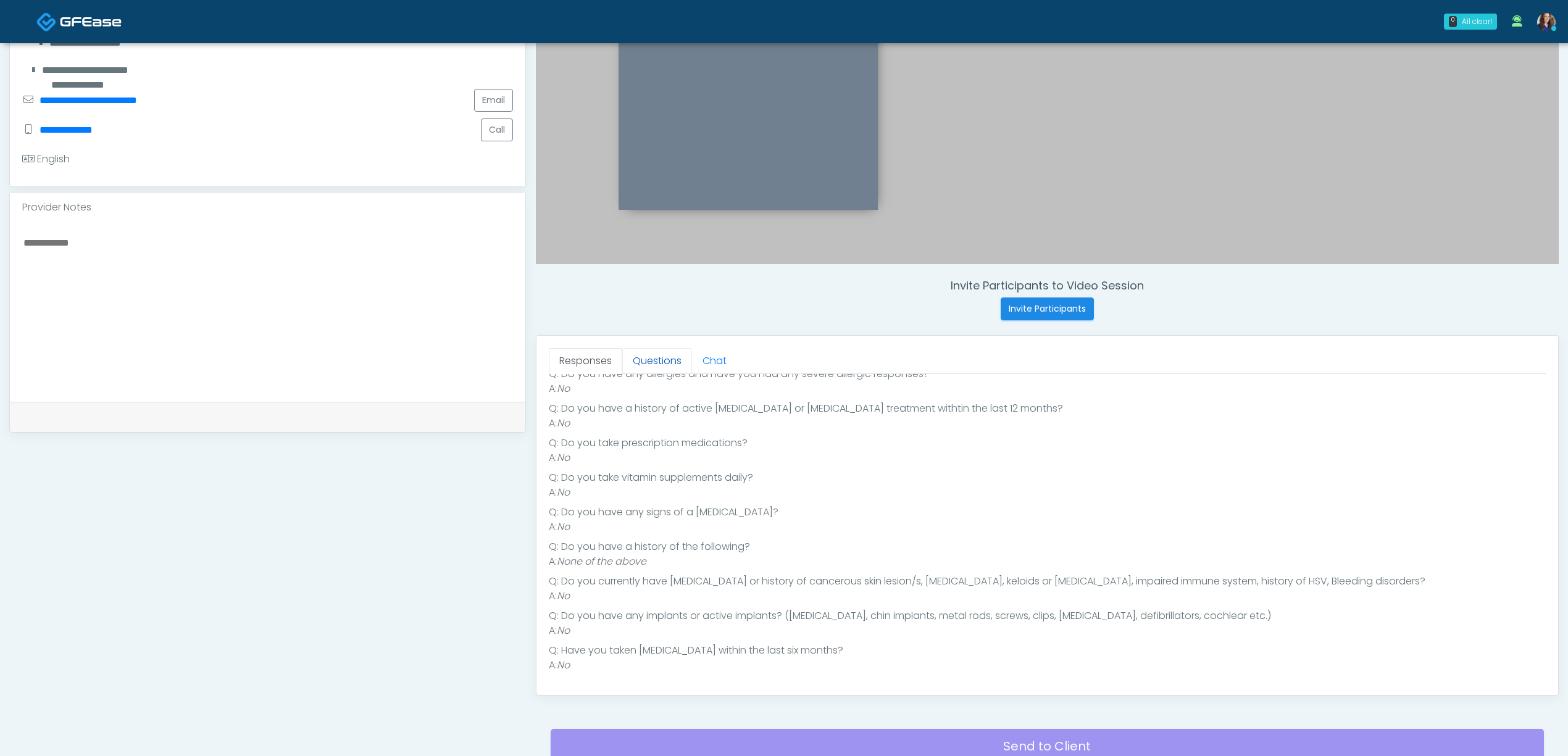
click at [649, 368] on link "Questions" at bounding box center [656, 360] width 70 height 26
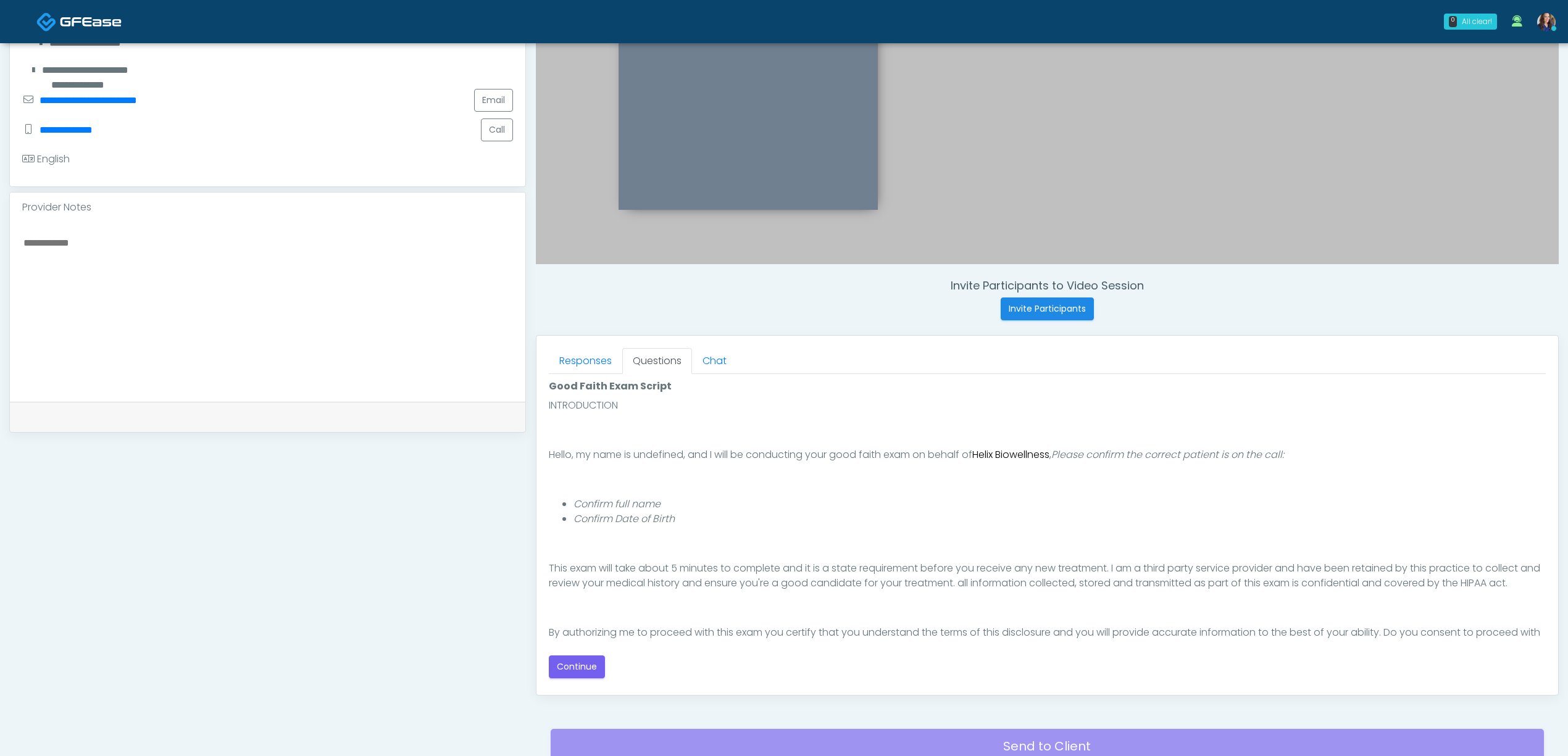
scroll to position [82, 0]
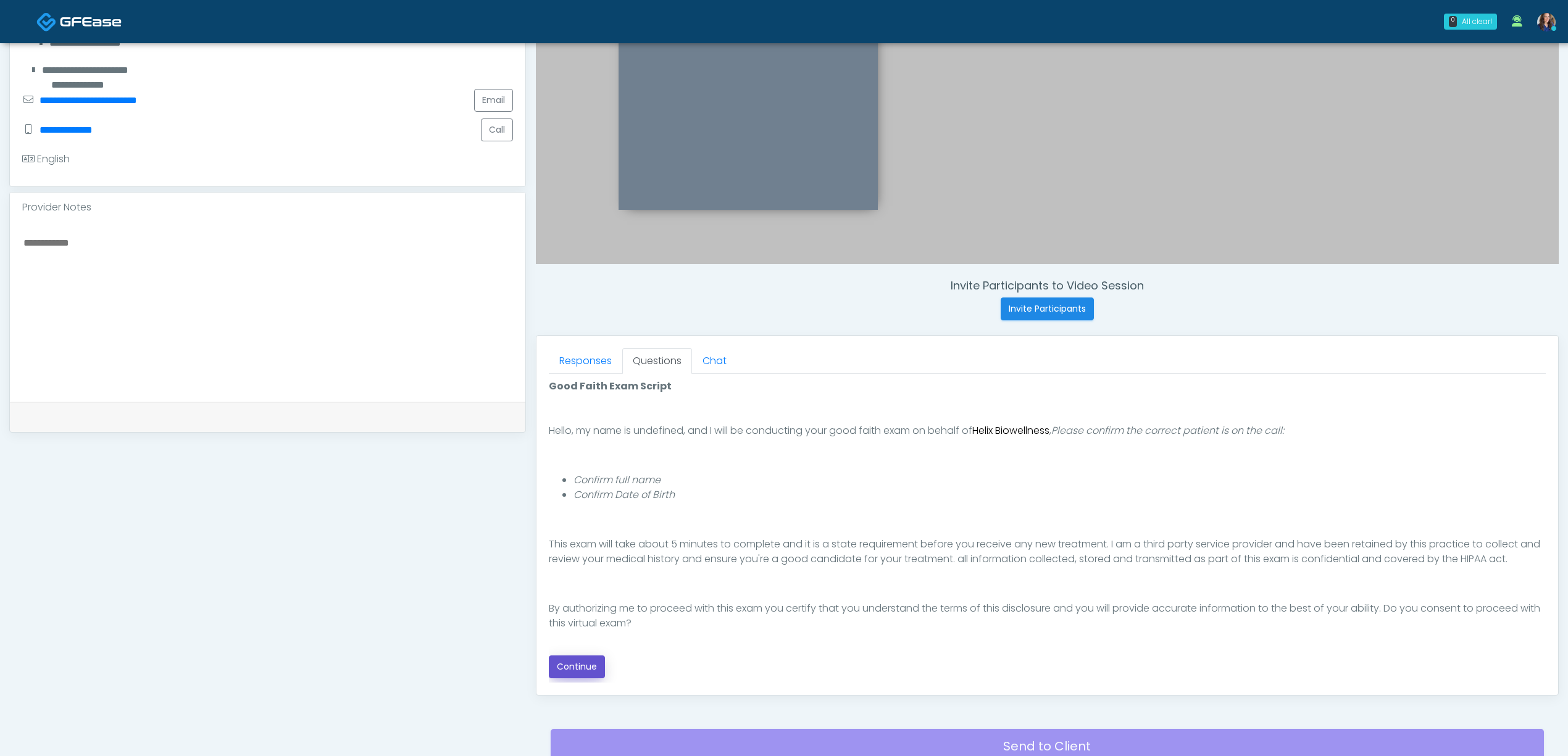
click at [586, 672] on button "Continue" at bounding box center [577, 666] width 56 height 23
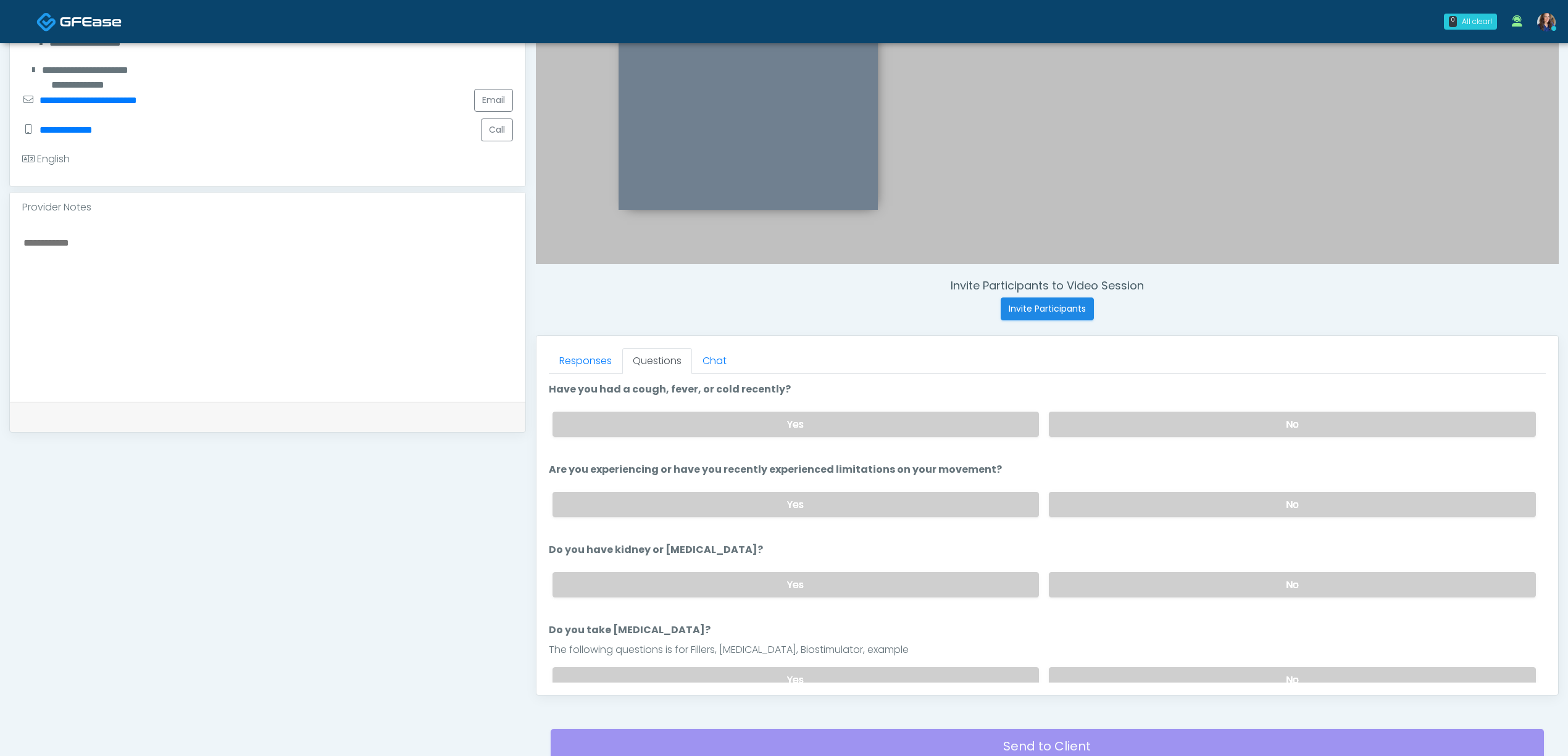
scroll to position [354, 0]
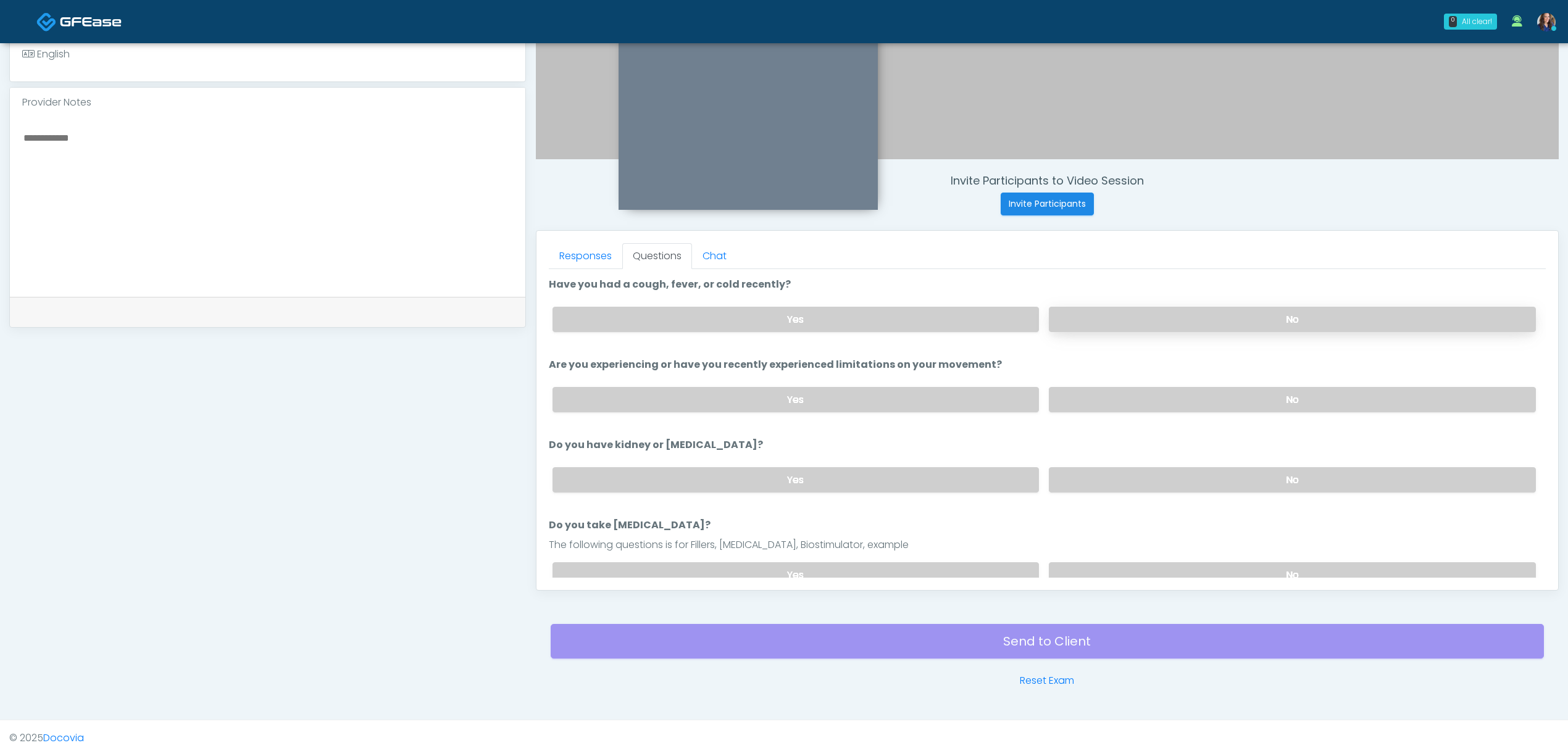
click at [1188, 316] on label "No" at bounding box center [1293, 319] width 487 height 26
click at [1169, 396] on label "No" at bounding box center [1293, 400] width 487 height 26
click at [1143, 480] on label "No" at bounding box center [1293, 480] width 487 height 26
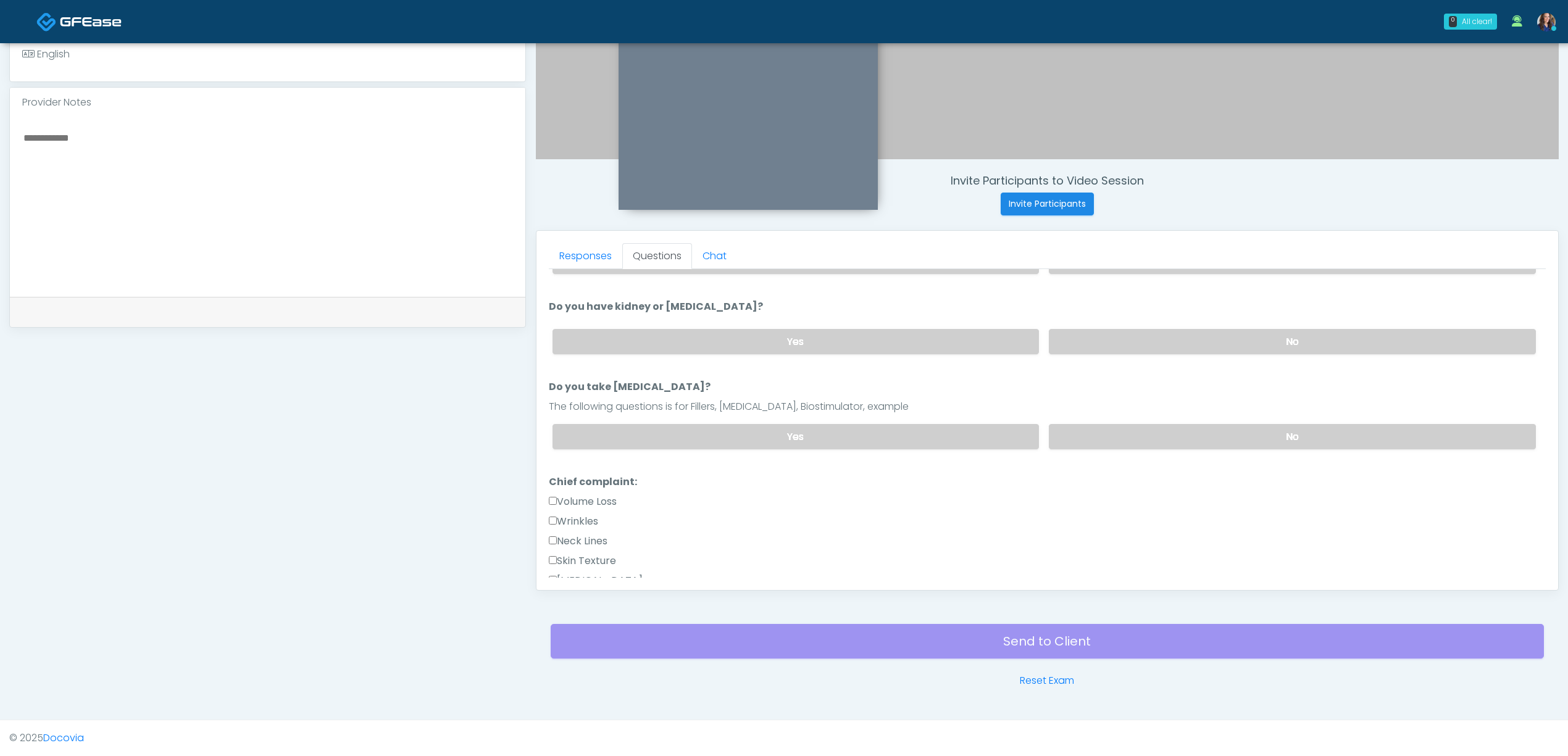
scroll to position [164, 0]
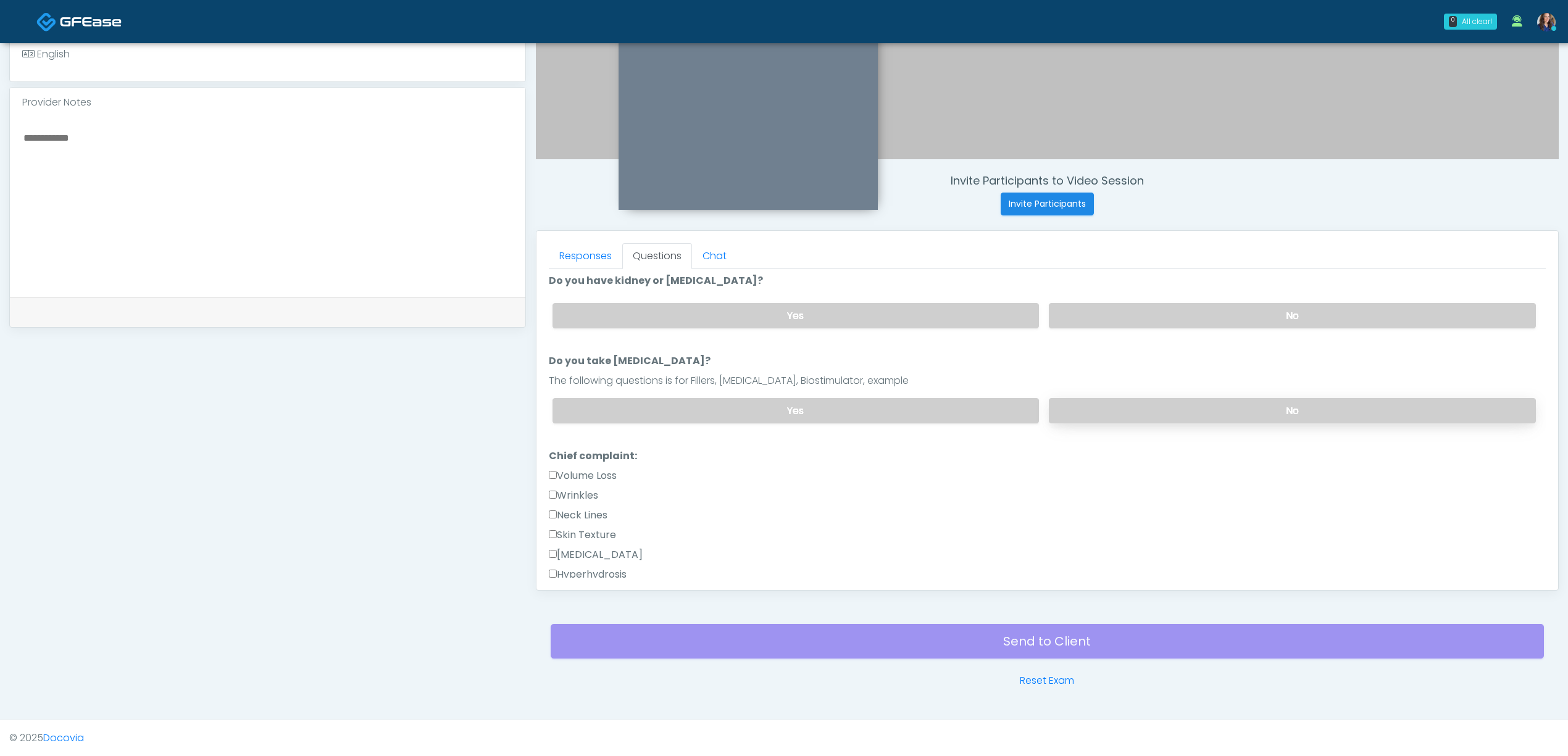
click at [1158, 406] on label "No" at bounding box center [1293, 410] width 487 height 26
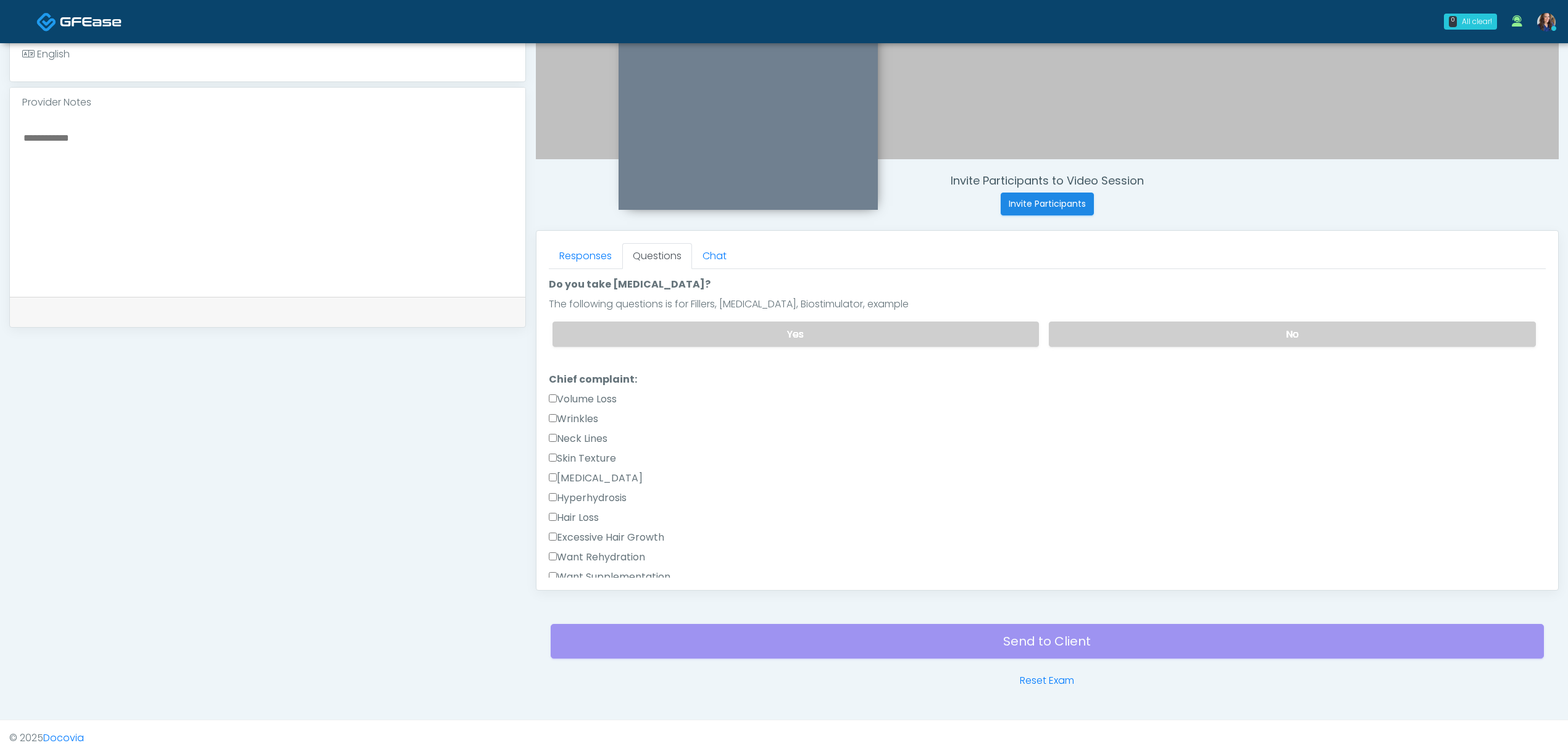
scroll to position [329, 0]
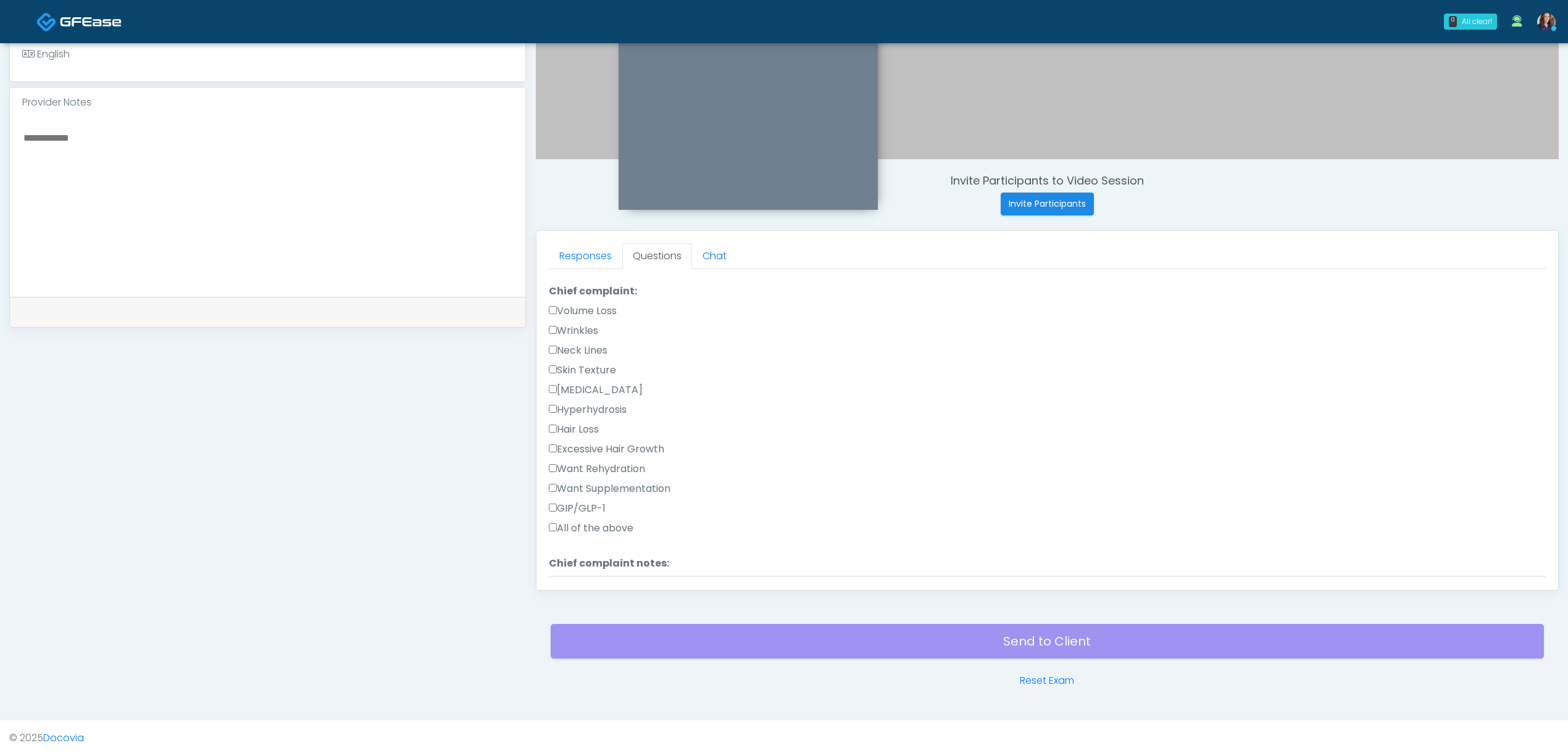
click at [611, 467] on label "Want Rehydration" at bounding box center [597, 468] width 96 height 15
drag, startPoint x: 629, startPoint y: 489, endPoint x: 690, endPoint y: 507, distance: 63.6
click at [630, 489] on label "Want Supplementation" at bounding box center [610, 488] width 122 height 15
click at [569, 432] on label "None" at bounding box center [566, 428] width 33 height 15
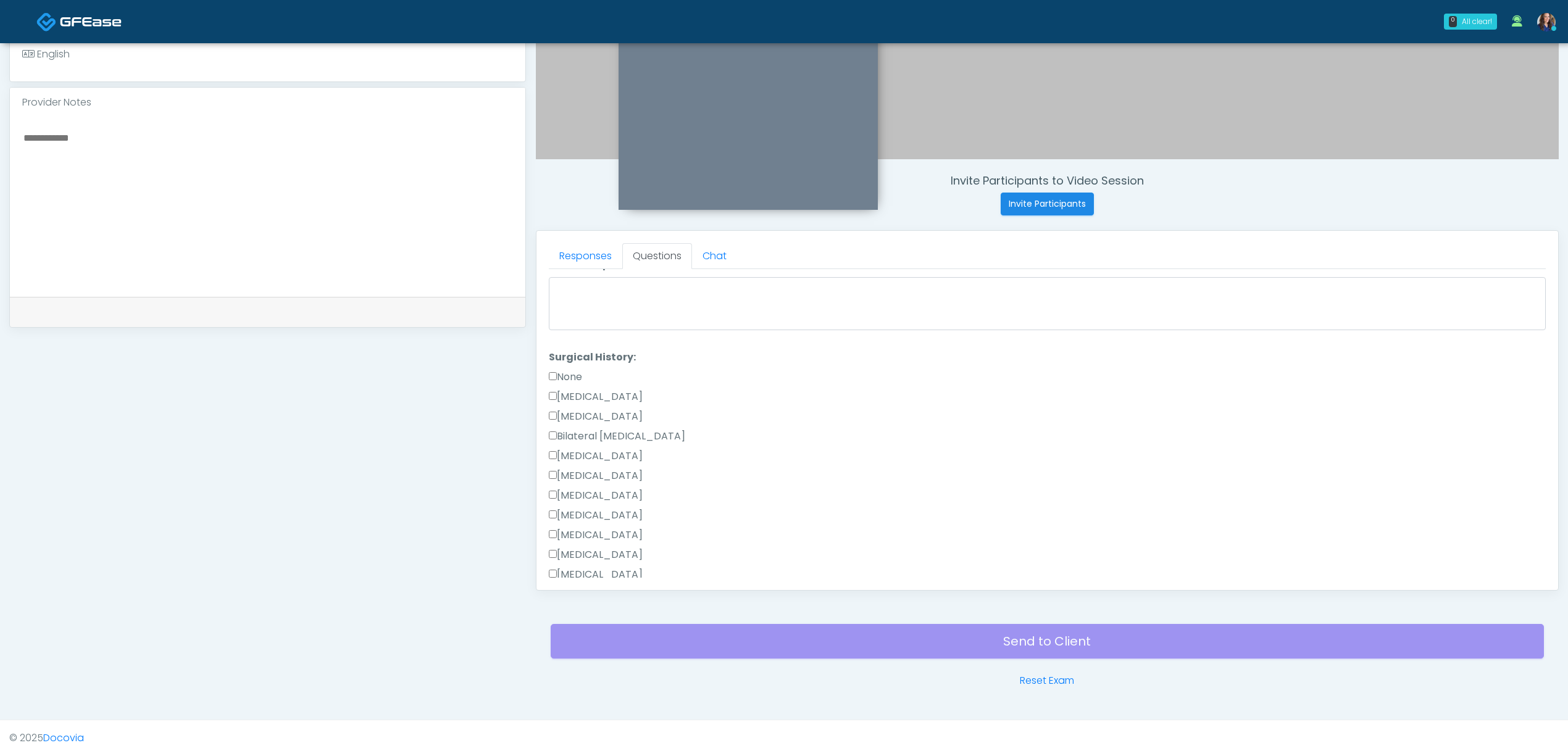
scroll to position [807, 0]
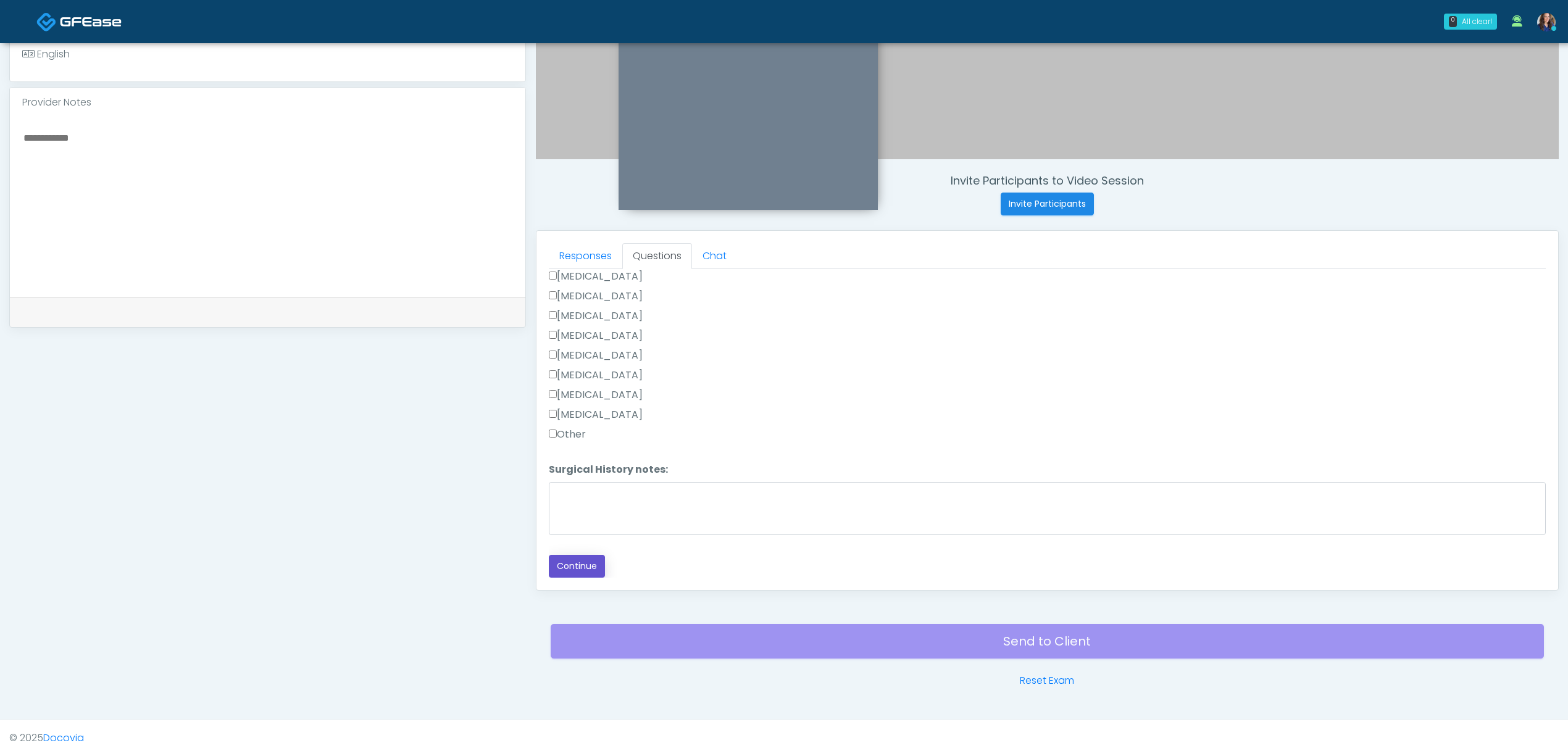
click at [576, 564] on button "Continue" at bounding box center [577, 566] width 56 height 23
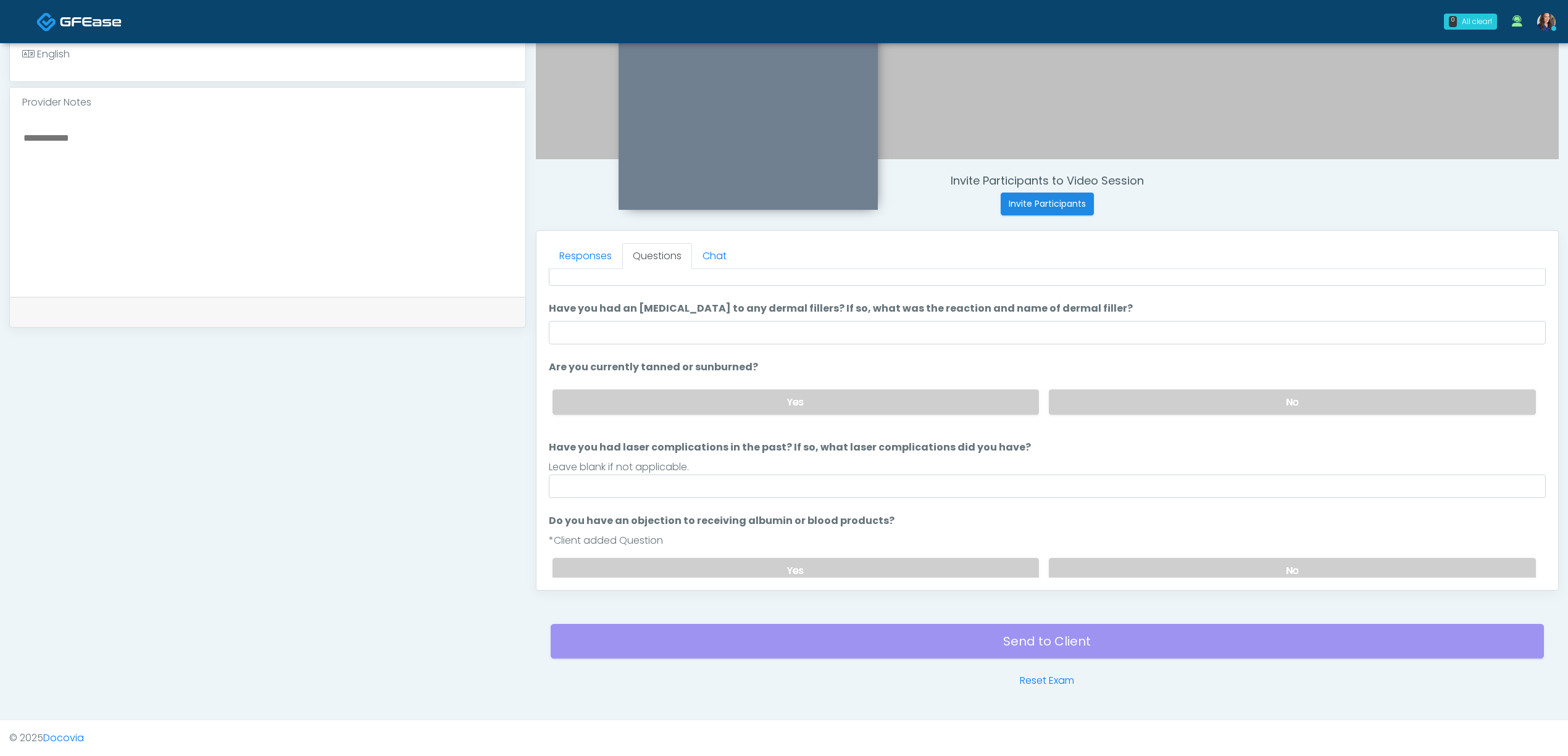
scroll to position [32, 0]
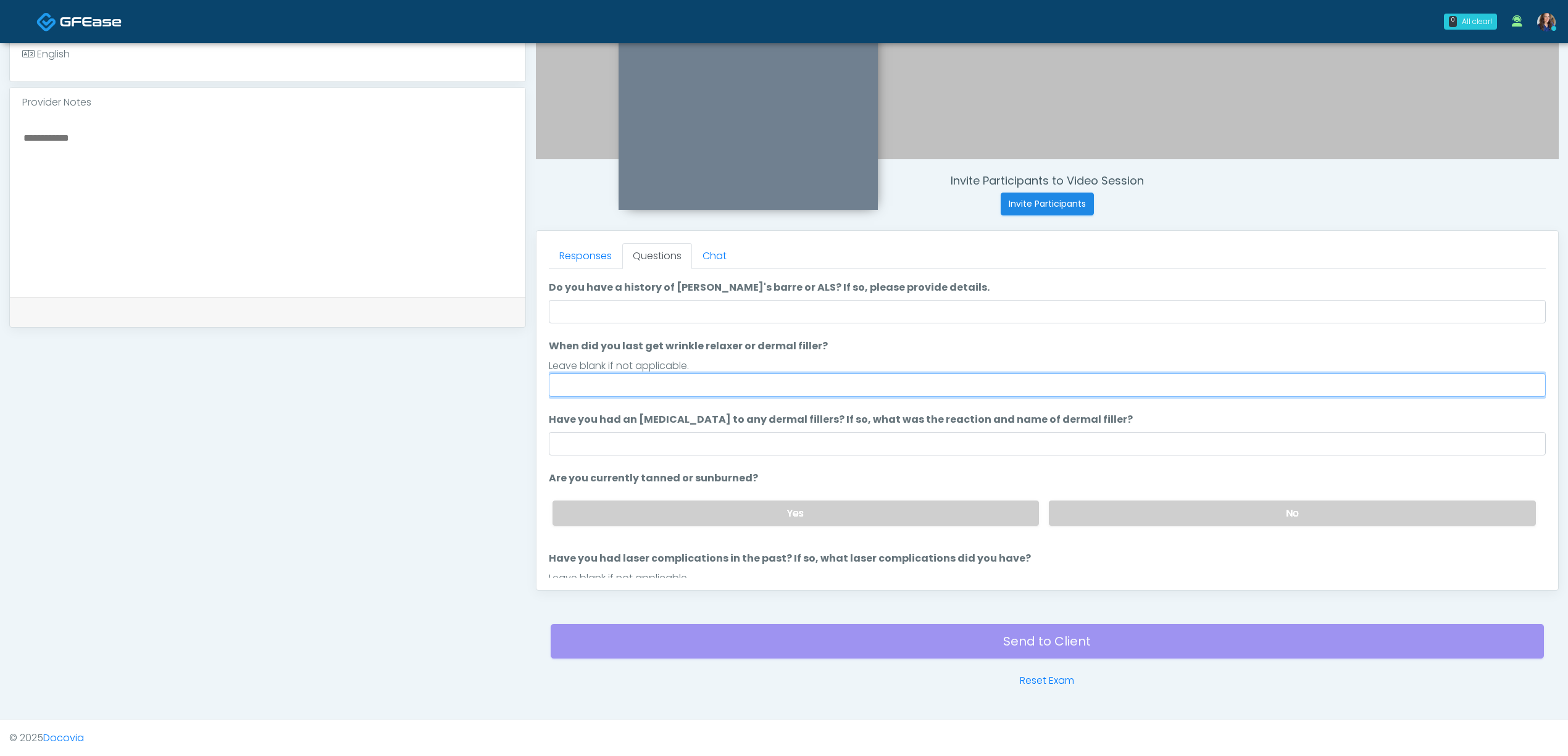
click at [689, 381] on input "When did you last get wrinkle relaxer or dermal filler?" at bounding box center [1047, 385] width 997 height 24
type input "**"
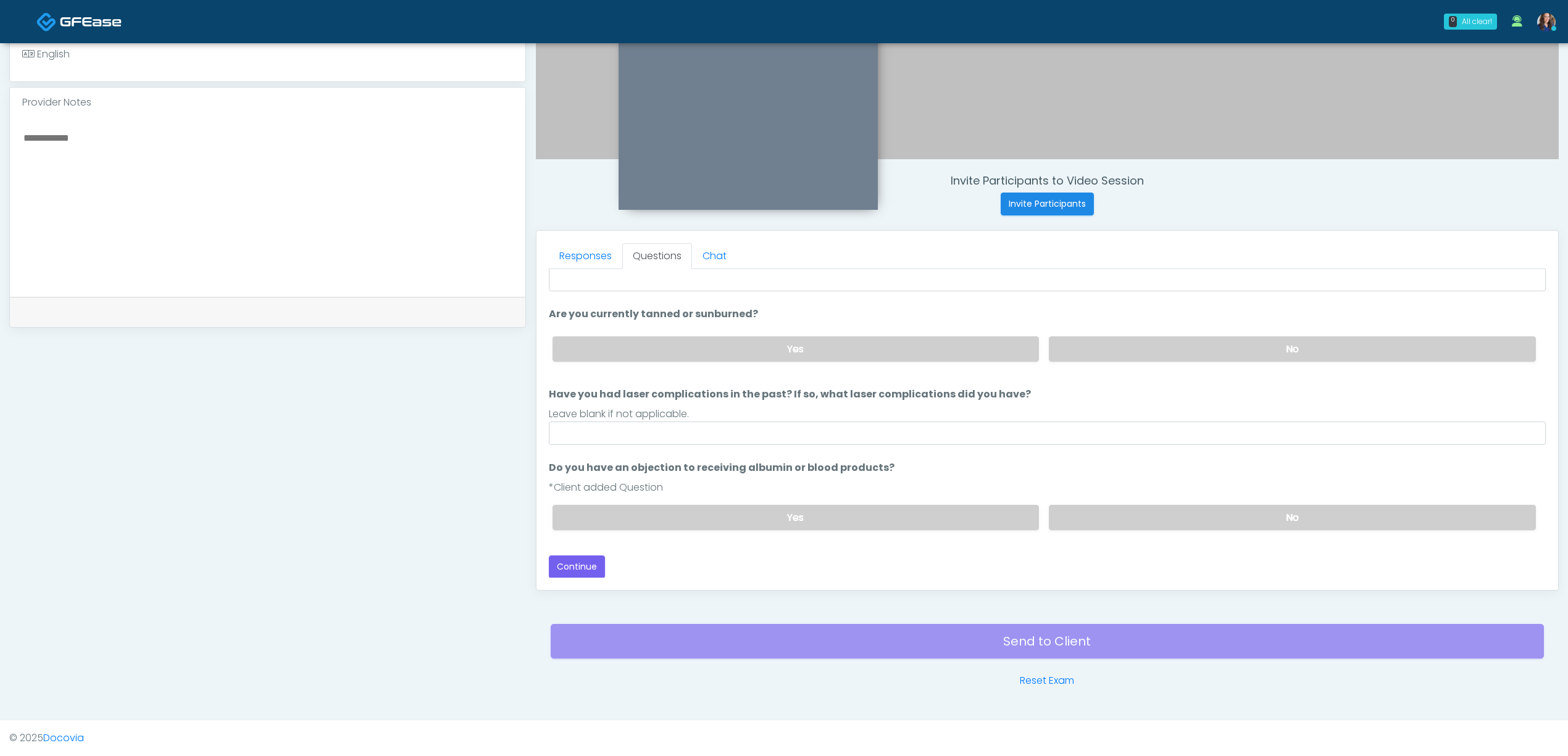
drag, startPoint x: 1107, startPoint y: 515, endPoint x: 1090, endPoint y: 482, distance: 37.1
click at [1107, 515] on label "No" at bounding box center [1293, 517] width 487 height 26
drag, startPoint x: 957, startPoint y: 428, endPoint x: 949, endPoint y: 434, distance: 10.0
click at [957, 428] on input "Have you had laser complications in the past? If so, what laser complications d…" at bounding box center [1047, 433] width 997 height 24
type input "**"
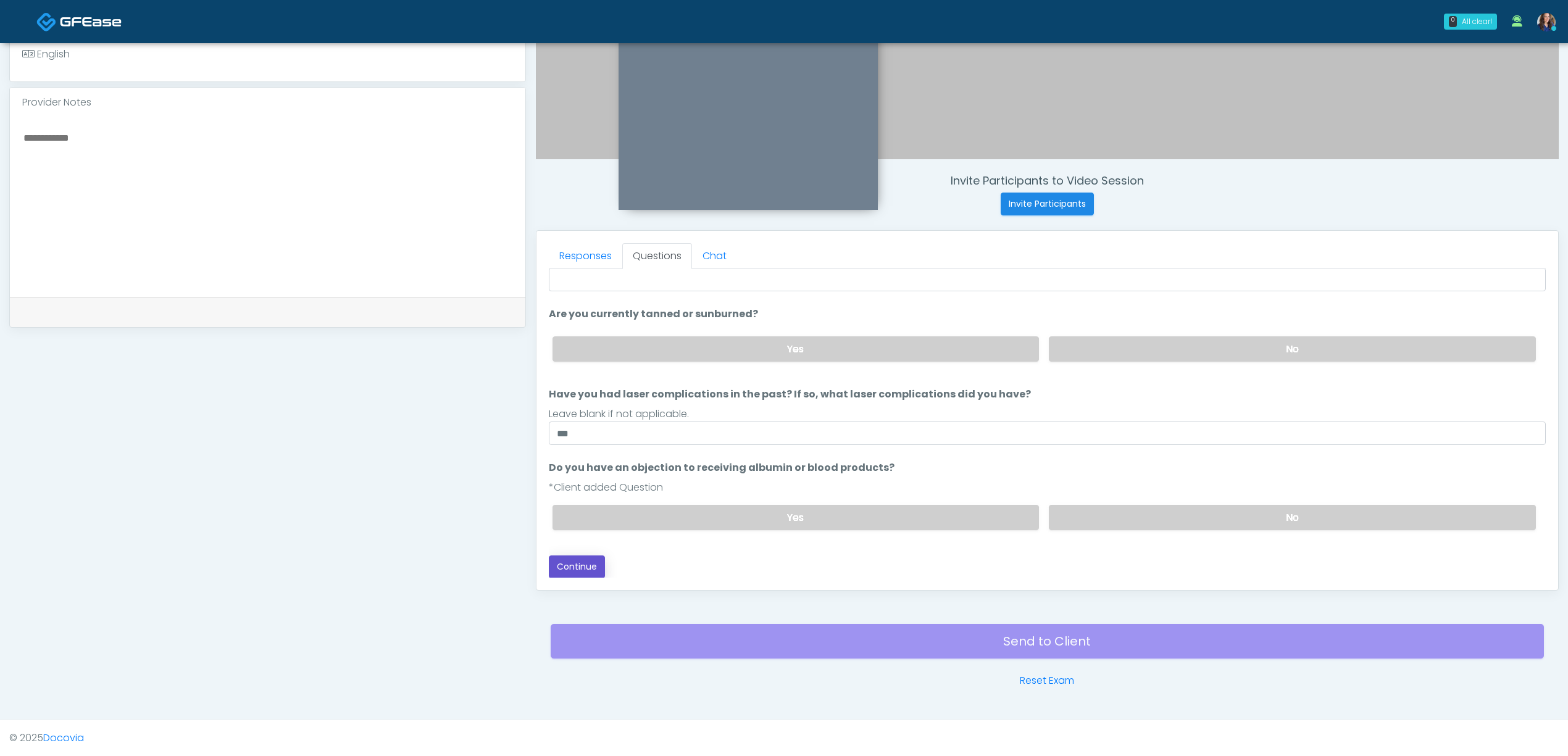
drag, startPoint x: 569, startPoint y: 558, endPoint x: 578, endPoint y: 558, distance: 9.0
click at [569, 558] on button "Continue" at bounding box center [577, 567] width 56 height 23
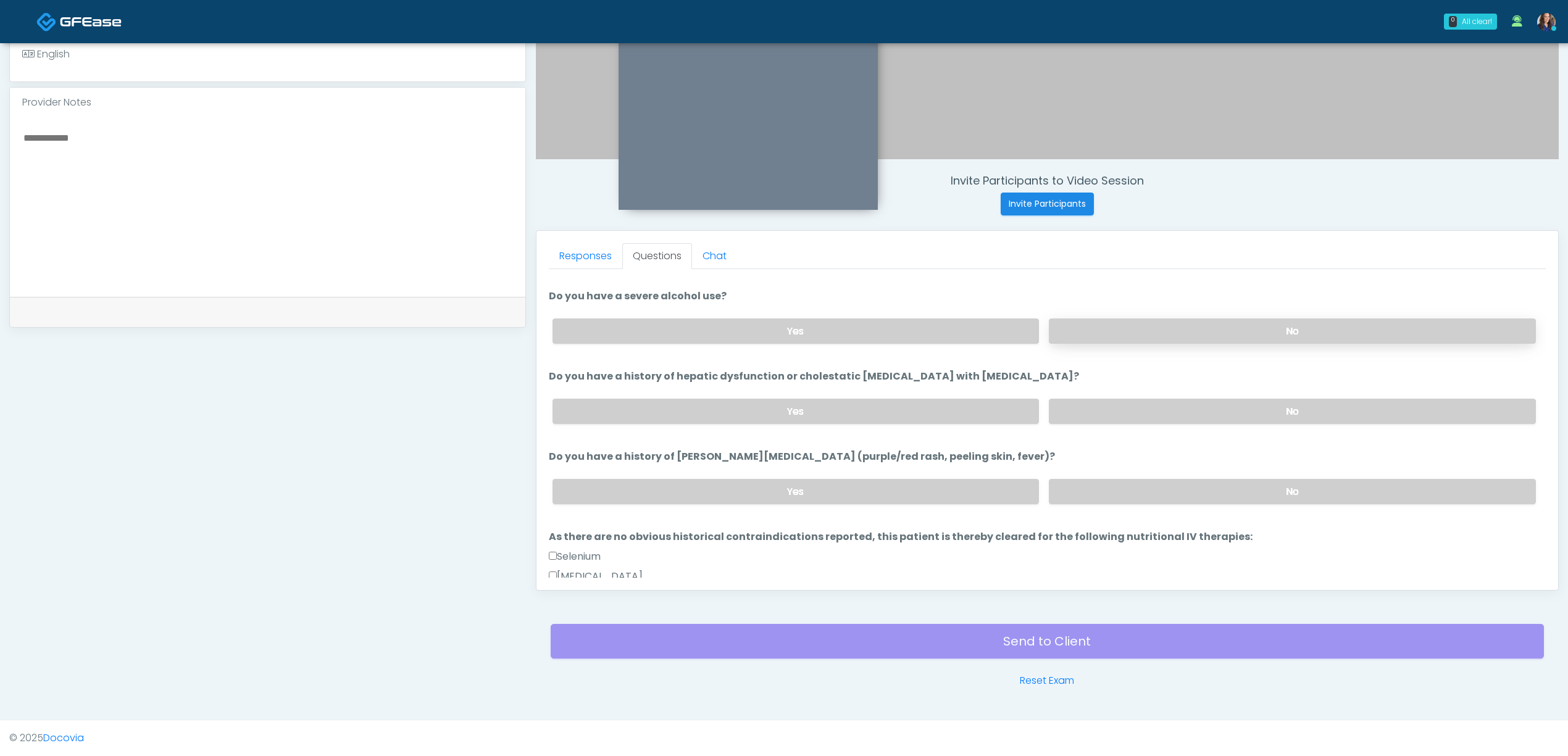
click at [1132, 338] on label "No" at bounding box center [1293, 331] width 487 height 26
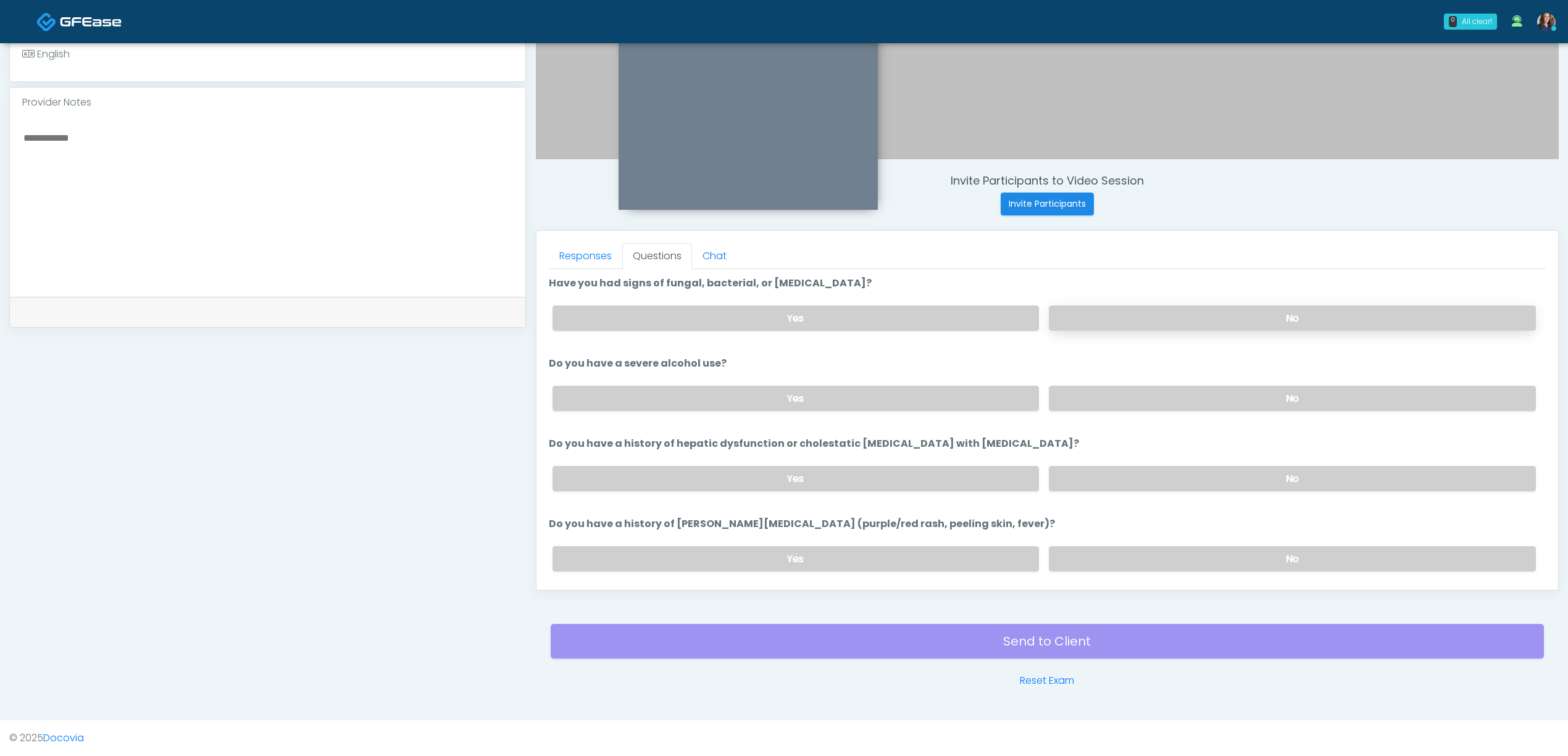
scroll to position [32, 0]
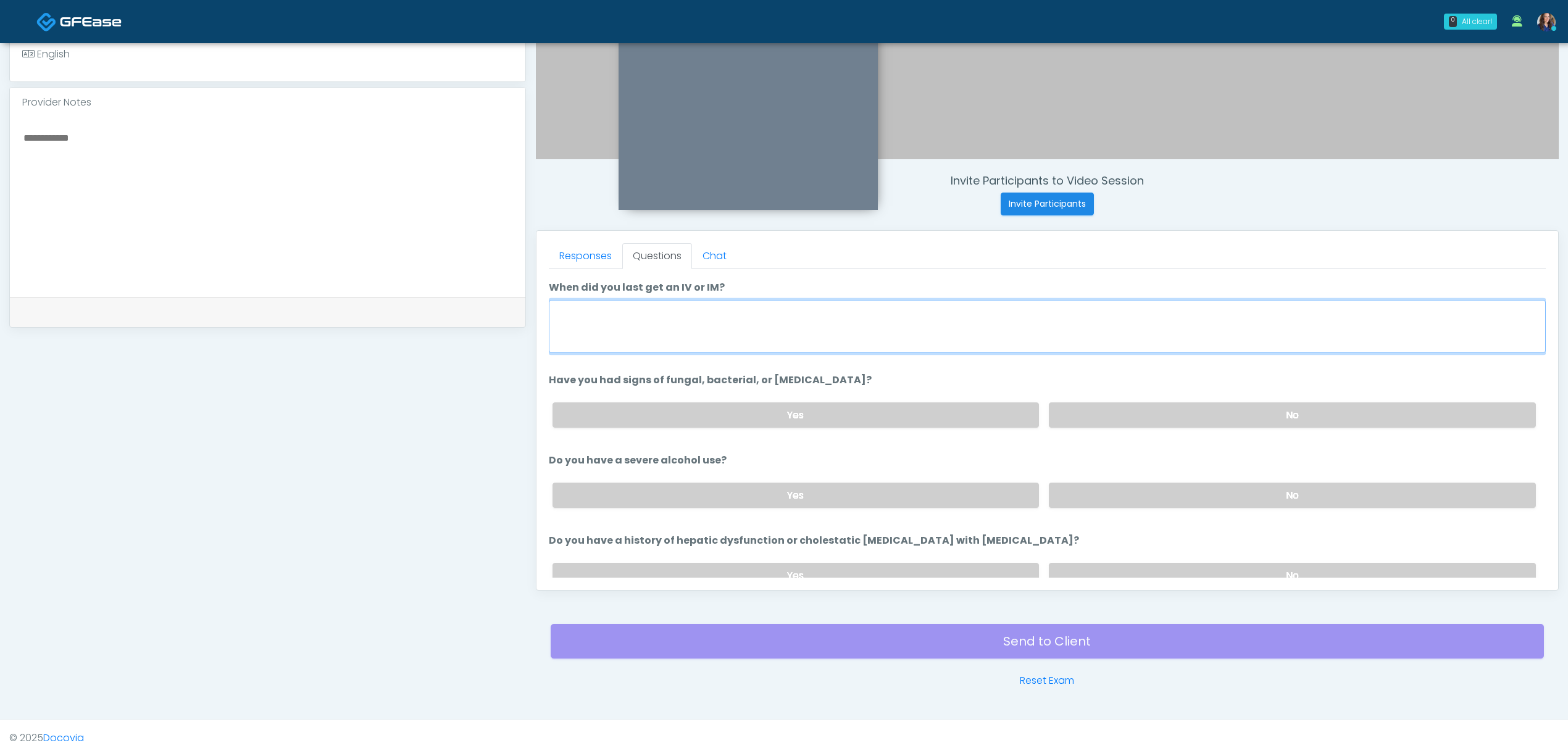
click at [885, 323] on textarea "When did you last get an IV or IM?" at bounding box center [1047, 326] width 997 height 53
type textarea "**********"
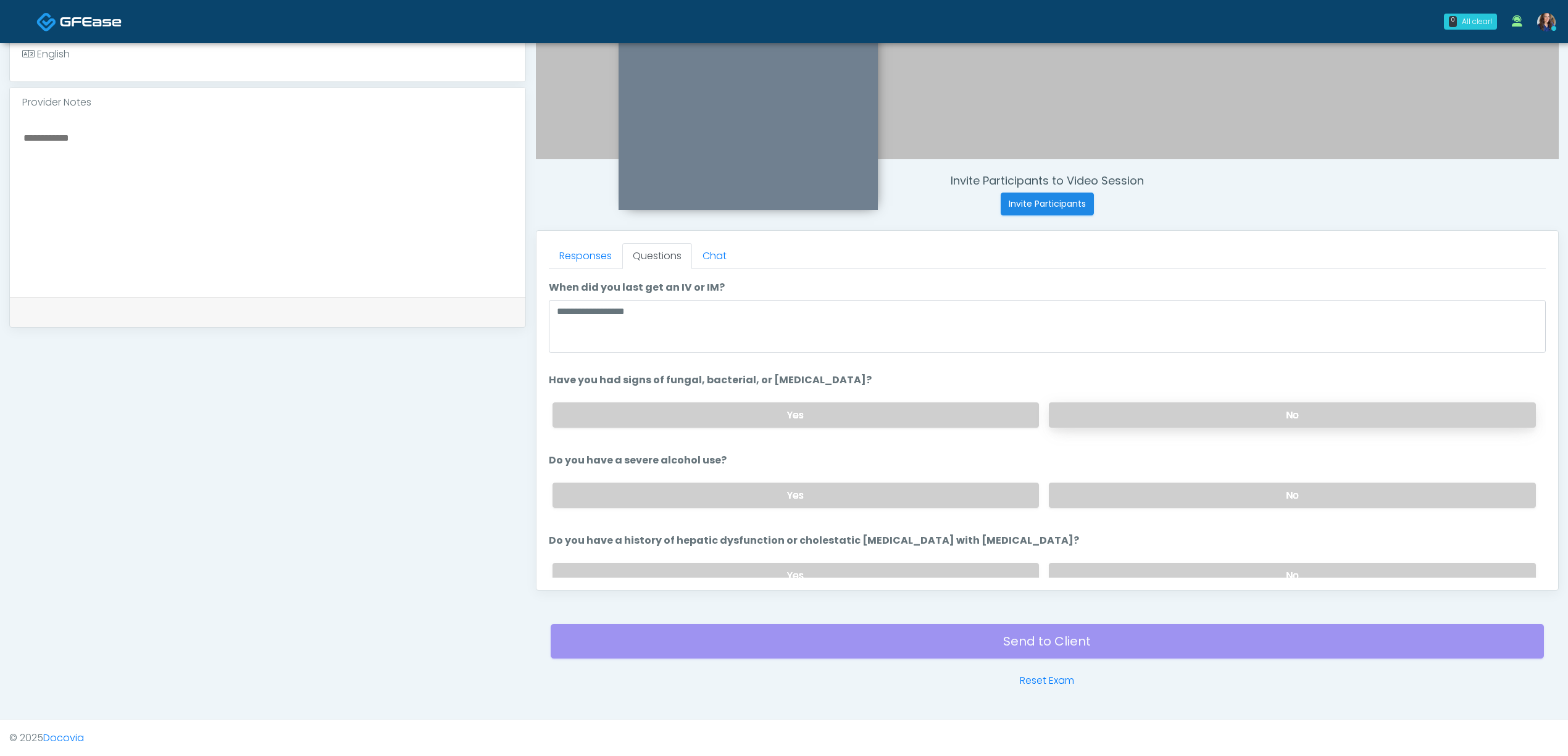
click at [1162, 407] on label "No" at bounding box center [1293, 415] width 487 height 26
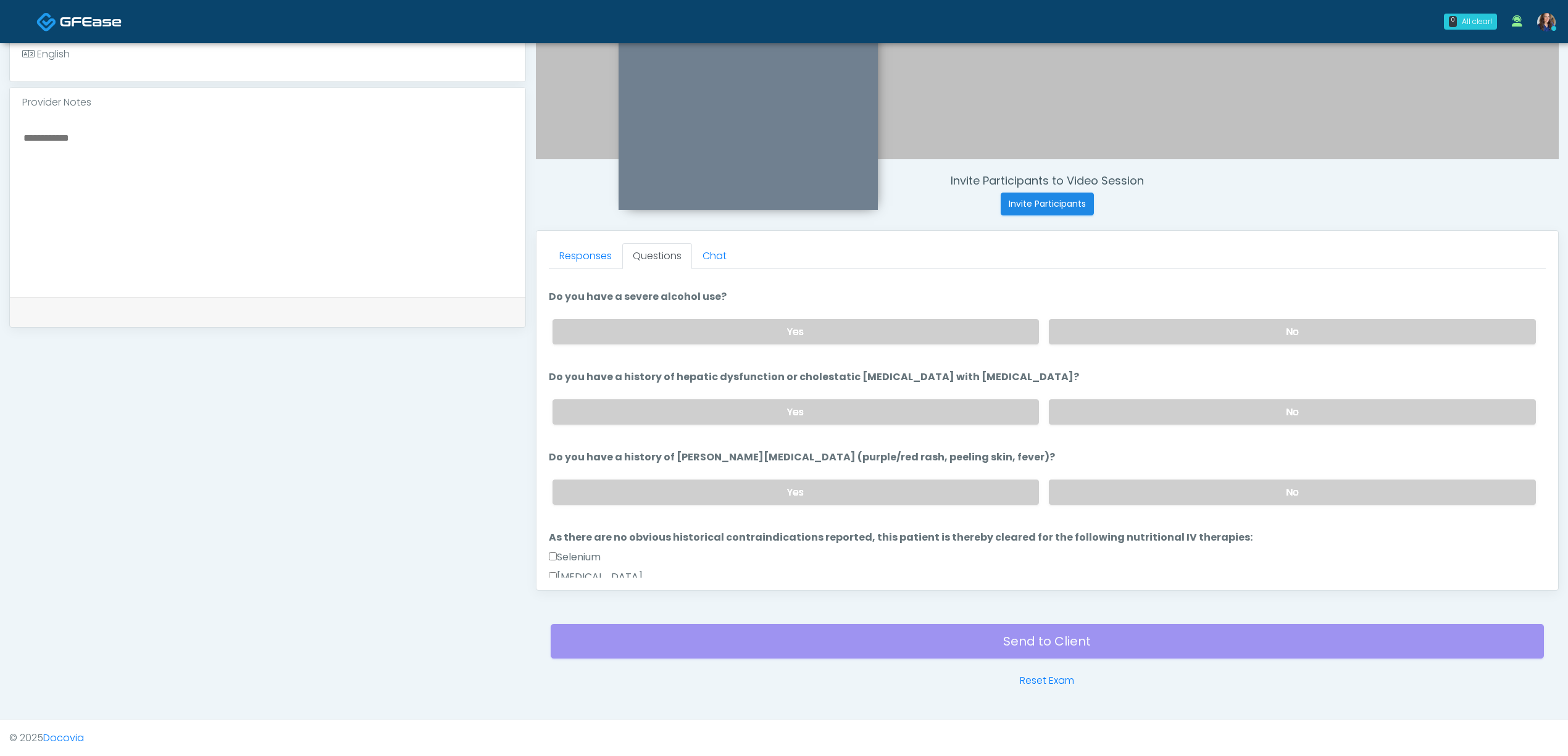
scroll to position [196, 0]
click at [1196, 405] on label "No" at bounding box center [1293, 411] width 487 height 26
click at [1143, 499] on label "No" at bounding box center [1293, 492] width 487 height 26
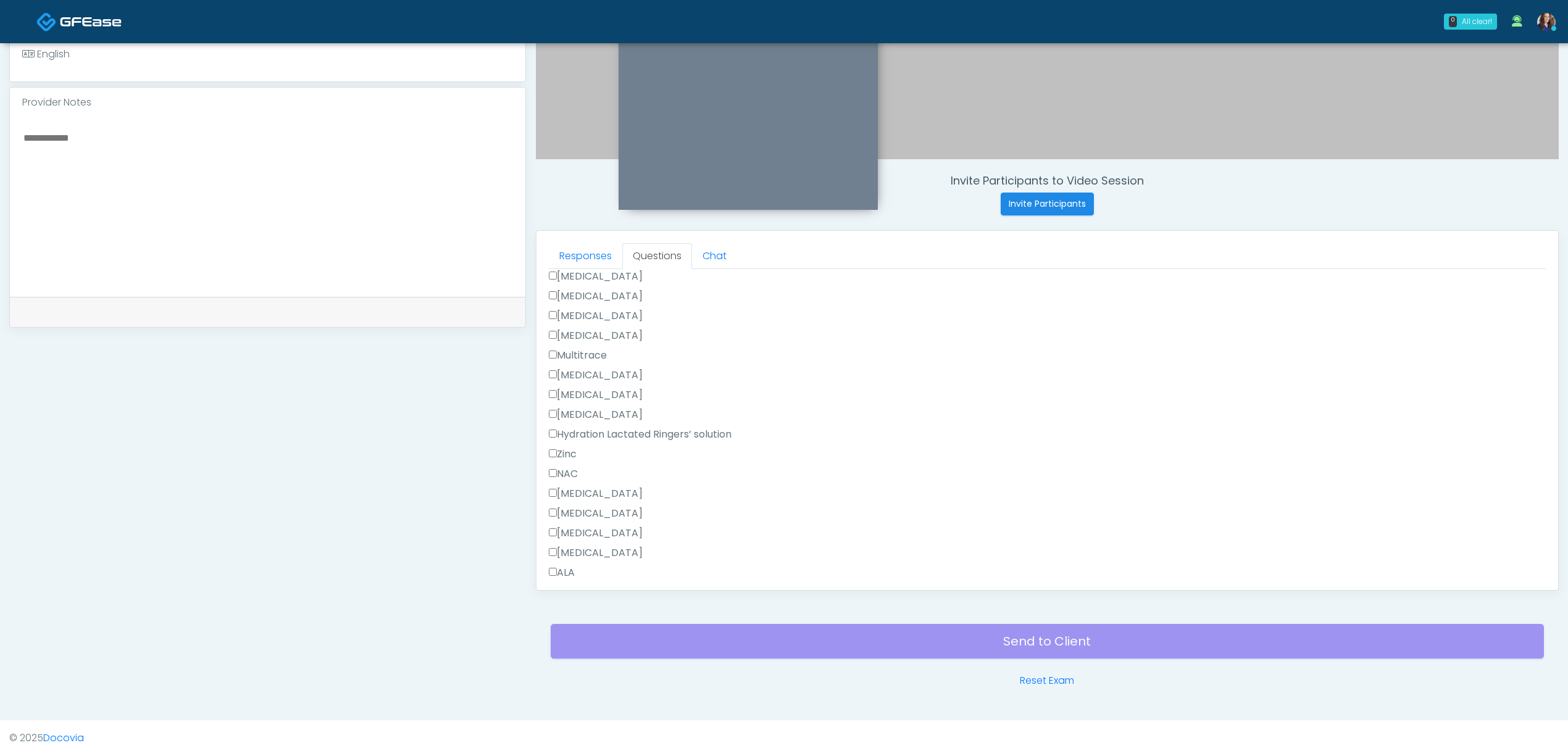
scroll to position [937, 0]
drag, startPoint x: 581, startPoint y: 487, endPoint x: 612, endPoint y: 501, distance: 34.0
click at [582, 487] on label "All of the above" at bounding box center [591, 487] width 84 height 15
click at [583, 401] on label "All of the above" at bounding box center [591, 405] width 84 height 15
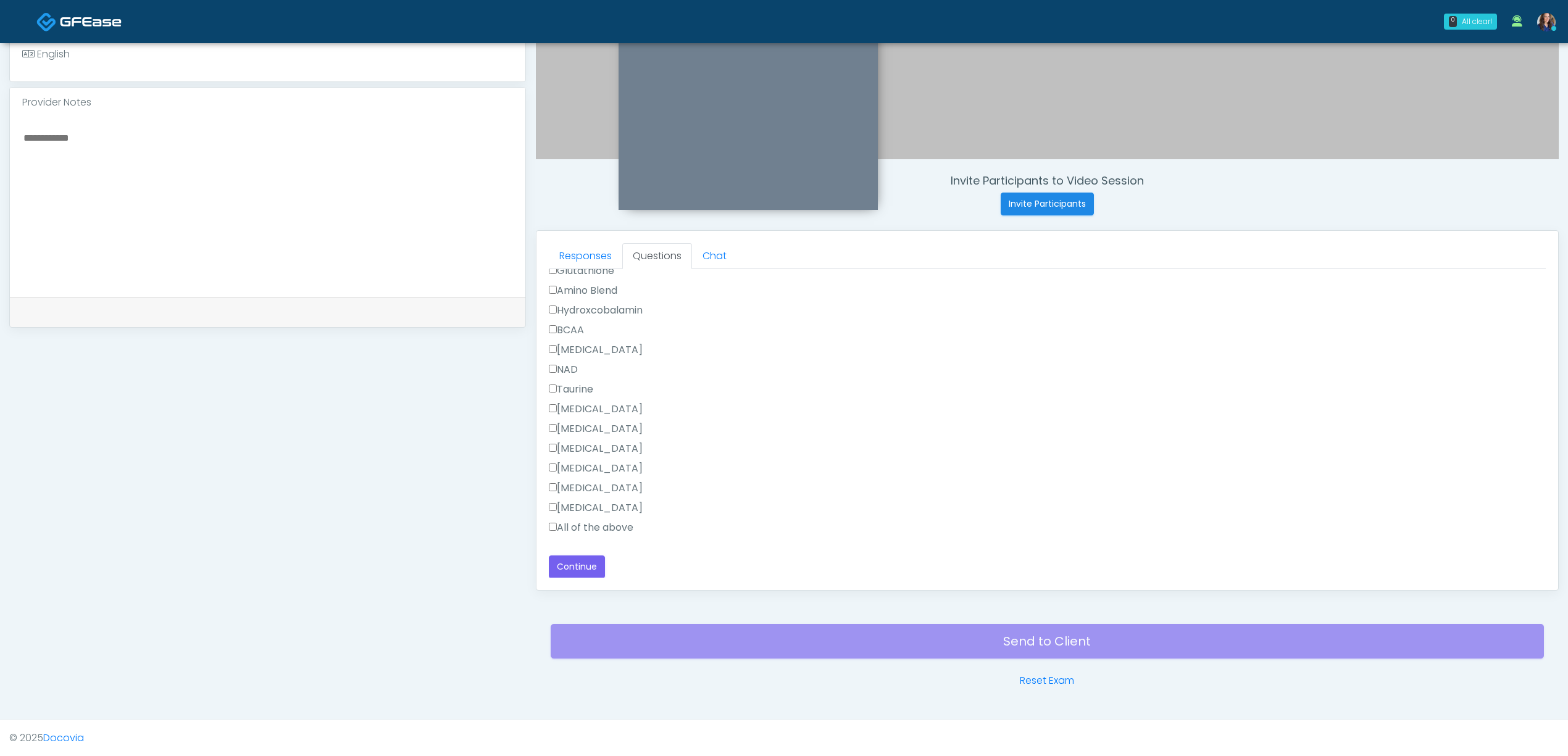
drag, startPoint x: 589, startPoint y: 522, endPoint x: 593, endPoint y: 544, distance: 22.4
click at [590, 522] on label "All of the above" at bounding box center [591, 527] width 84 height 15
click at [567, 561] on button "Continue" at bounding box center [577, 567] width 56 height 23
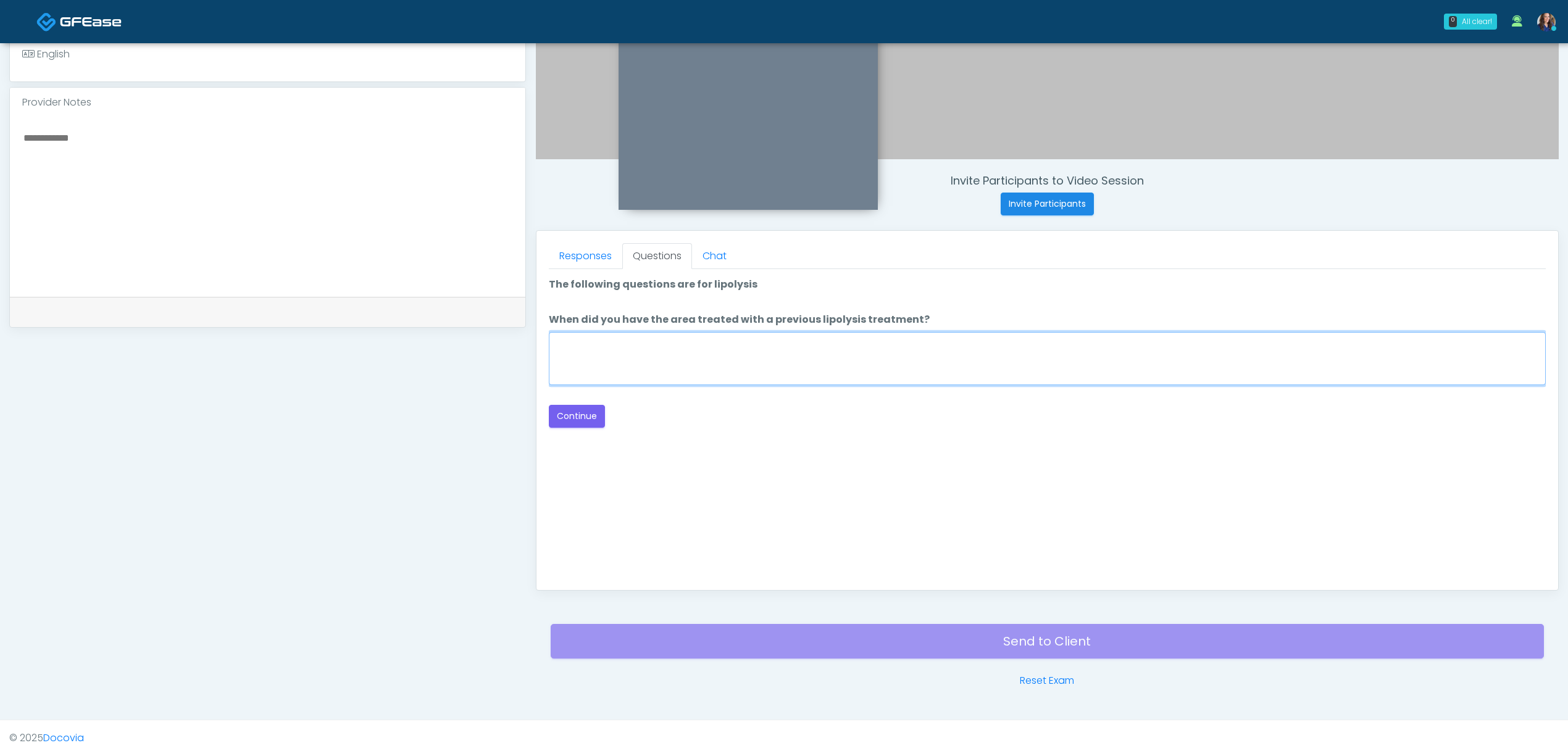
click at [823, 347] on textarea "When did you have the area treated with a previous lipolysis treatment?" at bounding box center [1047, 358] width 997 height 53
type textarea "**"
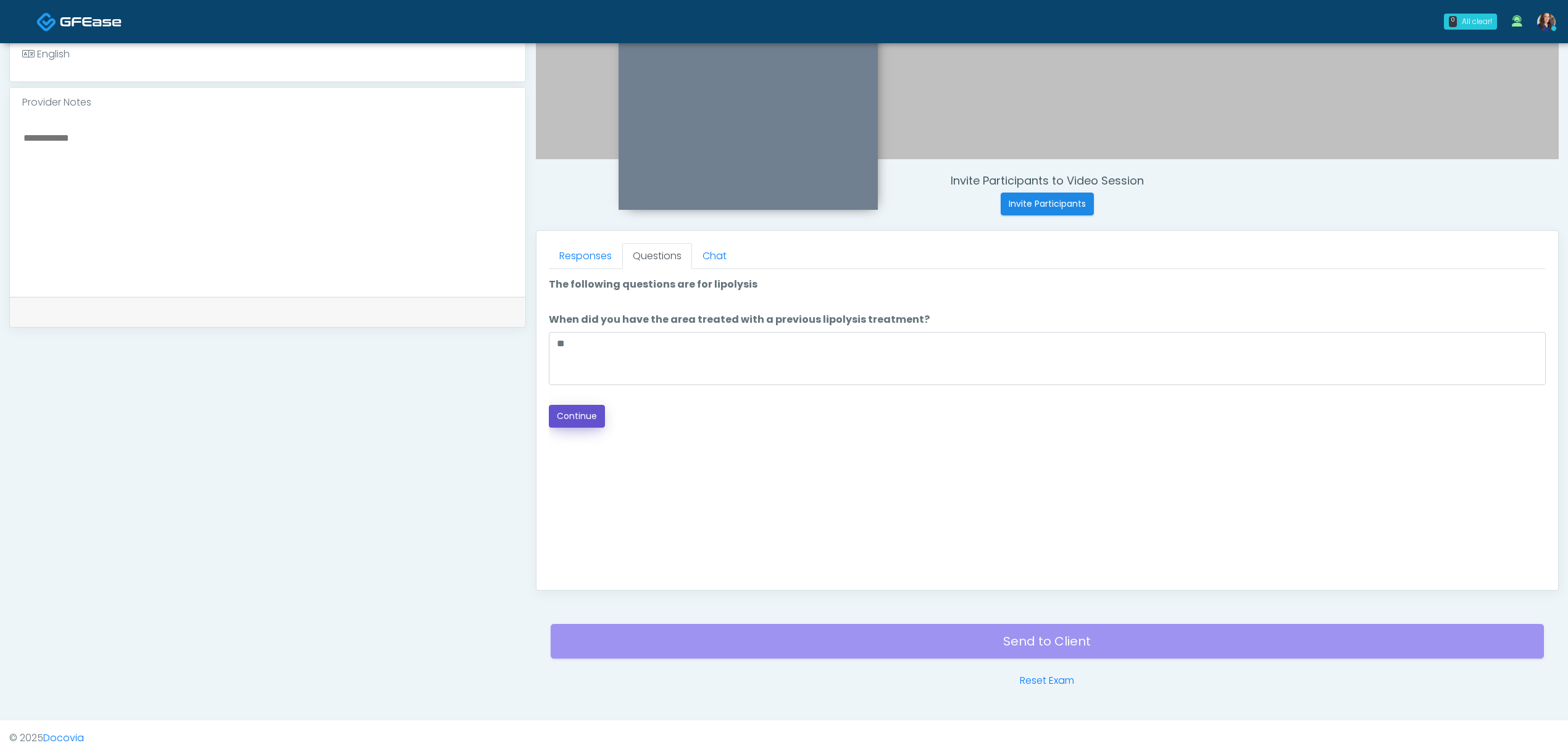
click at [571, 415] on button "Continue" at bounding box center [577, 415] width 56 height 23
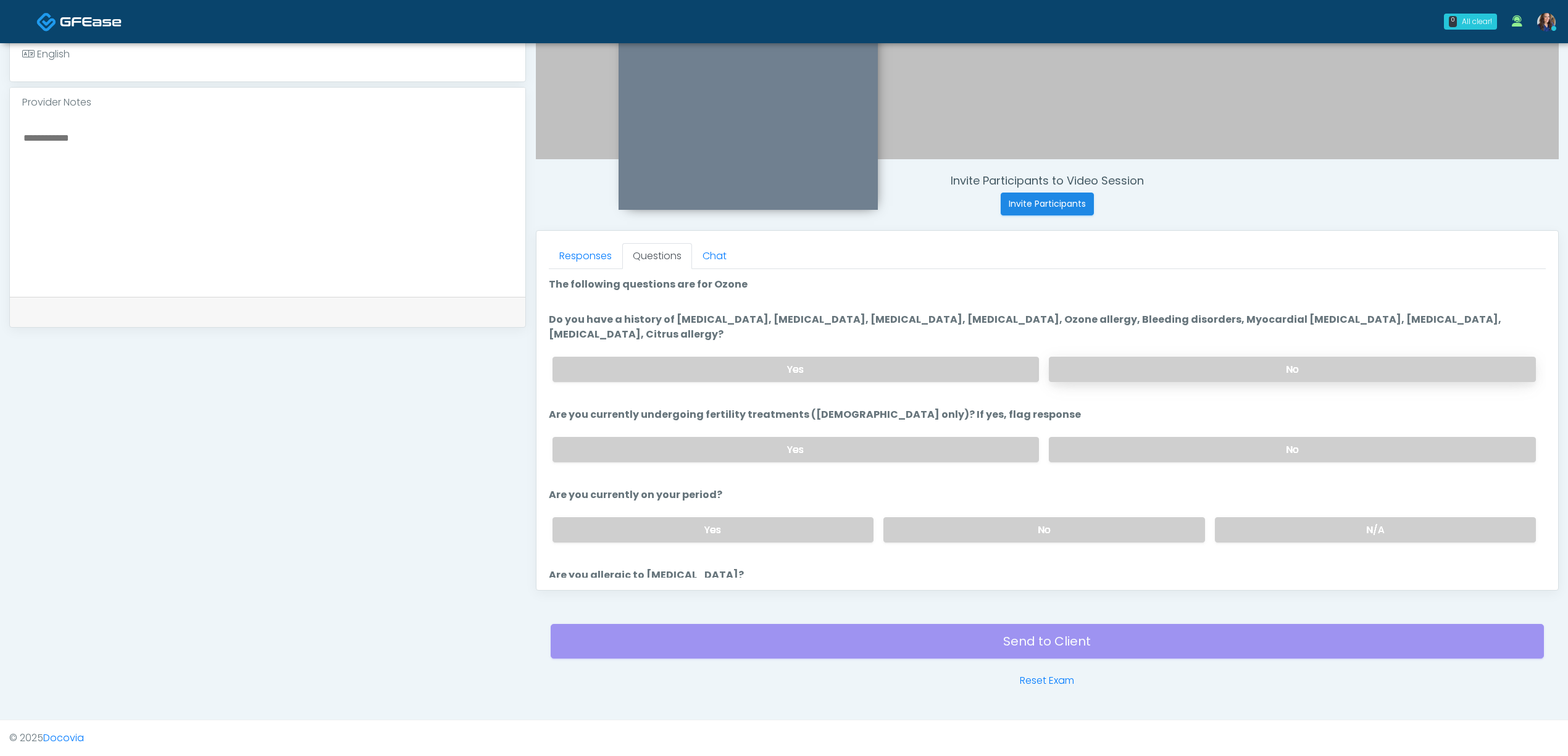
click at [1161, 361] on label "No" at bounding box center [1293, 369] width 487 height 26
click at [1142, 443] on label "No" at bounding box center [1293, 450] width 487 height 26
click at [1124, 526] on label "No" at bounding box center [1043, 530] width 321 height 26
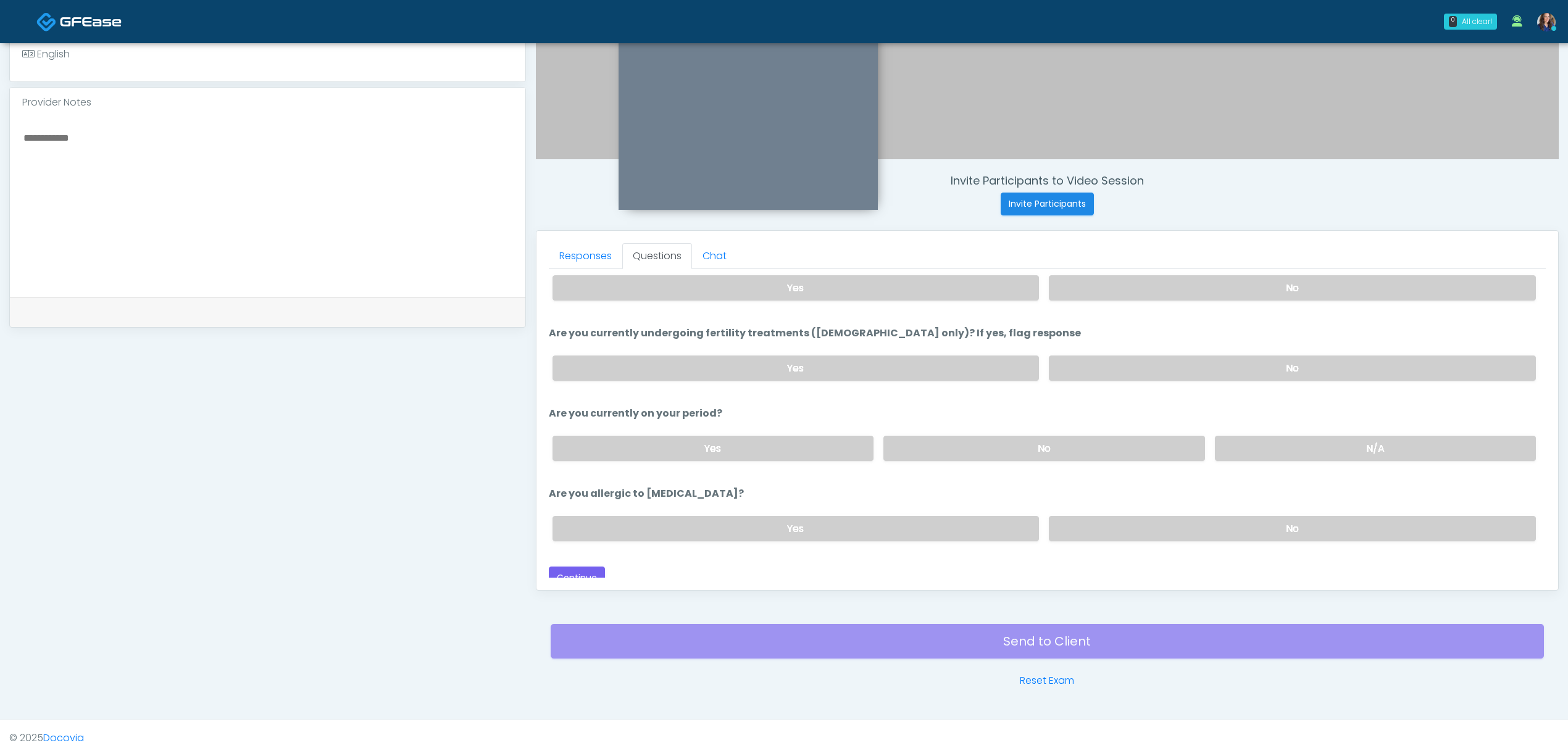
scroll to position [82, 0]
click at [1204, 523] on label "No" at bounding box center [1293, 528] width 487 height 26
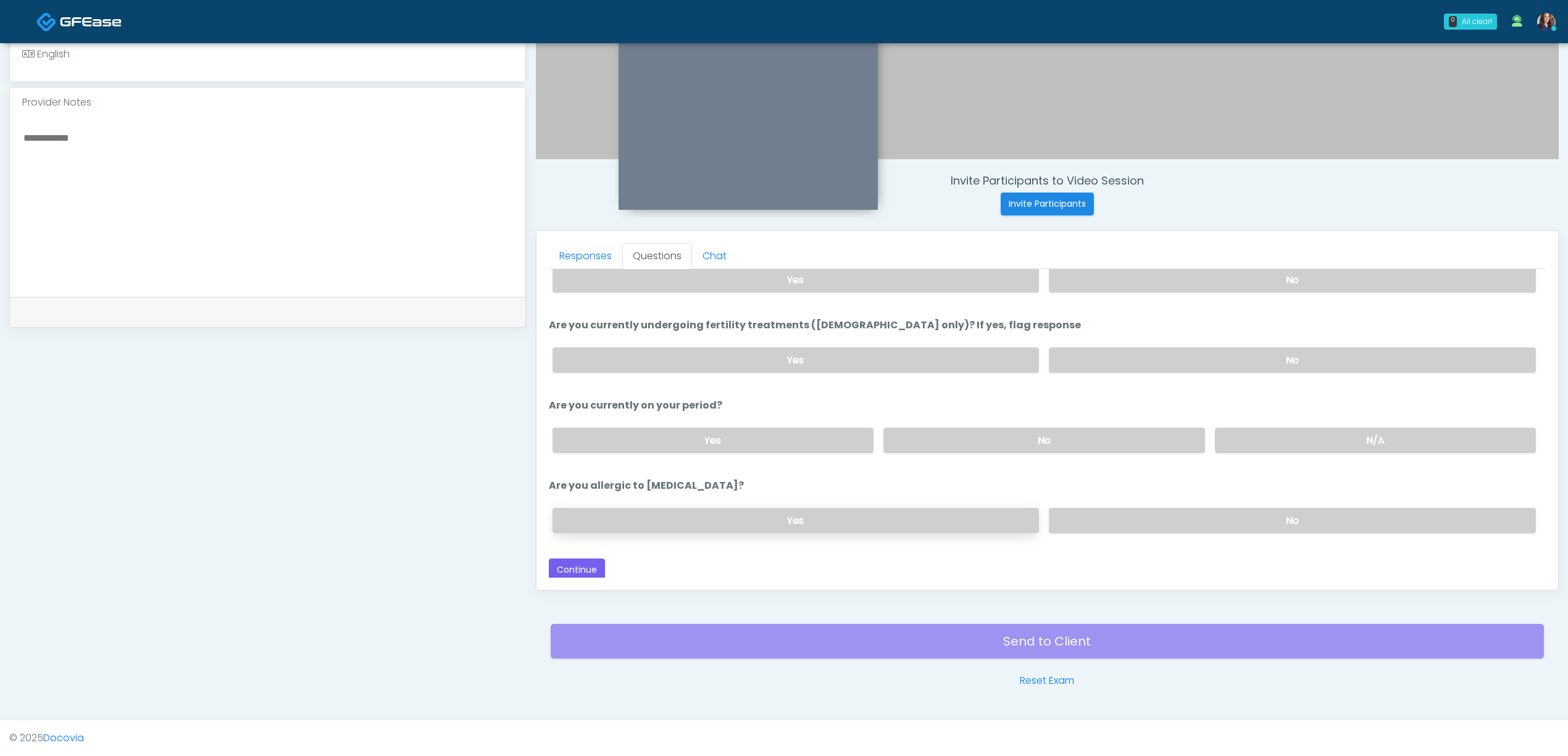
scroll to position [92, 0]
drag, startPoint x: 581, startPoint y: 568, endPoint x: 599, endPoint y: 564, distance: 18.4
click at [581, 568] on button "Continue" at bounding box center [577, 567] width 56 height 23
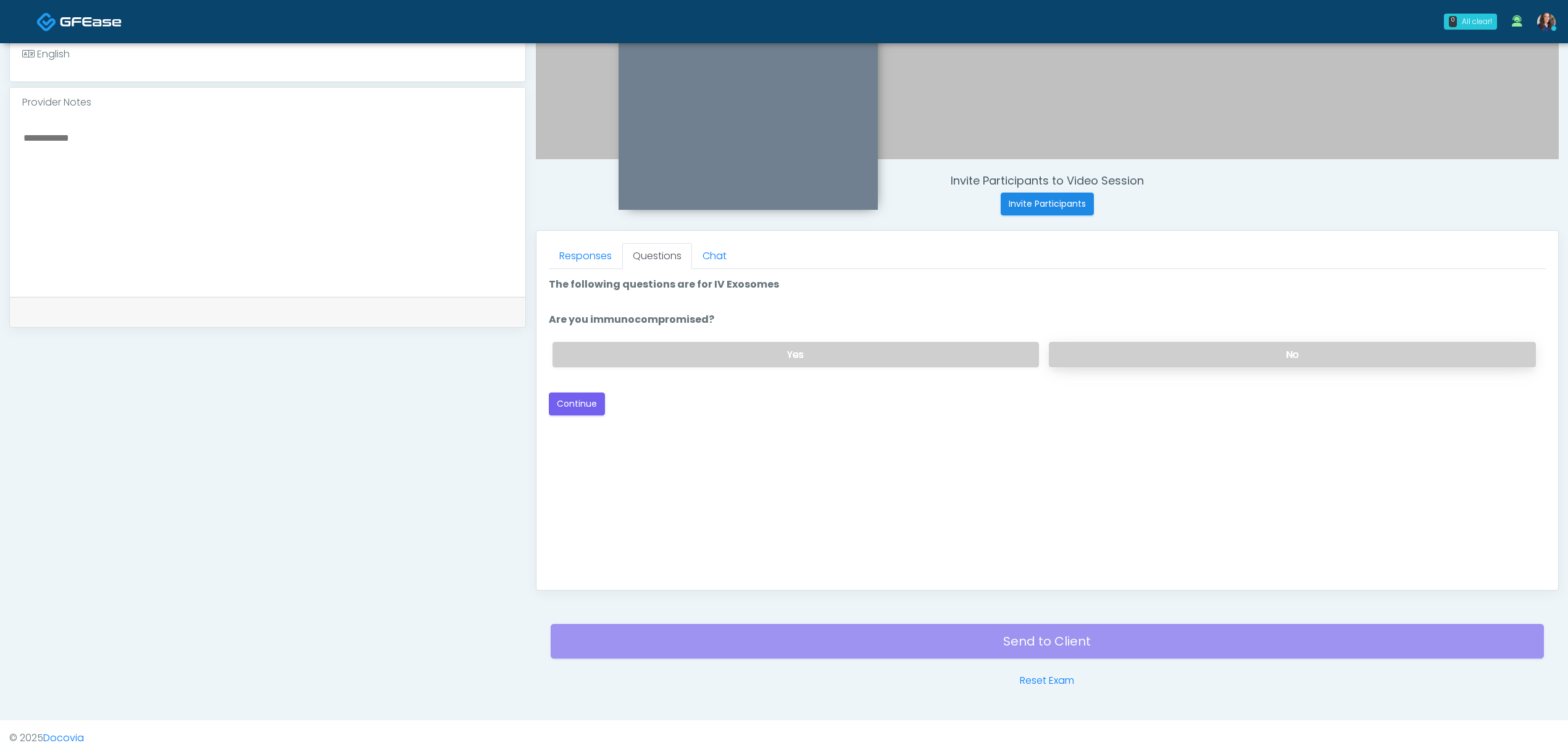
click at [1116, 355] on label "No" at bounding box center [1293, 354] width 487 height 26
drag, startPoint x: 1115, startPoint y: 355, endPoint x: 1024, endPoint y: 364, distance: 91.4
click at [1114, 355] on label "No" at bounding box center [1293, 354] width 487 height 26
click at [586, 403] on button "Continue" at bounding box center [577, 404] width 56 height 23
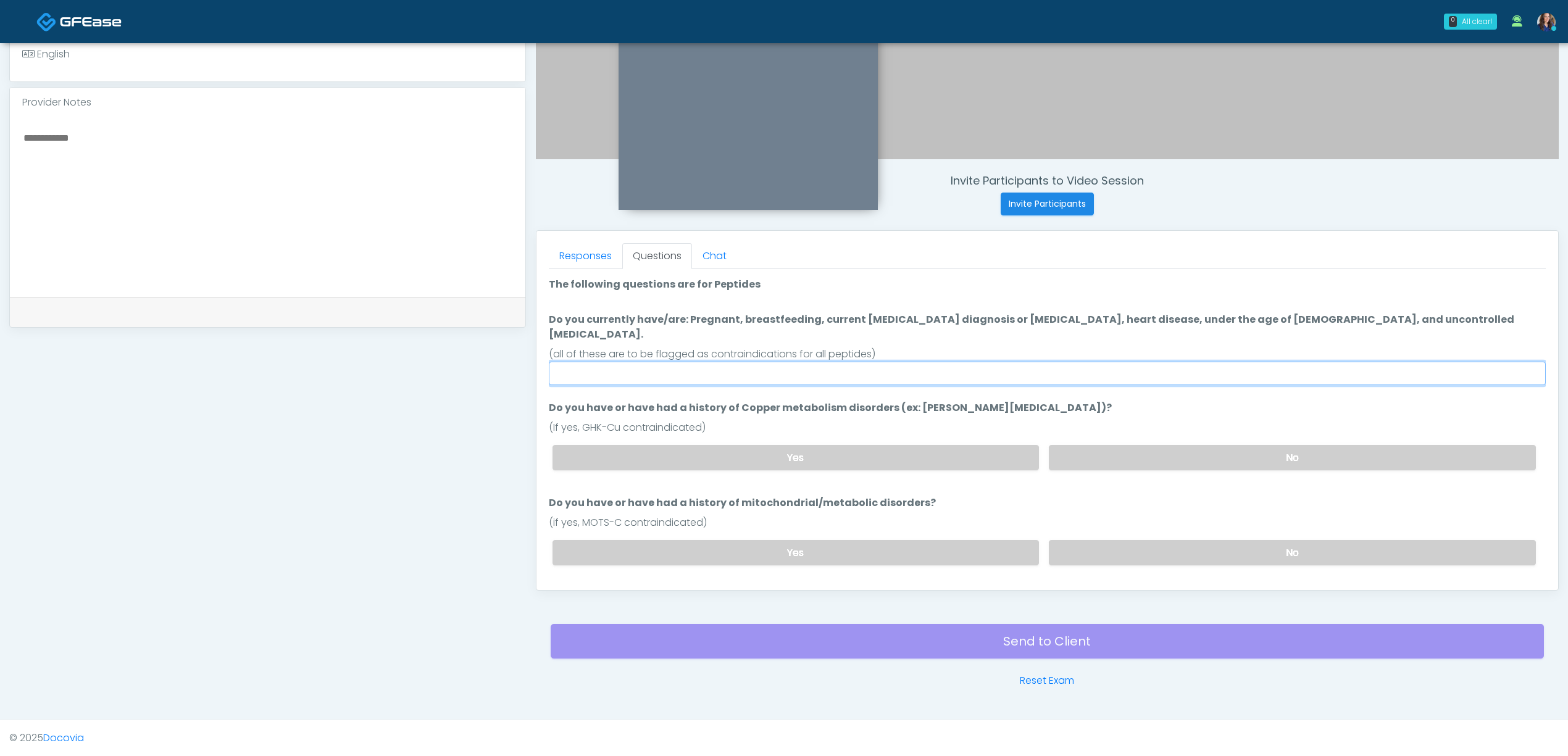
click at [917, 361] on input "Do you currently have/are: Pregnant, breastfeeding, current cancer diagnosis or…" at bounding box center [1047, 373] width 997 height 24
type input "**"
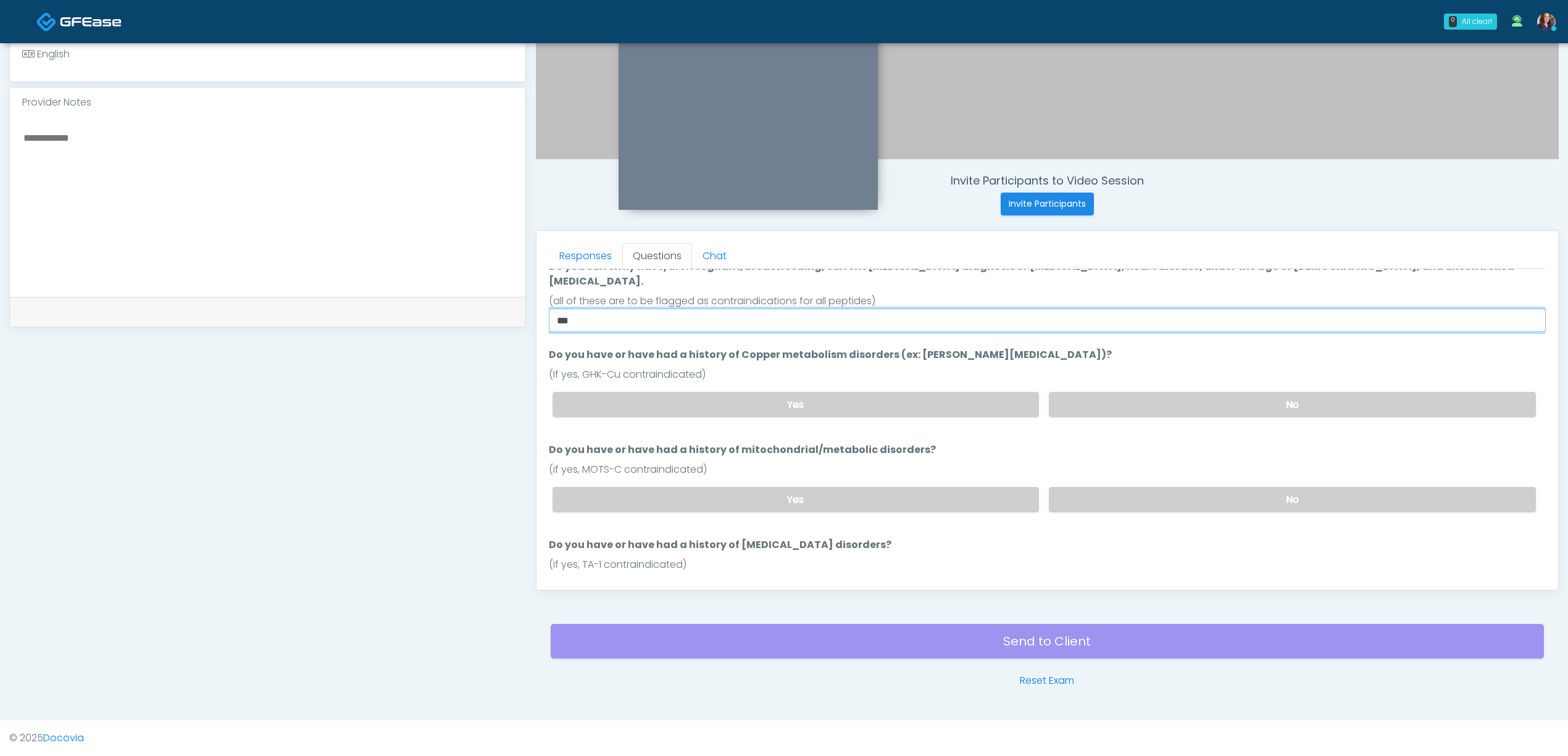
scroll to position [82, 0]
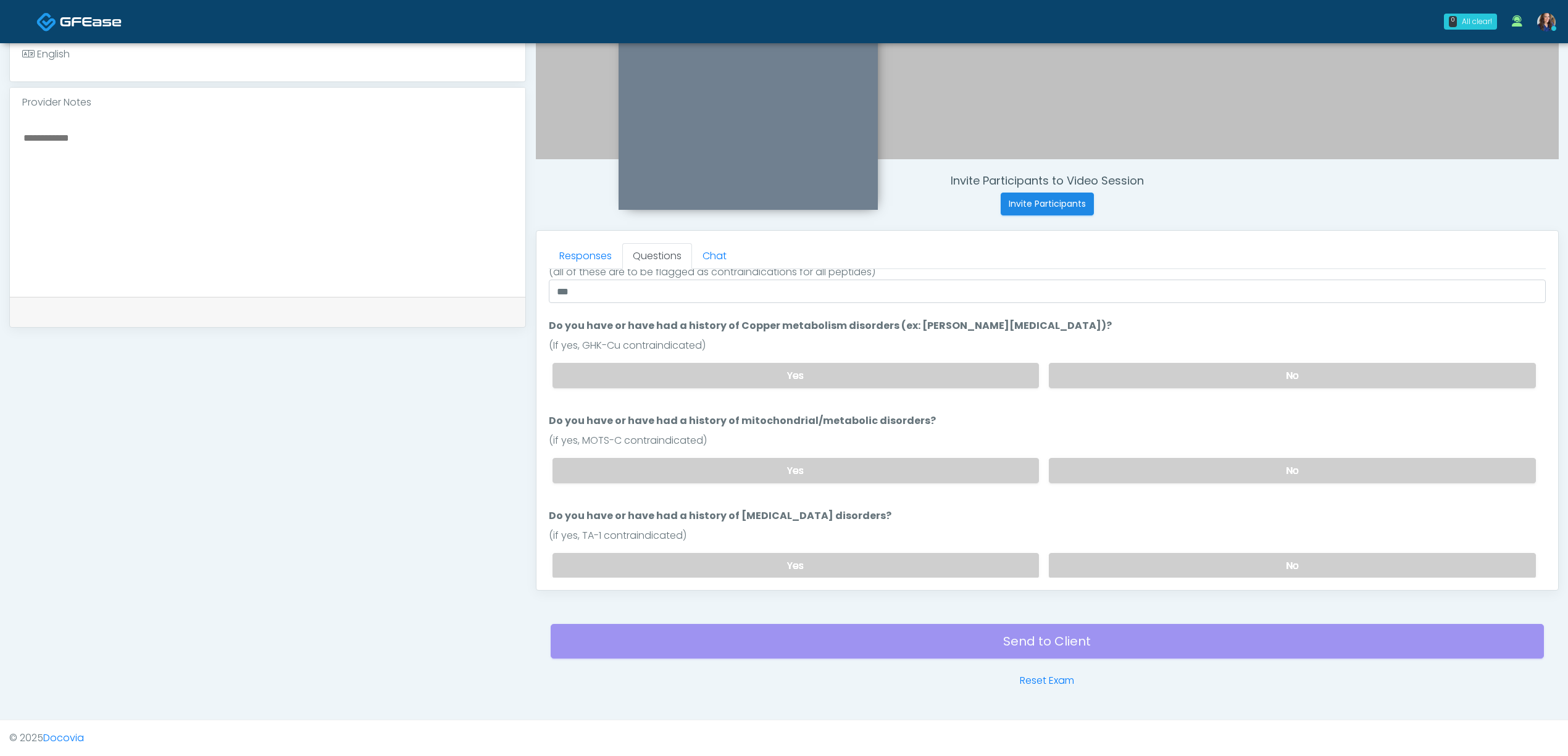
drag, startPoint x: 1210, startPoint y: 354, endPoint x: 1214, endPoint y: 378, distance: 24.3
click at [1210, 363] on label "No" at bounding box center [1293, 376] width 487 height 26
click at [1187, 458] on label "No" at bounding box center [1293, 470] width 487 height 26
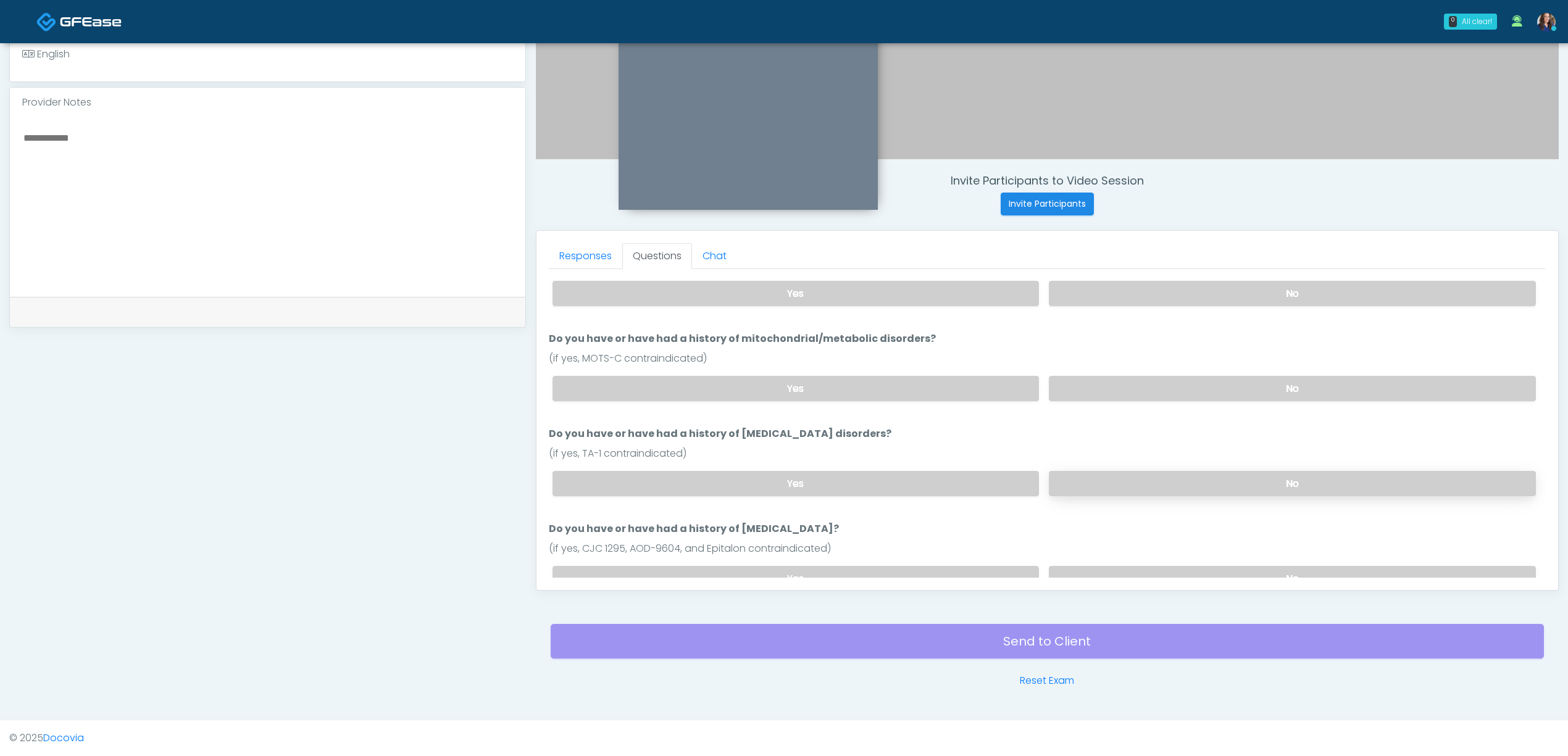
click at [1196, 471] on label "No" at bounding box center [1293, 484] width 487 height 26
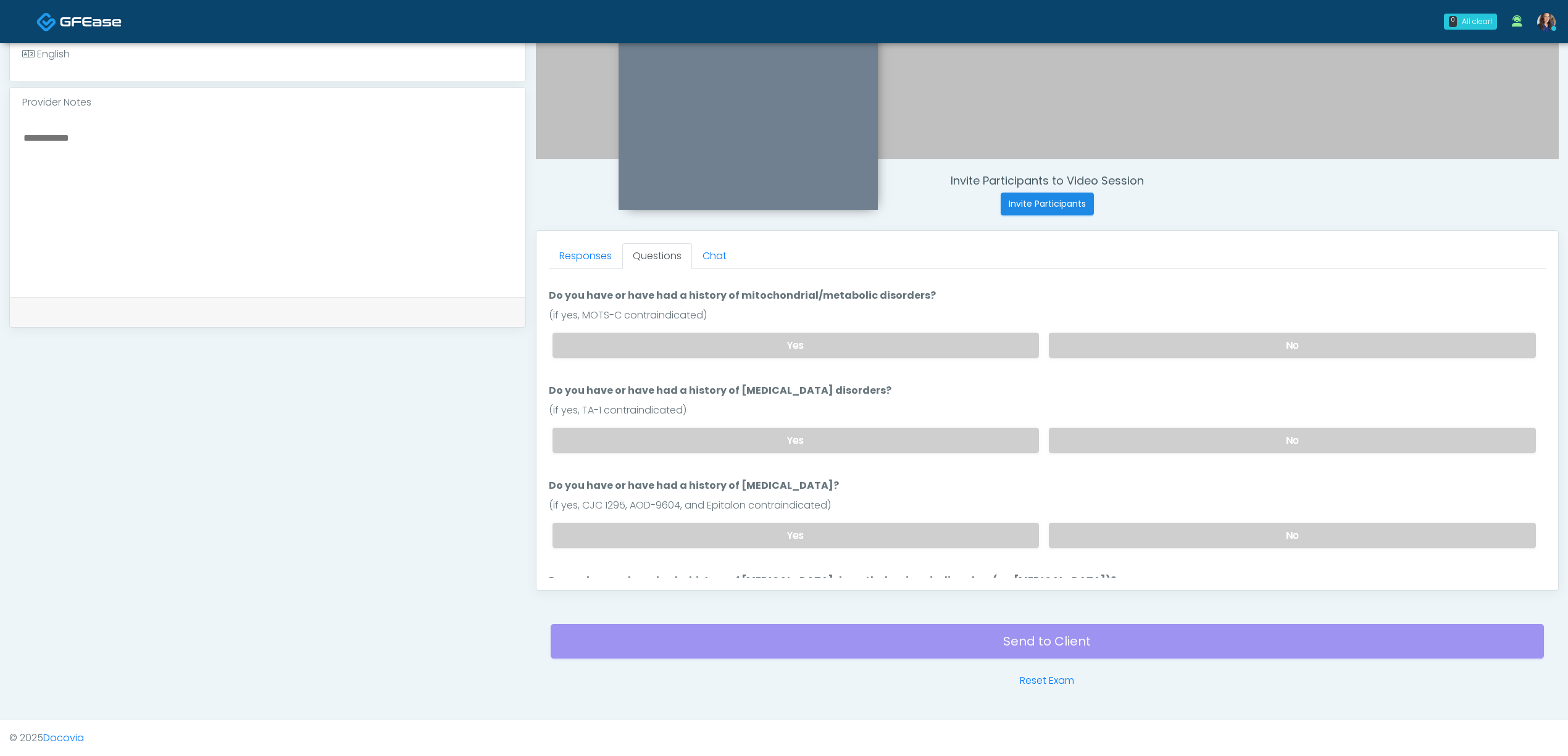
scroll to position [246, 0]
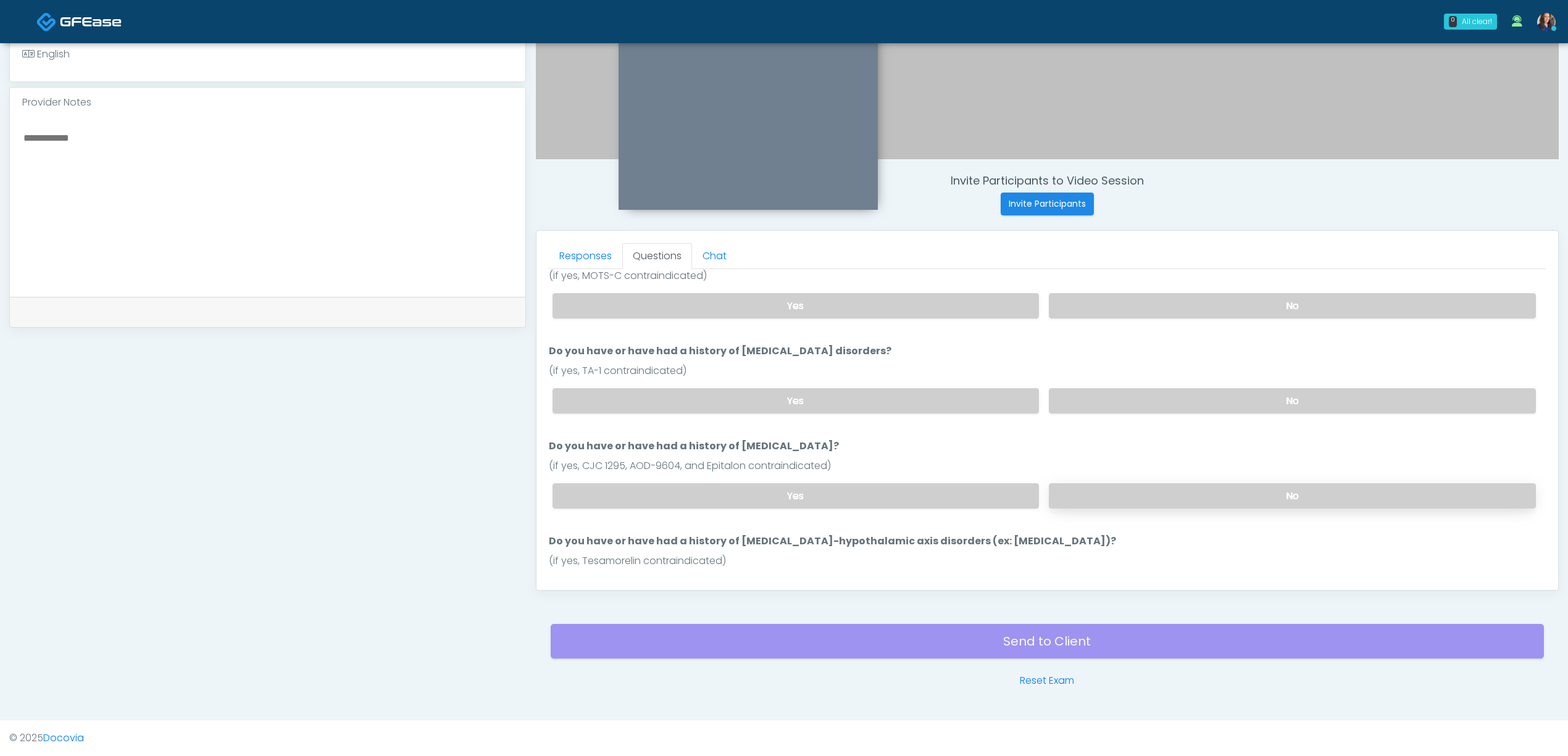
click at [1152, 485] on label "No" at bounding box center [1293, 496] width 487 height 26
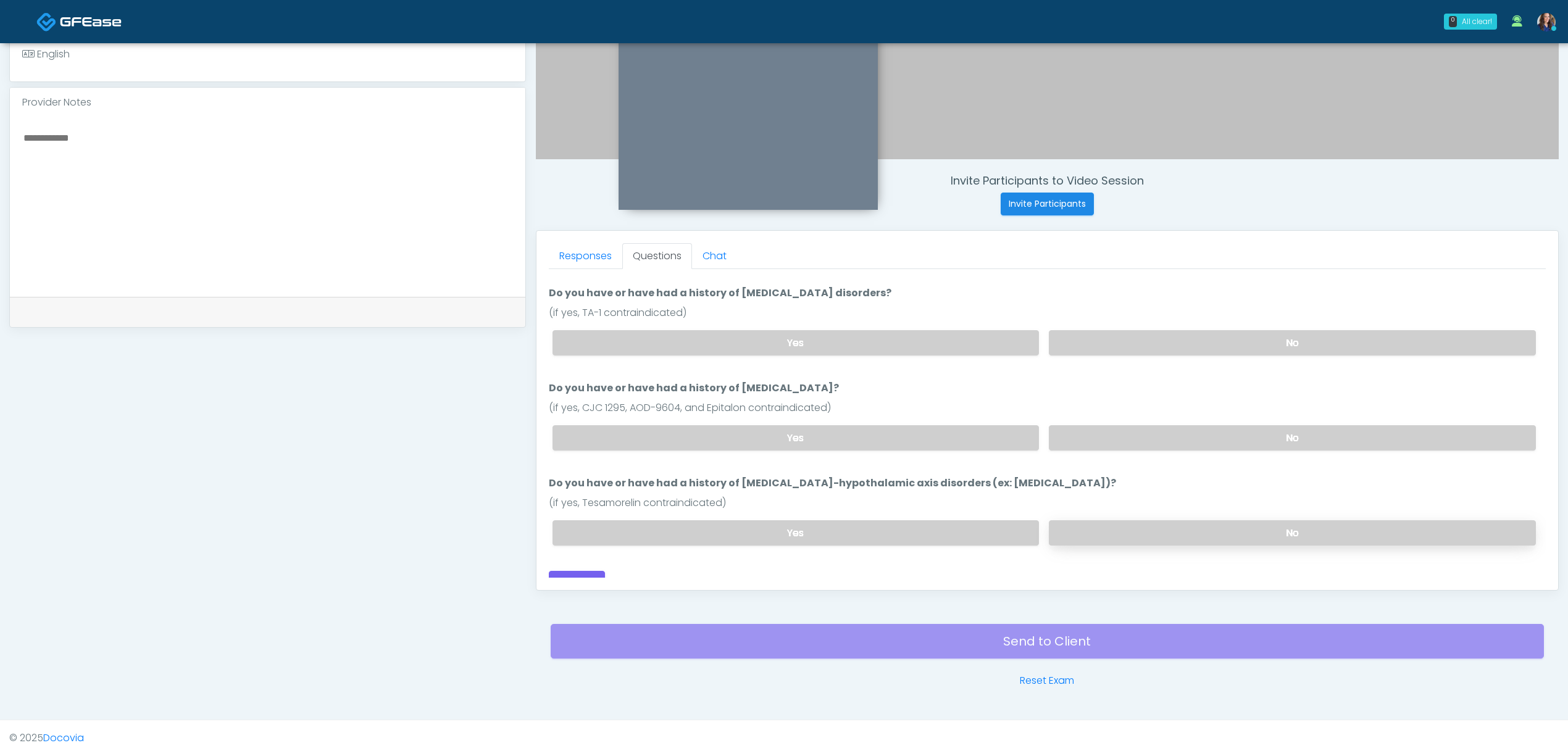
click at [1149, 520] on label "No" at bounding box center [1293, 533] width 487 height 26
click at [590, 570] on button "Continue" at bounding box center [577, 581] width 56 height 23
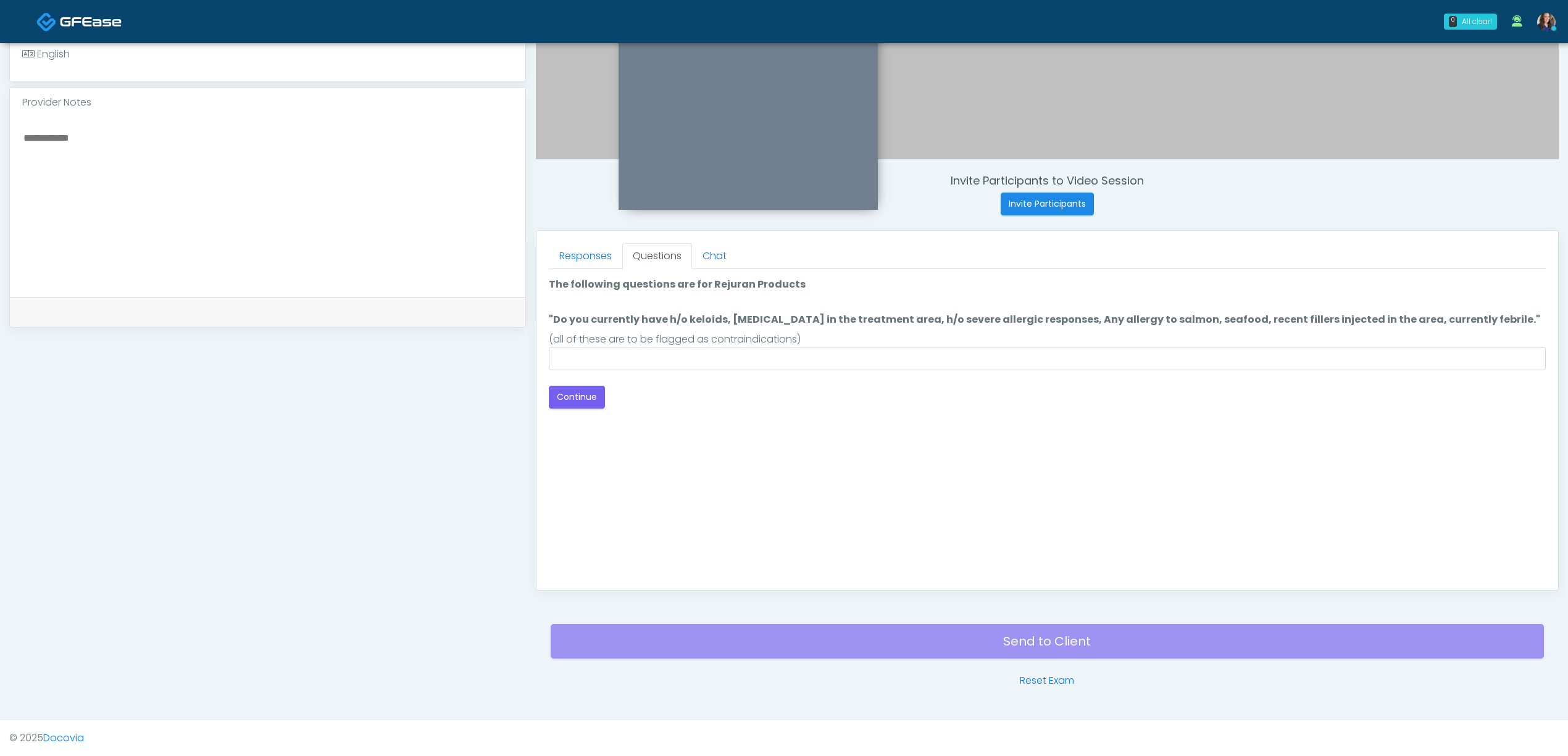
click at [761, 371] on div "Loading... Connecting to your agent... Please wait while we prepare your person…" at bounding box center [1047, 343] width 997 height 132
click at [756, 356] on input ""Do you currently have h/o keloids, skin infection in the treatment area, h/o s…" at bounding box center [1047, 358] width 997 height 24
type input "***"
click at [562, 391] on button "Continue" at bounding box center [577, 397] width 56 height 23
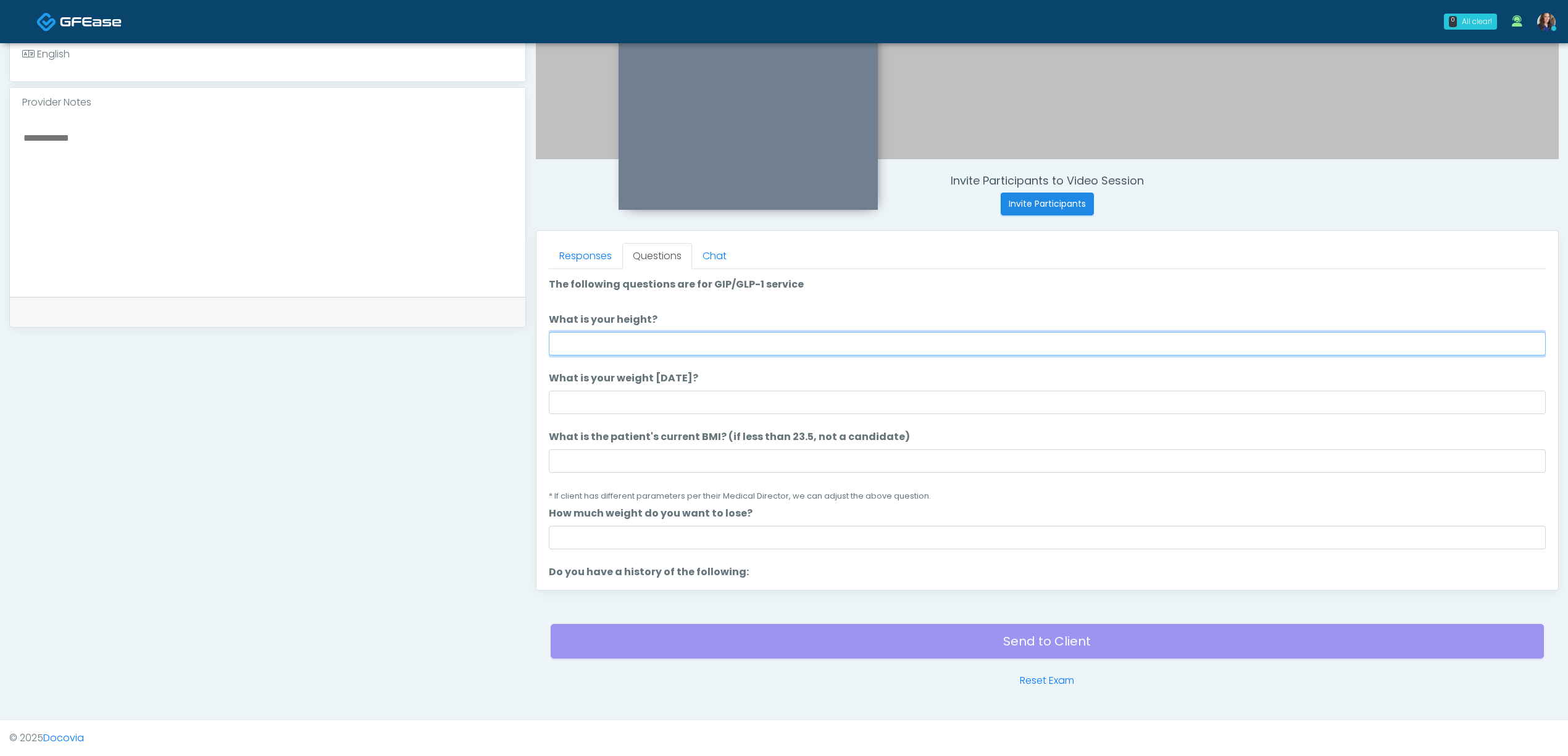
click at [860, 337] on input "What is your height?" at bounding box center [1047, 344] width 997 height 24
type input "*"
type input "*****"
click at [794, 408] on input "What is your weight today?" at bounding box center [1047, 403] width 997 height 24
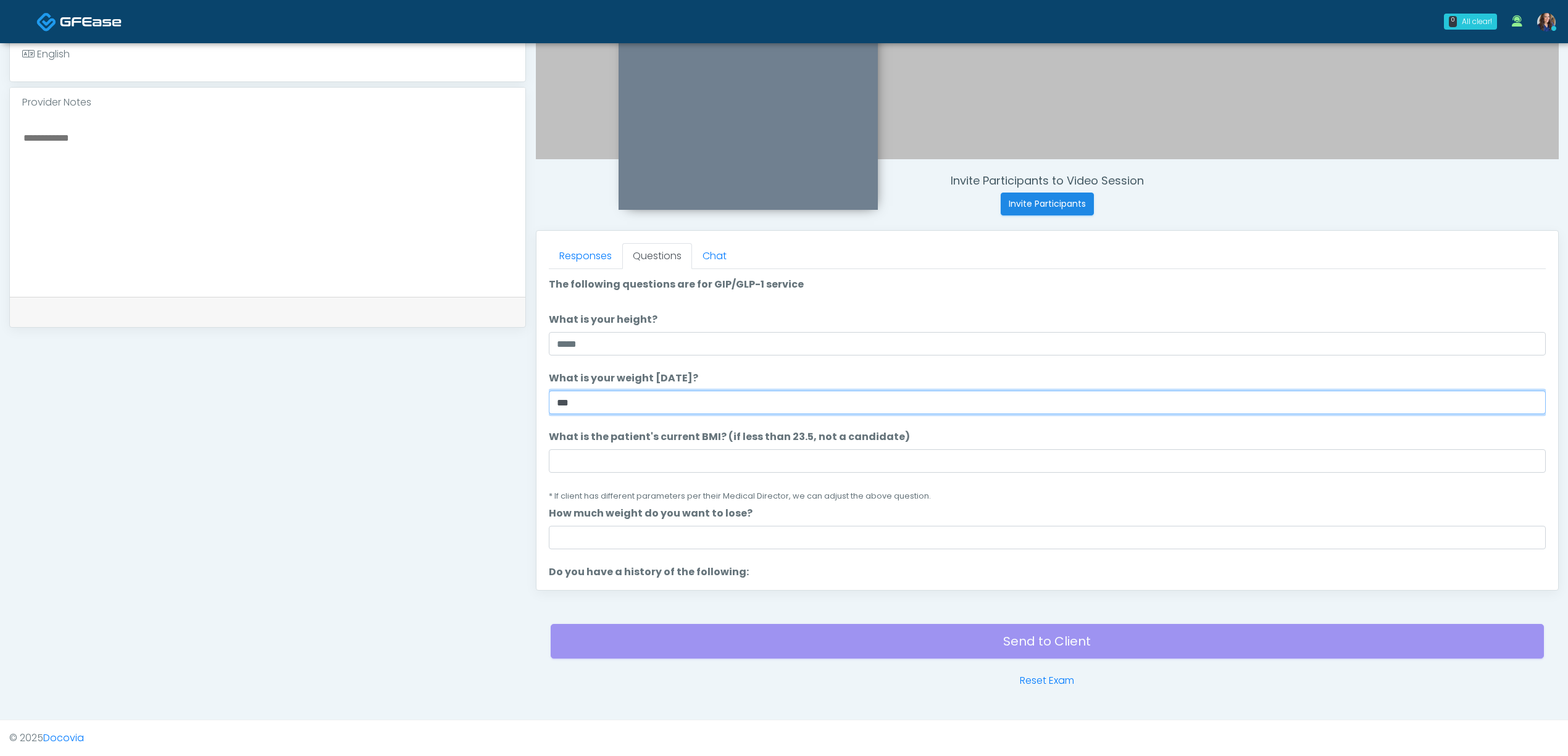
type input "***"
click at [742, 462] on input "What is the patient's current BMI? (if less than 23.5, not a candidate)" at bounding box center [1047, 461] width 997 height 24
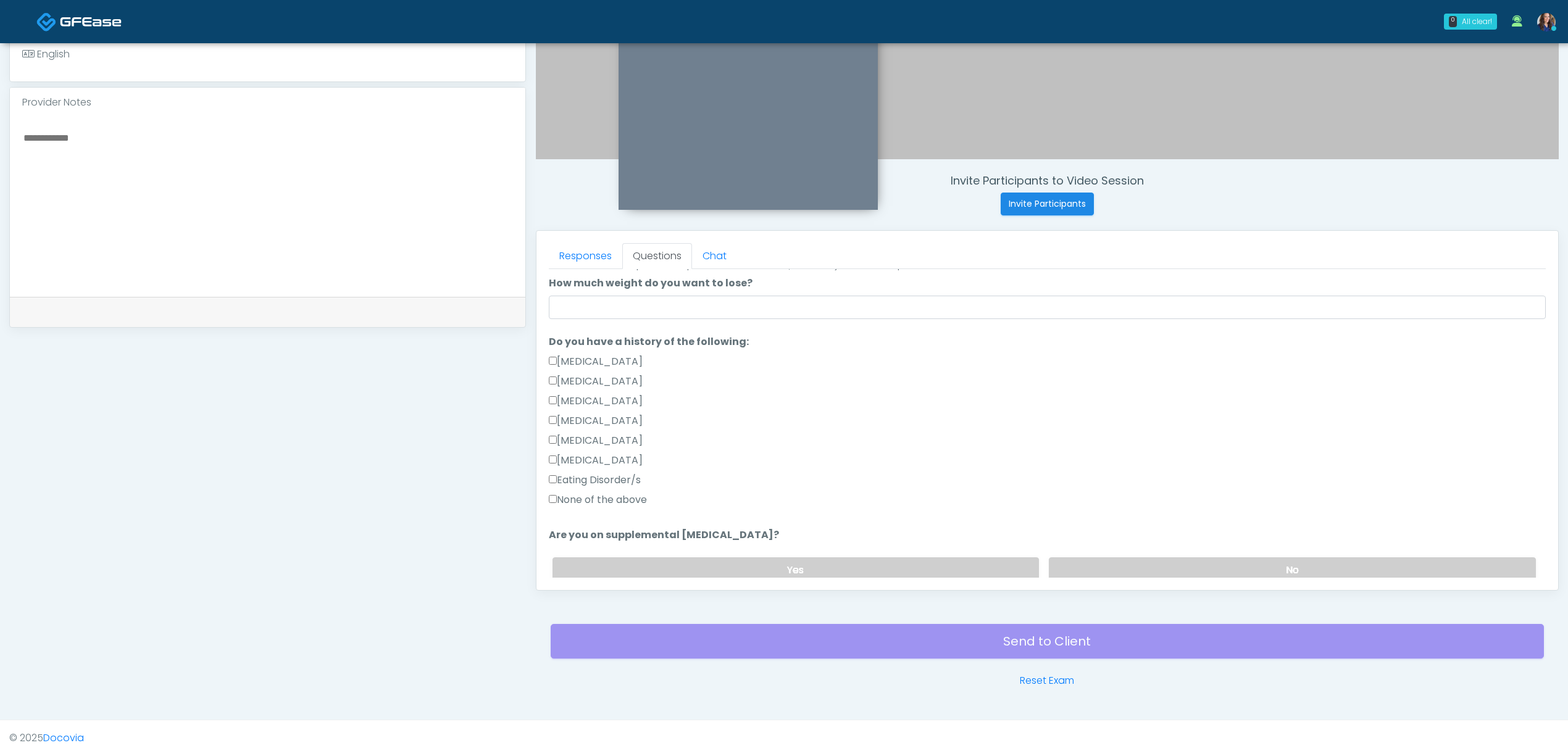
scroll to position [246, 0]
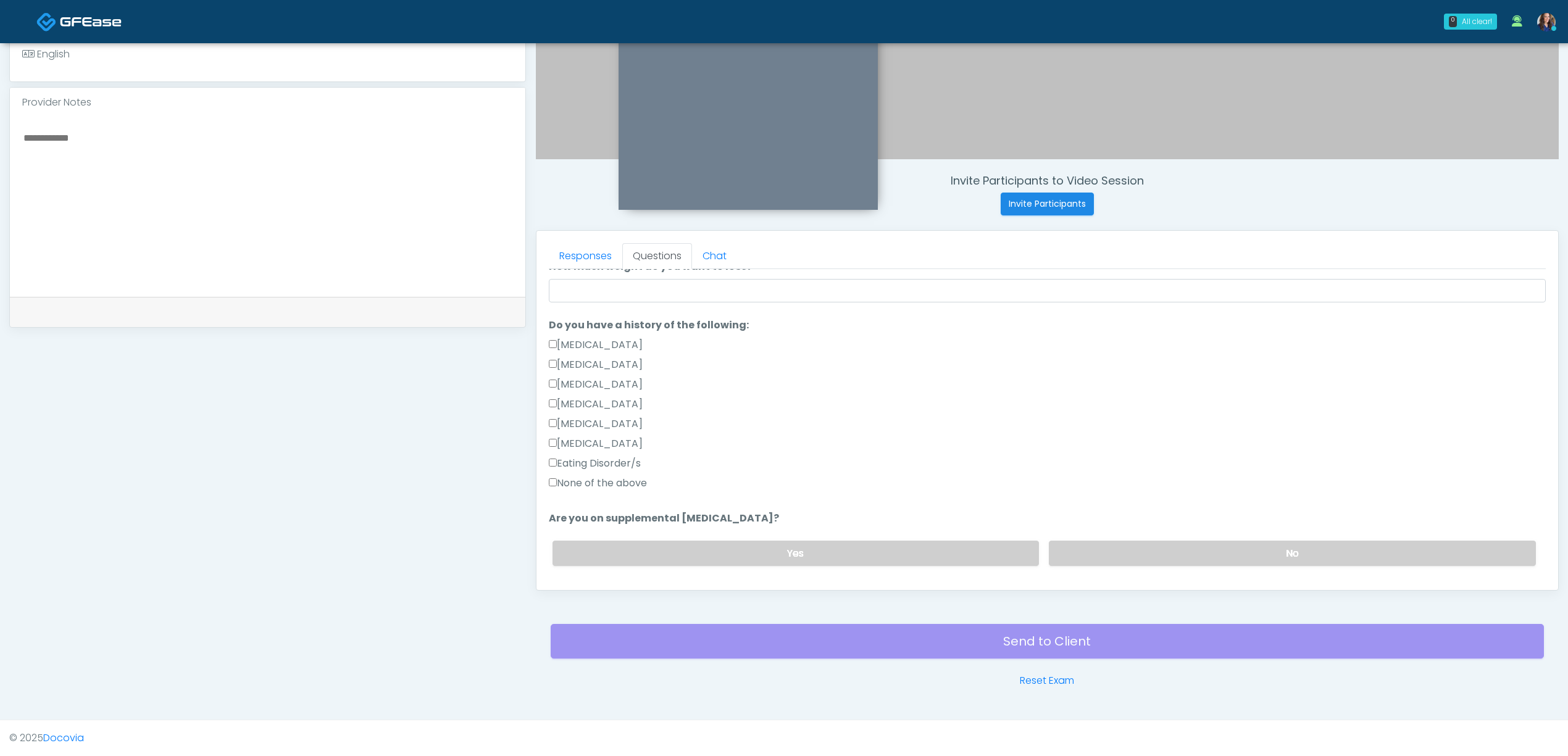
type input "***"
click at [588, 484] on label "None of the above" at bounding box center [598, 483] width 98 height 15
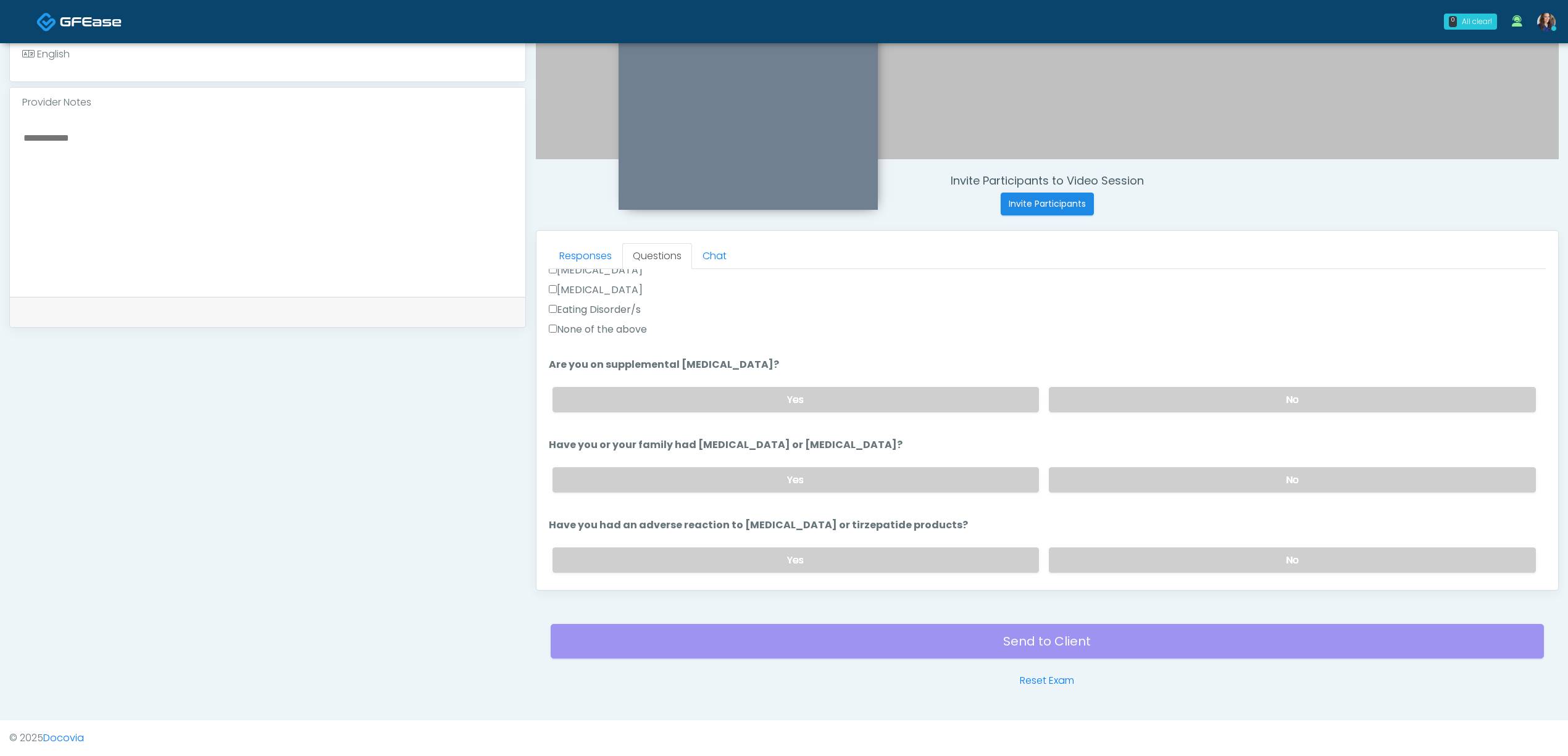
scroll to position [411, 0]
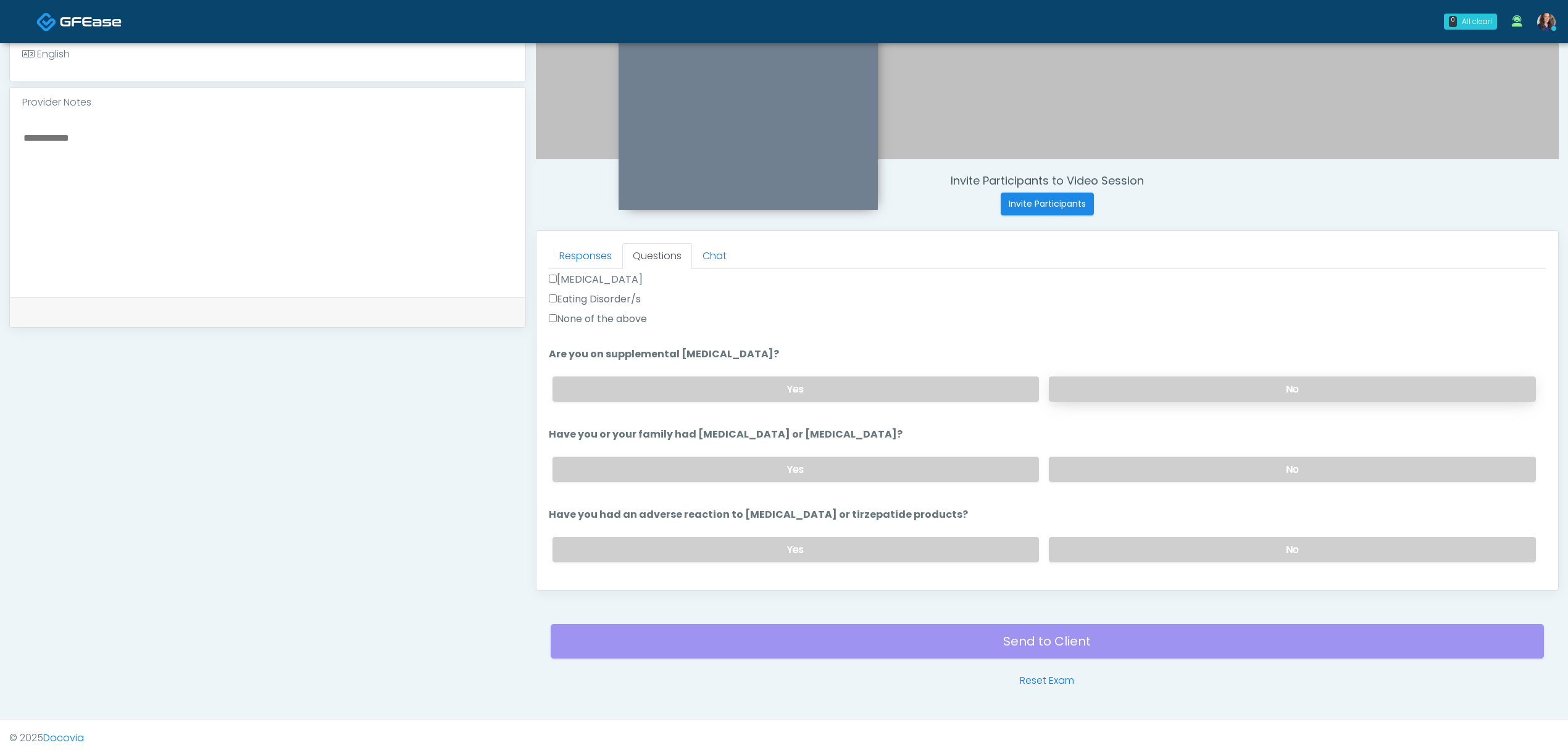
click at [1164, 385] on label "No" at bounding box center [1293, 389] width 487 height 26
click at [1164, 459] on label "No" at bounding box center [1293, 469] width 487 height 26
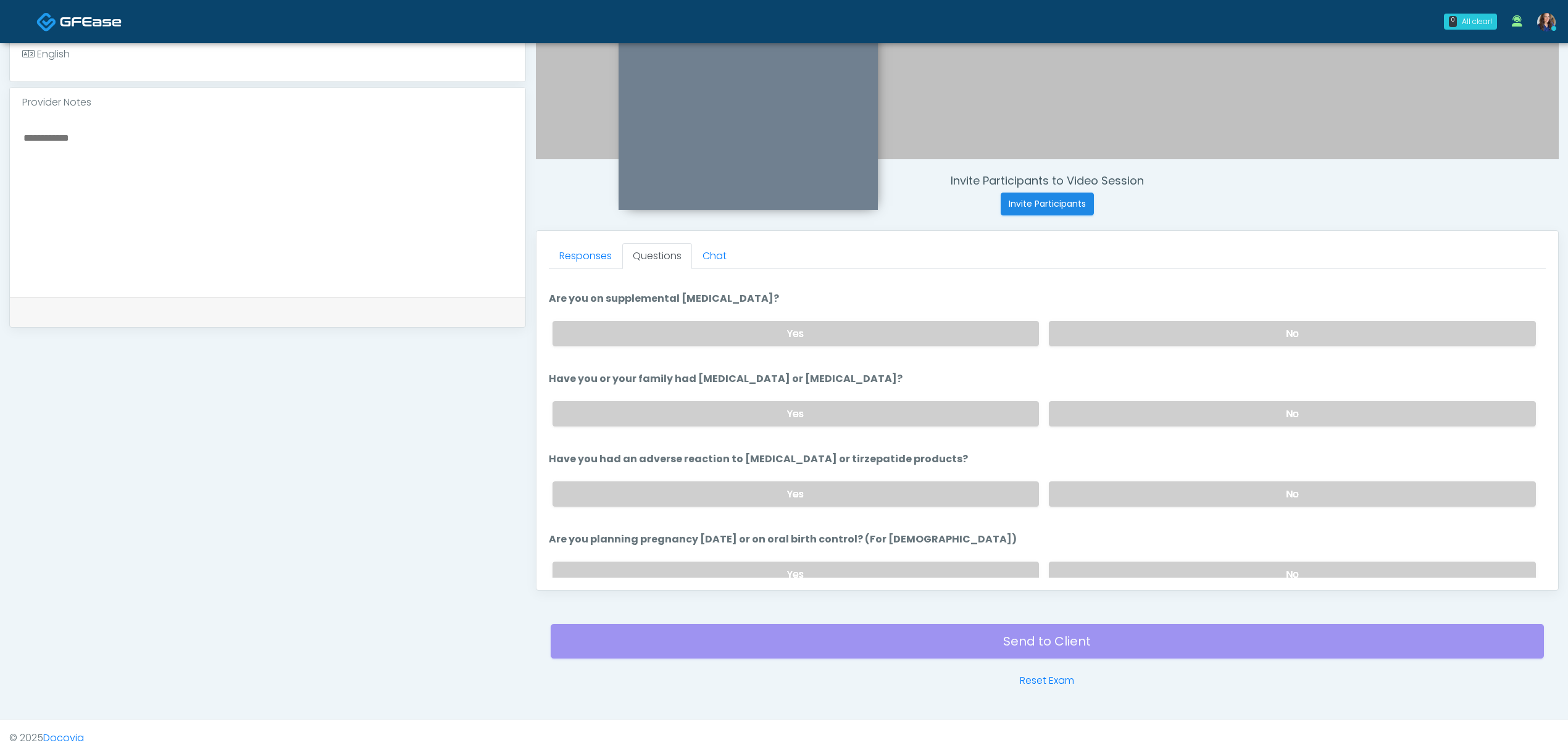
scroll to position [494, 0]
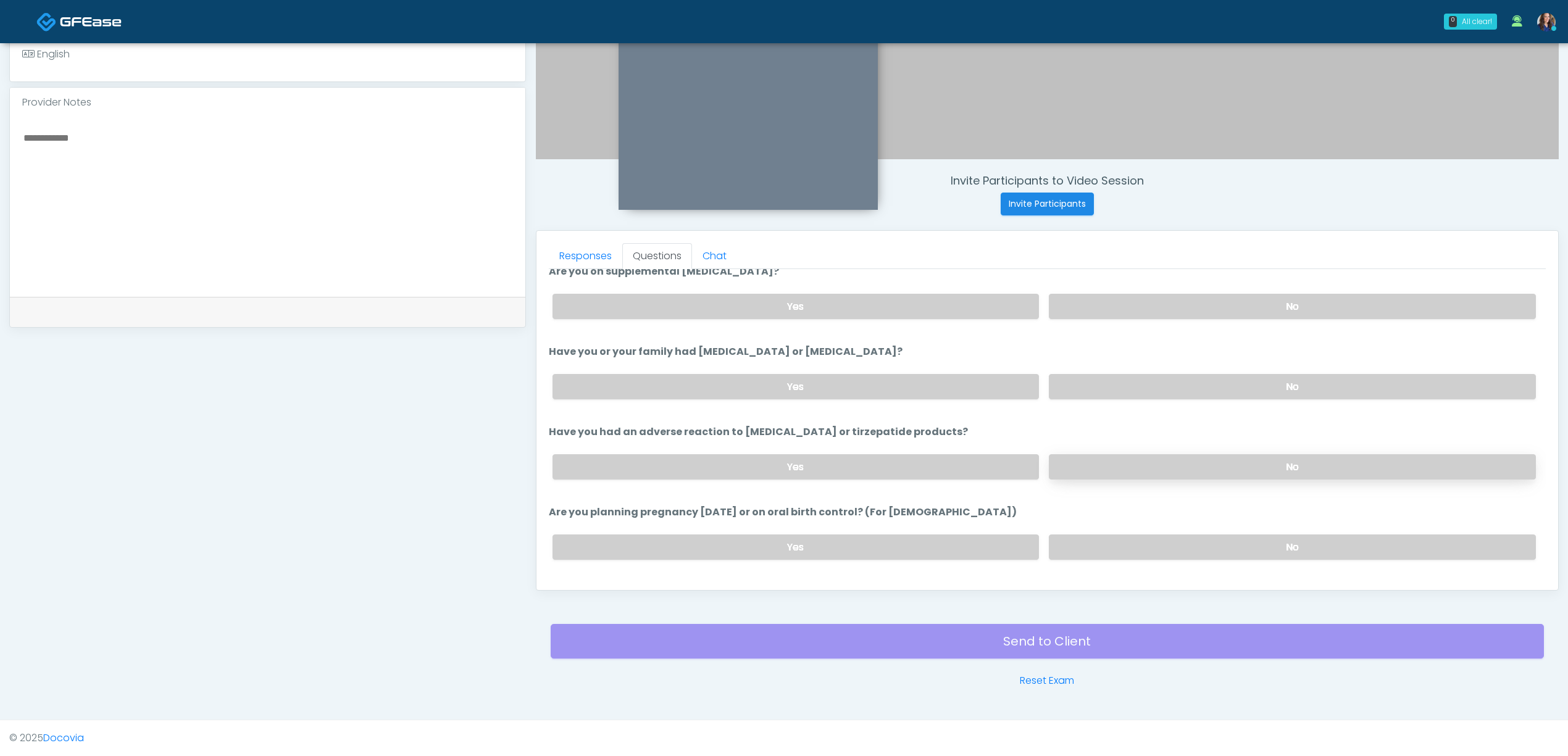
click at [1183, 462] on label "No" at bounding box center [1293, 467] width 487 height 26
click at [1169, 546] on label "No" at bounding box center [1293, 547] width 487 height 26
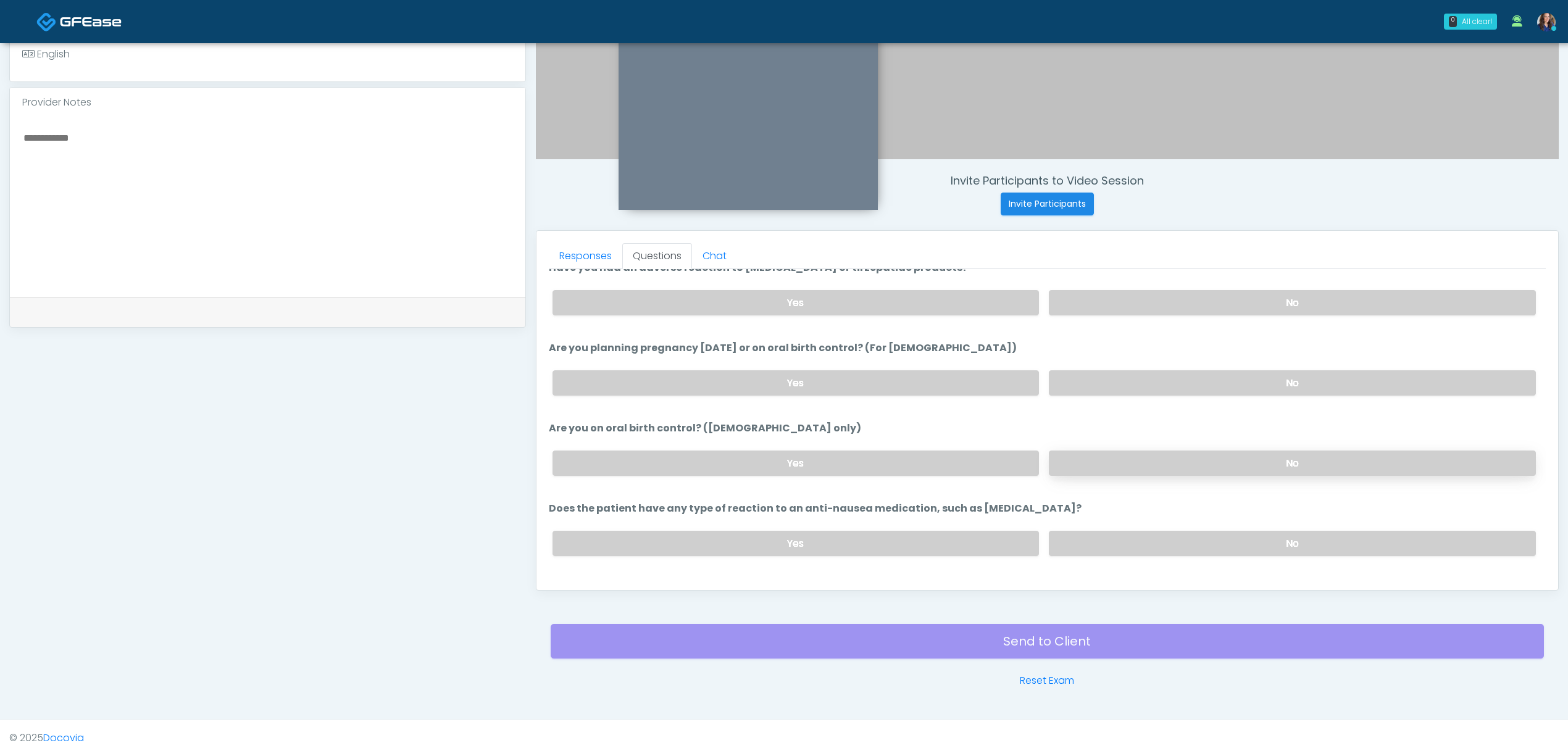
click at [1189, 467] on label "No" at bounding box center [1293, 463] width 487 height 26
click at [1173, 538] on label "No" at bounding box center [1293, 543] width 487 height 26
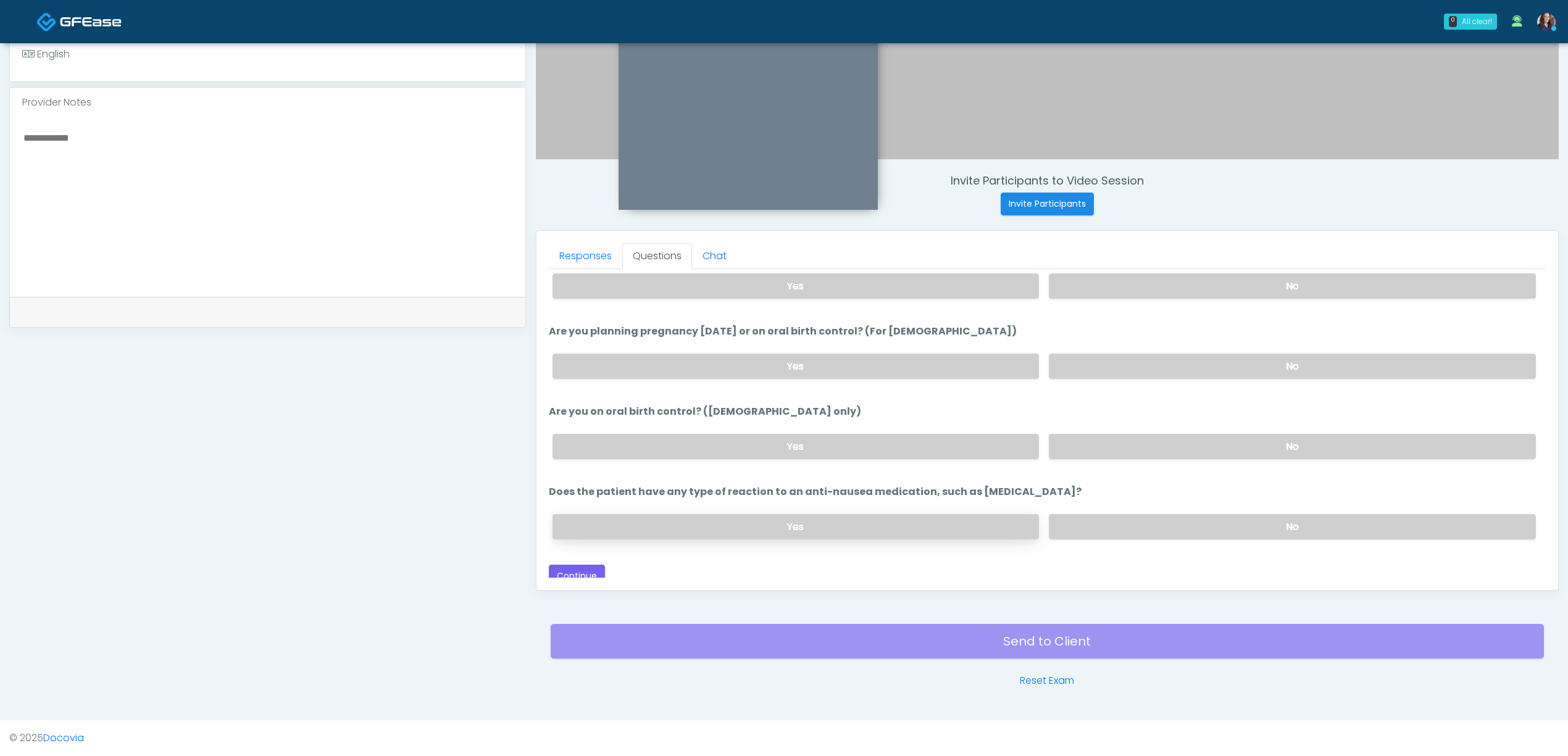
scroll to position [682, 0]
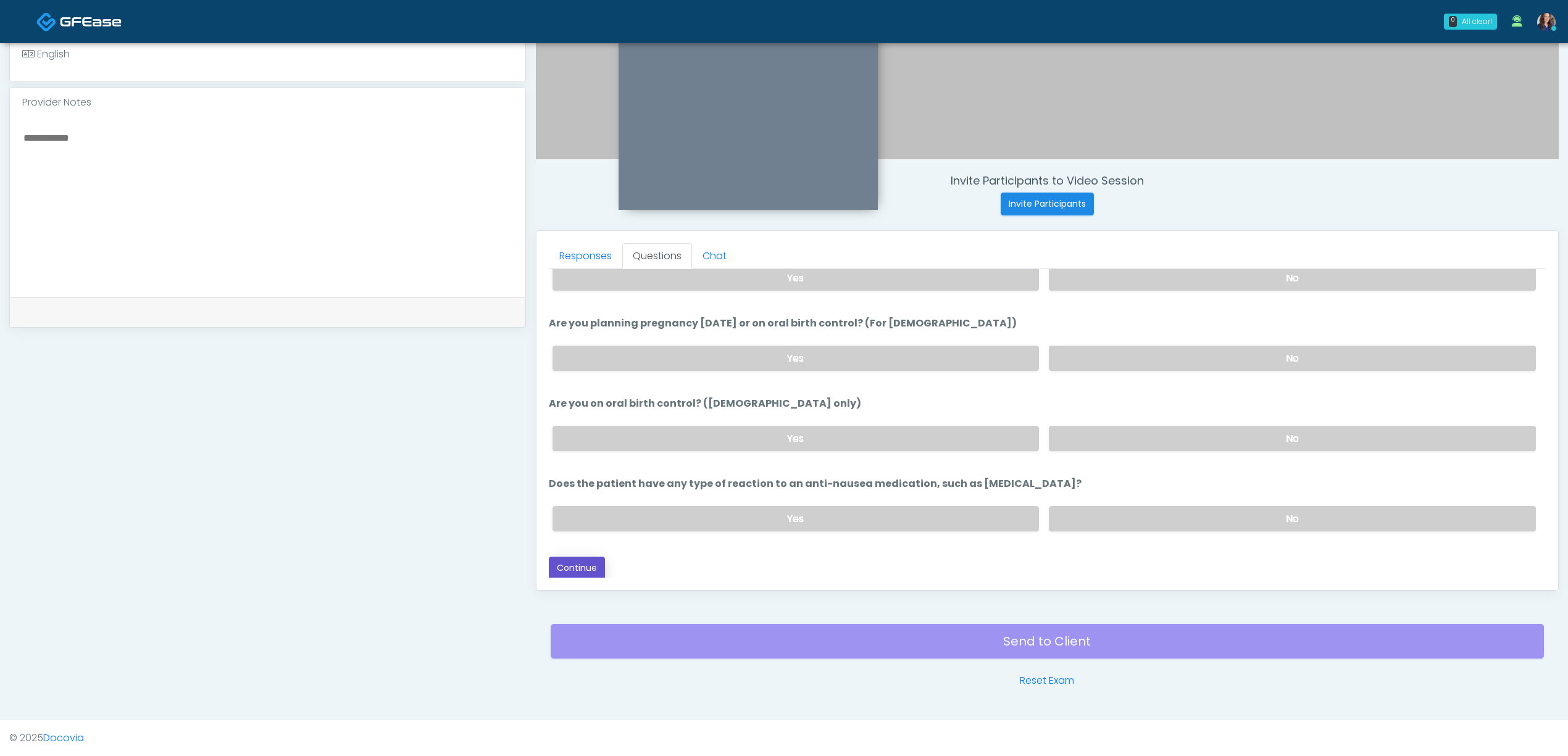
drag, startPoint x: 588, startPoint y: 561, endPoint x: 700, endPoint y: 559, distance: 112.0
click at [595, 559] on button "Continue" at bounding box center [577, 567] width 56 height 23
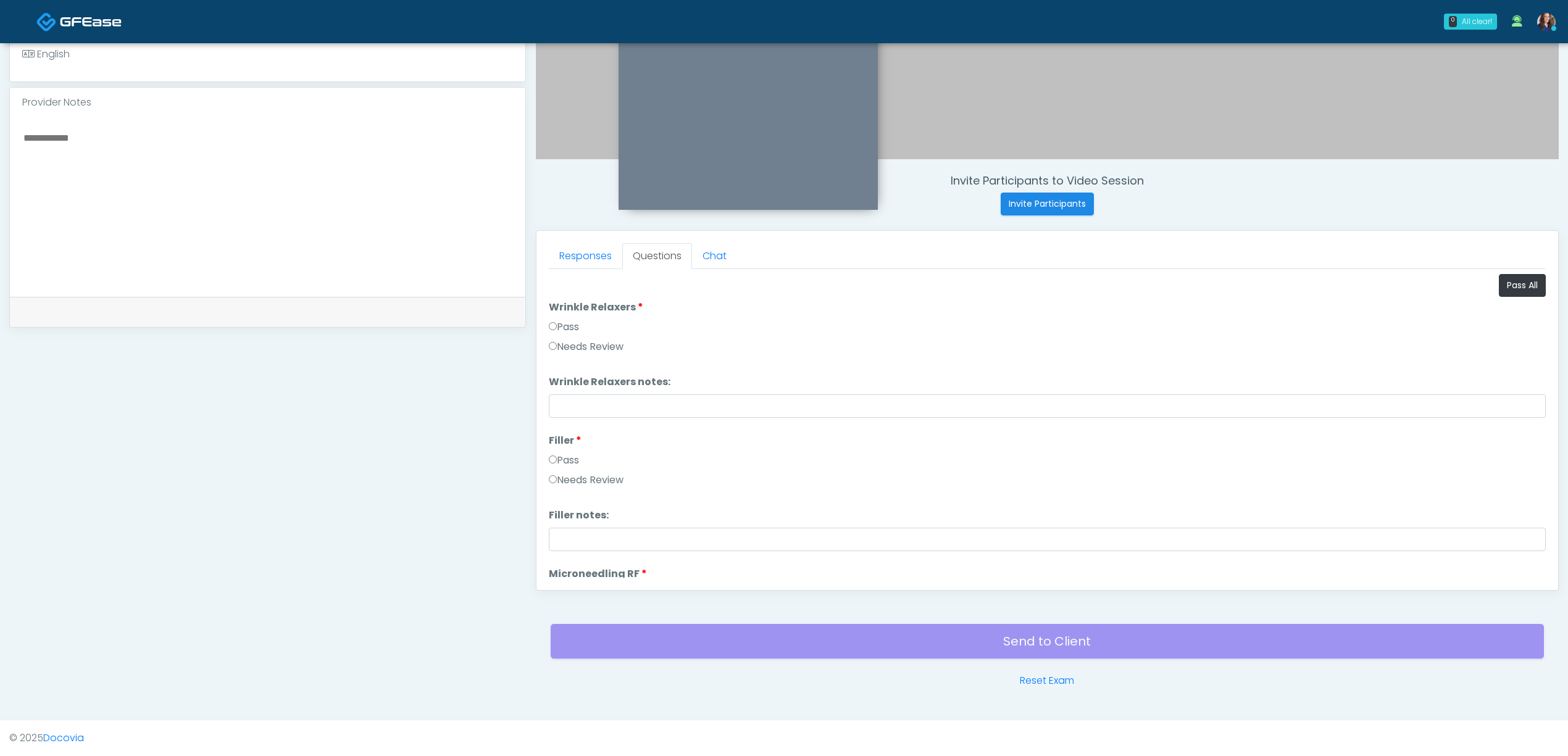
scroll to position [190, 0]
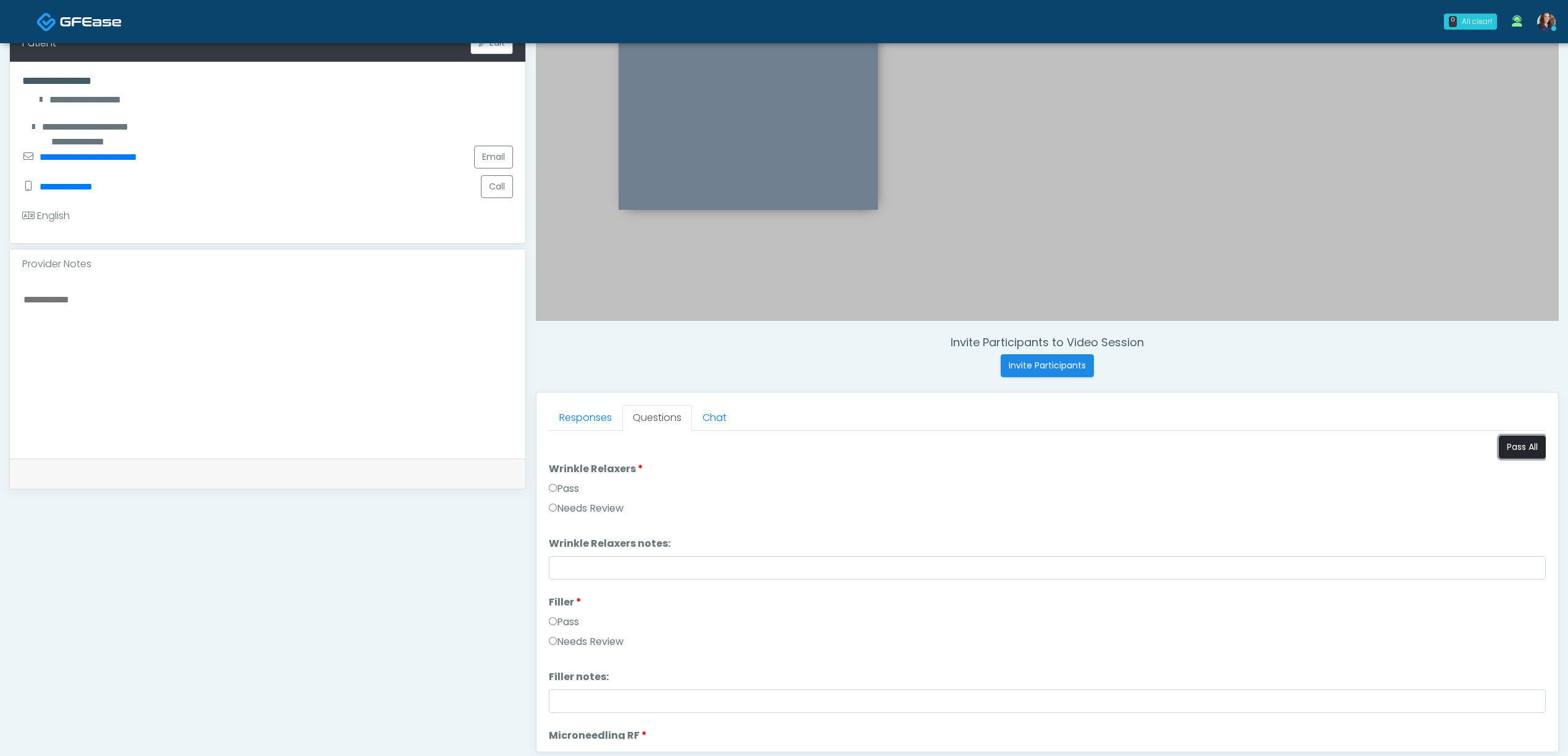
click at [1519, 447] on button "Pass All" at bounding box center [1523, 447] width 47 height 23
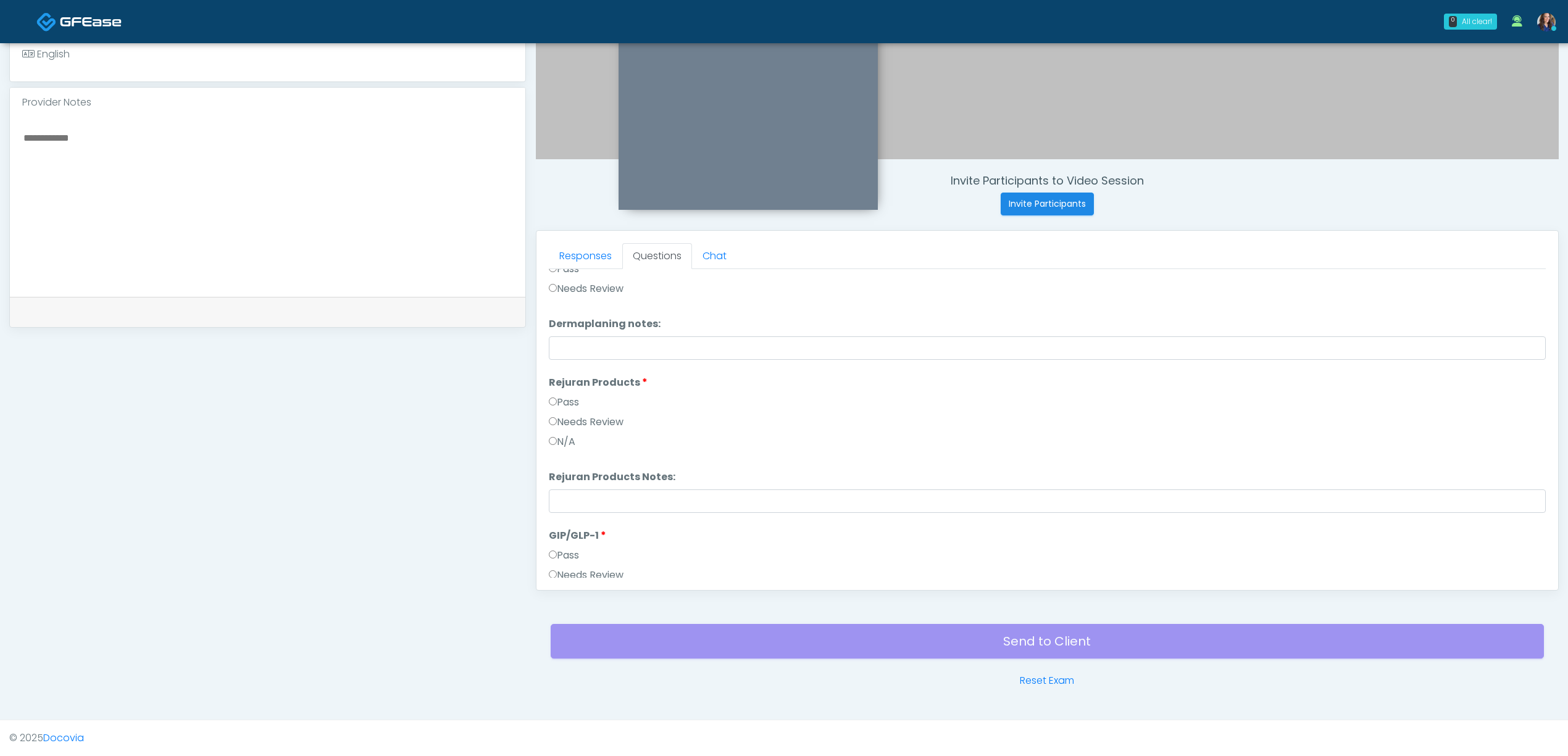
scroll to position [2031, 0]
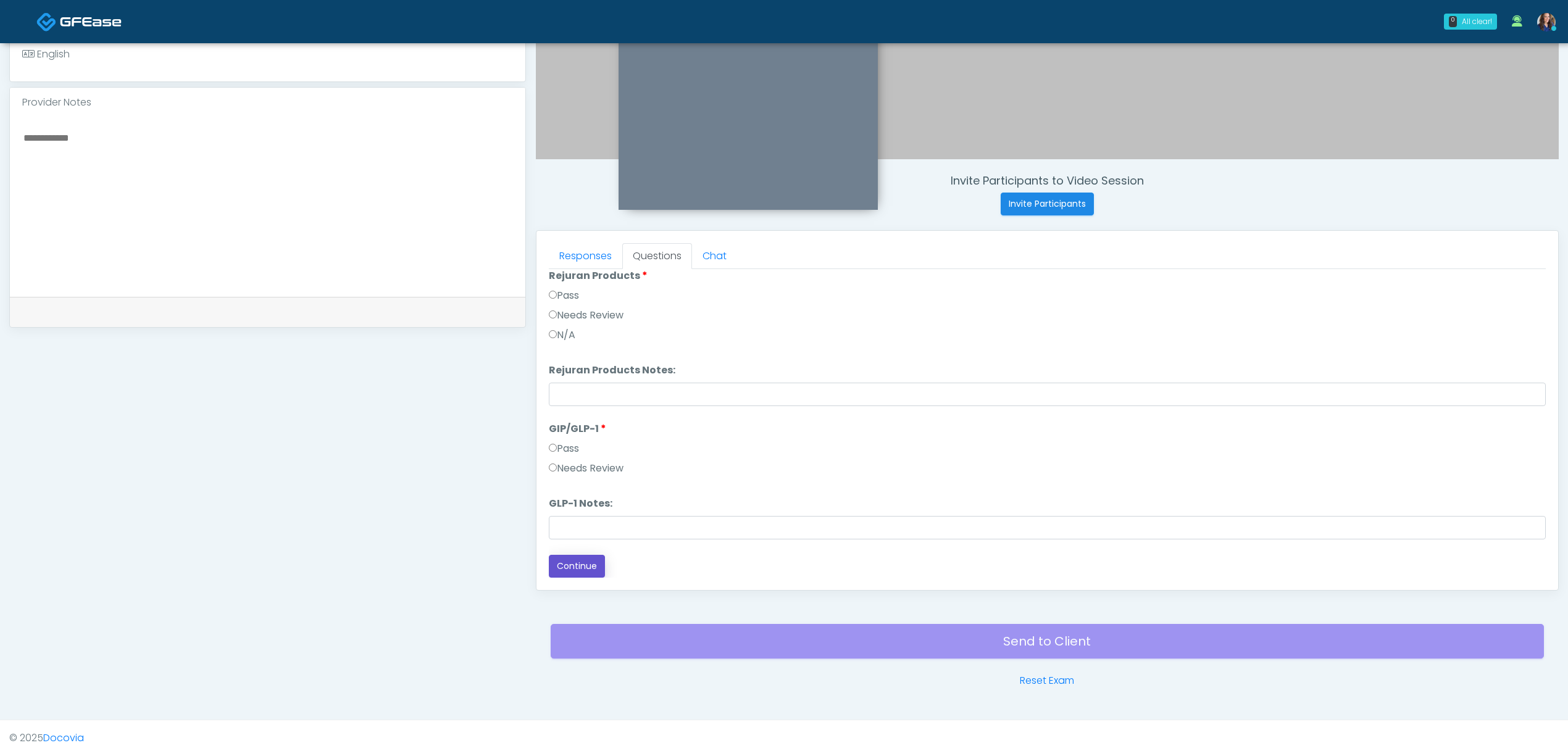
click at [586, 567] on button "Continue" at bounding box center [577, 566] width 56 height 23
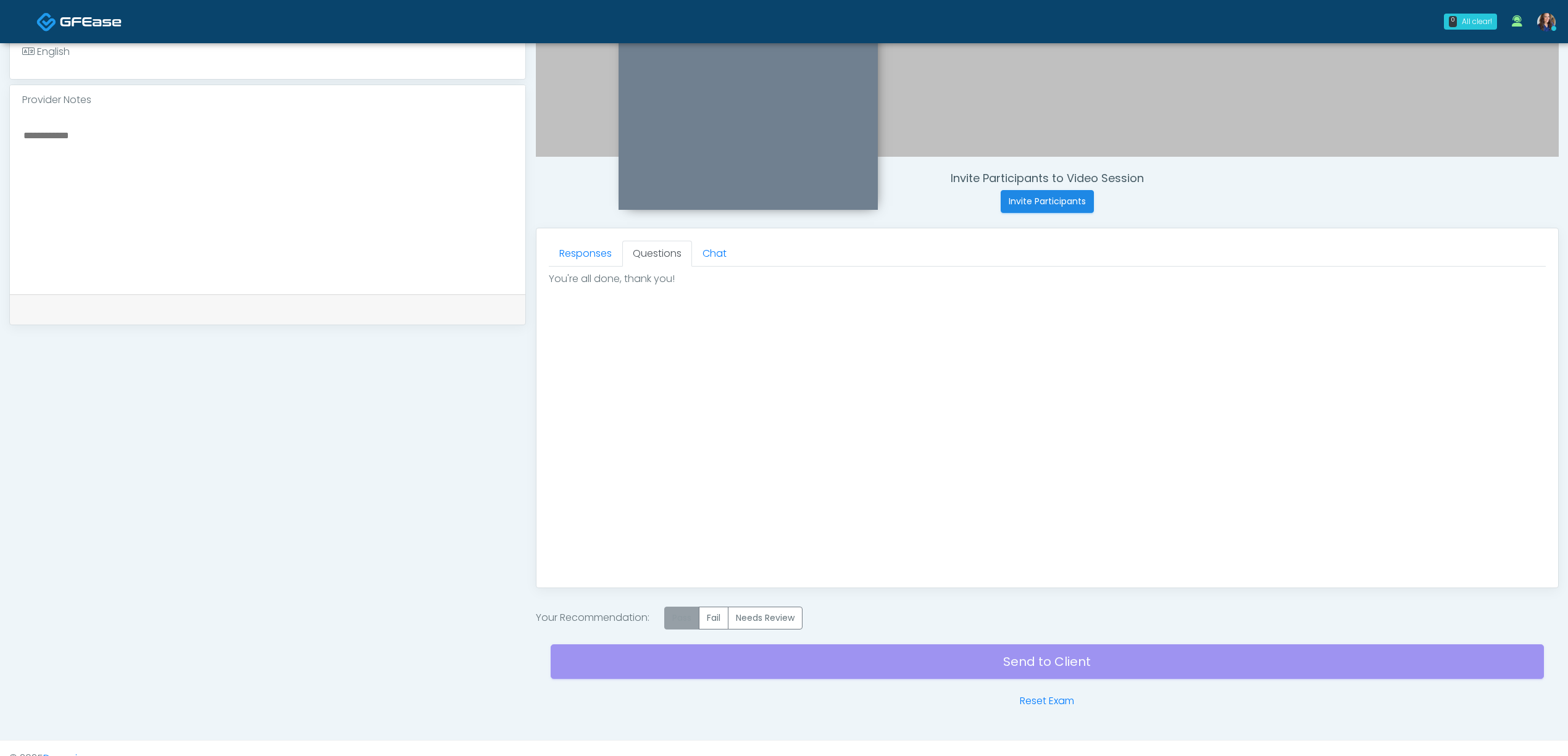
click at [696, 615] on label "Pass" at bounding box center [682, 618] width 35 height 23
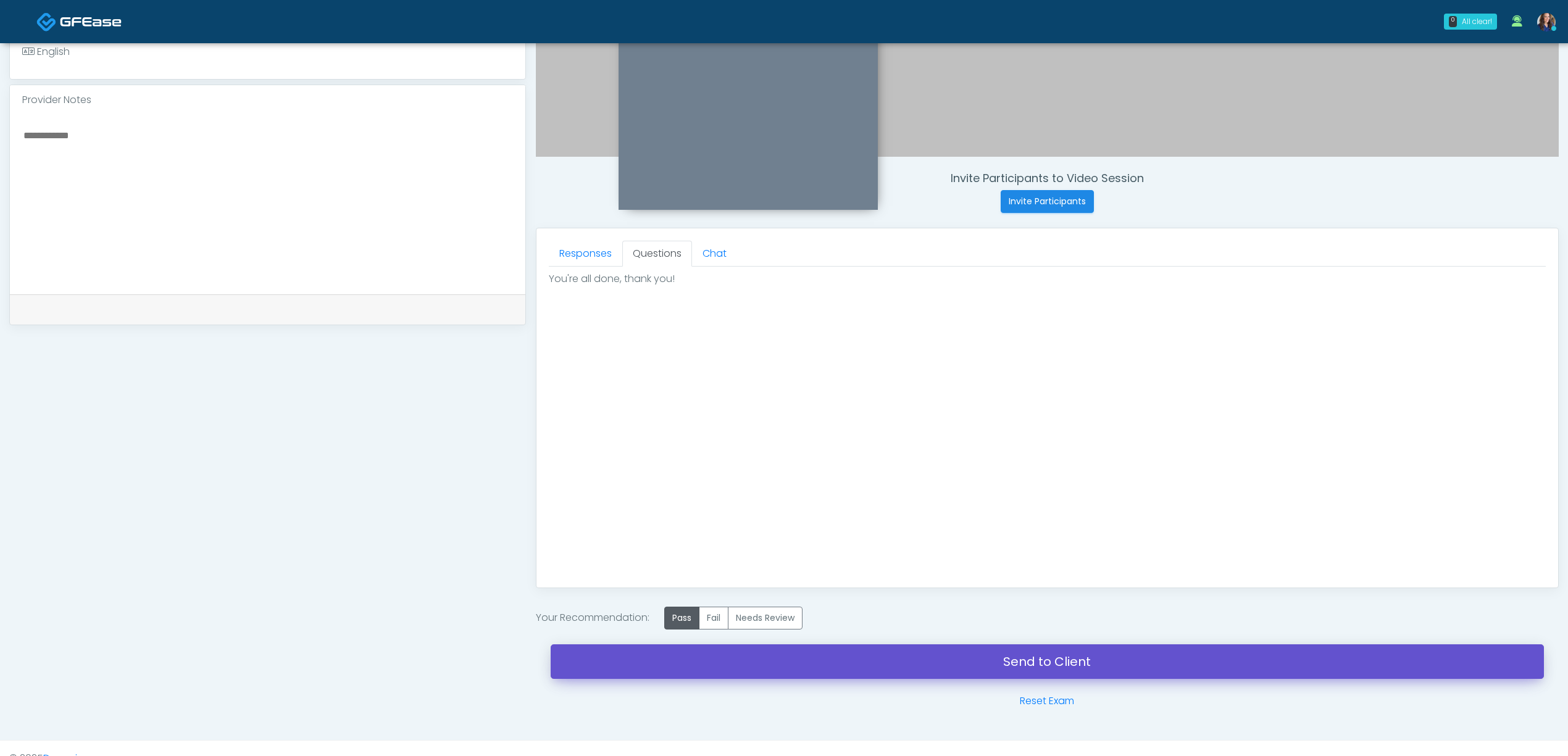
click at [963, 672] on link "Send to Client" at bounding box center [1047, 661] width 993 height 34
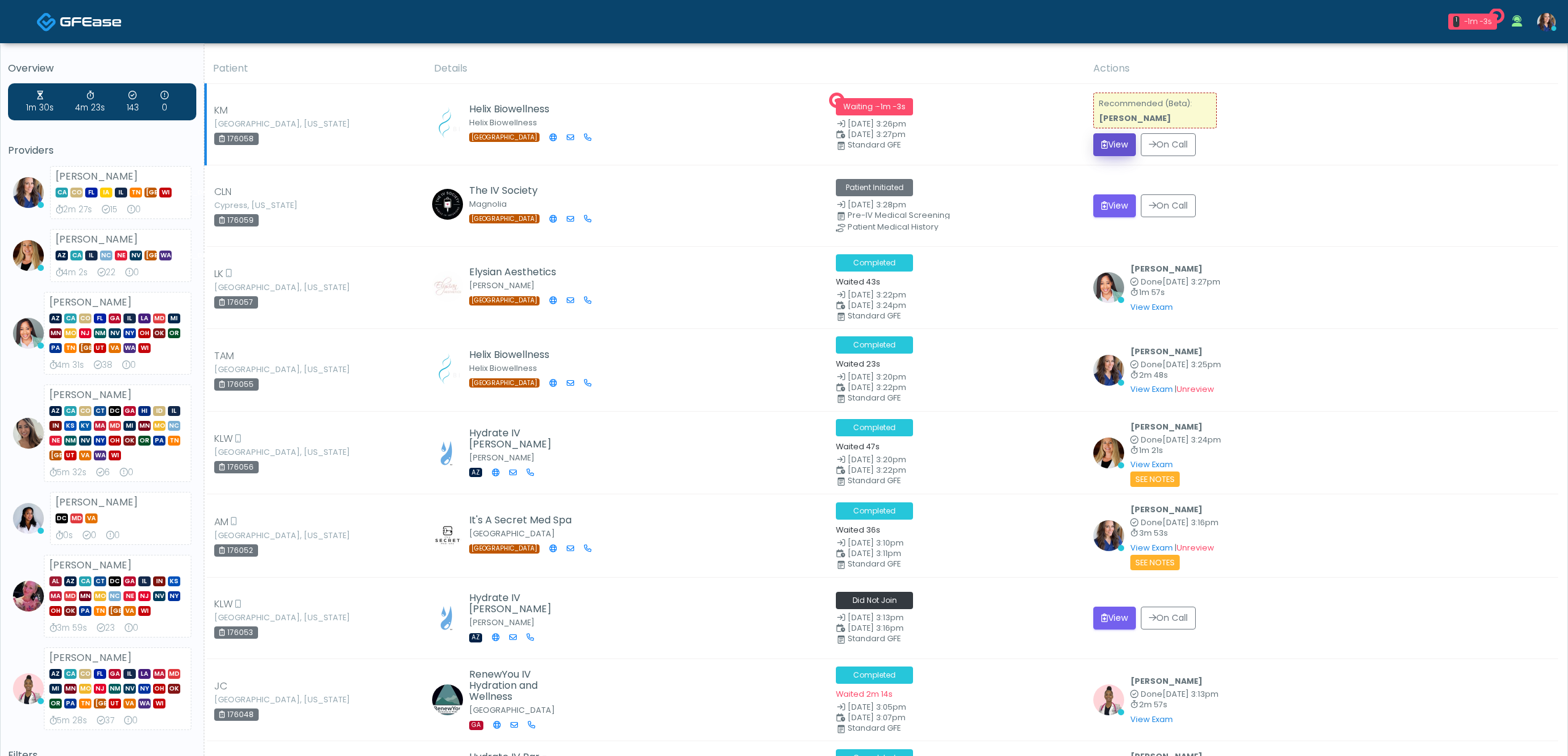
click at [1112, 142] on button "View" at bounding box center [1114, 144] width 42 height 23
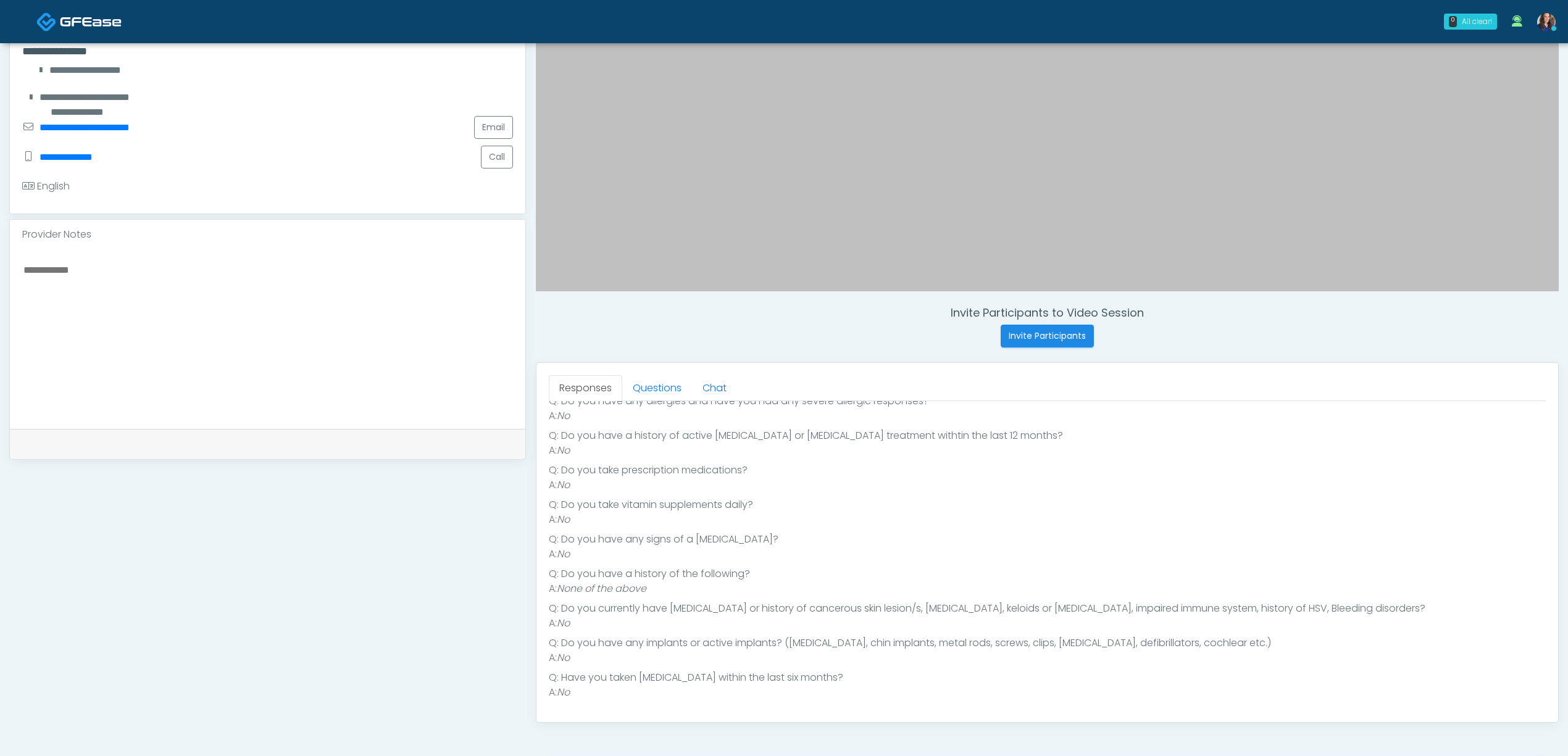
scroll to position [329, 0]
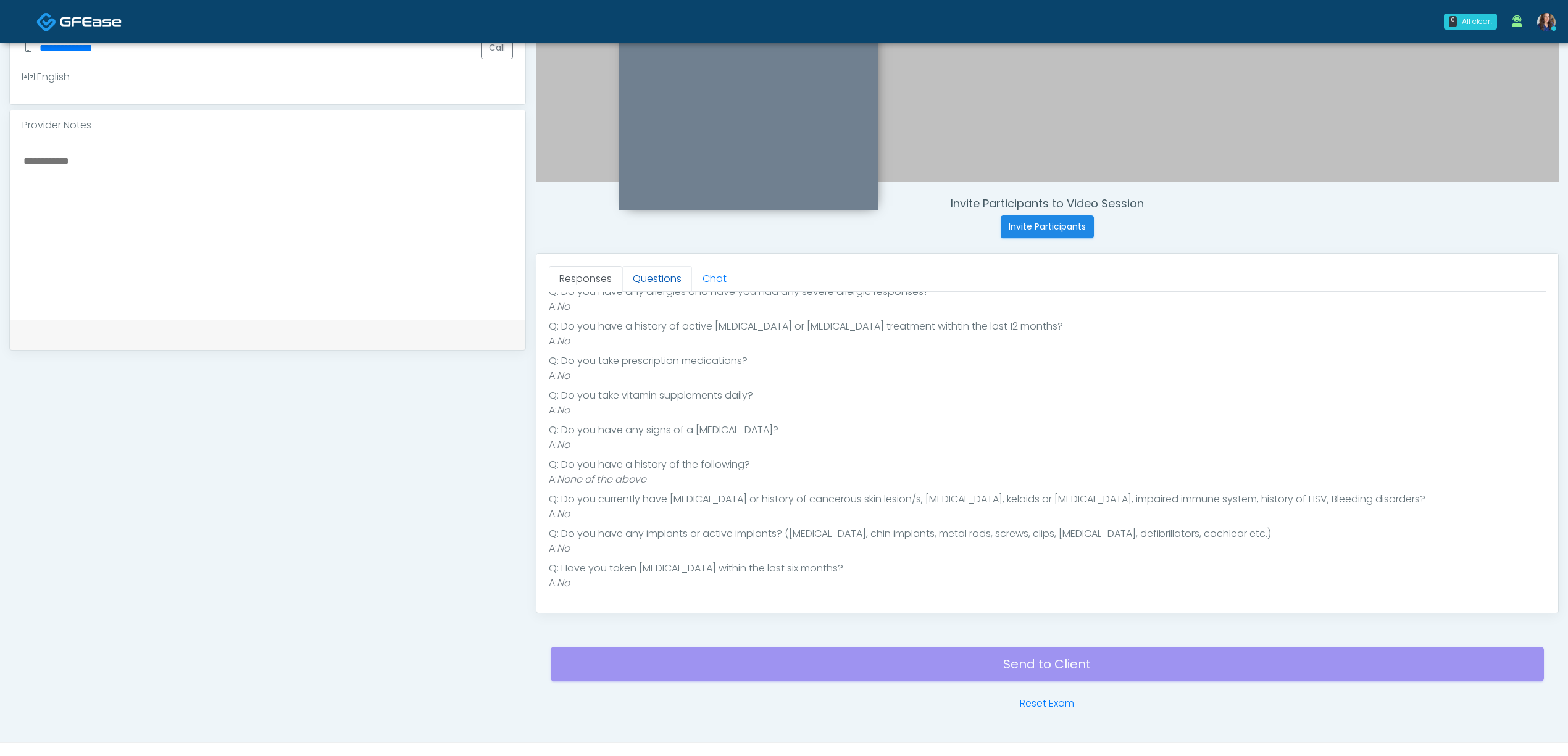
click at [653, 285] on link "Questions" at bounding box center [656, 279] width 70 height 26
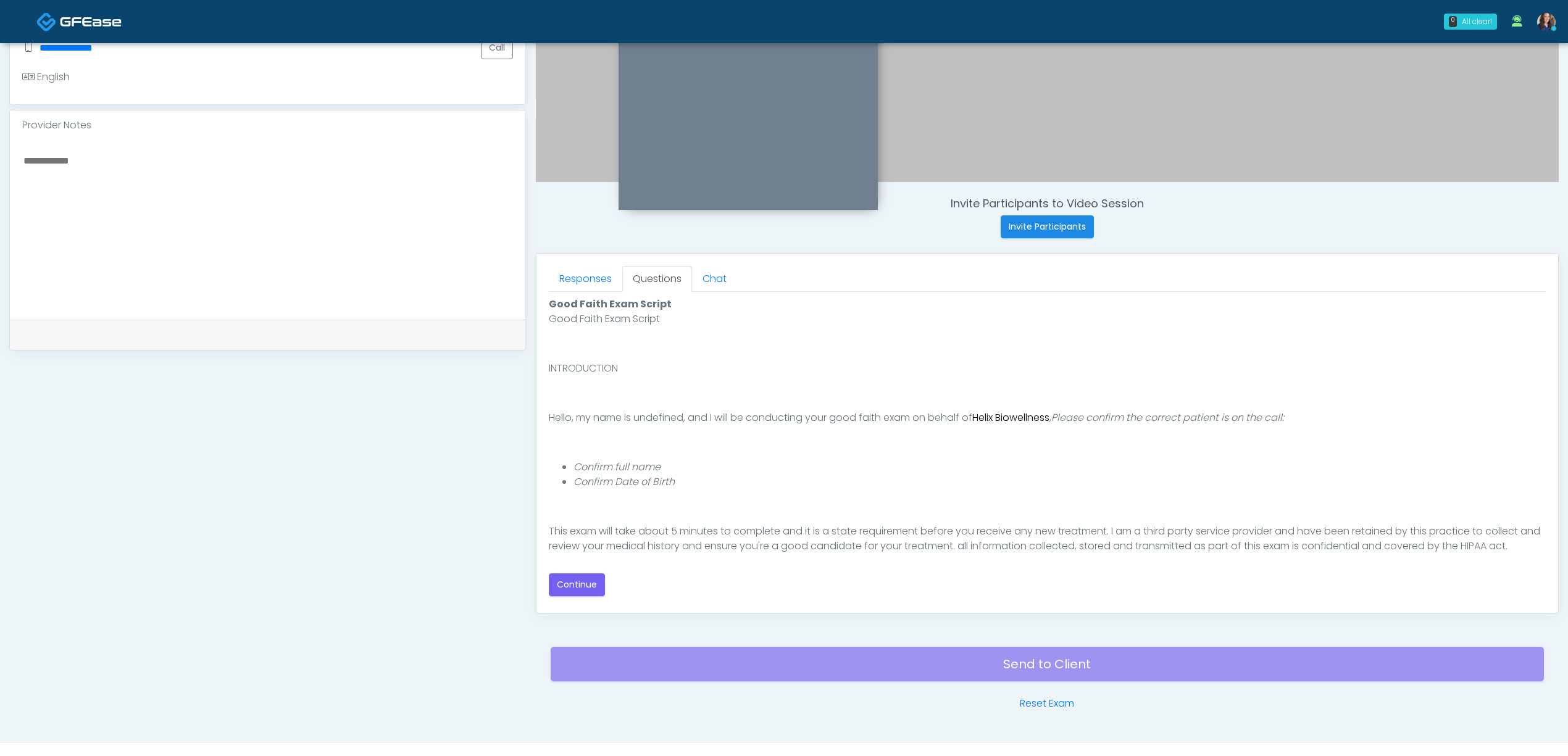
scroll to position [0, 0]
click at [562, 581] on button "Continue" at bounding box center [577, 584] width 56 height 23
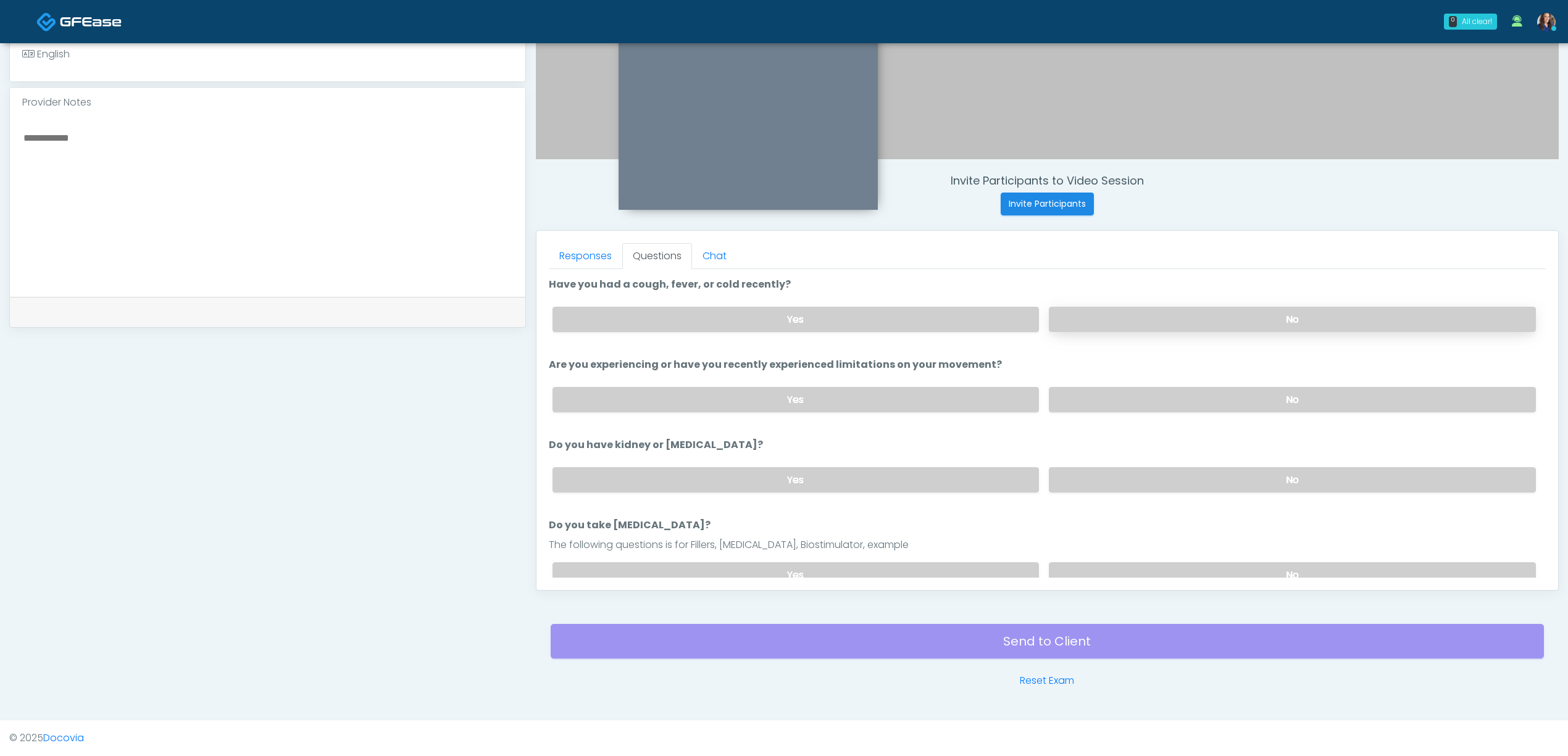
click at [1078, 313] on label "No" at bounding box center [1293, 319] width 487 height 26
click at [1088, 396] on label "No" at bounding box center [1293, 400] width 487 height 26
click at [1081, 495] on div "Yes No" at bounding box center [1043, 480] width 1003 height 45
drag, startPoint x: 1101, startPoint y: 477, endPoint x: 1114, endPoint y: 489, distance: 17.7
click at [1100, 477] on label "No" at bounding box center [1293, 480] width 487 height 26
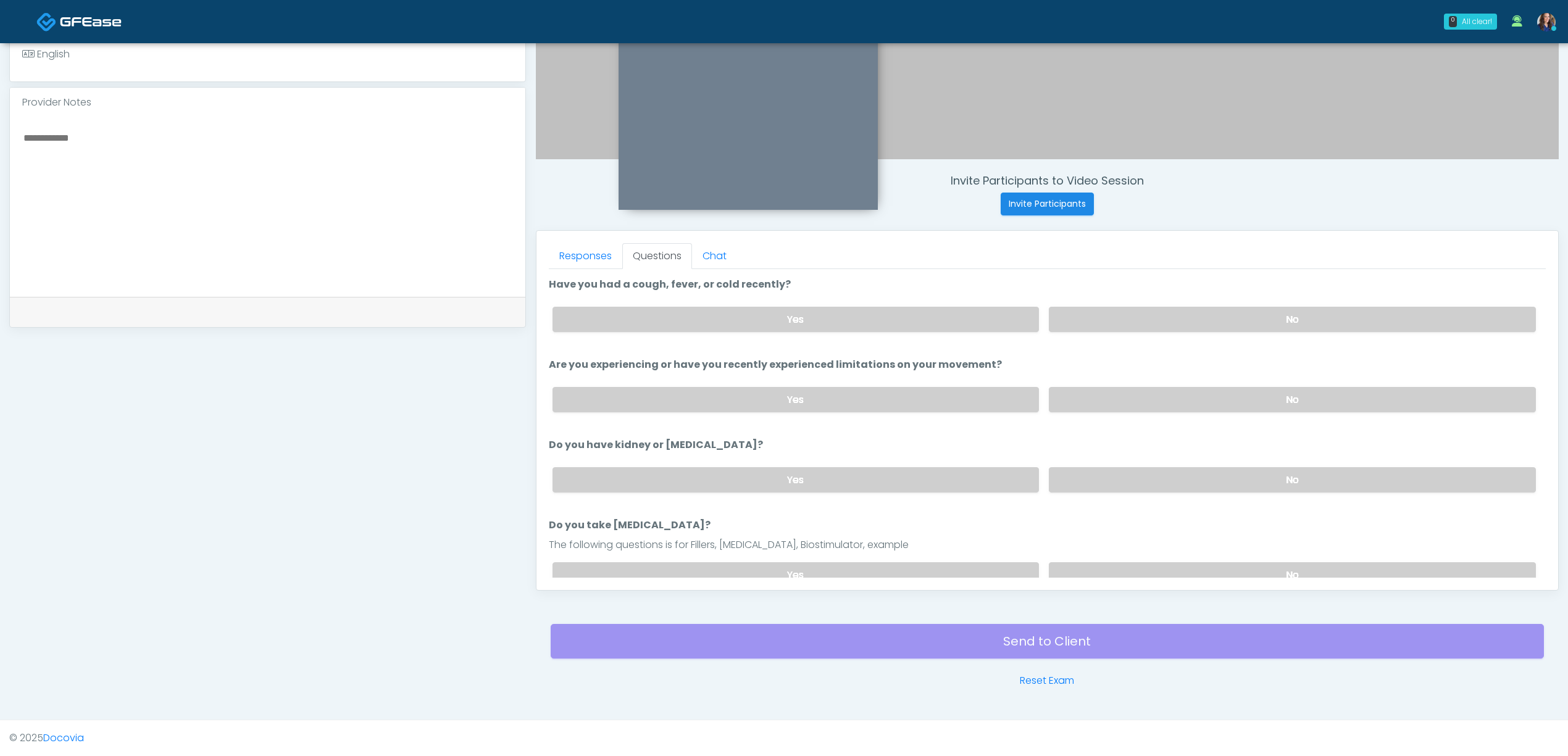
scroll to position [164, 0]
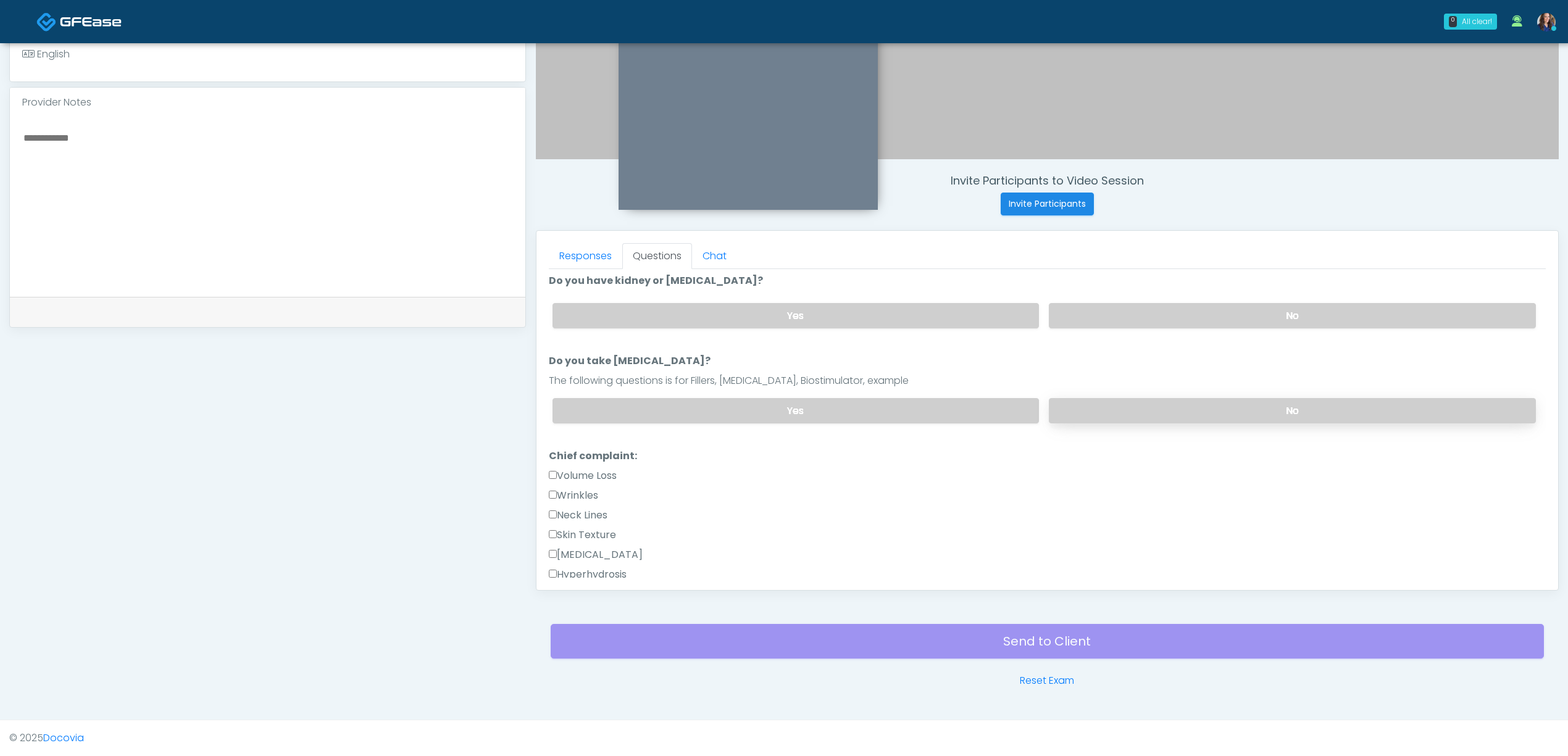
click at [1141, 406] on label "No" at bounding box center [1293, 410] width 487 height 26
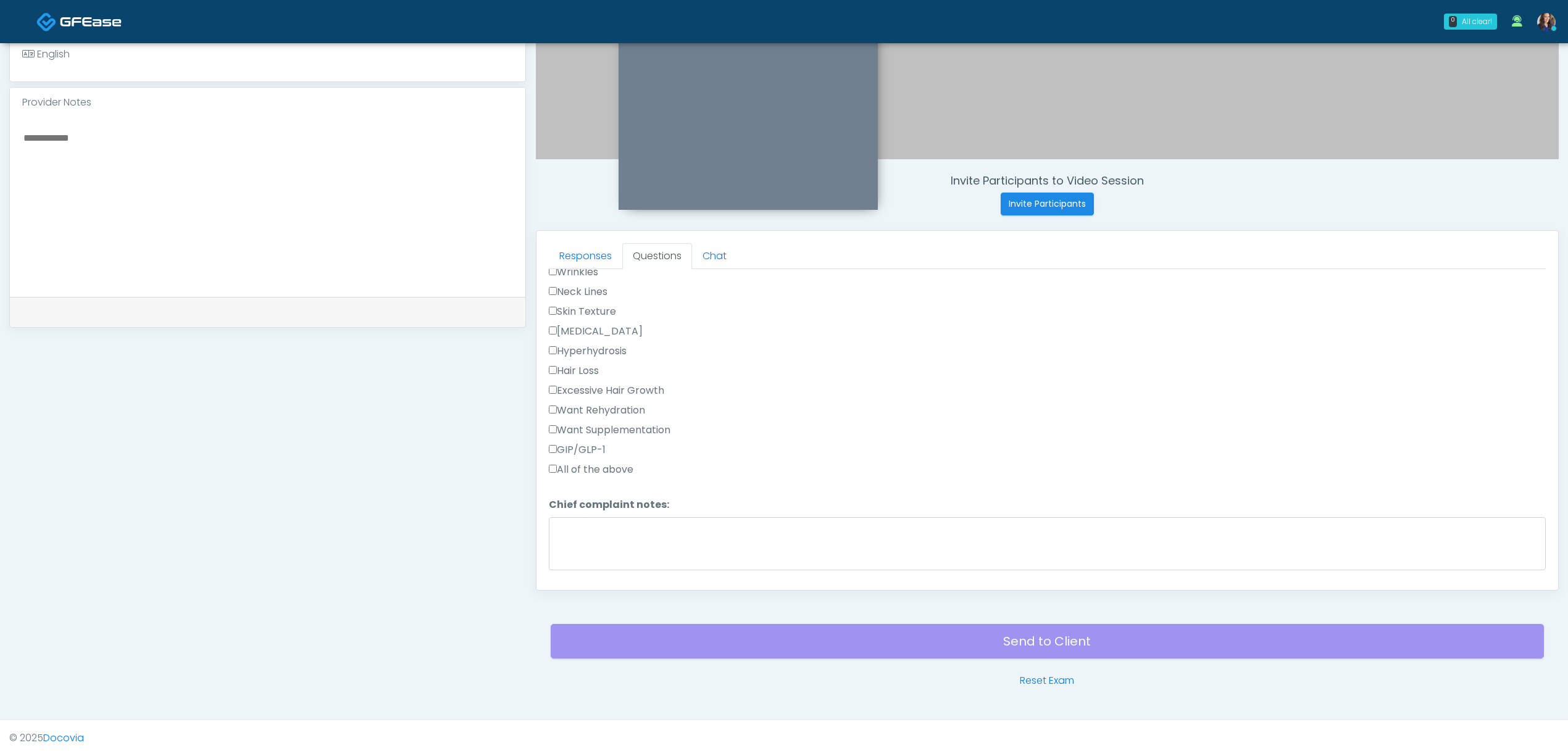
scroll to position [411, 0]
drag, startPoint x: 595, startPoint y: 388, endPoint x: 596, endPoint y: 394, distance: 6.1
click at [595, 388] on label "Want Rehydration" at bounding box center [597, 387] width 96 height 15
click at [592, 401] on label "Want Supplementation" at bounding box center [610, 406] width 122 height 15
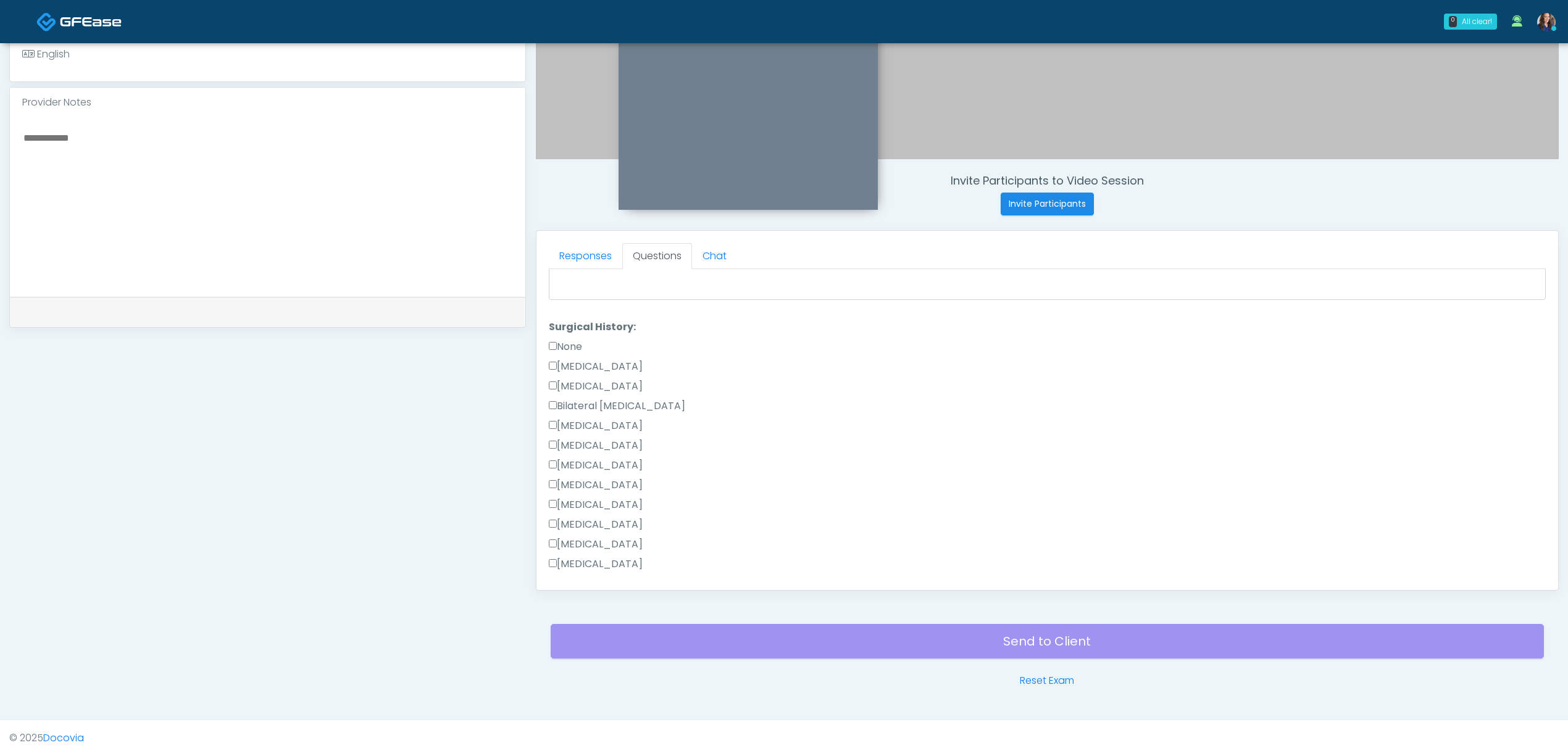
click at [569, 363] on label "Cesarean Section" at bounding box center [596, 366] width 94 height 15
click at [601, 363] on label "Cesarean Section" at bounding box center [596, 366] width 94 height 15
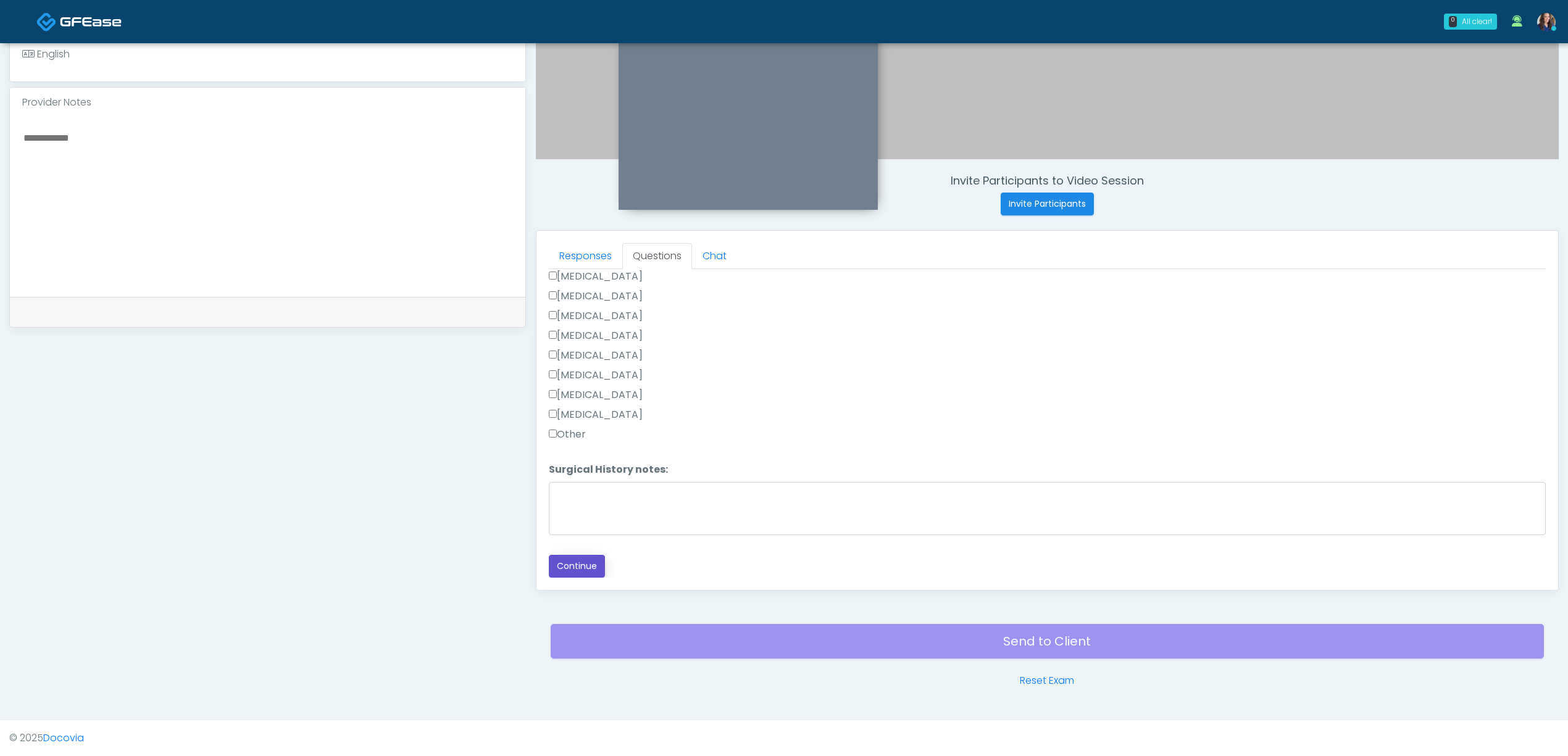
click at [569, 564] on button "Continue" at bounding box center [577, 566] width 56 height 23
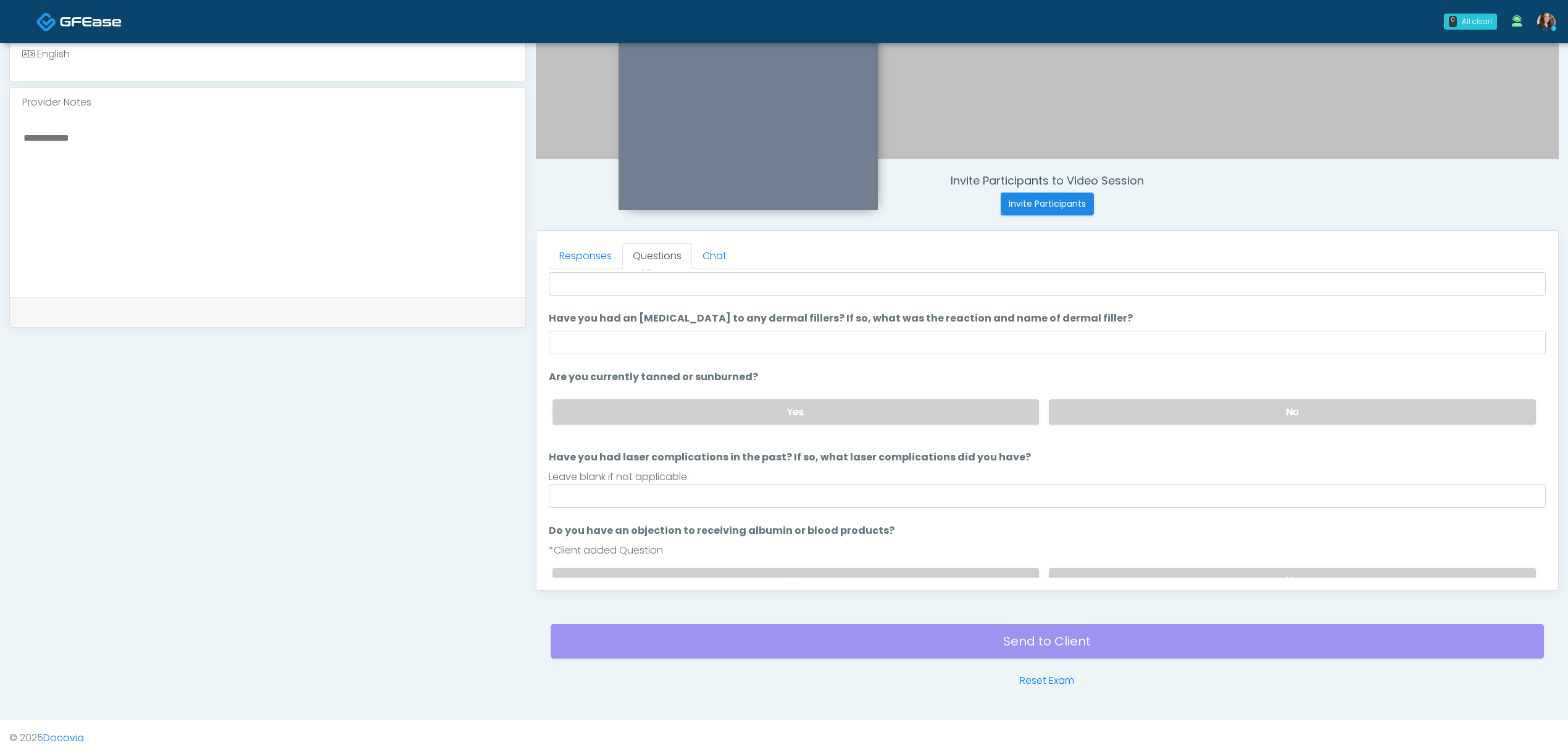
scroll to position [32, 0]
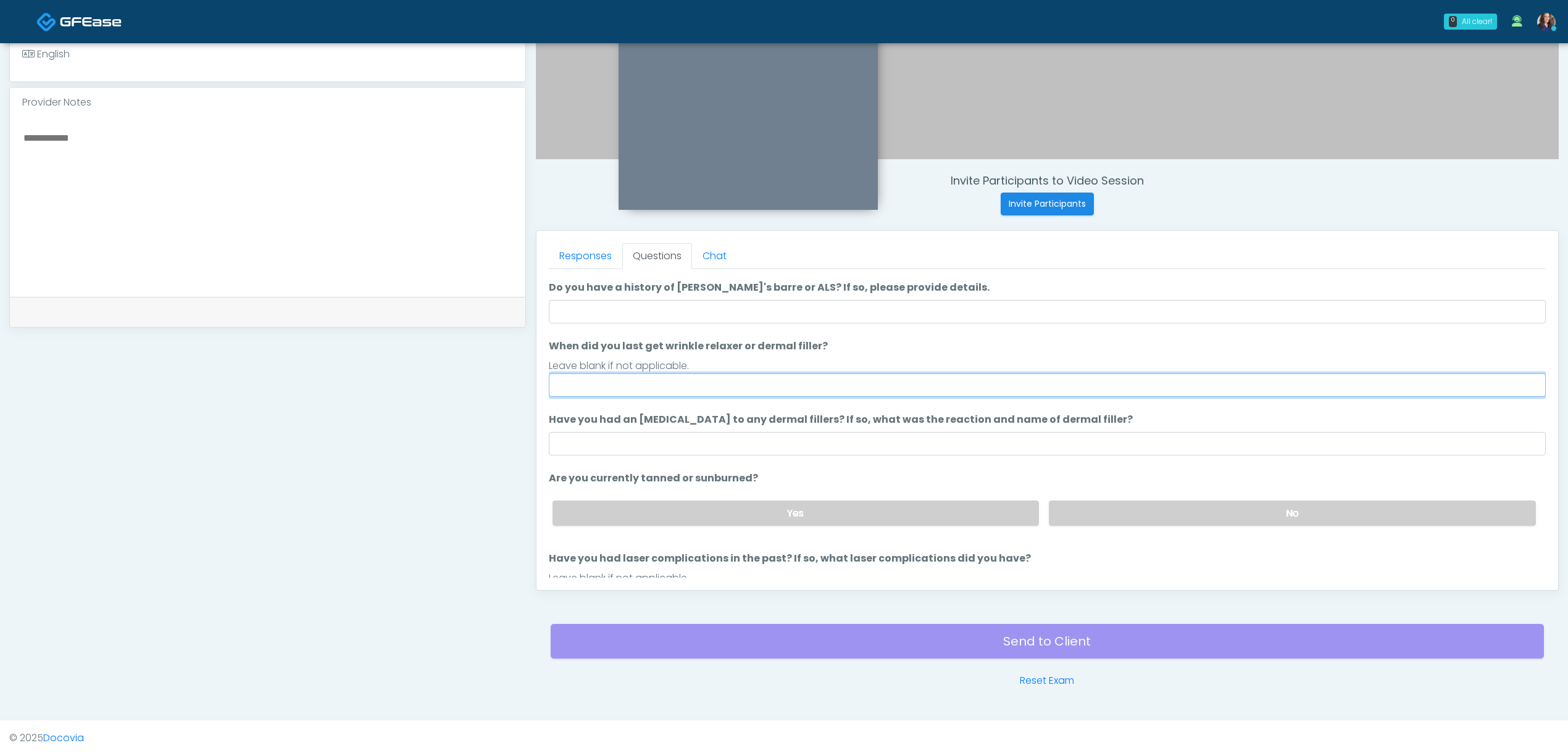
click at [612, 381] on input "When did you last get wrinkle relaxer or dermal filler?" at bounding box center [1047, 385] width 997 height 24
type input "**"
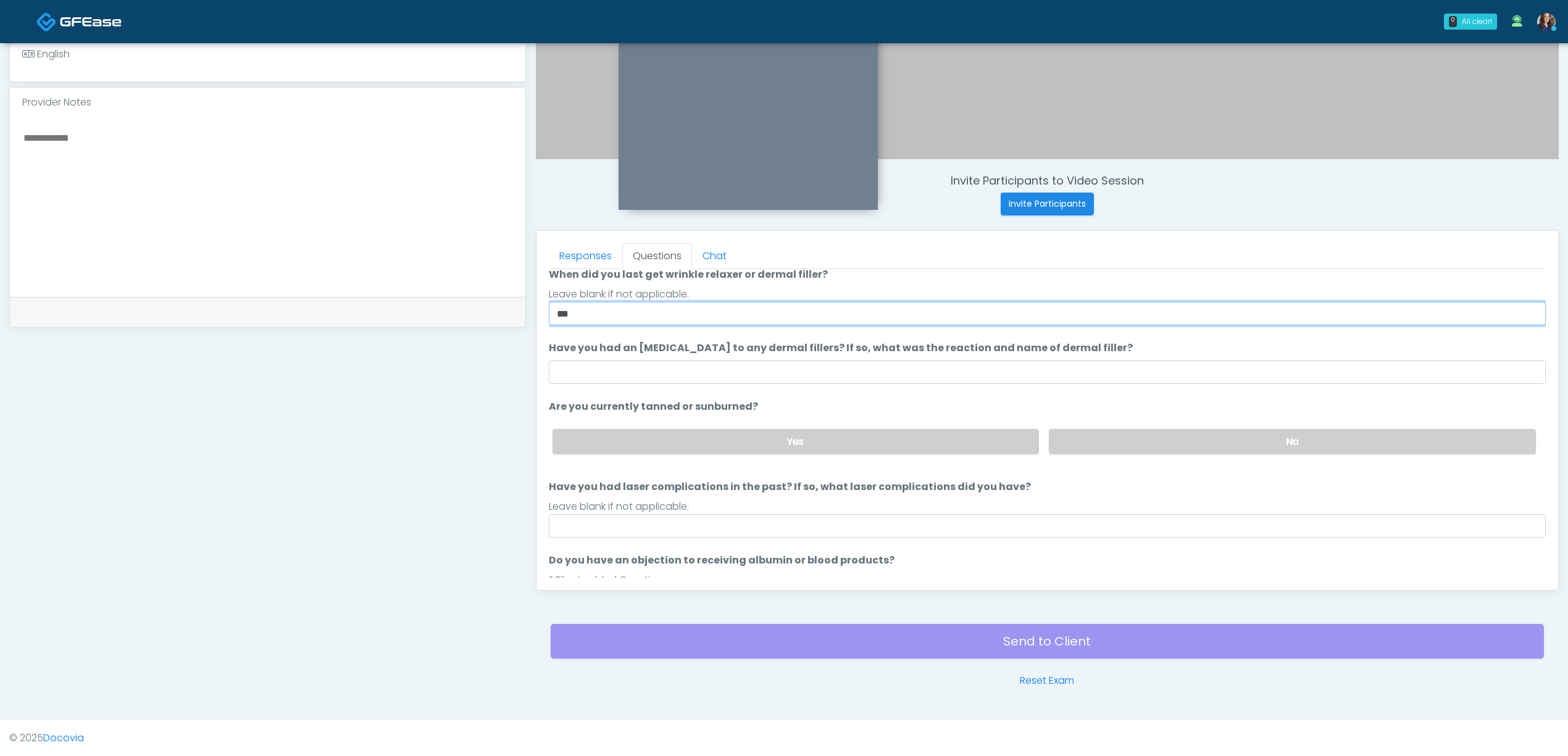
scroll to position [196, 0]
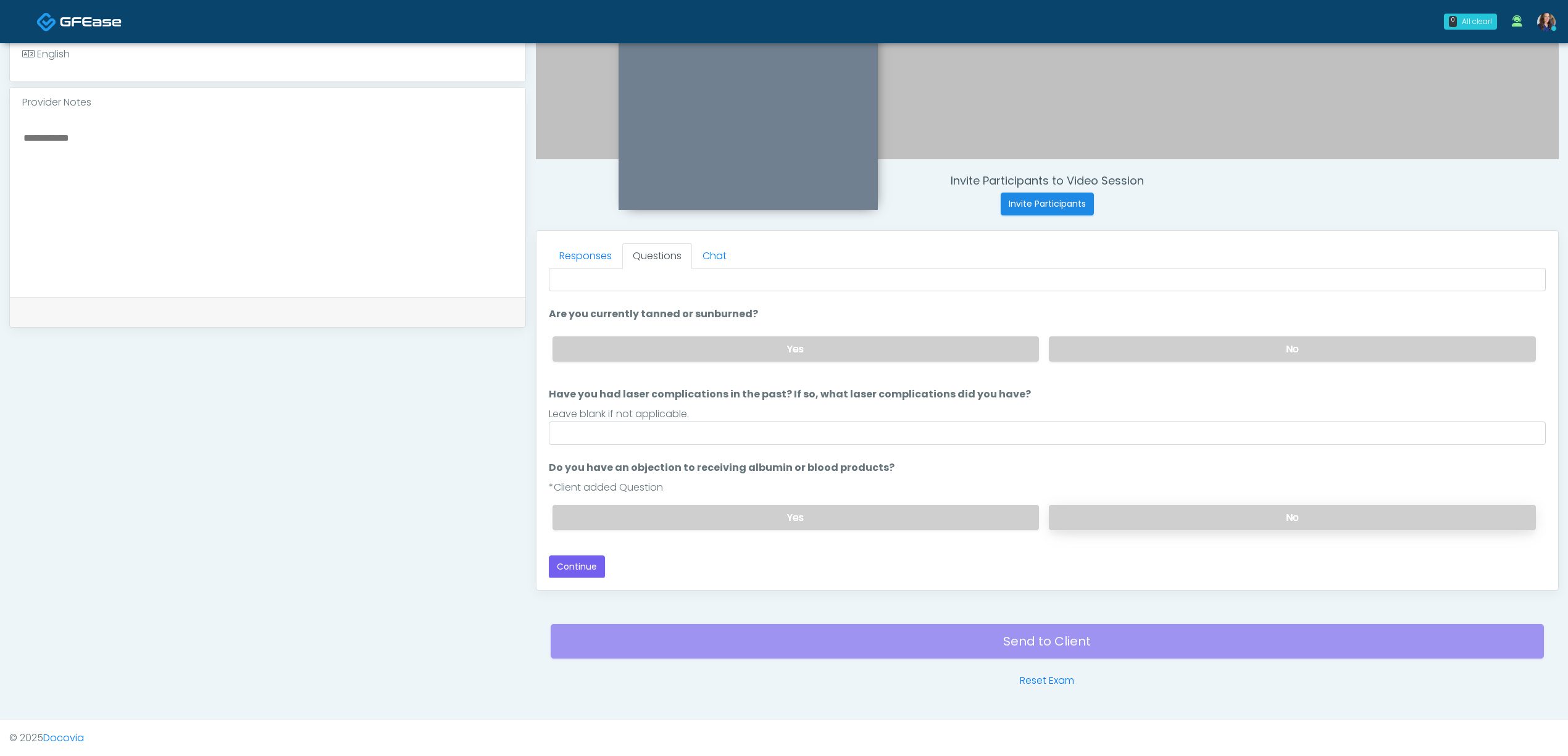
click at [1086, 518] on label "No" at bounding box center [1293, 517] width 487 height 26
click at [780, 423] on input "Have you had laser complications in the past? If so, what laser complications d…" at bounding box center [1047, 433] width 997 height 24
type input "**"
drag, startPoint x: 587, startPoint y: 561, endPoint x: 875, endPoint y: 534, distance: 289.3
click at [587, 561] on button "Continue" at bounding box center [577, 567] width 56 height 23
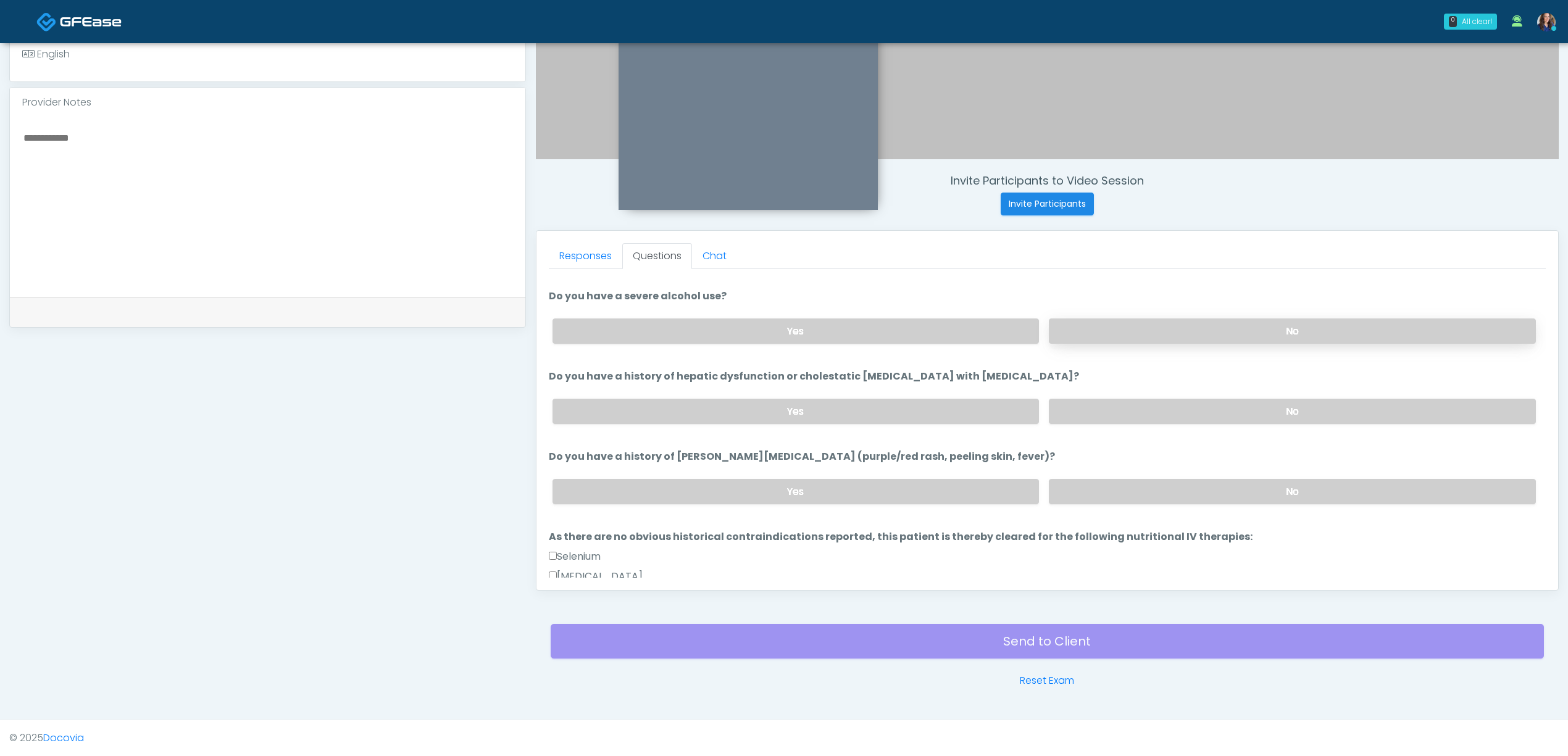
click at [1149, 329] on label "No" at bounding box center [1293, 331] width 487 height 26
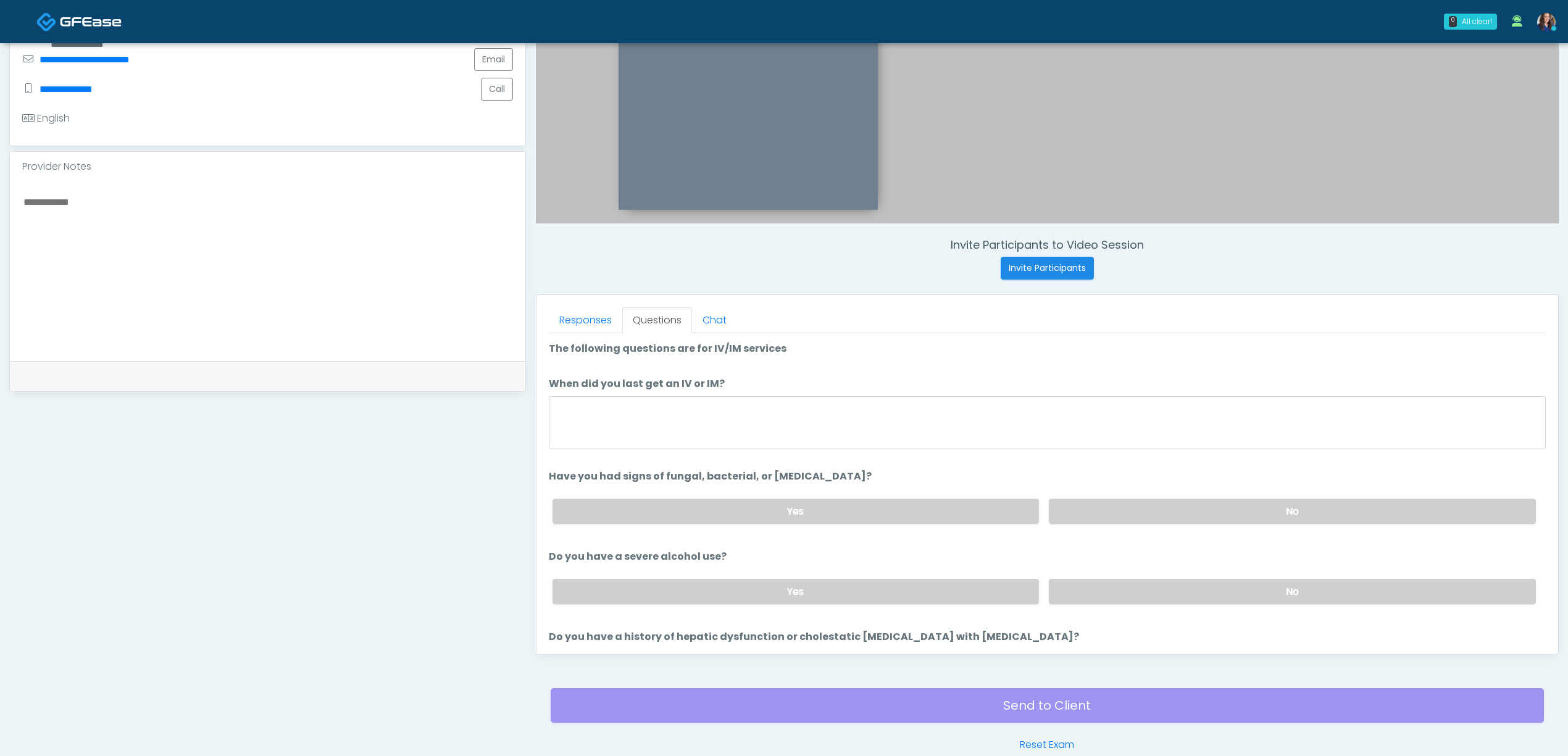
scroll to position [272, 0]
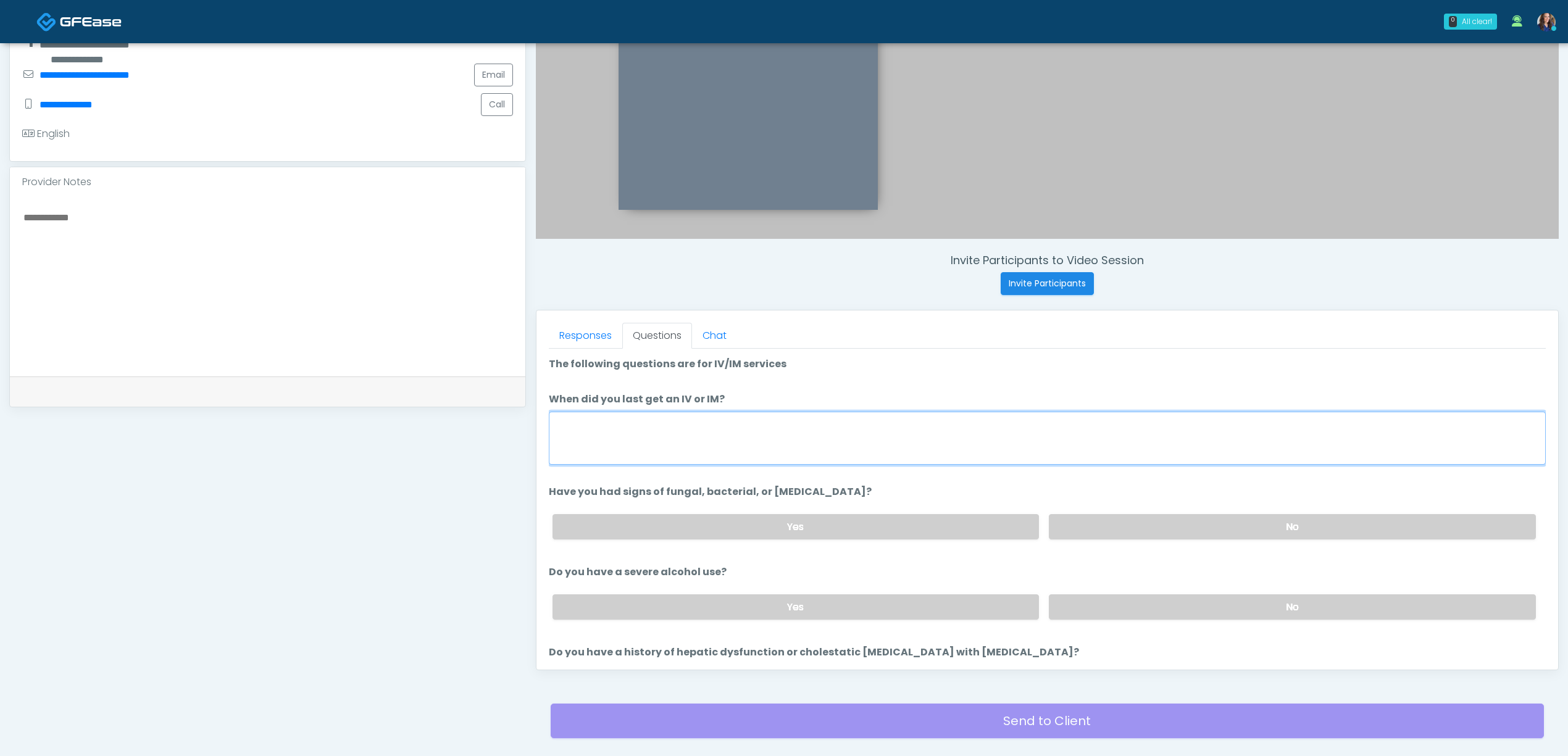
click at [789, 434] on textarea "When did you last get an IV or IM?" at bounding box center [1047, 438] width 997 height 53
type textarea "**********"
click at [1164, 528] on label "No" at bounding box center [1293, 527] width 487 height 26
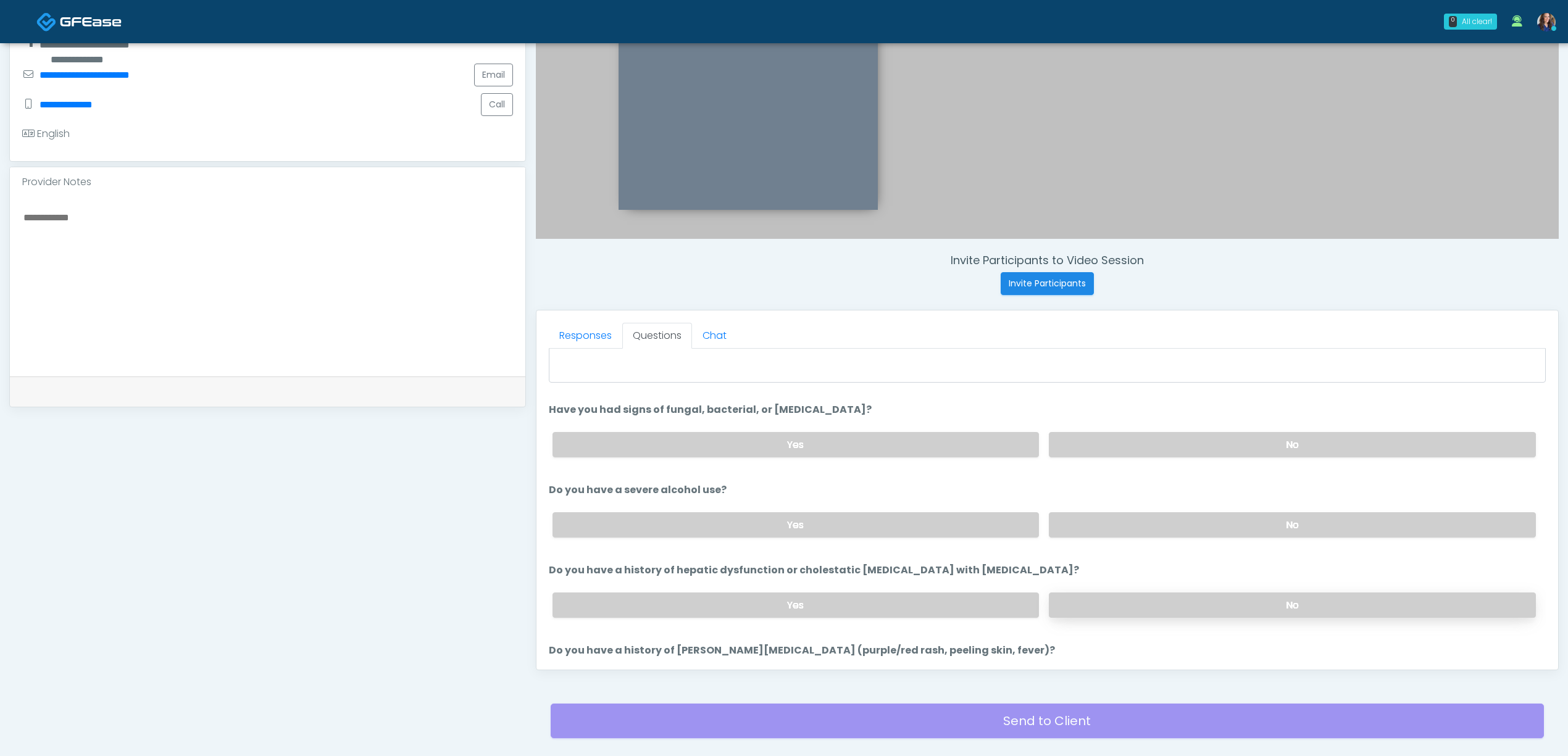
click at [1173, 612] on label "No" at bounding box center [1293, 605] width 487 height 26
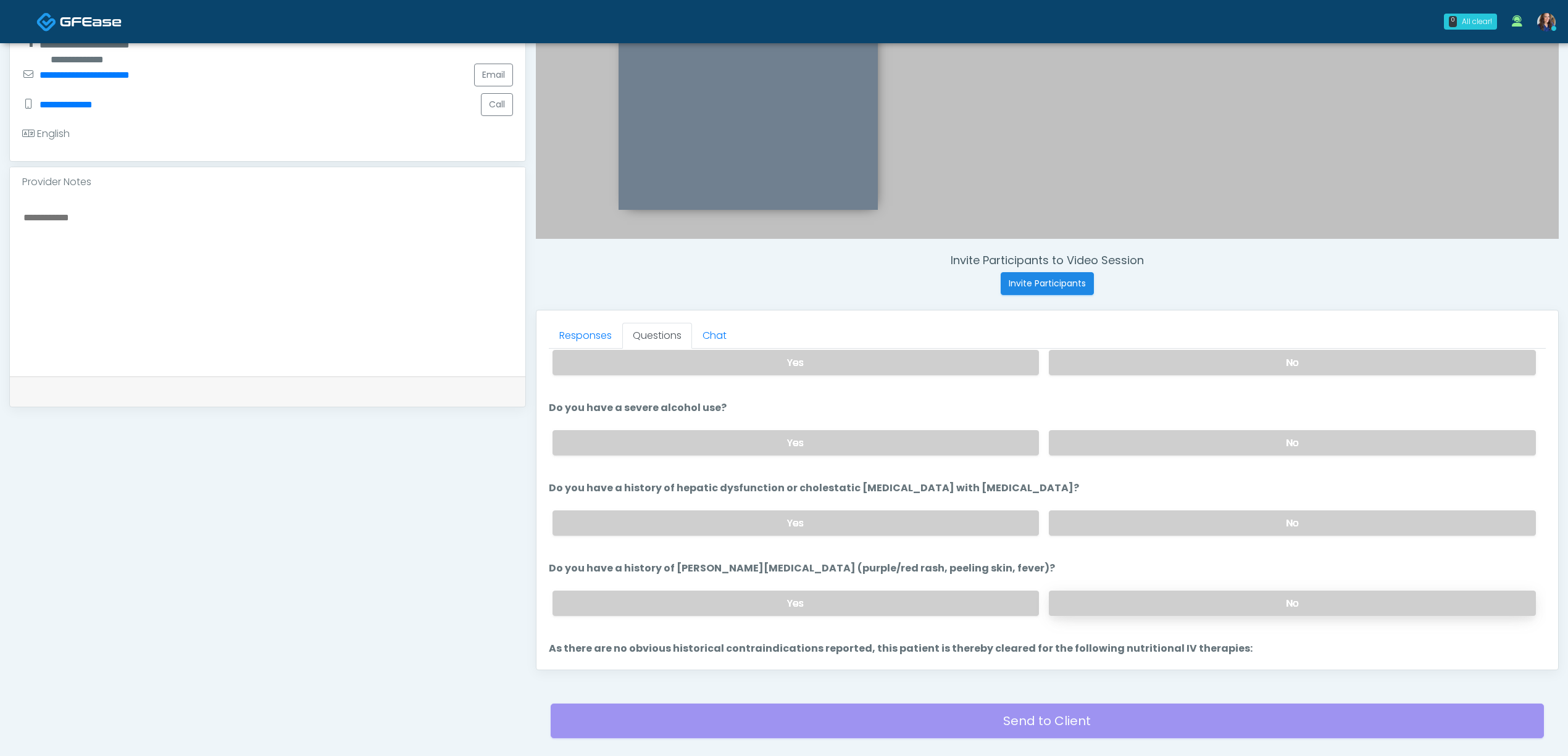
drag, startPoint x: 1179, startPoint y: 586, endPoint x: 1176, endPoint y: 598, distance: 12.4
click at [1179, 591] on div "Yes No" at bounding box center [1043, 603] width 1003 height 45
click at [1173, 601] on label "No" at bounding box center [1293, 603] width 487 height 26
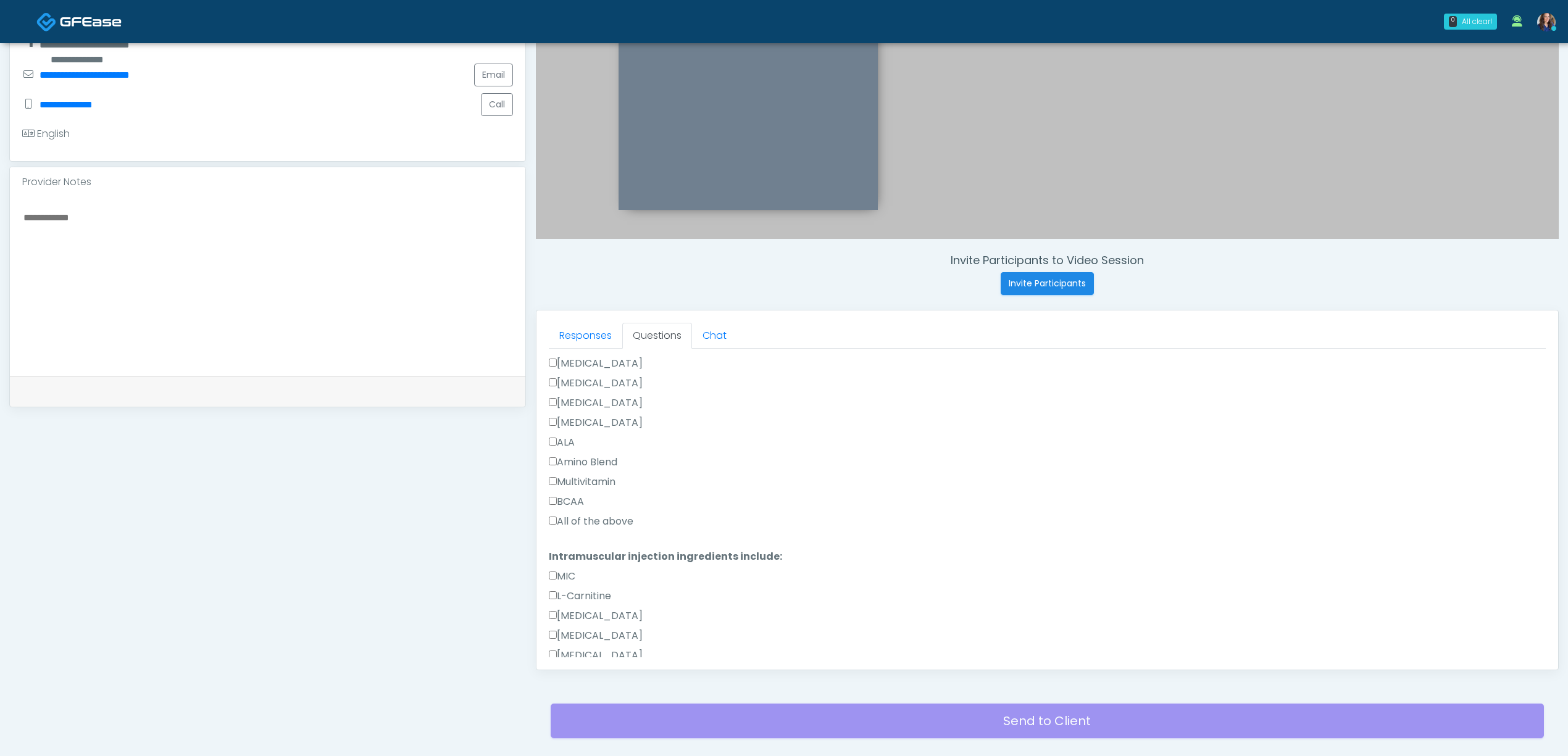
scroll to position [988, 0]
click at [597, 523] on label "All of the above" at bounding box center [591, 515] width 84 height 15
click at [606, 611] on label "All of the above" at bounding box center [591, 607] width 84 height 15
drag, startPoint x: 577, startPoint y: 647, endPoint x: 585, endPoint y: 642, distance: 9.4
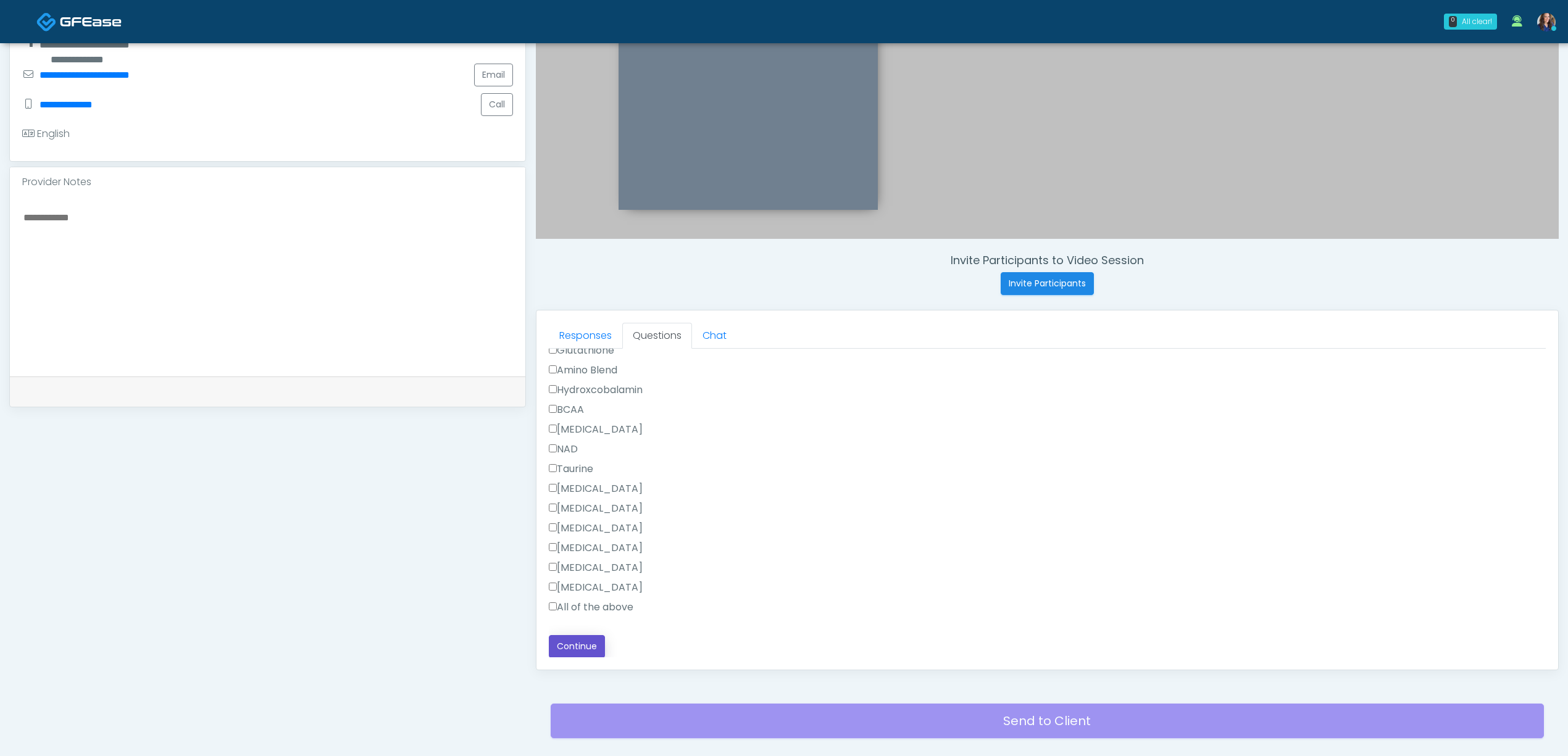
click at [578, 647] on button "Continue" at bounding box center [577, 646] width 56 height 23
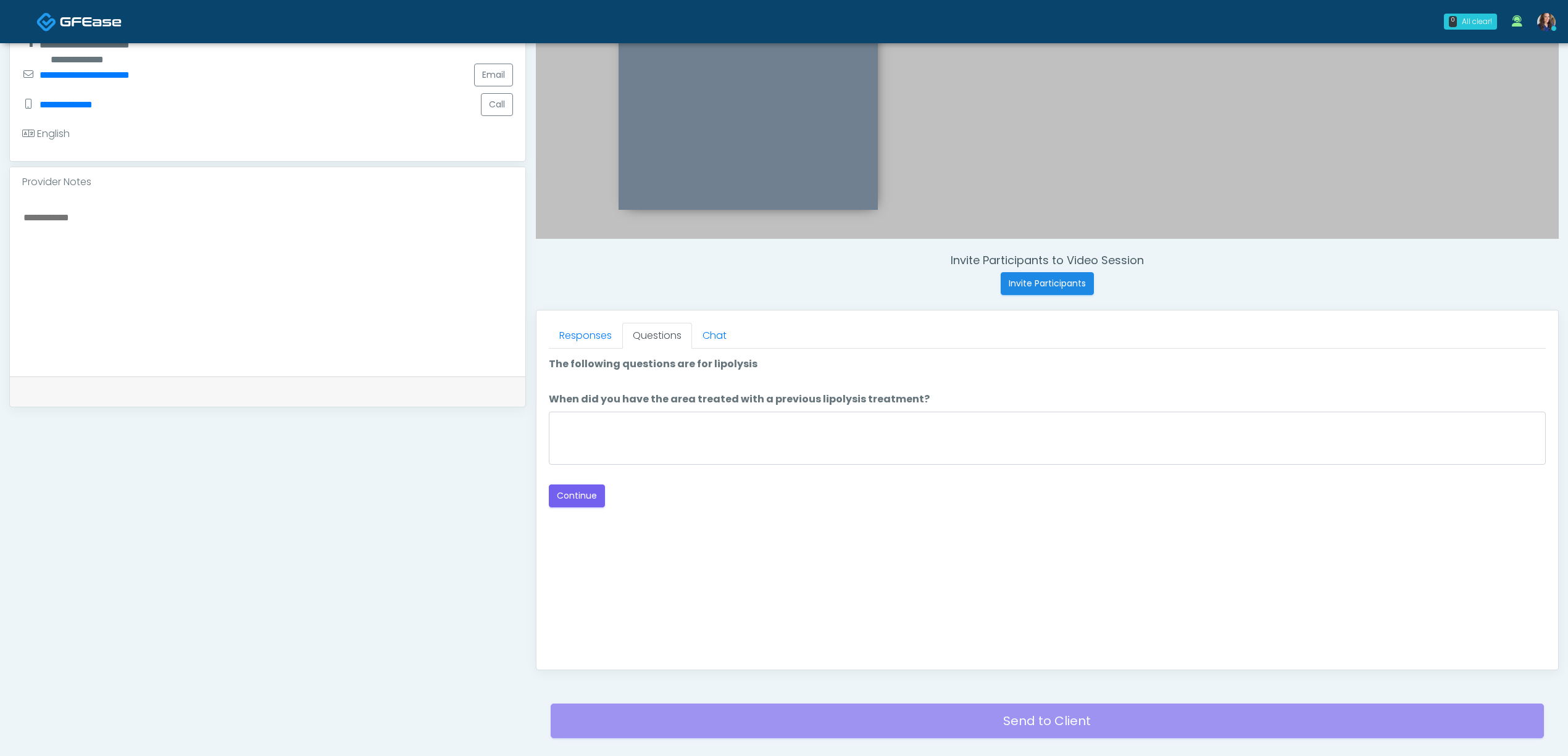
scroll to position [0, 0]
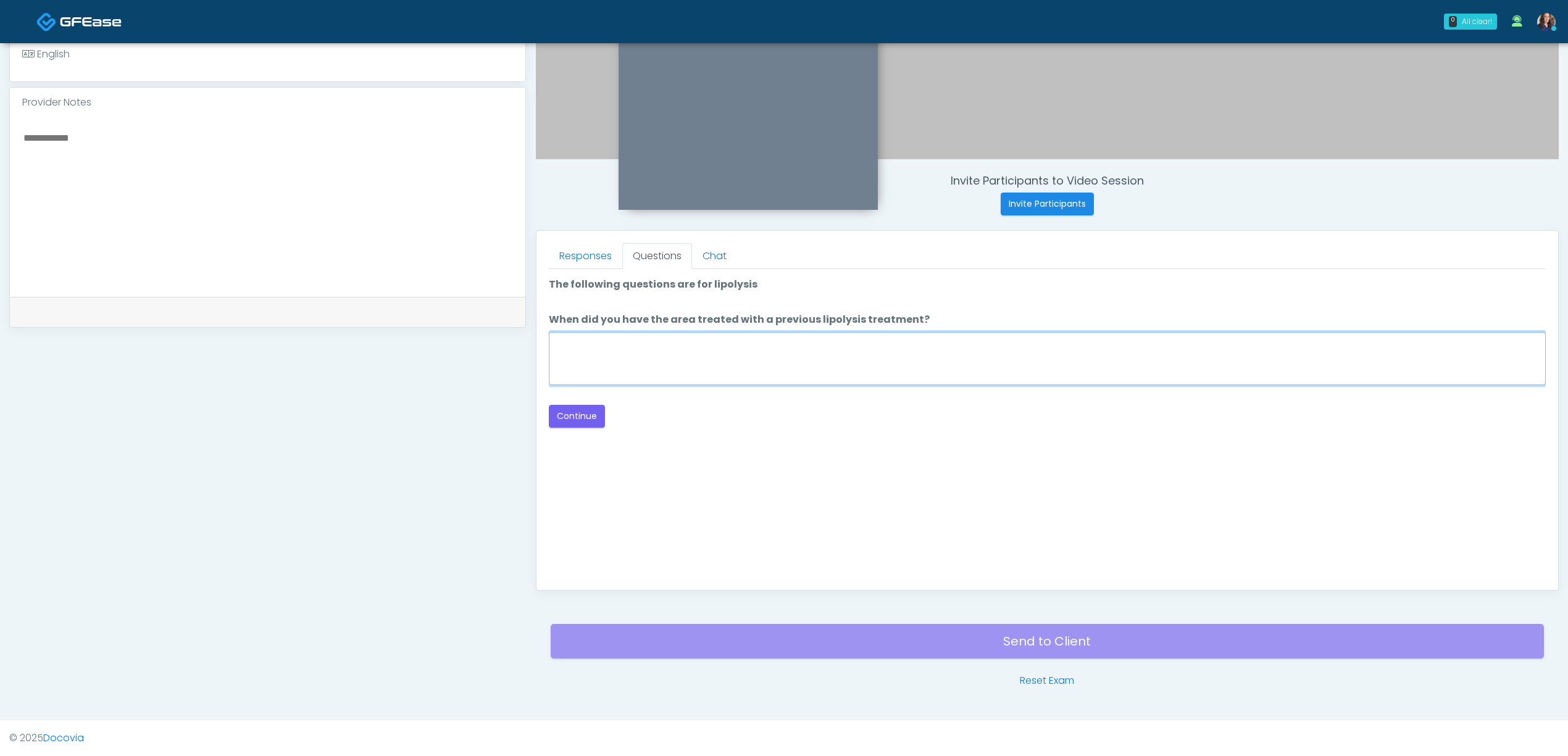
click at [765, 371] on textarea "When did you have the area treated with a previous lipolysis treatment?" at bounding box center [1047, 358] width 997 height 53
type textarea "**"
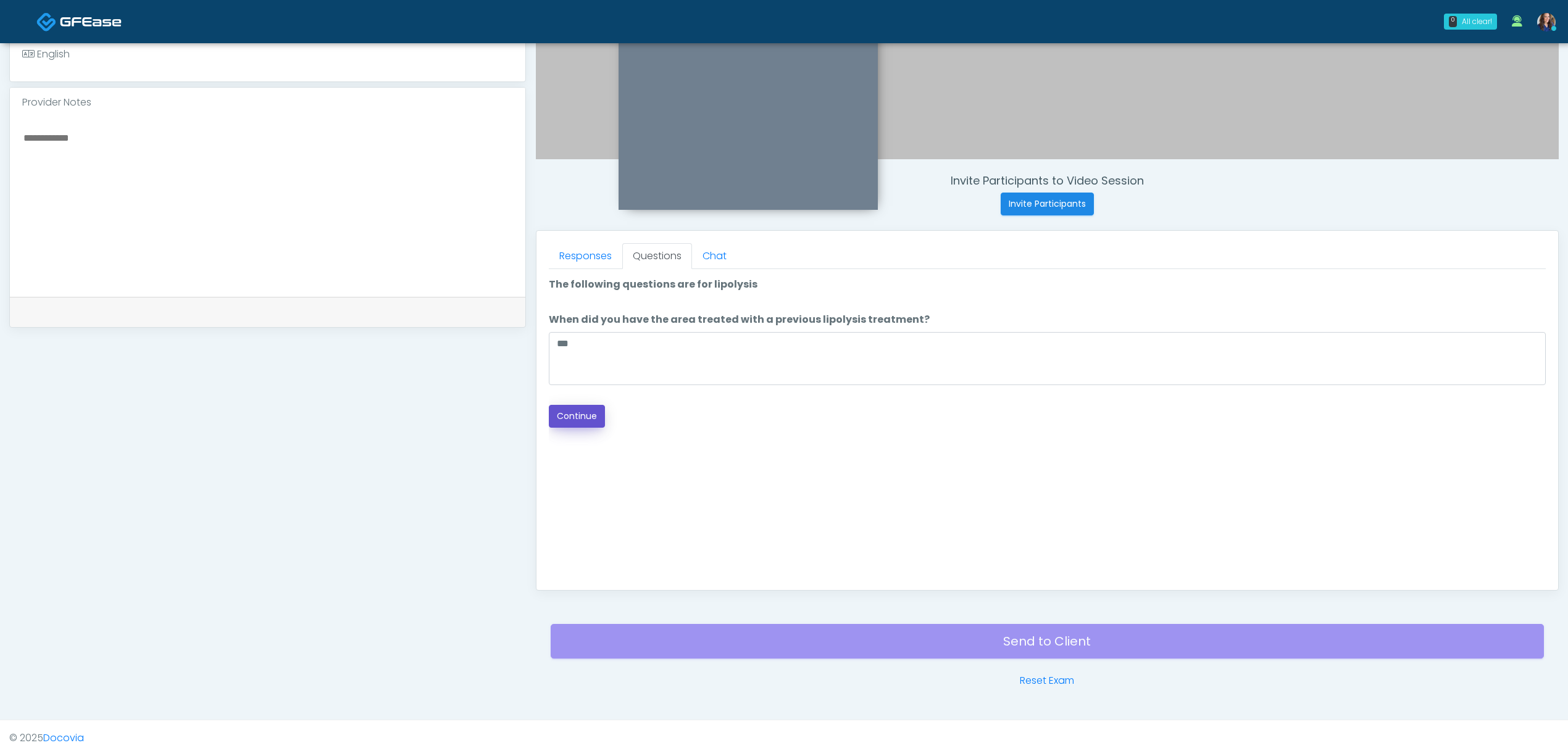
drag, startPoint x: 588, startPoint y: 412, endPoint x: 654, endPoint y: 412, distance: 66.0
click at [588, 412] on button "Continue" at bounding box center [577, 415] width 56 height 23
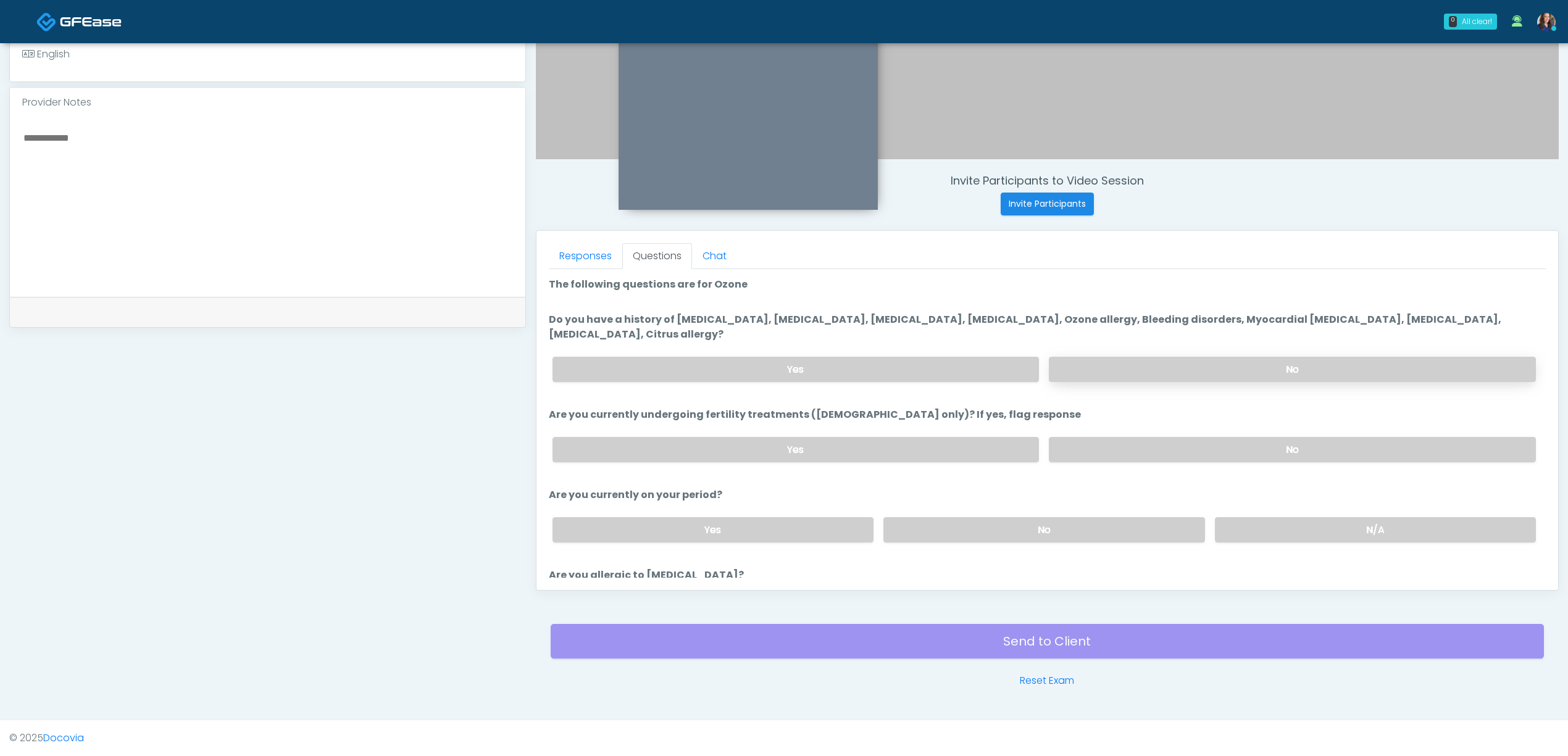
click at [1213, 363] on label "No" at bounding box center [1293, 369] width 487 height 26
click at [1173, 443] on label "No" at bounding box center [1293, 450] width 487 height 26
drag, startPoint x: 1137, startPoint y: 527, endPoint x: 1154, endPoint y: 523, distance: 17.5
click at [1136, 527] on label "No" at bounding box center [1043, 530] width 321 height 26
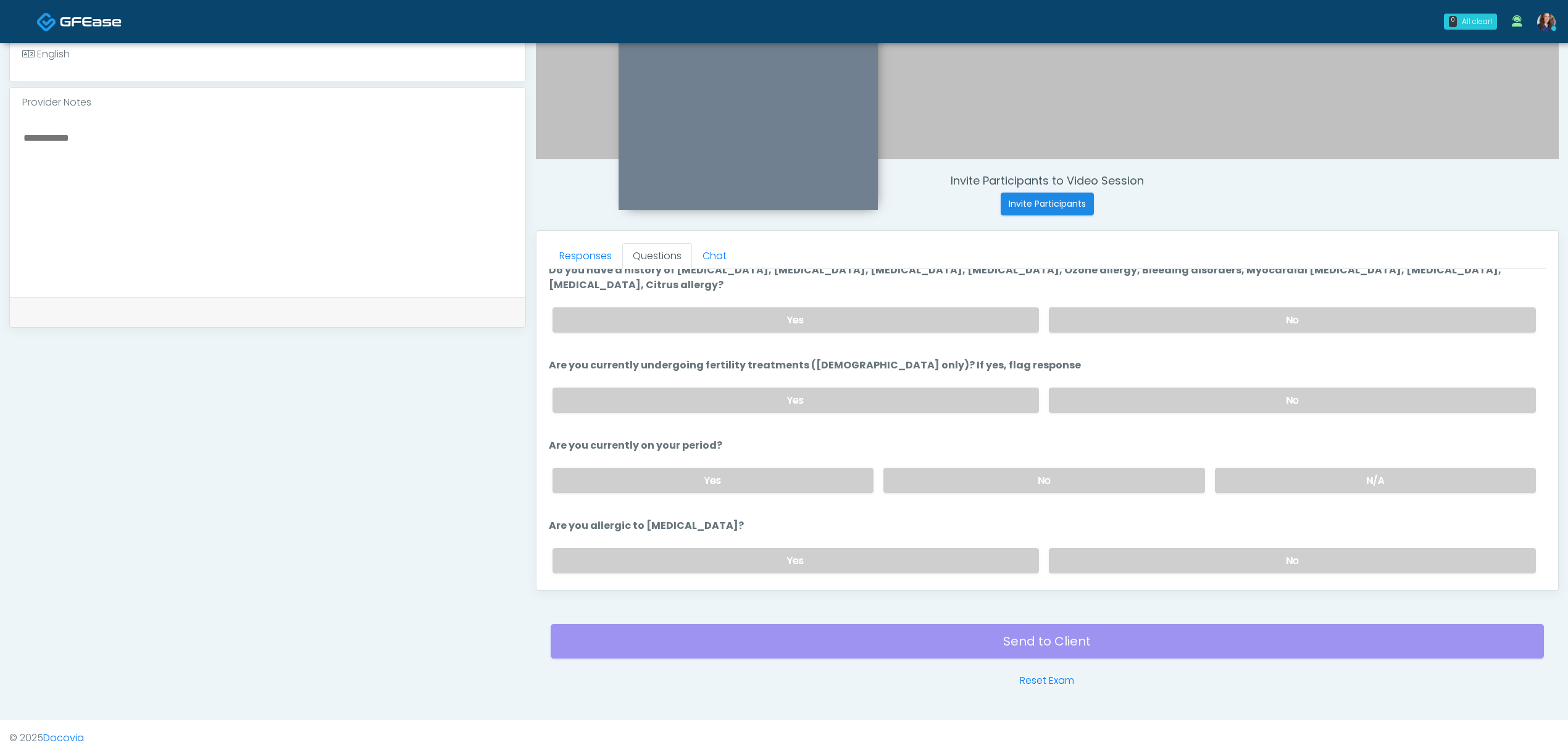
scroll to position [92, 0]
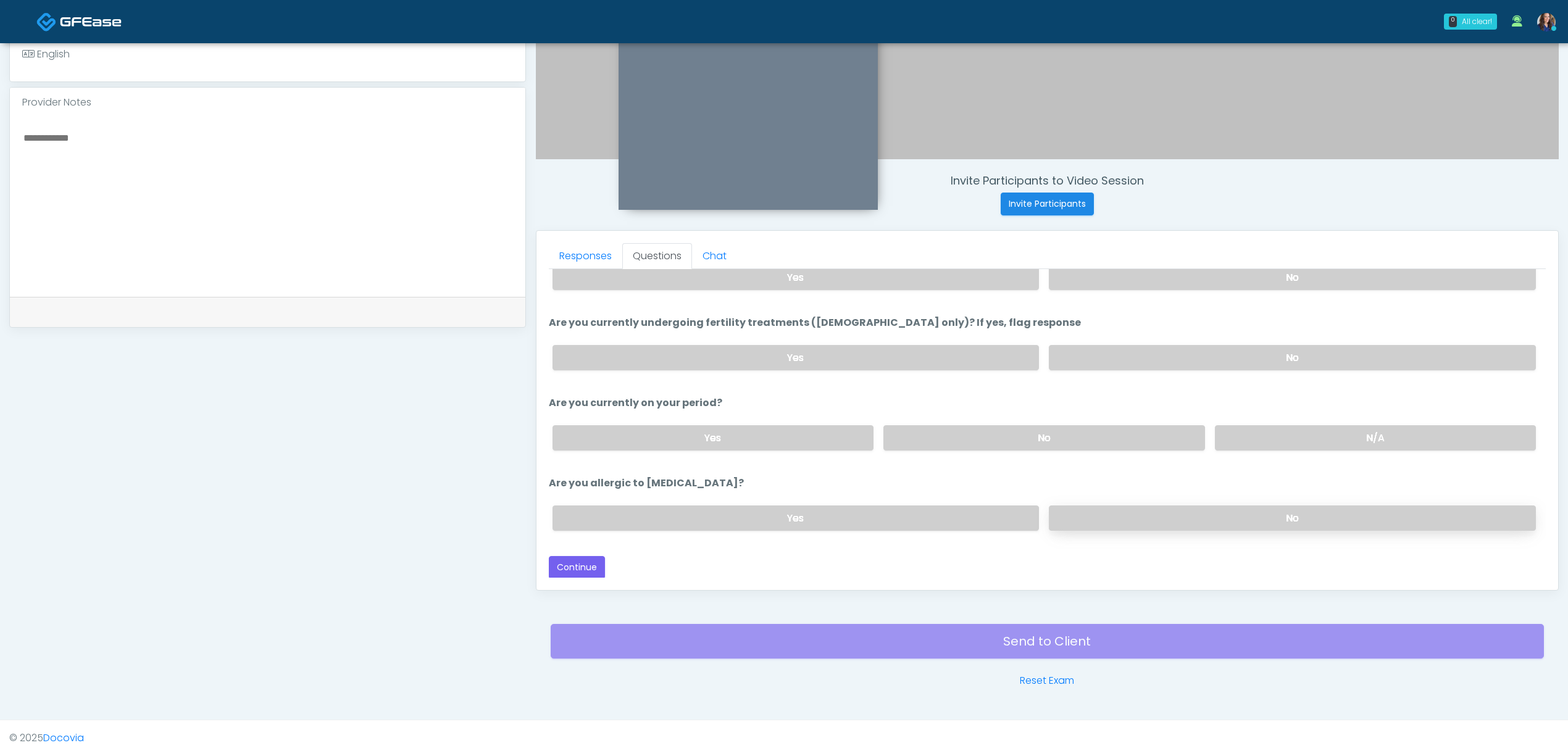
click at [1169, 518] on label "No" at bounding box center [1293, 518] width 487 height 26
click at [590, 561] on button "Continue" at bounding box center [577, 567] width 56 height 23
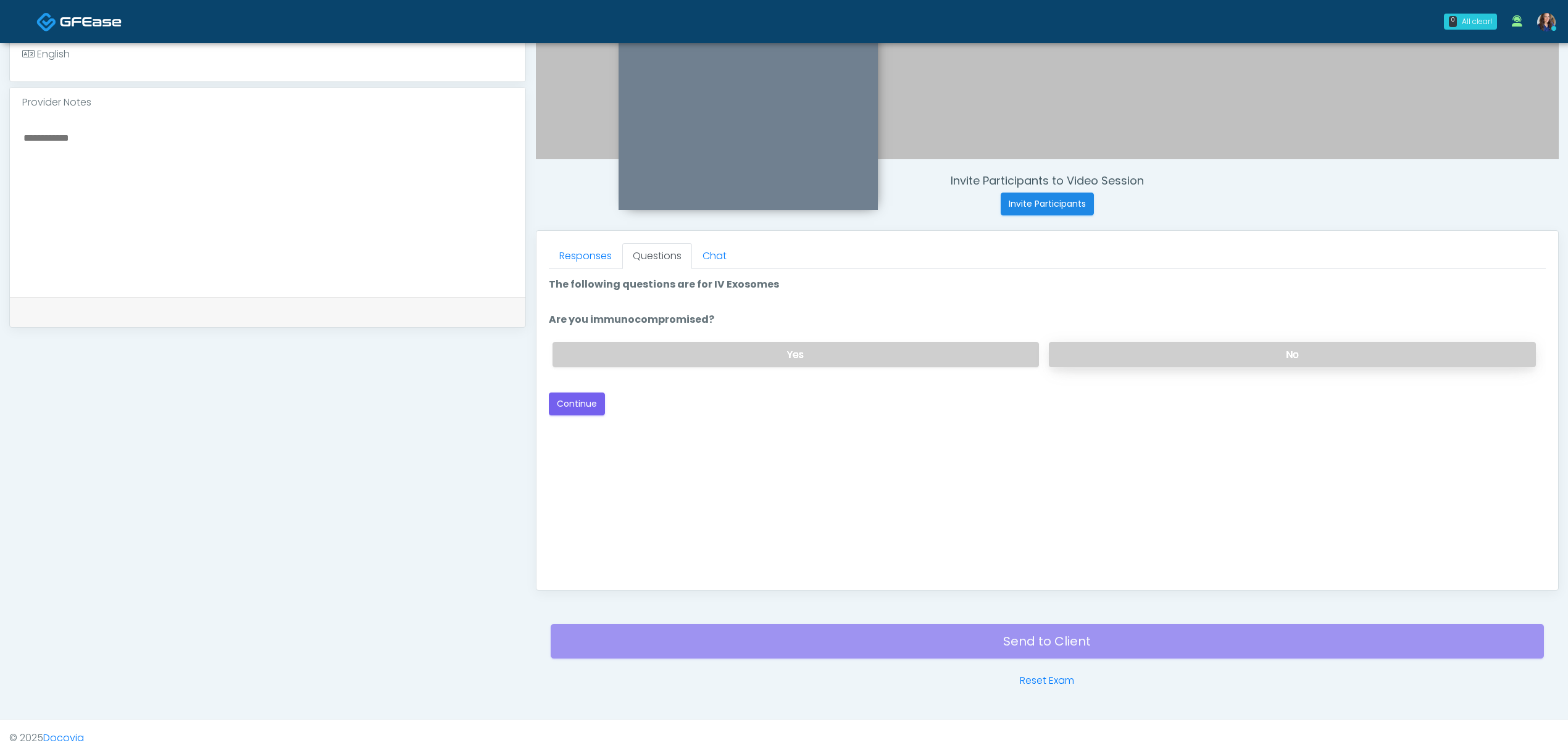
click at [1072, 345] on label "No" at bounding box center [1293, 354] width 487 height 26
click at [581, 403] on button "Continue" at bounding box center [577, 404] width 56 height 23
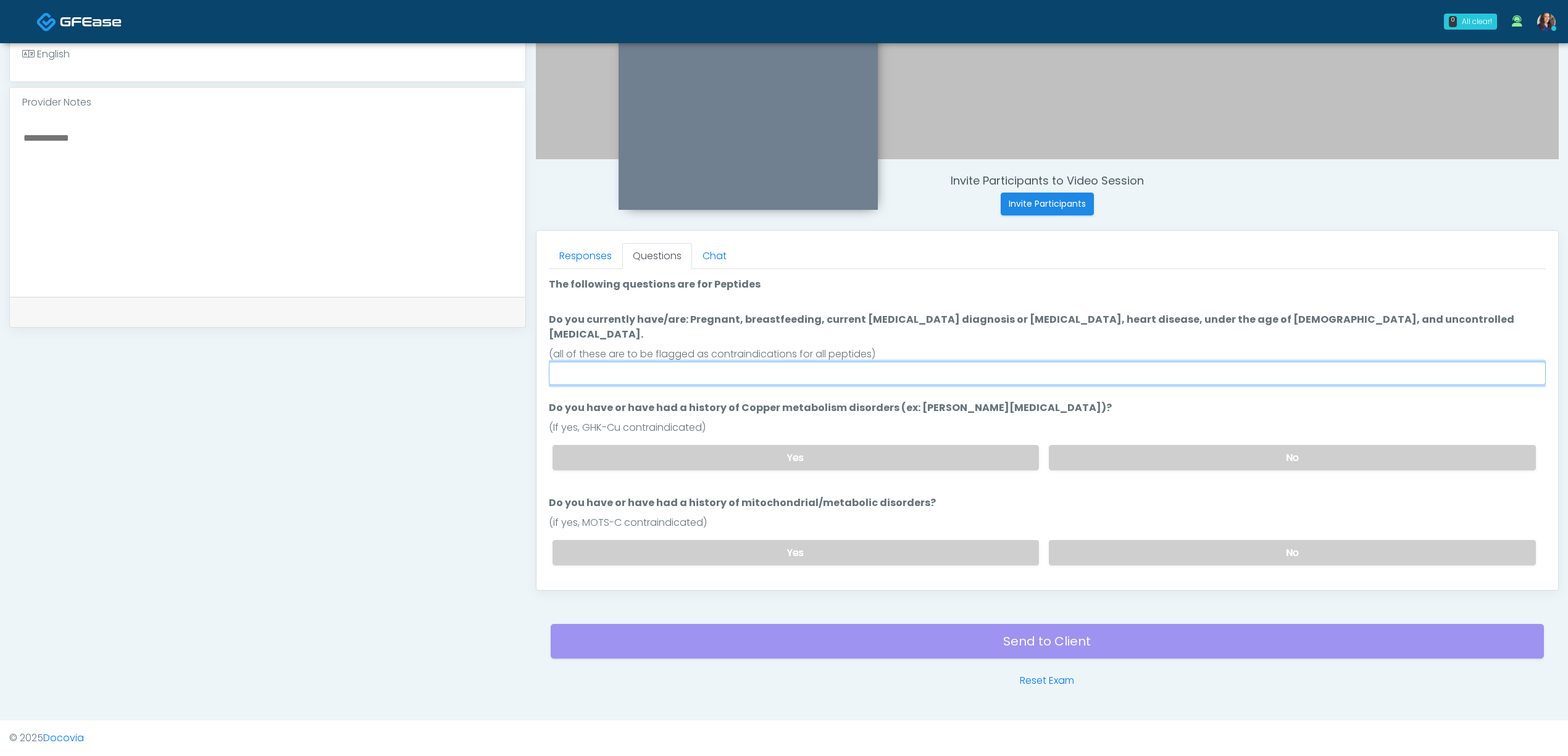
drag, startPoint x: 938, startPoint y: 354, endPoint x: 946, endPoint y: 355, distance: 8.1
click at [938, 361] on input "Do you currently have/are: Pregnant, breastfeeding, current cancer diagnosis or…" at bounding box center [1047, 373] width 997 height 24
type input "**"
drag, startPoint x: 1166, startPoint y: 436, endPoint x: 1161, endPoint y: 497, distance: 61.2
click at [1166, 445] on label "No" at bounding box center [1293, 458] width 487 height 26
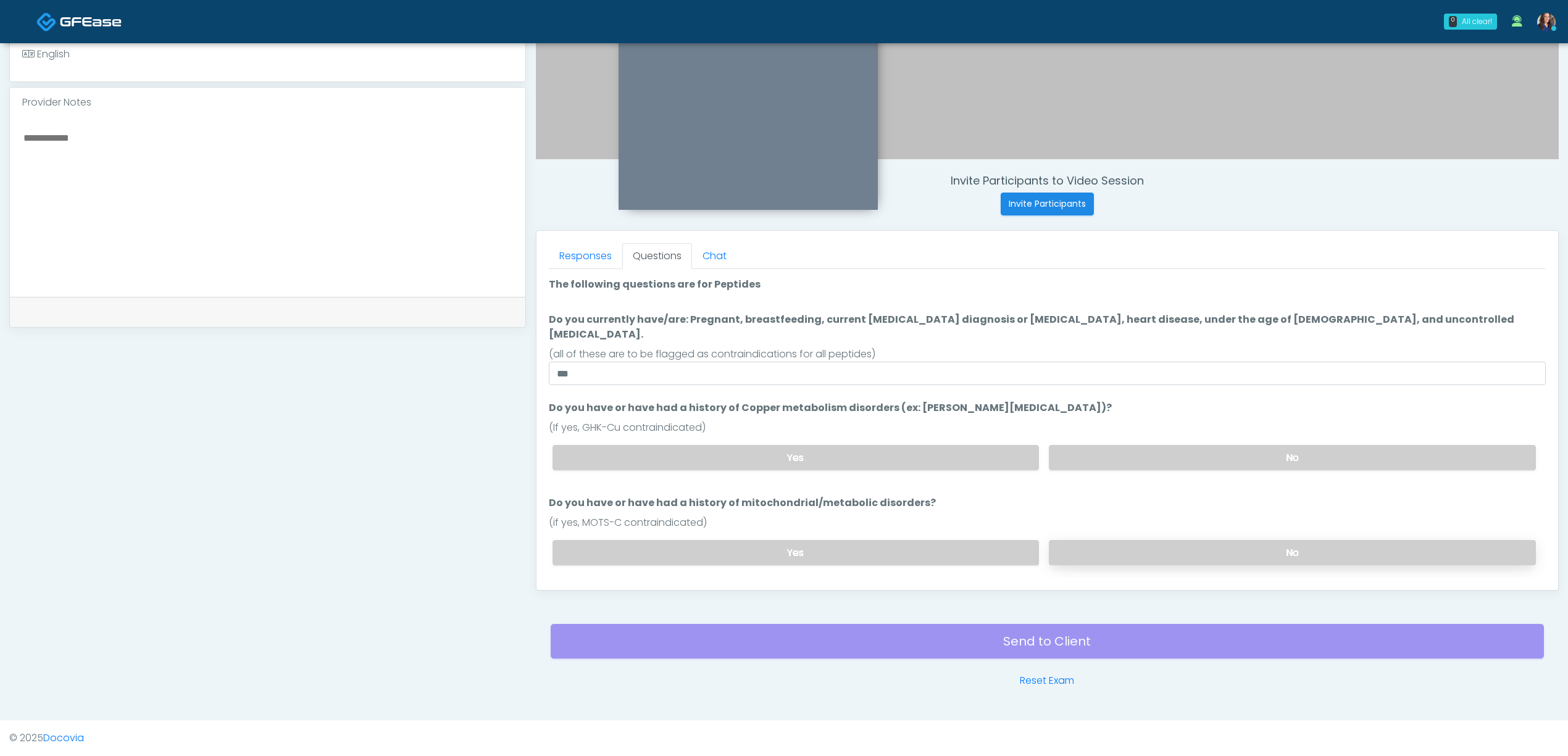
drag, startPoint x: 1129, startPoint y: 554, endPoint x: 1135, endPoint y: 538, distance: 17.1
click at [1129, 553] on div "Yes No" at bounding box center [1043, 553] width 1003 height 45
click at [1136, 540] on label "No" at bounding box center [1293, 553] width 487 height 26
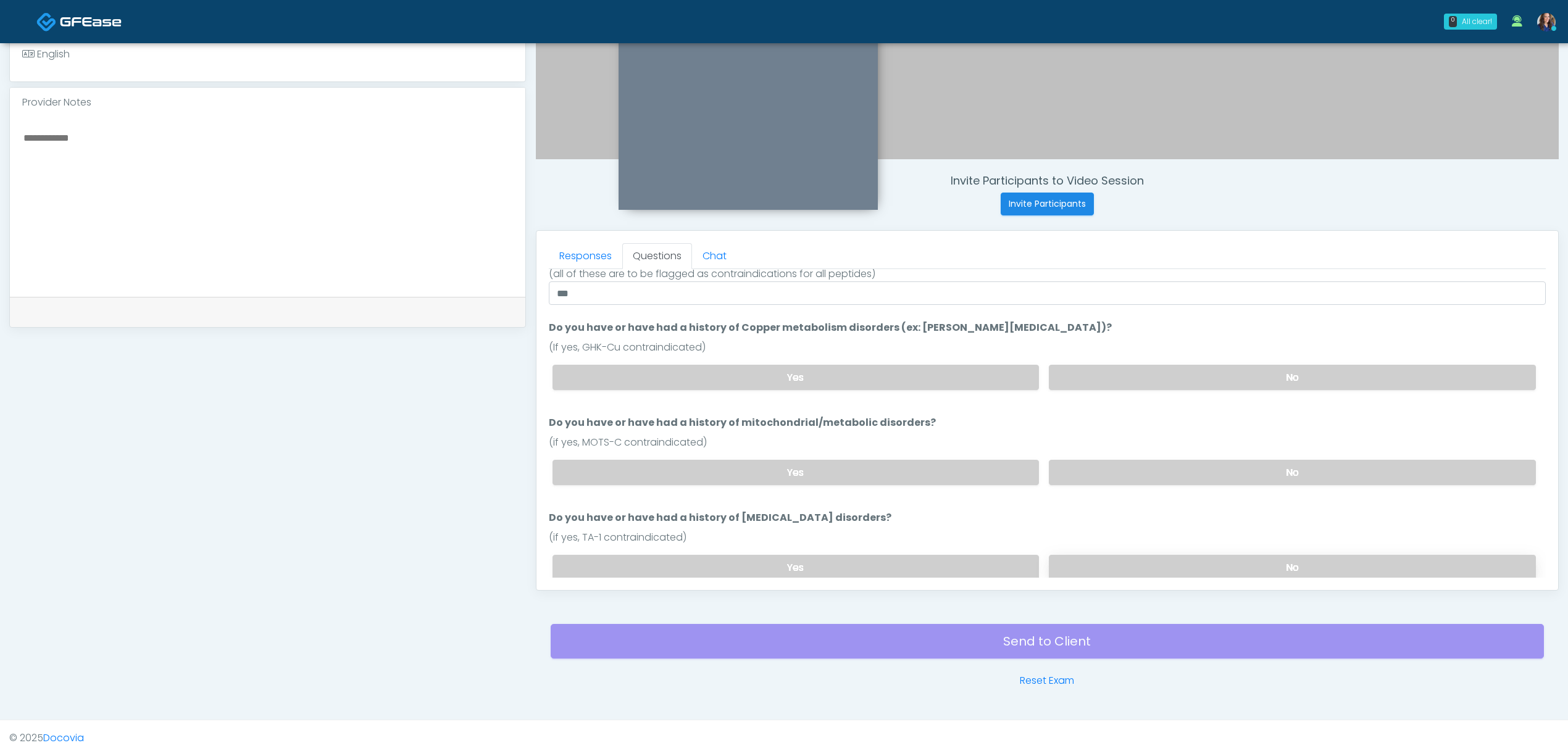
scroll to position [164, 0]
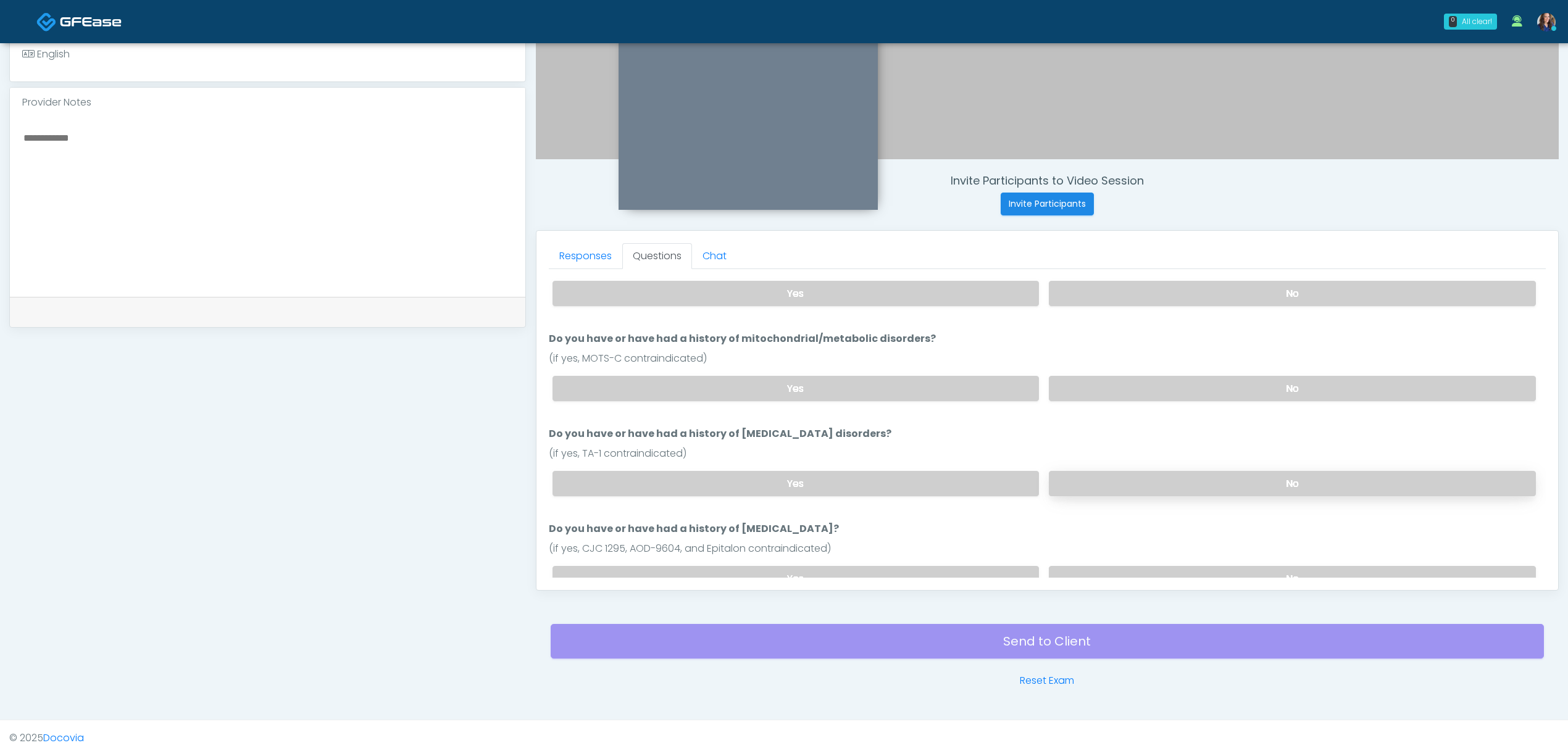
click at [1145, 471] on label "No" at bounding box center [1293, 484] width 487 height 26
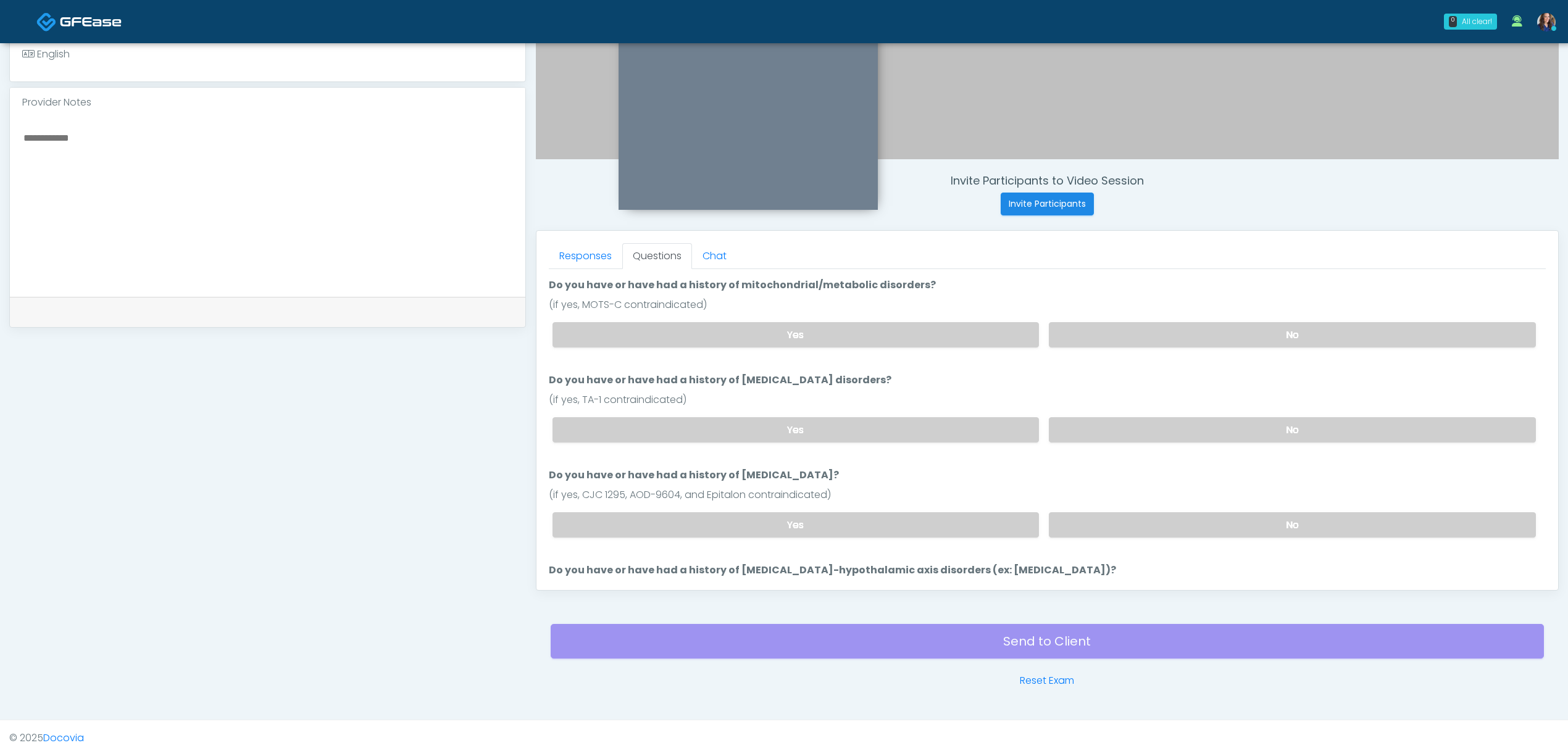
scroll to position [304, 0]
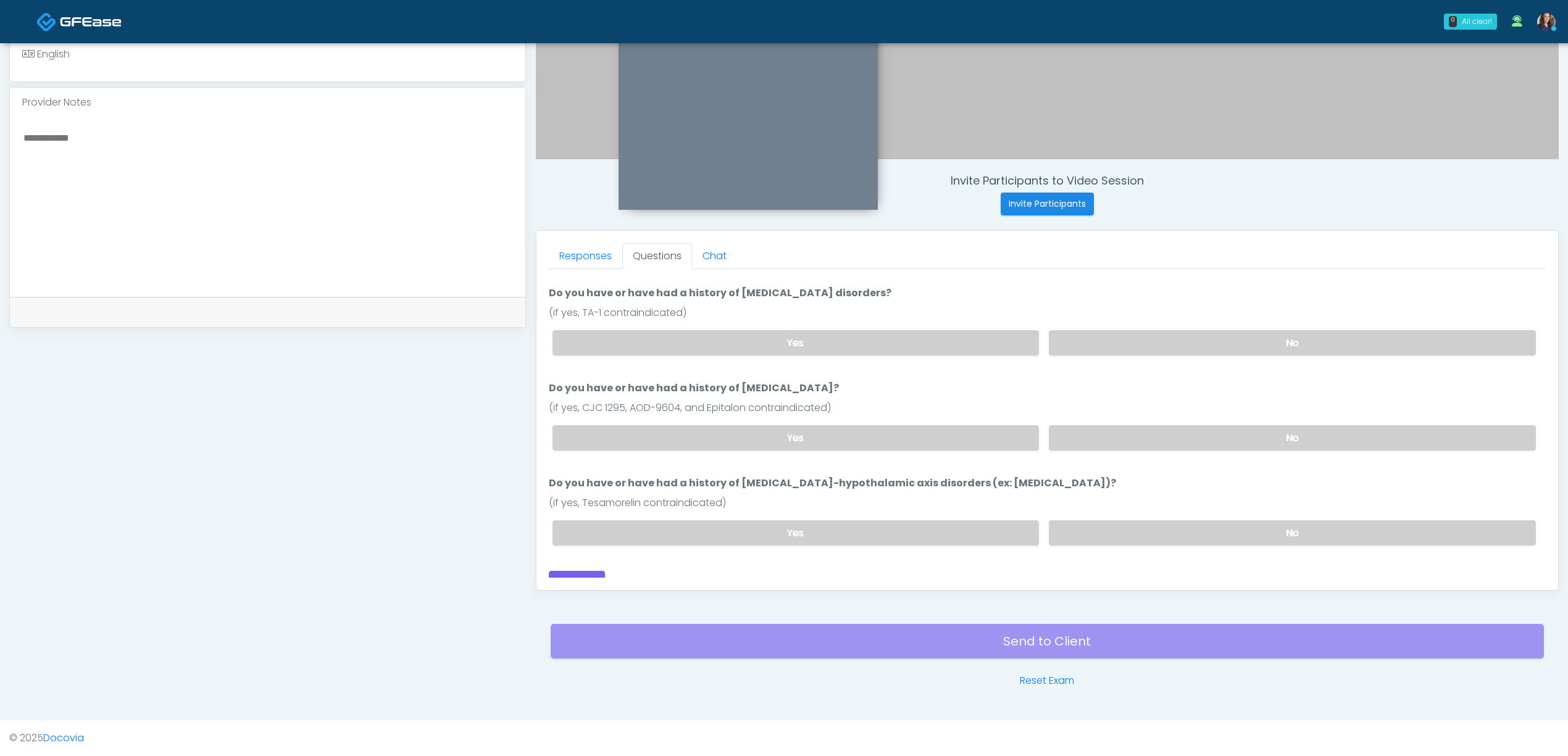
click at [1186, 435] on div "Yes No" at bounding box center [1043, 438] width 1003 height 45
click at [1212, 425] on label "No" at bounding box center [1293, 438] width 487 height 26
click at [1196, 520] on label "No" at bounding box center [1293, 533] width 487 height 26
click at [585, 570] on button "Continue" at bounding box center [577, 581] width 56 height 23
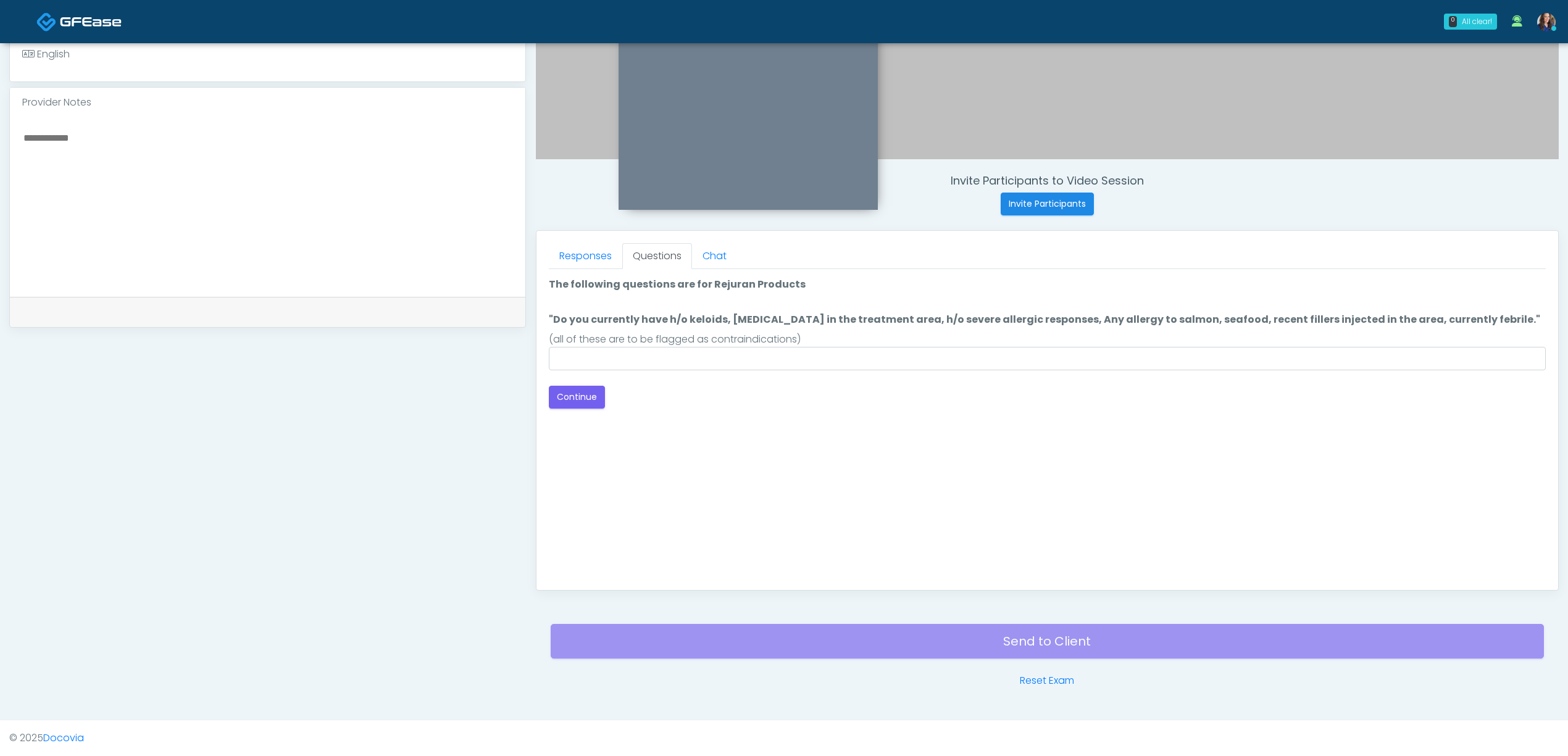
scroll to position [0, 0]
drag, startPoint x: 924, startPoint y: 365, endPoint x: 875, endPoint y: 369, distance: 49.2
click at [924, 365] on input ""Do you currently have h/o keloids, skin infection in the treatment area, h/o s…" at bounding box center [1047, 358] width 997 height 24
type input "***"
click at [583, 396] on button "Continue" at bounding box center [577, 397] width 56 height 23
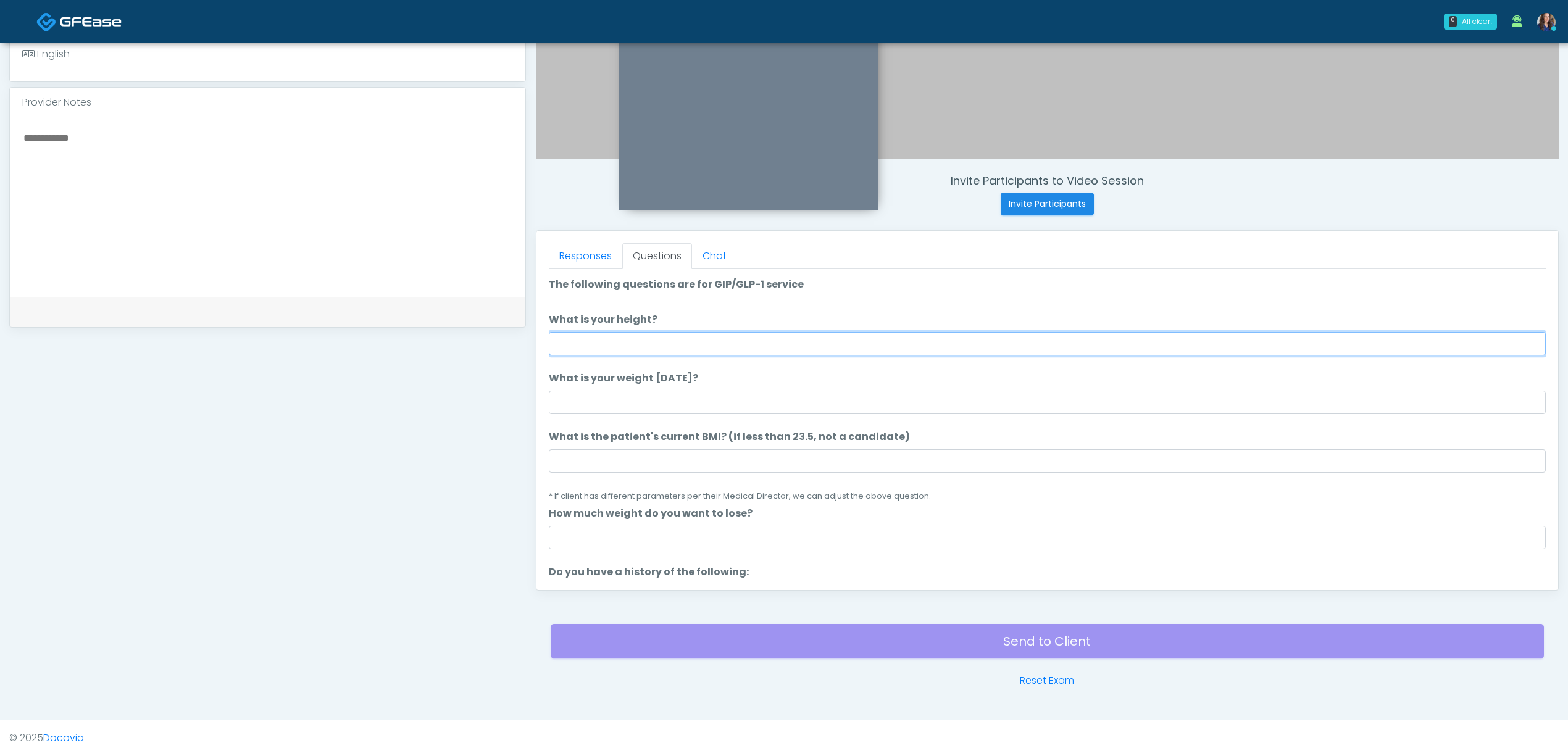
click at [1211, 338] on input "What is your height?" at bounding box center [1047, 344] width 997 height 24
type input "*****"
click at [811, 399] on input "What is your weight today?" at bounding box center [1047, 403] width 997 height 24
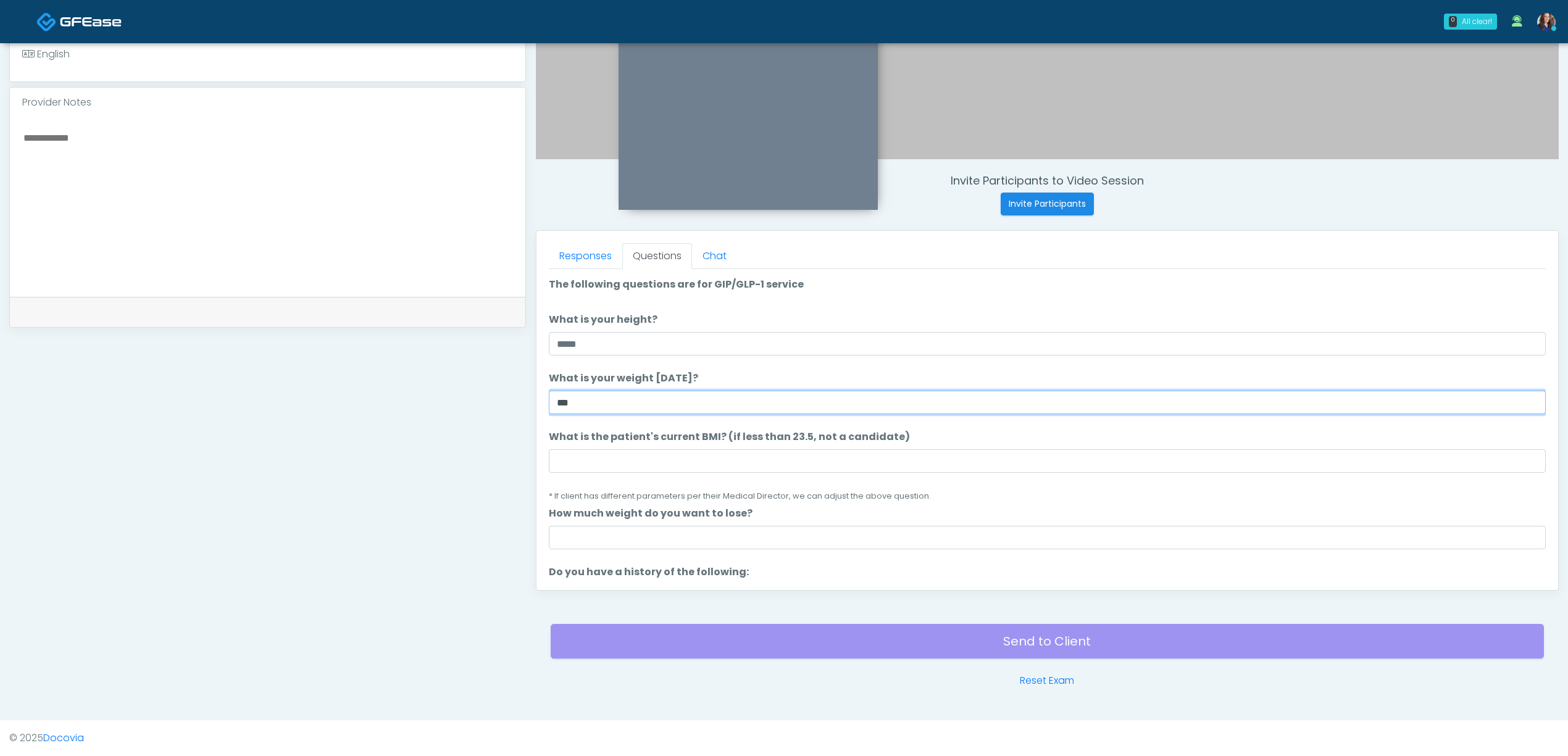
type input "***"
click at [679, 462] on input "What is the patient's current BMI? (if less than 23.5, not a candidate)" at bounding box center [1047, 461] width 997 height 24
type input "**"
drag, startPoint x: 873, startPoint y: 504, endPoint x: 809, endPoint y: 519, distance: 65.7
click at [872, 504] on ol "The following questions are for GIP/GLP-1 service The following questions are f…" at bounding box center [1047, 750] width 997 height 946
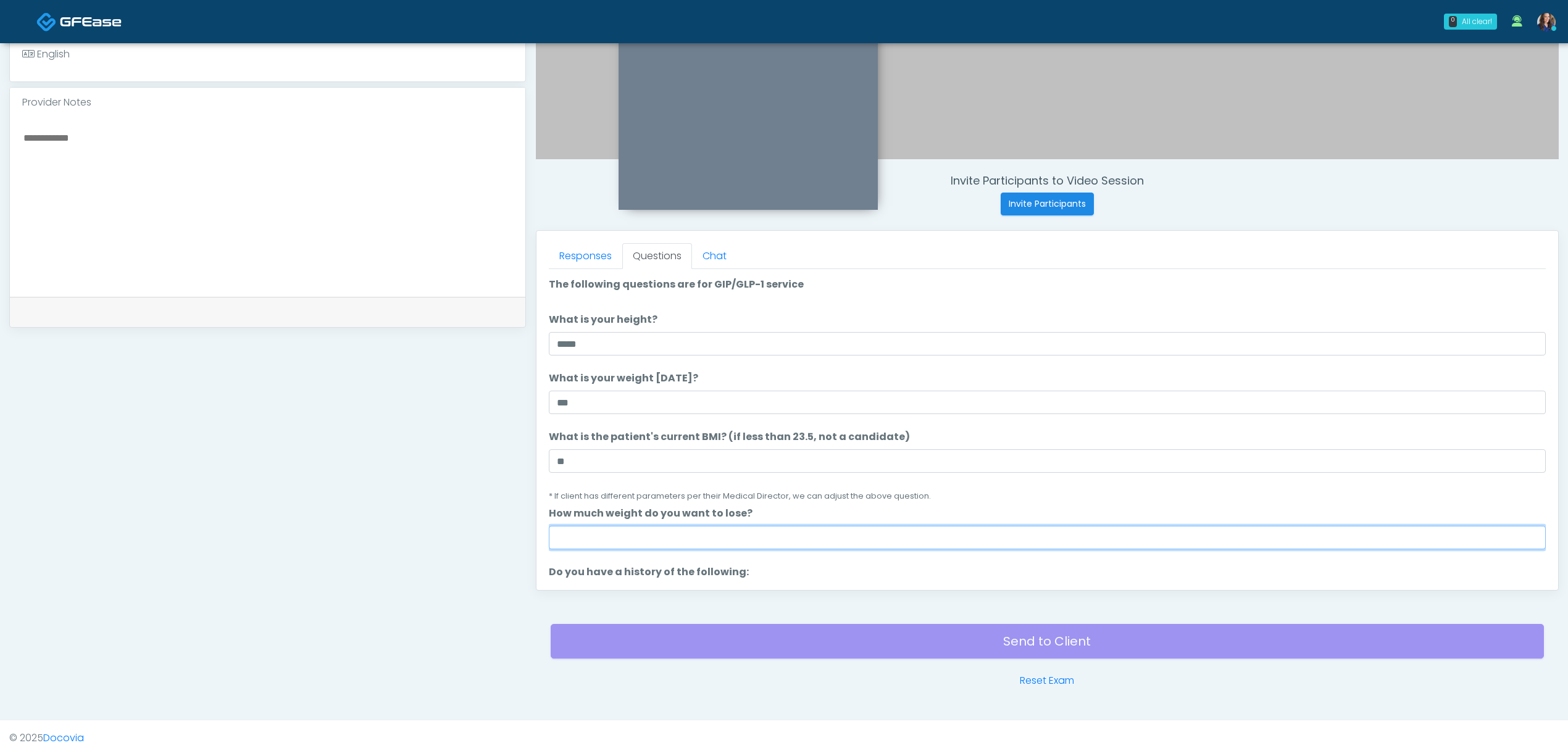
click at [709, 529] on input "How much weight do you want to lose?" at bounding box center [1047, 537] width 997 height 24
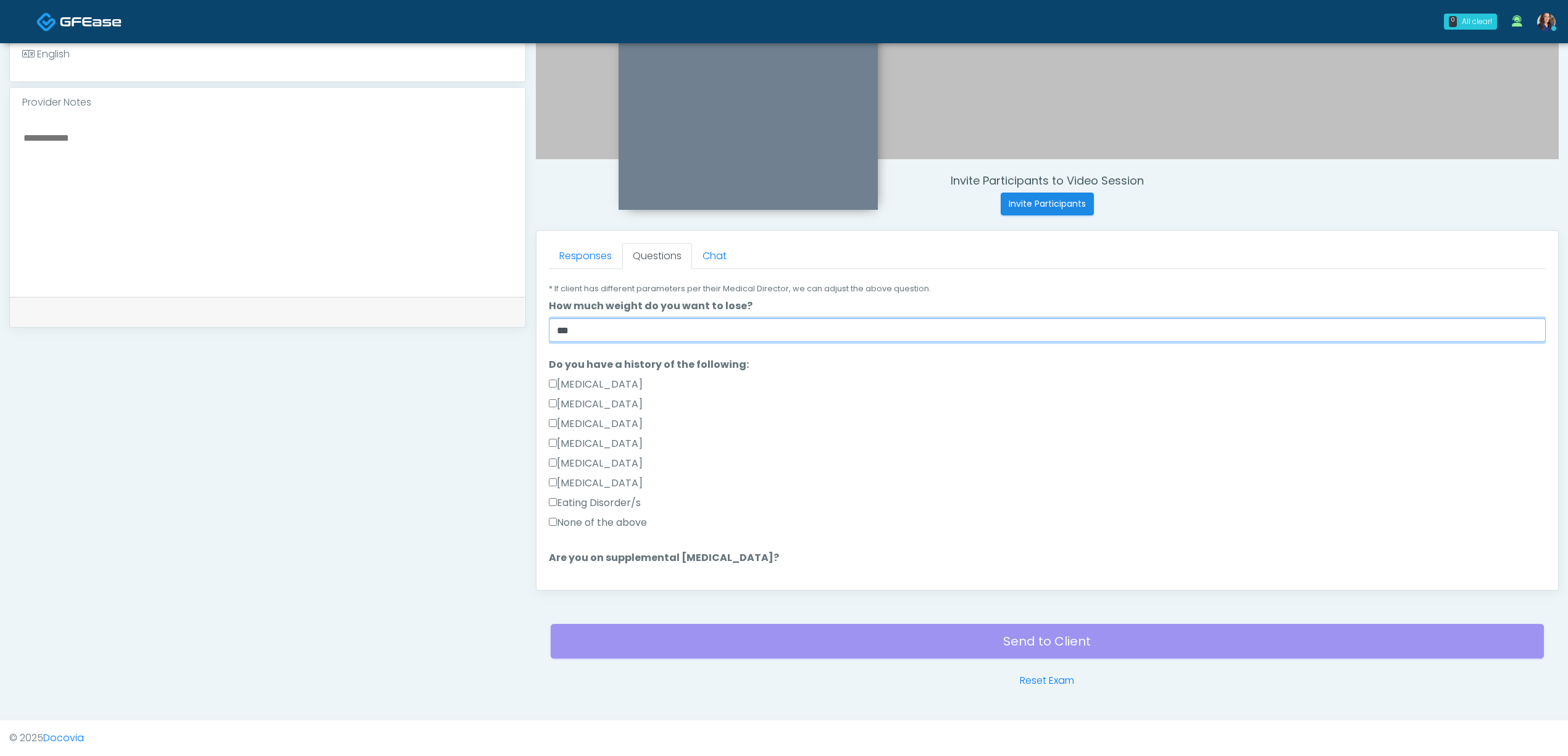
scroll to position [246, 0]
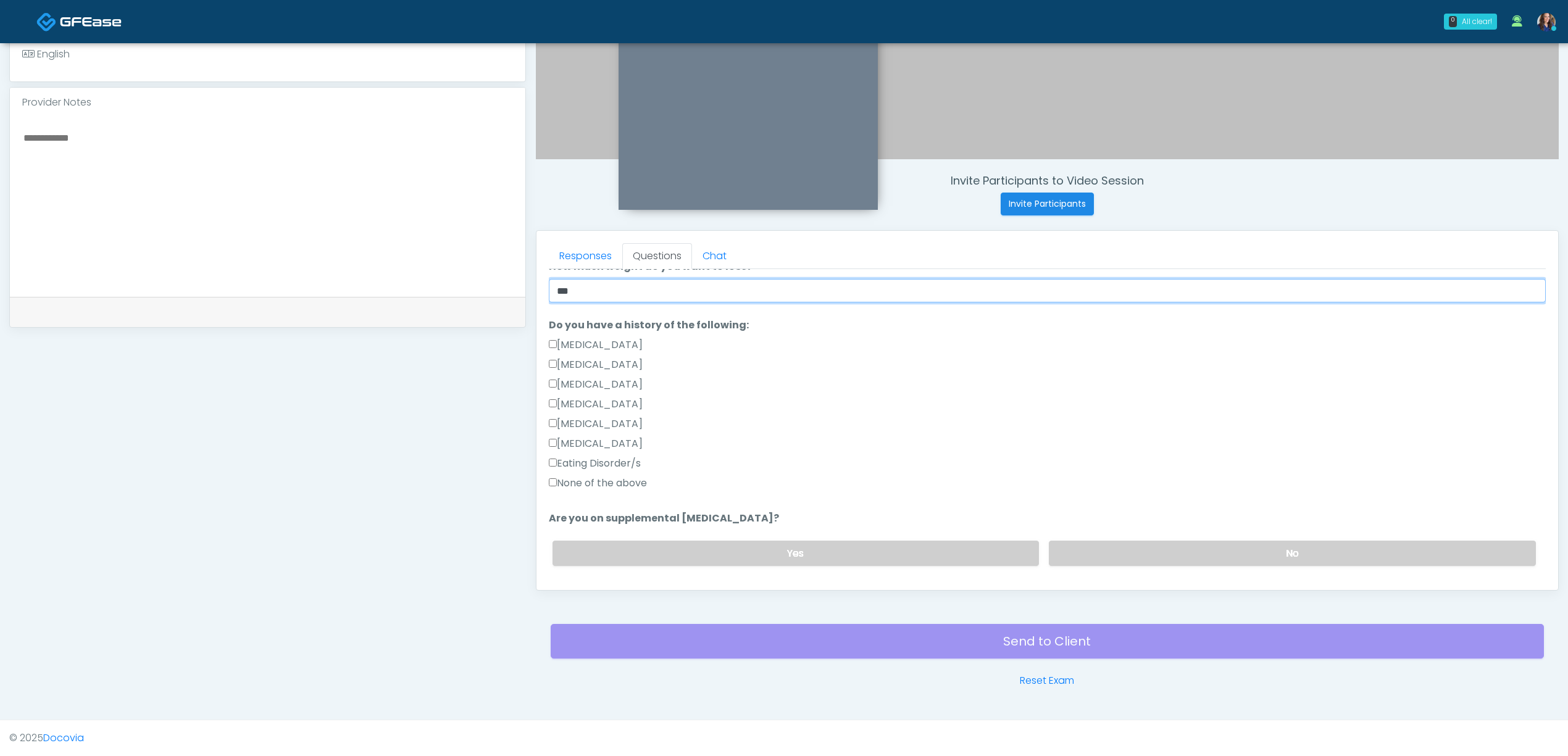
type input "***"
click at [602, 480] on label "None of the above" at bounding box center [598, 483] width 98 height 15
click at [1212, 549] on label "No" at bounding box center [1293, 554] width 487 height 26
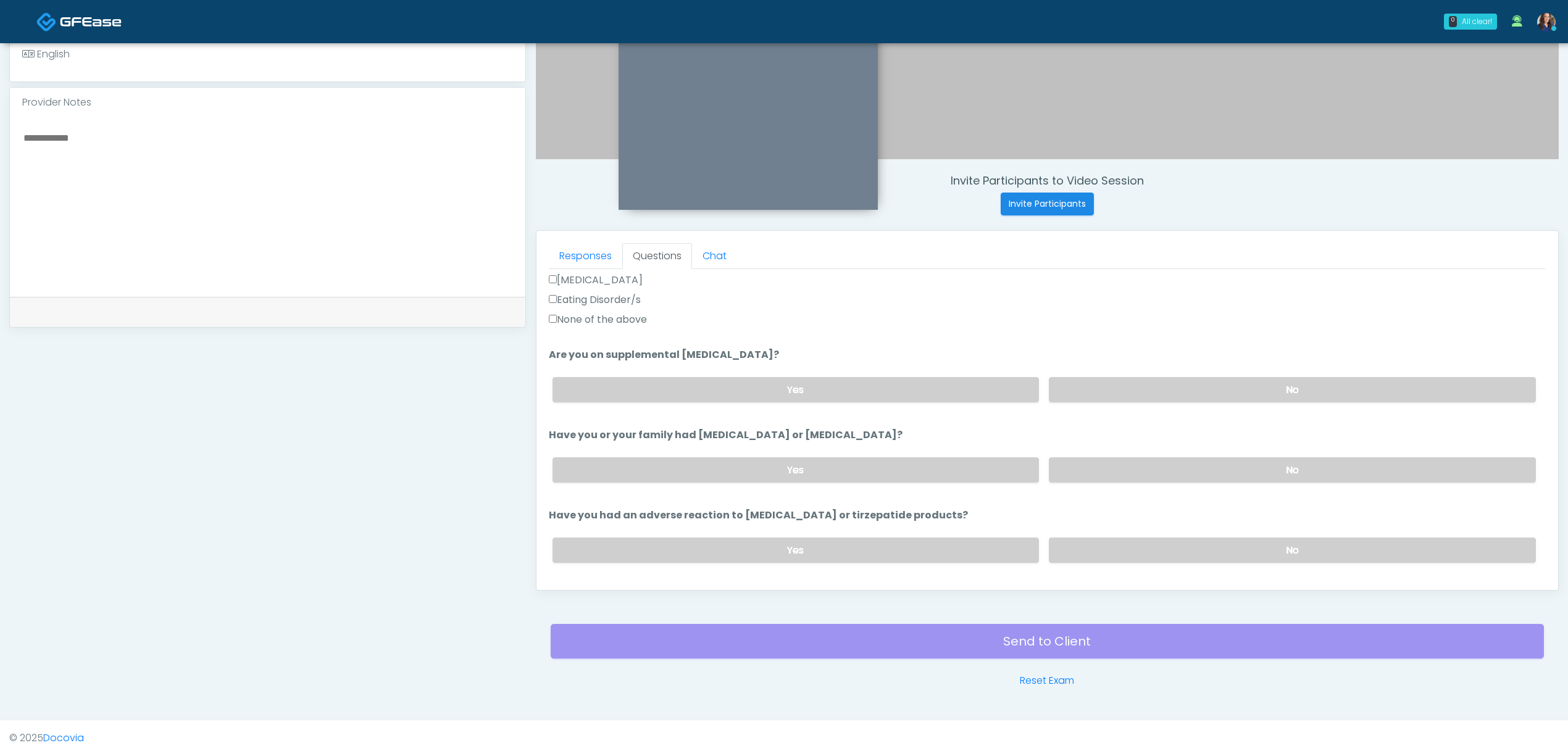
scroll to position [411, 0]
drag, startPoint x: 1223, startPoint y: 457, endPoint x: 1218, endPoint y: 476, distance: 19.6
click at [1224, 457] on label "No" at bounding box center [1293, 469] width 487 height 26
click at [1201, 537] on label "No" at bounding box center [1293, 550] width 487 height 26
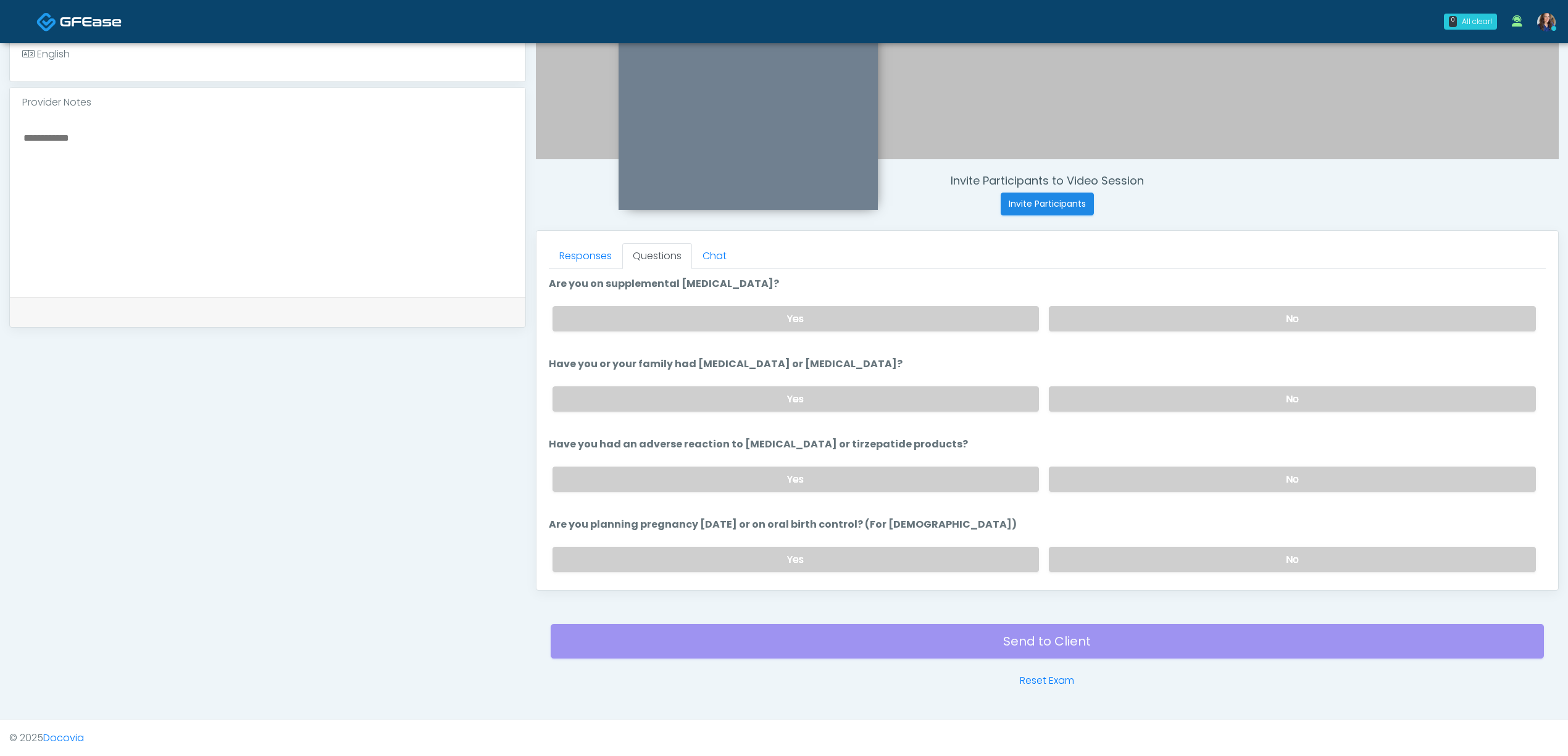
scroll to position [575, 0]
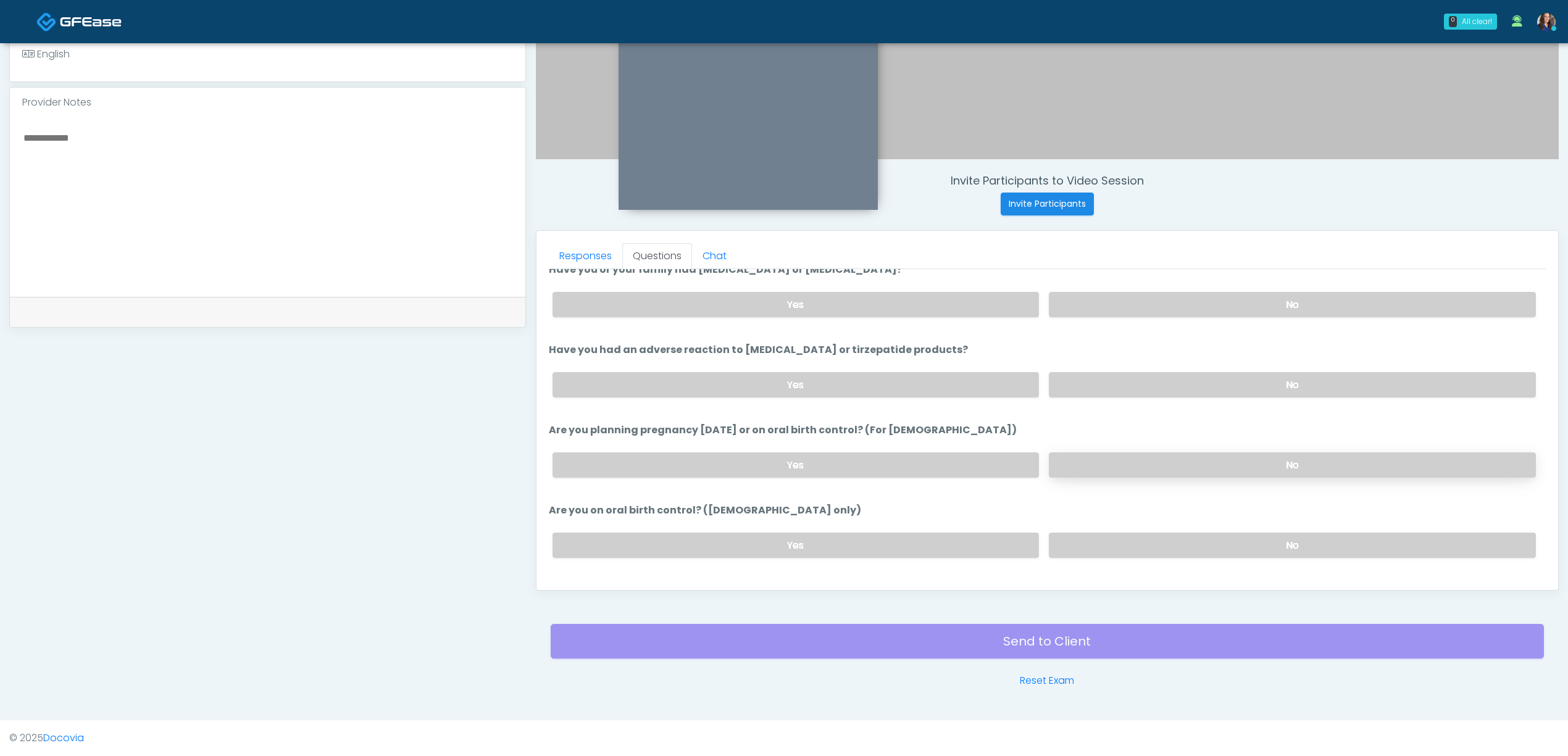
drag, startPoint x: 1215, startPoint y: 457, endPoint x: 1211, endPoint y: 464, distance: 8.1
click at [1214, 458] on label "No" at bounding box center [1293, 465] width 487 height 26
click at [1203, 543] on label "No" at bounding box center [1293, 545] width 487 height 26
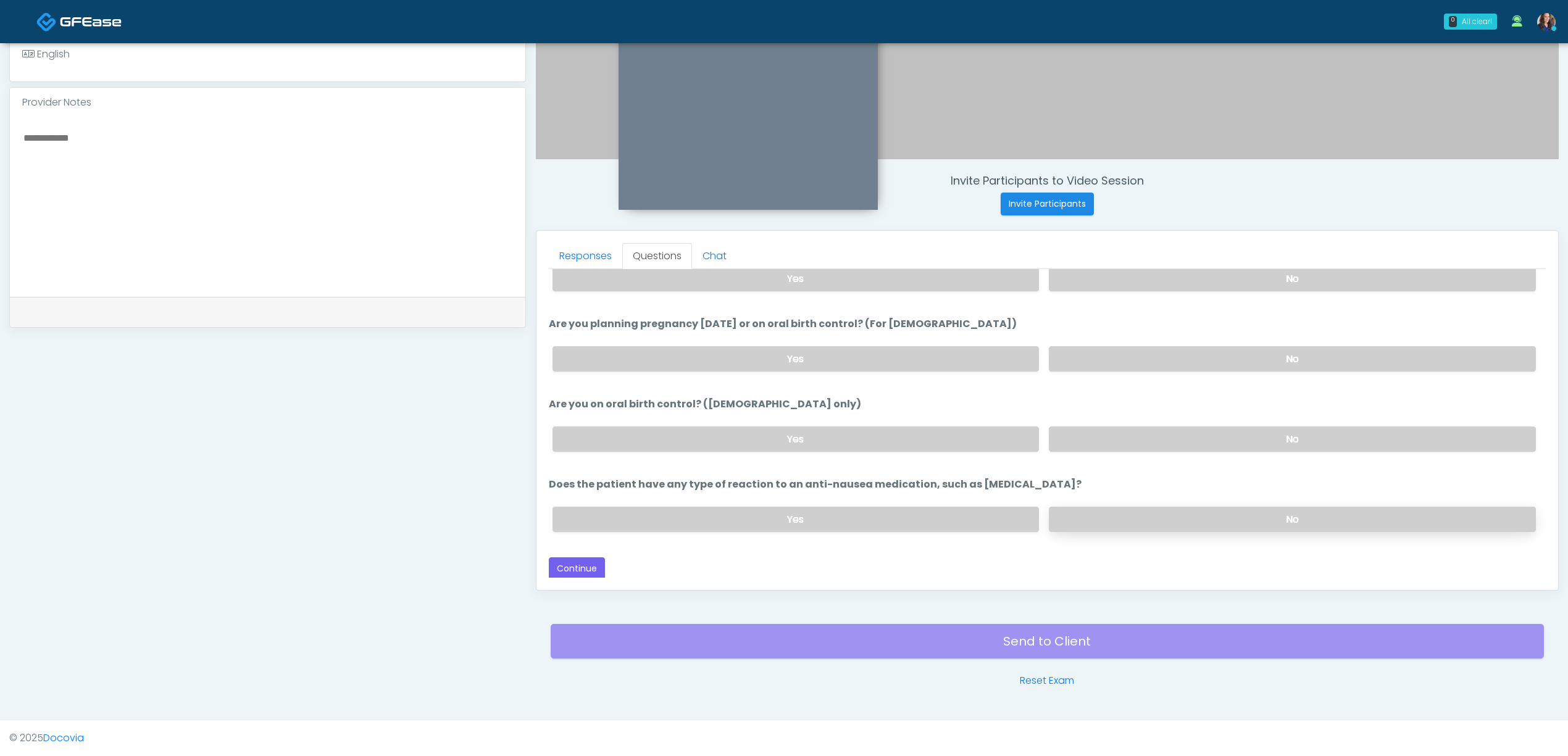
scroll to position [682, 0]
click at [1210, 506] on label "No" at bounding box center [1293, 518] width 487 height 26
click at [586, 561] on button "Continue" at bounding box center [577, 567] width 56 height 23
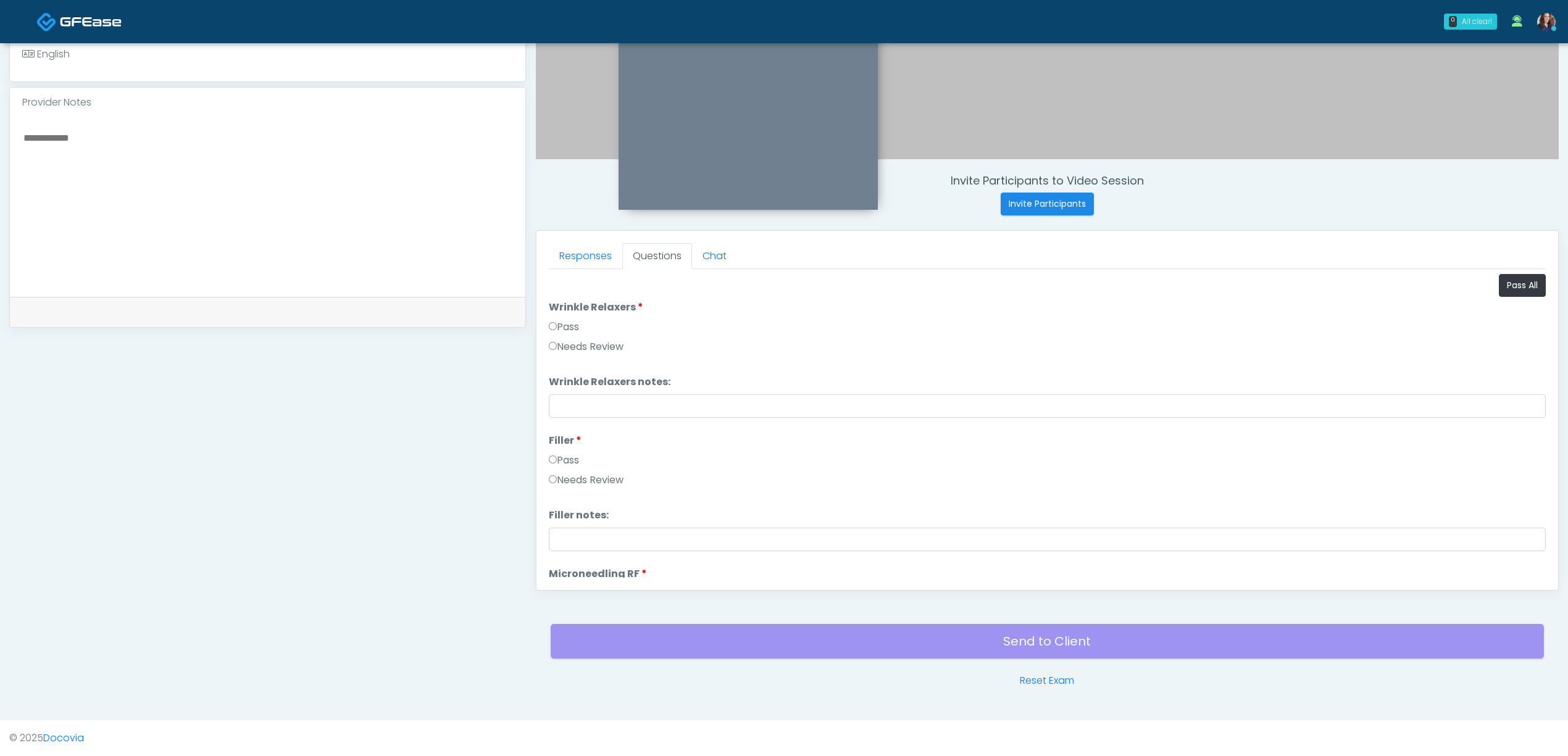
scroll to position [272, 0]
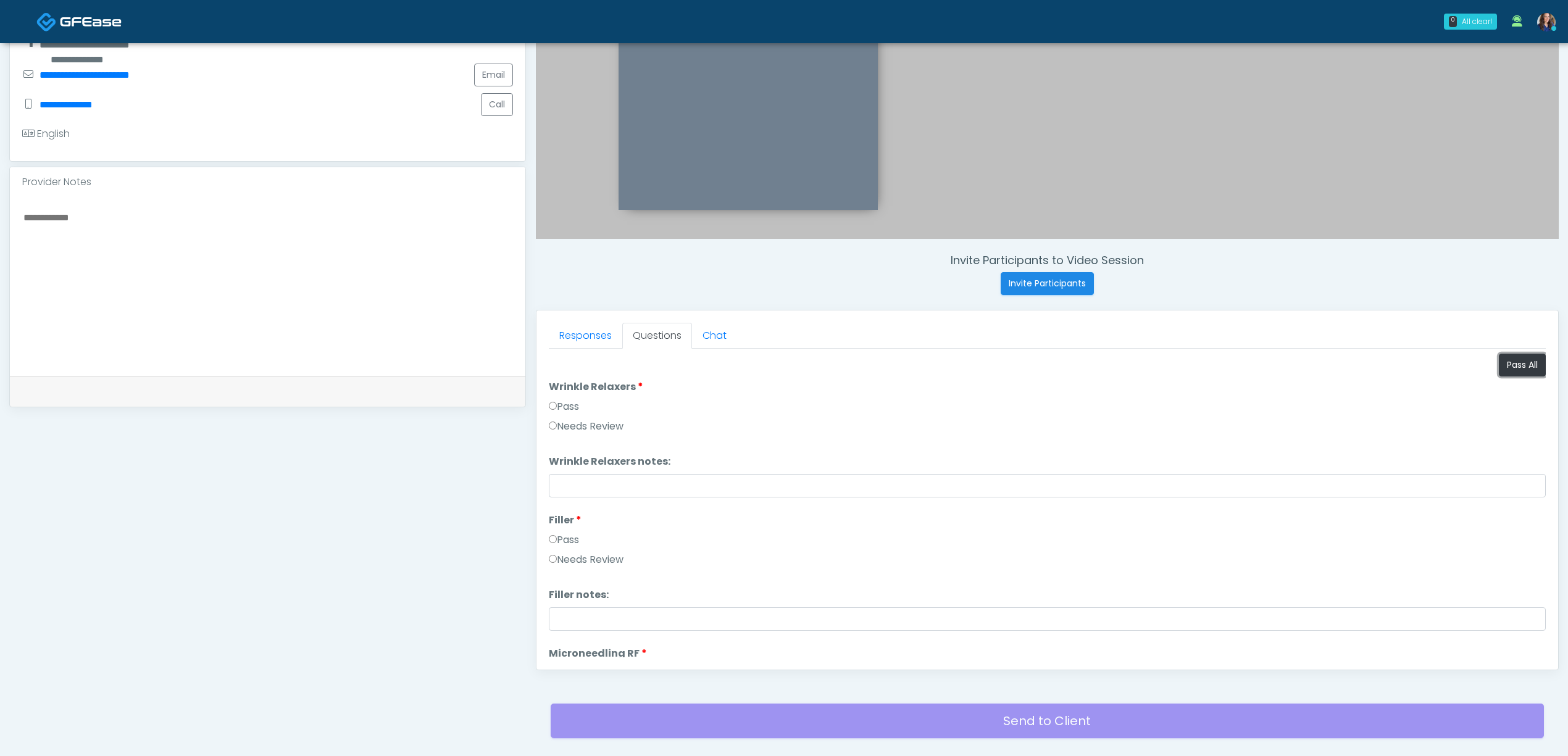
drag, startPoint x: 1522, startPoint y: 368, endPoint x: 1384, endPoint y: 429, distance: 150.9
click at [1522, 368] on button "Pass All" at bounding box center [1523, 364] width 47 height 23
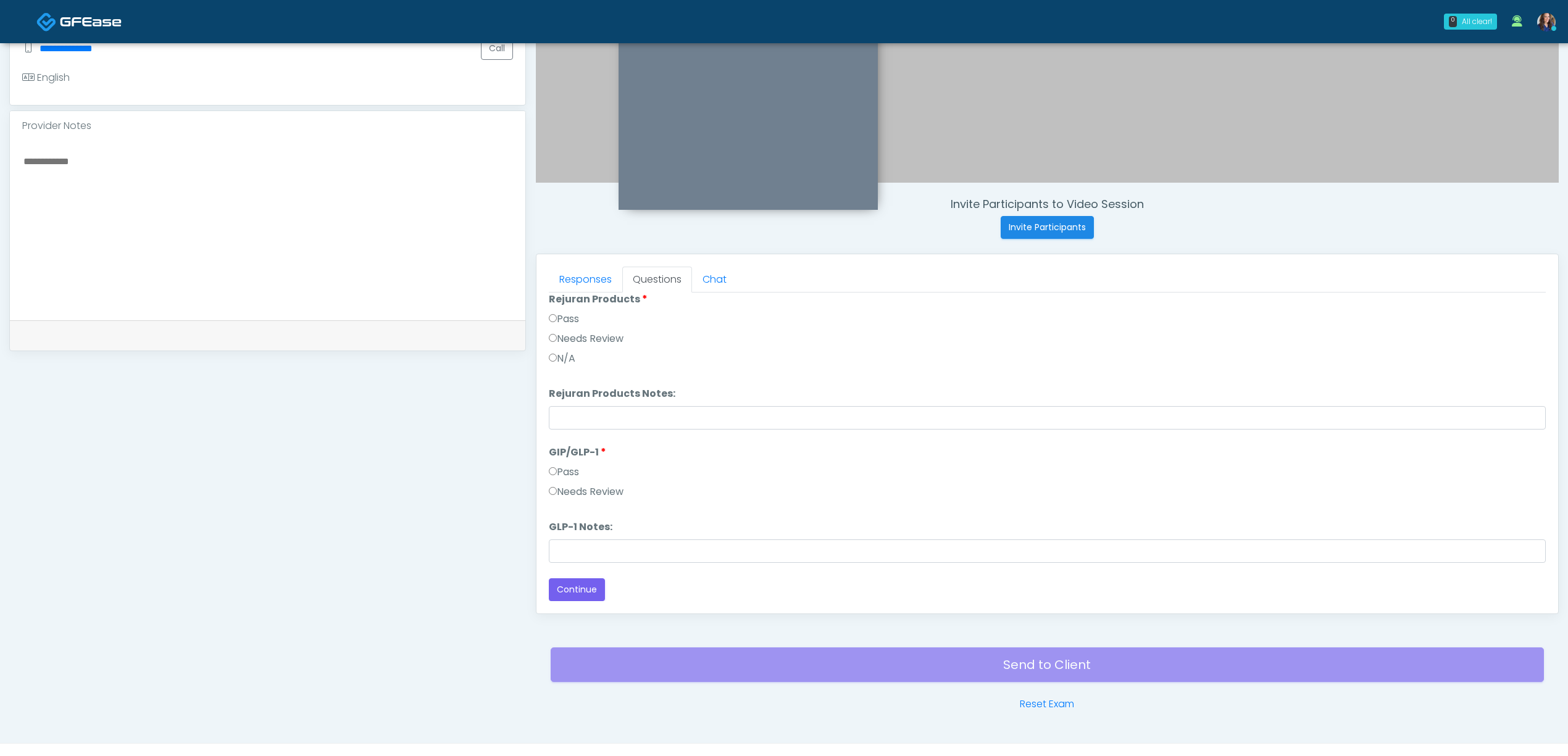
scroll to position [354, 0]
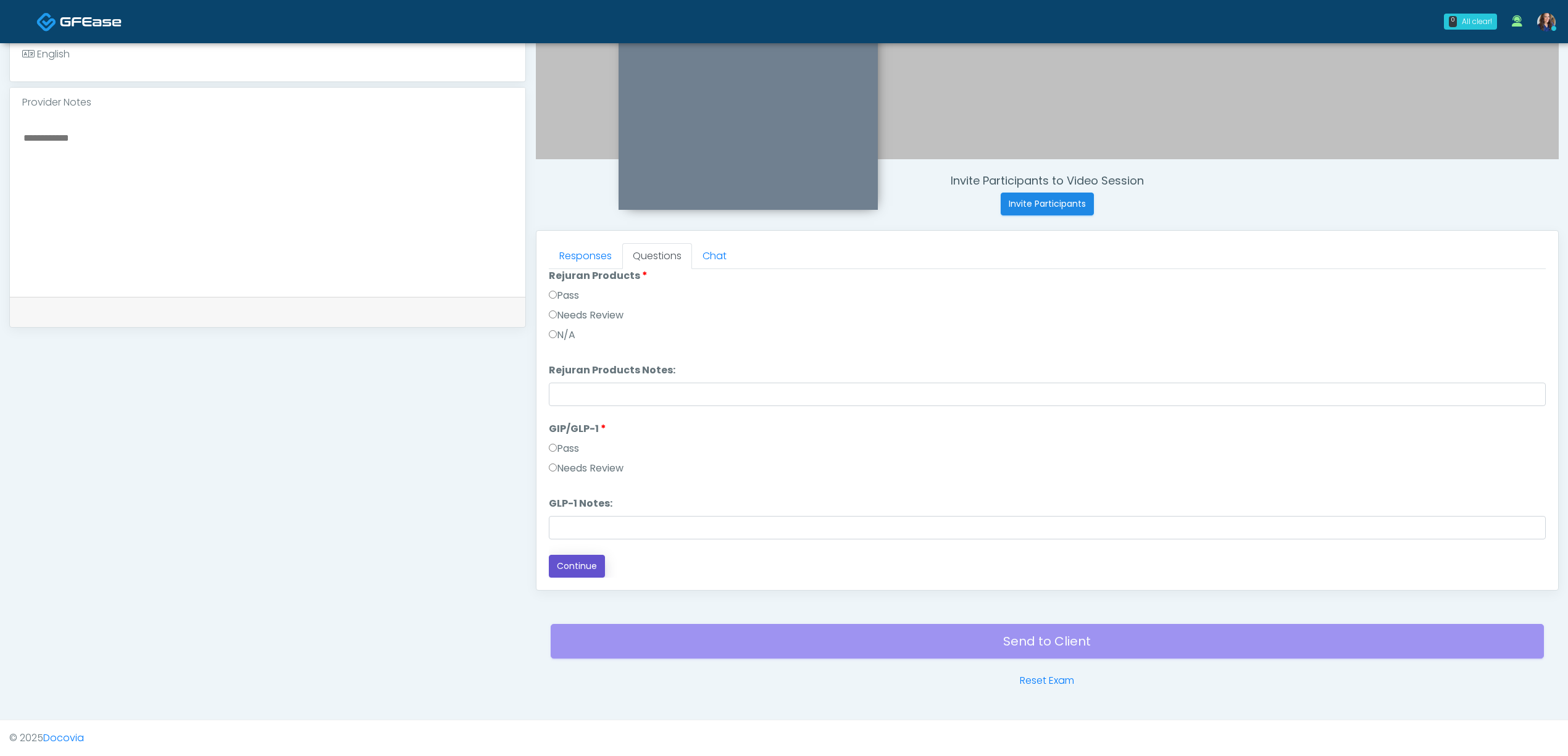
click at [579, 561] on button "Continue" at bounding box center [577, 566] width 56 height 23
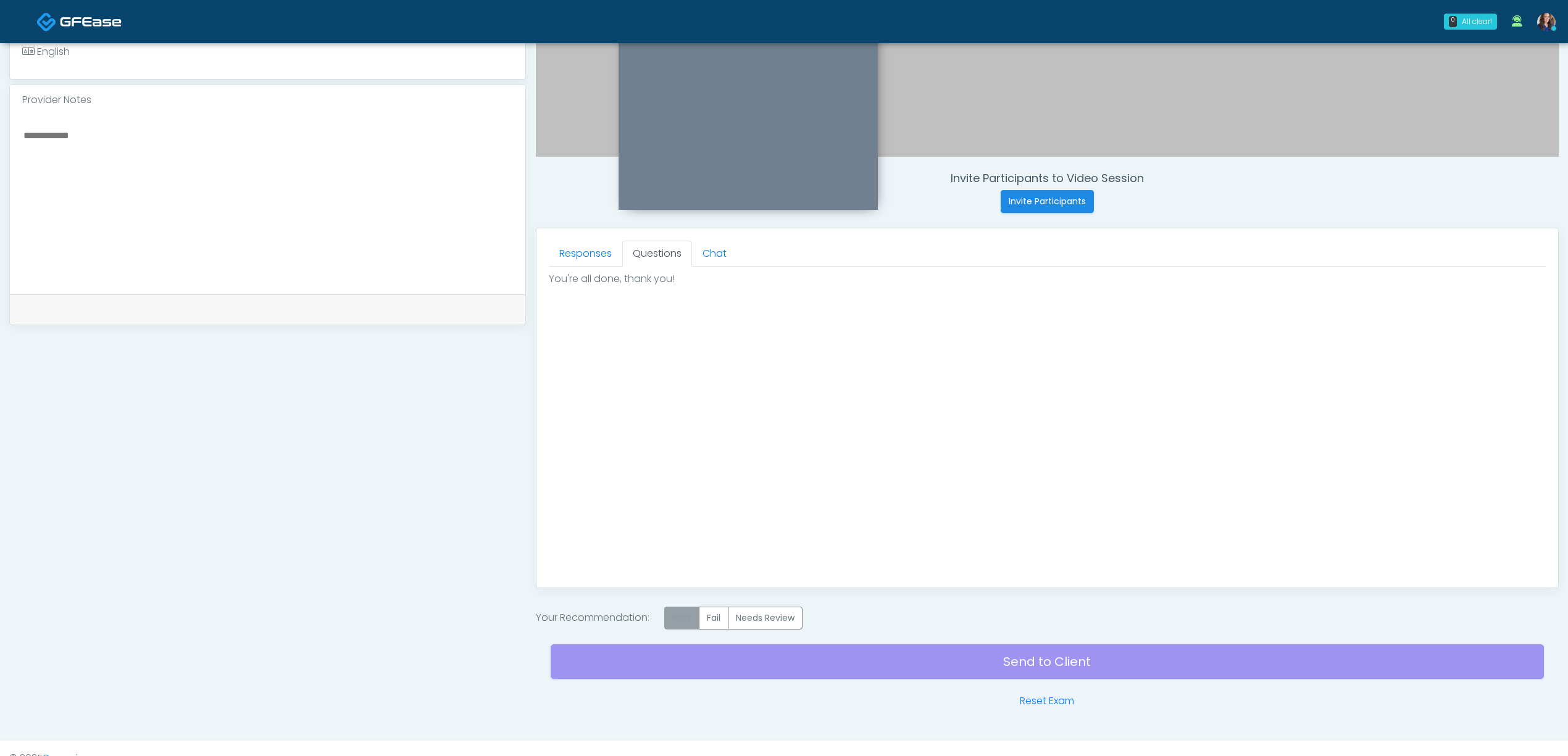
drag, startPoint x: 686, startPoint y: 611, endPoint x: 767, endPoint y: 671, distance: 100.8
click at [687, 611] on label "Pass" at bounding box center [682, 618] width 35 height 23
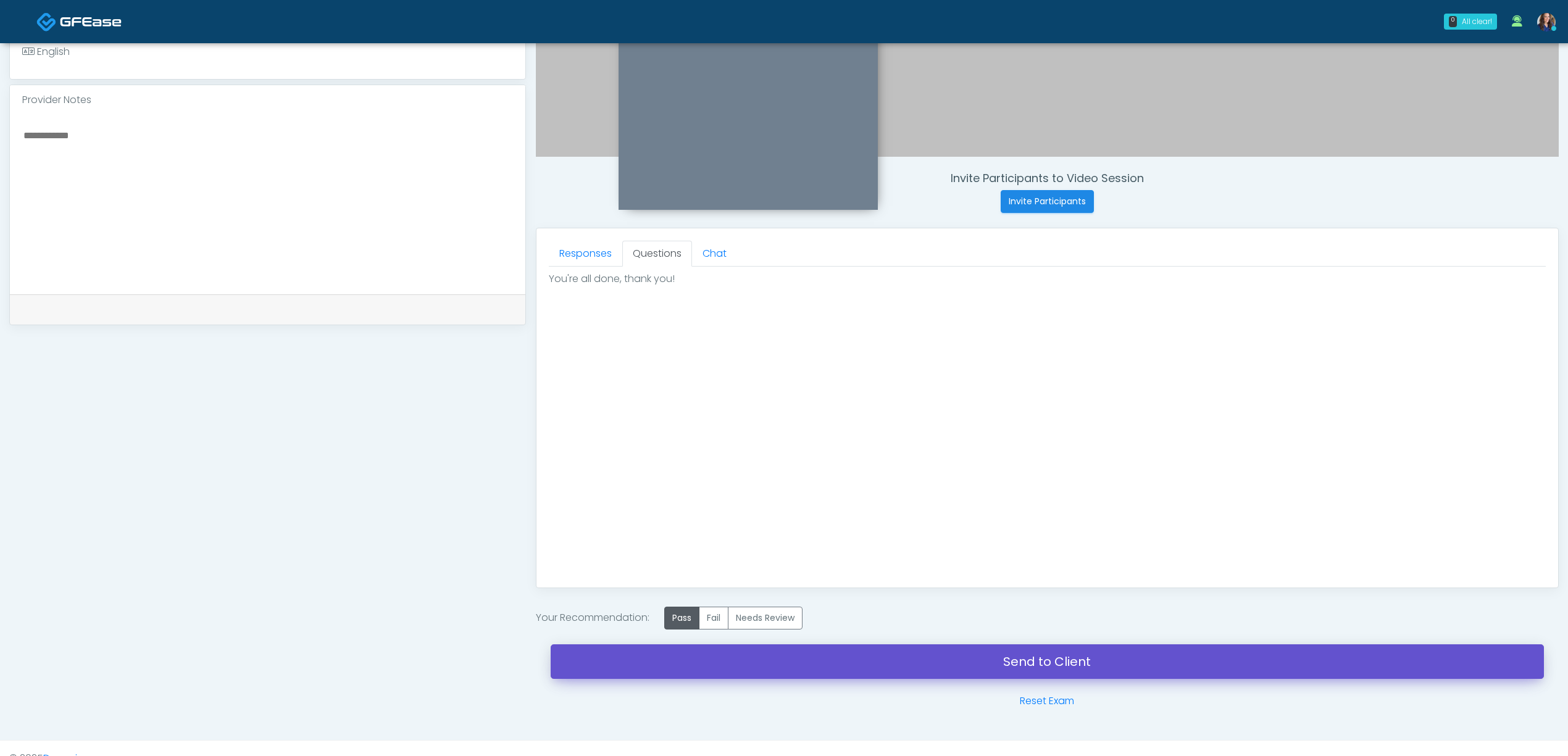
click at [809, 669] on link "Send to Client" at bounding box center [1047, 661] width 993 height 34
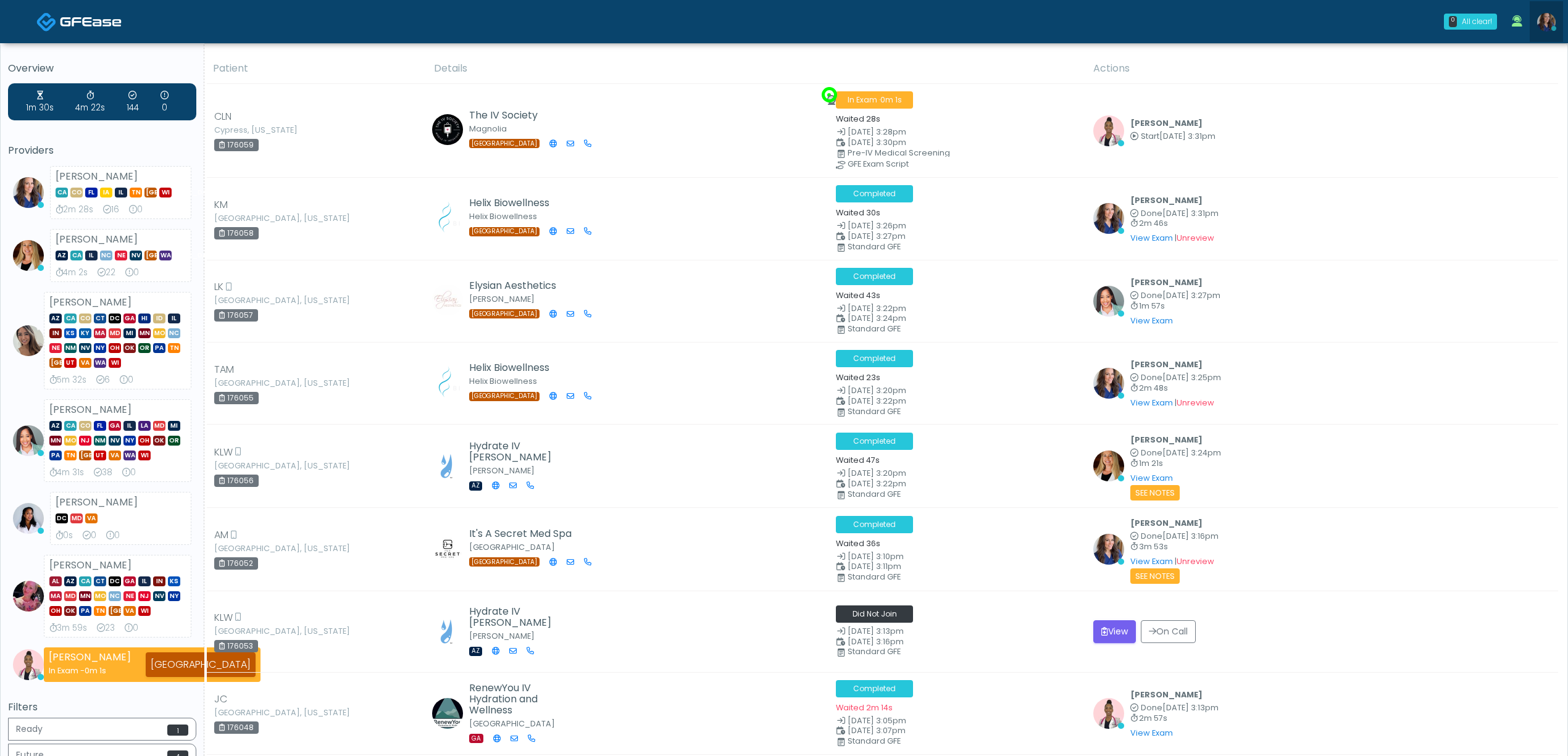
click at [1549, 27] on img at bounding box center [1546, 22] width 19 height 19
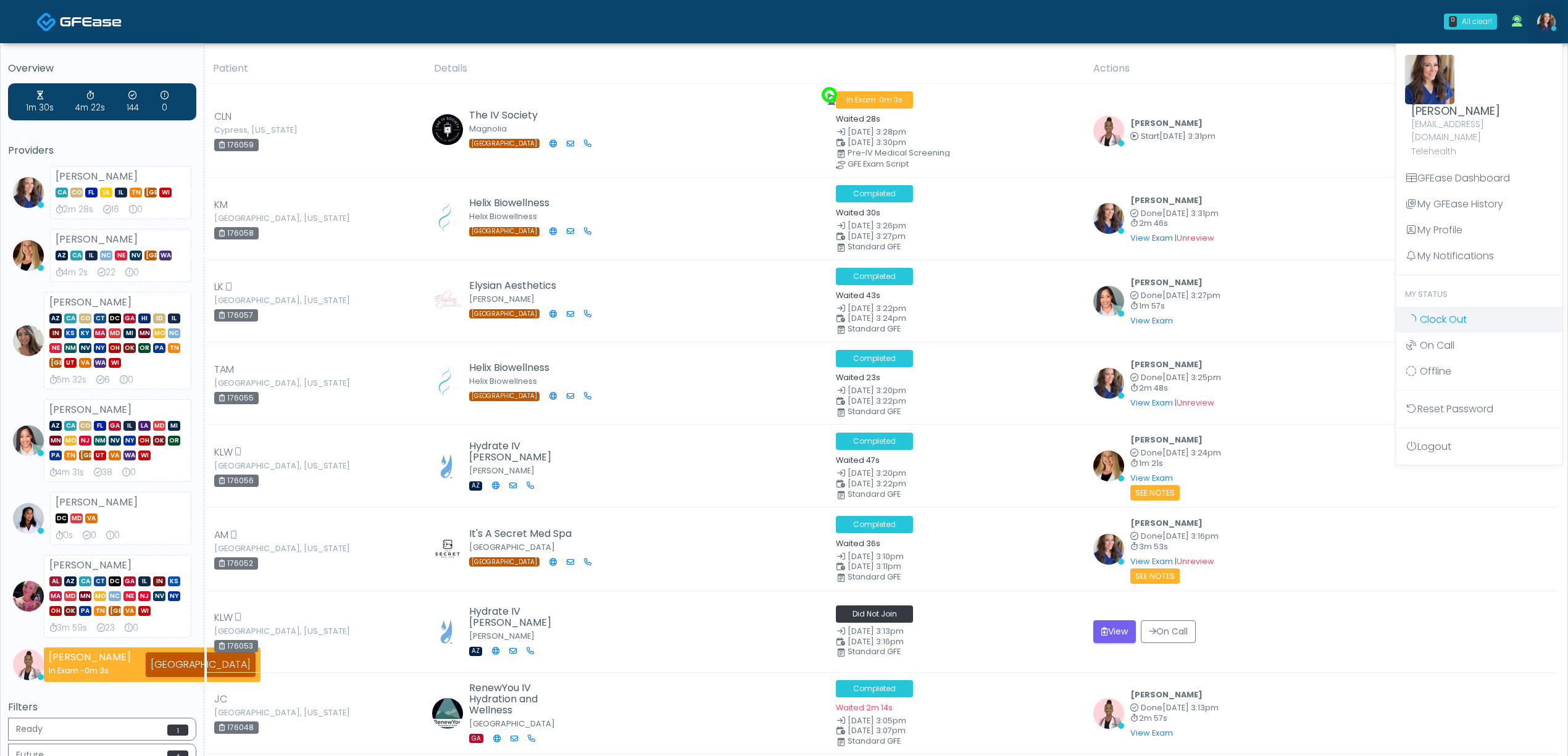
click at [1445, 312] on span "Clock Out" at bounding box center [1443, 319] width 47 height 14
